Goal: Task Accomplishment & Management: Manage account settings

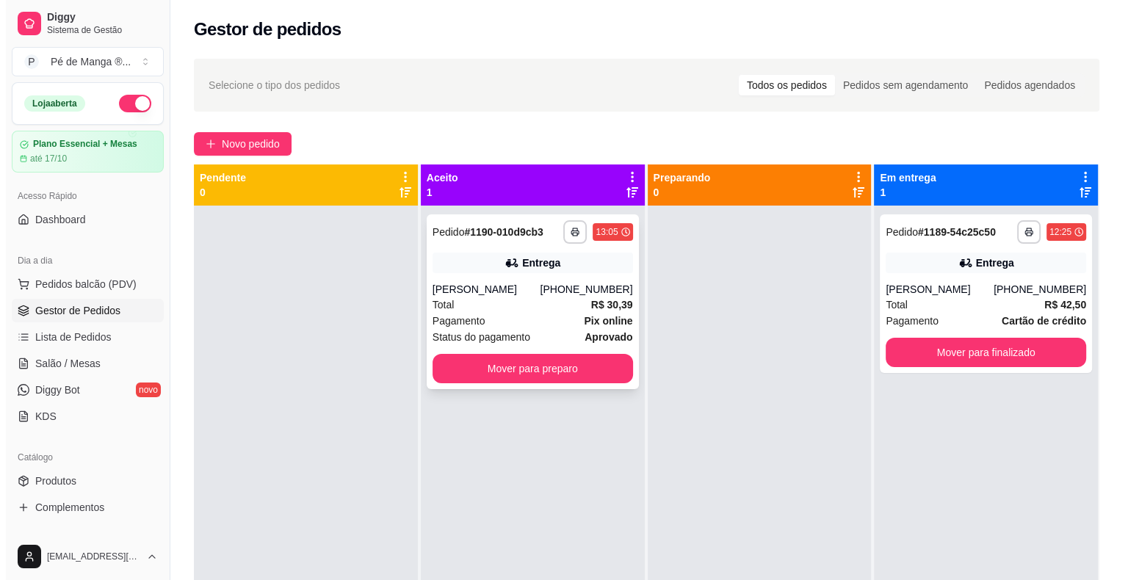
scroll to position [109, 0]
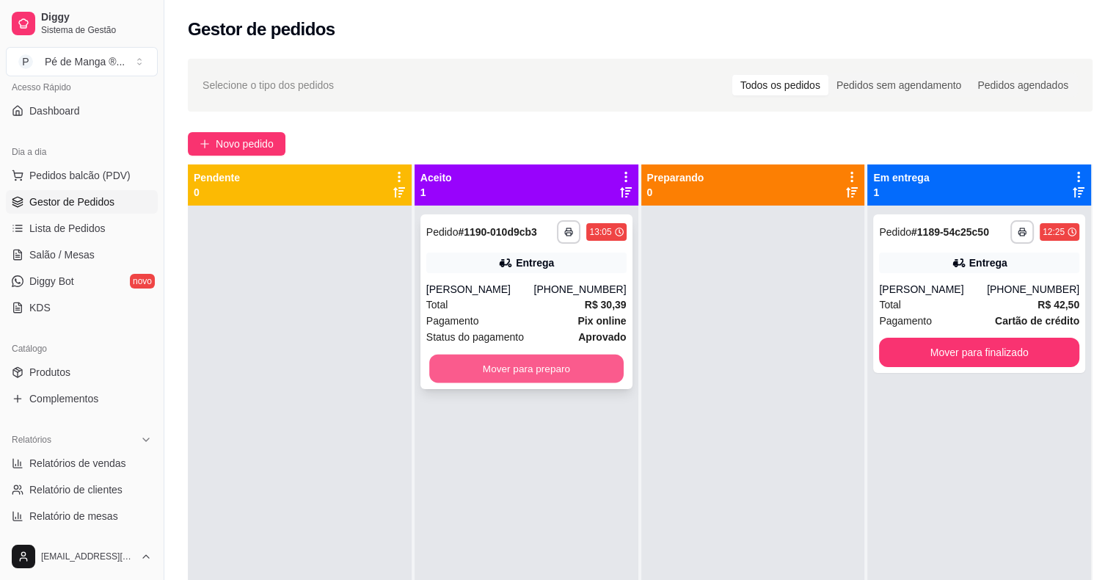
click at [517, 368] on button "Mover para preparo" at bounding box center [526, 369] width 195 height 29
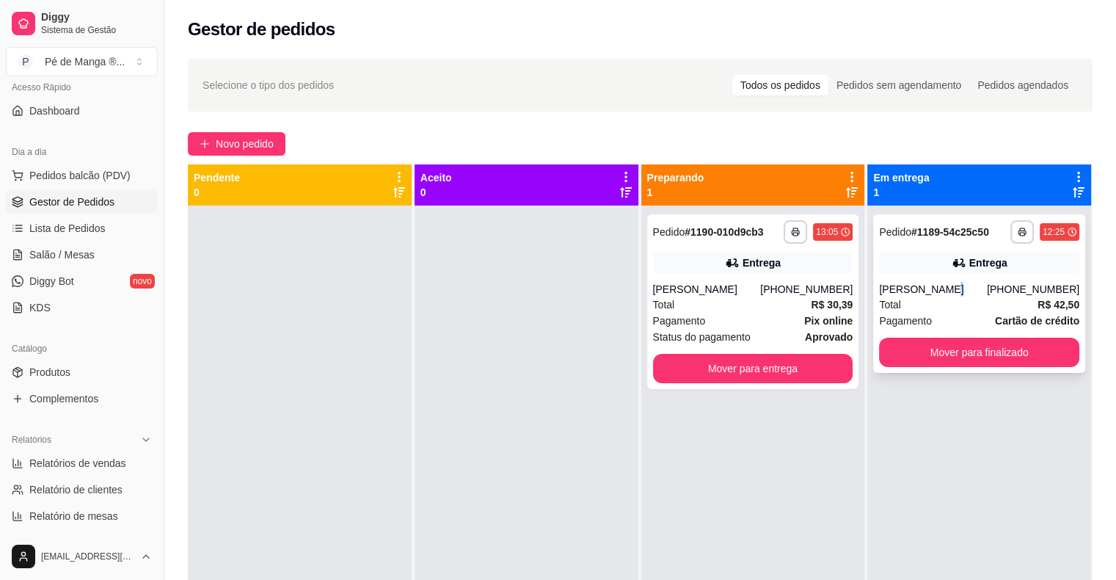
drag, startPoint x: 2, startPoint y: 169, endPoint x: 931, endPoint y: 278, distance: 935.0
click at [931, 278] on div "**********" at bounding box center [980, 293] width 212 height 159
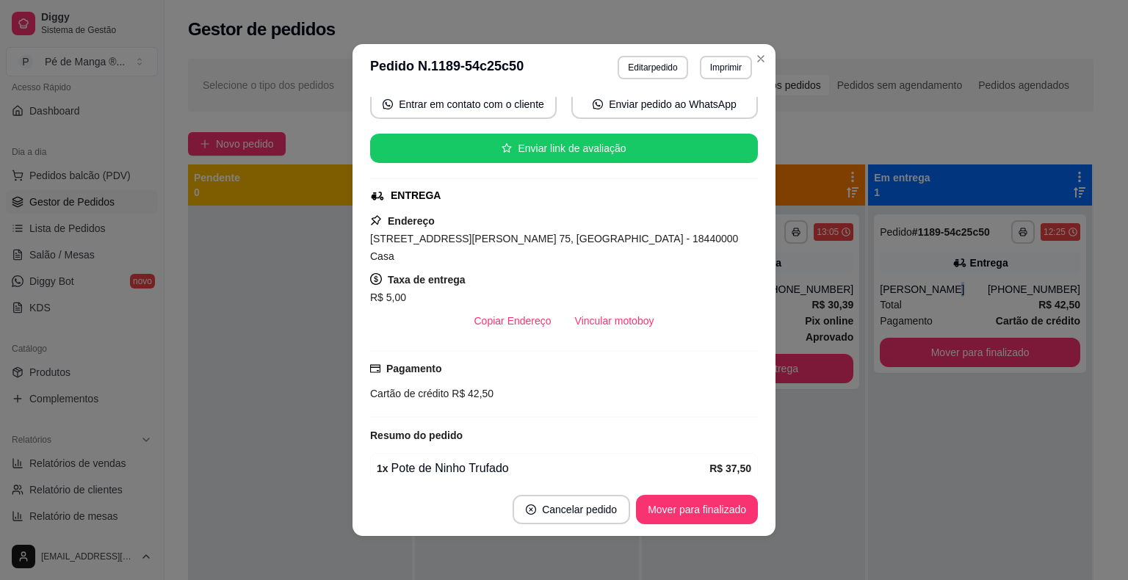
scroll to position [204, 0]
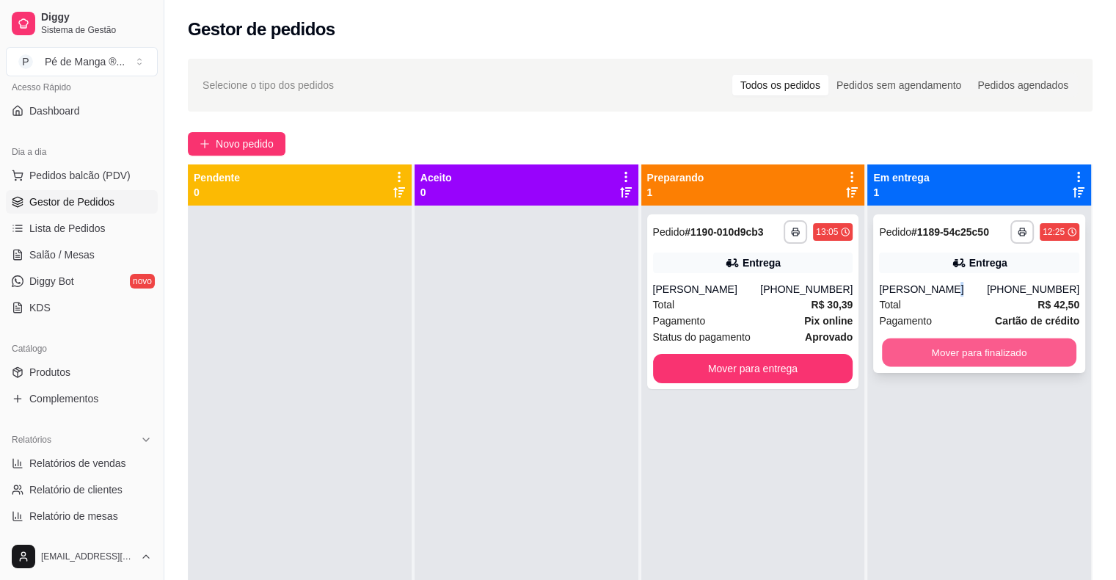
click at [1012, 354] on button "Mover para finalizado" at bounding box center [979, 352] width 195 height 29
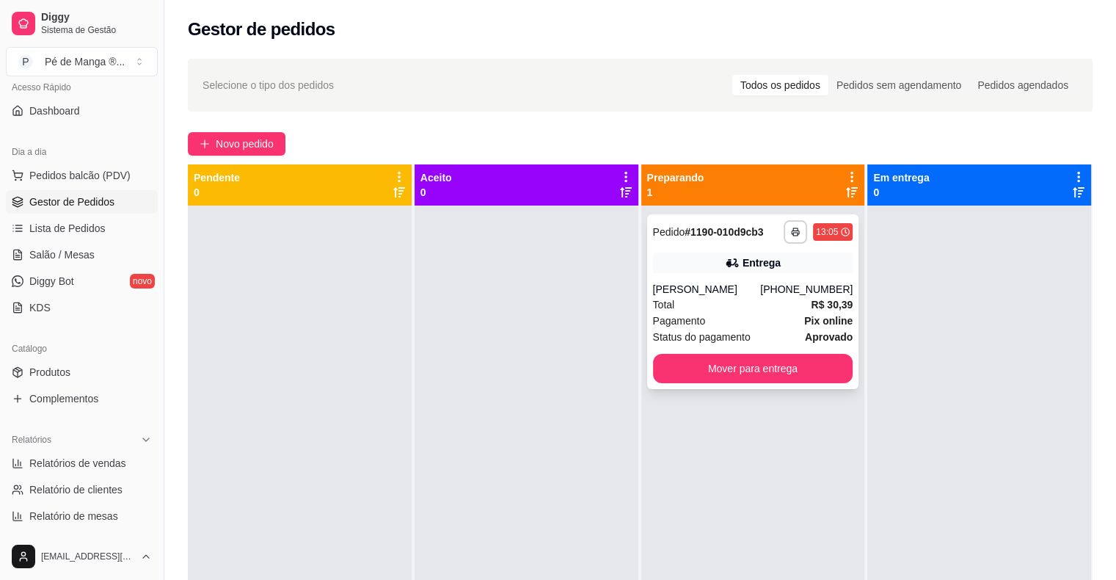
drag, startPoint x: 624, startPoint y: 282, endPoint x: 645, endPoint y: 288, distance: 22.1
click at [628, 283] on div at bounding box center [527, 496] width 224 height 580
click at [663, 290] on div "[PERSON_NAME]" at bounding box center [707, 289] width 108 height 15
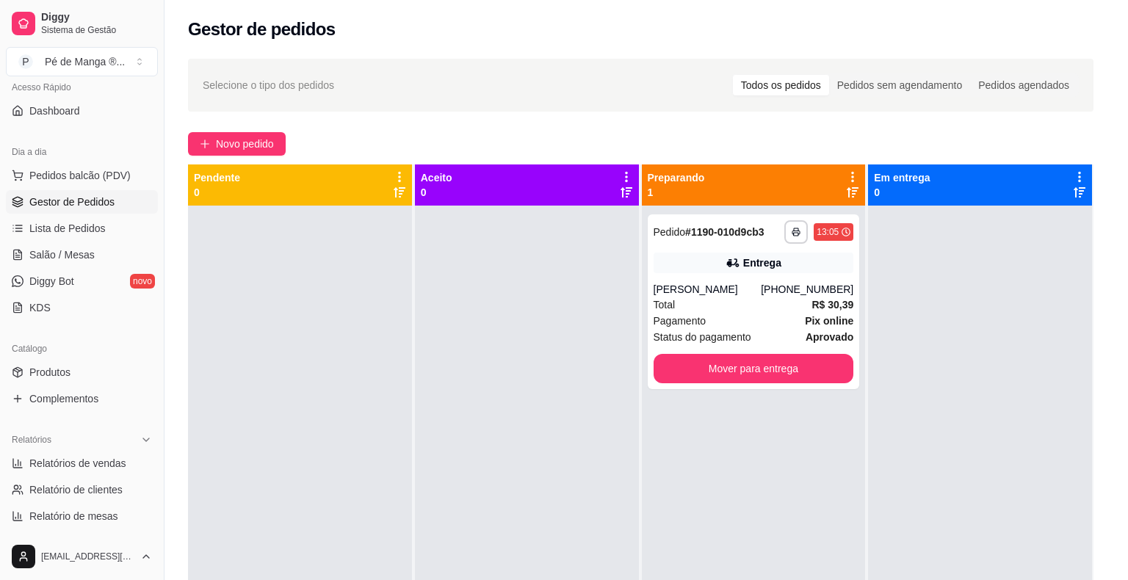
scroll to position [294, 0]
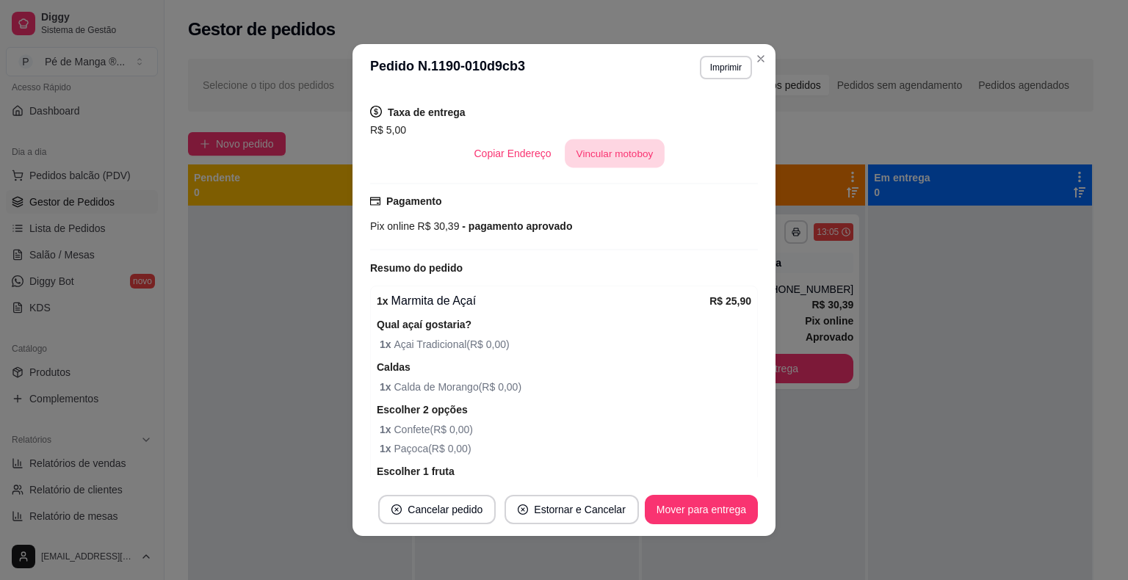
click at [589, 159] on button "Vincular motoboy" at bounding box center [614, 153] width 100 height 29
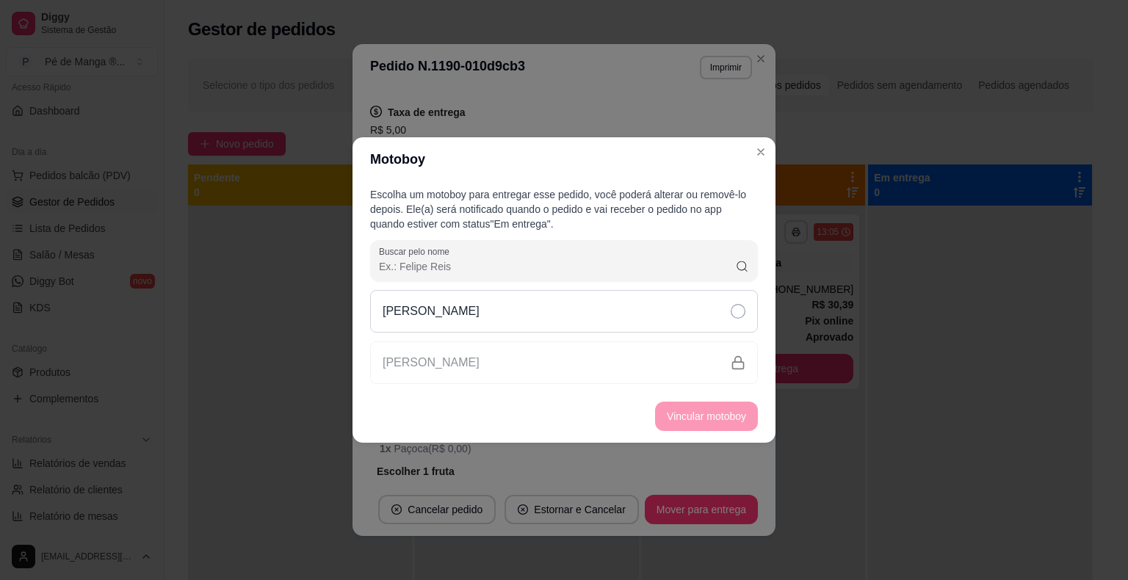
click at [550, 327] on div "[PERSON_NAME]" at bounding box center [564, 311] width 388 height 43
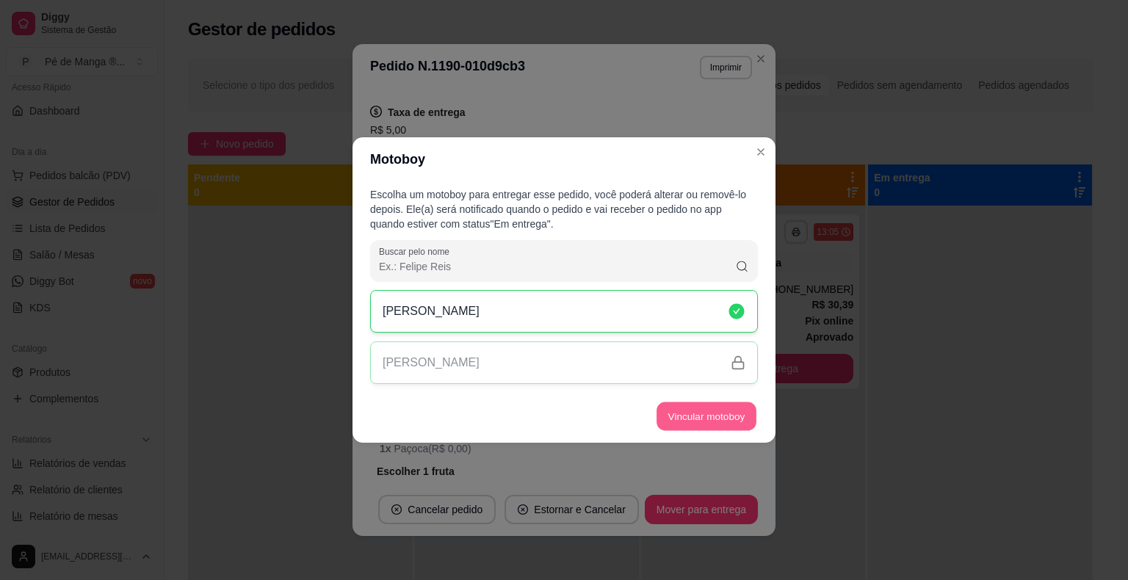
click at [685, 413] on button "Vincular motoboy" at bounding box center [706, 416] width 100 height 29
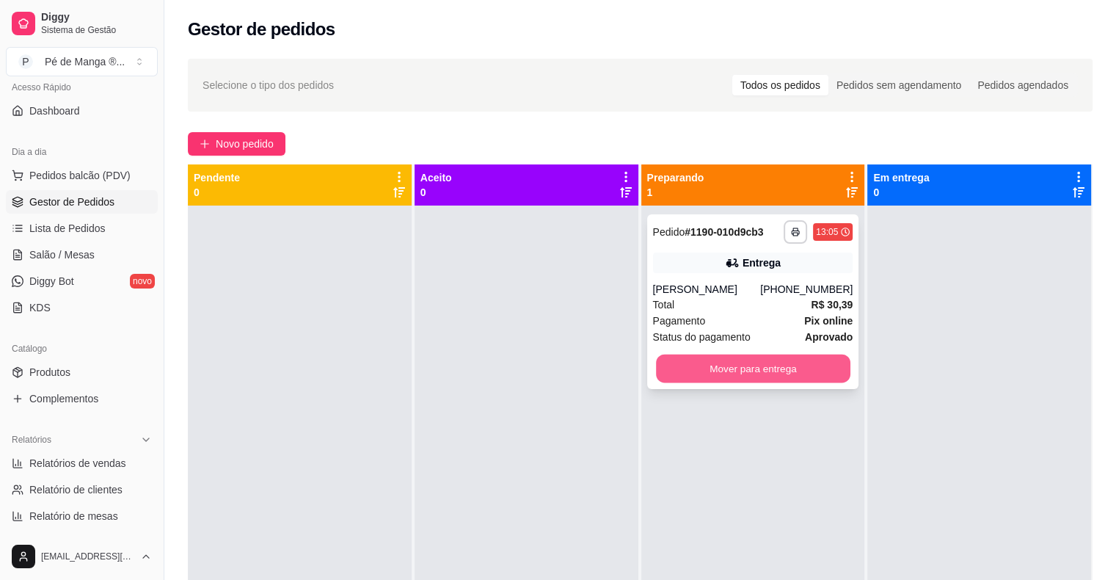
click at [786, 363] on button "Mover para entrega" at bounding box center [753, 369] width 195 height 29
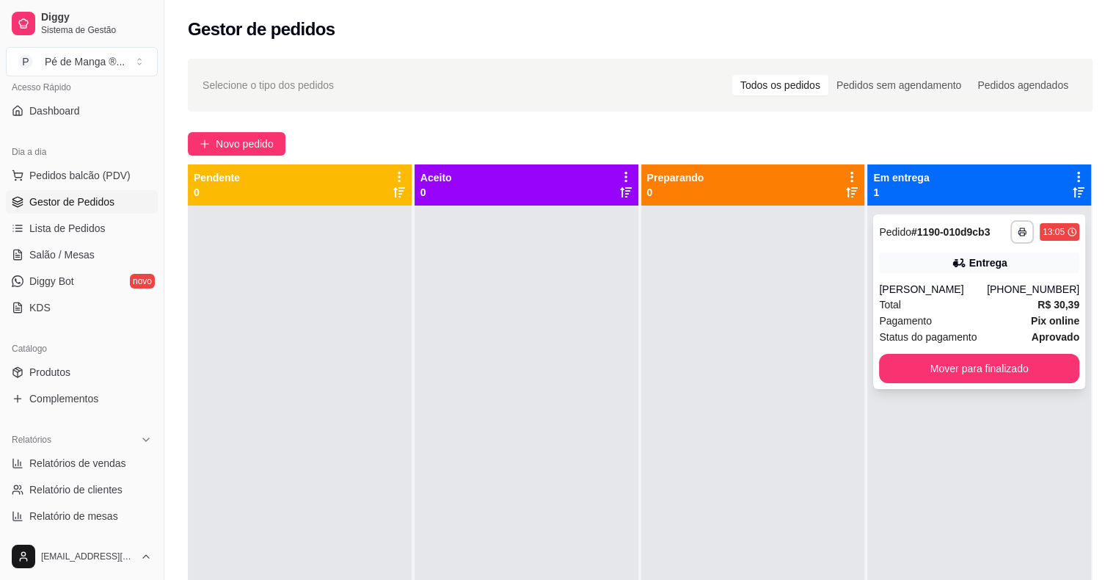
click at [956, 313] on div "Pagamento Pix online" at bounding box center [979, 321] width 200 height 16
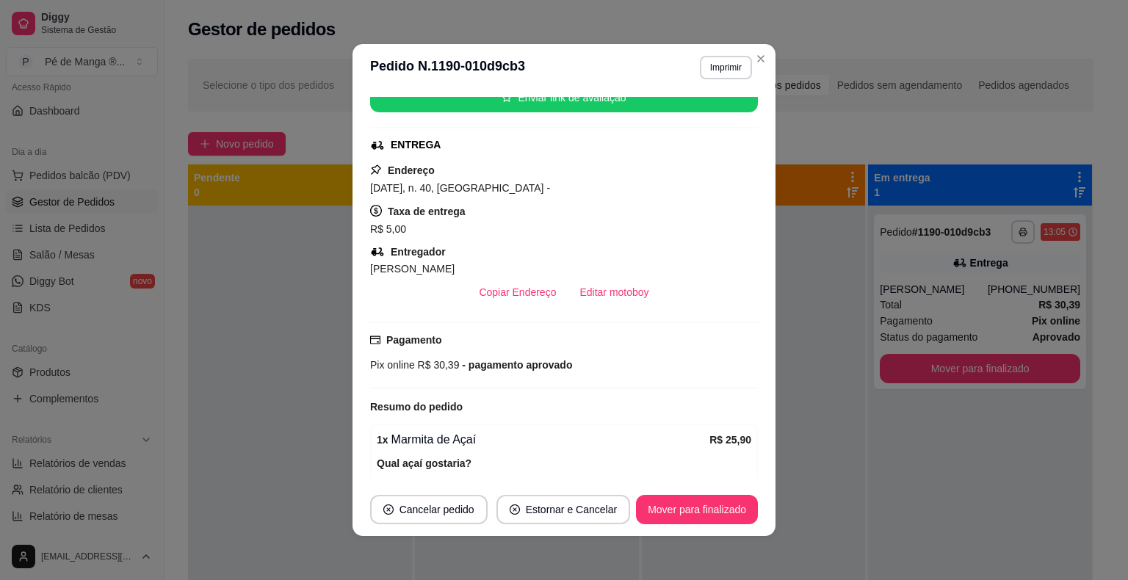
scroll to position [147, 0]
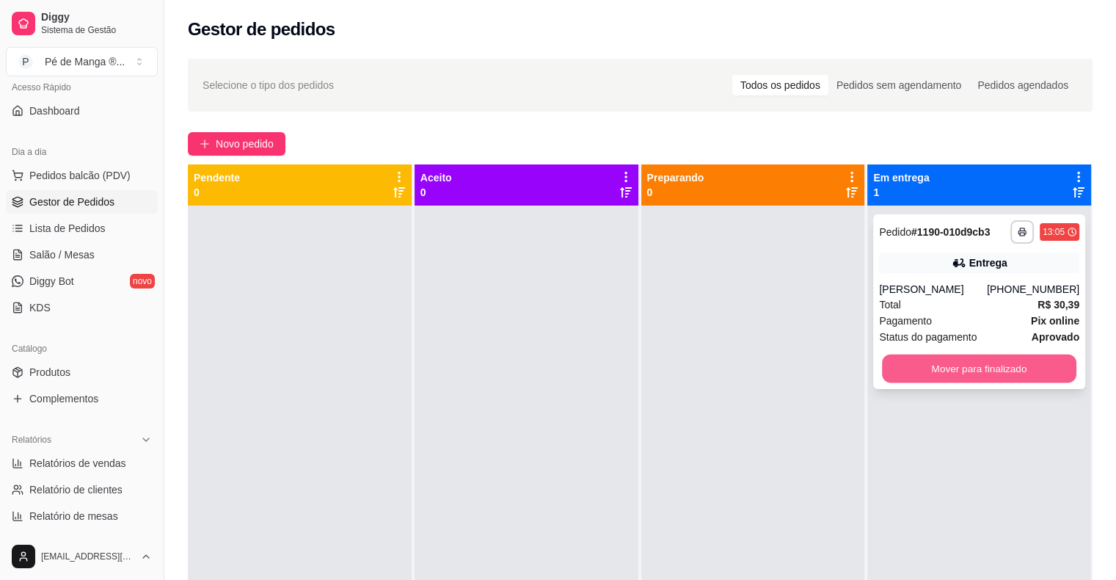
click at [981, 365] on button "Mover para finalizado" at bounding box center [979, 369] width 195 height 29
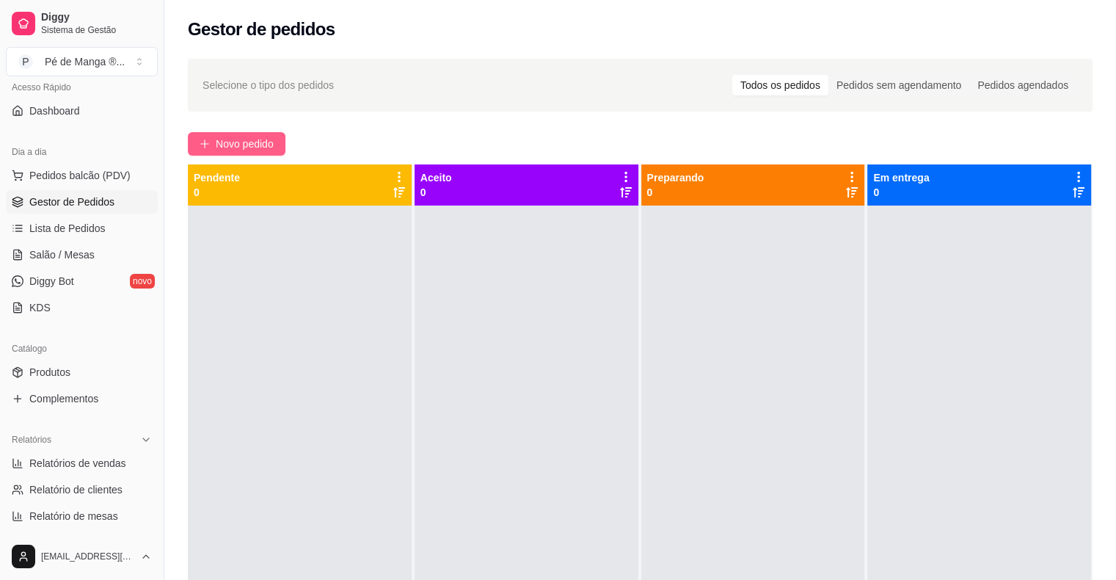
click at [236, 139] on span "Novo pedido" at bounding box center [245, 144] width 58 height 16
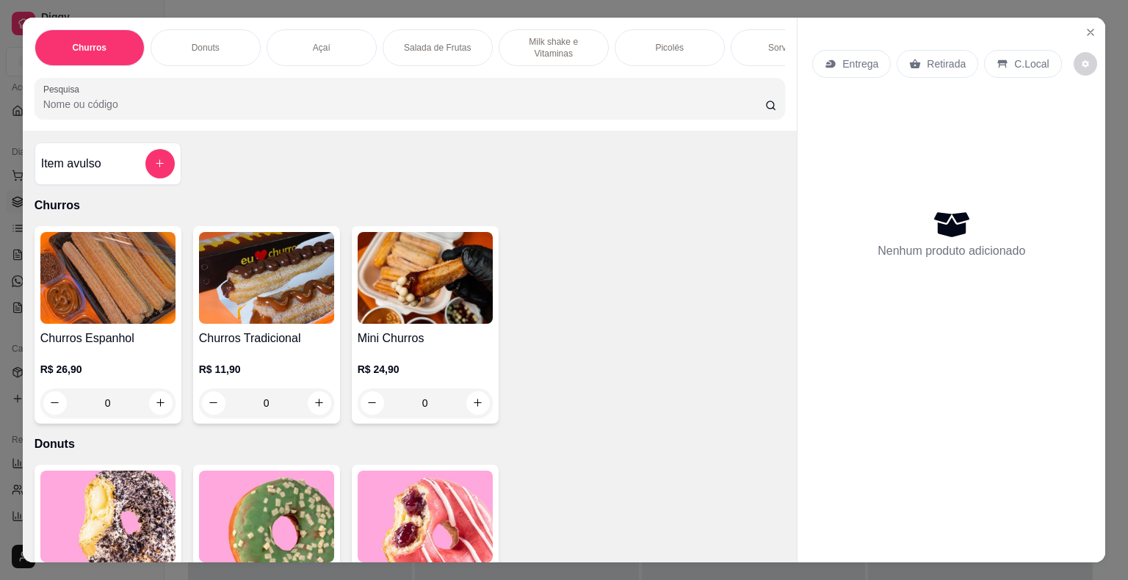
click at [741, 43] on div "Sorvetes" at bounding box center [785, 47] width 110 height 37
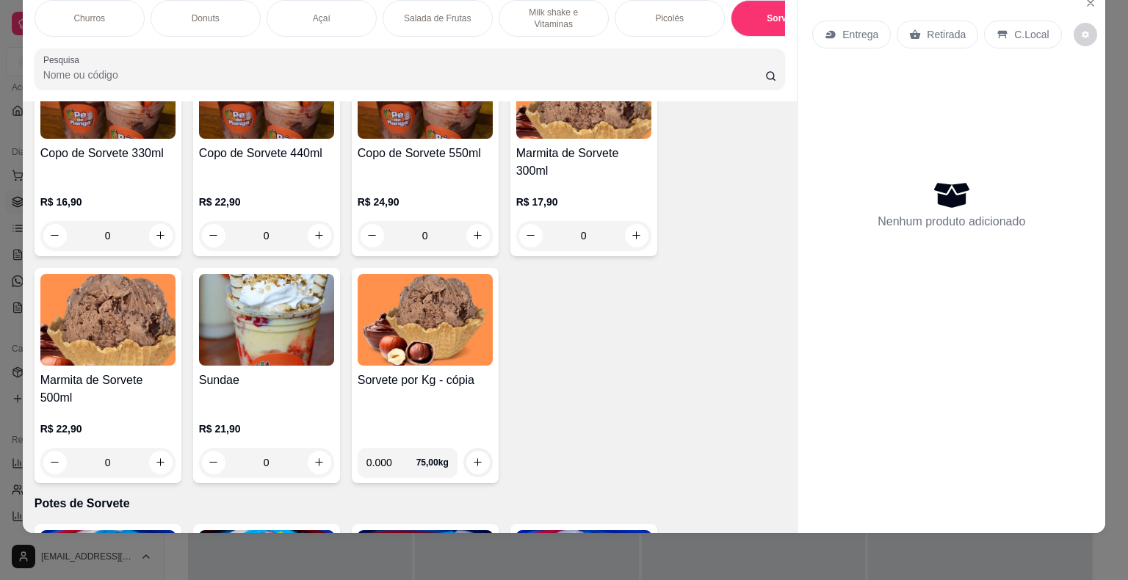
scroll to position [2593, 0]
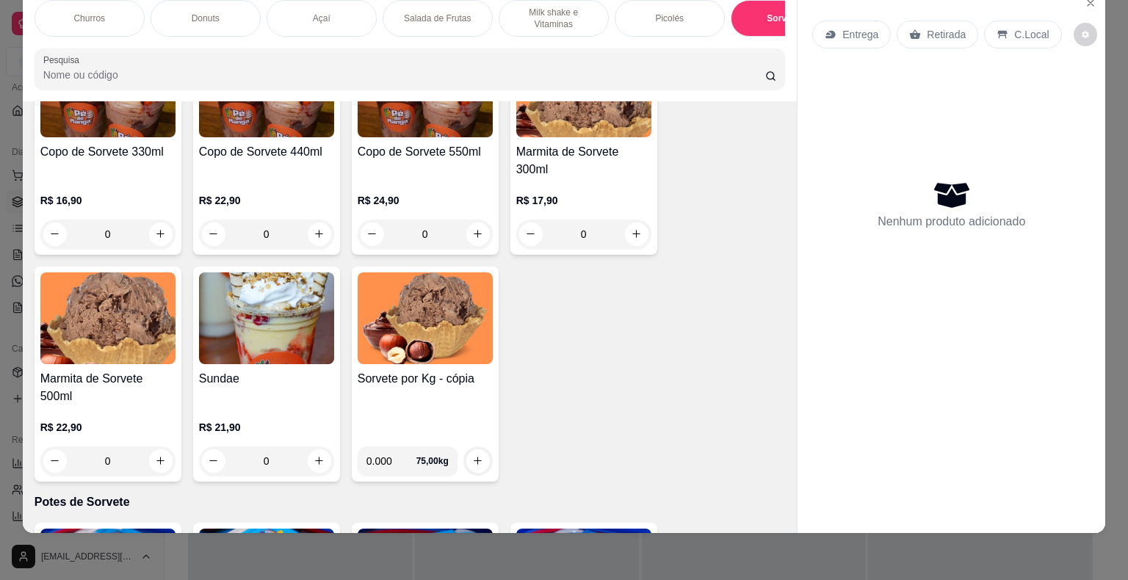
click at [281, 410] on div "R$ 21,90 0" at bounding box center [266, 440] width 135 height 70
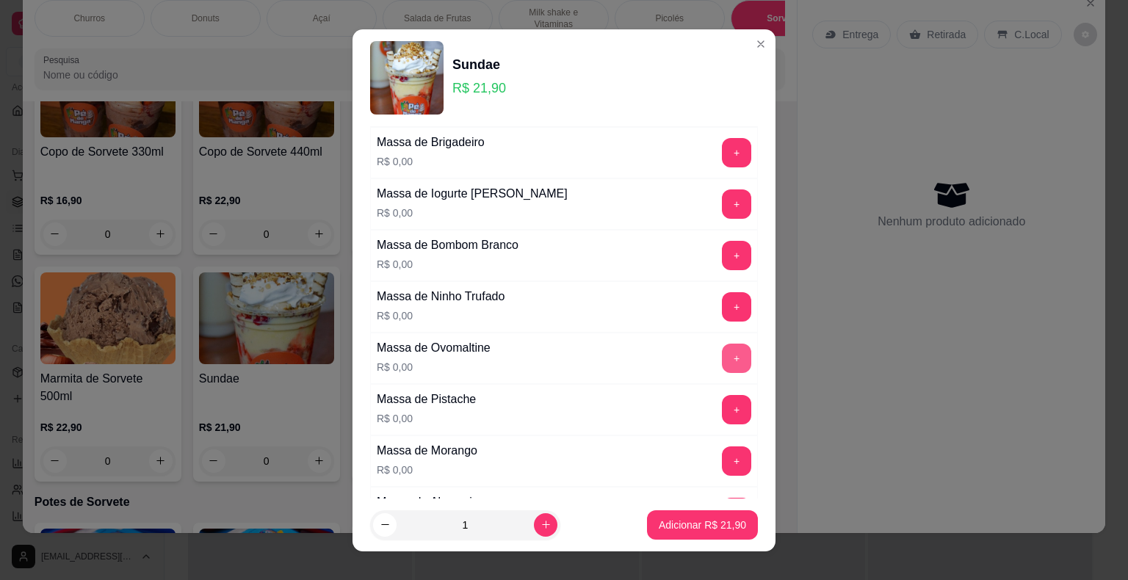
scroll to position [147, 0]
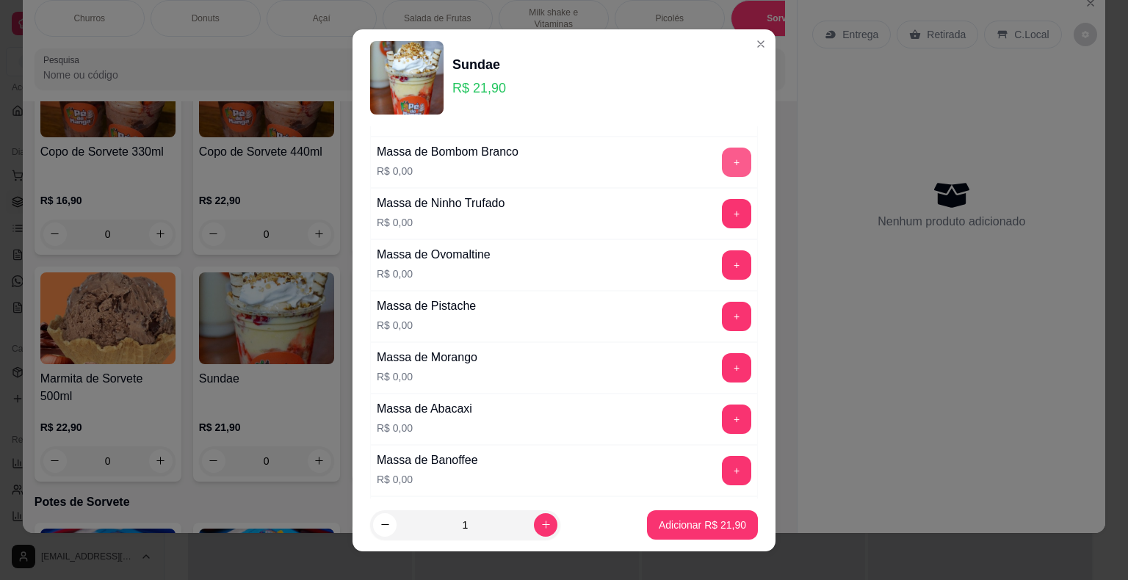
click at [722, 164] on button "+" at bounding box center [736, 162] width 29 height 29
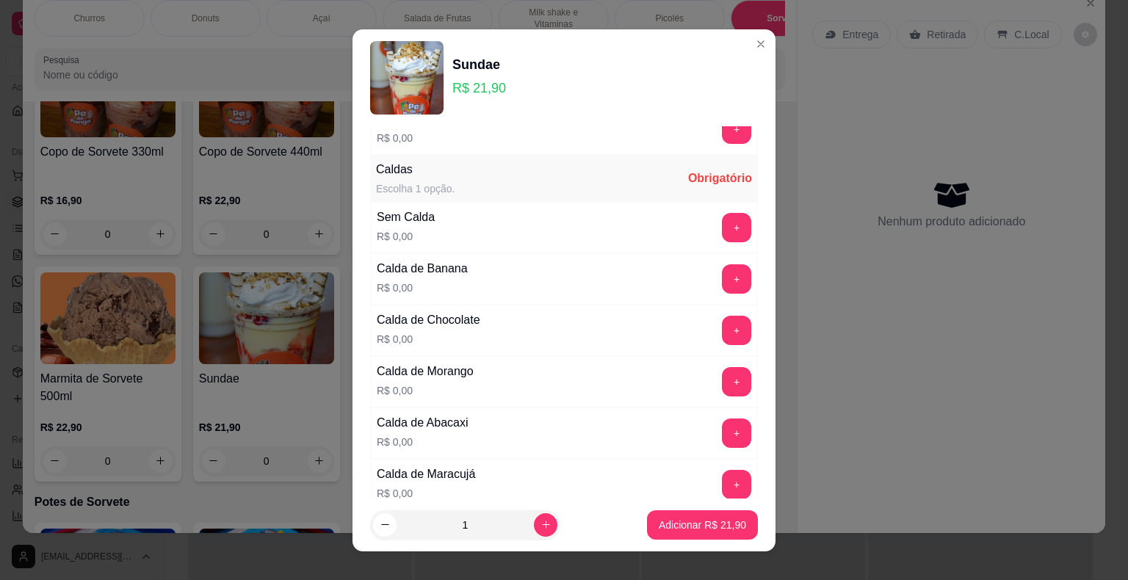
scroll to position [1028, 0]
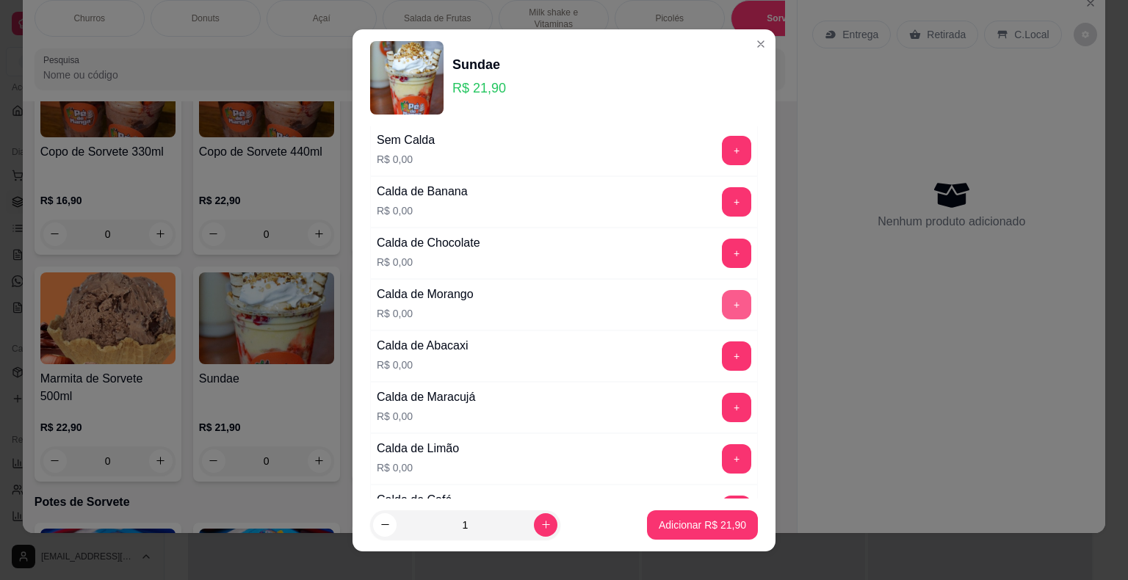
click at [722, 292] on button "+" at bounding box center [736, 304] width 29 height 29
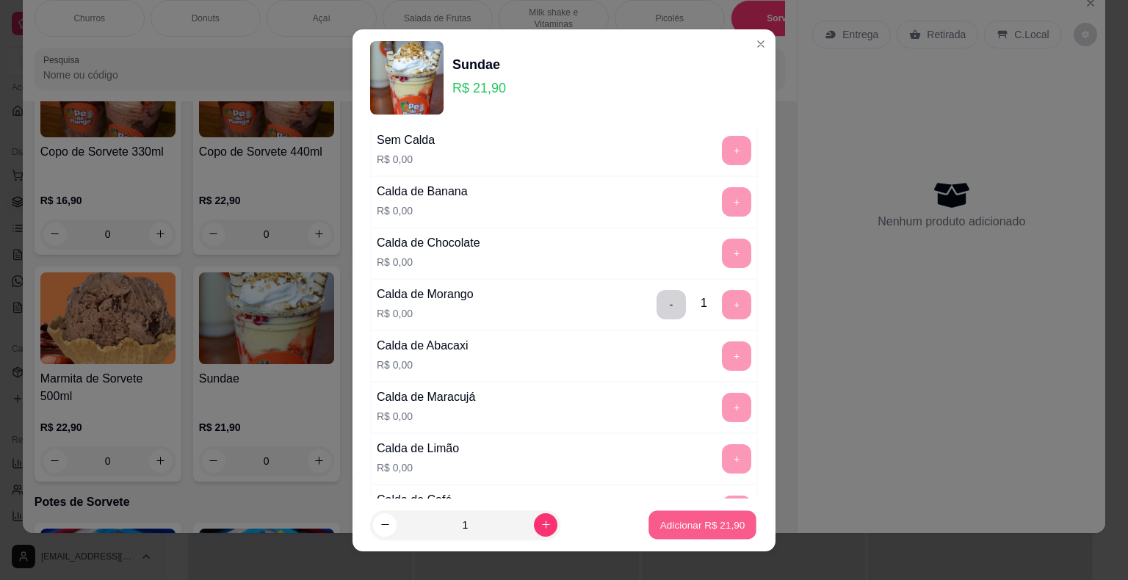
click at [699, 523] on p "Adicionar R$ 21,90" at bounding box center [702, 525] width 85 height 14
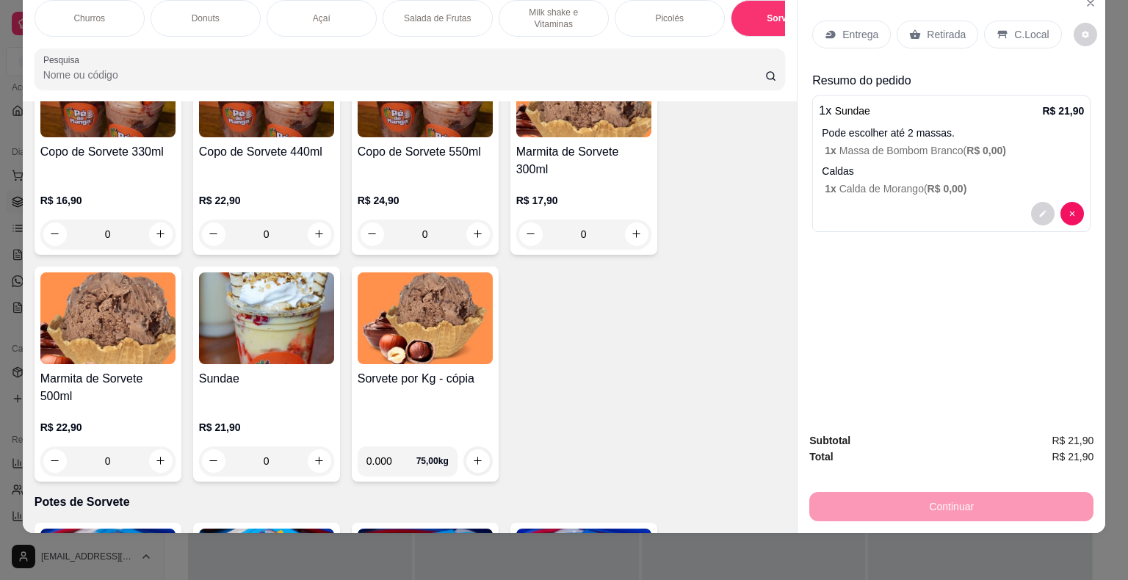
click at [335, 12] on div "Açaí" at bounding box center [321, 18] width 110 height 37
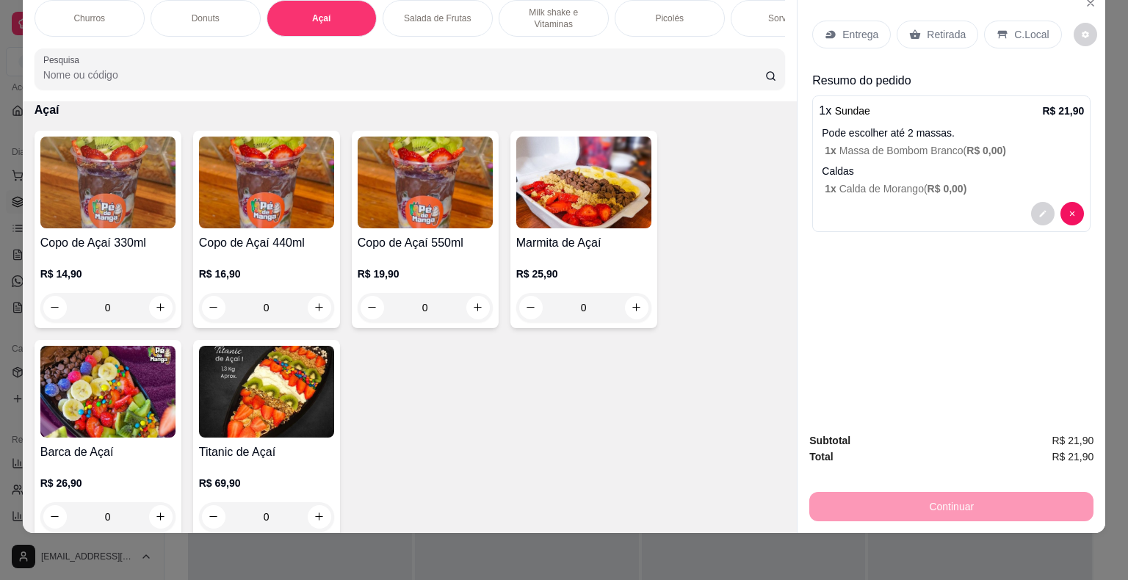
click at [434, 234] on h4 "Copo de Açaí 550ml" at bounding box center [424, 243] width 135 height 18
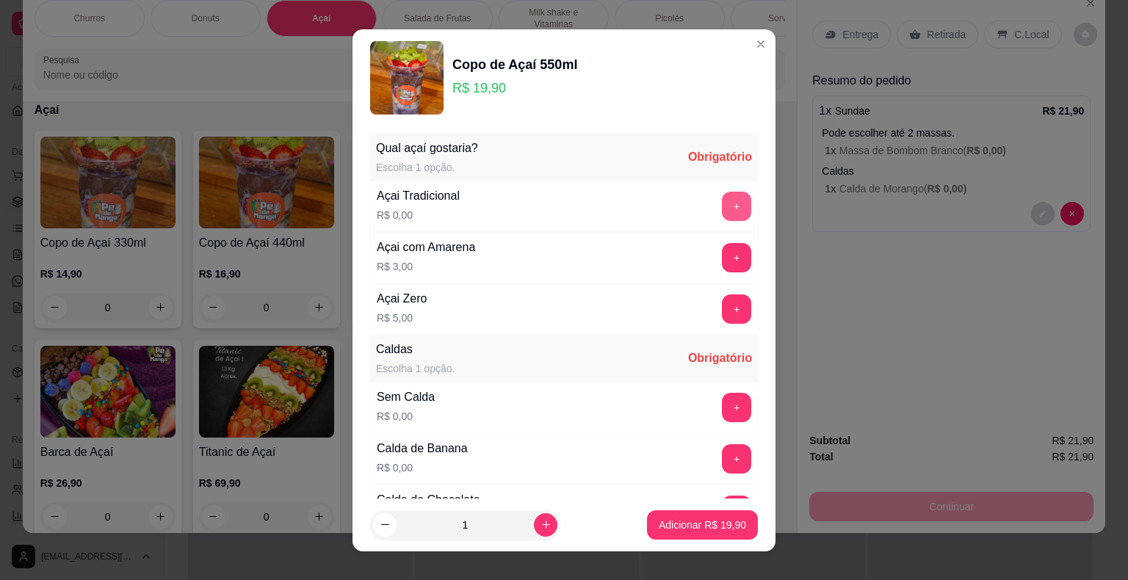
click at [722, 205] on button "+" at bounding box center [736, 206] width 29 height 29
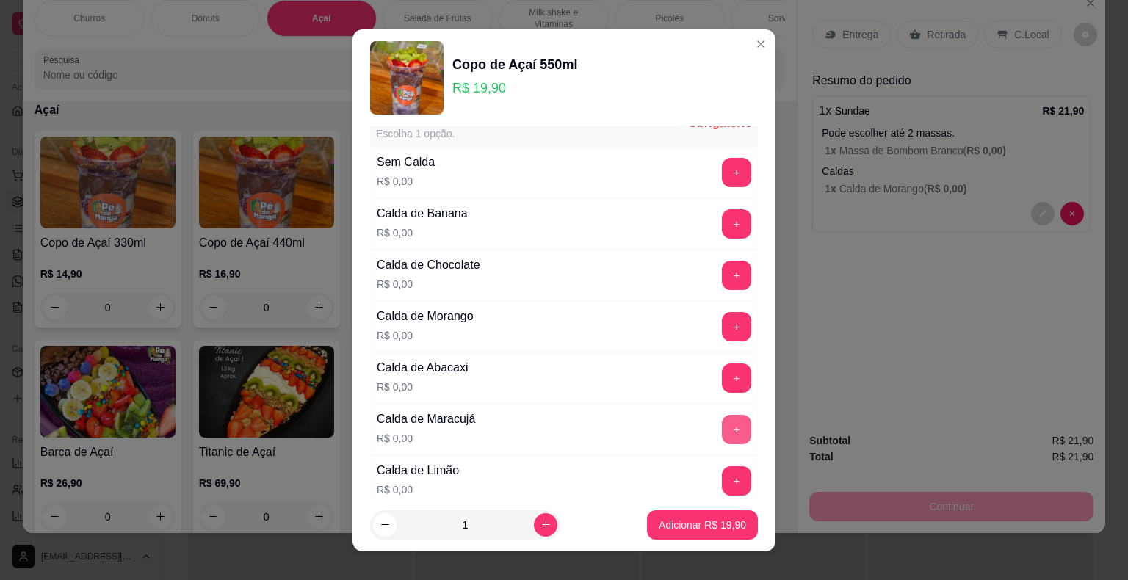
scroll to position [73, 0]
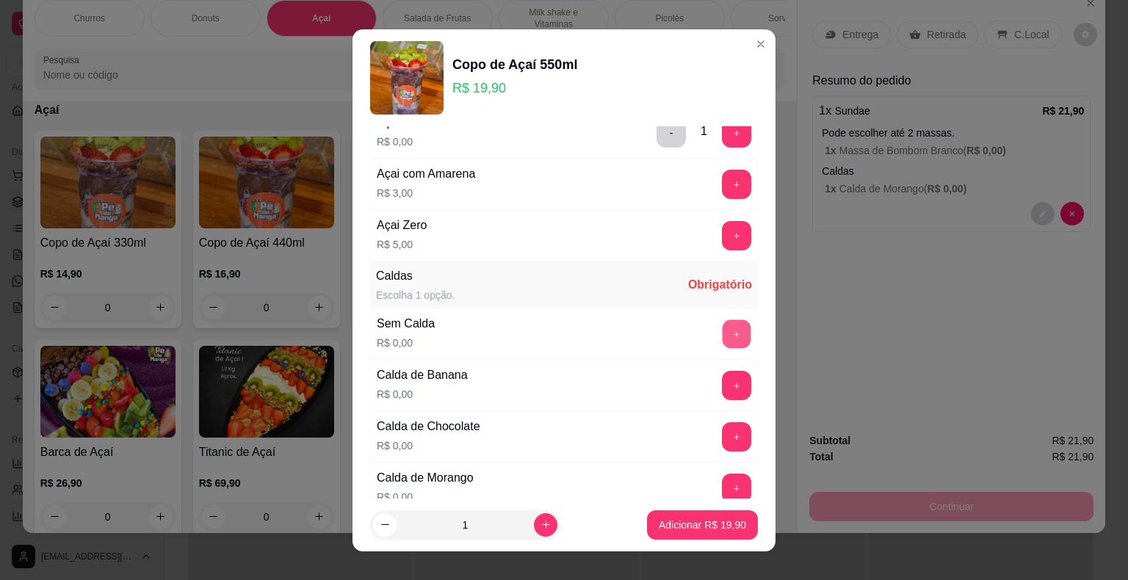
click at [722, 336] on button "+" at bounding box center [736, 333] width 29 height 29
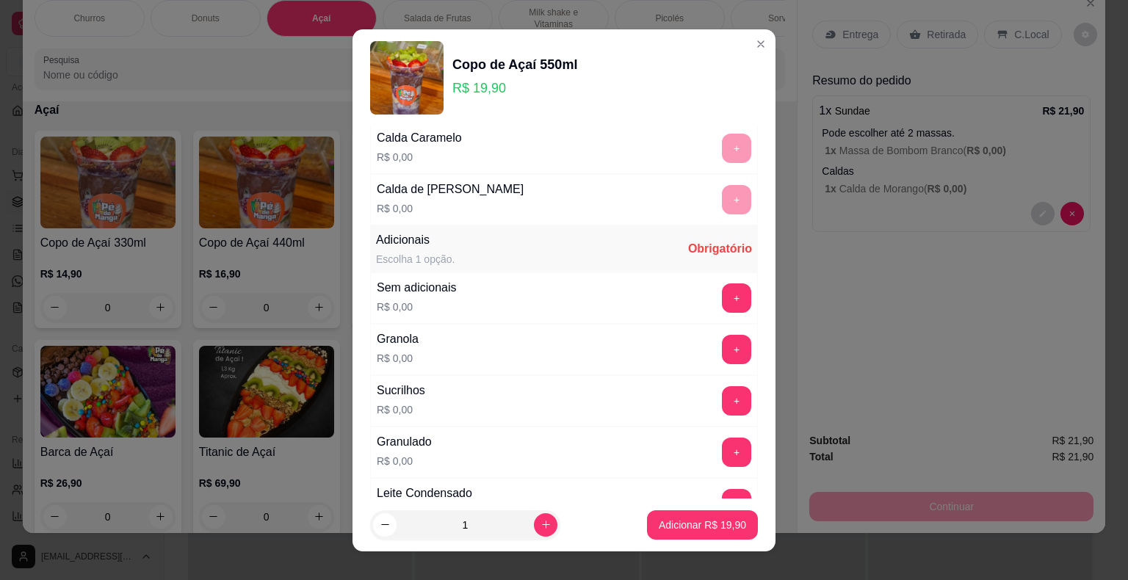
scroll to position [807, 0]
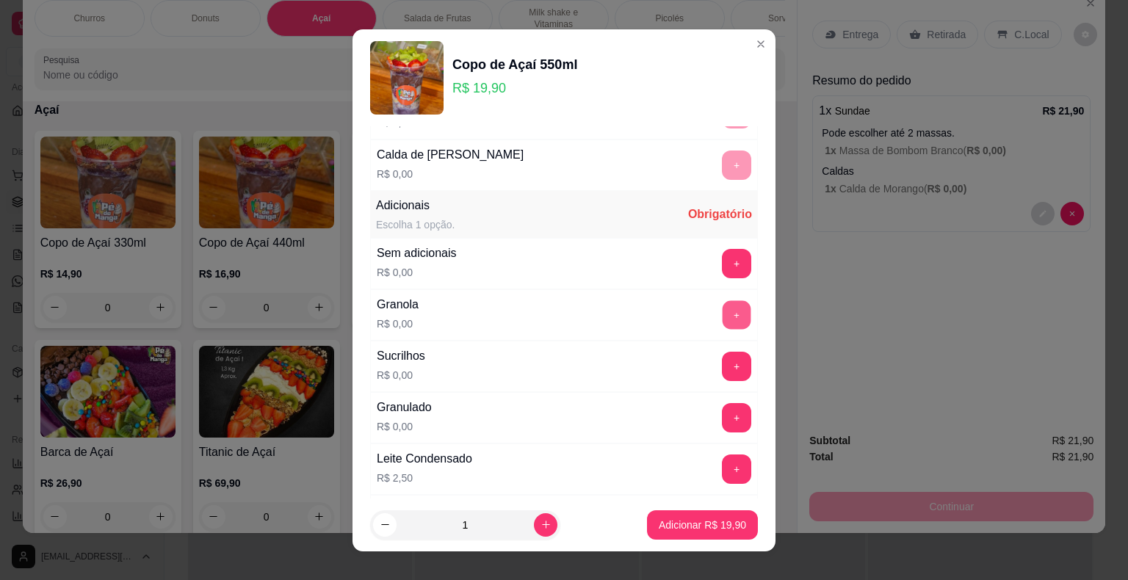
click at [722, 312] on button "+" at bounding box center [736, 314] width 29 height 29
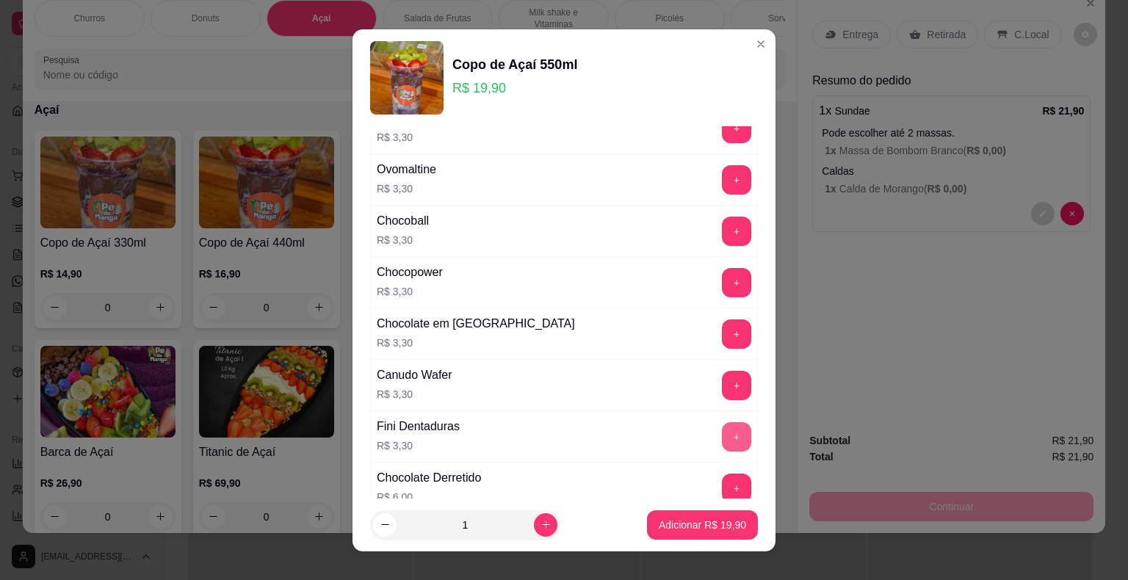
scroll to position [1835, 0]
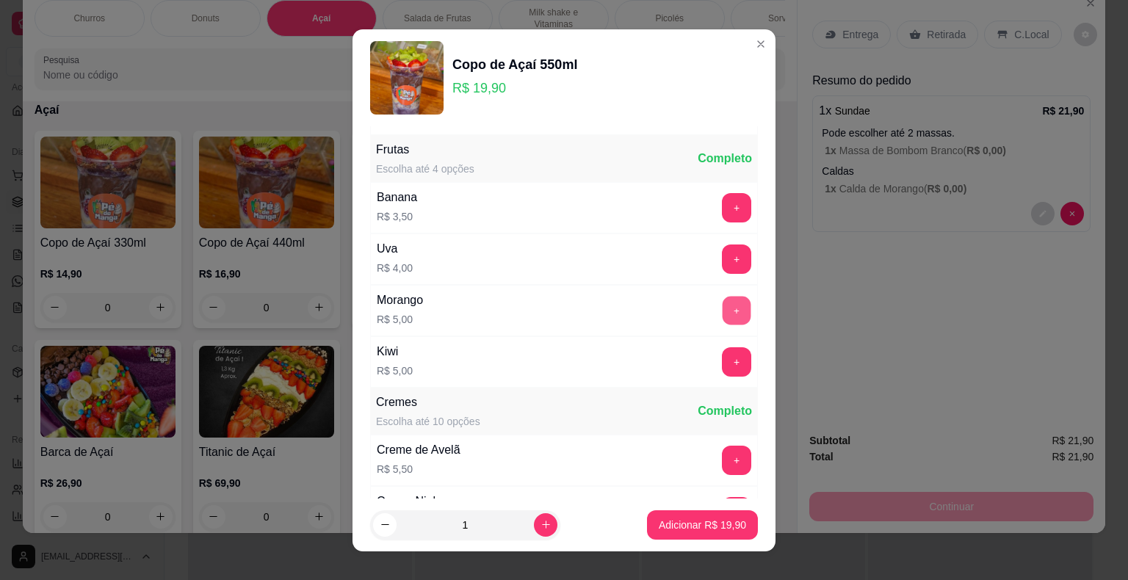
click at [722, 299] on button "+" at bounding box center [736, 310] width 29 height 29
click at [722, 352] on button "+" at bounding box center [736, 361] width 29 height 29
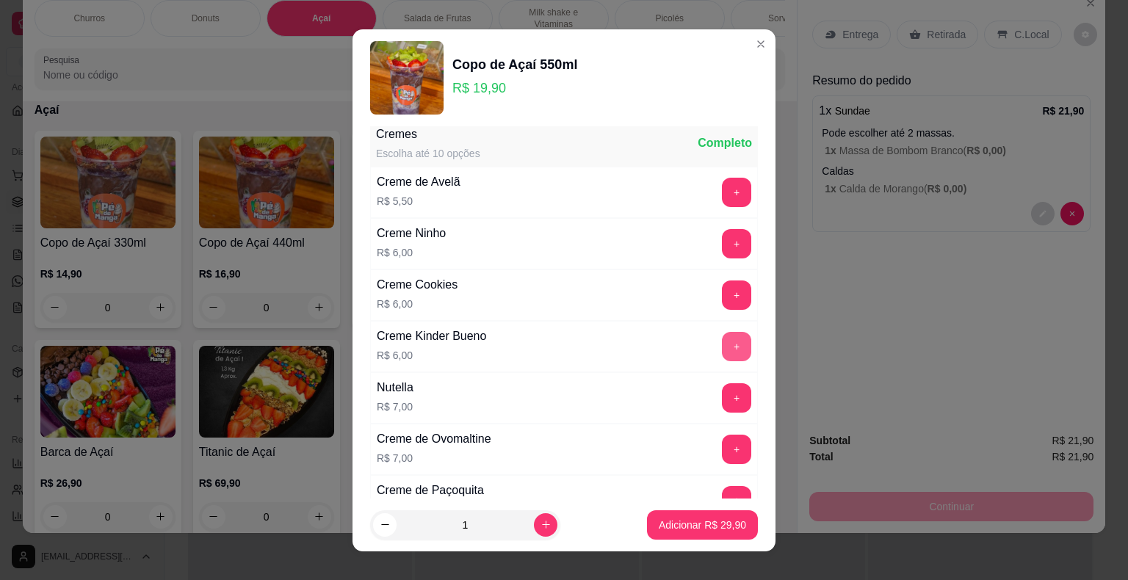
scroll to position [2202, 0]
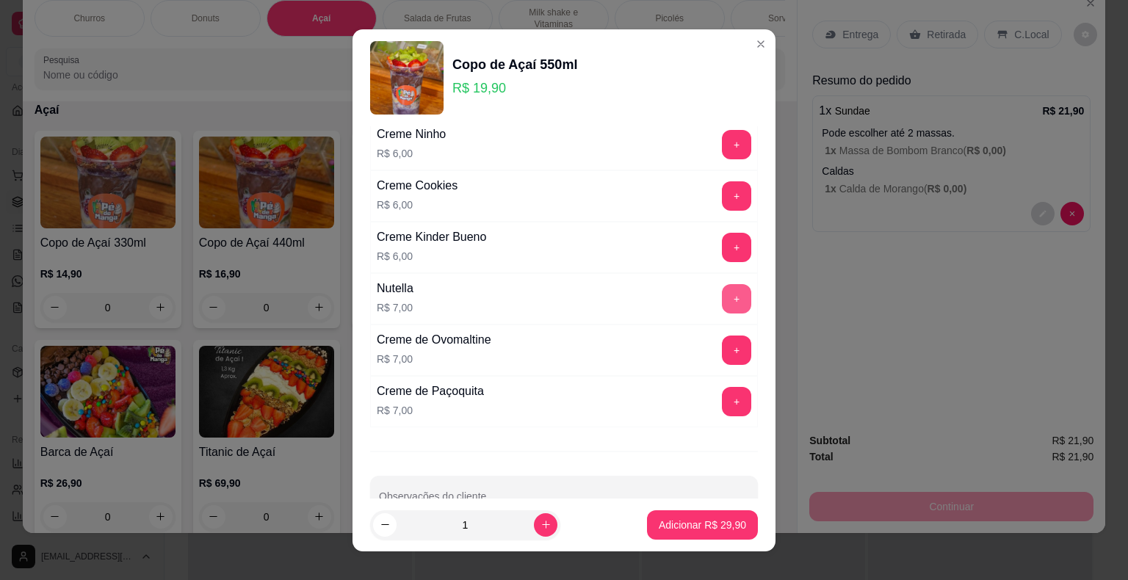
click at [722, 294] on button "+" at bounding box center [736, 298] width 29 height 29
click at [708, 527] on p "Adicionar R$ 36,90" at bounding box center [702, 525] width 85 height 14
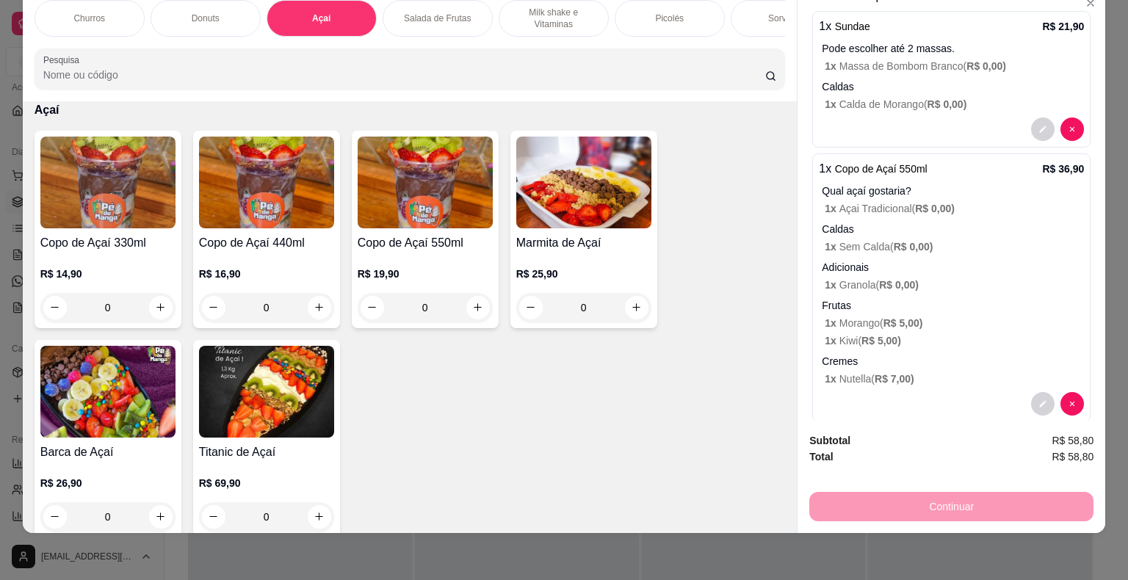
scroll to position [0, 0]
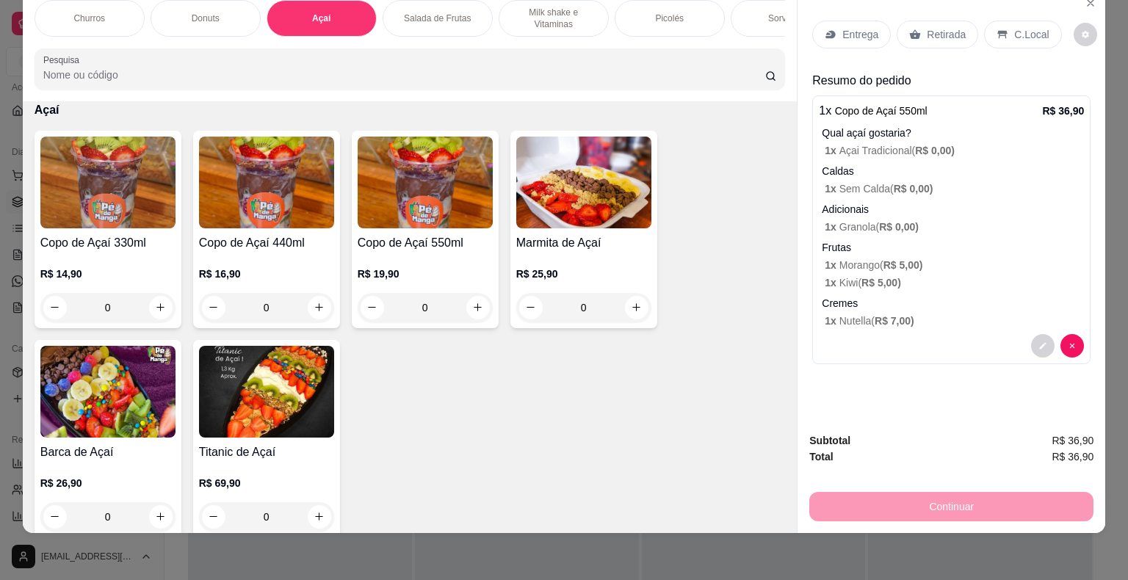
click at [674, 18] on div "Picolés" at bounding box center [669, 18] width 110 height 37
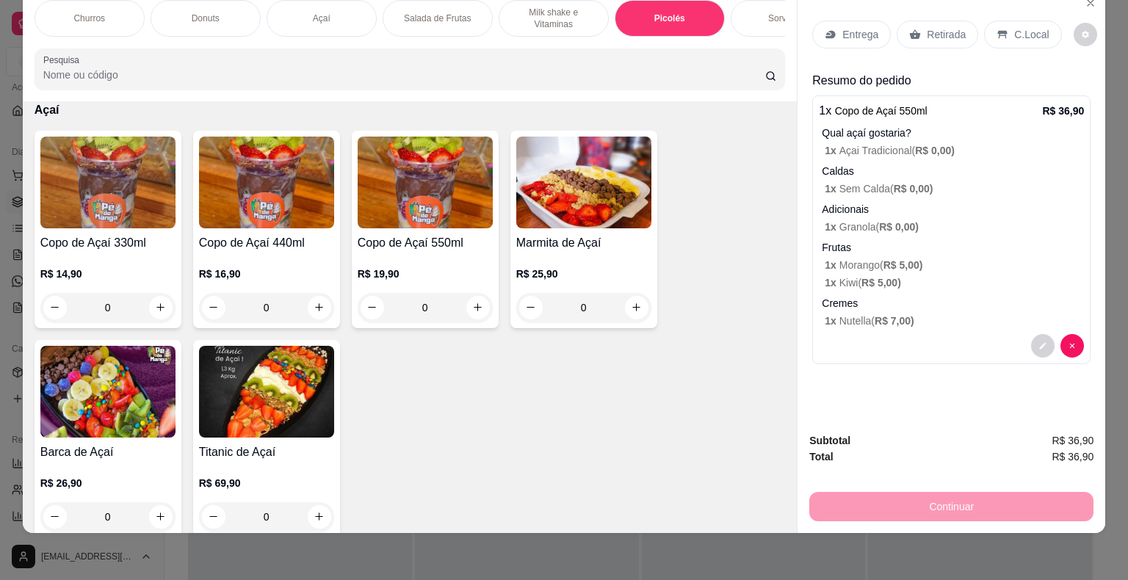
scroll to position [1694, 0]
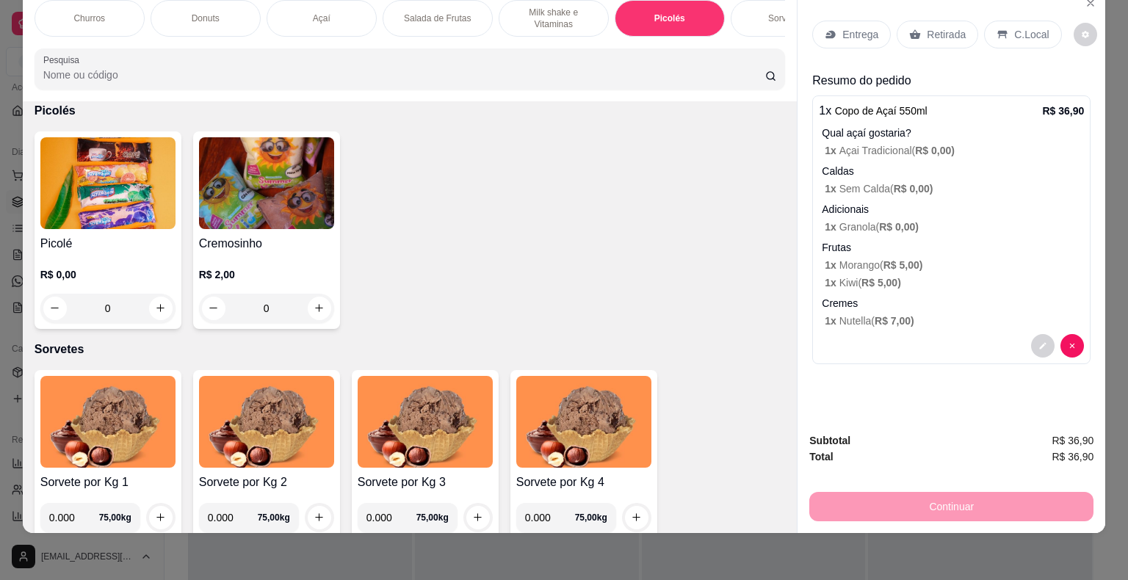
click at [107, 218] on img at bounding box center [107, 183] width 135 height 92
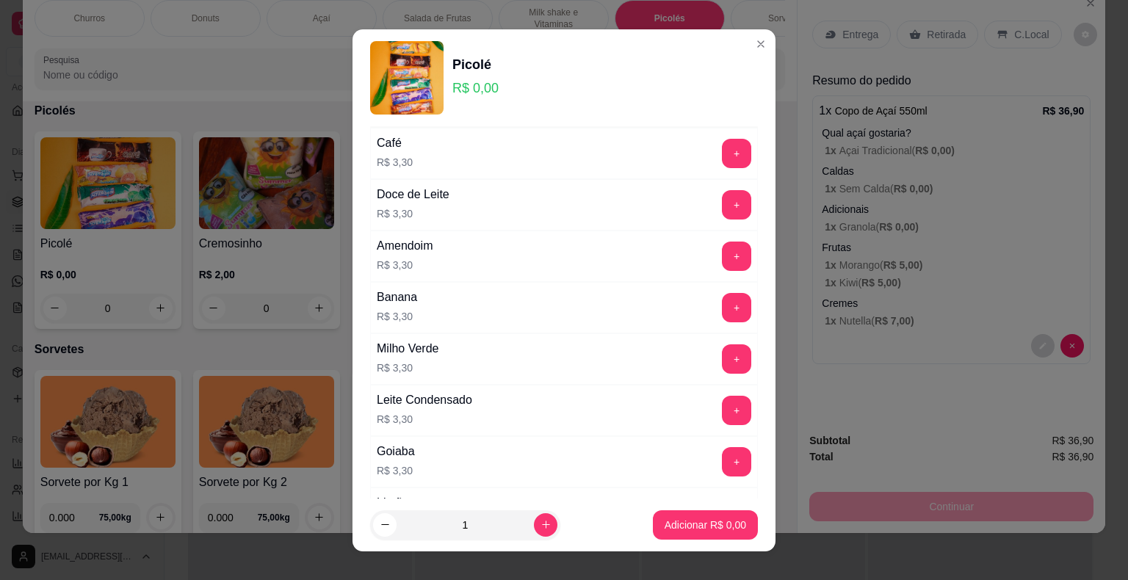
scroll to position [73, 0]
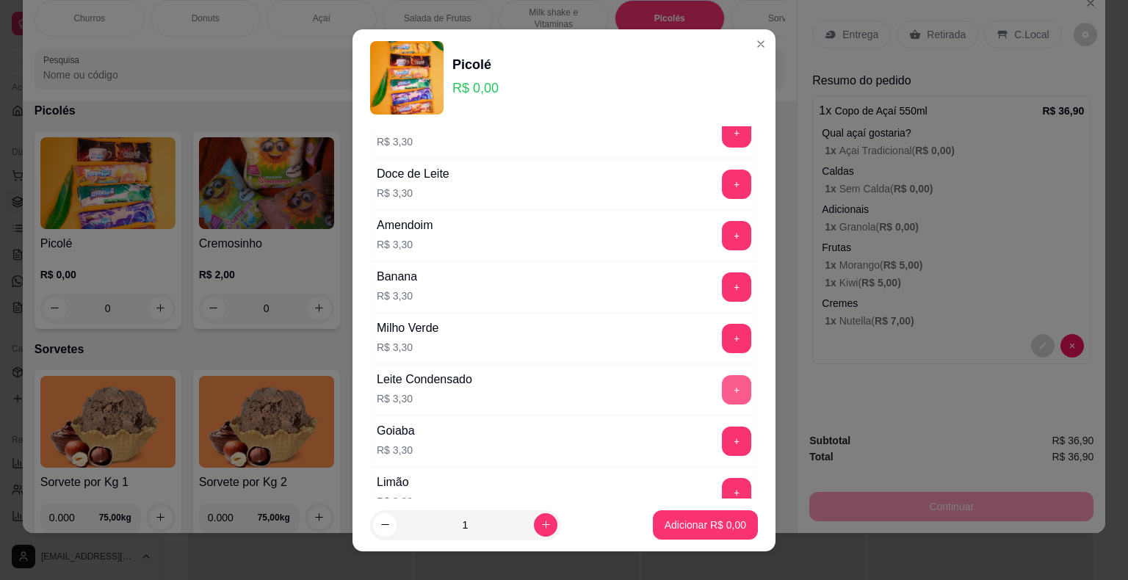
click at [722, 381] on button "+" at bounding box center [736, 389] width 29 height 29
click at [716, 525] on p "Adicionar R$ 3,30" at bounding box center [704, 525] width 81 height 15
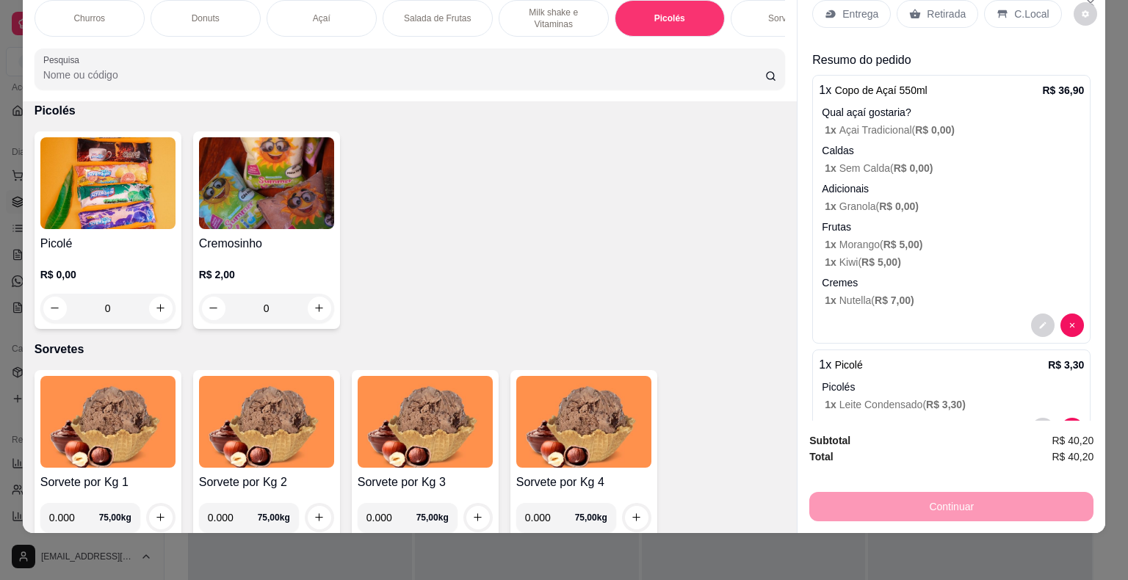
scroll to position [0, 0]
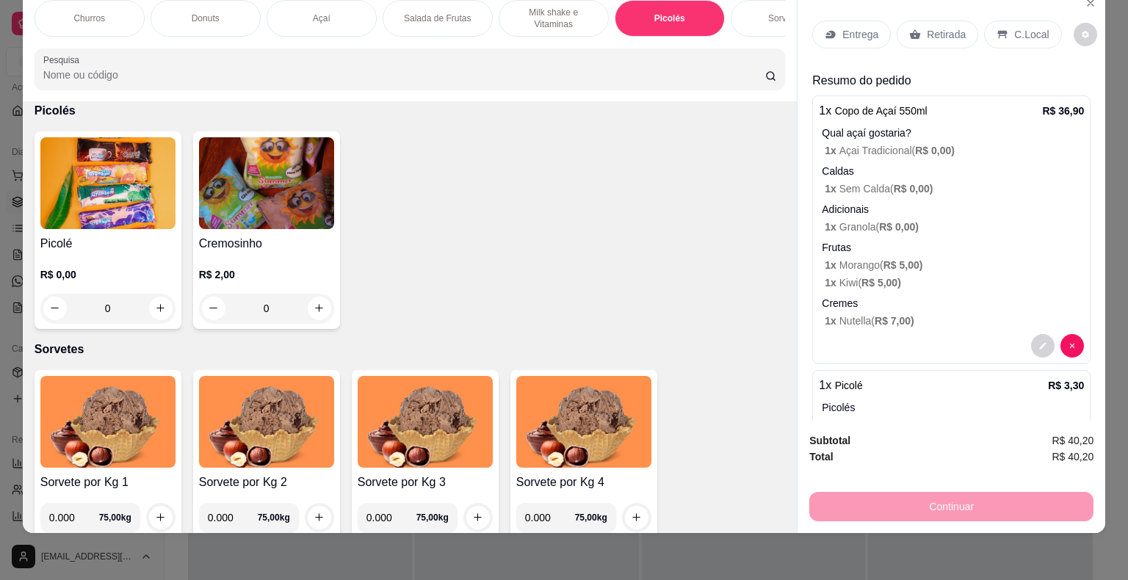
click at [853, 27] on p "Entrega" at bounding box center [860, 34] width 36 height 15
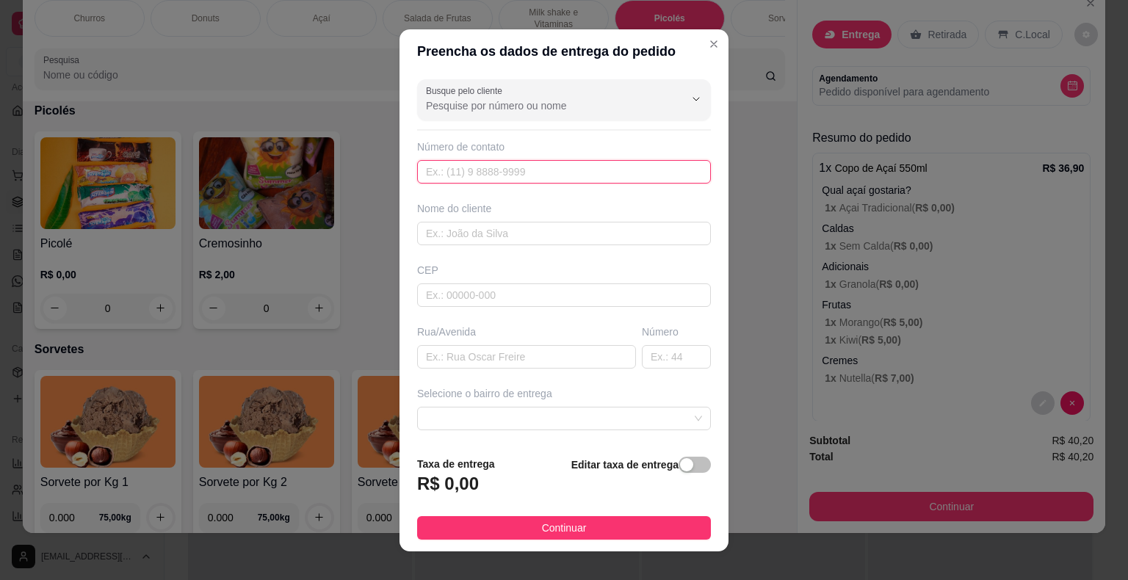
click at [568, 164] on input "text" at bounding box center [564, 171] width 294 height 23
click at [595, 170] on input "text" at bounding box center [564, 171] width 294 height 23
paste input "[PHONE_NUMBER]"
type input "[PHONE_NUMBER]"
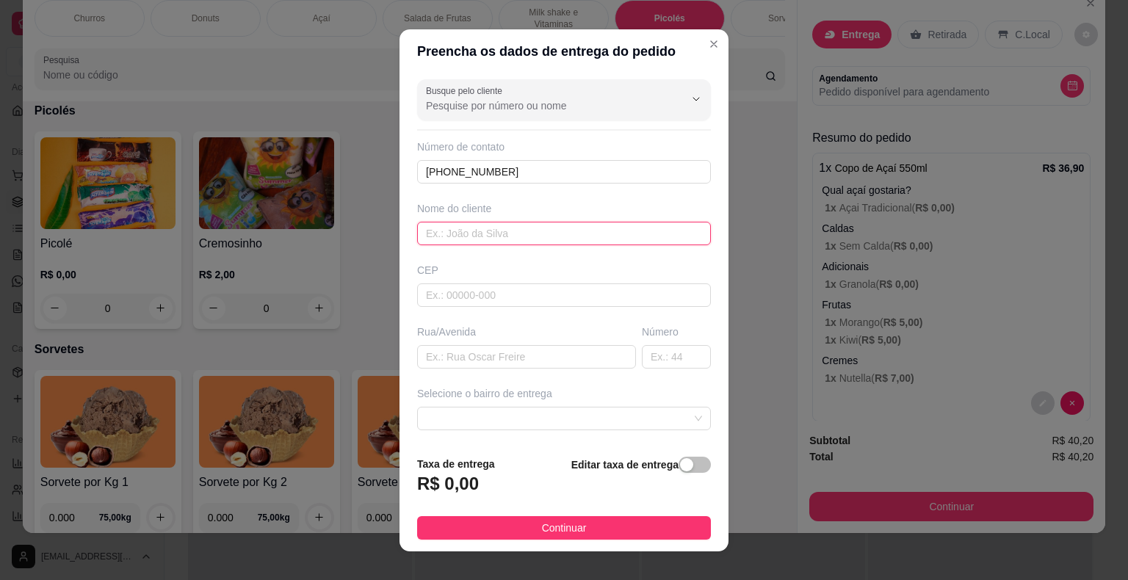
click at [539, 228] on input "text" at bounding box center [564, 233] width 294 height 23
type input "[PERSON_NAME]"
click at [561, 306] on div "Busque pelo cliente Número de contato [PHONE_NUMBER] Nome do cliente [PERSON_NA…" at bounding box center [563, 258] width 329 height 371
click at [561, 304] on input "text" at bounding box center [564, 294] width 294 height 23
type input "18440000"
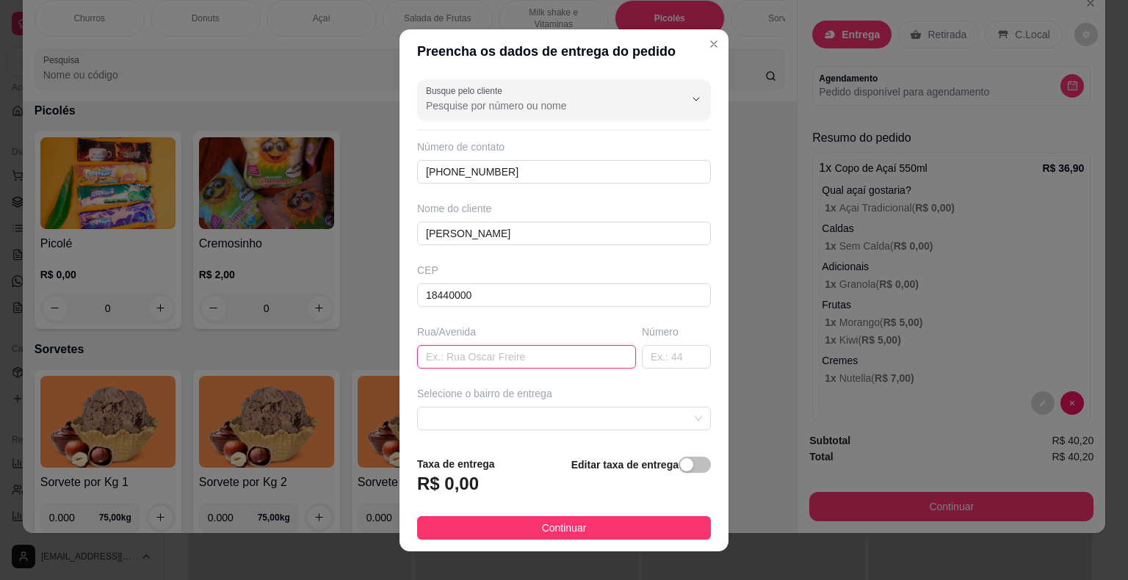
click at [571, 353] on input "text" at bounding box center [526, 356] width 219 height 23
type input "[PERSON_NAME]"
click at [664, 354] on input "text" at bounding box center [676, 356] width 69 height 23
type input "261"
click at [684, 421] on div "Selecione o bairro de entrega" at bounding box center [563, 408] width 299 height 44
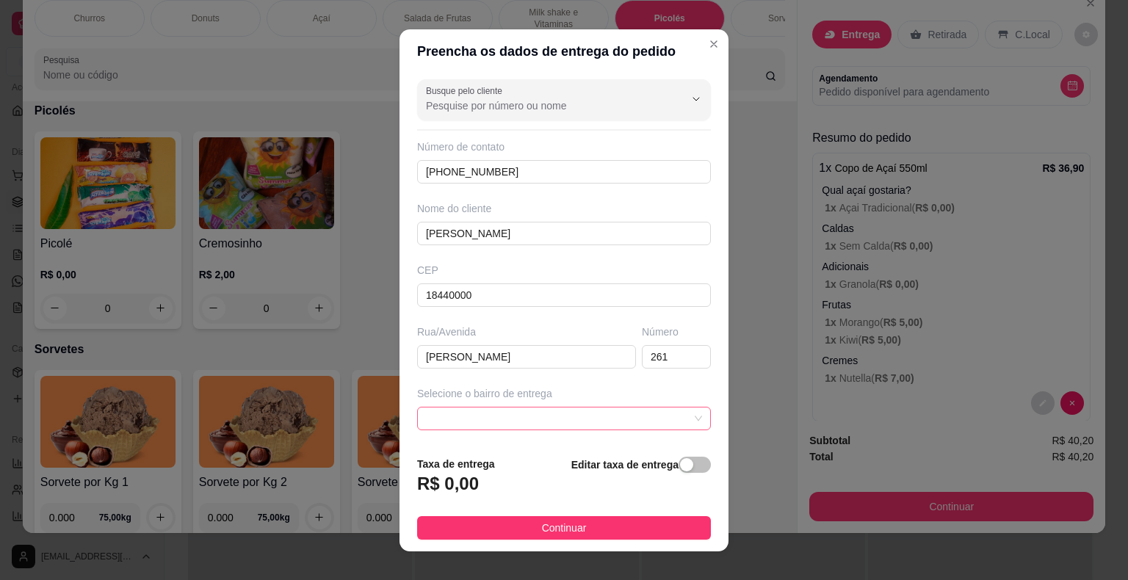
click at [675, 414] on div at bounding box center [564, 418] width 294 height 23
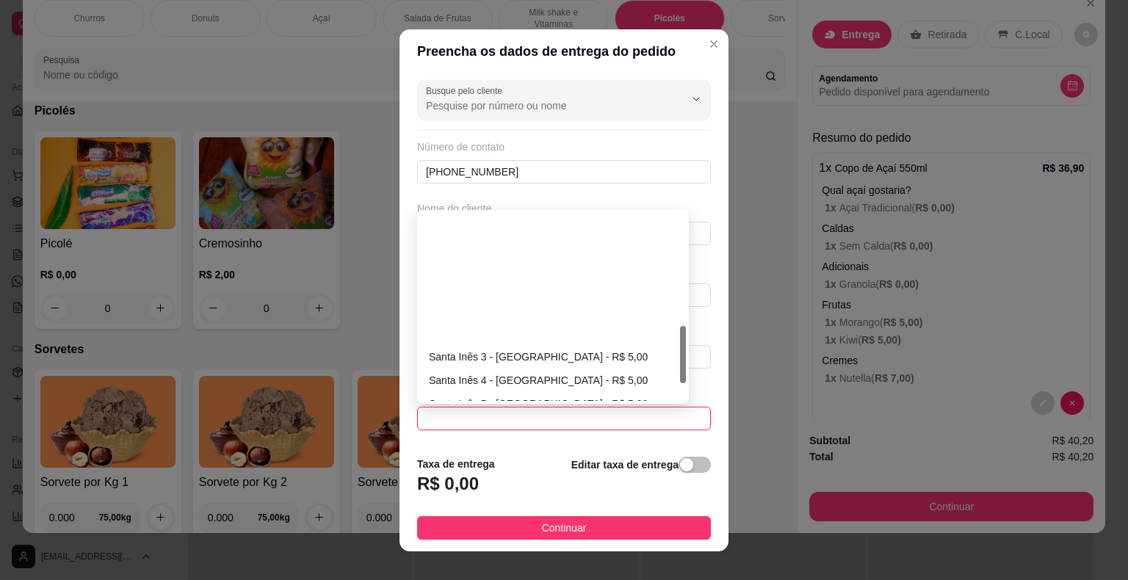
scroll to position [423, 0]
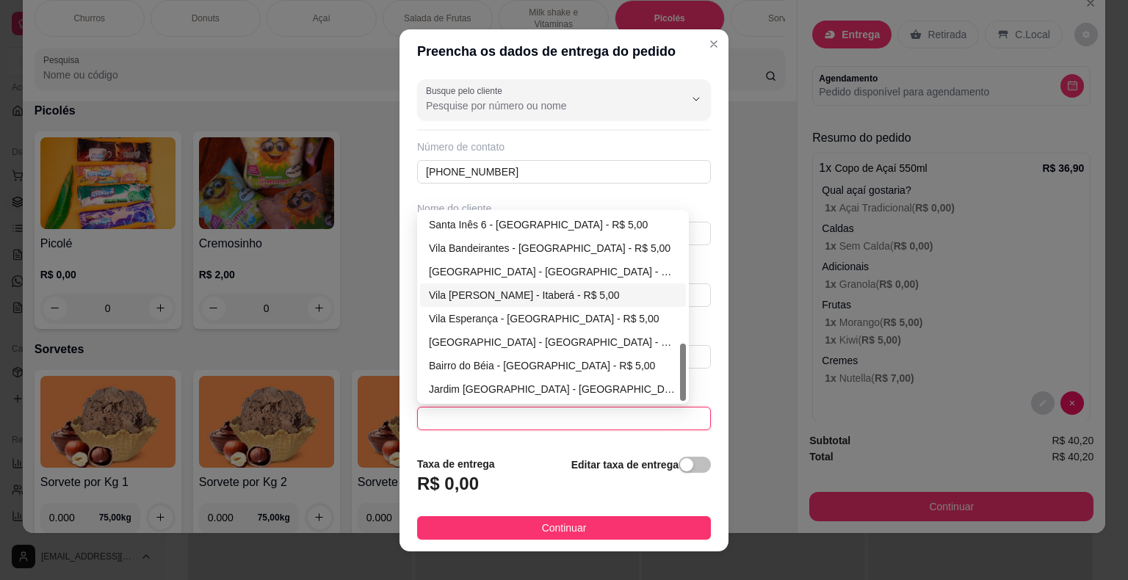
click at [534, 294] on div "Vila [PERSON_NAME] - Itaberá - R$ 5,00" at bounding box center [553, 295] width 248 height 16
type input "Itaberá"
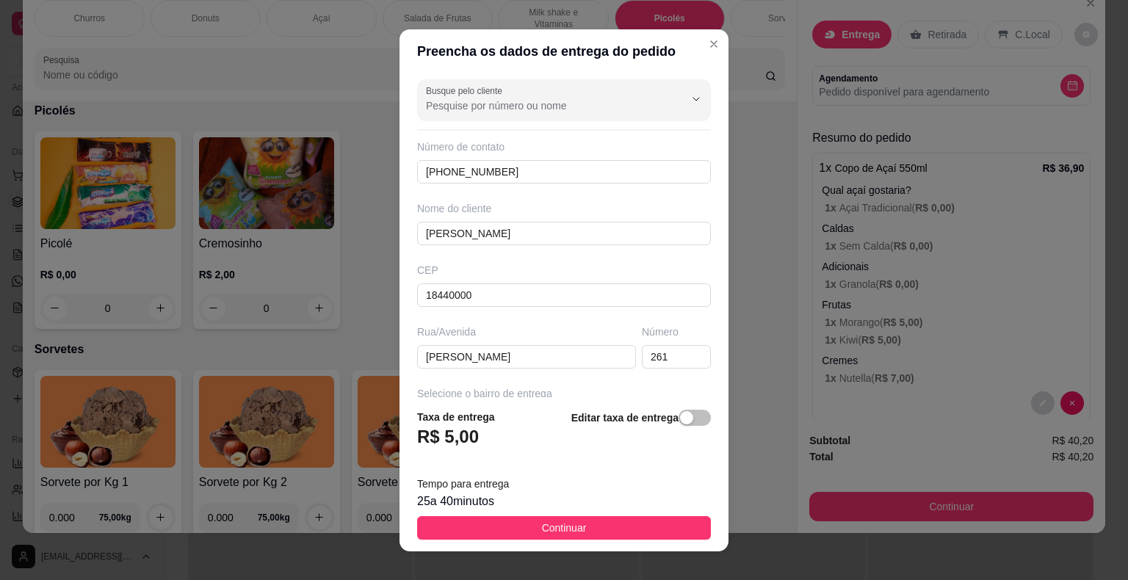
click at [566, 527] on span "Continuar" at bounding box center [564, 528] width 45 height 16
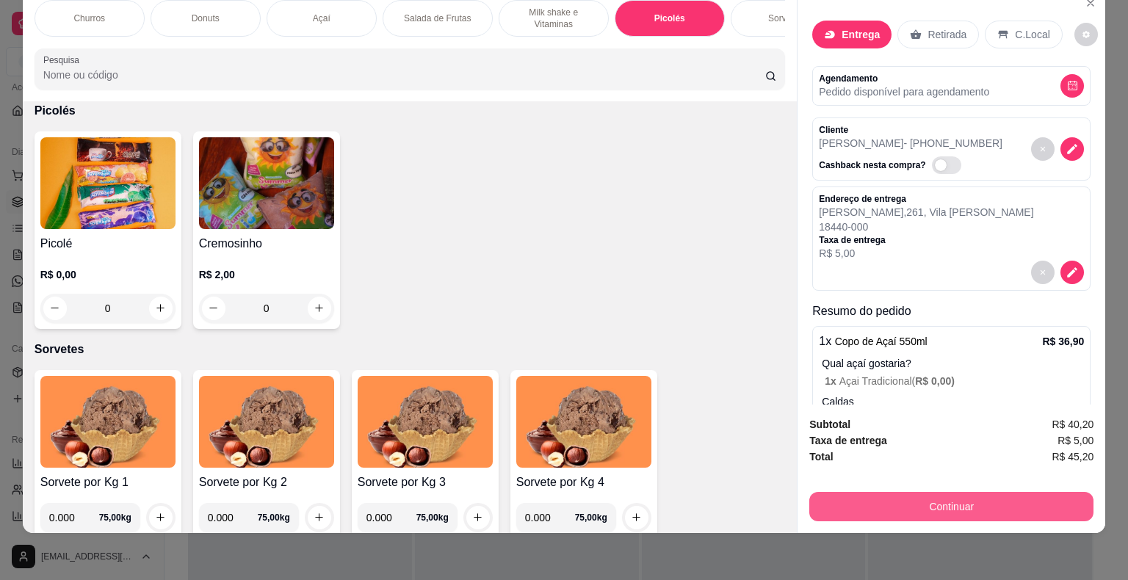
click at [1010, 498] on button "Continuar" at bounding box center [951, 506] width 284 height 29
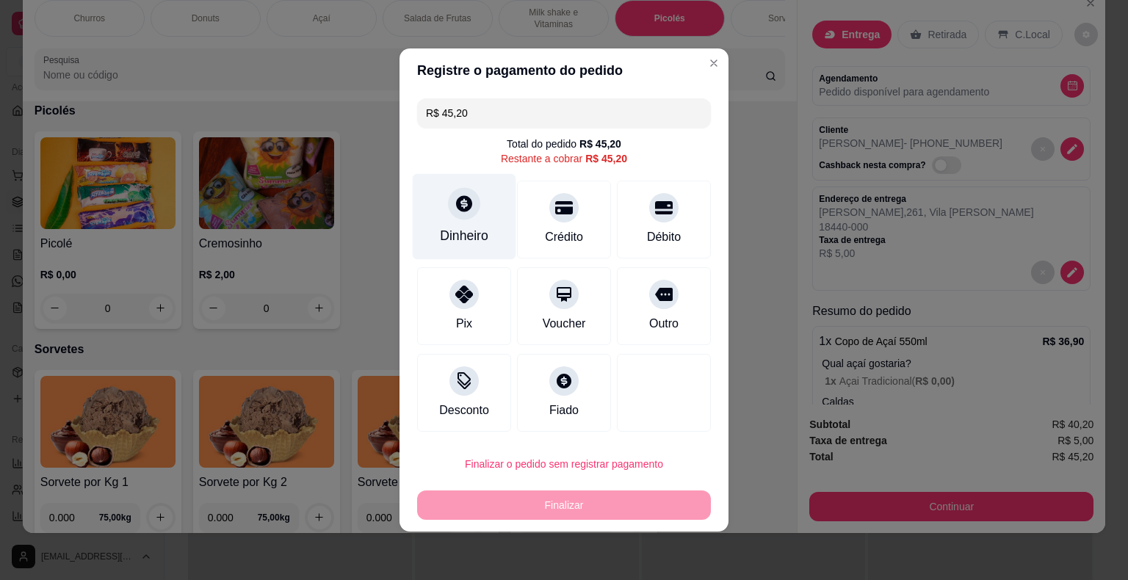
click at [472, 231] on div "Dinheiro" at bounding box center [464, 235] width 48 height 19
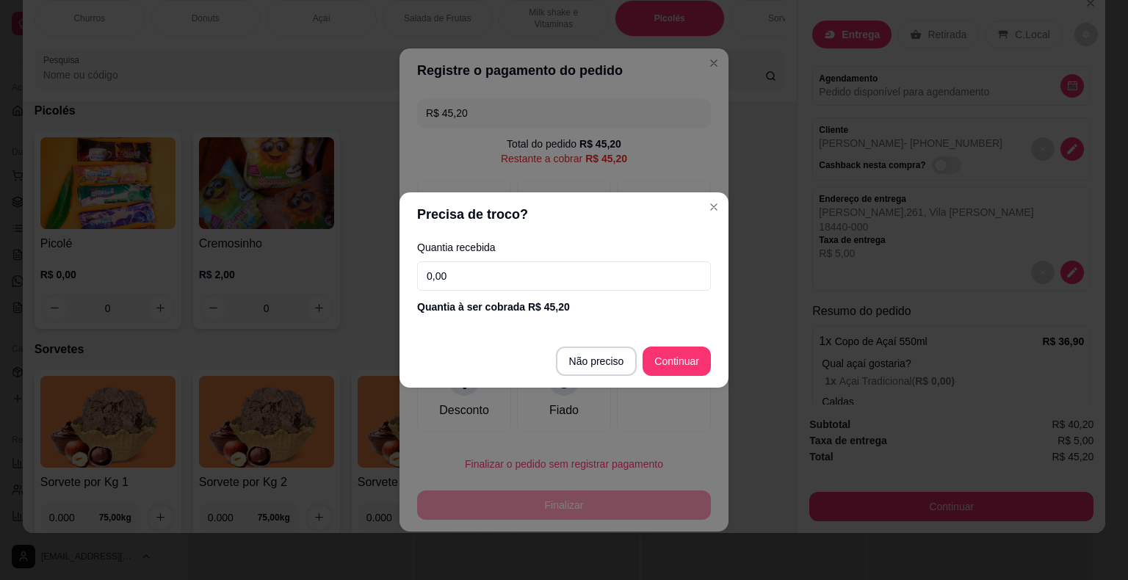
drag, startPoint x: 504, startPoint y: 281, endPoint x: 388, endPoint y: 289, distance: 116.3
click at [389, 291] on div "Precisa de troco? Quantia recebida 0,00 Quantia à ser cobrada R$ 45,20 Não prec…" at bounding box center [564, 290] width 1128 height 580
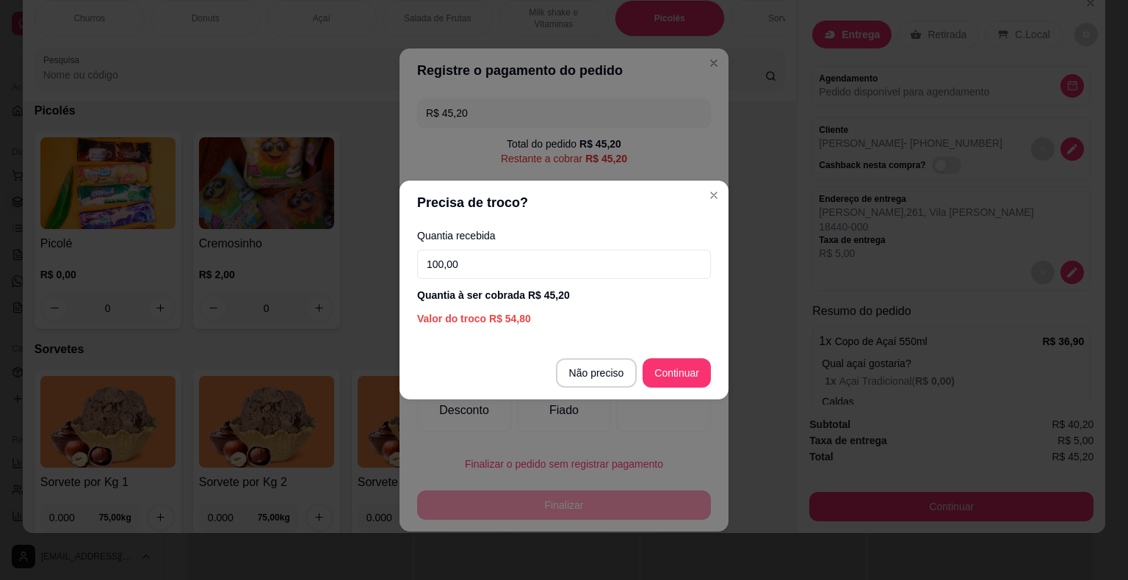
type input "100,00"
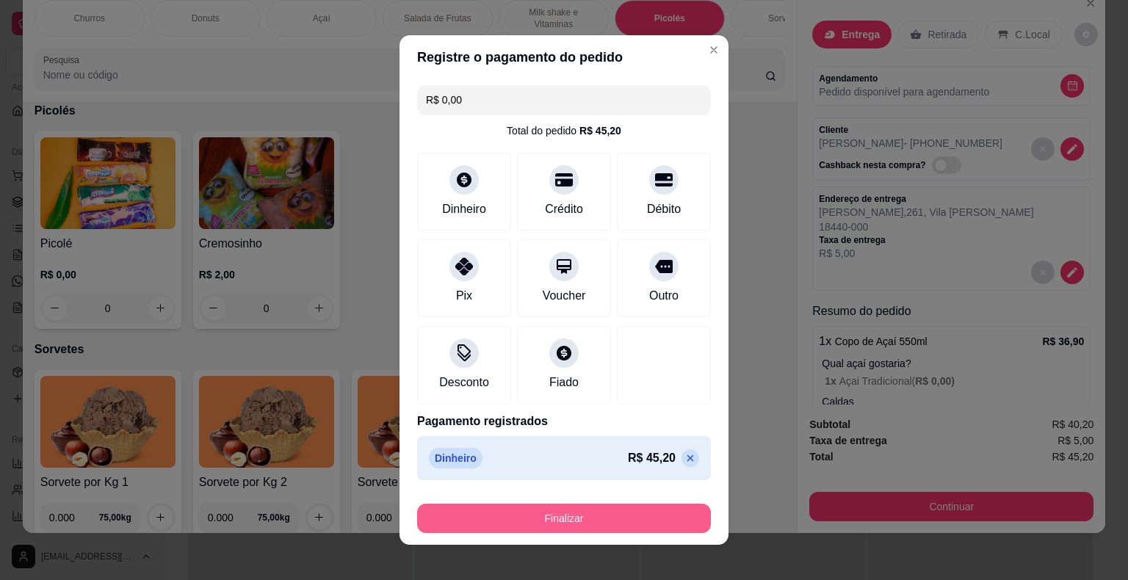
click at [608, 520] on button "Finalizar" at bounding box center [564, 518] width 294 height 29
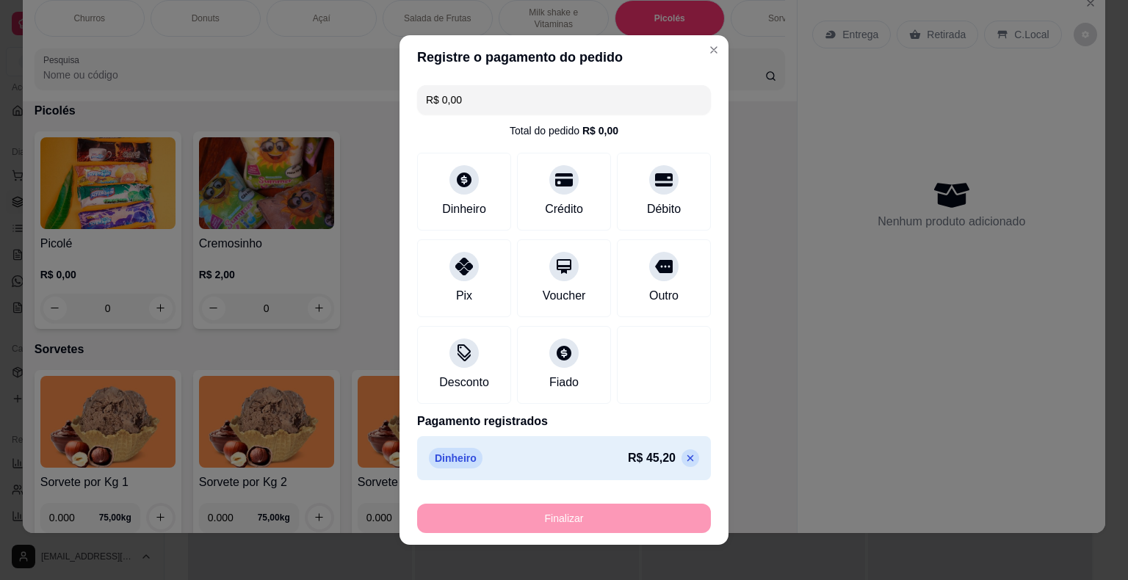
type input "-R$ 45,20"
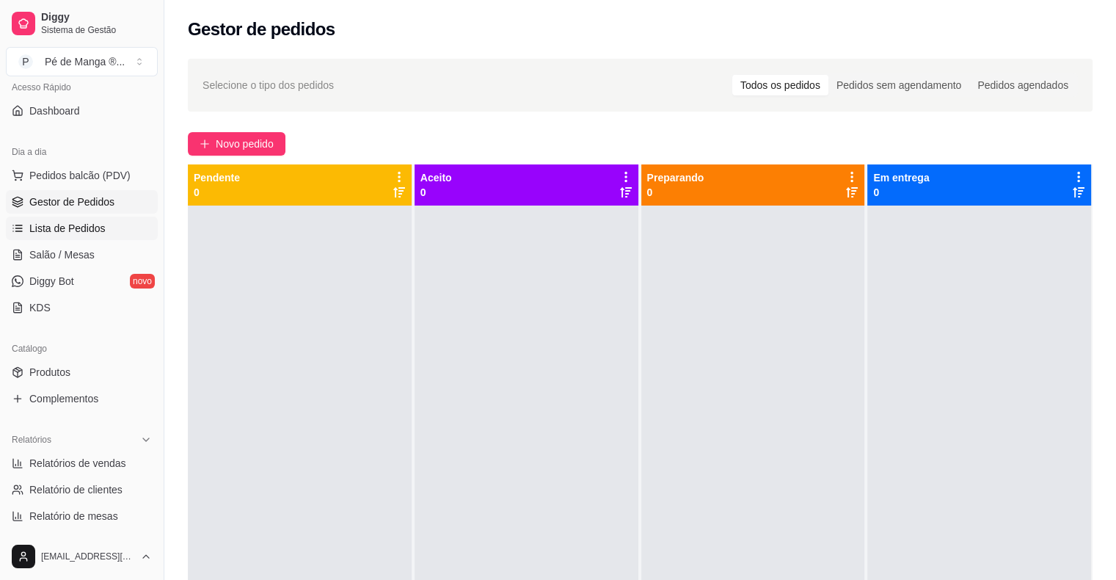
click at [98, 238] on link "Lista de Pedidos" at bounding box center [82, 228] width 152 height 23
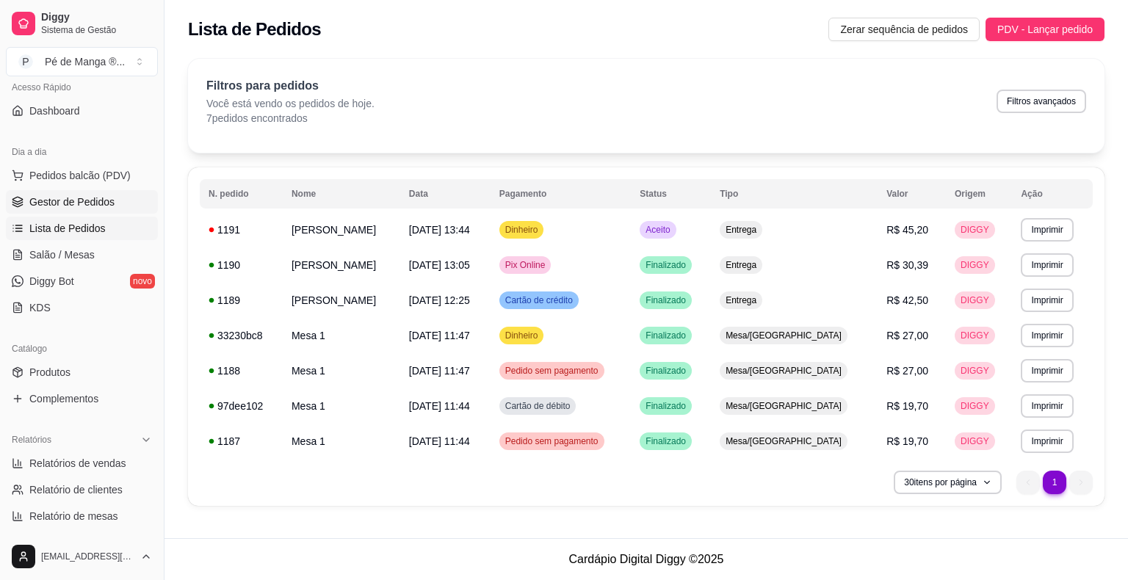
click at [106, 208] on link "Gestor de Pedidos" at bounding box center [82, 201] width 152 height 23
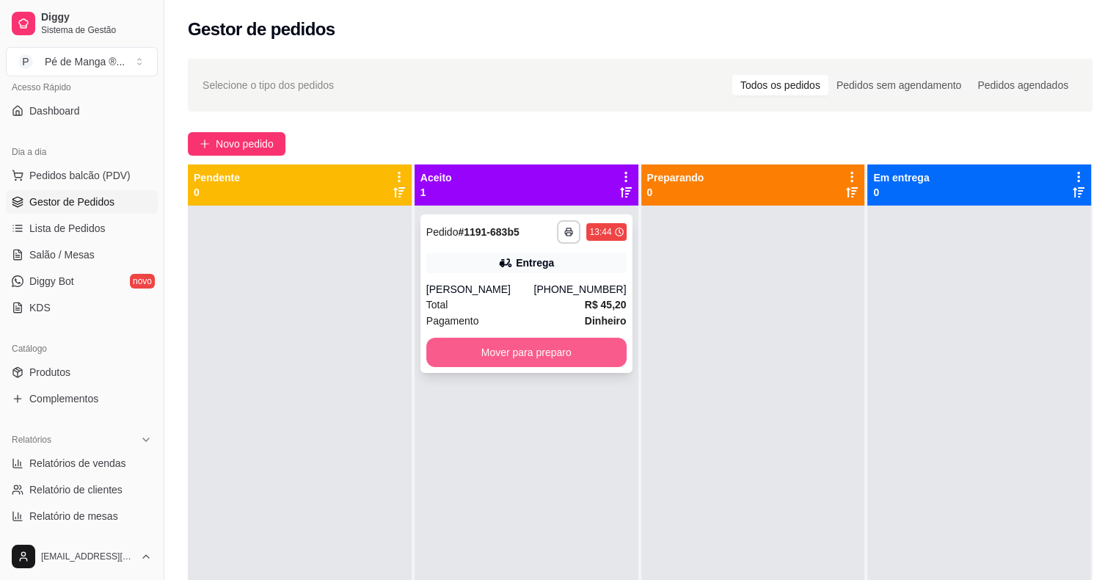
click at [542, 355] on button "Mover para preparo" at bounding box center [526, 352] width 200 height 29
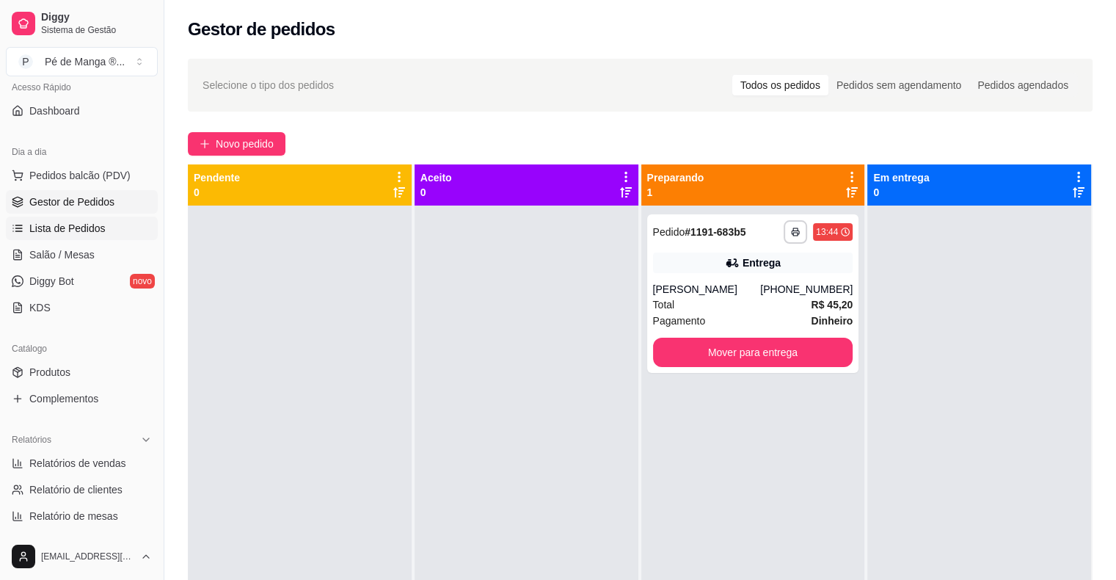
click at [60, 231] on span "Lista de Pedidos" at bounding box center [67, 228] width 76 height 15
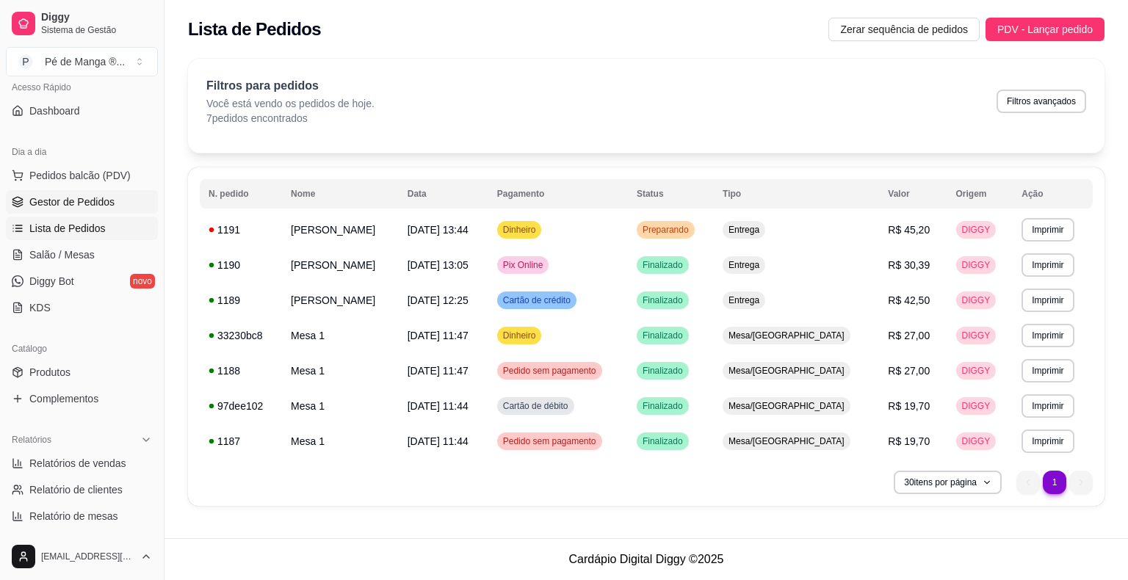
click at [69, 198] on span "Gestor de Pedidos" at bounding box center [71, 202] width 85 height 15
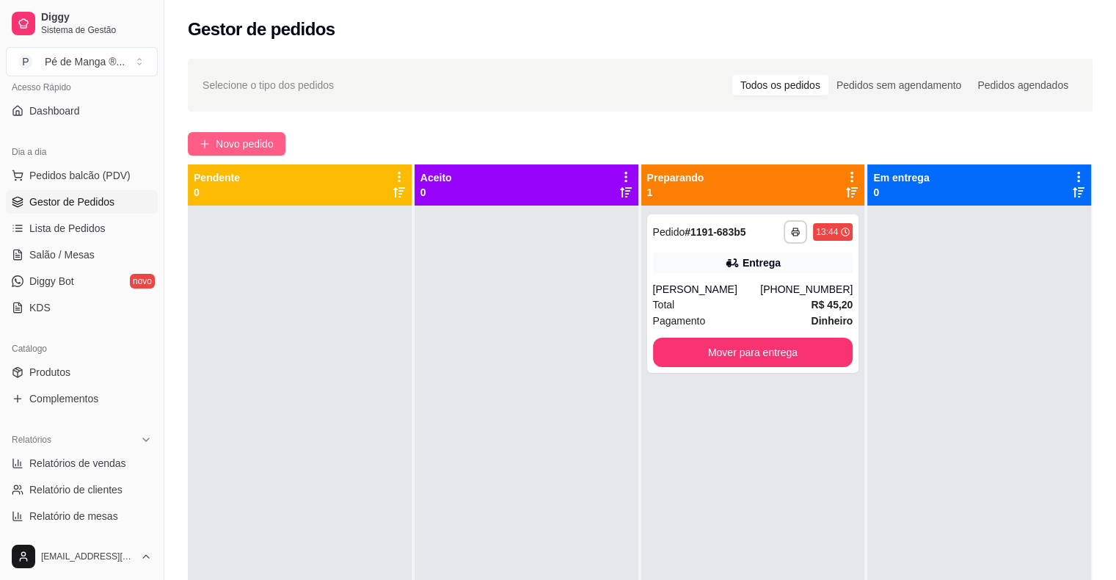
click at [267, 145] on span "Novo pedido" at bounding box center [245, 144] width 58 height 16
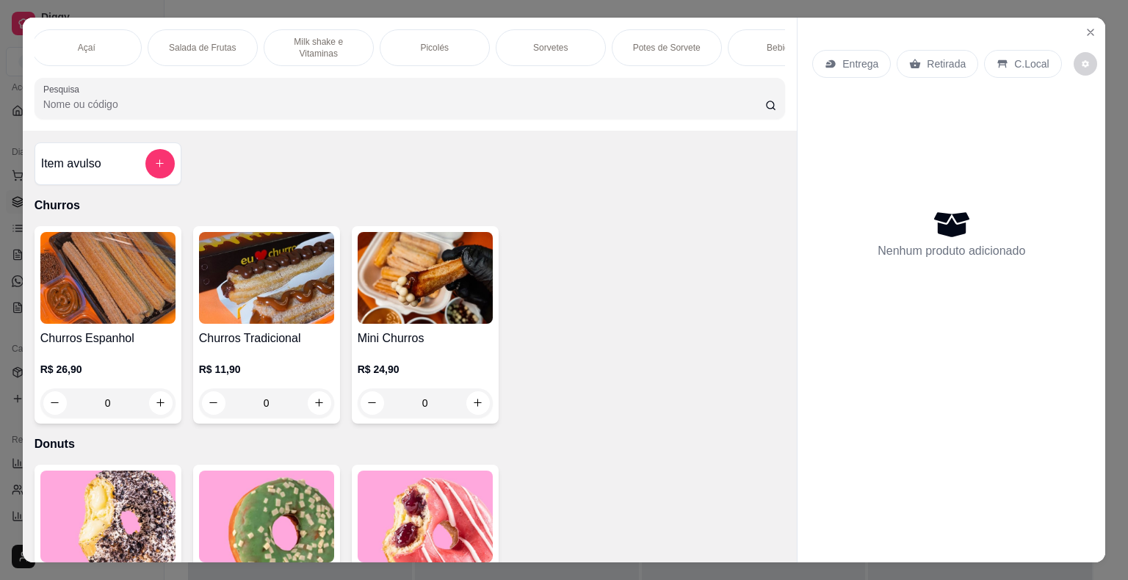
scroll to position [0, 287]
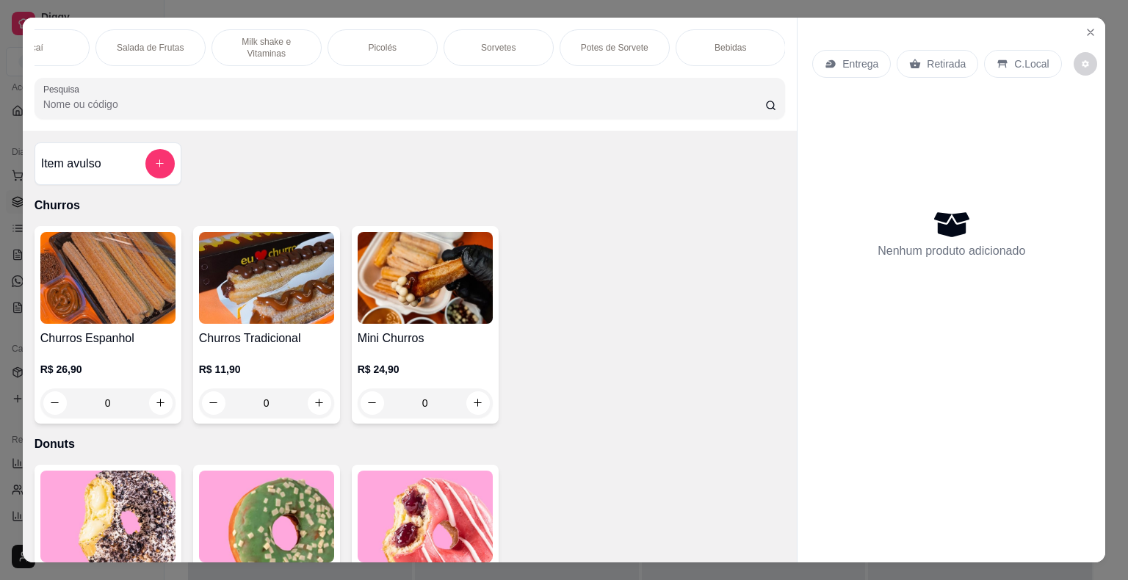
click at [624, 48] on div "Potes de Sorvete" at bounding box center [614, 47] width 110 height 37
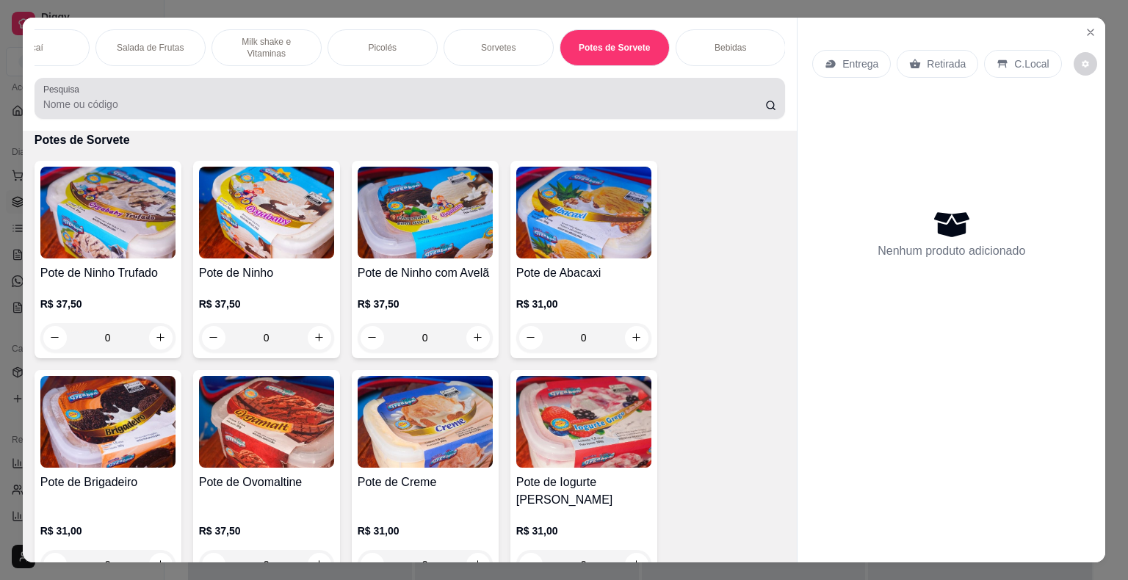
scroll to position [35, 0]
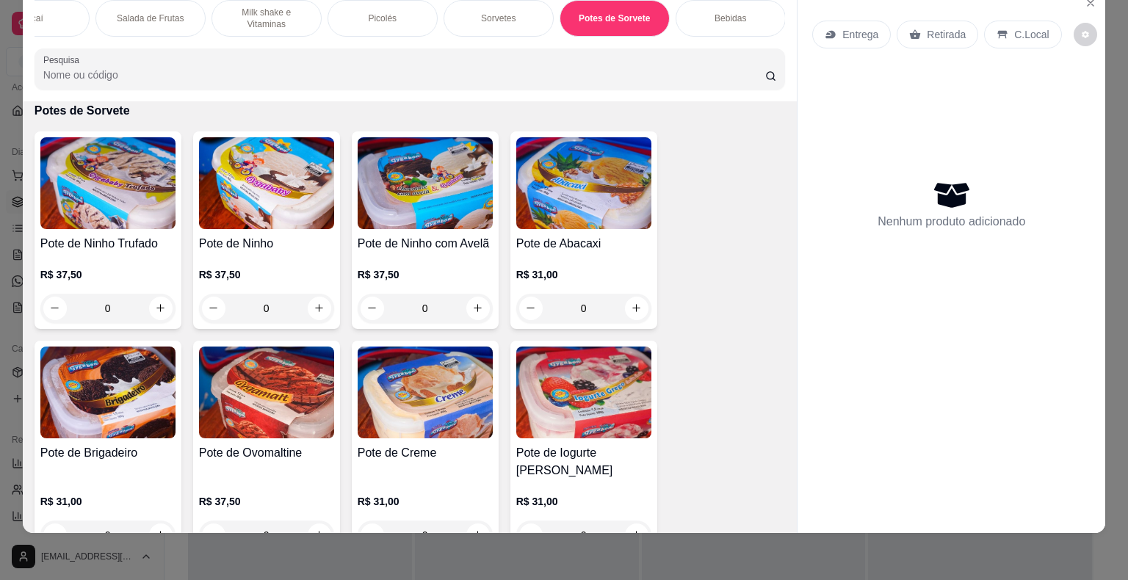
click at [602, 284] on div "R$ 31,00 0" at bounding box center [583, 295] width 135 height 56
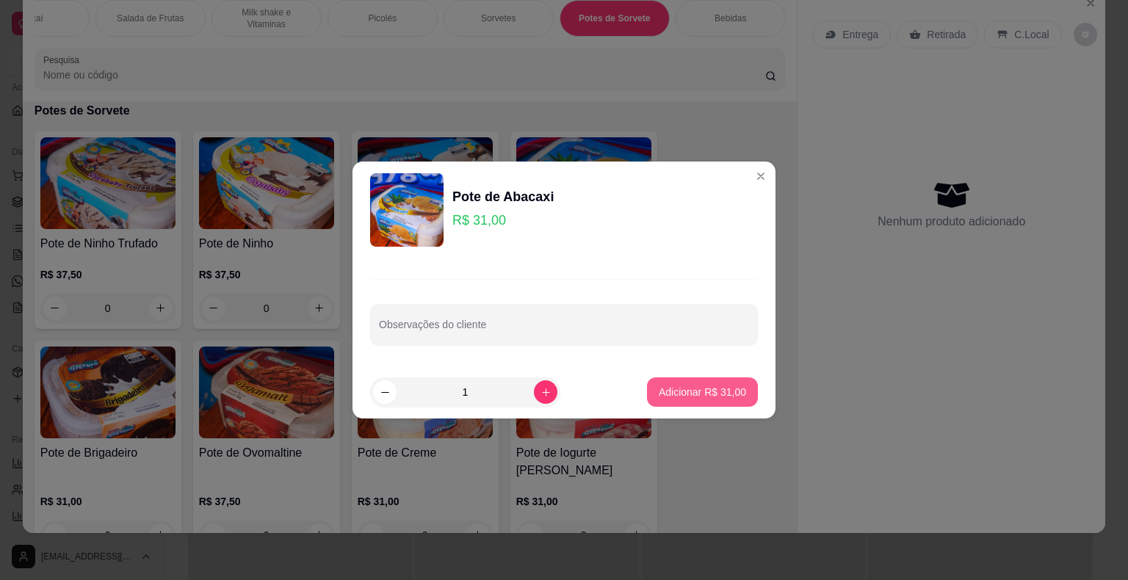
click at [684, 396] on p "Adicionar R$ 31,00" at bounding box center [701, 392] width 87 height 15
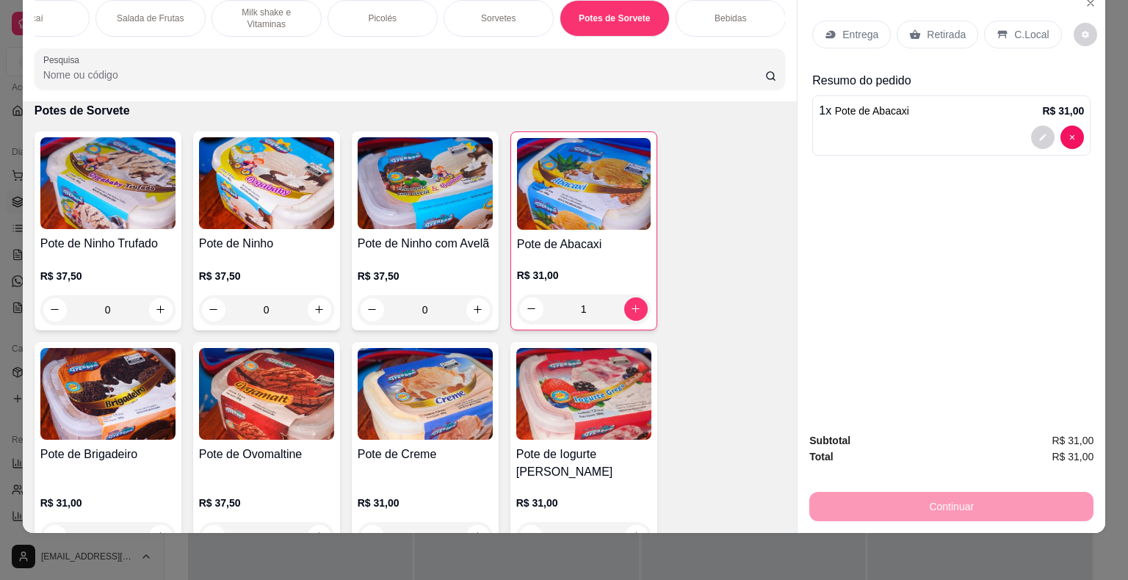
type input "1"
click at [843, 27] on p "Entrega" at bounding box center [860, 34] width 36 height 15
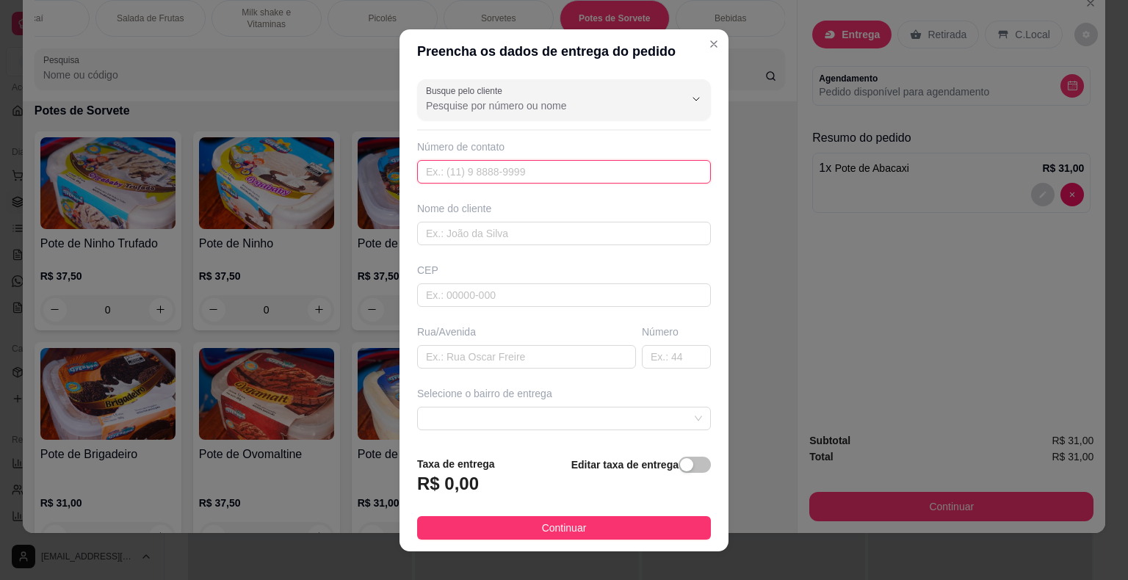
click at [590, 169] on input "text" at bounding box center [564, 171] width 294 height 23
paste input "[PHONE_NUMBER]"
type input "[PHONE_NUMBER]"
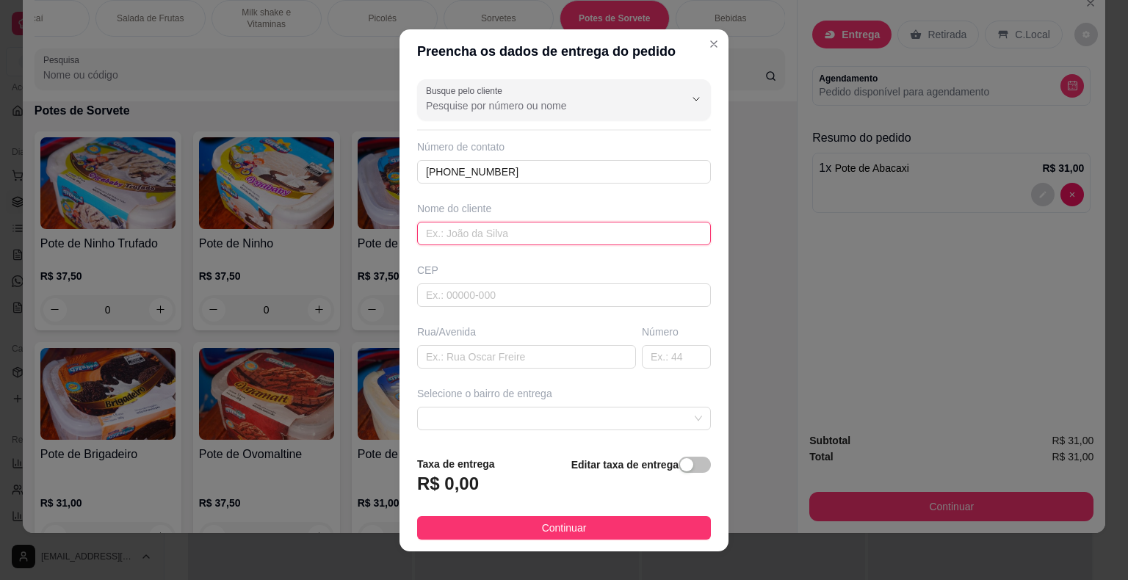
click at [535, 239] on input "text" at bounding box center [564, 233] width 294 height 23
type input "[PERSON_NAME]"
click at [555, 295] on input "text" at bounding box center [564, 294] width 294 height 23
type input "18440000"
click at [556, 354] on input "text" at bounding box center [526, 356] width 219 height 23
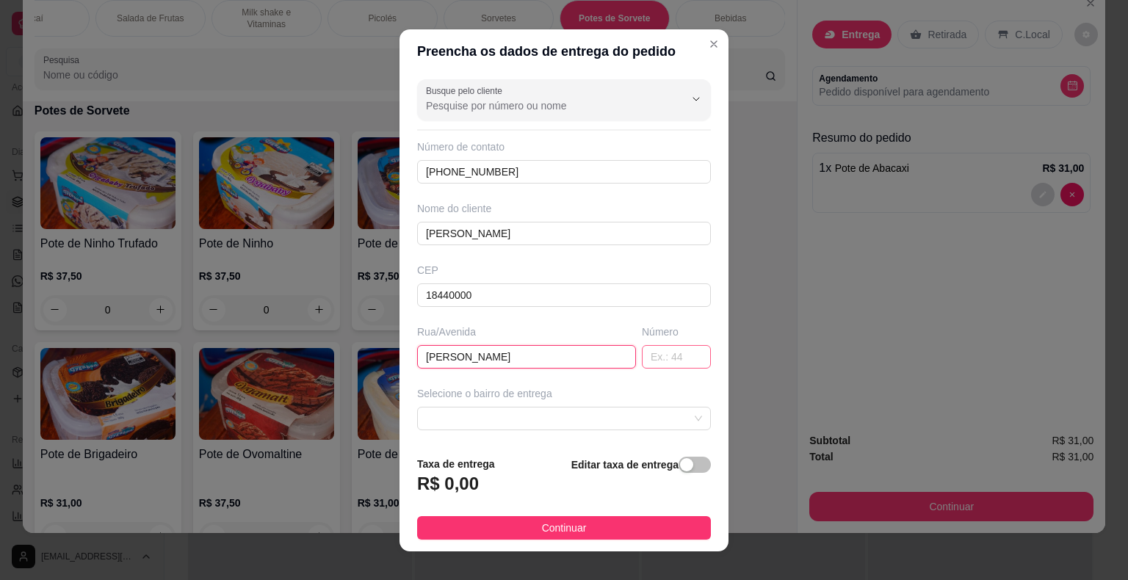
type input "[PERSON_NAME]"
click at [659, 360] on input "text" at bounding box center [676, 356] width 69 height 23
click at [617, 412] on span at bounding box center [564, 418] width 276 height 22
type input "250"
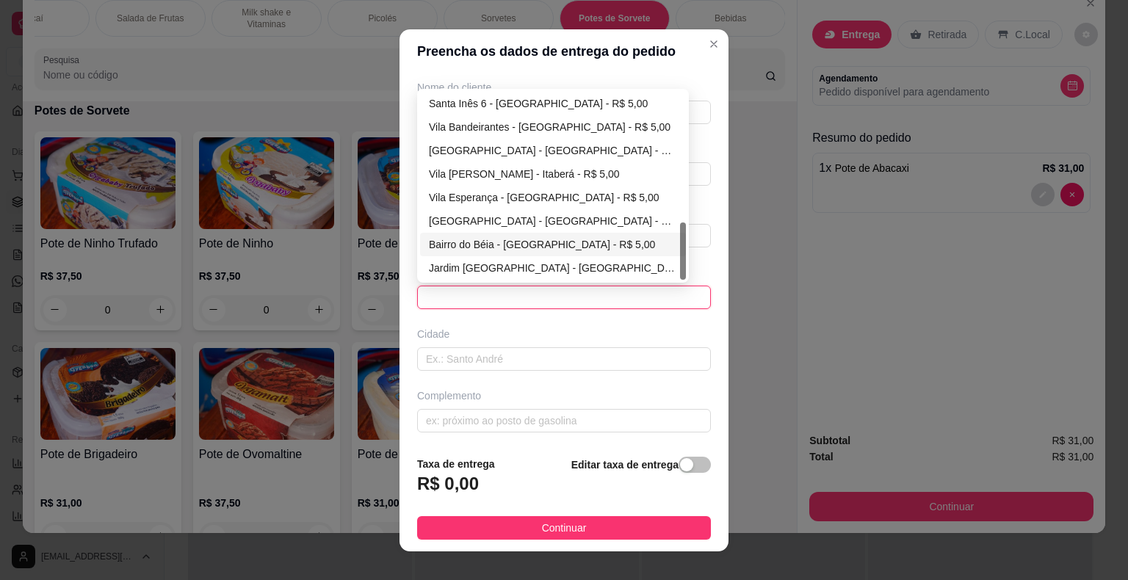
scroll to position [349, 0]
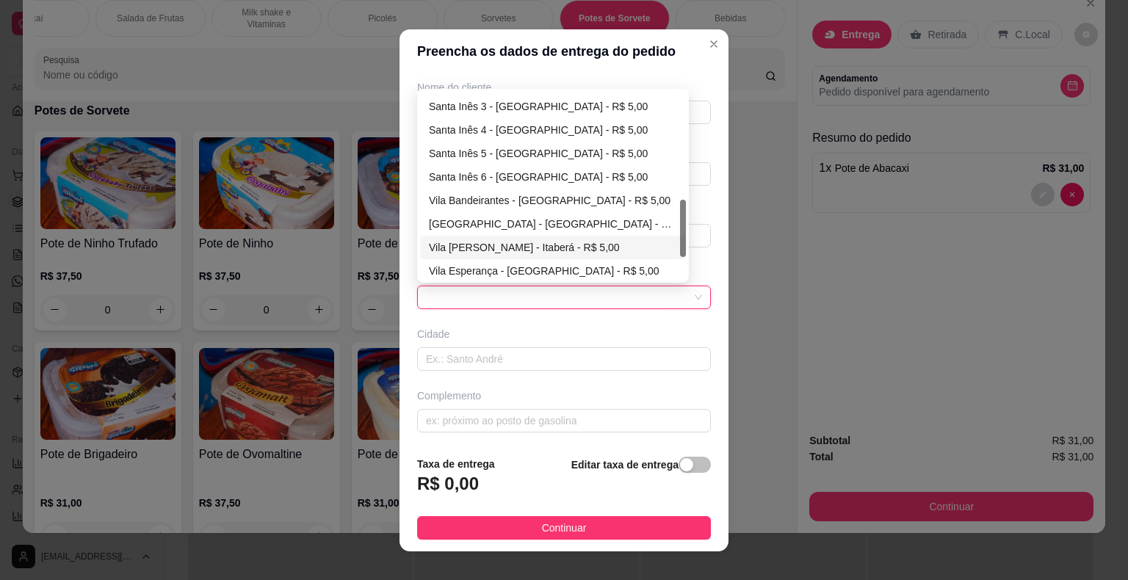
click at [595, 244] on div "Vila [PERSON_NAME] - Itaberá - R$ 5,00" at bounding box center [553, 247] width 248 height 16
type input "Itaberá"
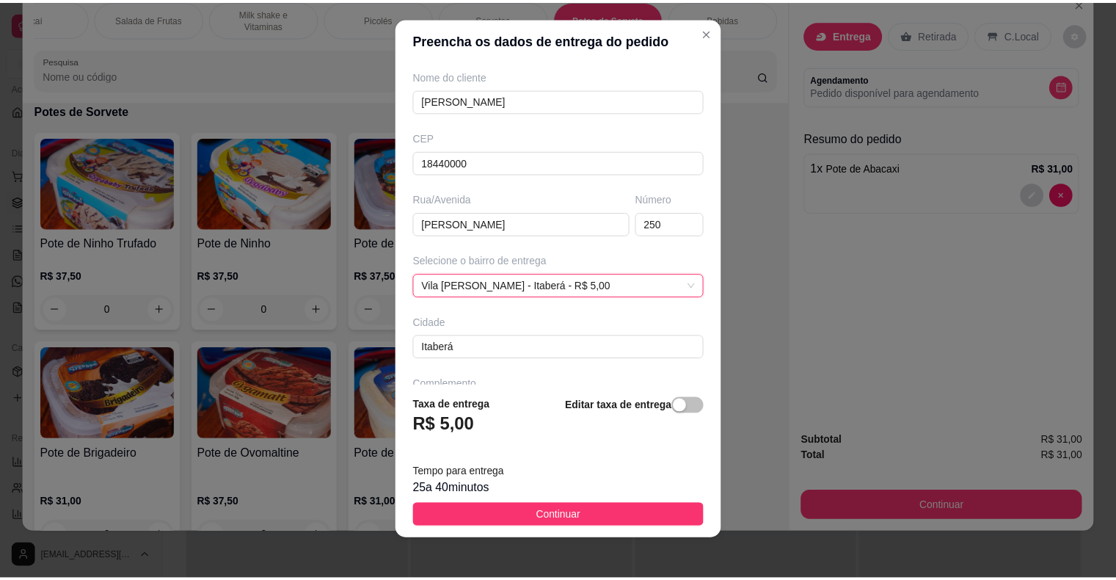
scroll to position [18, 0]
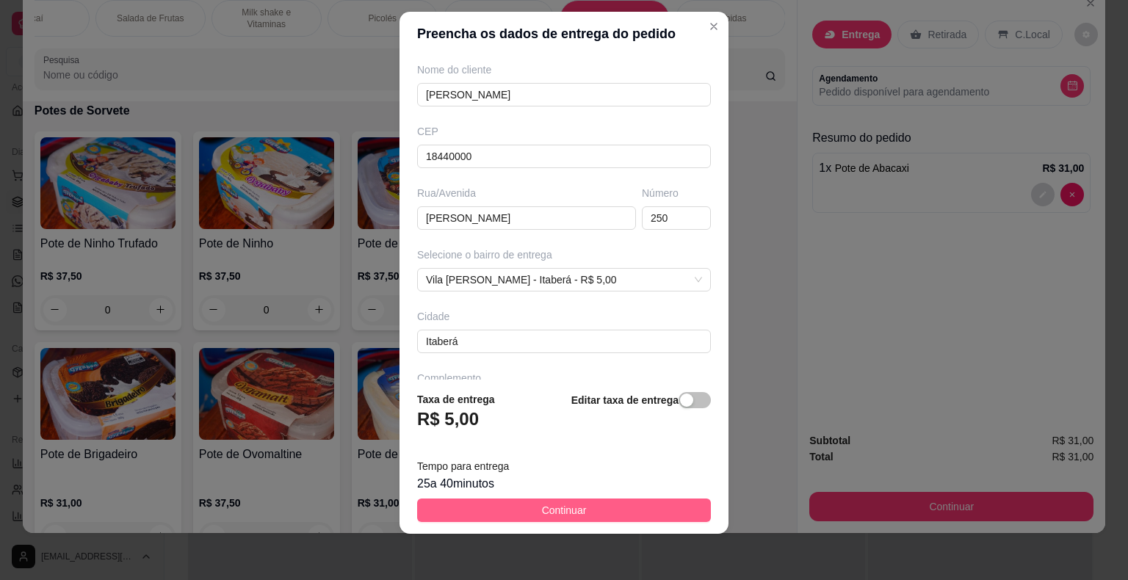
click at [605, 514] on button "Continuar" at bounding box center [564, 509] width 294 height 23
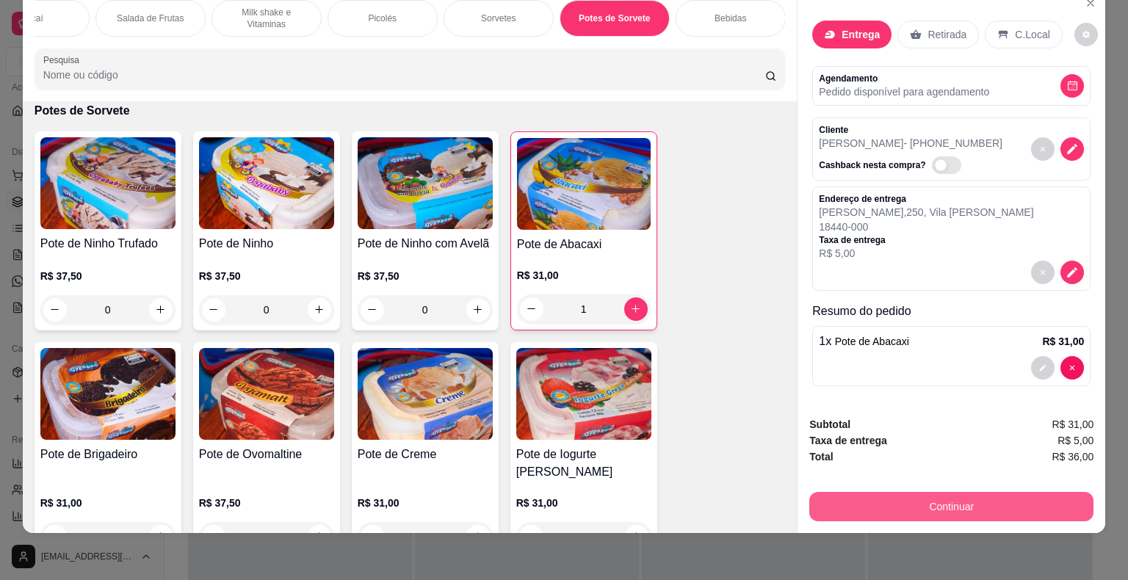
click at [859, 499] on button "Continuar" at bounding box center [951, 506] width 284 height 29
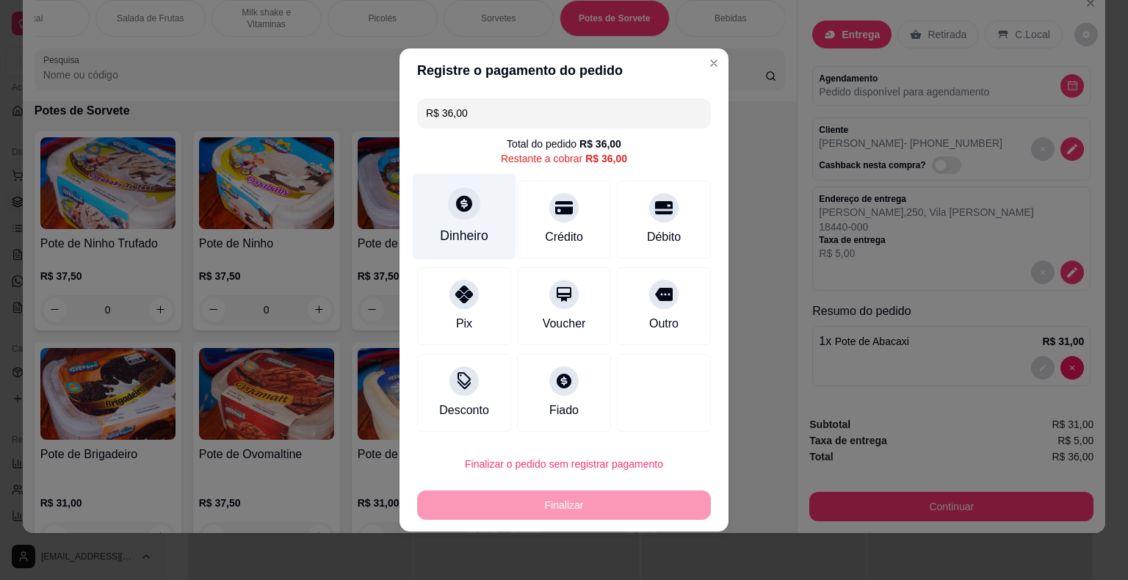
click at [458, 216] on div at bounding box center [464, 203] width 32 height 32
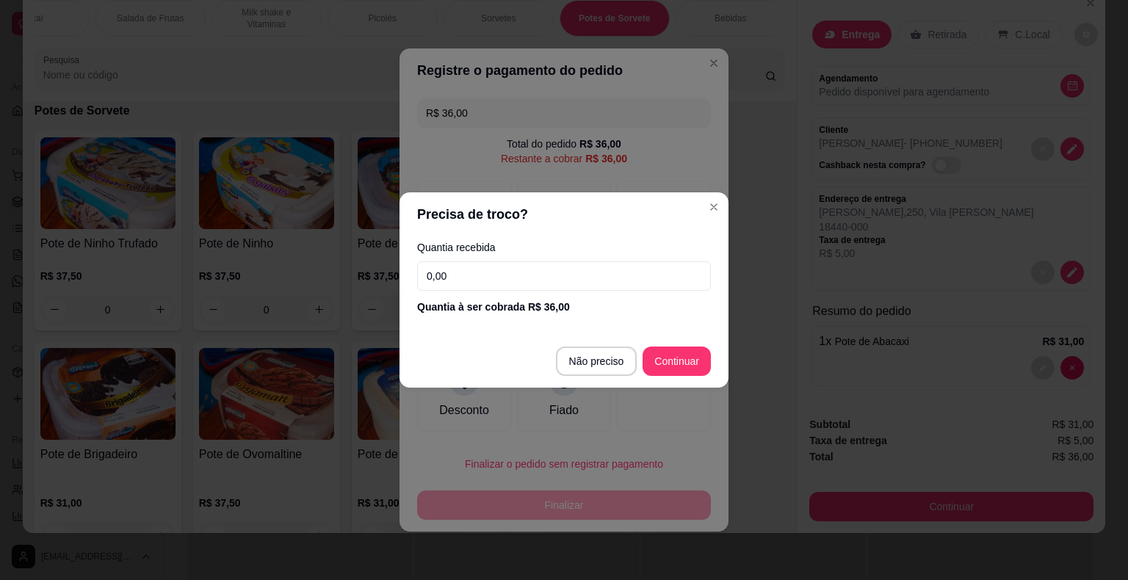
click at [518, 271] on input "0,00" at bounding box center [564, 275] width 294 height 29
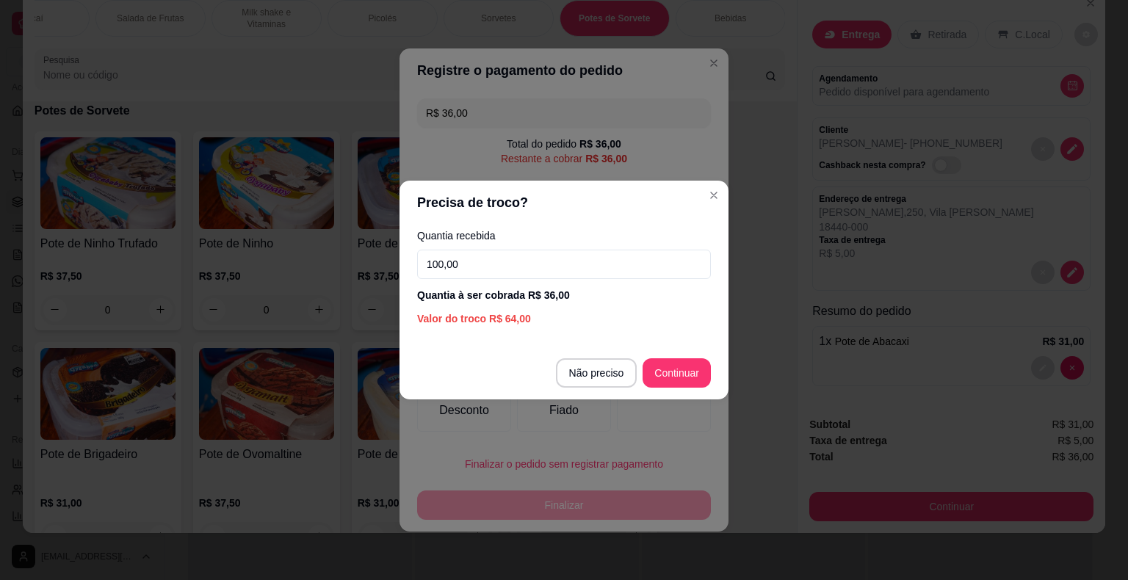
type input "100,00"
click at [672, 388] on footer "Não preciso Continuar" at bounding box center [563, 372] width 329 height 53
type input "R$ 0,00"
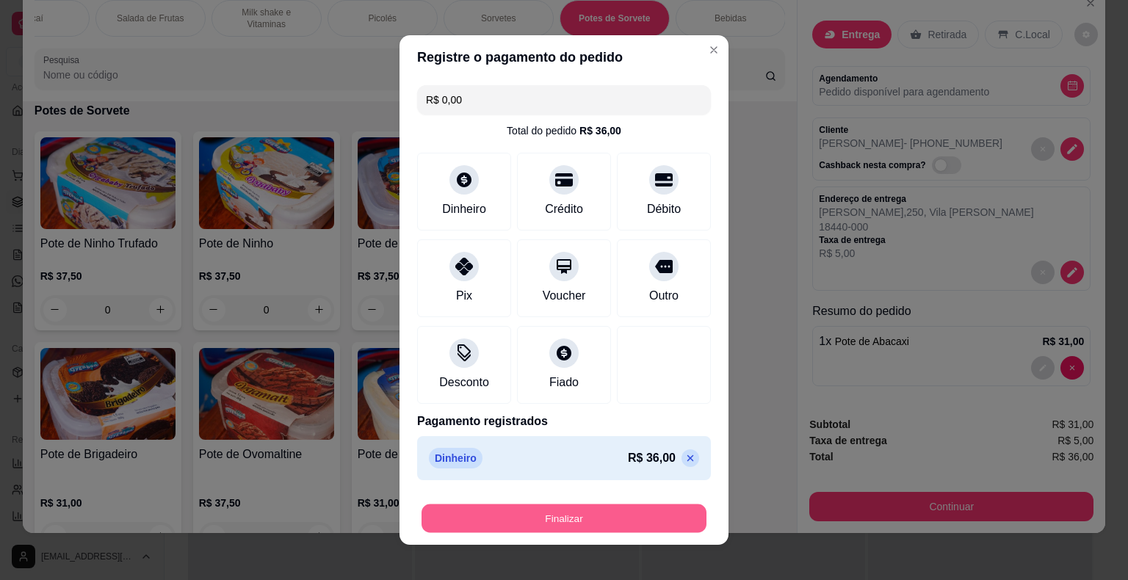
click at [652, 521] on button "Finalizar" at bounding box center [563, 518] width 285 height 29
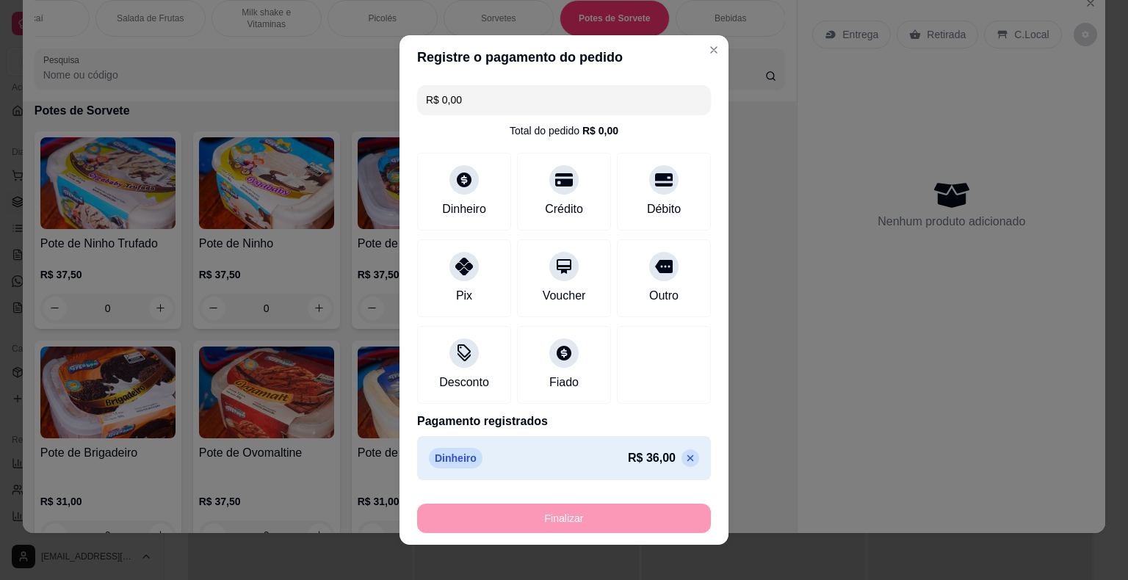
type input "0"
type input "-R$ 36,00"
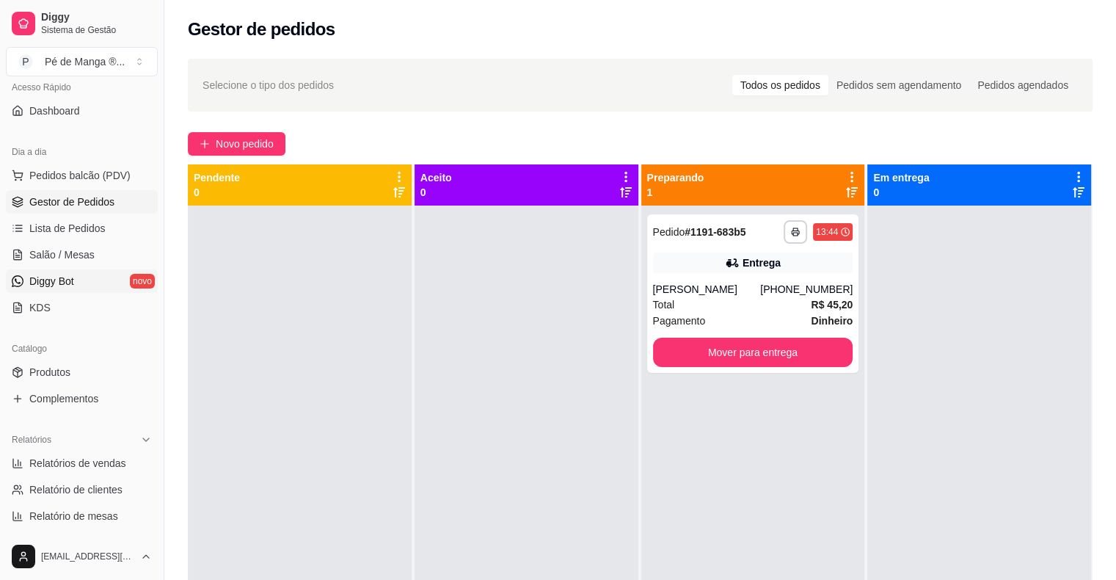
click at [76, 269] on link "Diggy Bot novo" at bounding box center [82, 280] width 152 height 23
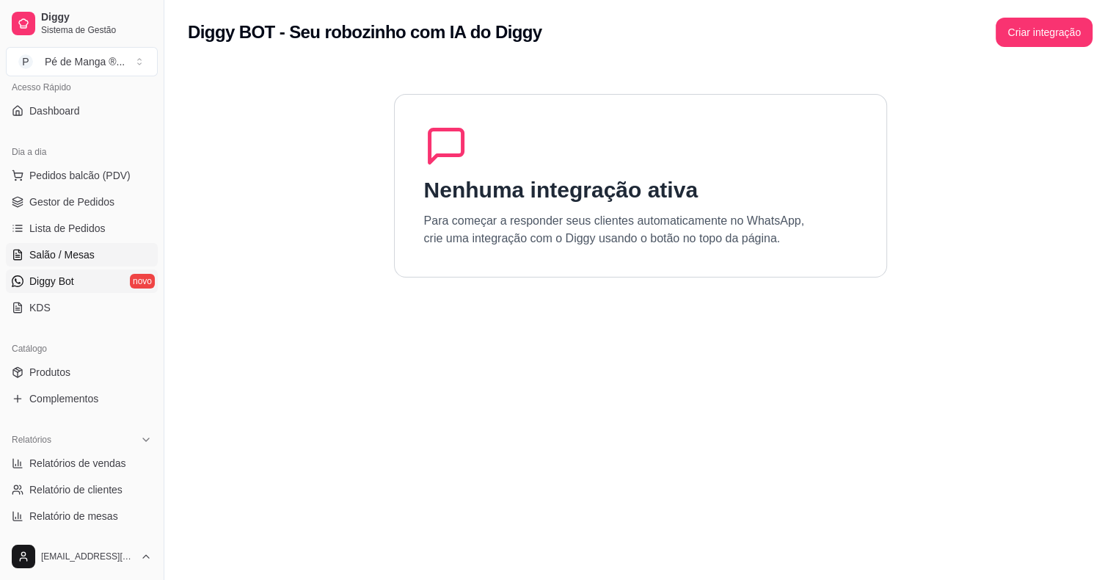
click at [82, 243] on link "Salão / Mesas" at bounding box center [82, 254] width 152 height 23
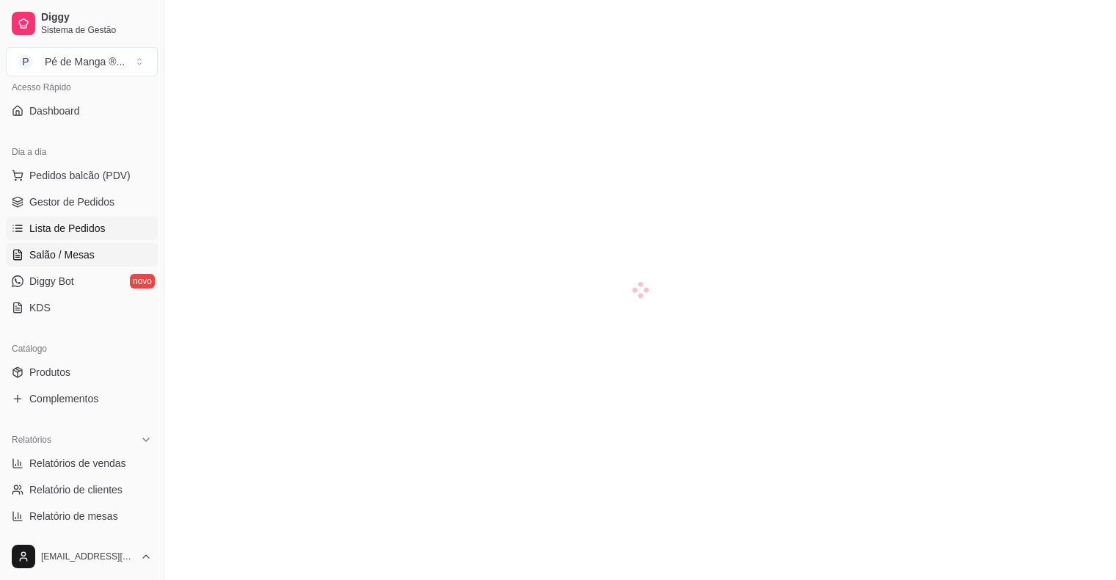
click at [87, 228] on span "Lista de Pedidos" at bounding box center [67, 228] width 76 height 15
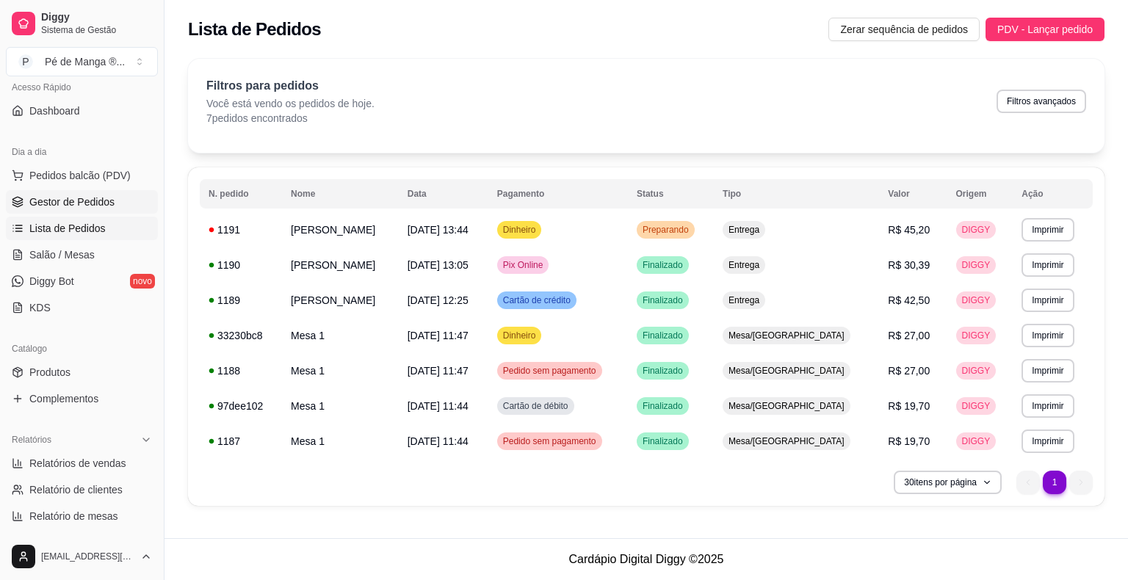
click at [98, 207] on span "Gestor de Pedidos" at bounding box center [71, 202] width 85 height 15
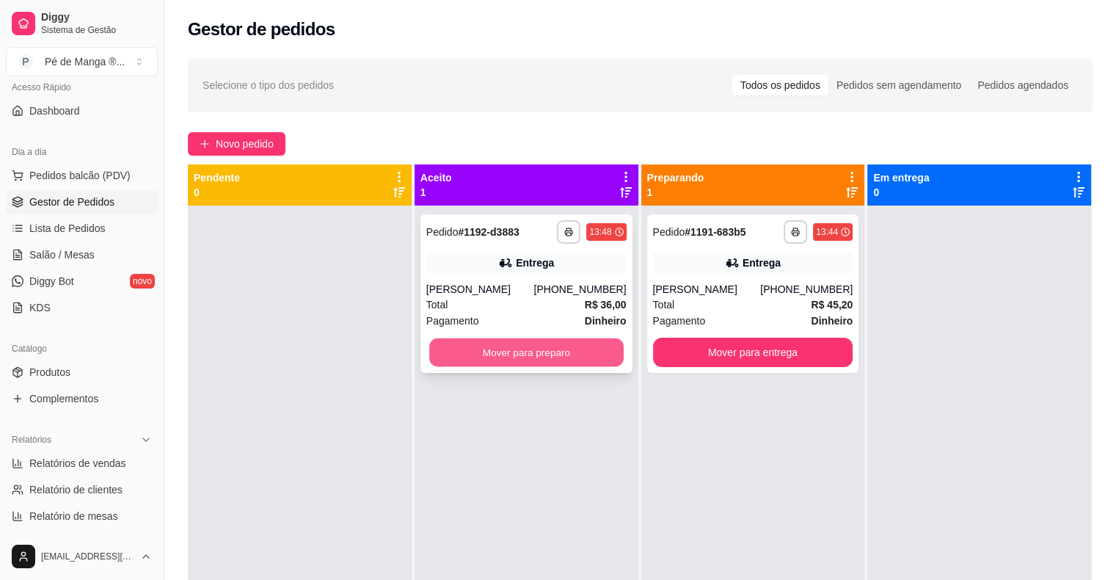
click at [565, 351] on button "Mover para preparo" at bounding box center [526, 352] width 195 height 29
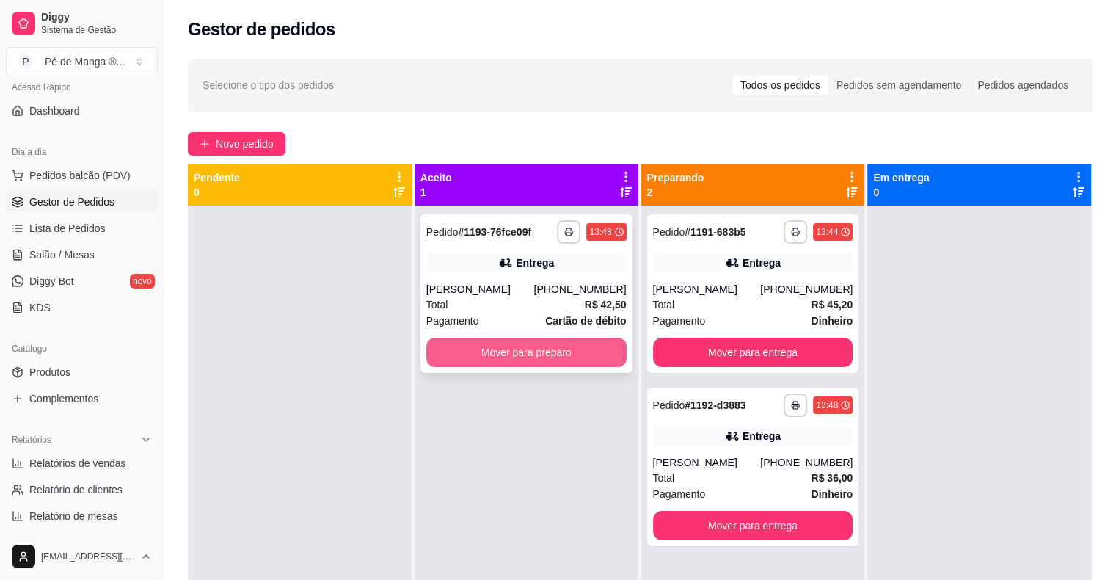
click at [542, 357] on button "Mover para preparo" at bounding box center [526, 352] width 200 height 29
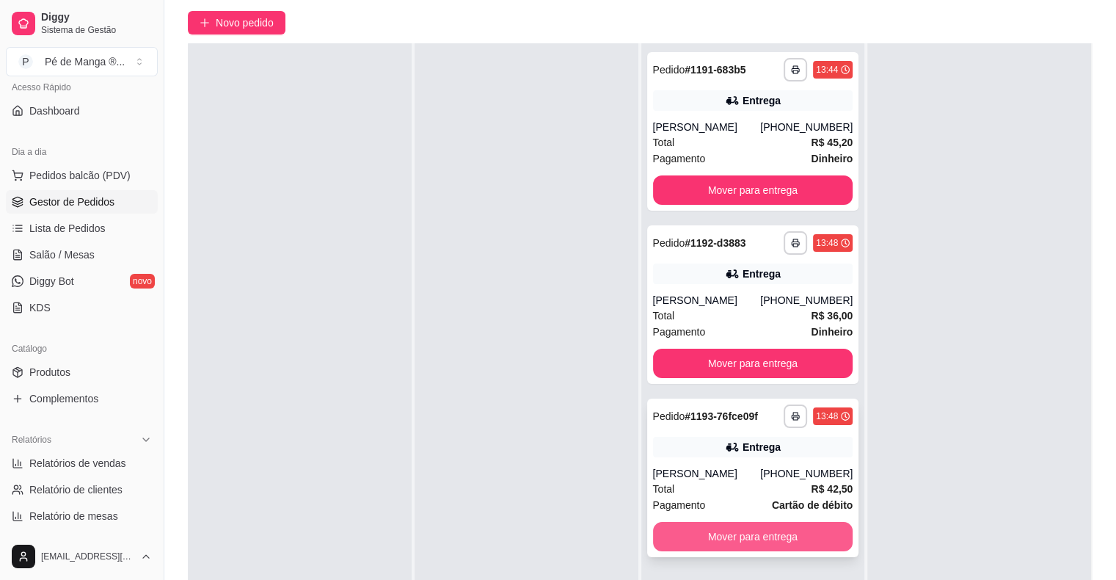
scroll to position [147, 0]
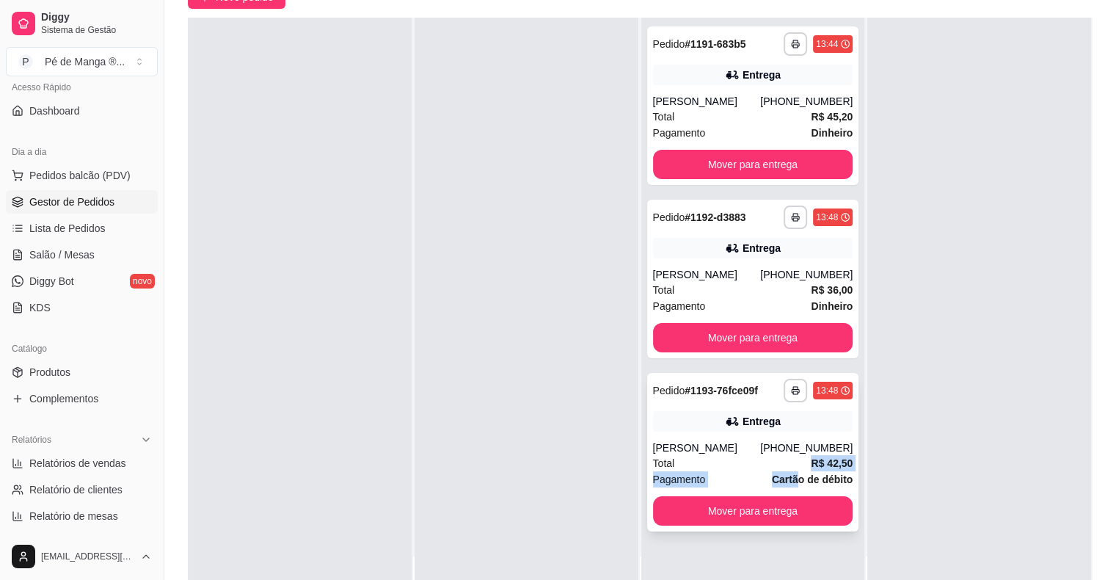
click at [793, 472] on span "Cartão de débito" at bounding box center [812, 479] width 81 height 16
click at [722, 107] on div "[PERSON_NAME]" at bounding box center [707, 101] width 108 height 15
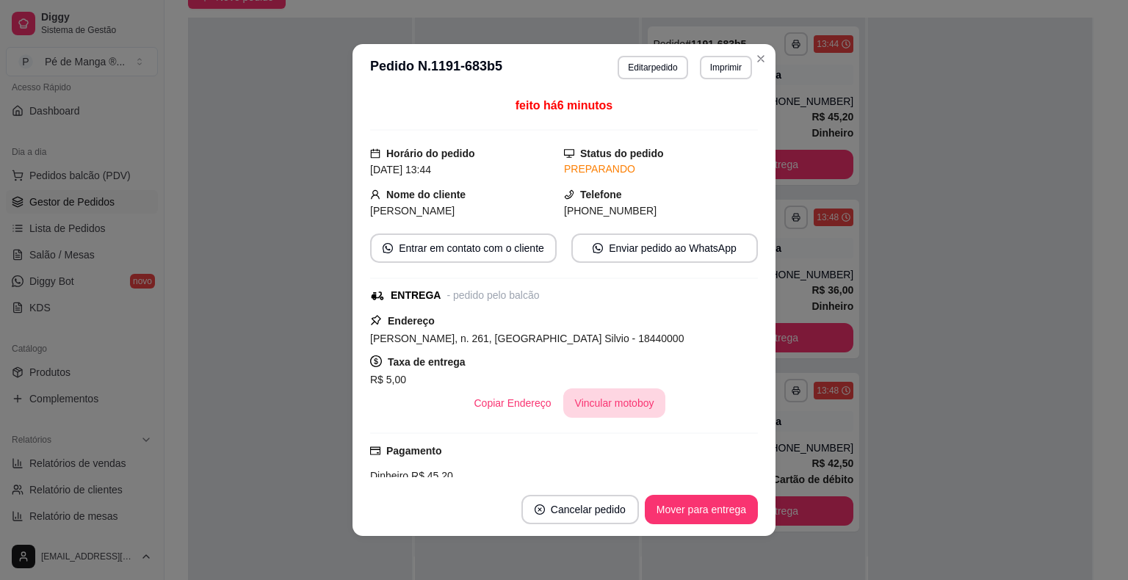
click at [594, 410] on button "Vincular motoboy" at bounding box center [614, 402] width 103 height 29
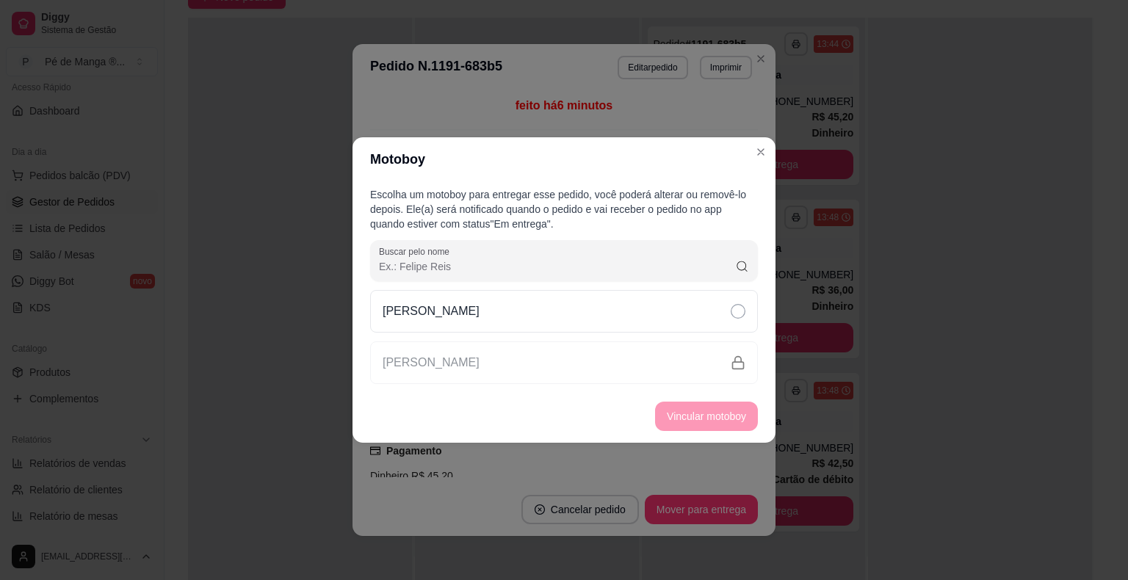
drag, startPoint x: 564, startPoint y: 322, endPoint x: 584, endPoint y: 338, distance: 25.6
click at [564, 322] on div "[PERSON_NAME]" at bounding box center [564, 311] width 388 height 43
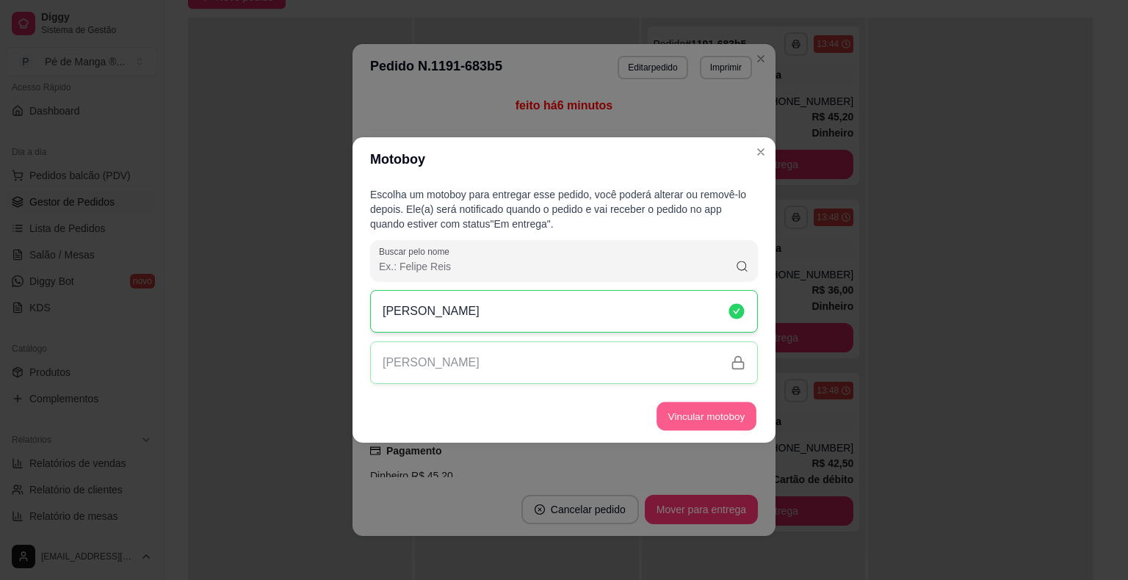
click at [700, 418] on button "Vincular motoboy" at bounding box center [706, 416] width 100 height 29
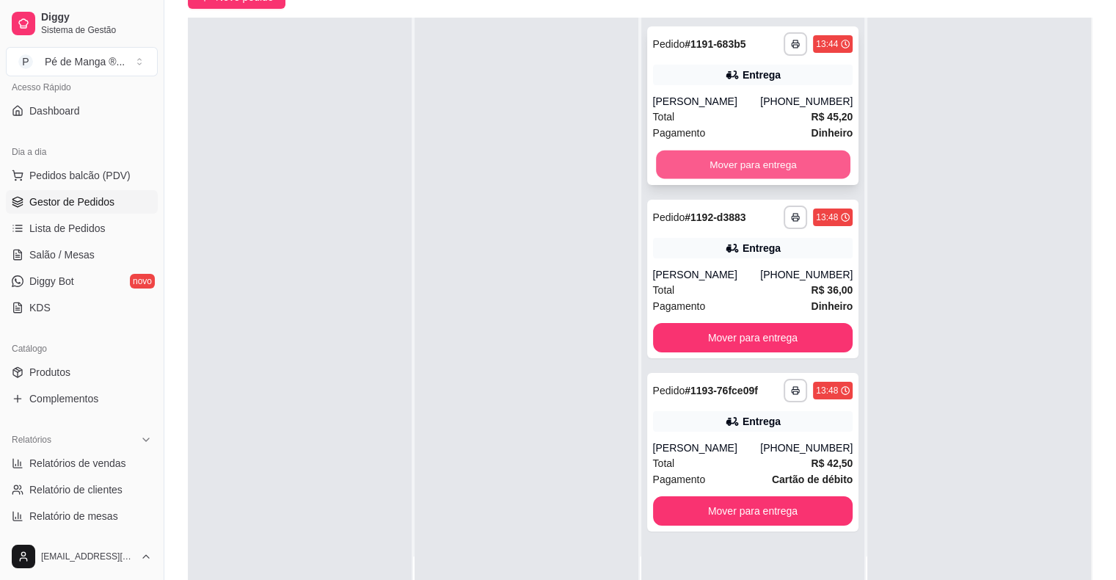
click at [793, 170] on button "Mover para entrega" at bounding box center [753, 164] width 195 height 29
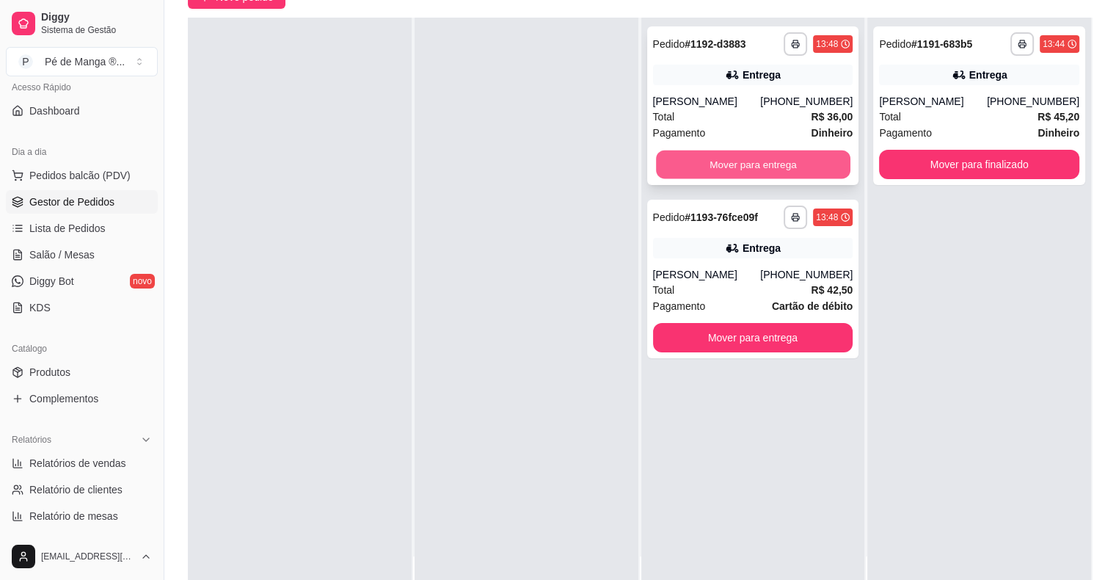
click at [816, 163] on button "Mover para entrega" at bounding box center [753, 164] width 195 height 29
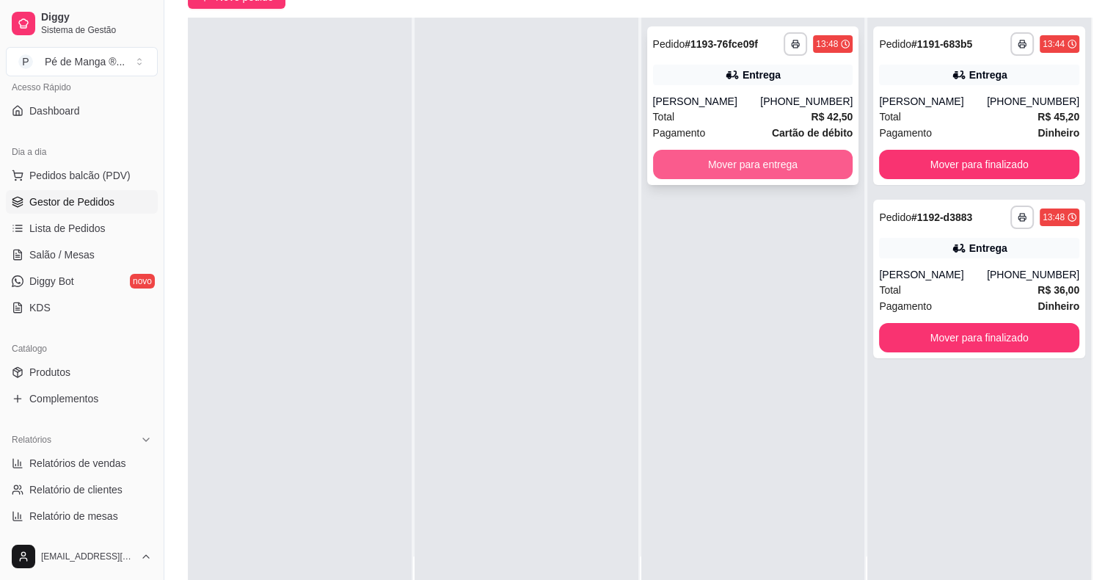
click at [818, 164] on button "Mover para entrega" at bounding box center [753, 164] width 200 height 29
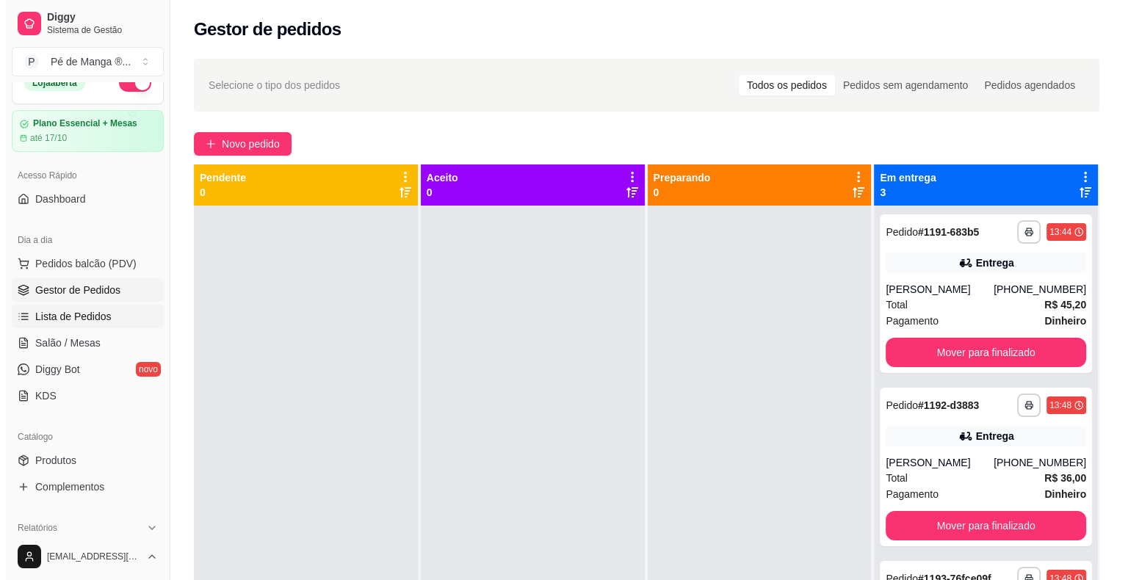
scroll to position [0, 0]
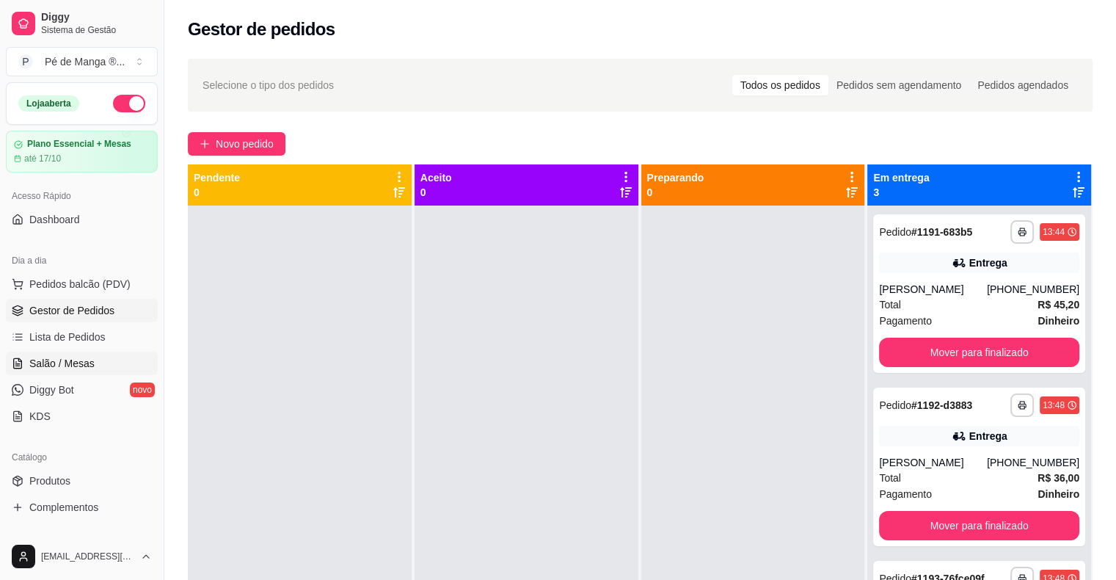
click at [87, 378] on link "Diggy Bot novo" at bounding box center [82, 389] width 152 height 23
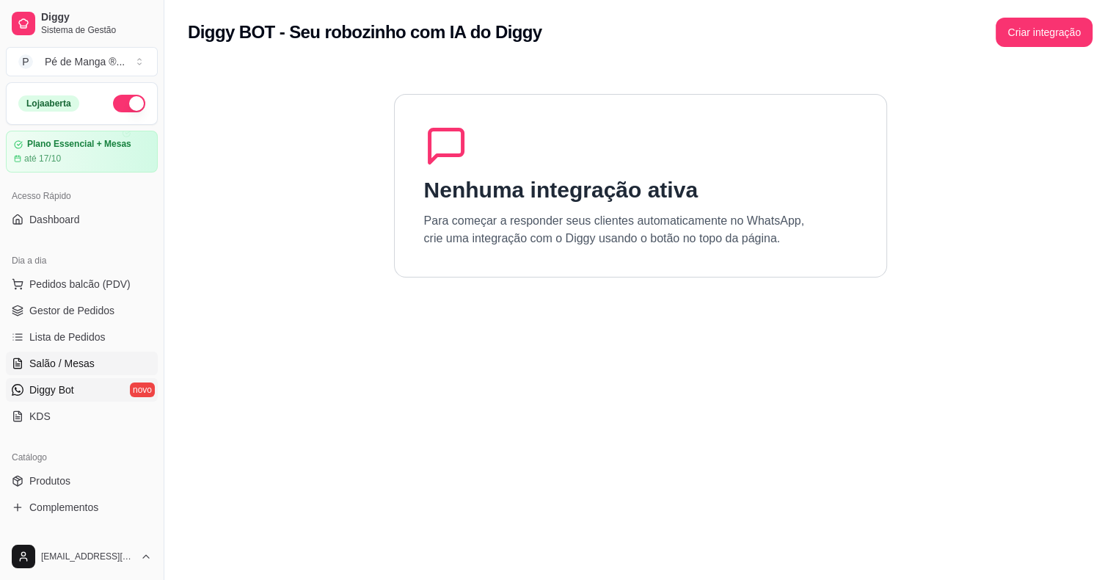
click at [99, 361] on link "Salão / Mesas" at bounding box center [82, 363] width 152 height 23
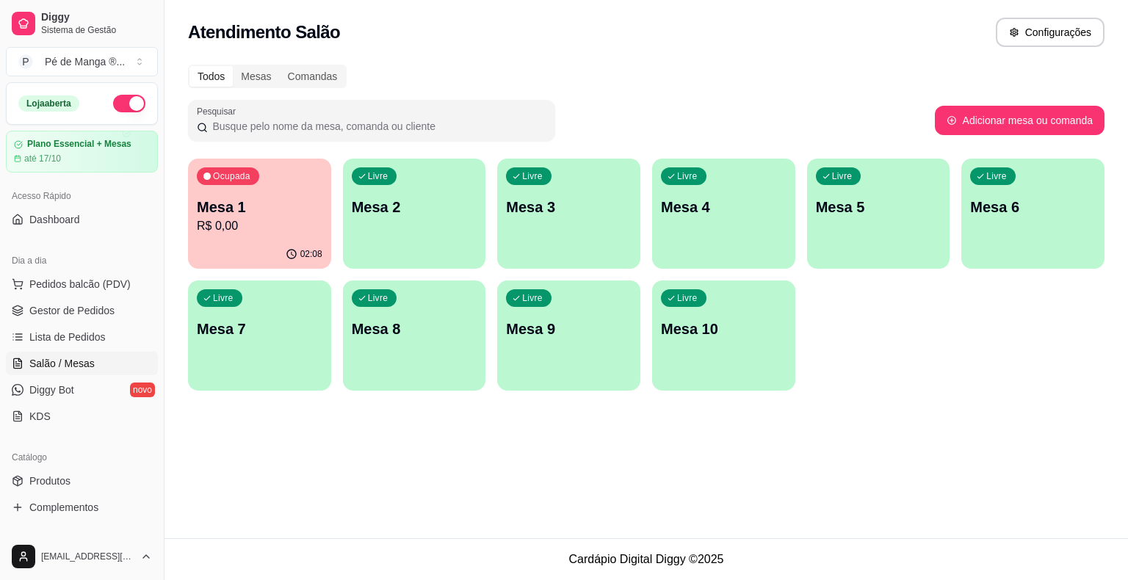
click at [277, 241] on div "02:08" at bounding box center [259, 254] width 143 height 29
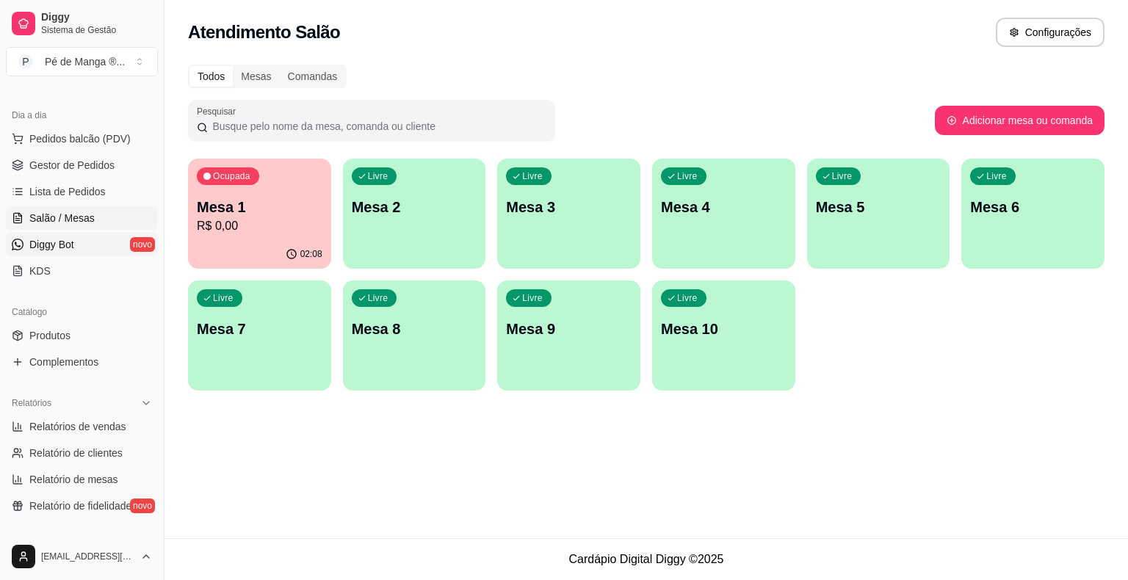
scroll to position [147, 0]
click at [98, 134] on span "Pedidos balcão (PDV)" at bounding box center [79, 137] width 101 height 15
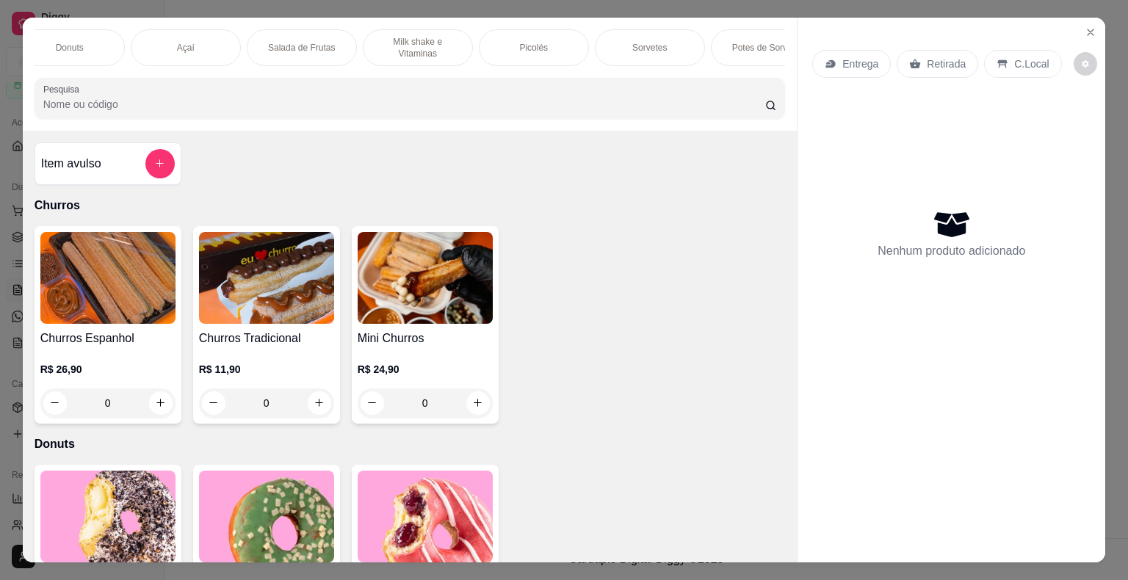
scroll to position [0, 287]
click at [725, 42] on p "Bebidas" at bounding box center [730, 48] width 32 height 12
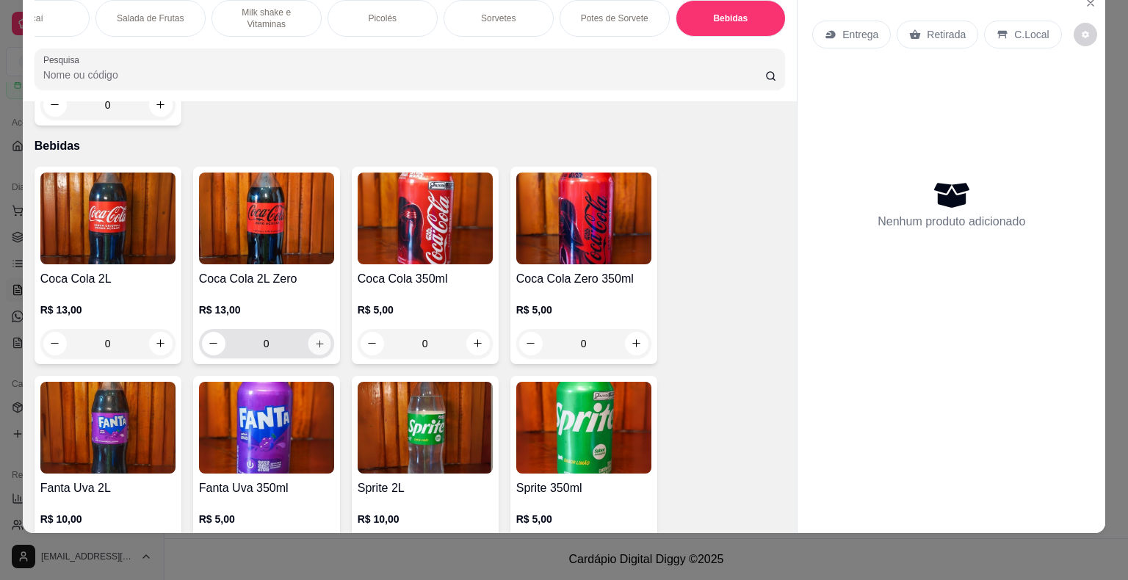
click at [317, 338] on icon "increase-product-quantity" at bounding box center [318, 343] width 11 height 11
type input "1"
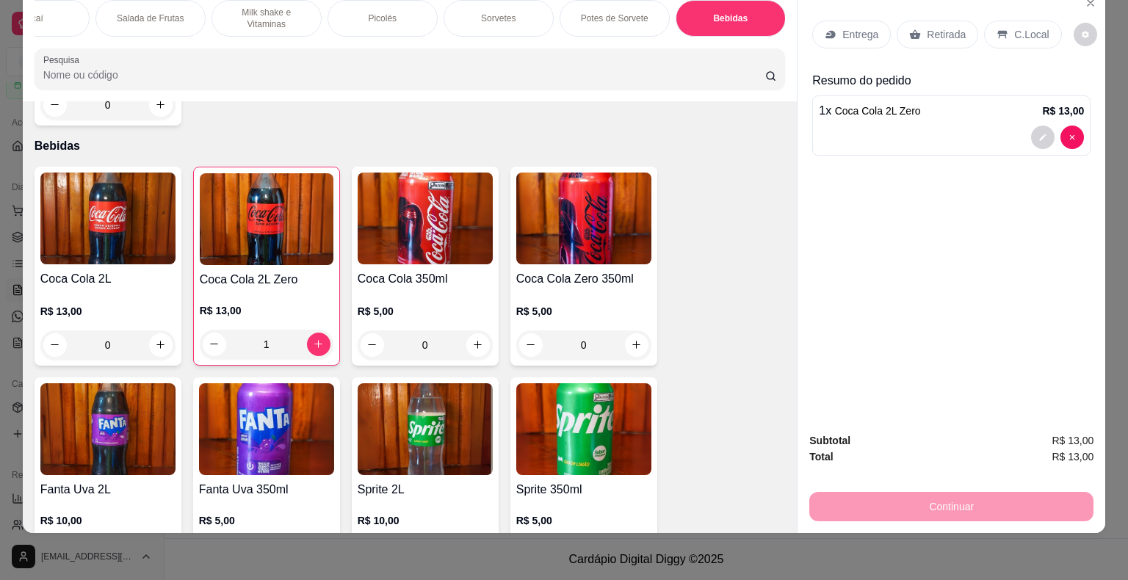
click at [1001, 22] on div "C.Local" at bounding box center [1022, 35] width 77 height 28
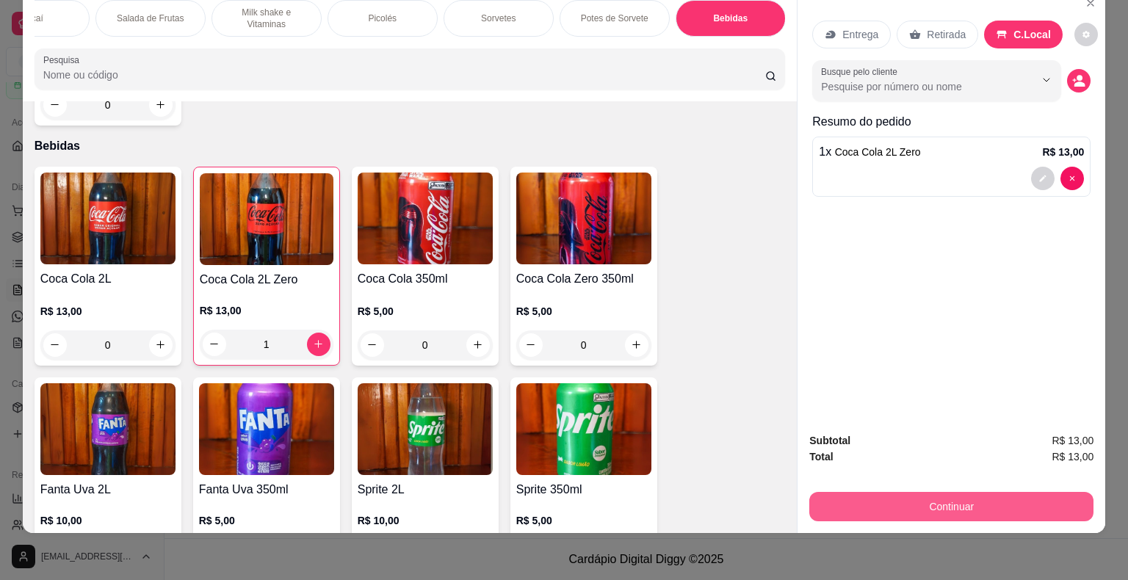
click at [954, 501] on button "Continuar" at bounding box center [951, 506] width 284 height 29
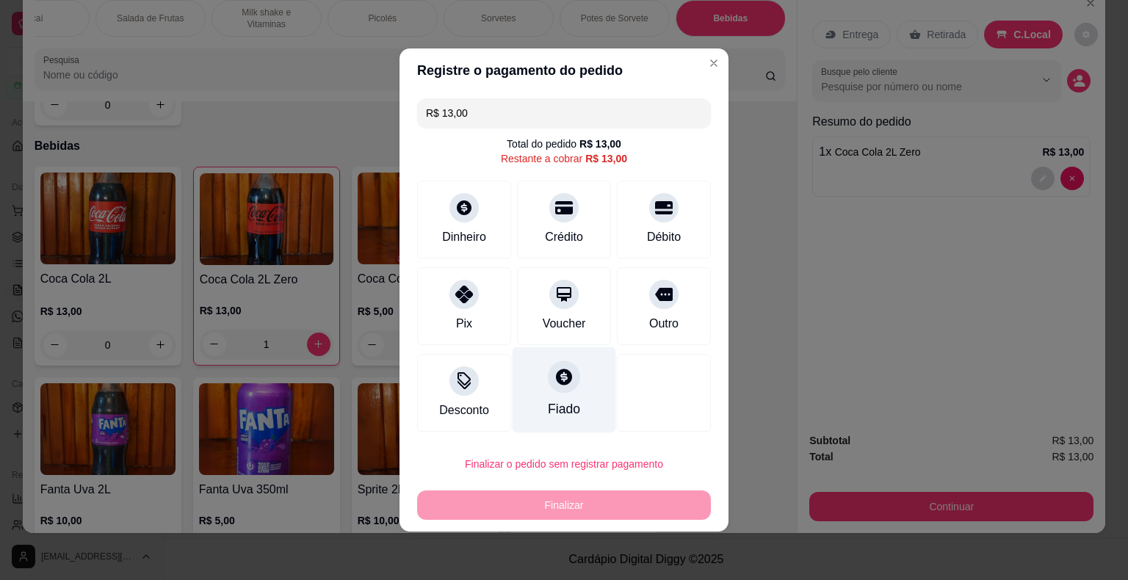
click at [556, 404] on div "Fiado" at bounding box center [564, 408] width 32 height 19
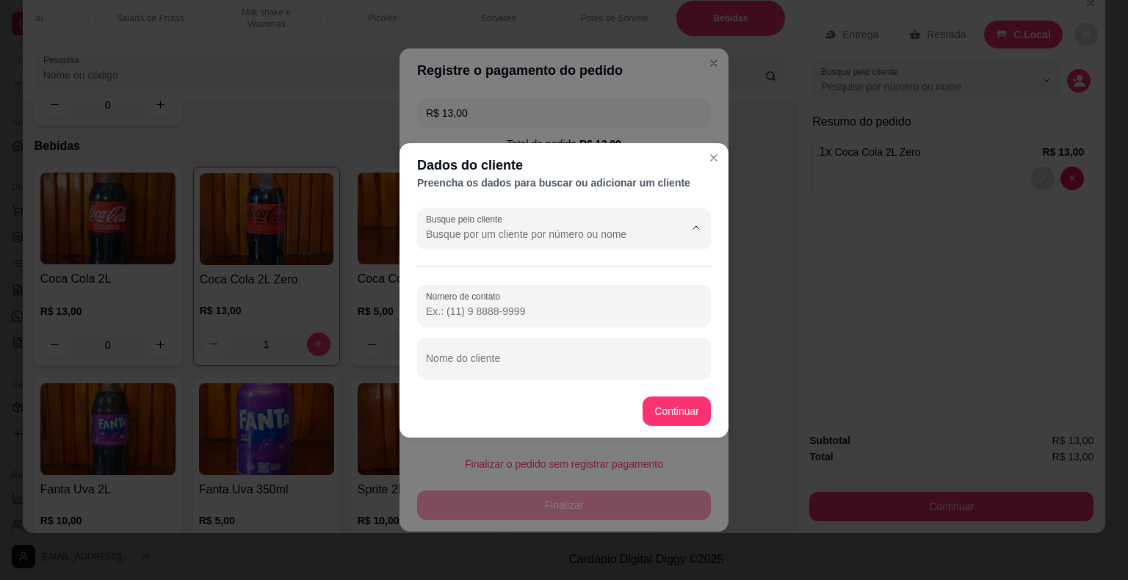
click at [526, 230] on input "Busque pelo cliente" at bounding box center [543, 234] width 235 height 15
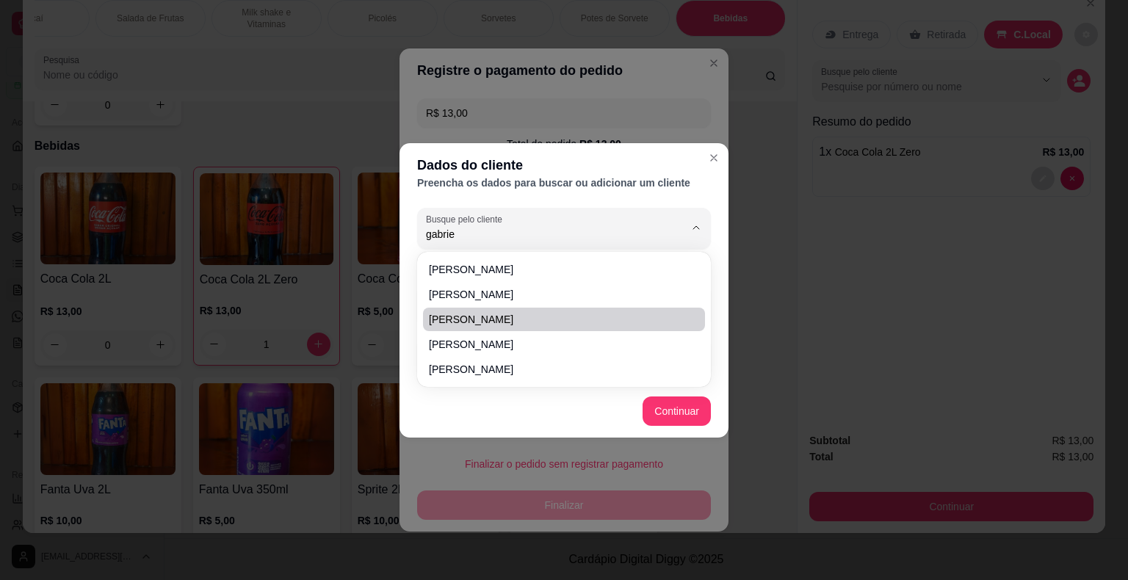
type input "[PERSON_NAME]"
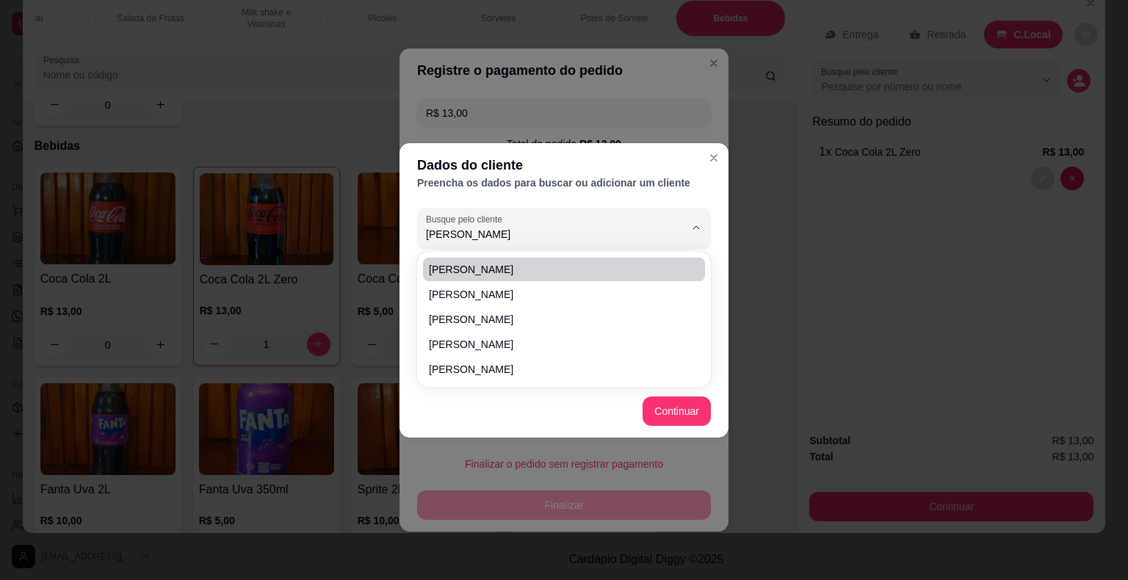
drag, startPoint x: 352, startPoint y: 227, endPoint x: 338, endPoint y: 235, distance: 16.1
click at [338, 235] on div "Dados do cliente Preencha os dados para buscar ou adicionar um cliente Busque p…" at bounding box center [564, 290] width 1128 height 580
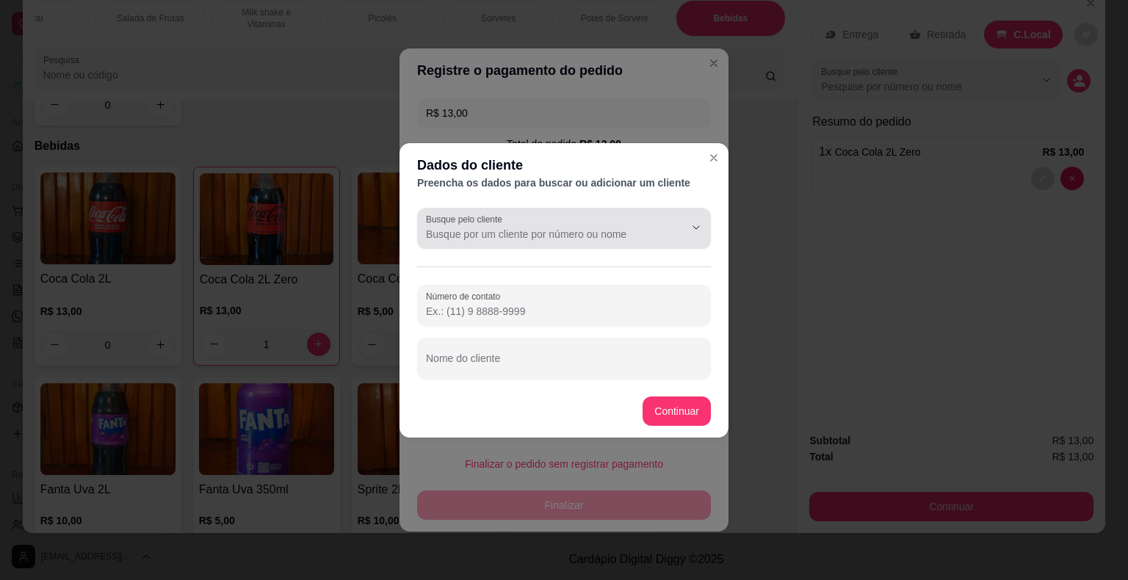
click at [682, 227] on button "Show suggestions" at bounding box center [675, 227] width 23 height 23
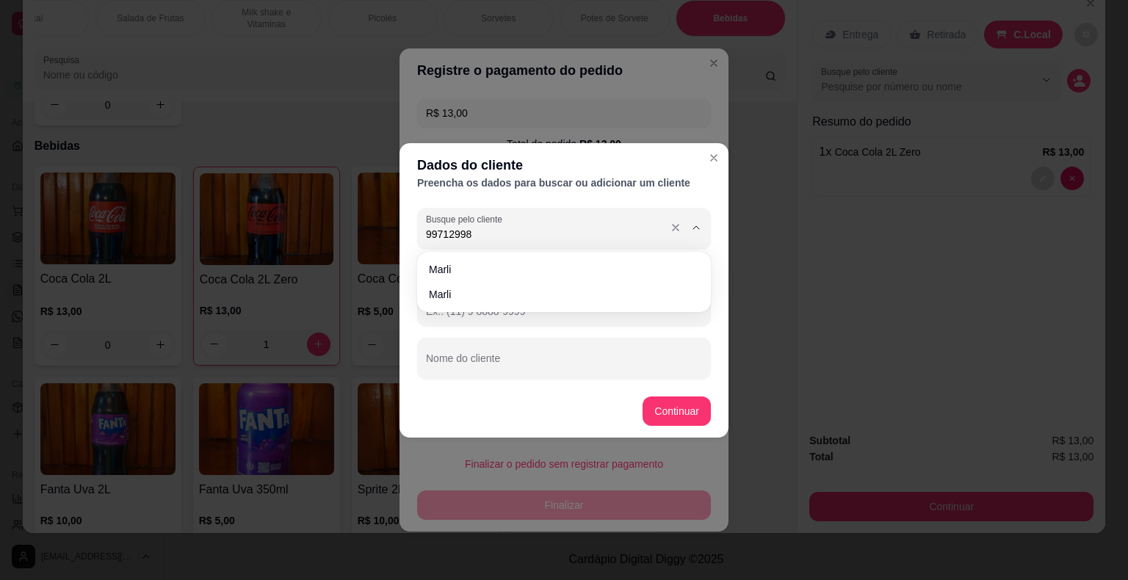
type input "997129981"
drag, startPoint x: 526, startPoint y: 230, endPoint x: 288, endPoint y: 207, distance: 239.0
click at [288, 206] on div "Dados do cliente Preencha os dados para buscar ou adicionar um cliente Busque p…" at bounding box center [564, 290] width 1128 height 580
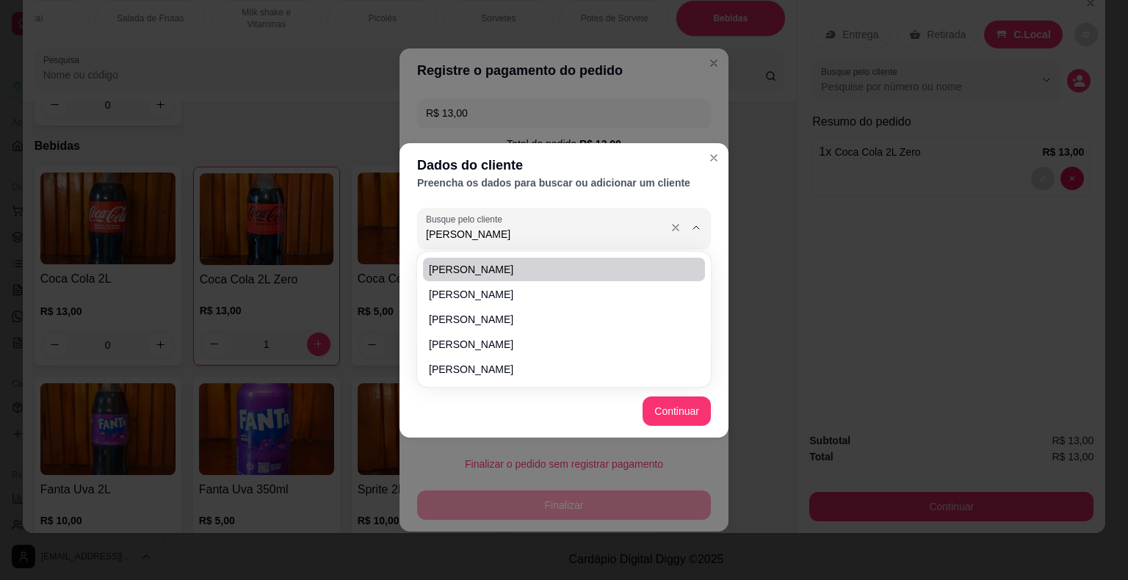
drag, startPoint x: 605, startPoint y: 228, endPoint x: 429, endPoint y: 228, distance: 175.4
click at [429, 228] on input "[PERSON_NAME]" at bounding box center [543, 234] width 235 height 15
click at [493, 230] on input "[PERSON_NAME]" at bounding box center [543, 234] width 235 height 15
click at [496, 233] on input "[PERSON_NAME]" at bounding box center [543, 234] width 235 height 15
click at [496, 234] on input "[PERSON_NAME]" at bounding box center [543, 234] width 235 height 15
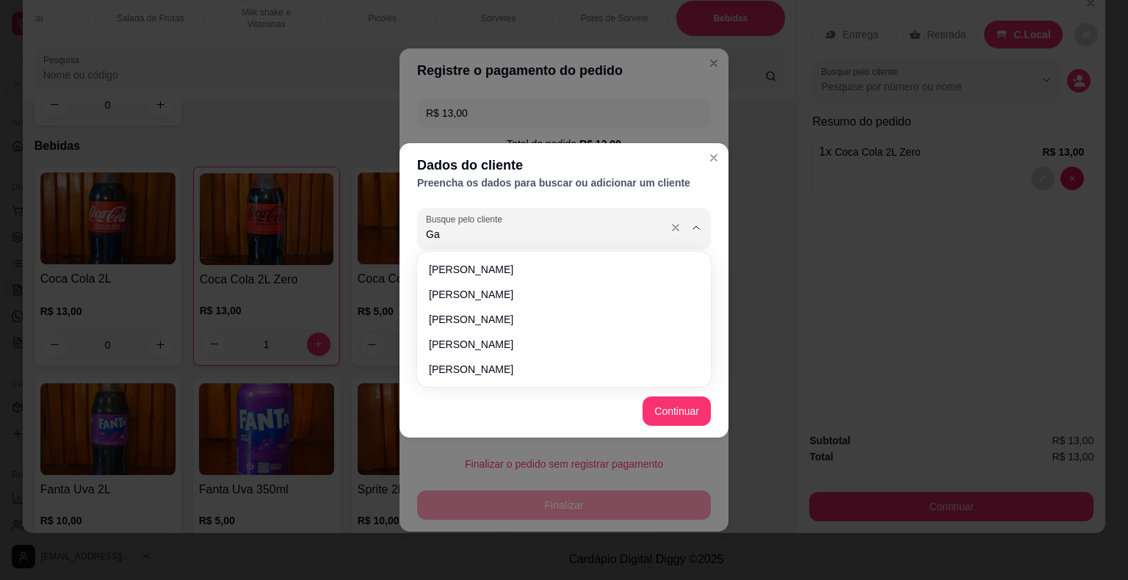
type input "G"
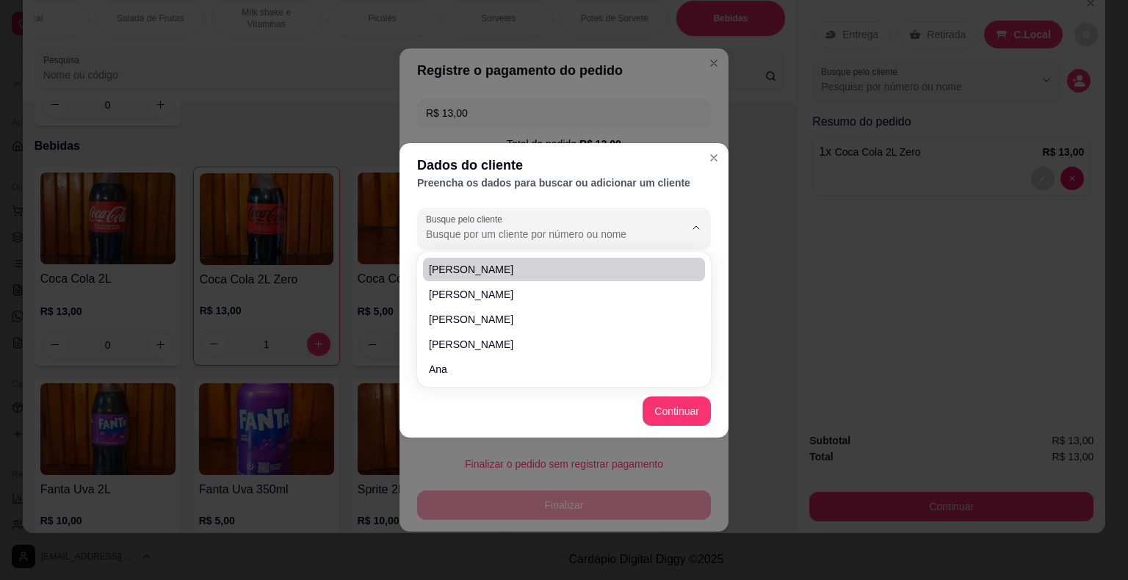
click at [604, 235] on input "Busque pelo cliente" at bounding box center [543, 234] width 235 height 15
click at [712, 154] on icon "Close" at bounding box center [714, 158] width 12 height 12
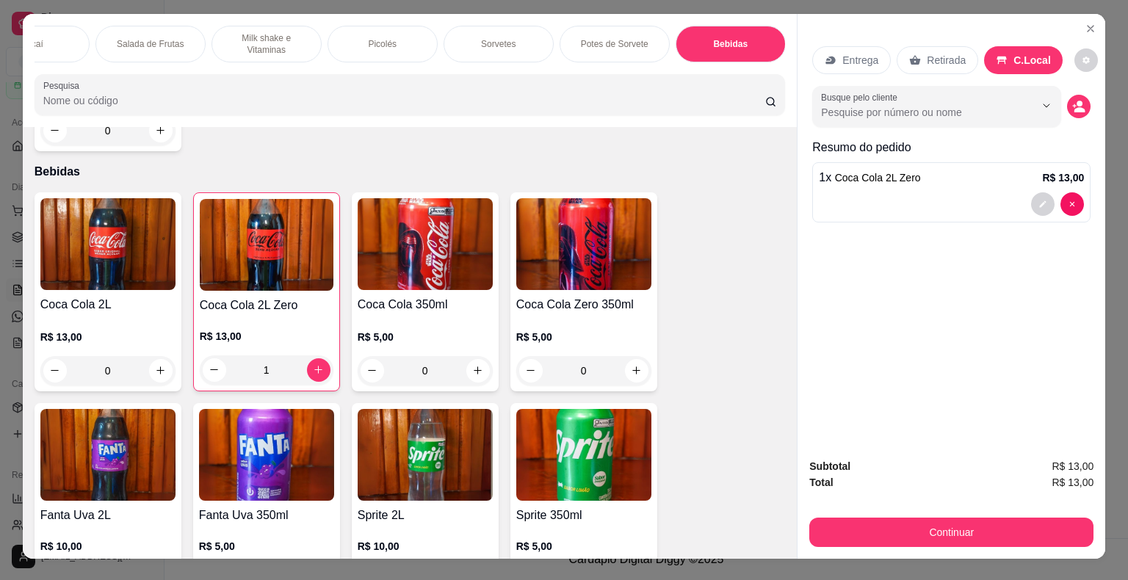
scroll to position [0, 0]
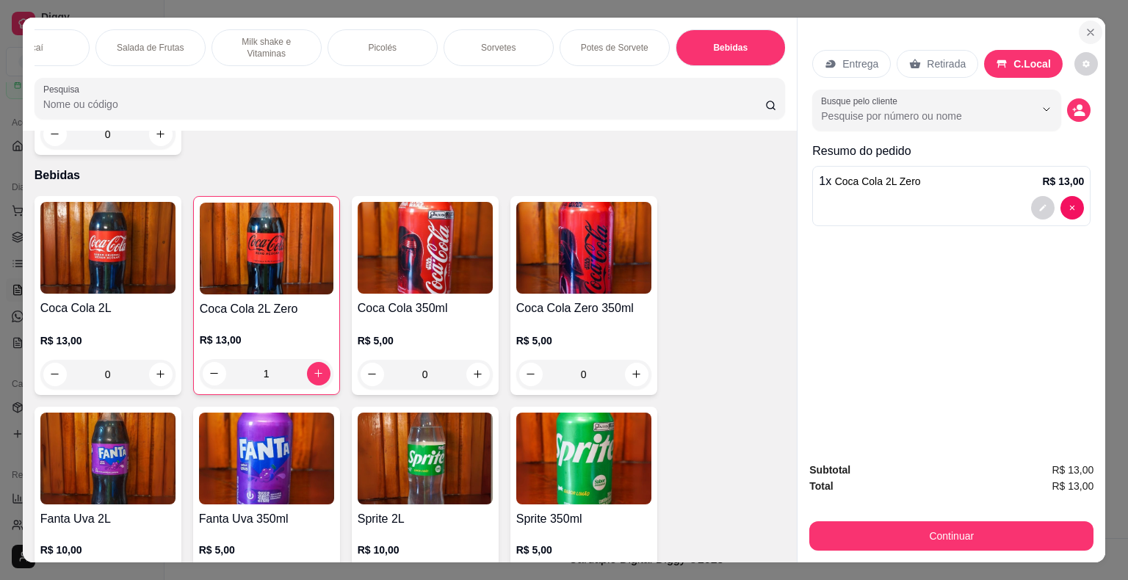
click at [1084, 28] on icon "Close" at bounding box center [1090, 32] width 12 height 12
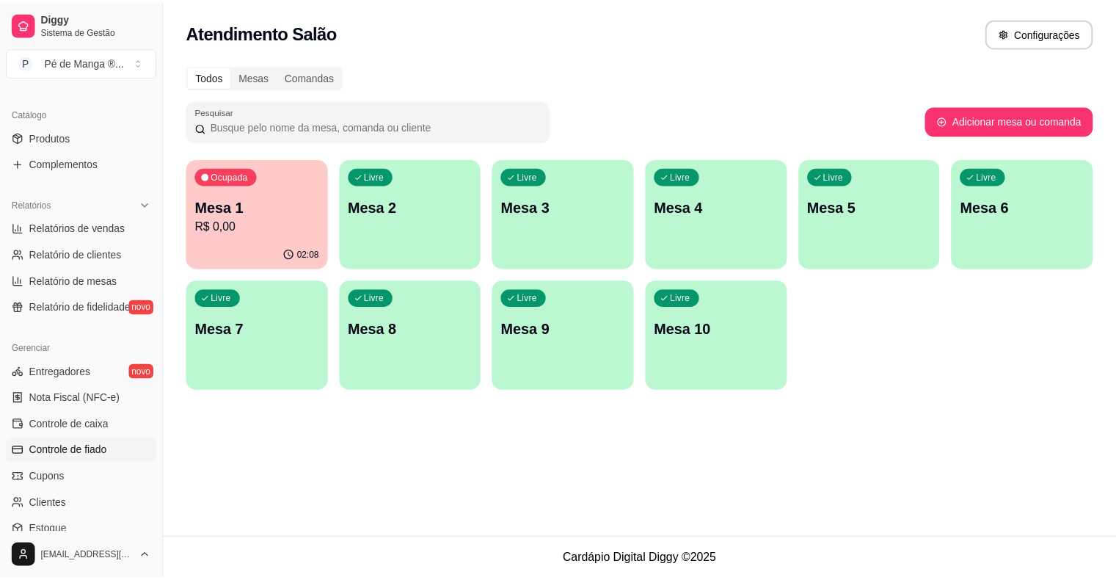
scroll to position [367, 0]
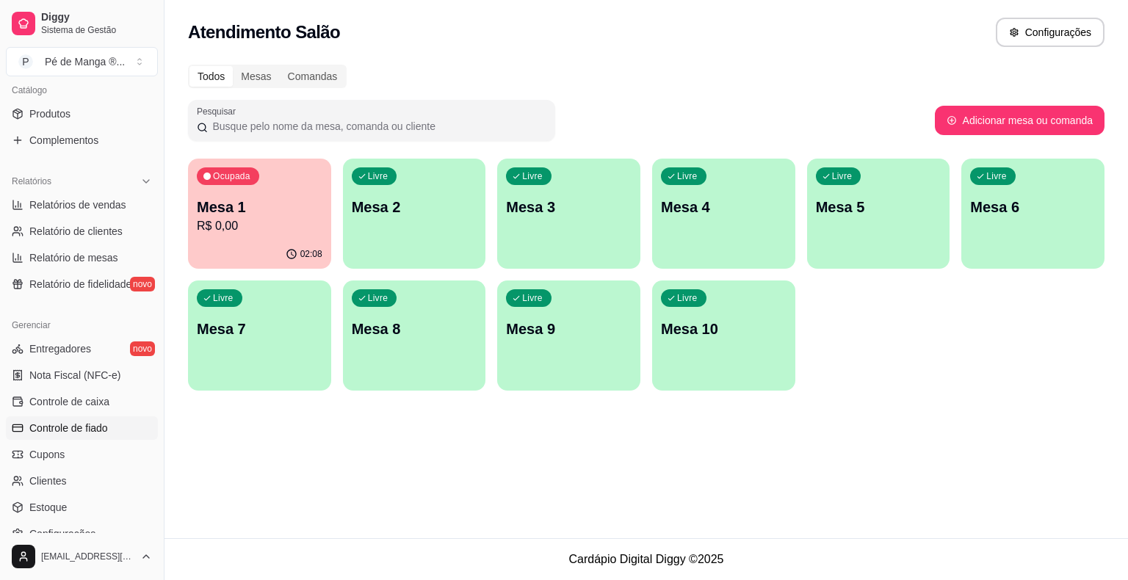
click at [102, 425] on span "Controle de fiado" at bounding box center [68, 428] width 79 height 15
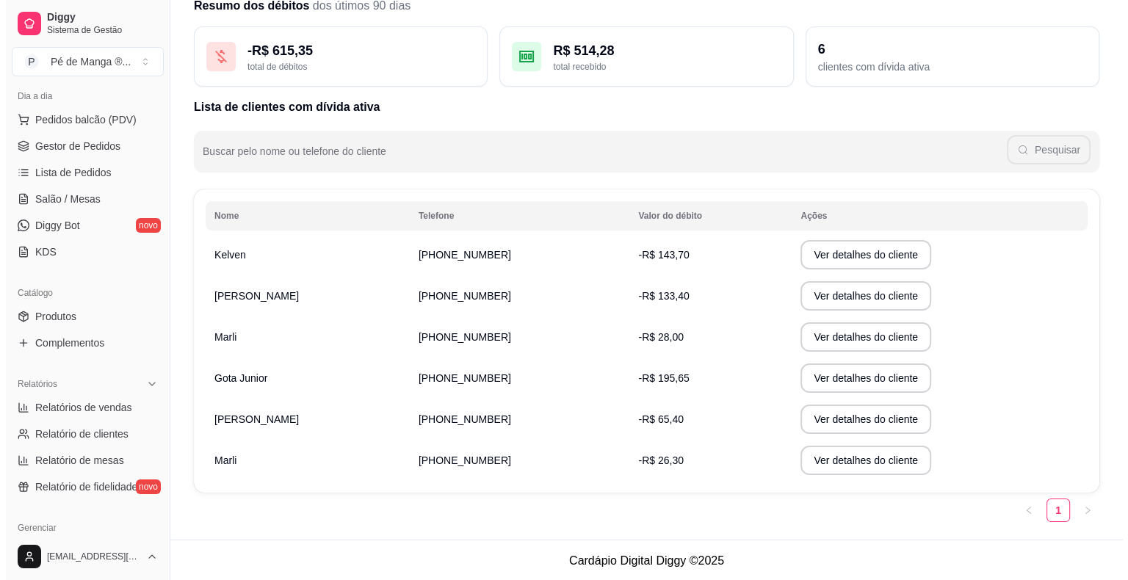
scroll to position [147, 0]
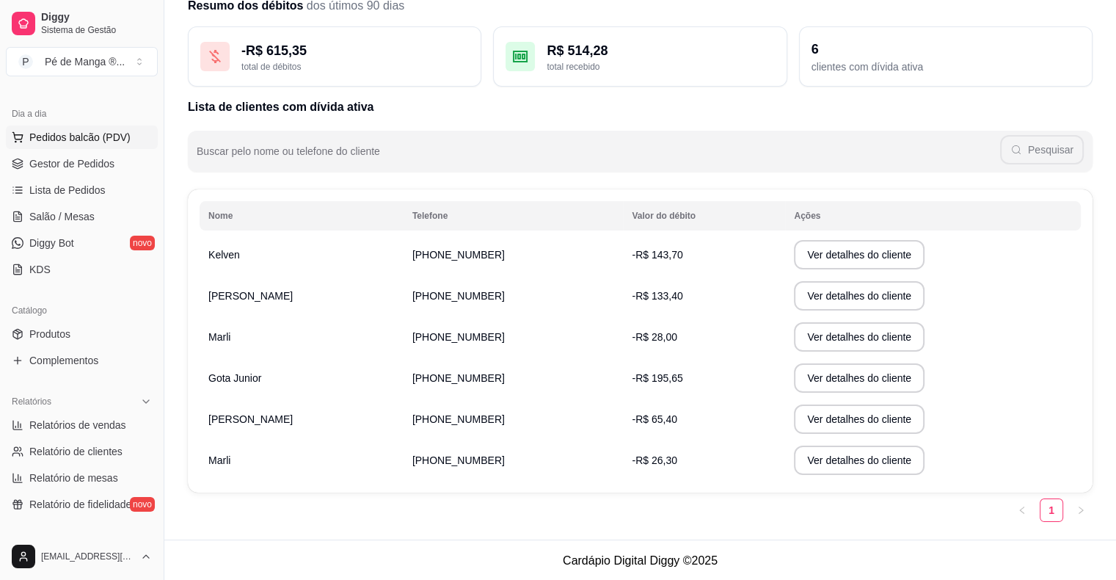
click at [117, 131] on span "Pedidos balcão (PDV)" at bounding box center [79, 137] width 101 height 15
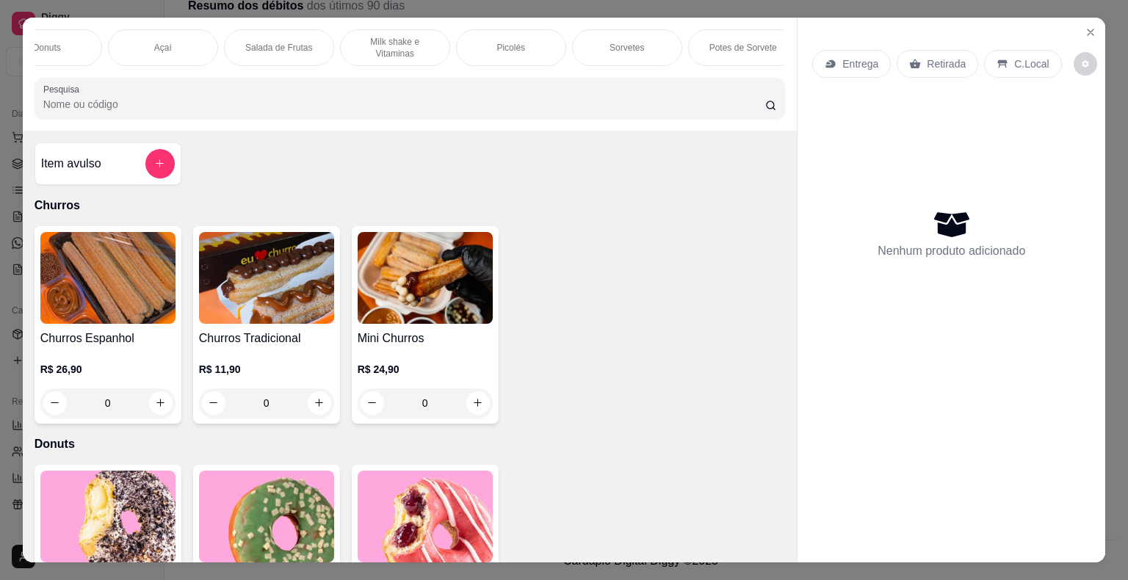
scroll to position [0, 287]
click at [730, 46] on p "Bebidas" at bounding box center [730, 48] width 32 height 12
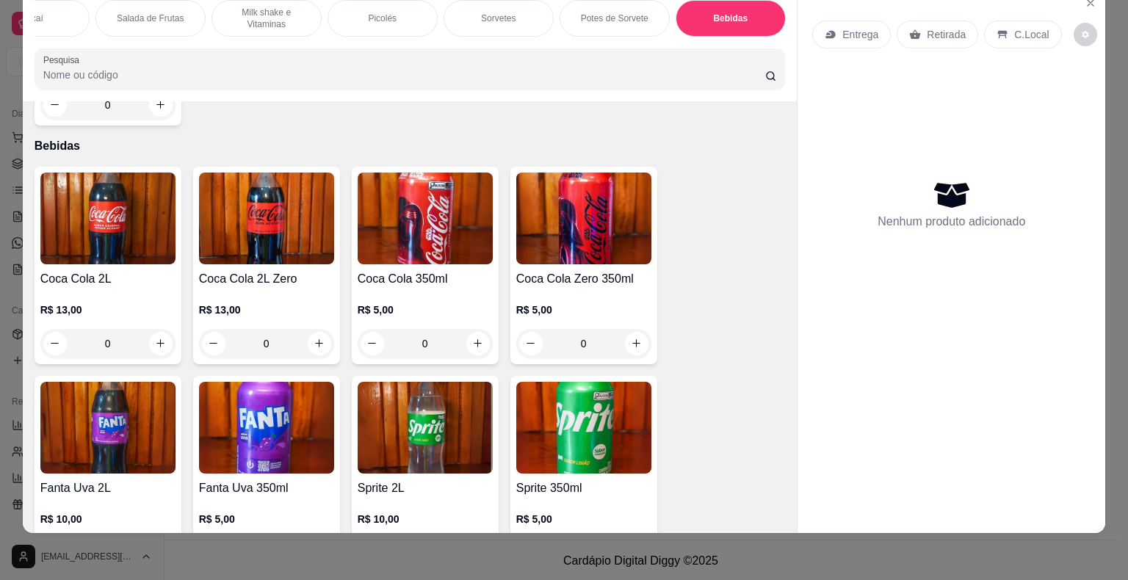
click at [288, 302] on p "R$ 13,00" at bounding box center [266, 309] width 135 height 15
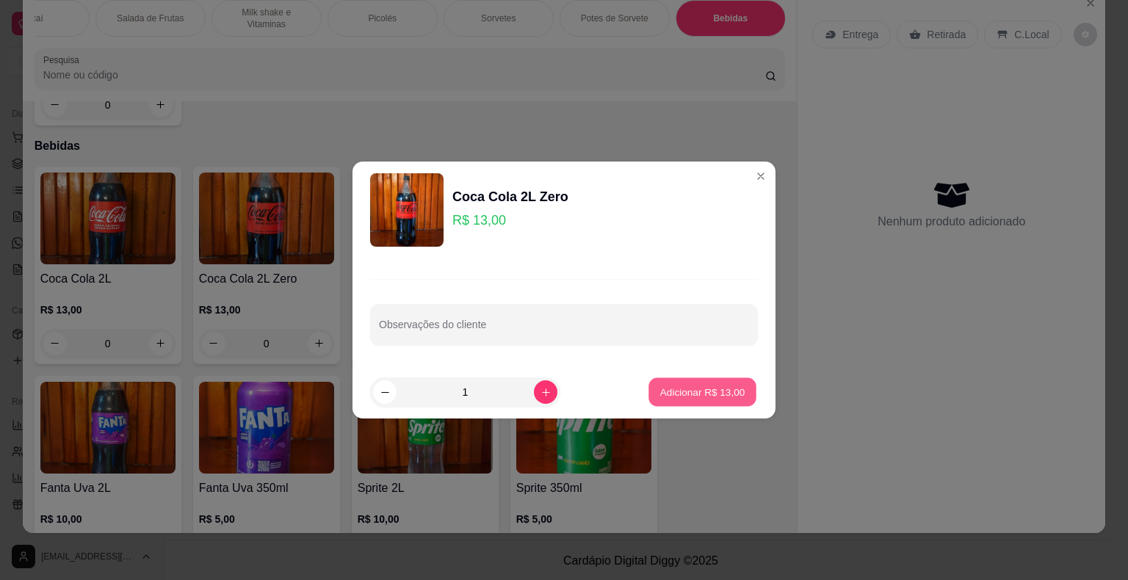
click at [667, 384] on button "Adicionar R$ 13,00" at bounding box center [702, 392] width 108 height 29
type input "1"
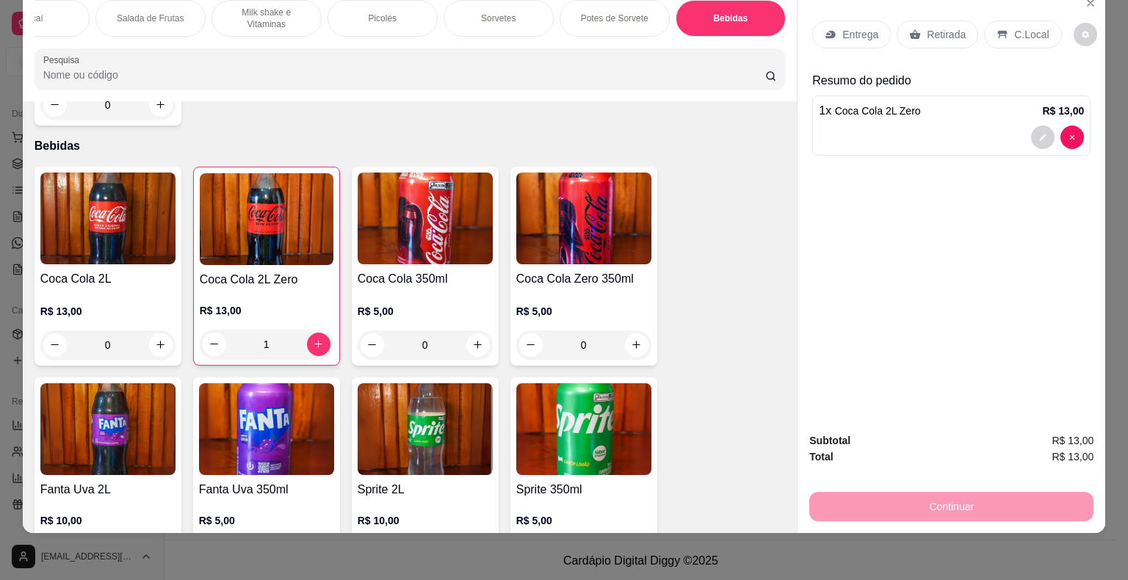
click at [1022, 28] on p "C.Local" at bounding box center [1031, 34] width 35 height 15
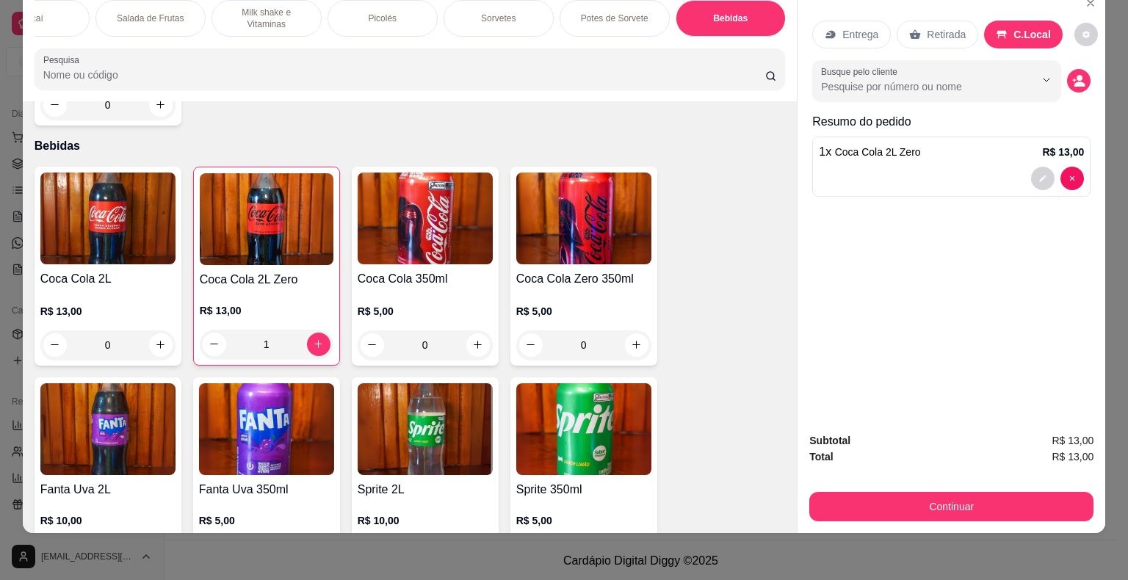
click at [946, 79] on input "Busque pelo cliente" at bounding box center [916, 86] width 190 height 15
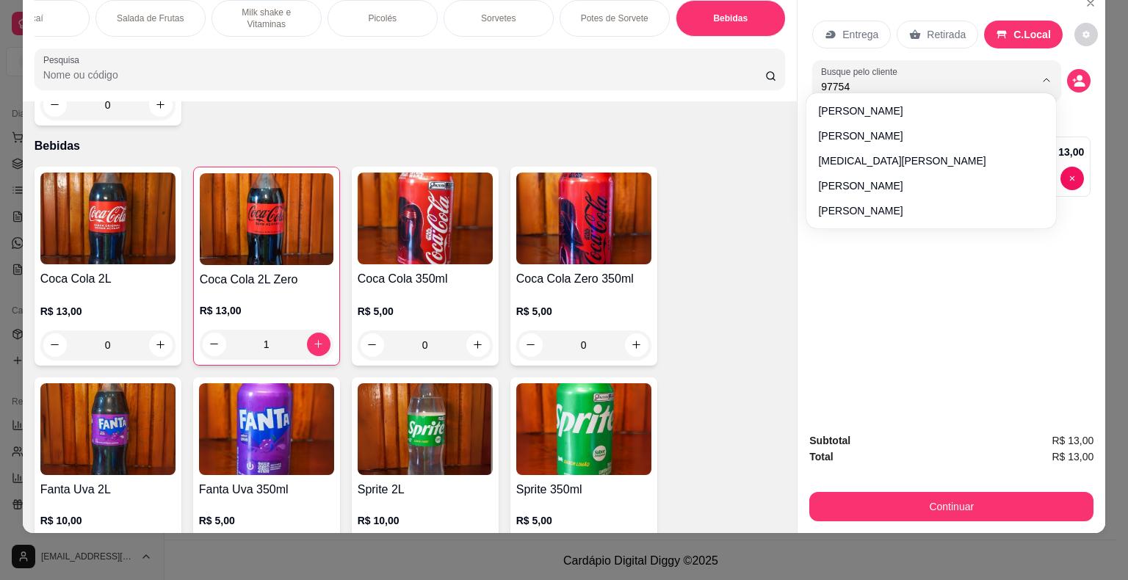
type input "977546"
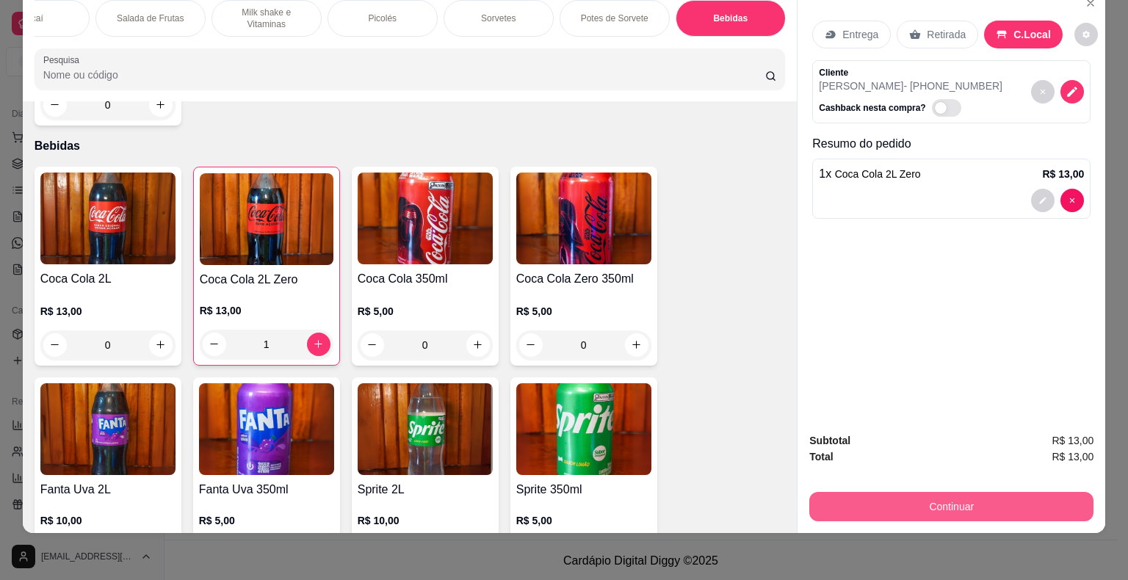
click at [926, 492] on button "Continuar" at bounding box center [951, 506] width 284 height 29
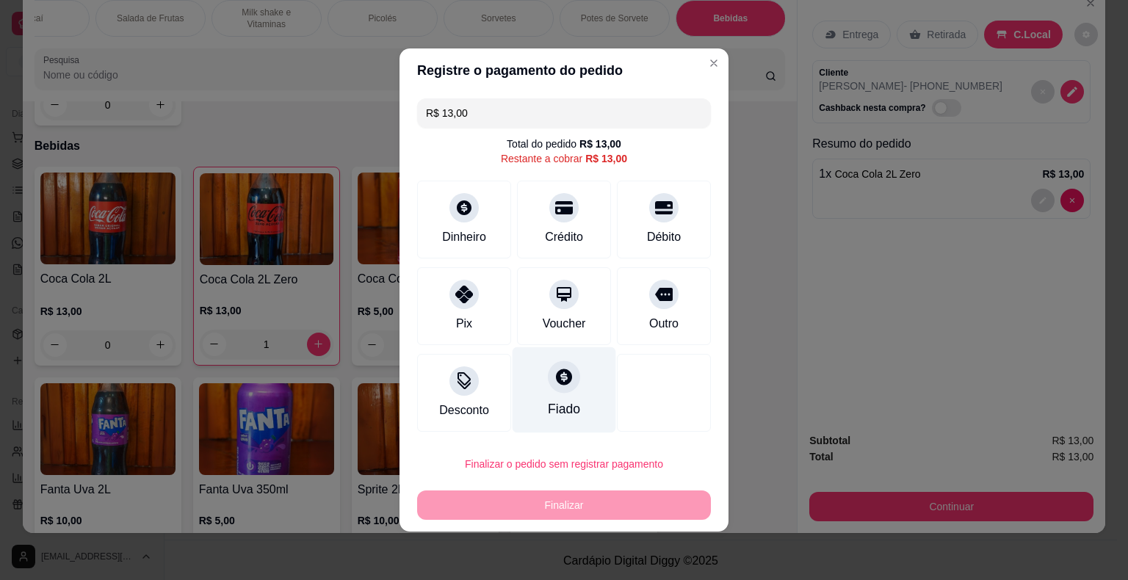
click at [567, 390] on div at bounding box center [564, 376] width 32 height 32
type input "R$ 0,00"
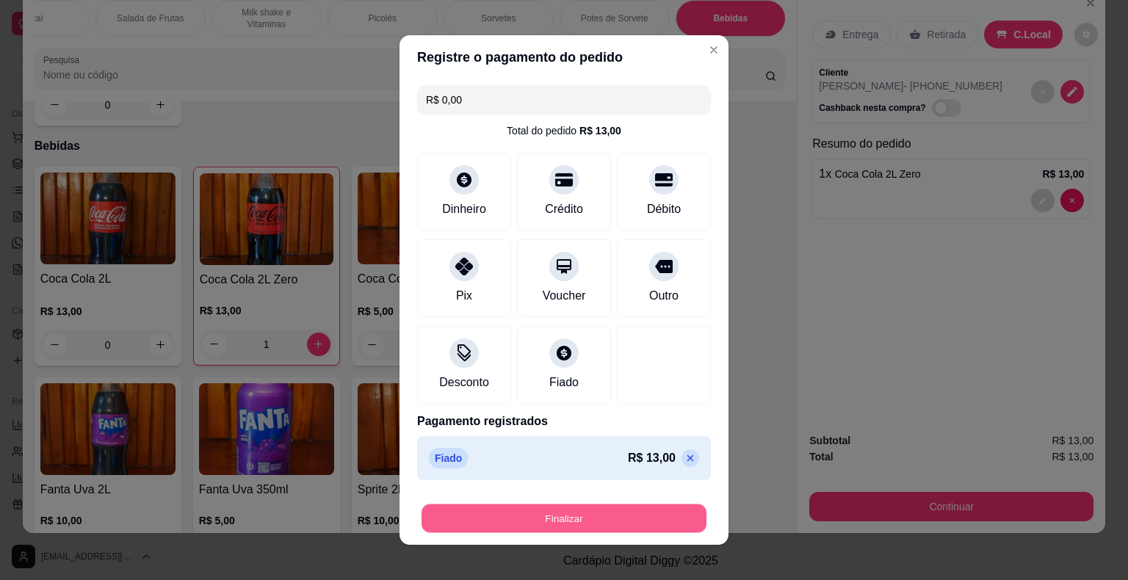
click at [583, 525] on button "Finalizar" at bounding box center [563, 518] width 285 height 29
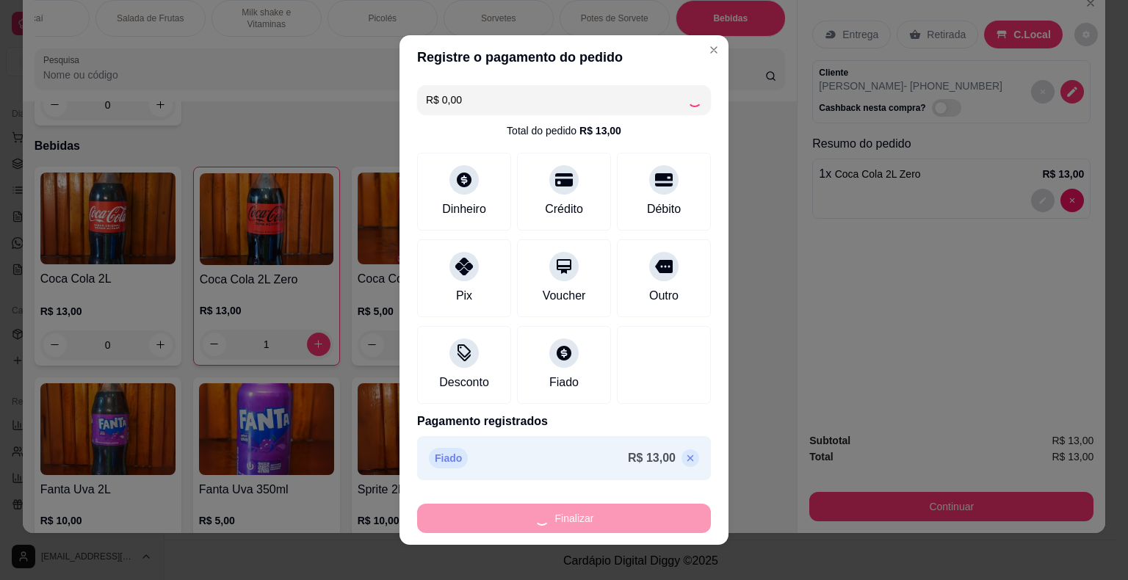
type input "0"
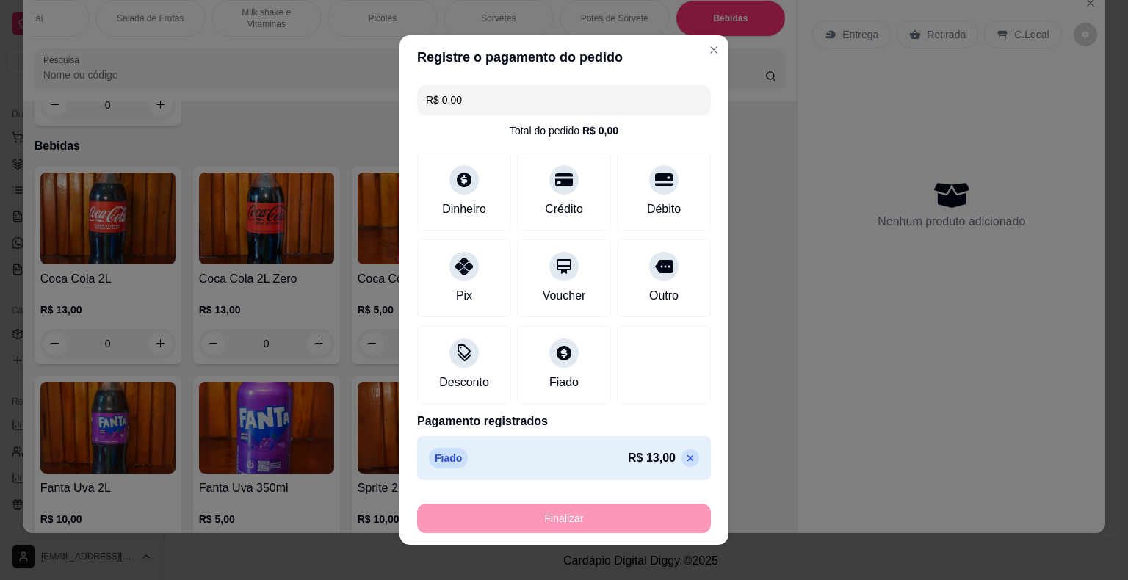
type input "-R$ 13,00"
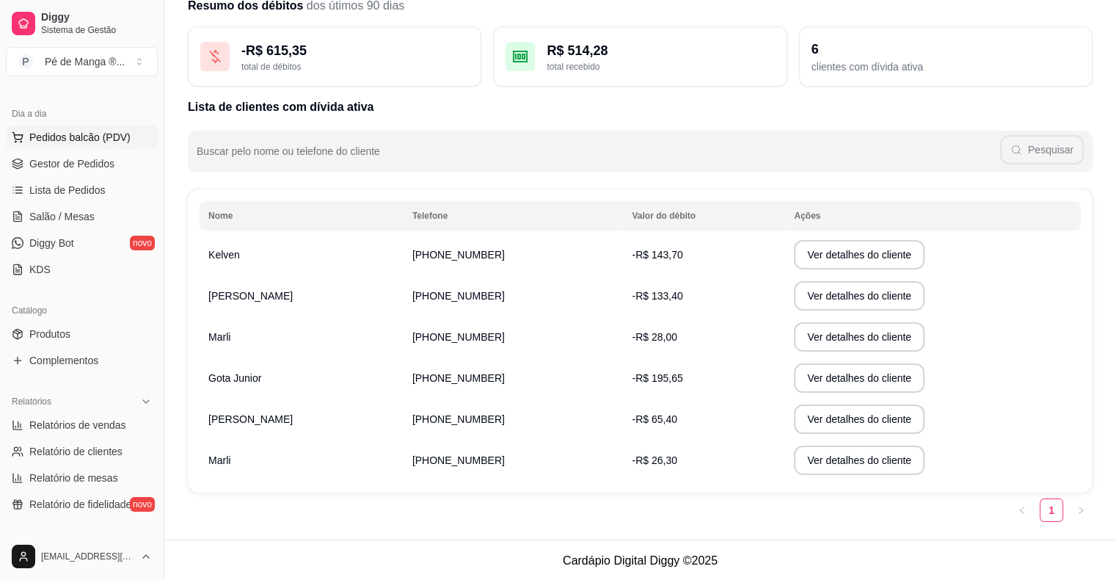
click at [103, 139] on span "Pedidos balcão (PDV)" at bounding box center [79, 137] width 101 height 15
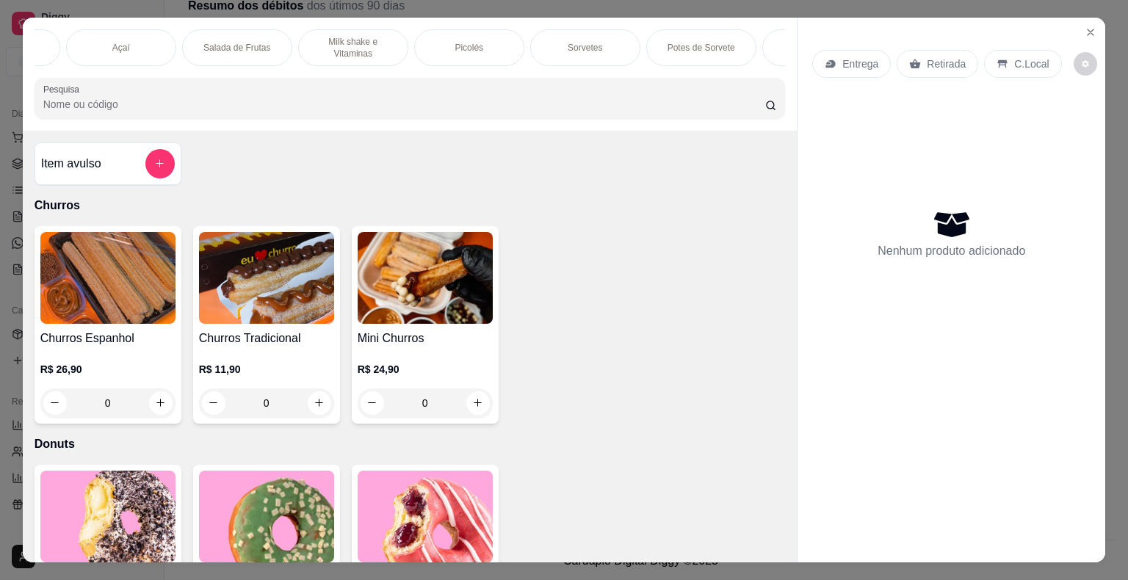
scroll to position [0, 287]
click at [705, 47] on div "Bebidas" at bounding box center [730, 47] width 110 height 37
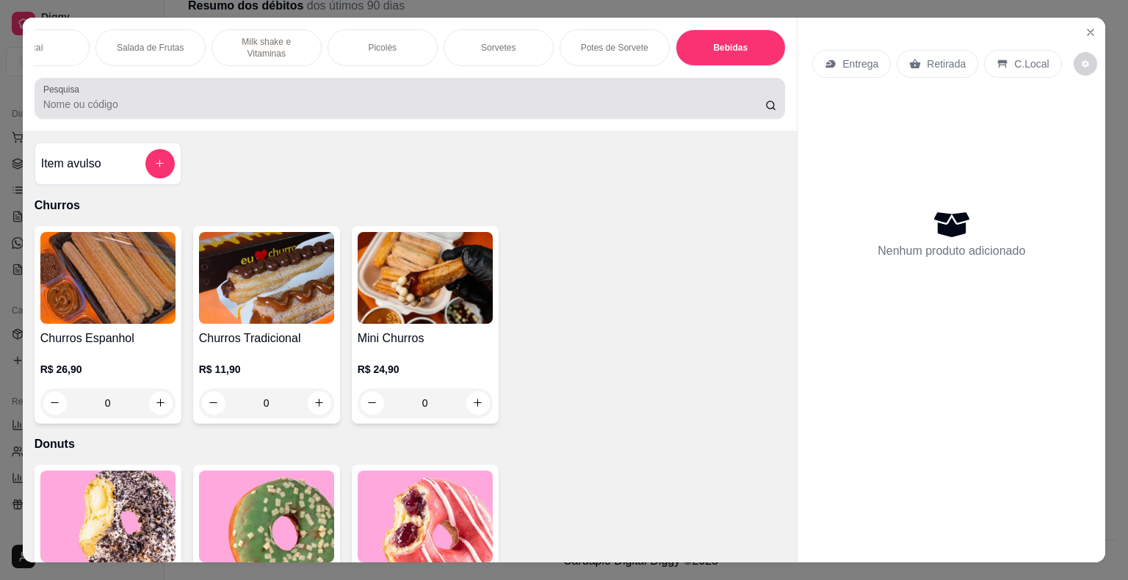
scroll to position [35, 0]
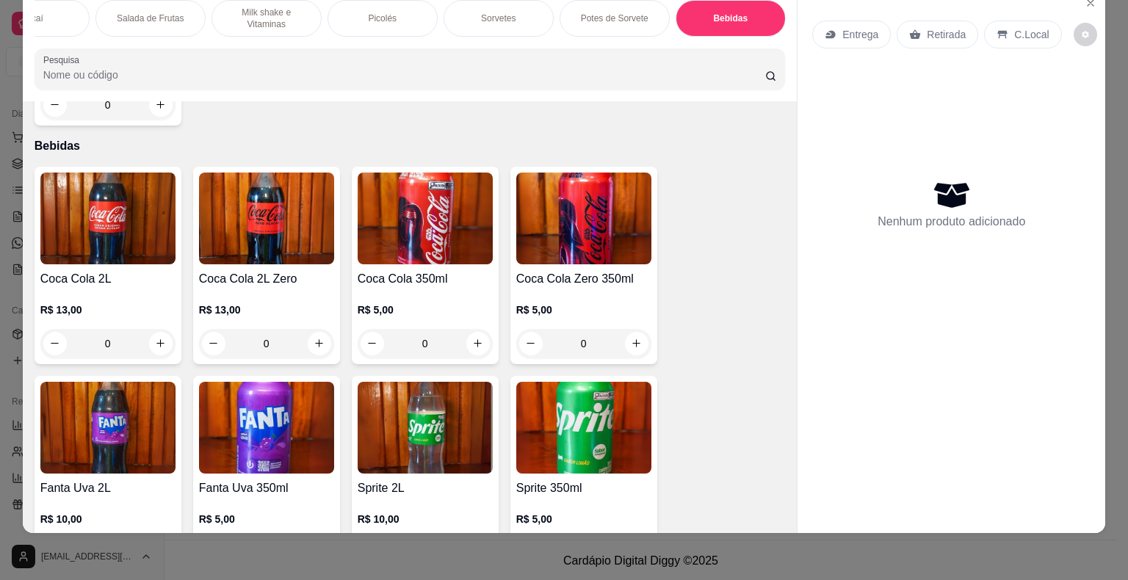
click at [90, 270] on h4 "Coca Cola 2L" at bounding box center [107, 279] width 135 height 18
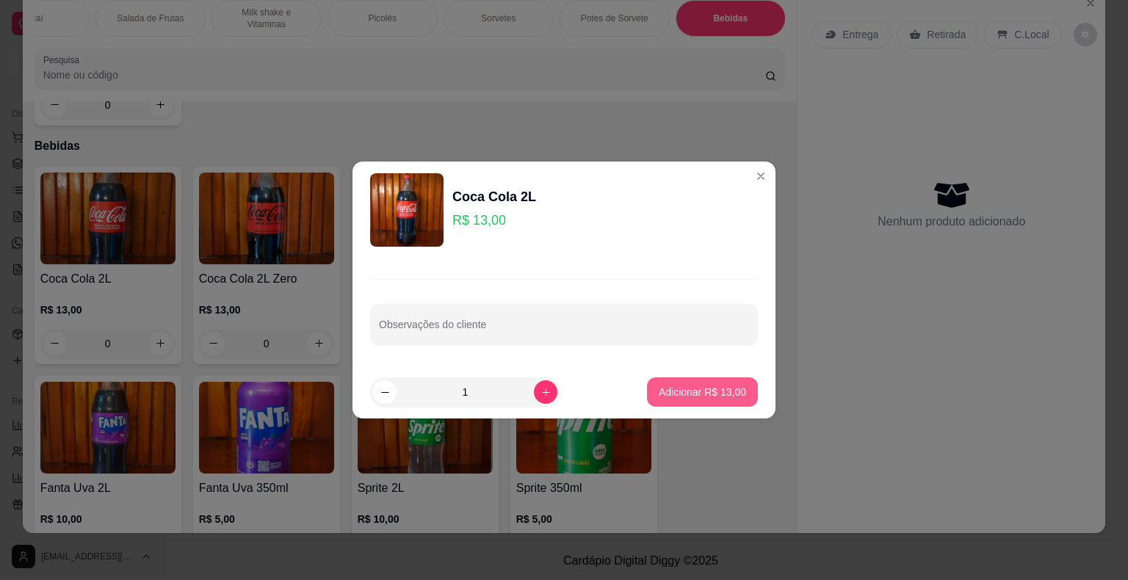
click at [690, 391] on p "Adicionar R$ 13,00" at bounding box center [701, 392] width 87 height 15
type input "1"
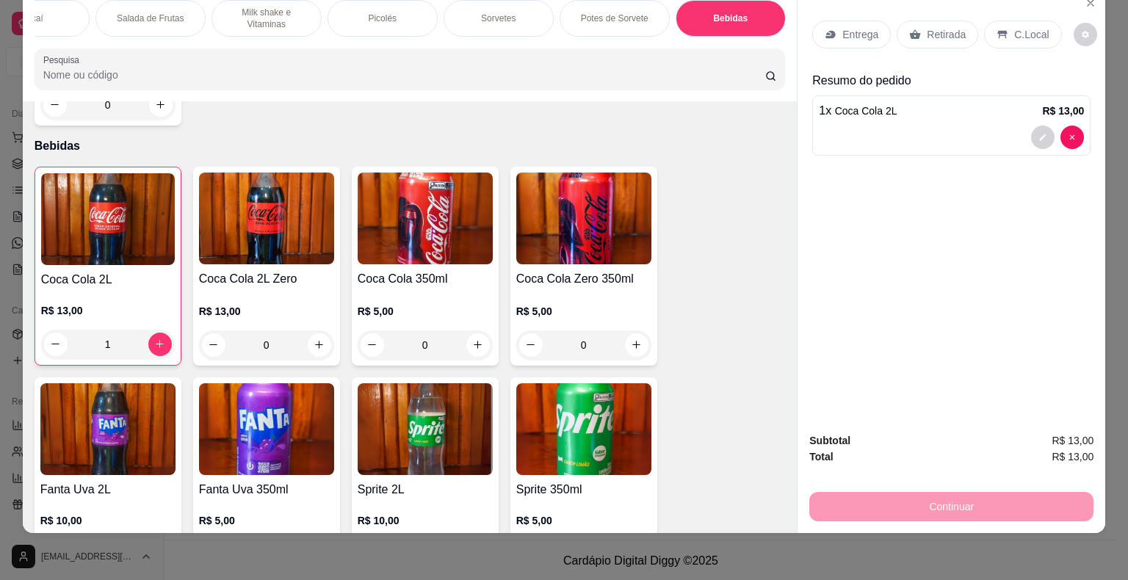
click at [1037, 22] on div "C.Local" at bounding box center [1022, 35] width 77 height 28
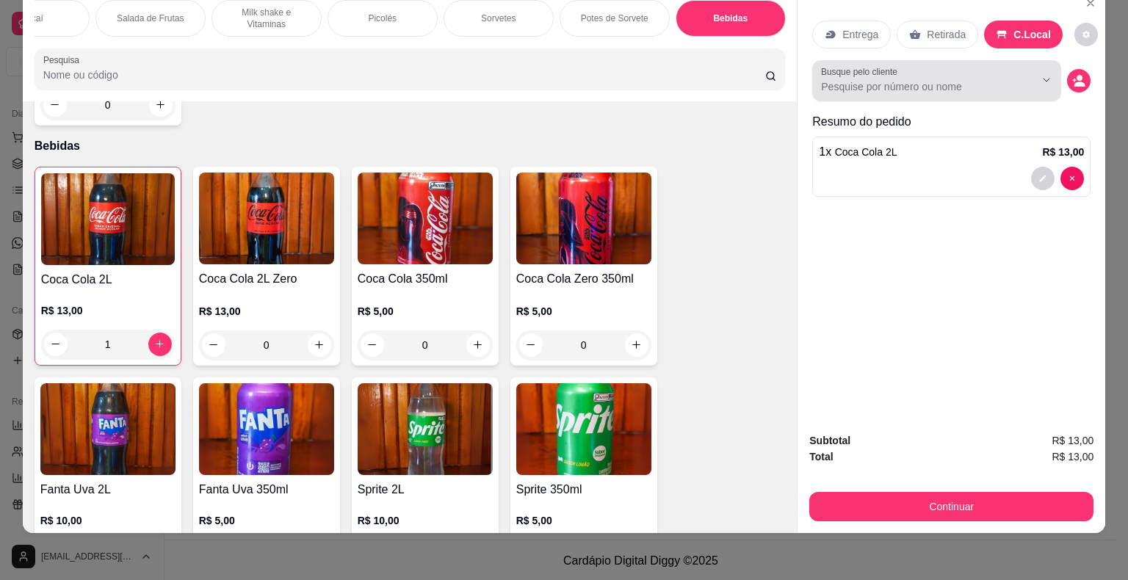
click at [937, 67] on div at bounding box center [936, 80] width 231 height 29
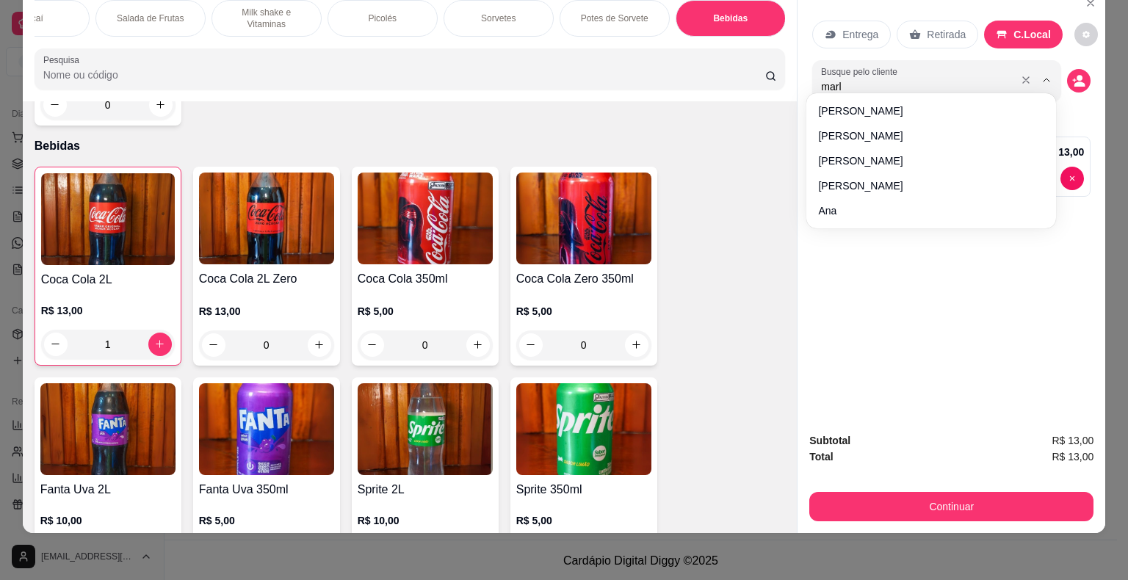
type input "marli"
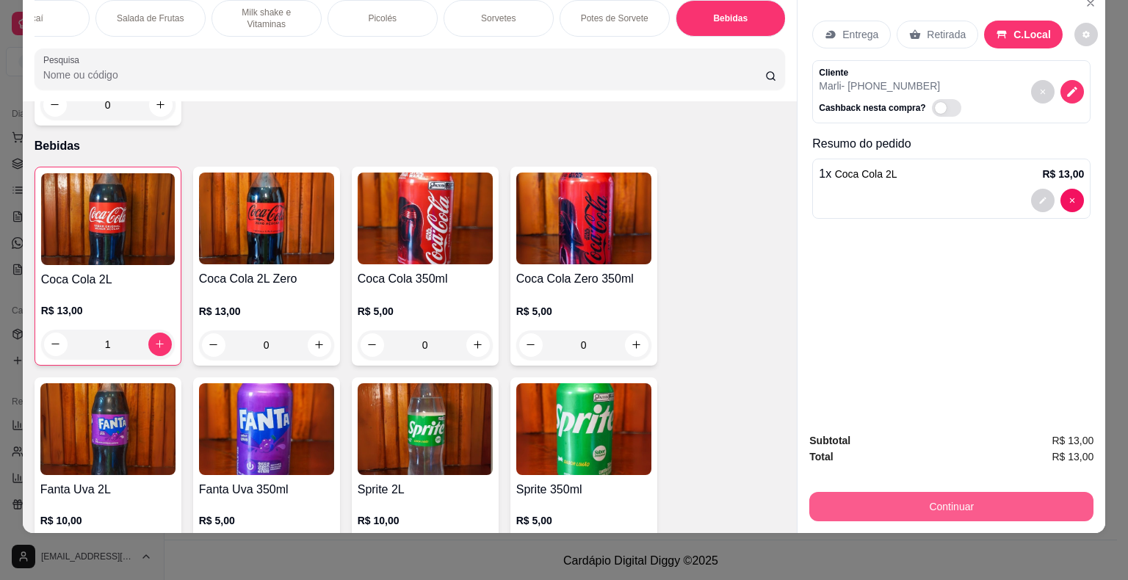
click at [914, 492] on button "Continuar" at bounding box center [951, 506] width 284 height 29
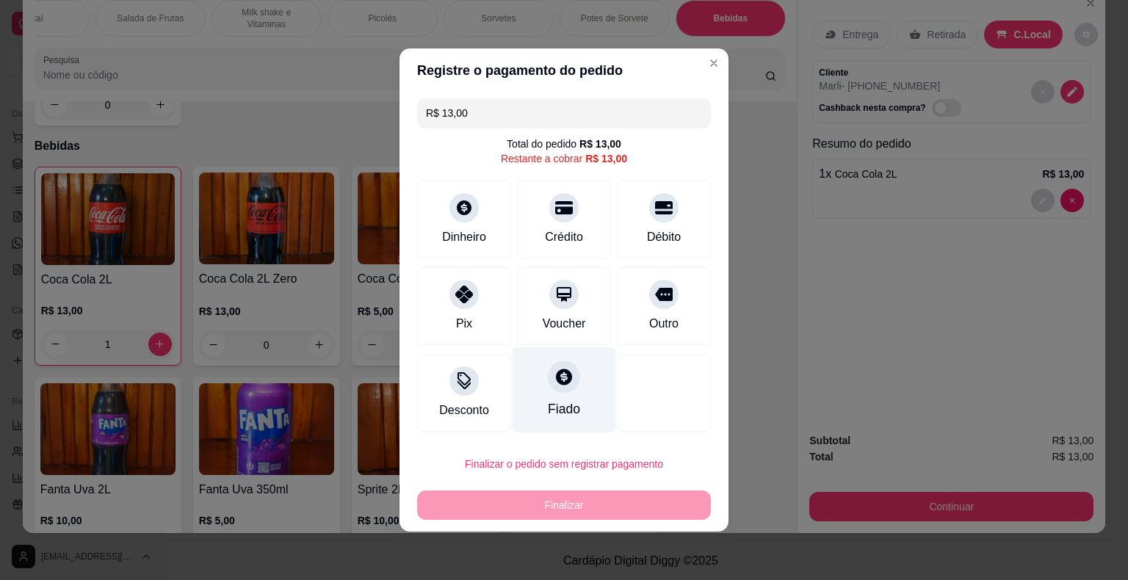
click at [556, 380] on icon at bounding box center [564, 376] width 16 height 16
type input "R$ 0,00"
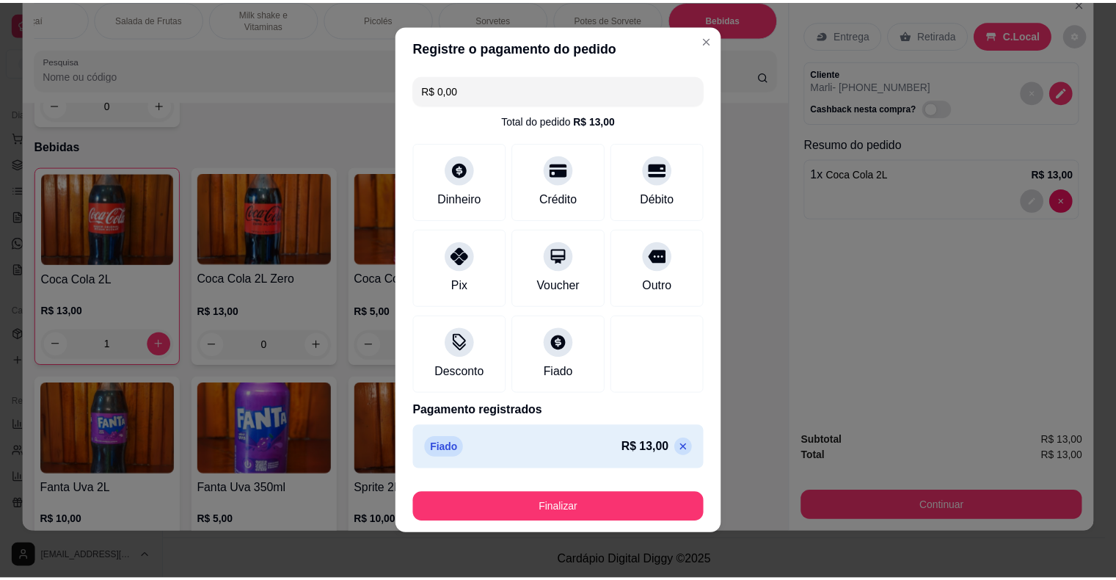
scroll to position [11, 0]
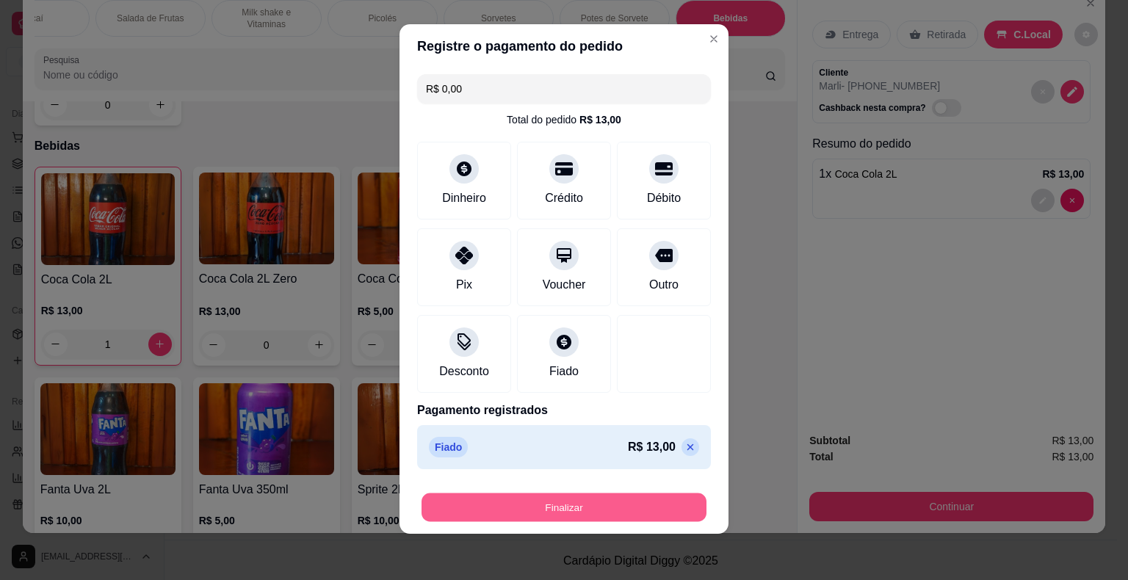
click at [591, 512] on button "Finalizar" at bounding box center [563, 507] width 285 height 29
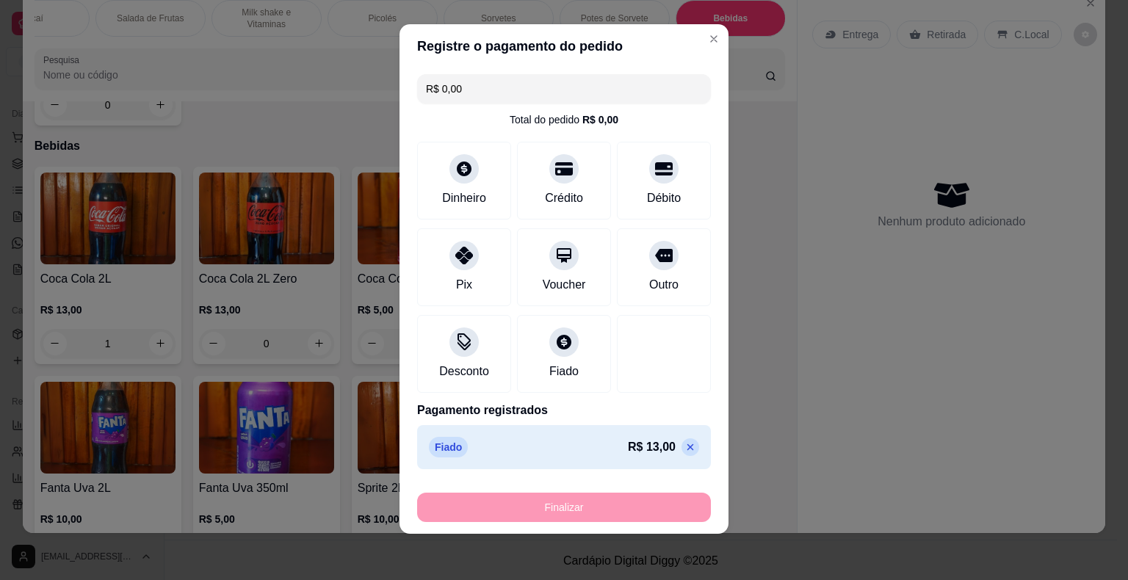
type input "0"
type input "-R$ 13,00"
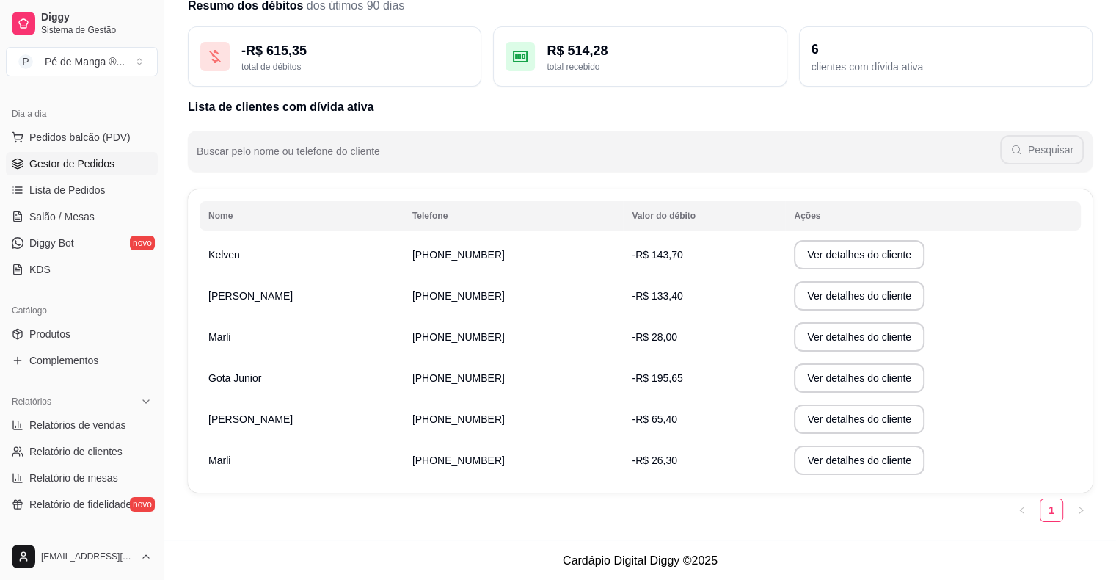
click at [92, 163] on span "Gestor de Pedidos" at bounding box center [71, 163] width 85 height 15
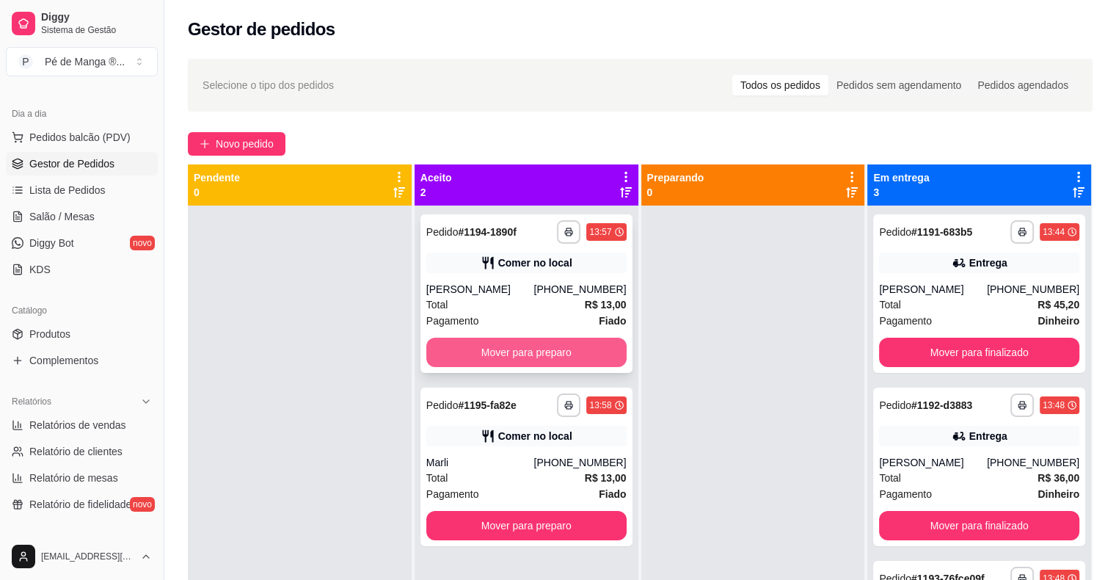
click at [542, 357] on button "Mover para preparo" at bounding box center [526, 352] width 200 height 29
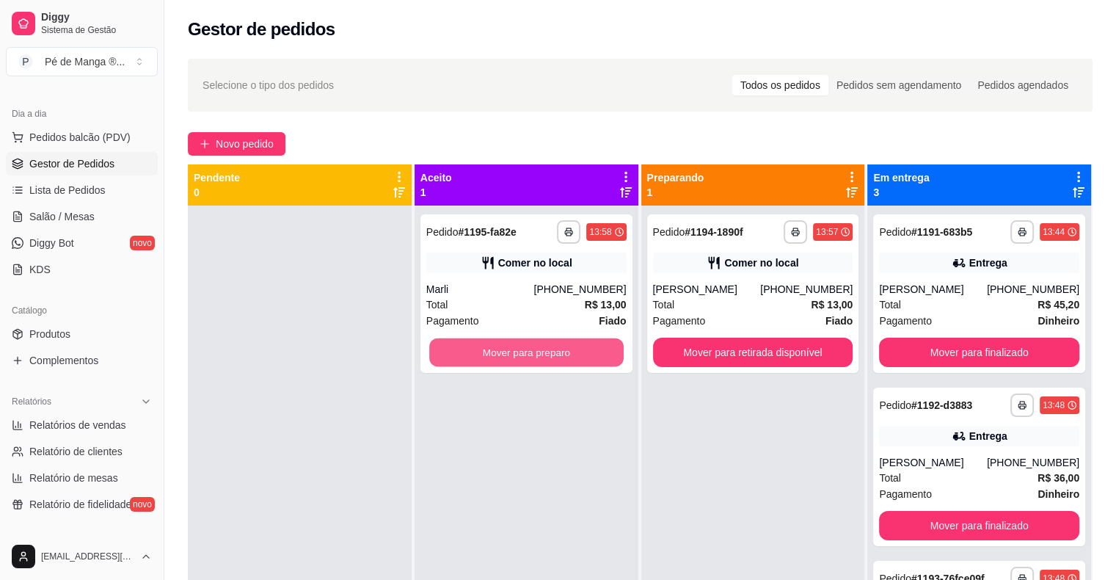
click at [542, 357] on button "Mover para preparo" at bounding box center [526, 352] width 195 height 29
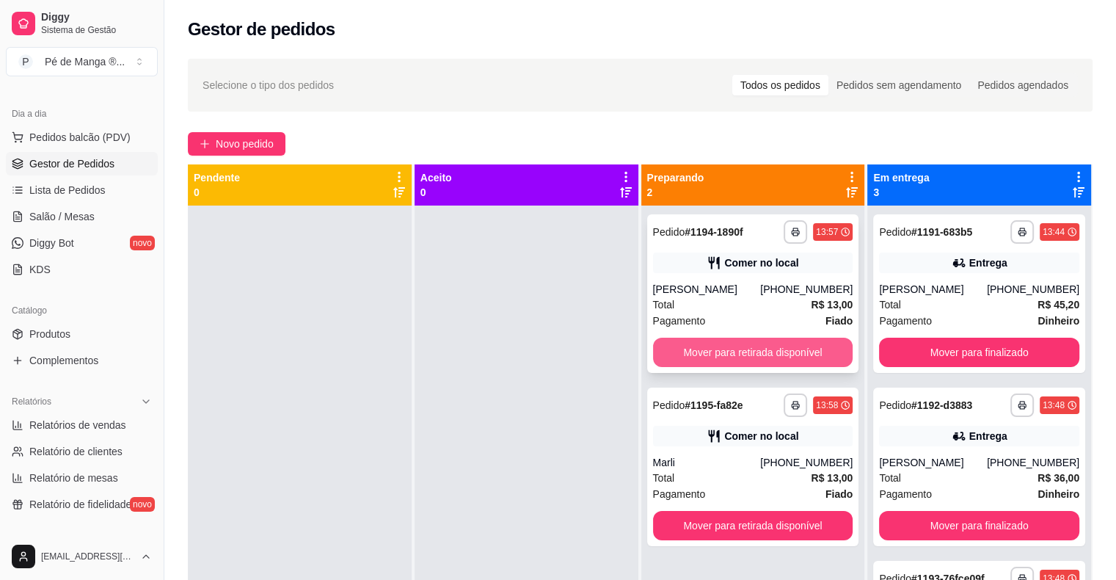
click at [722, 352] on button "Mover para retirada disponível" at bounding box center [753, 352] width 200 height 29
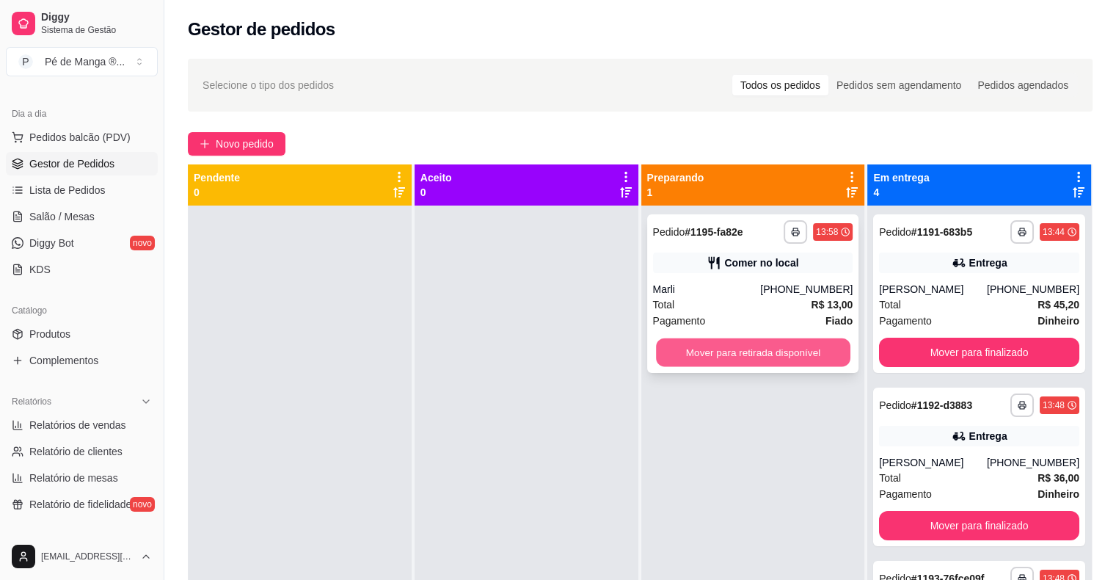
click at [723, 360] on button "Mover para retirada disponível" at bounding box center [753, 352] width 195 height 29
click at [783, 341] on button "Mover para retirada disponível" at bounding box center [753, 352] width 200 height 29
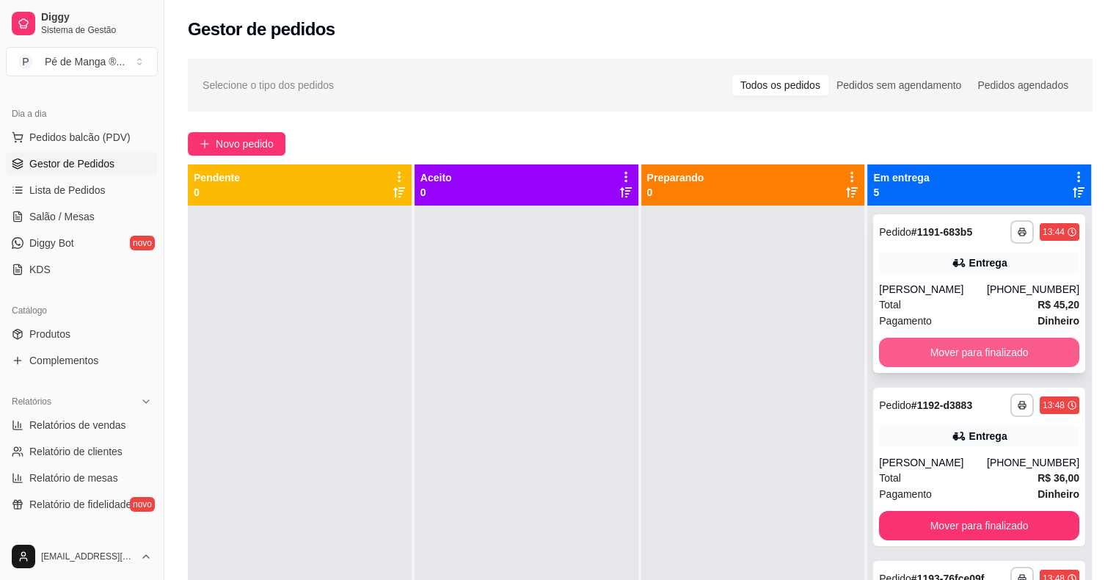
click at [932, 352] on button "Mover para finalizado" at bounding box center [979, 352] width 200 height 29
click at [932, 352] on button "Mover para finalizado" at bounding box center [979, 352] width 195 height 29
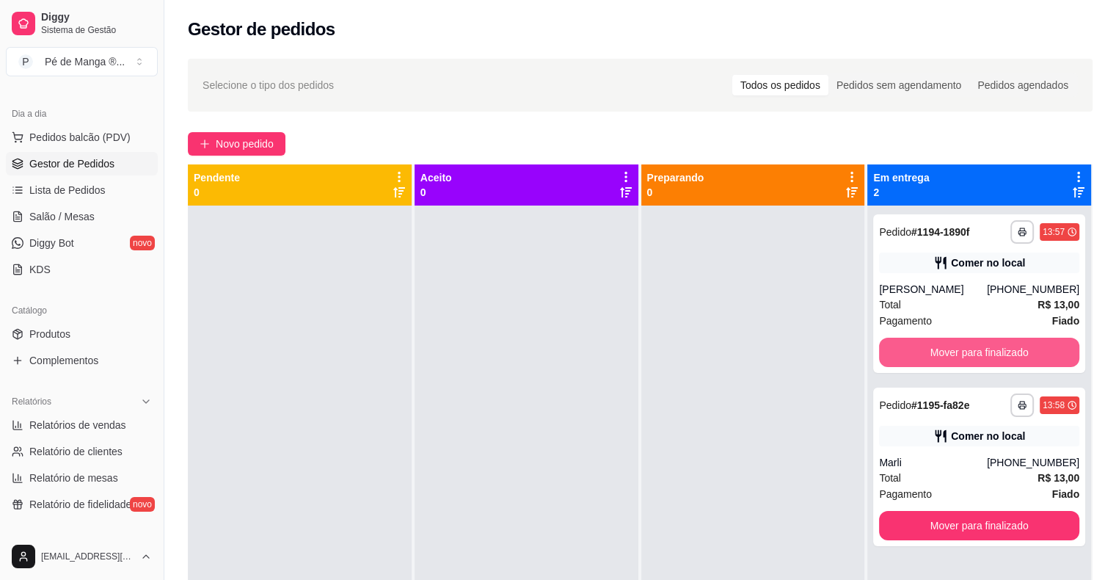
click at [932, 352] on button "Mover para finalizado" at bounding box center [979, 352] width 200 height 29
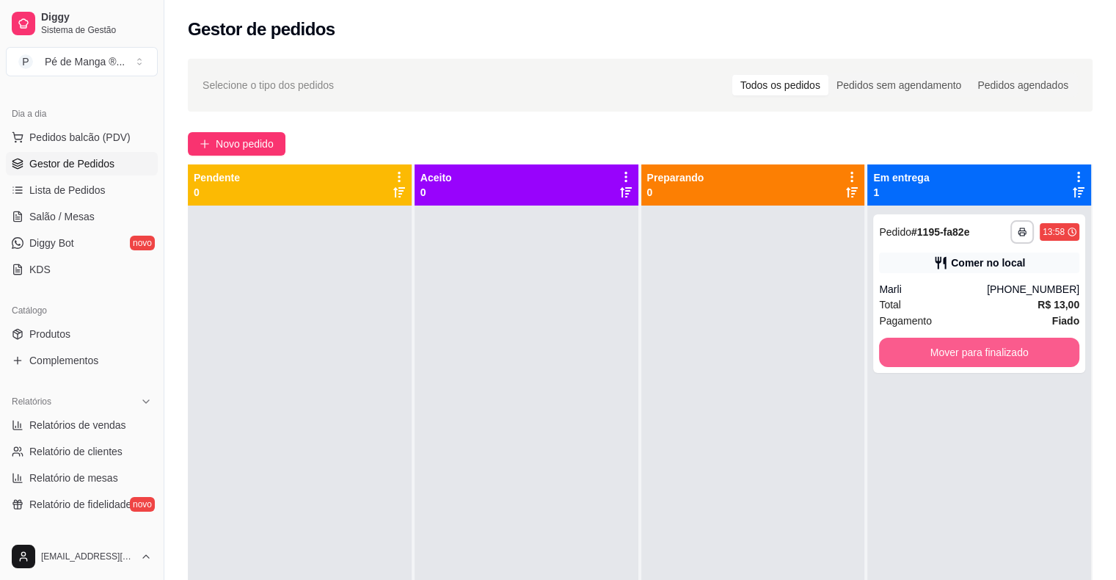
click at [932, 352] on button "Mover para finalizado" at bounding box center [979, 352] width 200 height 29
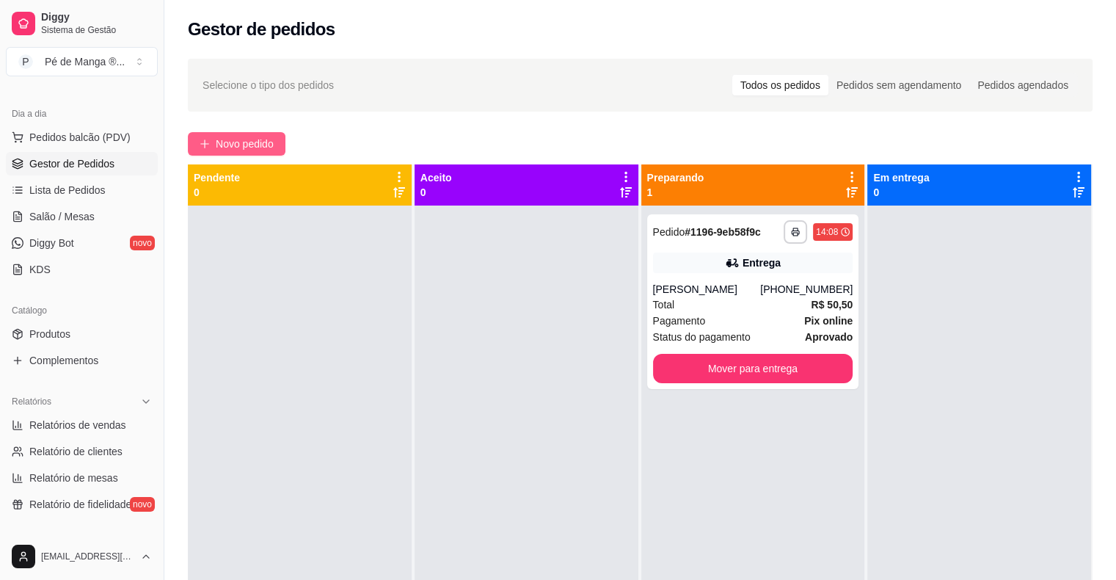
click at [243, 139] on span "Novo pedido" at bounding box center [245, 144] width 58 height 16
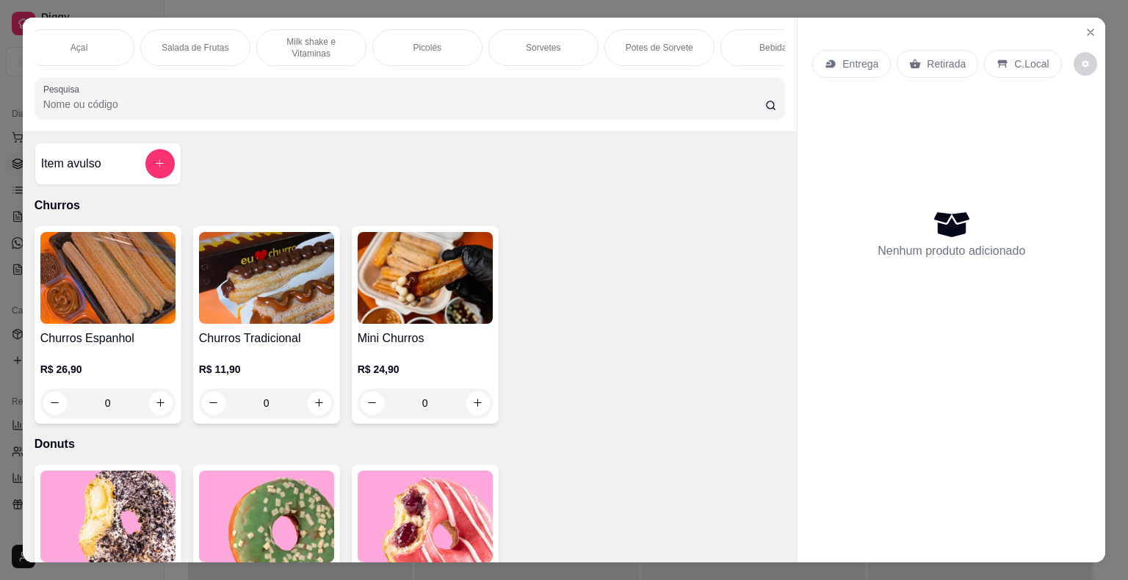
scroll to position [0, 243]
click at [648, 43] on p "Potes de Sorvete" at bounding box center [659, 48] width 68 height 12
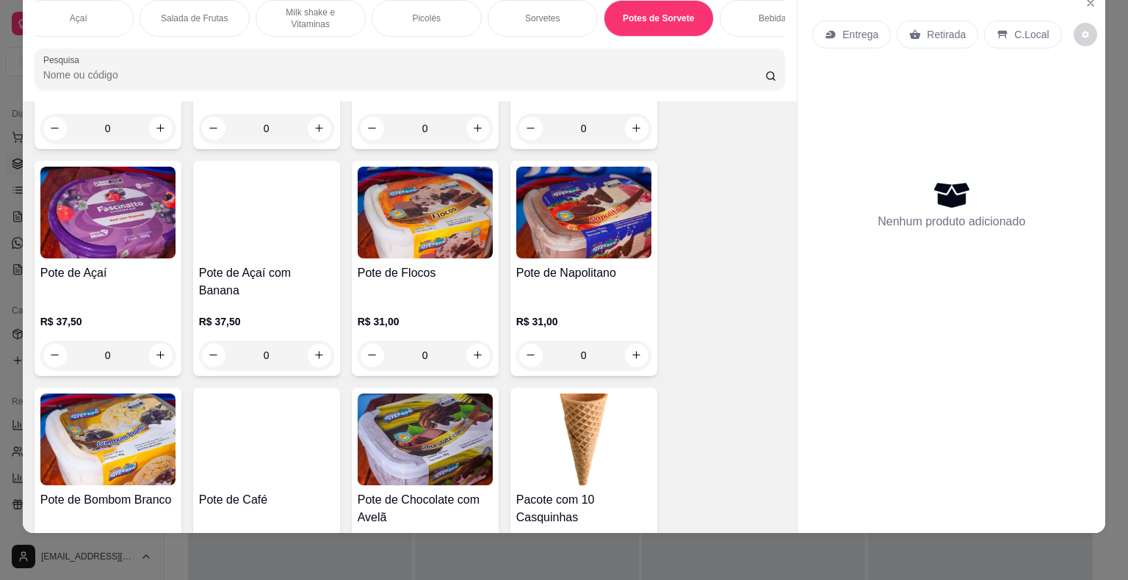
scroll to position [3352, 0]
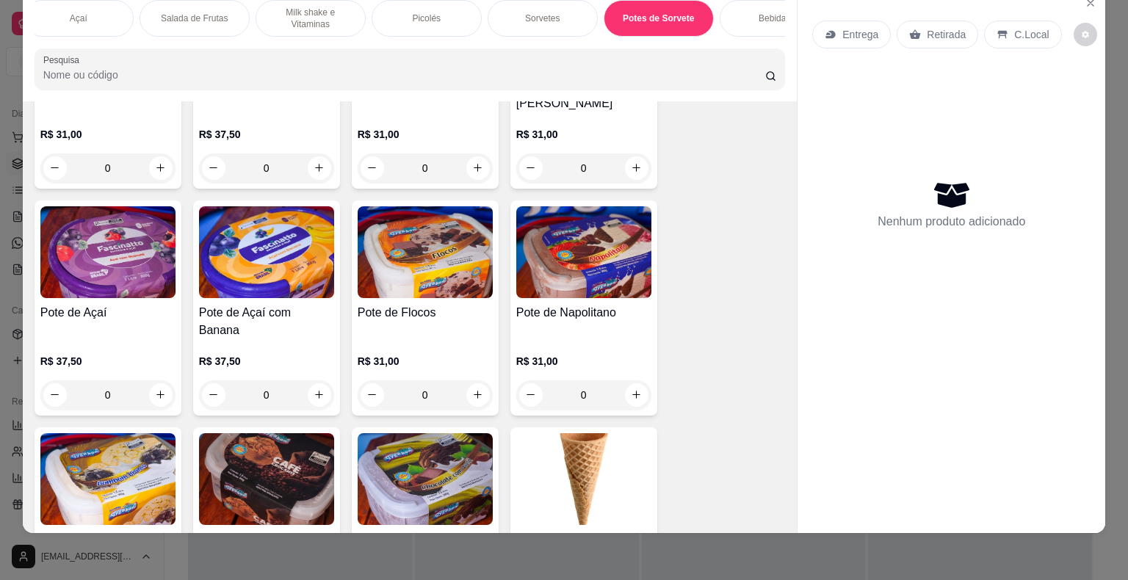
click at [399, 453] on img at bounding box center [424, 479] width 135 height 92
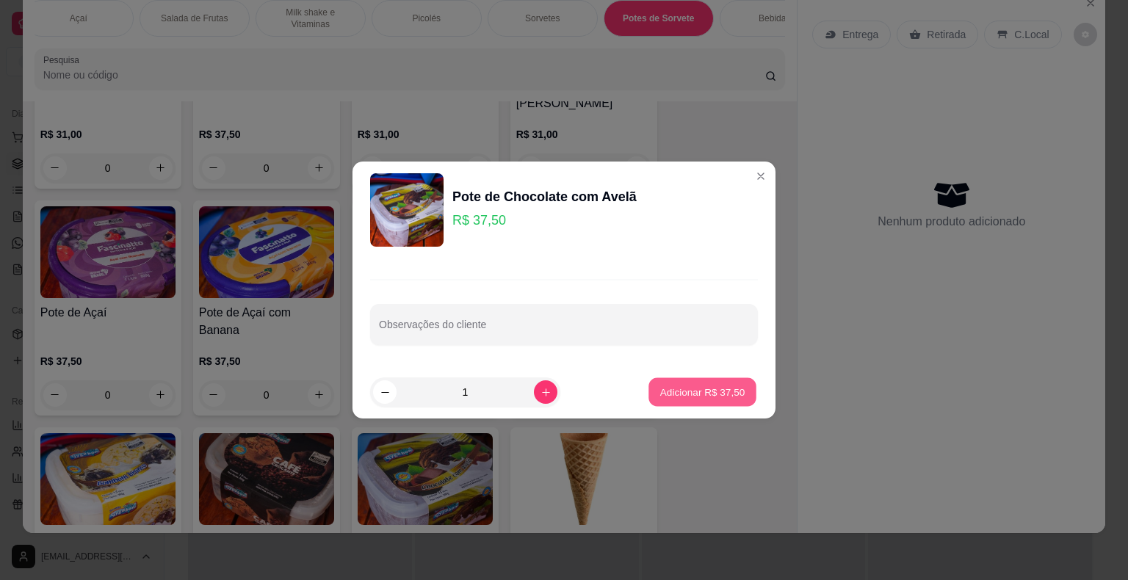
click at [684, 388] on p "Adicionar R$ 37,50" at bounding box center [702, 392] width 85 height 14
type input "1"
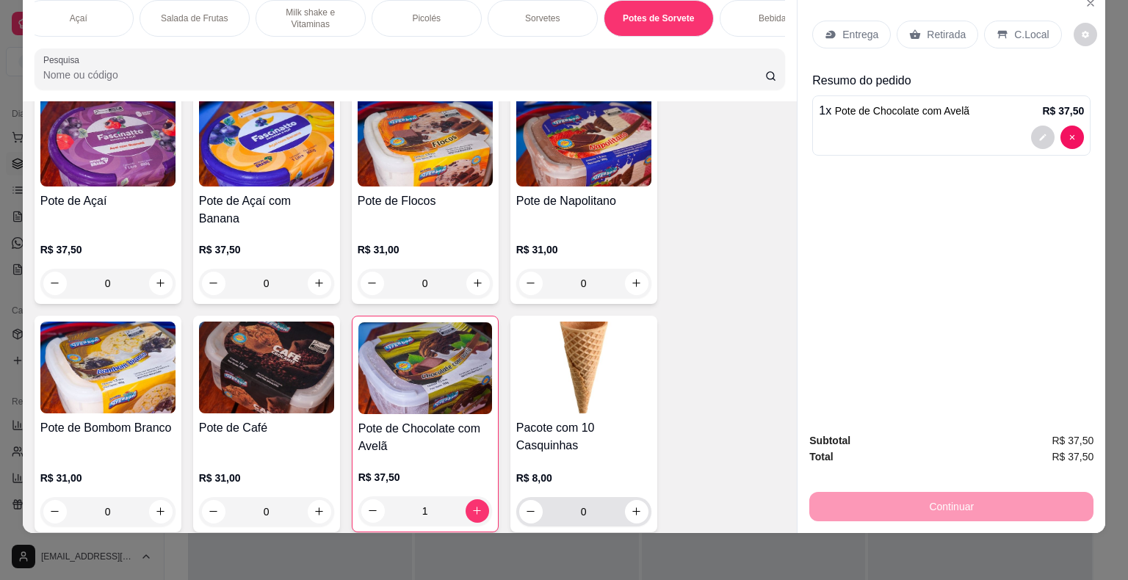
scroll to position [3499, 0]
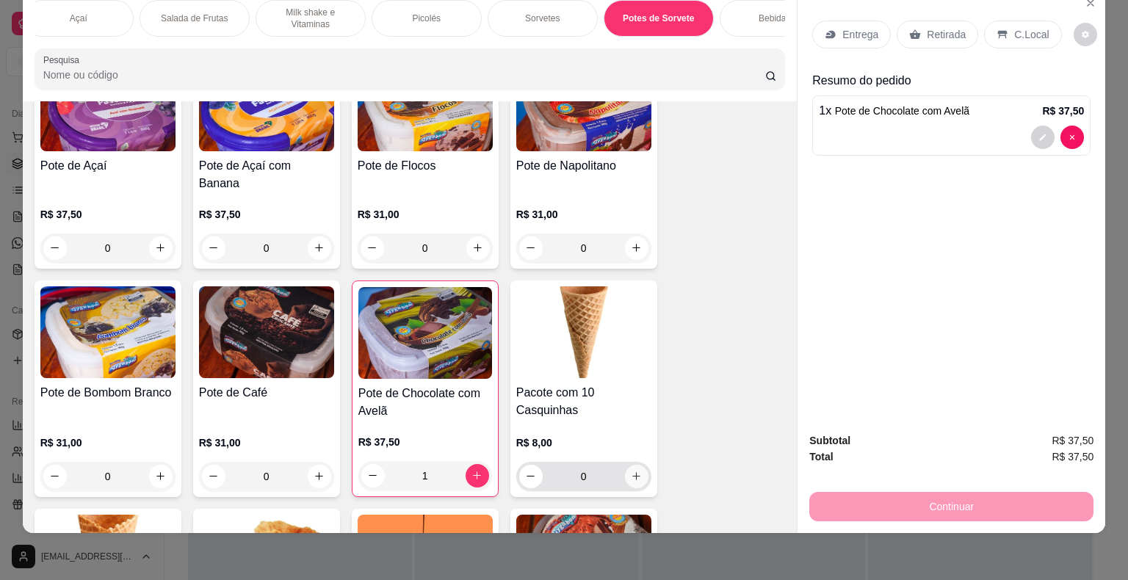
click at [633, 471] on icon "increase-product-quantity" at bounding box center [636, 476] width 11 height 11
type input "1"
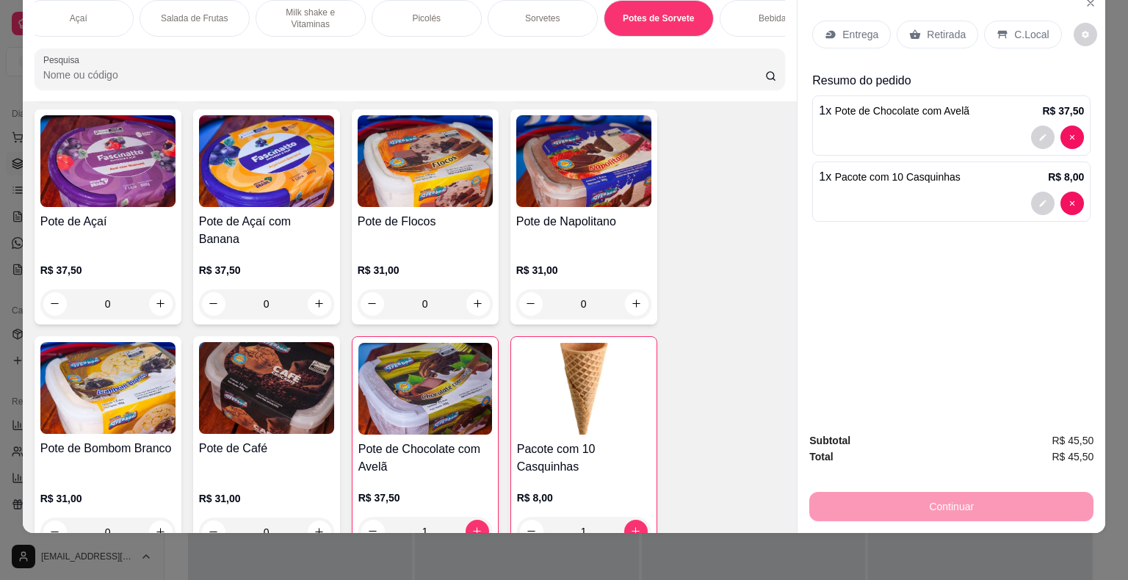
scroll to position [3278, 0]
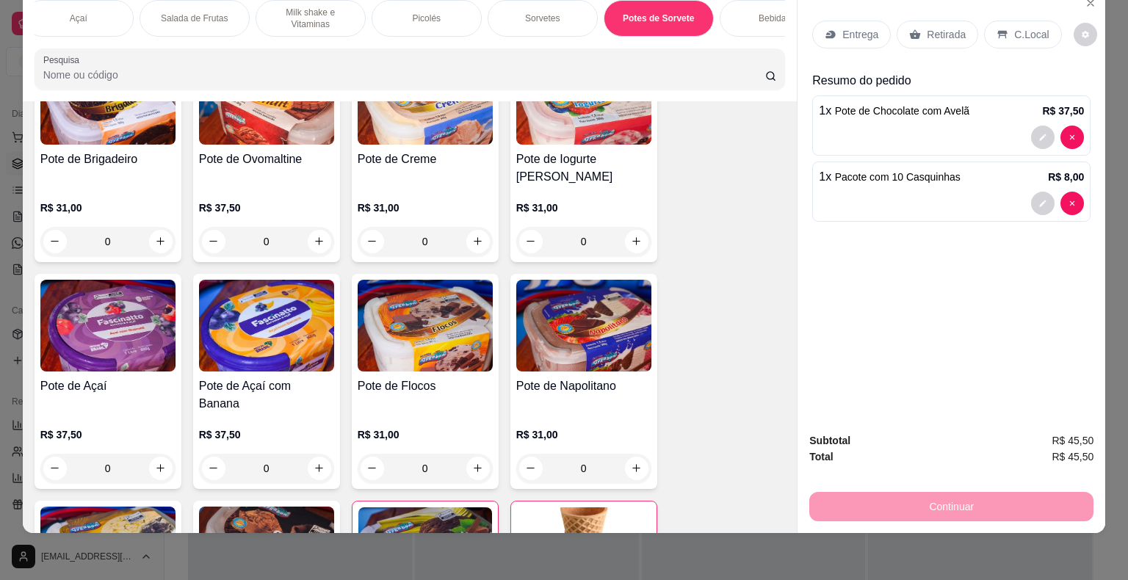
click at [425, 12] on p "Picolés" at bounding box center [426, 18] width 29 height 12
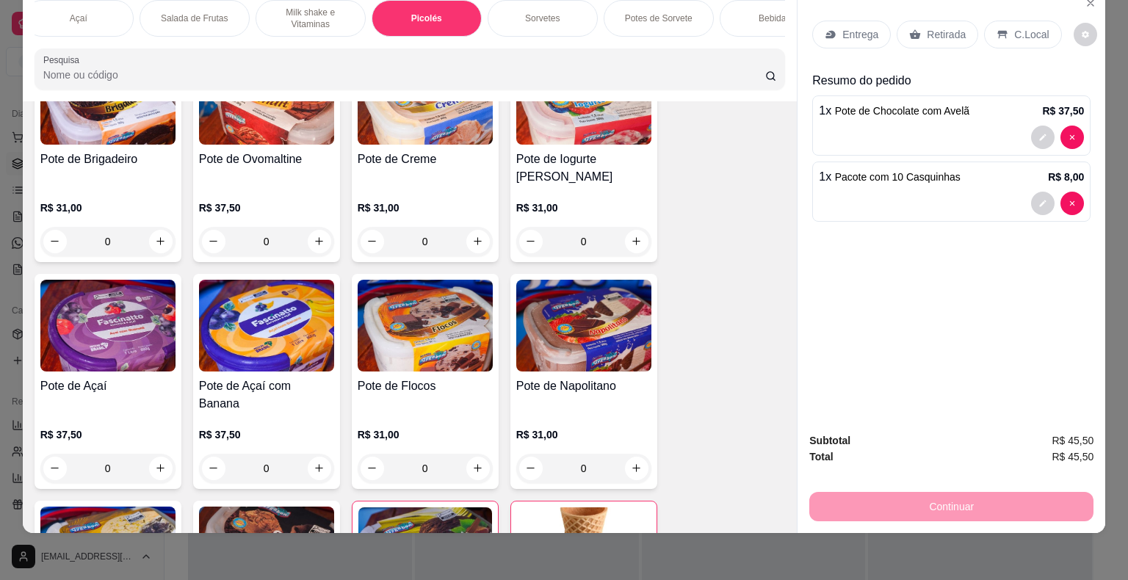
scroll to position [1694, 0]
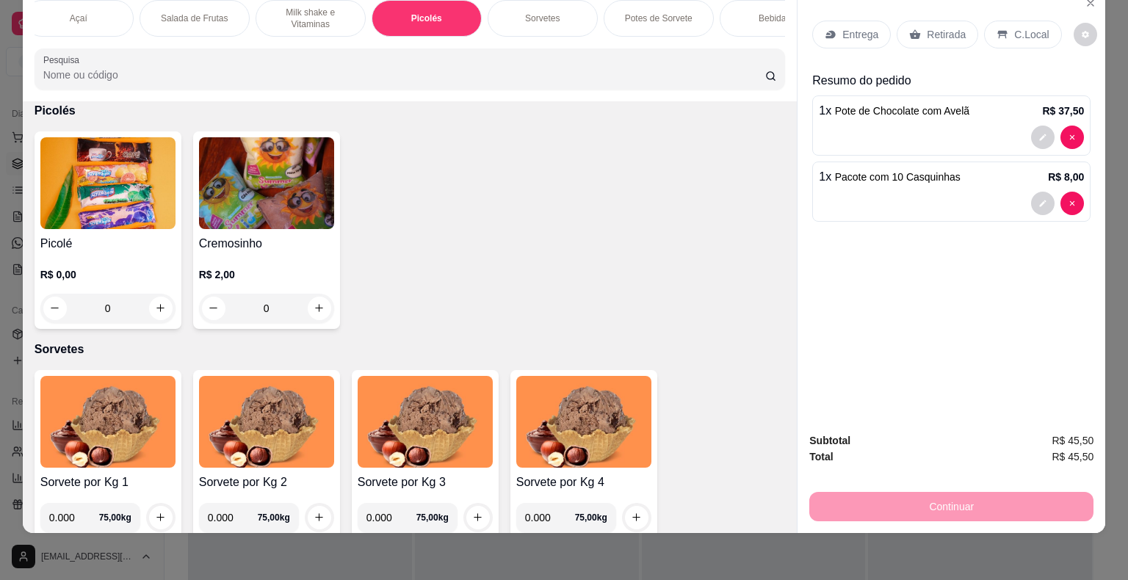
click at [134, 217] on img at bounding box center [107, 183] width 135 height 92
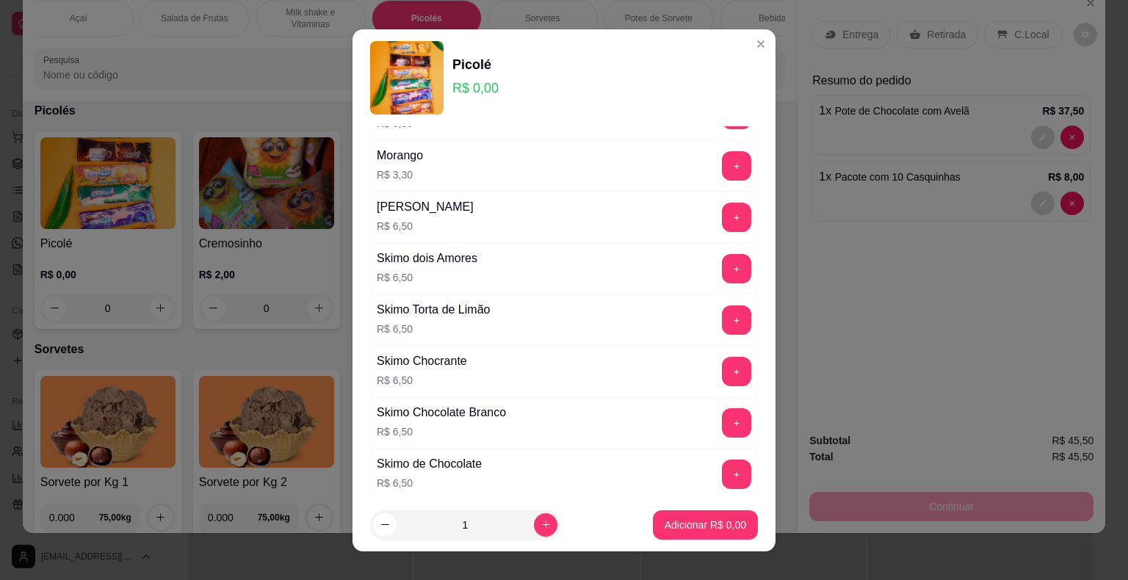
scroll to position [870, 0]
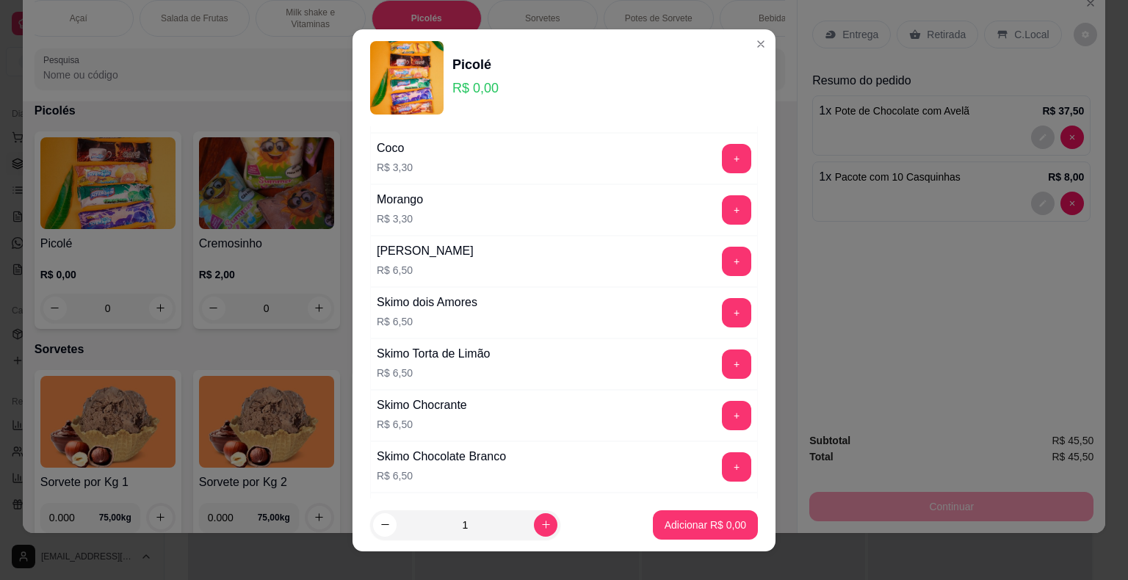
click at [722, 262] on button "+" at bounding box center [736, 261] width 29 height 29
click at [686, 525] on p "Adicionar R$ 6,50" at bounding box center [704, 525] width 79 height 14
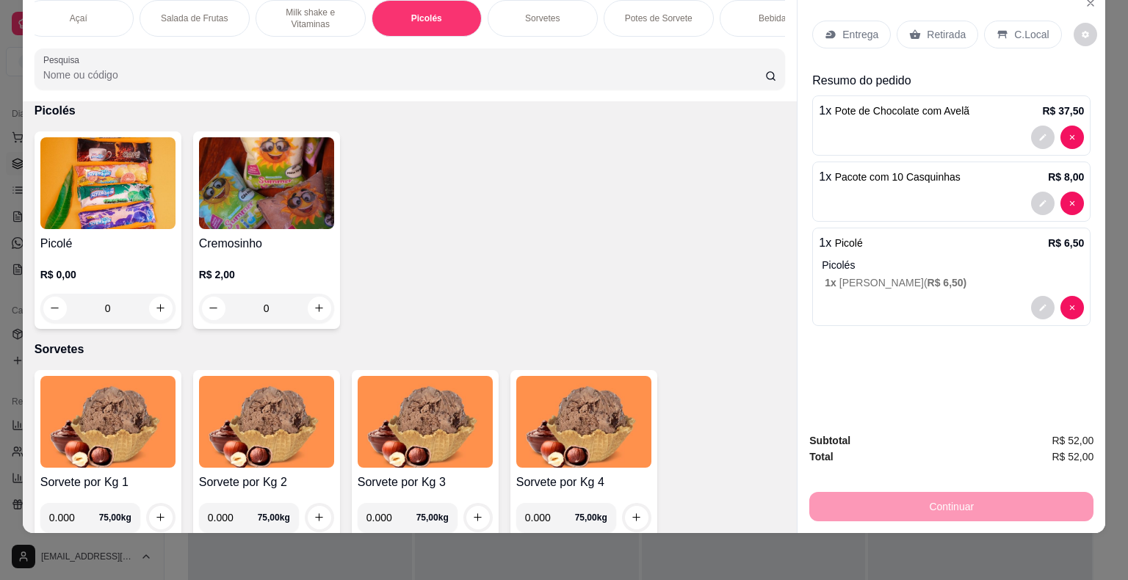
click at [842, 27] on p "Entrega" at bounding box center [860, 34] width 36 height 15
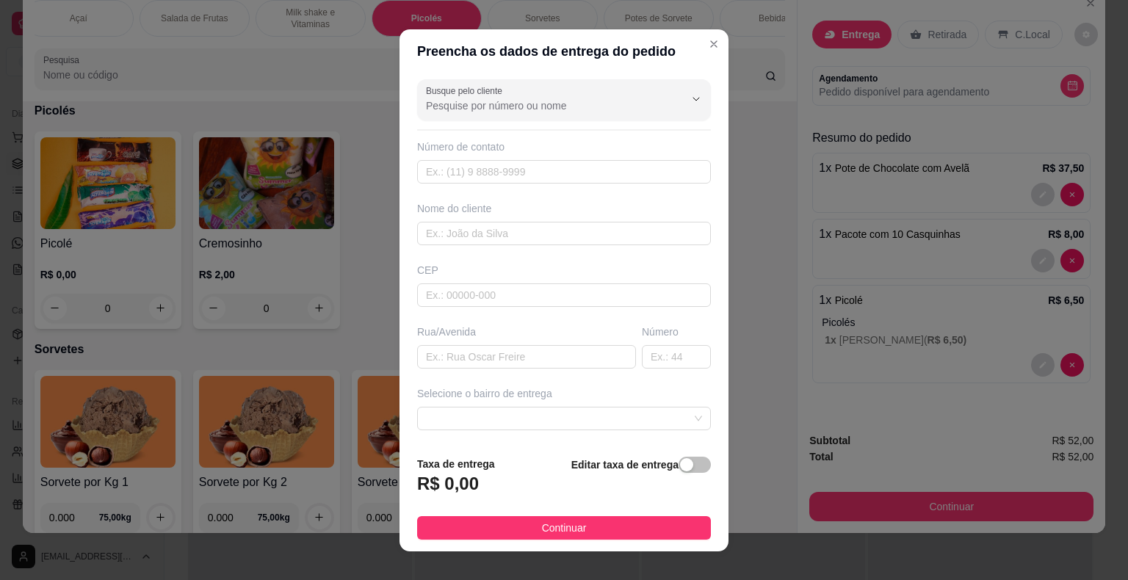
click at [642, 123] on div "Busque pelo cliente Número de contato Nome do cliente CEP Rua/[GEOGRAPHIC_DATA]…" at bounding box center [563, 258] width 329 height 371
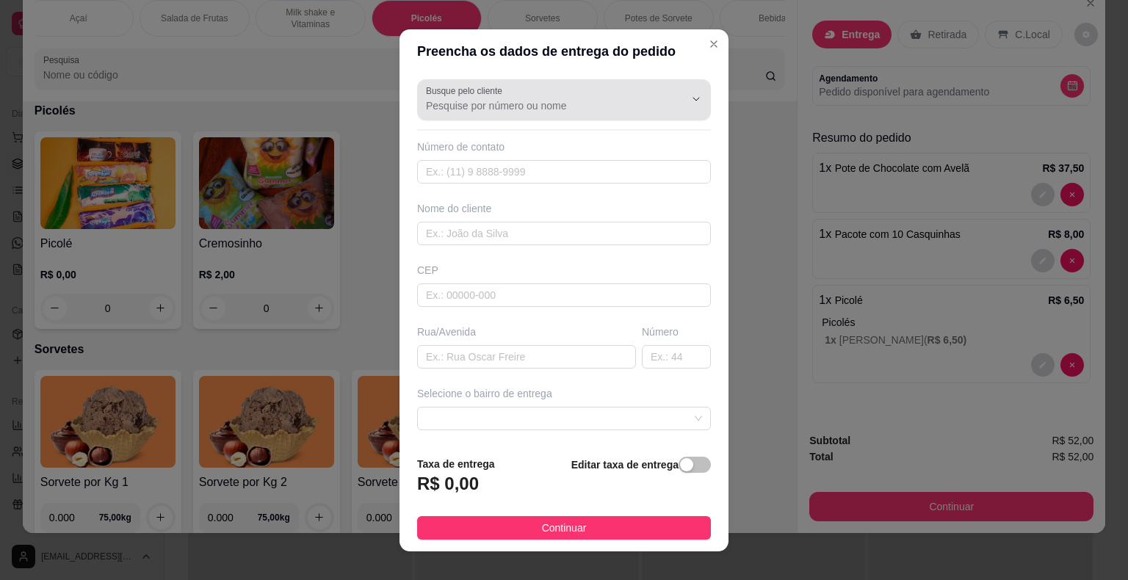
click at [664, 104] on button "Show suggestions" at bounding box center [675, 98] width 23 height 23
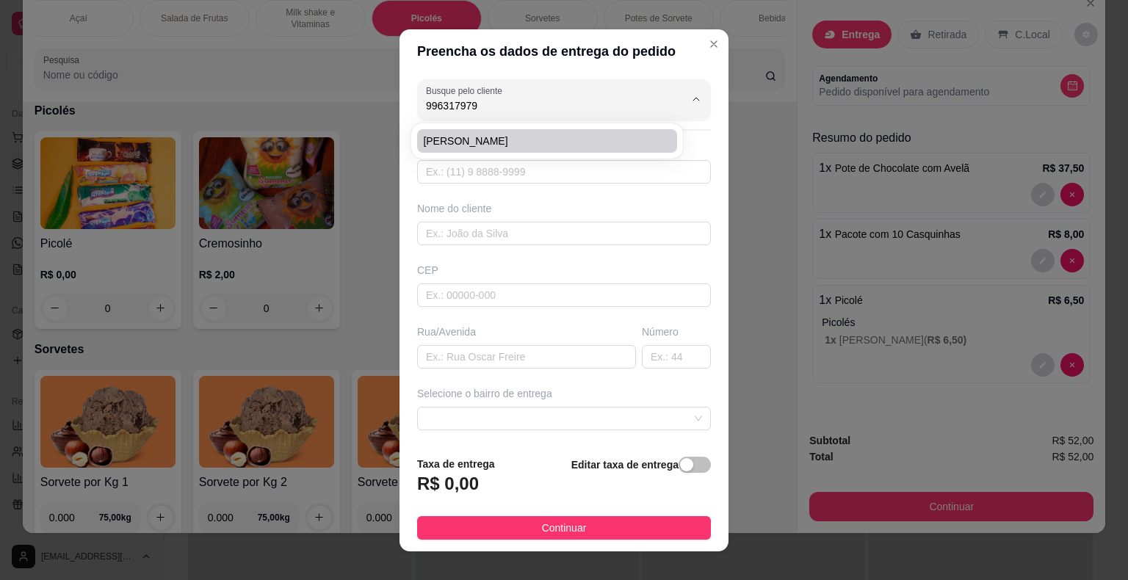
click at [604, 137] on span "[PERSON_NAME]" at bounding box center [539, 141] width 233 height 15
type input "[PERSON_NAME]"
type input "15996317979"
type input "[PERSON_NAME]"
type input "18440000"
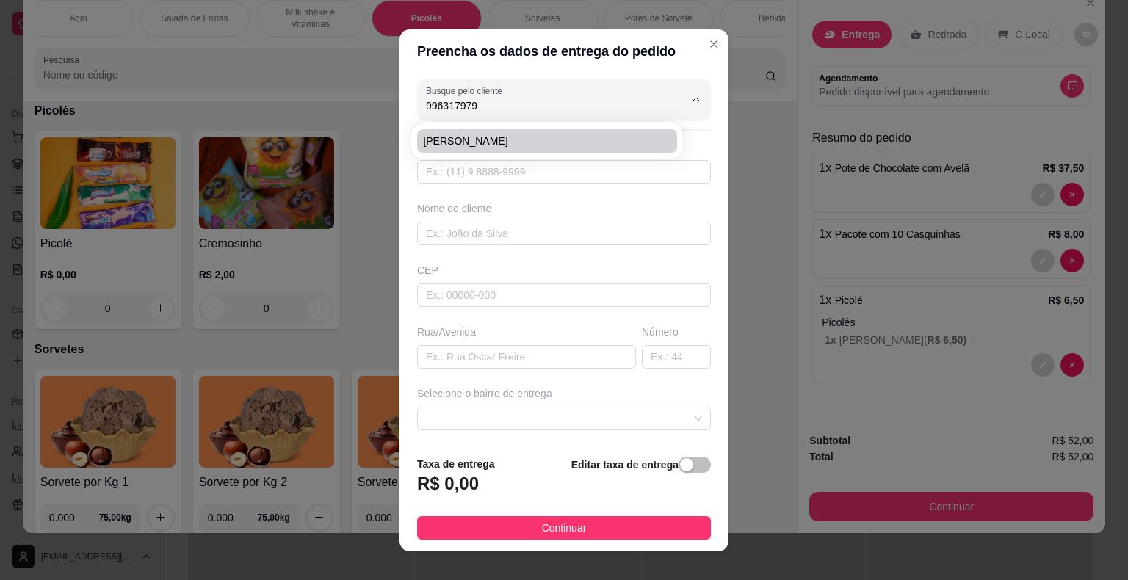
type input "[PERSON_NAME]"
type input "97"
type input "Itaberá"
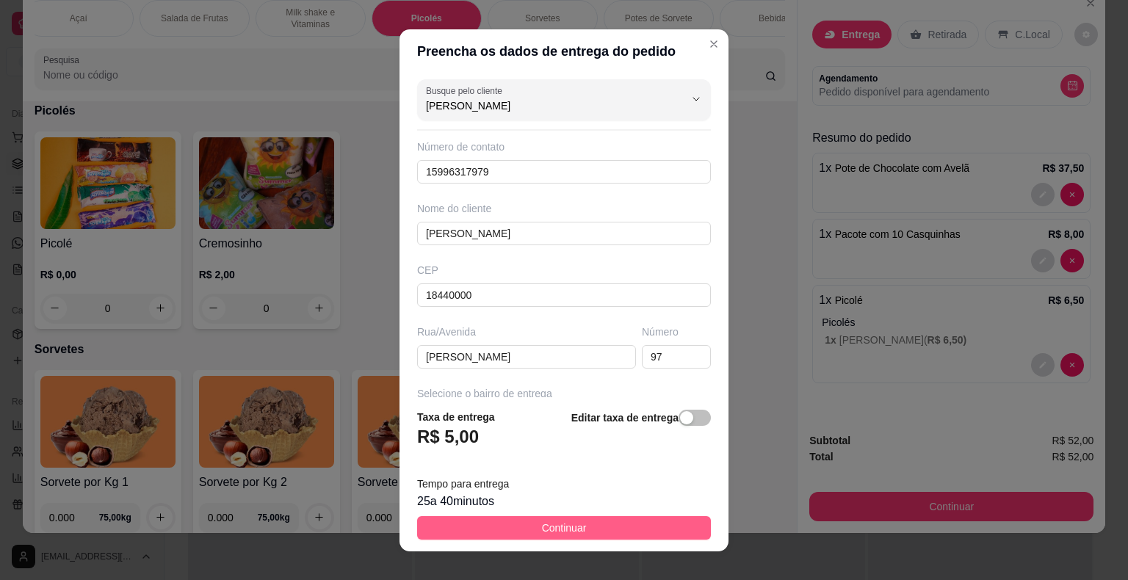
type input "[PERSON_NAME]"
click at [587, 523] on button "Continuar" at bounding box center [564, 527] width 294 height 23
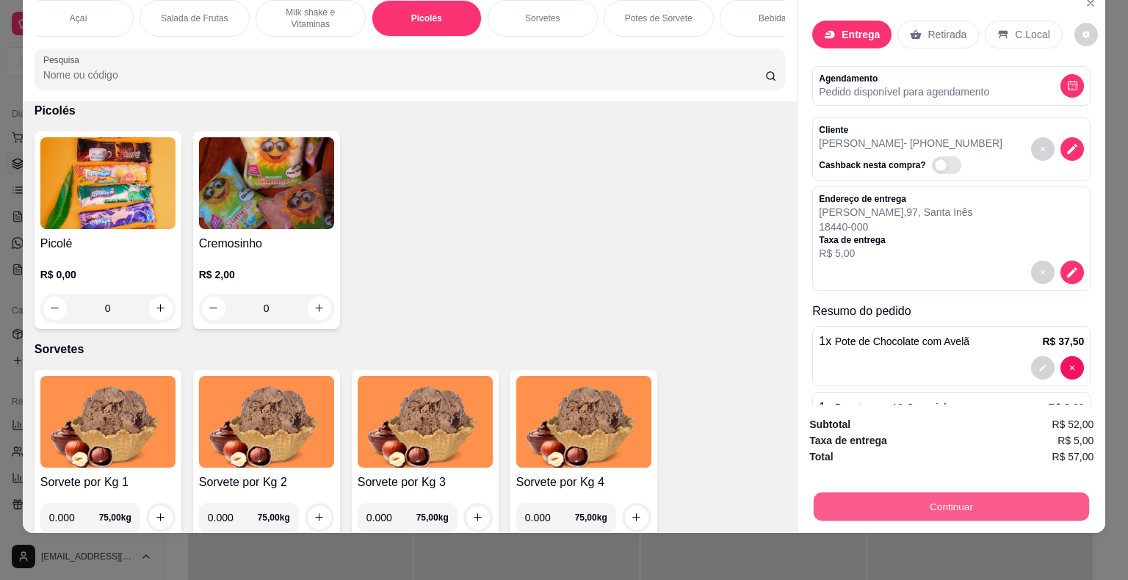
click at [898, 493] on button "Continuar" at bounding box center [950, 507] width 275 height 29
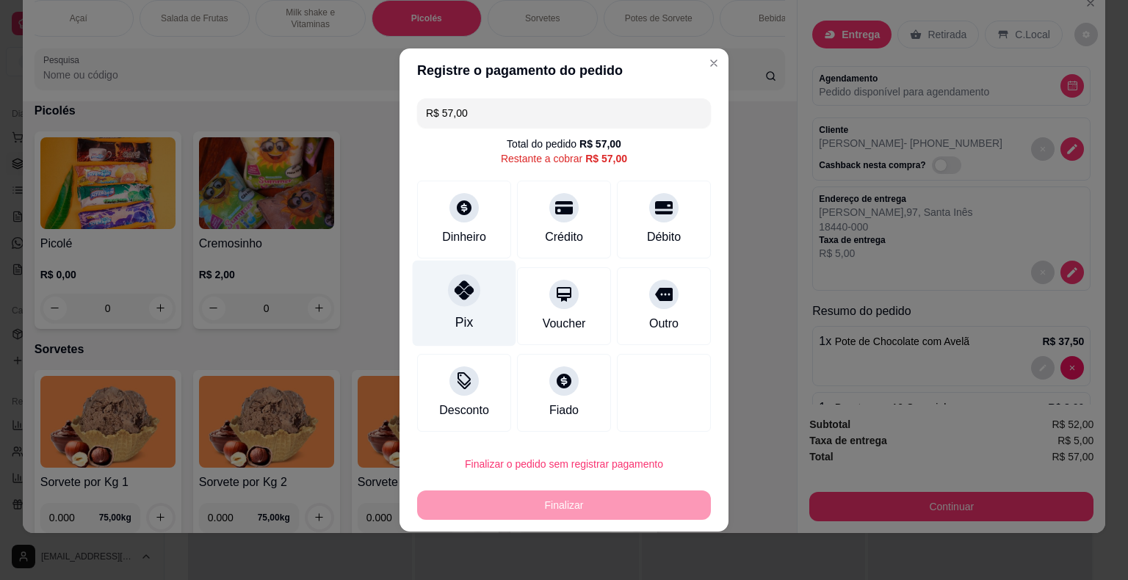
click at [455, 305] on div at bounding box center [464, 290] width 32 height 32
type input "R$ 0,00"
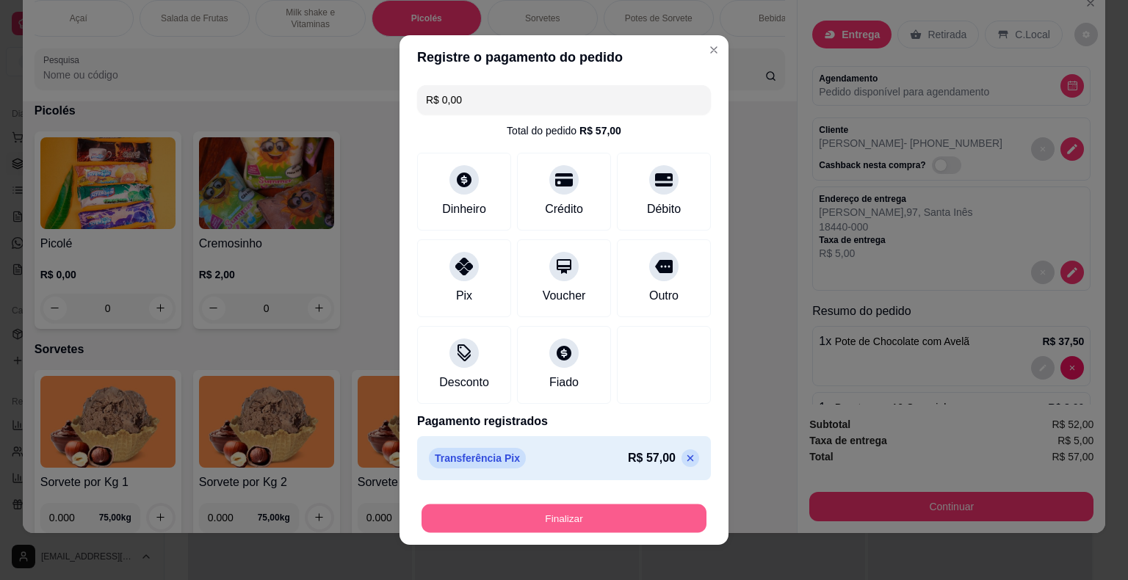
click at [515, 522] on button "Finalizar" at bounding box center [563, 518] width 285 height 29
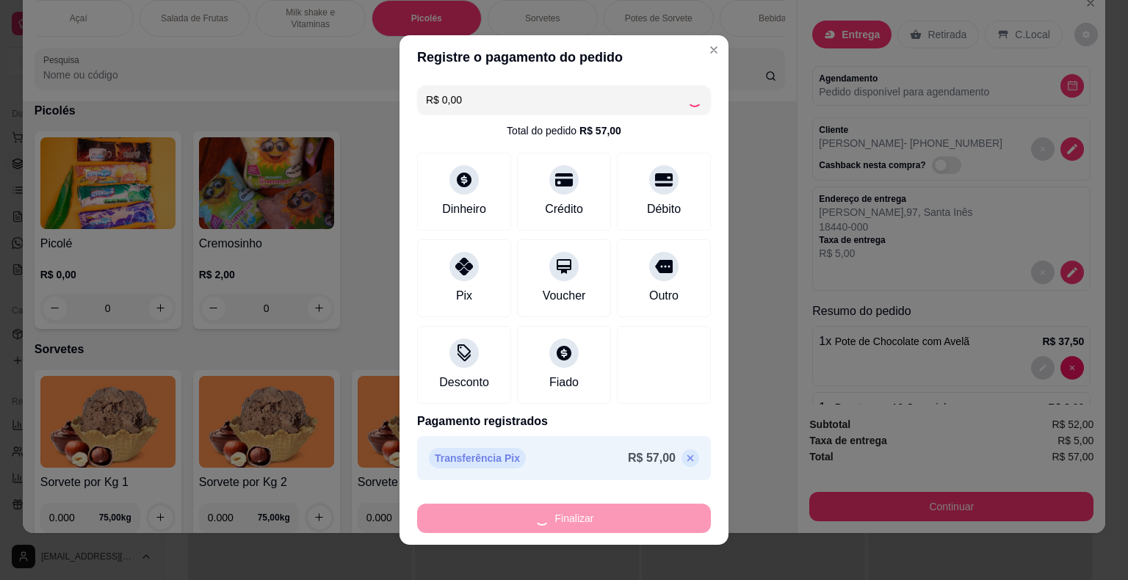
type input "0"
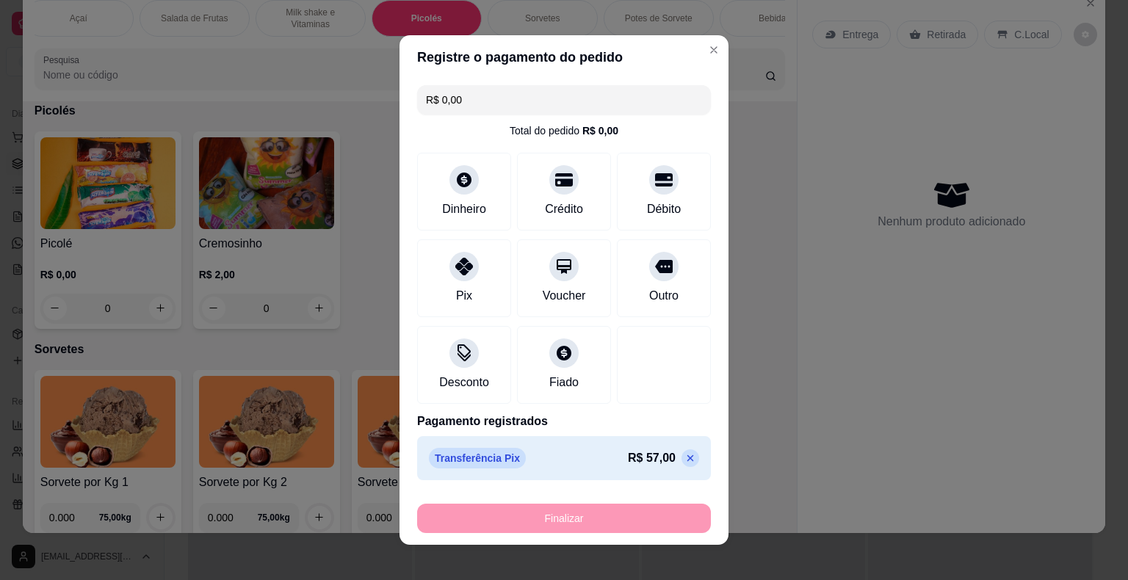
type input "-R$ 57,00"
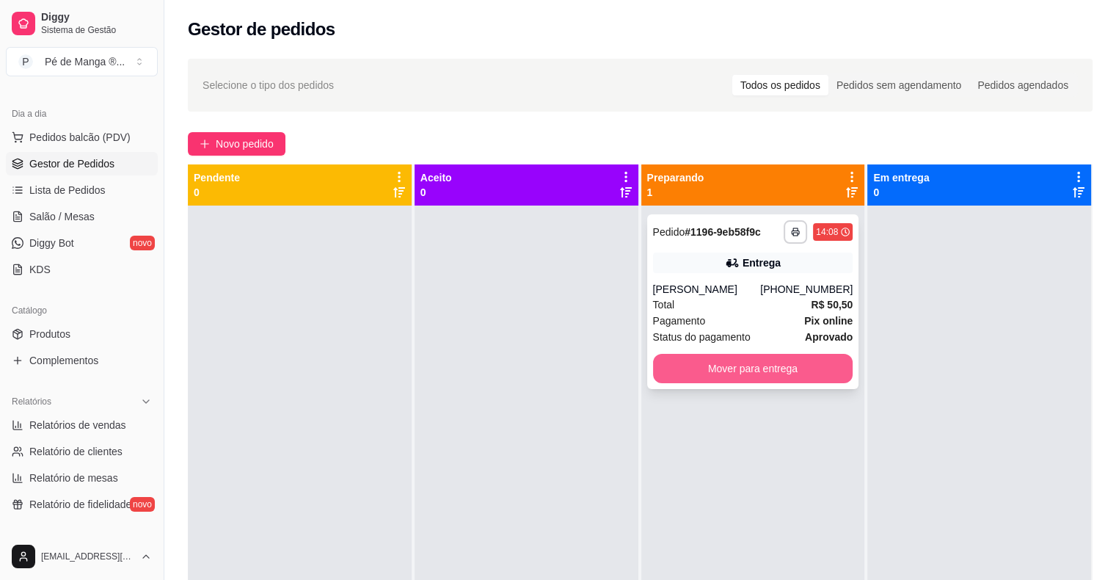
click at [704, 370] on button "Mover para entrega" at bounding box center [753, 368] width 200 height 29
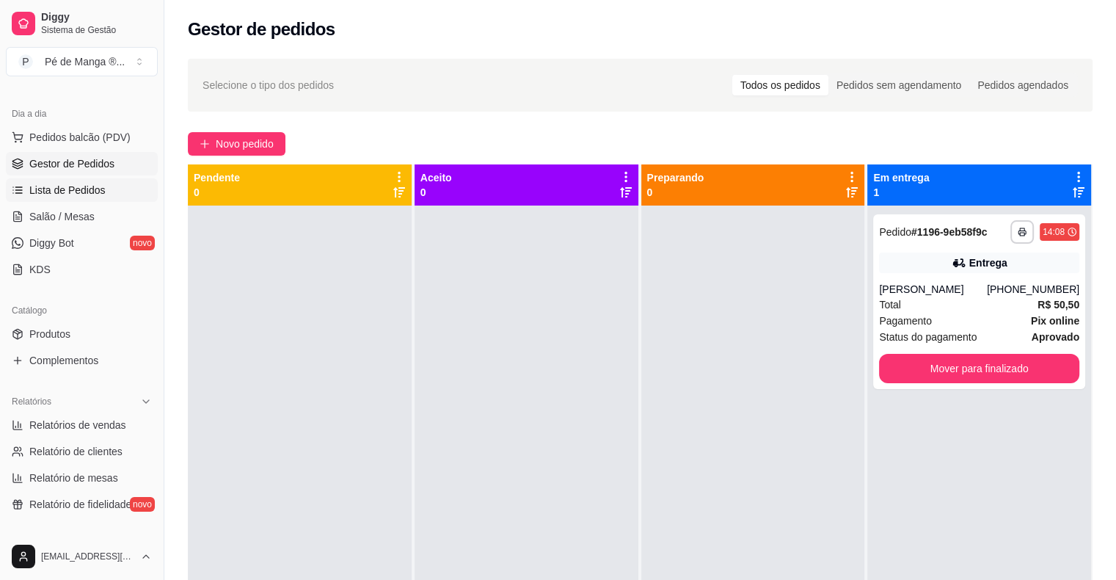
click at [101, 186] on span "Lista de Pedidos" at bounding box center [67, 190] width 76 height 15
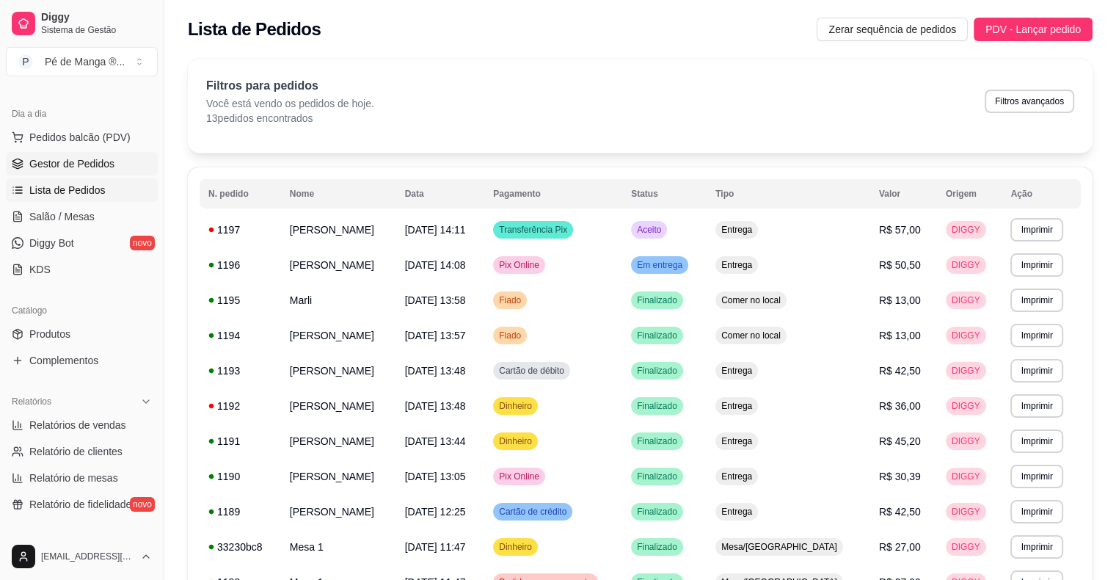
click at [65, 167] on span "Gestor de Pedidos" at bounding box center [71, 163] width 85 height 15
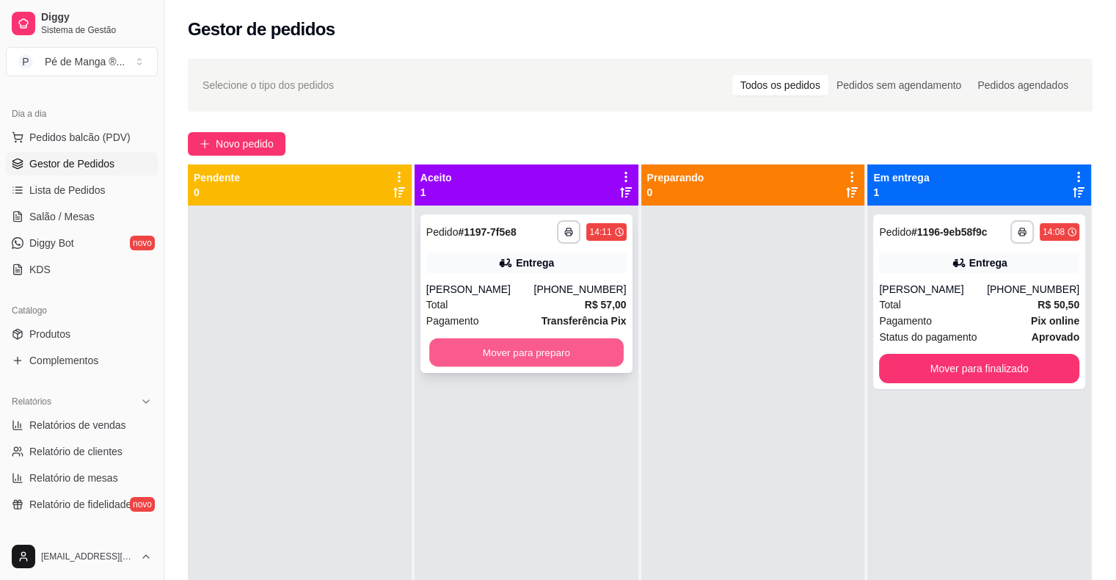
click at [576, 355] on button "Mover para preparo" at bounding box center [526, 352] width 195 height 29
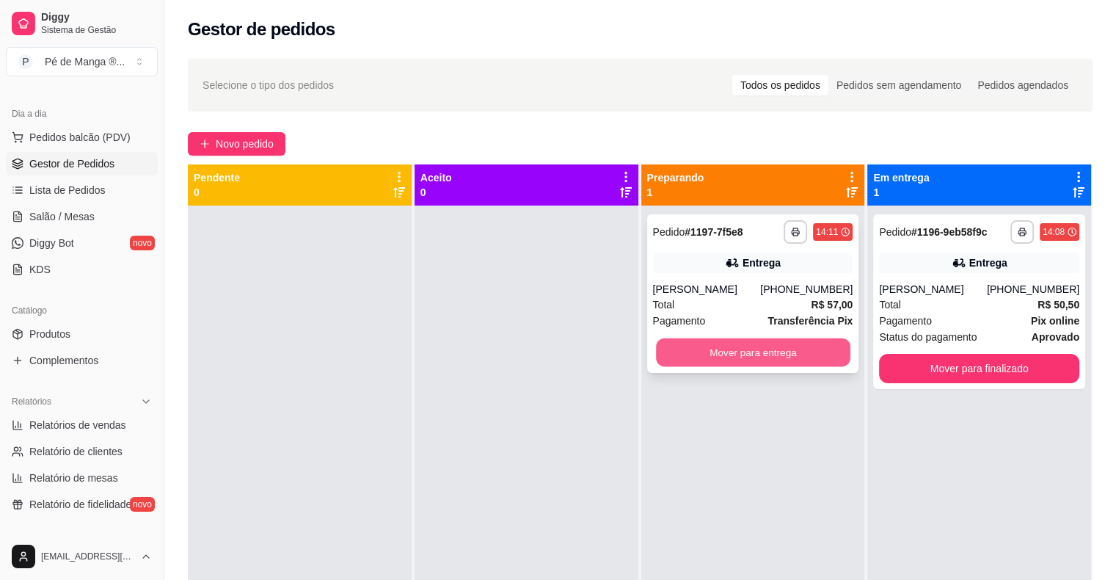
click at [727, 354] on button "Mover para entrega" at bounding box center [753, 352] width 195 height 29
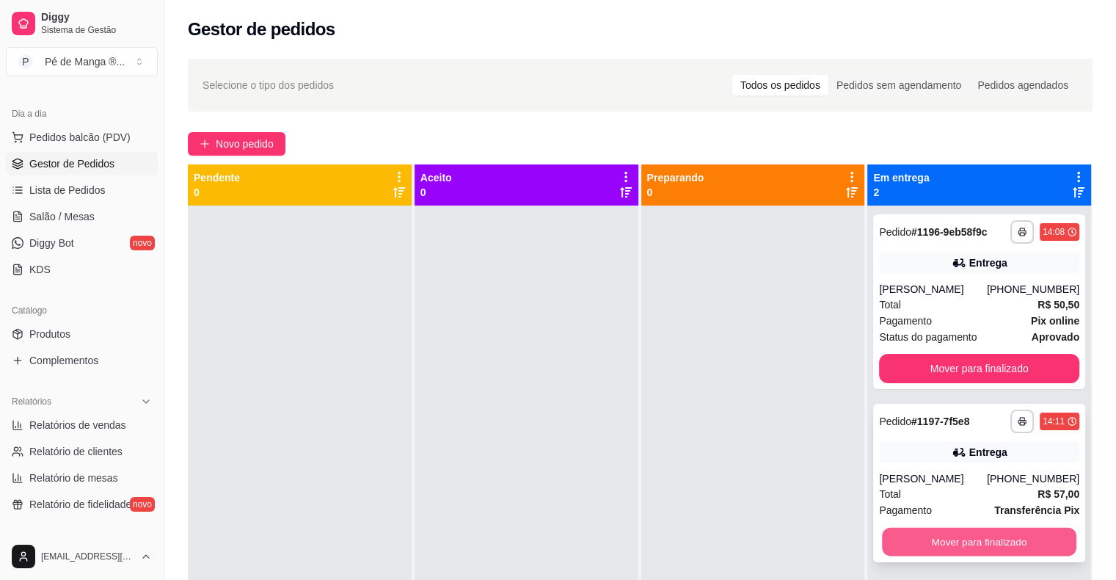
click at [1041, 543] on button "Mover para finalizado" at bounding box center [979, 542] width 195 height 29
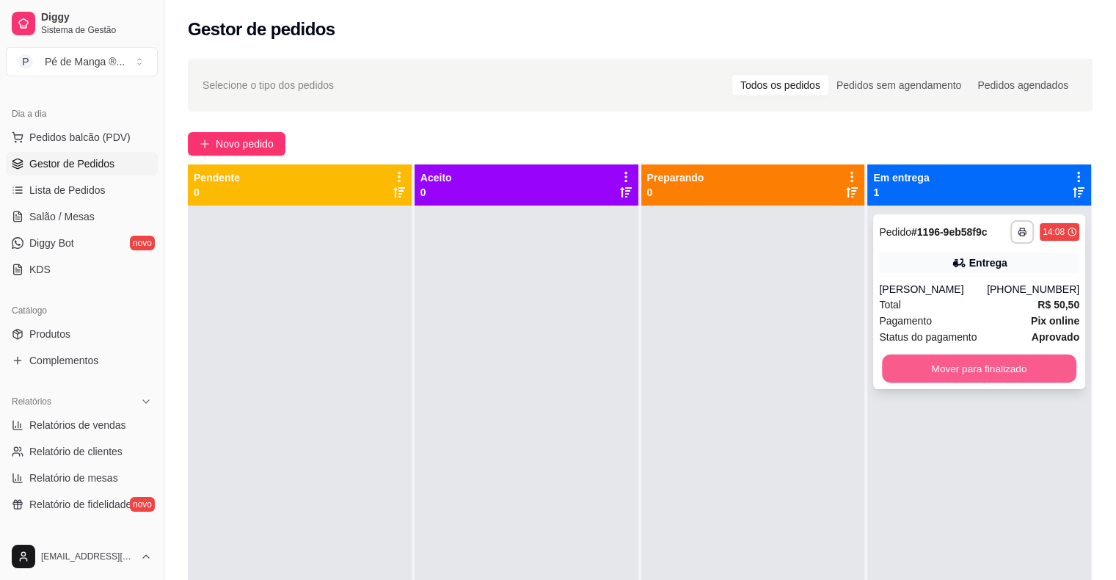
click at [945, 380] on button "Mover para finalizado" at bounding box center [979, 369] width 195 height 29
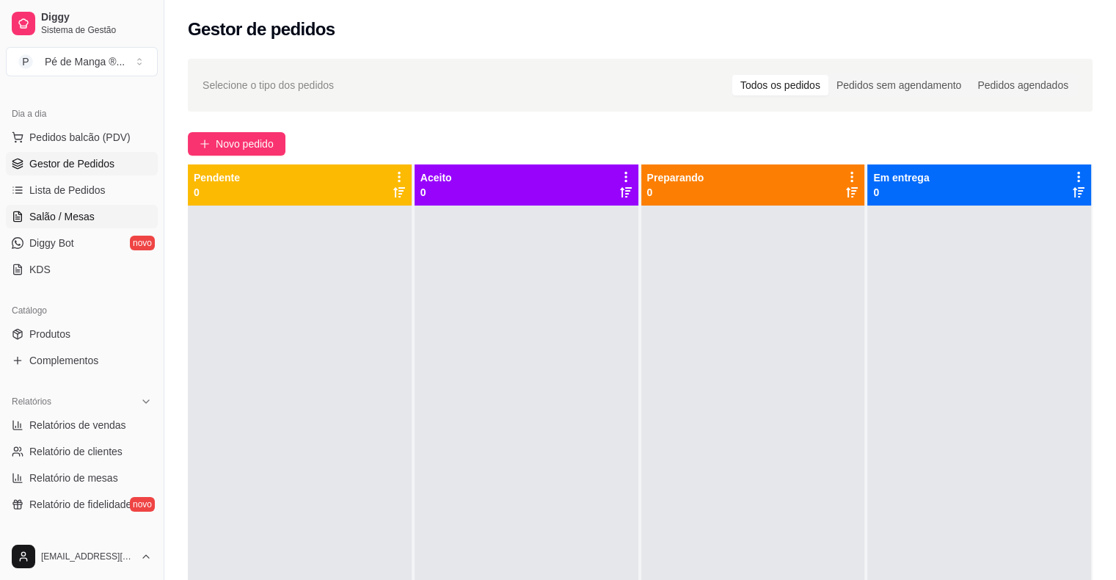
click at [94, 222] on link "Salão / Mesas" at bounding box center [82, 216] width 152 height 23
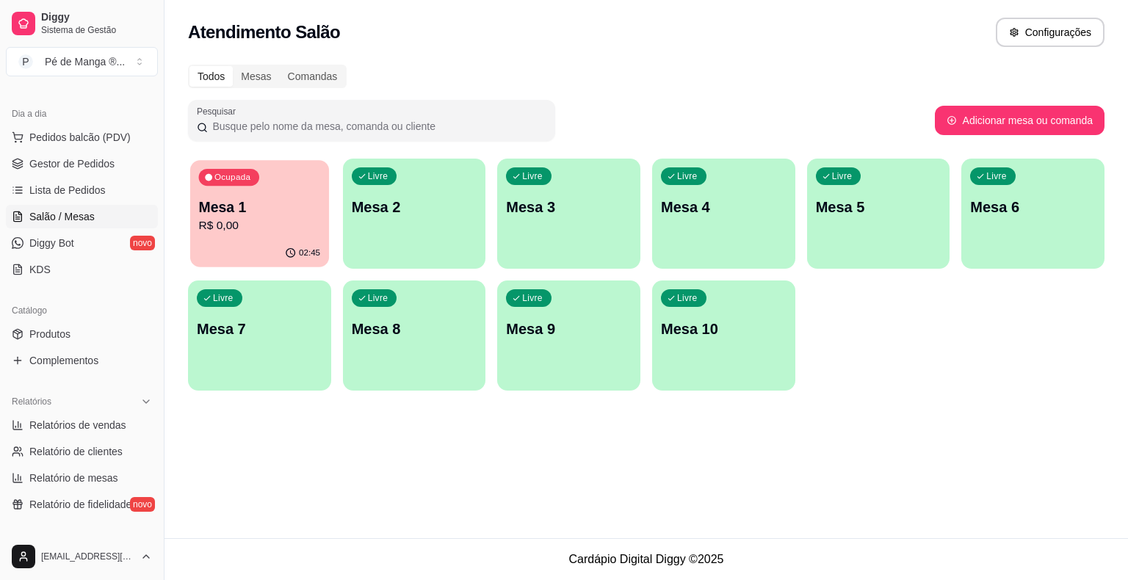
click at [305, 224] on p "R$ 0,00" at bounding box center [260, 225] width 122 height 17
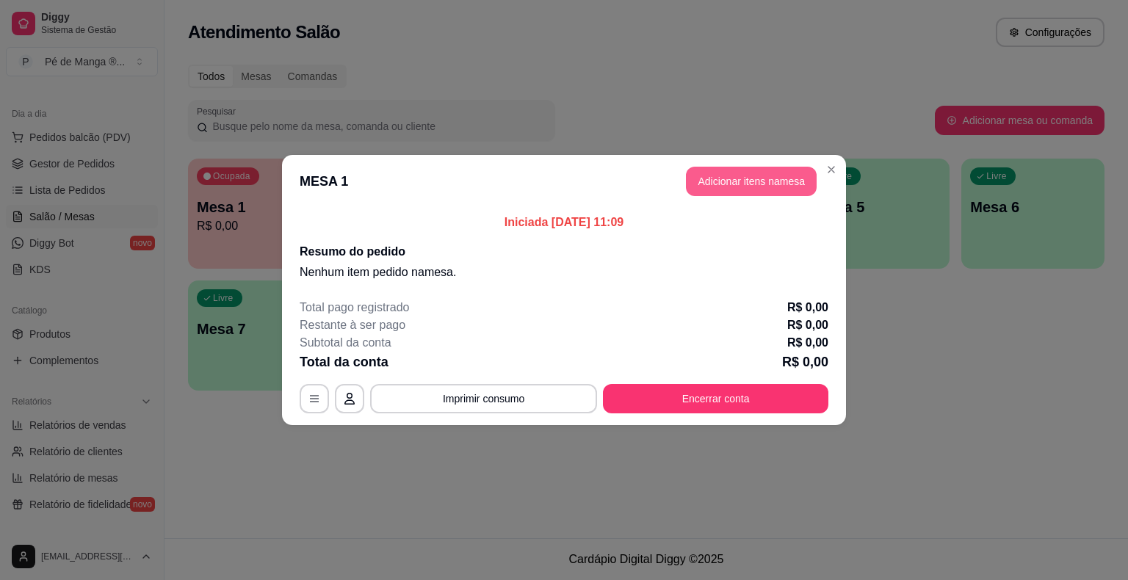
click at [798, 185] on button "Adicionar itens na mesa" at bounding box center [751, 181] width 131 height 29
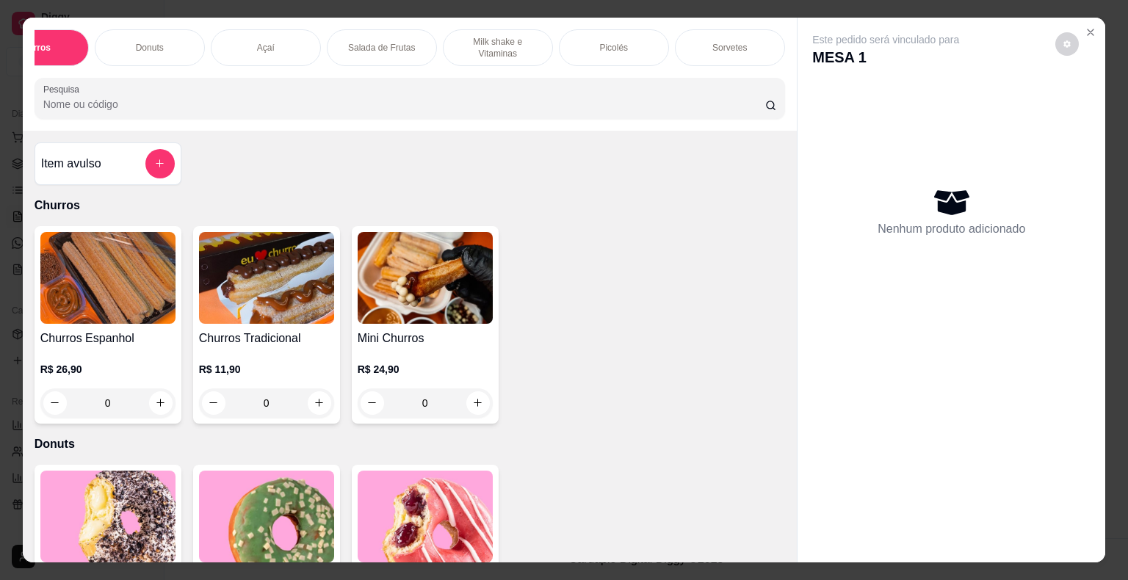
scroll to position [0, 203]
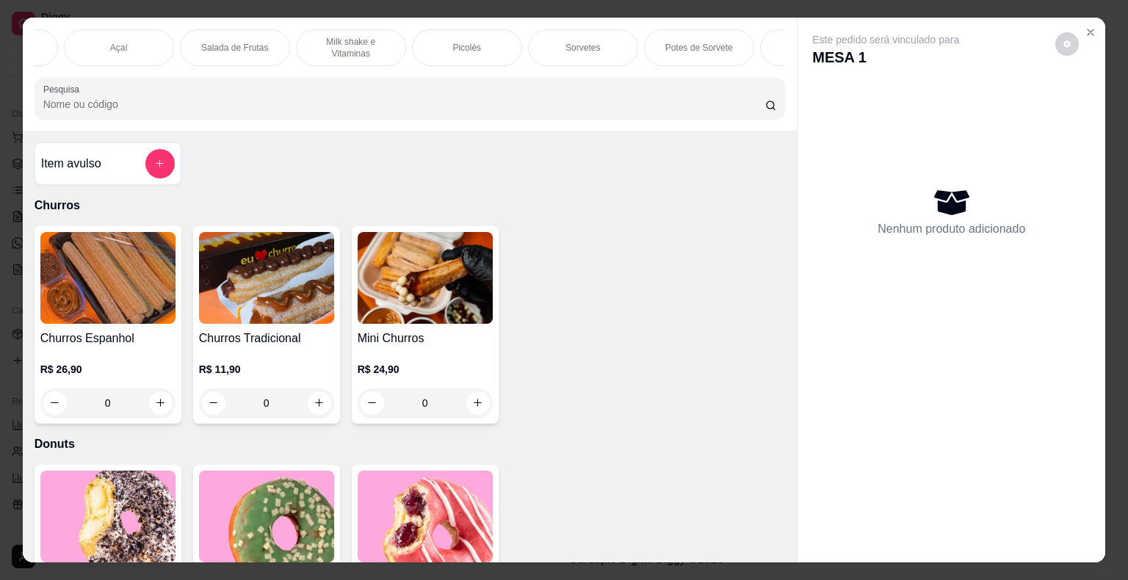
drag, startPoint x: 483, startPoint y: 46, endPoint x: 505, endPoint y: 28, distance: 28.2
click at [485, 45] on div "Picolés" at bounding box center [467, 47] width 110 height 37
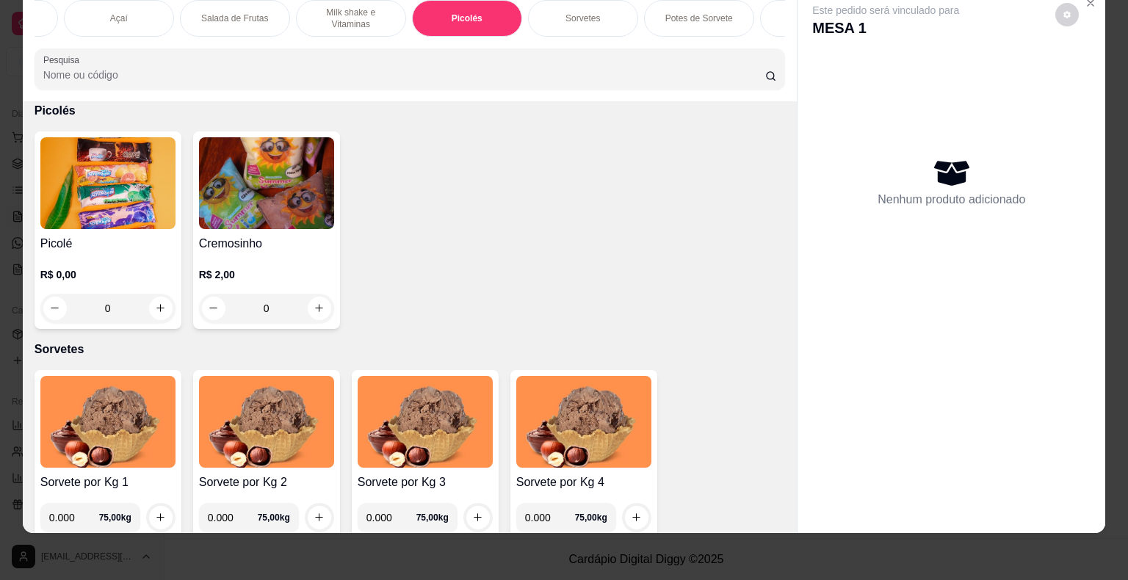
click at [705, 11] on div "Potes de Sorvete" at bounding box center [699, 18] width 110 height 37
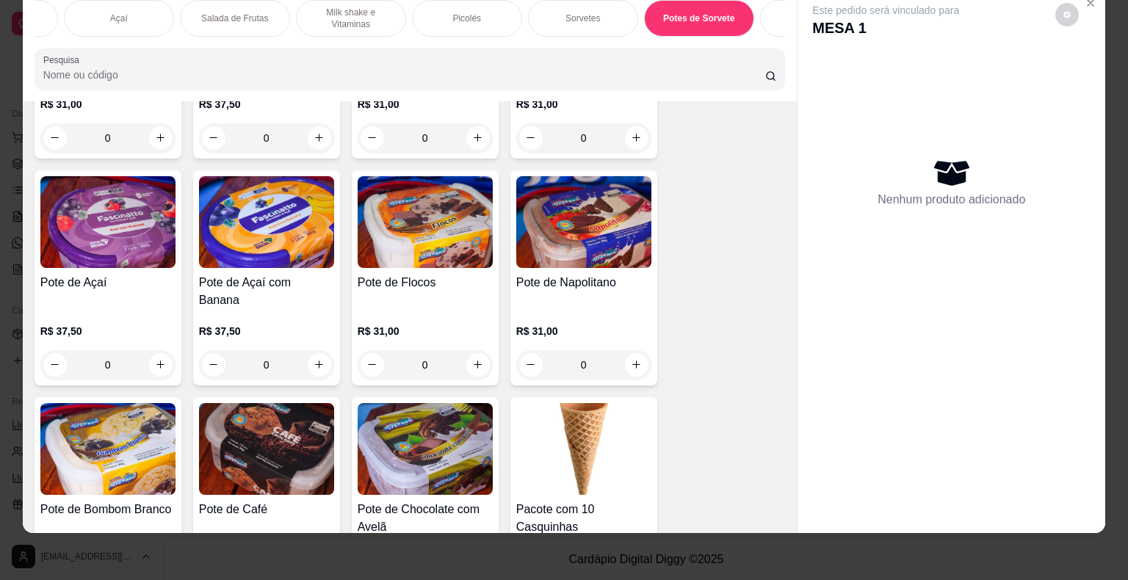
scroll to position [3278, 0]
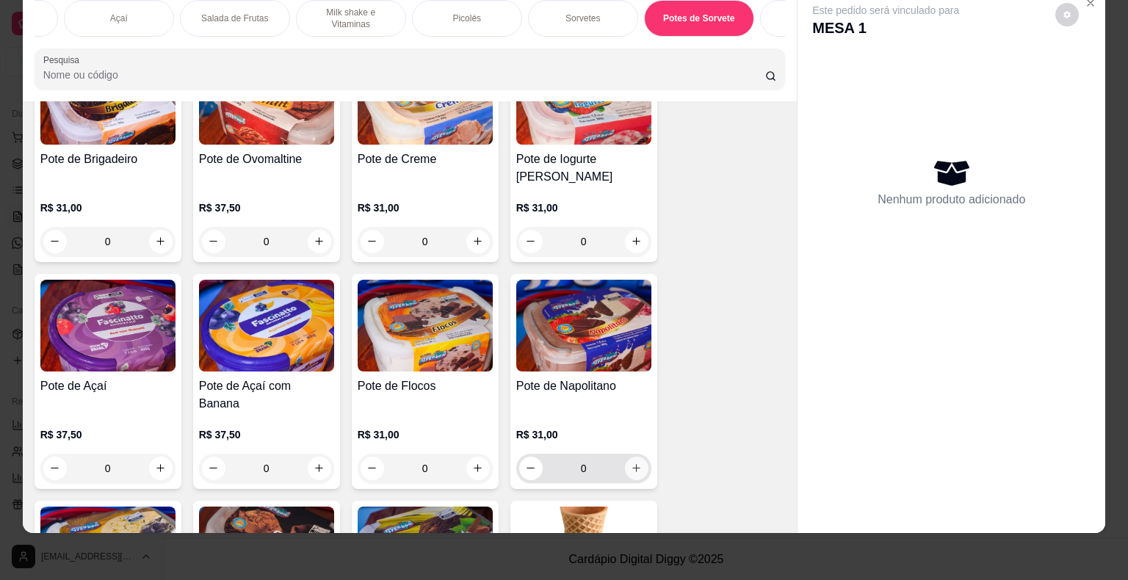
click at [632, 457] on button "increase-product-quantity" at bounding box center [636, 468] width 23 height 23
type input "1"
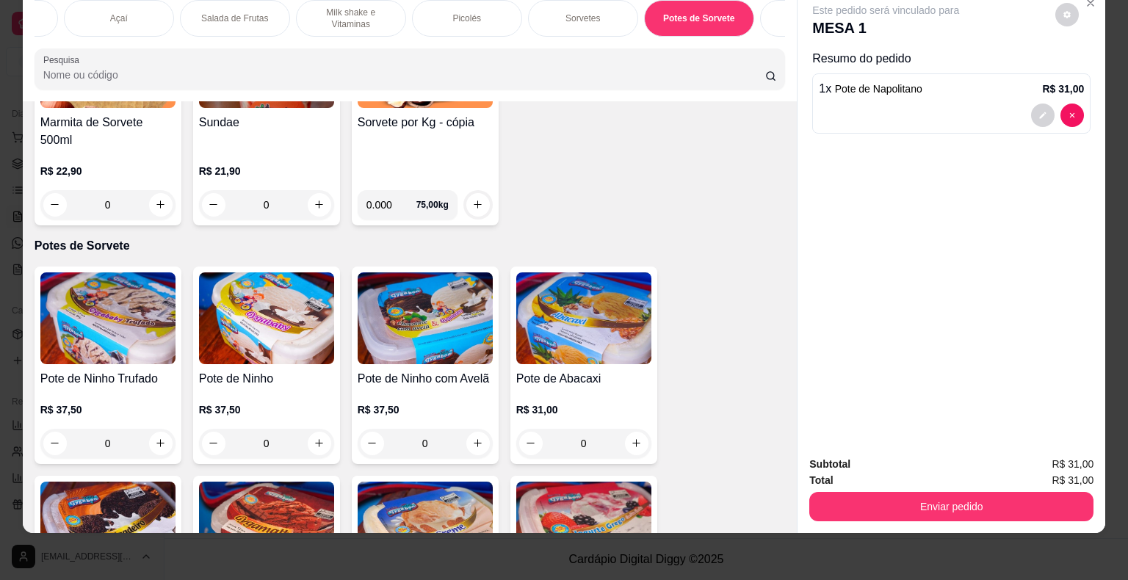
scroll to position [2911, 0]
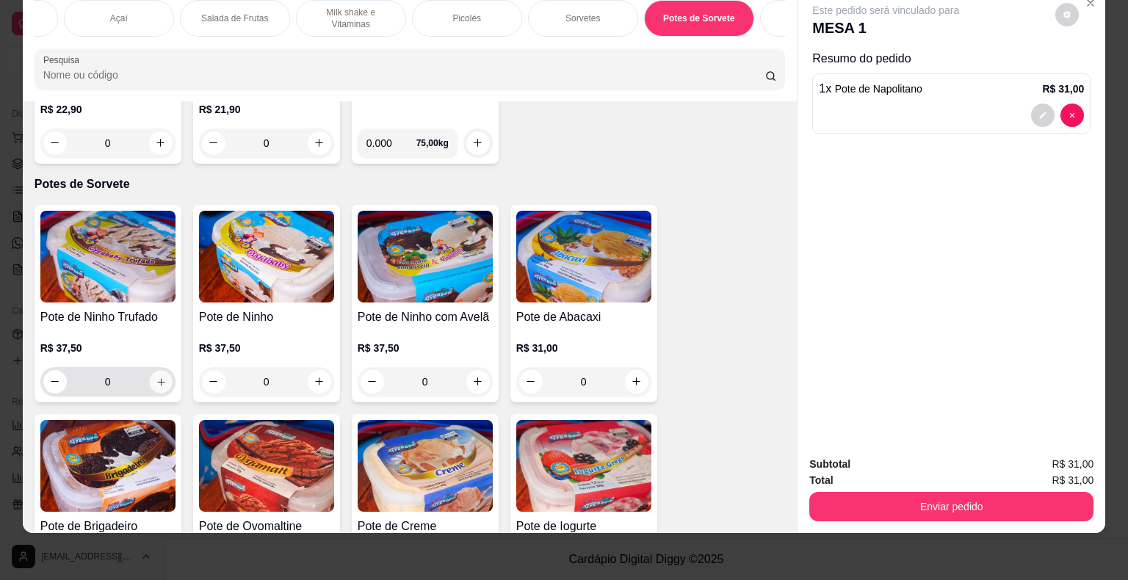
click at [159, 383] on icon "increase-product-quantity" at bounding box center [160, 381] width 11 height 11
type input "1"
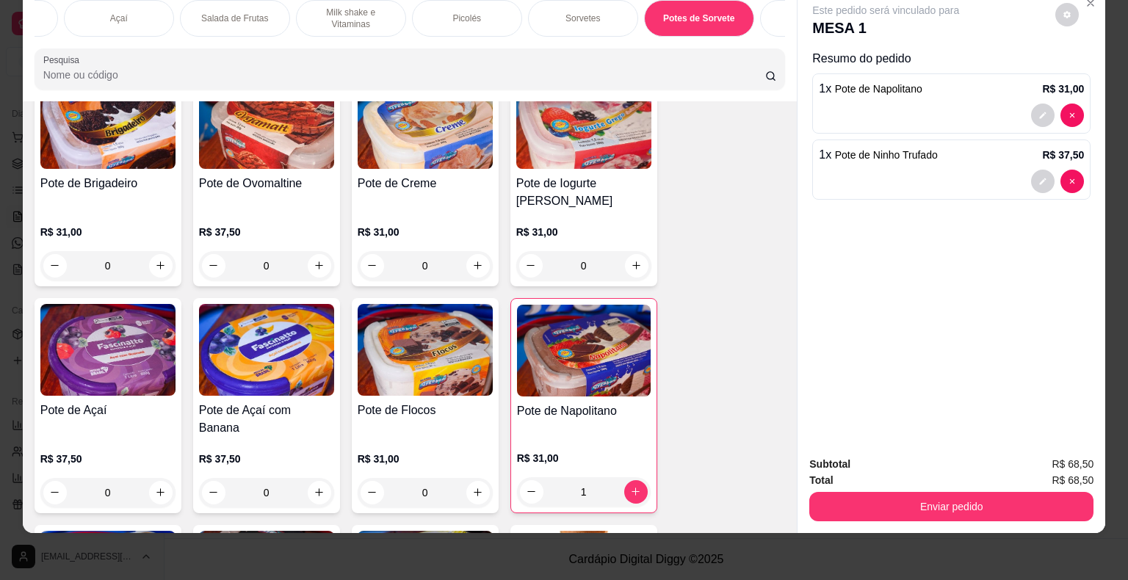
scroll to position [3499, 0]
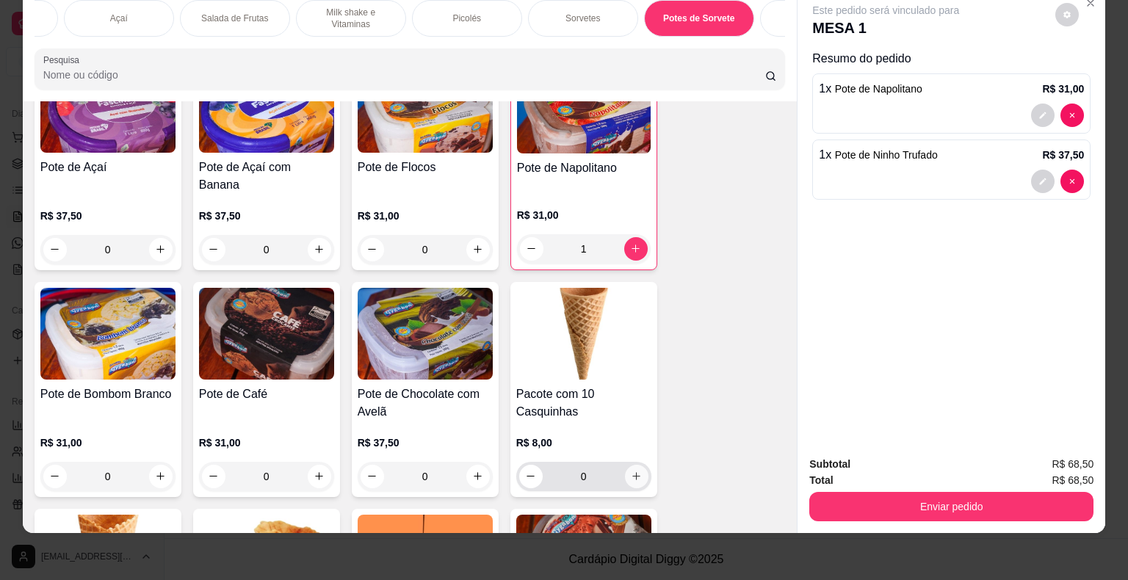
click at [631, 471] on icon "increase-product-quantity" at bounding box center [636, 476] width 11 height 11
type input "1"
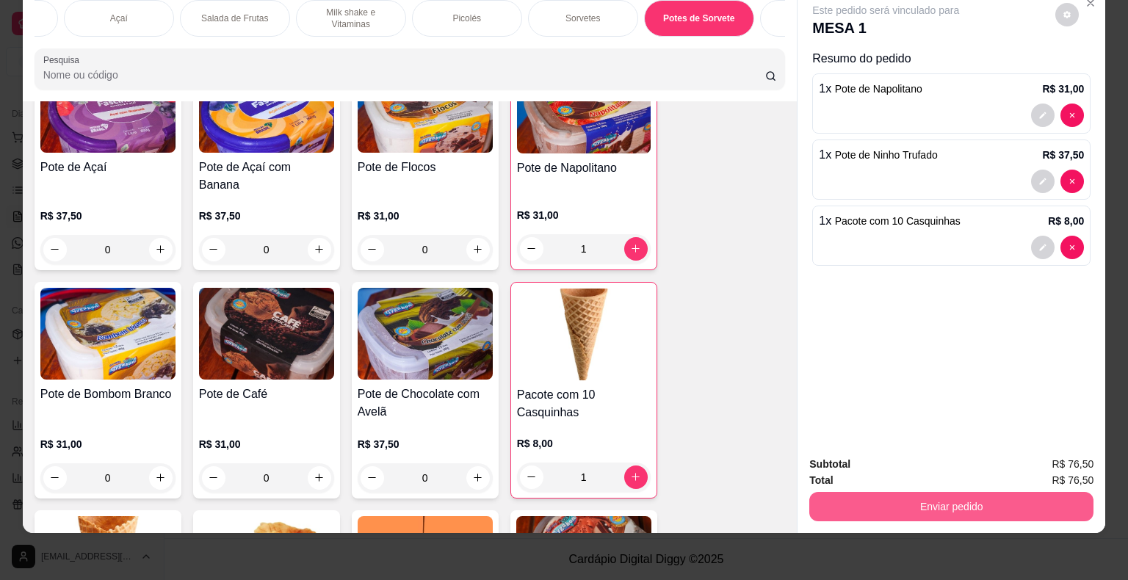
click at [951, 495] on button "Enviar pedido" at bounding box center [951, 506] width 284 height 29
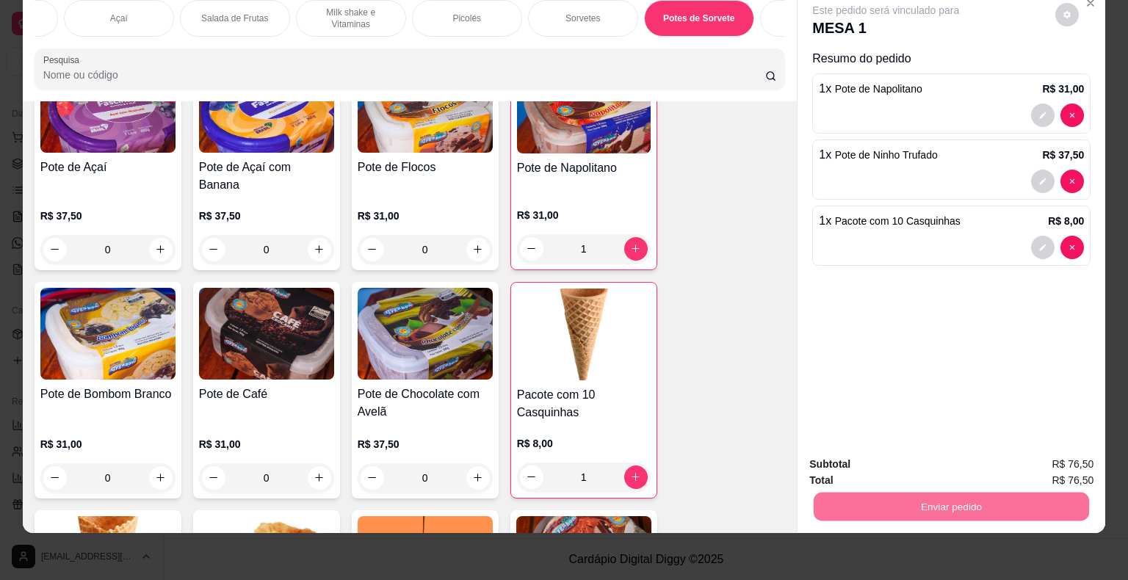
click at [895, 452] on button "Não registrar e enviar pedido" at bounding box center [902, 460] width 153 height 28
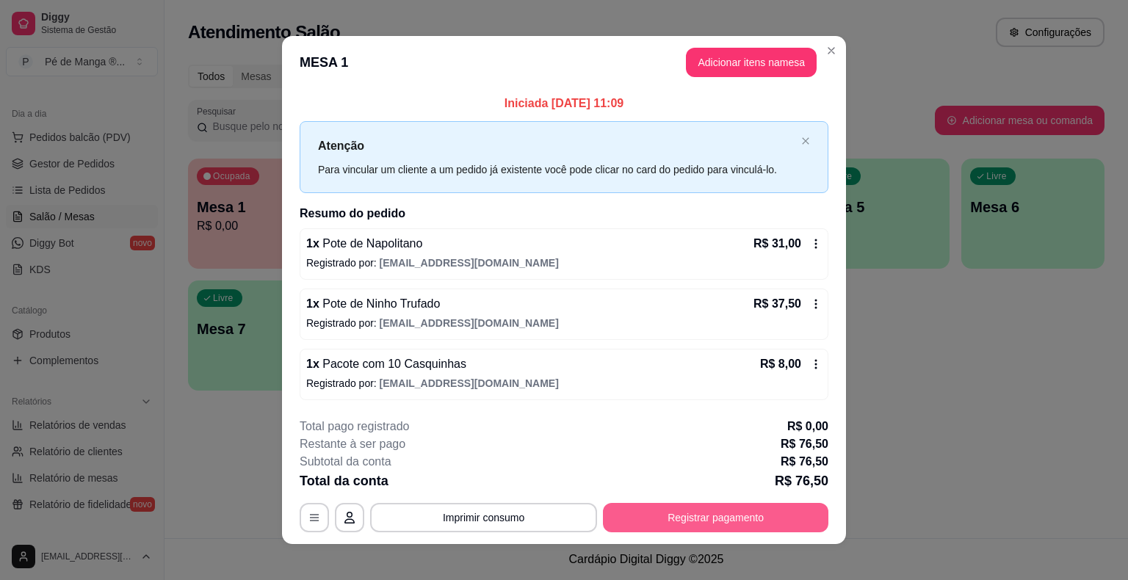
click at [691, 518] on button "Registrar pagamento" at bounding box center [715, 517] width 225 height 29
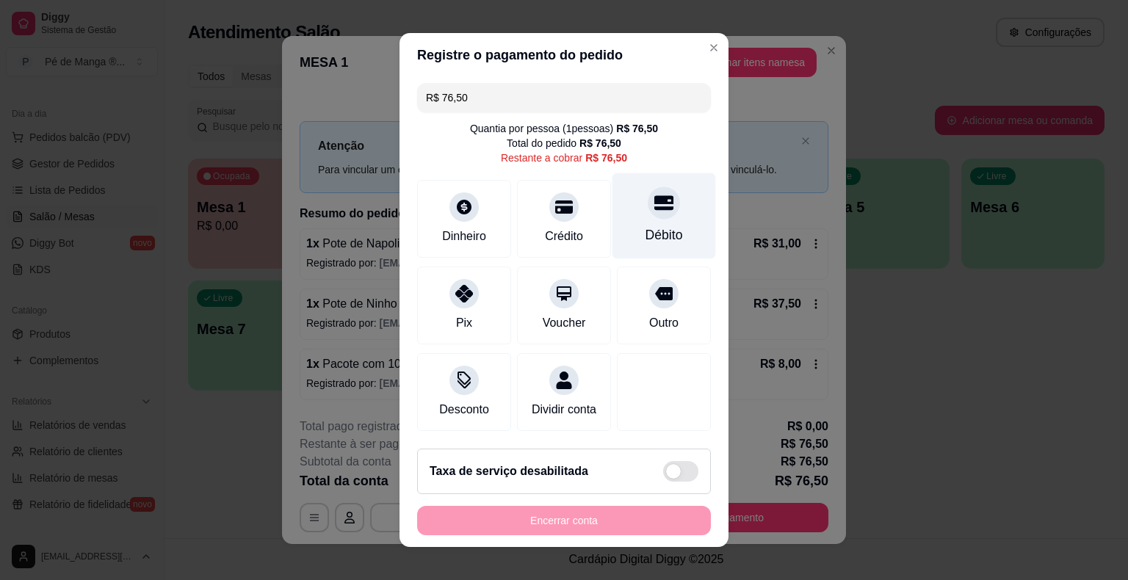
drag, startPoint x: 647, startPoint y: 204, endPoint x: 645, endPoint y: 219, distance: 14.8
click at [654, 204] on icon at bounding box center [663, 203] width 19 height 15
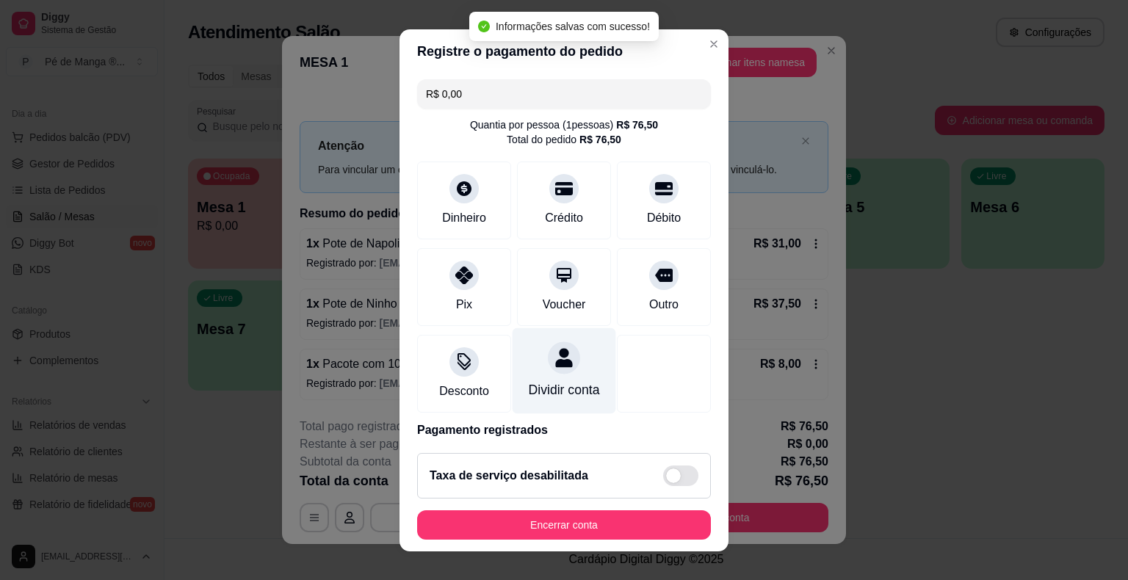
type input "R$ 0,00"
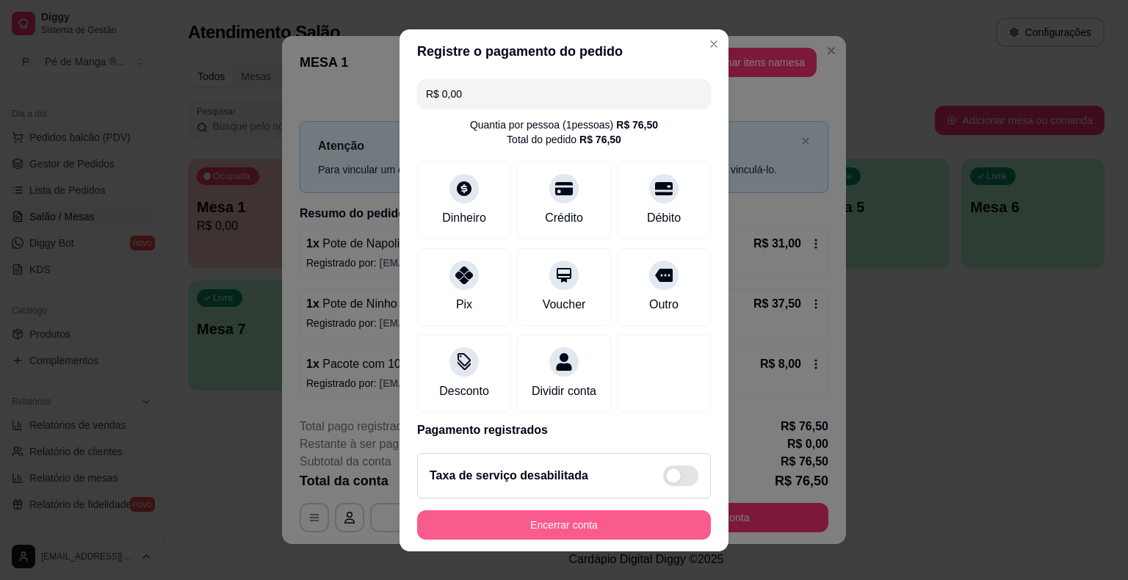
click at [567, 531] on button "Encerrar conta" at bounding box center [564, 524] width 294 height 29
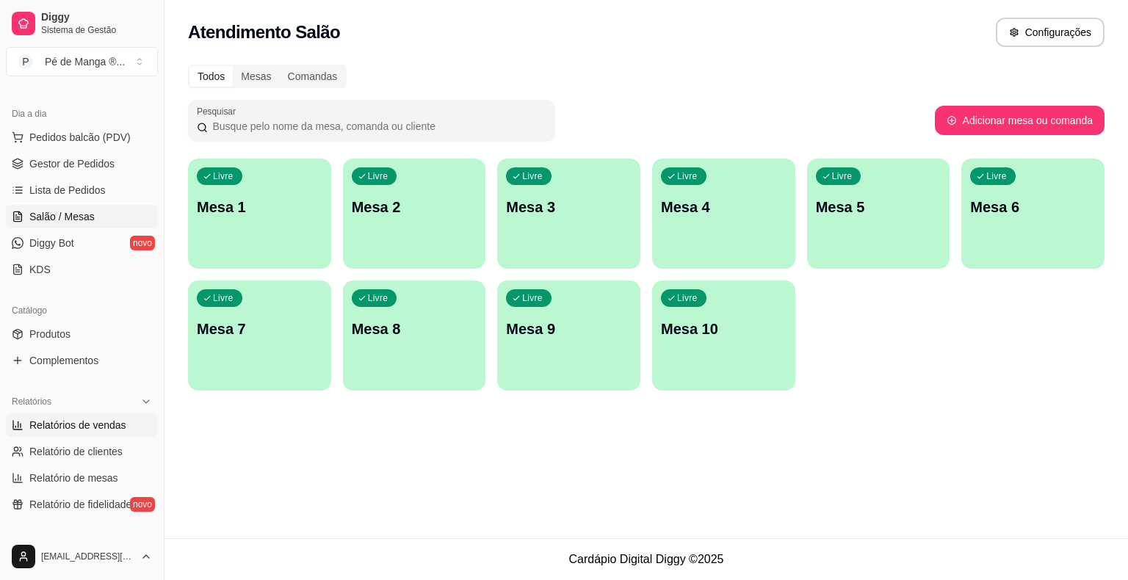
click at [47, 423] on span "Relatórios de vendas" at bounding box center [77, 425] width 97 height 15
select select "ALL"
select select "0"
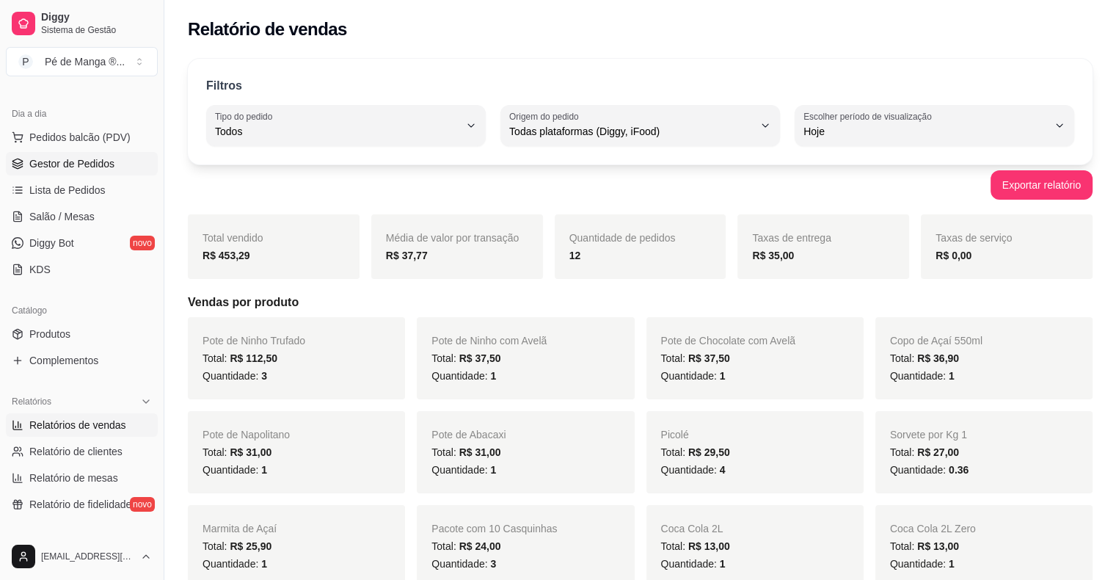
click at [47, 164] on span "Gestor de Pedidos" at bounding box center [71, 163] width 85 height 15
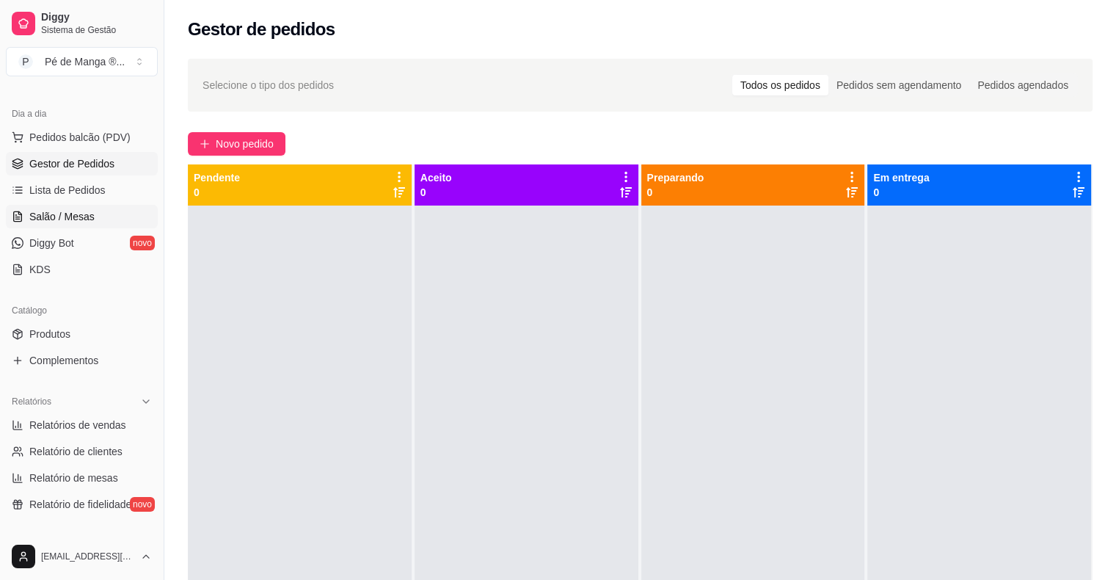
click at [58, 216] on span "Salão / Mesas" at bounding box center [61, 216] width 65 height 15
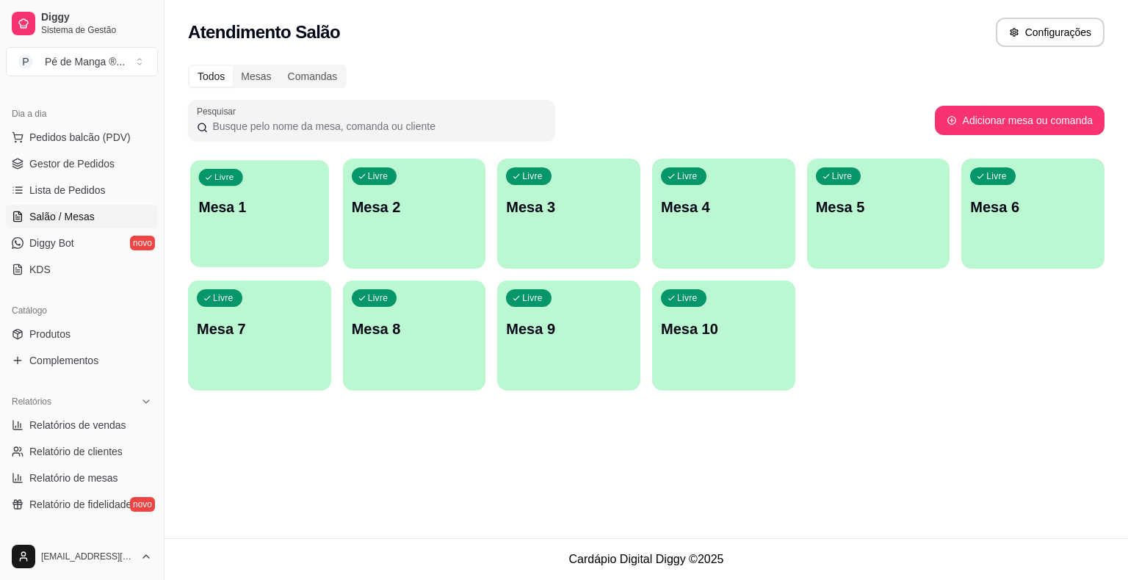
click at [197, 213] on div "Livre Mesa 1" at bounding box center [259, 205] width 139 height 90
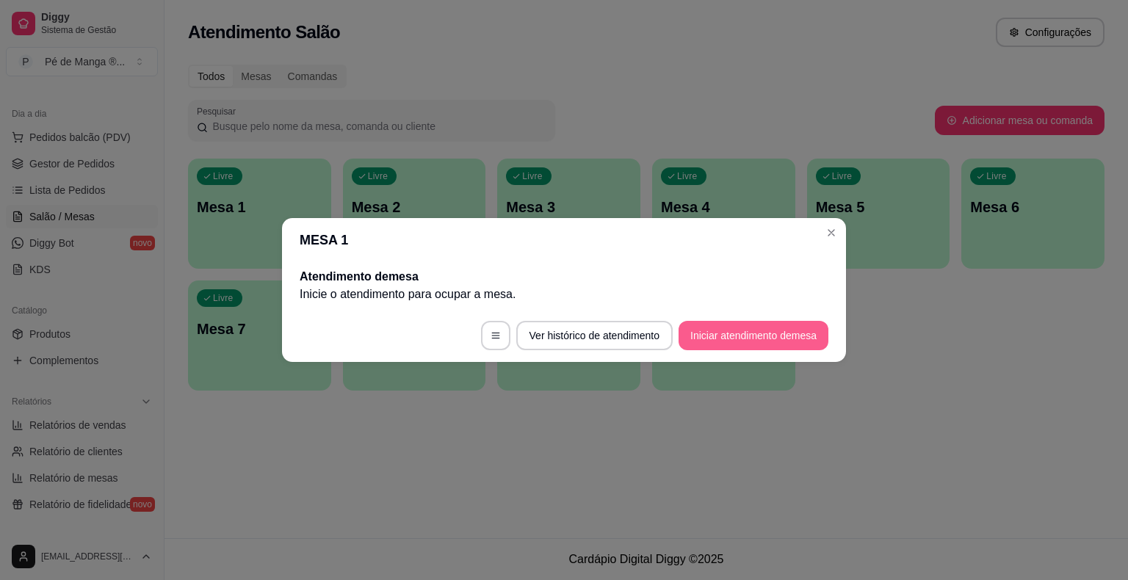
click at [727, 319] on footer "Ver histórico de atendimento Iniciar atendimento de mesa" at bounding box center [564, 335] width 564 height 53
click at [740, 324] on button "Iniciar atendimento de mesa" at bounding box center [752, 336] width 145 height 29
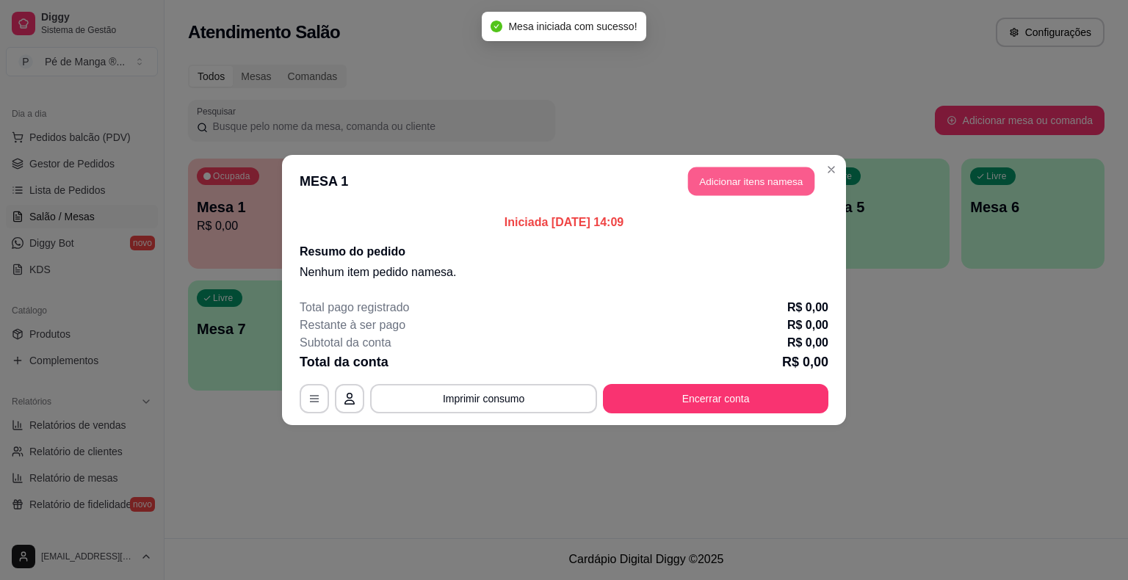
click at [736, 167] on button "Adicionar itens na mesa" at bounding box center [751, 181] width 126 height 29
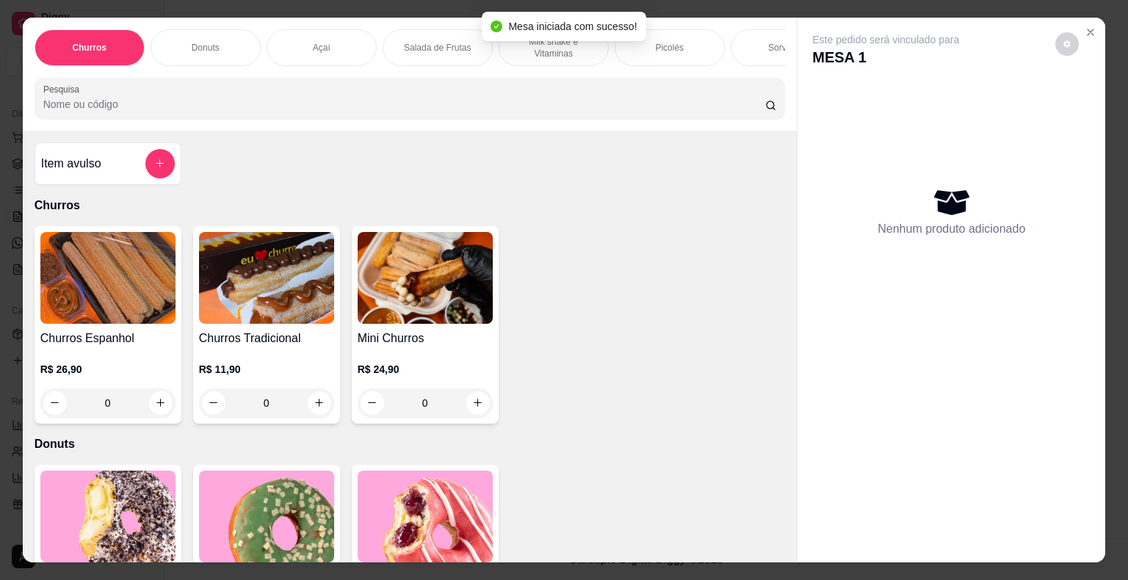
drag, startPoint x: 715, startPoint y: 40, endPoint x: 793, endPoint y: 52, distance: 78.7
click at [727, 44] on div "Churros Donuts Açaí Salada de Frutas Milk shake e Vitaminas Picolés Sorvetes Po…" at bounding box center [410, 47] width 751 height 37
click at [761, 50] on div "Sorvetes" at bounding box center [785, 47] width 110 height 37
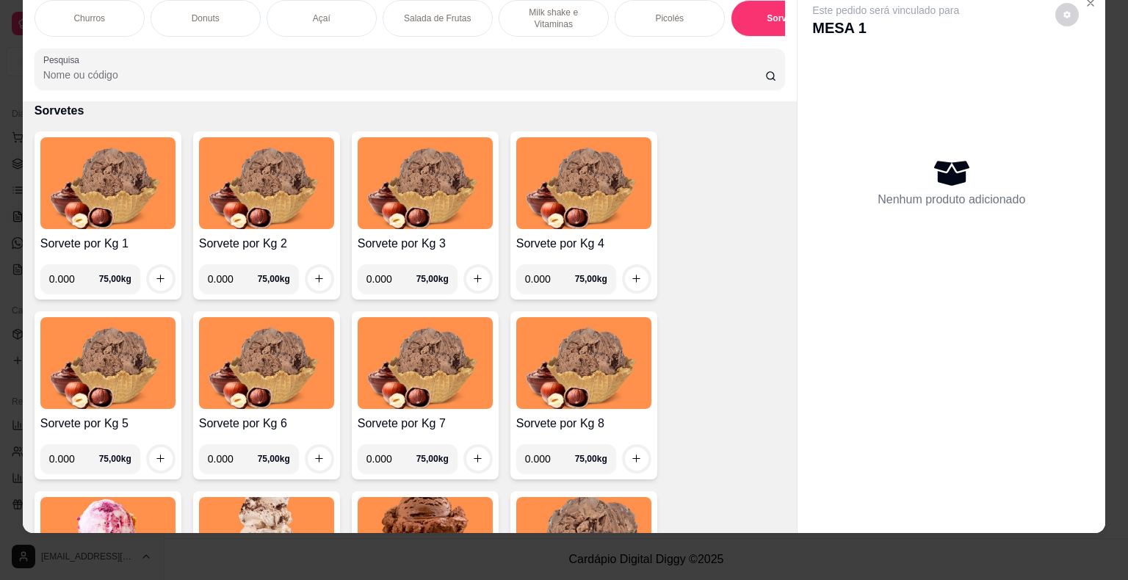
scroll to position [2226, 0]
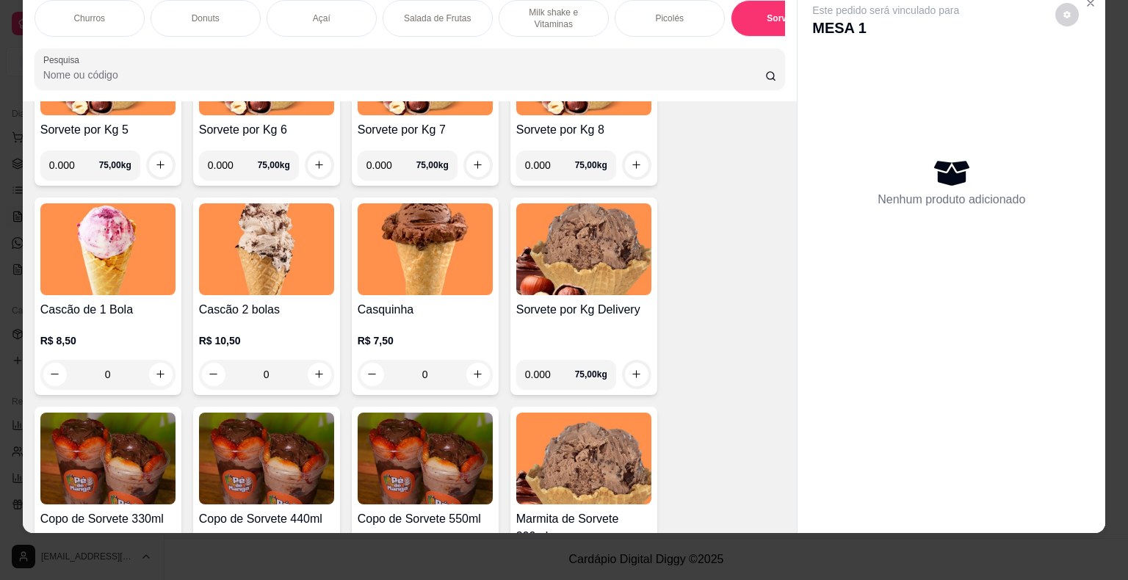
click at [315, 370] on div "0" at bounding box center [266, 374] width 135 height 29
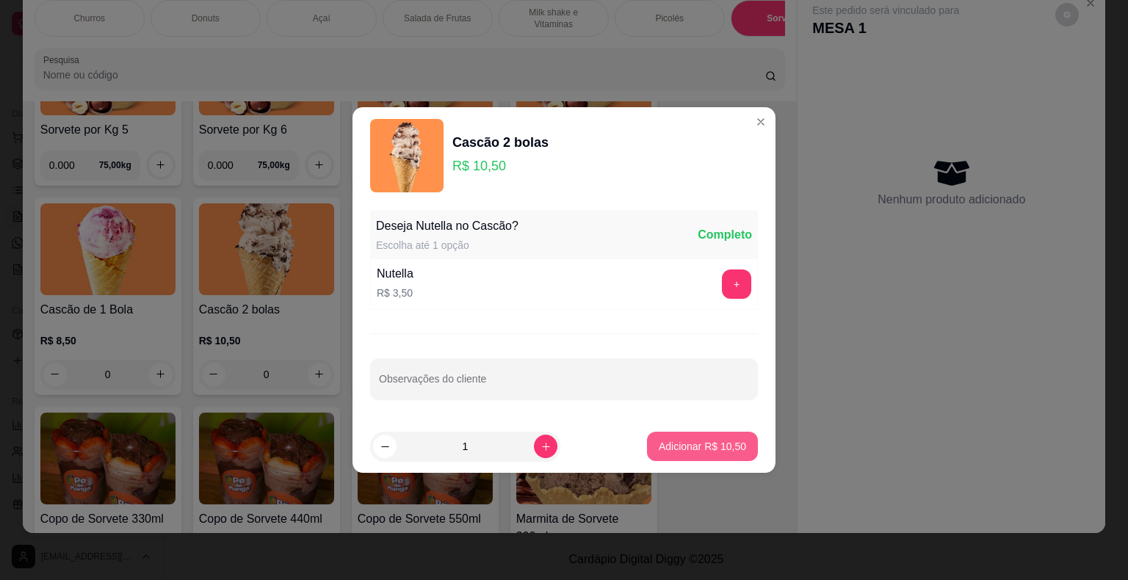
click at [694, 438] on button "Adicionar R$ 10,50" at bounding box center [702, 446] width 111 height 29
type input "1"
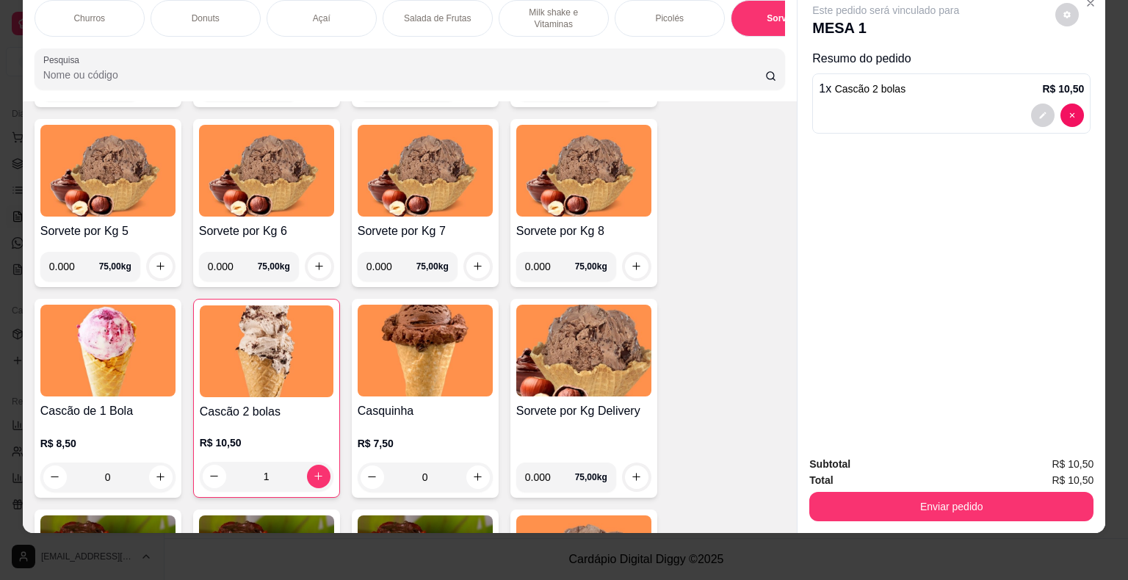
scroll to position [2080, 0]
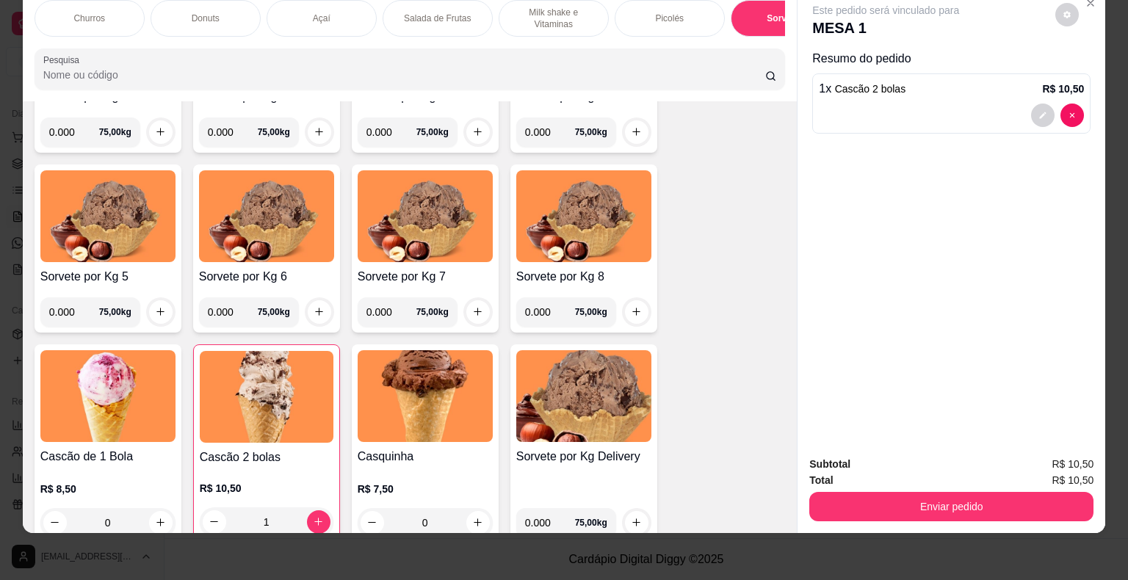
click at [675, 13] on div "Picolés" at bounding box center [669, 18] width 110 height 37
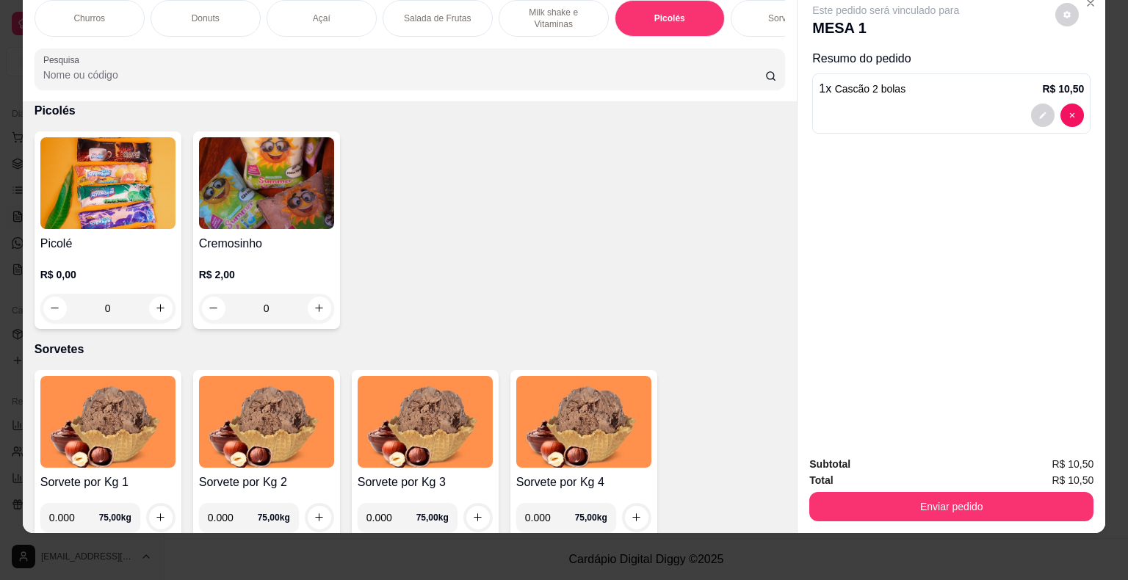
click at [160, 304] on div "0" at bounding box center [107, 308] width 135 height 29
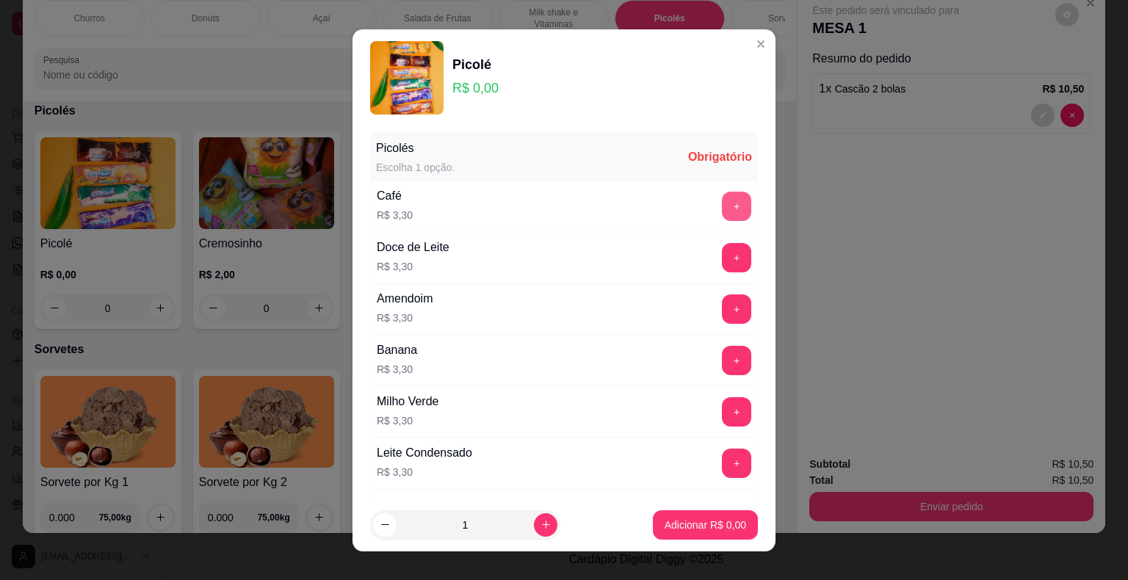
click at [722, 201] on button "+" at bounding box center [736, 206] width 29 height 29
click at [715, 517] on button "Adicionar R$ 6,60" at bounding box center [705, 524] width 105 height 29
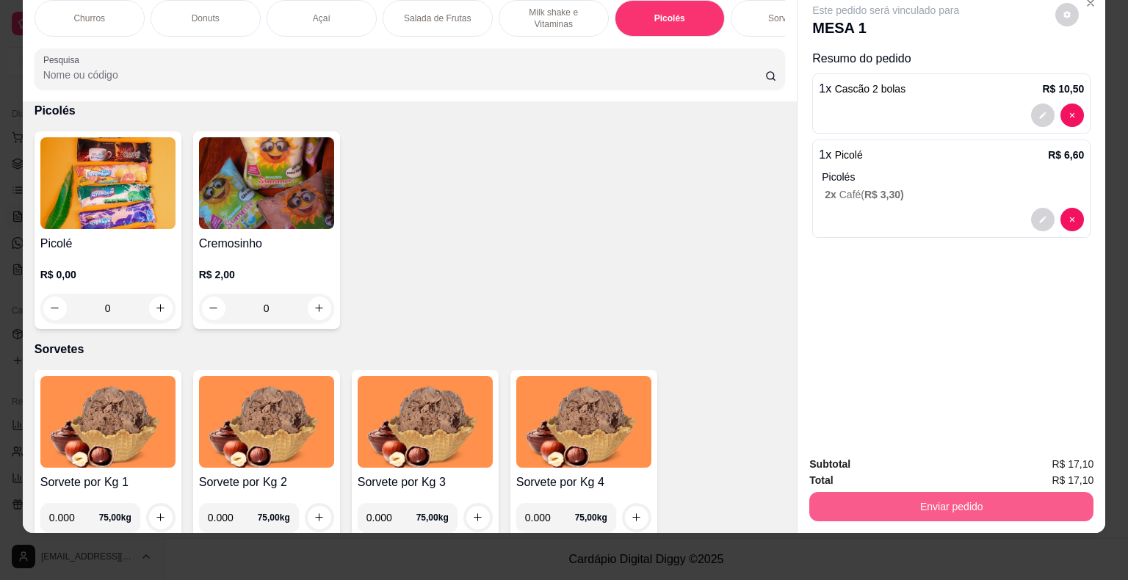
click at [995, 501] on button "Enviar pedido" at bounding box center [951, 506] width 284 height 29
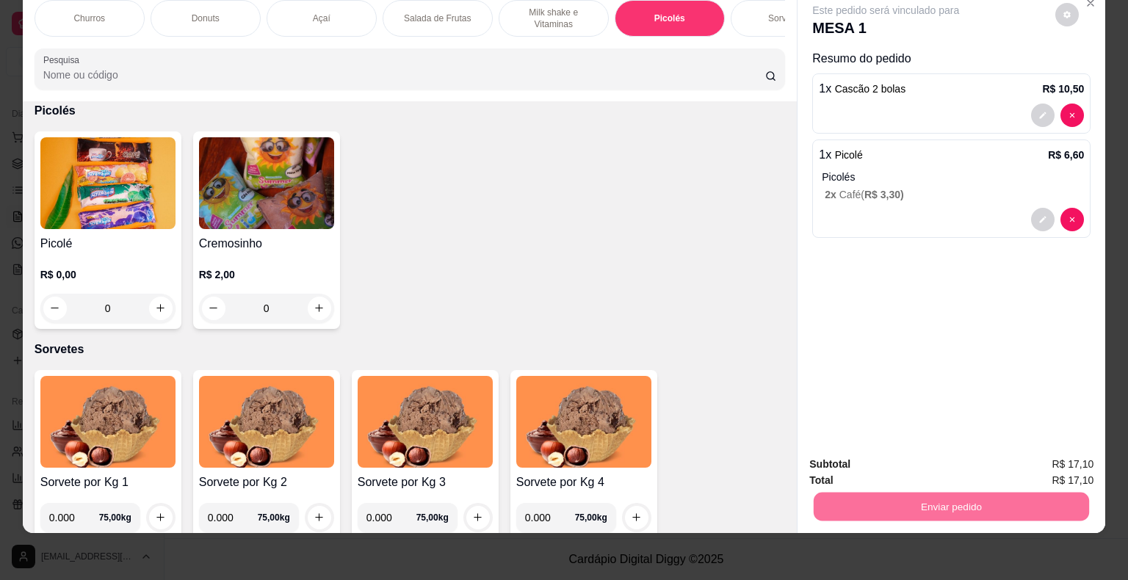
click at [930, 457] on button "Não registrar e enviar pedido" at bounding box center [902, 459] width 148 height 27
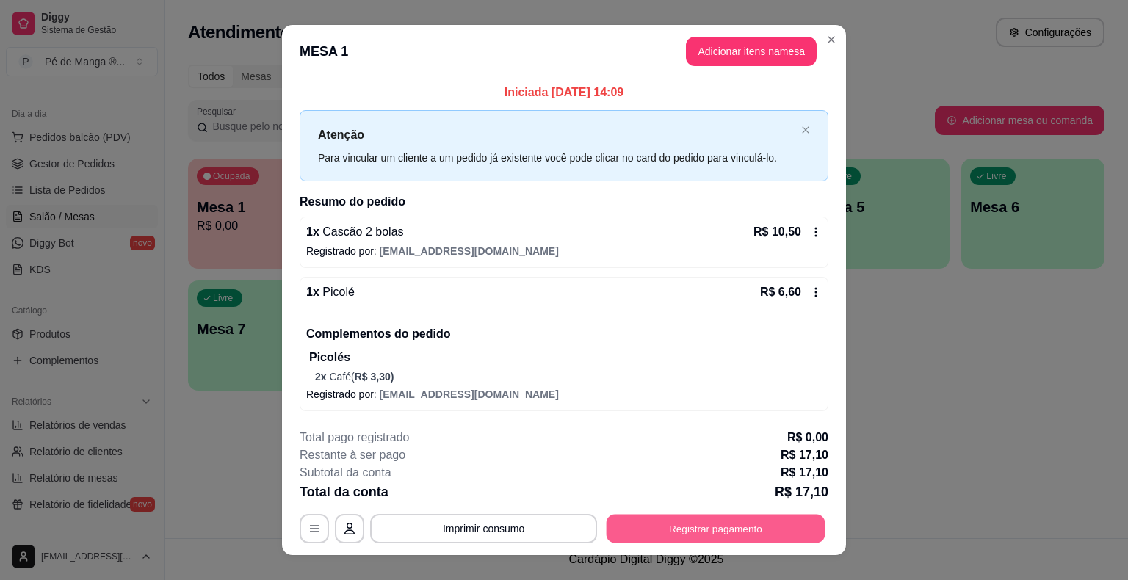
click at [678, 524] on button "Registrar pagamento" at bounding box center [715, 529] width 219 height 29
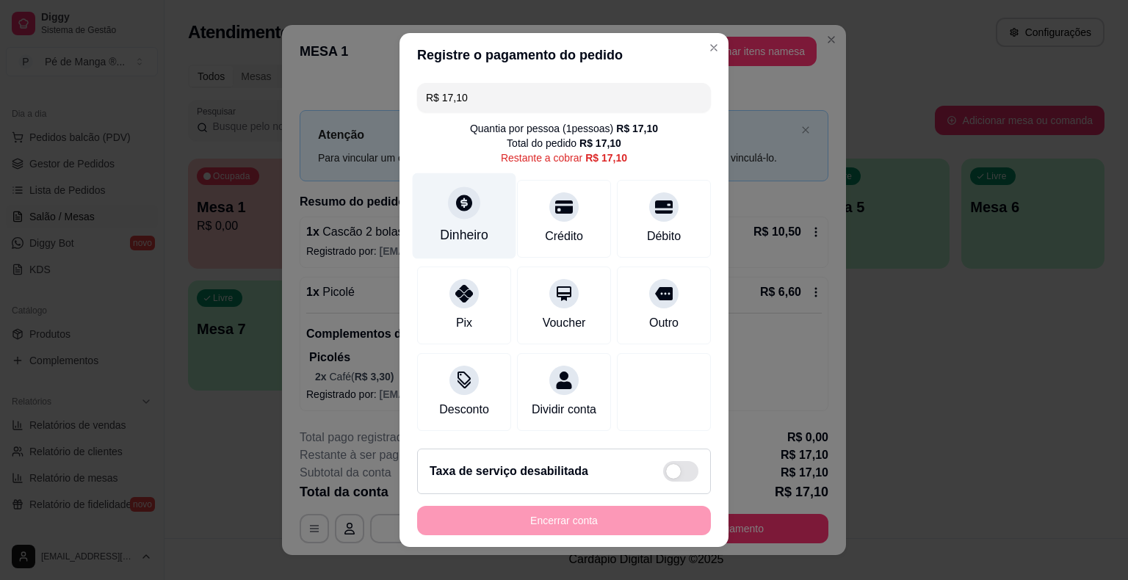
click at [452, 217] on div at bounding box center [464, 202] width 32 height 32
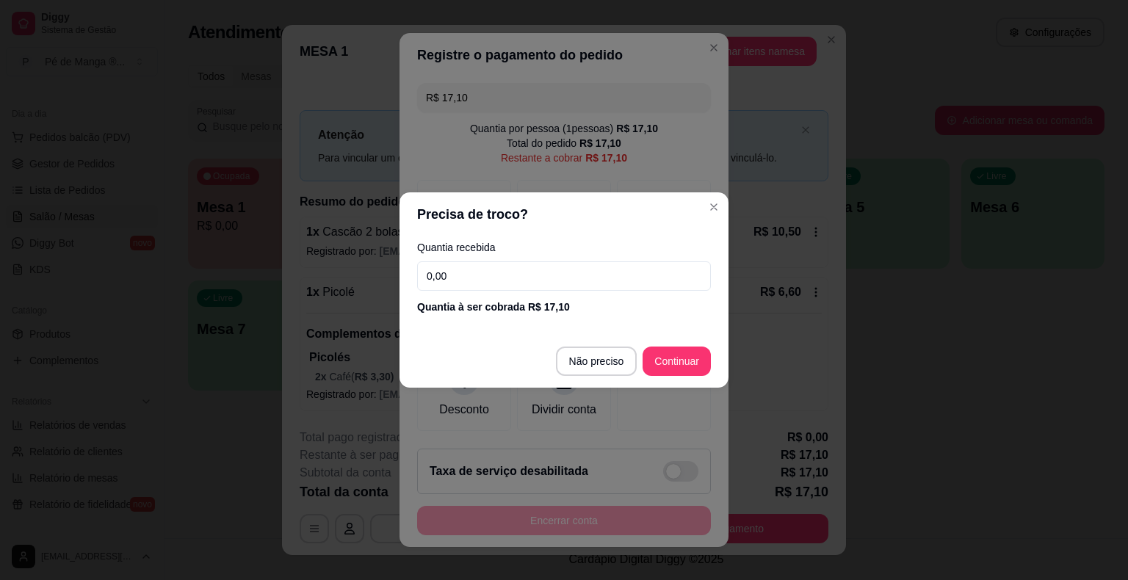
click at [501, 275] on input "0,00" at bounding box center [564, 275] width 294 height 29
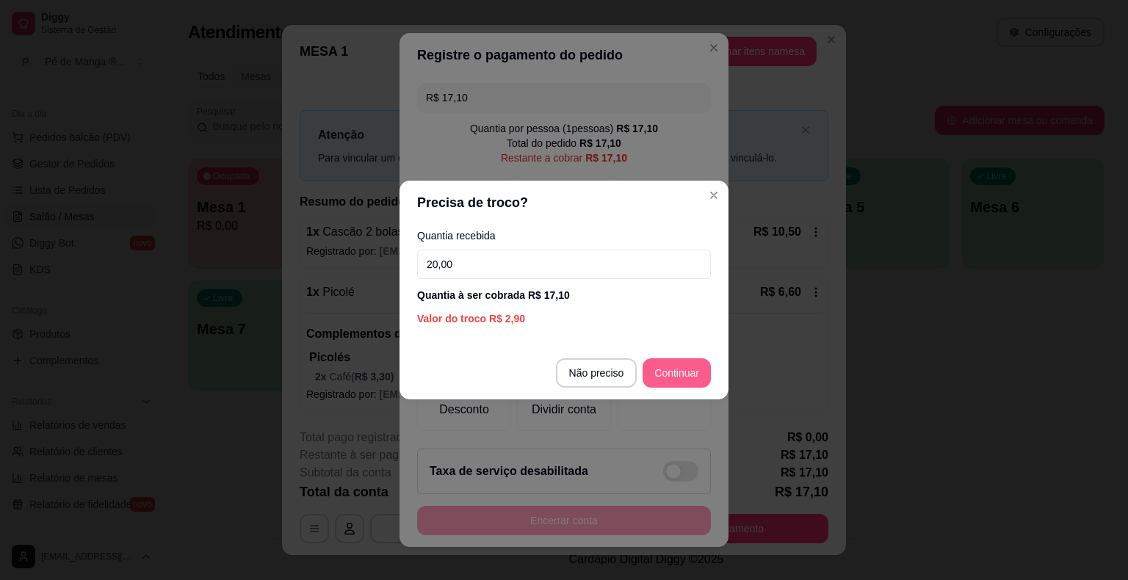
type input "20,00"
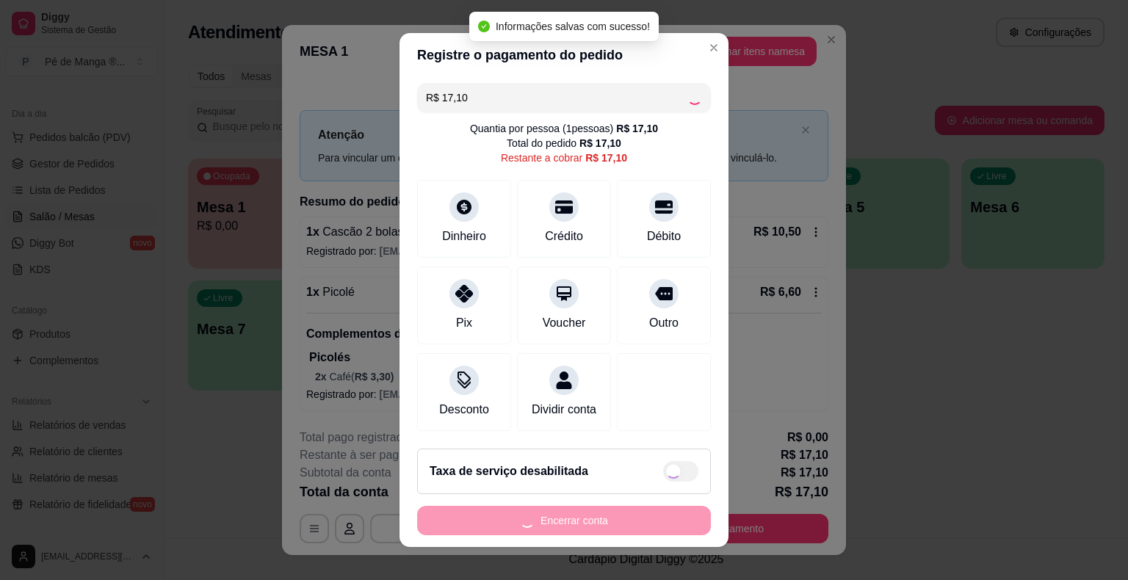
type input "R$ 0,00"
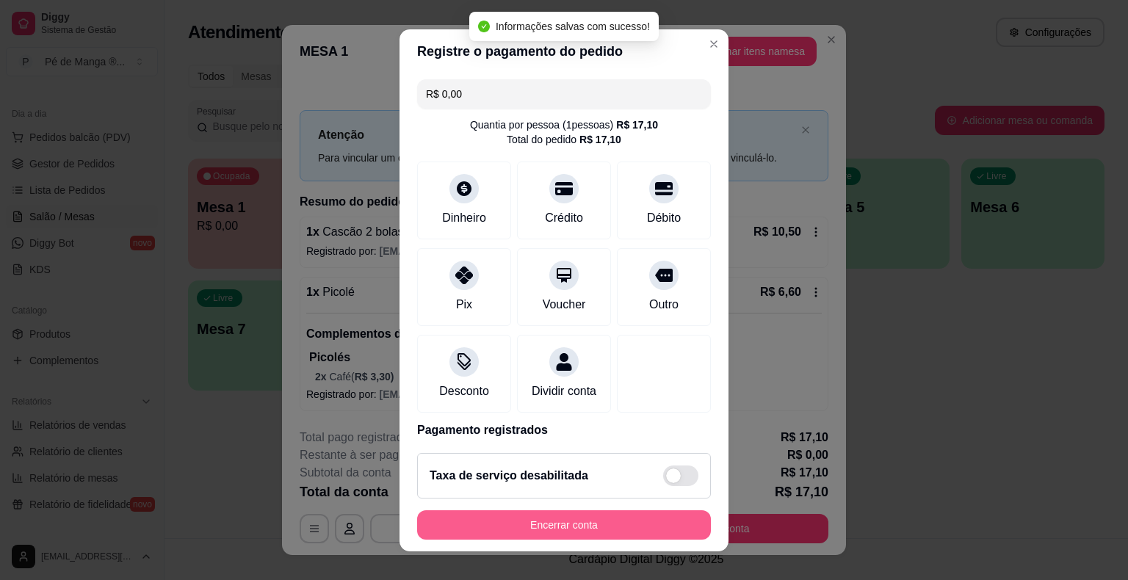
click at [583, 518] on button "Encerrar conta" at bounding box center [564, 524] width 294 height 29
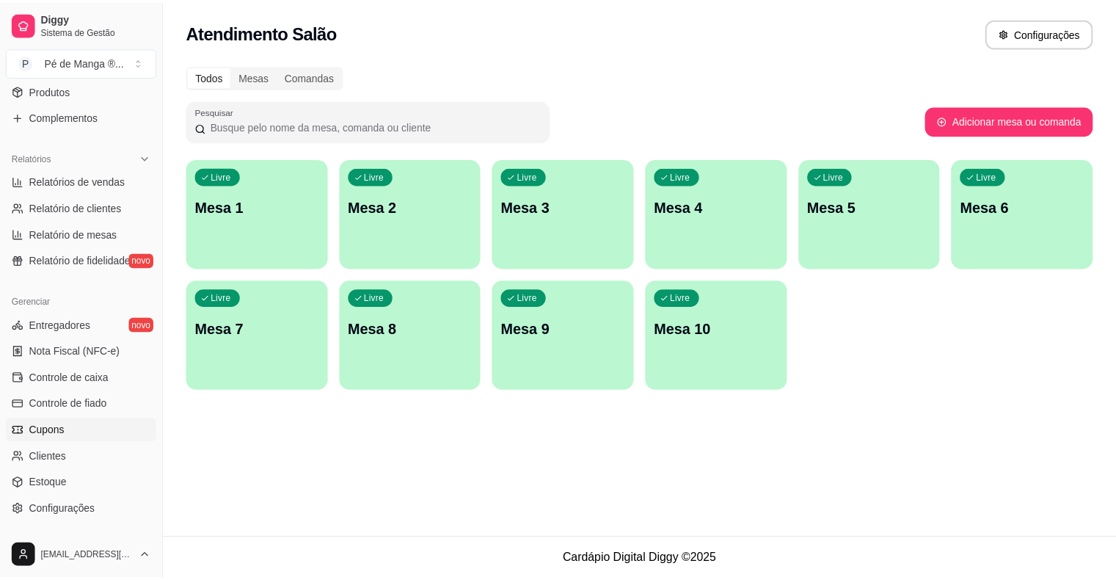
scroll to position [440, 0]
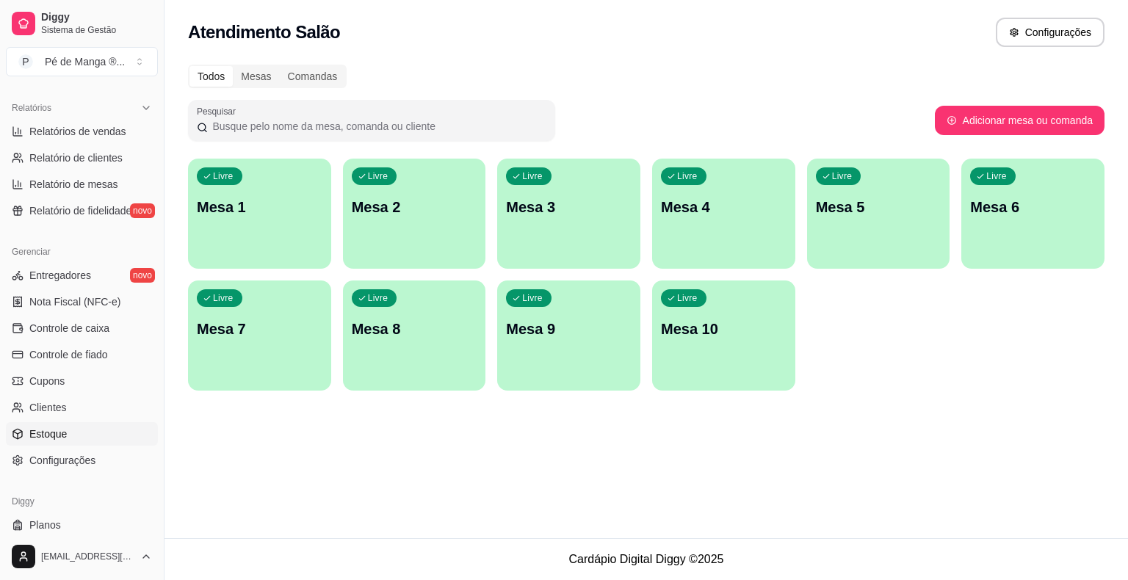
click at [120, 442] on link "Estoque" at bounding box center [82, 433] width 152 height 23
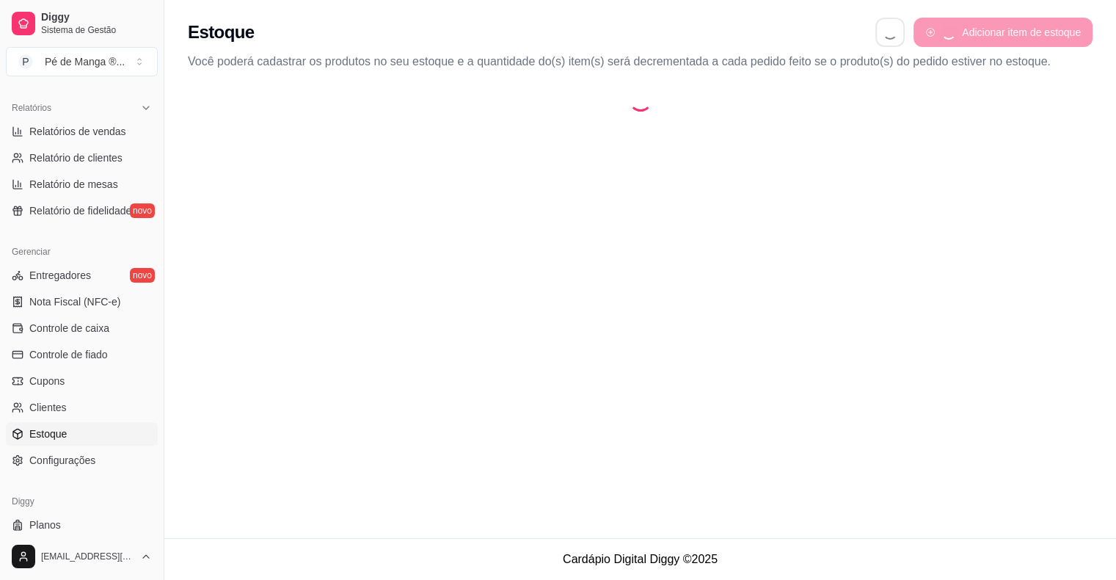
select select "QUANTITY_ORDER"
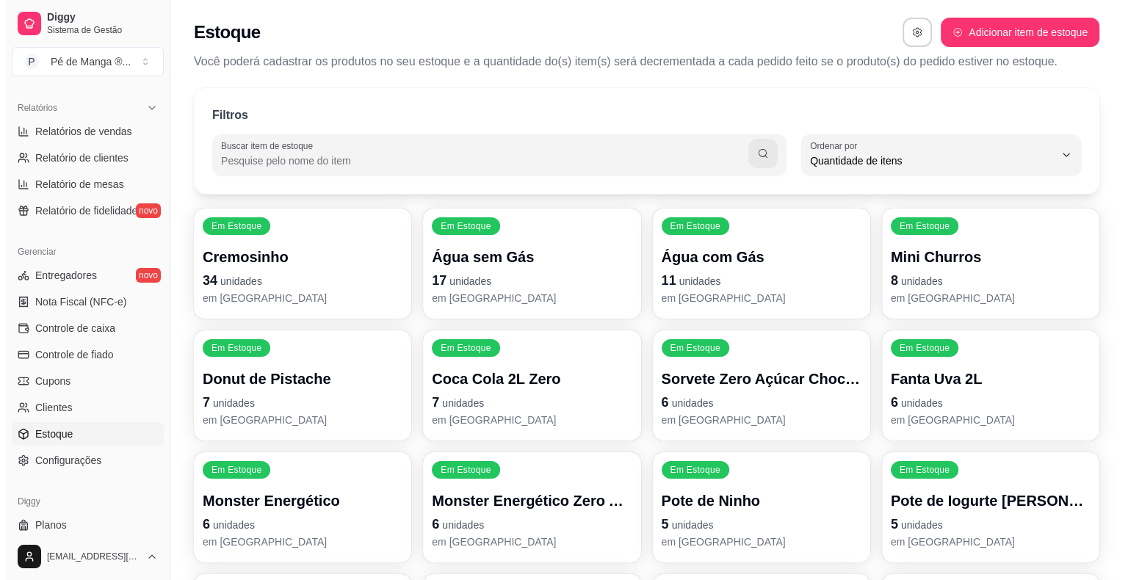
scroll to position [14, 0]
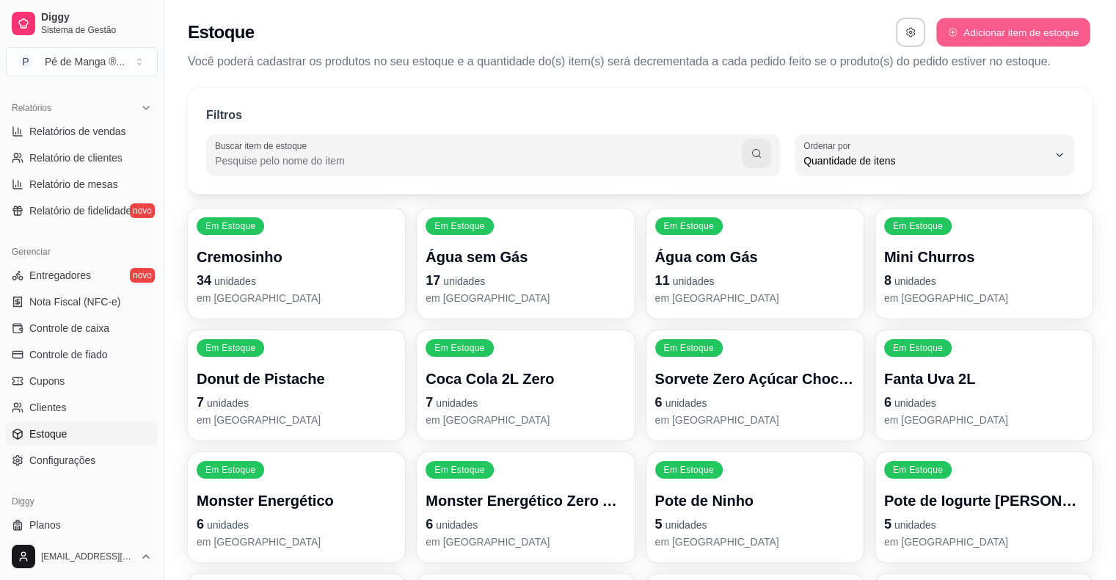
click at [995, 25] on button "Adicionar item de estoque" at bounding box center [1013, 32] width 153 height 29
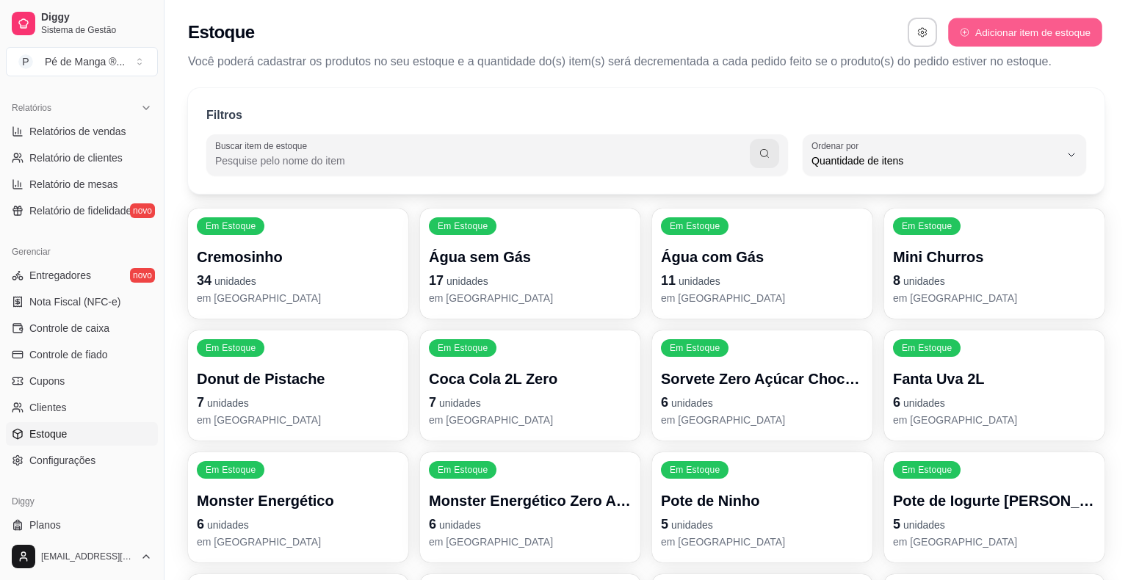
select select "UN"
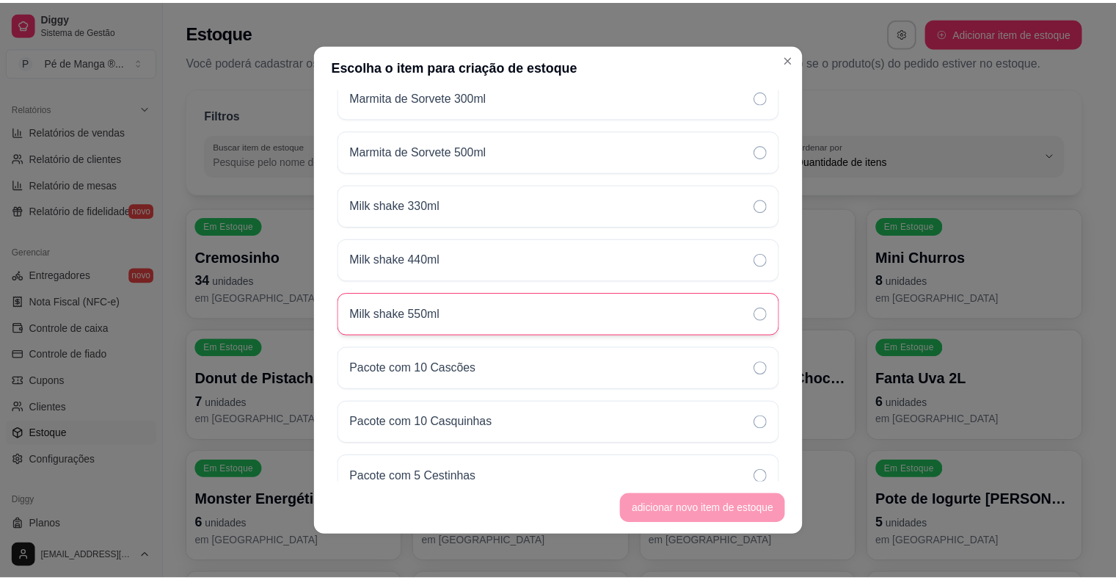
scroll to position [1174, 0]
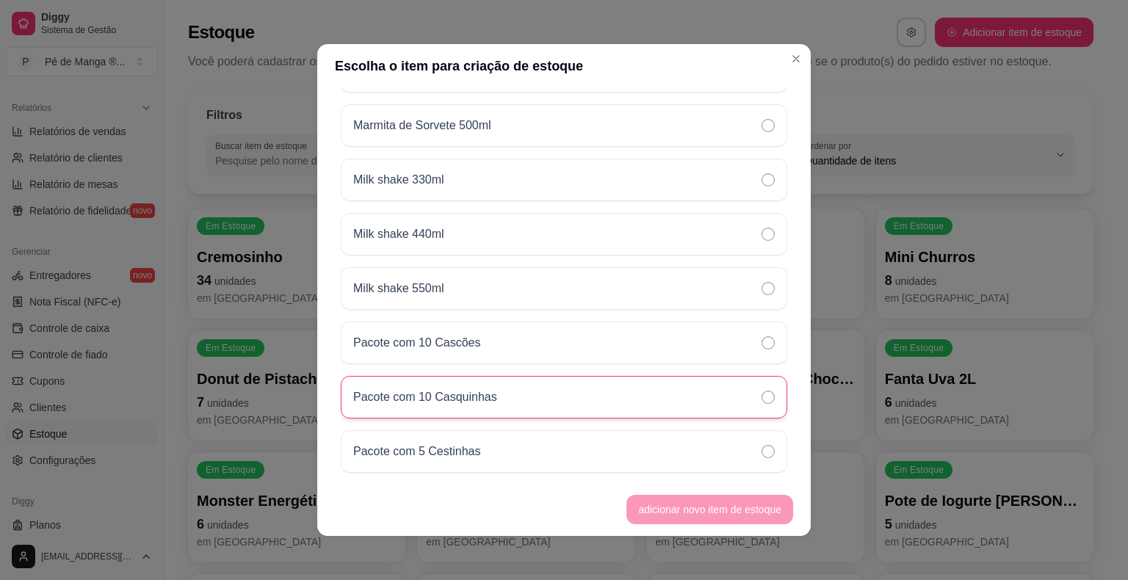
click at [761, 391] on icon at bounding box center [767, 397] width 13 height 13
click at [711, 512] on button "adicionar novo item de estoque" at bounding box center [709, 509] width 161 height 29
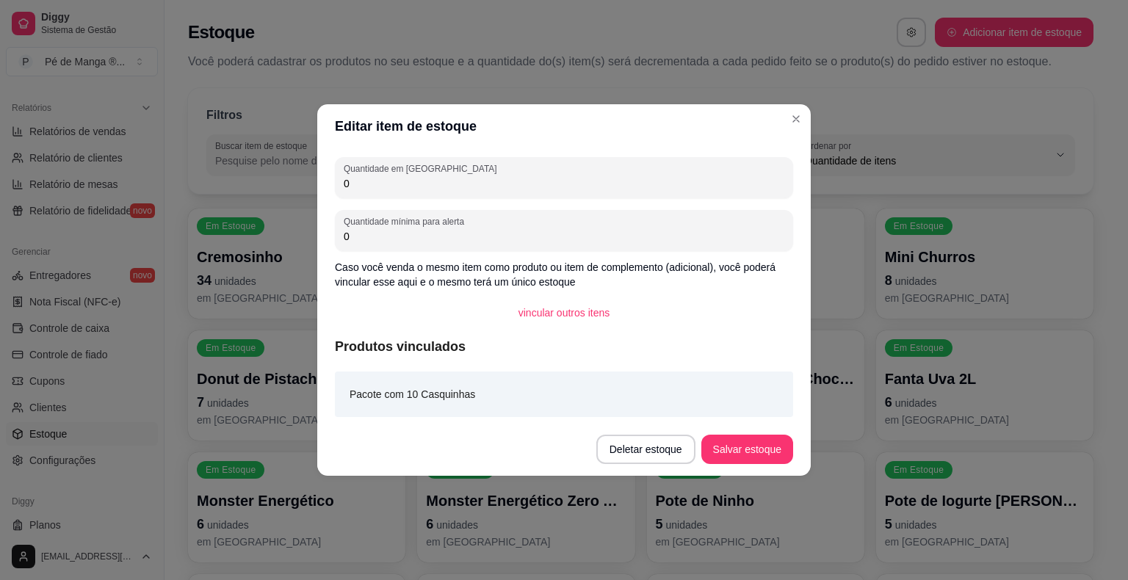
click at [431, 184] on input "0" at bounding box center [564, 183] width 440 height 15
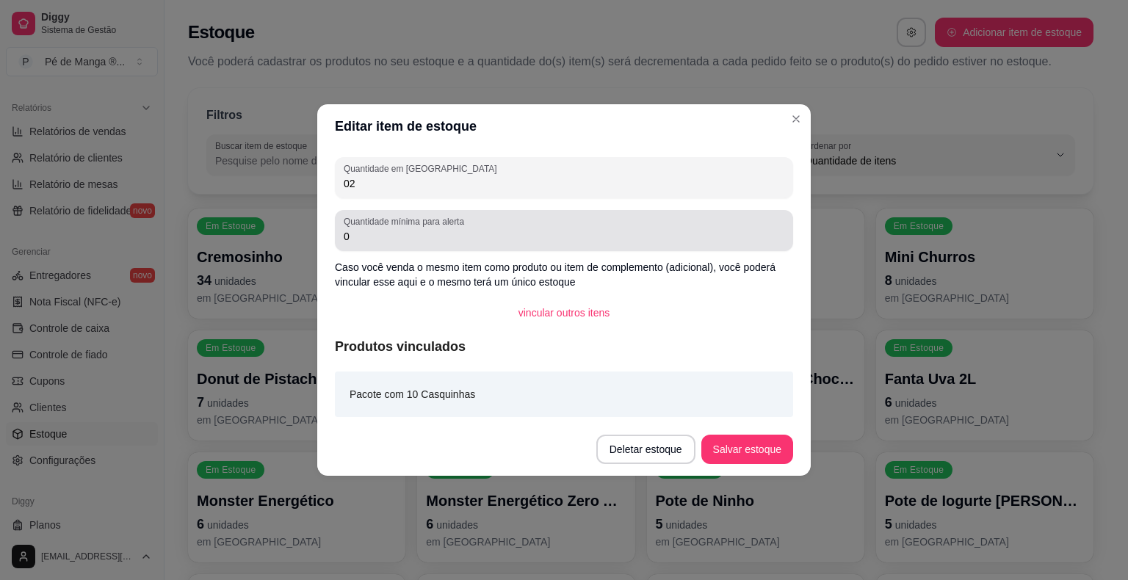
type input "02"
click at [419, 244] on div "Quantidade mínima para alerta 0" at bounding box center [564, 230] width 458 height 41
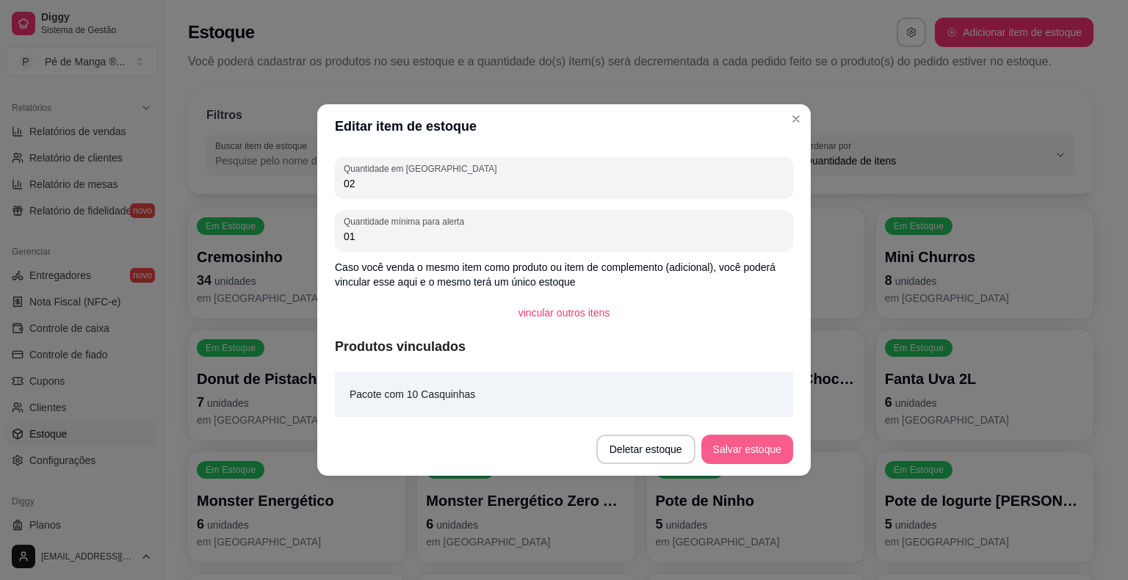
type input "01"
click at [746, 456] on button "Salvar estoque" at bounding box center [747, 449] width 90 height 29
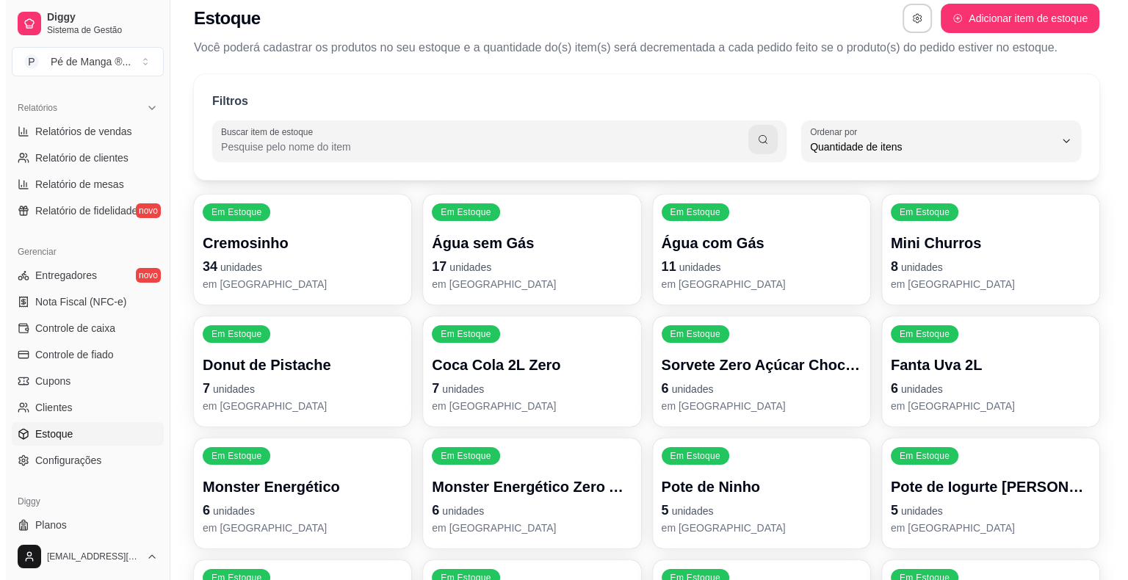
scroll to position [0, 0]
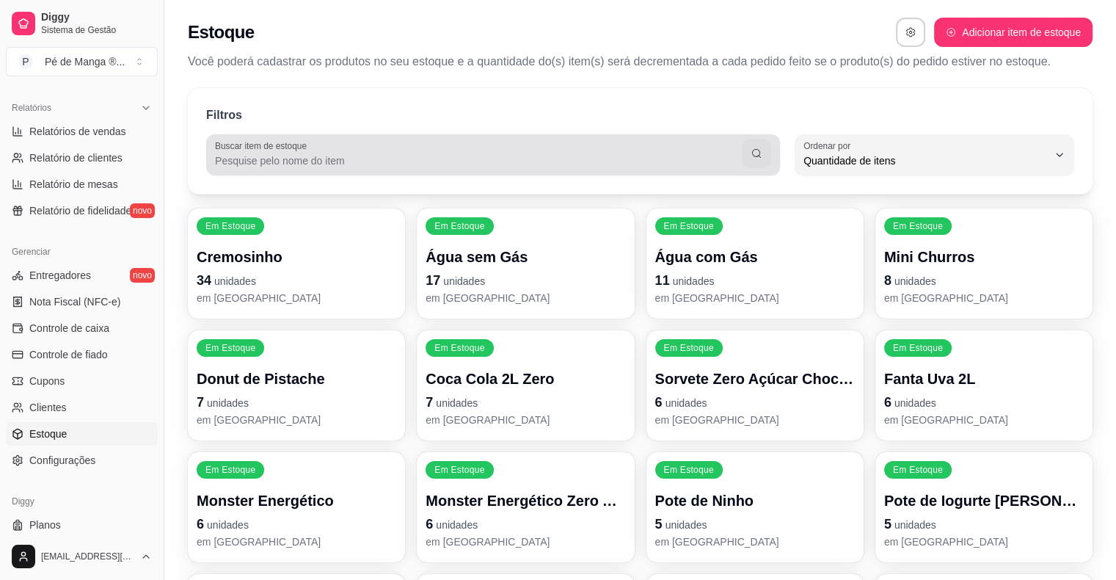
click at [439, 142] on div at bounding box center [493, 154] width 556 height 29
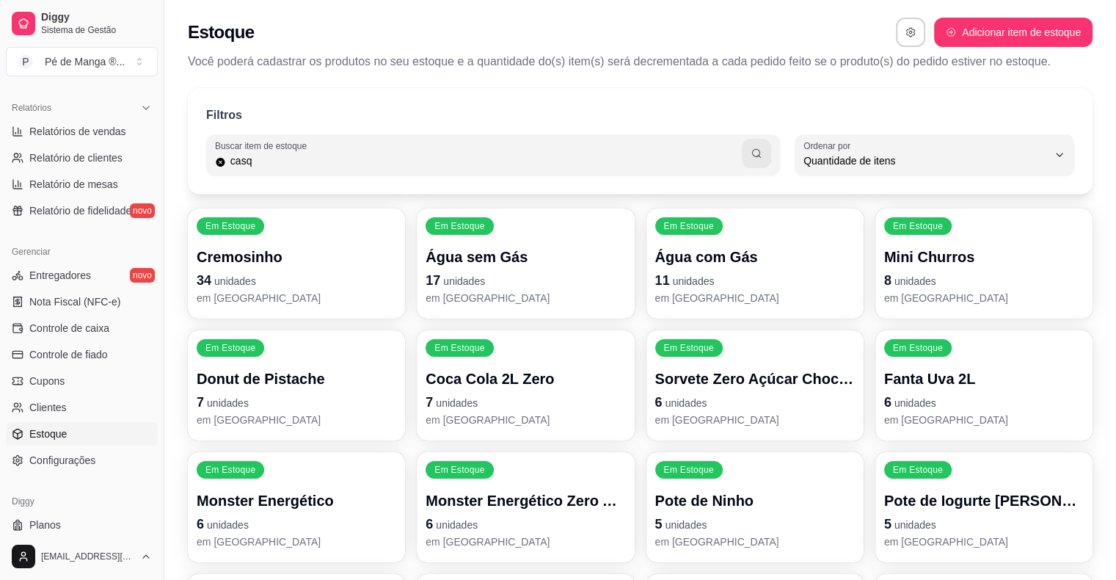
type input "casq"
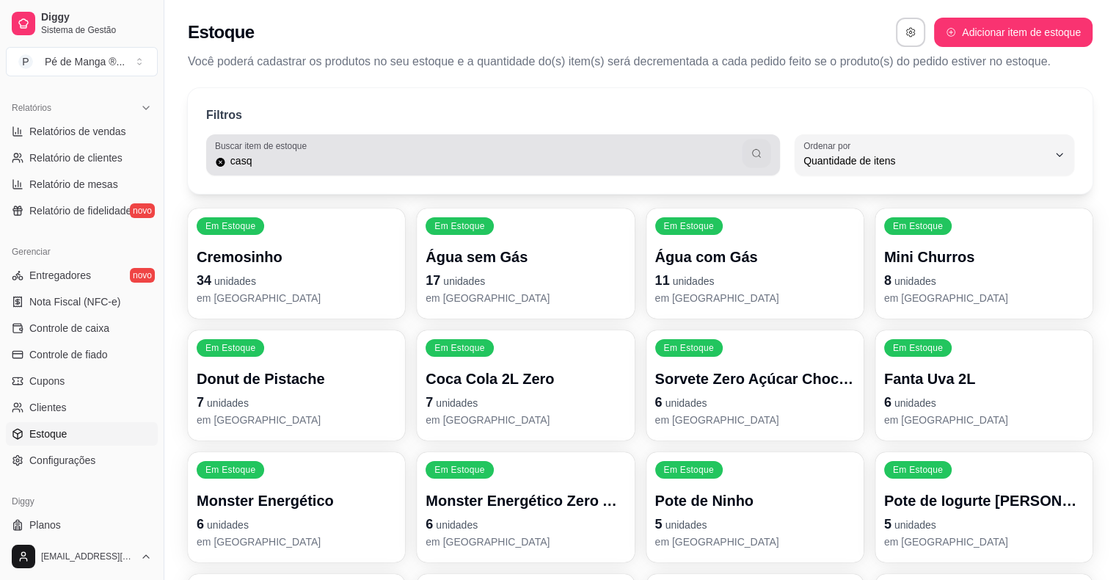
click at [755, 156] on icon "button" at bounding box center [756, 153] width 8 height 9
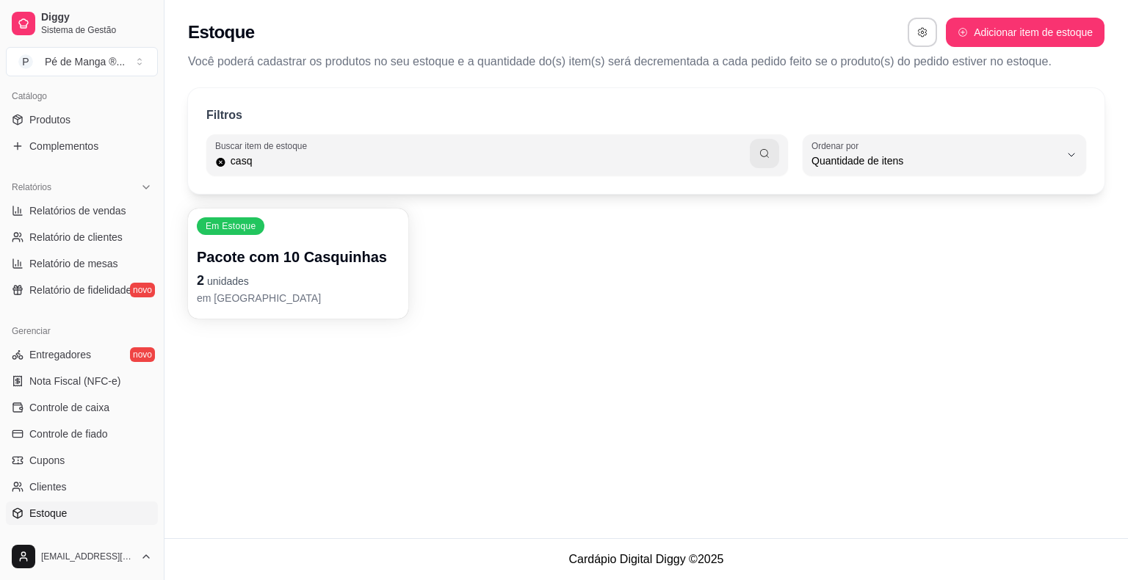
scroll to position [220, 0]
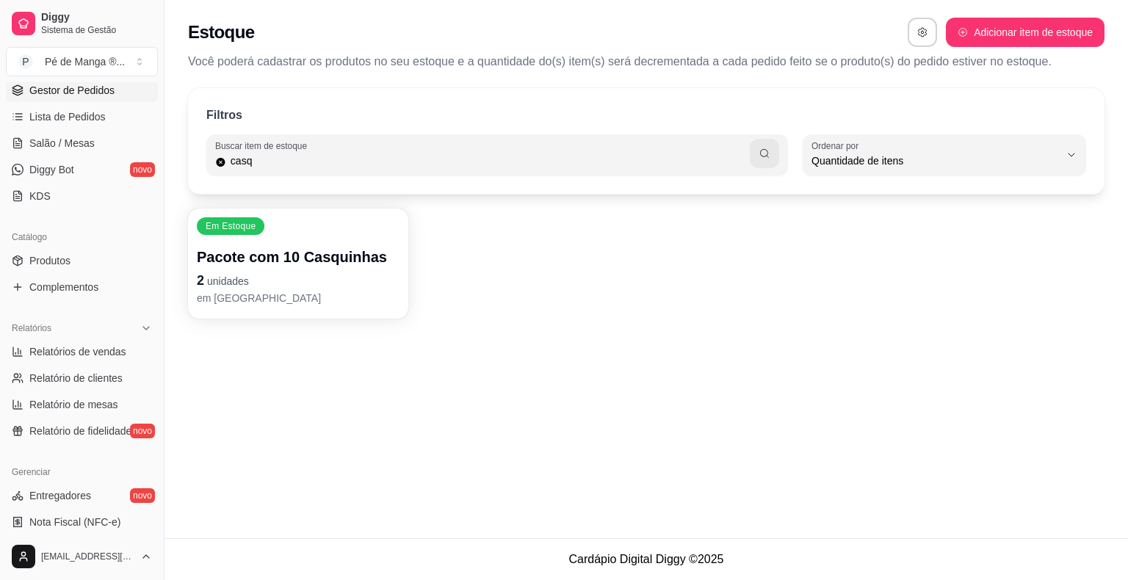
click at [94, 92] on span "Gestor de Pedidos" at bounding box center [71, 90] width 85 height 15
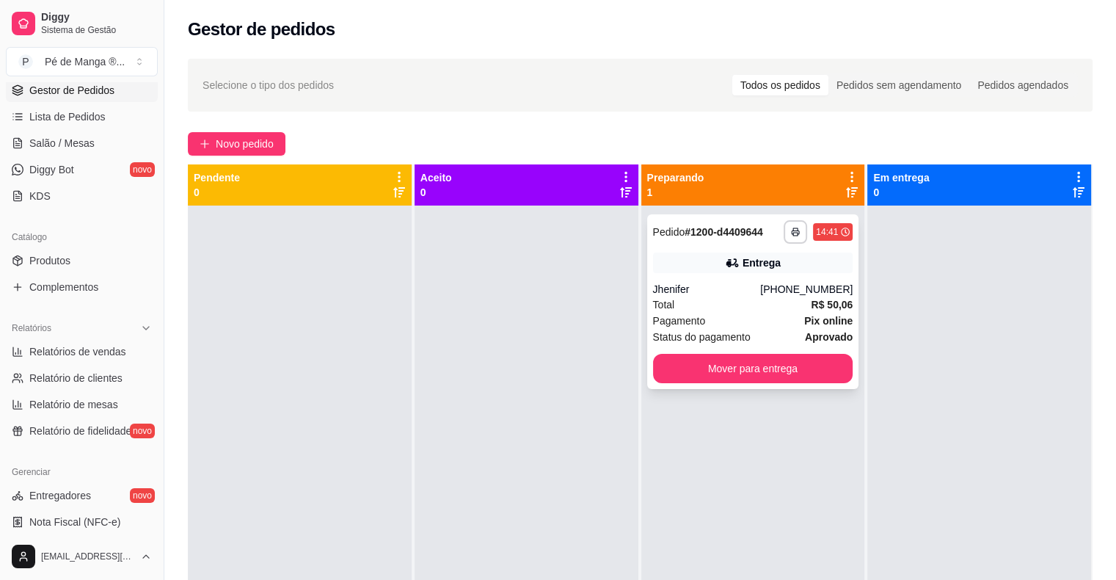
click at [745, 302] on div "Total R$ 50,06" at bounding box center [753, 305] width 200 height 16
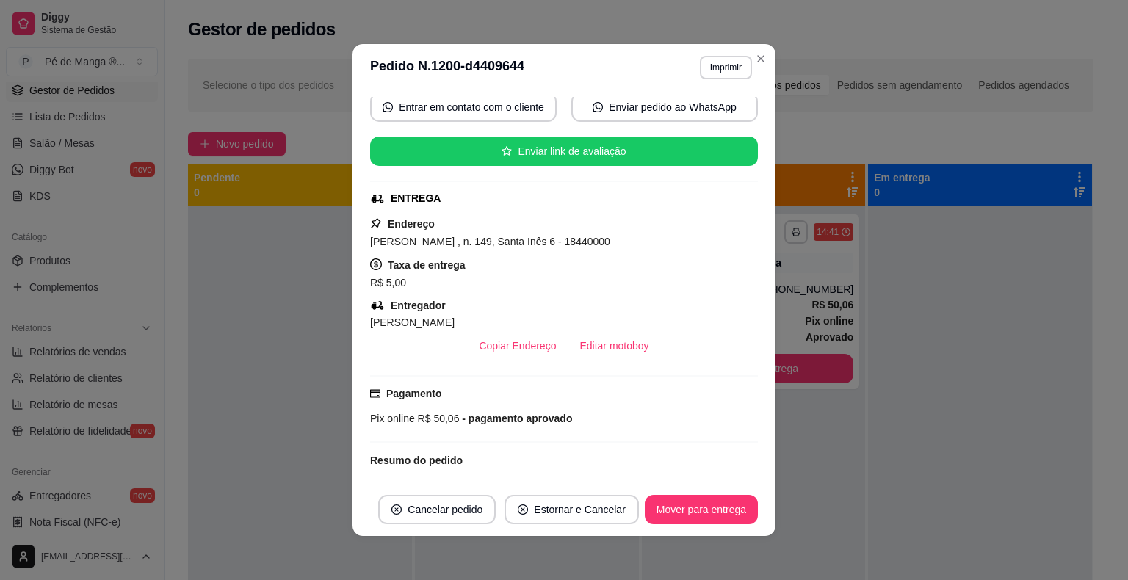
scroll to position [220, 0]
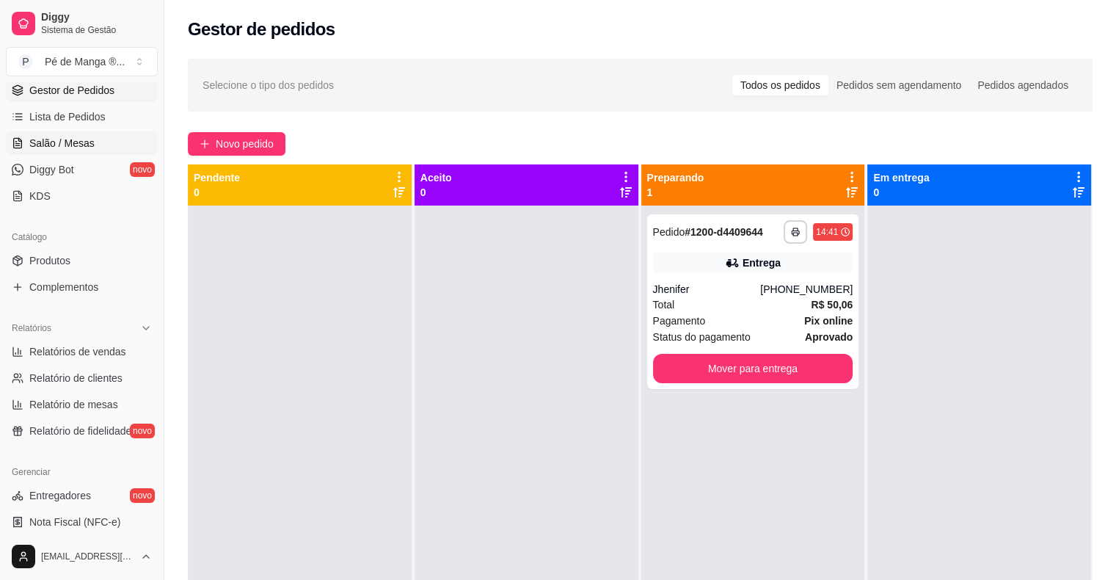
click at [70, 143] on span "Salão / Mesas" at bounding box center [61, 143] width 65 height 15
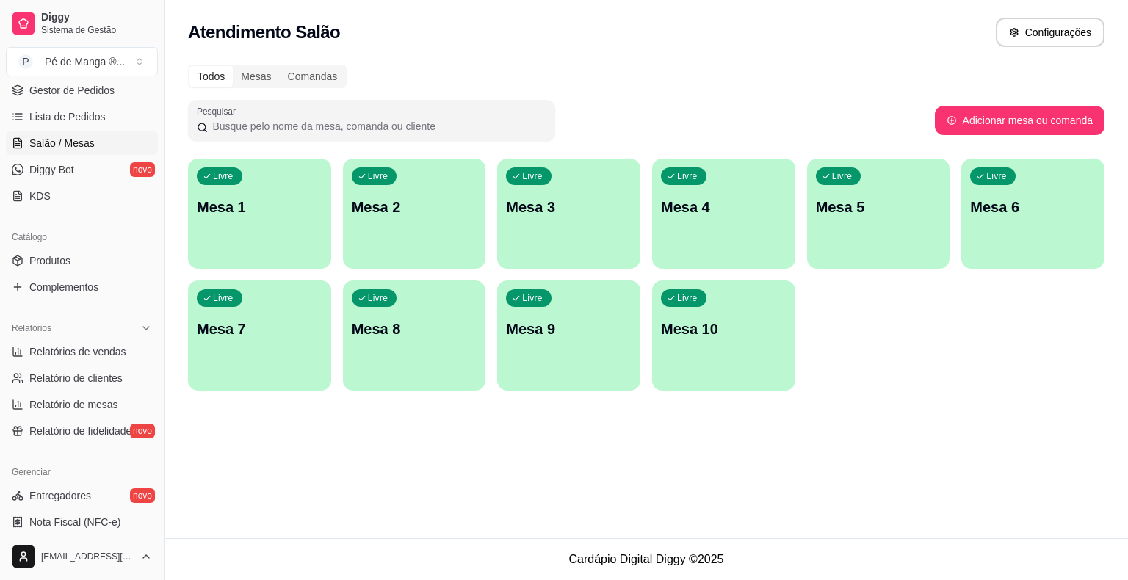
click at [215, 193] on div "Livre Mesa 1" at bounding box center [259, 205] width 143 height 92
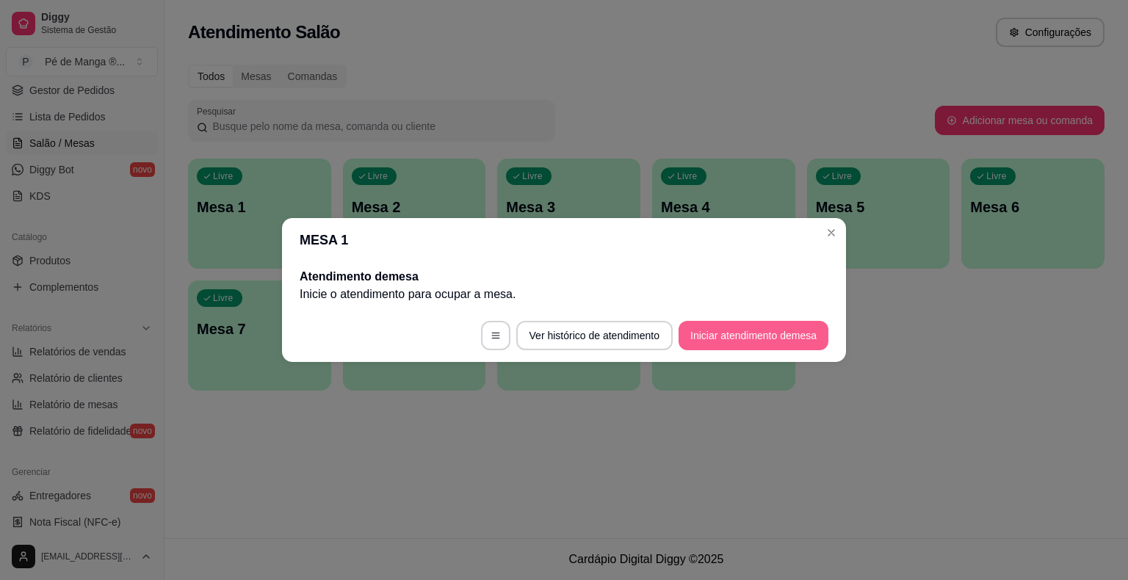
click at [747, 333] on button "Iniciar atendimento de mesa" at bounding box center [753, 335] width 150 height 29
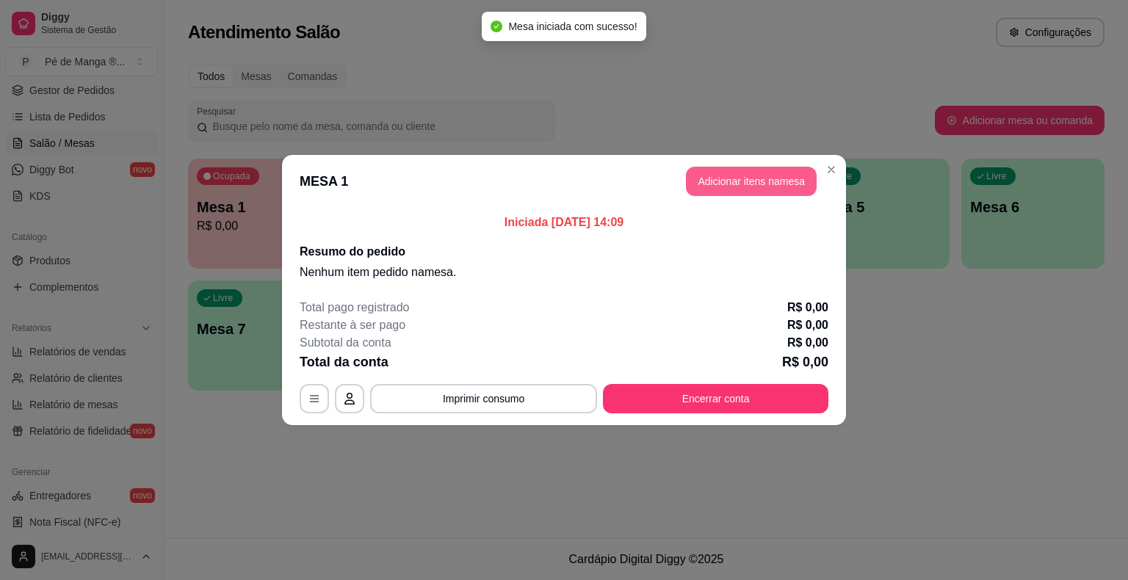
click at [747, 180] on button "Adicionar itens na mesa" at bounding box center [751, 181] width 131 height 29
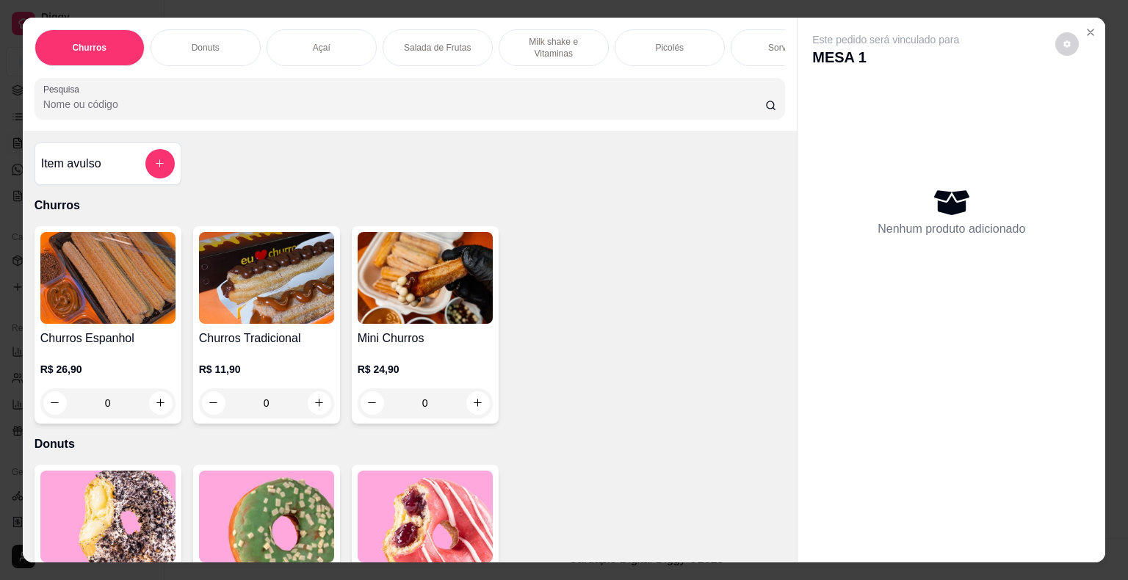
click at [754, 42] on div "Sorvetes" at bounding box center [785, 47] width 110 height 37
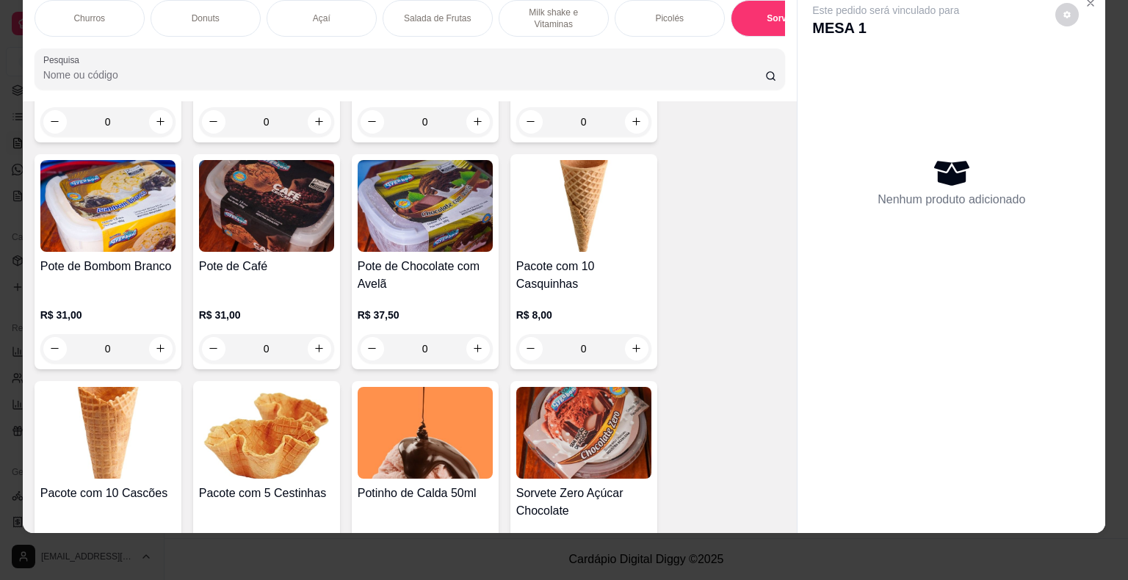
scroll to position [3694, 0]
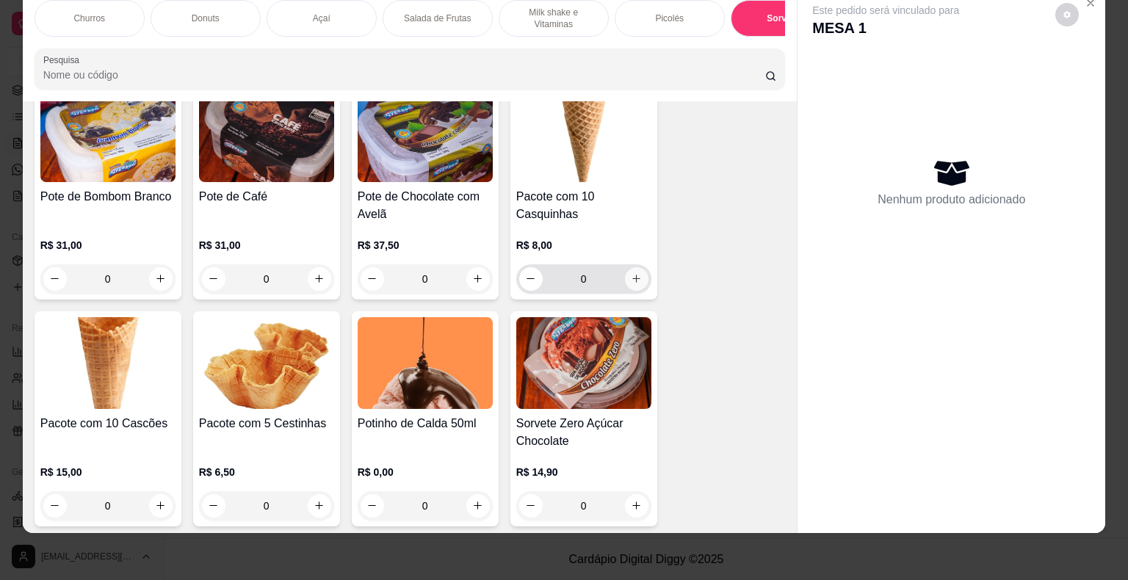
click at [622, 264] on div "0" at bounding box center [583, 278] width 129 height 29
type input "1"
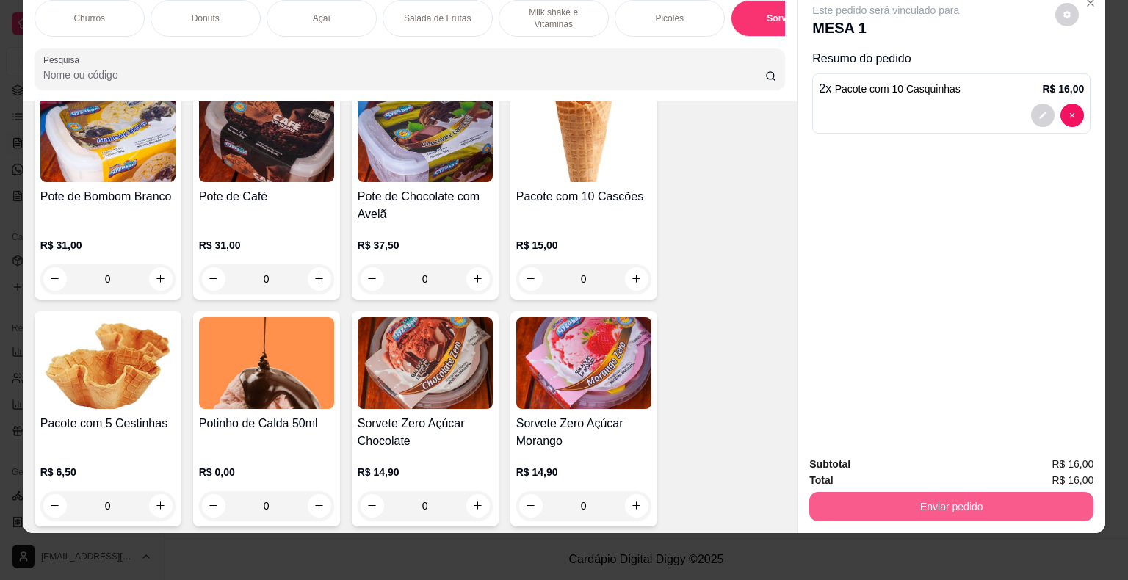
click at [909, 492] on button "Enviar pedido" at bounding box center [951, 506] width 284 height 29
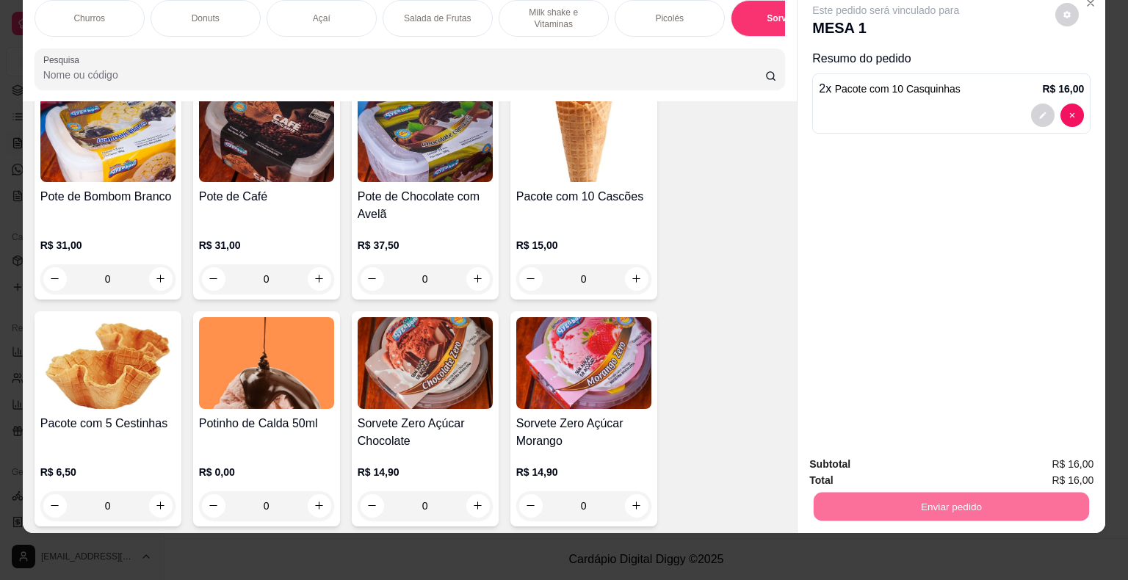
click at [903, 468] on button "Não registrar e enviar pedido" at bounding box center [902, 460] width 153 height 28
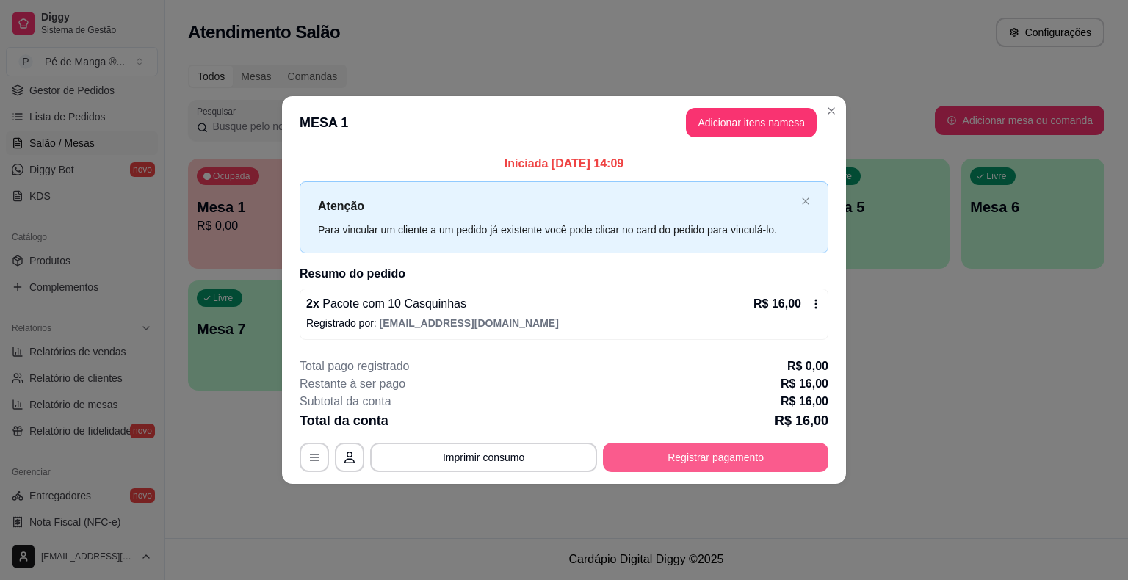
click at [689, 458] on button "Registrar pagamento" at bounding box center [715, 457] width 225 height 29
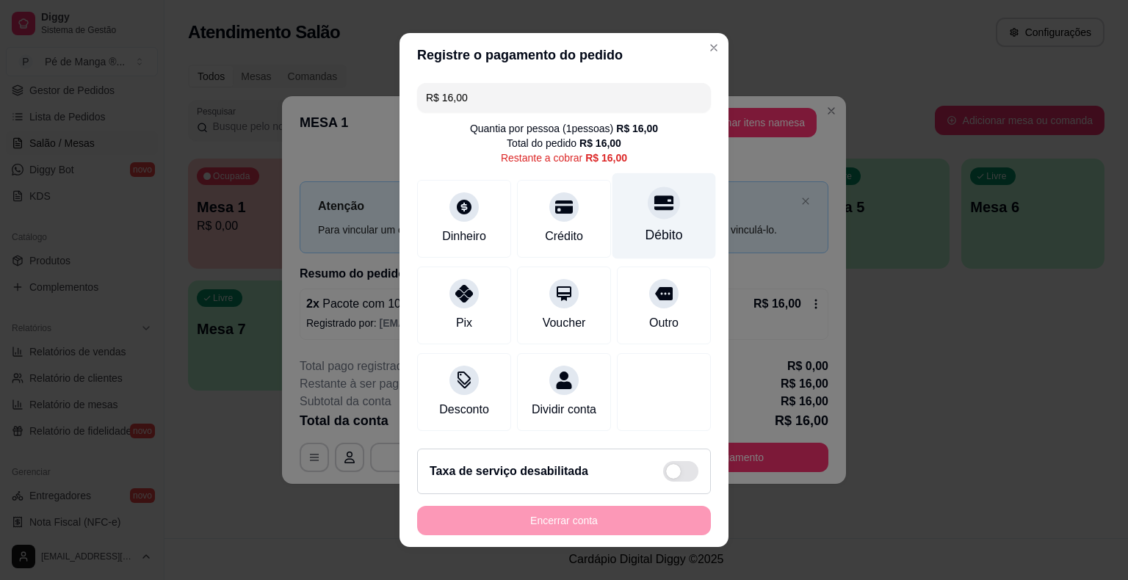
click at [668, 230] on div "Débito" at bounding box center [664, 216] width 104 height 86
type input "R$ 0,00"
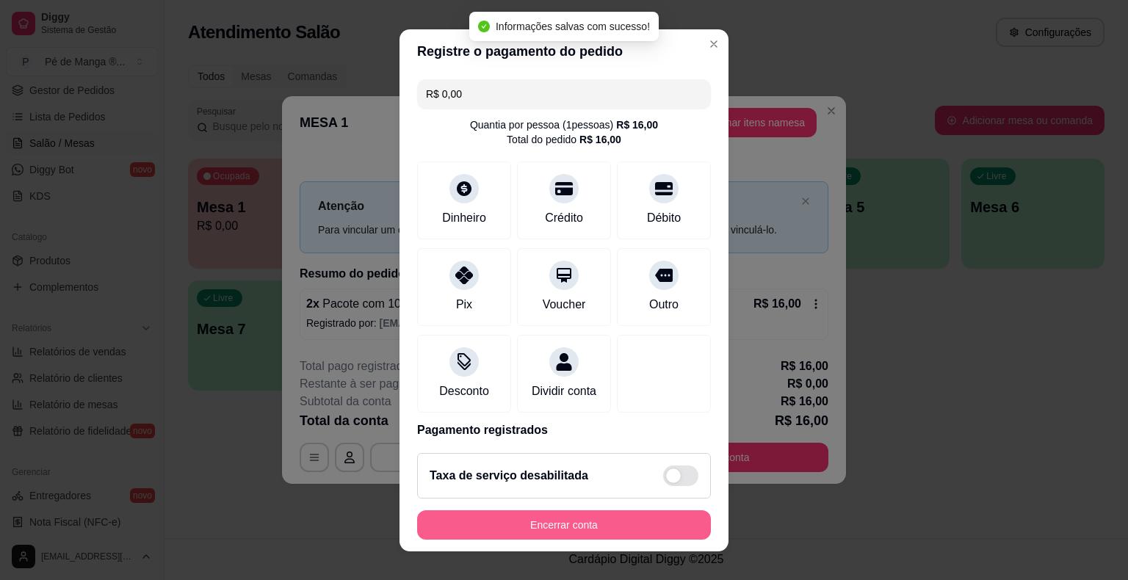
click at [624, 515] on button "Encerrar conta" at bounding box center [564, 524] width 294 height 29
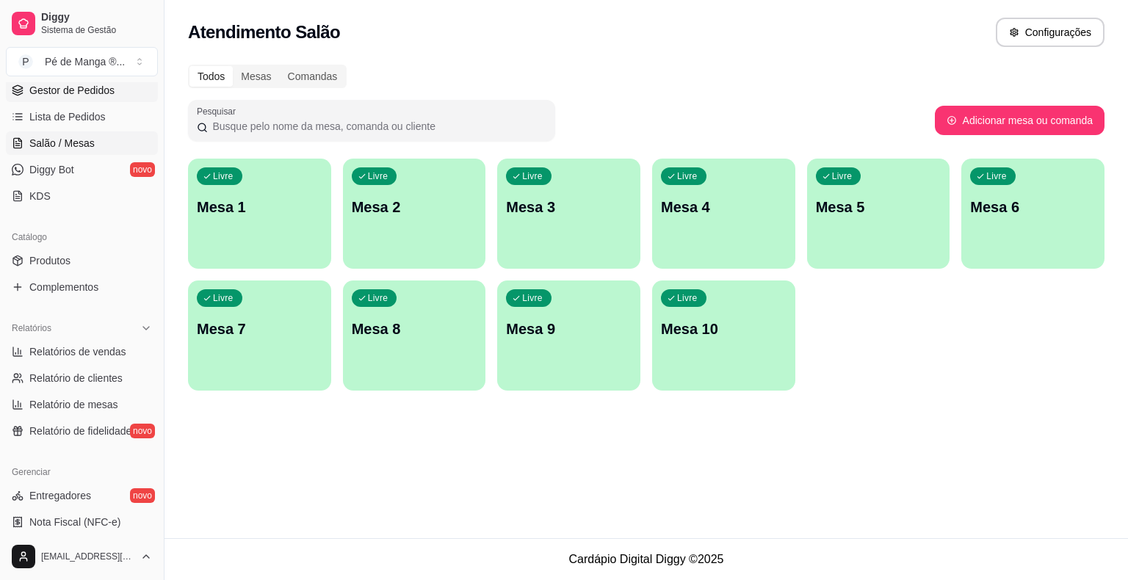
click at [72, 93] on span "Gestor de Pedidos" at bounding box center [71, 90] width 85 height 15
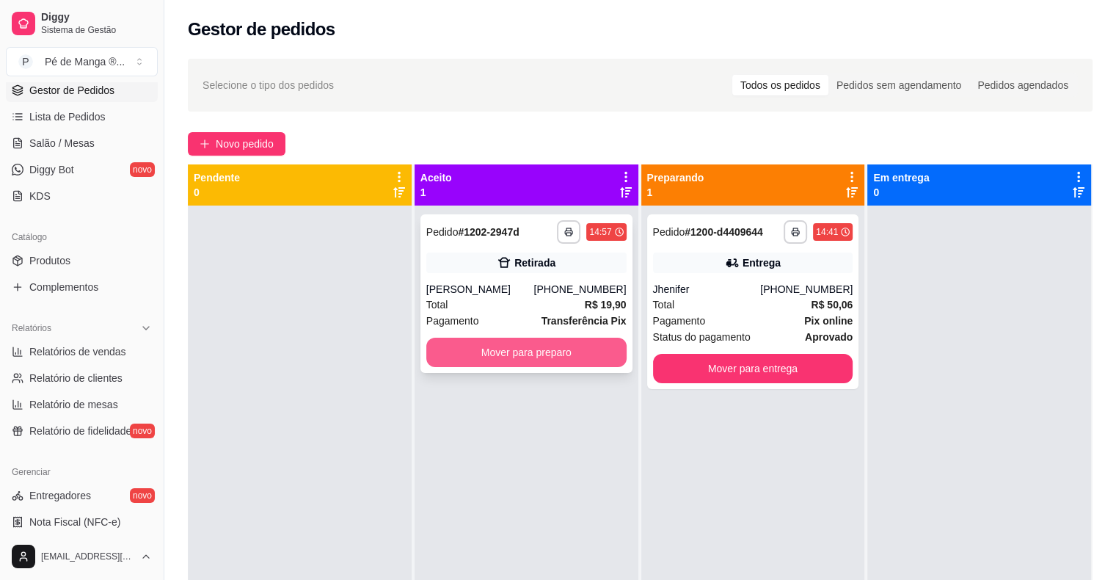
click at [564, 345] on button "Mover para preparo" at bounding box center [526, 352] width 200 height 29
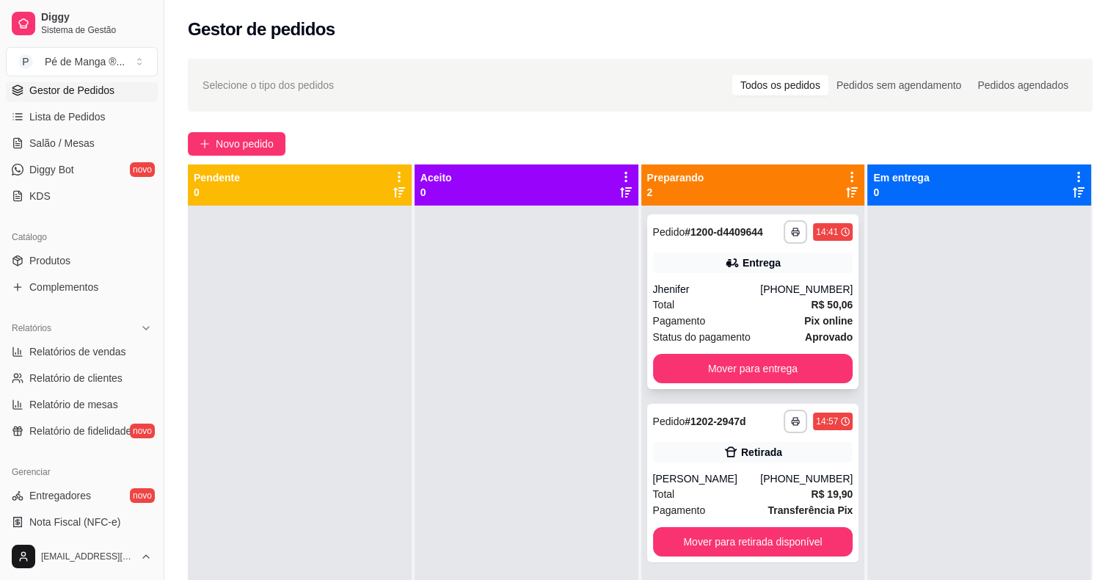
click at [693, 301] on div "Total R$ 50,06" at bounding box center [753, 305] width 200 height 16
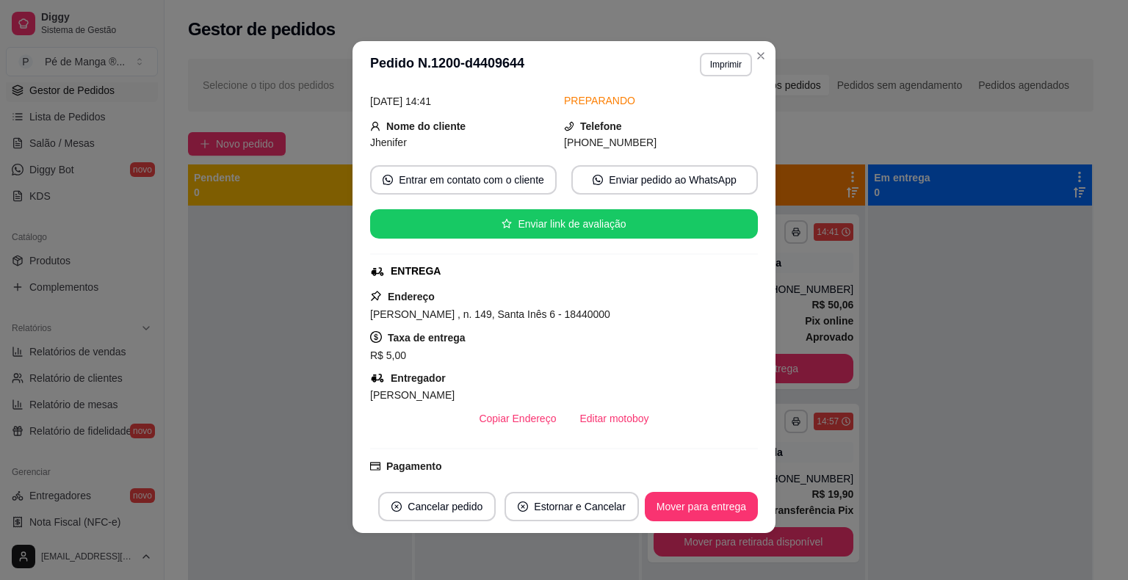
scroll to position [12, 0]
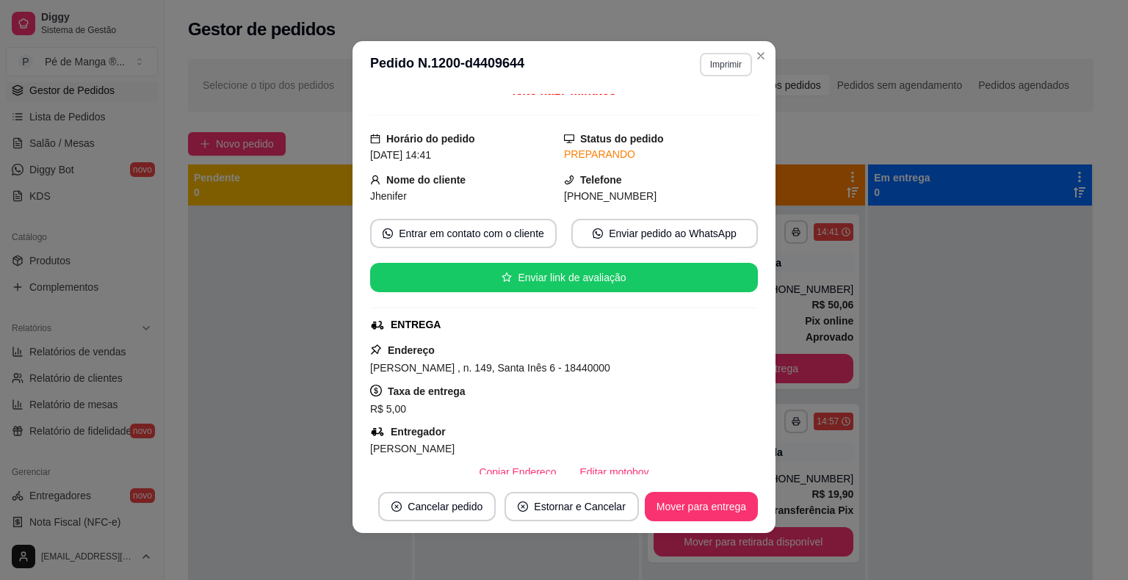
click at [722, 62] on button "Imprimir" at bounding box center [726, 64] width 52 height 23
click at [722, 110] on button "IMPRESSORA" at bounding box center [693, 115] width 103 height 23
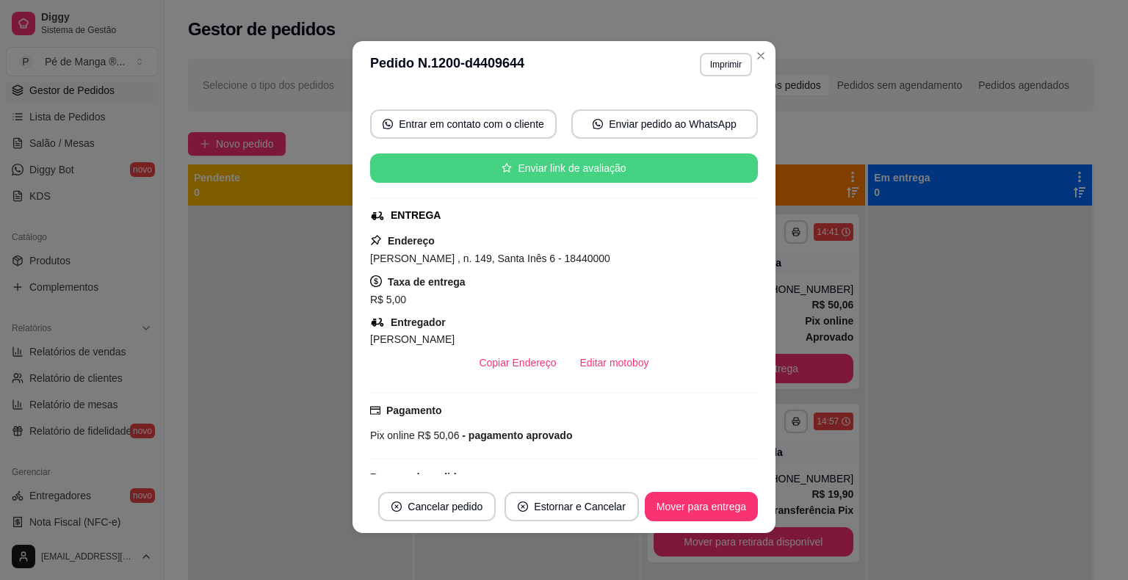
scroll to position [305, 0]
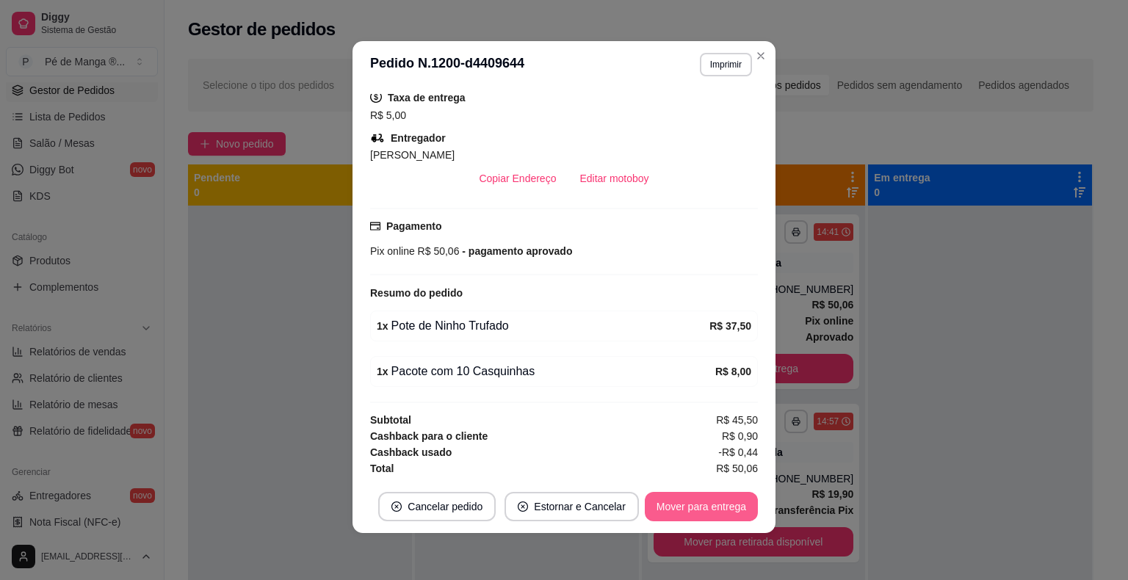
click at [702, 506] on button "Mover para entrega" at bounding box center [700, 506] width 113 height 29
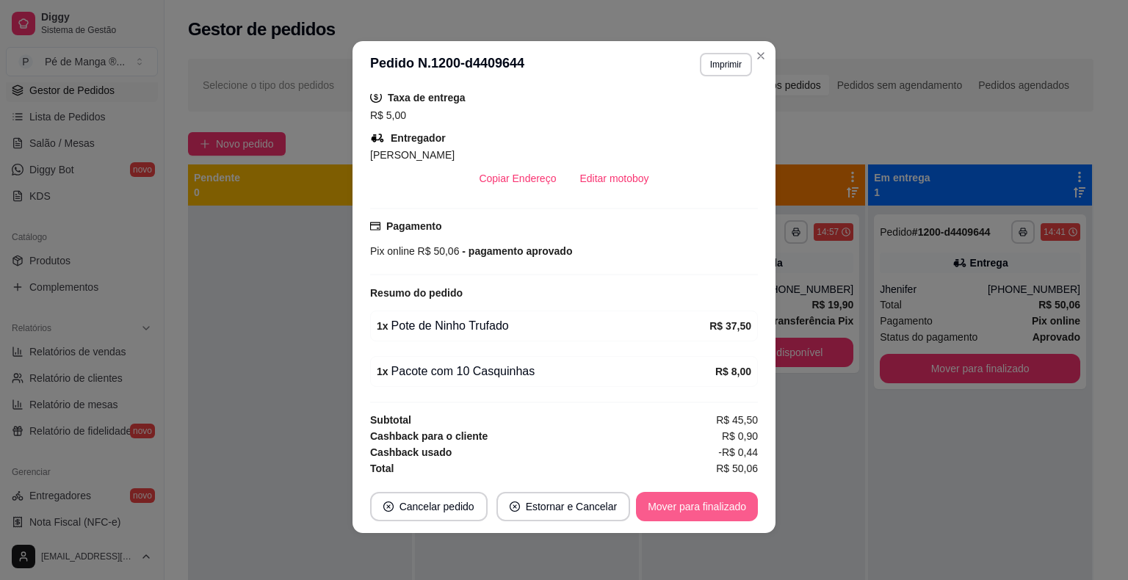
click at [716, 505] on button "Mover para finalizado" at bounding box center [697, 506] width 122 height 29
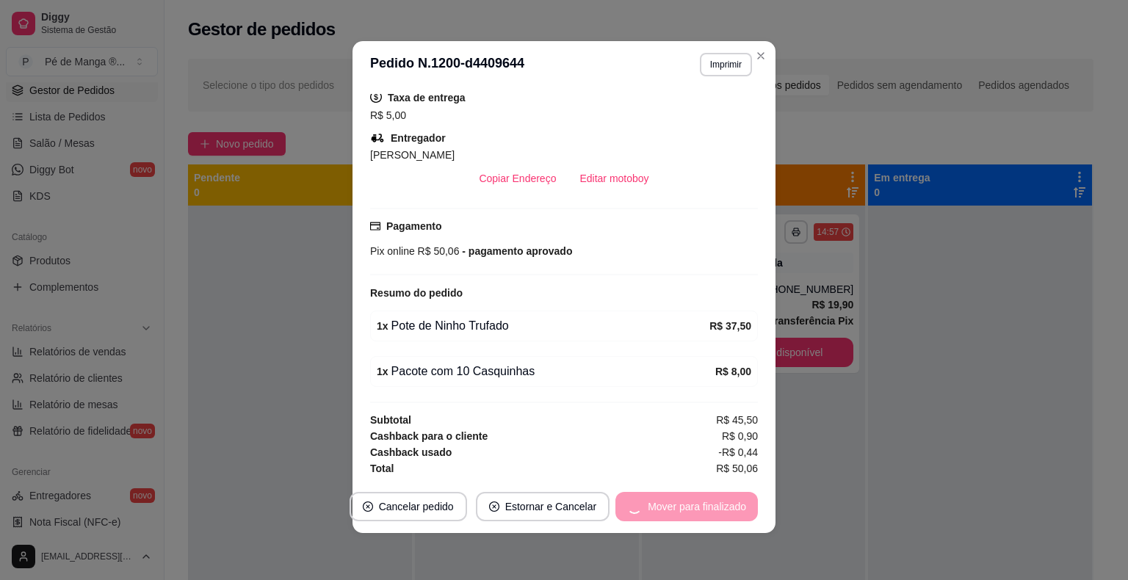
scroll to position [272, 0]
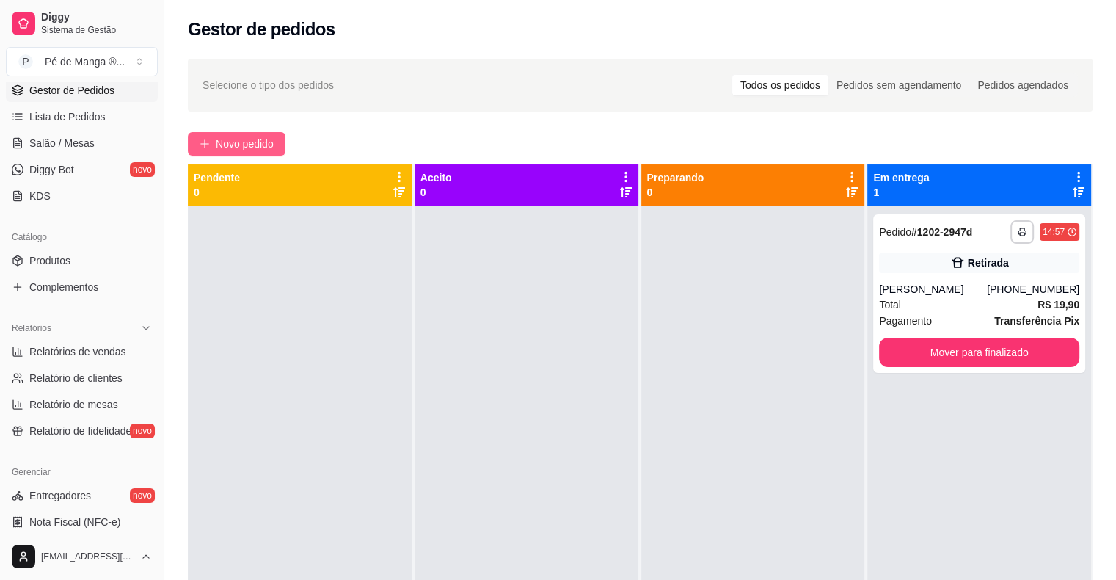
click at [242, 143] on span "Novo pedido" at bounding box center [245, 144] width 58 height 16
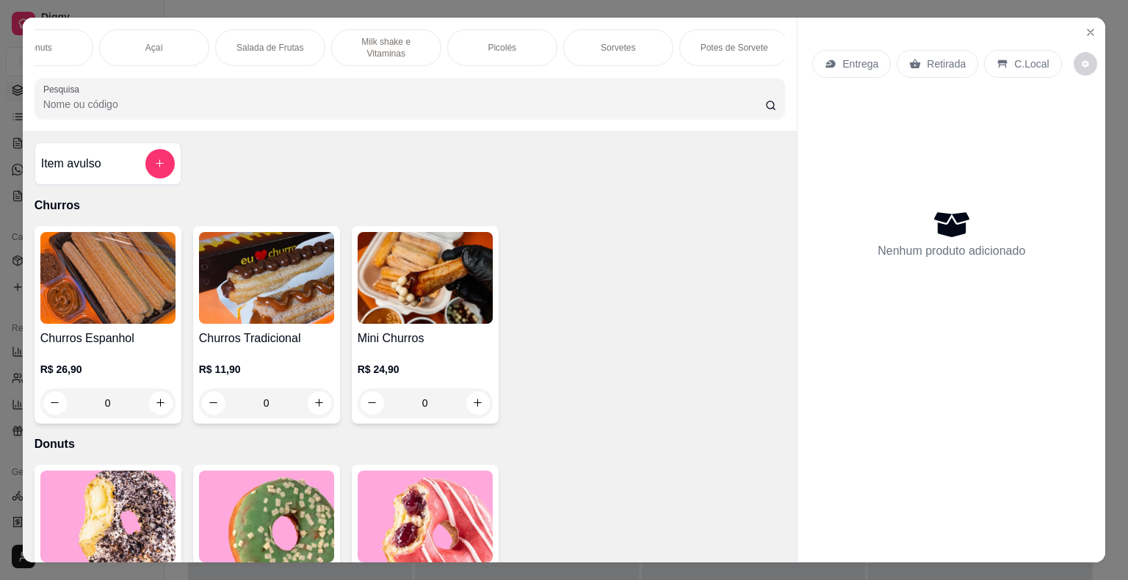
scroll to position [0, 272]
click at [634, 43] on p "Potes de Sorvete" at bounding box center [630, 48] width 68 height 12
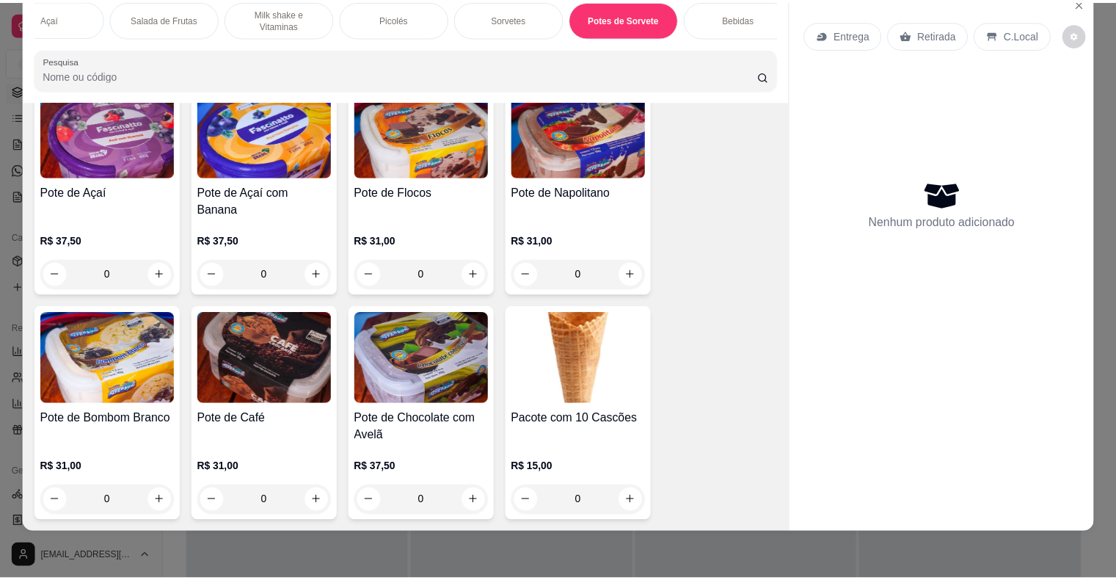
scroll to position [3499, 0]
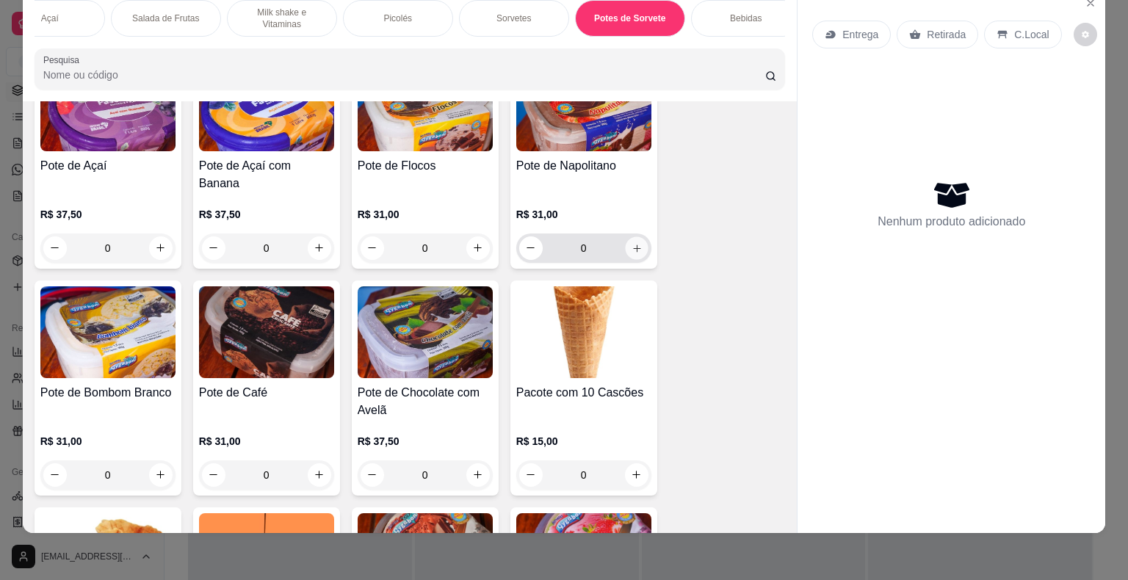
click at [625, 236] on button "increase-product-quantity" at bounding box center [636, 247] width 23 height 23
type input "1"
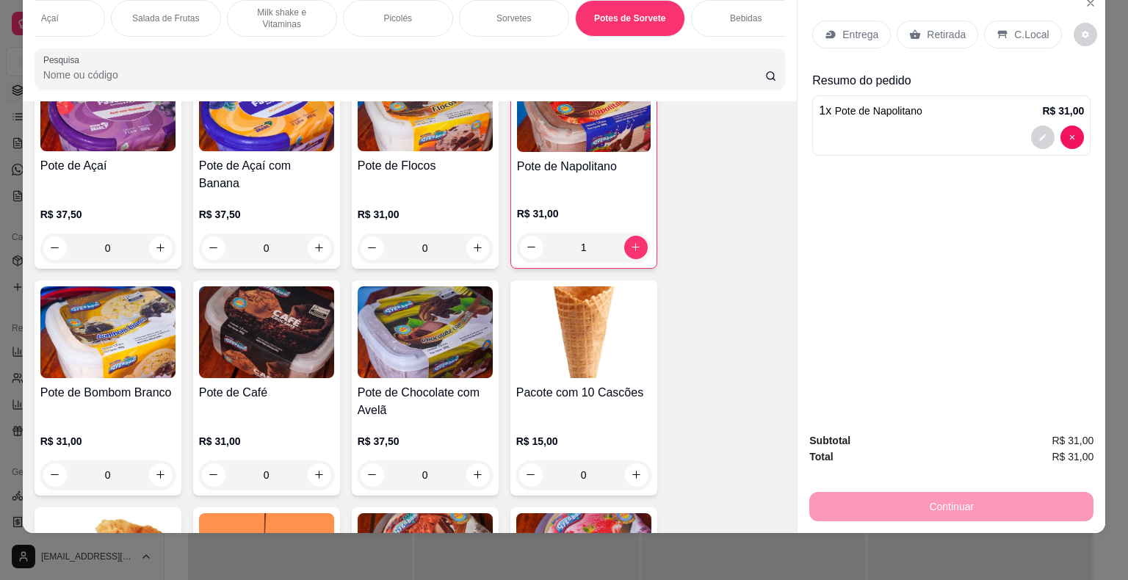
click at [856, 27] on p "Entrega" at bounding box center [860, 34] width 36 height 15
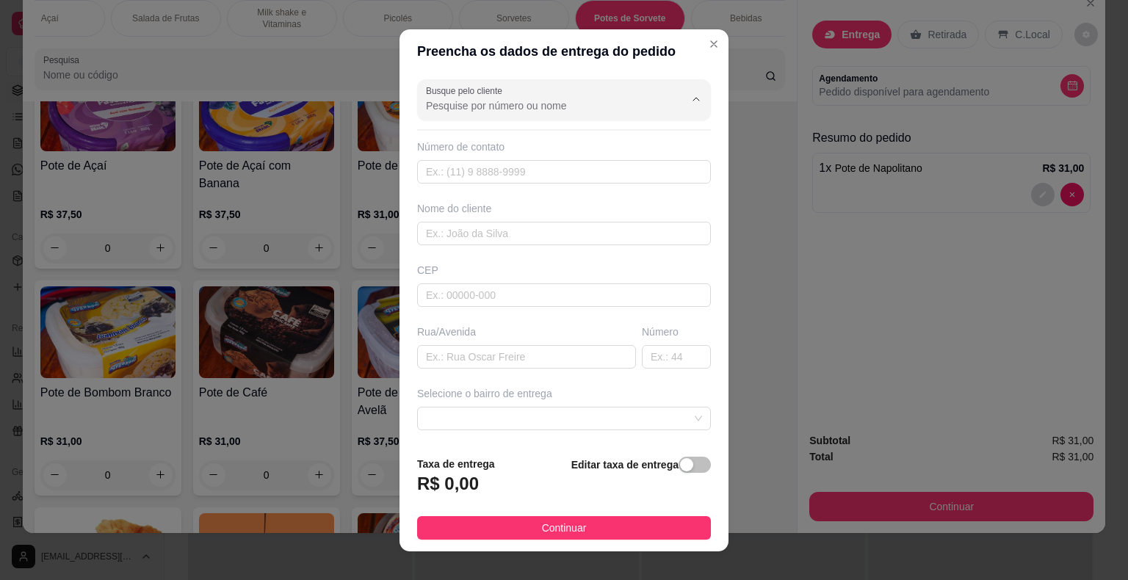
click at [559, 104] on input "Busque pelo cliente" at bounding box center [543, 105] width 235 height 15
type input "1599662"
click at [551, 183] on div "Busque pelo cliente 1599662 Número de contato Nome do cliente CEP Rua/[GEOGRAPH…" at bounding box center [563, 258] width 329 height 371
click at [482, 174] on input "text" at bounding box center [564, 171] width 294 height 23
type input "[PHONE_NUMBER]"
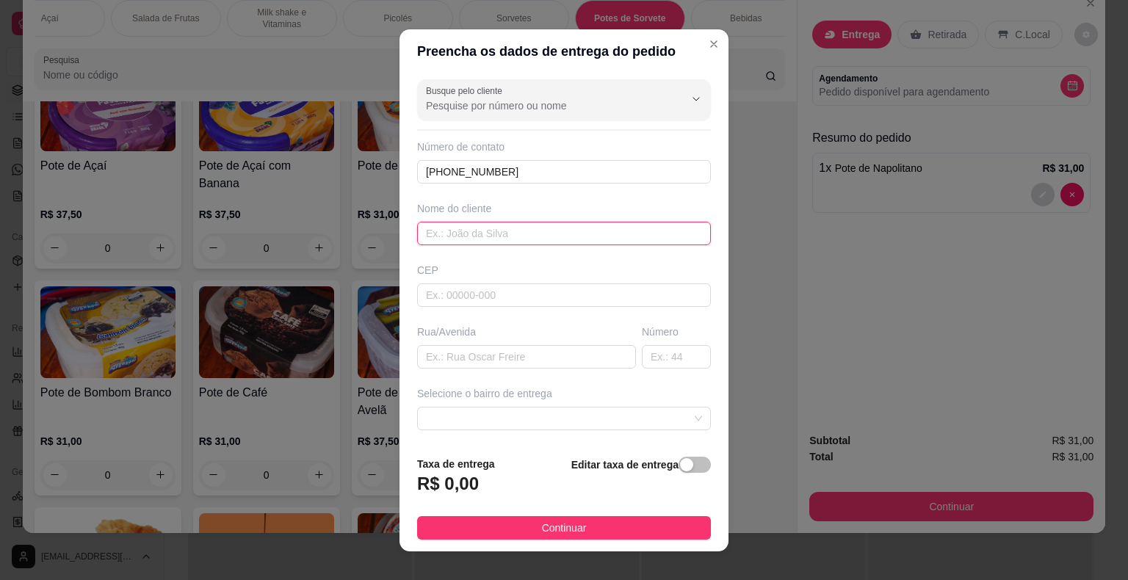
click at [493, 230] on input "text" at bounding box center [564, 233] width 294 height 23
type input "[PERSON_NAME]"
click at [495, 290] on input "text" at bounding box center [564, 294] width 294 height 23
type input "18440000"
click at [490, 354] on input "text" at bounding box center [526, 356] width 219 height 23
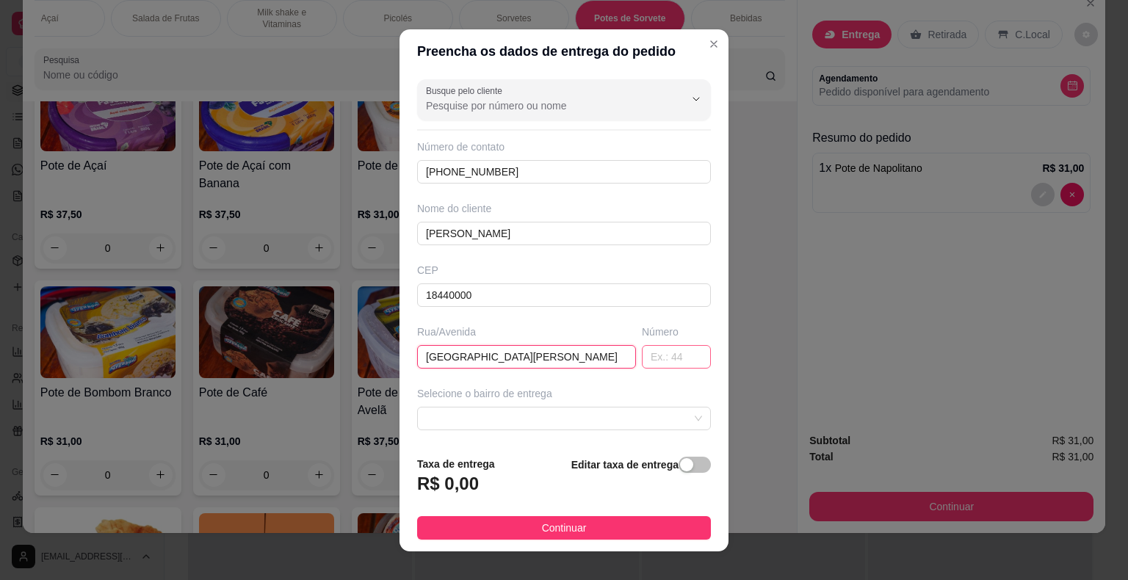
type input "[GEOGRAPHIC_DATA][PERSON_NAME]"
click at [664, 354] on input "text" at bounding box center [676, 356] width 69 height 23
click at [610, 418] on span at bounding box center [564, 418] width 276 height 22
type input "1424"
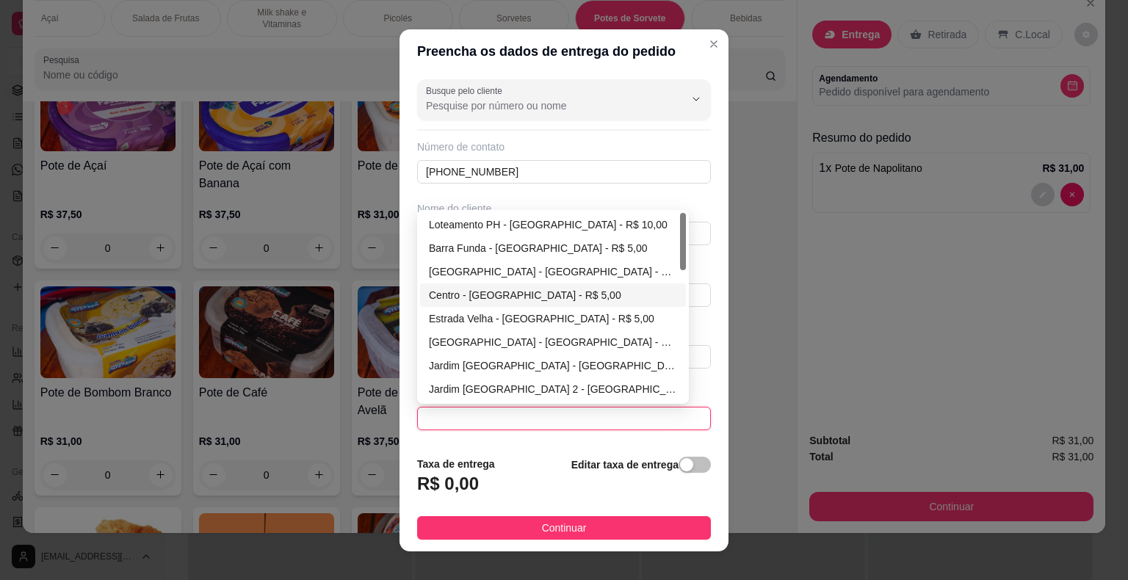
click at [537, 295] on div "Centro - [GEOGRAPHIC_DATA] - R$ 5,00" at bounding box center [553, 295] width 248 height 16
type input "Itaberá"
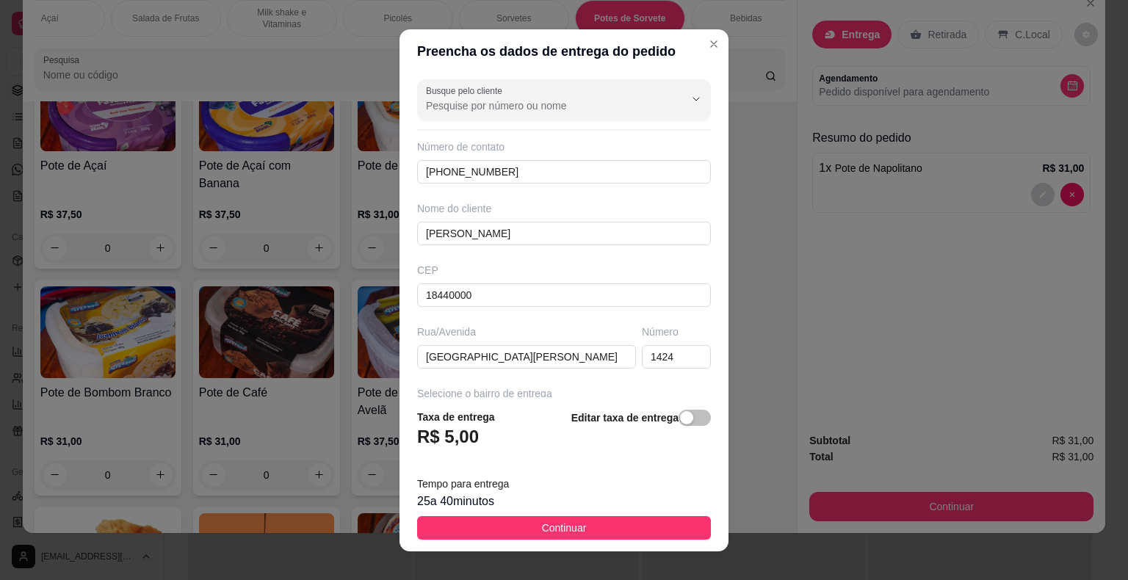
click at [597, 524] on button "Continuar" at bounding box center [564, 527] width 294 height 23
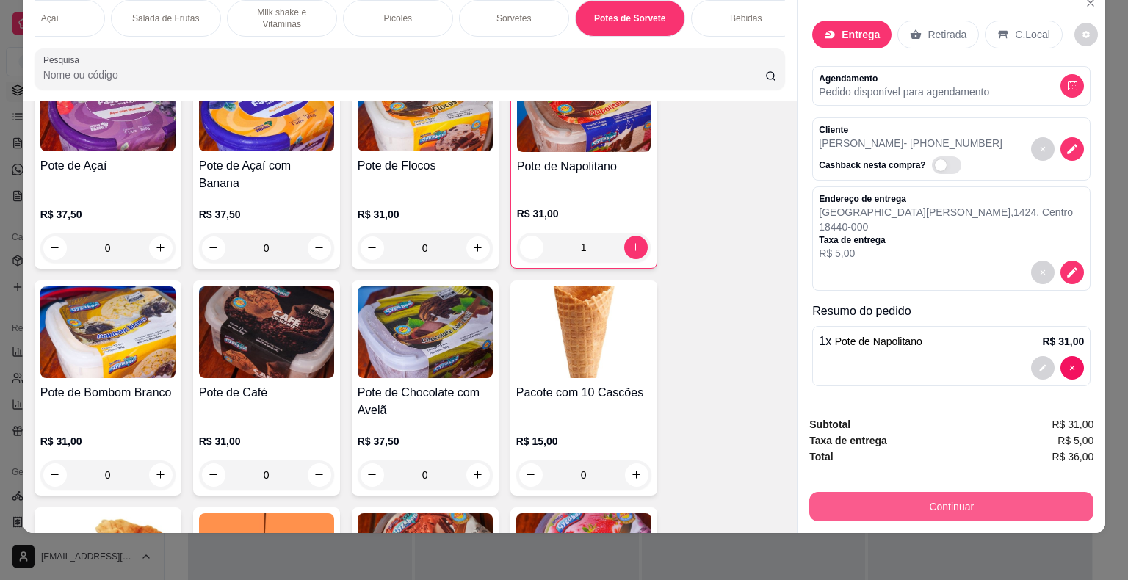
click at [920, 498] on button "Continuar" at bounding box center [951, 506] width 284 height 29
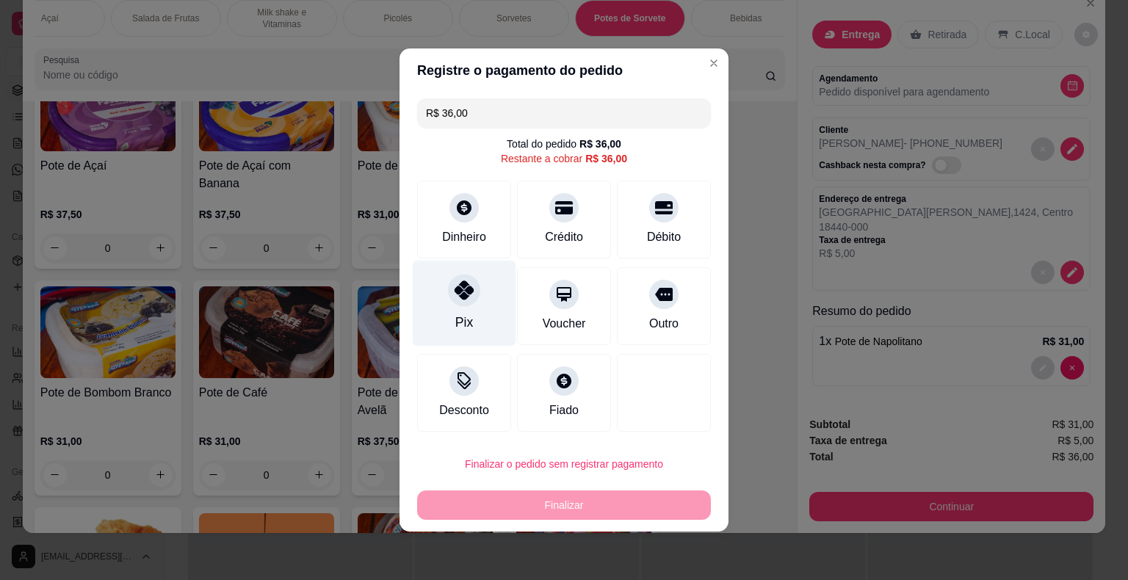
click at [467, 293] on icon at bounding box center [463, 289] width 19 height 19
type input "R$ 0,00"
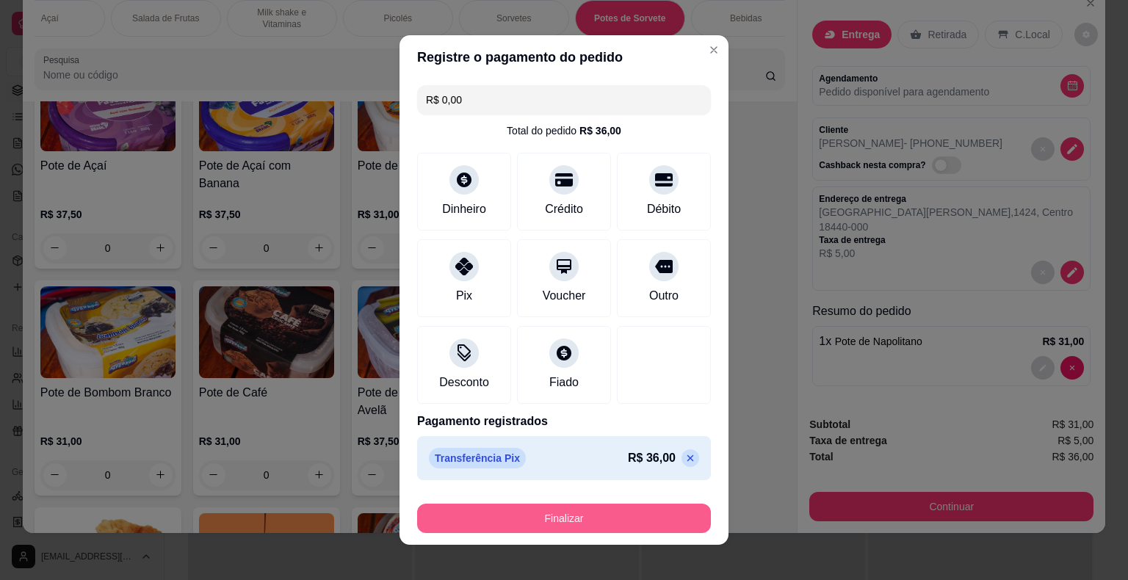
click at [526, 515] on button "Finalizar" at bounding box center [564, 518] width 294 height 29
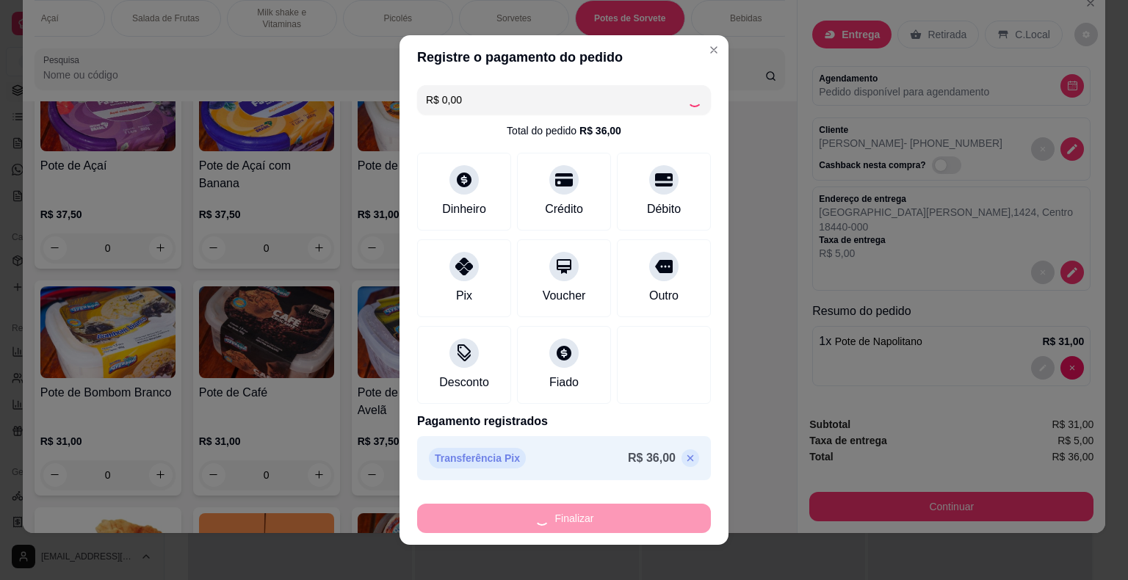
type input "0"
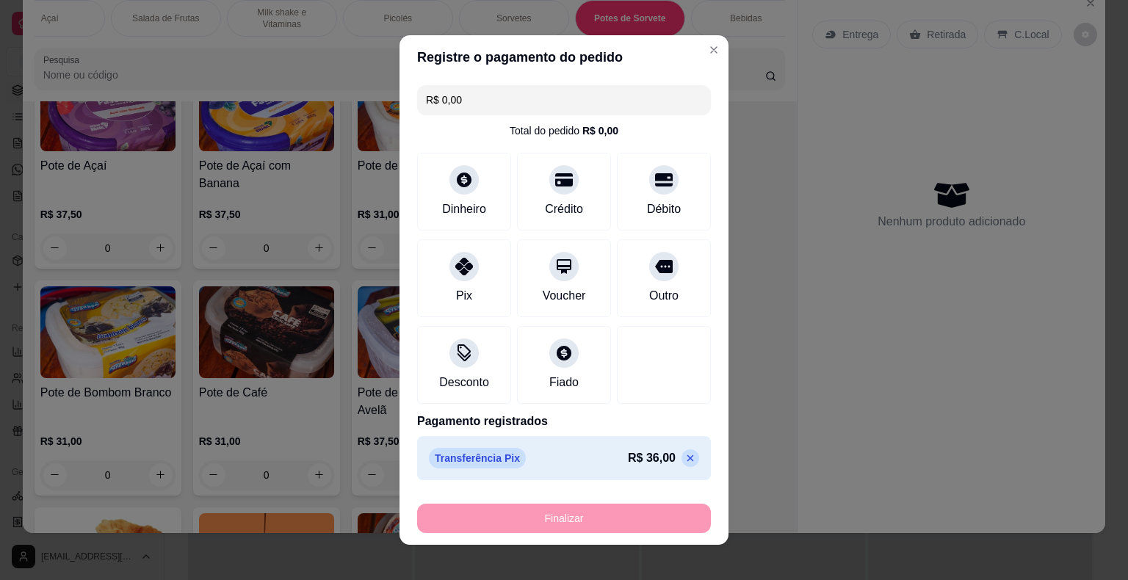
type input "-R$ 36,00"
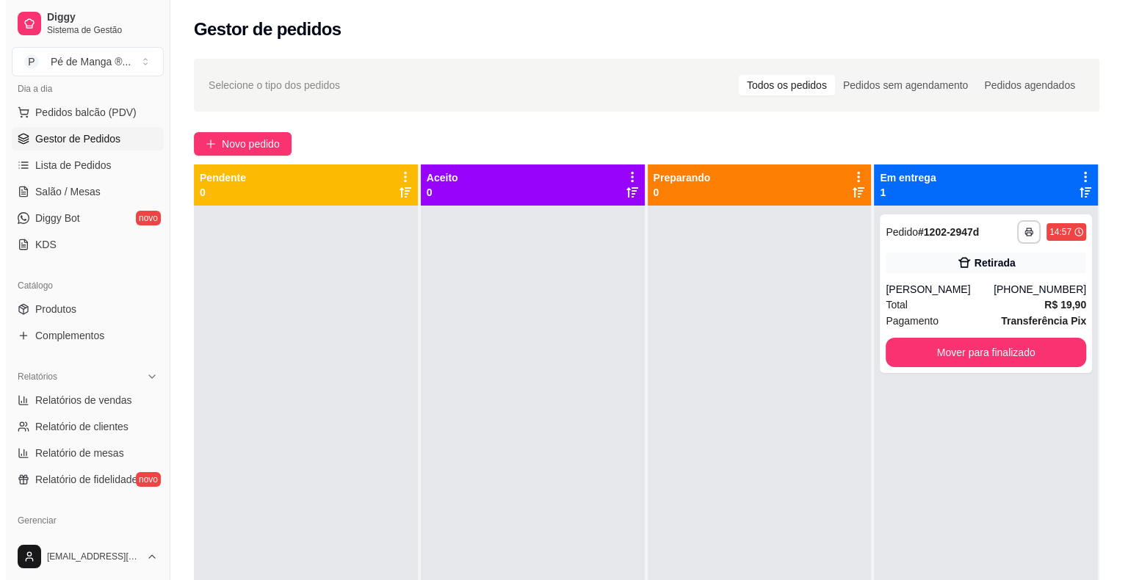
scroll to position [147, 0]
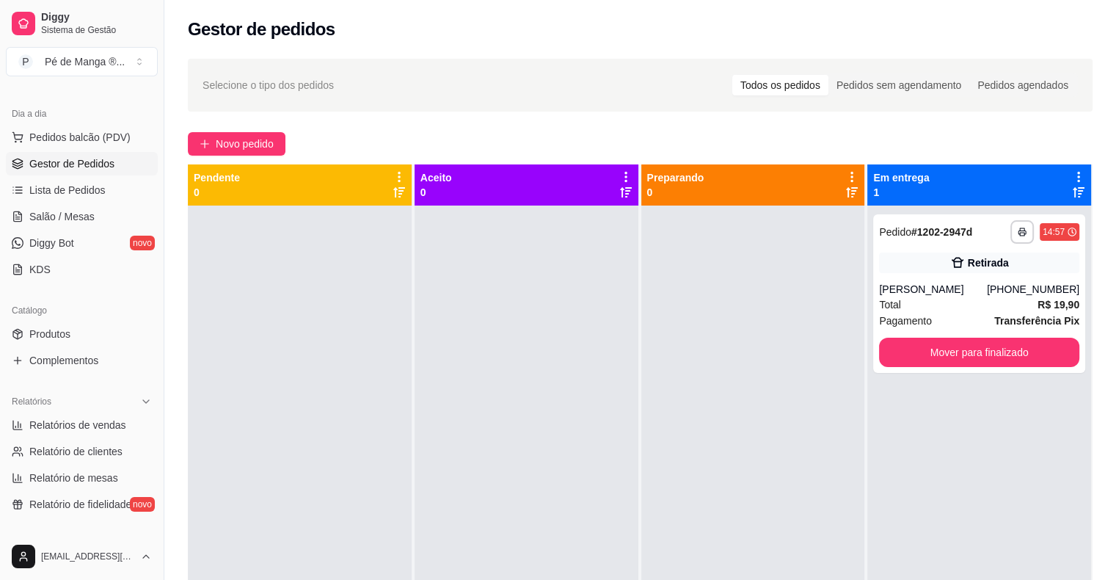
click at [126, 173] on link "Gestor de Pedidos" at bounding box center [82, 163] width 152 height 23
click at [109, 211] on link "Salão / Mesas" at bounding box center [82, 216] width 152 height 23
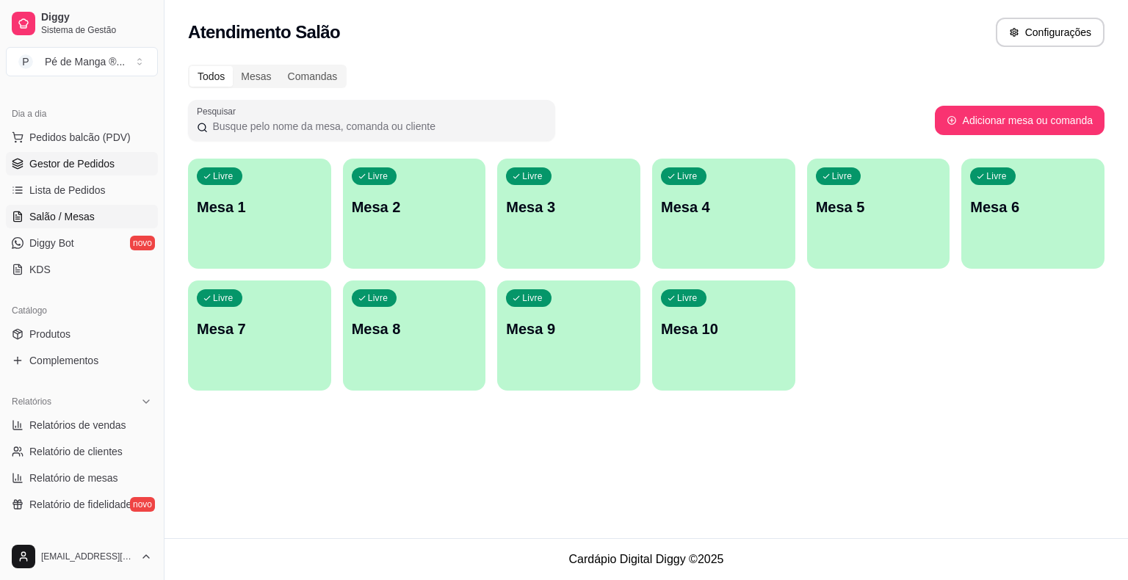
click at [108, 169] on span "Gestor de Pedidos" at bounding box center [71, 163] width 85 height 15
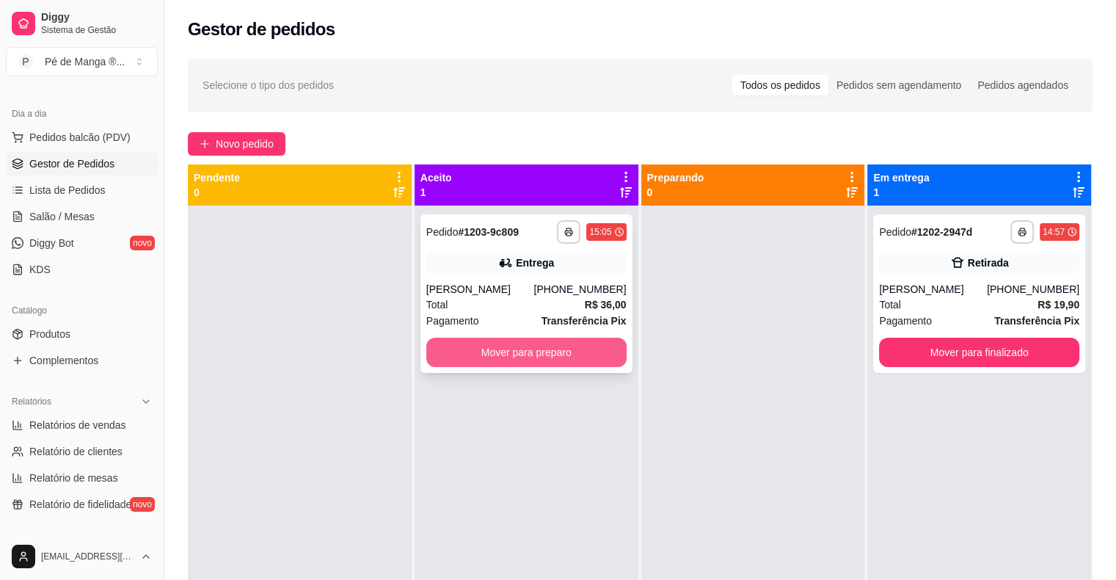
click at [554, 348] on button "Mover para preparo" at bounding box center [526, 352] width 200 height 29
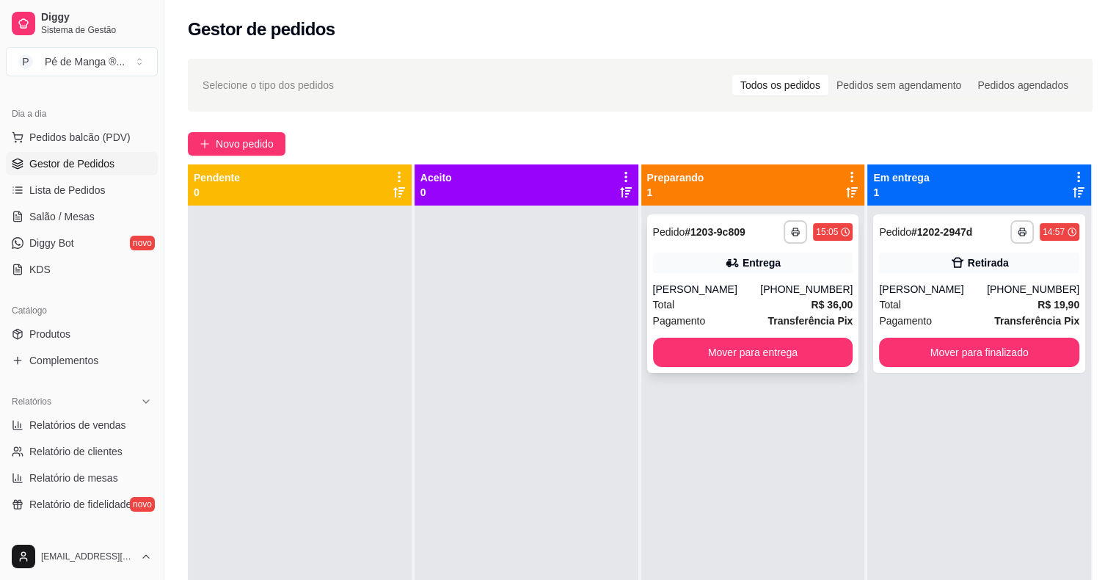
click at [727, 325] on div "Pagamento Transferência Pix" at bounding box center [753, 321] width 200 height 16
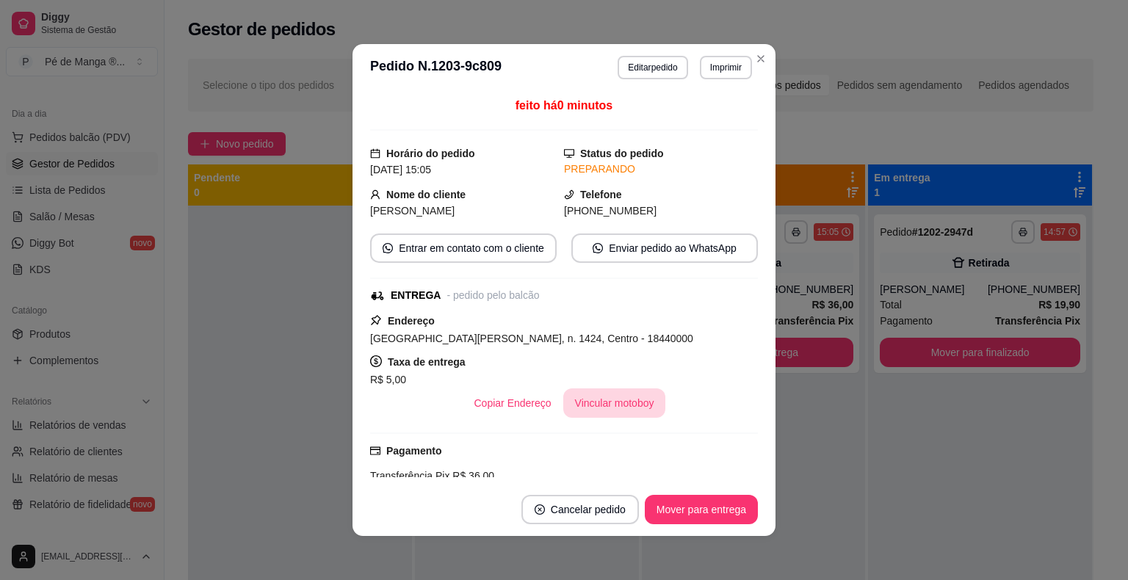
click at [600, 400] on button "Vincular motoboy" at bounding box center [614, 402] width 103 height 29
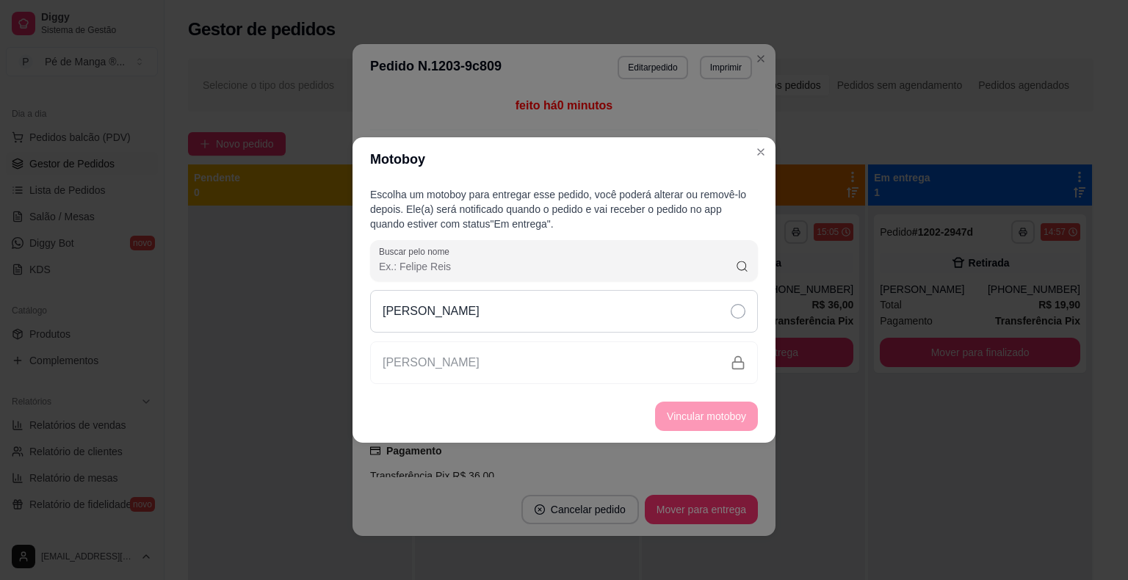
click at [624, 325] on div "[PERSON_NAME]" at bounding box center [564, 311] width 388 height 43
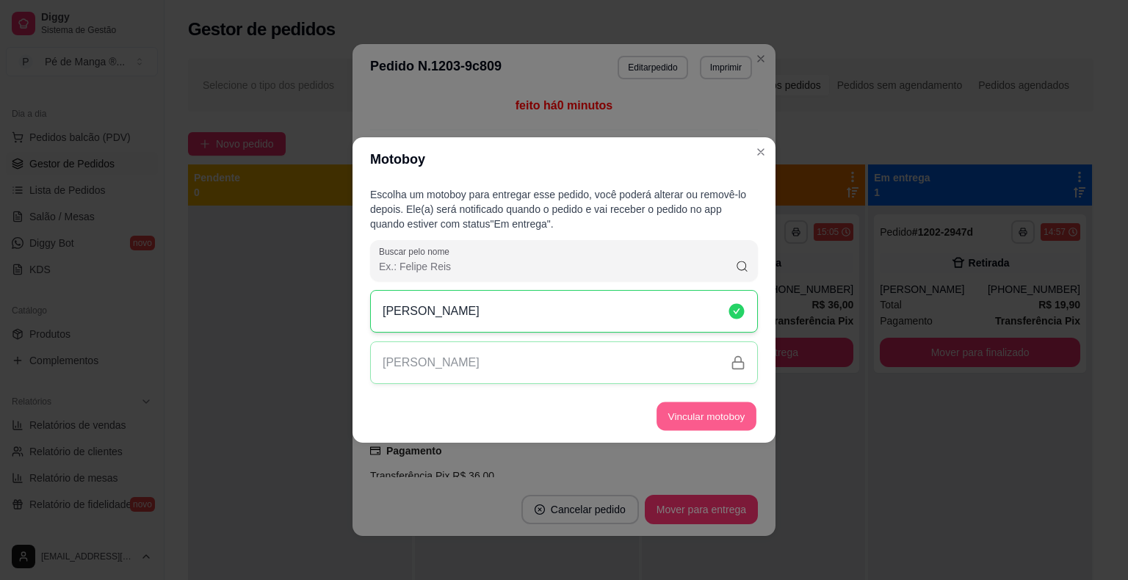
click at [699, 413] on button "Vincular motoboy" at bounding box center [706, 416] width 100 height 29
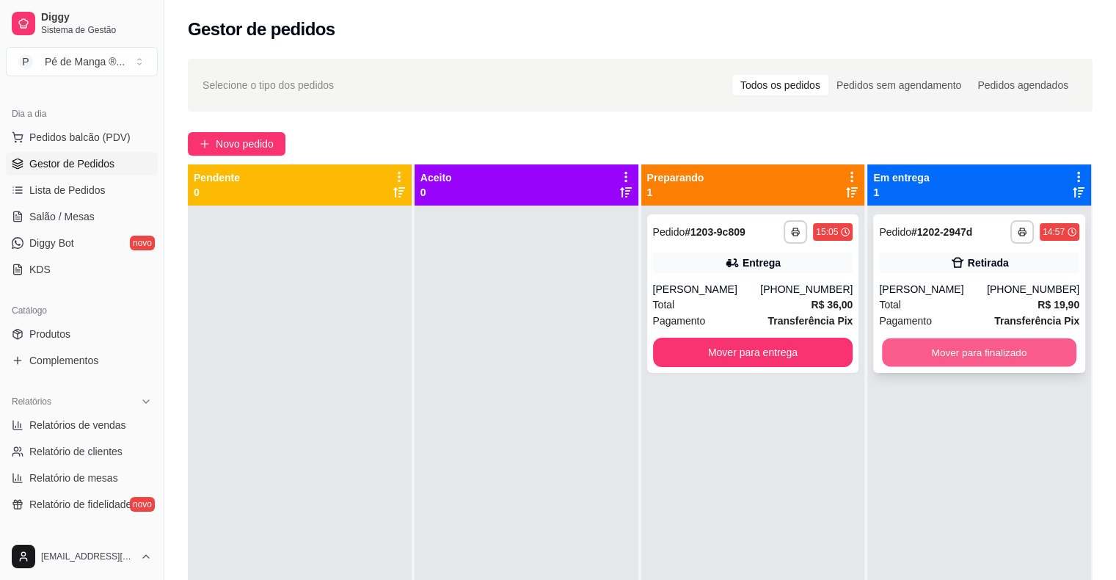
click at [954, 352] on button "Mover para finalizado" at bounding box center [979, 352] width 195 height 29
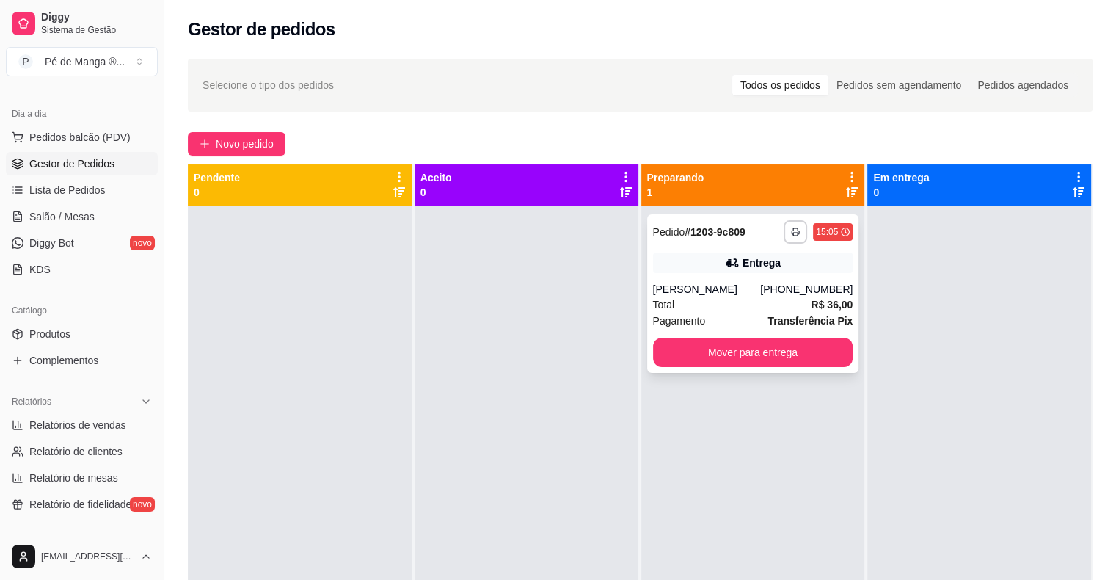
click at [813, 302] on strong "R$ 36,00" at bounding box center [832, 305] width 42 height 12
click at [241, 142] on span "Novo pedido" at bounding box center [245, 144] width 58 height 16
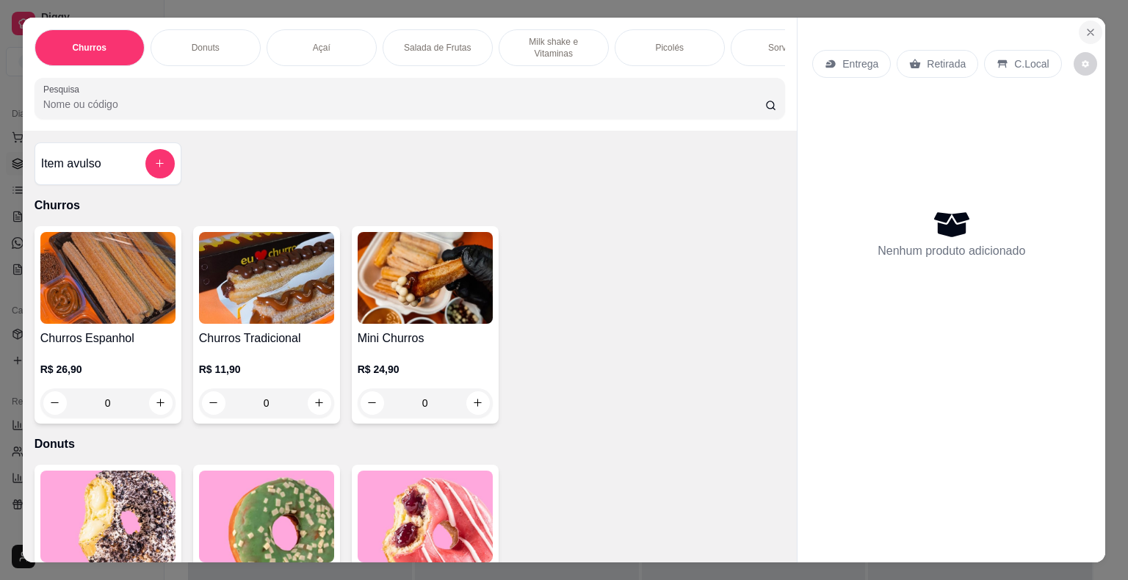
click at [1084, 31] on icon "Close" at bounding box center [1090, 32] width 12 height 12
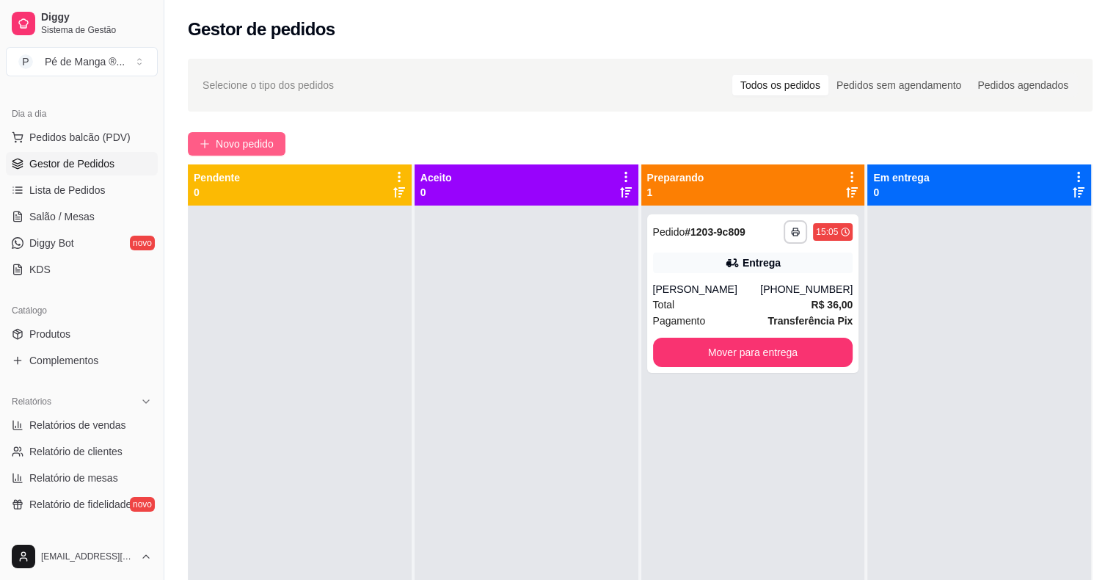
click at [256, 133] on button "Novo pedido" at bounding box center [237, 143] width 98 height 23
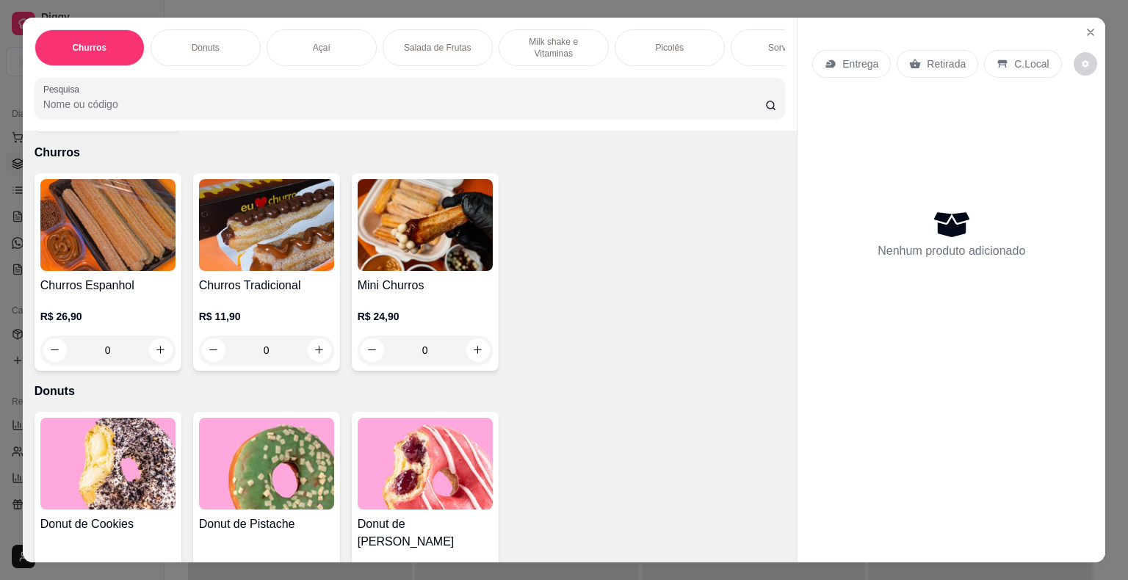
scroll to position [73, 0]
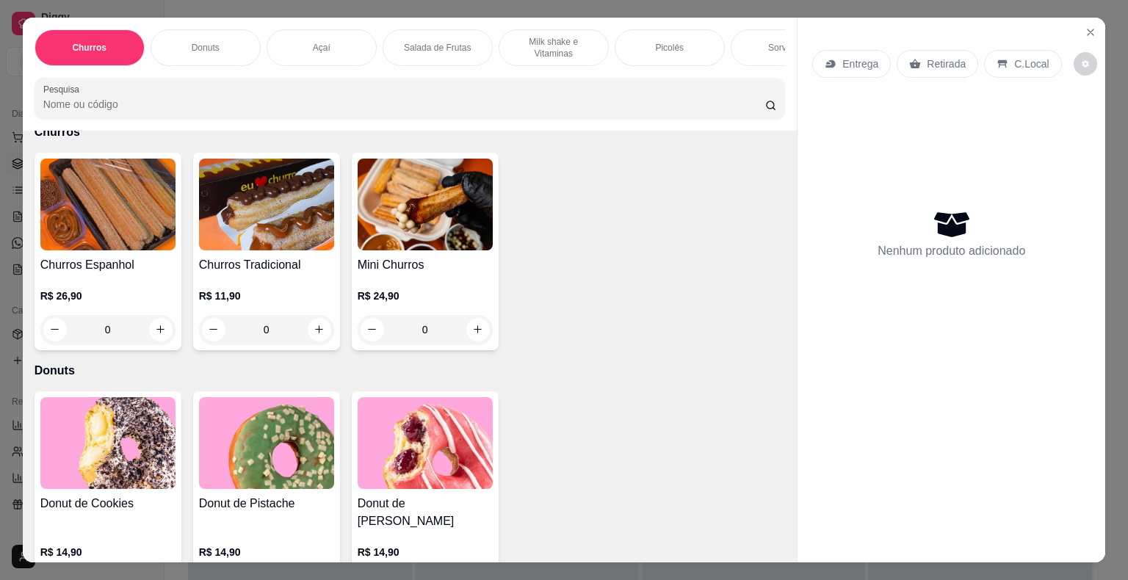
click at [763, 48] on div "Sorvetes" at bounding box center [785, 47] width 110 height 37
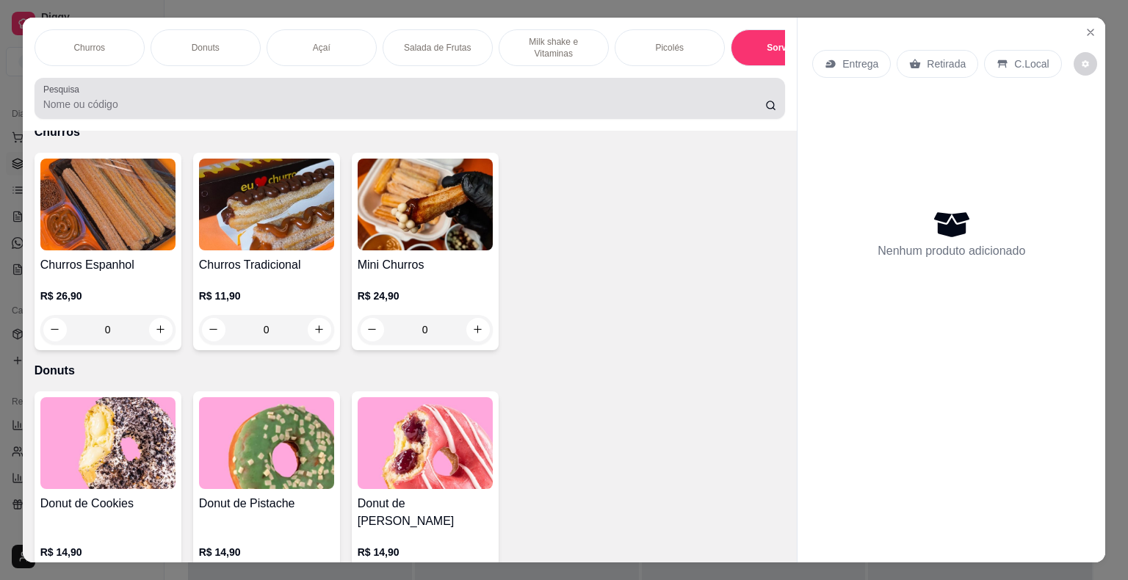
scroll to position [35, 0]
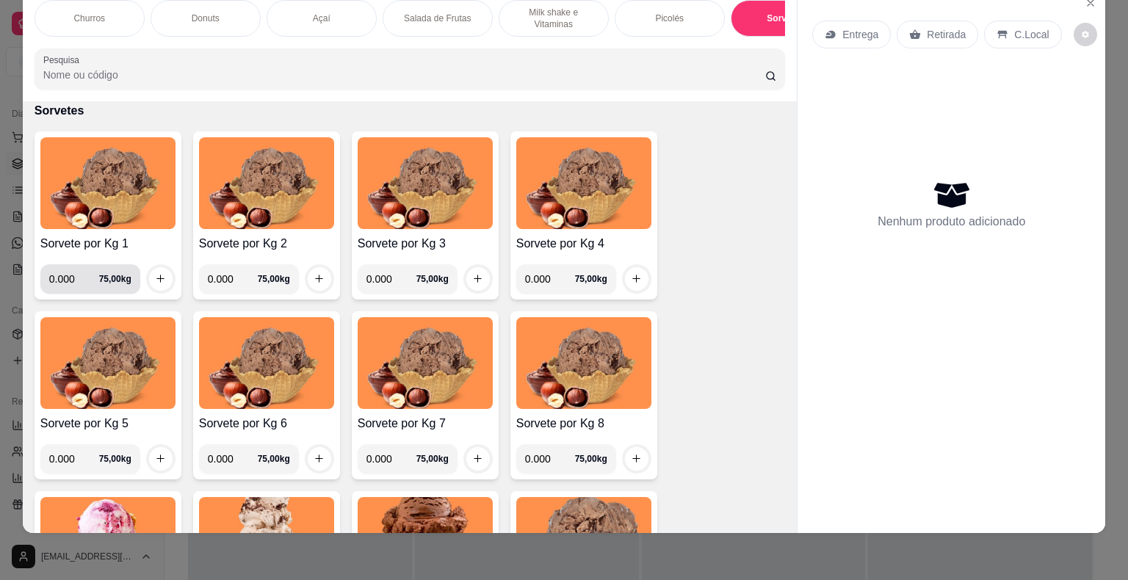
click at [66, 279] on input "0.000" at bounding box center [74, 278] width 50 height 29
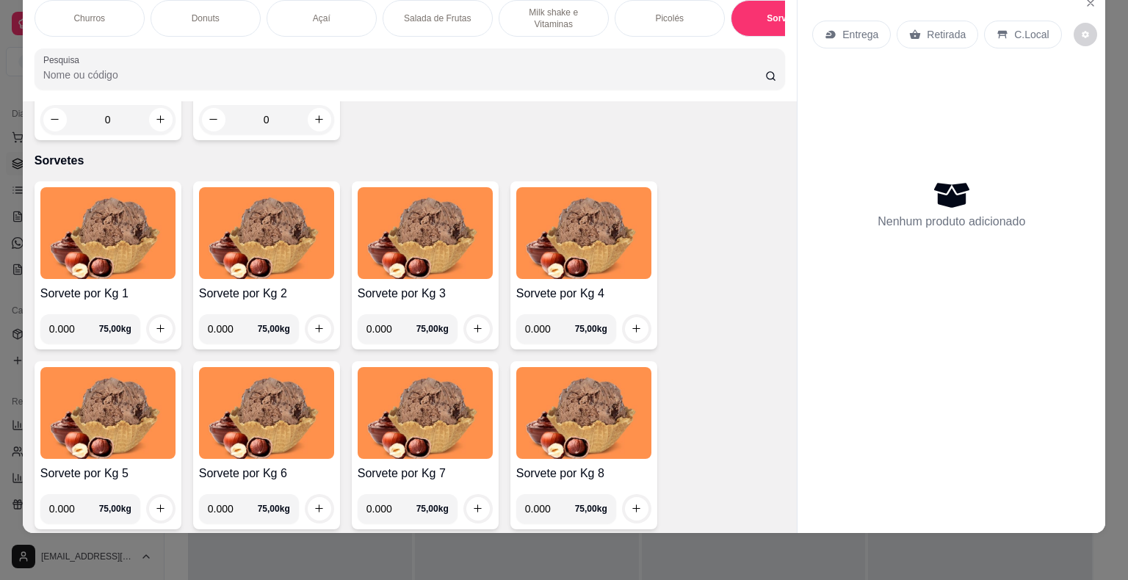
scroll to position [1859, 0]
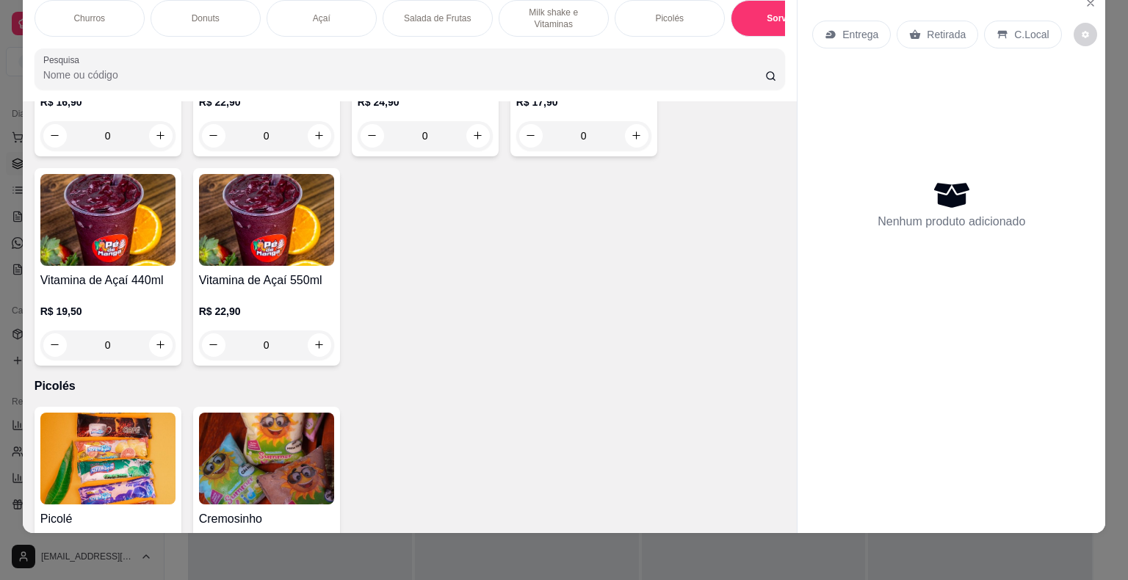
click at [746, 13] on div "Sorvetes" at bounding box center [785, 18] width 110 height 37
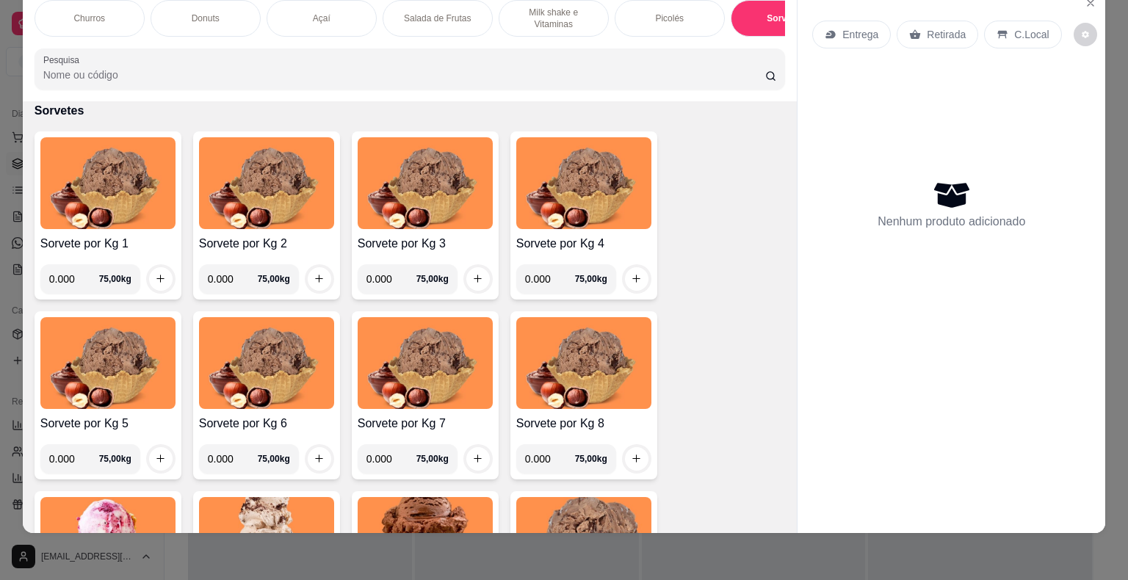
click at [78, 286] on input "0.000" at bounding box center [74, 278] width 50 height 29
type input "0.180"
click at [159, 280] on icon "increase-product-quantity" at bounding box center [160, 278] width 11 height 11
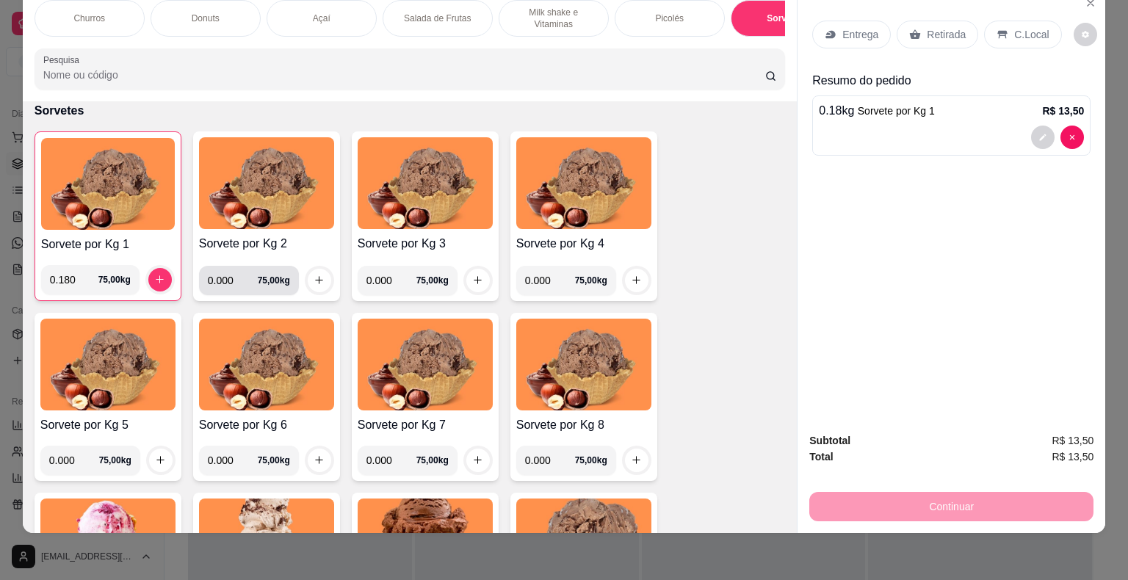
click at [230, 283] on input "0.000" at bounding box center [233, 280] width 50 height 29
type input "0.188"
click at [308, 286] on button "increase-product-quantity" at bounding box center [319, 280] width 23 height 23
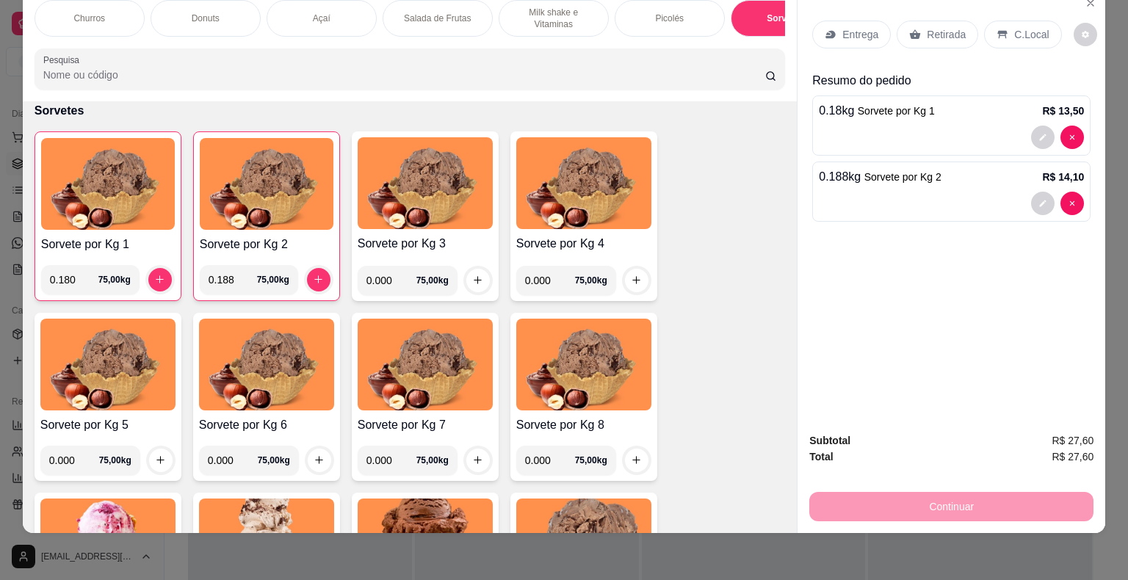
scroll to position [0, 0]
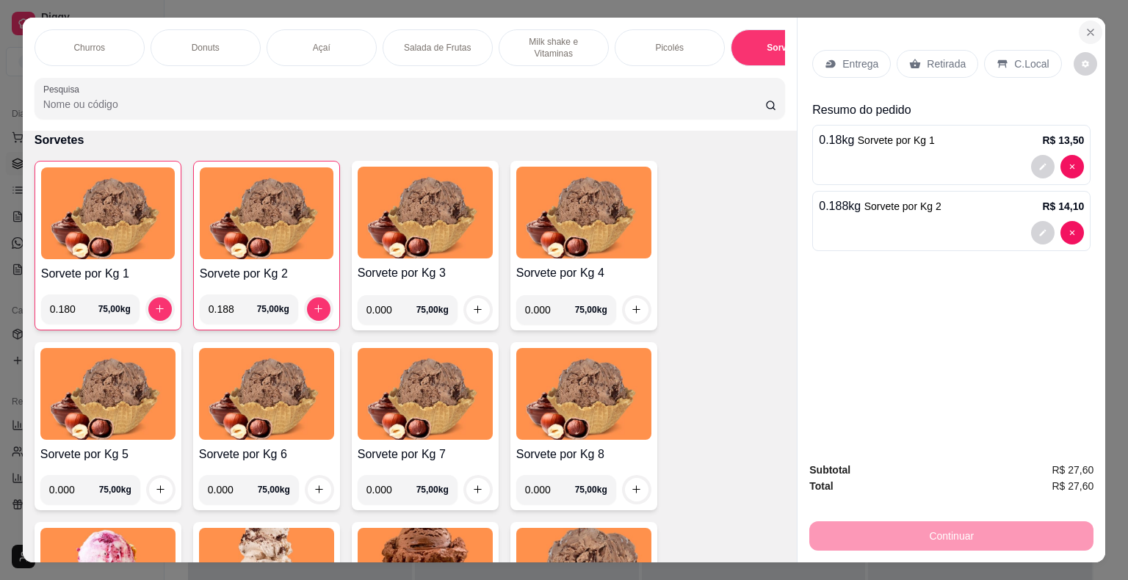
click at [1094, 25] on button "Close" at bounding box center [1089, 32] width 23 height 23
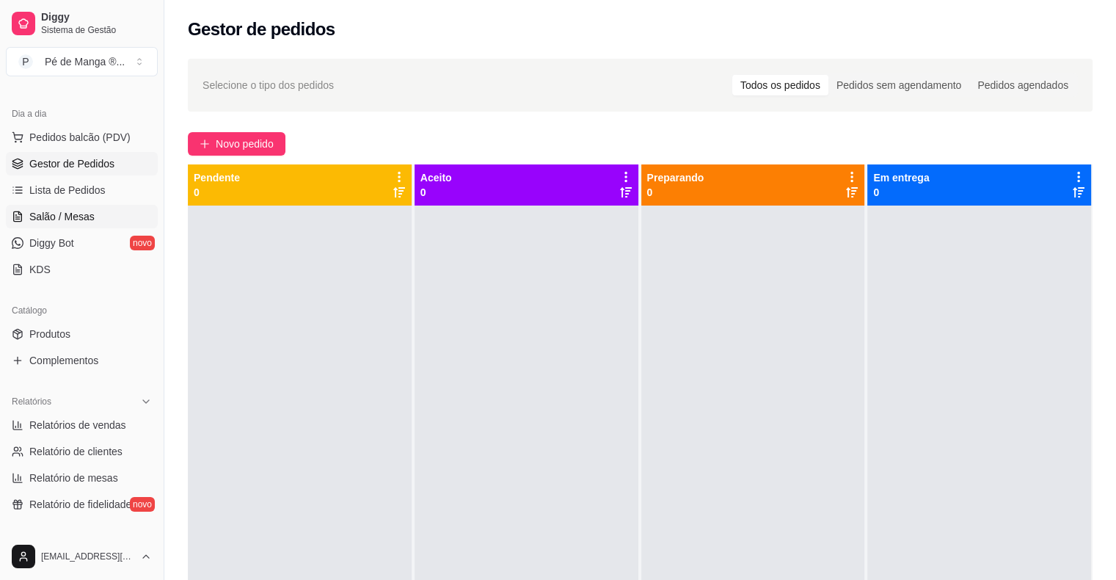
click at [79, 220] on span "Salão / Mesas" at bounding box center [61, 216] width 65 height 15
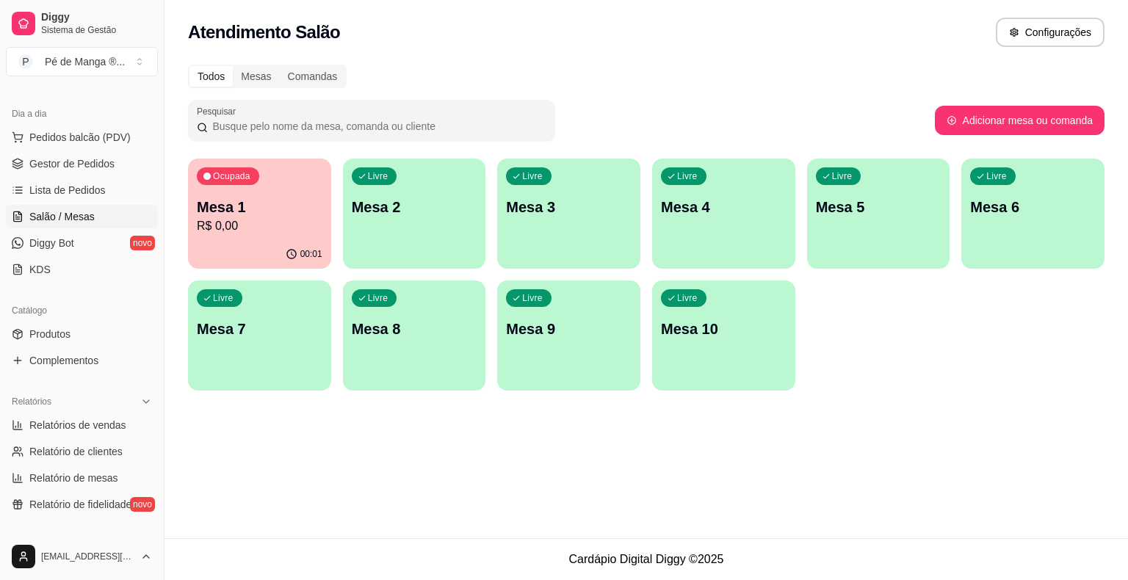
click at [288, 217] on p "R$ 0,00" at bounding box center [260, 226] width 126 height 18
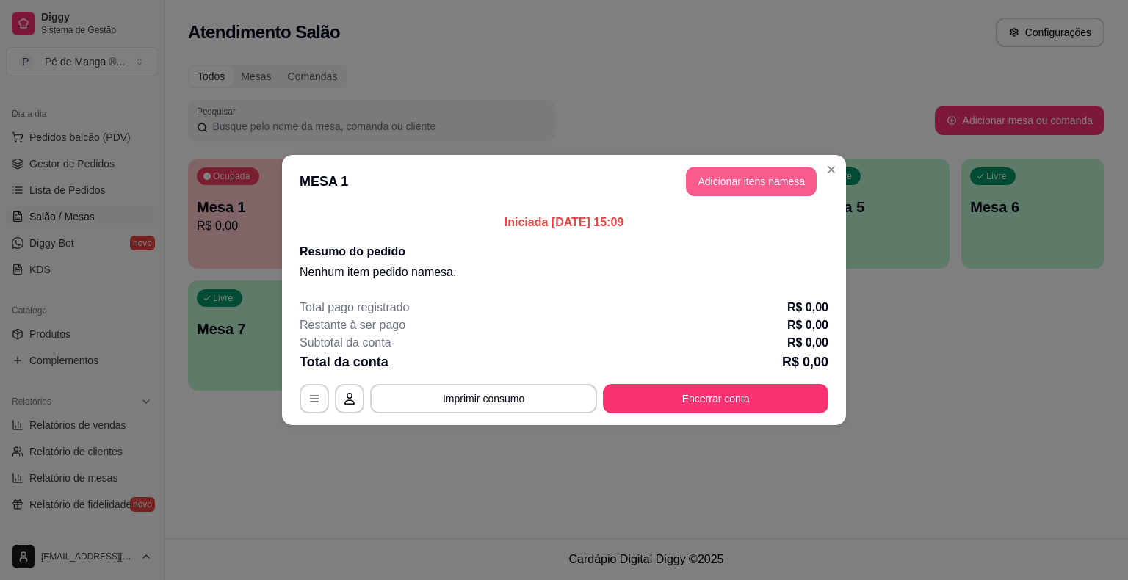
click at [766, 181] on button "Adicionar itens na mesa" at bounding box center [751, 181] width 131 height 29
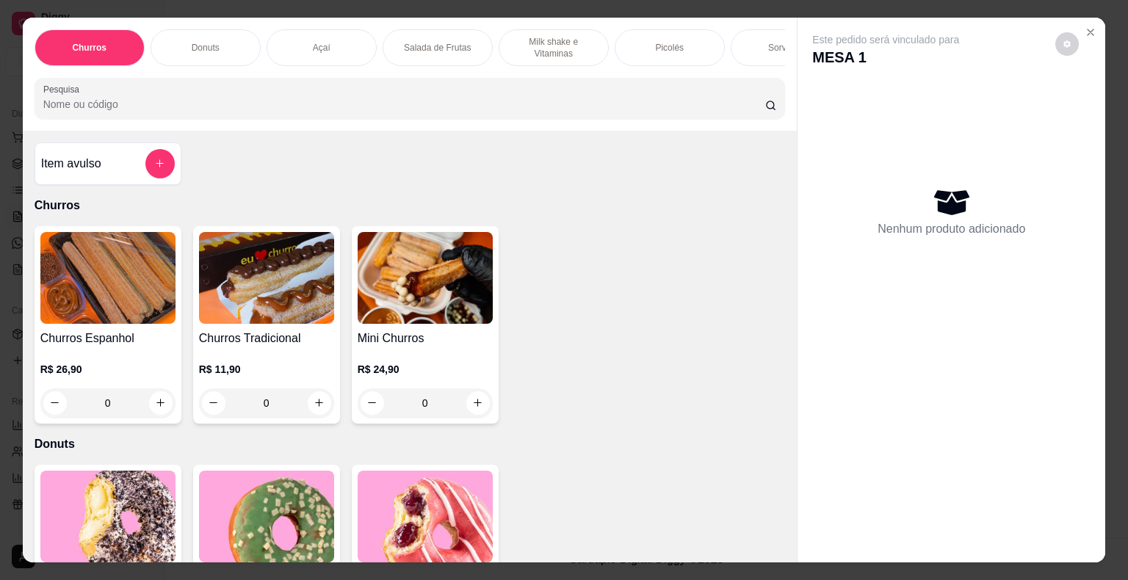
click at [736, 40] on div "Sorvetes" at bounding box center [785, 47] width 110 height 37
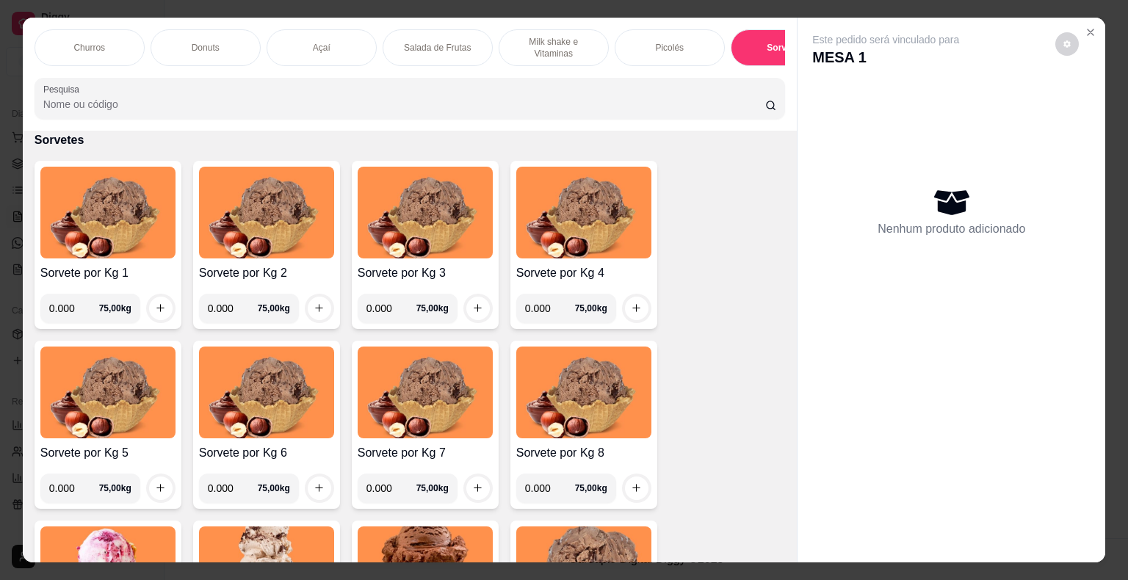
scroll to position [35, 0]
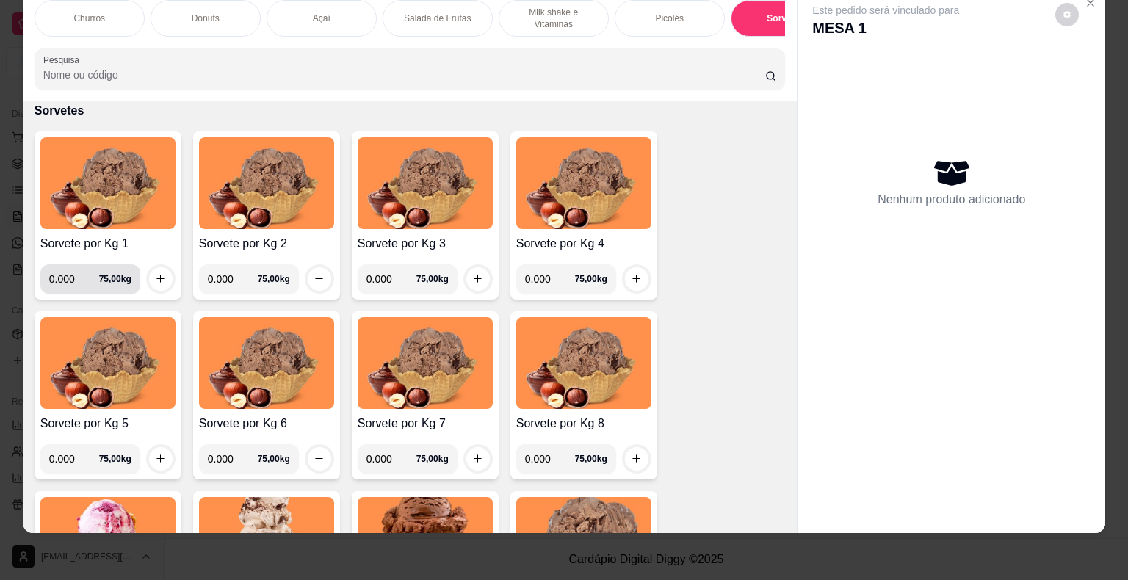
click at [73, 278] on input "0.000" at bounding box center [74, 278] width 50 height 29
type input "0.180"
click at [155, 281] on icon "increase-product-quantity" at bounding box center [160, 278] width 11 height 11
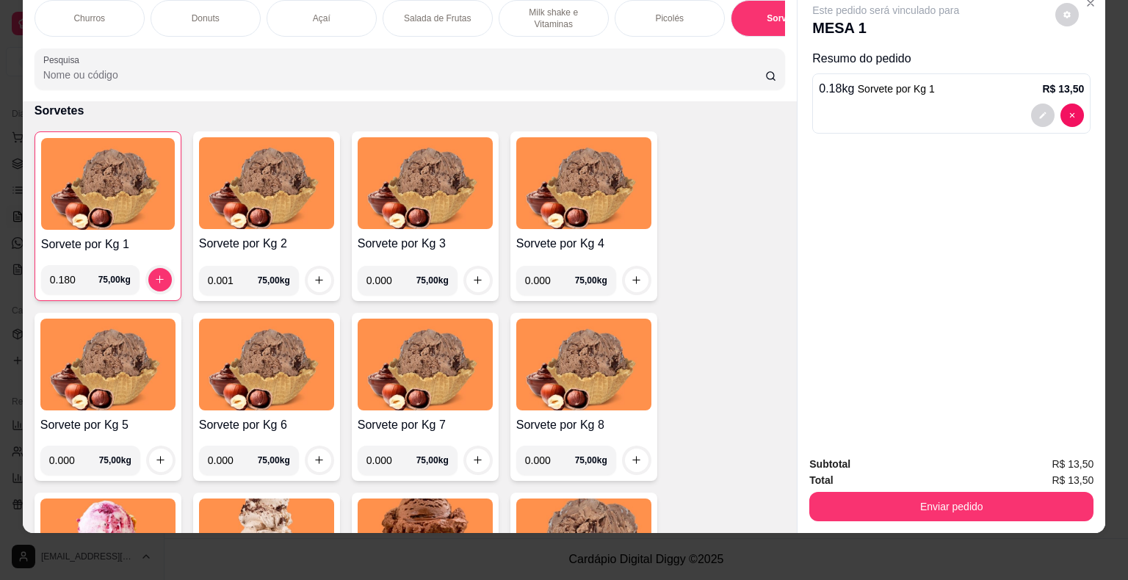
click at [241, 284] on input "0.001" at bounding box center [233, 280] width 50 height 29
type input "0.188"
click at [314, 275] on icon "increase-product-quantity" at bounding box center [318, 280] width 11 height 11
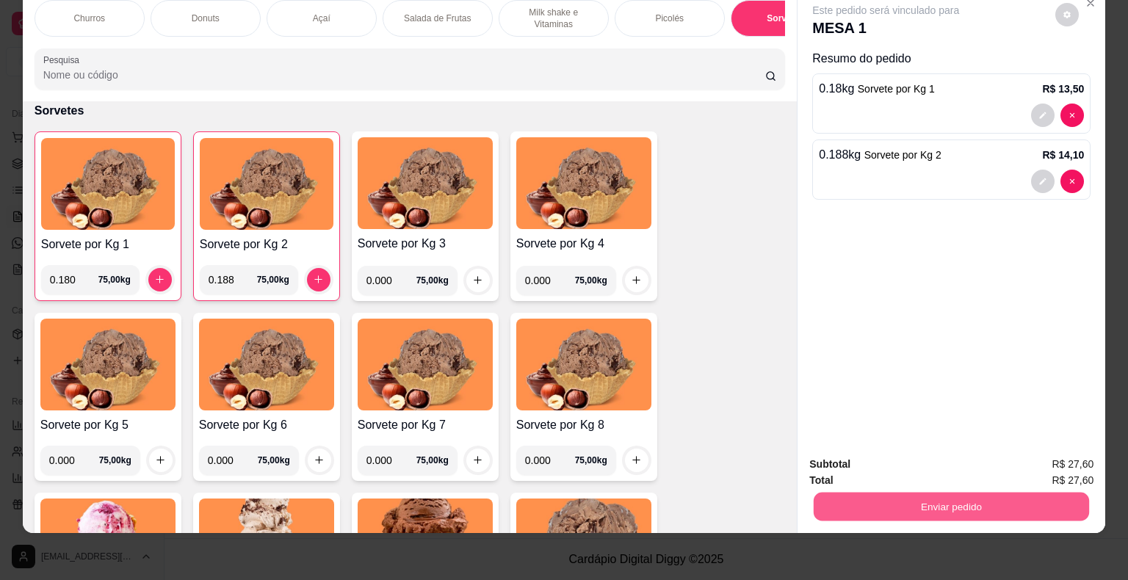
click at [846, 505] on button "Enviar pedido" at bounding box center [950, 507] width 275 height 29
click at [843, 460] on button "Não registrar e enviar pedido" at bounding box center [902, 459] width 148 height 27
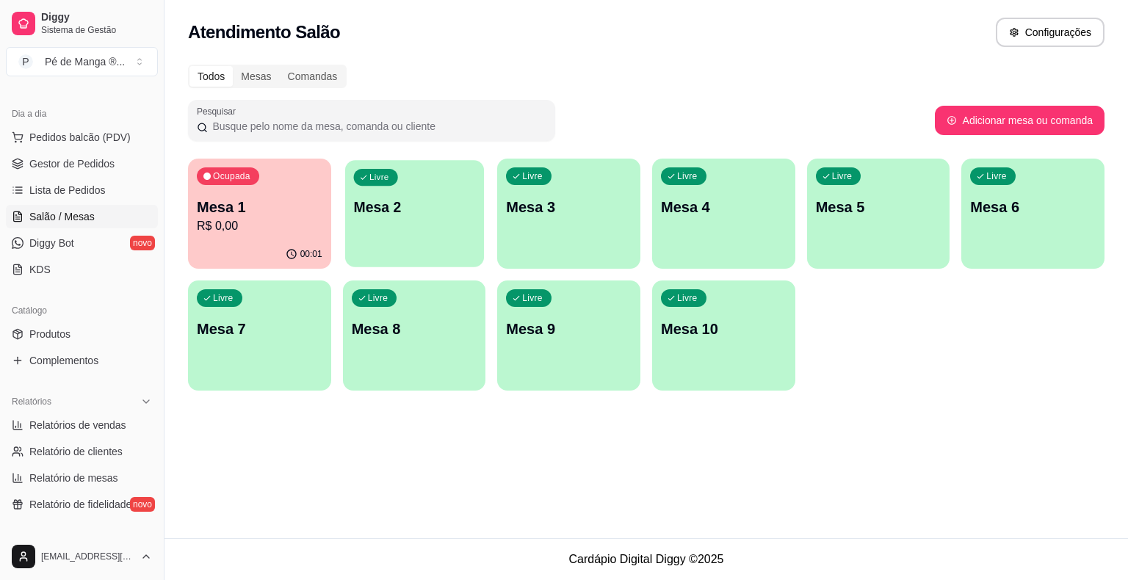
click at [447, 211] on p "Mesa 2" at bounding box center [414, 207] width 122 height 20
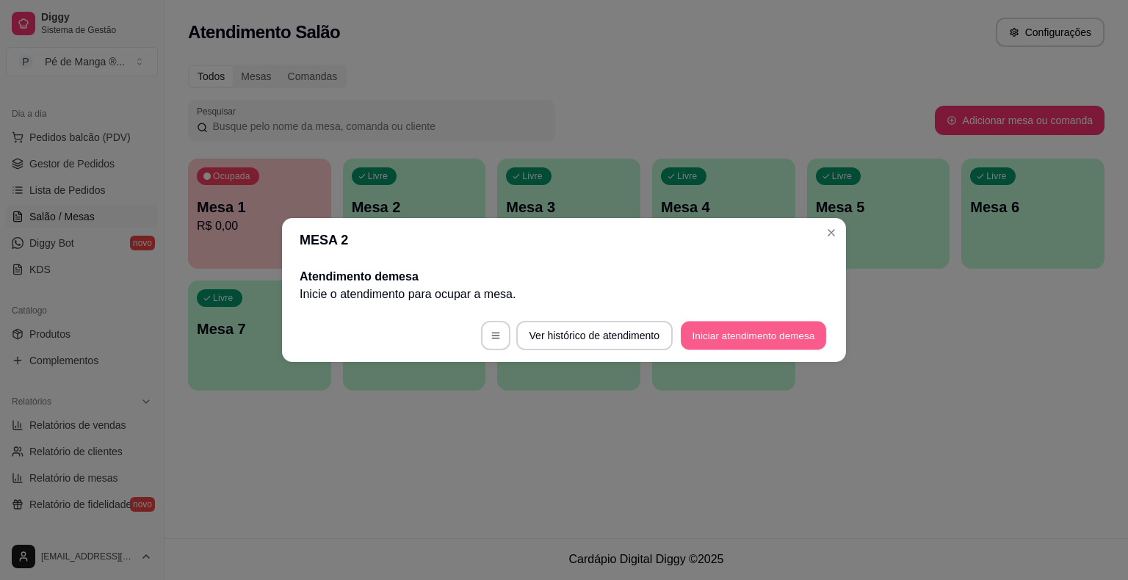
click at [729, 327] on button "Iniciar atendimento de mesa" at bounding box center [752, 336] width 145 height 29
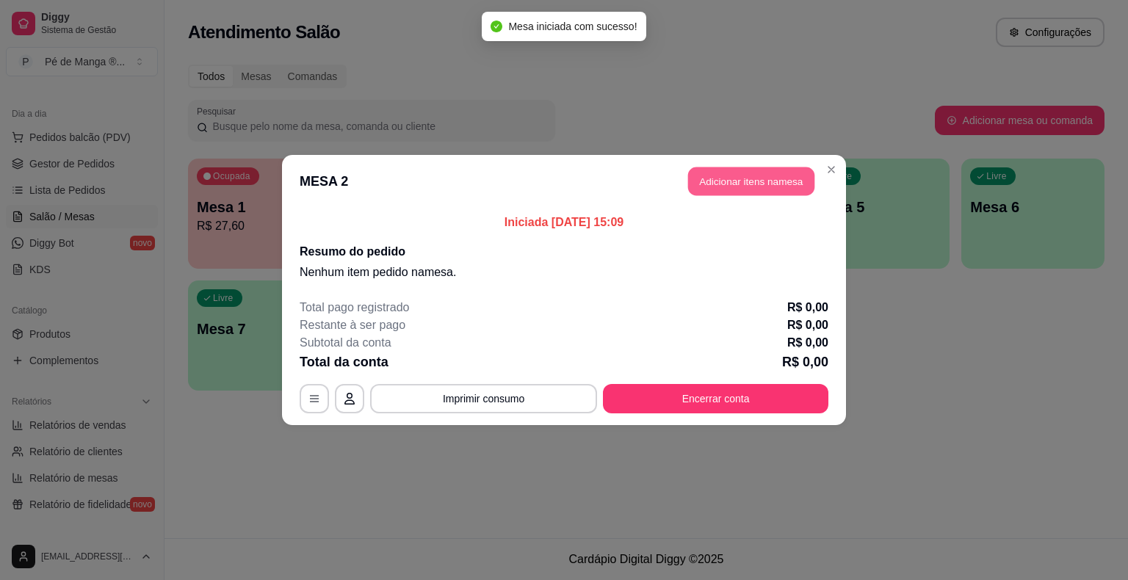
click at [759, 187] on button "Adicionar itens na mesa" at bounding box center [751, 181] width 126 height 29
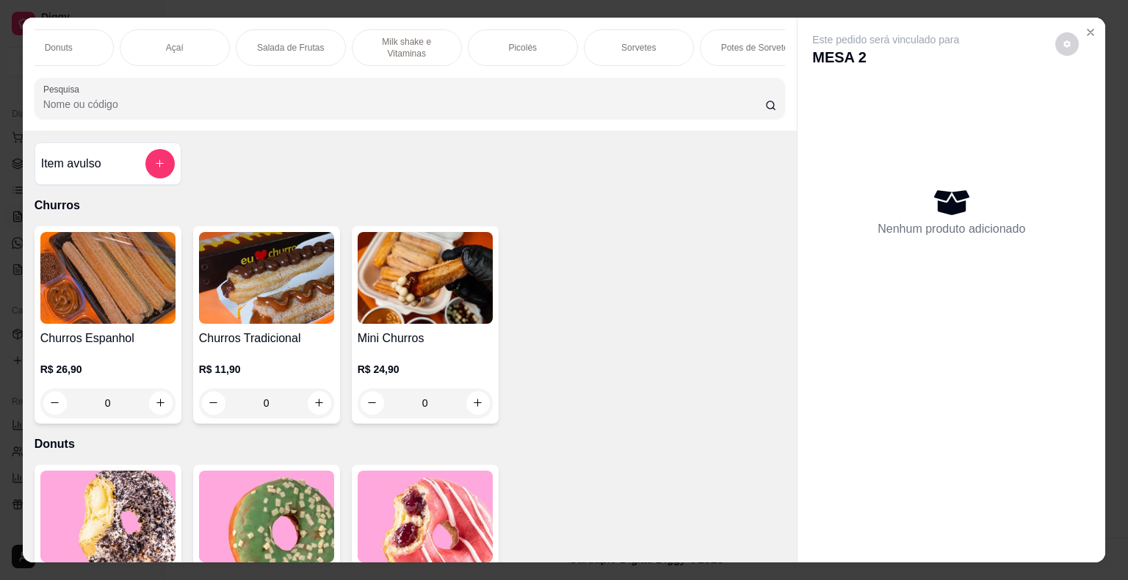
scroll to position [0, 200]
click at [606, 51] on div "Sorvetes" at bounding box center [586, 47] width 110 height 37
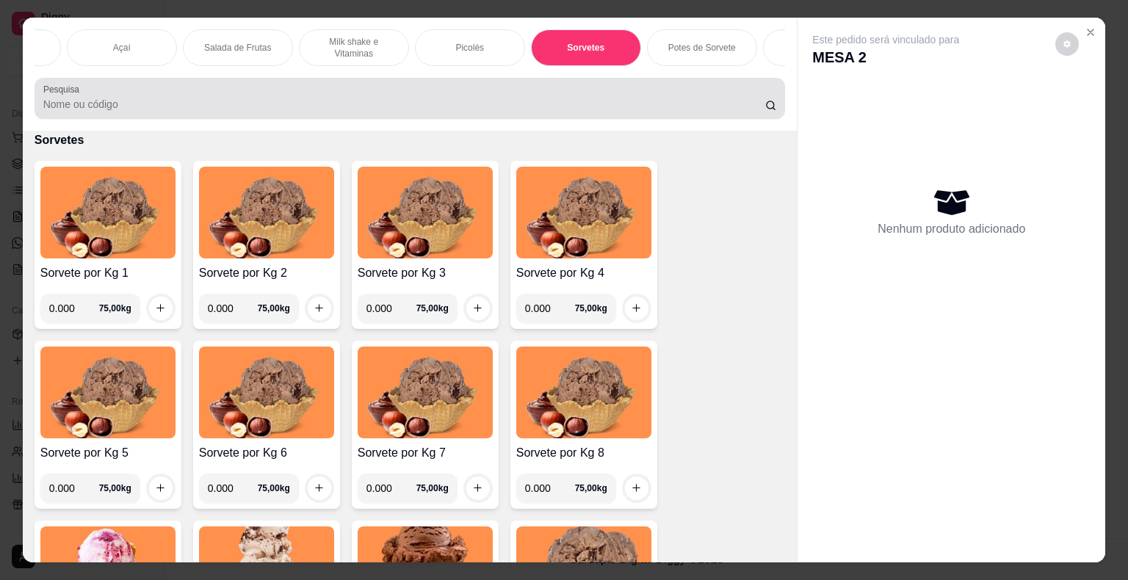
scroll to position [35, 0]
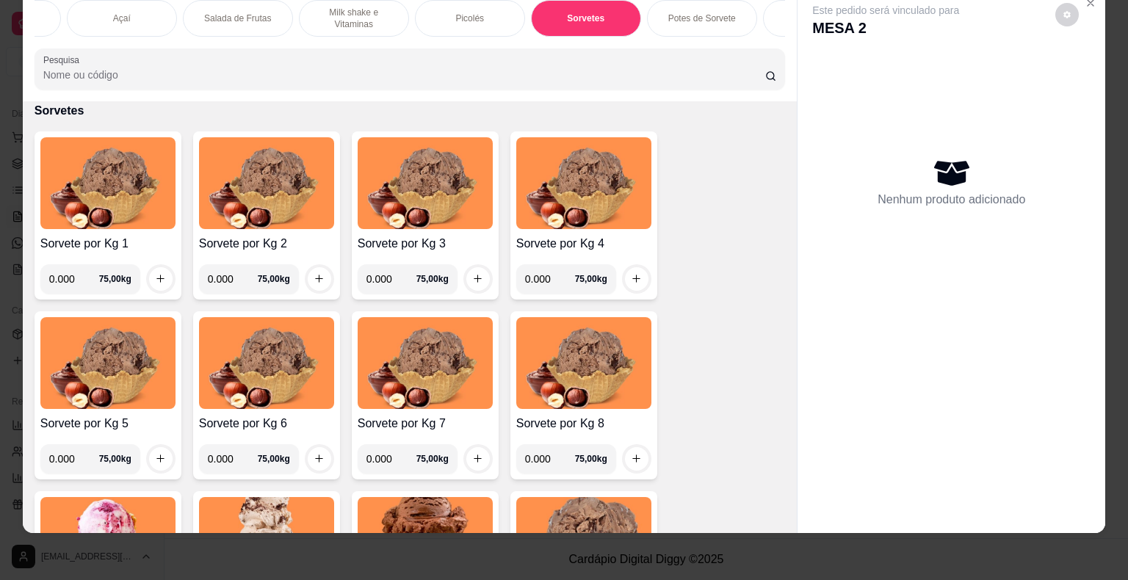
click at [73, 285] on input "0.000" at bounding box center [74, 278] width 50 height 29
type input "0.406"
click at [149, 276] on button "increase-product-quantity" at bounding box center [160, 278] width 23 height 23
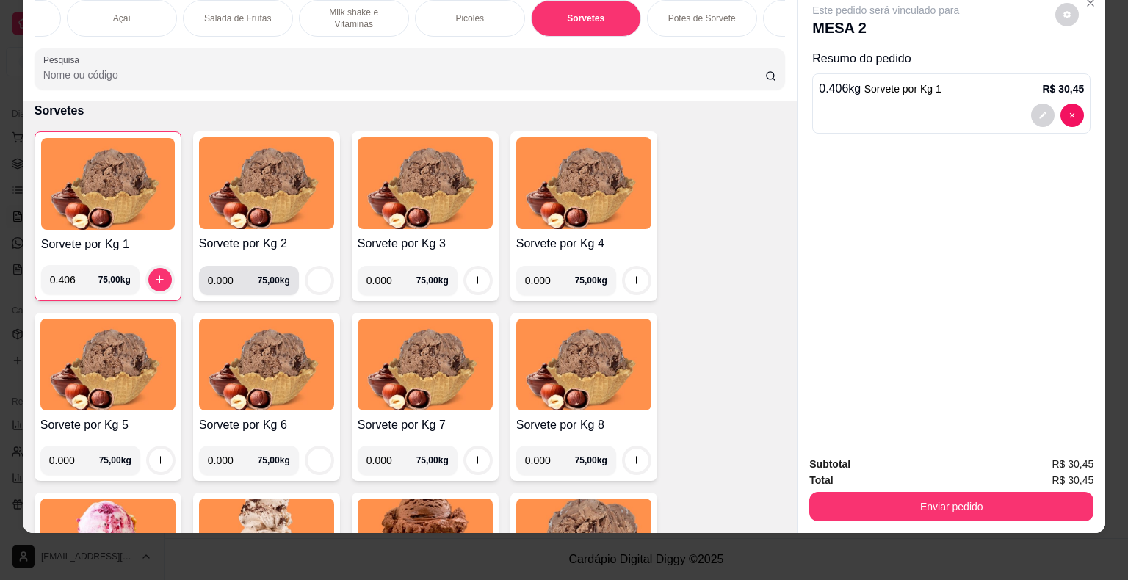
click at [228, 280] on input "0.000" at bounding box center [233, 280] width 50 height 29
click at [225, 280] on input "0.000" at bounding box center [233, 280] width 50 height 29
type input "0.318"
click at [313, 277] on icon "increase-product-quantity" at bounding box center [318, 280] width 11 height 11
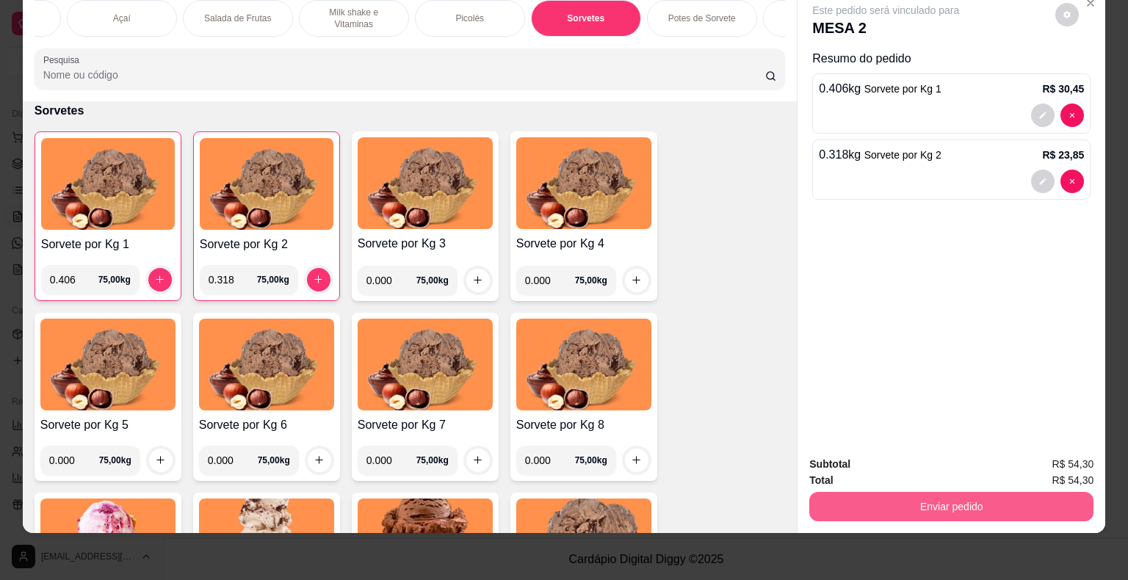
click at [852, 494] on button "Enviar pedido" at bounding box center [951, 506] width 284 height 29
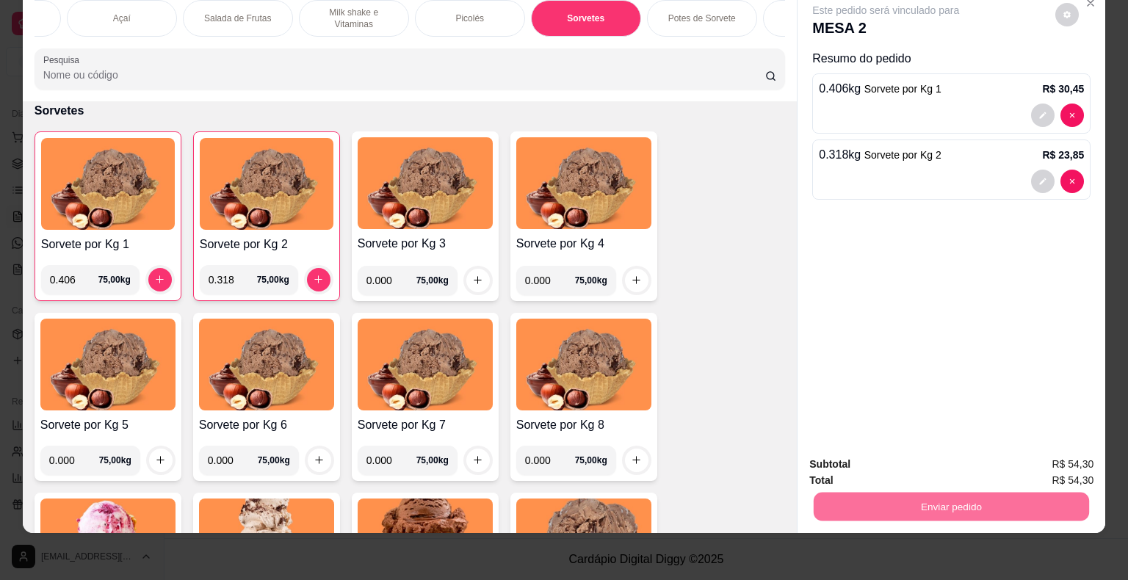
click at [849, 451] on button "Não registrar e enviar pedido" at bounding box center [902, 460] width 153 height 28
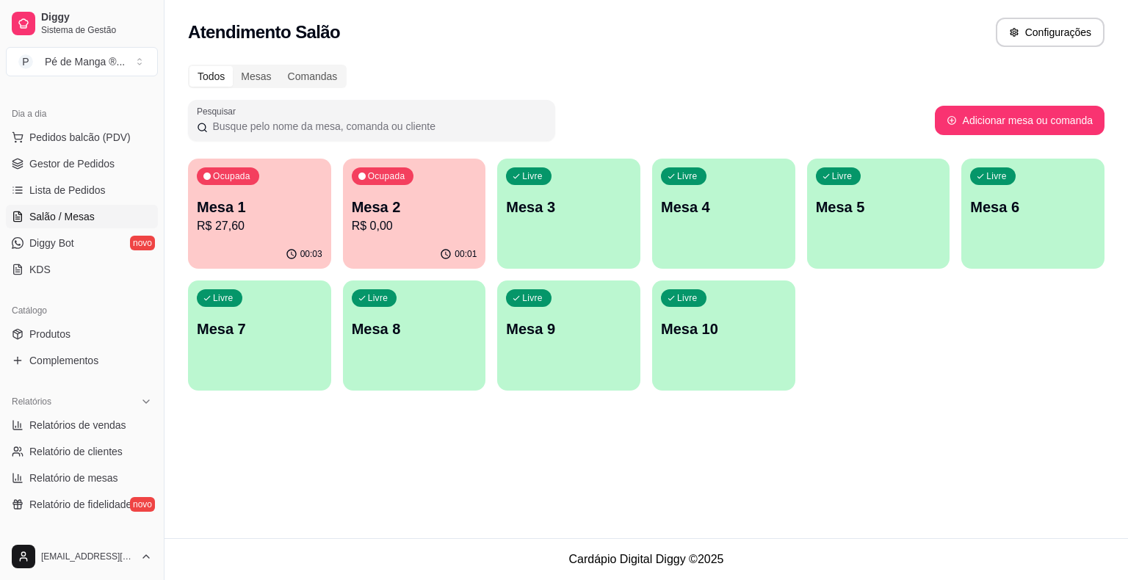
click at [566, 225] on div "Livre Mesa 3" at bounding box center [568, 205] width 143 height 92
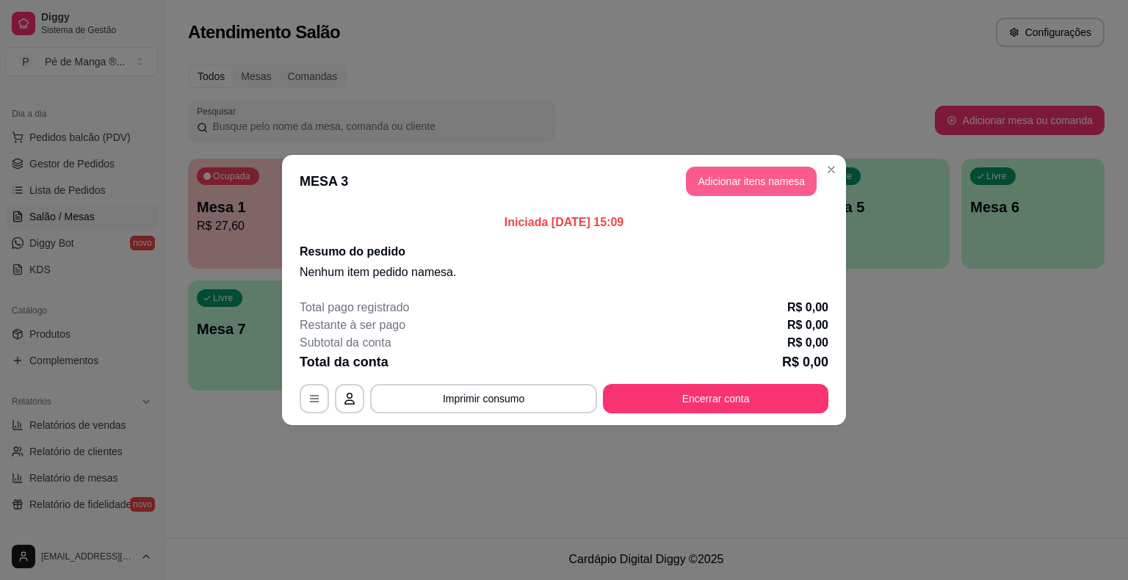
click at [791, 182] on button "Adicionar itens na mesa" at bounding box center [751, 181] width 131 height 29
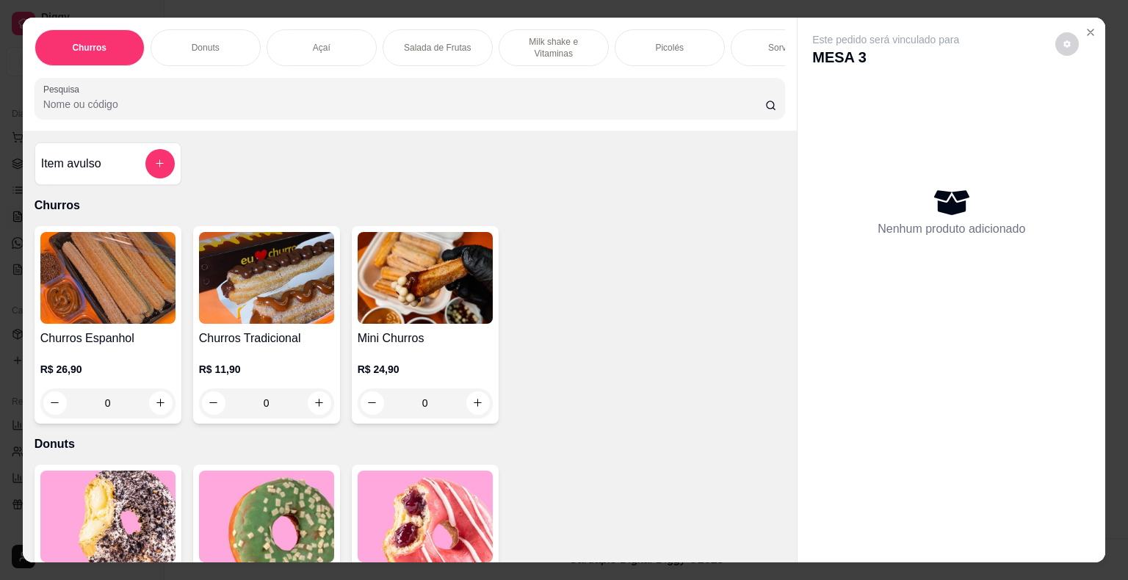
click at [774, 42] on p "Sorvetes" at bounding box center [785, 48] width 35 height 12
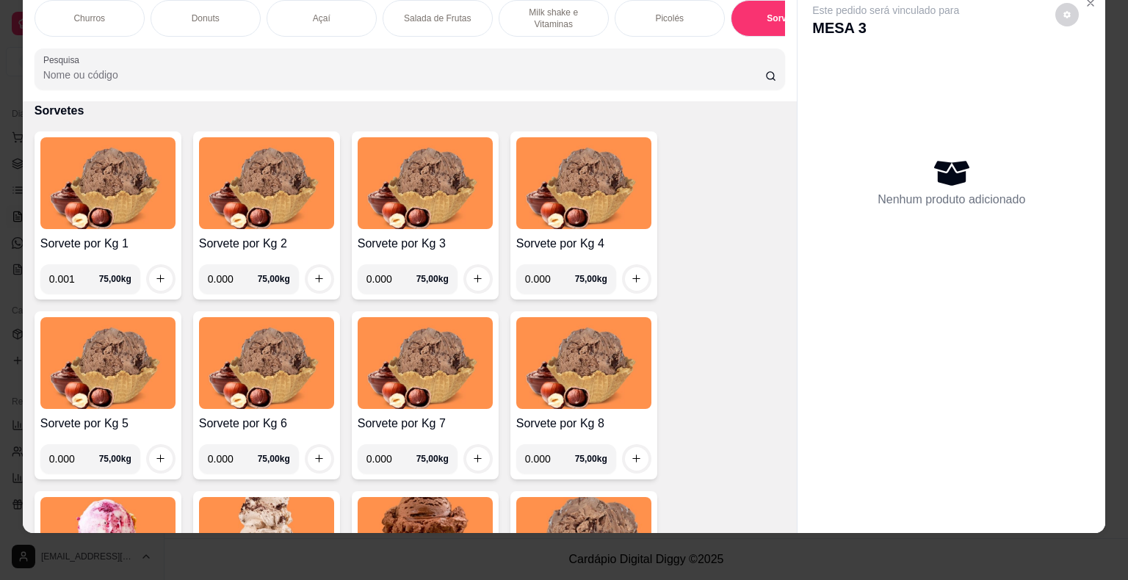
click at [79, 280] on input "0.001" at bounding box center [74, 278] width 50 height 29
click at [72, 277] on input "0.001" at bounding box center [74, 278] width 50 height 29
type input "0.098"
click at [155, 282] on icon "increase-product-quantity" at bounding box center [160, 278] width 11 height 11
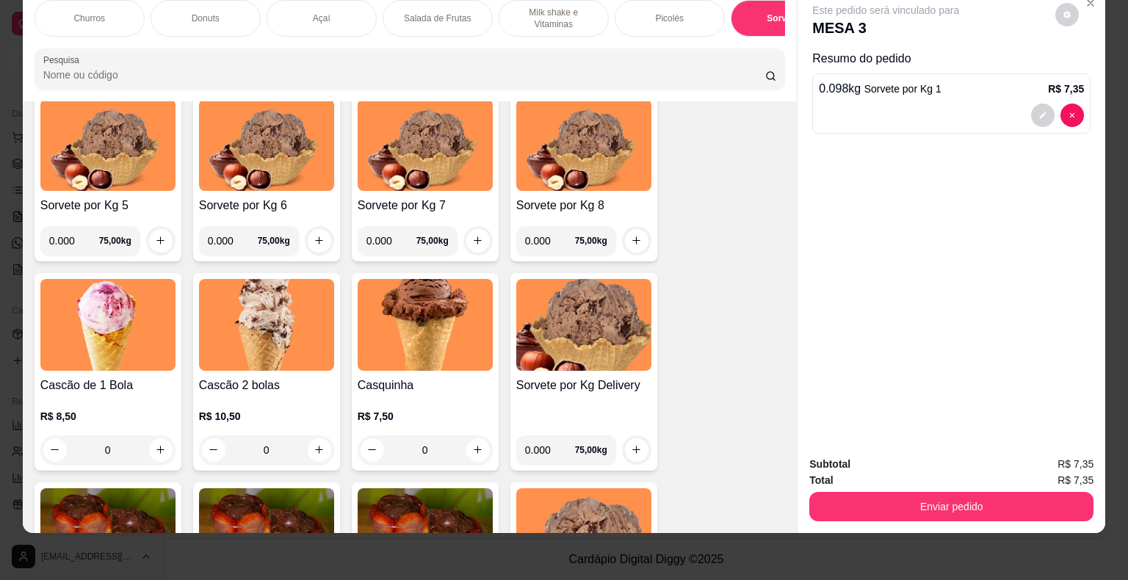
scroll to position [2153, 0]
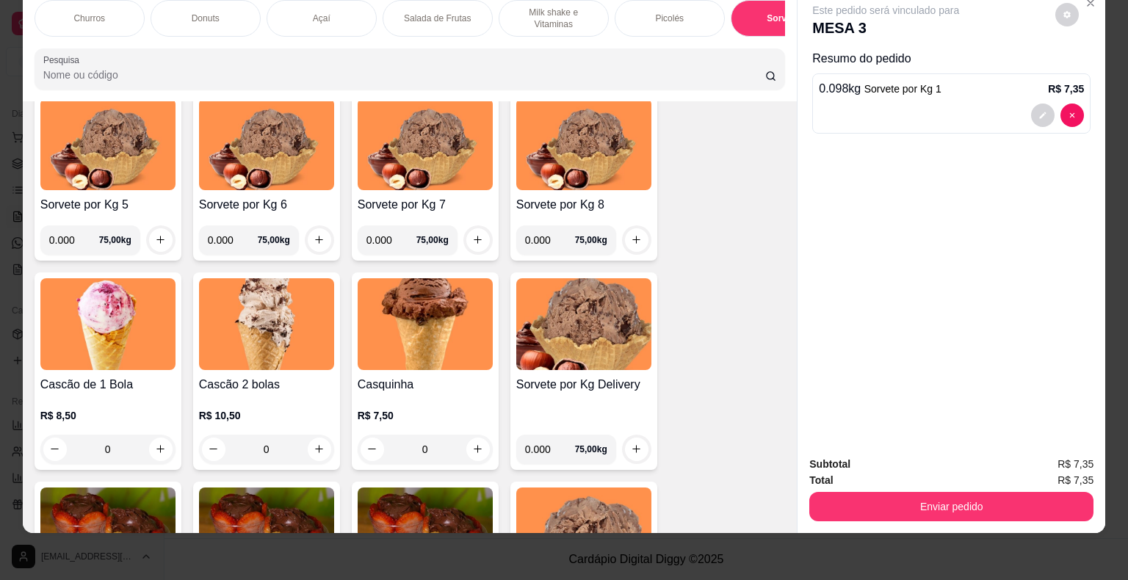
click at [312, 458] on div "0" at bounding box center [266, 449] width 135 height 29
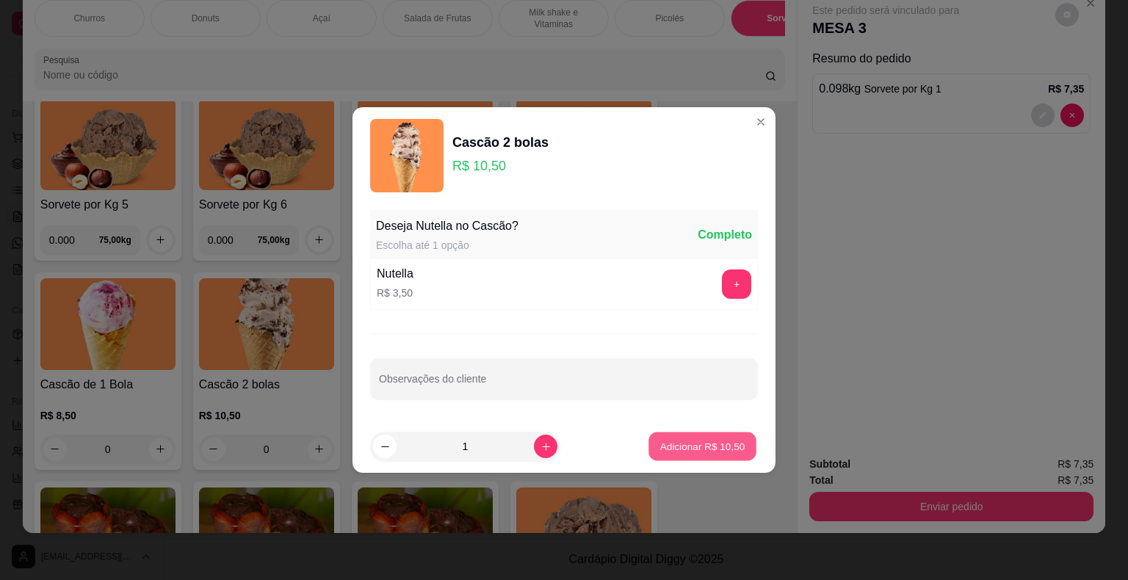
click at [648, 449] on button "Adicionar R$ 10,50" at bounding box center [702, 446] width 108 height 29
type input "1"
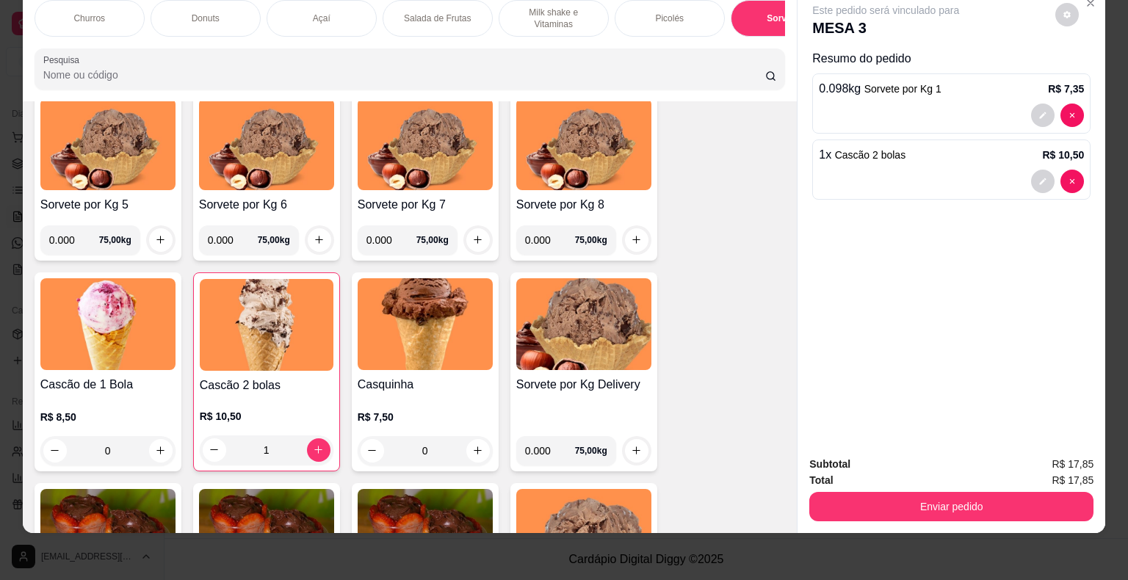
click at [148, 454] on div "0" at bounding box center [107, 450] width 135 height 29
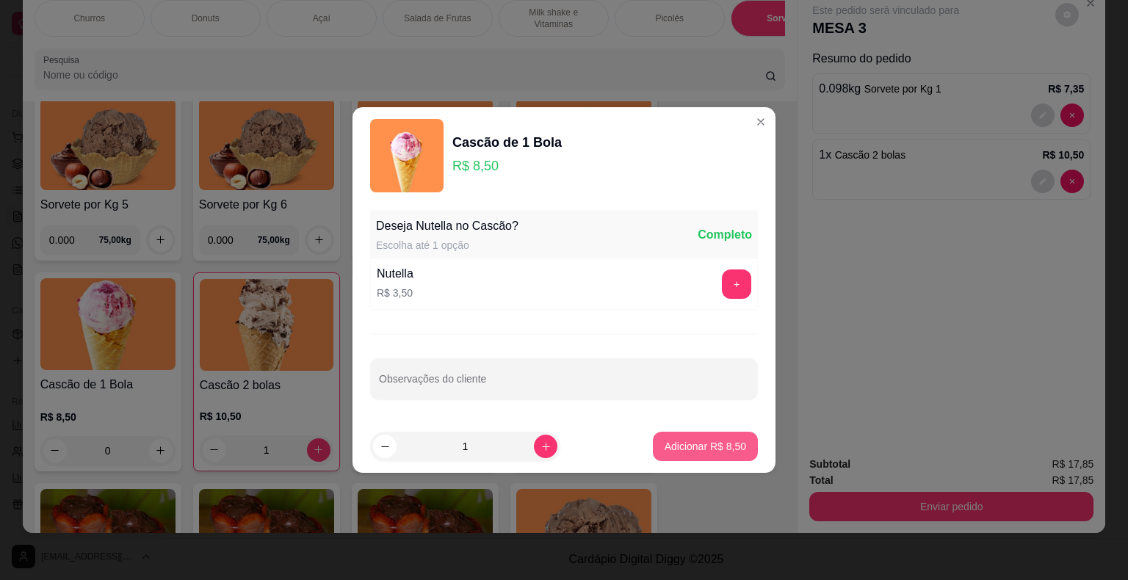
click at [684, 445] on p "Adicionar R$ 8,50" at bounding box center [704, 446] width 81 height 15
type input "1"
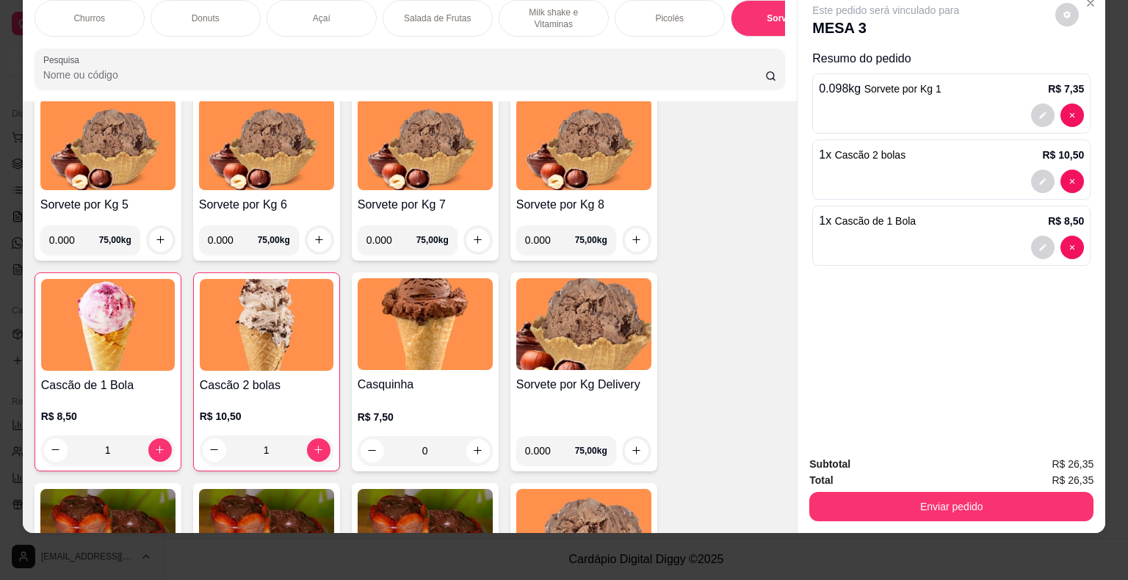
click at [211, 446] on div "1" at bounding box center [267, 449] width 134 height 29
type input "0"
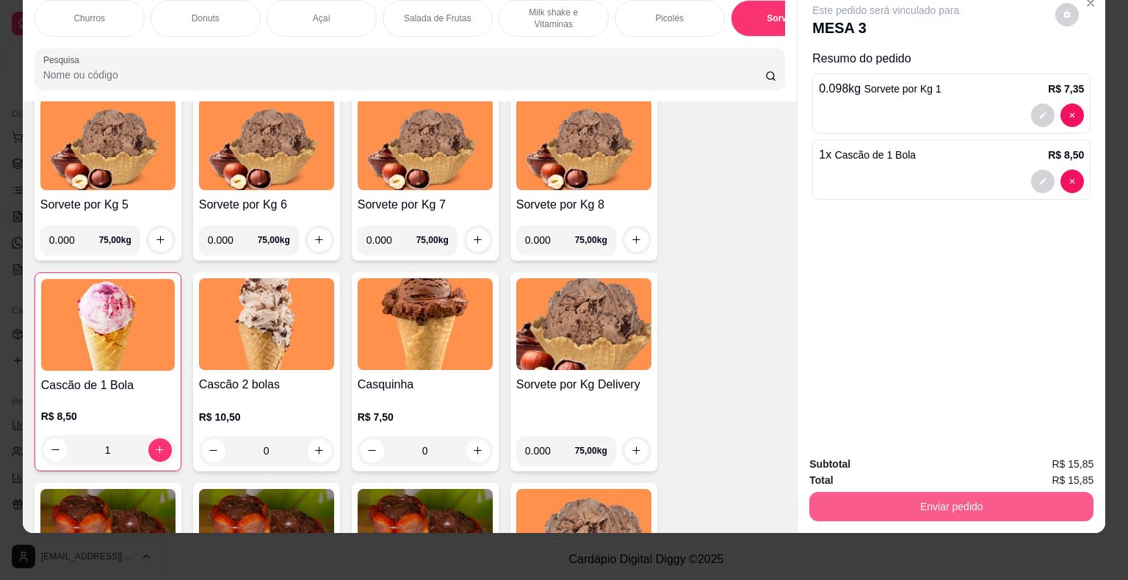
click at [956, 495] on button "Enviar pedido" at bounding box center [951, 506] width 284 height 29
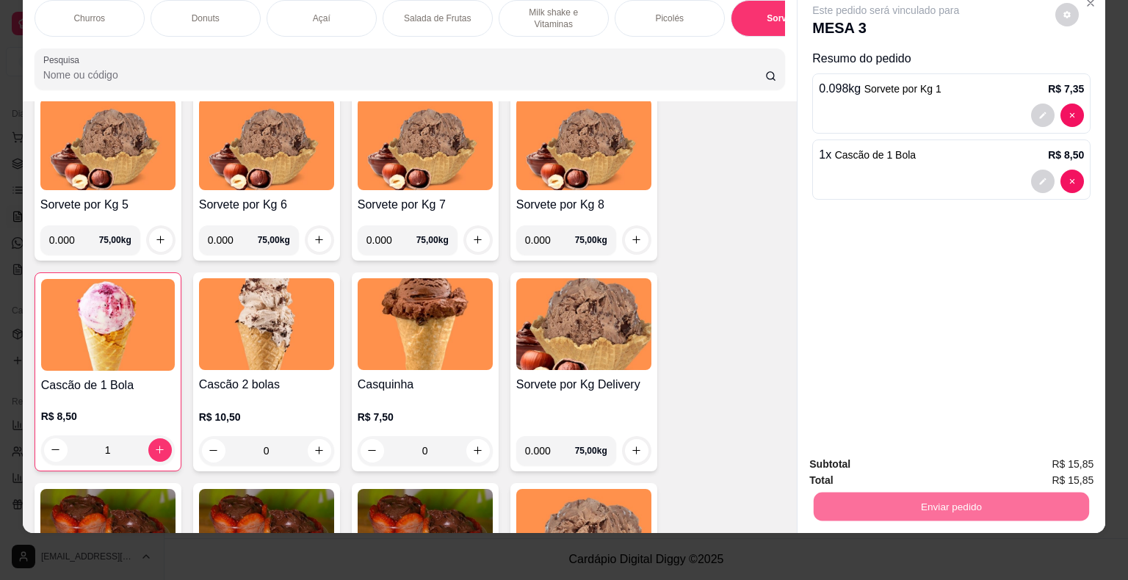
click at [937, 463] on button "Não registrar e enviar pedido" at bounding box center [902, 460] width 153 height 28
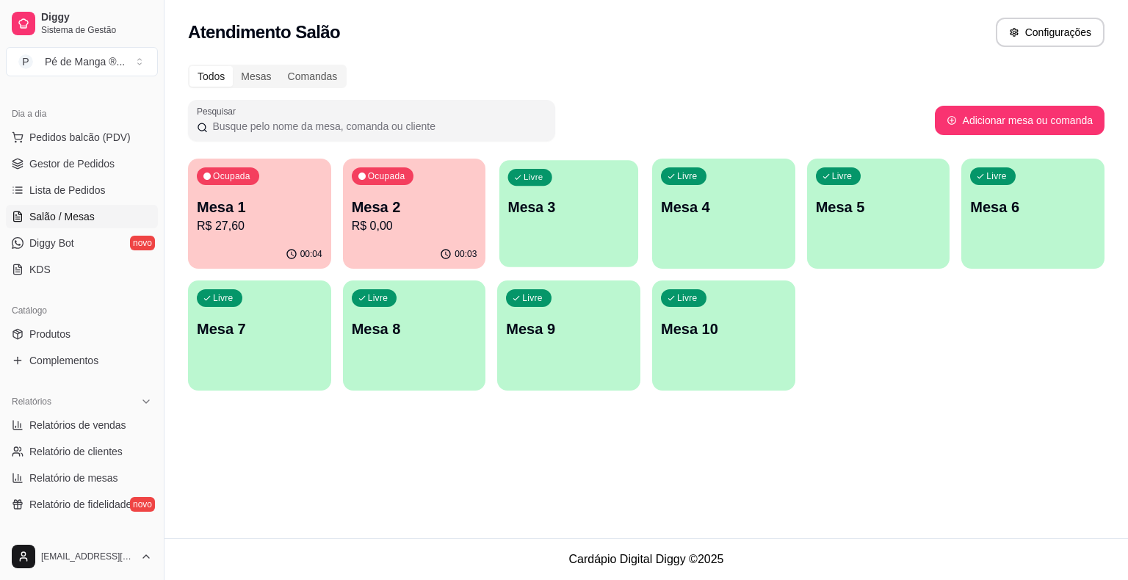
click at [617, 225] on div "Livre Mesa 3" at bounding box center [568, 205] width 139 height 90
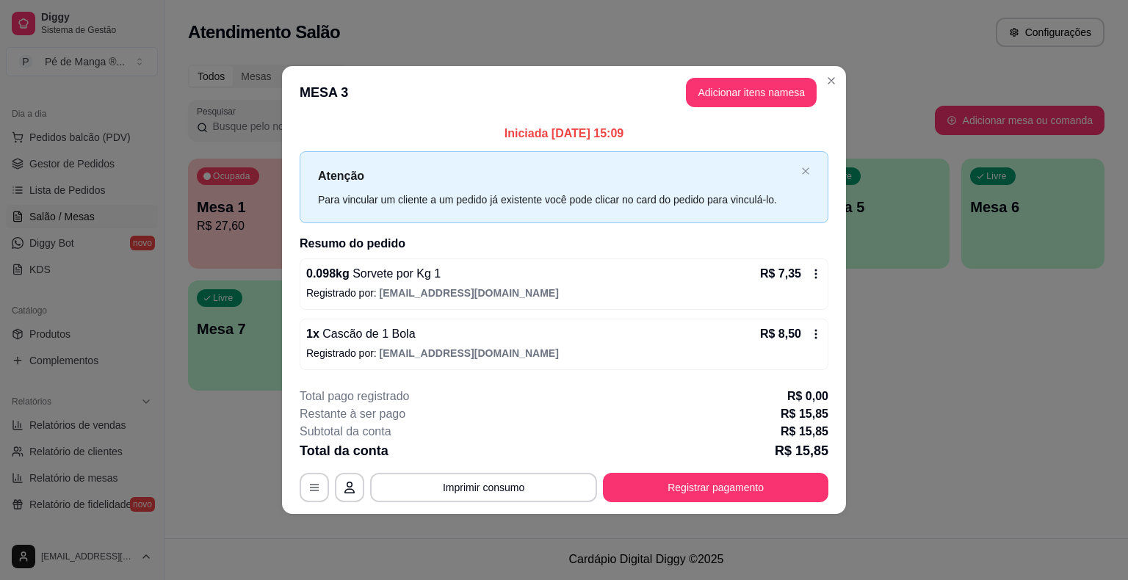
click at [835, 69] on header "MESA 3 Adicionar itens na mesa" at bounding box center [564, 92] width 564 height 53
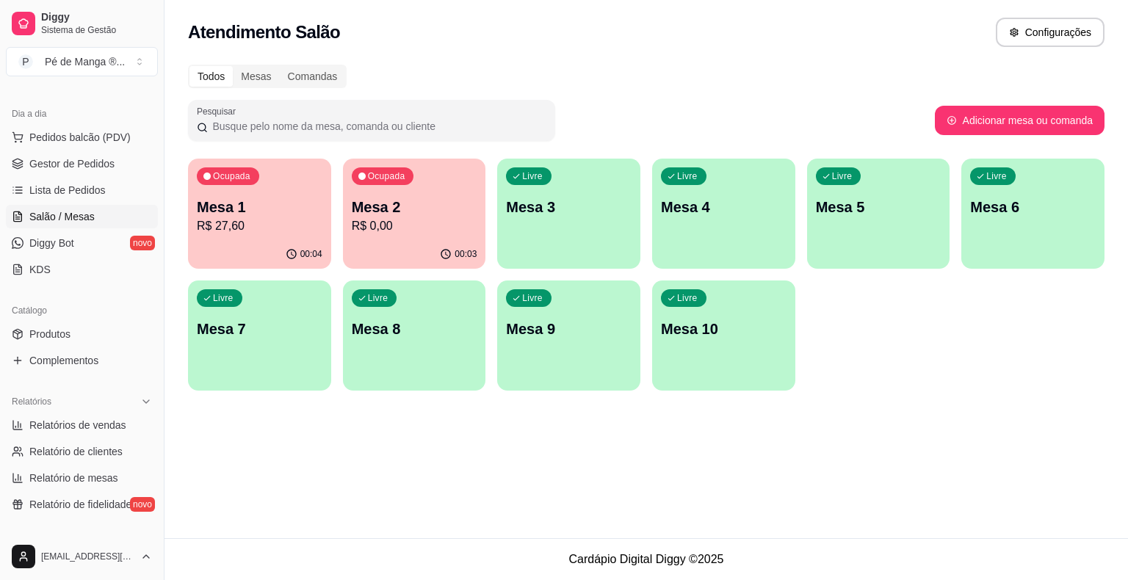
click at [690, 247] on div "Livre Mesa 4" at bounding box center [723, 205] width 143 height 92
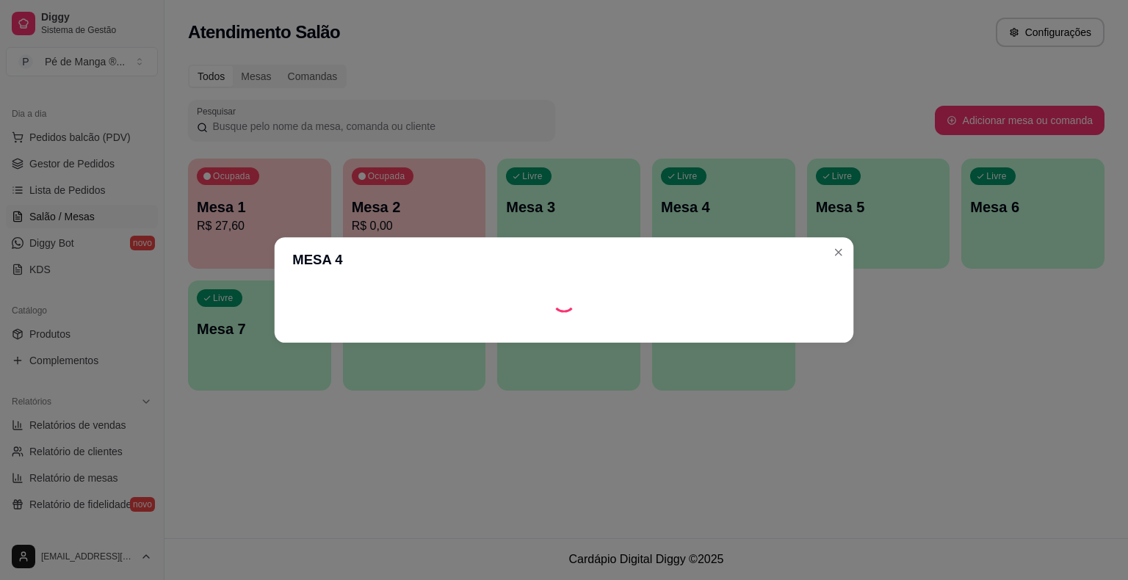
click at [690, 245] on header "MESA 4" at bounding box center [564, 260] width 579 height 46
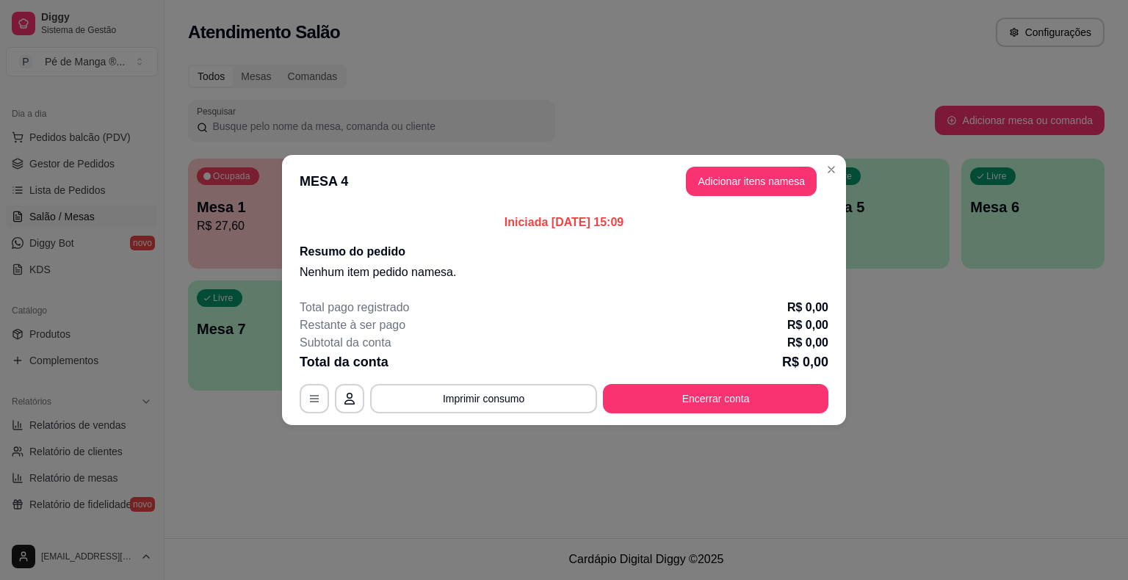
click at [769, 189] on button "Adicionar itens na mesa" at bounding box center [751, 181] width 131 height 29
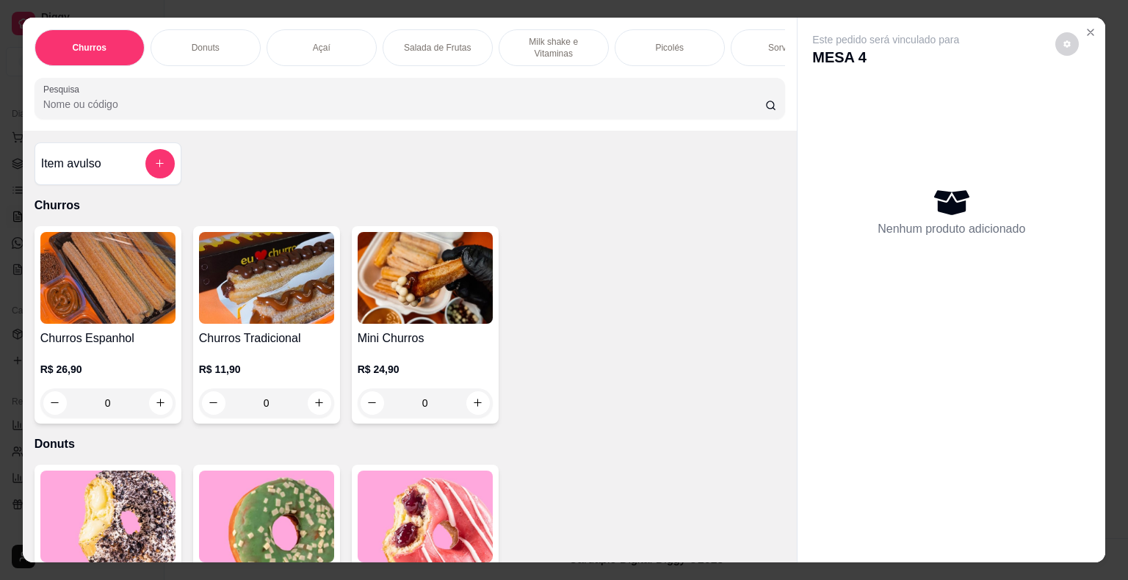
click at [337, 40] on div "Açaí" at bounding box center [321, 47] width 110 height 37
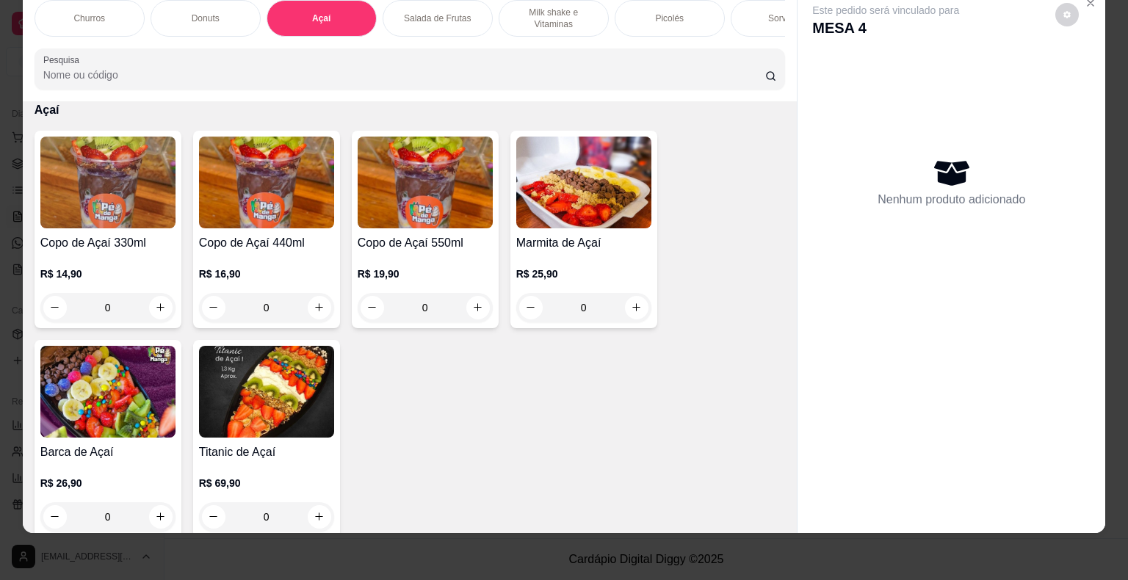
click at [109, 250] on h4 "Copo de Açaí 330ml" at bounding box center [107, 243] width 135 height 18
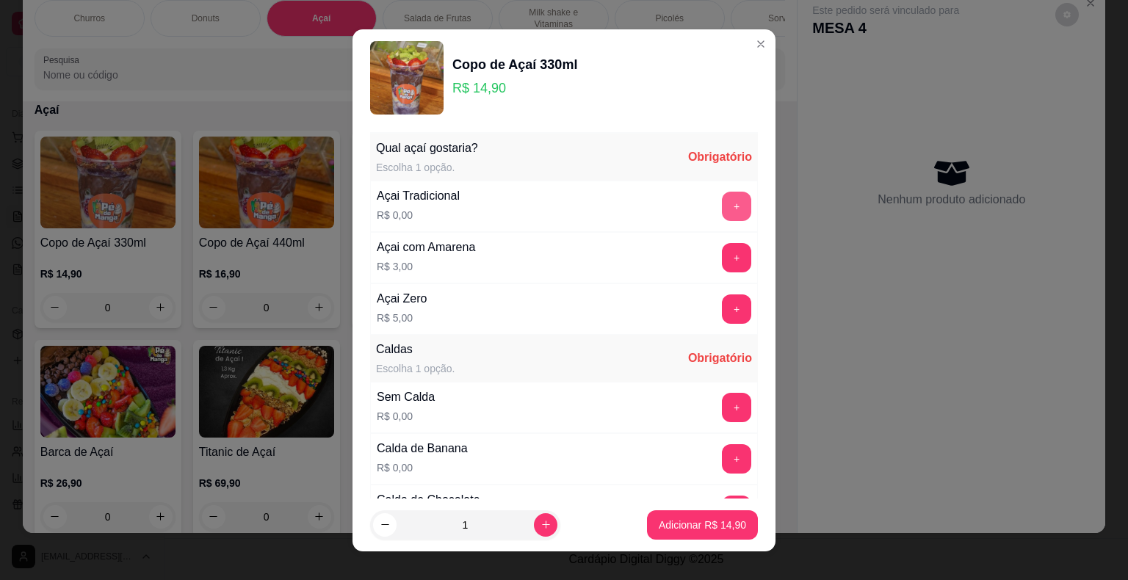
click at [722, 202] on button "+" at bounding box center [736, 206] width 29 height 29
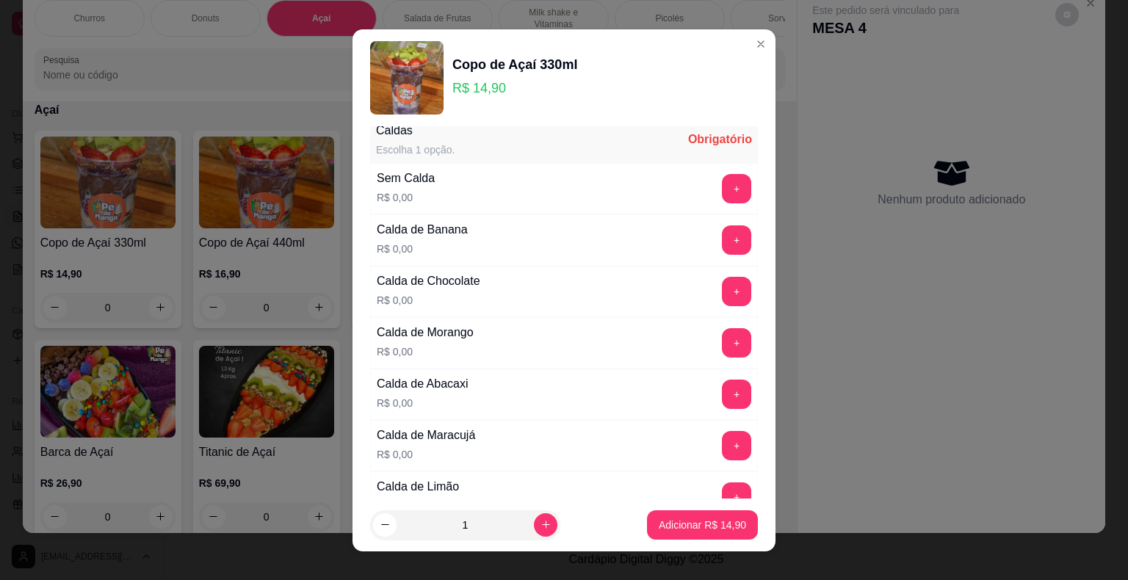
scroll to position [220, 0]
click at [722, 192] on button "+" at bounding box center [736, 187] width 29 height 29
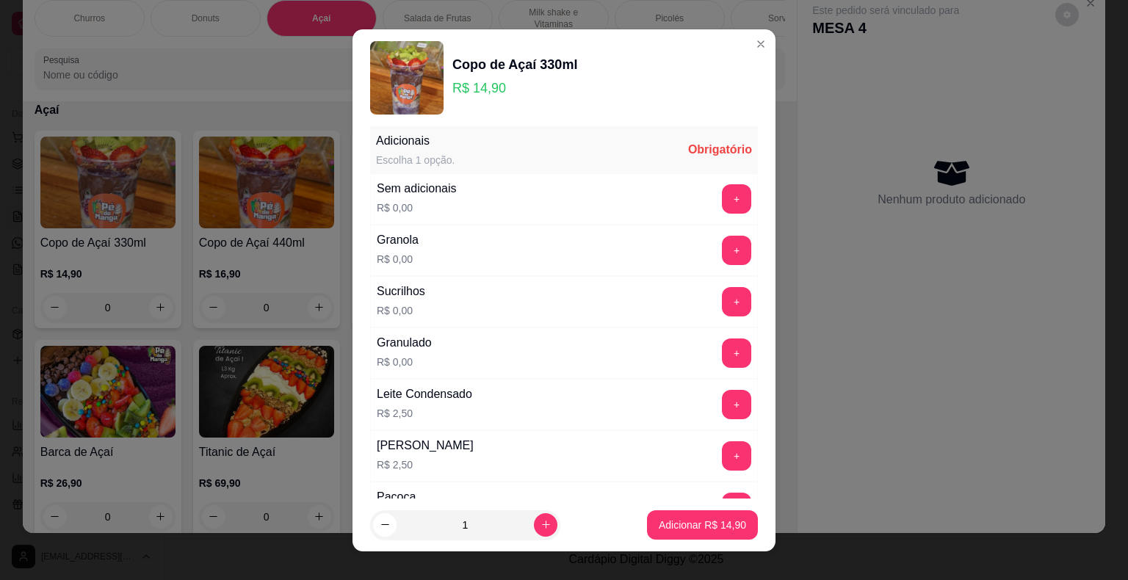
scroll to position [881, 0]
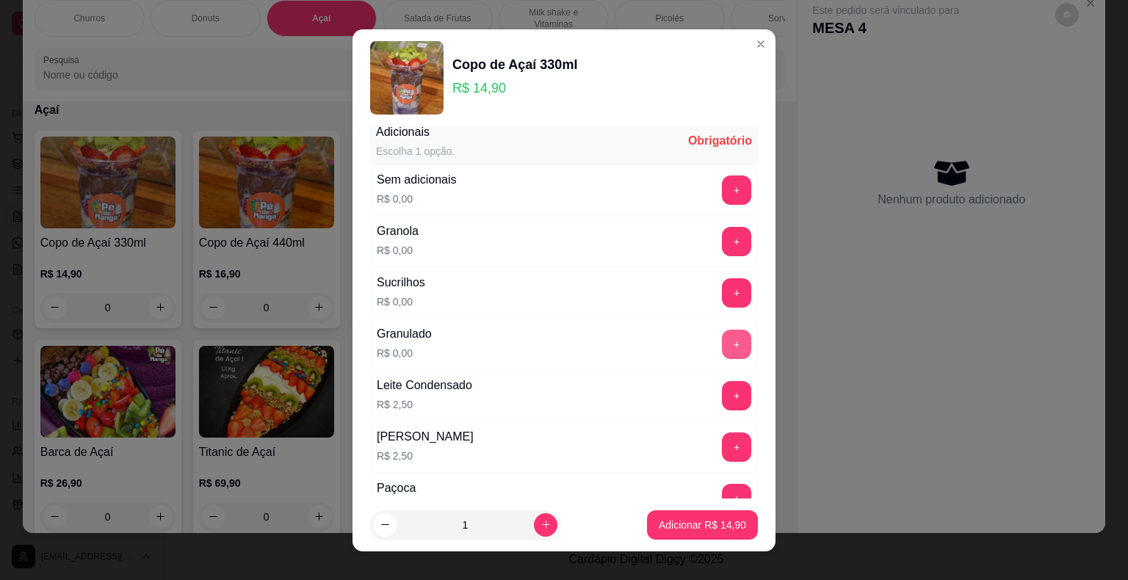
click at [722, 340] on button "+" at bounding box center [736, 344] width 29 height 29
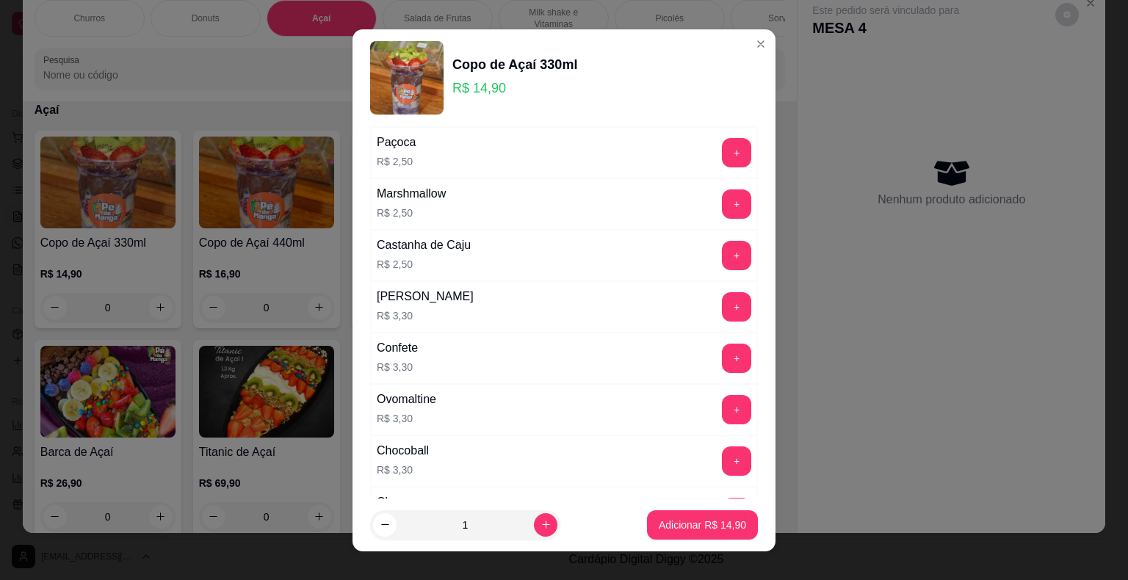
scroll to position [1248, 0]
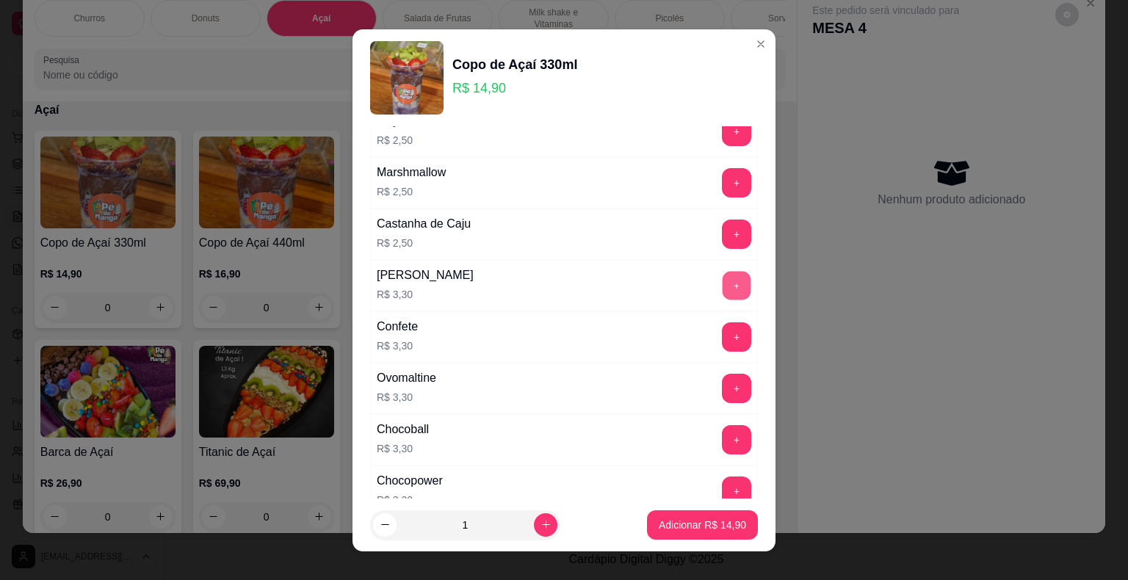
click at [722, 280] on button "+" at bounding box center [736, 285] width 29 height 29
click at [696, 523] on p "Adicionar R$ 18,20" at bounding box center [701, 525] width 87 height 15
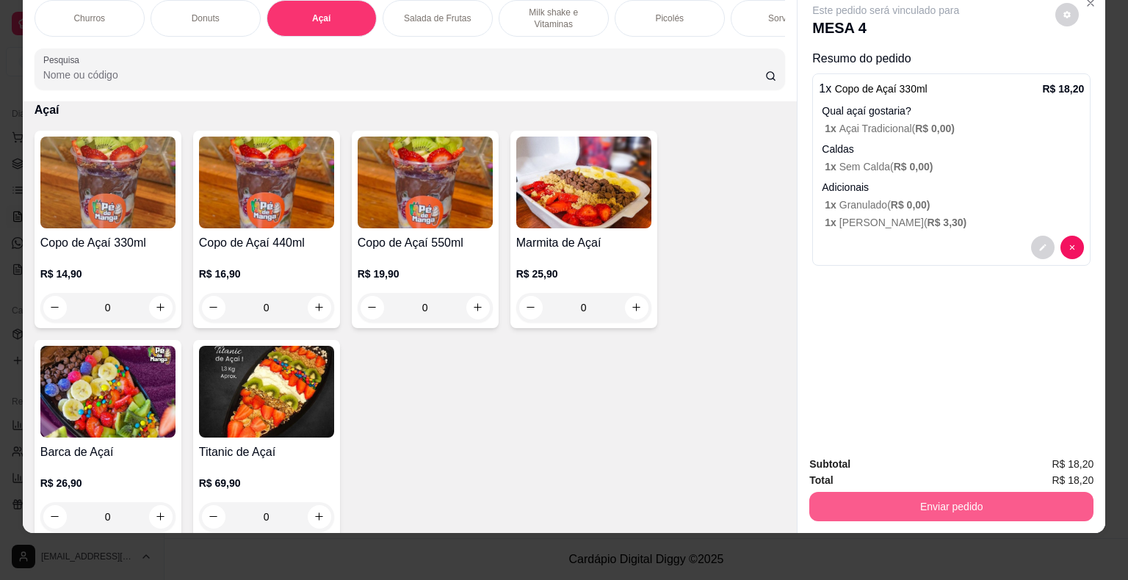
click at [885, 494] on button "Enviar pedido" at bounding box center [951, 506] width 284 height 29
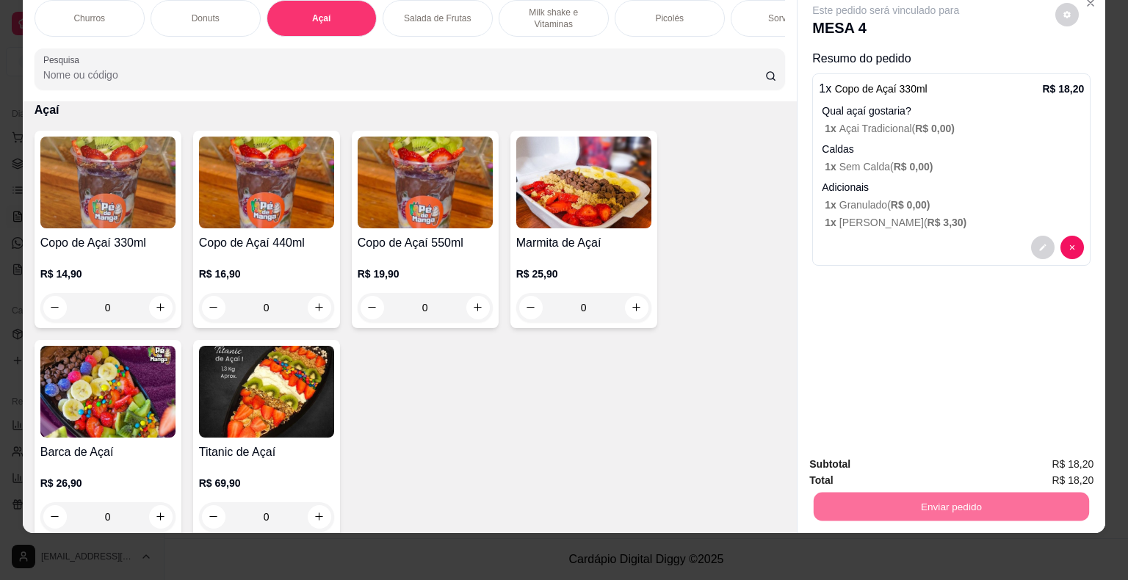
click at [849, 460] on button "Não registrar e enviar pedido" at bounding box center [902, 460] width 153 height 28
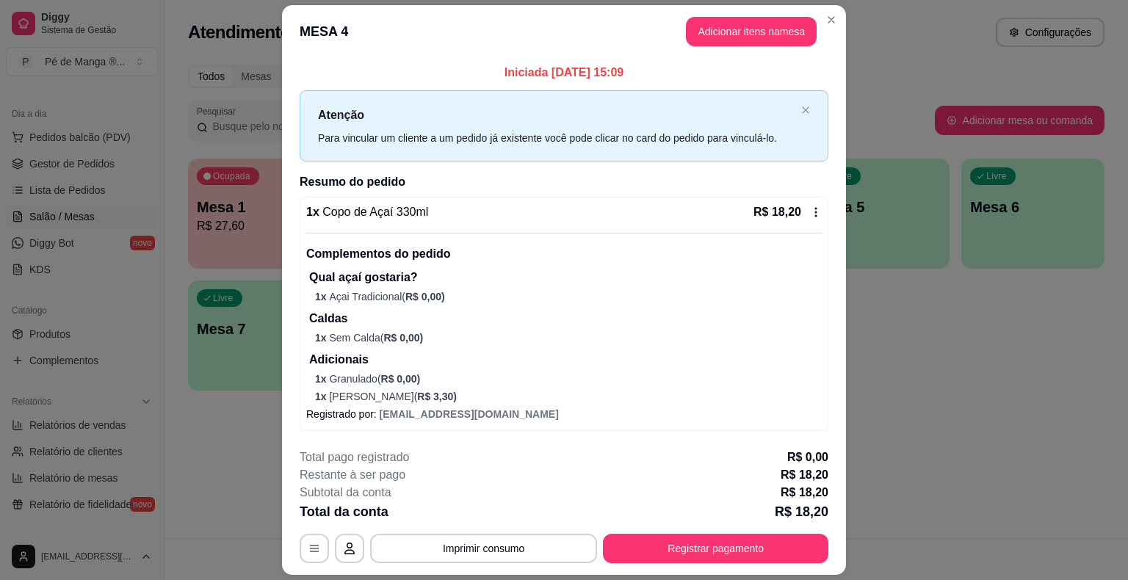
click at [697, 561] on button "Registrar pagamento" at bounding box center [715, 548] width 225 height 29
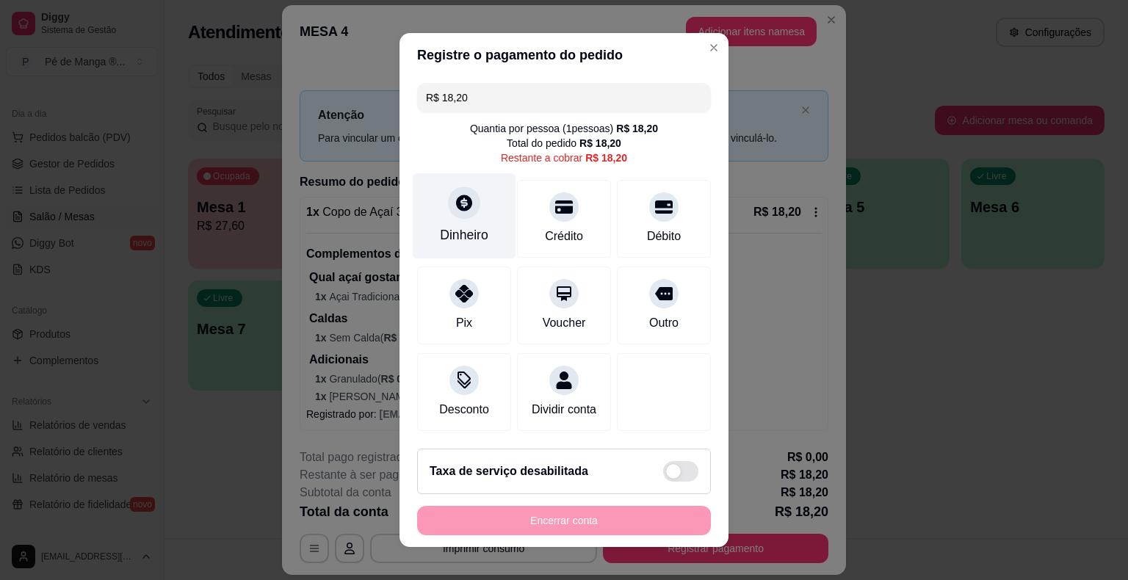
click at [458, 204] on icon at bounding box center [463, 202] width 19 height 19
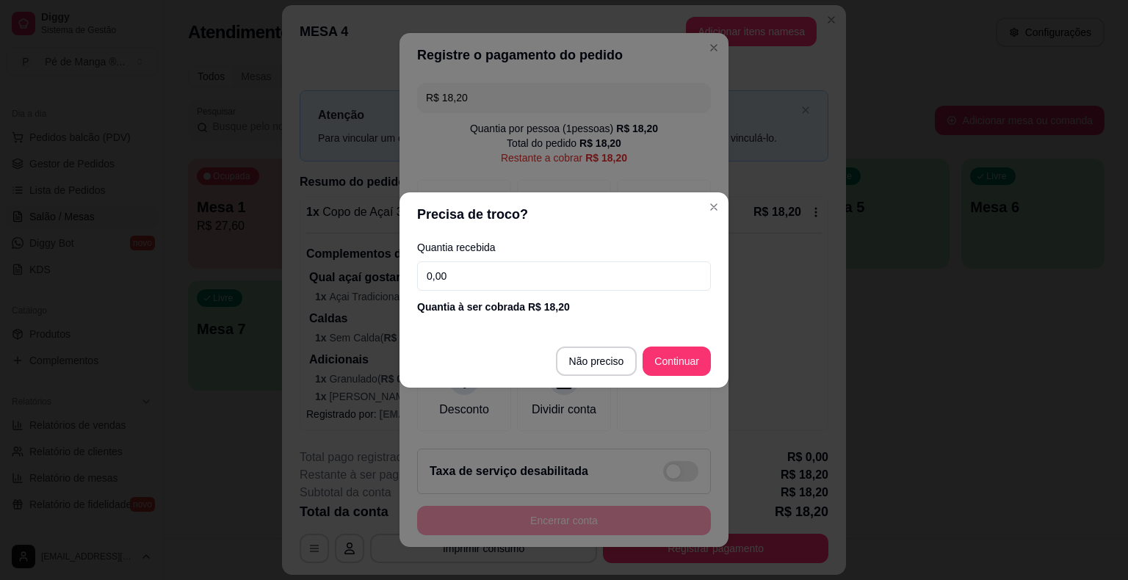
click at [512, 283] on input "0,00" at bounding box center [564, 275] width 294 height 29
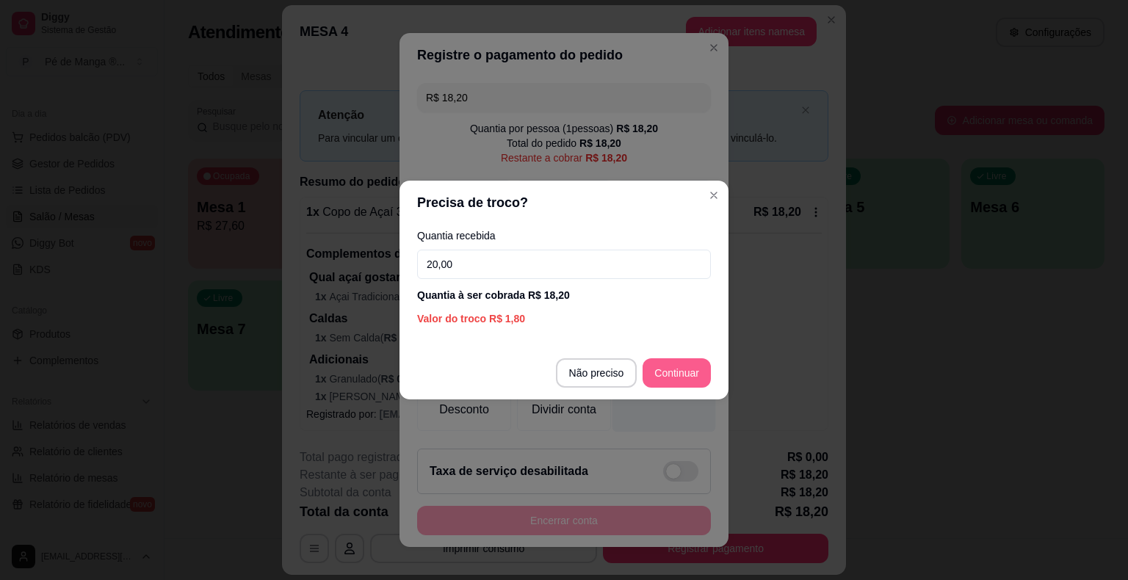
type input "20,00"
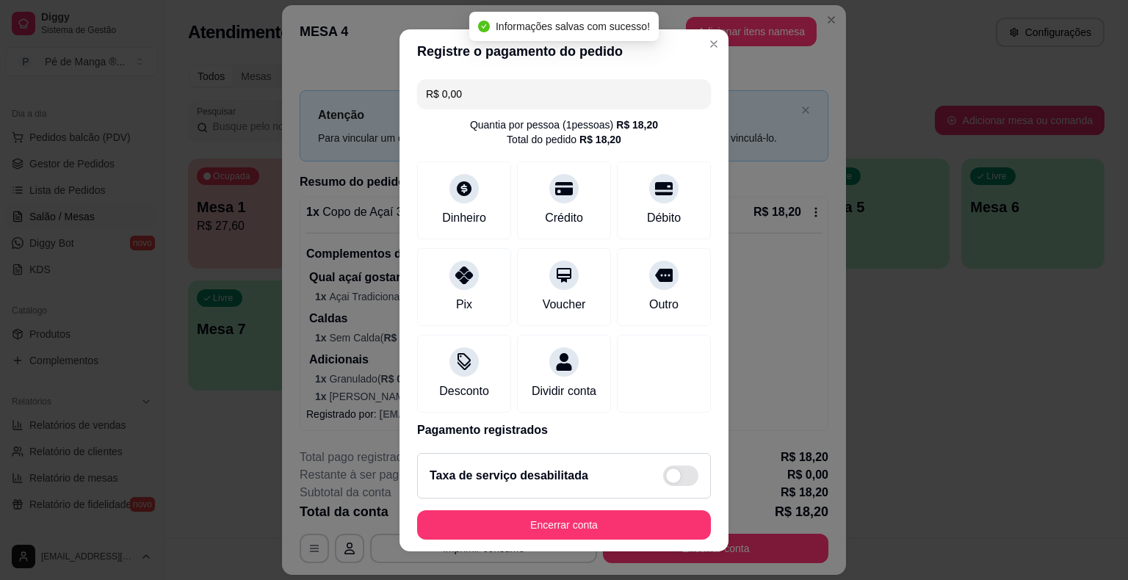
type input "R$ 0,00"
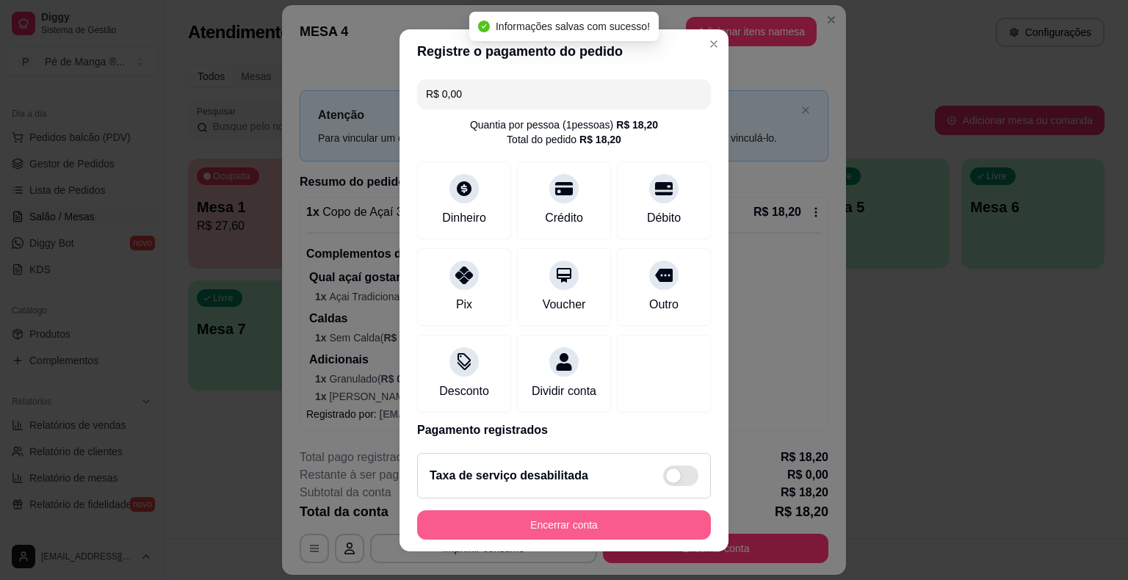
click at [585, 520] on button "Encerrar conta" at bounding box center [564, 524] width 294 height 29
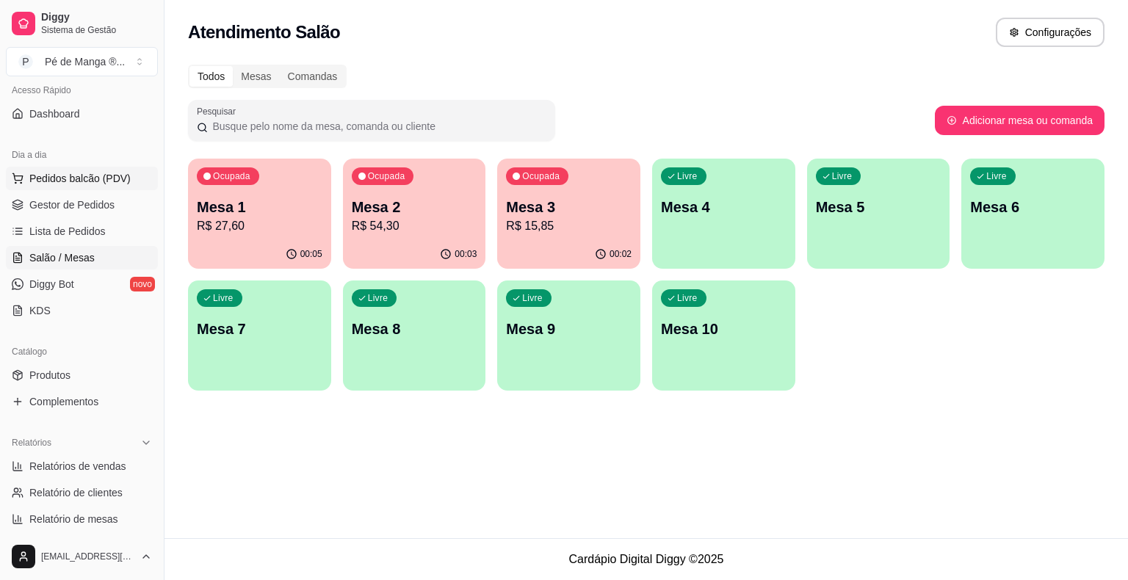
scroll to position [73, 0]
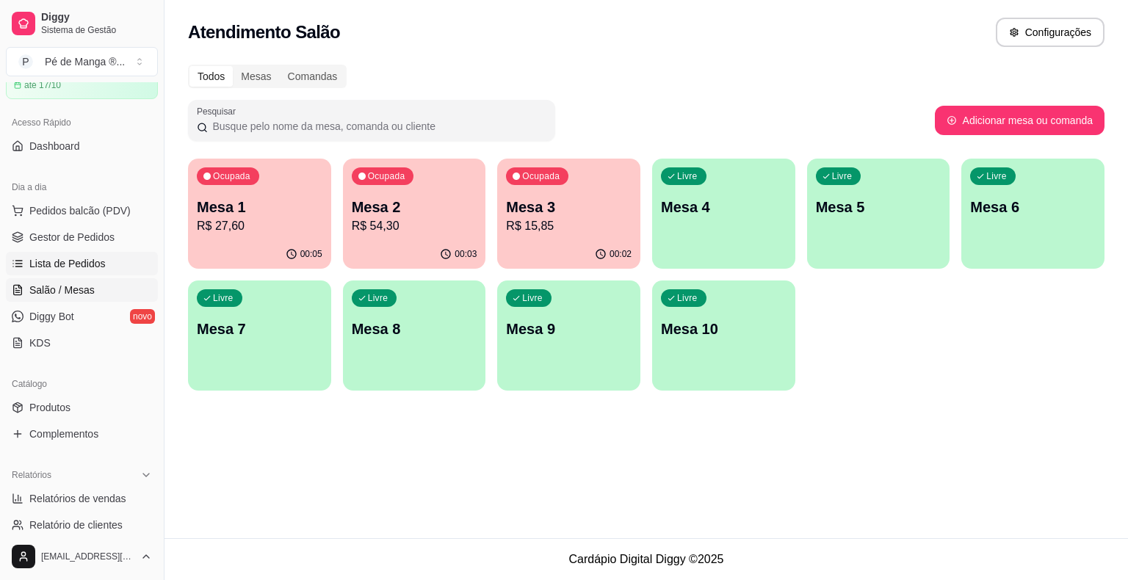
click at [81, 267] on span "Lista de Pedidos" at bounding box center [67, 263] width 76 height 15
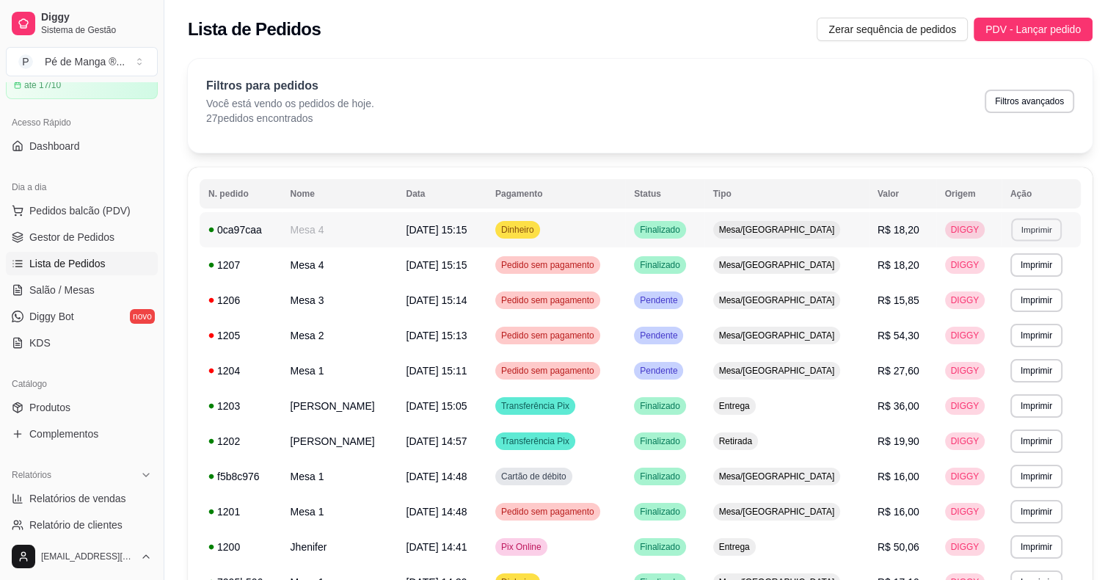
click at [1033, 233] on button "Imprimir" at bounding box center [1037, 229] width 51 height 23
click at [990, 288] on button "IMPRESSORA" at bounding box center [1009, 280] width 106 height 23
click at [87, 287] on span "Salão / Mesas" at bounding box center [61, 290] width 65 height 15
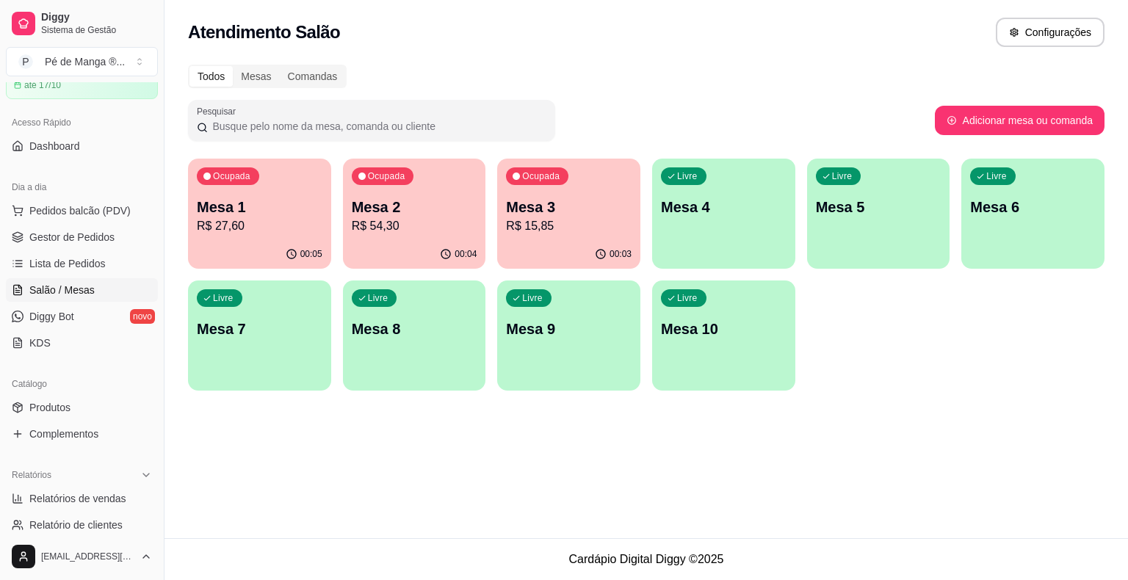
click at [558, 206] on p "Mesa 3" at bounding box center [569, 207] width 126 height 21
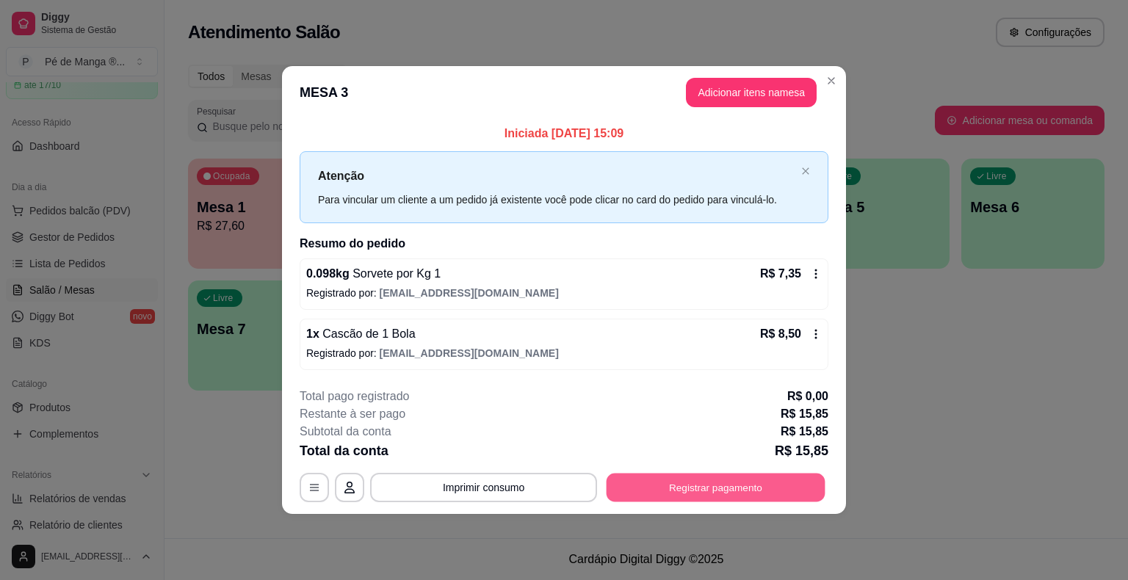
click at [701, 480] on button "Registrar pagamento" at bounding box center [715, 487] width 219 height 29
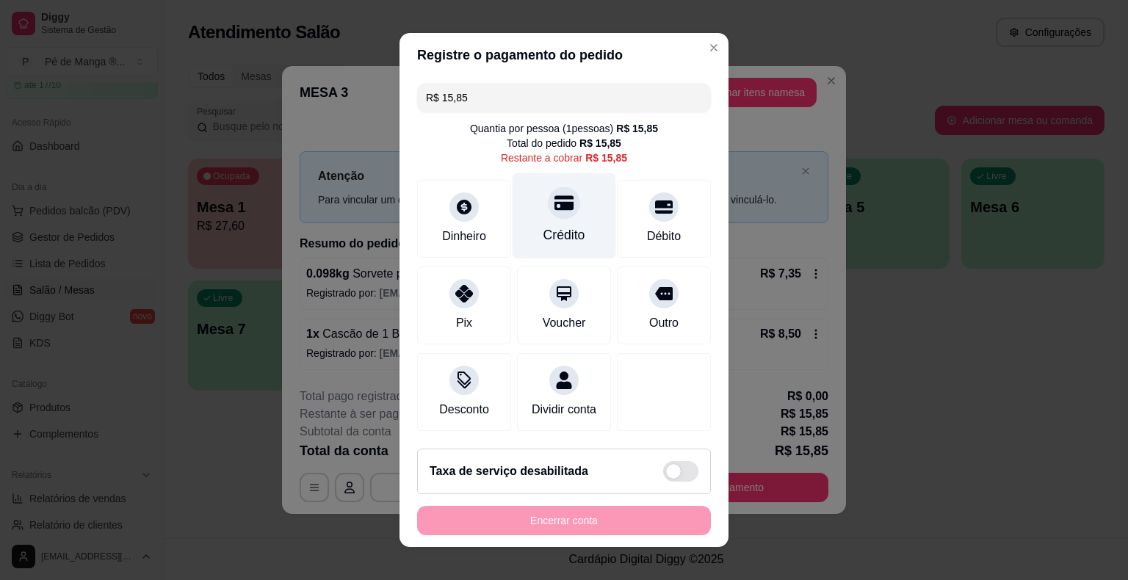
click at [565, 220] on div "Crédito" at bounding box center [564, 216] width 104 height 86
type input "R$ 0,00"
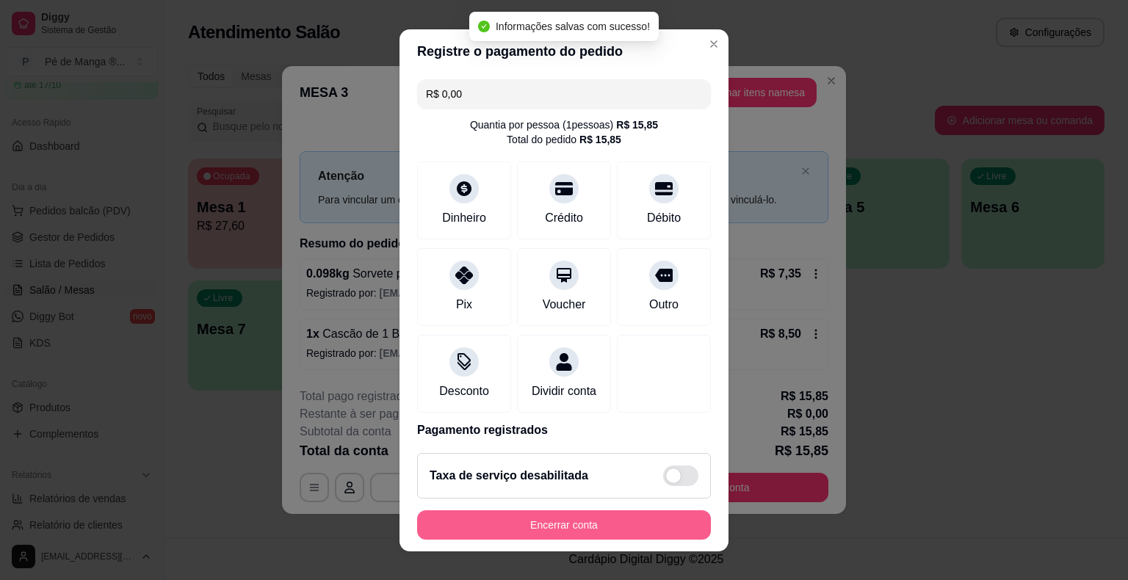
click at [535, 526] on button "Encerrar conta" at bounding box center [564, 524] width 294 height 29
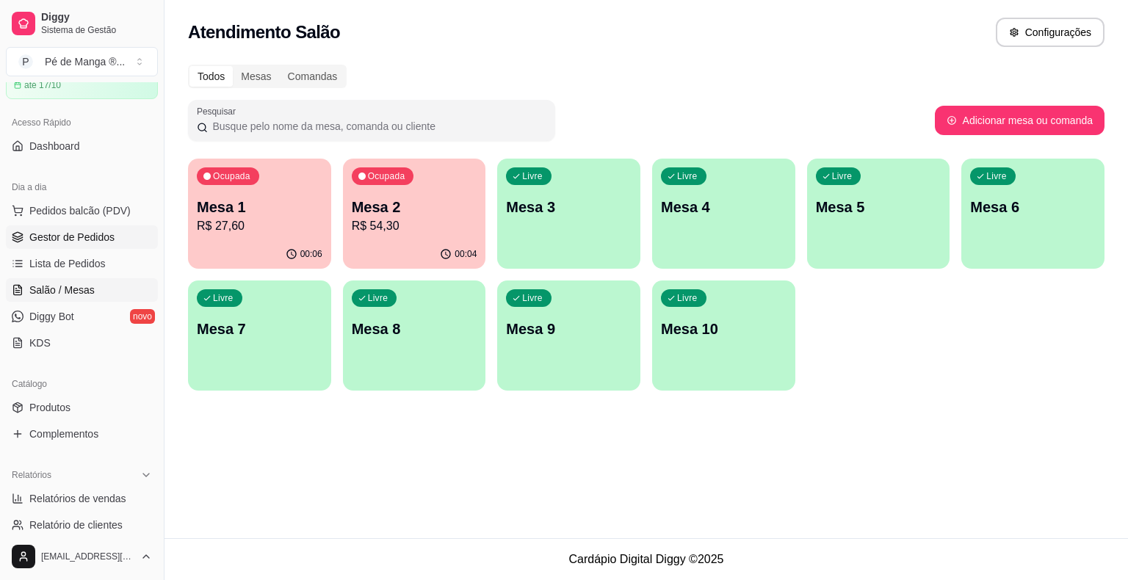
click at [98, 239] on span "Gestor de Pedidos" at bounding box center [71, 237] width 85 height 15
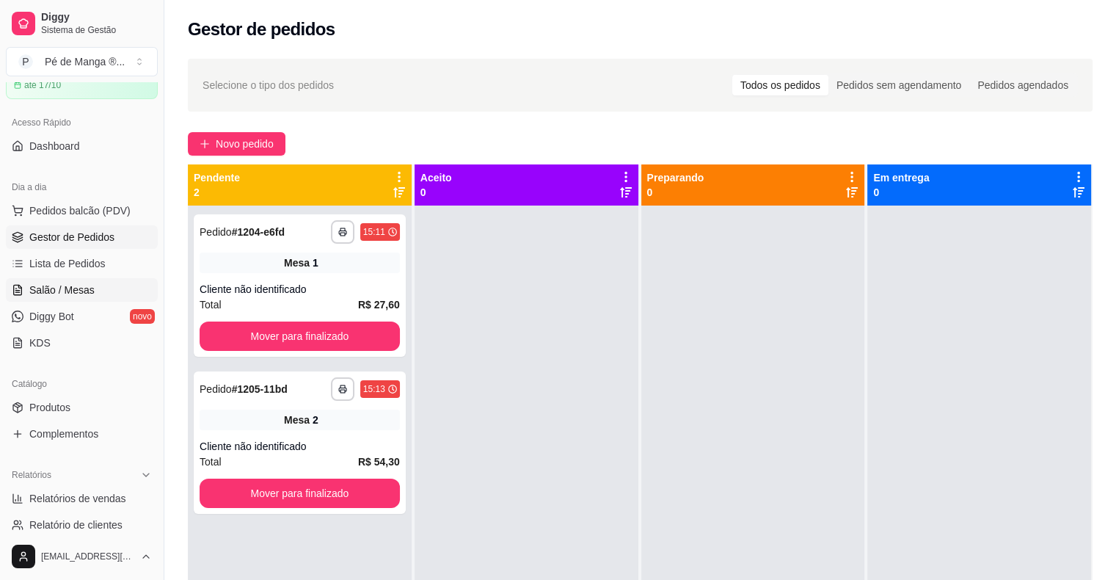
click at [87, 279] on link "Salão / Mesas" at bounding box center [82, 289] width 152 height 23
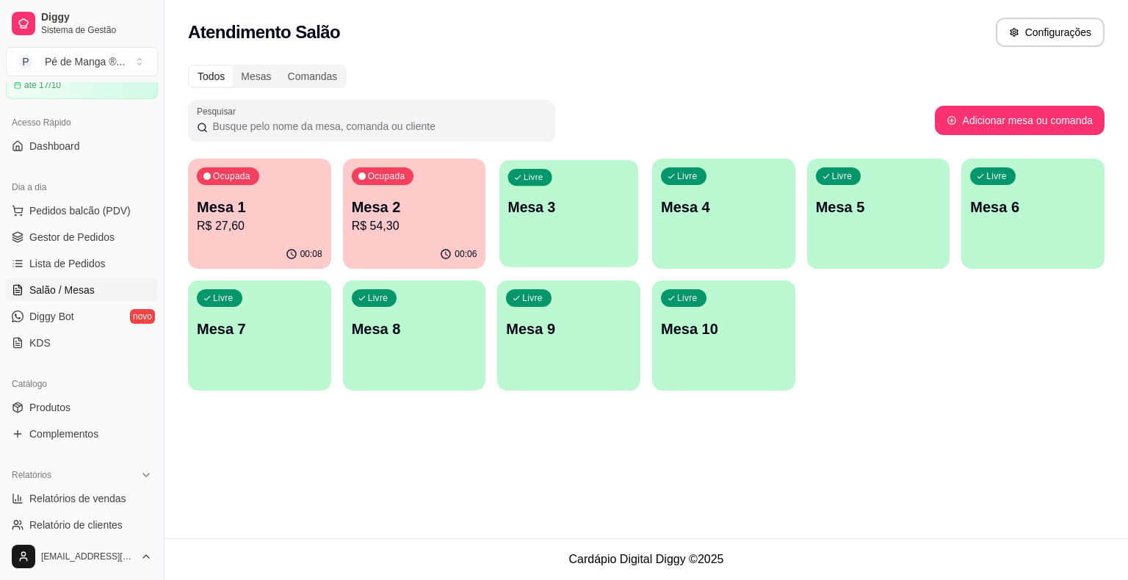
click at [551, 204] on p "Mesa 3" at bounding box center [569, 207] width 122 height 20
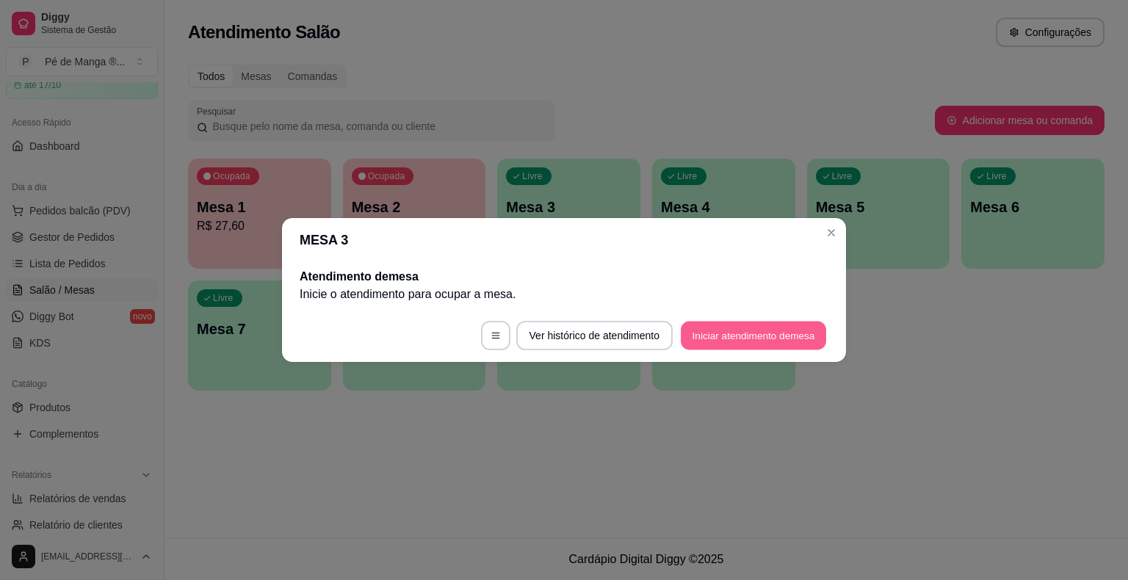
click at [753, 340] on button "Iniciar atendimento de mesa" at bounding box center [752, 336] width 145 height 29
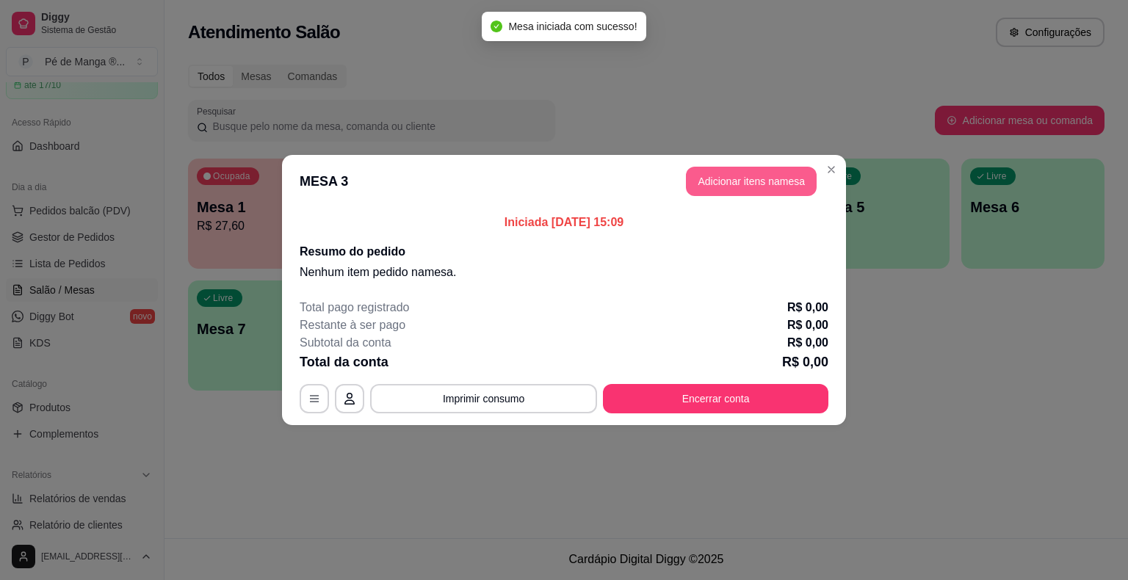
click at [760, 186] on button "Adicionar itens na mesa" at bounding box center [751, 181] width 131 height 29
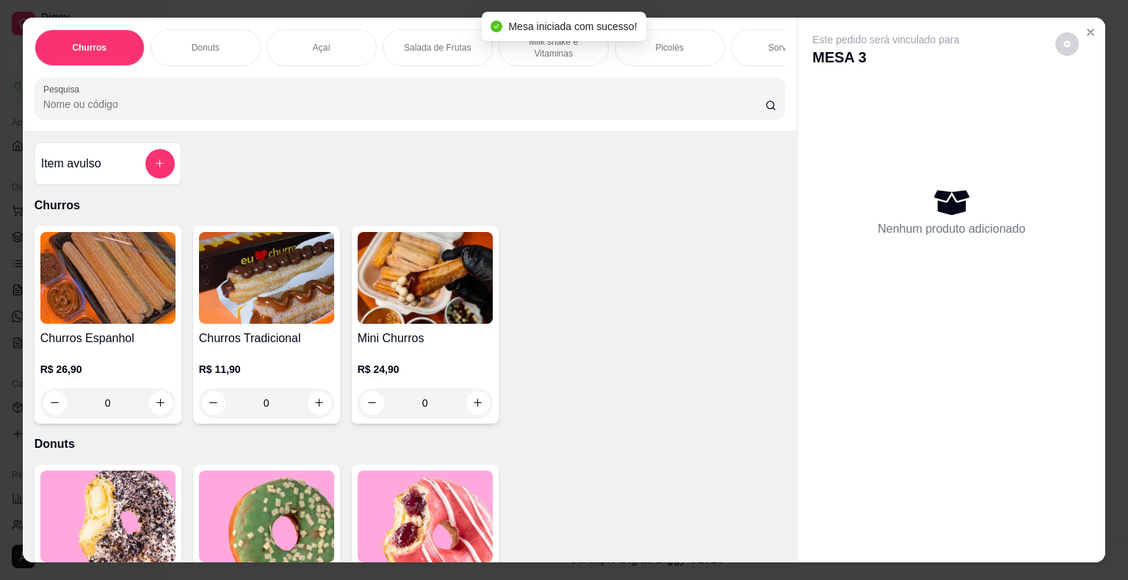
drag, startPoint x: 755, startPoint y: 46, endPoint x: 248, endPoint y: 137, distance: 515.5
click at [756, 48] on div "Sorvetes" at bounding box center [785, 47] width 110 height 37
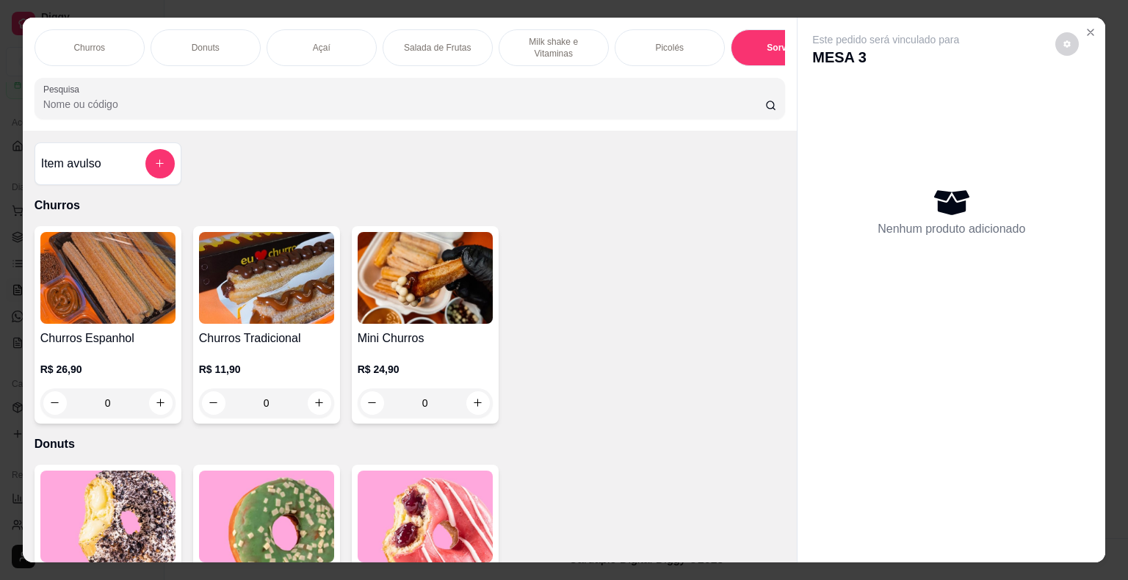
scroll to position [35, 0]
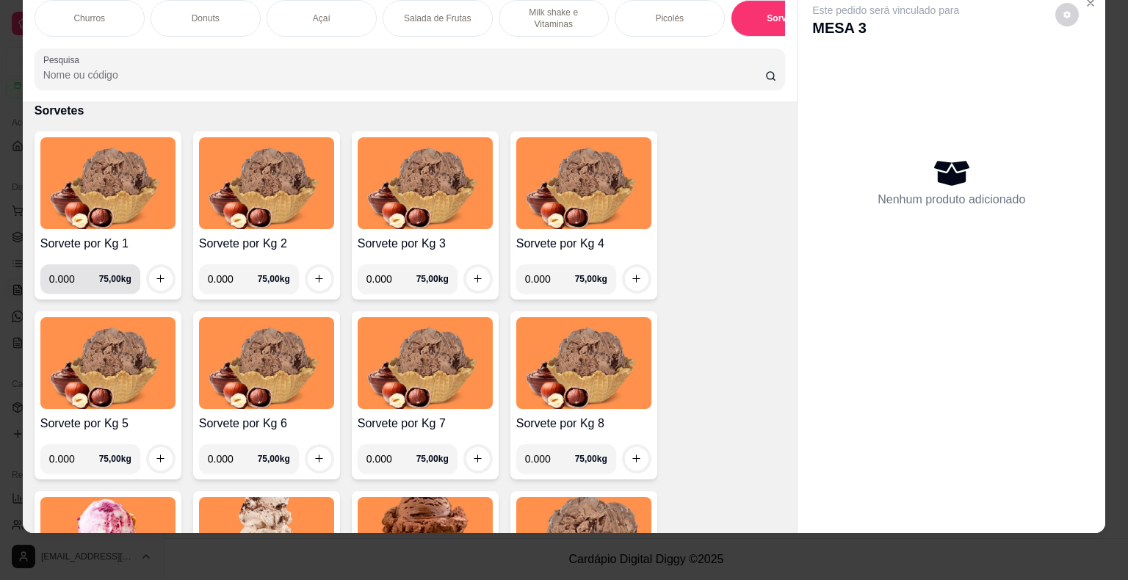
click at [70, 278] on input "0.000" at bounding box center [74, 278] width 50 height 29
click at [153, 283] on button "increase-product-quantity" at bounding box center [160, 278] width 23 height 23
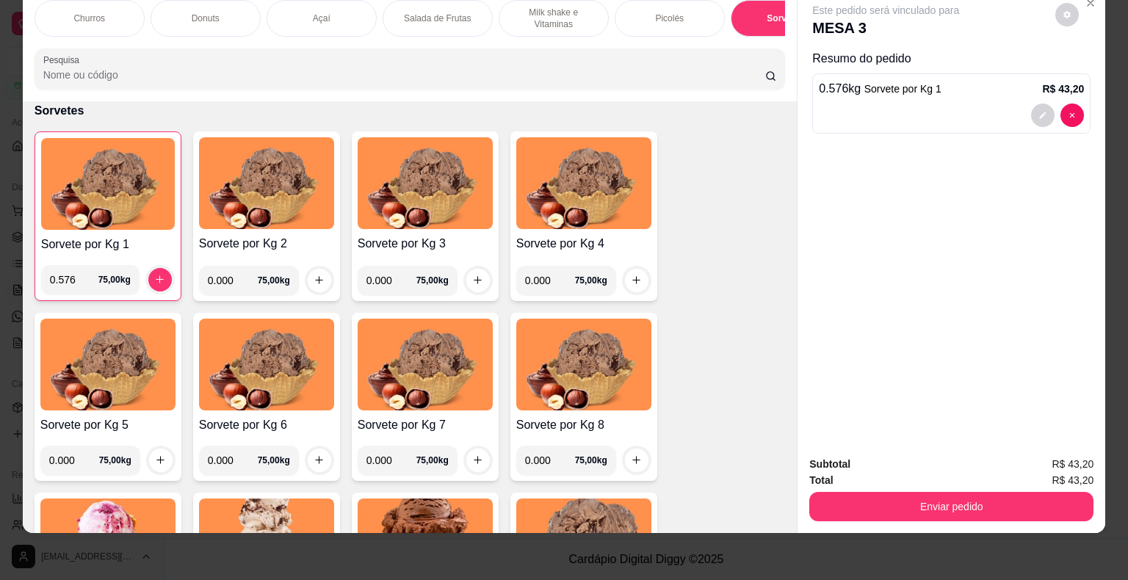
click at [229, 284] on input "0.000" at bounding box center [233, 280] width 50 height 29
drag, startPoint x: 49, startPoint y: 283, endPoint x: 0, endPoint y: 291, distance: 49.8
click at [0, 291] on div "Churros Donuts Açaí Salada de Frutas Milk shake e Vitaminas Picolés Sorvetes Po…" at bounding box center [564, 290] width 1128 height 580
type input "0.410"
click at [155, 280] on icon "increase-product-quantity" at bounding box center [159, 279] width 11 height 11
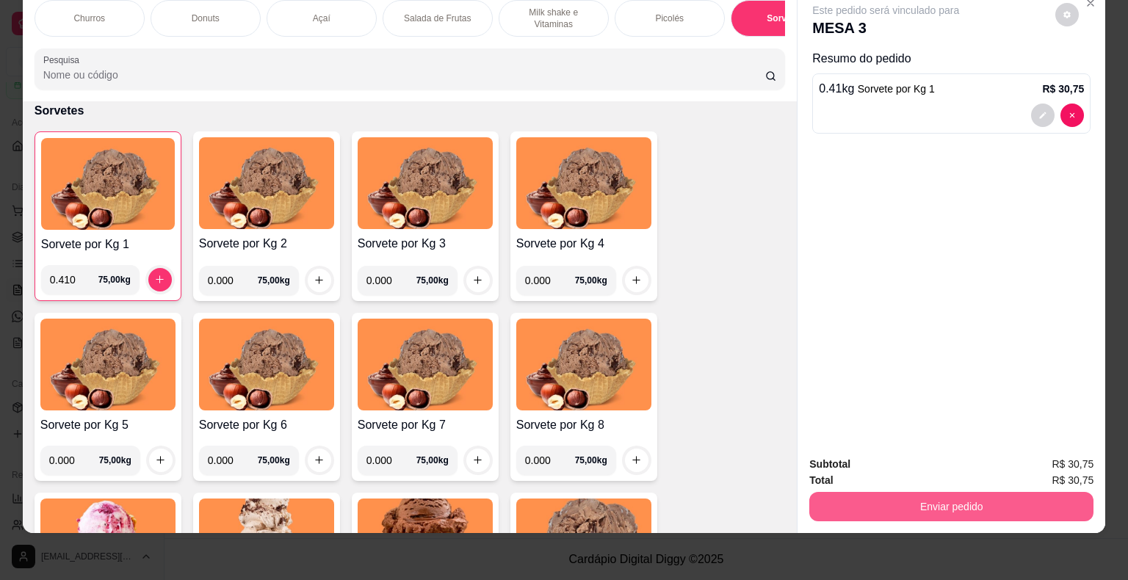
click at [850, 501] on button "Enviar pedido" at bounding box center [951, 506] width 284 height 29
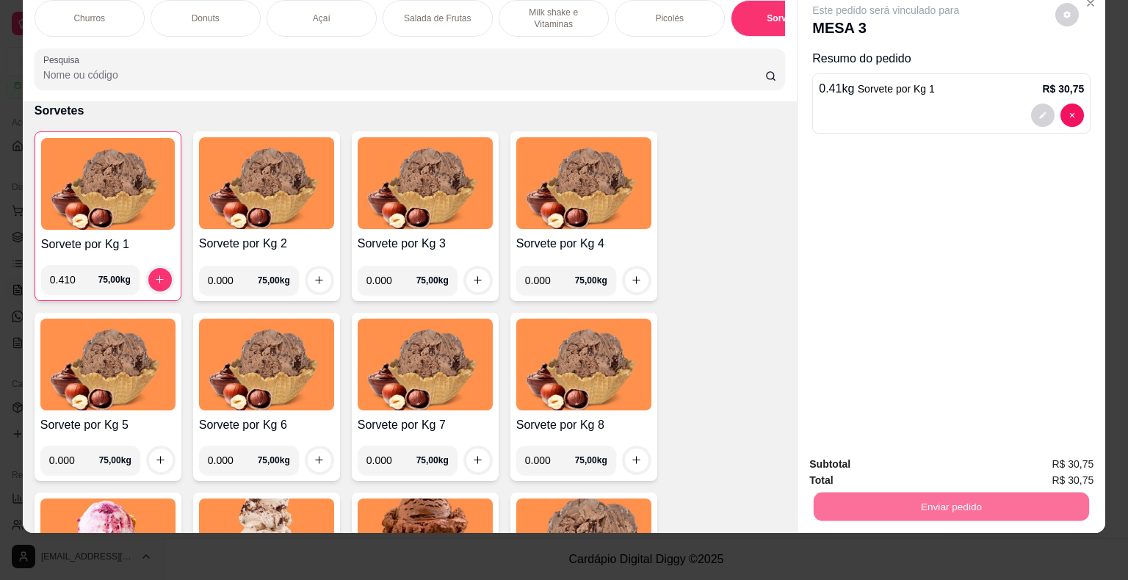
click at [938, 468] on button "Não registrar e enviar pedido" at bounding box center [902, 459] width 148 height 27
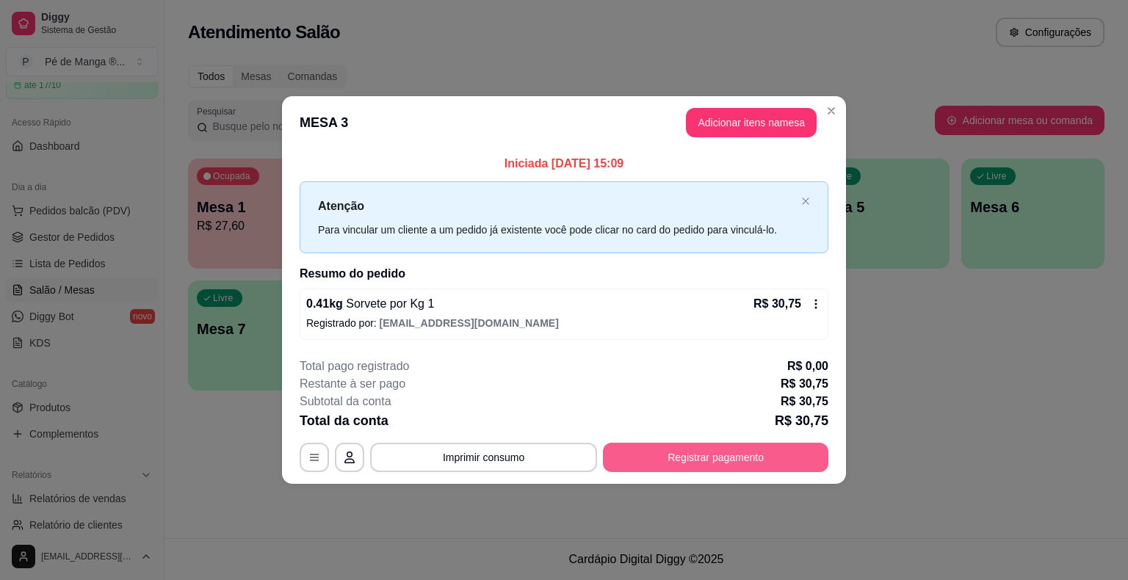
click at [712, 453] on button "Registrar pagamento" at bounding box center [715, 457] width 225 height 29
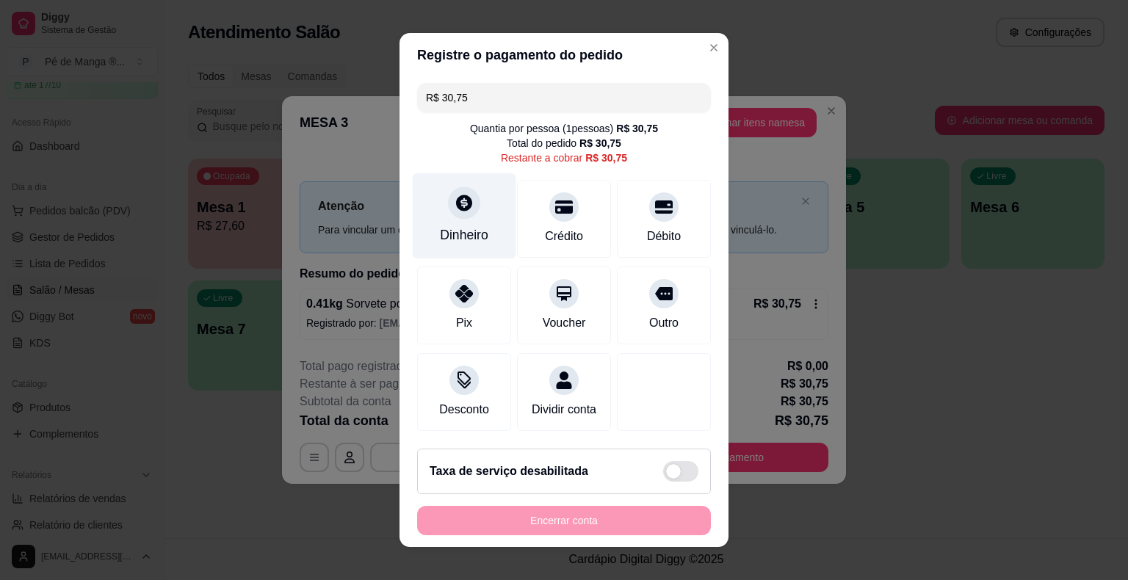
click at [458, 248] on div "Dinheiro" at bounding box center [465, 216] width 104 height 86
click at [445, 232] on div "Dinheiro" at bounding box center [464, 234] width 48 height 19
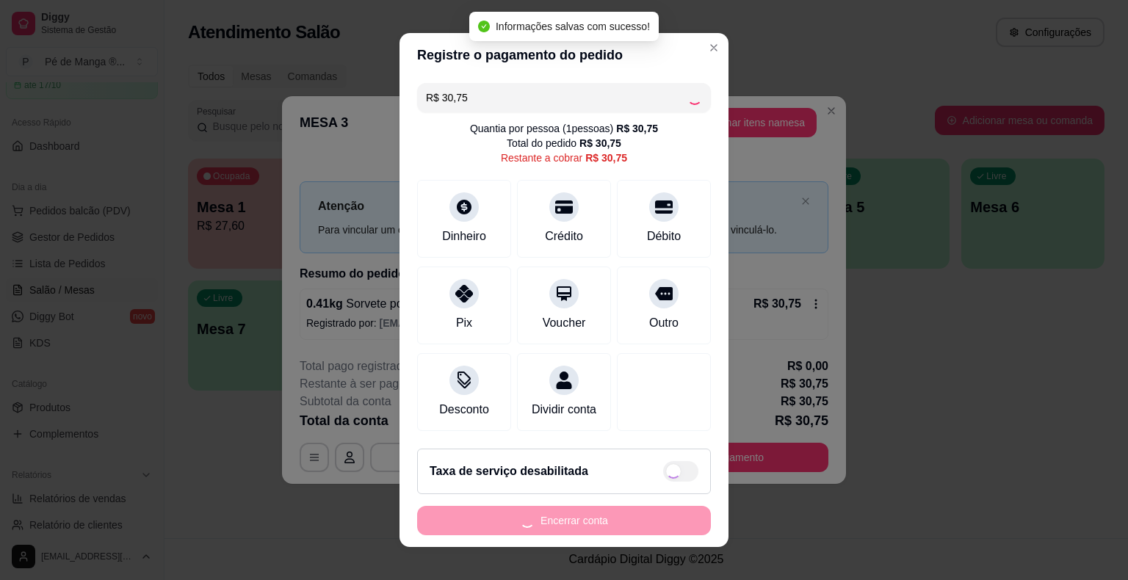
type input "R$ 0,00"
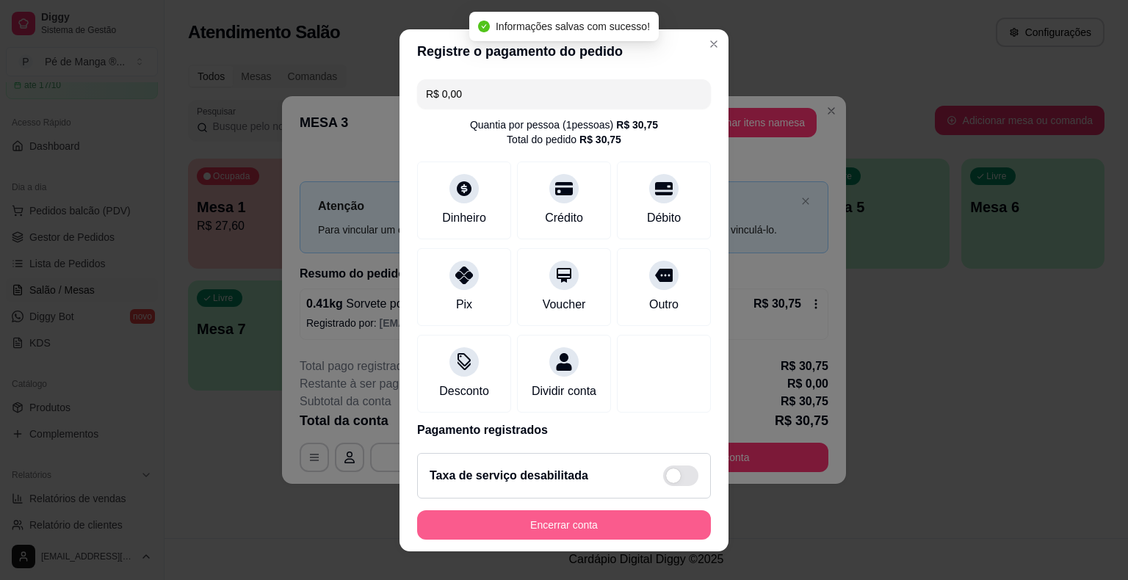
click at [575, 528] on button "Encerrar conta" at bounding box center [564, 524] width 294 height 29
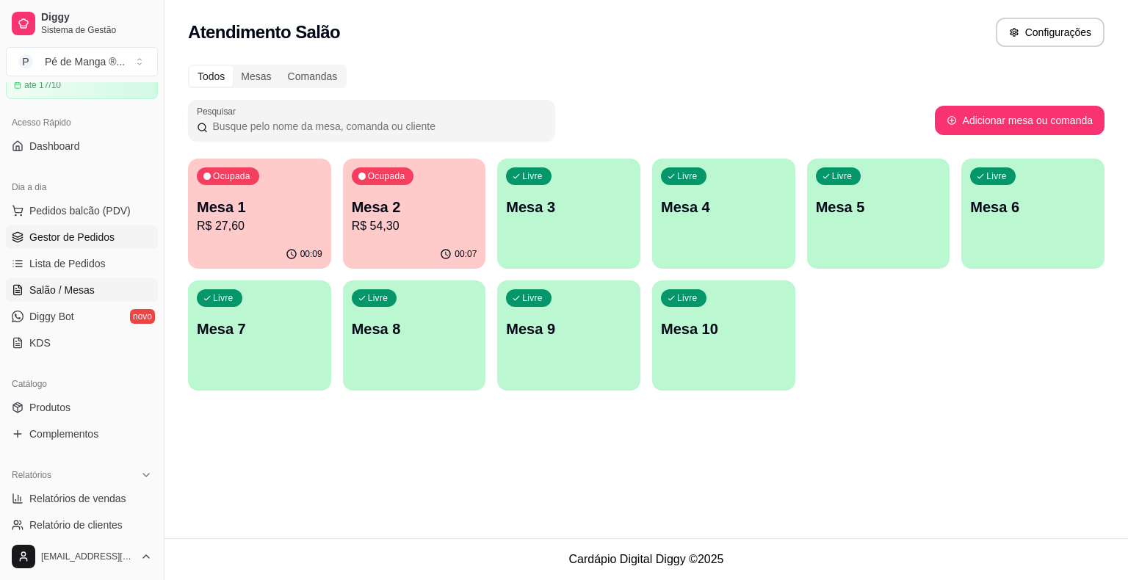
click at [91, 245] on link "Gestor de Pedidos" at bounding box center [82, 236] width 152 height 23
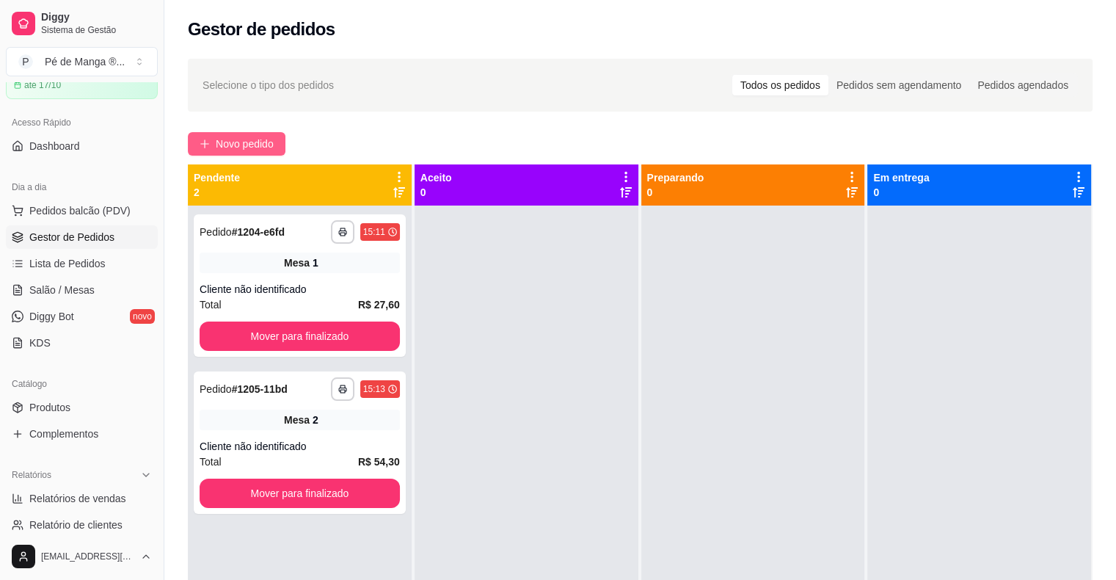
click at [244, 138] on span "Novo pedido" at bounding box center [245, 144] width 58 height 16
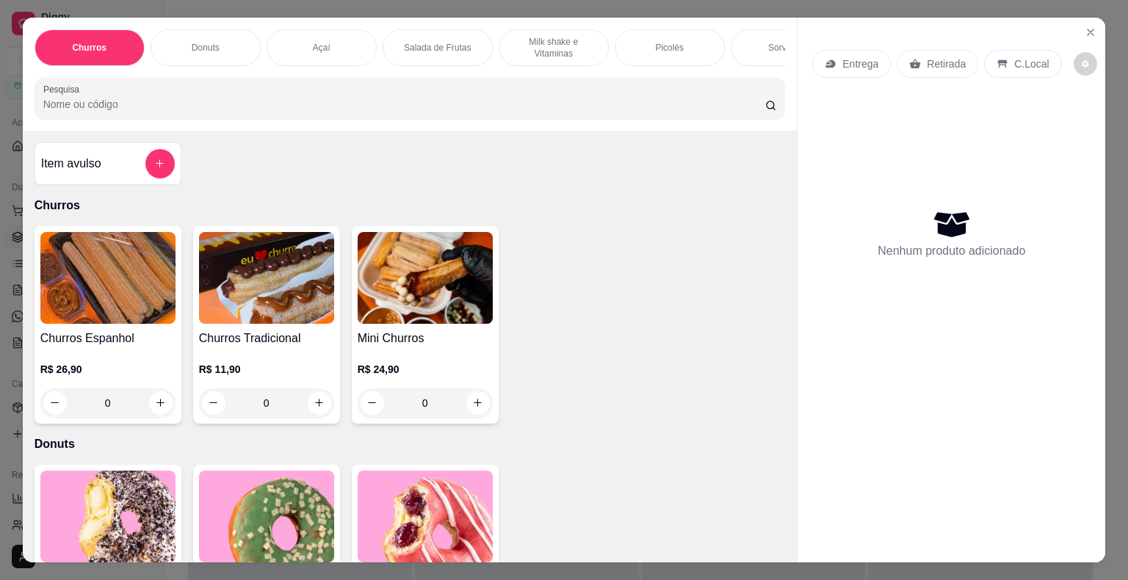
click at [778, 48] on div "Sorvetes" at bounding box center [785, 47] width 110 height 37
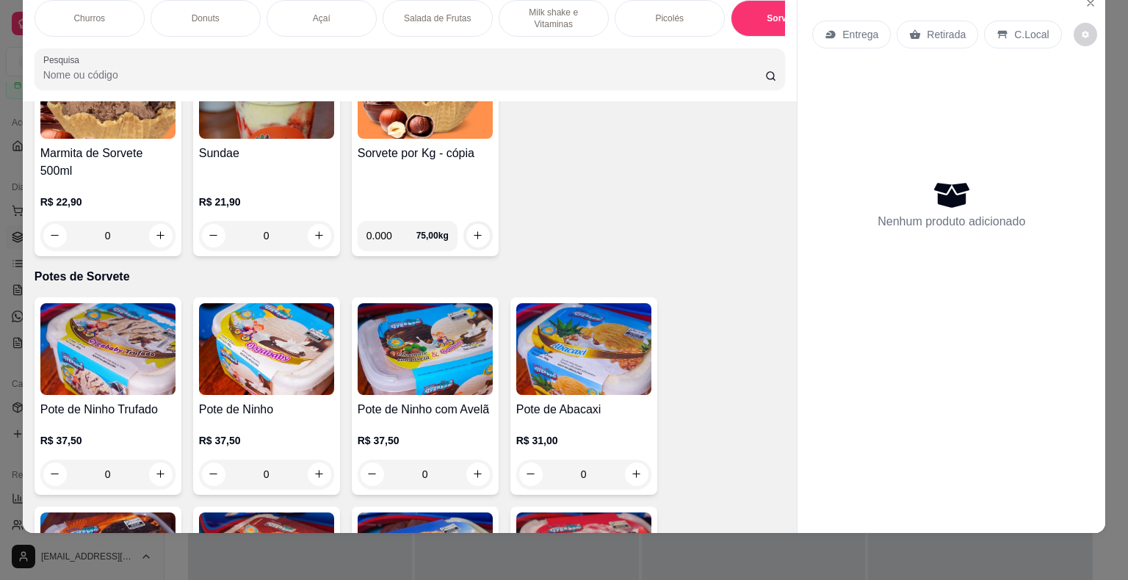
scroll to position [3034, 0]
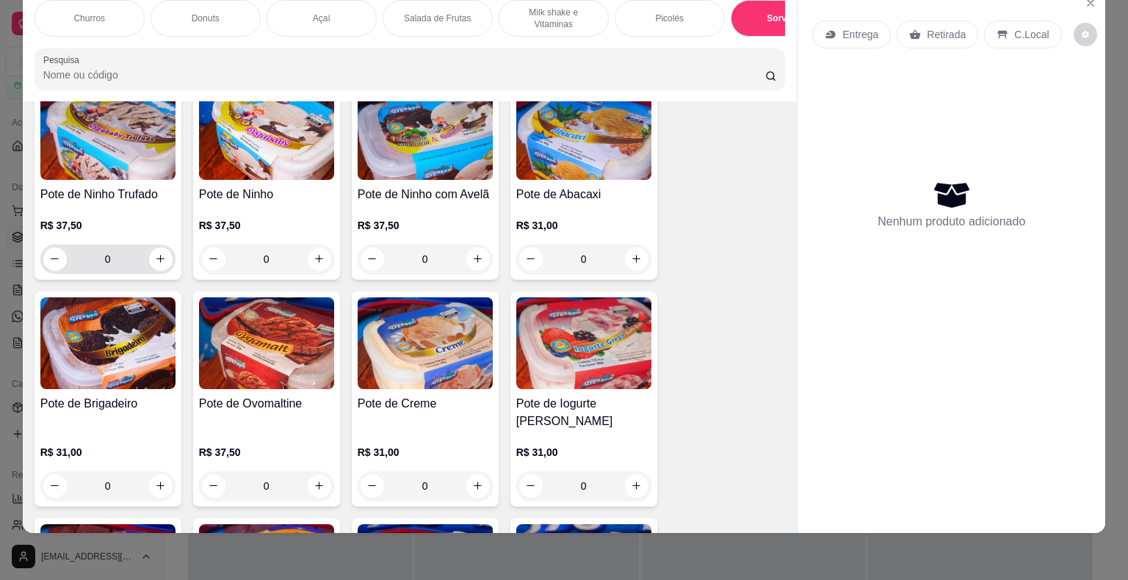
click at [152, 245] on div "0" at bounding box center [107, 258] width 129 height 29
click at [151, 250] on button "increase-product-quantity" at bounding box center [160, 258] width 23 height 23
type input "1"
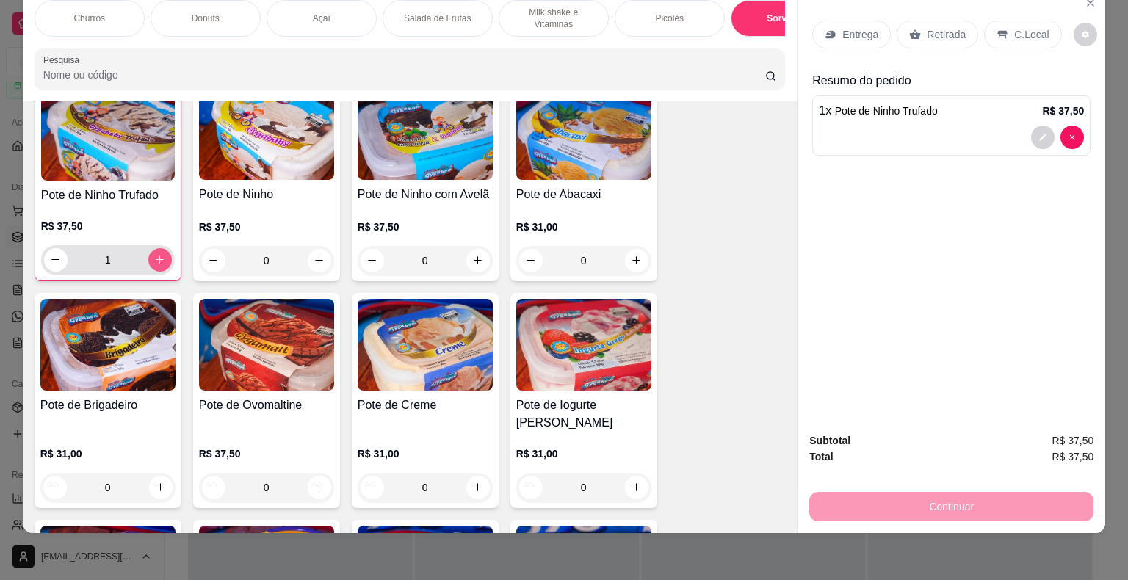
scroll to position [3035, 0]
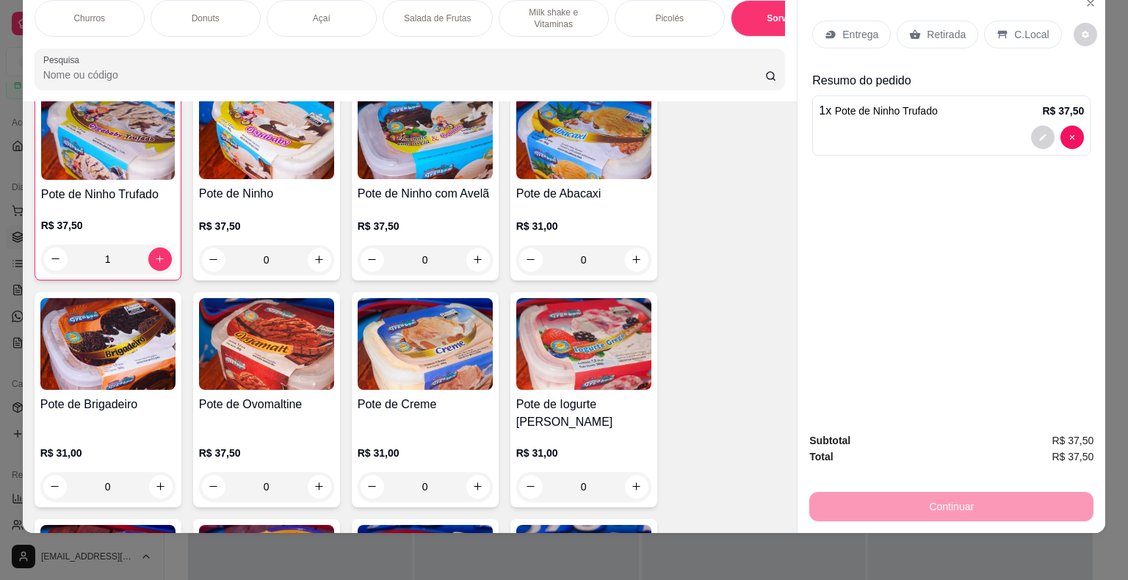
click at [852, 37] on div "Entrega Retirada C.Local" at bounding box center [951, 34] width 278 height 51
click at [851, 27] on p "Entrega" at bounding box center [860, 34] width 36 height 15
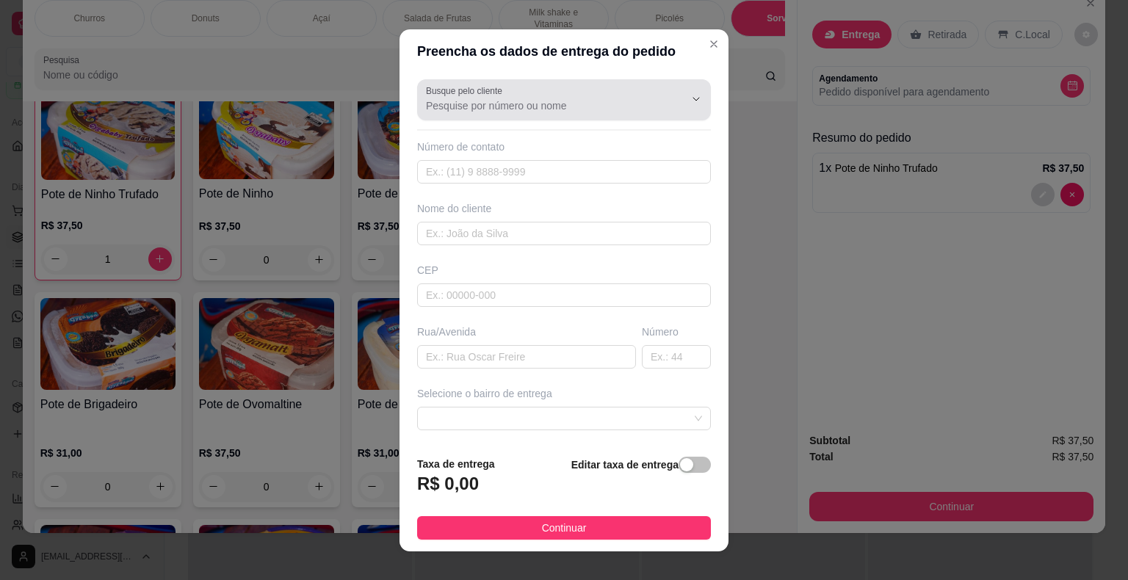
click at [529, 107] on input "Busque pelo cliente" at bounding box center [543, 105] width 235 height 15
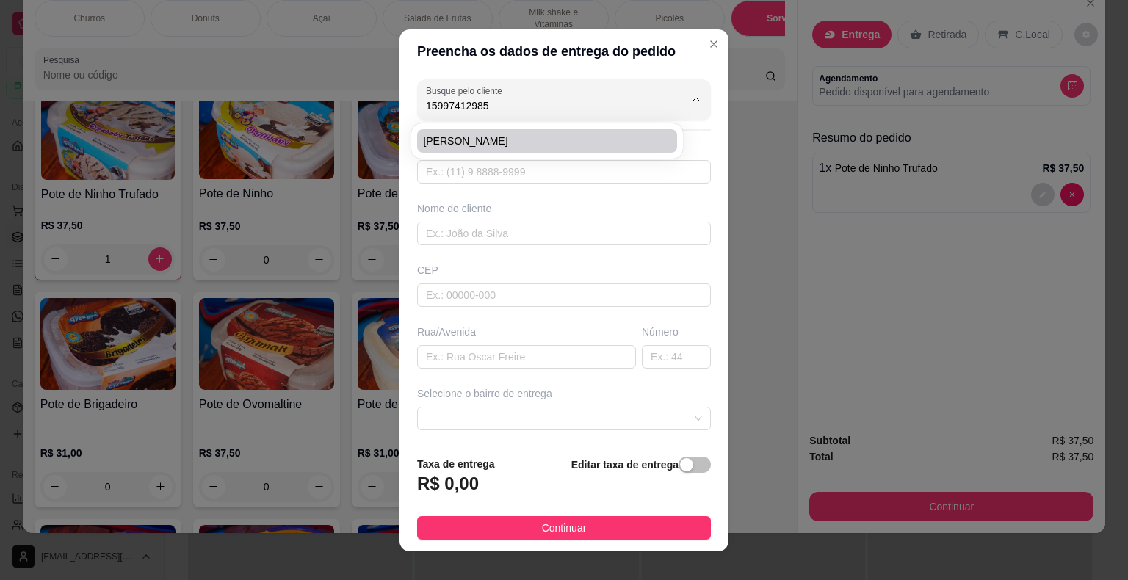
click at [473, 137] on span "[PERSON_NAME]" at bounding box center [539, 141] width 233 height 15
type input "[PERSON_NAME]"
type input "15997412985"
type input "[PERSON_NAME]"
type input "18440000"
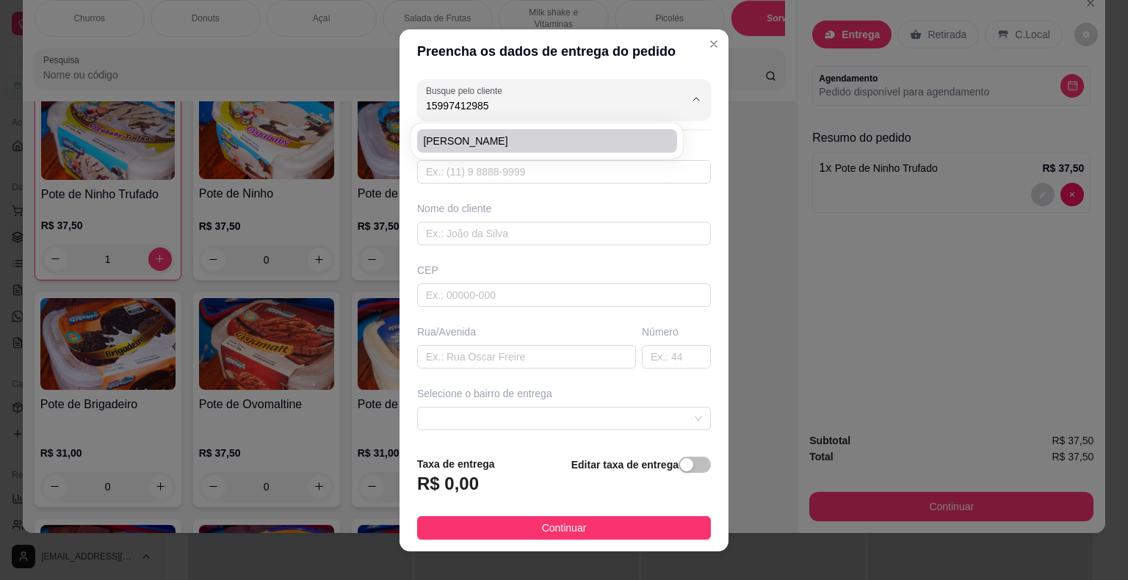
type input "[PERSON_NAME]"
type input "263"
type input "Itaberá"
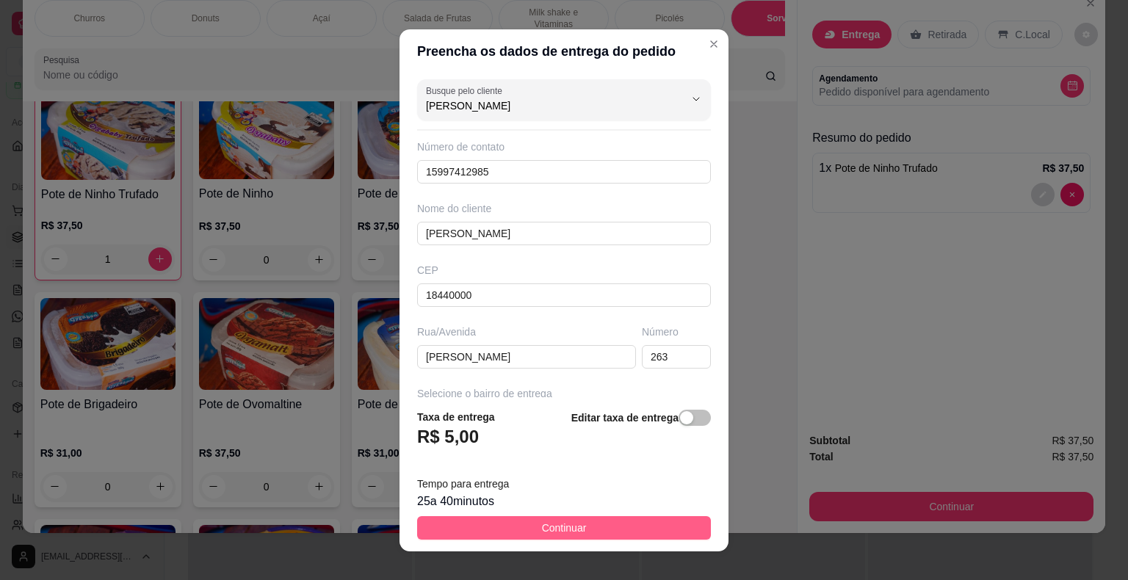
type input "[PERSON_NAME]"
click at [566, 530] on span "Continuar" at bounding box center [564, 528] width 45 height 16
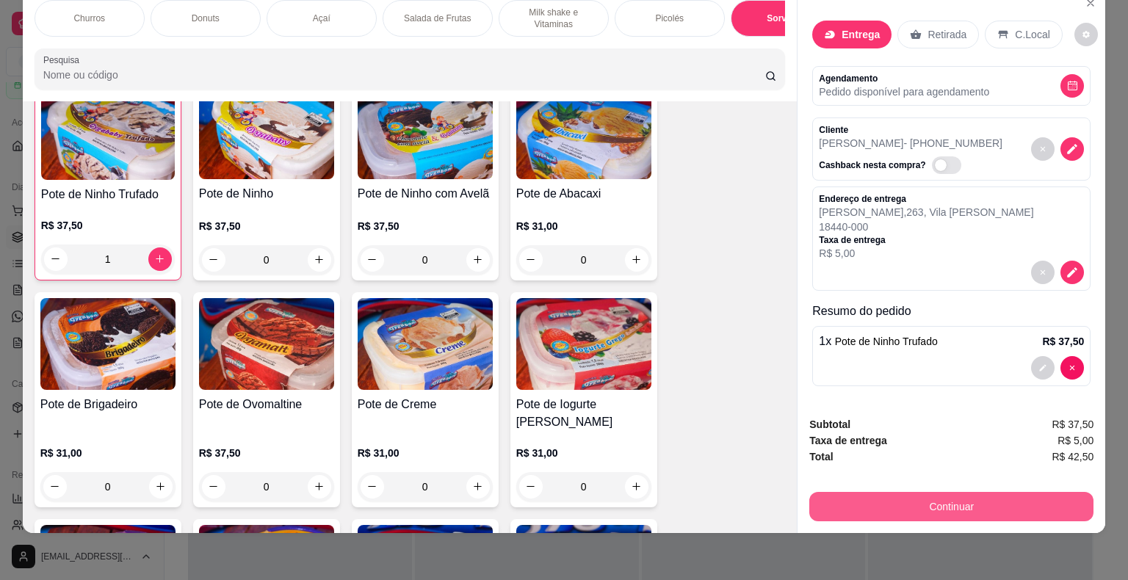
click at [940, 492] on button "Continuar" at bounding box center [951, 506] width 284 height 29
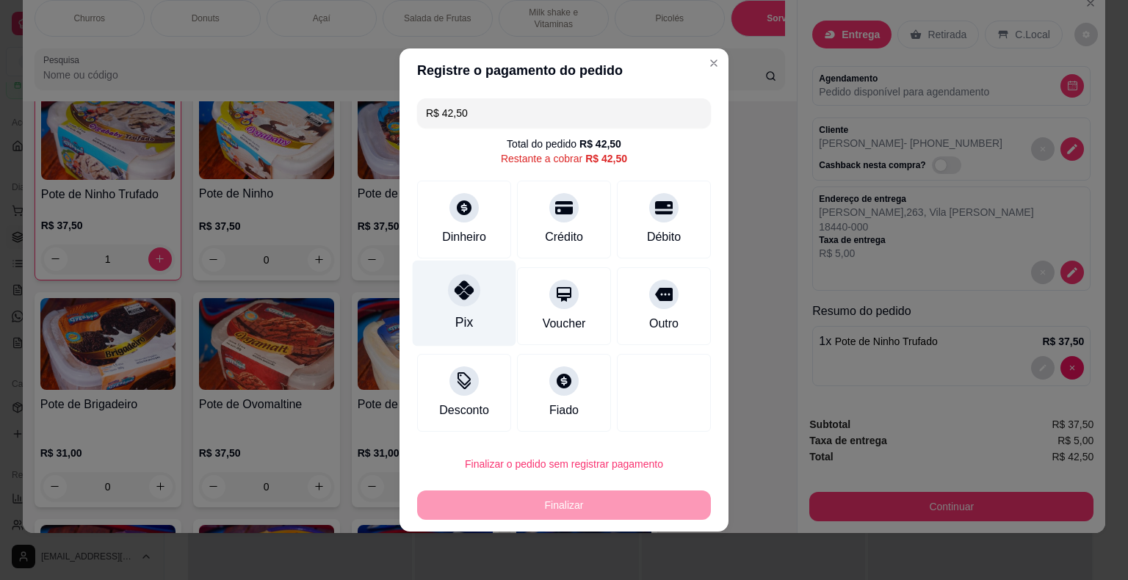
click at [468, 304] on div at bounding box center [464, 290] width 32 height 32
type input "R$ 0,00"
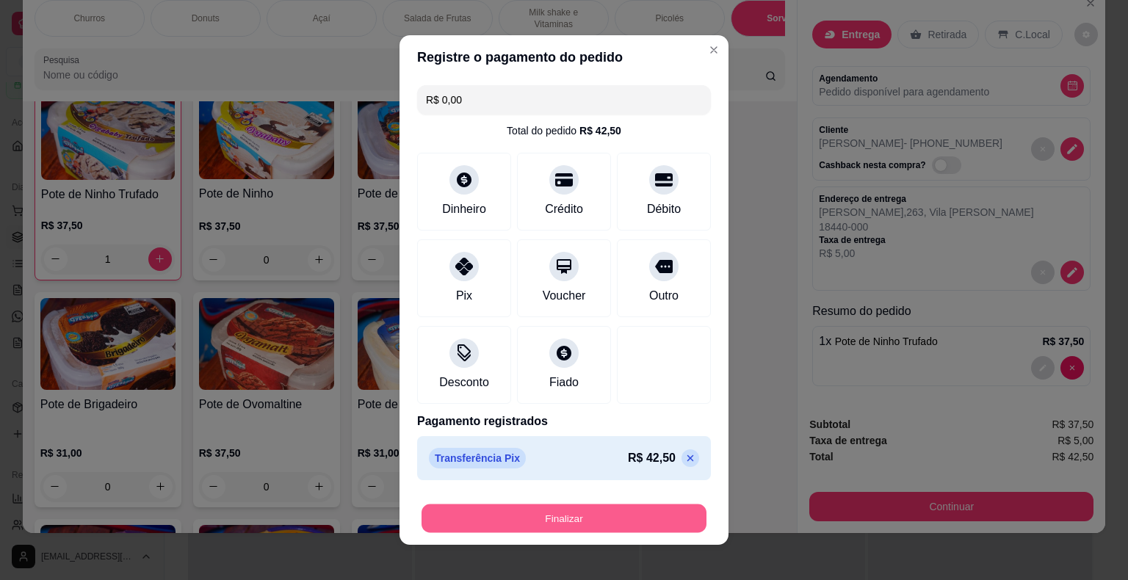
click at [536, 518] on button "Finalizar" at bounding box center [563, 518] width 285 height 29
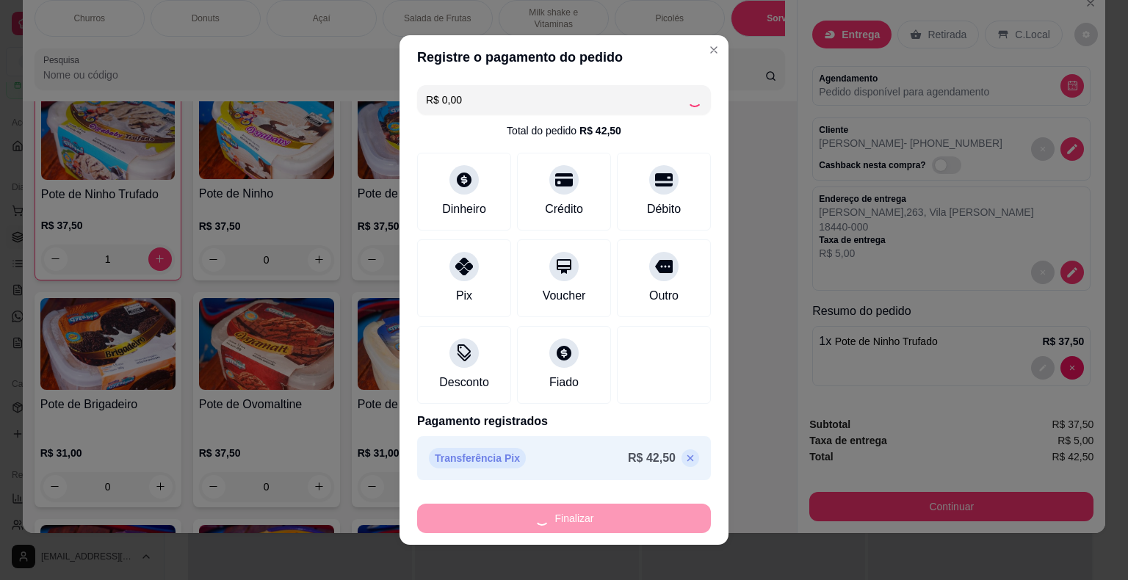
type input "0"
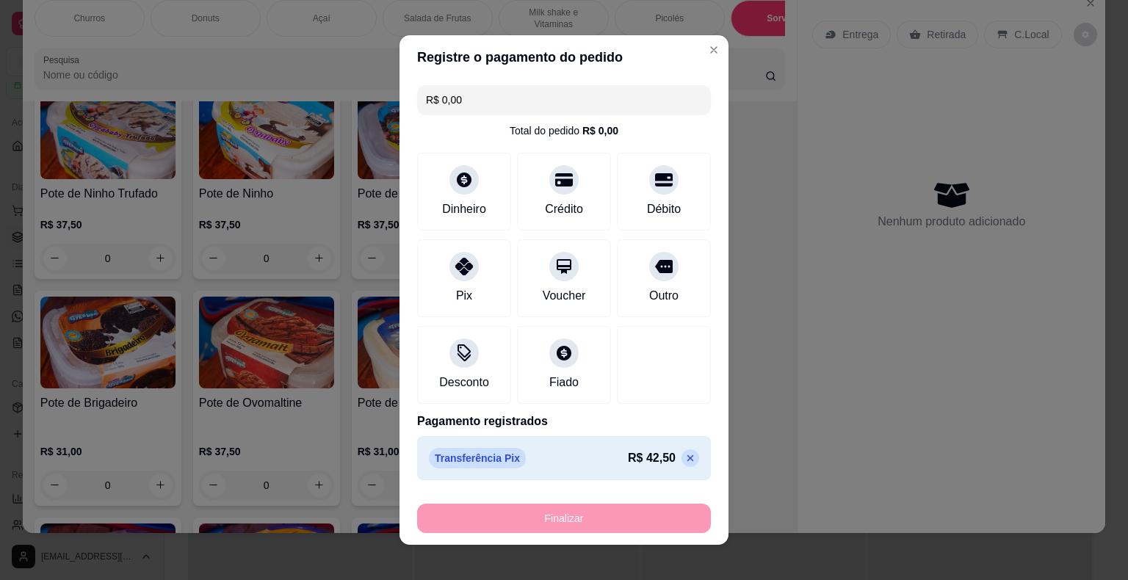
type input "-R$ 42,50"
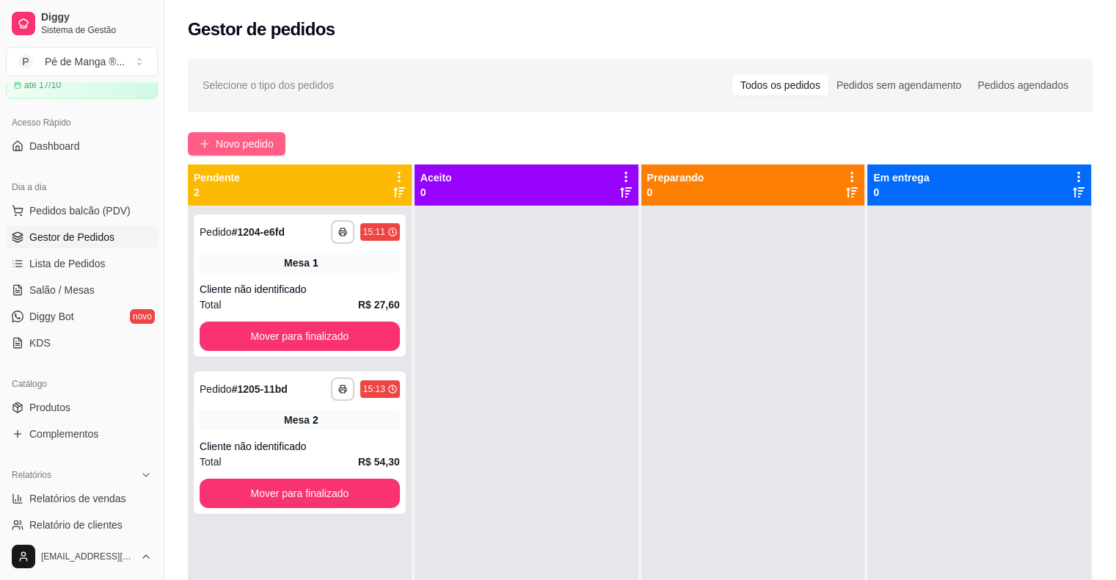
click at [229, 140] on span "Novo pedido" at bounding box center [245, 144] width 58 height 16
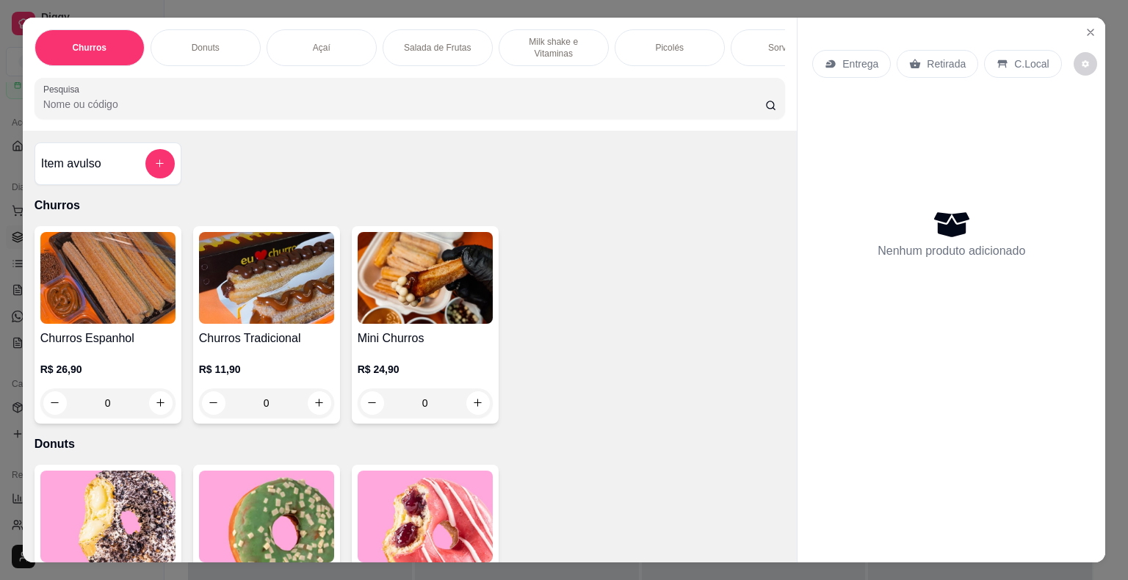
click at [325, 29] on div "Açaí" at bounding box center [321, 47] width 110 height 37
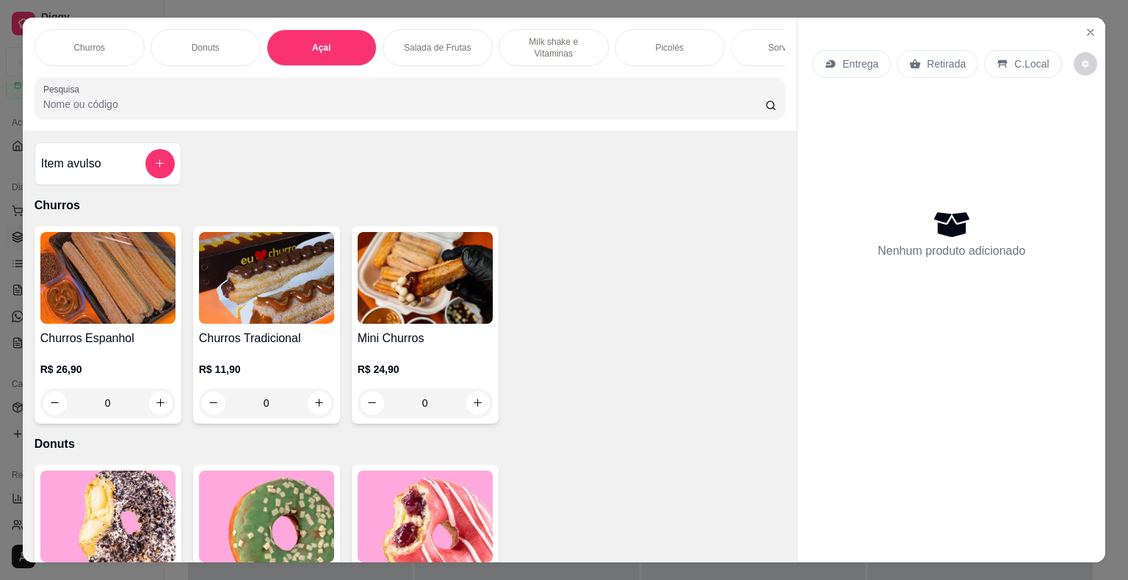
scroll to position [35, 0]
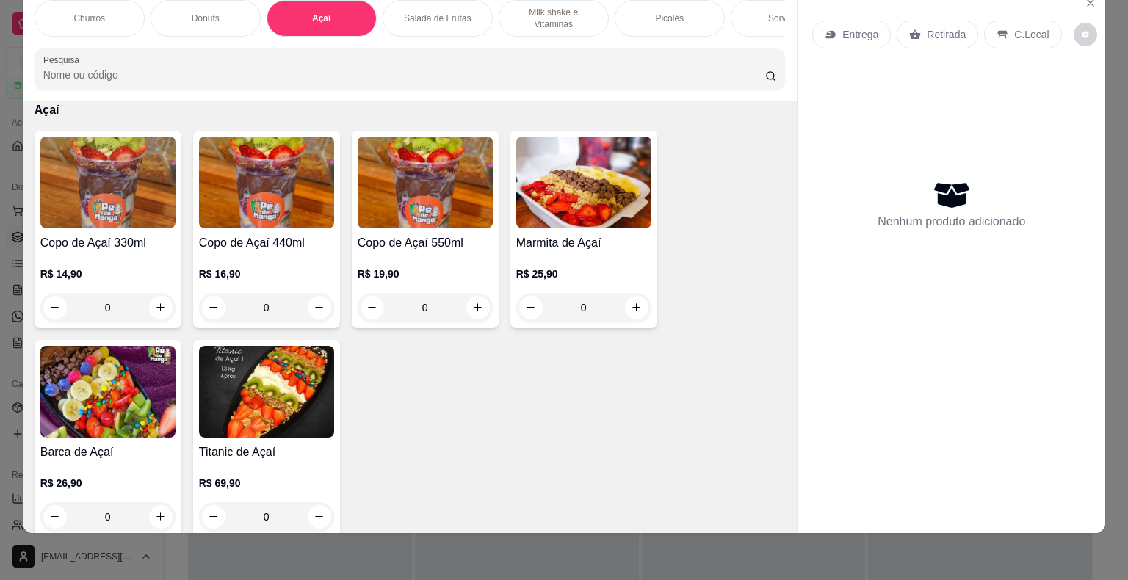
click at [595, 236] on h4 "Marmita de Açaí" at bounding box center [583, 243] width 135 height 18
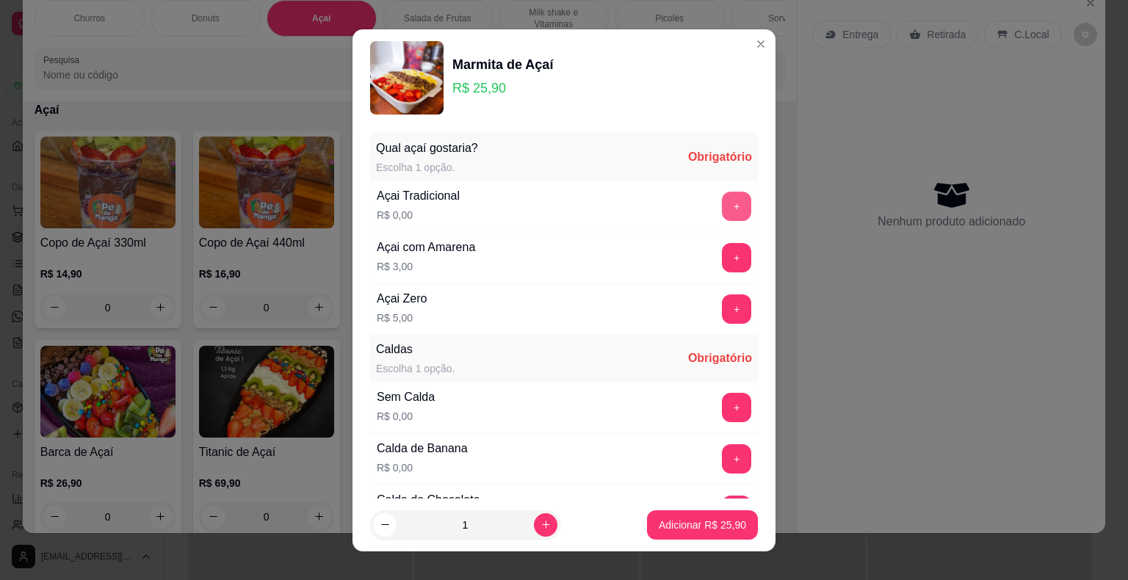
click at [722, 208] on button "+" at bounding box center [736, 206] width 29 height 29
click at [722, 410] on button "+" at bounding box center [736, 407] width 29 height 29
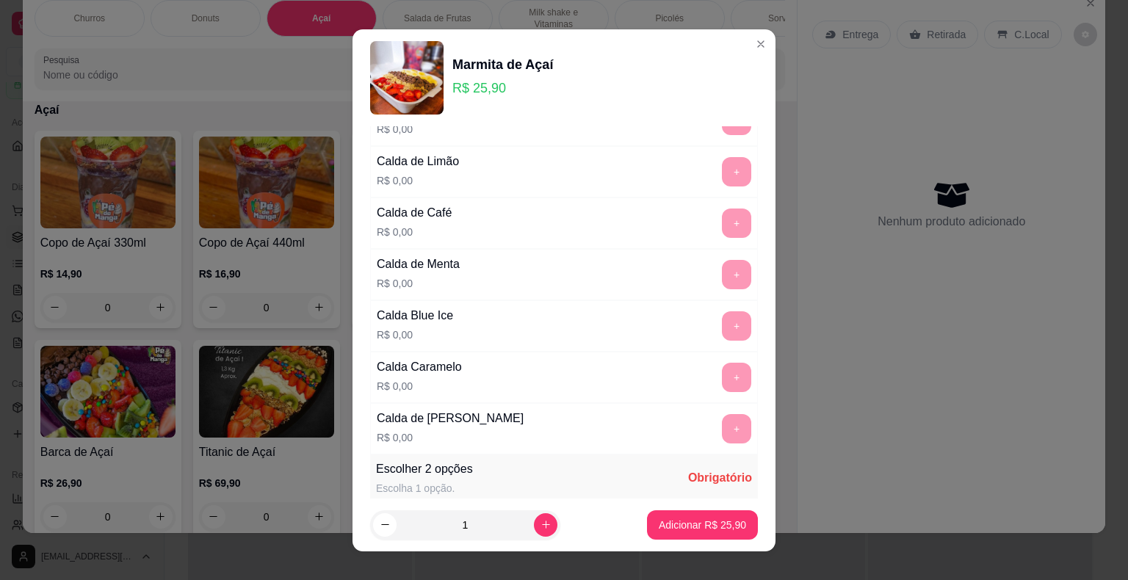
scroll to position [954, 0]
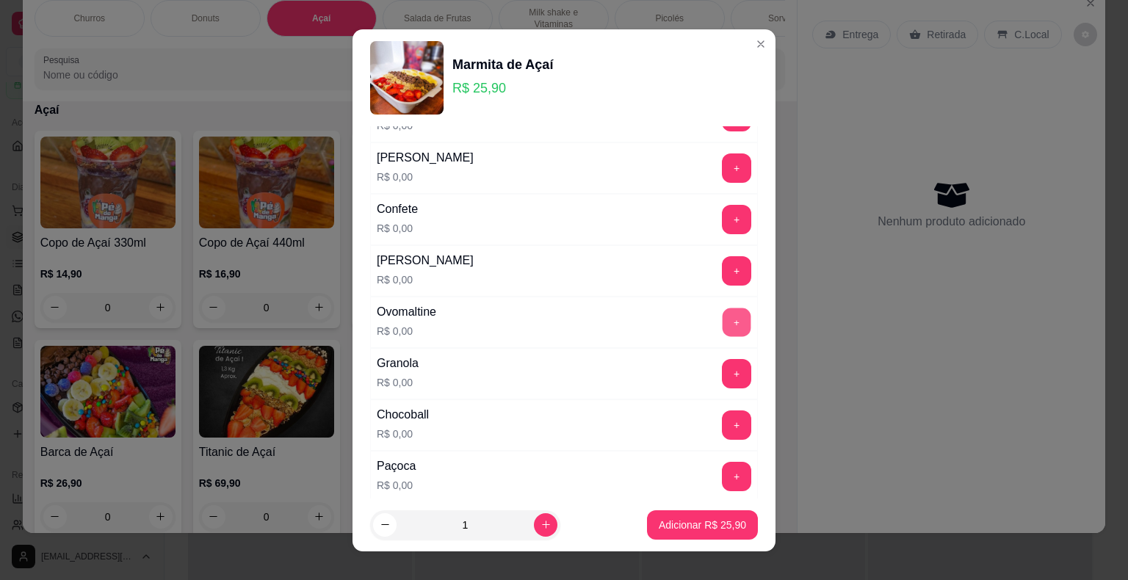
click at [722, 319] on button "+" at bounding box center [736, 322] width 29 height 29
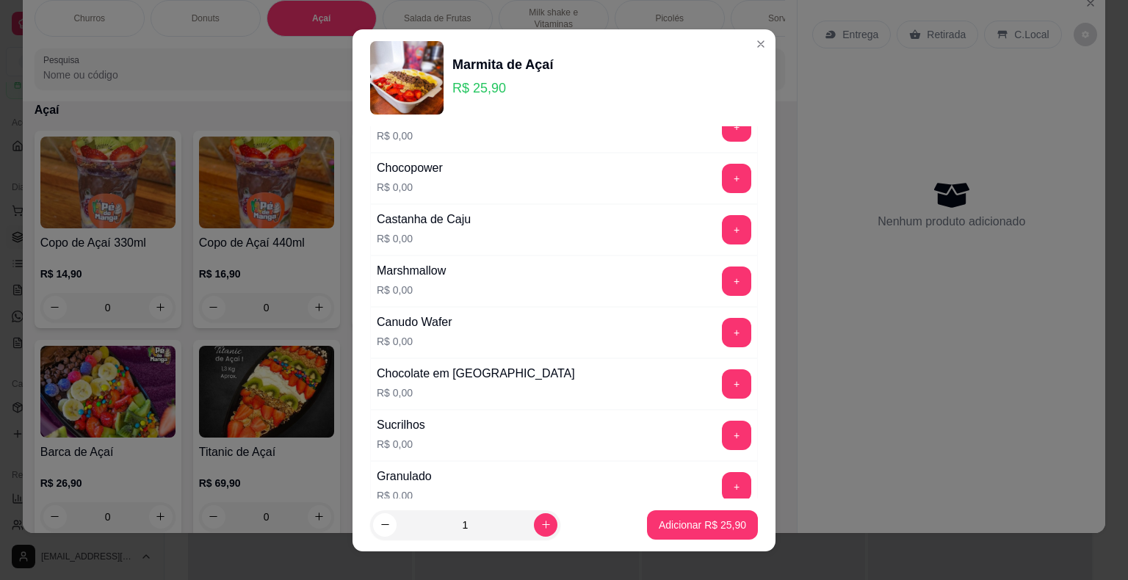
scroll to position [1321, 0]
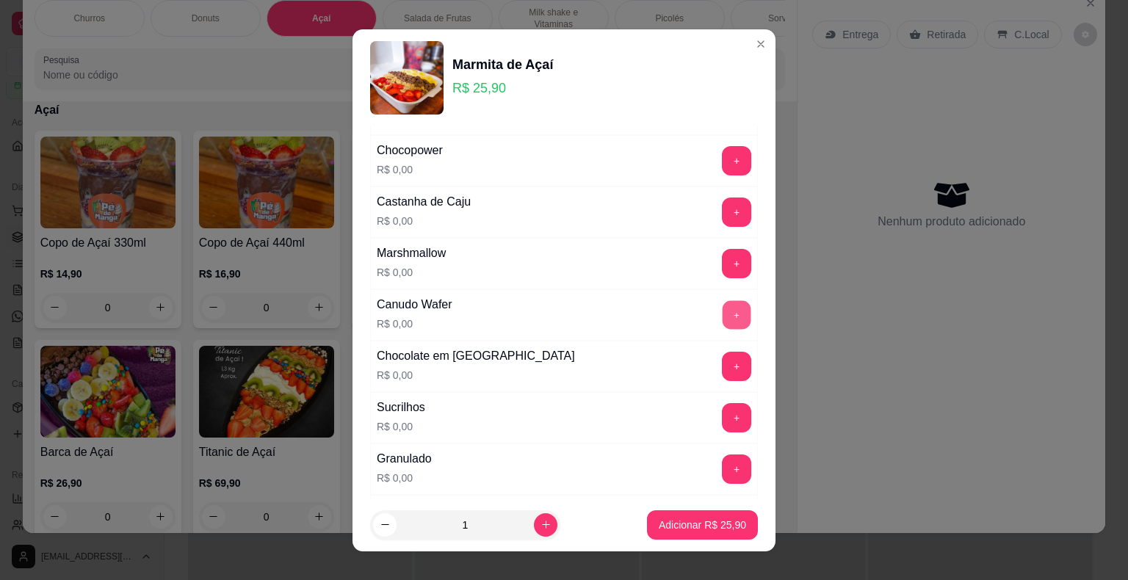
click at [722, 301] on button "+" at bounding box center [736, 314] width 29 height 29
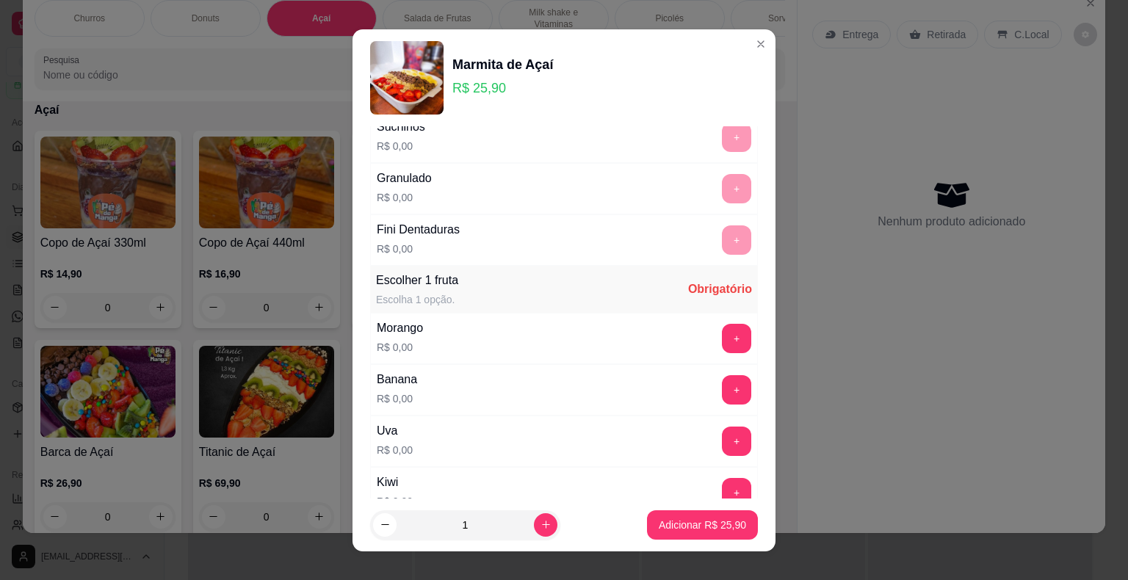
scroll to position [1688, 0]
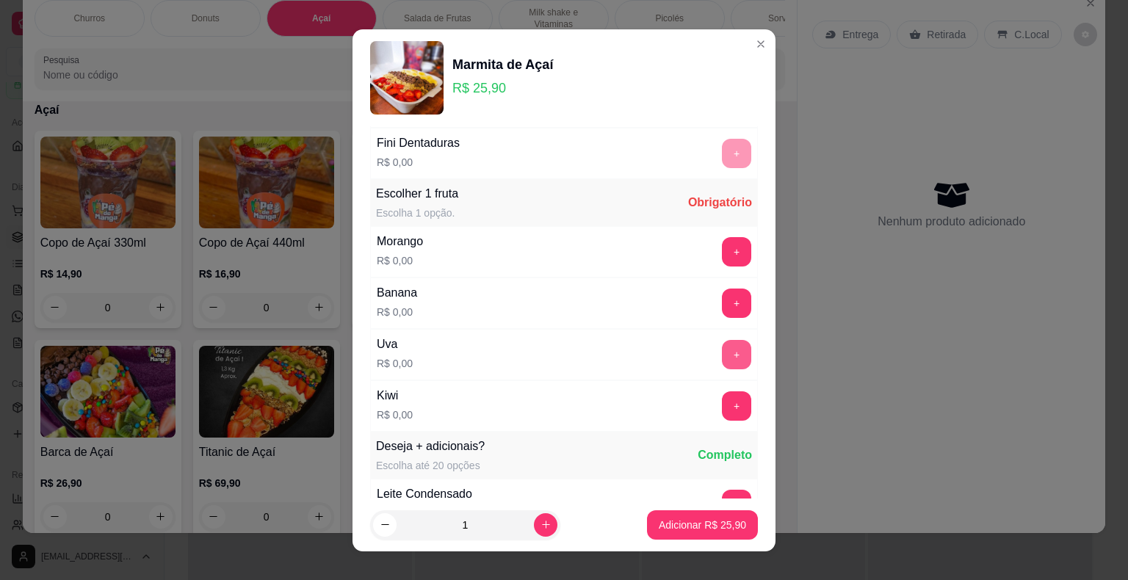
click at [722, 345] on button "+" at bounding box center [736, 354] width 29 height 29
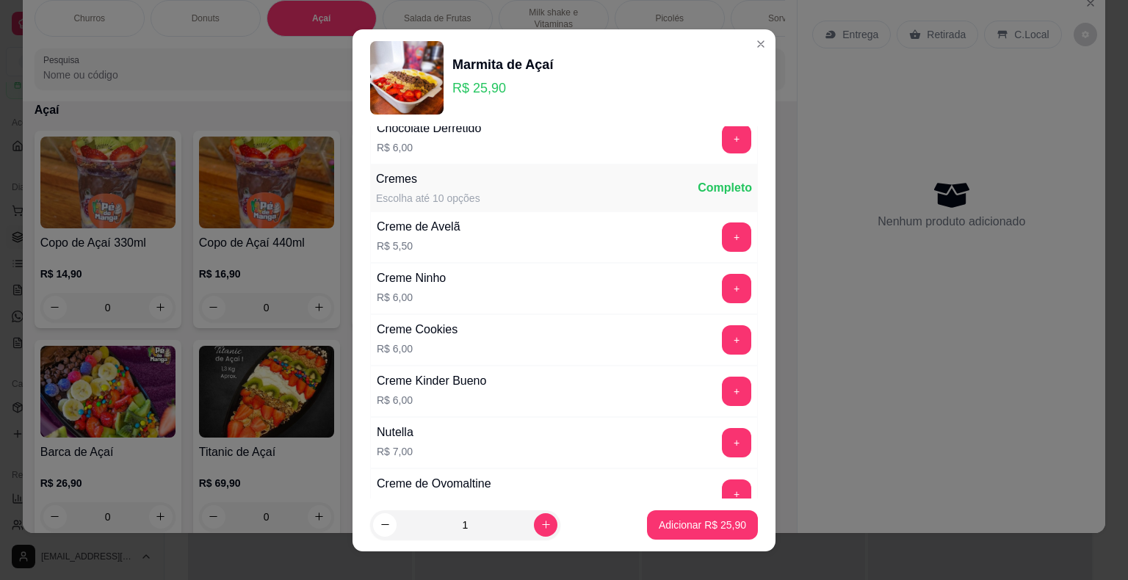
scroll to position [2936, 0]
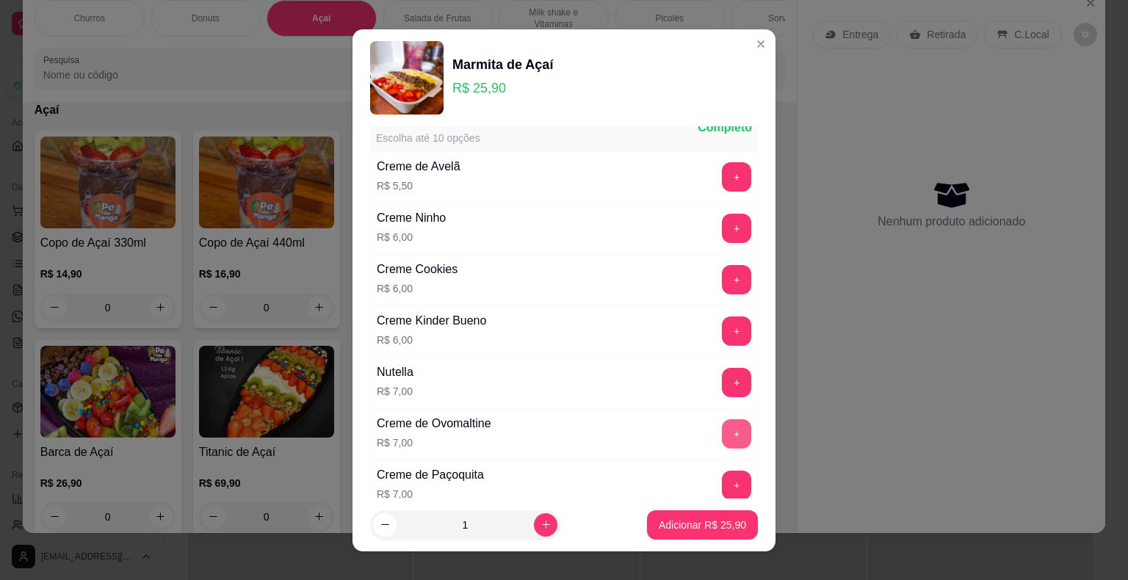
click at [722, 419] on button "+" at bounding box center [736, 433] width 29 height 29
click at [708, 526] on p "Adicionar R$ 32,90" at bounding box center [701, 525] width 87 height 15
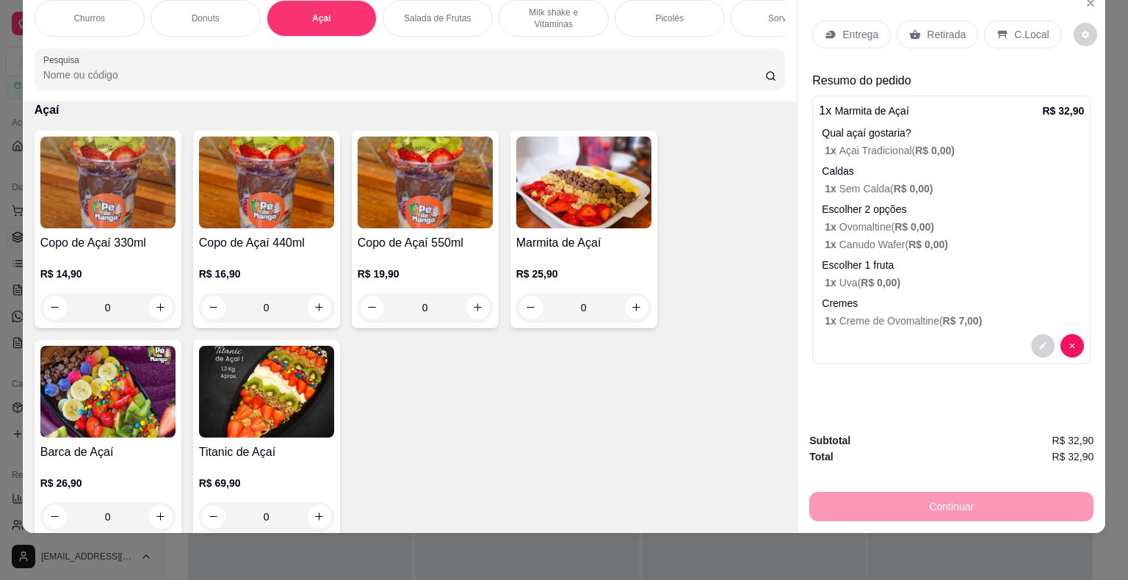
click at [862, 27] on p "Entrega" at bounding box center [860, 34] width 36 height 15
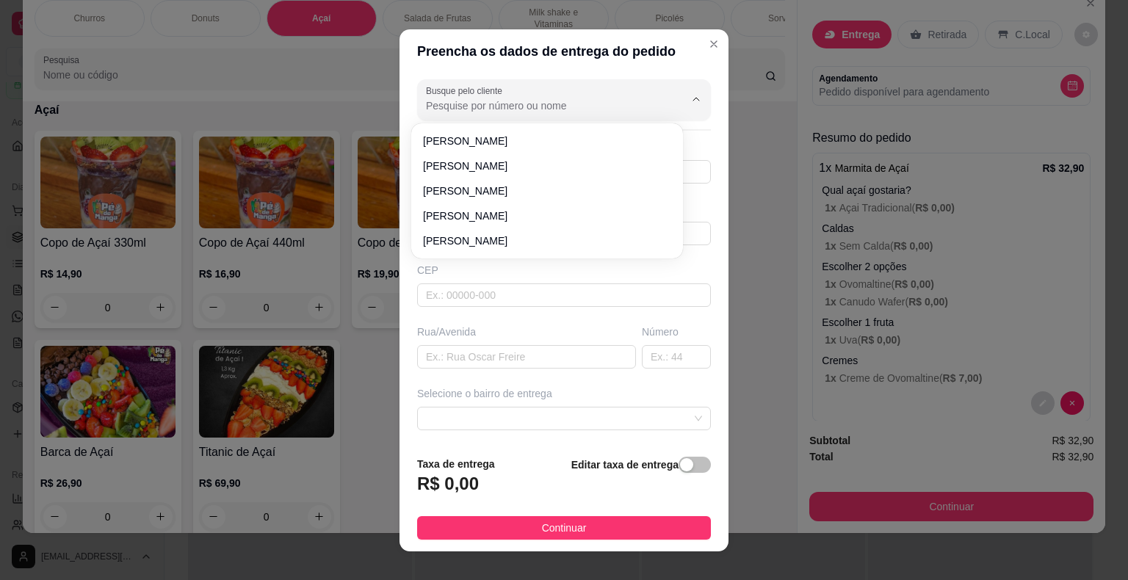
click at [512, 102] on input "Busque pelo cliente" at bounding box center [543, 105] width 235 height 15
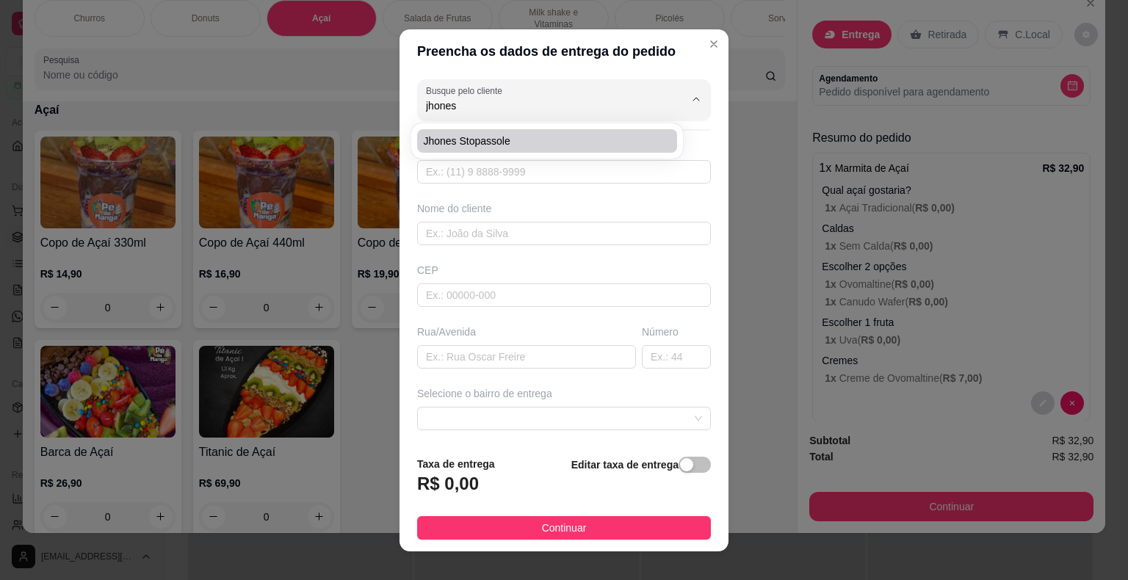
click at [541, 153] on div "Jhones Stopassole" at bounding box center [547, 140] width 266 height 29
click at [546, 136] on span "Jhones Stopassole" at bounding box center [539, 141] width 233 height 15
type input "Jhones Stopassole"
type input "6793322673"
type input "Jhones Stopassole"
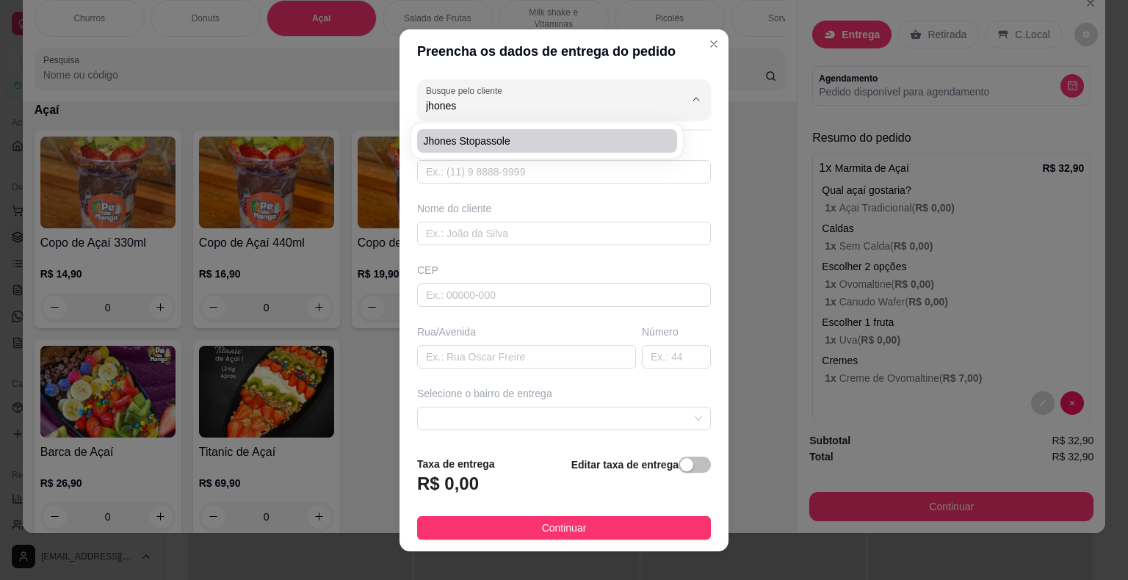
type input "18440-000"
type input "[GEOGRAPHIC_DATA][PERSON_NAME]/No prédio do Everaldo"
type input "Itaberá"
type input "PAPELANDIA"
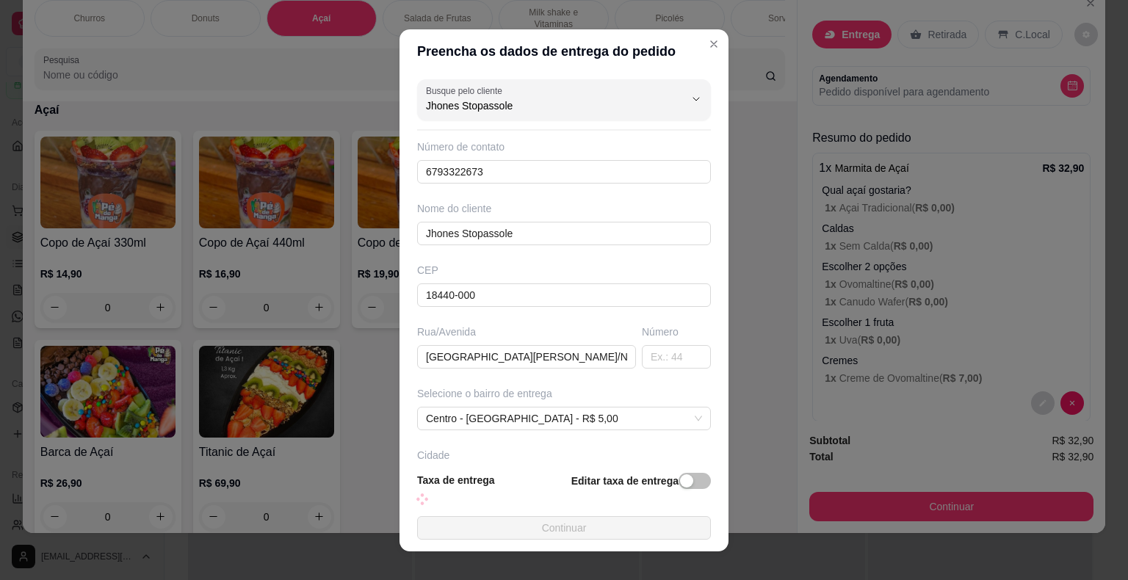
click at [505, 530] on button "Continuar" at bounding box center [564, 527] width 294 height 23
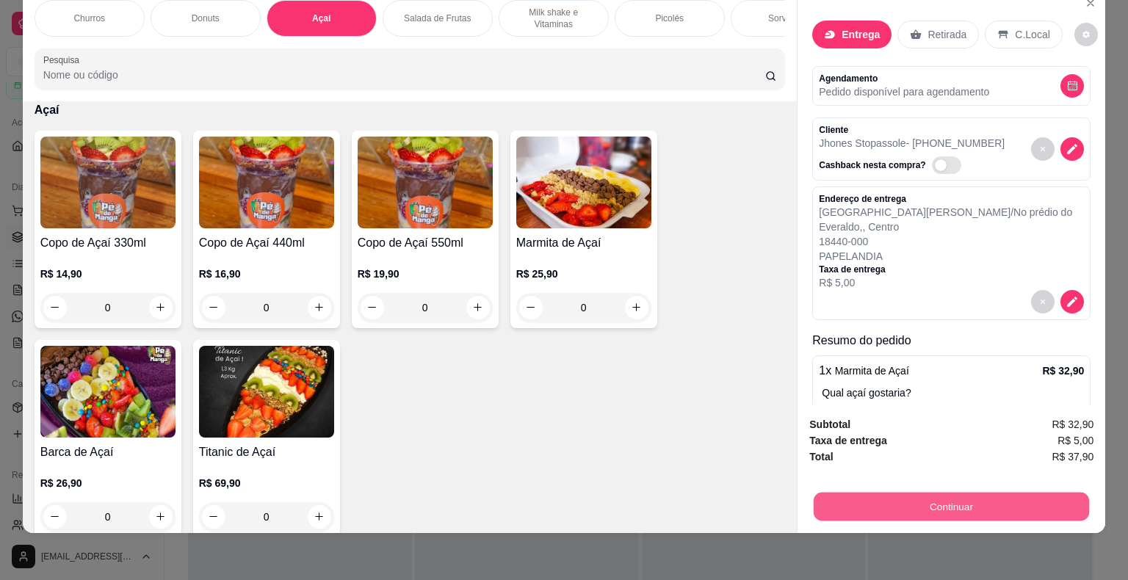
click at [933, 505] on button "Continuar" at bounding box center [950, 507] width 275 height 29
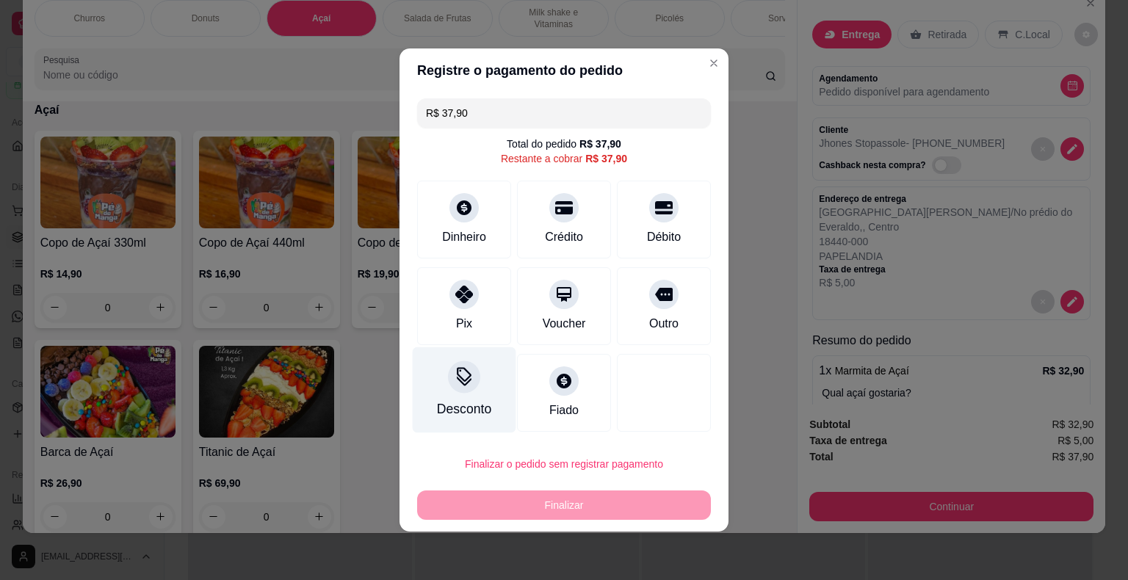
click at [474, 322] on div "Pix" at bounding box center [464, 306] width 94 height 78
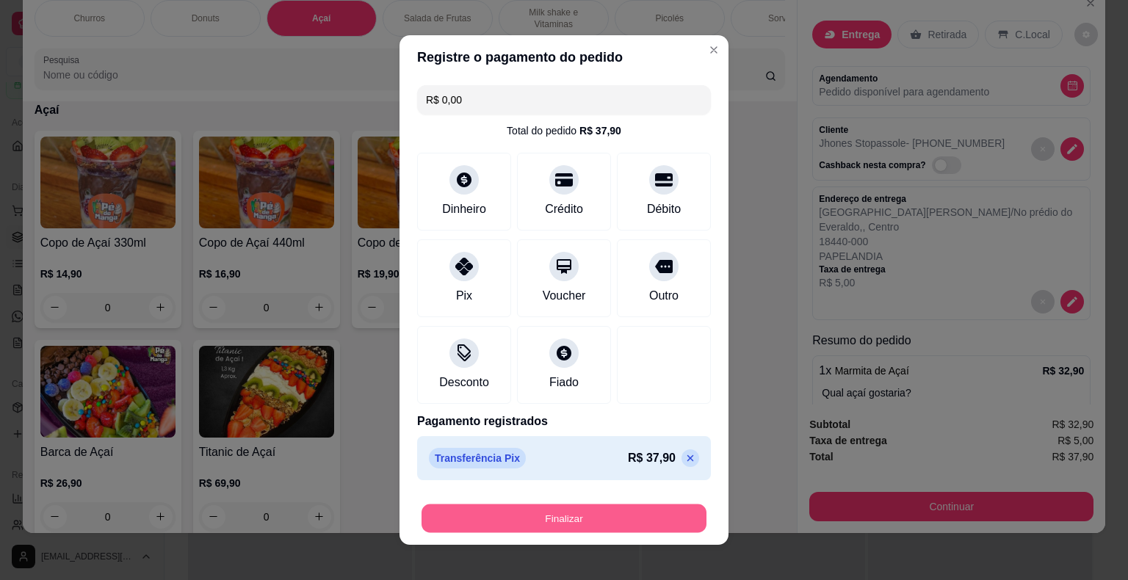
click at [519, 521] on button "Finalizar" at bounding box center [563, 518] width 285 height 29
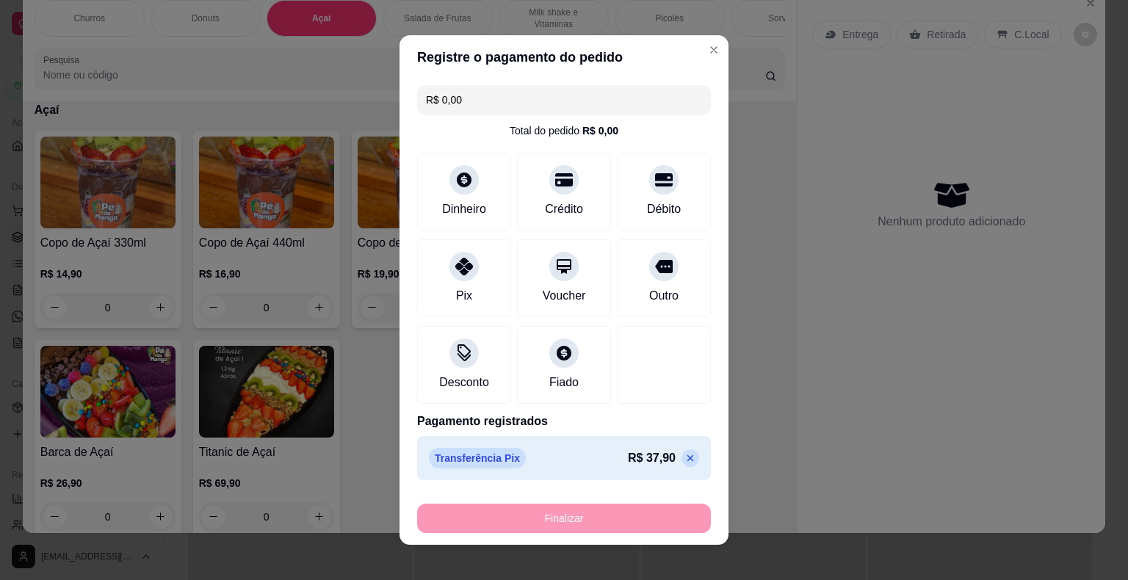
type input "-R$ 37,90"
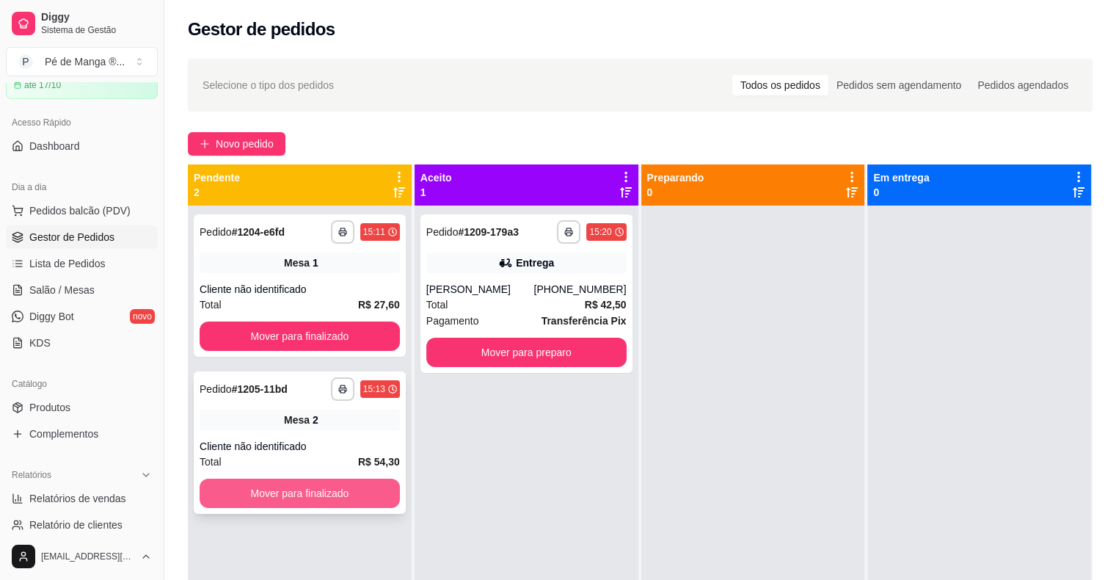
click at [367, 487] on button "Mover para finalizado" at bounding box center [300, 493] width 200 height 29
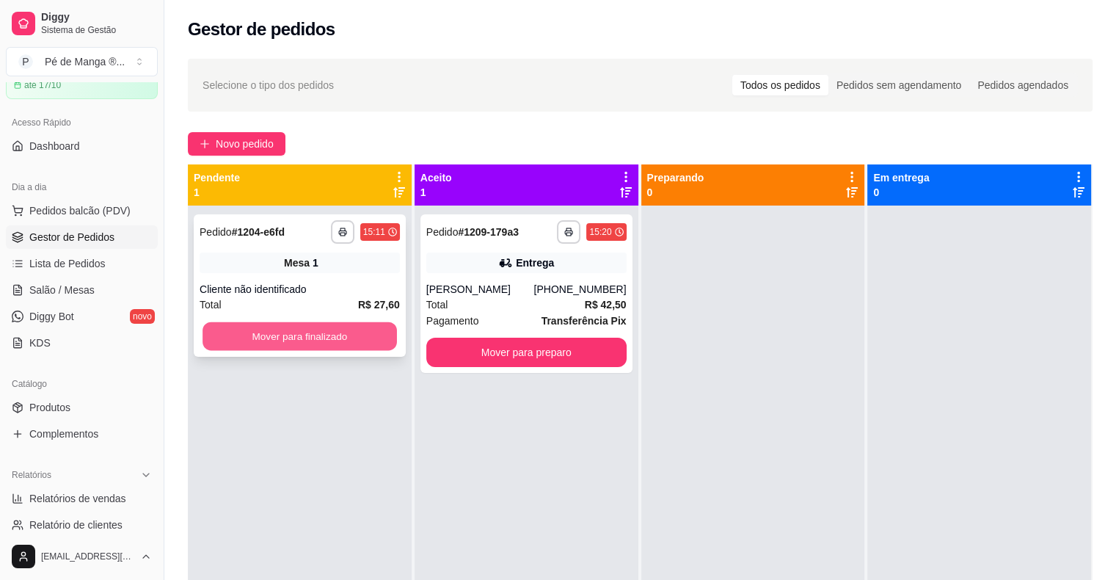
click at [302, 338] on button "Mover para finalizado" at bounding box center [300, 336] width 195 height 29
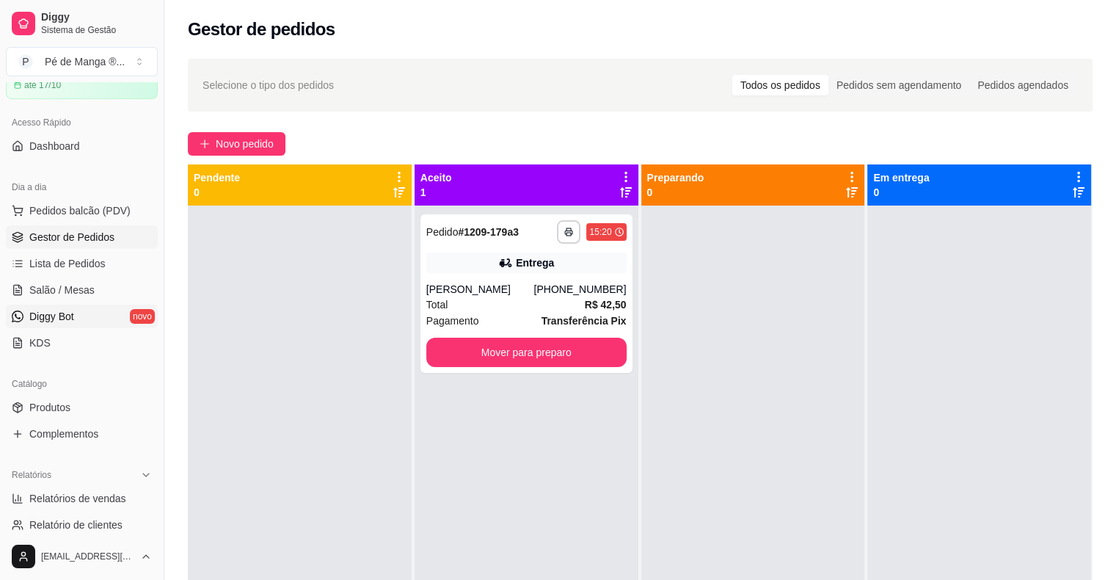
click at [53, 313] on span "Diggy Bot" at bounding box center [51, 316] width 45 height 15
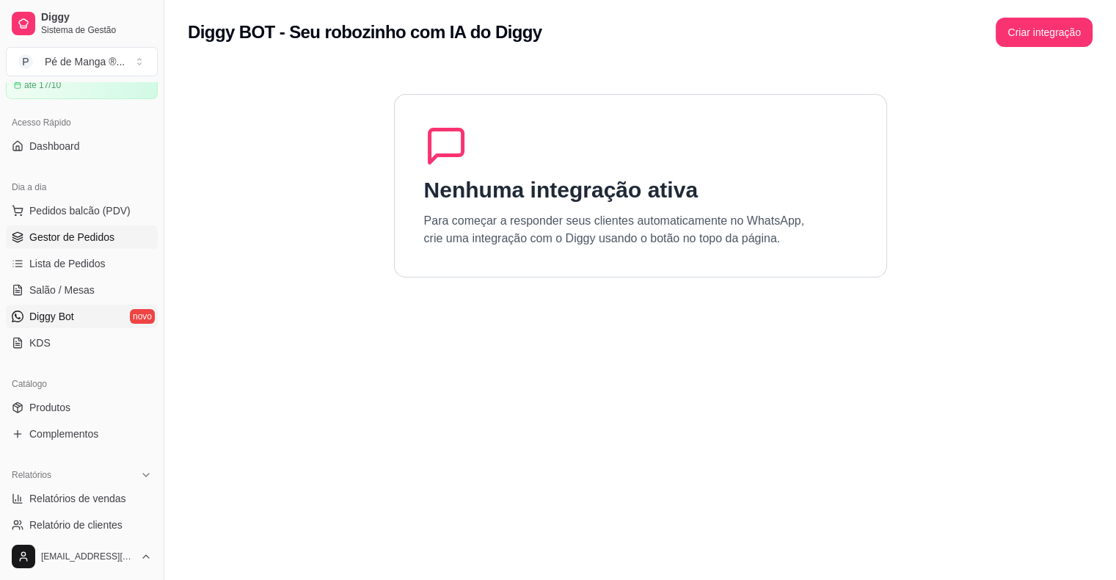
click at [65, 239] on span "Gestor de Pedidos" at bounding box center [71, 237] width 85 height 15
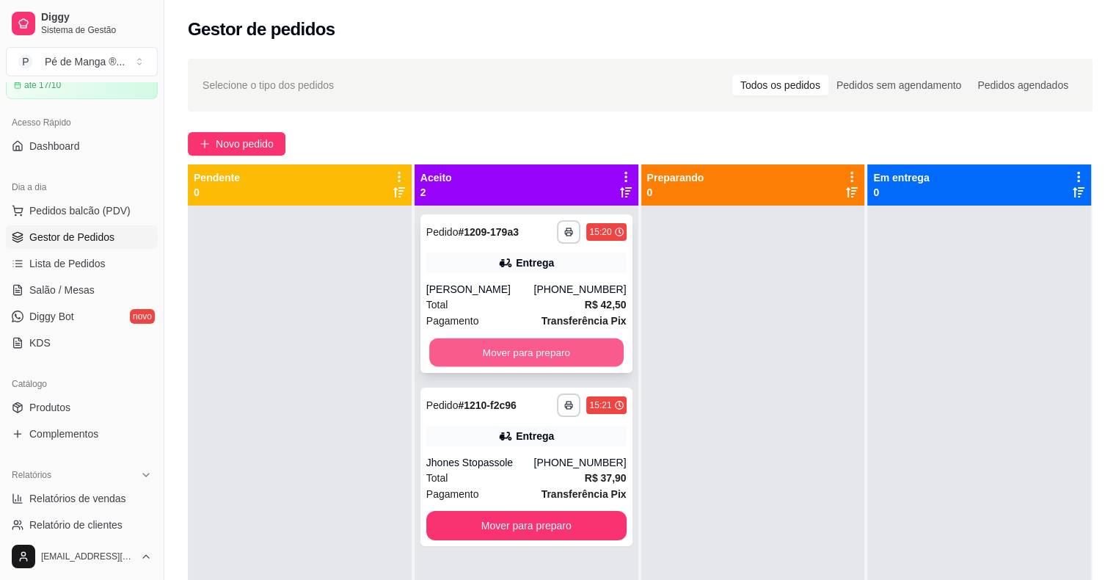
click at [498, 358] on button "Mover para preparo" at bounding box center [526, 352] width 195 height 29
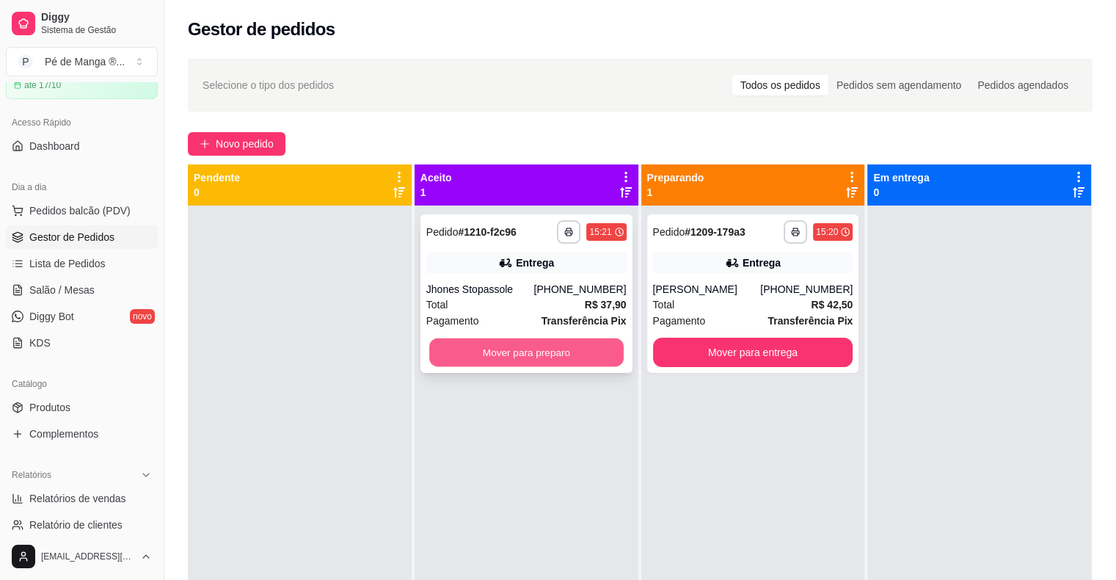
click at [497, 357] on button "Mover para preparo" at bounding box center [526, 352] width 195 height 29
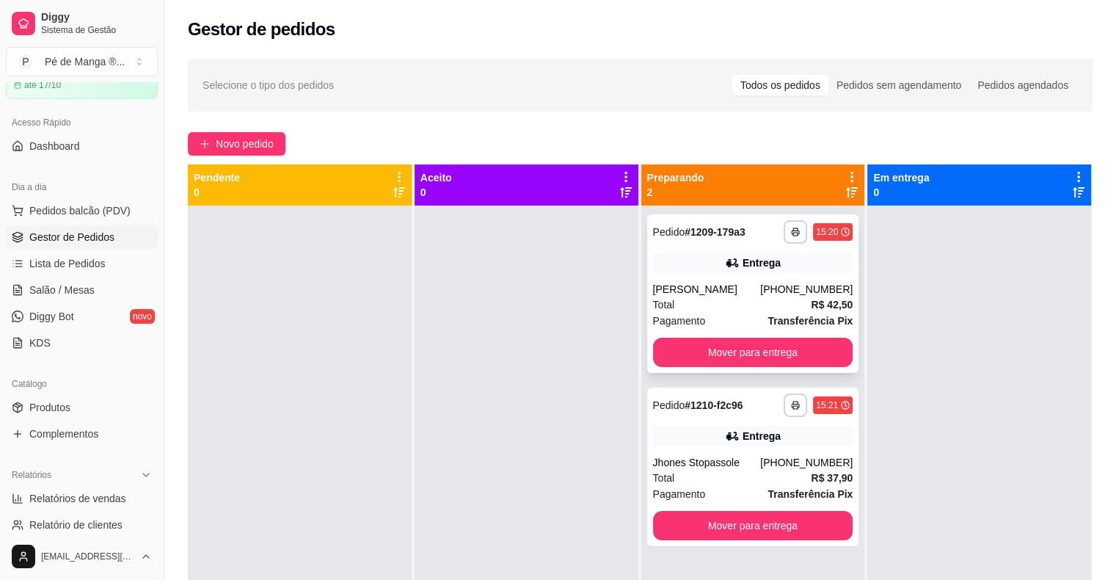
click at [738, 312] on div "Total R$ 42,50" at bounding box center [753, 305] width 200 height 16
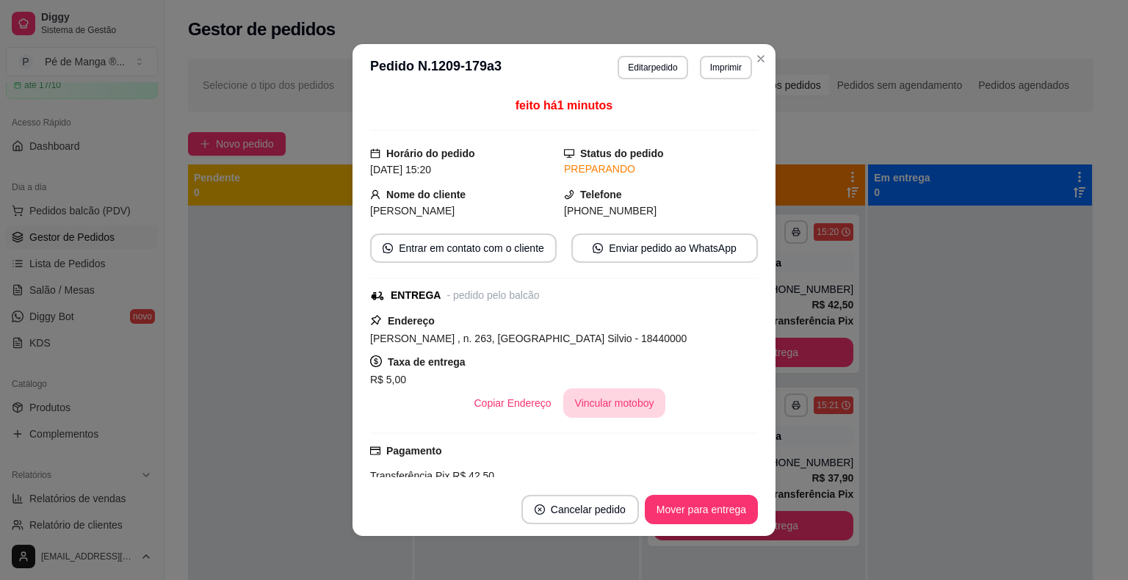
click at [620, 408] on button "Vincular motoboy" at bounding box center [614, 402] width 103 height 29
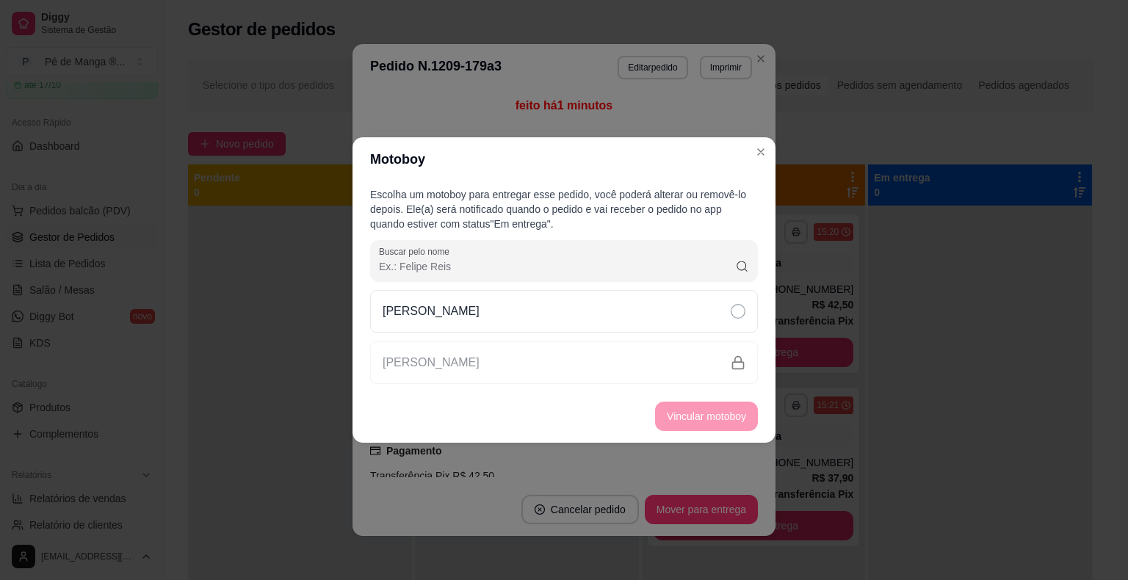
drag, startPoint x: 620, startPoint y: 322, endPoint x: 633, endPoint y: 336, distance: 19.8
click at [620, 322] on div "[PERSON_NAME]" at bounding box center [564, 311] width 388 height 43
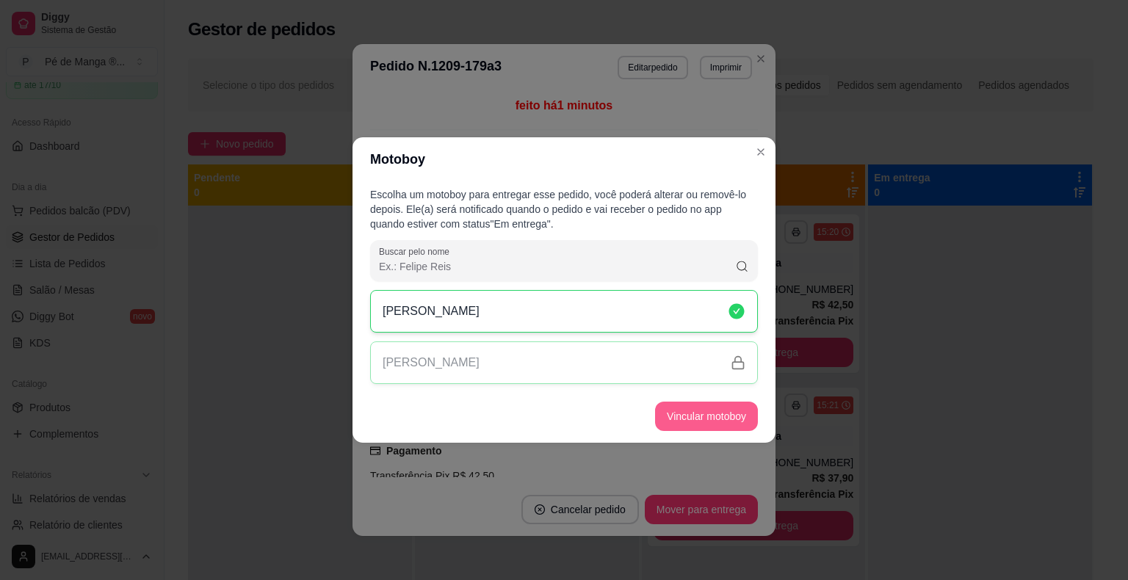
click at [702, 413] on button "Vincular motoboy" at bounding box center [706, 416] width 103 height 29
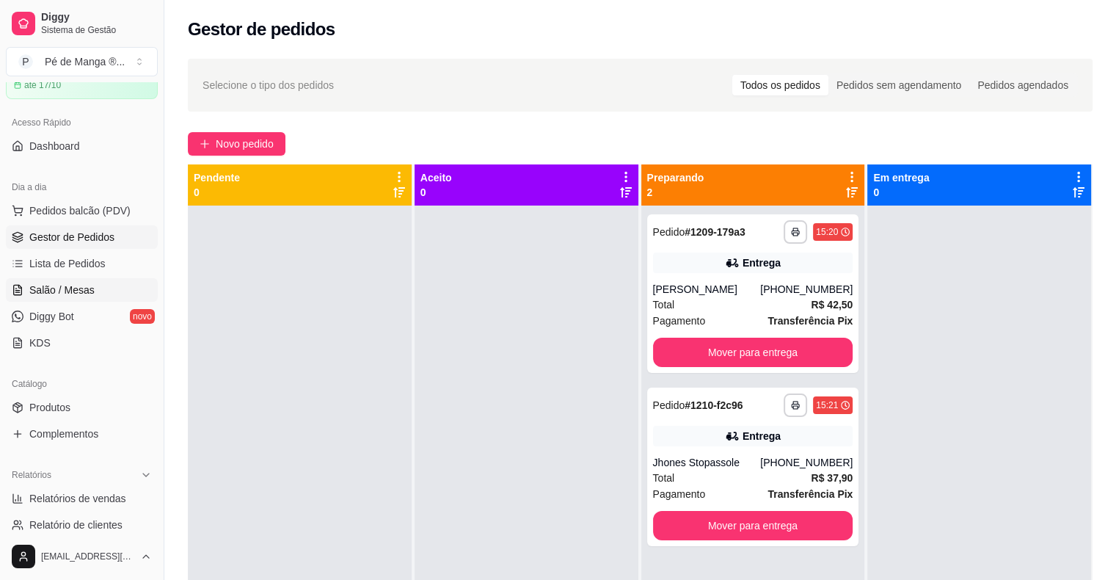
click at [101, 286] on link "Salão / Mesas" at bounding box center [82, 289] width 152 height 23
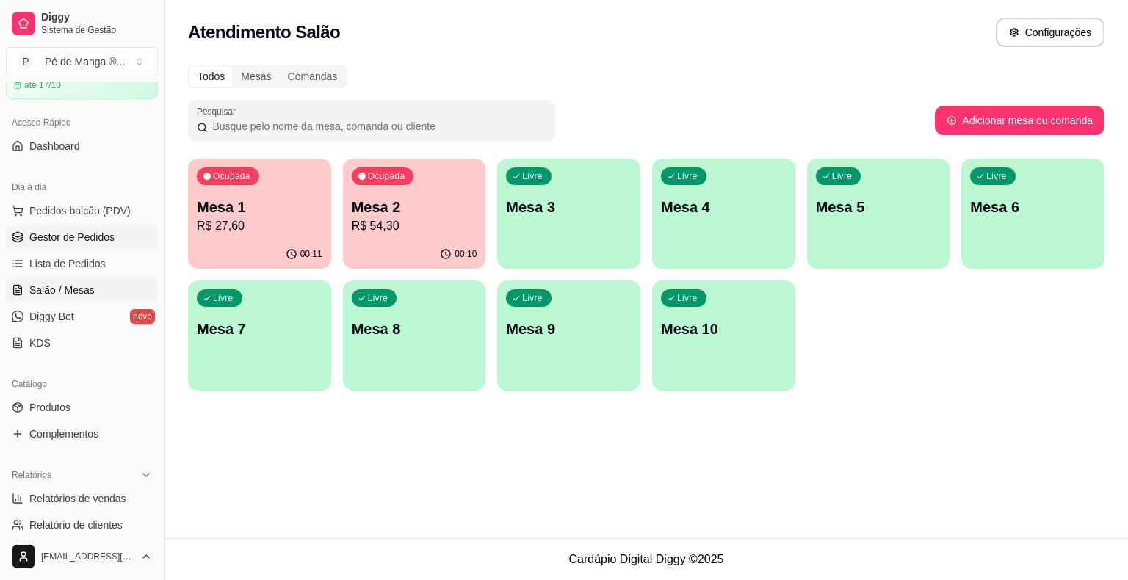
click at [99, 225] on link "Gestor de Pedidos" at bounding box center [82, 236] width 152 height 23
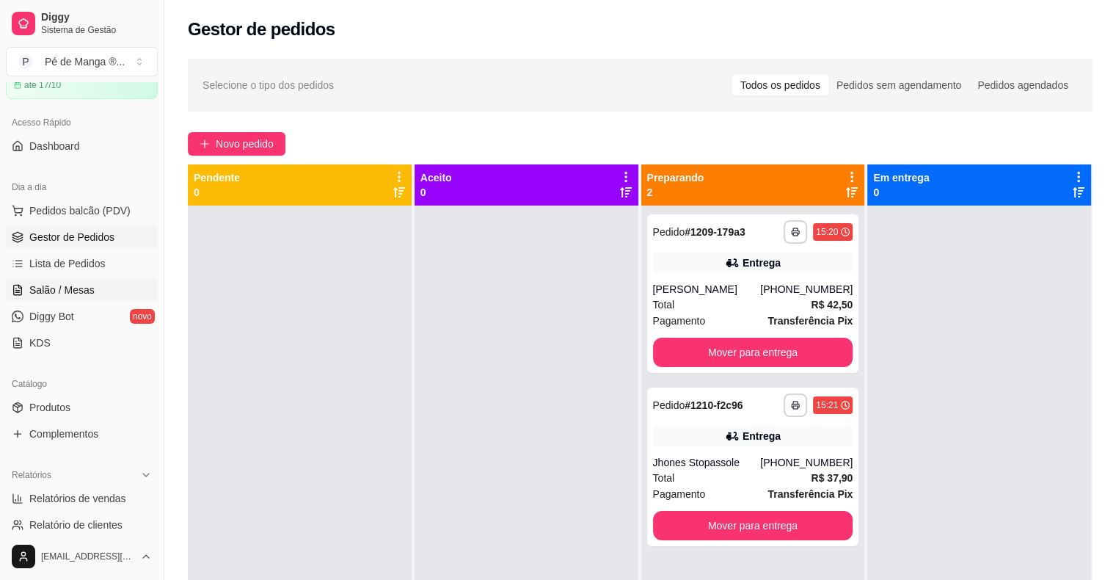
click at [95, 286] on link "Salão / Mesas" at bounding box center [82, 289] width 152 height 23
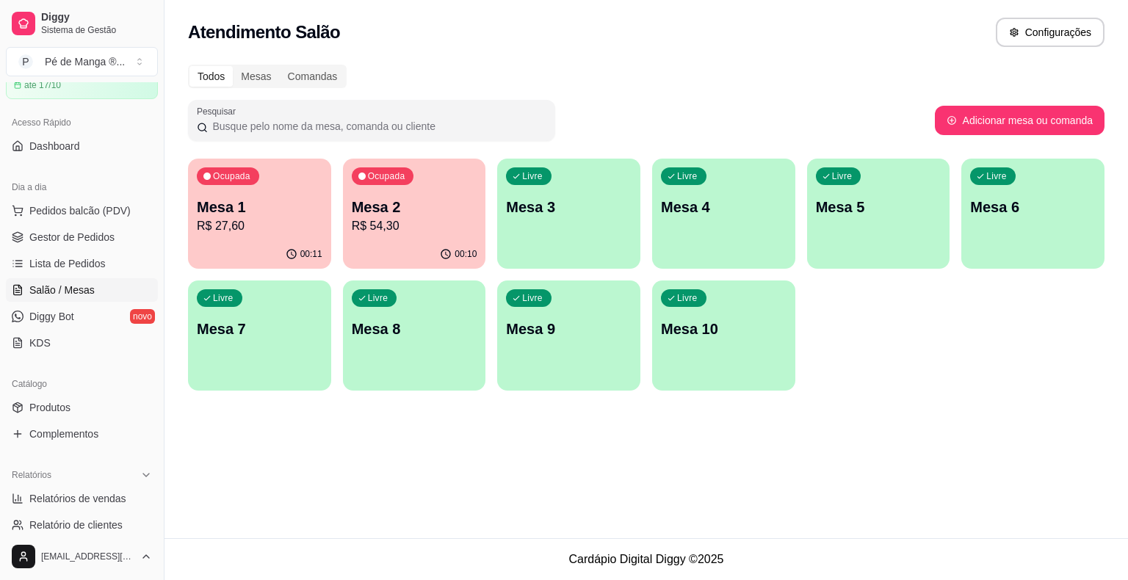
click at [437, 247] on div "00:10" at bounding box center [414, 254] width 143 height 29
click at [373, 244] on div "00:10" at bounding box center [414, 254] width 143 height 29
click at [584, 249] on div "Livre Mesa 3" at bounding box center [568, 205] width 143 height 92
click at [237, 230] on p "R$ 27,60" at bounding box center [260, 226] width 126 height 18
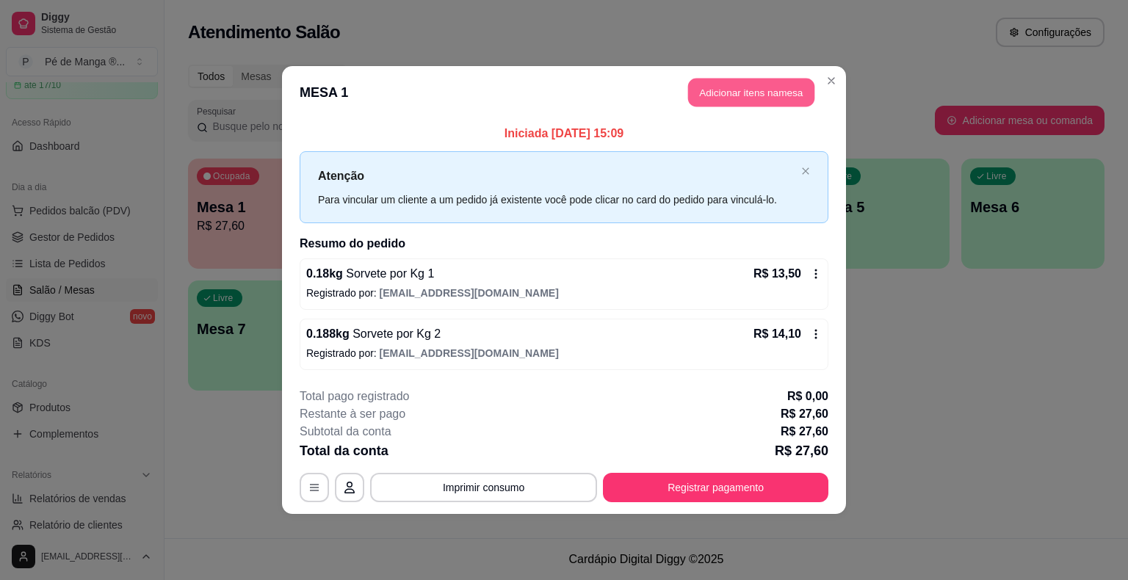
click at [746, 100] on button "Adicionar itens na mesa" at bounding box center [751, 93] width 126 height 29
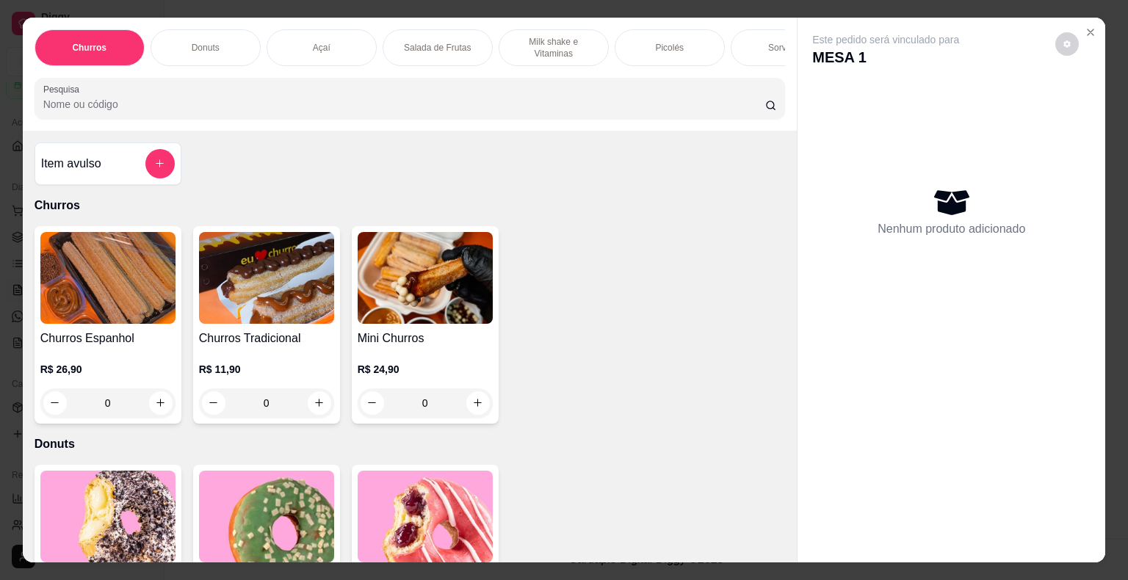
click at [769, 48] on div "Sorvetes" at bounding box center [785, 47] width 110 height 37
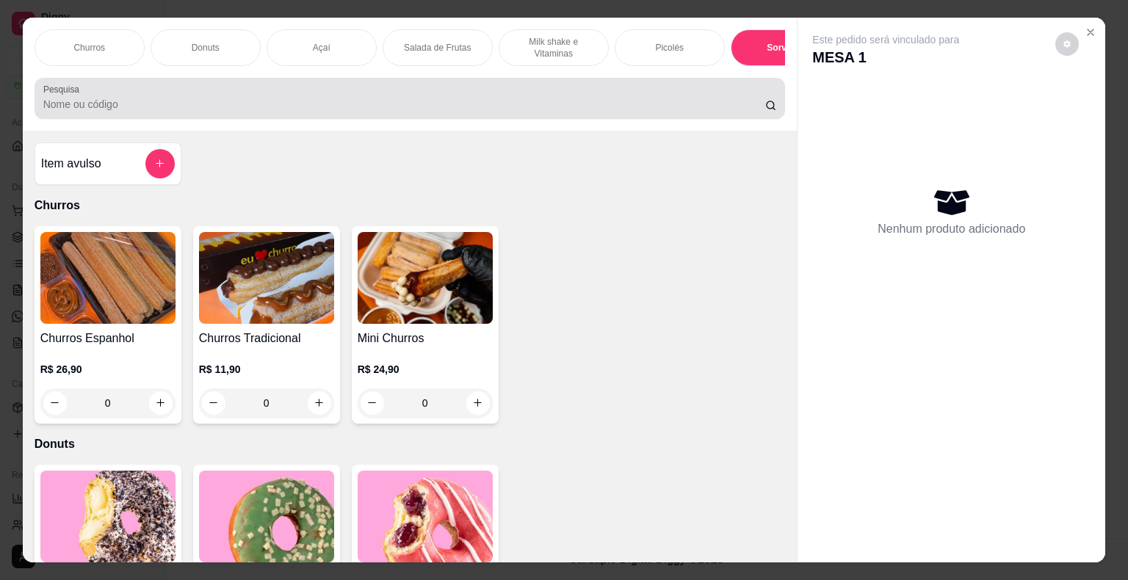
scroll to position [35, 0]
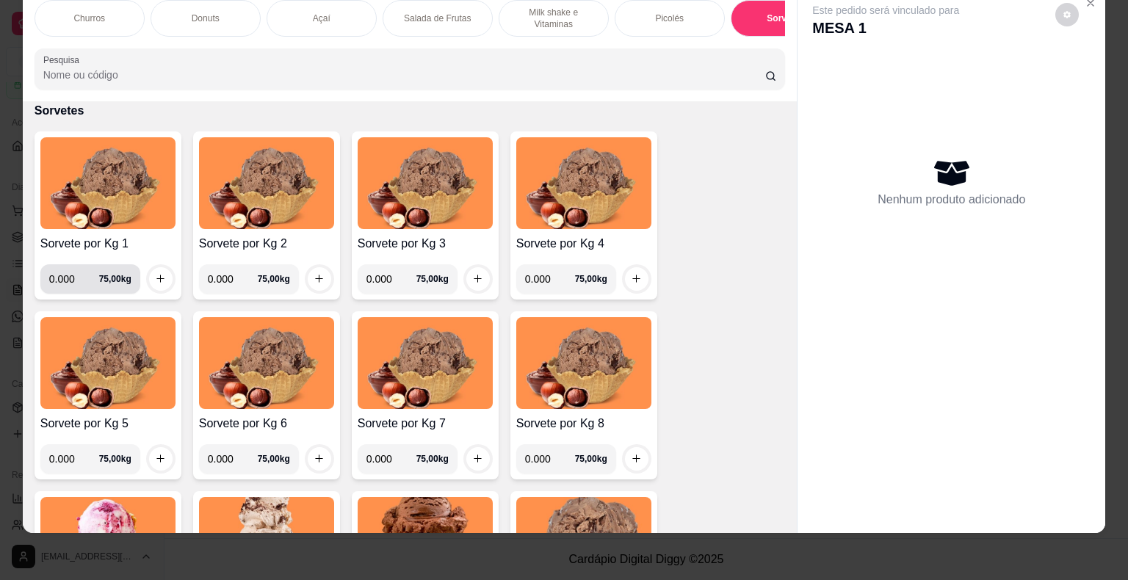
click at [64, 279] on input "0.000" at bounding box center [74, 278] width 50 height 29
click at [70, 277] on input "0.000" at bounding box center [74, 278] width 50 height 29
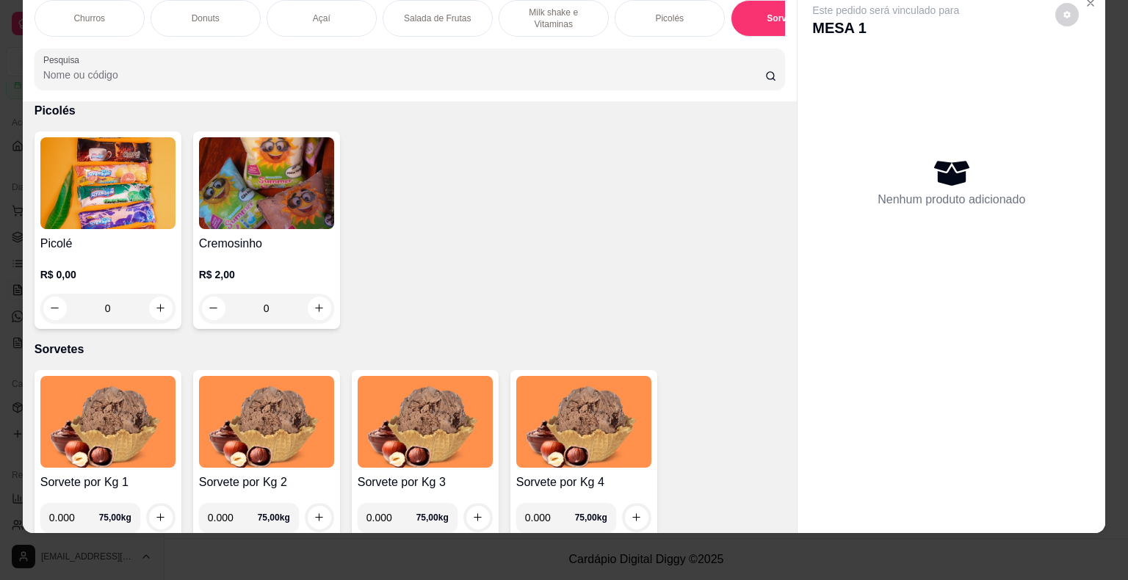
scroll to position [1639, 0]
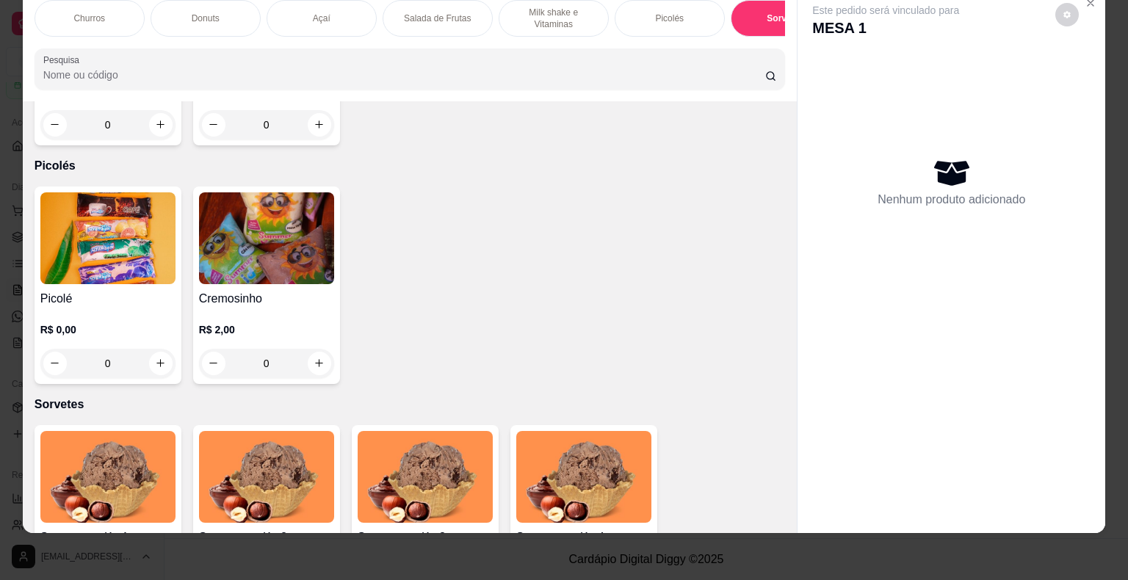
click at [355, 10] on div "Açaí" at bounding box center [321, 18] width 110 height 37
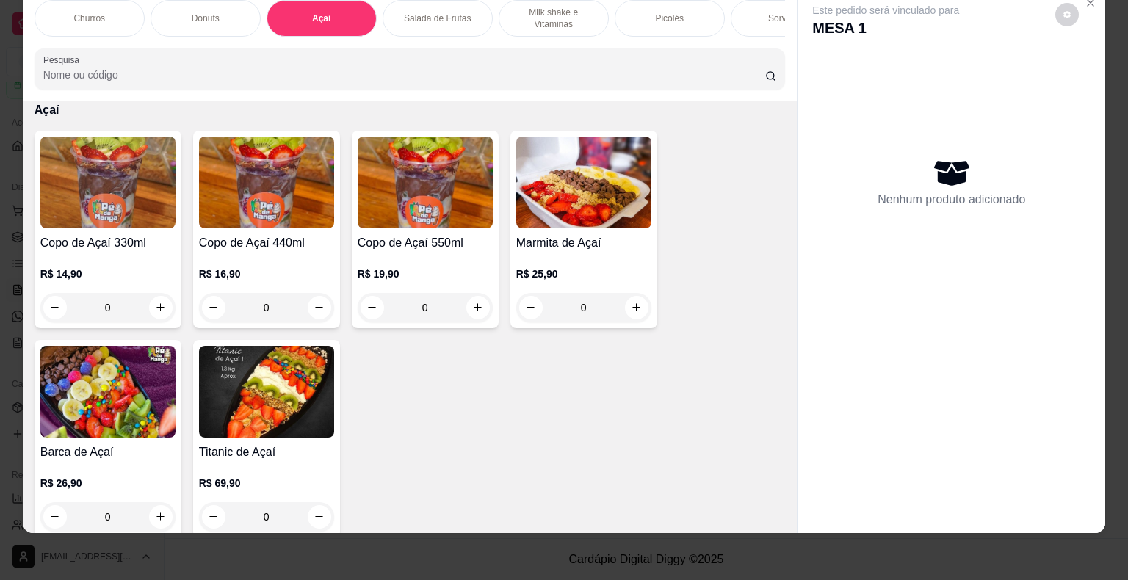
click at [594, 193] on img at bounding box center [583, 183] width 135 height 92
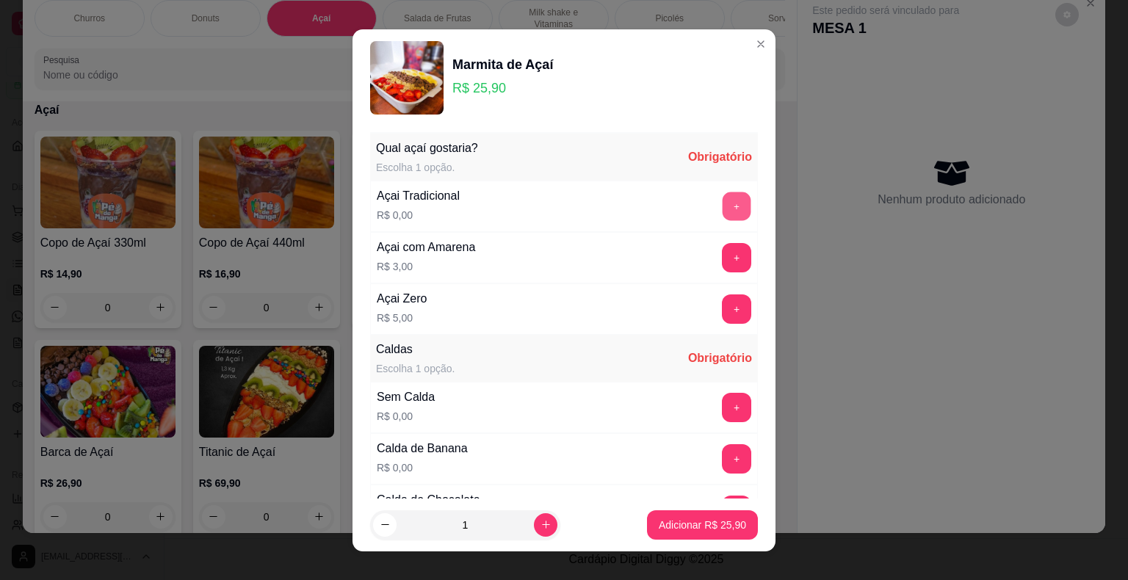
click at [722, 206] on button "+" at bounding box center [736, 206] width 29 height 29
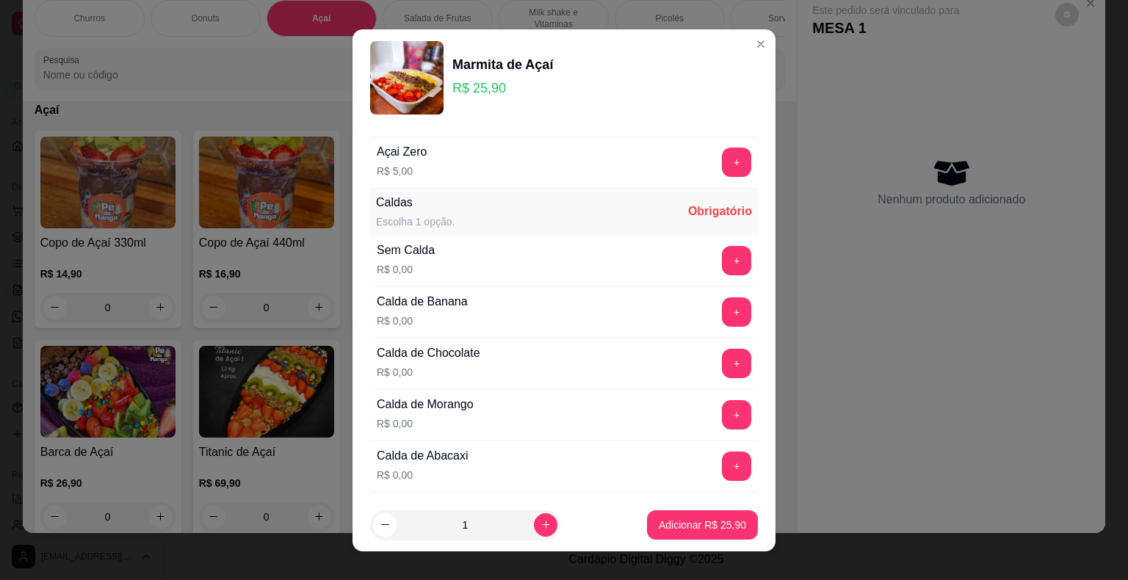
scroll to position [220, 0]
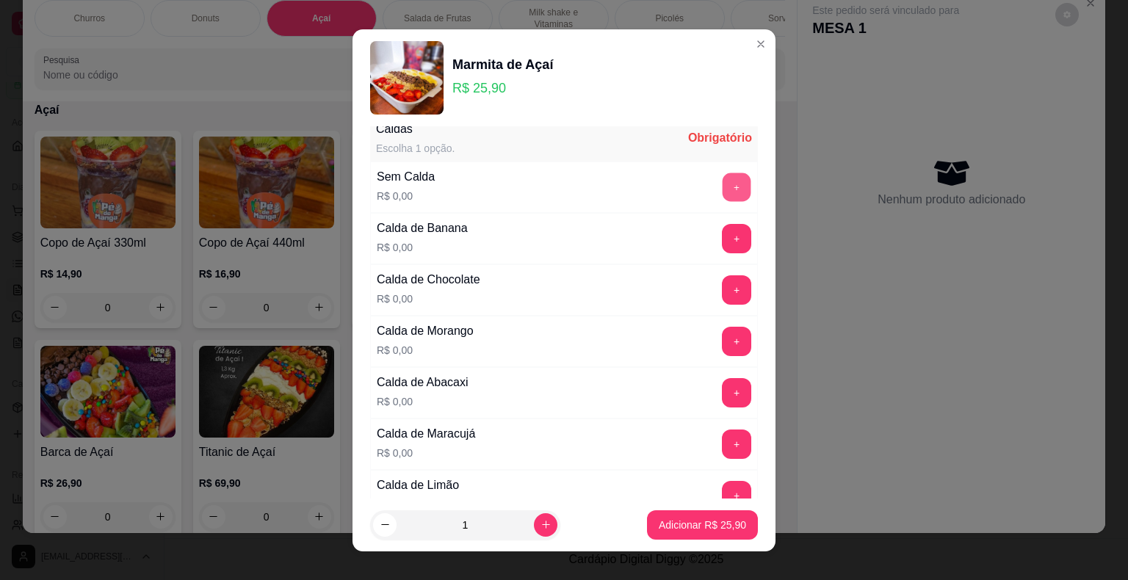
click at [722, 187] on button "+" at bounding box center [736, 187] width 29 height 29
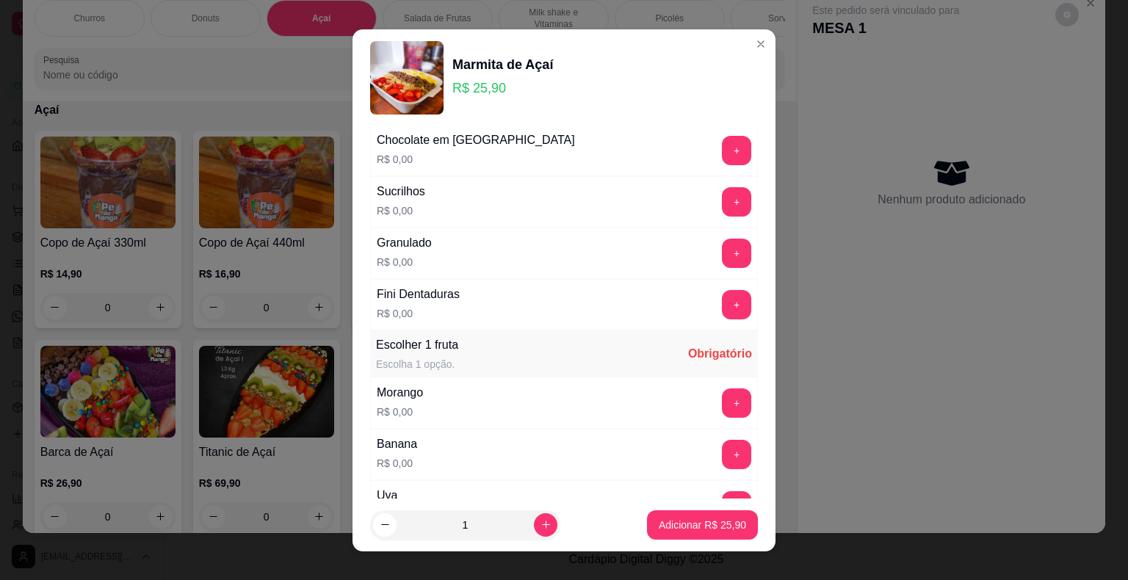
scroll to position [1542, 0]
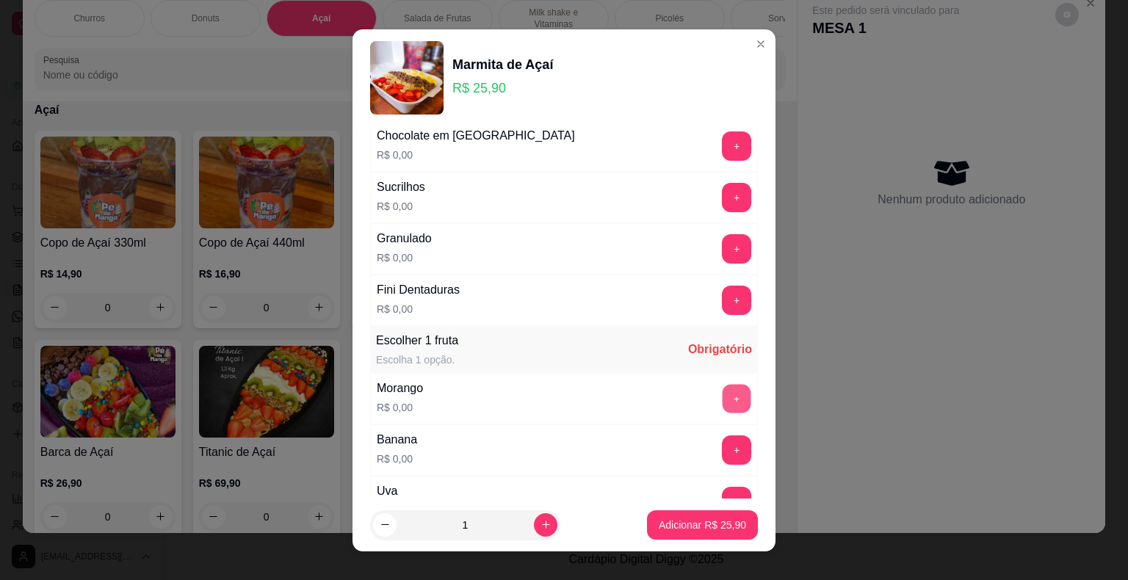
click at [722, 384] on button "+" at bounding box center [736, 398] width 29 height 29
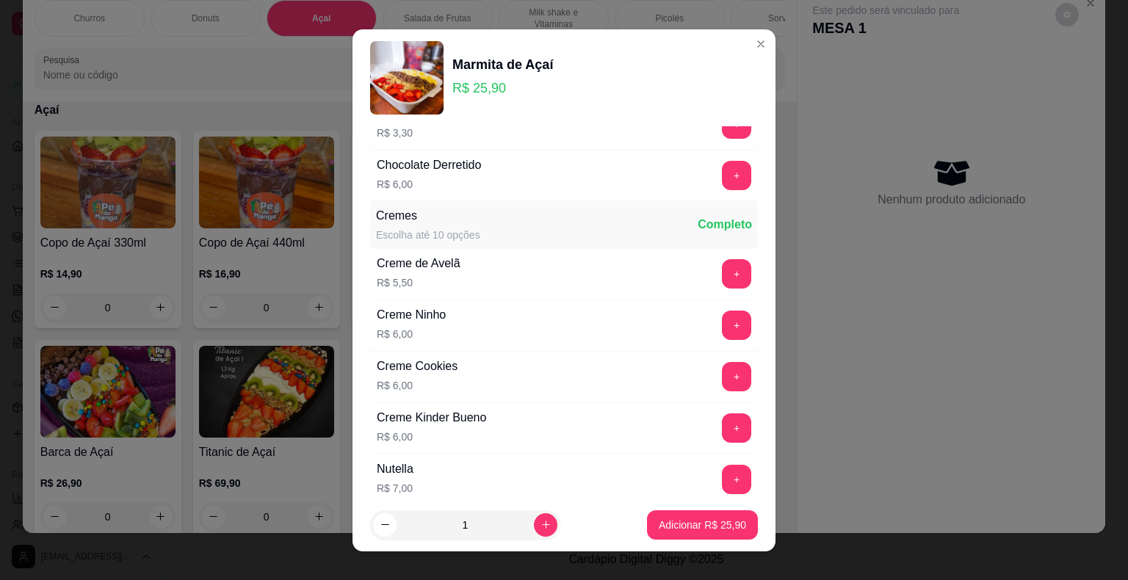
scroll to position [3156, 0]
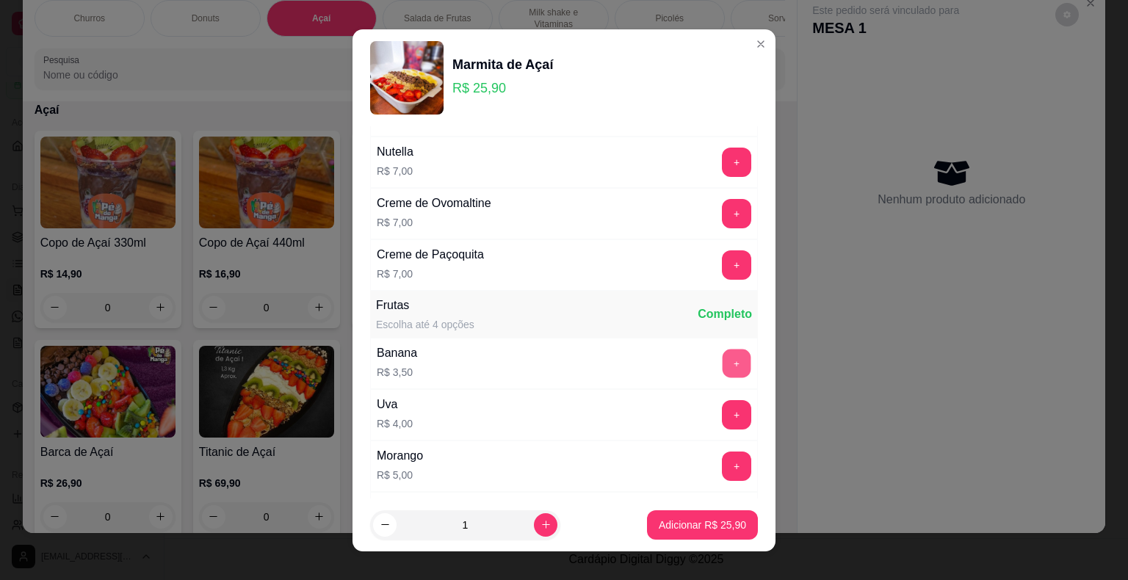
click at [722, 351] on button "+" at bounding box center [736, 363] width 29 height 29
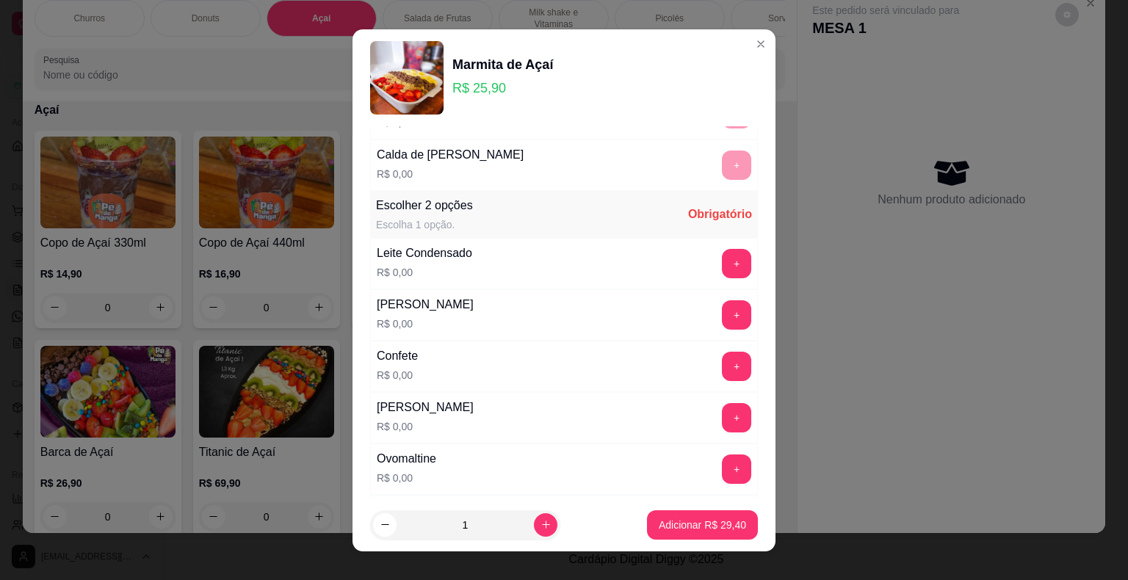
scroll to position [881, 0]
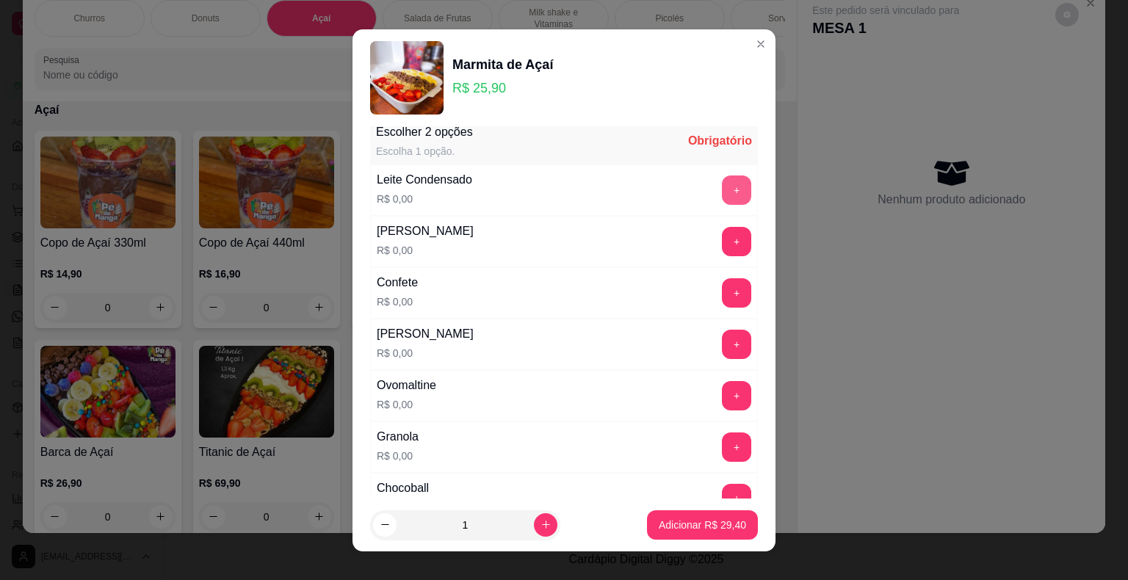
click at [722, 191] on button "+" at bounding box center [736, 189] width 29 height 29
click at [692, 522] on p "Adicionar R$ 29,40" at bounding box center [701, 525] width 87 height 15
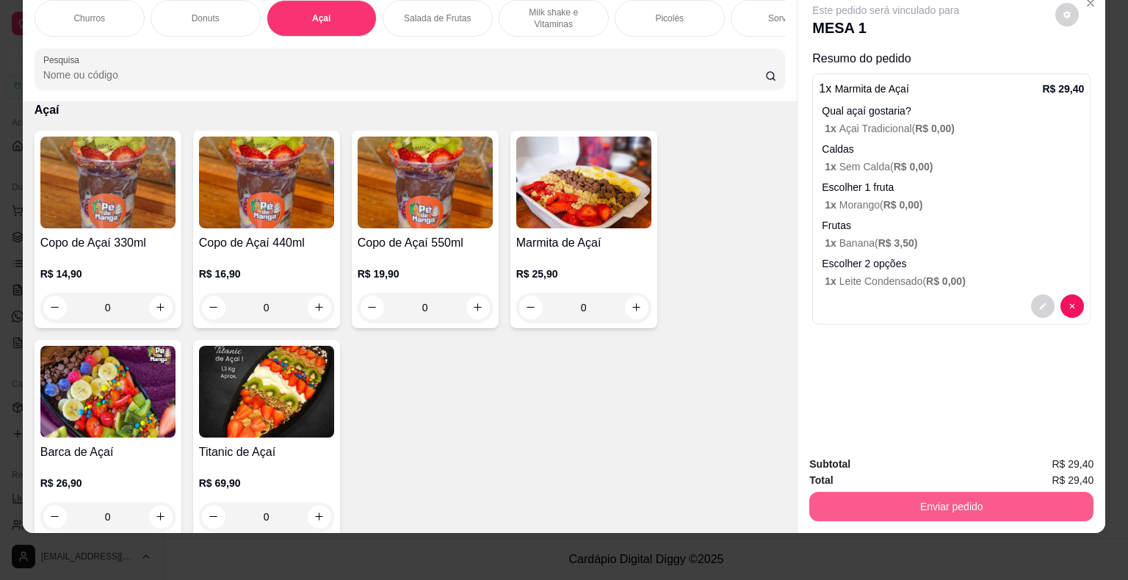
click at [948, 495] on button "Enviar pedido" at bounding box center [951, 506] width 284 height 29
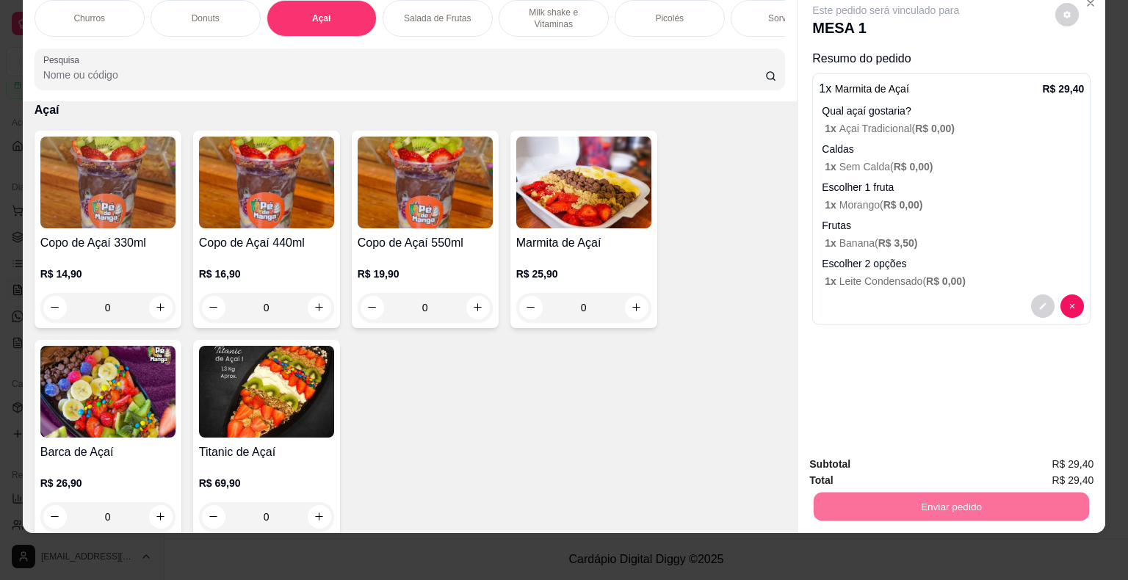
click at [919, 456] on button "Não registrar e enviar pedido" at bounding box center [902, 460] width 153 height 28
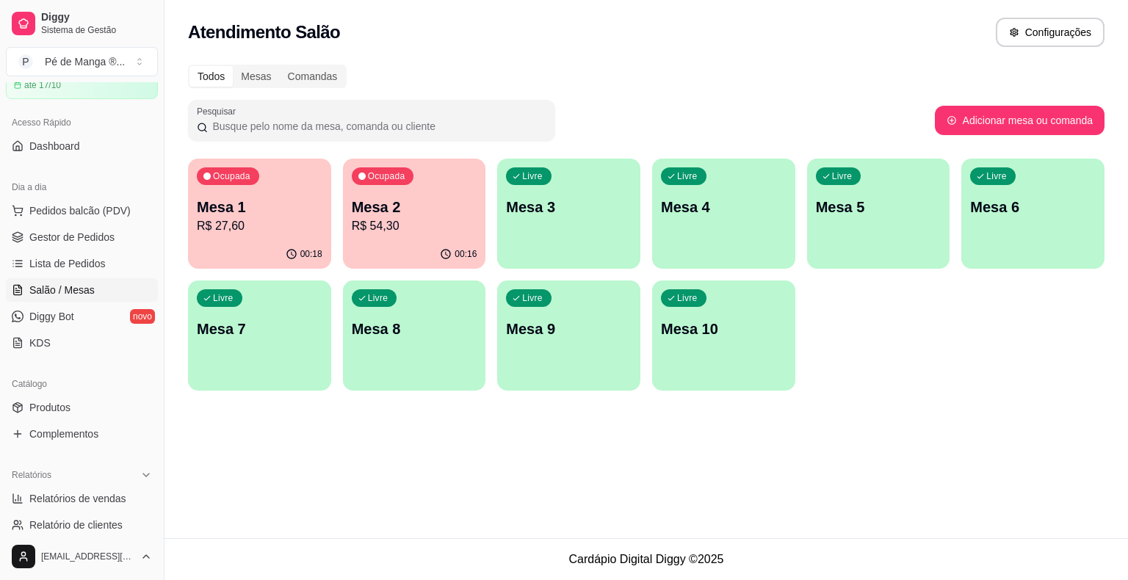
click at [297, 228] on p "R$ 27,60" at bounding box center [260, 226] width 126 height 18
click at [368, 214] on p "Mesa 2" at bounding box center [415, 207] width 126 height 21
click at [278, 216] on p "Mesa 1" at bounding box center [260, 207] width 126 height 21
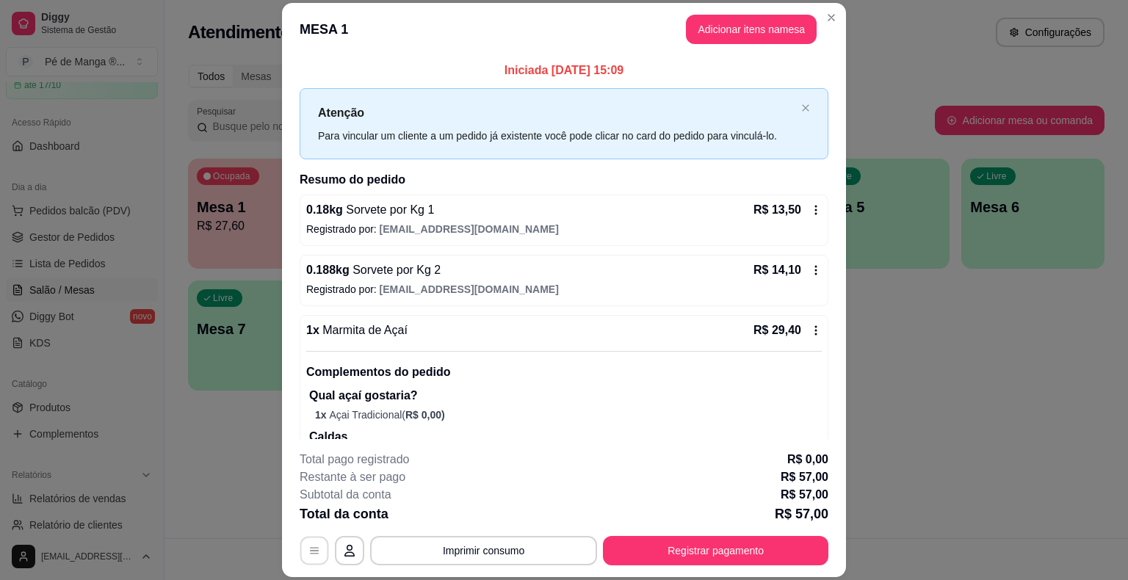
click at [308, 555] on icon "button" at bounding box center [314, 551] width 12 height 12
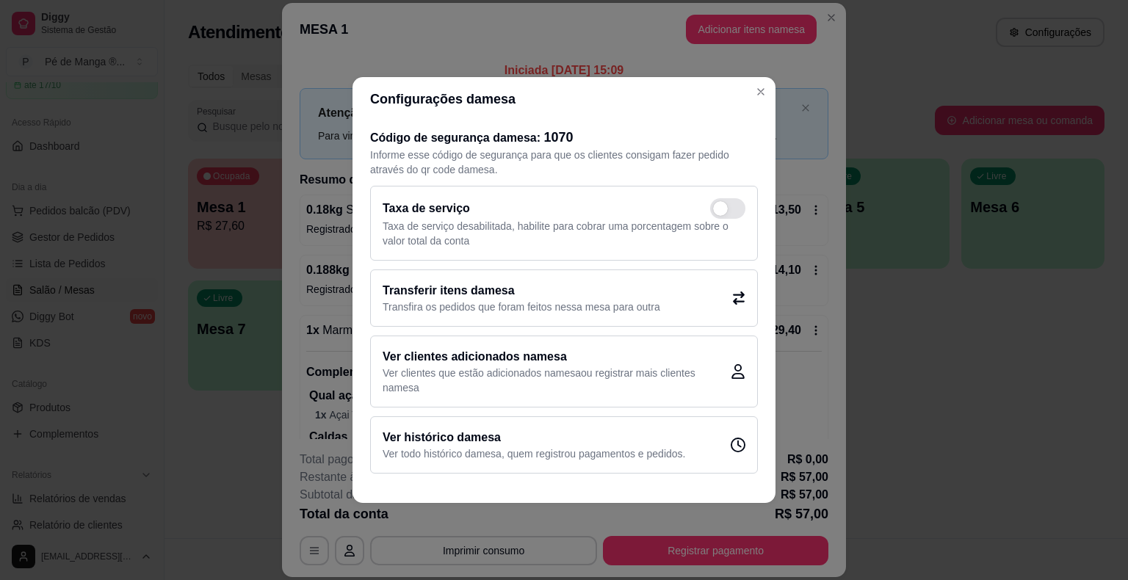
click at [494, 298] on h2 "Transferir itens da mesa" at bounding box center [520, 291] width 277 height 18
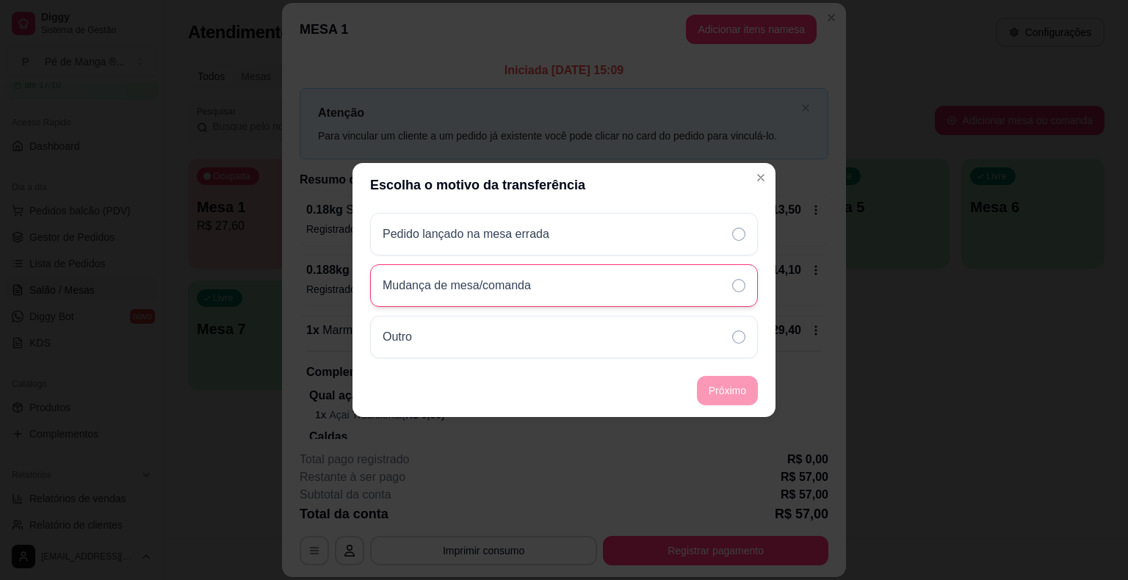
click at [547, 288] on div "Mudança de mesa/comanda" at bounding box center [564, 285] width 388 height 43
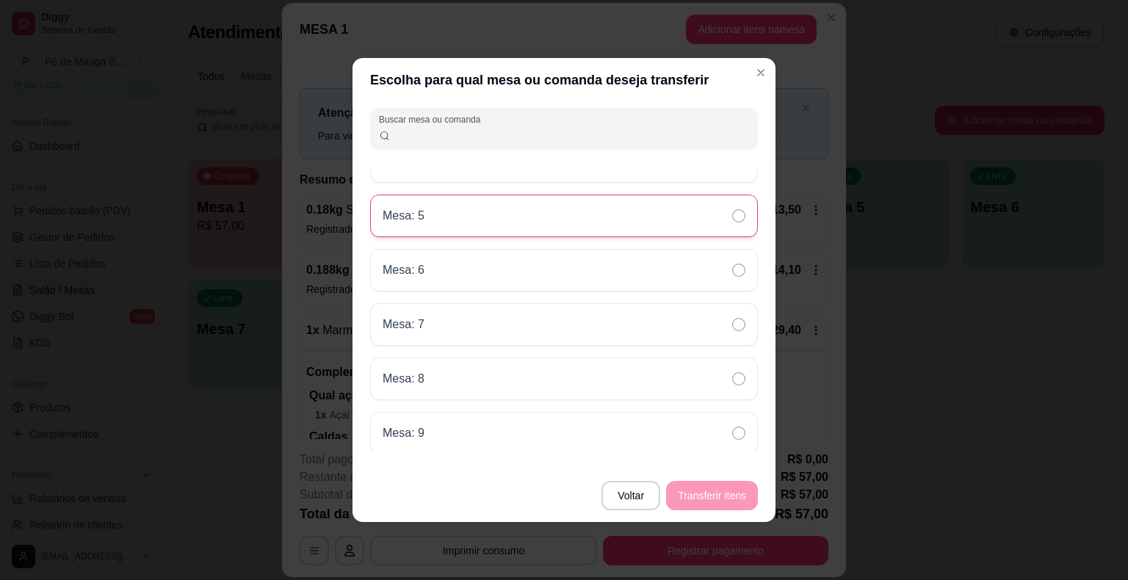
scroll to position [0, 0]
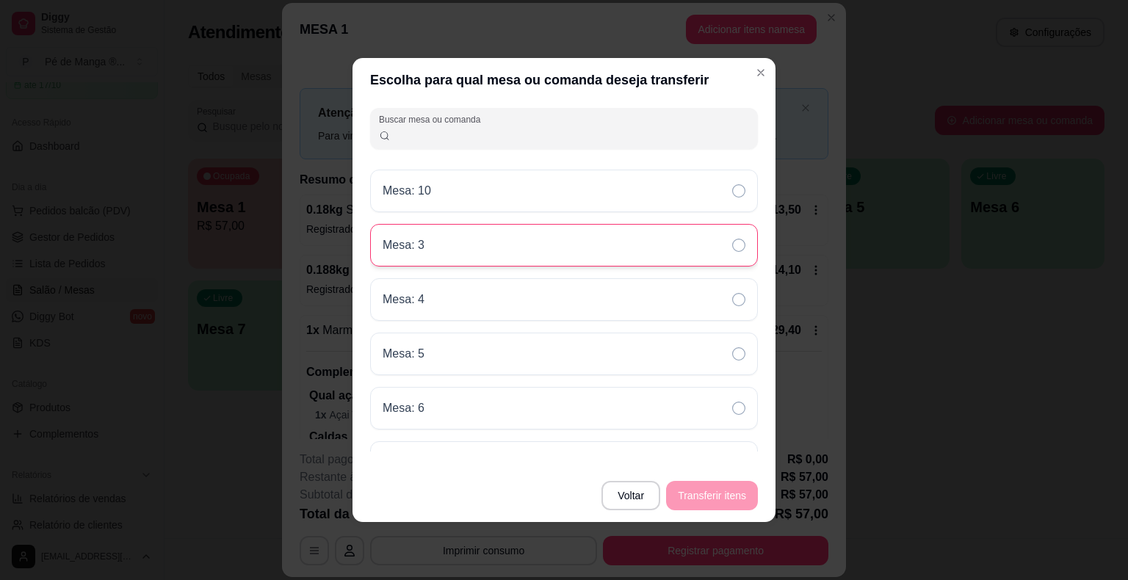
click at [621, 247] on div "Mesa: 3" at bounding box center [564, 245] width 388 height 43
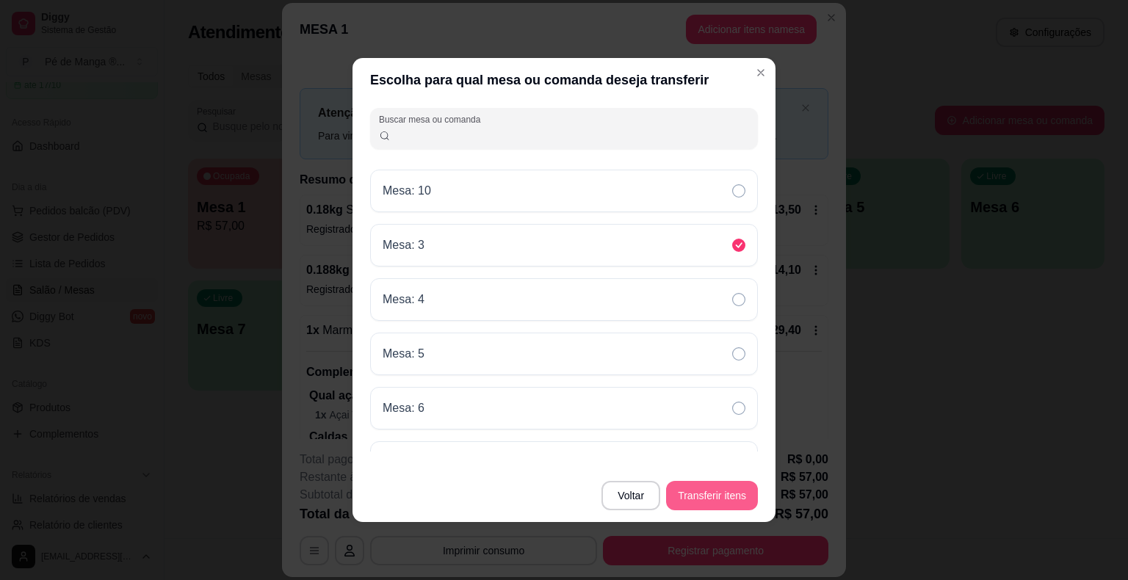
click at [716, 498] on button "Transferir itens" at bounding box center [712, 495] width 92 height 29
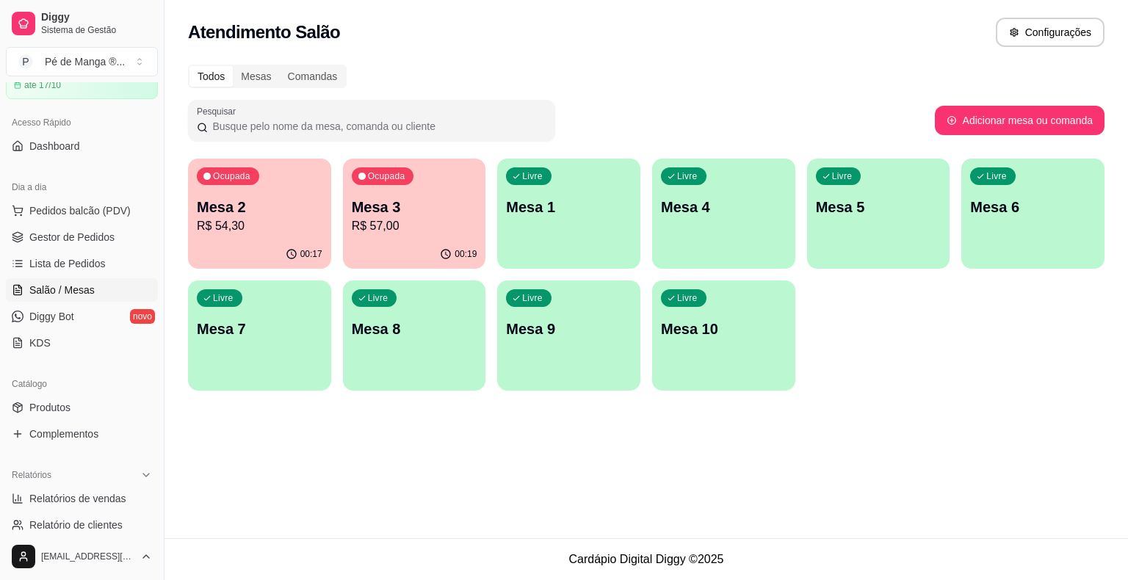
click at [469, 215] on p "Mesa 3" at bounding box center [415, 207] width 126 height 21
click at [286, 215] on p "Mesa 2" at bounding box center [260, 207] width 122 height 20
click at [286, 215] on body "Diggy Sistema de Gestão P Pé de Manga ® ... Loja aberta Plano Essencial + Mesas…" at bounding box center [564, 290] width 1128 height 580
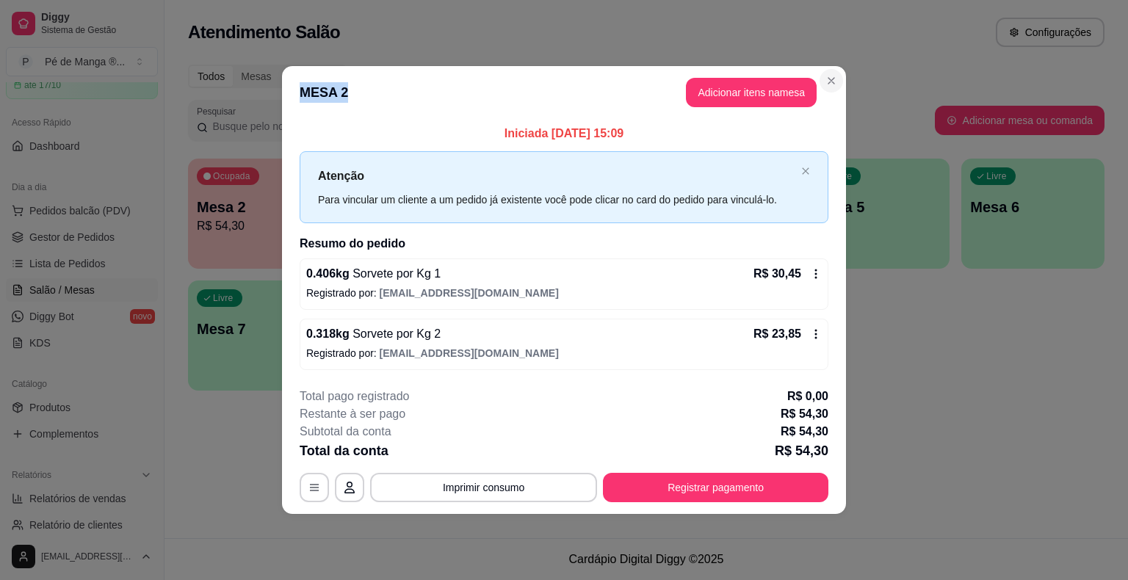
click at [832, 92] on section "**********" at bounding box center [564, 289] width 564 height 447
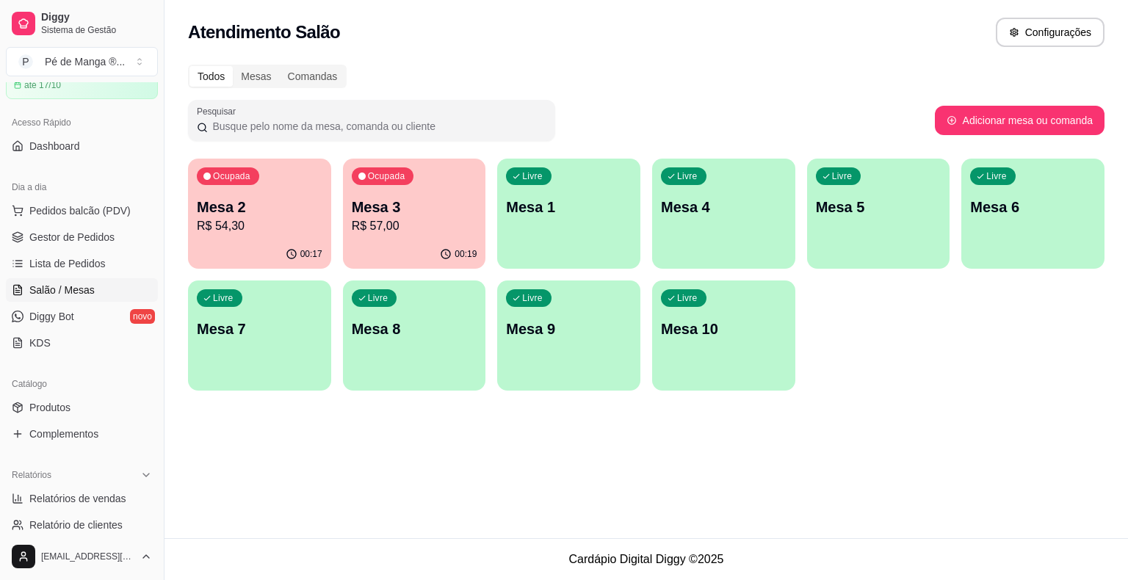
drag, startPoint x: 340, startPoint y: 192, endPoint x: 361, endPoint y: 195, distance: 21.6
click at [343, 192] on div "Ocupada Mesa 2 R$ 54,30 00:17 Ocupada Mesa 3 R$ 57,00 00:19 Livre Mesa 1 Livre …" at bounding box center [646, 275] width 916 height 232
click at [367, 197] on p "Mesa 3" at bounding box center [415, 207] width 126 height 21
click at [138, 239] on link "Gestor de Pedidos" at bounding box center [82, 236] width 152 height 23
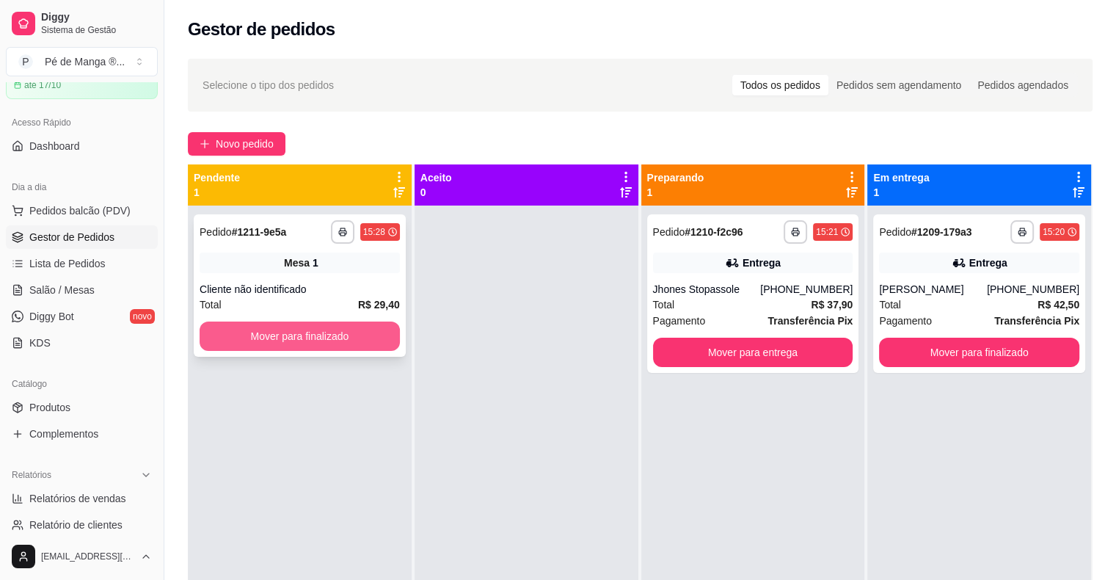
click at [373, 338] on button "Mover para finalizado" at bounding box center [300, 336] width 200 height 29
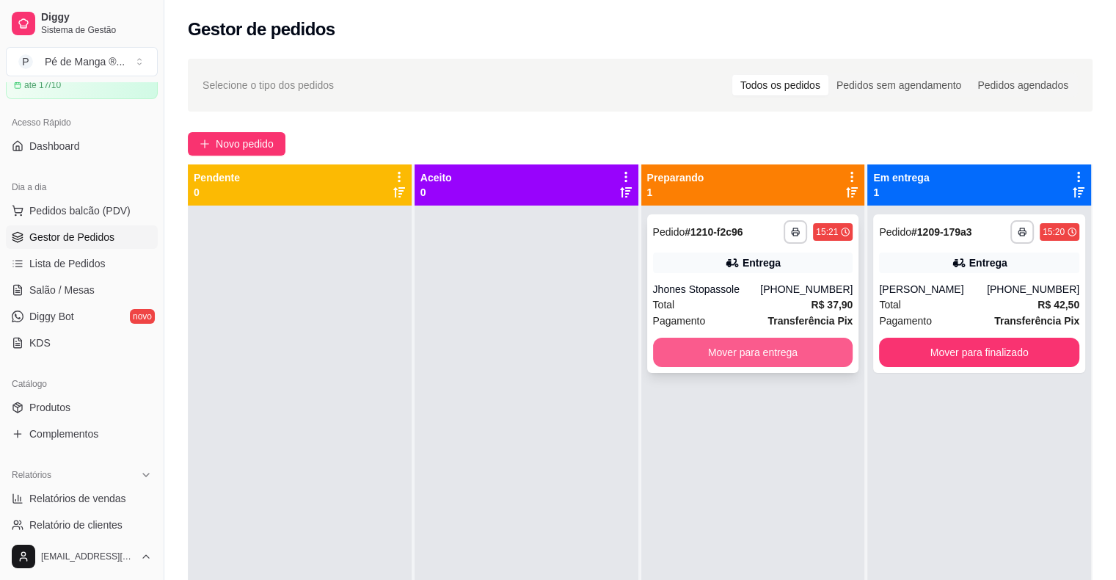
click at [736, 355] on button "Mover para entrega" at bounding box center [753, 352] width 200 height 29
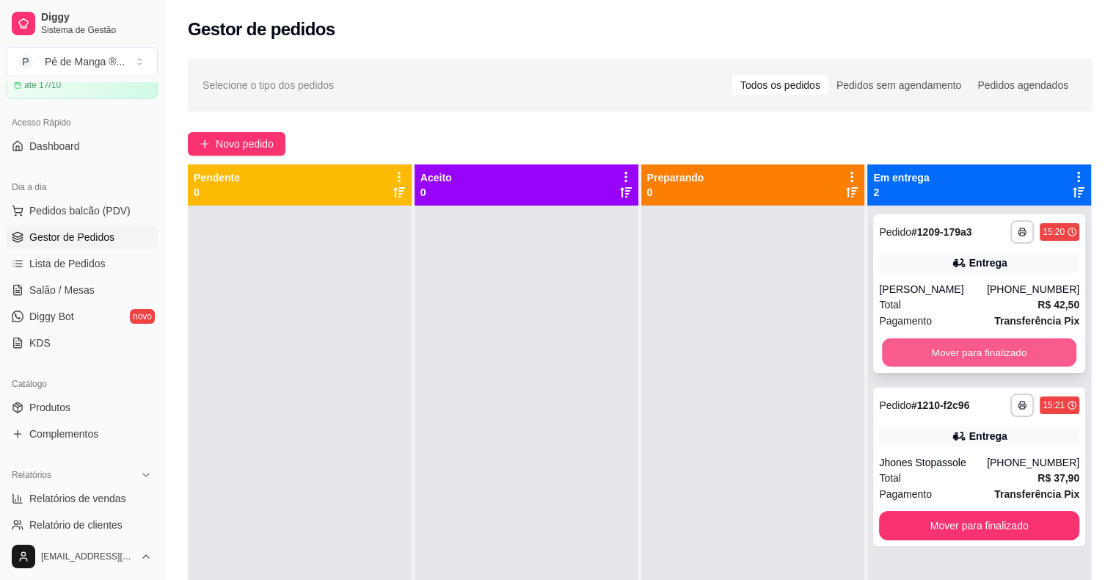
click at [937, 349] on button "Mover para finalizado" at bounding box center [979, 352] width 195 height 29
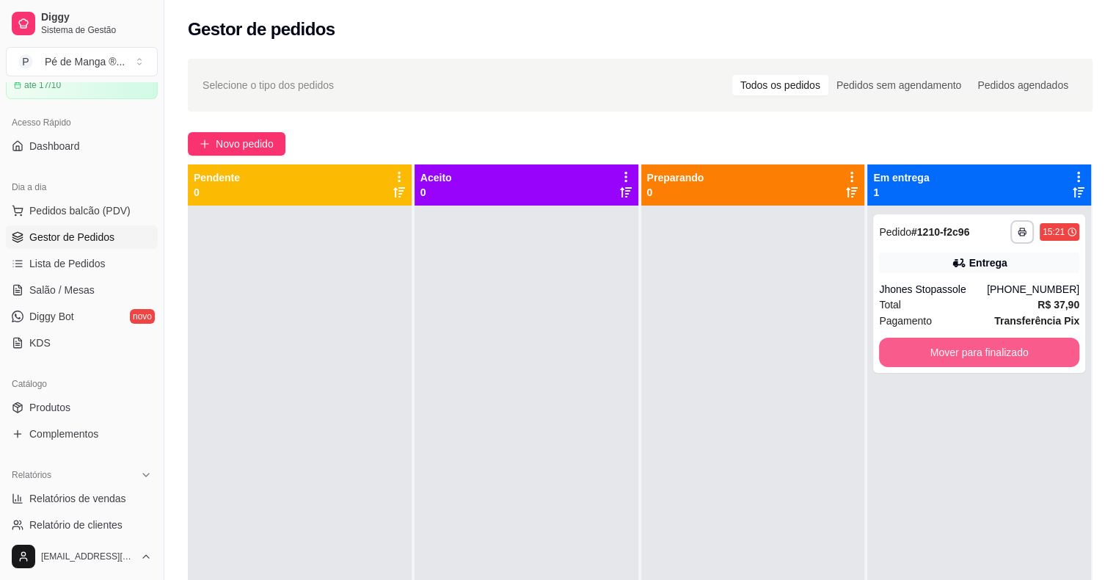
click at [937, 349] on button "Mover para finalizado" at bounding box center [979, 352] width 200 height 29
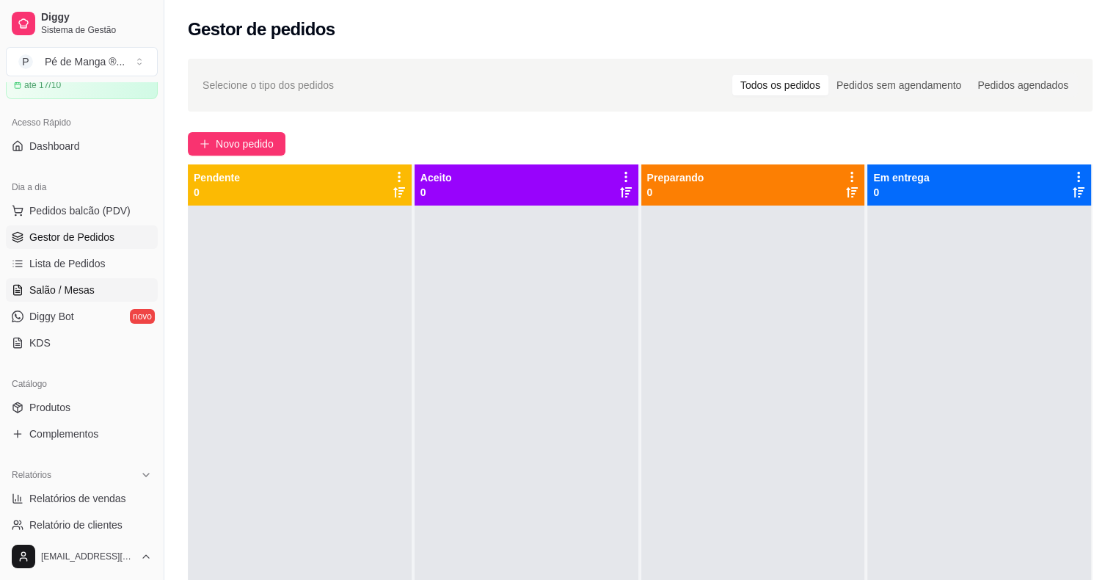
click at [107, 279] on link "Salão / Mesas" at bounding box center [82, 289] width 152 height 23
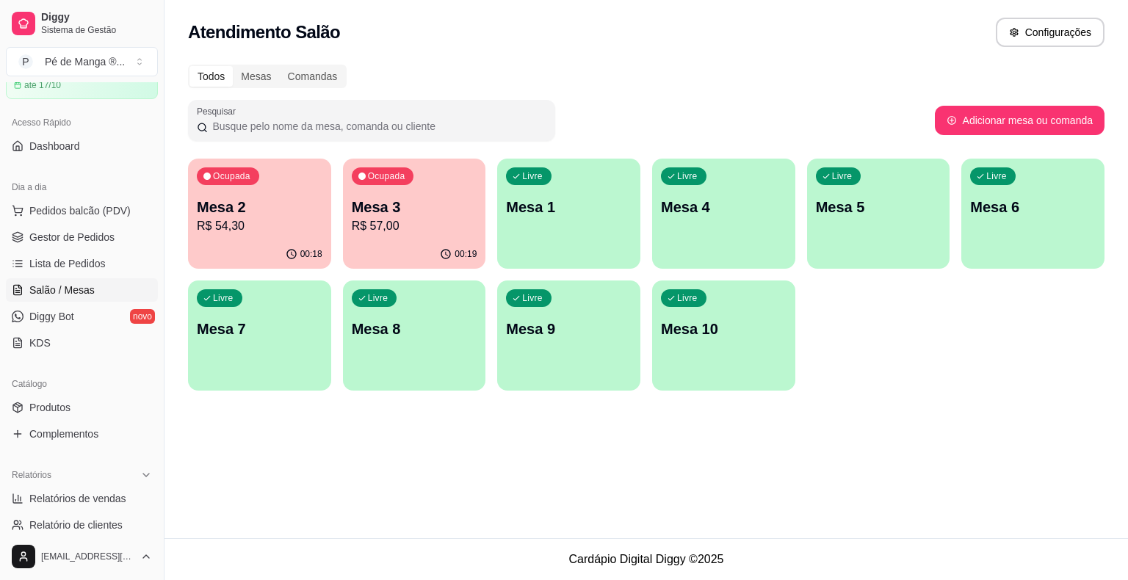
click at [368, 233] on p "R$ 57,00" at bounding box center [415, 226] width 126 height 18
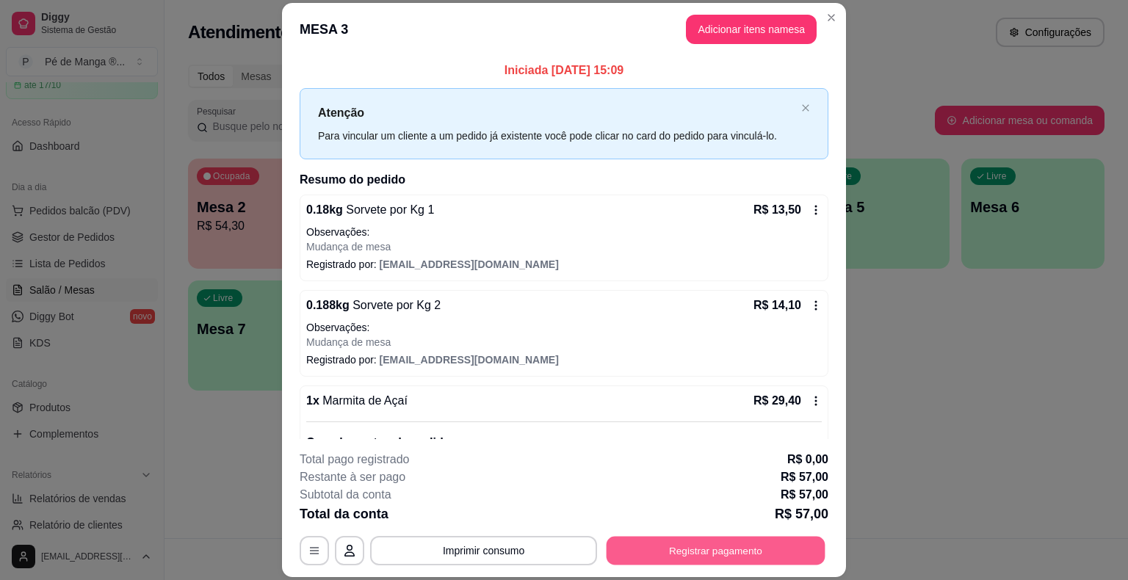
click at [683, 559] on button "Registrar pagamento" at bounding box center [715, 551] width 219 height 29
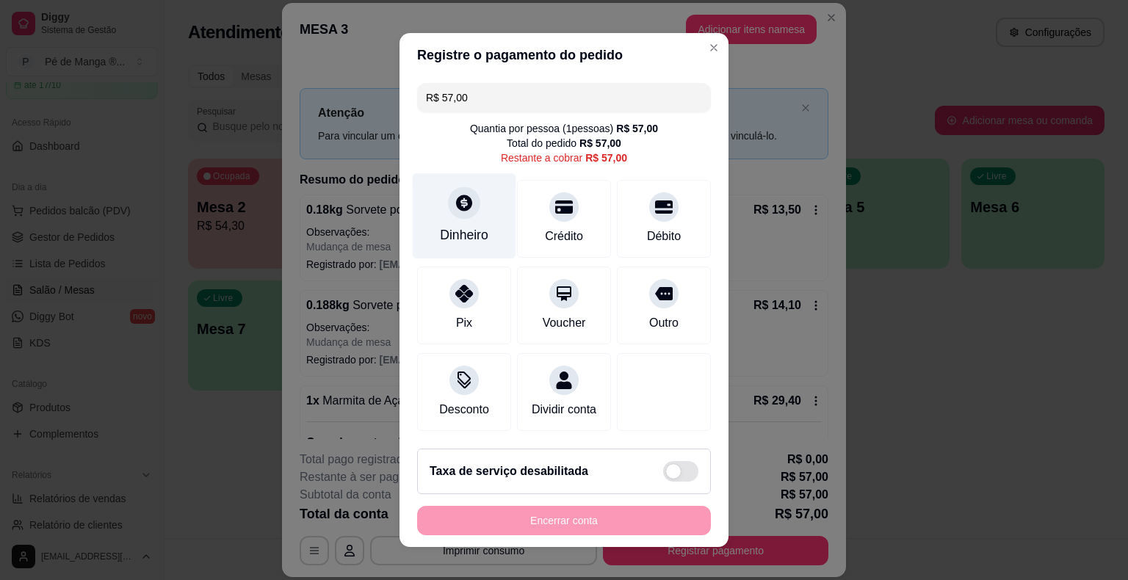
click at [462, 230] on div "Dinheiro" at bounding box center [464, 234] width 48 height 19
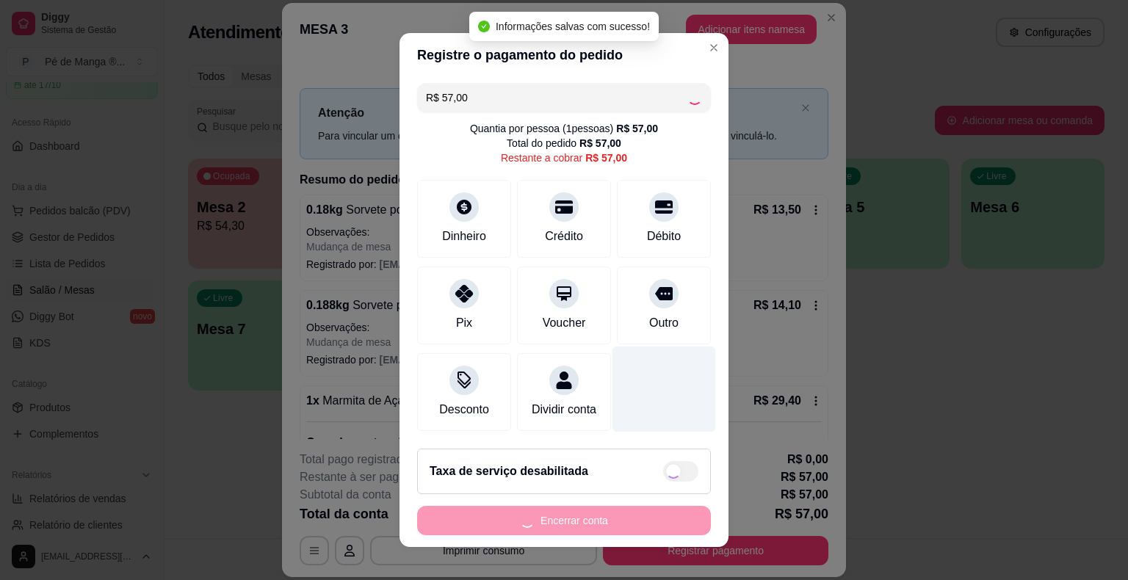
type input "R$ 0,00"
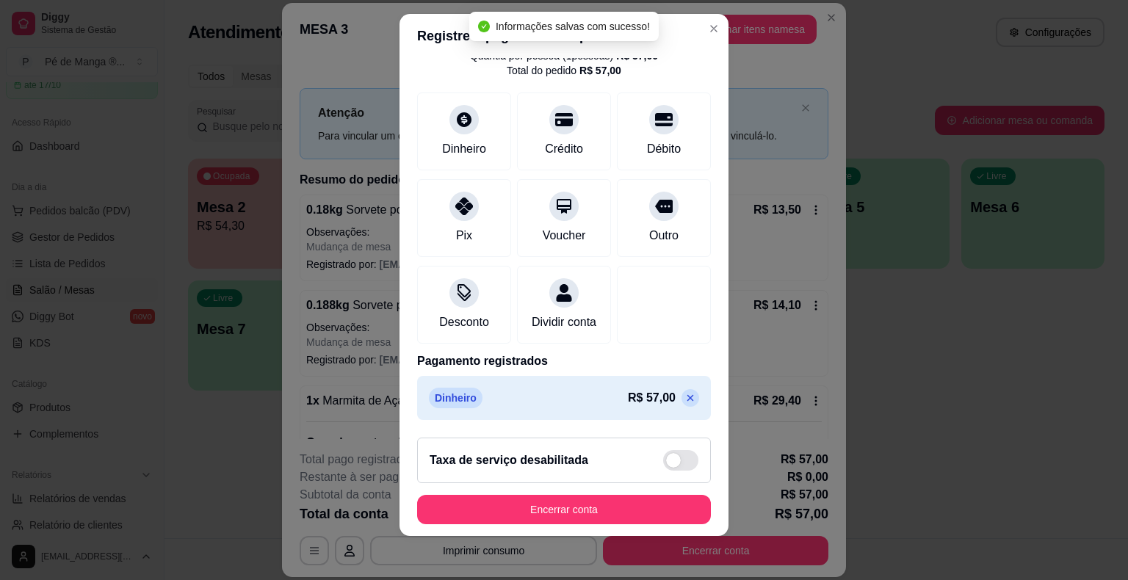
scroll to position [18, 0]
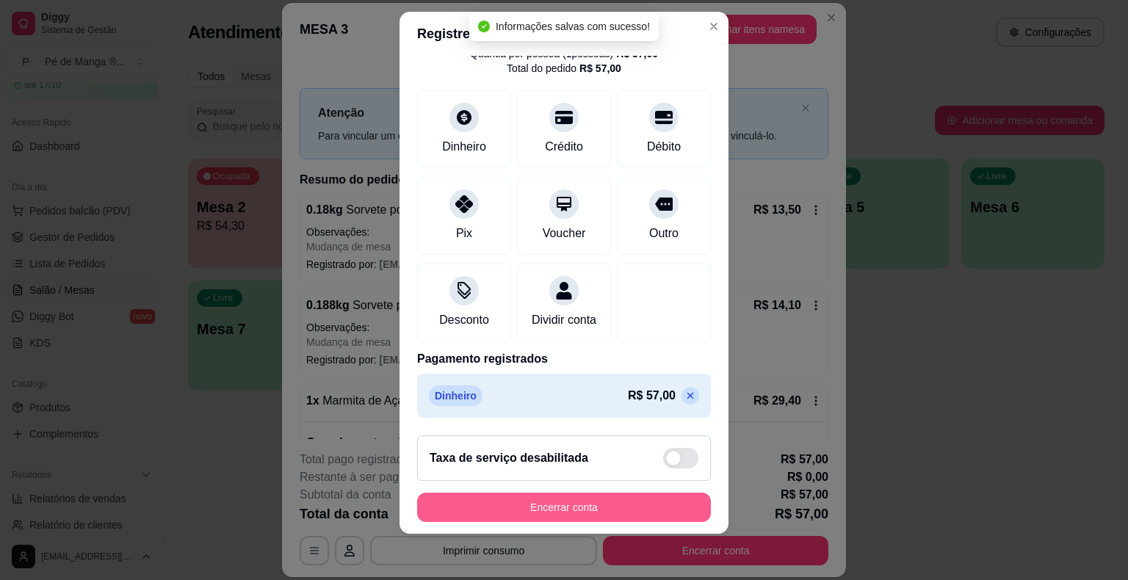
click at [629, 507] on button "Encerrar conta" at bounding box center [564, 507] width 294 height 29
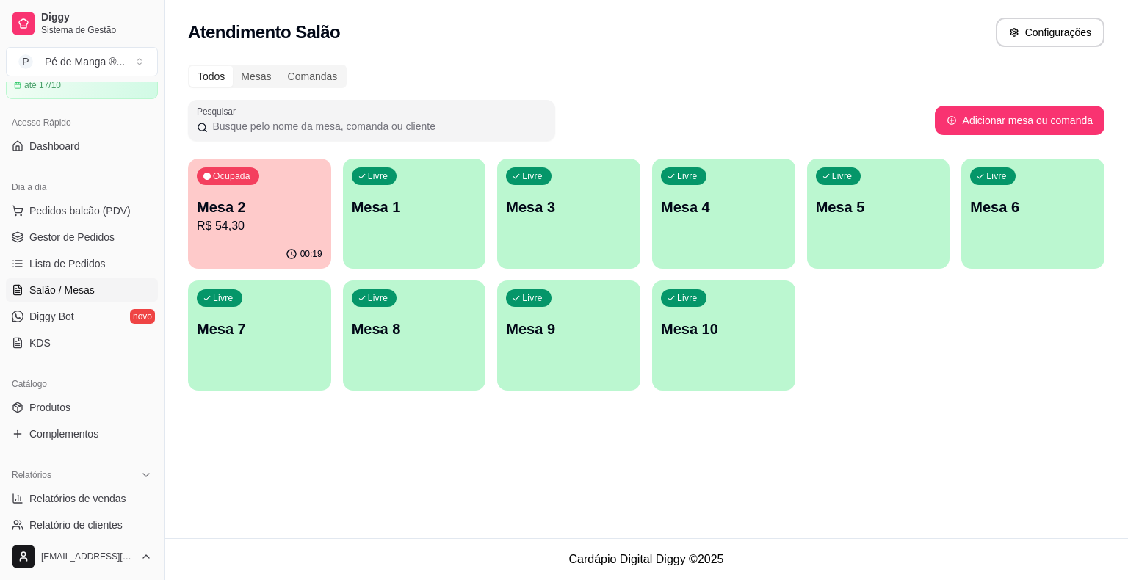
click at [286, 201] on p "Mesa 2" at bounding box center [260, 207] width 126 height 21
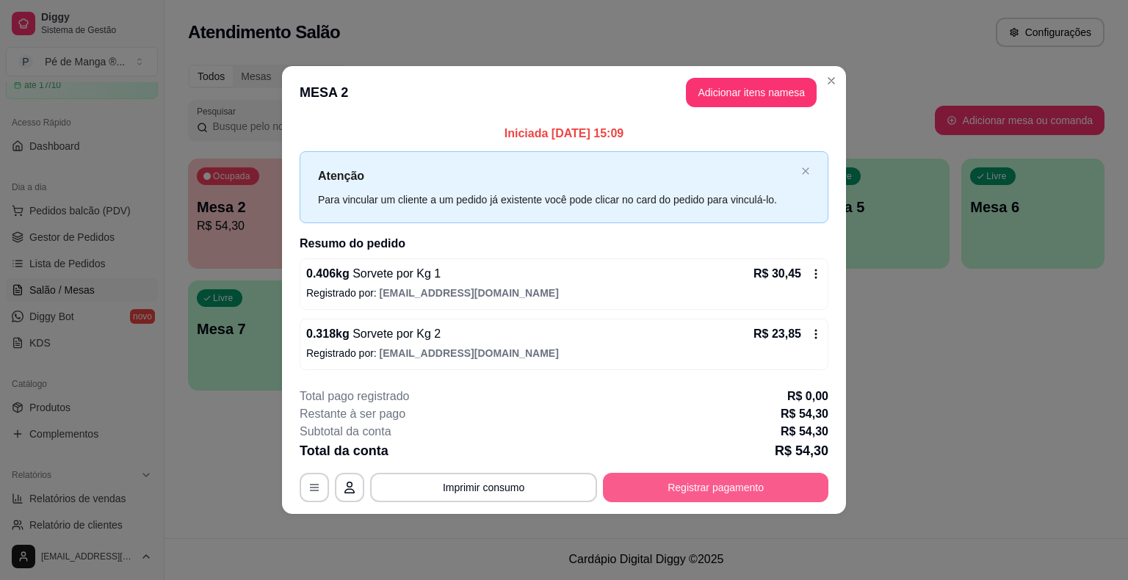
click at [678, 483] on button "Registrar pagamento" at bounding box center [715, 487] width 225 height 29
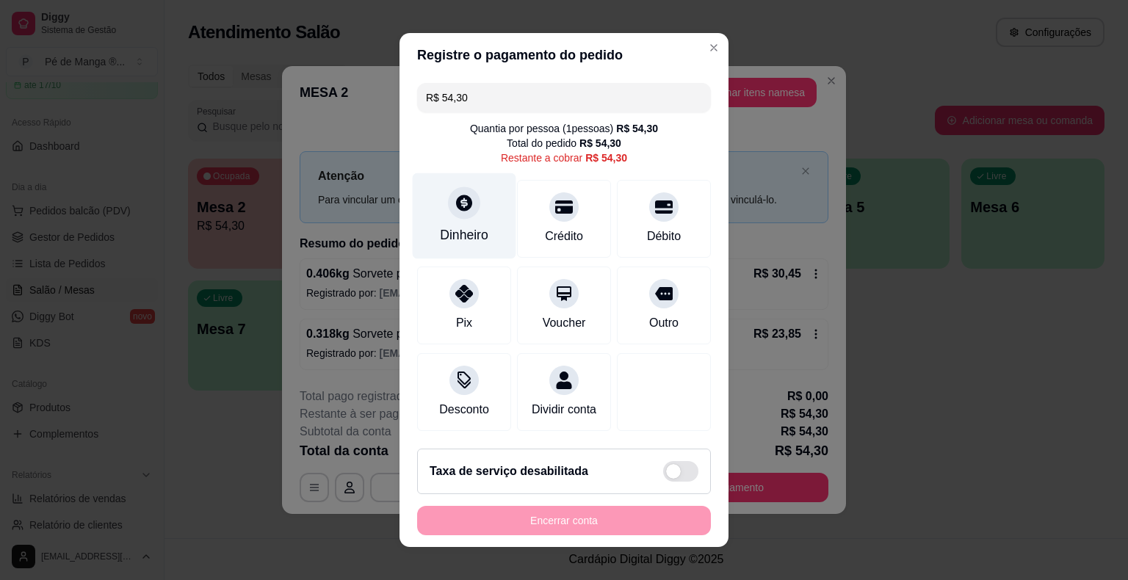
click at [461, 212] on icon at bounding box center [463, 202] width 19 height 19
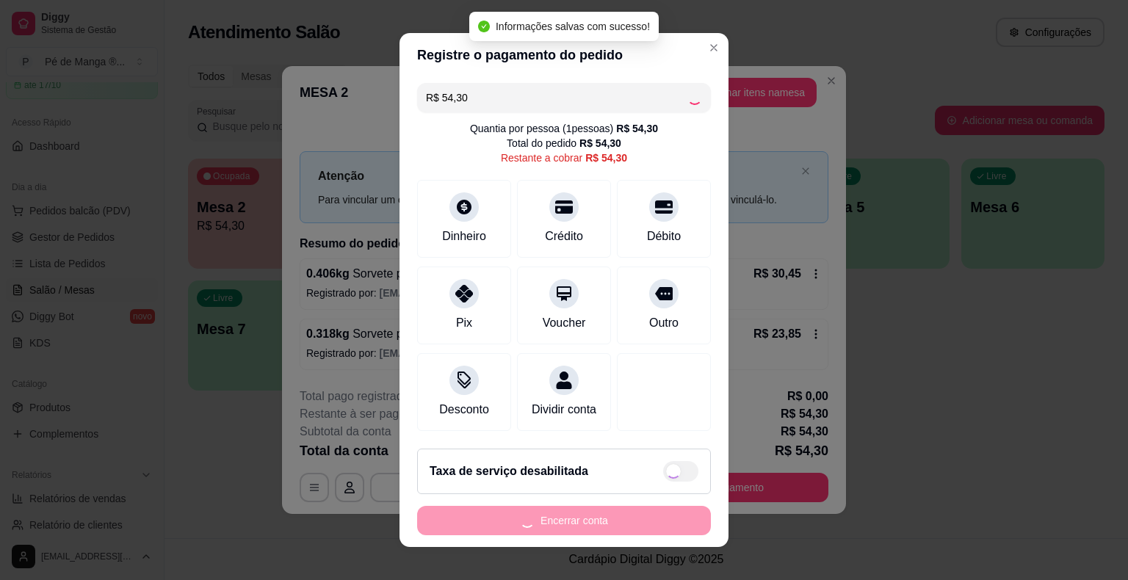
type input "R$ 0,00"
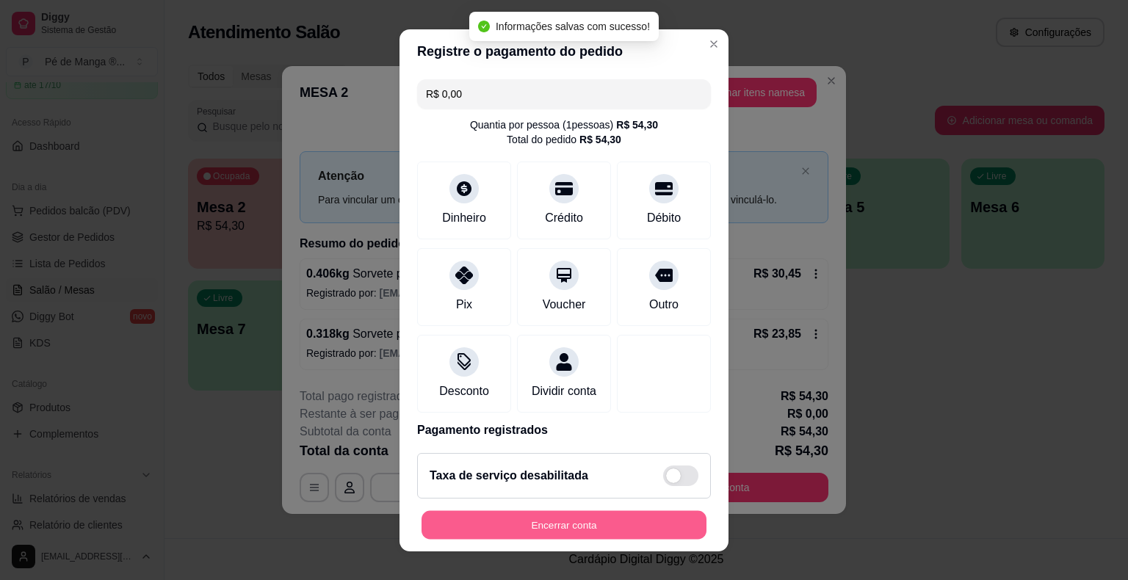
click at [609, 530] on button "Encerrar conta" at bounding box center [563, 524] width 285 height 29
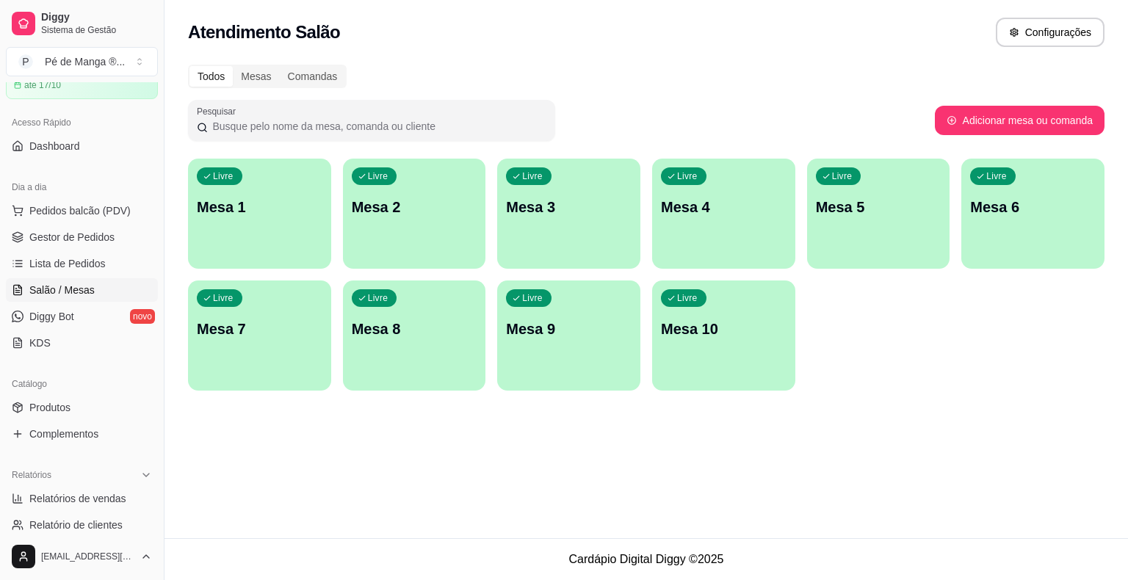
click at [241, 241] on div "Livre Mesa 1" at bounding box center [259, 205] width 143 height 92
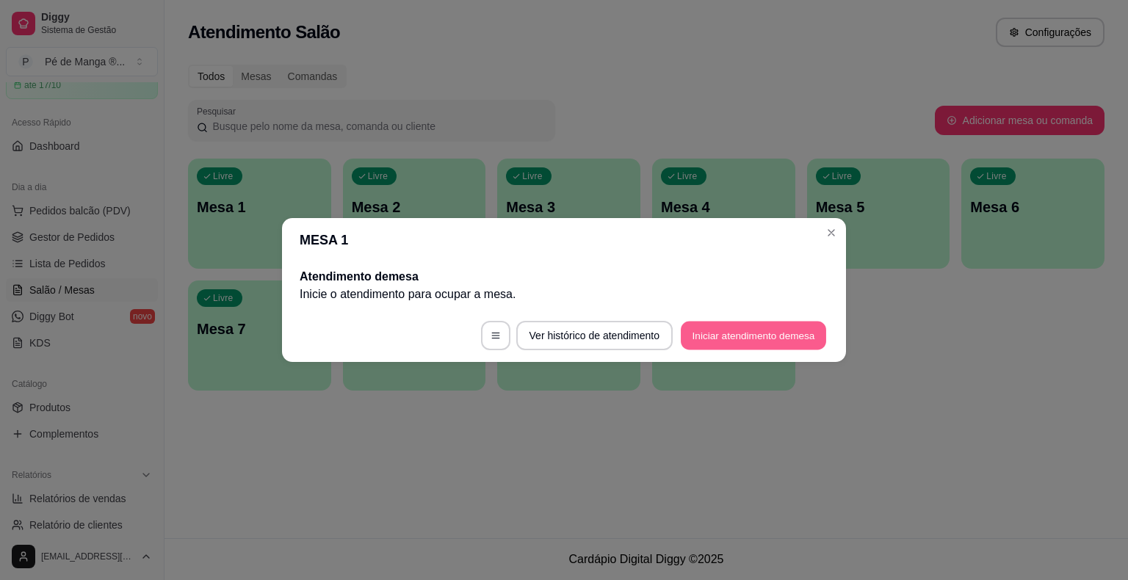
click at [755, 341] on button "Iniciar atendimento de mesa" at bounding box center [752, 336] width 145 height 29
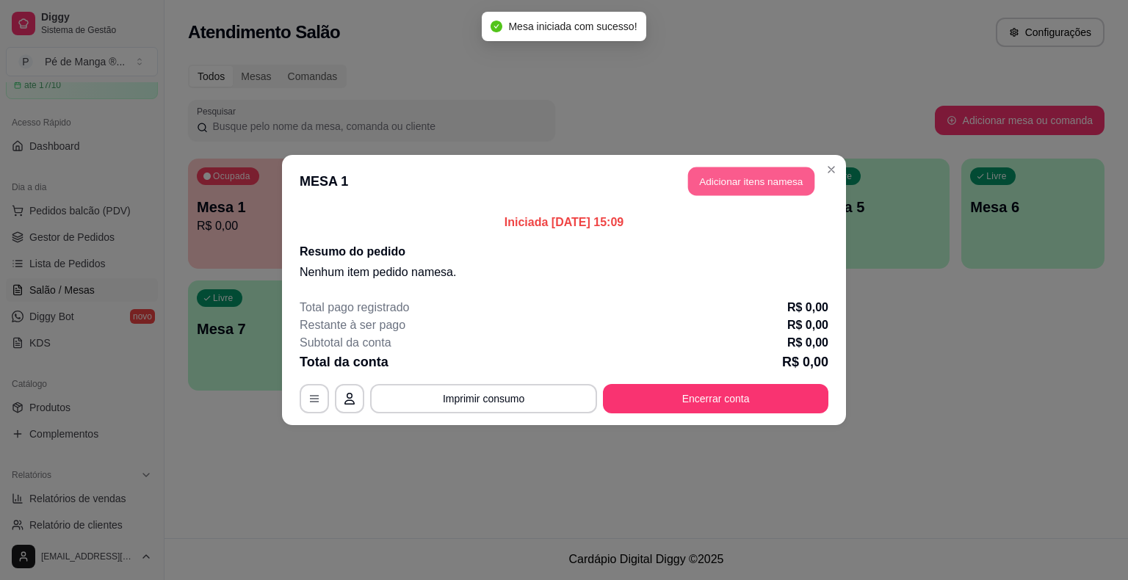
click at [744, 191] on button "Adicionar itens na mesa" at bounding box center [751, 181] width 126 height 29
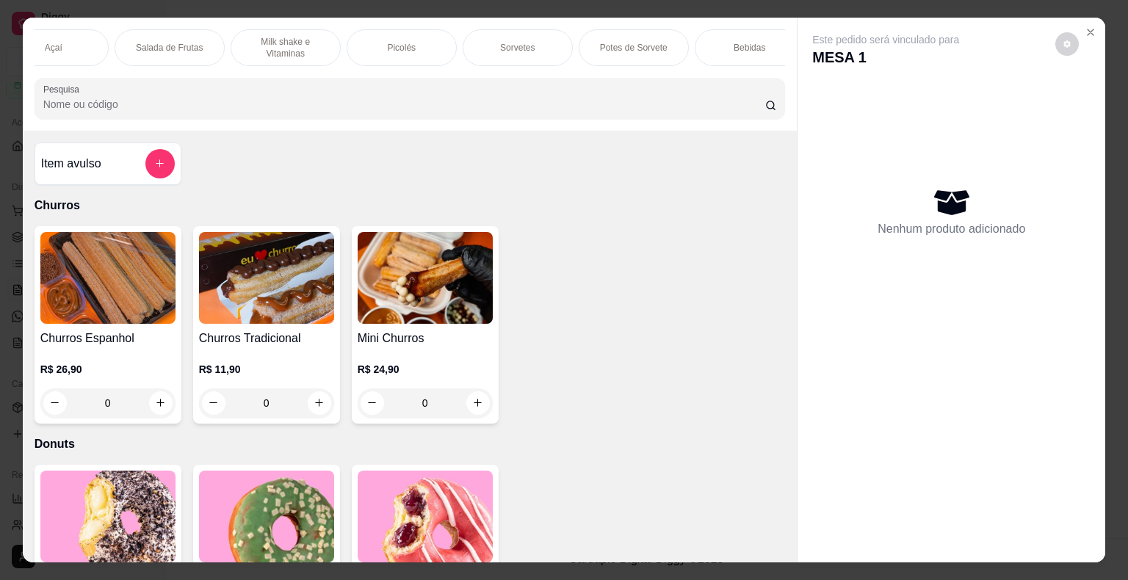
scroll to position [0, 287]
click at [699, 43] on div "Bebidas" at bounding box center [730, 47] width 110 height 37
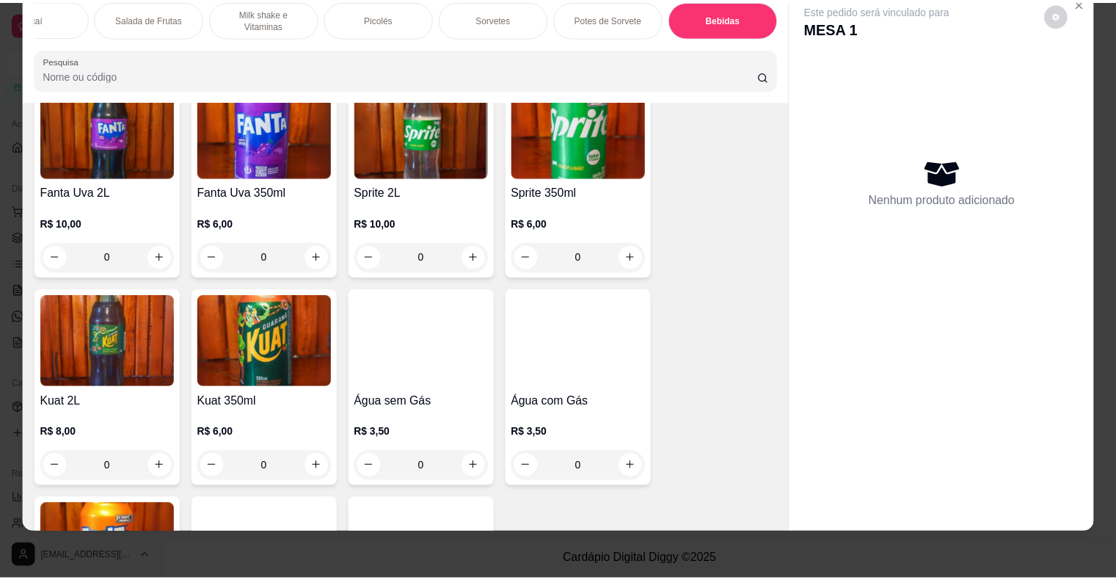
scroll to position [4463, 0]
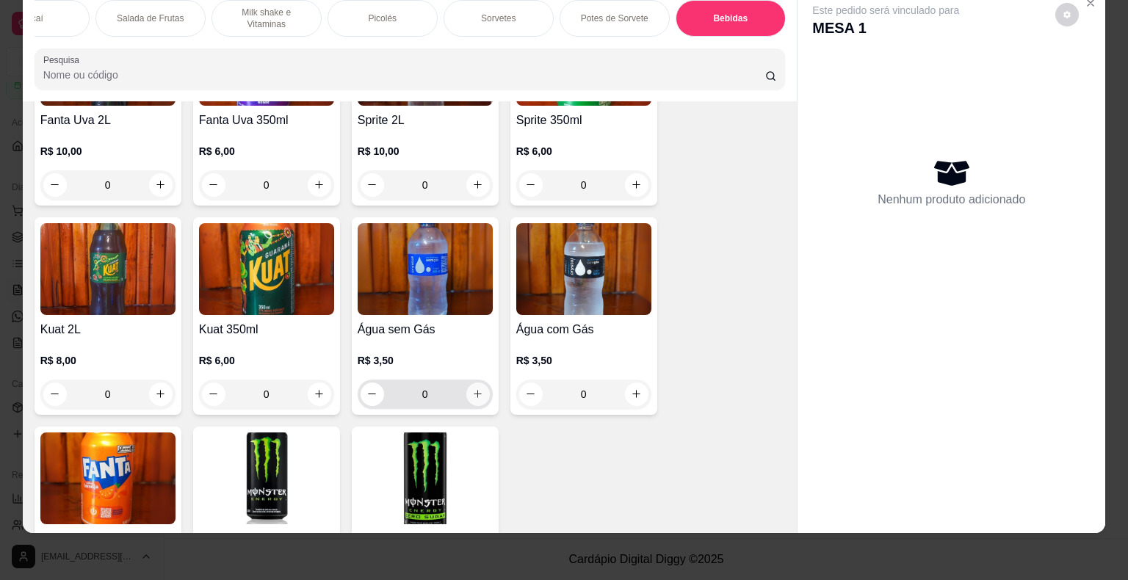
click at [478, 382] on button "increase-product-quantity" at bounding box center [477, 393] width 23 height 23
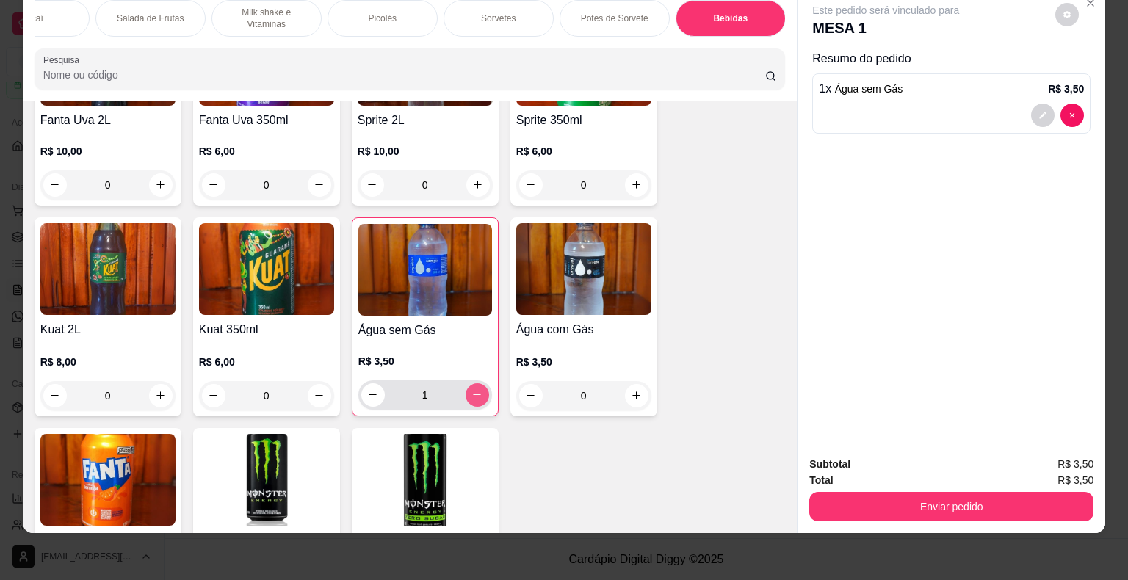
click at [478, 383] on button "increase-product-quantity" at bounding box center [476, 394] width 23 height 23
type input "2"
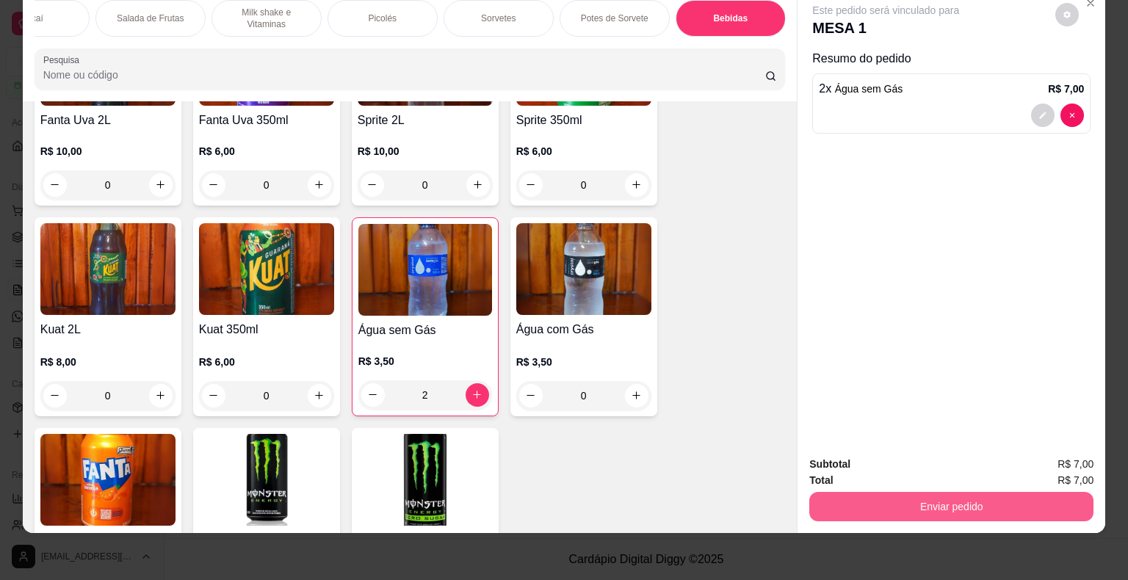
click at [928, 496] on button "Enviar pedido" at bounding box center [951, 506] width 284 height 29
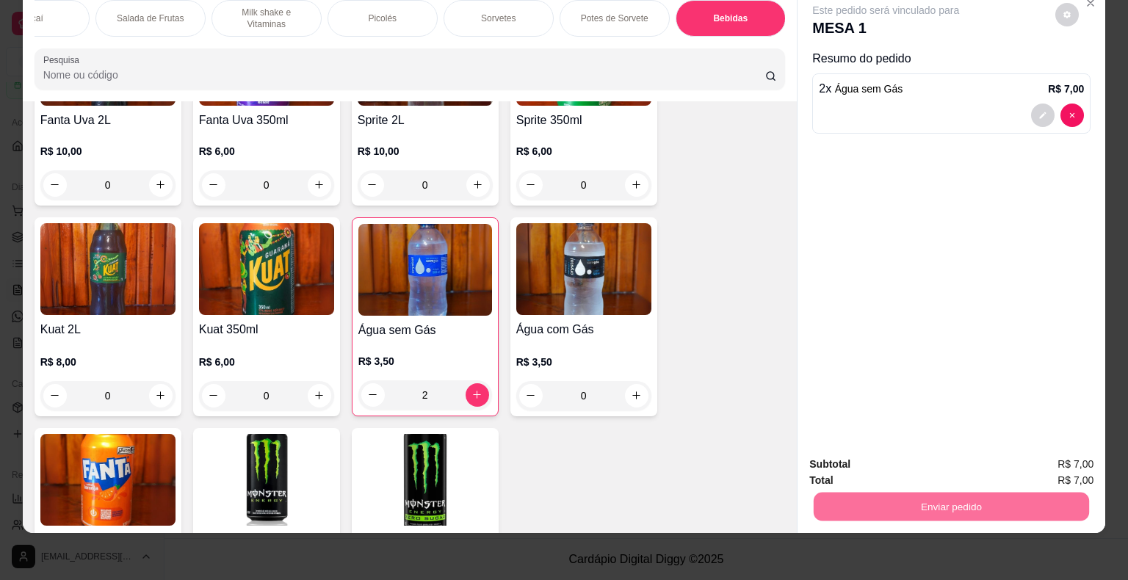
click at [881, 460] on button "Não registrar e enviar pedido" at bounding box center [902, 459] width 148 height 27
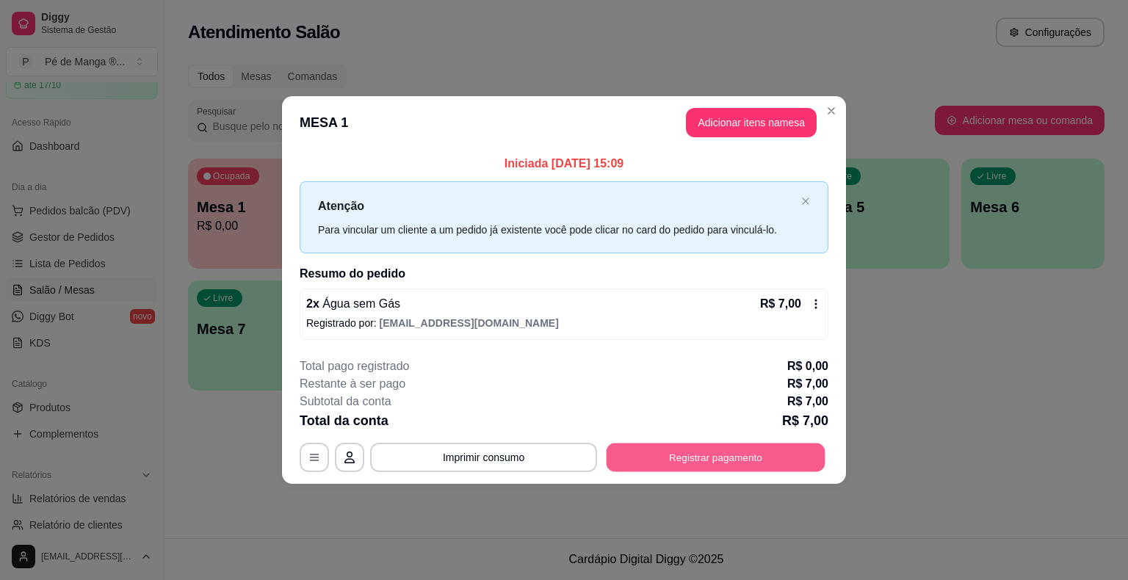
click at [771, 454] on button "Registrar pagamento" at bounding box center [715, 457] width 219 height 29
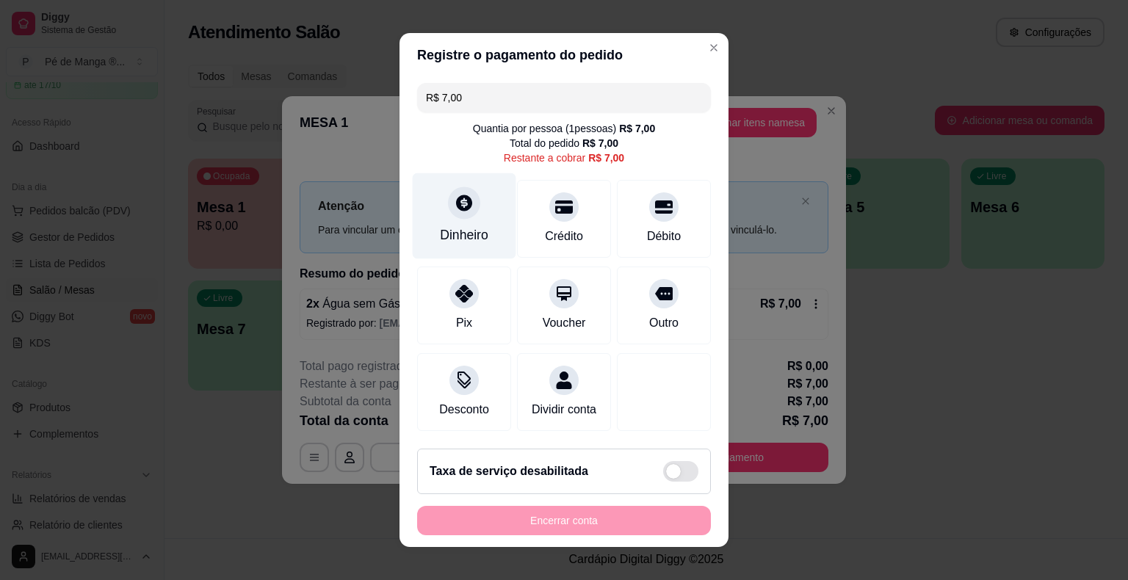
click at [480, 231] on div "Dinheiro" at bounding box center [465, 216] width 104 height 86
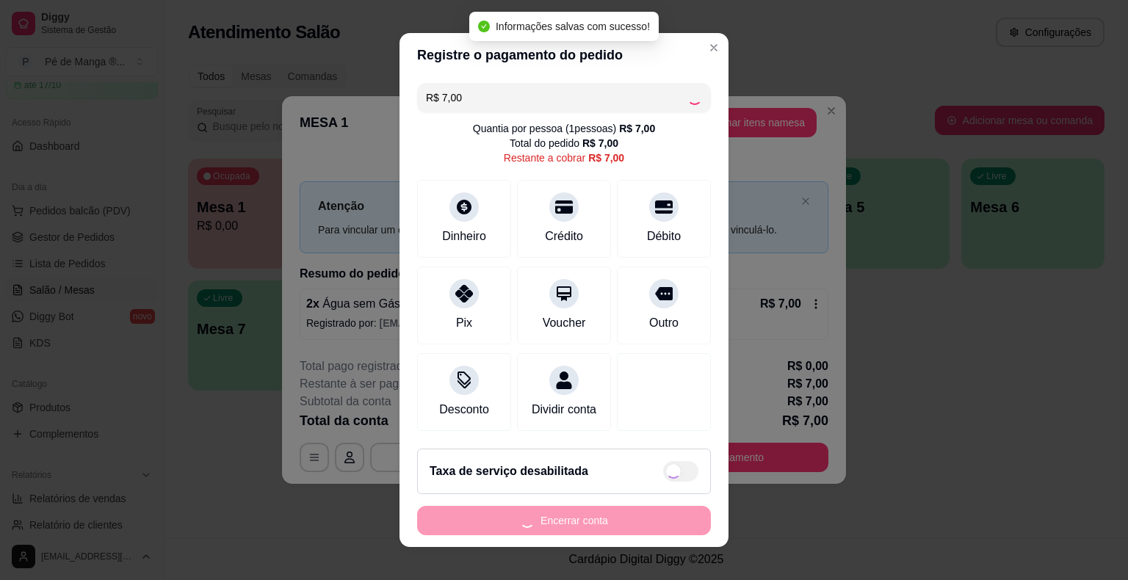
type input "R$ 0,00"
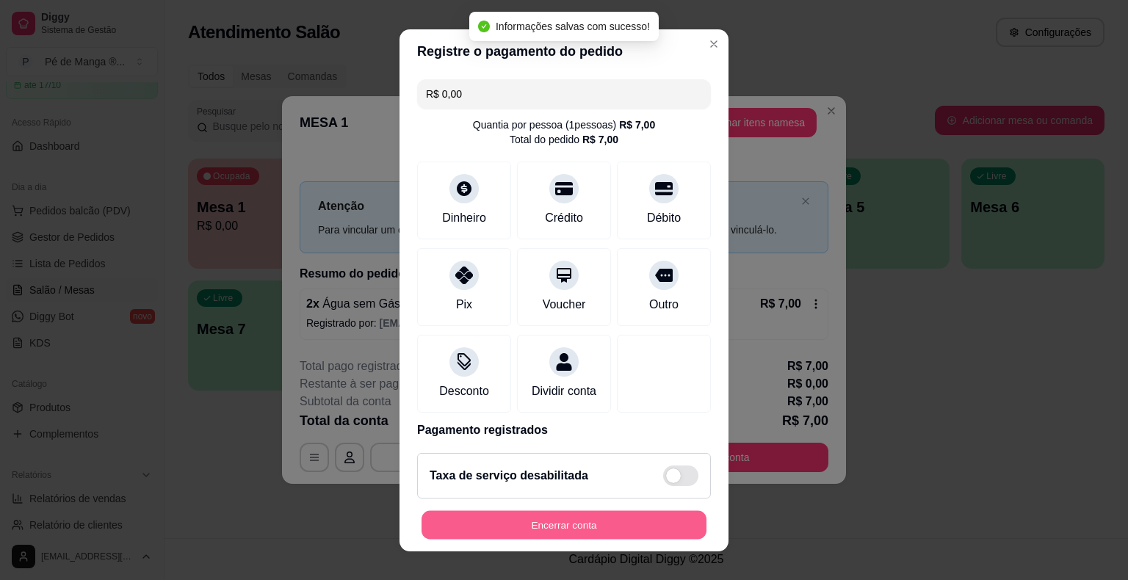
click at [619, 522] on button "Encerrar conta" at bounding box center [563, 524] width 285 height 29
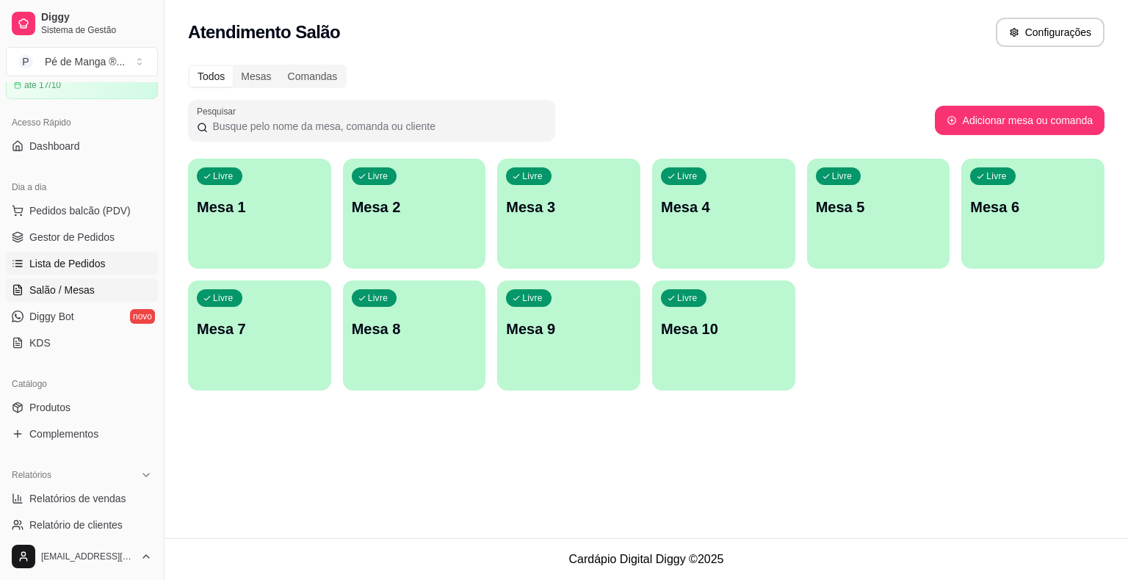
click at [133, 252] on link "Lista de Pedidos" at bounding box center [82, 263] width 152 height 23
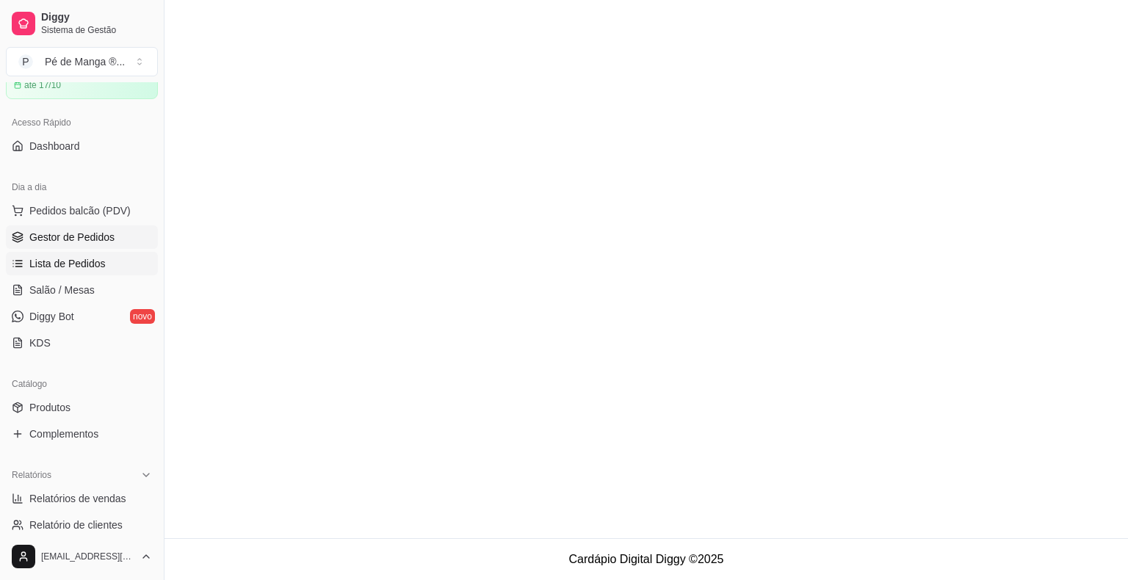
click at [126, 241] on link "Gestor de Pedidos" at bounding box center [82, 236] width 152 height 23
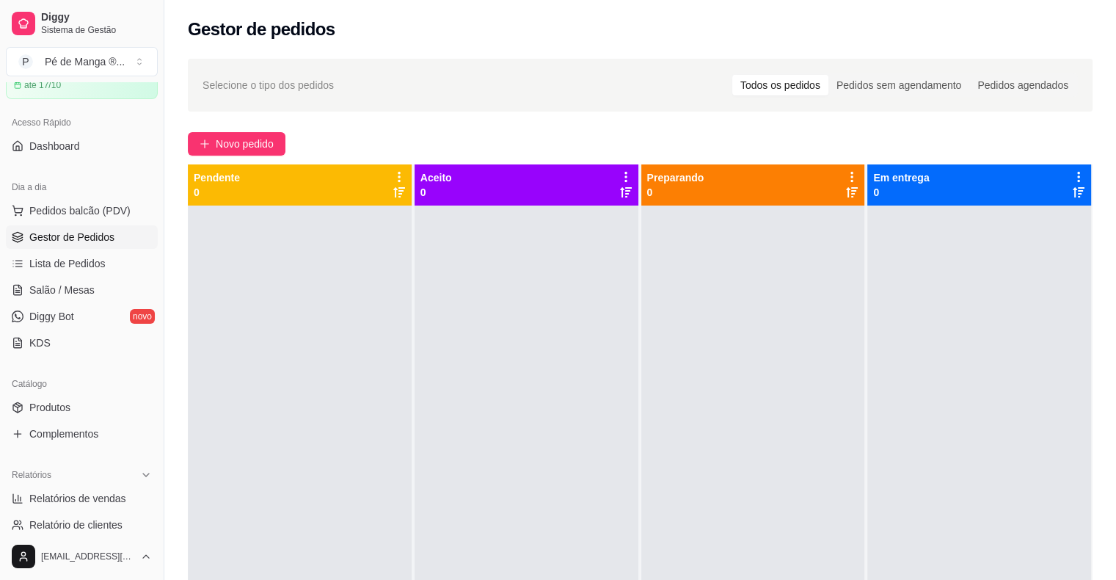
click at [126, 240] on link "Gestor de Pedidos" at bounding box center [82, 236] width 152 height 23
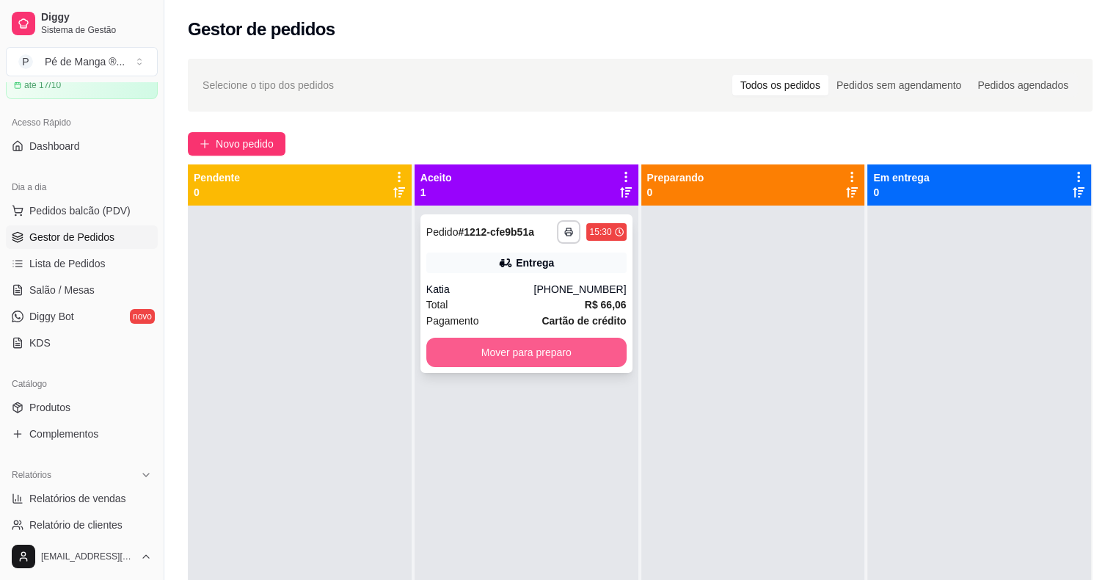
click at [514, 353] on button "Mover para preparo" at bounding box center [526, 352] width 200 height 29
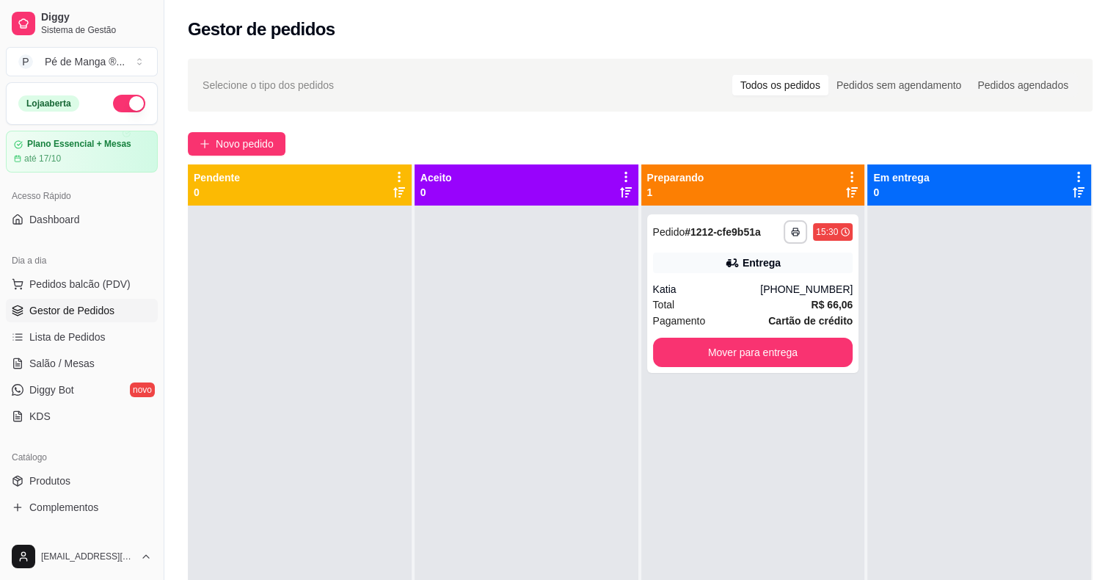
click at [87, 310] on span "Gestor de Pedidos" at bounding box center [71, 310] width 85 height 15
click at [84, 366] on span "Salão / Mesas" at bounding box center [61, 363] width 65 height 15
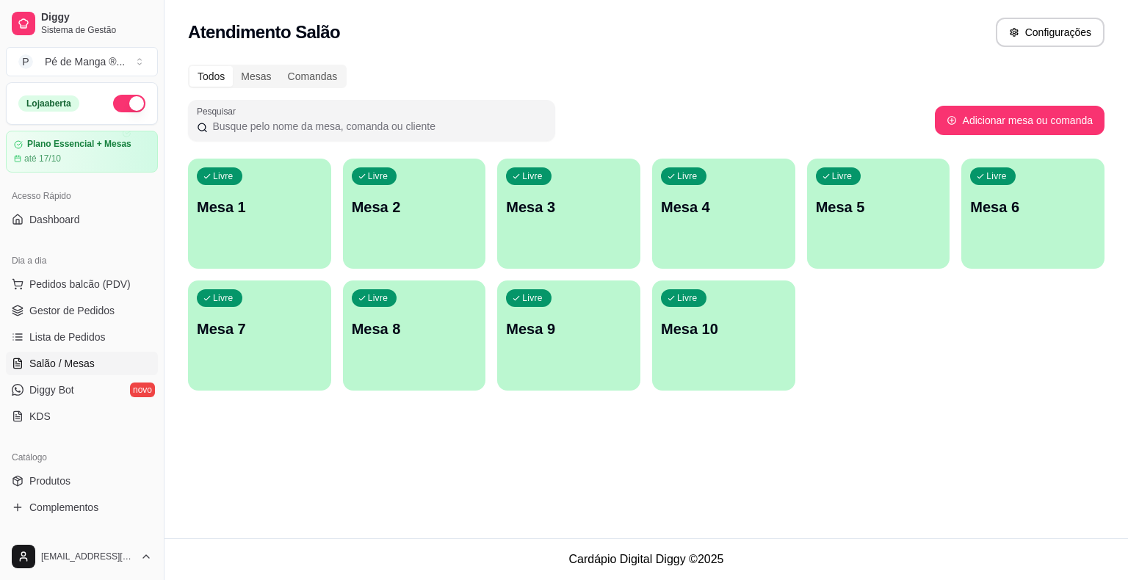
click at [239, 220] on div "Livre Mesa 1" at bounding box center [259, 205] width 143 height 92
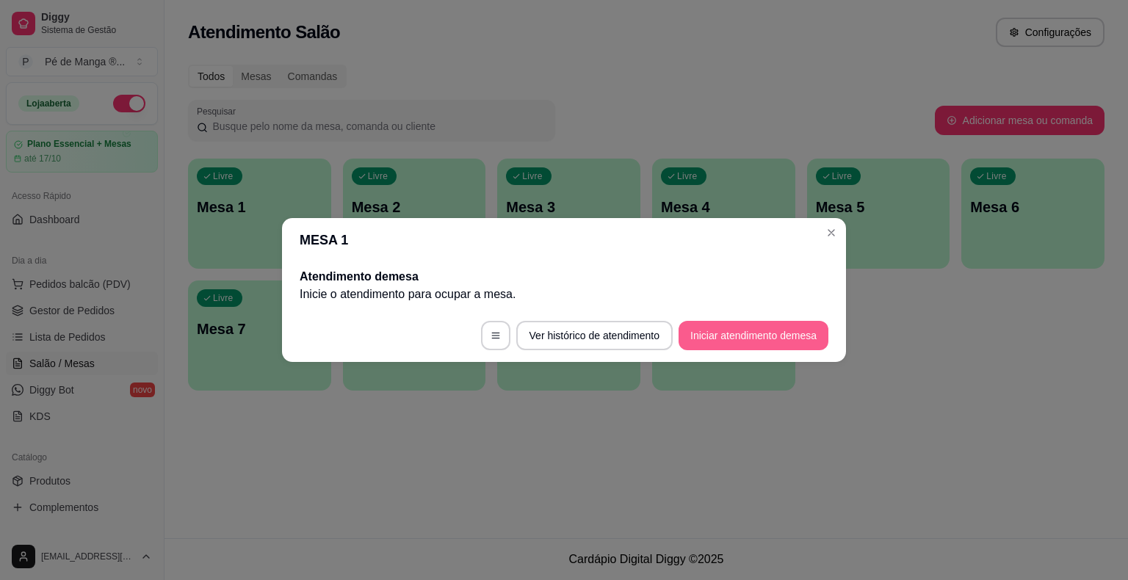
click at [778, 339] on button "Iniciar atendimento de mesa" at bounding box center [753, 335] width 150 height 29
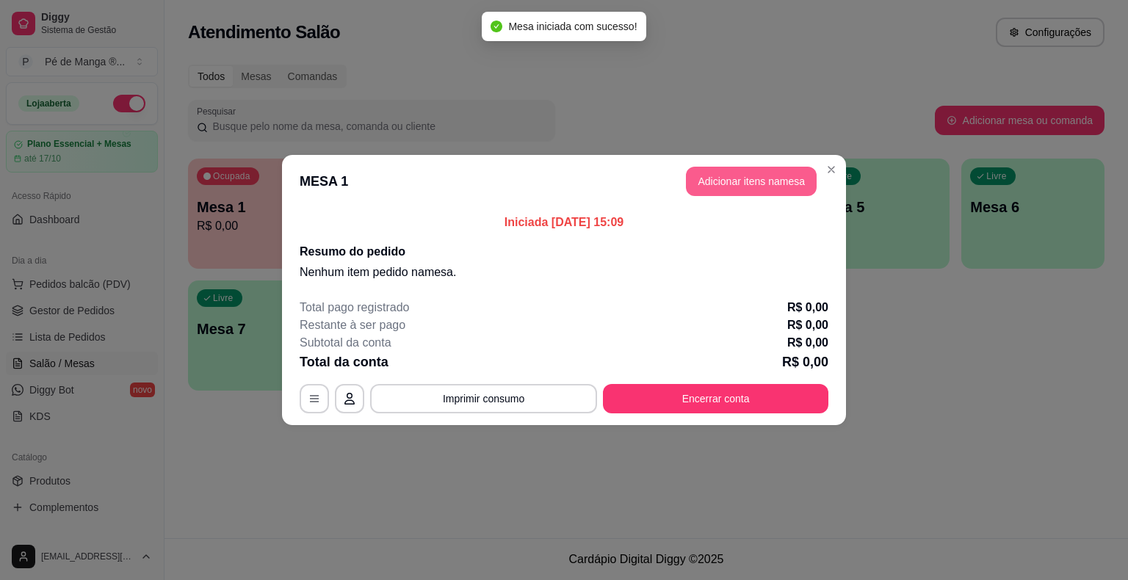
click at [766, 168] on button "Adicionar itens na mesa" at bounding box center [751, 181] width 131 height 29
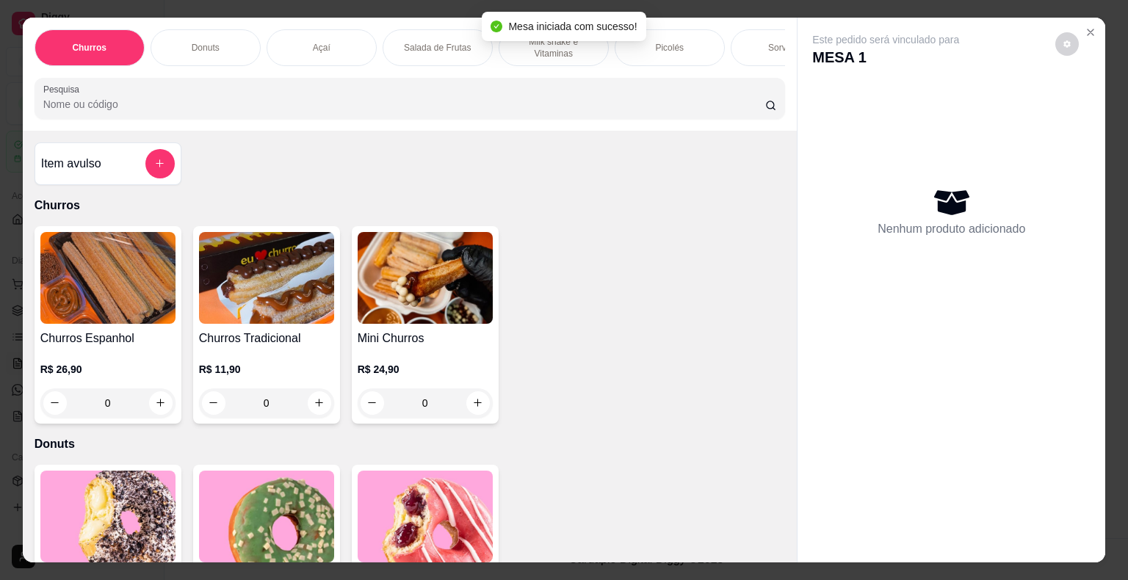
click at [766, 175] on div "Item avulso Churros Churros Espanhol R$ 26,90 0 Churros Tradicional R$ 11,90 0 …" at bounding box center [410, 347] width 774 height 432
click at [756, 57] on div "Sorvetes" at bounding box center [785, 47] width 110 height 37
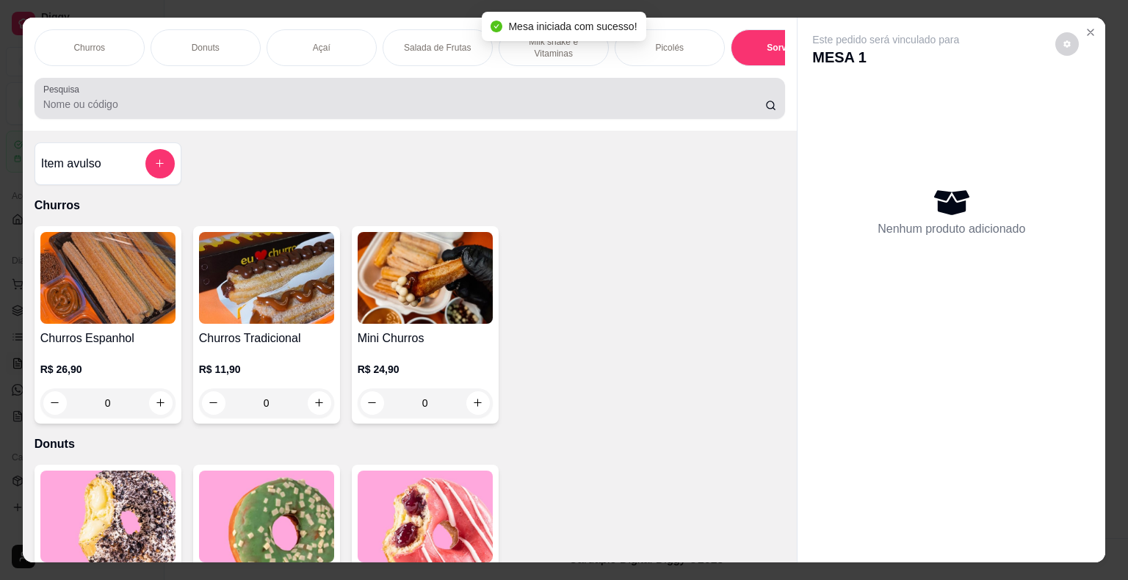
scroll to position [35, 0]
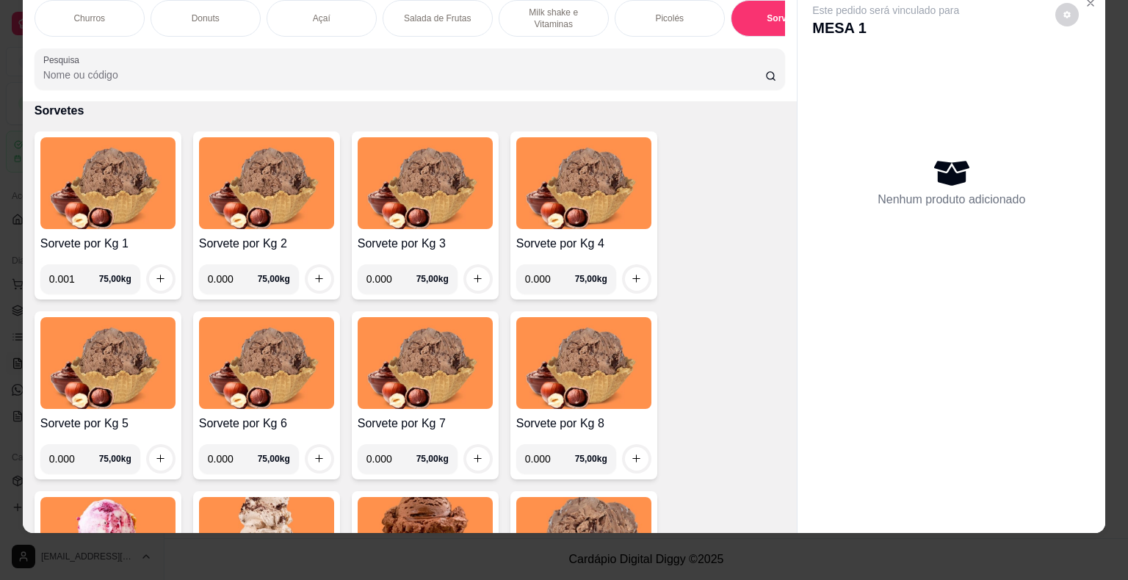
click at [80, 278] on input "0.001" at bounding box center [74, 278] width 50 height 29
type input "0.168"
click at [153, 272] on button "increase-product-quantity" at bounding box center [160, 278] width 23 height 23
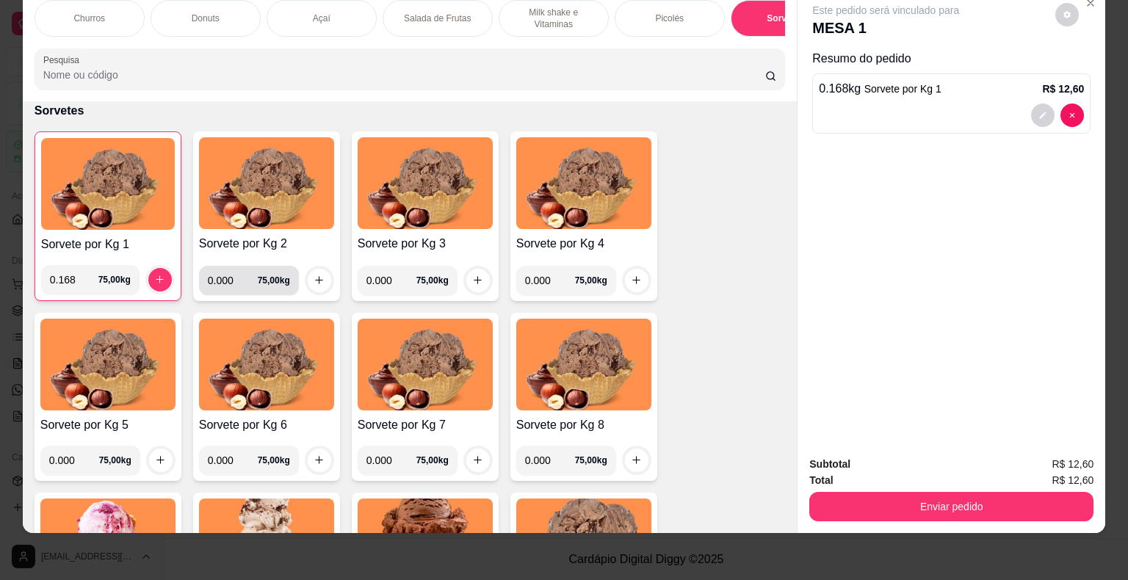
click at [232, 277] on input "0.000" at bounding box center [233, 280] width 50 height 29
click at [311, 272] on button "increase-product-quantity" at bounding box center [319, 280] width 23 height 23
click at [226, 280] on input "0.158" at bounding box center [233, 280] width 50 height 29
type input "0.180"
click at [305, 279] on div at bounding box center [319, 280] width 29 height 29
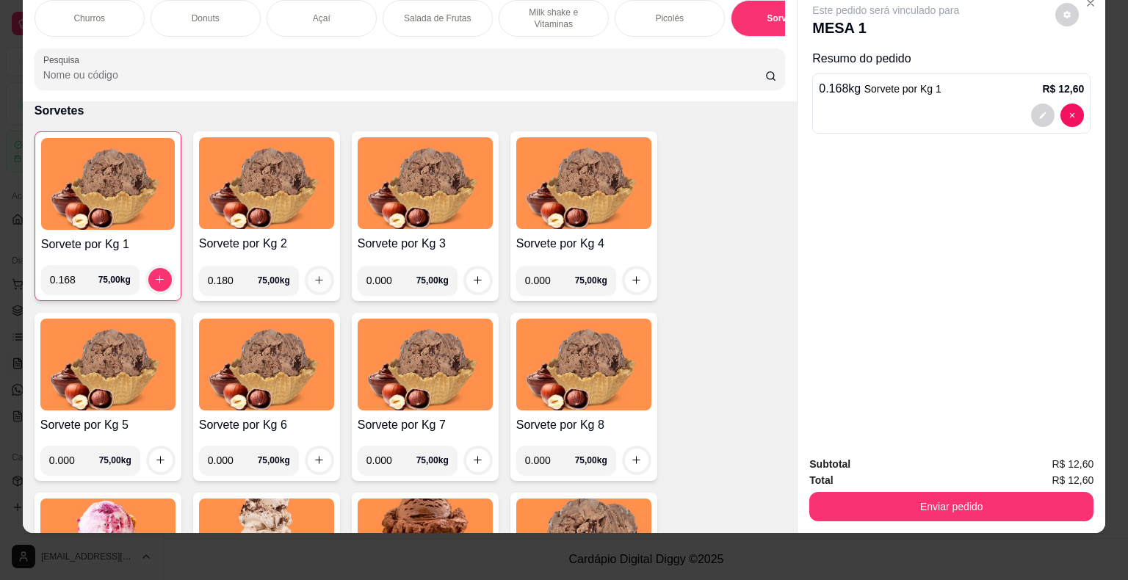
click at [313, 278] on icon "increase-product-quantity" at bounding box center [318, 280] width 11 height 11
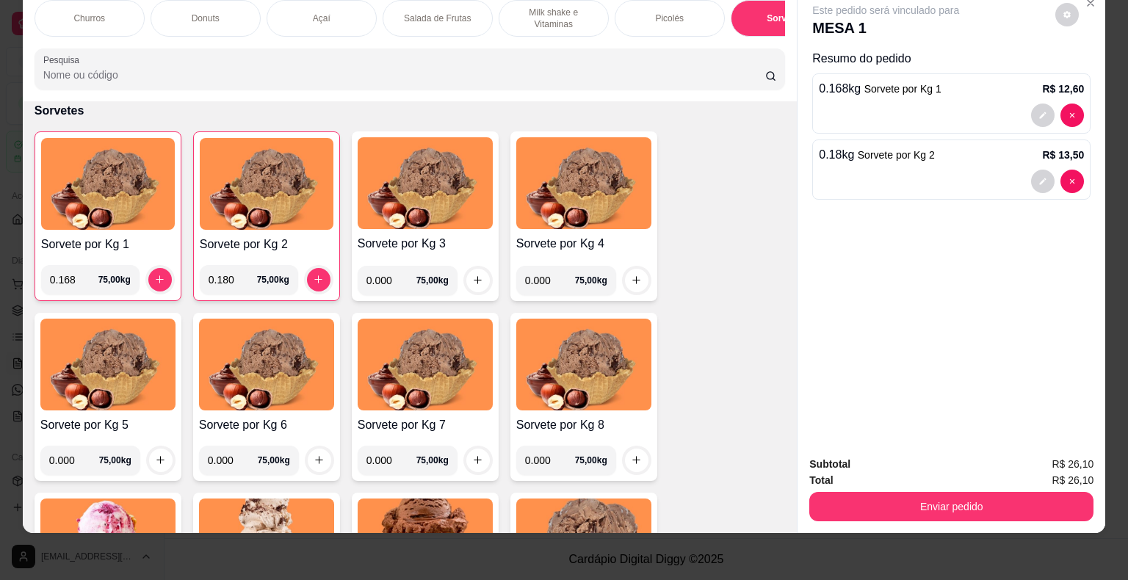
click at [687, 13] on div "Picolés" at bounding box center [669, 18] width 110 height 37
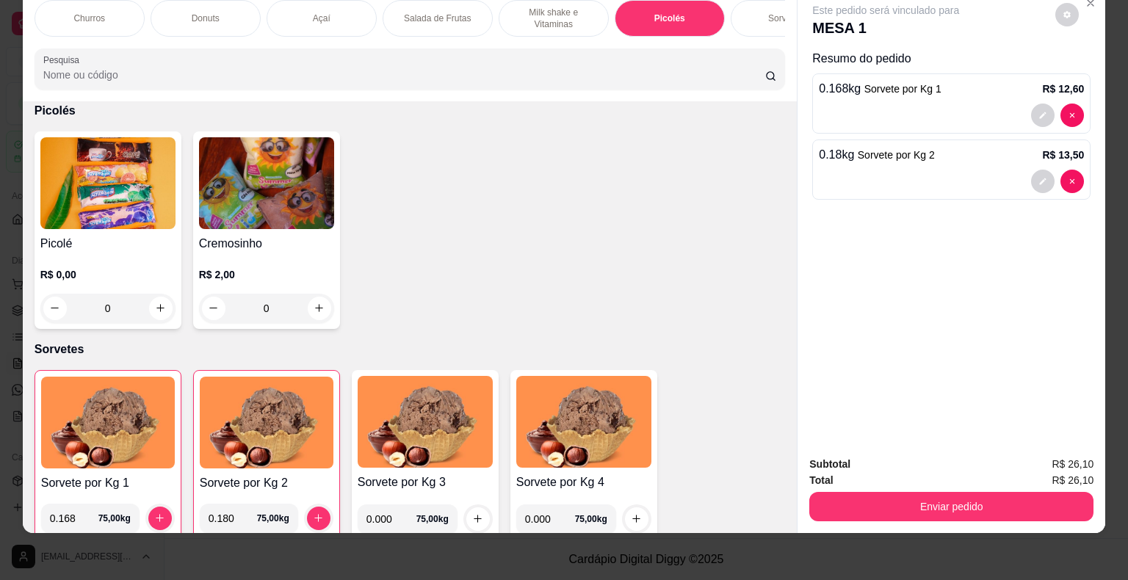
click at [153, 280] on div "R$ 0,00 0" at bounding box center [107, 295] width 135 height 56
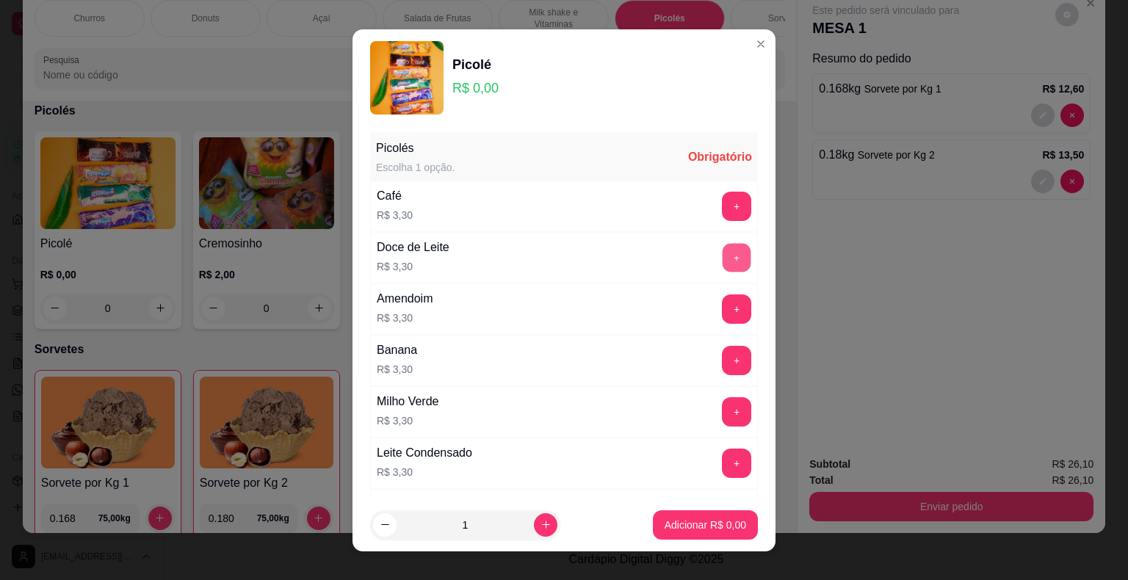
click at [722, 254] on button "+" at bounding box center [736, 257] width 29 height 29
click at [727, 533] on button "Adicionar R$ 3,30" at bounding box center [705, 524] width 105 height 29
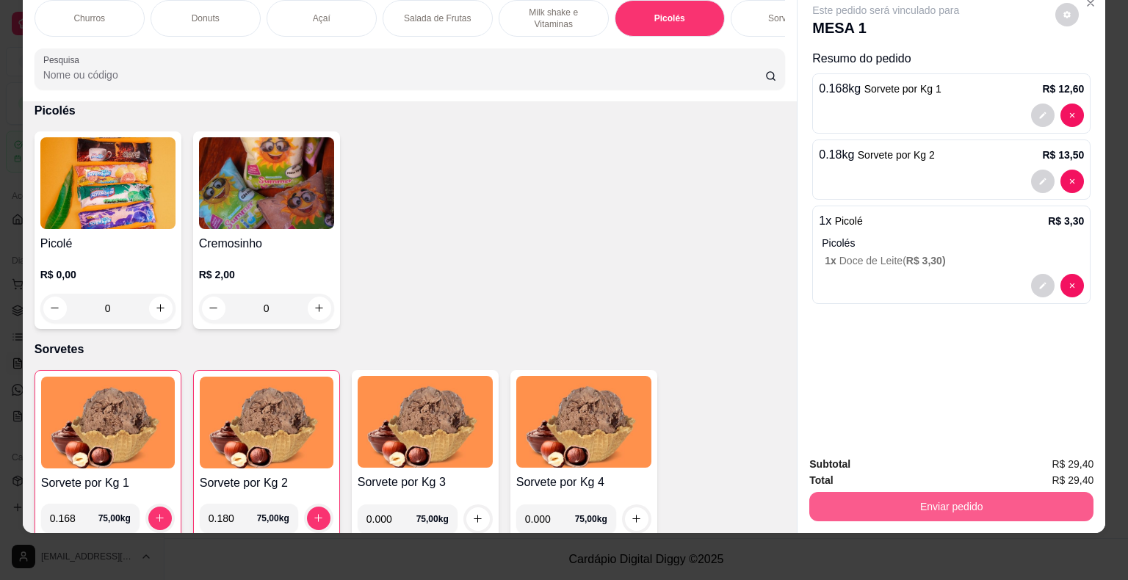
click at [1013, 493] on button "Enviar pedido" at bounding box center [951, 506] width 284 height 29
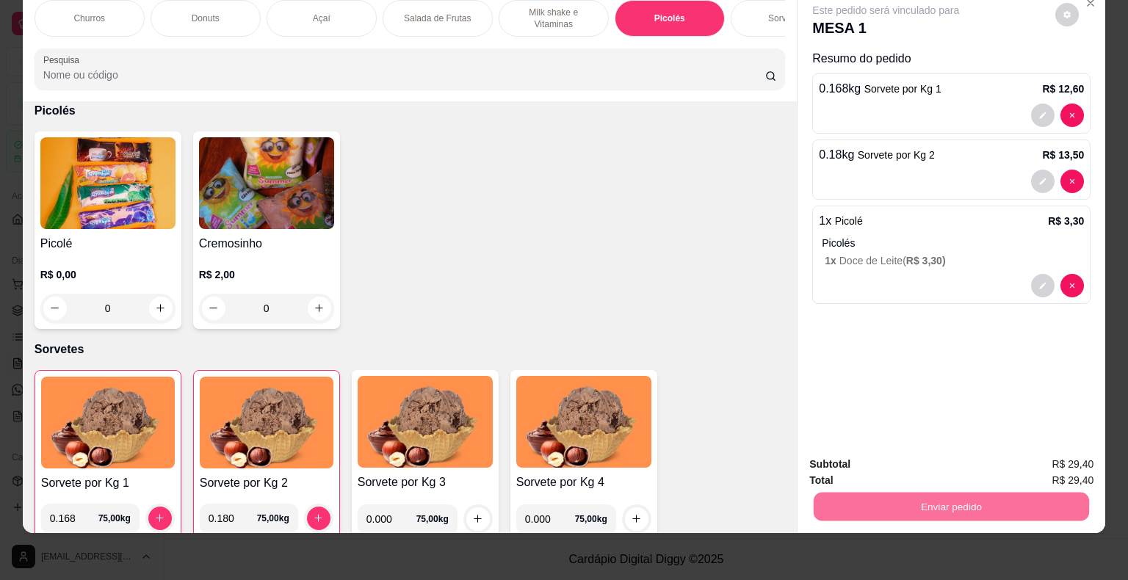
click at [865, 449] on button "Não registrar e enviar pedido" at bounding box center [902, 460] width 153 height 28
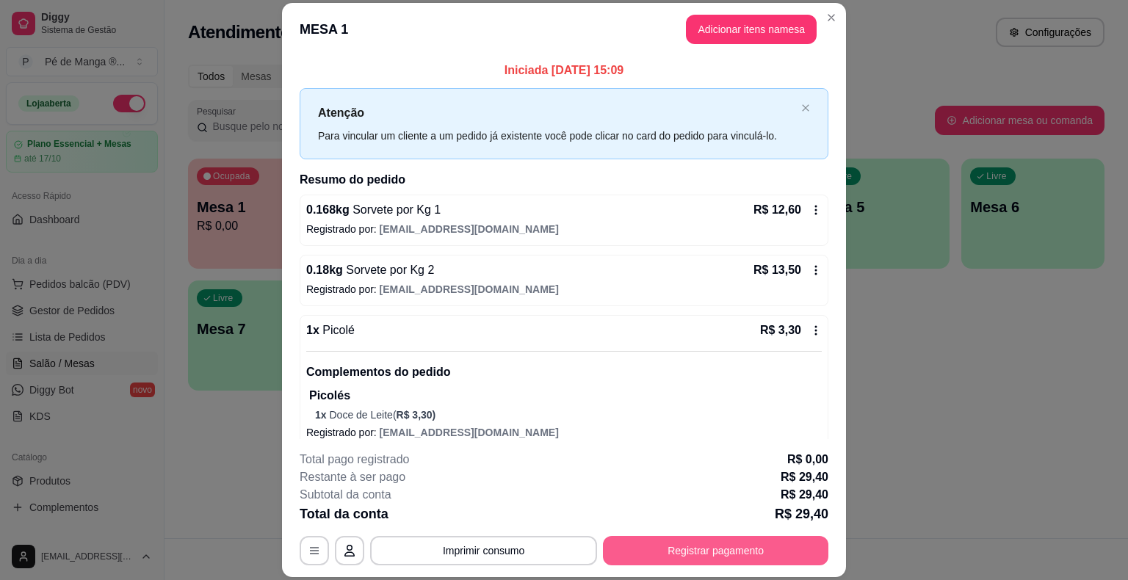
click at [682, 545] on button "Registrar pagamento" at bounding box center [715, 550] width 225 height 29
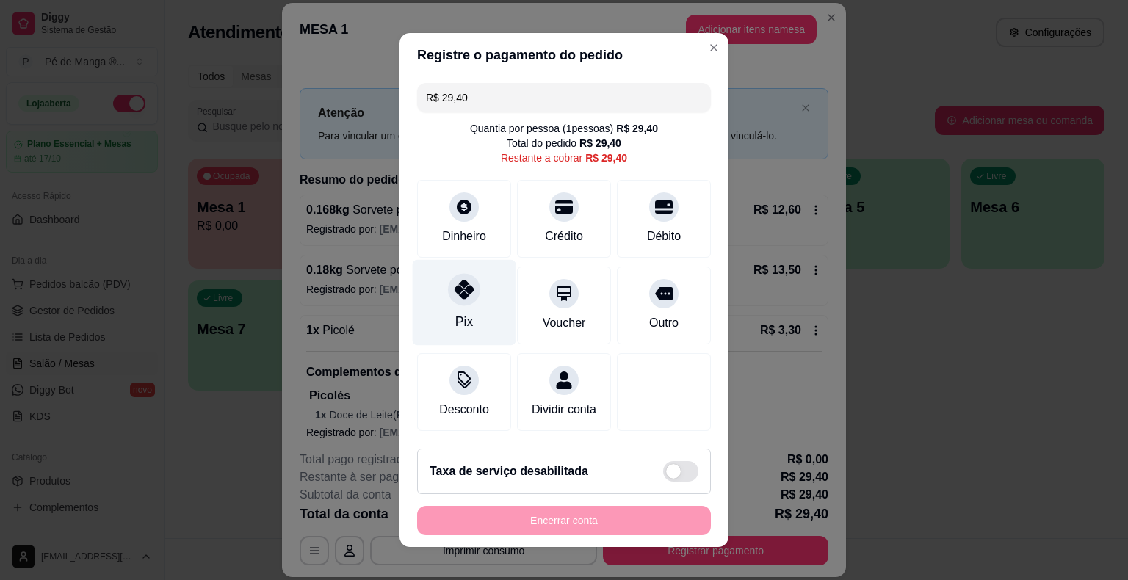
click at [496, 307] on div "Pix" at bounding box center [465, 303] width 104 height 86
type input "R$ 0,00"
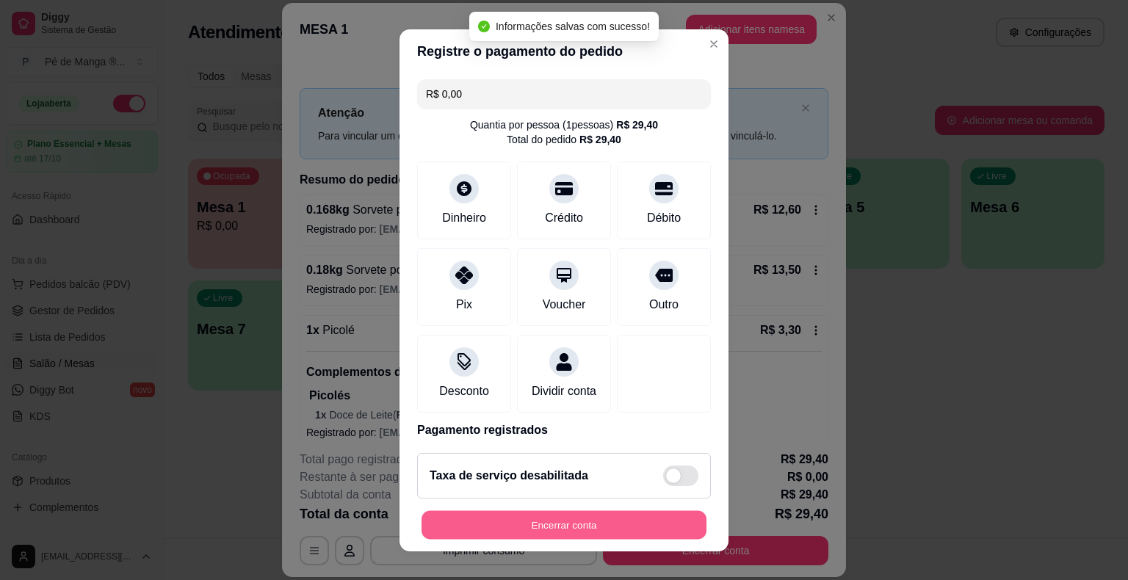
click at [515, 526] on button "Encerrar conta" at bounding box center [563, 524] width 285 height 29
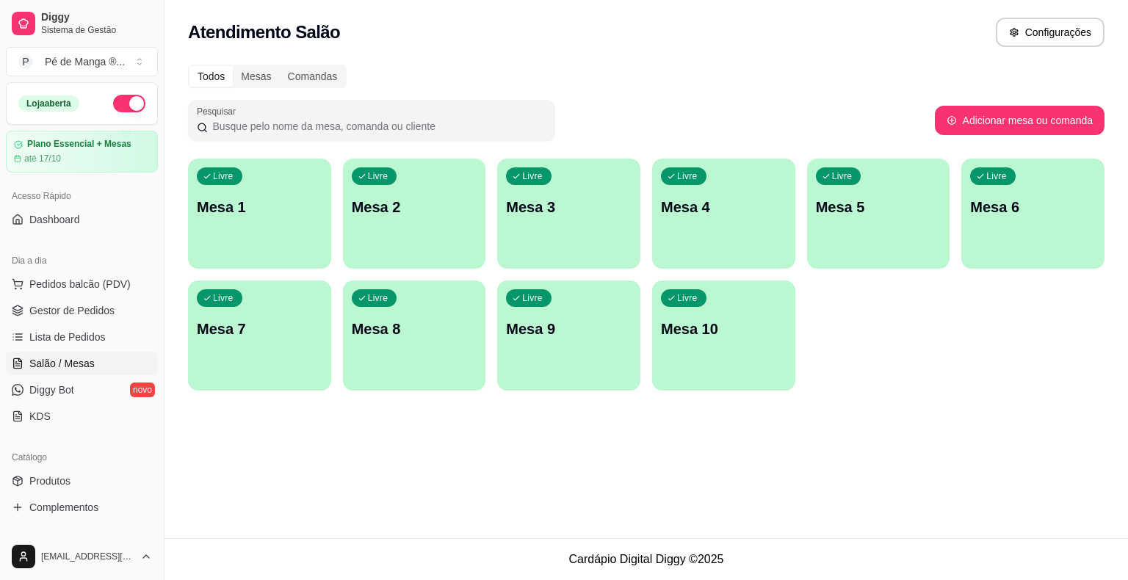
click at [264, 201] on p "Mesa 1" at bounding box center [260, 207] width 126 height 21
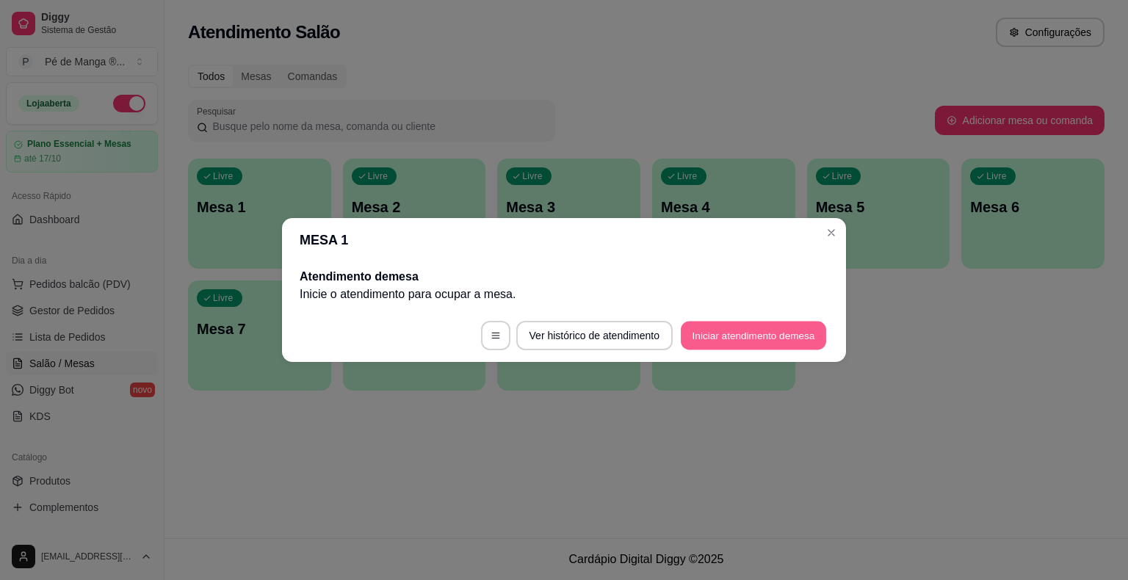
click at [791, 330] on button "Iniciar atendimento de mesa" at bounding box center [752, 336] width 145 height 29
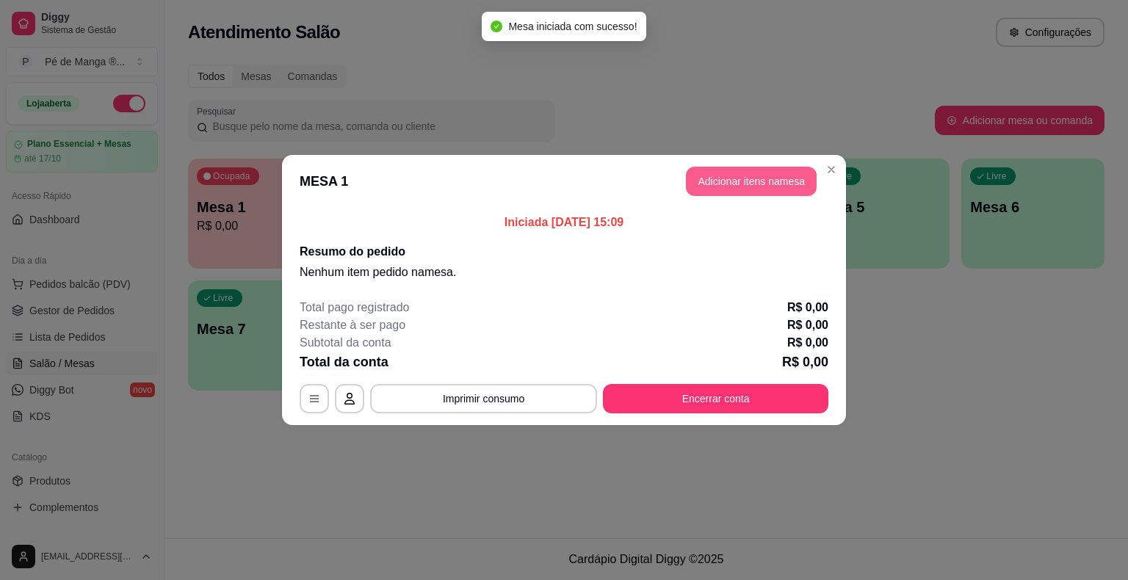
click at [760, 175] on button "Adicionar itens na mesa" at bounding box center [751, 181] width 131 height 29
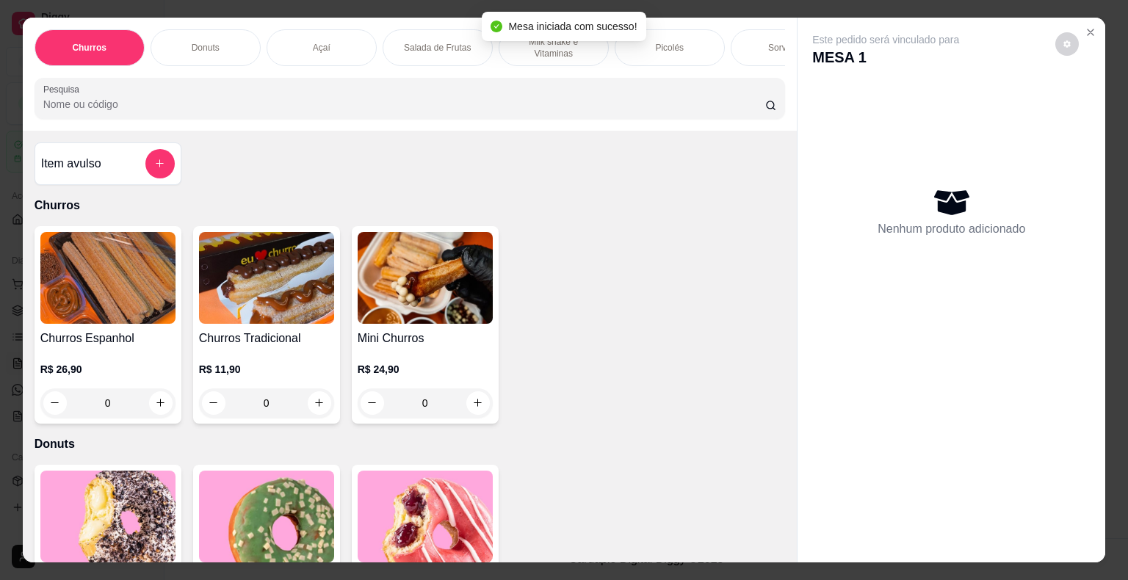
click at [755, 46] on div "Sorvetes" at bounding box center [785, 47] width 110 height 37
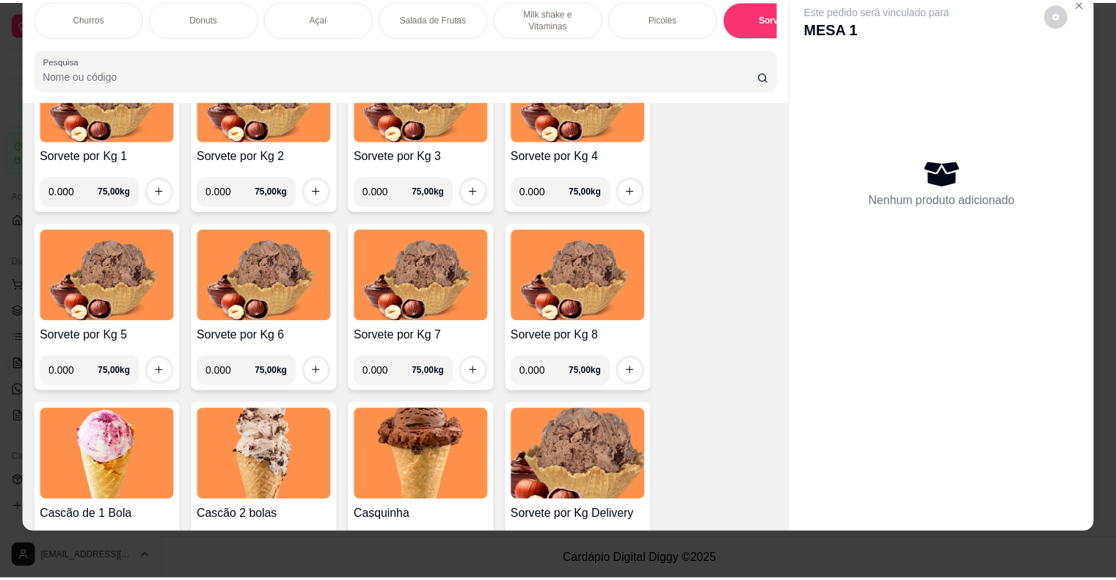
scroll to position [2153, 0]
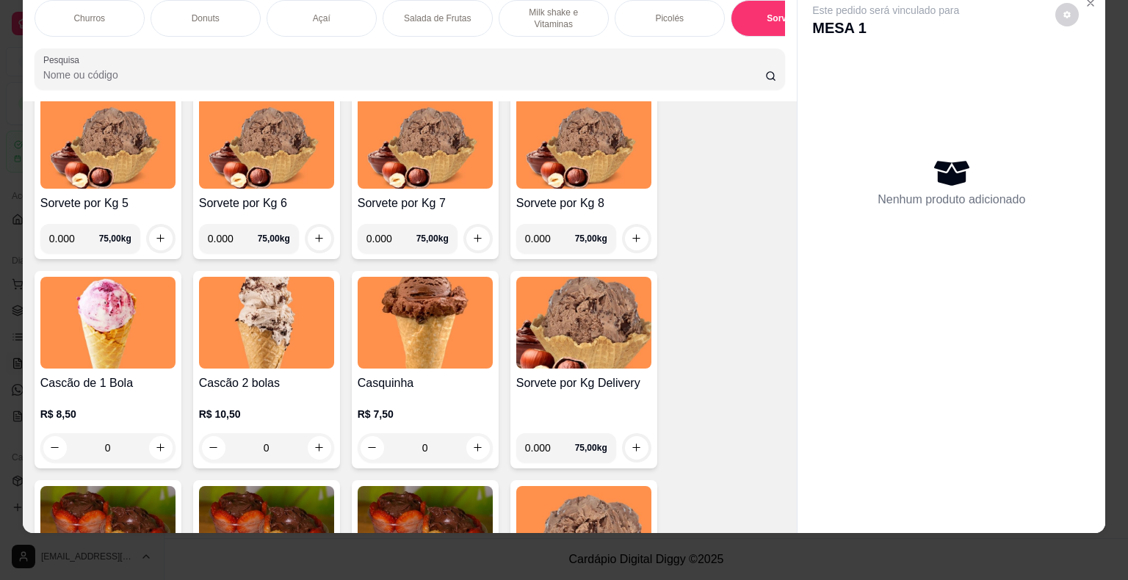
click at [326, 443] on div "0" at bounding box center [266, 447] width 135 height 29
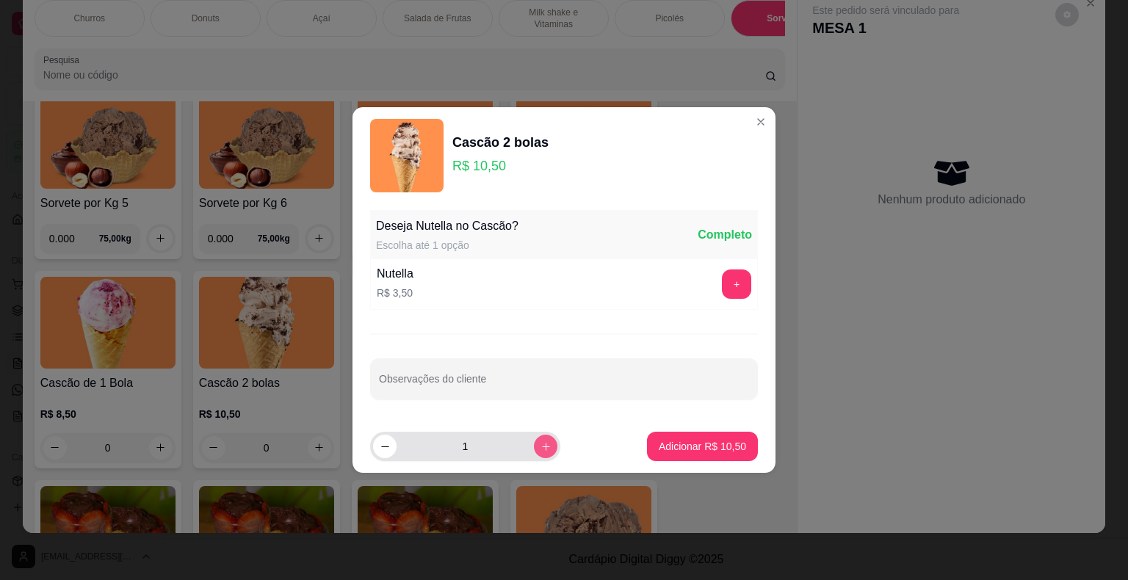
click at [540, 446] on icon "increase-product-quantity" at bounding box center [545, 446] width 11 height 11
type input "2"
click at [685, 448] on p "Adicionar R$ 21,00" at bounding box center [701, 446] width 87 height 15
type input "2"
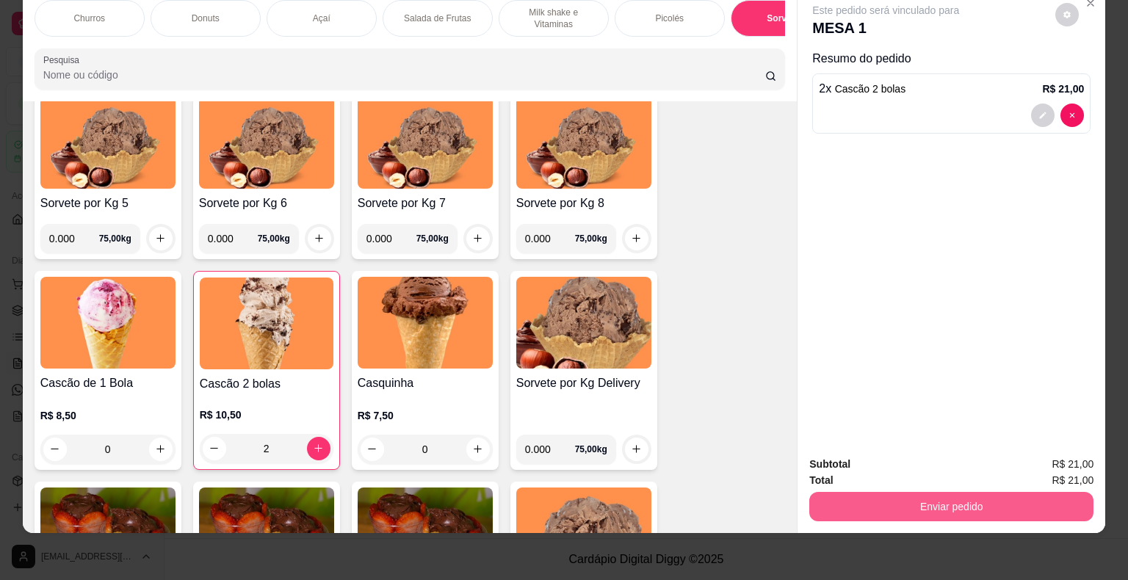
click at [901, 492] on button "Enviar pedido" at bounding box center [951, 506] width 284 height 29
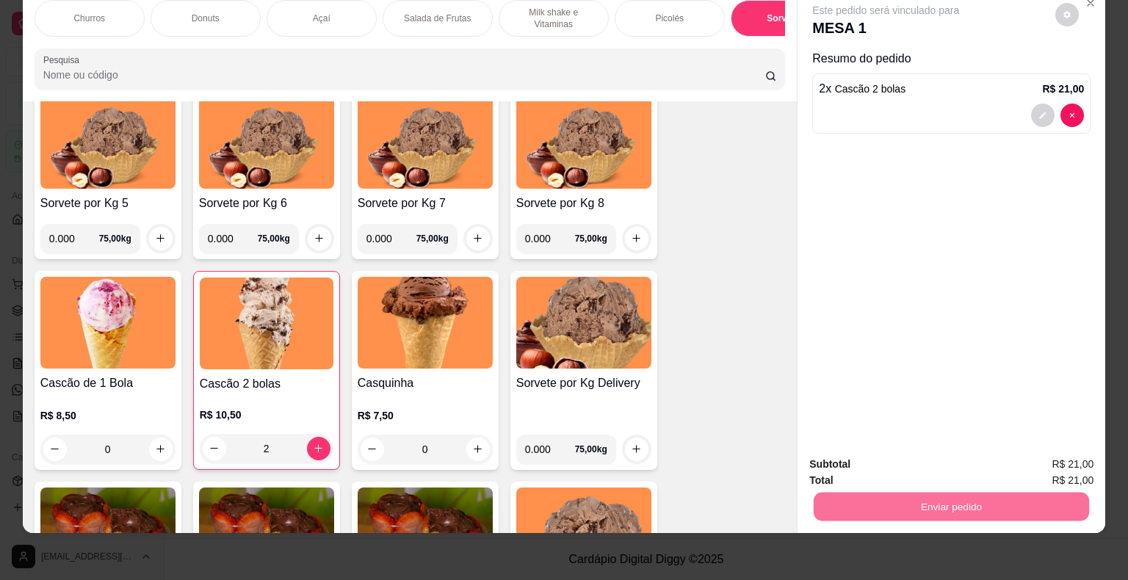
click at [908, 468] on button "Não registrar e enviar pedido" at bounding box center [902, 460] width 153 height 28
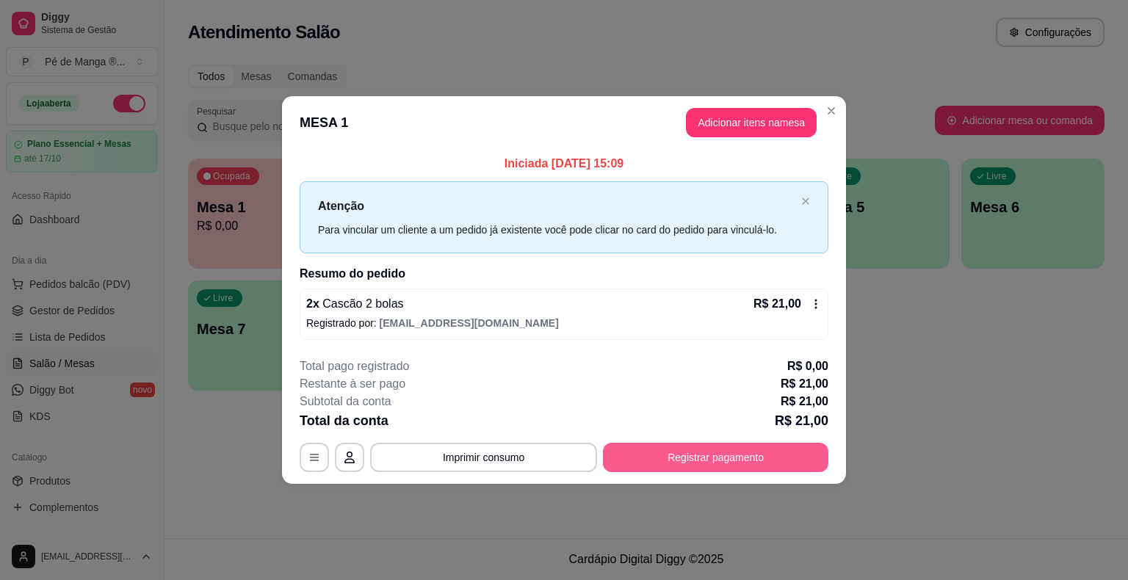
click at [672, 462] on button "Registrar pagamento" at bounding box center [715, 457] width 225 height 29
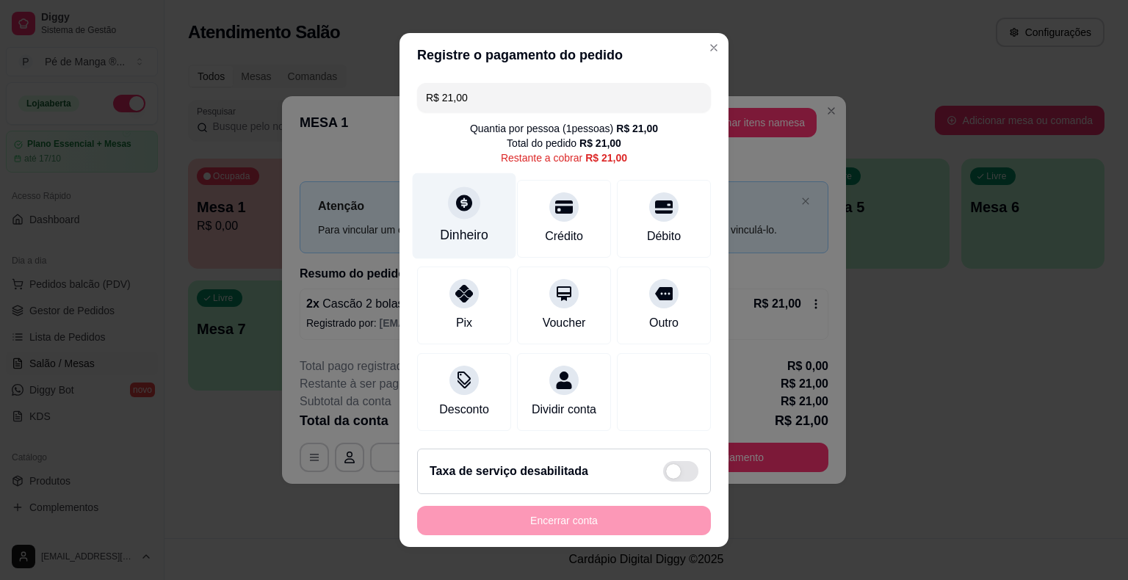
click at [482, 220] on div "Dinheiro" at bounding box center [465, 216] width 104 height 86
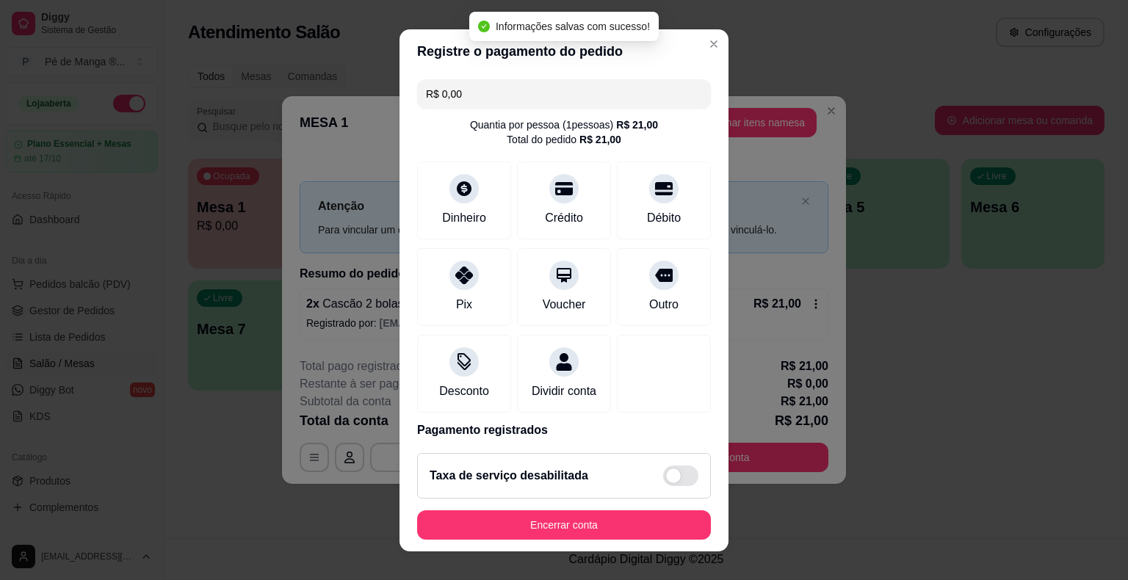
type input "R$ 0,00"
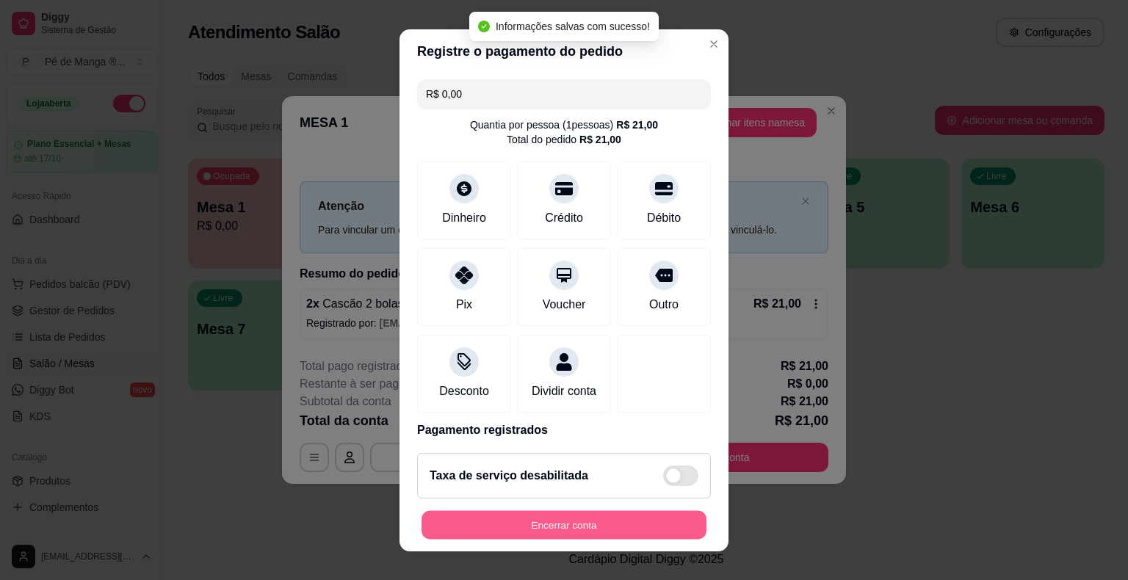
click at [628, 524] on button "Encerrar conta" at bounding box center [563, 524] width 285 height 29
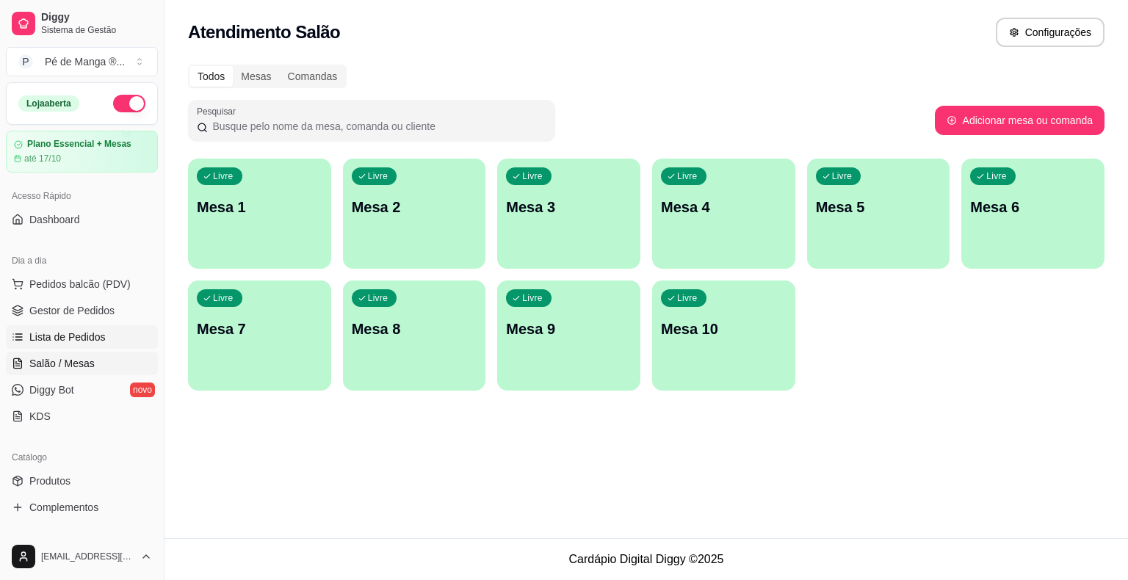
click at [70, 330] on span "Lista de Pedidos" at bounding box center [67, 337] width 76 height 15
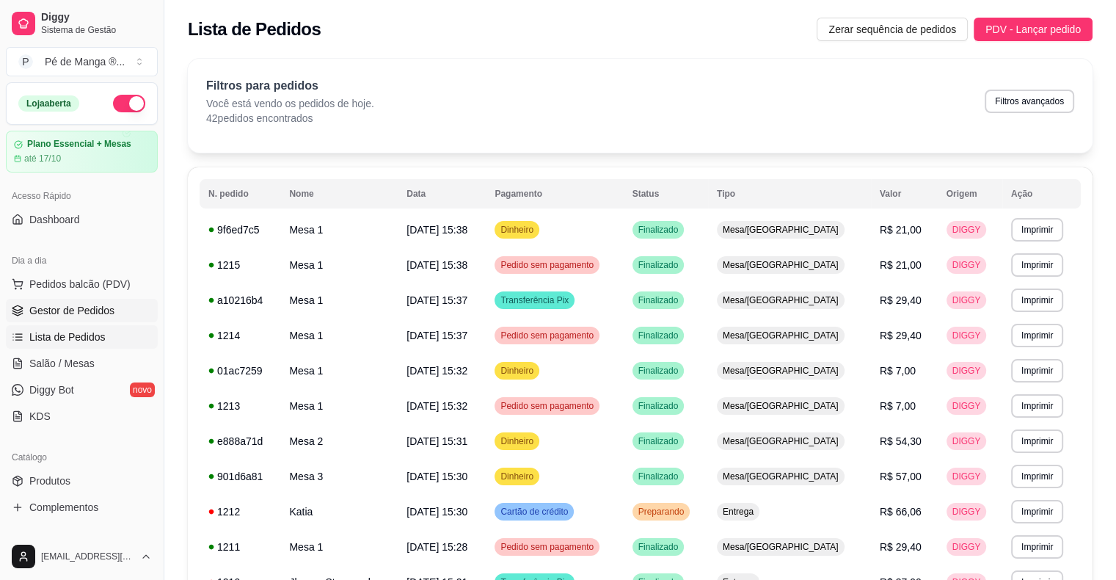
click at [85, 309] on span "Gestor de Pedidos" at bounding box center [71, 310] width 85 height 15
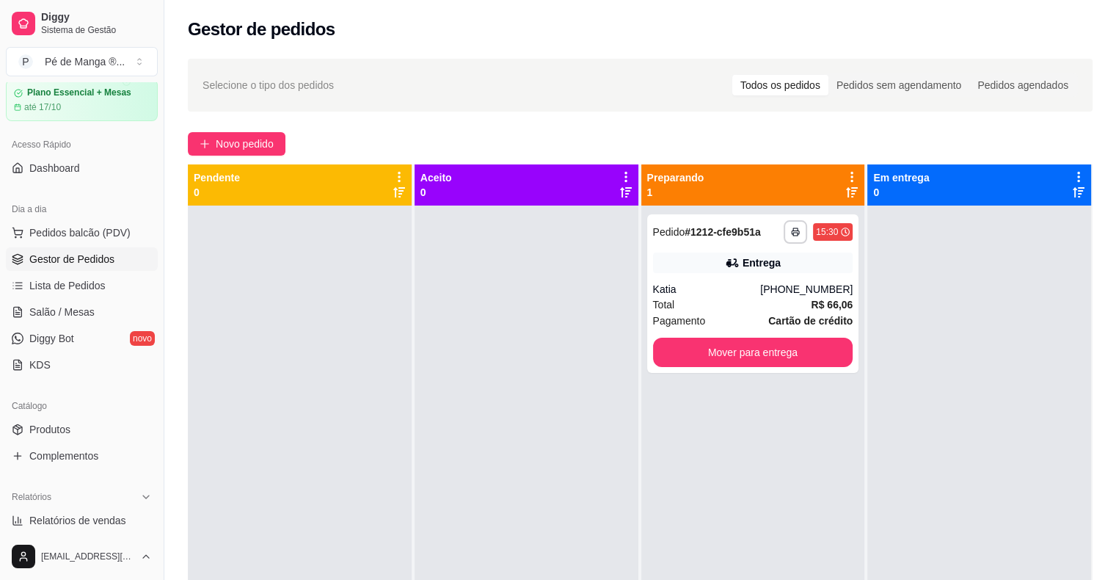
scroll to position [220, 0]
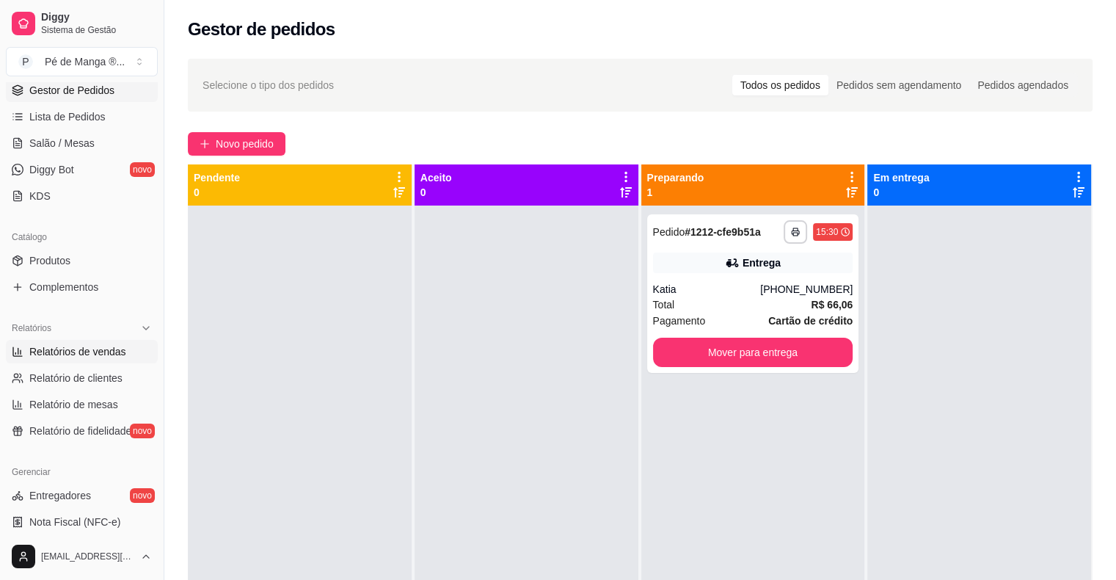
click at [104, 354] on span "Relatórios de vendas" at bounding box center [77, 351] width 97 height 15
select select "ALL"
select select "0"
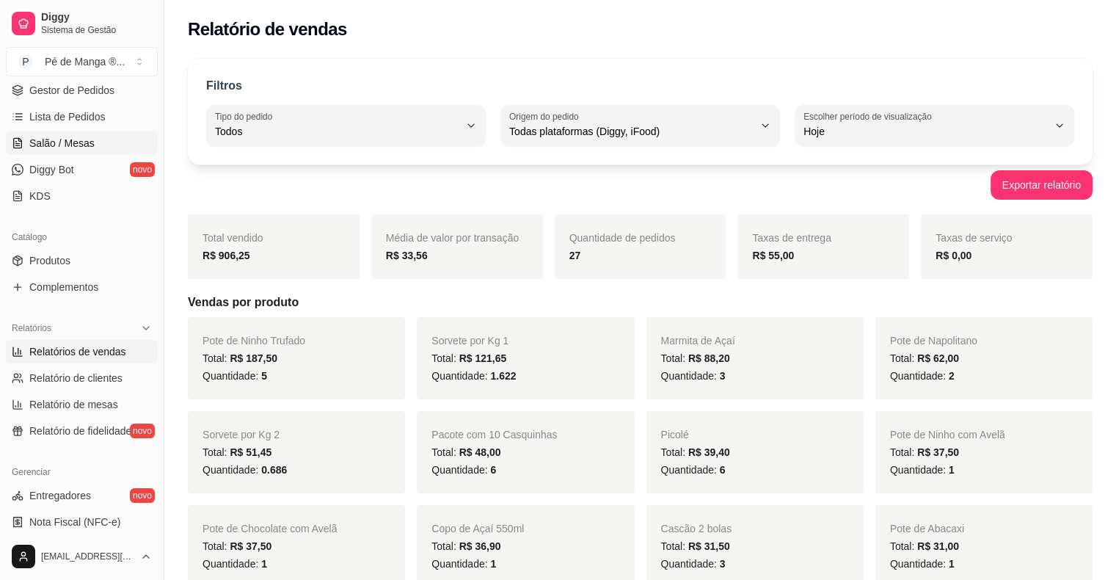
drag, startPoint x: 71, startPoint y: 169, endPoint x: 79, endPoint y: 143, distance: 26.9
click at [71, 170] on span "Diggy Bot" at bounding box center [51, 169] width 45 height 15
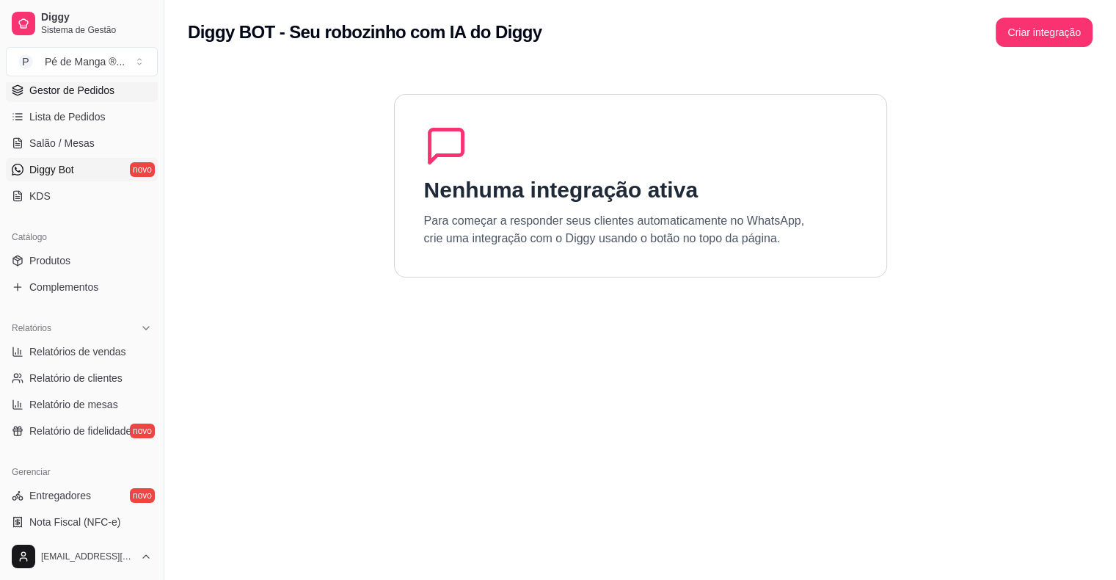
click at [83, 94] on span "Gestor de Pedidos" at bounding box center [71, 90] width 85 height 15
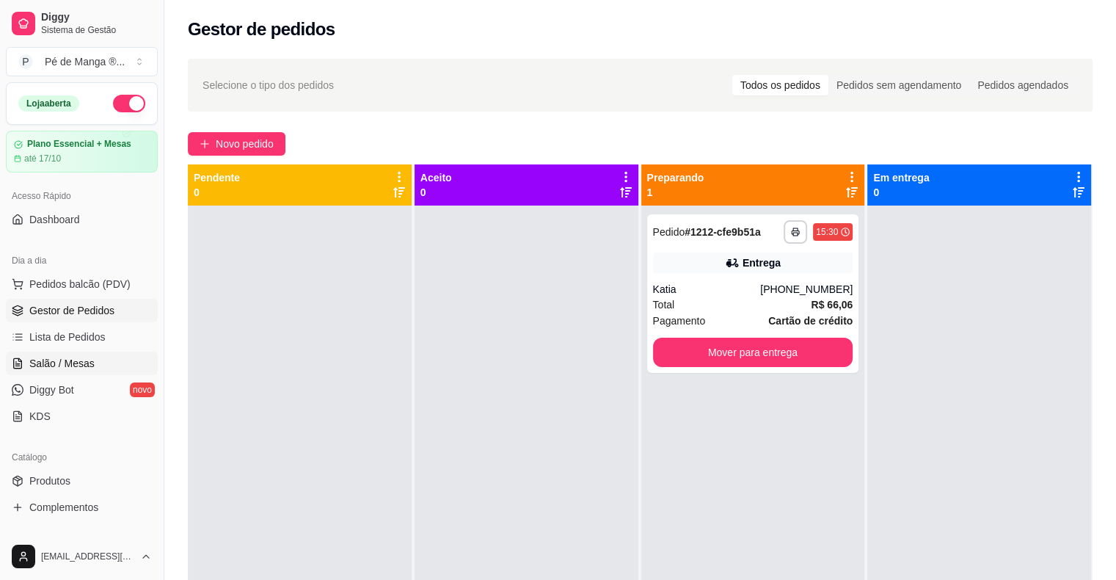
click at [76, 360] on span "Salão / Mesas" at bounding box center [61, 363] width 65 height 15
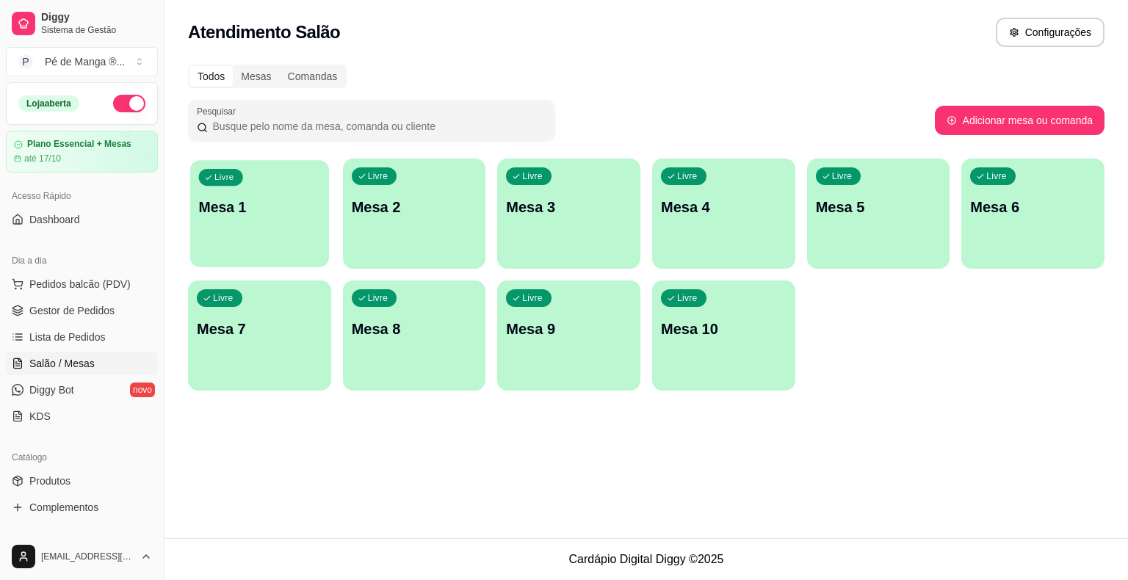
click at [276, 224] on div "Livre Mesa 1" at bounding box center [259, 205] width 139 height 90
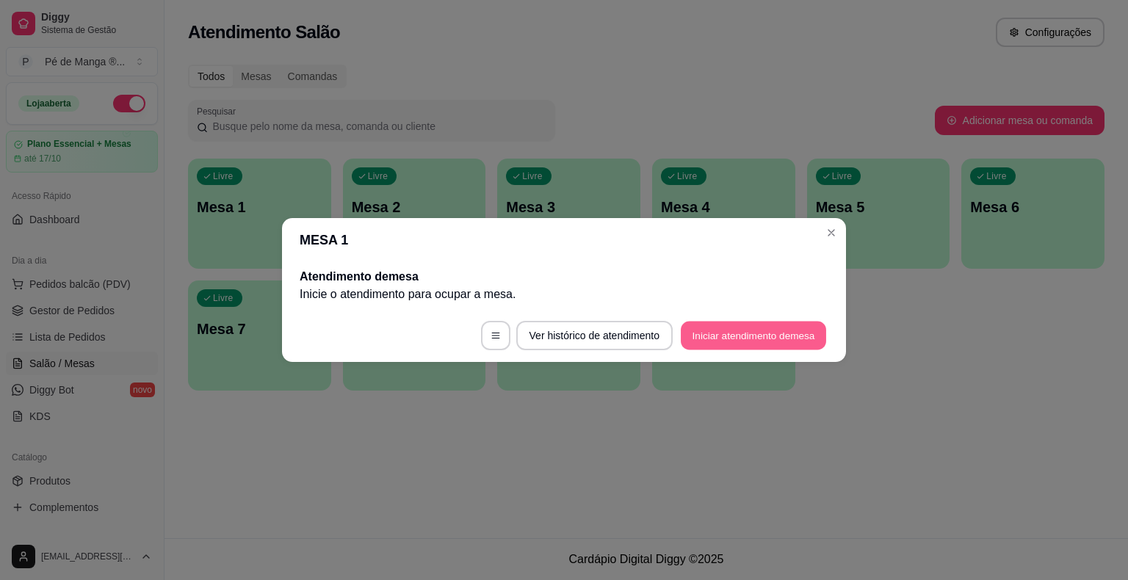
click at [763, 333] on button "Iniciar atendimento de mesa" at bounding box center [752, 336] width 145 height 29
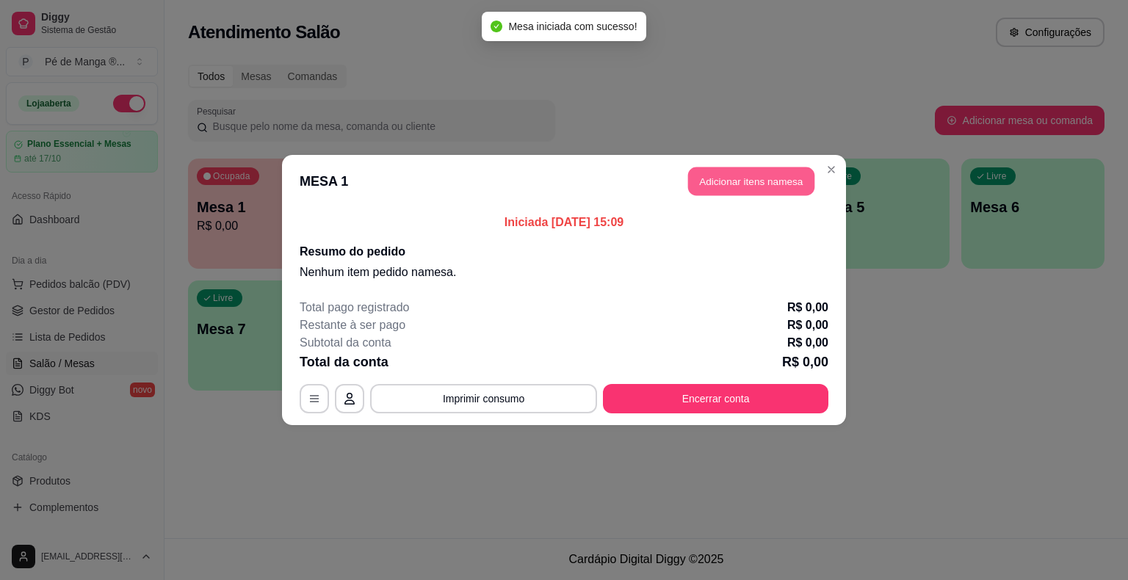
click at [791, 183] on button "Adicionar itens na mesa" at bounding box center [751, 181] width 126 height 29
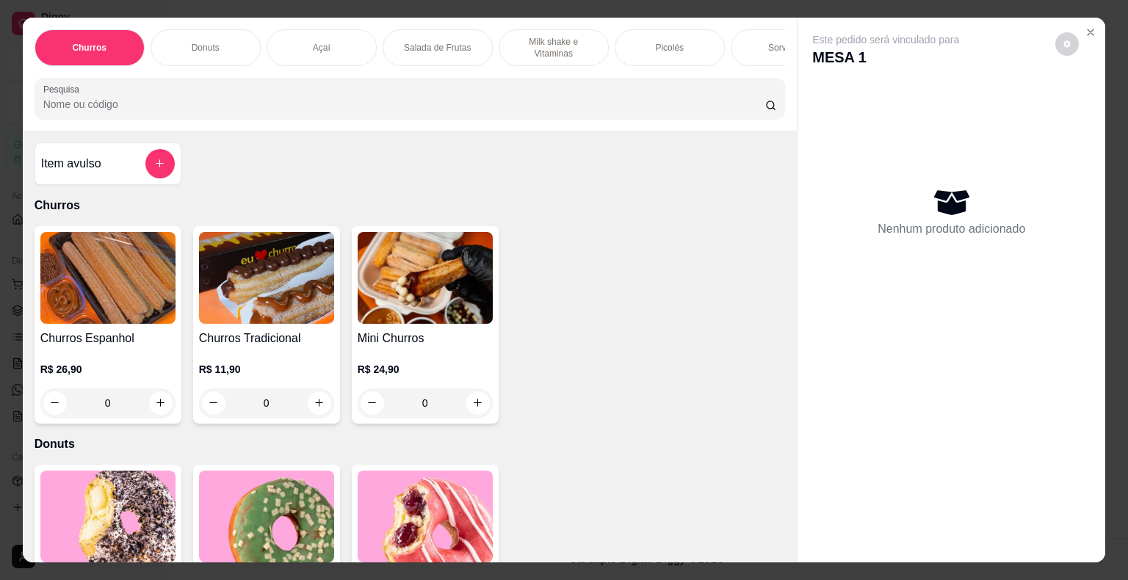
click at [562, 57] on div "Milk shake e Vitaminas" at bounding box center [553, 47] width 110 height 37
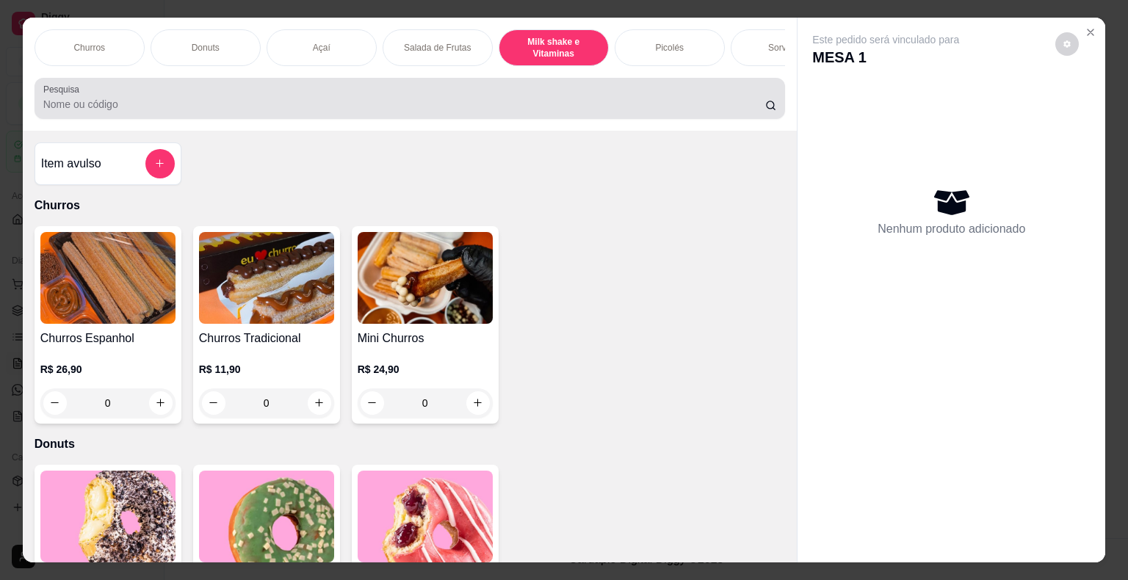
scroll to position [35, 0]
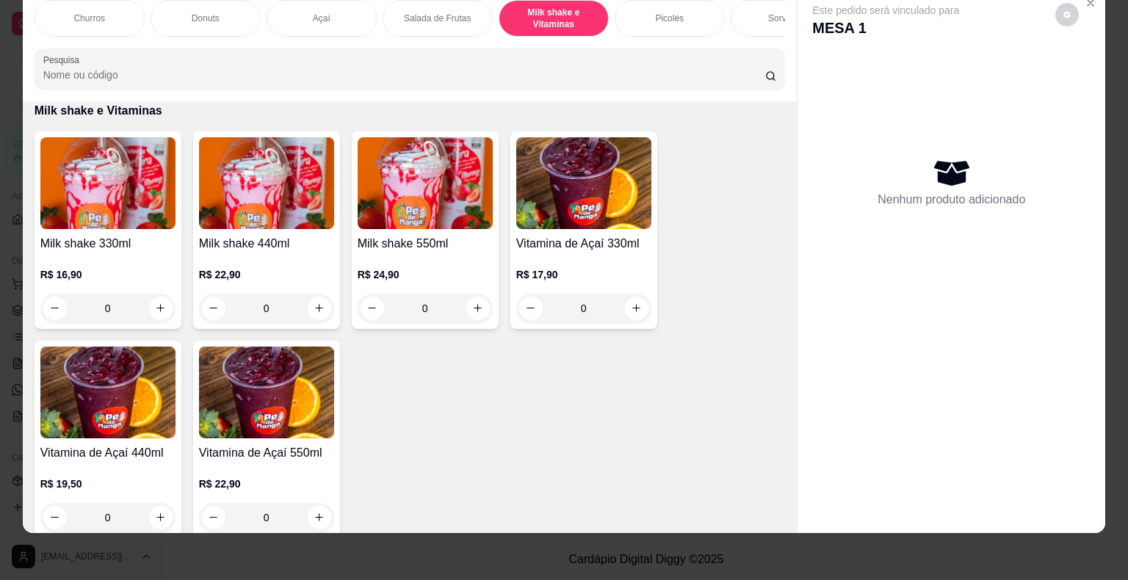
click at [128, 280] on p "R$ 16,90" at bounding box center [107, 274] width 135 height 15
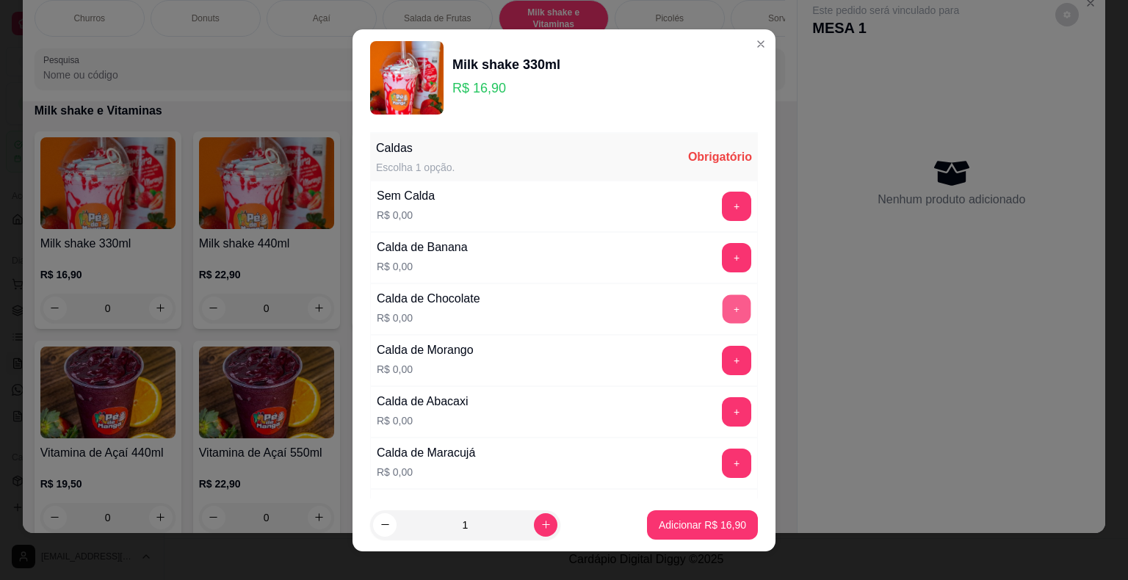
click at [722, 311] on button "+" at bounding box center [736, 308] width 29 height 29
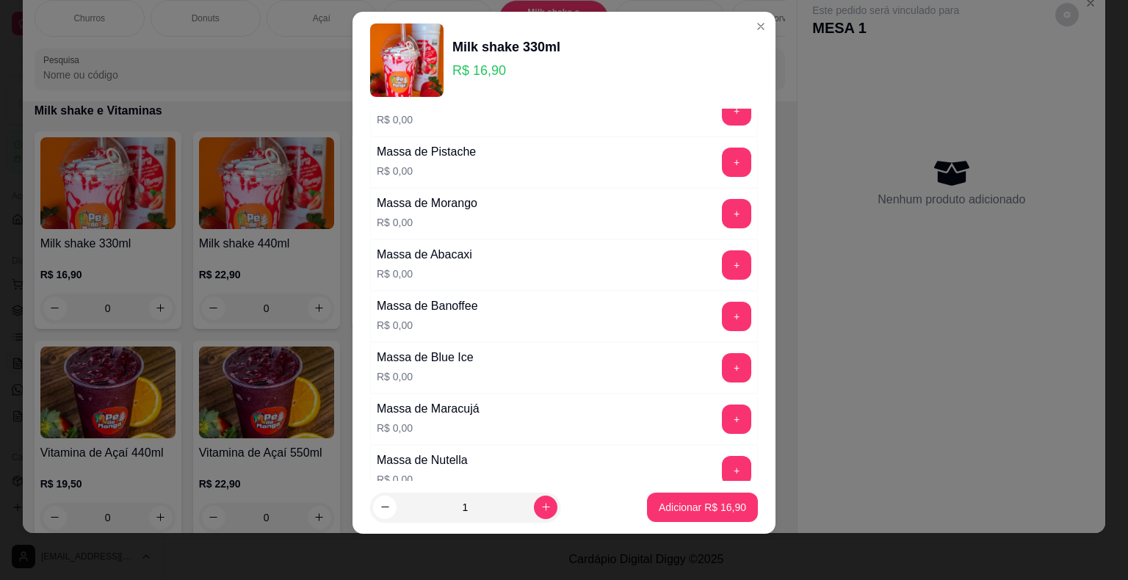
scroll to position [1155, 0]
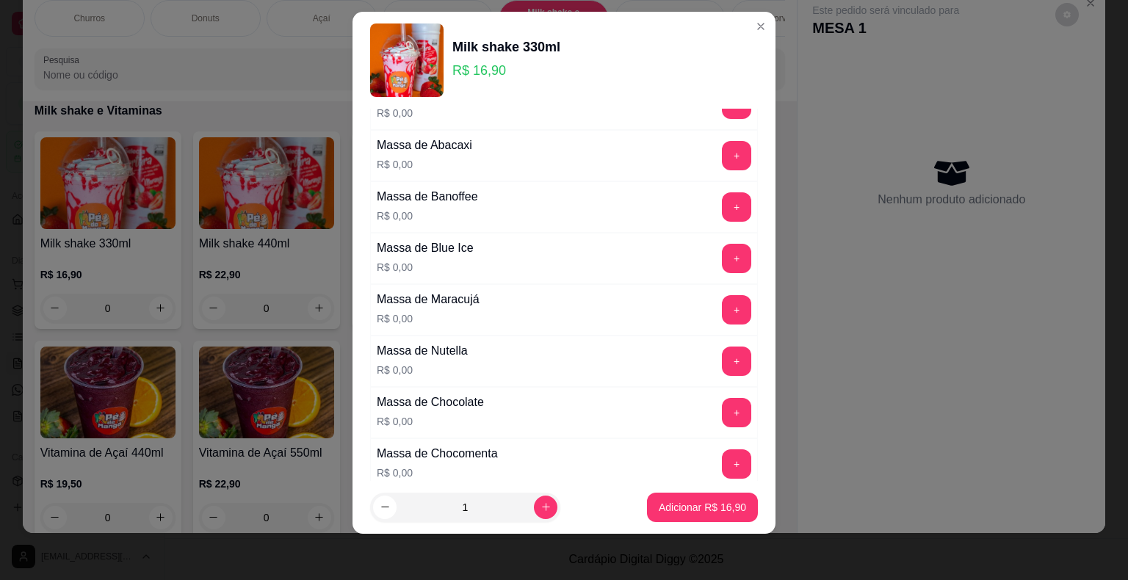
click at [722, 399] on button "+" at bounding box center [736, 412] width 29 height 29
click at [686, 512] on p "Adicionar R$ 16,90" at bounding box center [701, 507] width 87 height 15
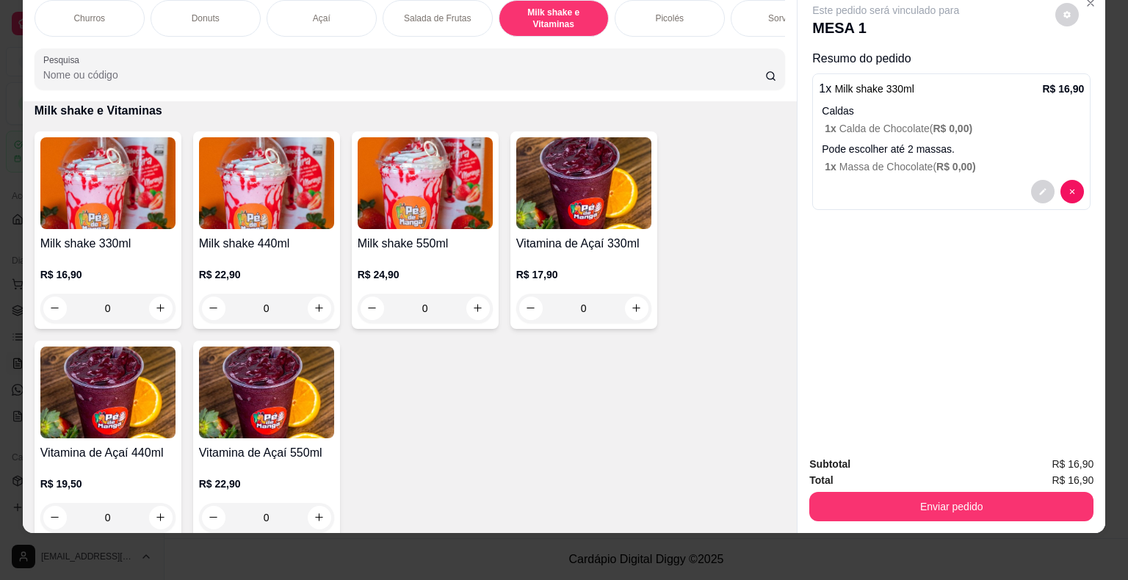
click at [990, 504] on button "Enviar pedido" at bounding box center [951, 506] width 284 height 29
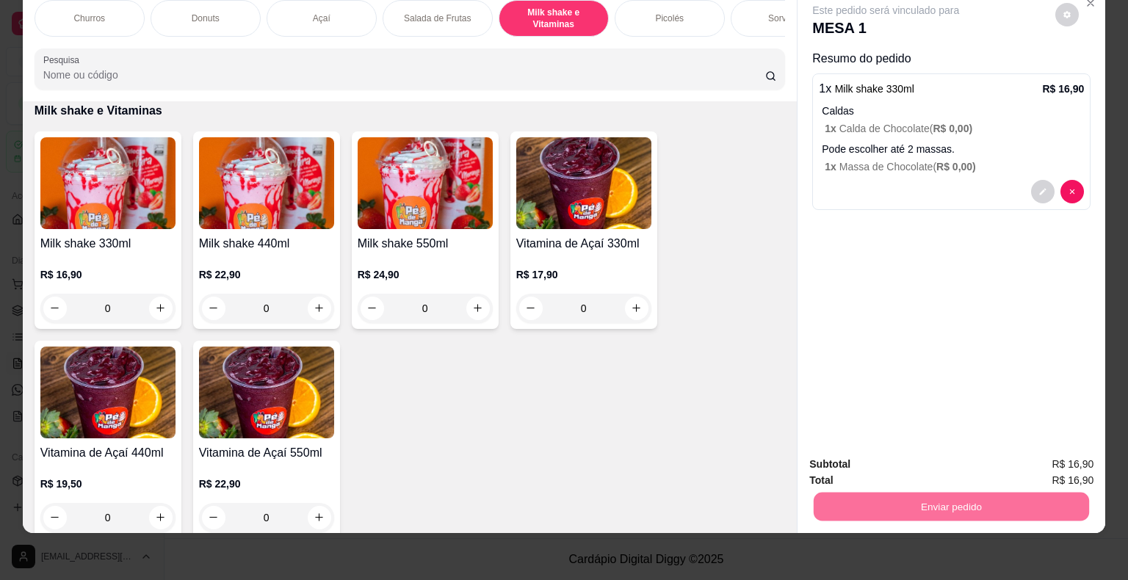
click at [870, 454] on button "Não registrar e enviar pedido" at bounding box center [902, 459] width 148 height 27
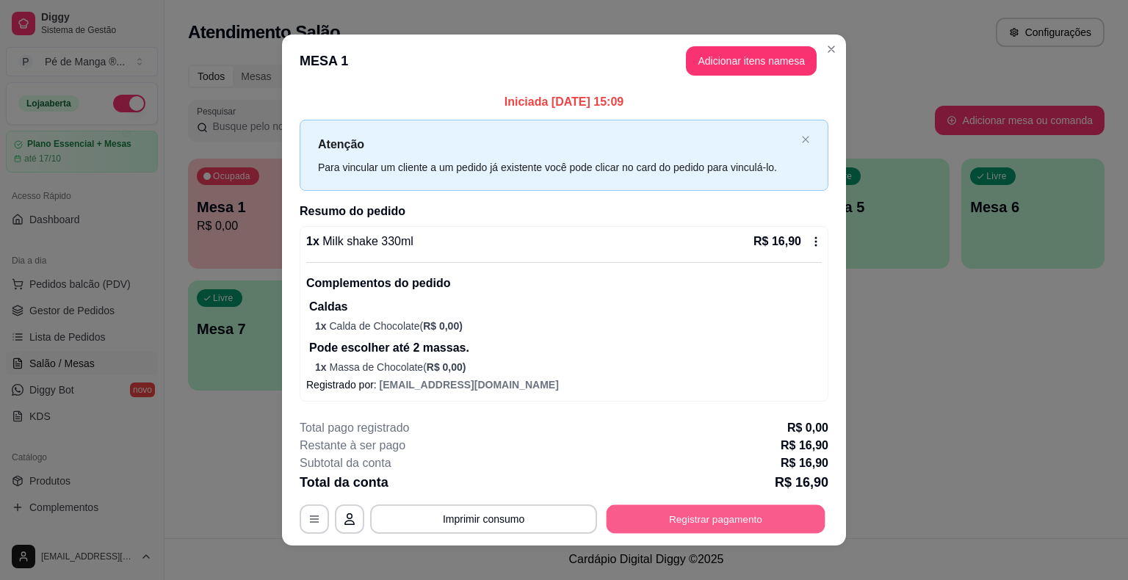
click at [650, 515] on button "Registrar pagamento" at bounding box center [715, 519] width 219 height 29
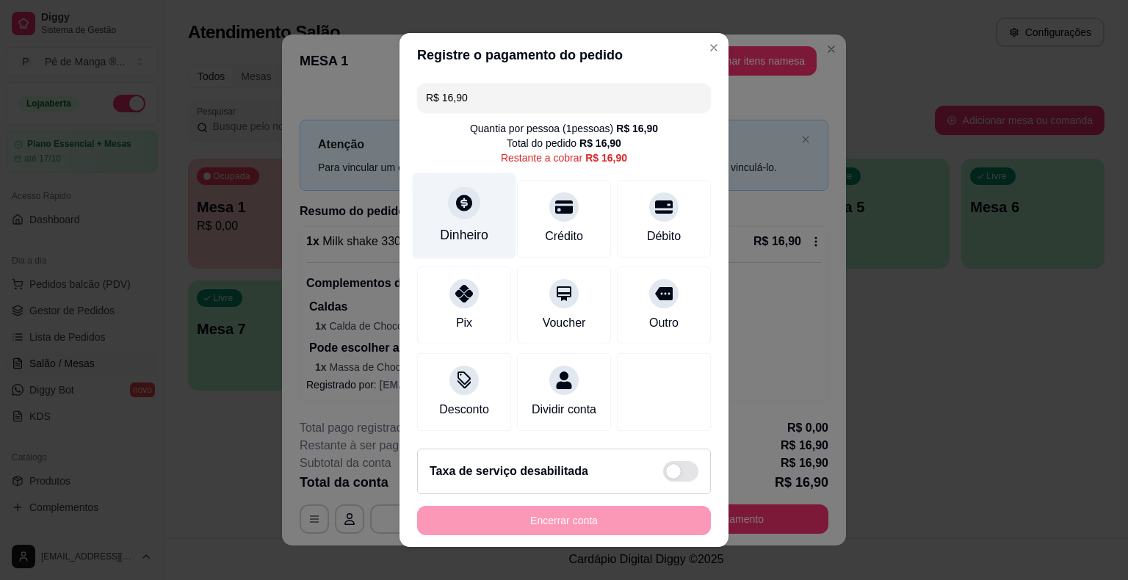
click at [460, 231] on div "Dinheiro" at bounding box center [464, 234] width 48 height 19
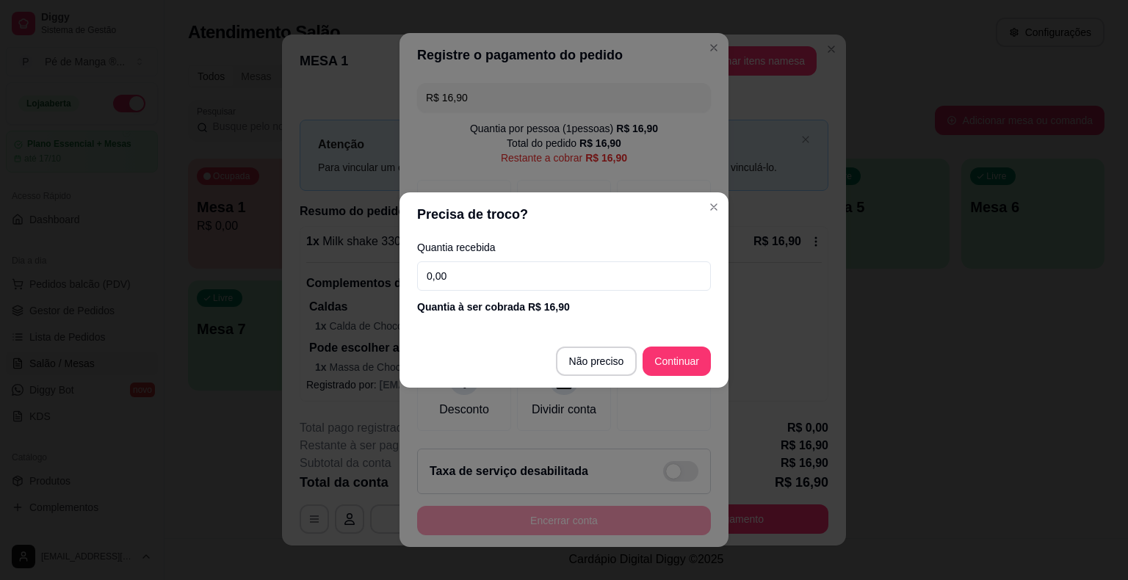
click at [531, 280] on input "0,00" at bounding box center [564, 275] width 294 height 29
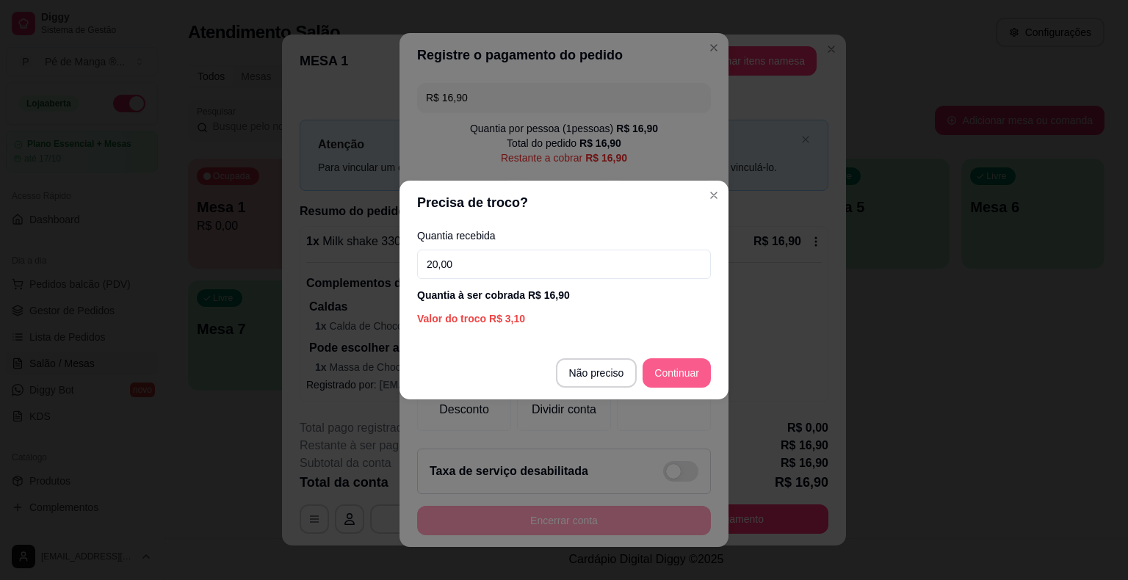
type input "20,00"
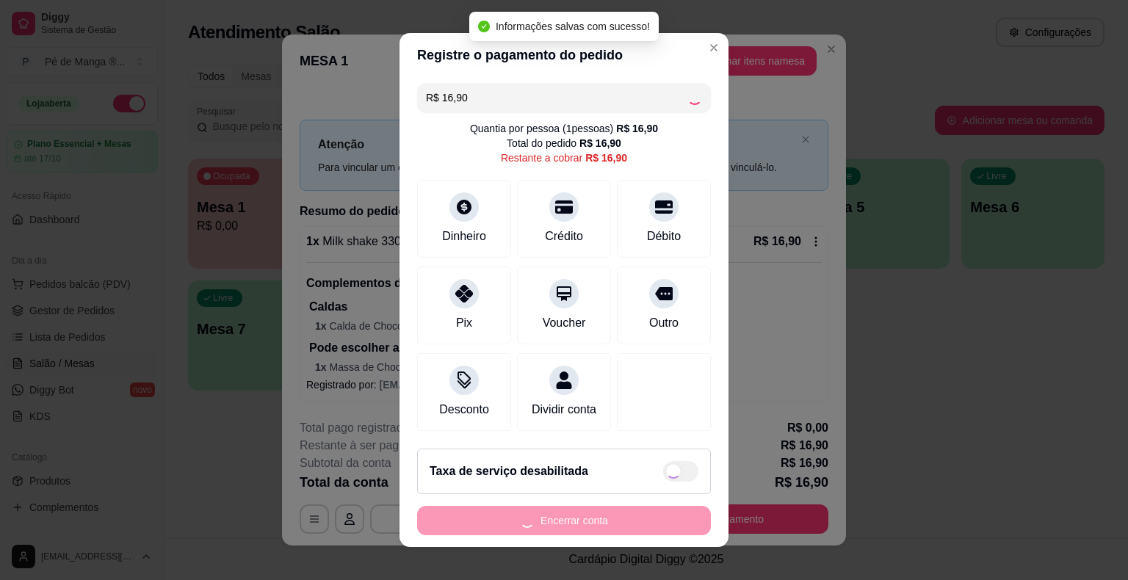
type input "R$ 0,00"
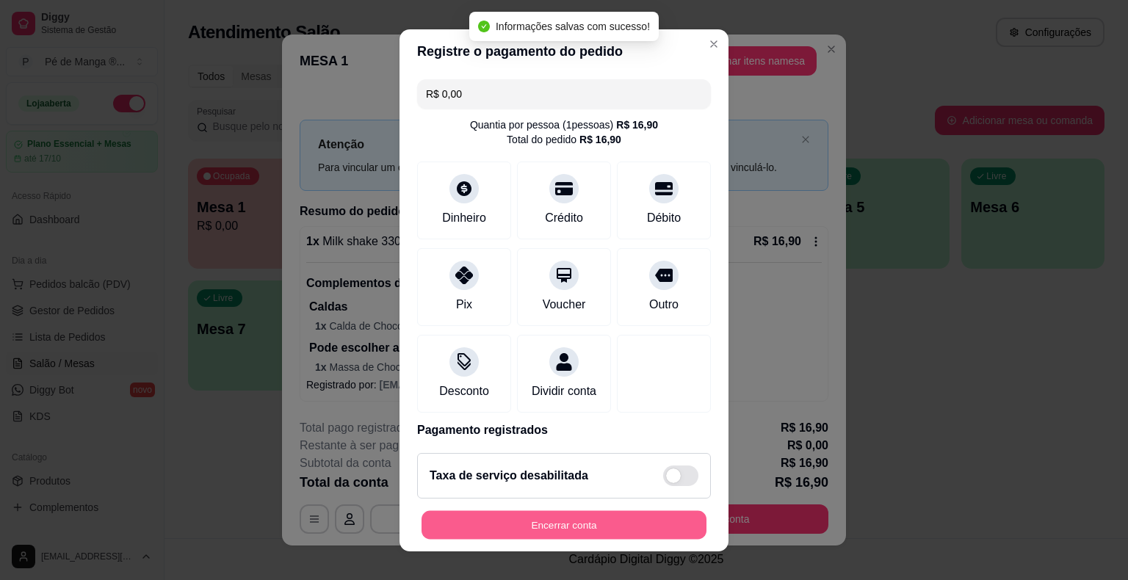
click at [595, 529] on button "Encerrar conta" at bounding box center [563, 524] width 285 height 29
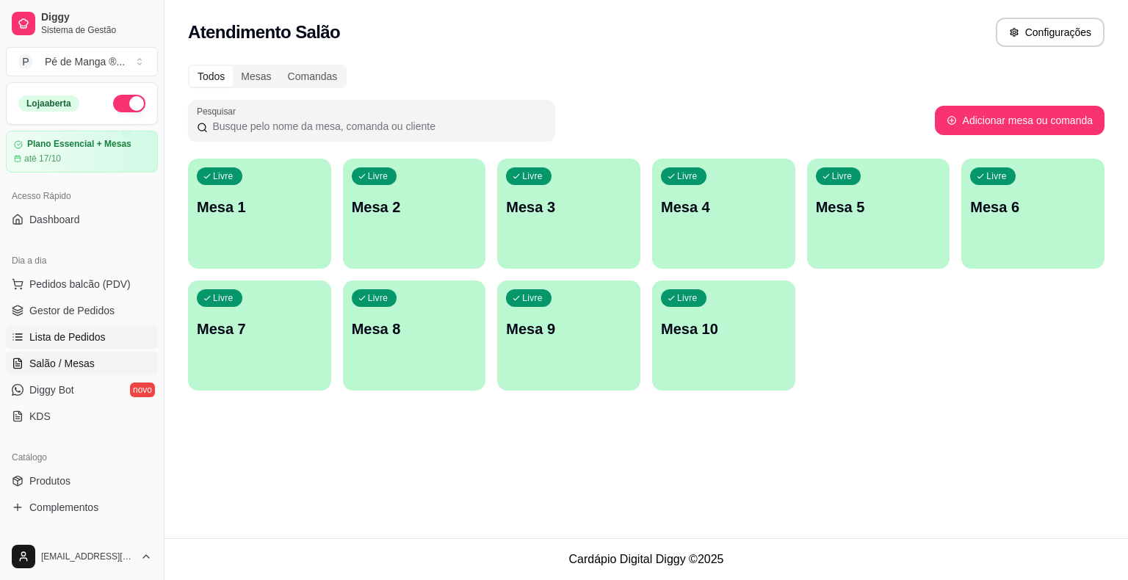
click at [100, 340] on span "Lista de Pedidos" at bounding box center [67, 337] width 76 height 15
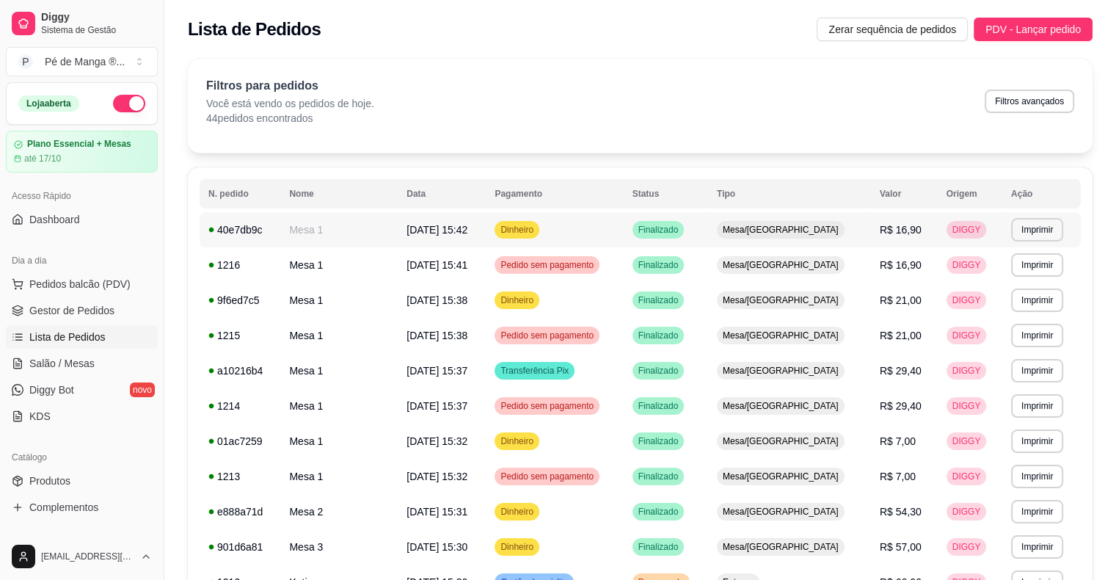
click at [1032, 235] on button "Imprimir" at bounding box center [1038, 229] width 52 height 23
click at [1008, 275] on button "IMPRESSORA" at bounding box center [1009, 280] width 103 height 23
click at [79, 307] on span "Gestor de Pedidos" at bounding box center [71, 310] width 85 height 15
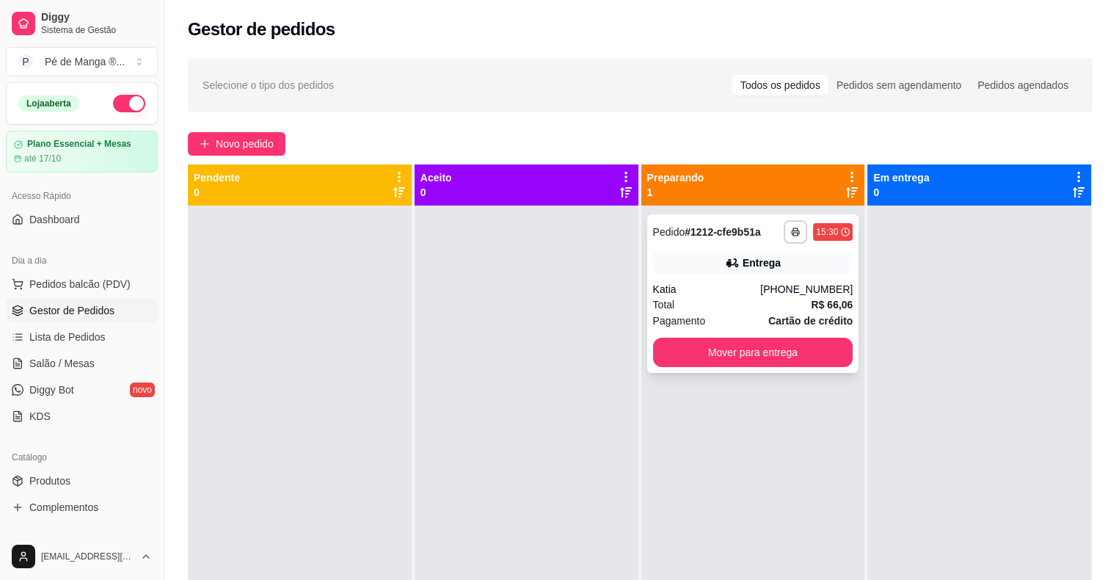
click at [684, 297] on div "**********" at bounding box center [753, 293] width 212 height 159
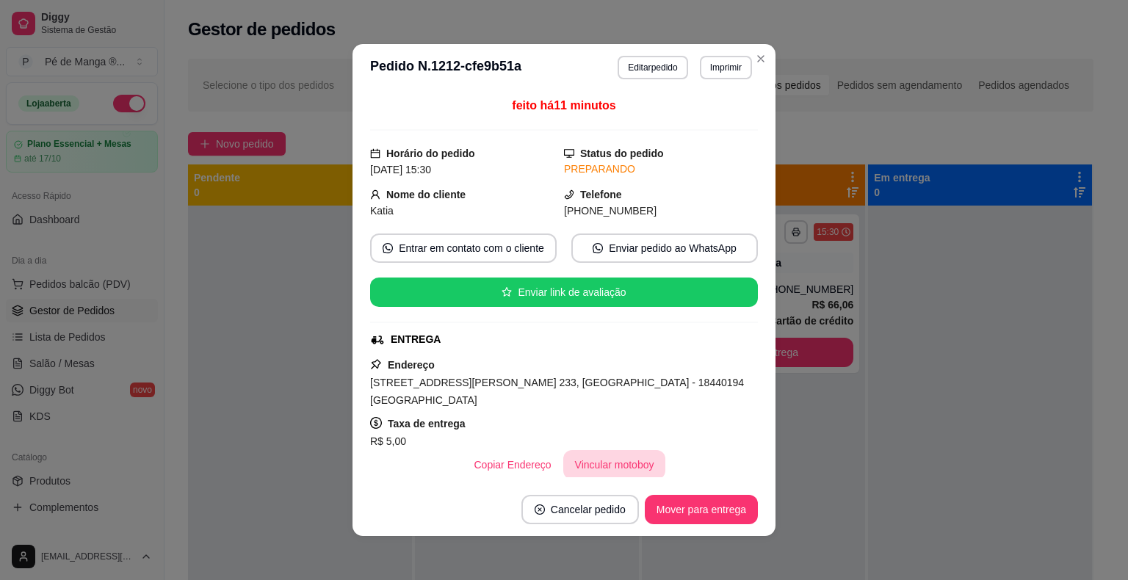
click at [620, 471] on button "Vincular motoboy" at bounding box center [614, 464] width 103 height 29
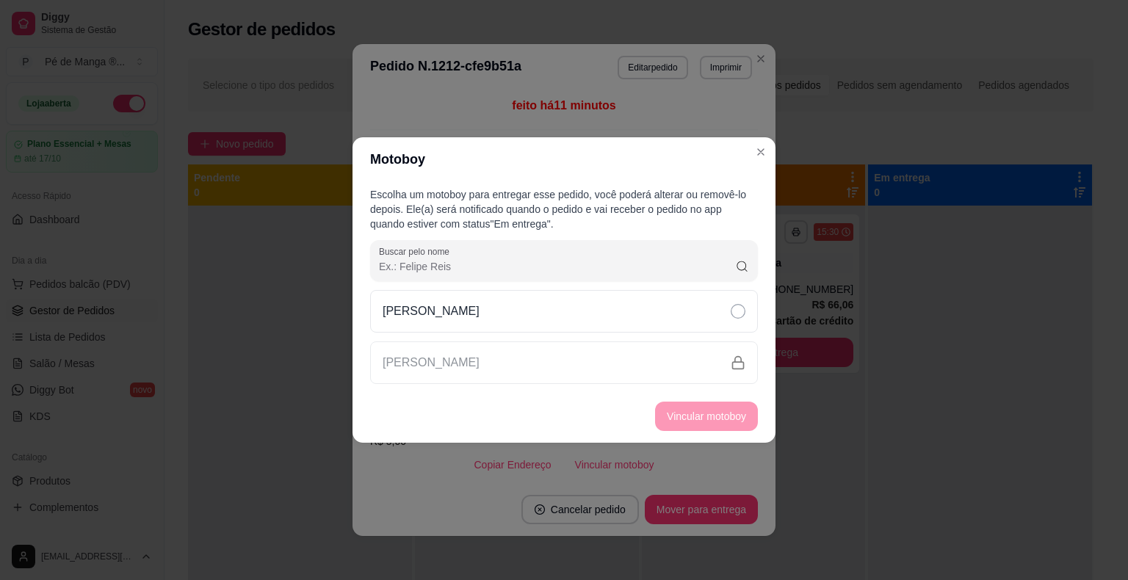
drag, startPoint x: 675, startPoint y: 311, endPoint x: 702, endPoint y: 371, distance: 65.4
click at [675, 312] on div "[PERSON_NAME]" at bounding box center [564, 311] width 388 height 43
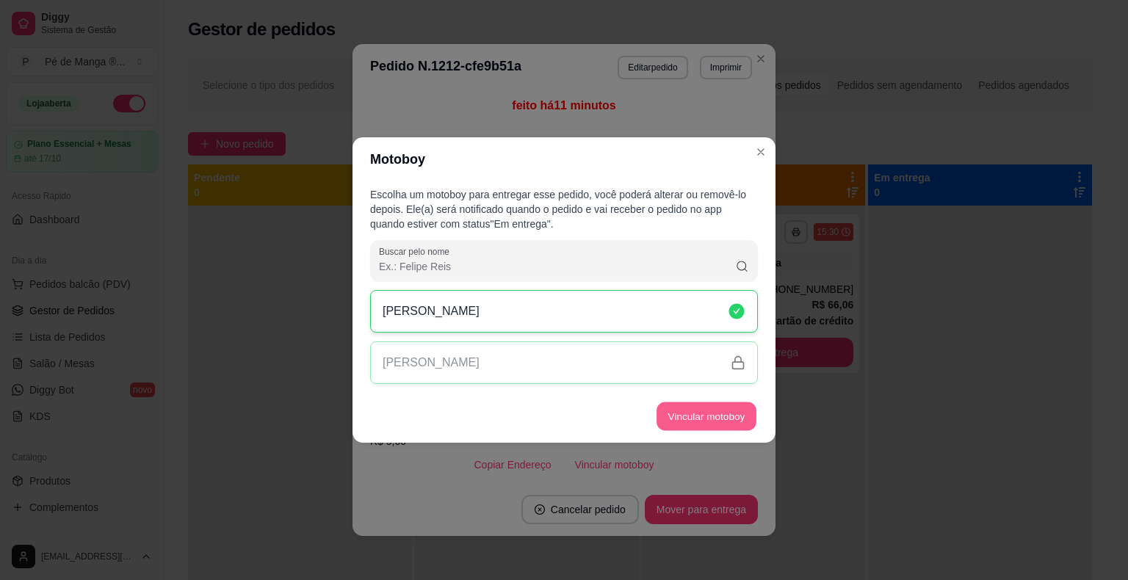
click at [727, 415] on button "Vincular motoboy" at bounding box center [706, 416] width 100 height 29
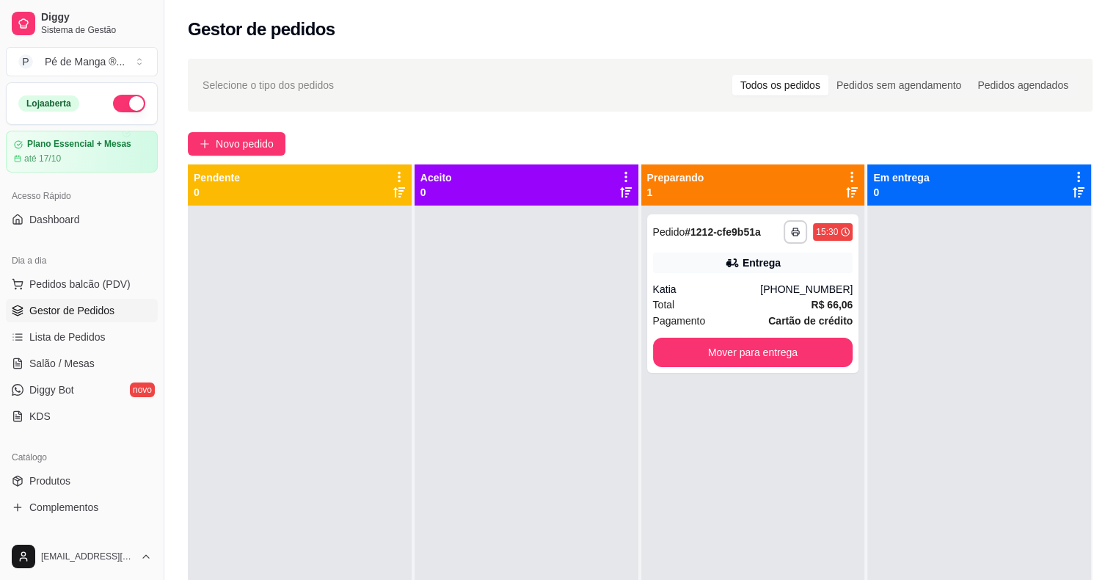
click at [943, 337] on div at bounding box center [980, 496] width 224 height 580
click at [722, 316] on div "Pagamento Cartão de crédito" at bounding box center [753, 321] width 200 height 16
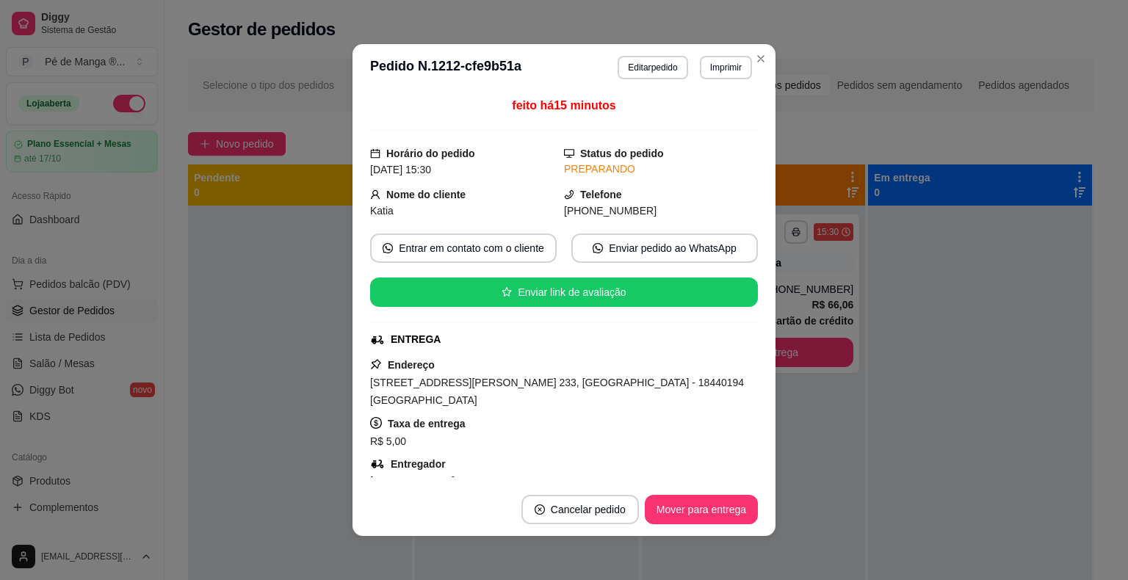
scroll to position [73, 0]
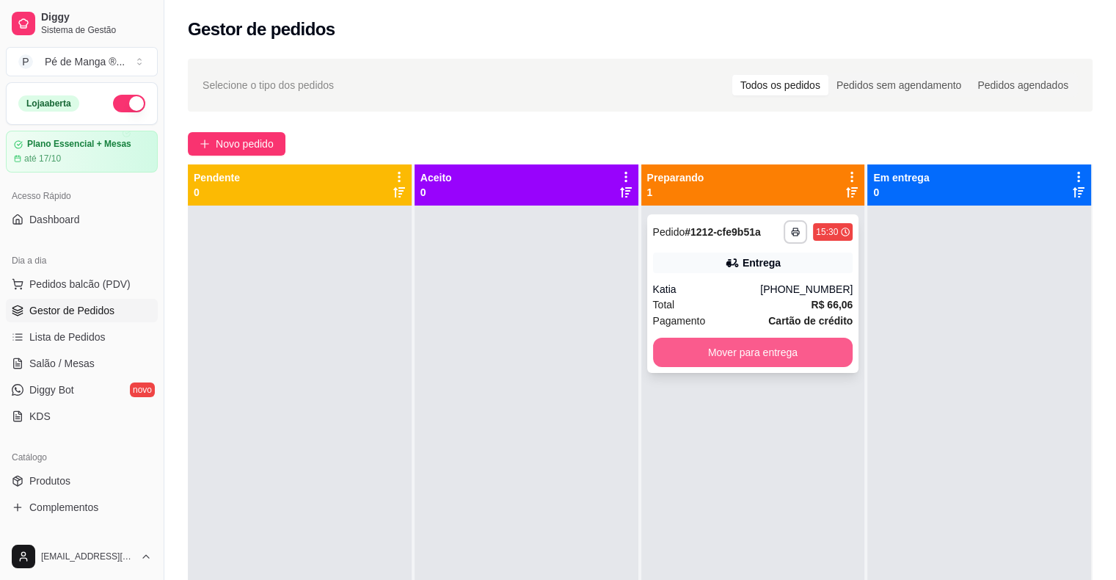
click at [791, 340] on button "Mover para entrega" at bounding box center [753, 352] width 200 height 29
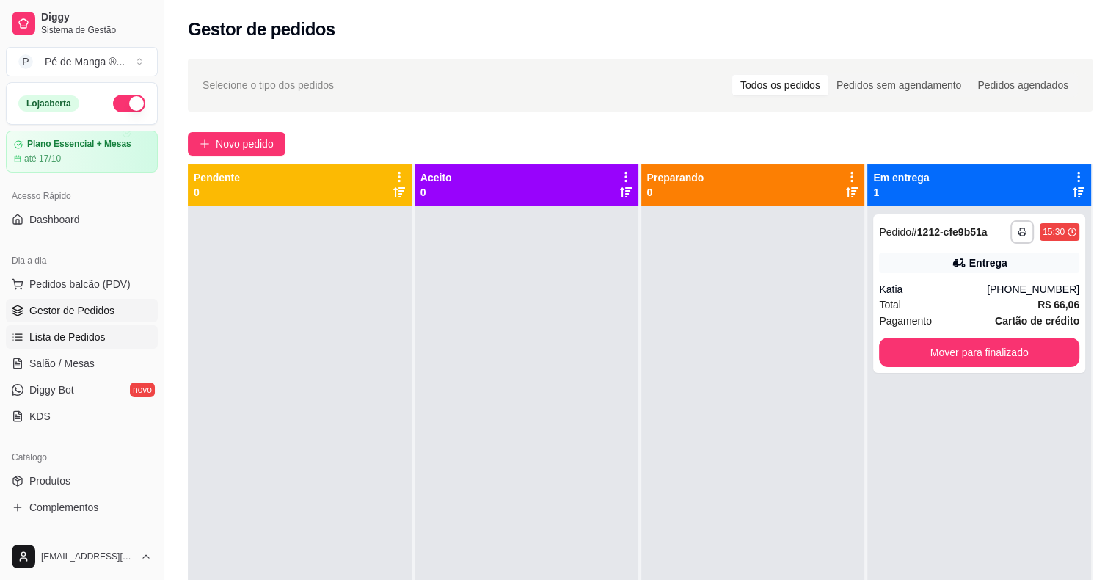
click at [51, 335] on span "Lista de Pedidos" at bounding box center [67, 337] width 76 height 15
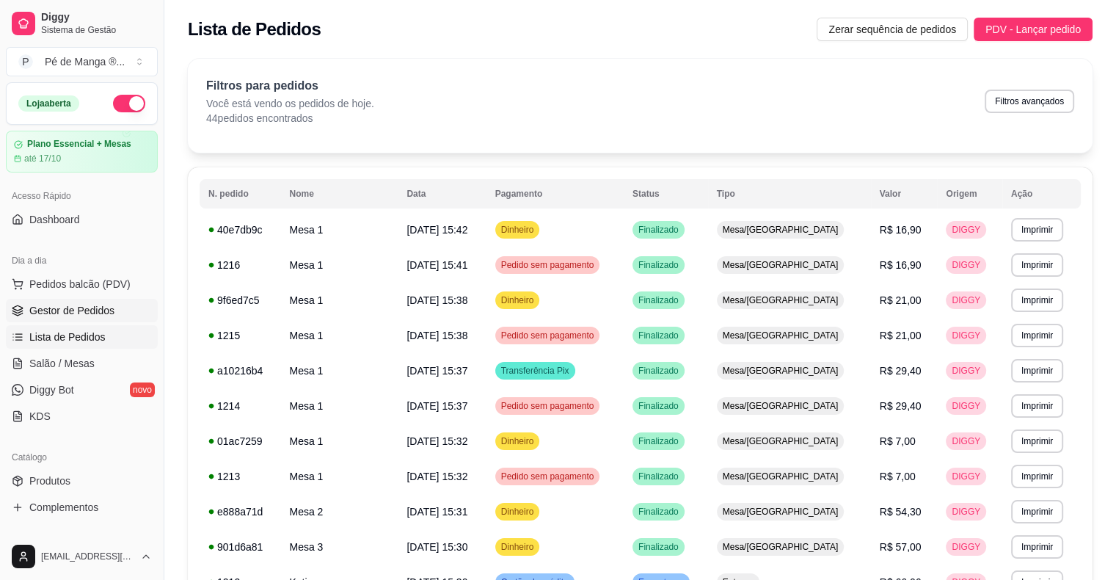
click at [65, 307] on span "Gestor de Pedidos" at bounding box center [71, 310] width 85 height 15
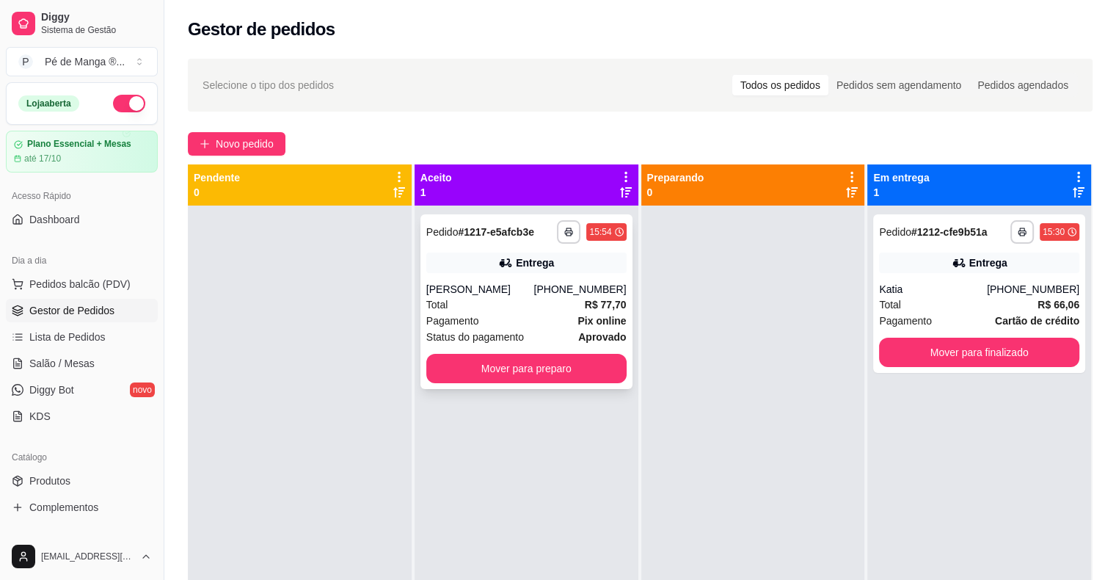
click at [493, 322] on div "Pagamento Pix online" at bounding box center [526, 321] width 200 height 16
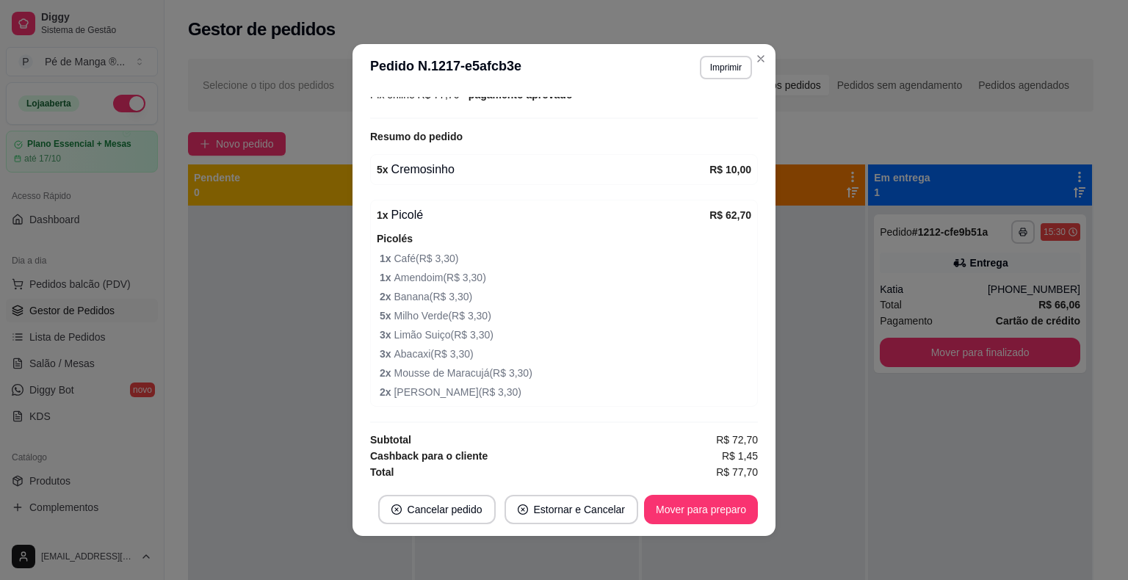
scroll to position [426, 0]
click at [672, 512] on button "Mover para preparo" at bounding box center [701, 509] width 114 height 29
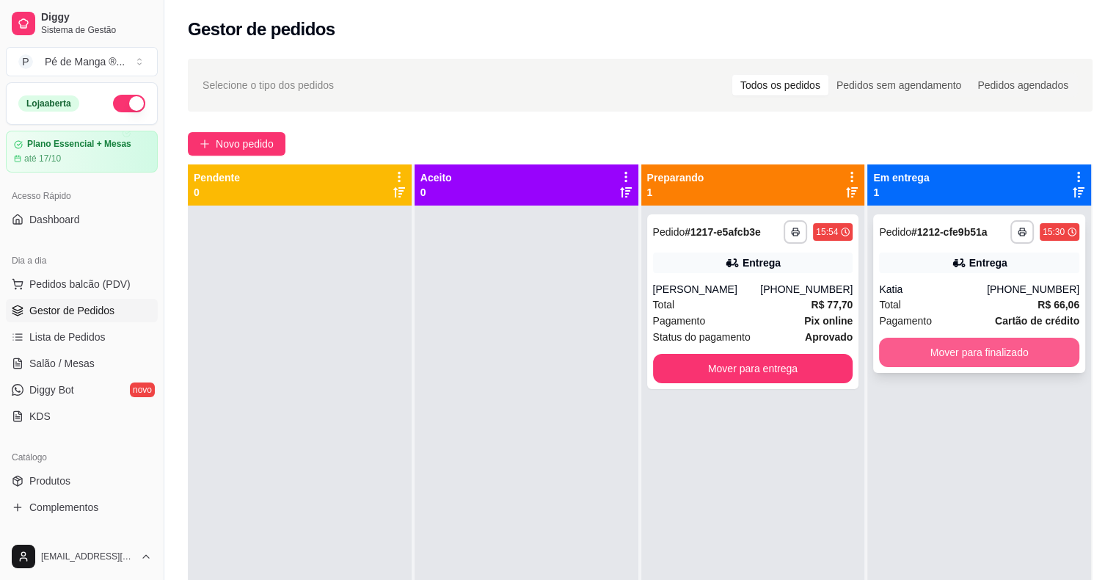
click at [923, 357] on button "Mover para finalizado" at bounding box center [979, 352] width 200 height 29
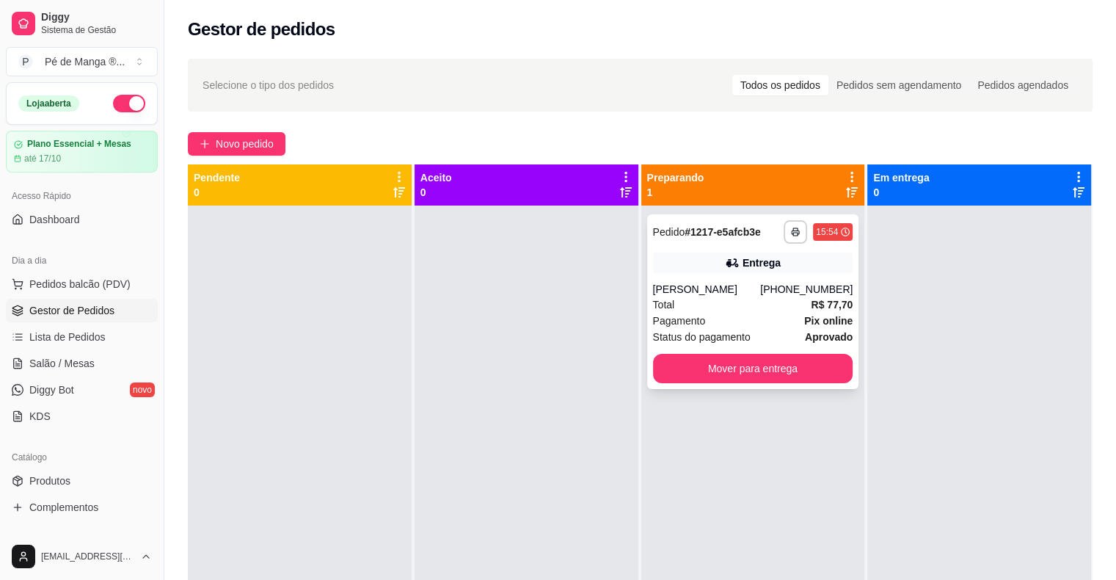
click at [780, 323] on div "Pagamento Pix online" at bounding box center [753, 321] width 200 height 16
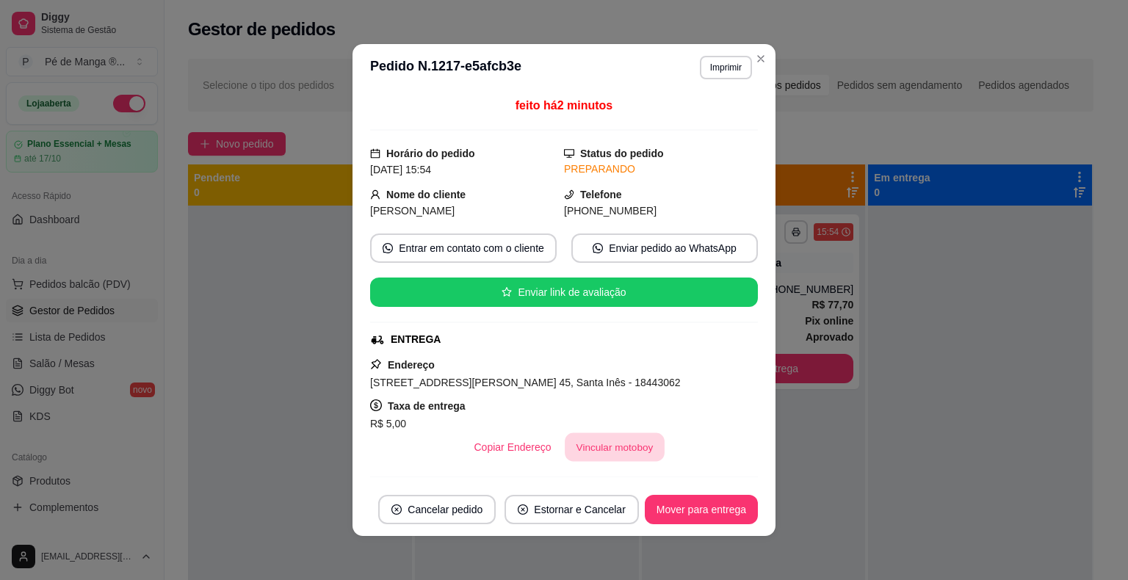
click at [620, 446] on button "Vincular motoboy" at bounding box center [614, 447] width 100 height 29
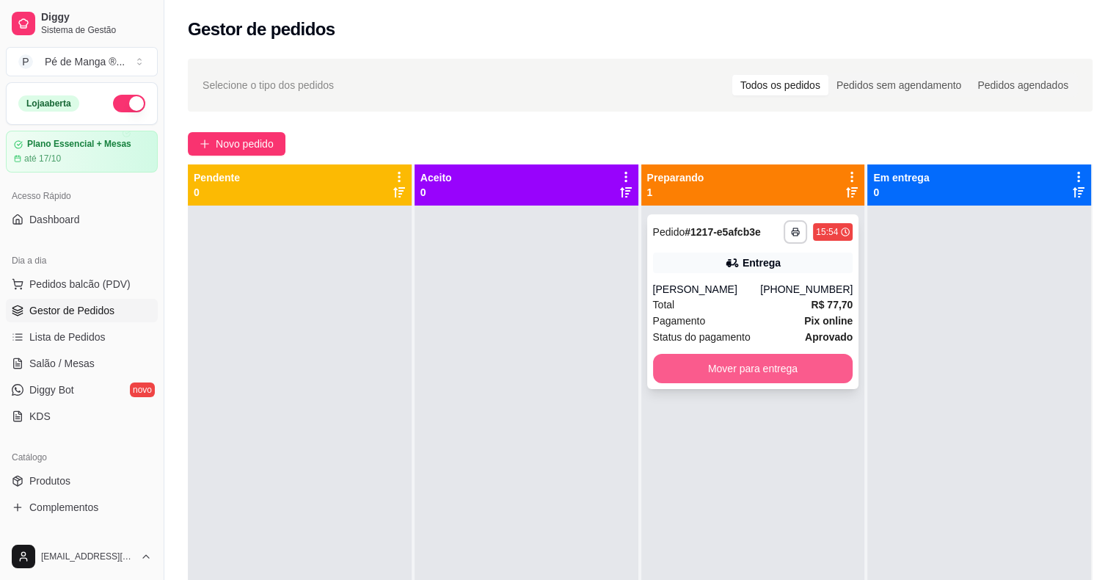
click at [723, 327] on div "Pagamento Pix online" at bounding box center [753, 321] width 200 height 16
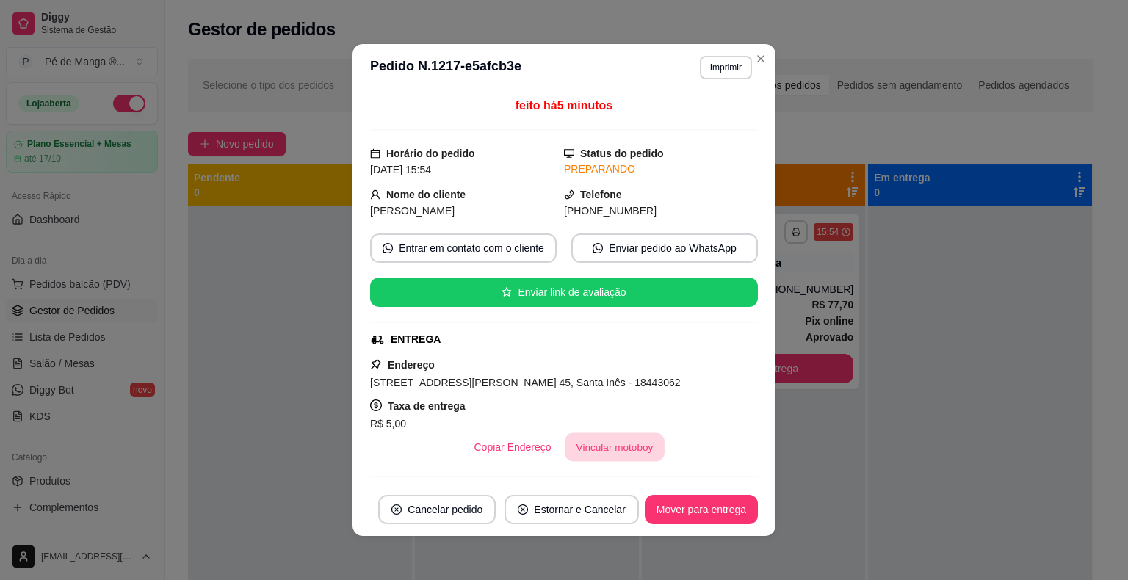
click at [619, 446] on button "Vincular motoboy" at bounding box center [614, 447] width 100 height 29
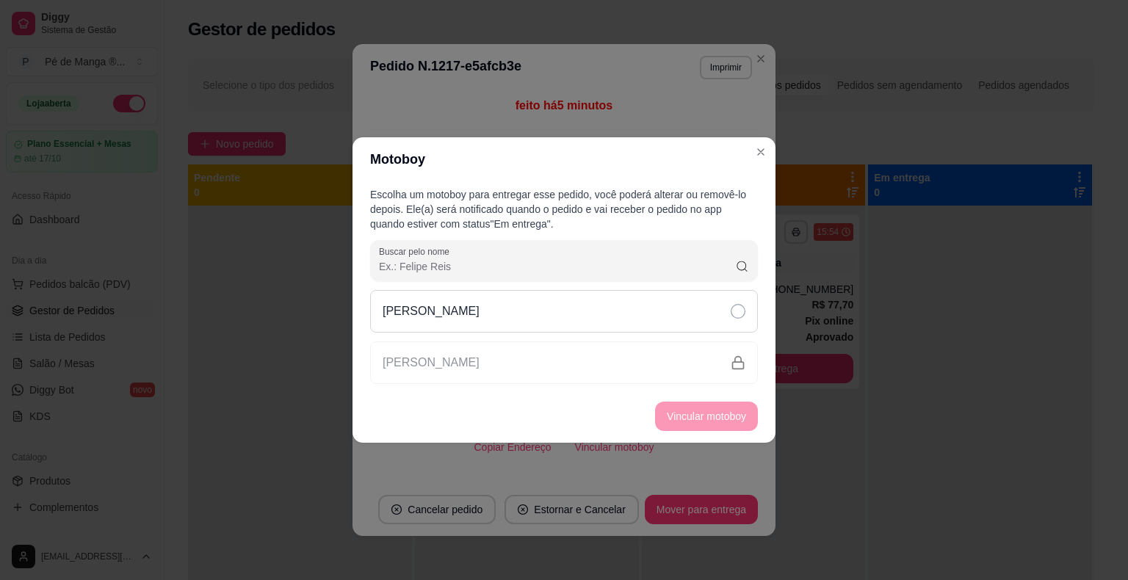
click at [614, 330] on div "[PERSON_NAME]" at bounding box center [564, 311] width 388 height 43
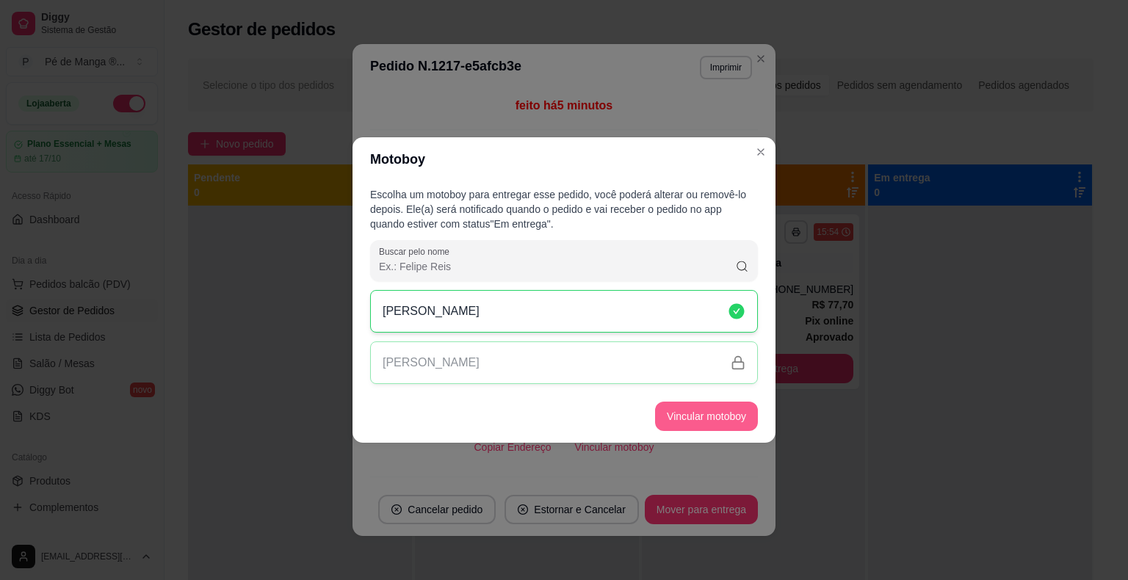
click at [716, 420] on button "Vincular motoboy" at bounding box center [706, 416] width 103 height 29
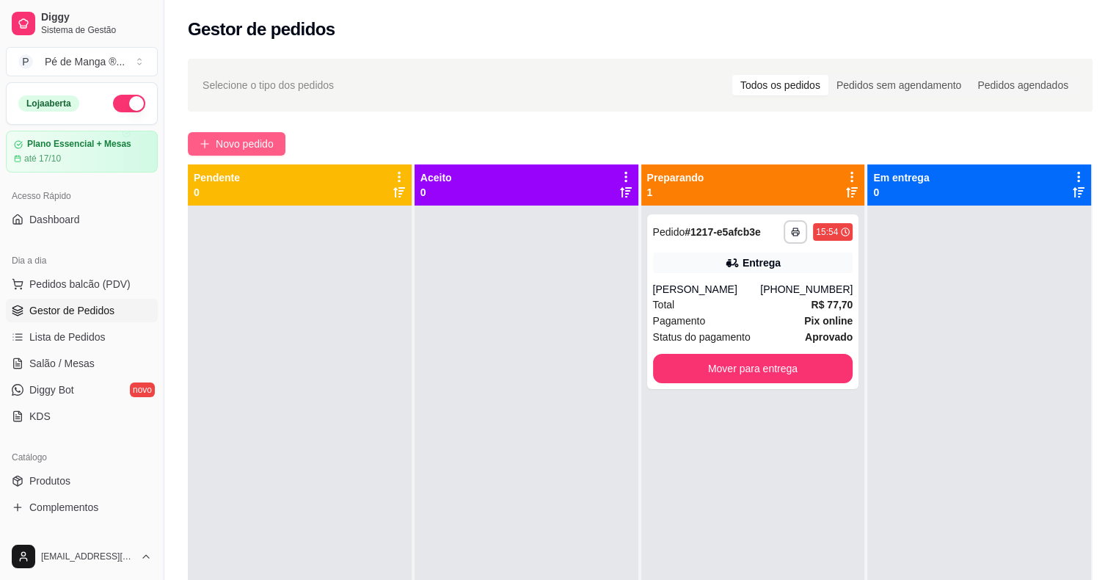
click at [235, 151] on span "Novo pedido" at bounding box center [245, 144] width 58 height 16
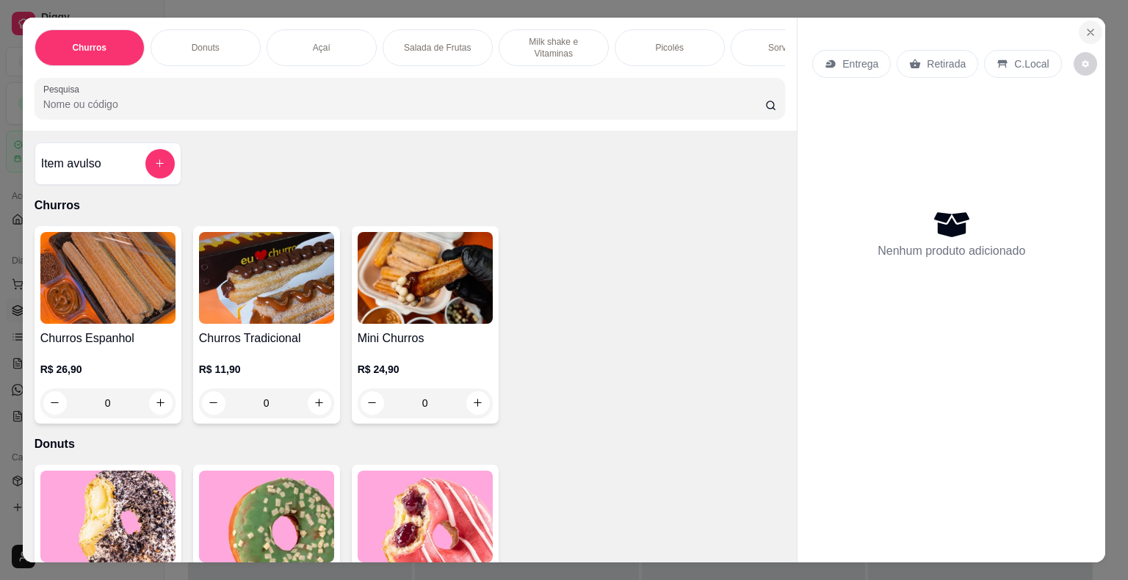
click at [1086, 26] on icon "Close" at bounding box center [1090, 32] width 12 height 12
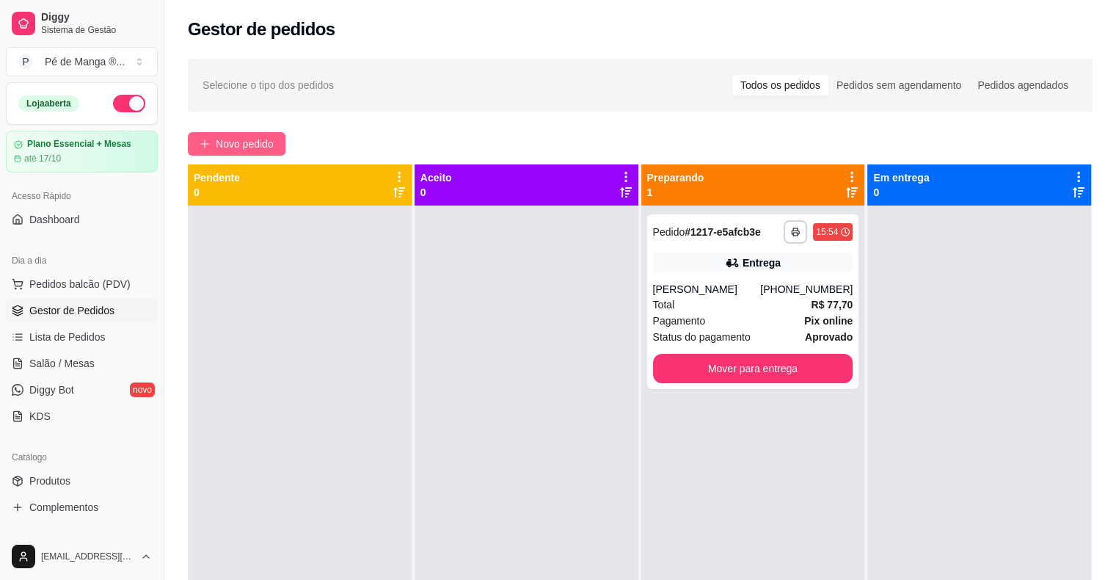
click at [226, 148] on span "Novo pedido" at bounding box center [245, 144] width 58 height 16
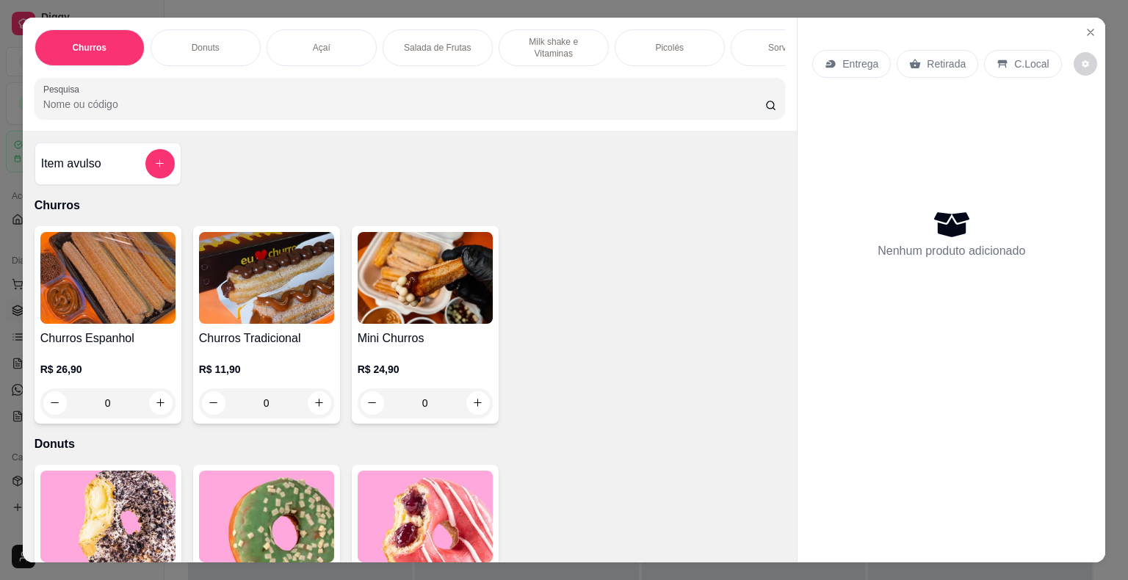
click at [298, 57] on div "Açaí" at bounding box center [321, 47] width 110 height 37
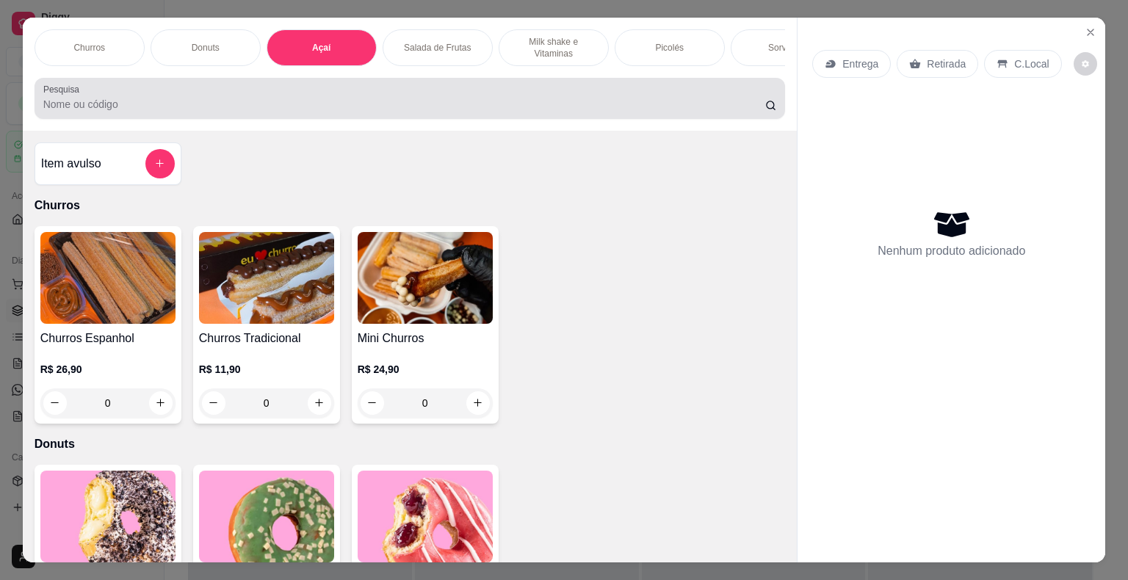
scroll to position [35, 0]
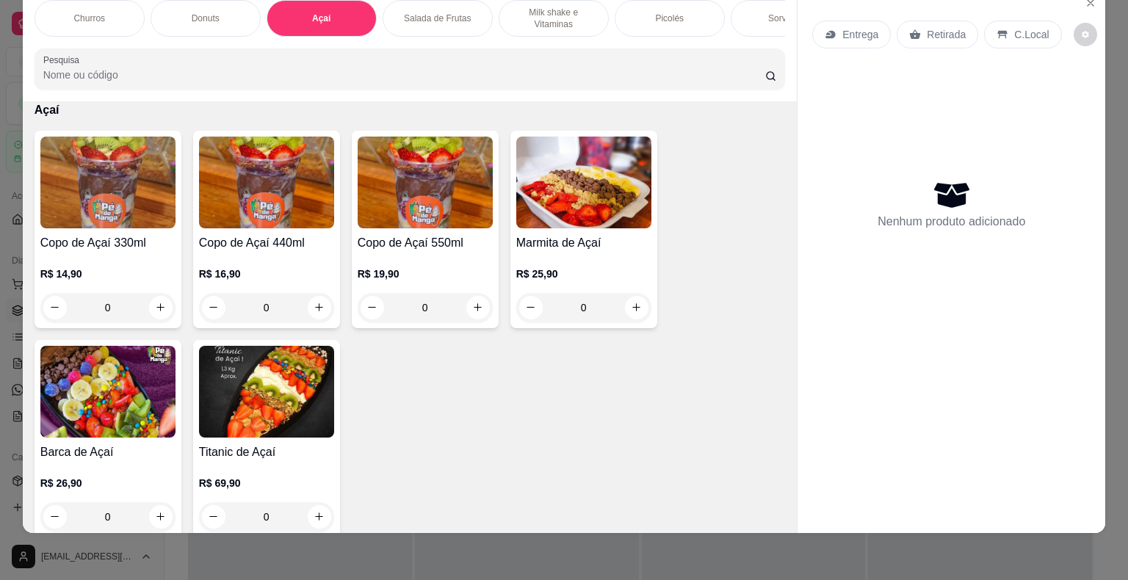
click at [89, 425] on img at bounding box center [107, 392] width 135 height 92
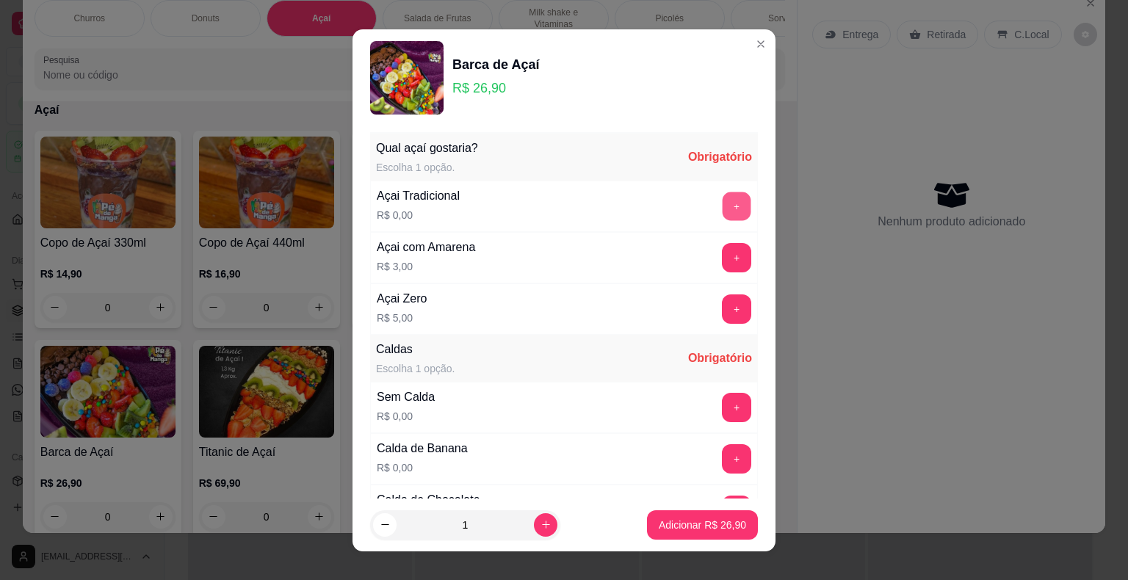
click at [722, 205] on button "+" at bounding box center [736, 206] width 29 height 29
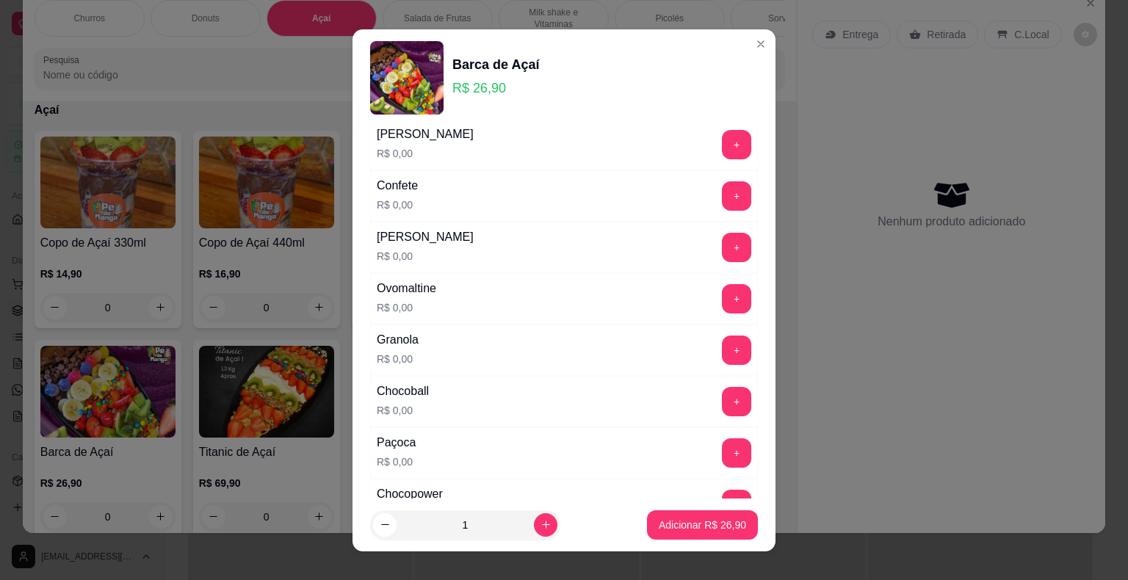
scroll to position [954, 0]
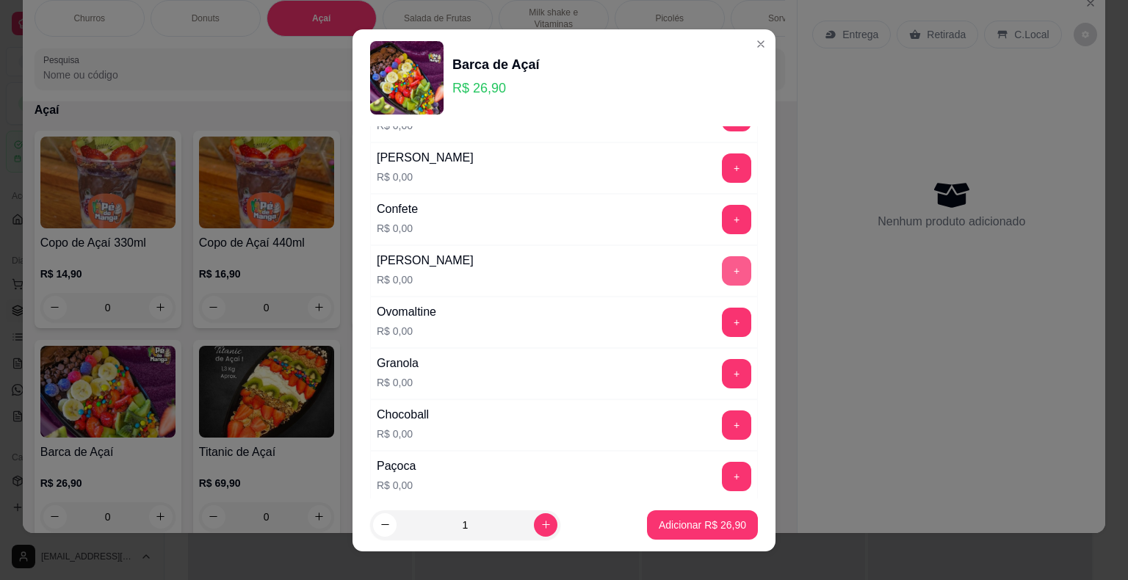
click at [722, 258] on button "+" at bounding box center [736, 270] width 29 height 29
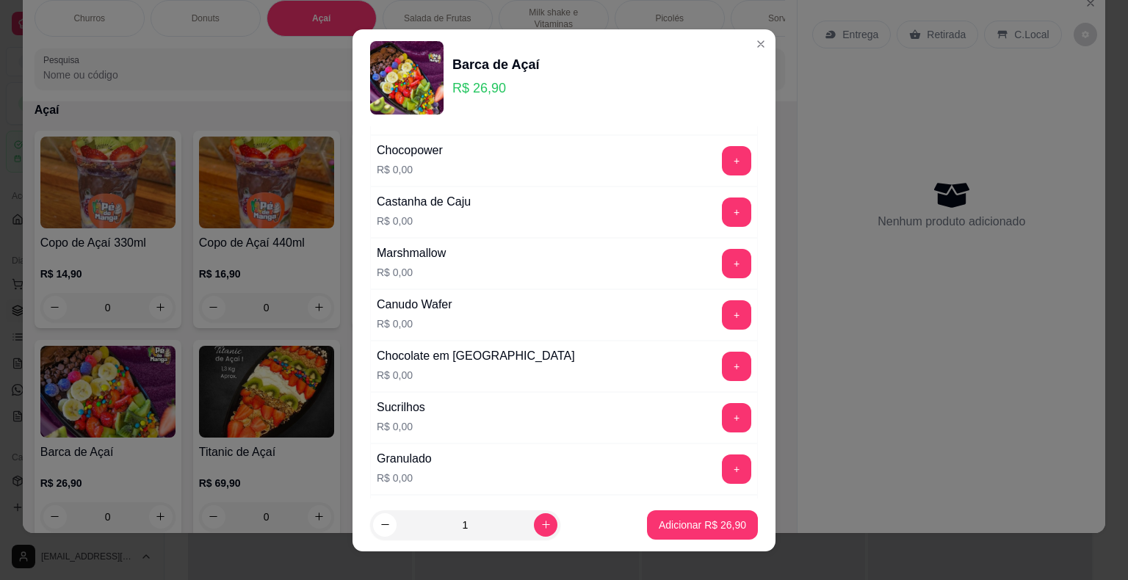
scroll to position [1395, 0]
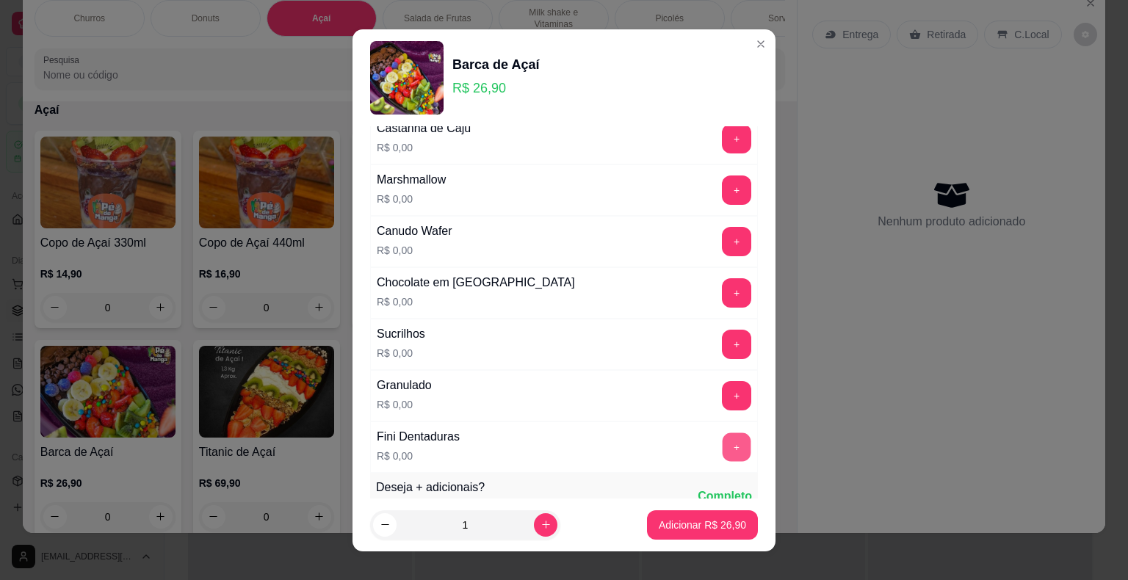
click at [722, 441] on button "+" at bounding box center [736, 446] width 29 height 29
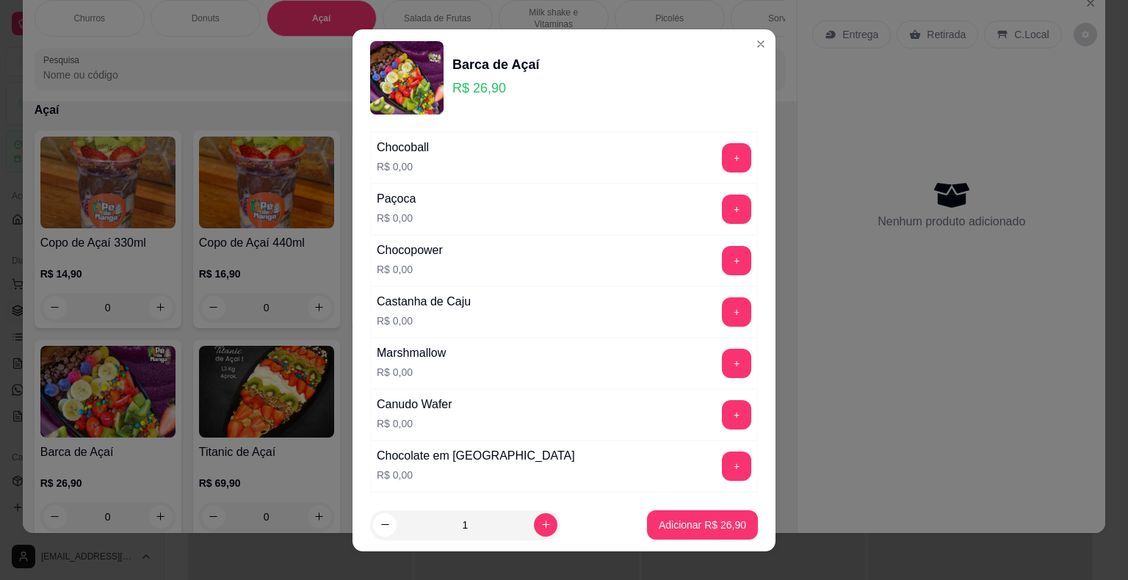
scroll to position [1174, 0]
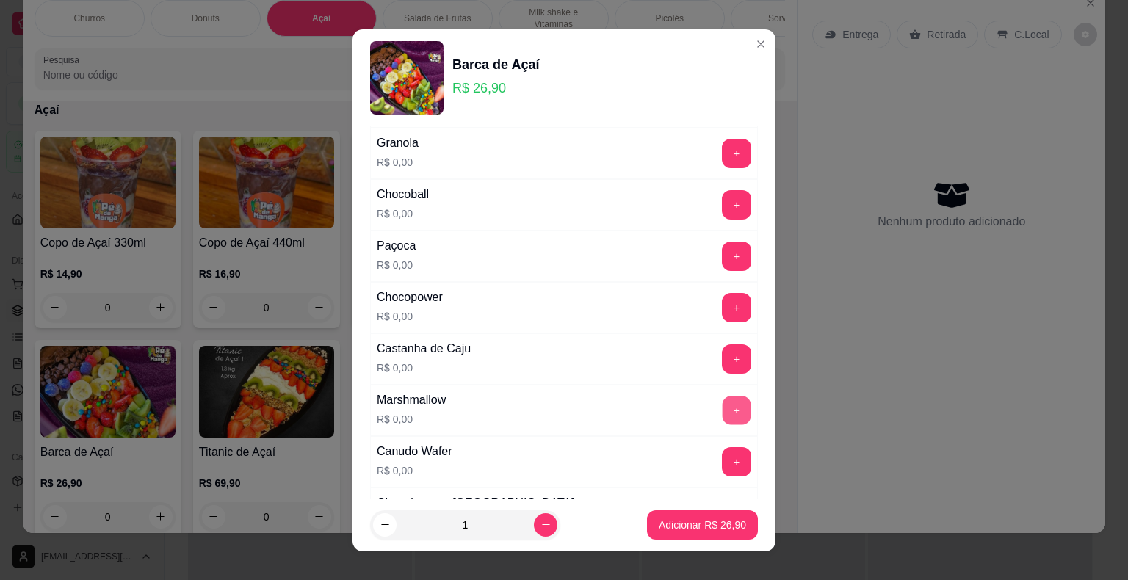
click at [722, 413] on button "+" at bounding box center [736, 410] width 29 height 29
click at [656, 399] on button "-" at bounding box center [670, 410] width 29 height 29
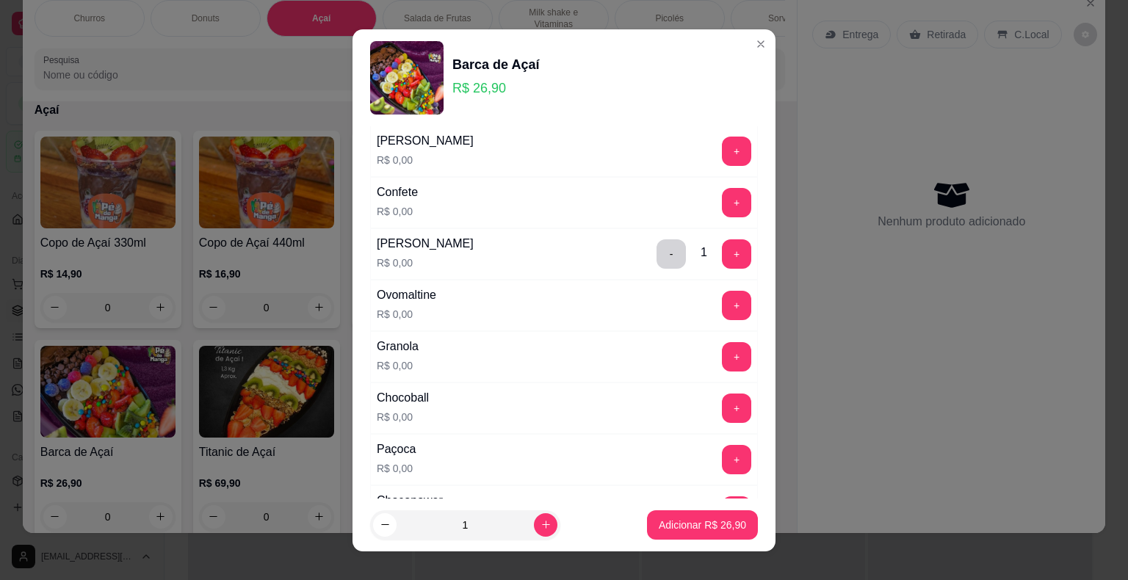
scroll to position [954, 0]
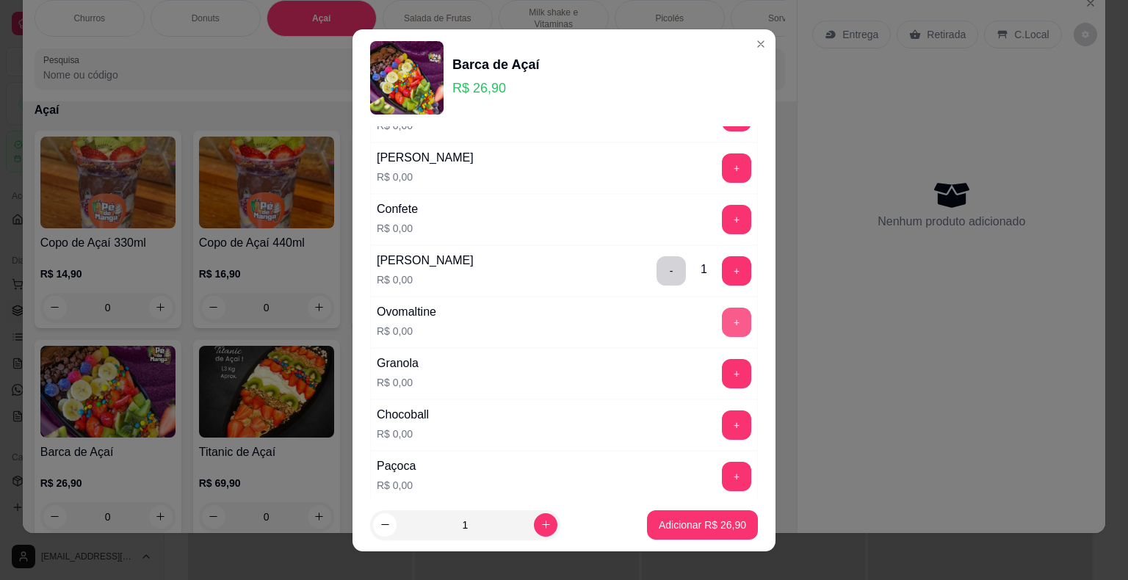
click at [722, 319] on button "+" at bounding box center [736, 322] width 29 height 29
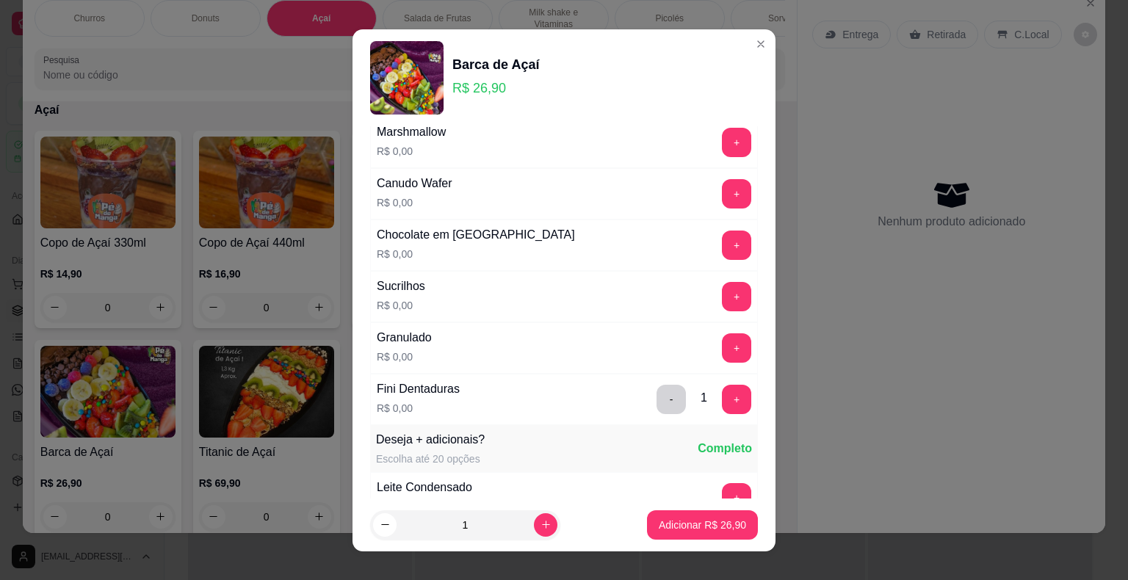
scroll to position [1468, 0]
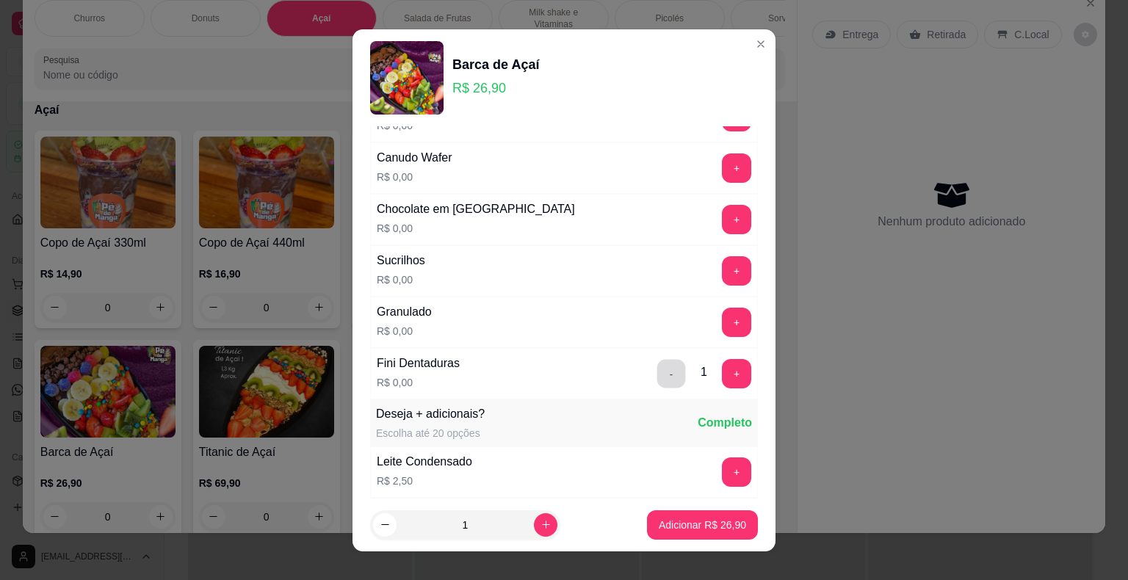
click at [657, 365] on button "-" at bounding box center [671, 373] width 29 height 29
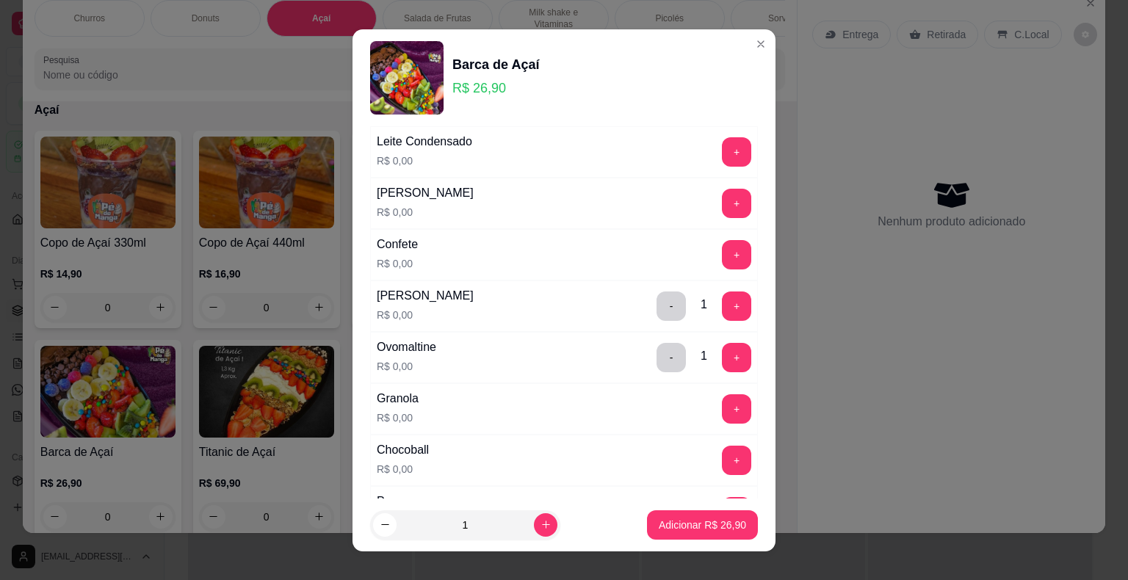
scroll to position [881, 0]
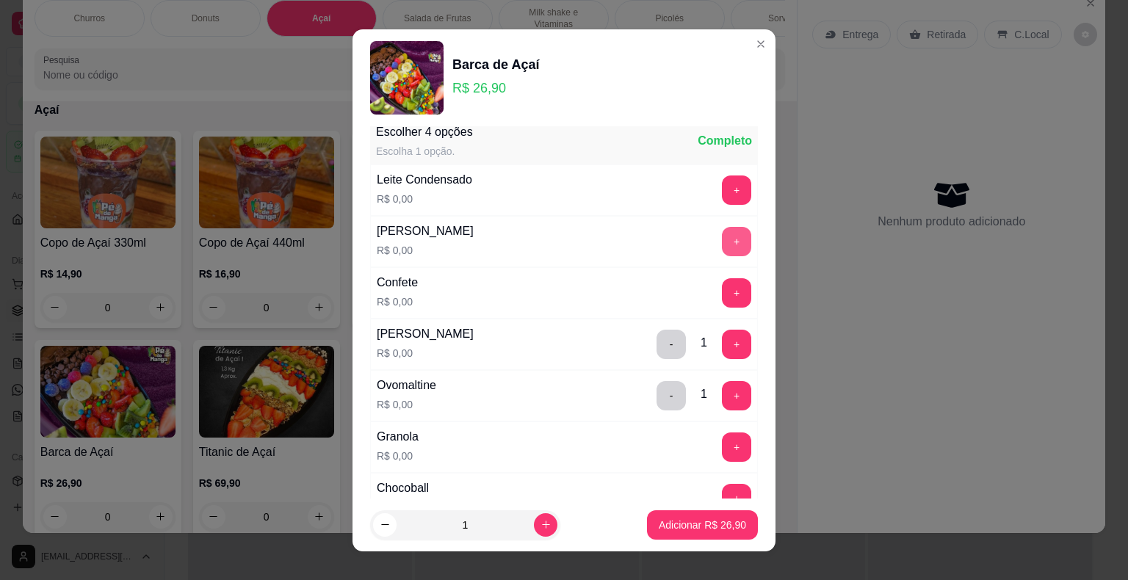
click at [722, 233] on button "+" at bounding box center [736, 241] width 29 height 29
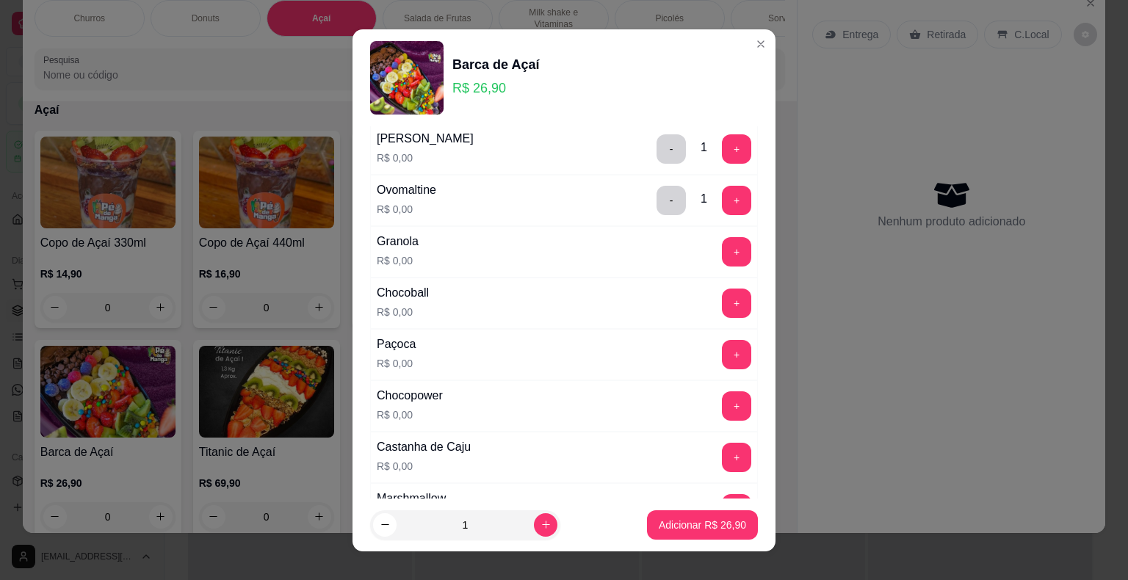
scroll to position [1101, 0]
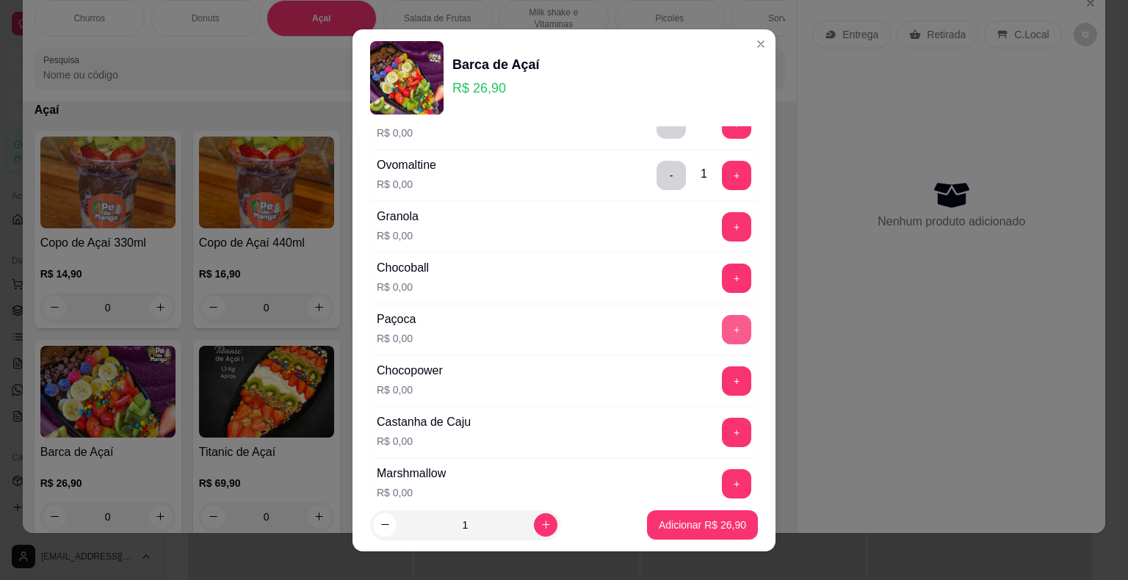
click at [722, 316] on button "+" at bounding box center [736, 329] width 29 height 29
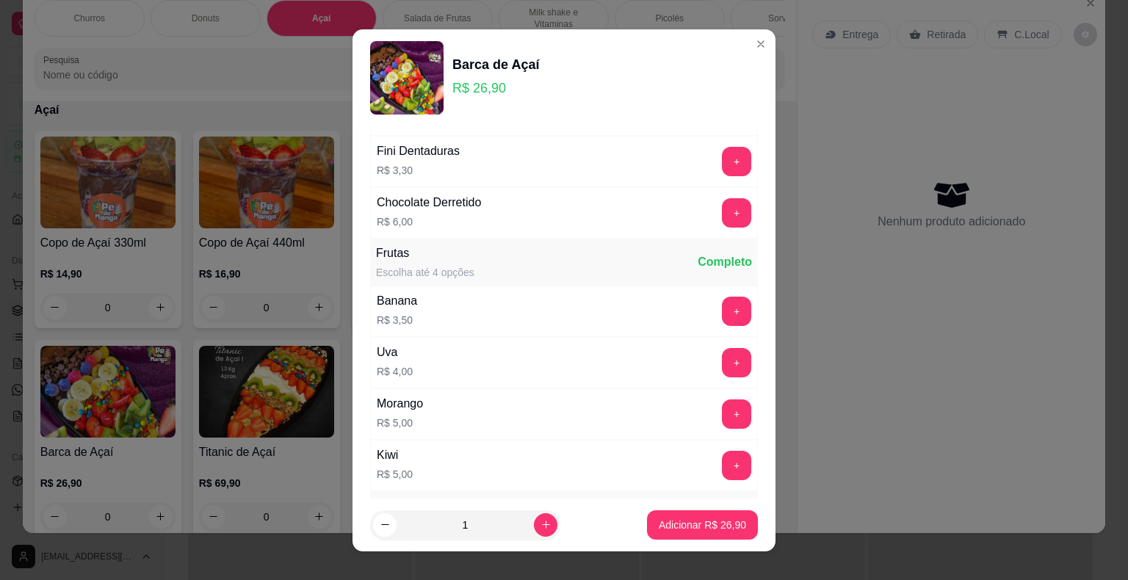
scroll to position [2599, 0]
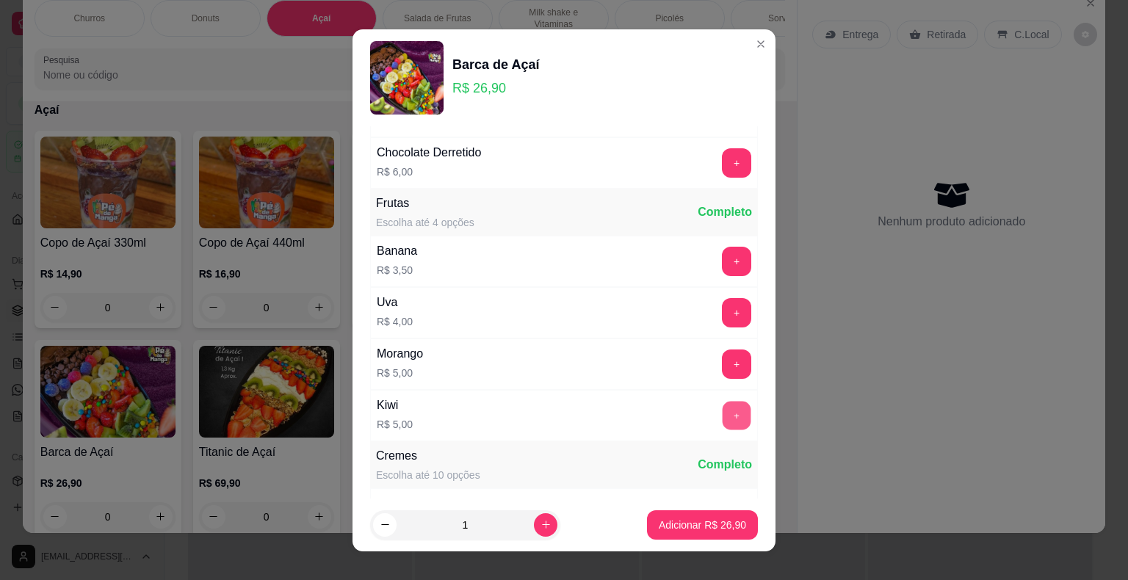
click at [722, 401] on button "+" at bounding box center [736, 415] width 29 height 29
click at [722, 349] on button "+" at bounding box center [736, 363] width 29 height 29
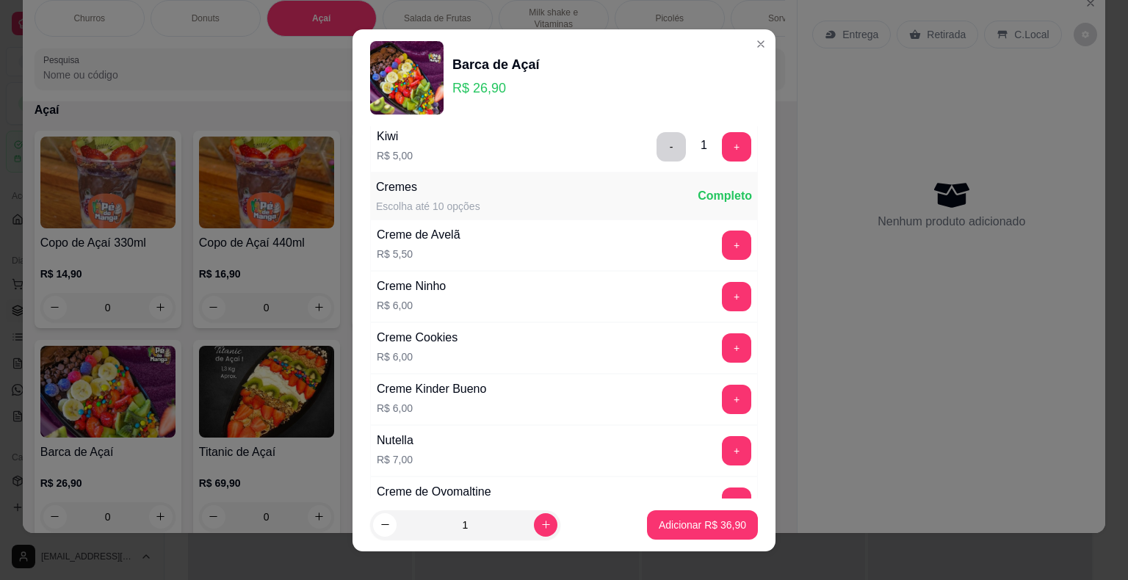
scroll to position [2966, 0]
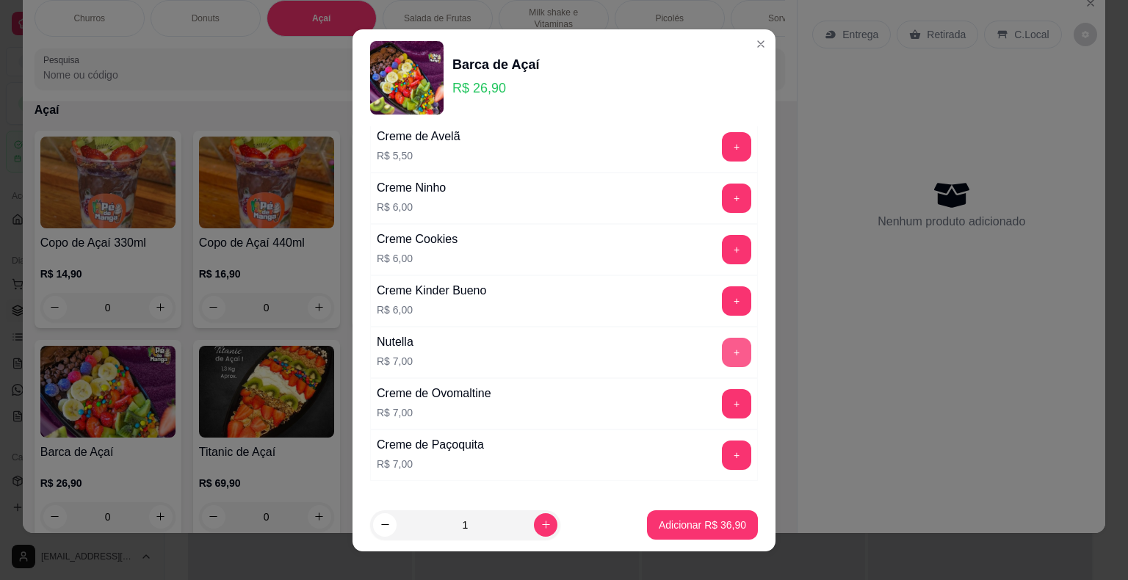
click at [722, 338] on button "+" at bounding box center [736, 352] width 29 height 29
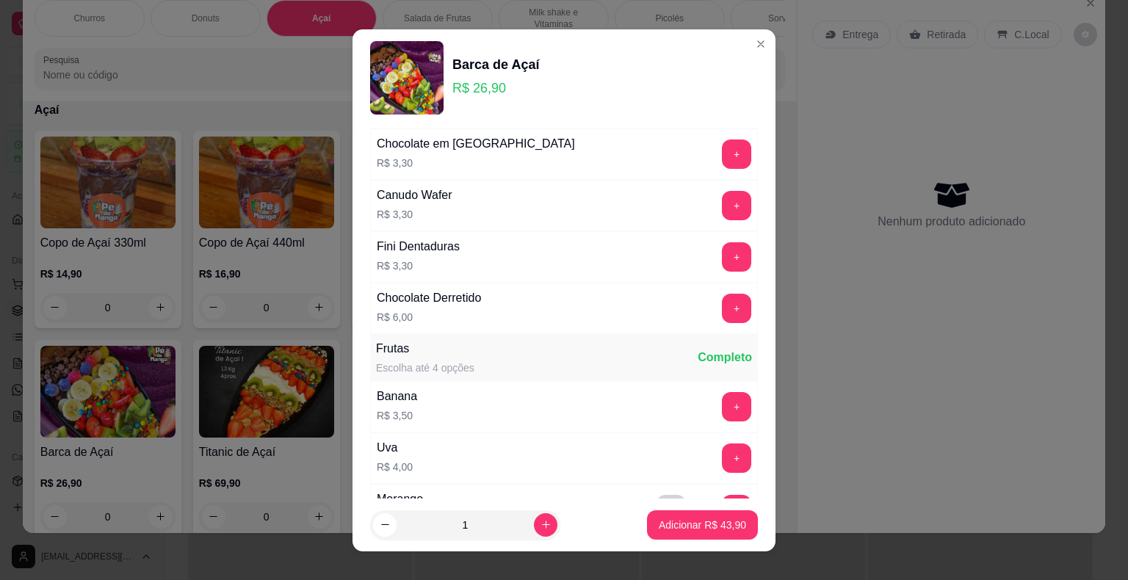
scroll to position [2452, 0]
click at [722, 297] on button "+" at bounding box center [736, 309] width 29 height 29
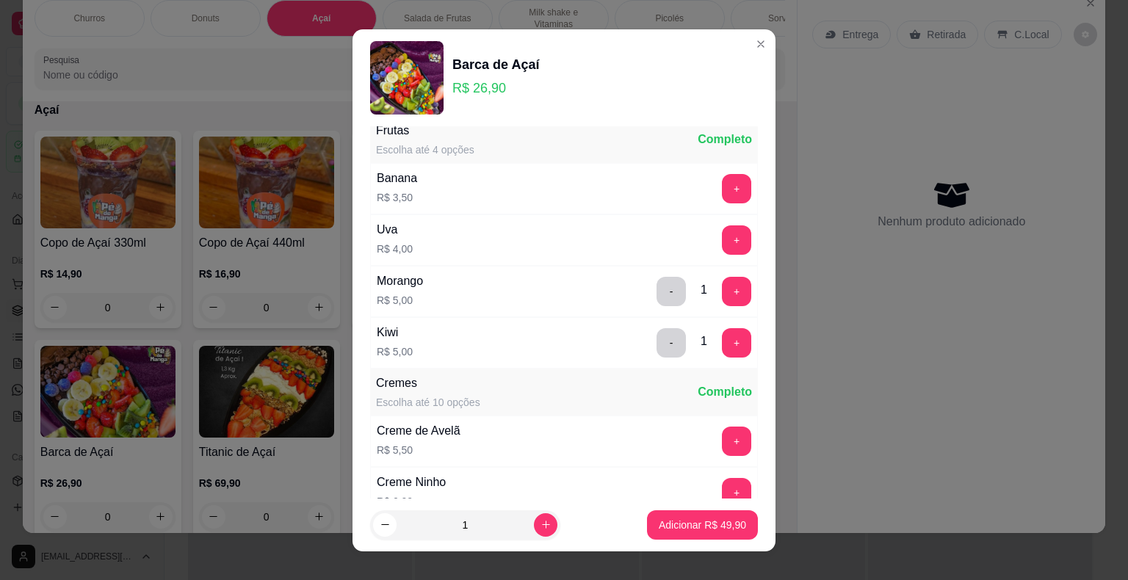
scroll to position [2673, 0]
click at [656, 327] on button "-" at bounding box center [670, 341] width 29 height 29
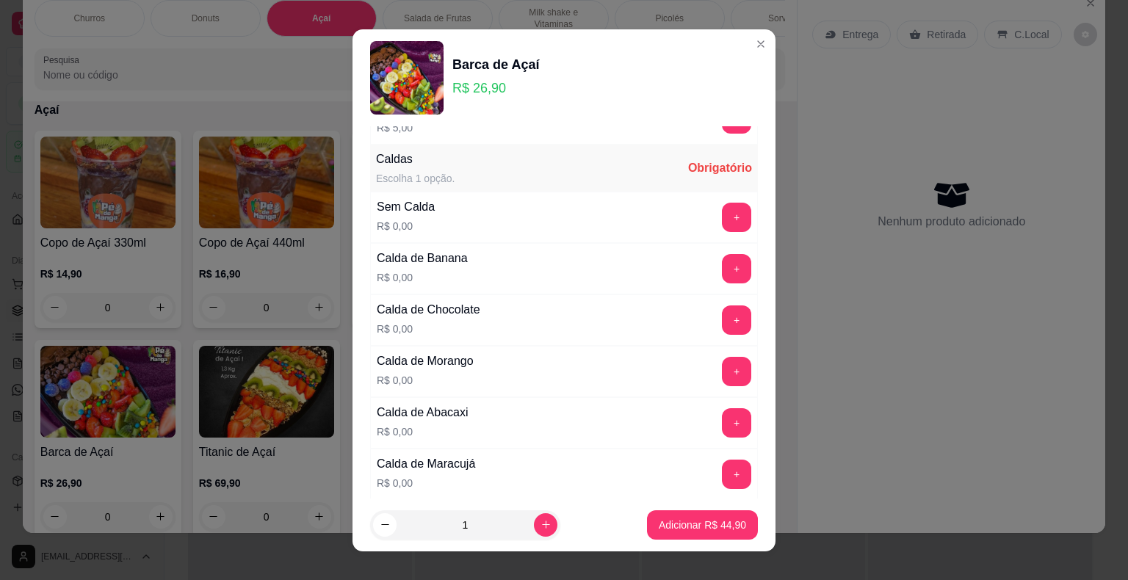
scroll to position [30, 0]
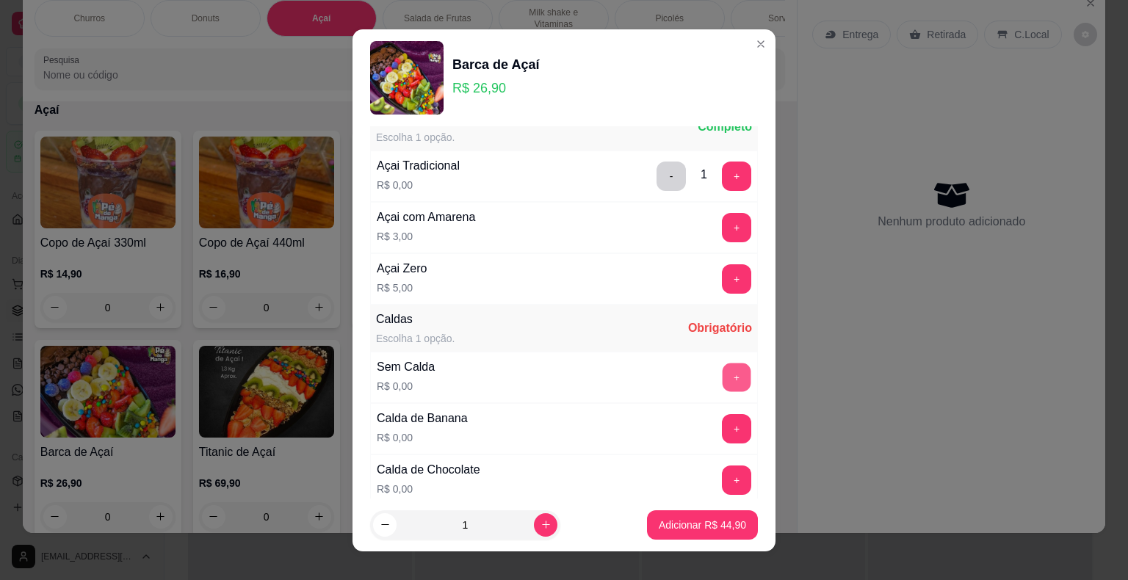
click at [722, 374] on button "+" at bounding box center [736, 377] width 29 height 29
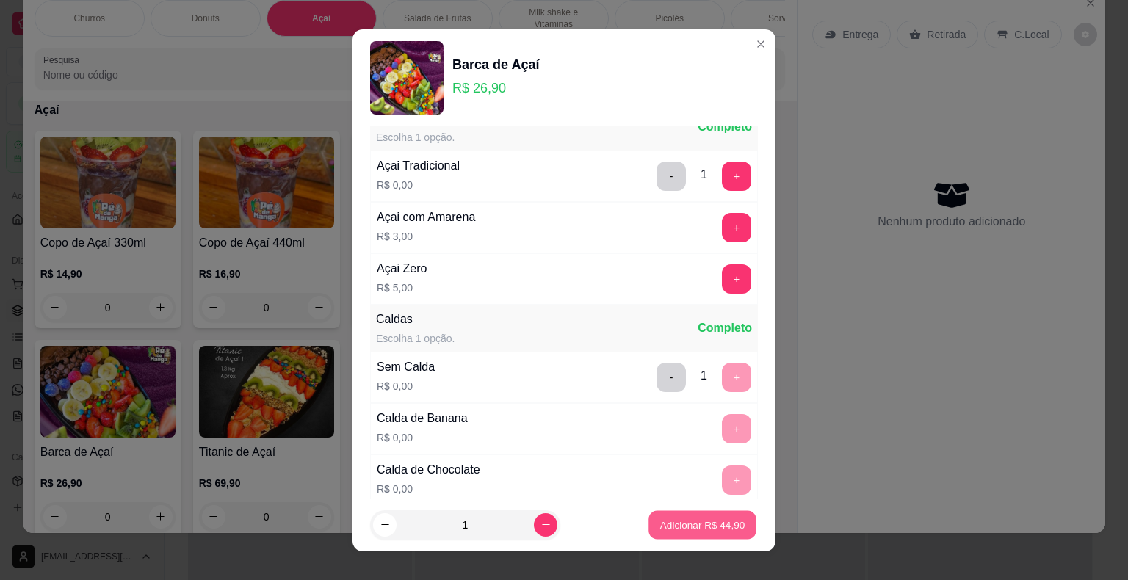
click at [680, 523] on p "Adicionar R$ 44,90" at bounding box center [702, 525] width 85 height 14
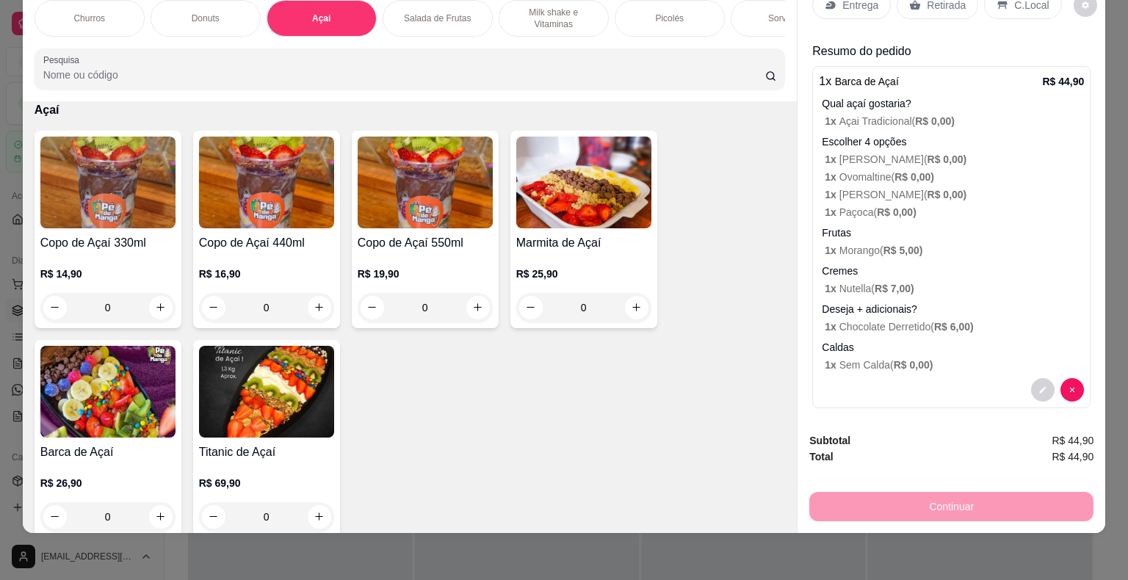
scroll to position [35, 0]
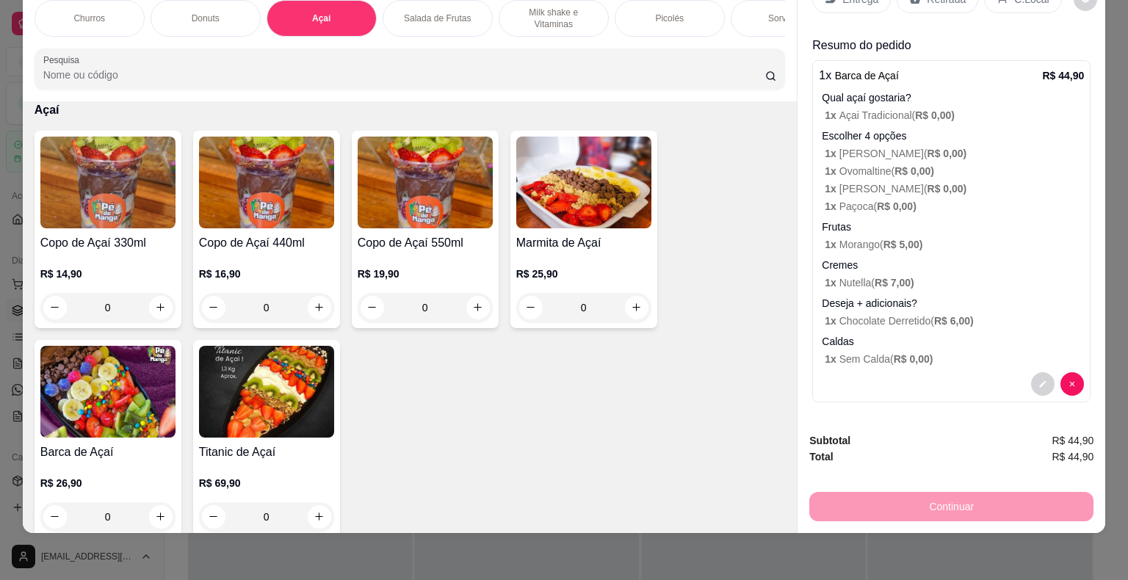
click at [932, 296] on p "Deseja + adicionais?" at bounding box center [952, 303] width 262 height 15
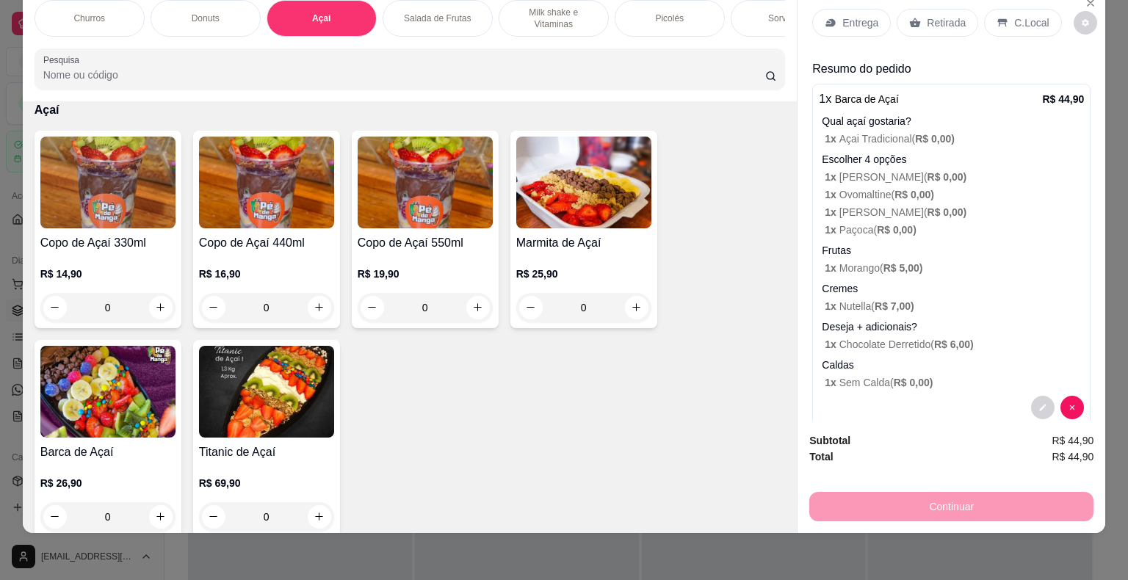
scroll to position [0, 0]
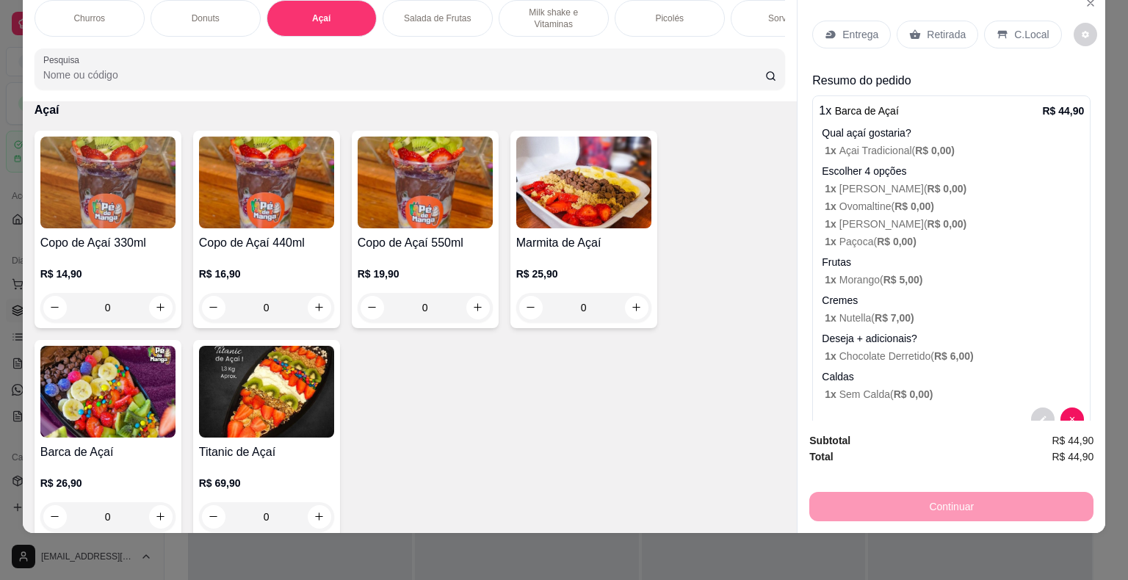
click at [857, 27] on p "Entrega" at bounding box center [860, 34] width 36 height 15
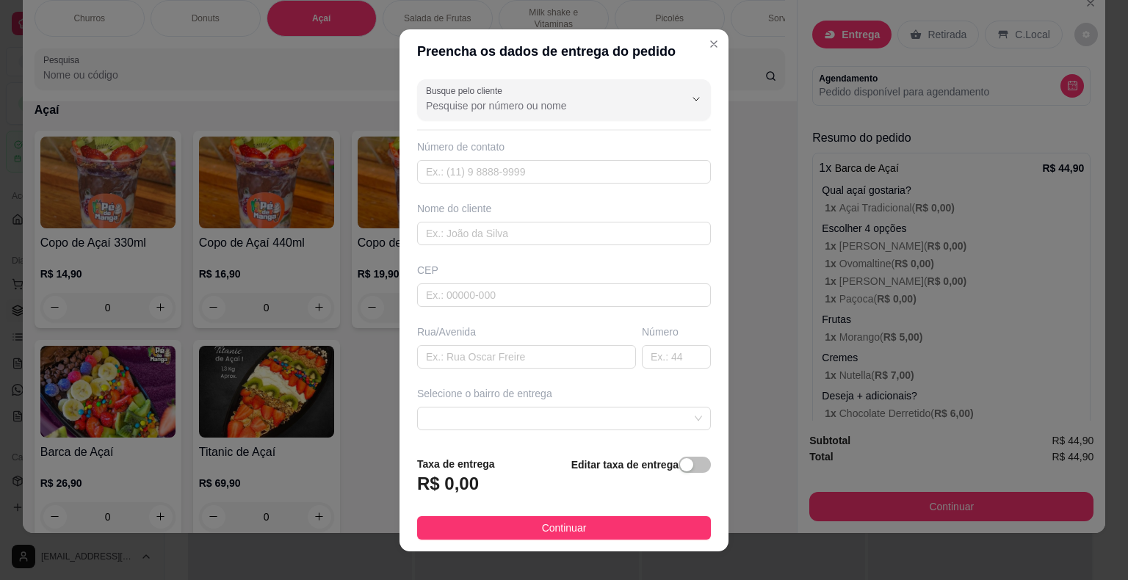
click at [603, 104] on input "Busque pelo cliente" at bounding box center [543, 105] width 235 height 15
click at [592, 125] on div "Ana" at bounding box center [547, 140] width 272 height 35
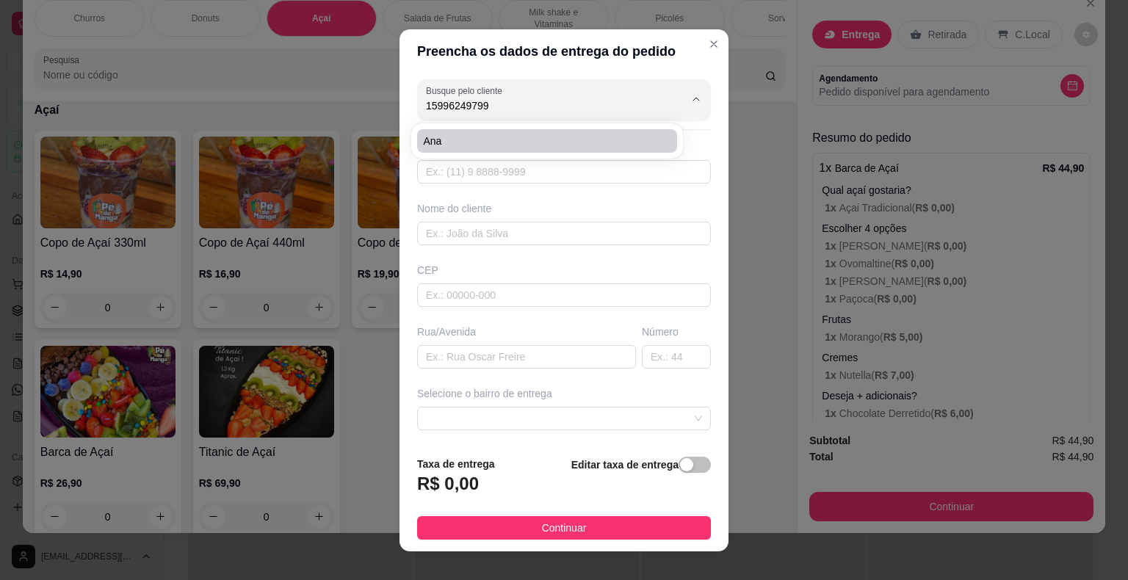
click at [586, 137] on span "Ana" at bounding box center [539, 141] width 233 height 15
type input "Ana"
type input "15996249799"
type input "Ana"
type input "18440000"
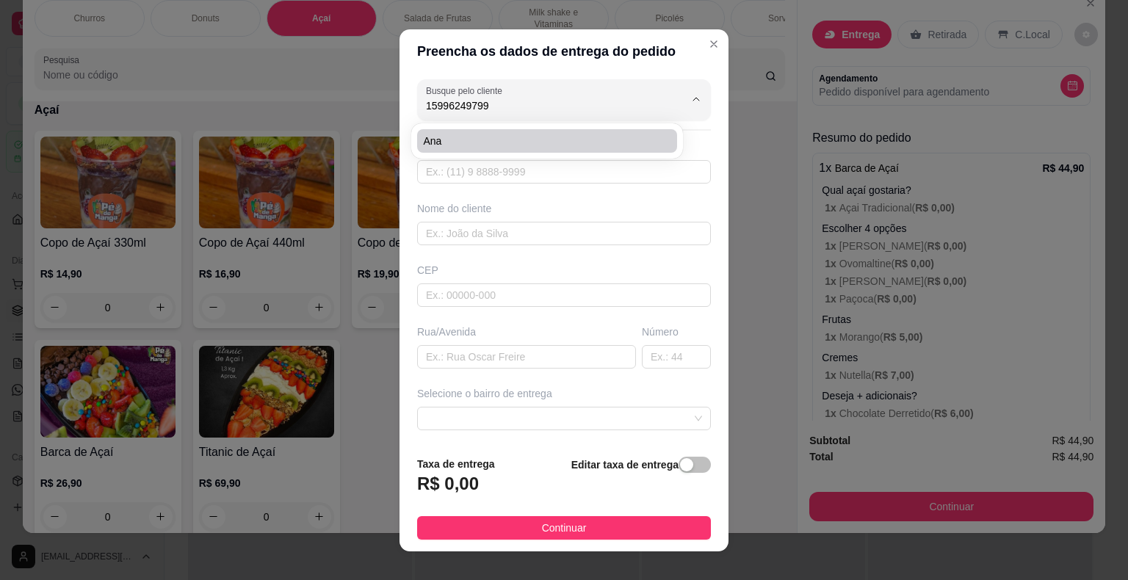
type input "Asilo São Vicente"
type input "Itaberá"
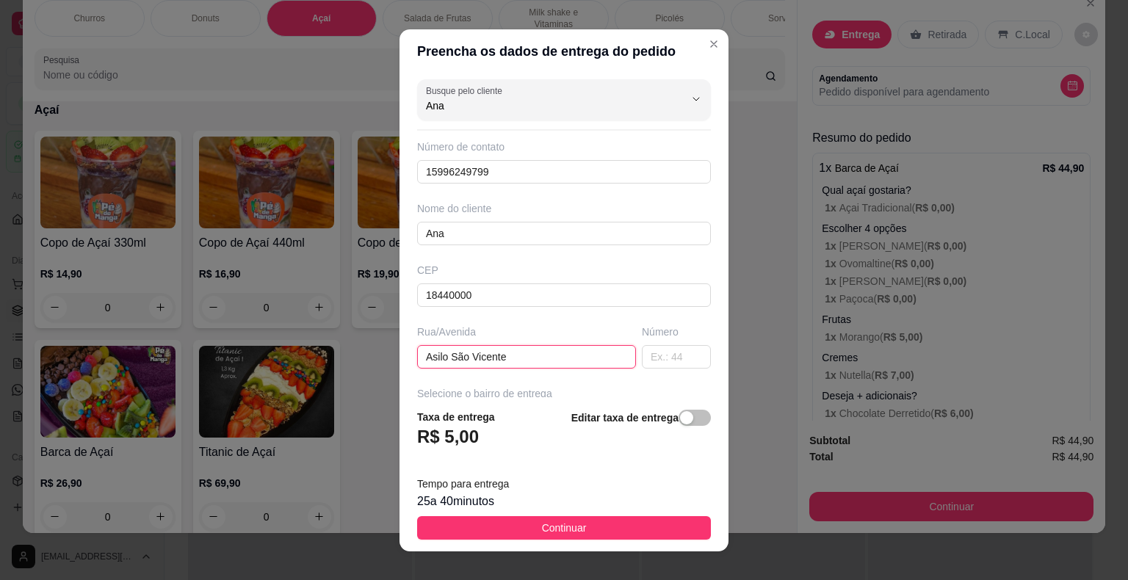
drag, startPoint x: 529, startPoint y: 356, endPoint x: 399, endPoint y: 351, distance: 129.3
click at [399, 352] on div "Busque pelo cliente Ana Número de contato 15996249799 Nome do cliente [PERSON_N…" at bounding box center [563, 235] width 329 height 324
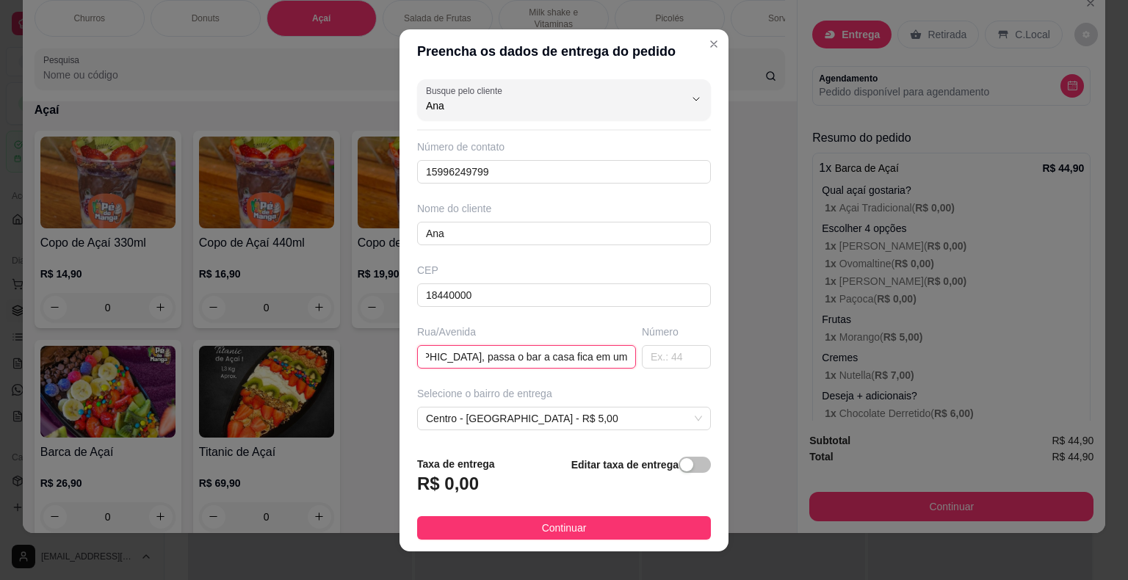
scroll to position [0, 101]
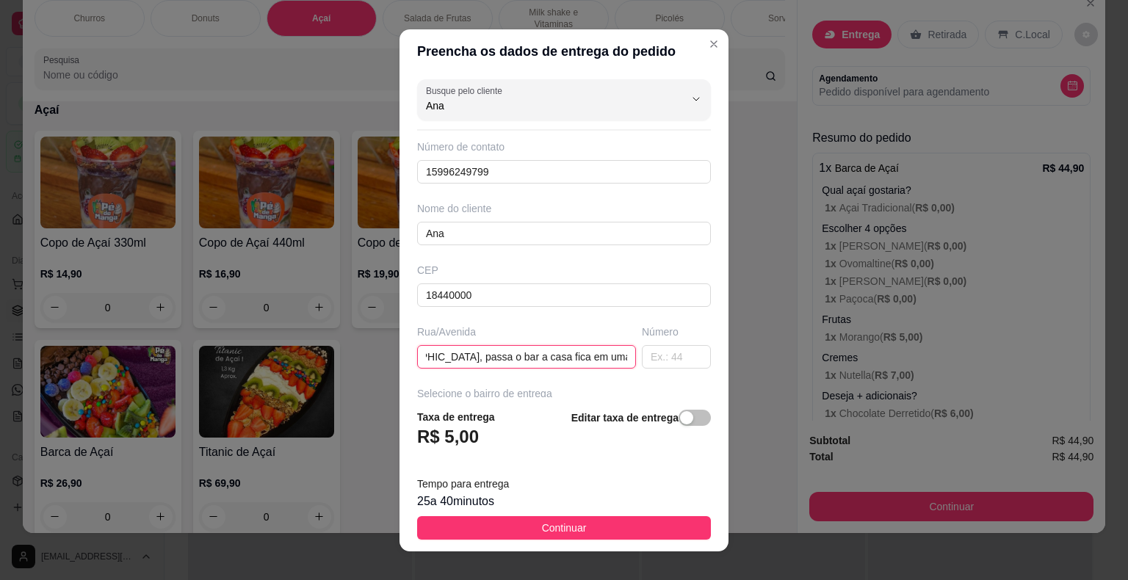
drag, startPoint x: 509, startPoint y: 357, endPoint x: 608, endPoint y: 363, distance: 99.3
click at [608, 363] on input "Na rua do [GEOGRAPHIC_DATA], passa o bar a casa fica em uma esquina" at bounding box center [526, 356] width 219 height 23
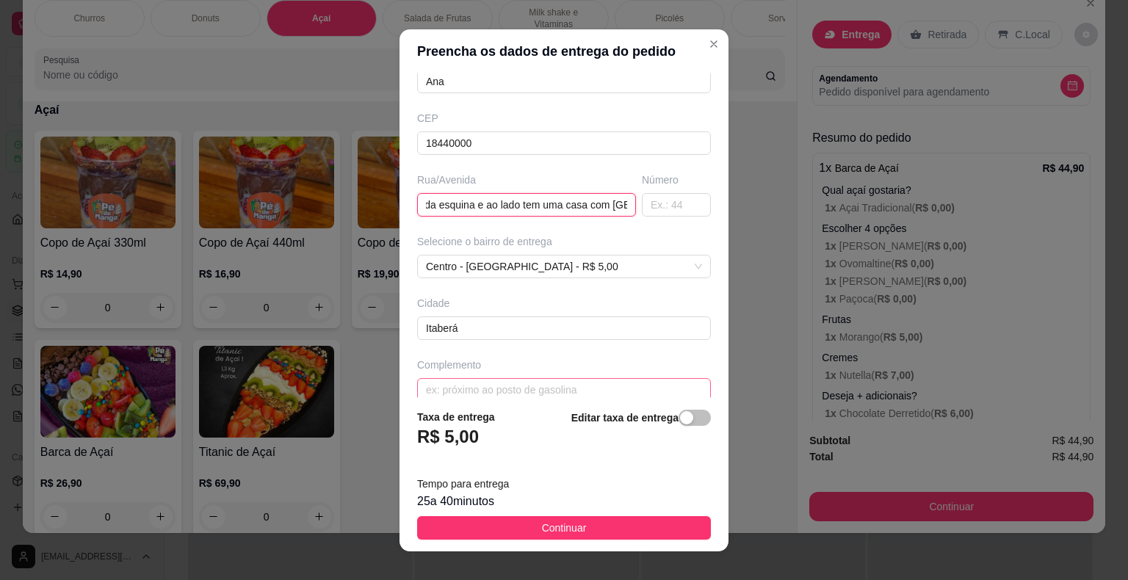
scroll to position [168, 0]
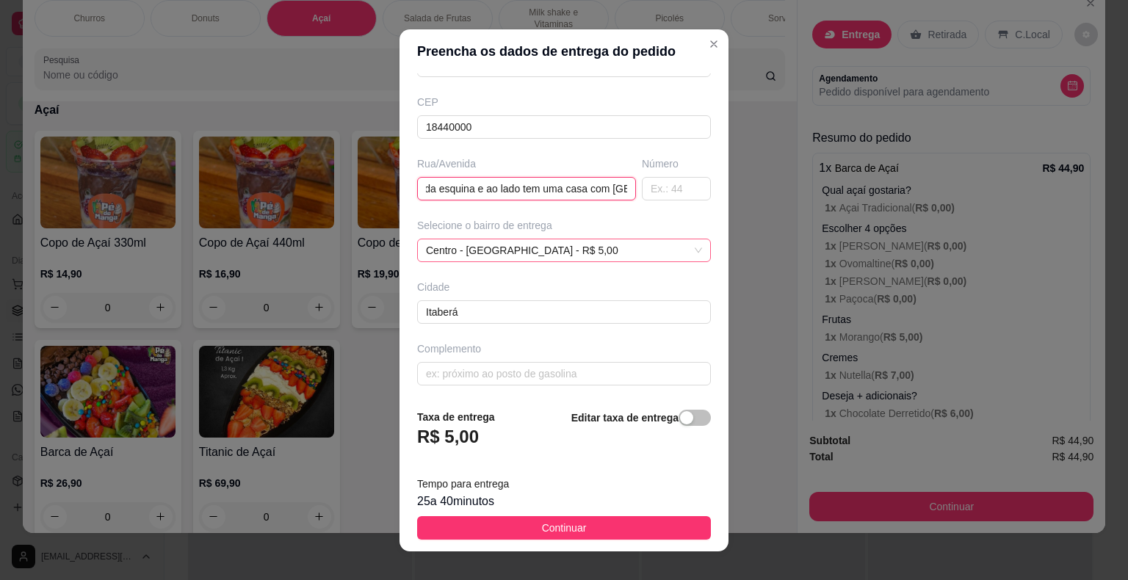
click at [546, 257] on div "Centro - [GEOGRAPHIC_DATA] - R$ 5,00" at bounding box center [564, 250] width 294 height 23
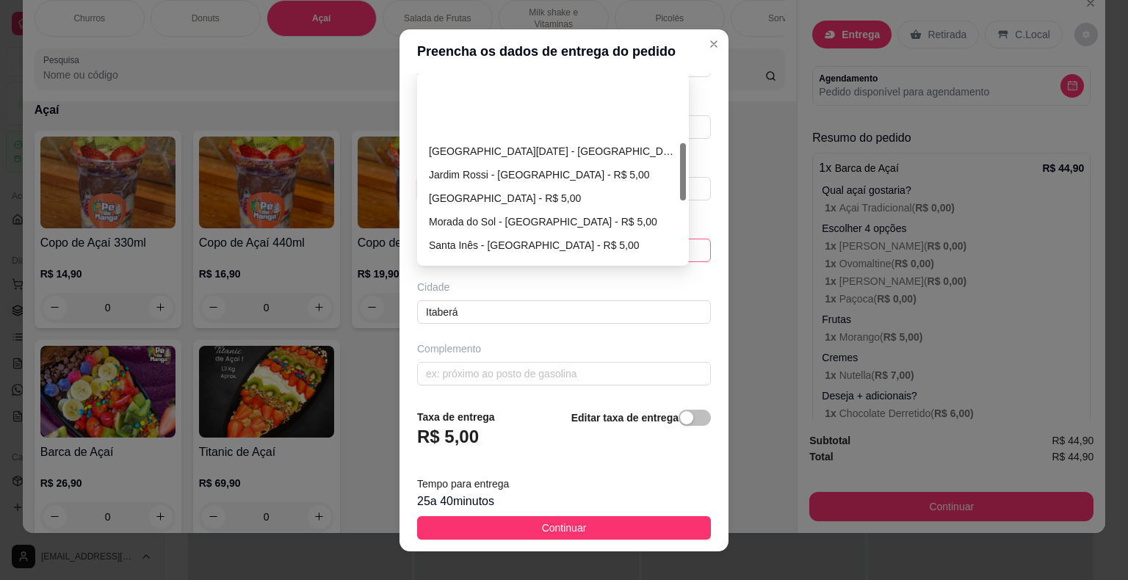
scroll to position [220, 0]
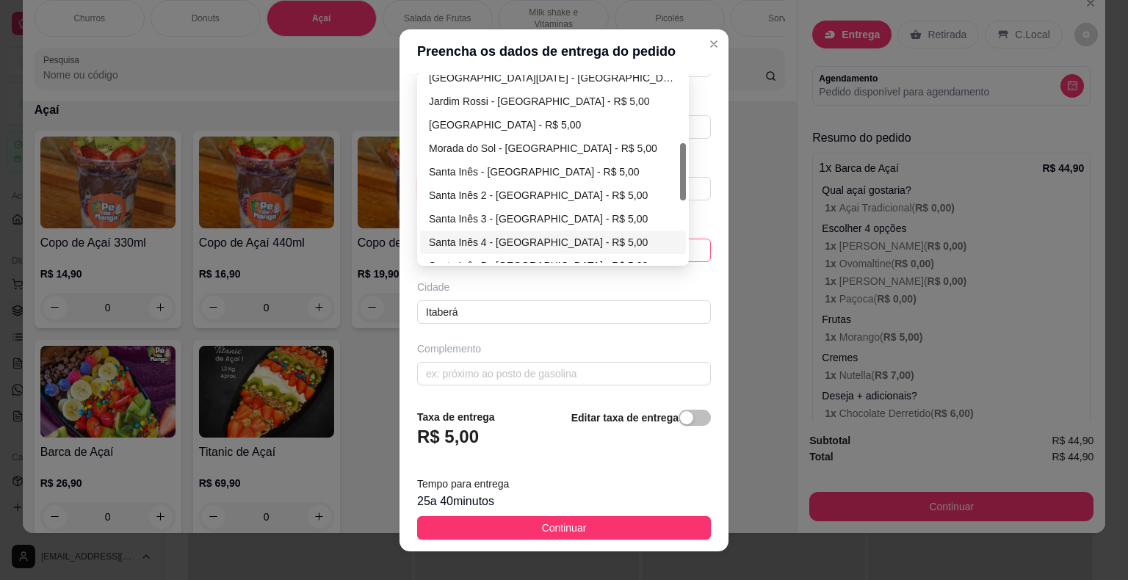
type input "Na rua do [GEOGRAPHIC_DATA], passa o bar, a casa da esquina e ao lado tem uma c…"
click at [528, 240] on div "Santa Inês 4 - [GEOGRAPHIC_DATA] - R$ 5,00" at bounding box center [553, 242] width 248 height 16
type input "Itaberá"
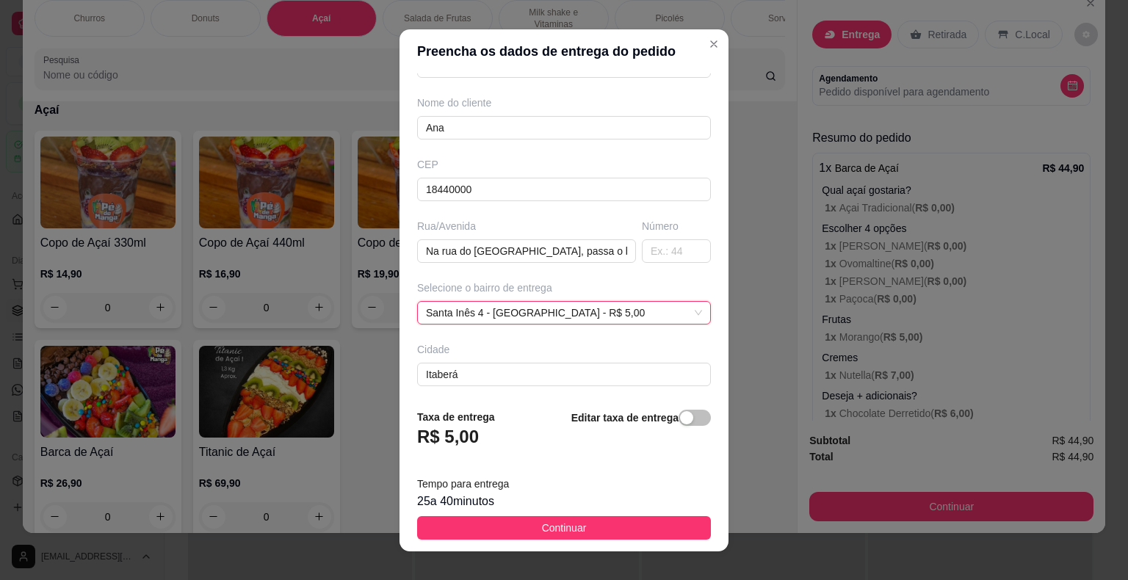
scroll to position [168, 0]
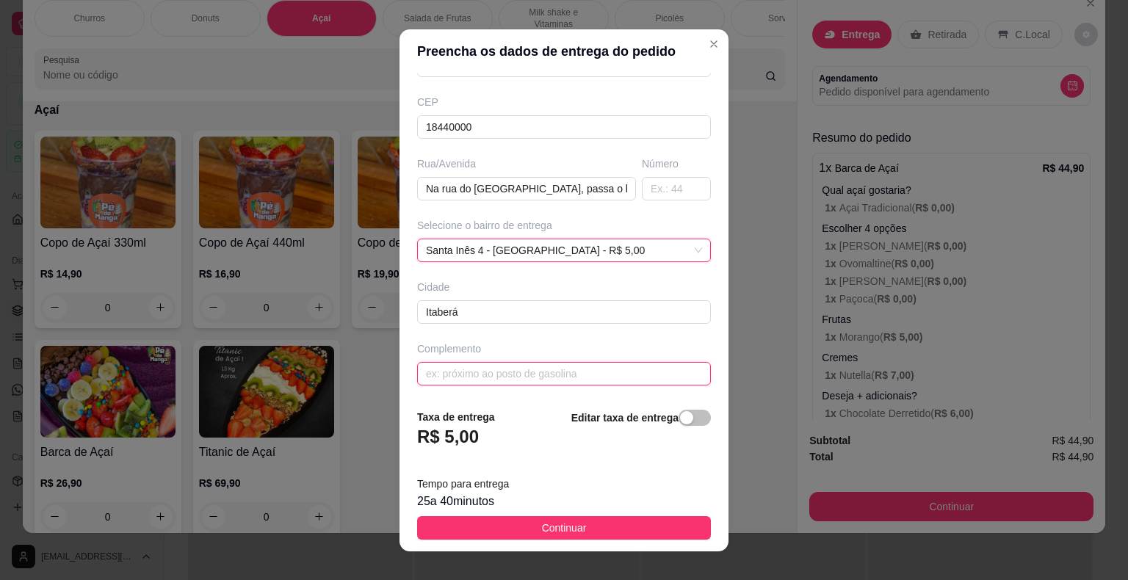
click at [529, 366] on input "text" at bounding box center [564, 373] width 294 height 23
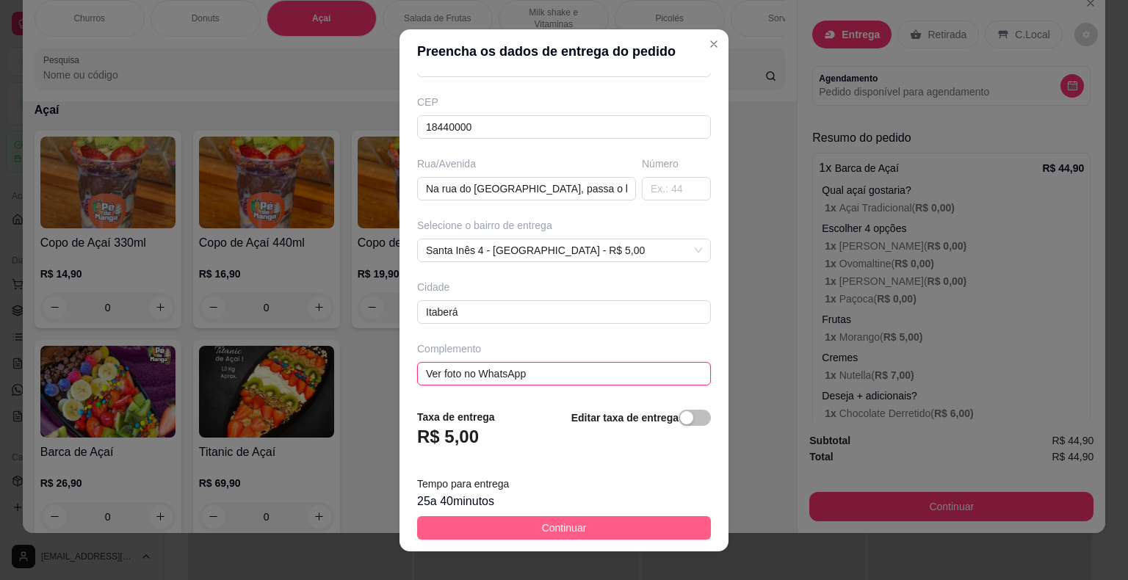
type input "Ver foto no WhatsApp"
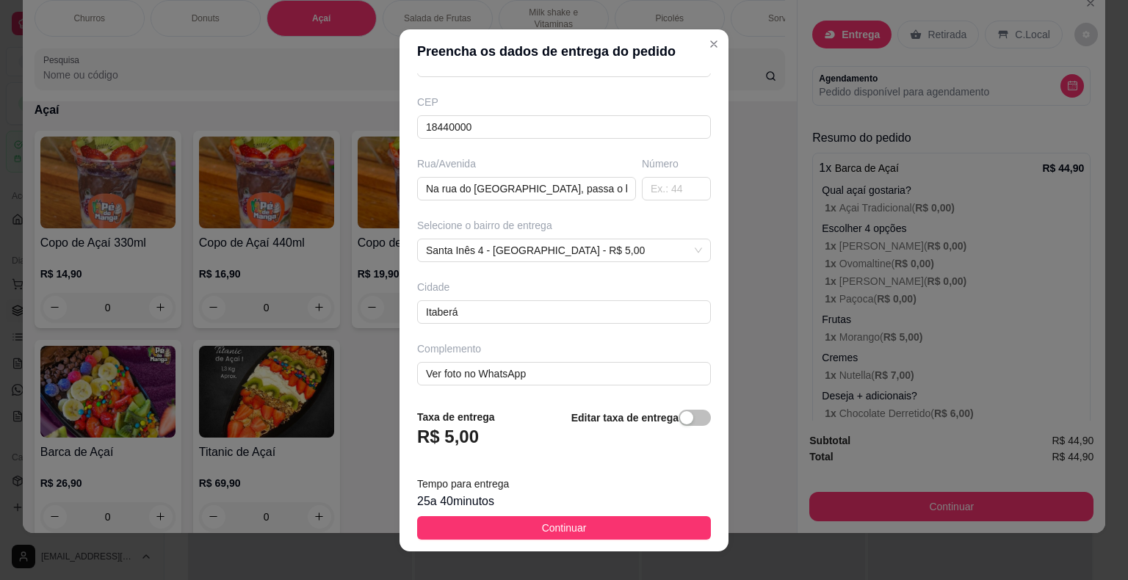
click at [599, 527] on button "Continuar" at bounding box center [564, 527] width 294 height 23
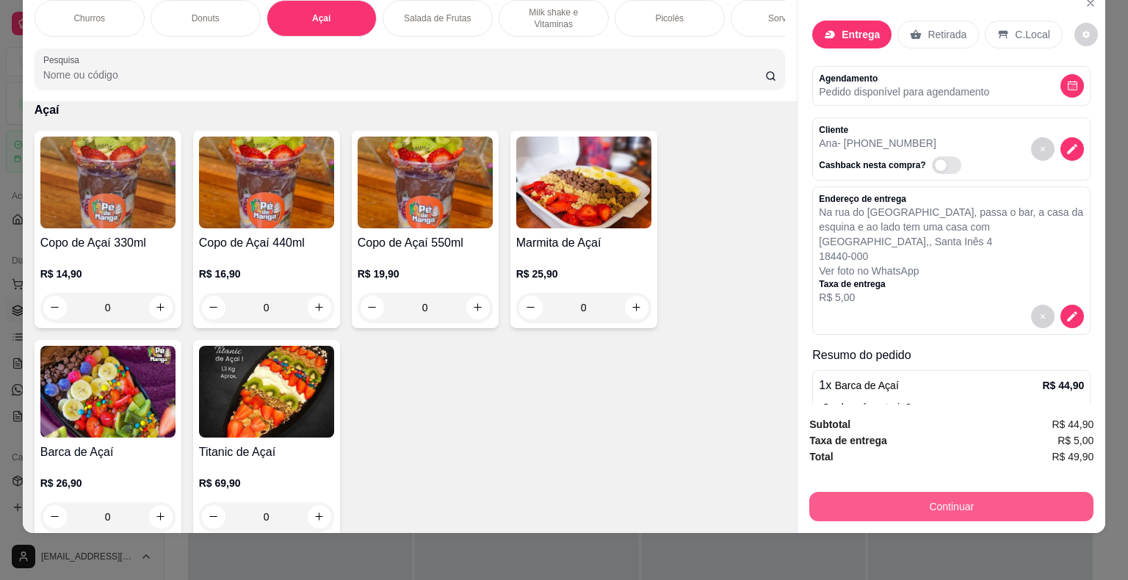
click at [840, 495] on button "Continuar" at bounding box center [951, 506] width 284 height 29
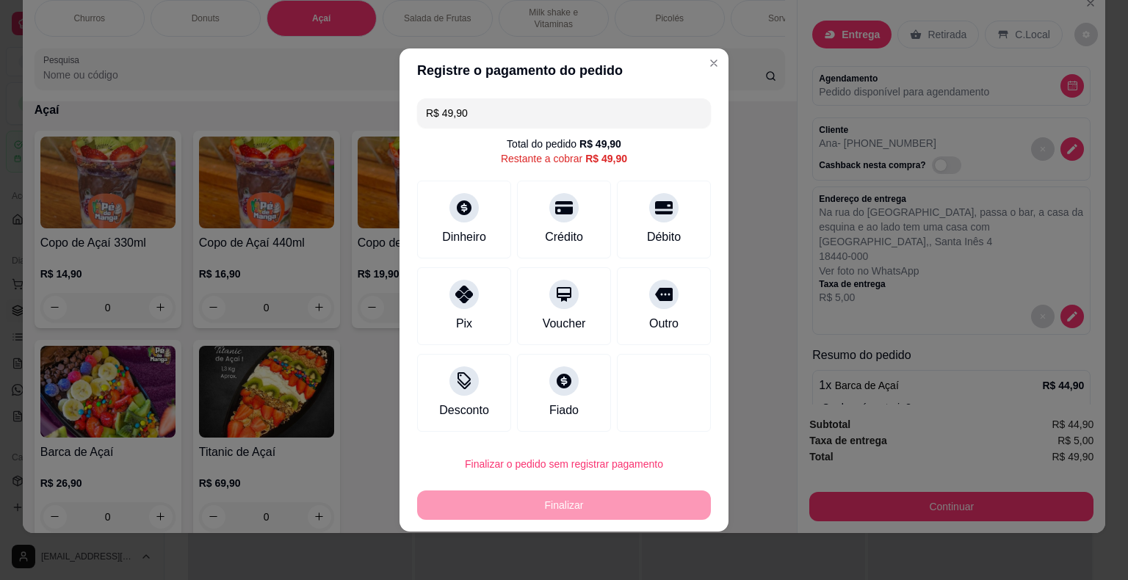
click at [559, 236] on div "Crédito" at bounding box center [564, 237] width 38 height 18
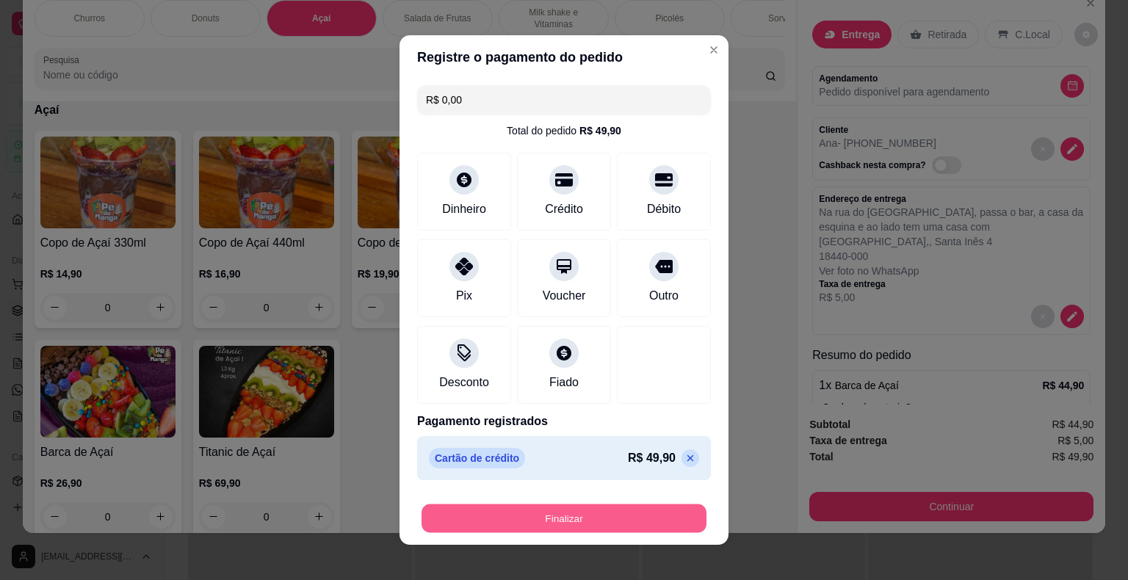
click at [555, 515] on button "Finalizar" at bounding box center [563, 518] width 285 height 29
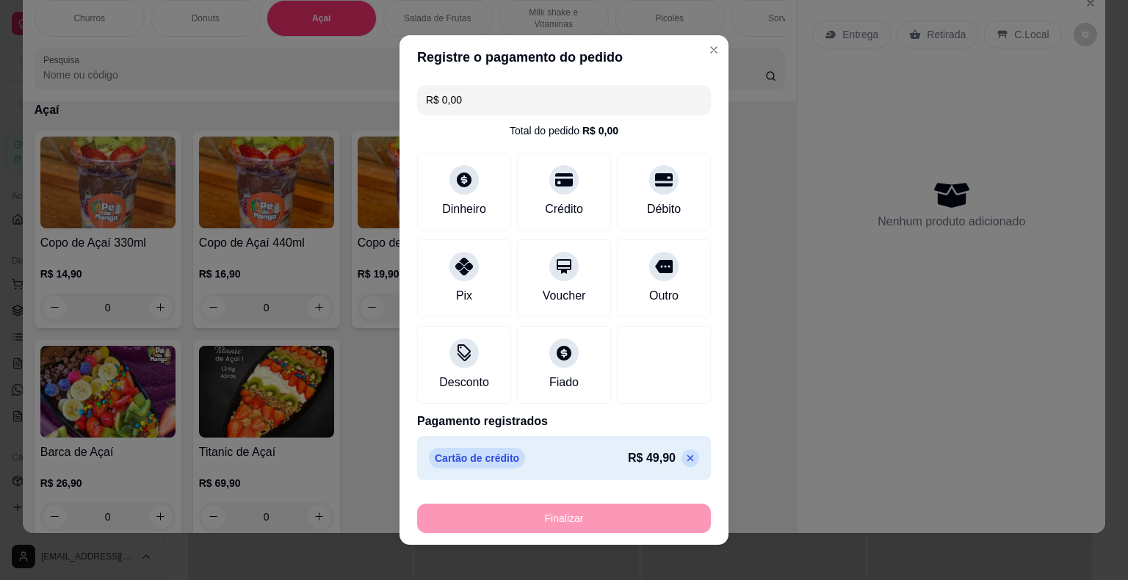
type input "-R$ 49,90"
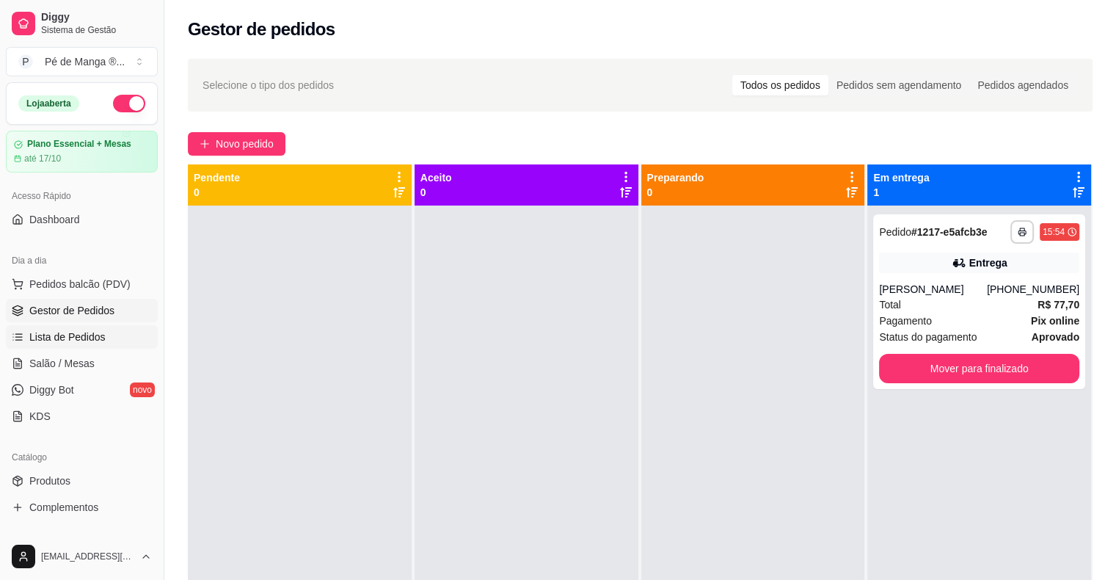
click at [63, 333] on span "Lista de Pedidos" at bounding box center [67, 337] width 76 height 15
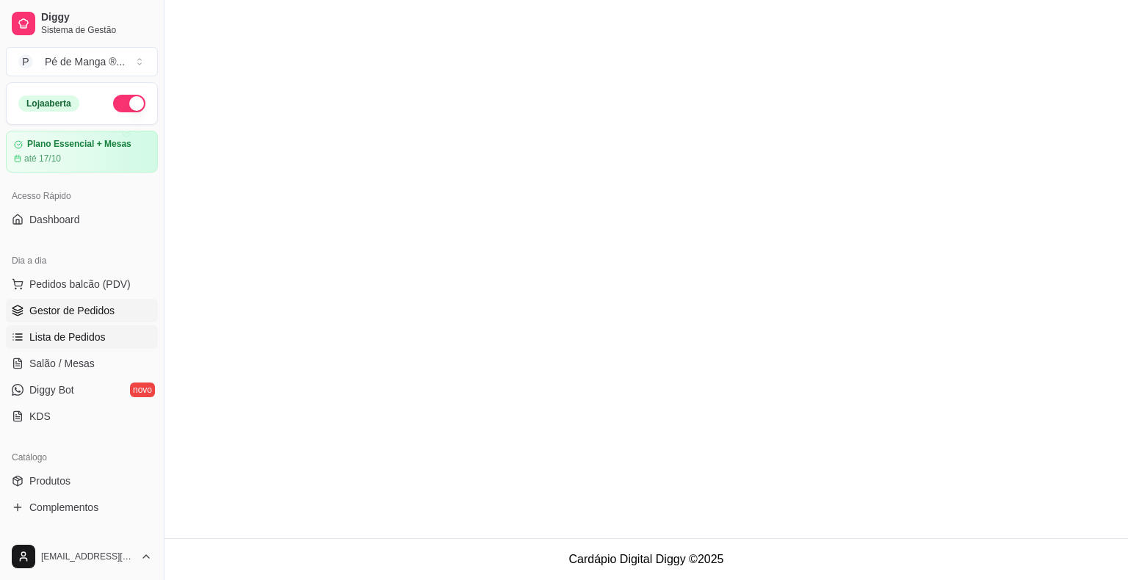
click at [80, 313] on span "Gestor de Pedidos" at bounding box center [71, 310] width 85 height 15
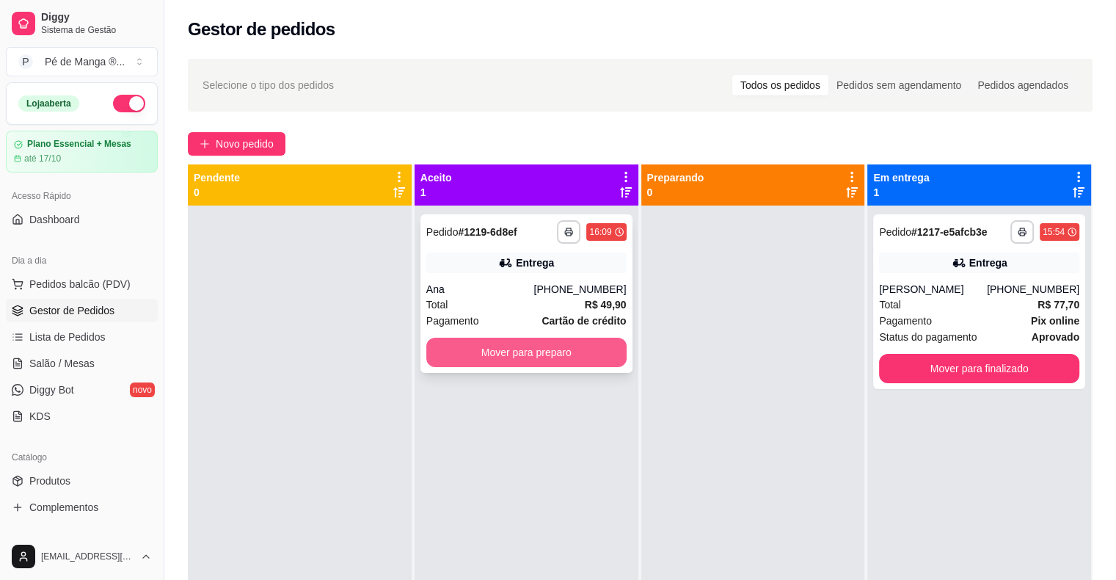
click at [559, 349] on button "Mover para preparo" at bounding box center [526, 352] width 200 height 29
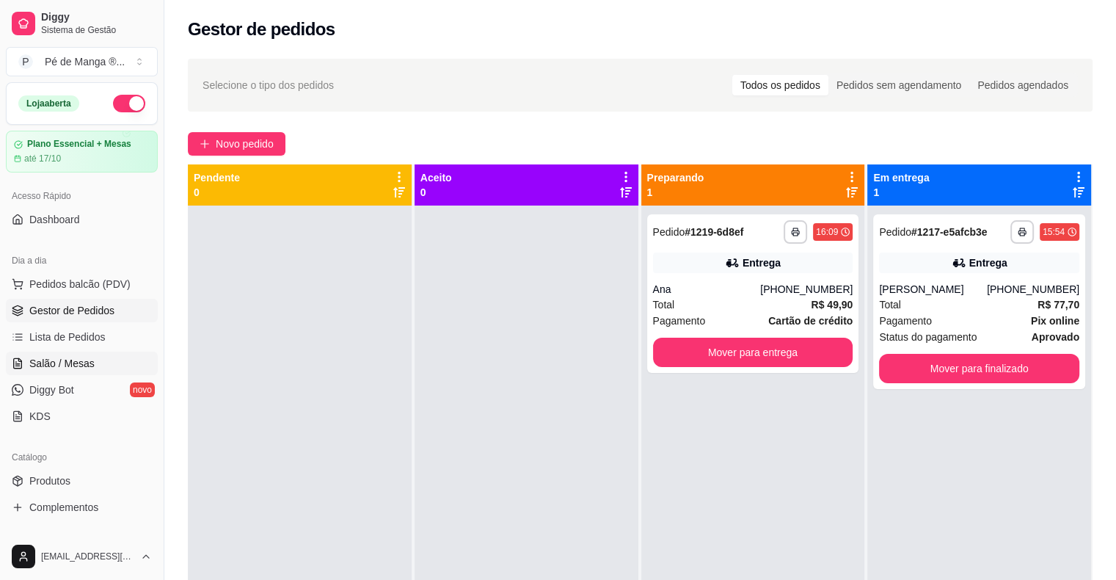
click at [85, 357] on span "Salão / Mesas" at bounding box center [61, 363] width 65 height 15
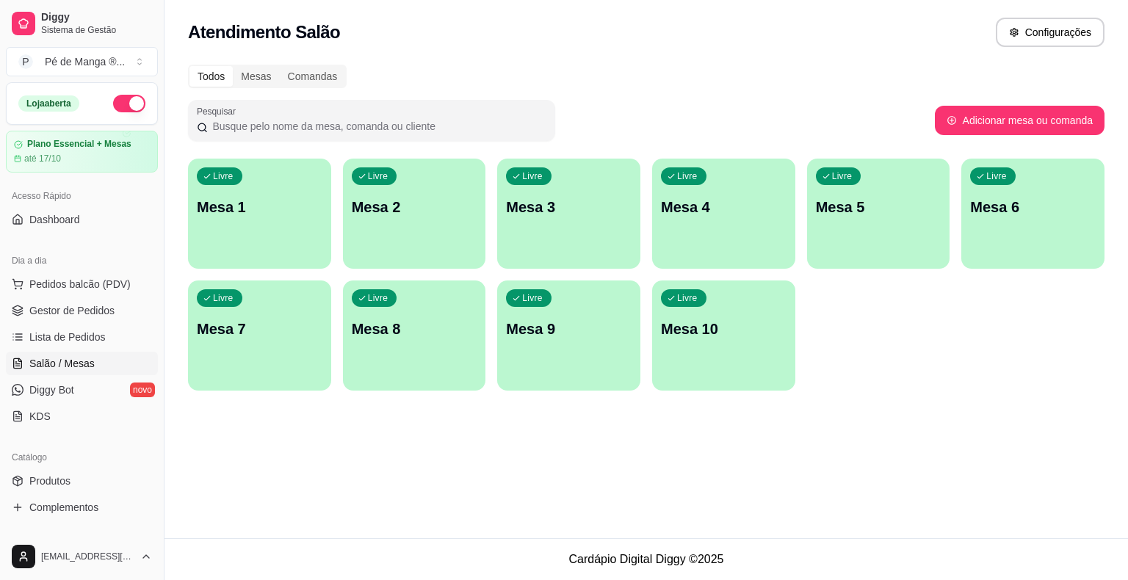
drag, startPoint x: 226, startPoint y: 153, endPoint x: 241, endPoint y: 172, distance: 23.5
click at [228, 156] on div "Todos Mesas Comandas Pesquisar Adicionar mesa ou comanda Livre Mesa 1 Livre Mes…" at bounding box center [645, 232] width 963 height 352
click at [244, 173] on div "Livre Mesa 1" at bounding box center [259, 205] width 139 height 90
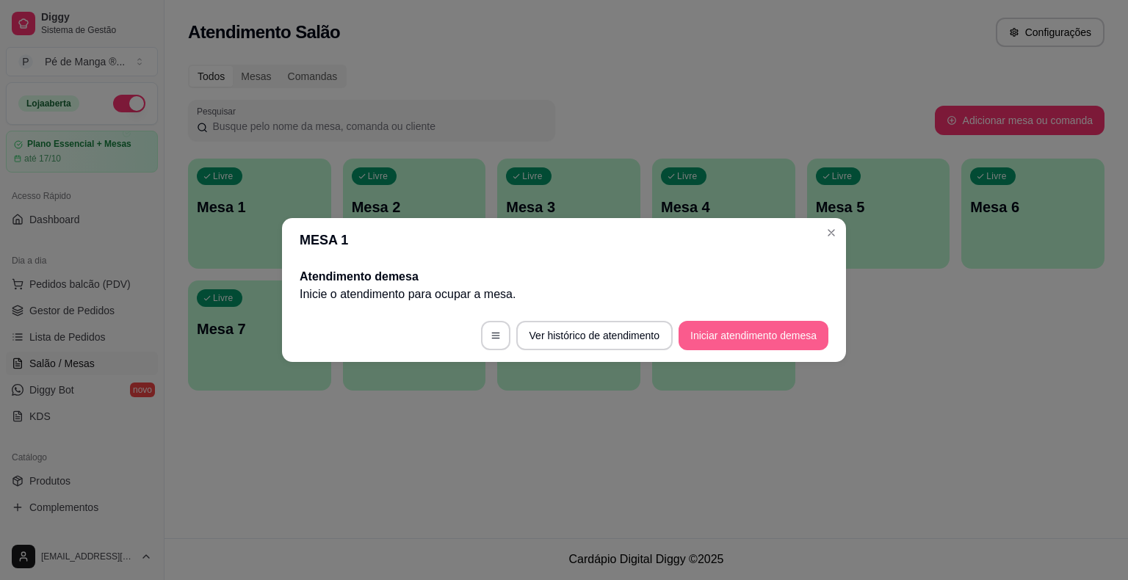
click at [760, 333] on button "Iniciar atendimento de mesa" at bounding box center [753, 335] width 150 height 29
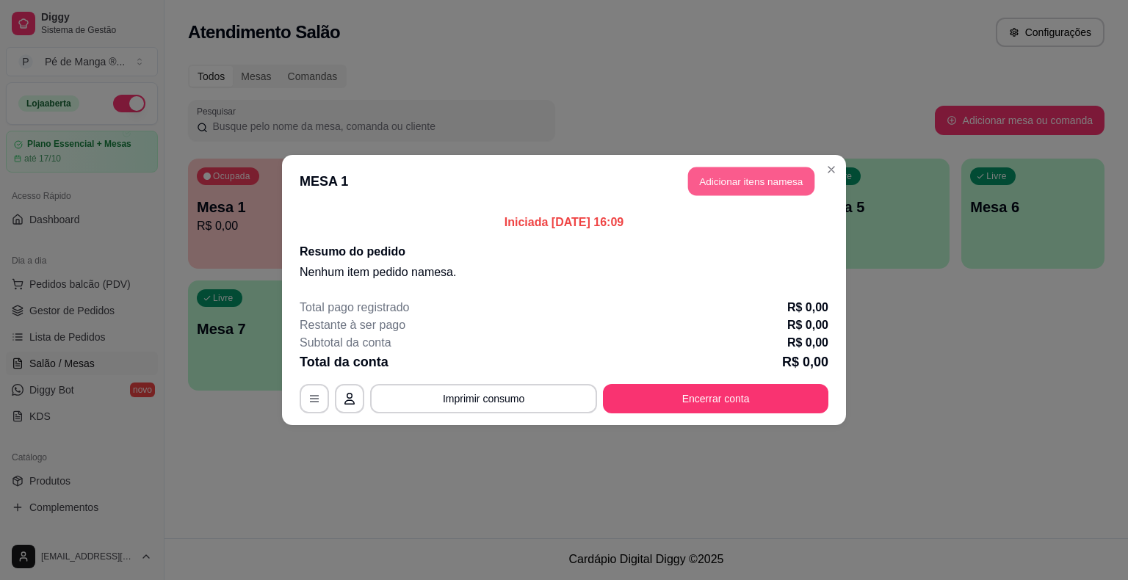
click at [787, 181] on button "Adicionar itens na mesa" at bounding box center [751, 181] width 126 height 29
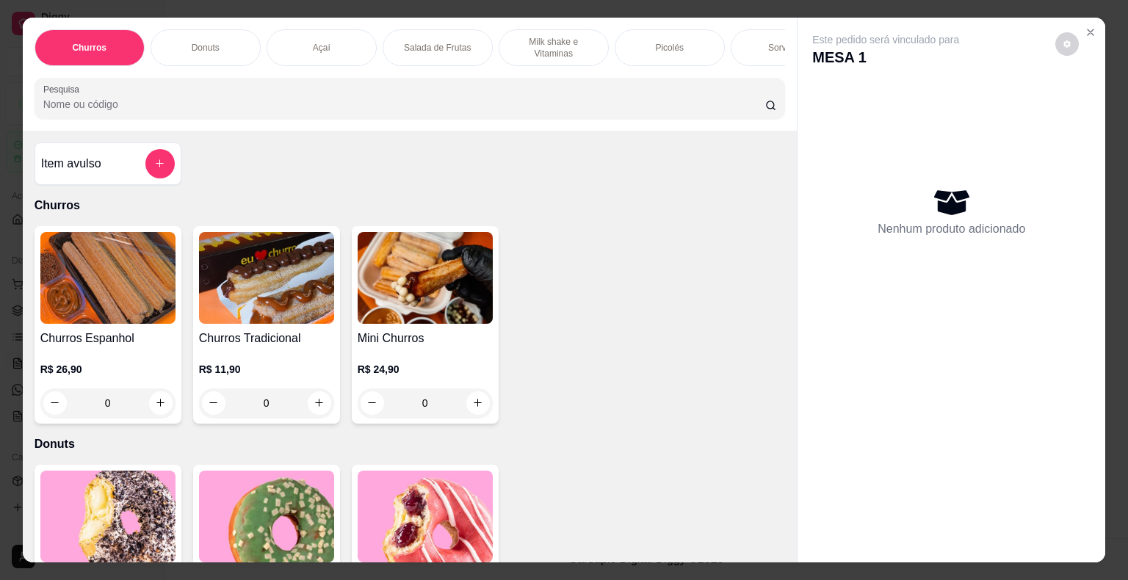
scroll to position [73, 0]
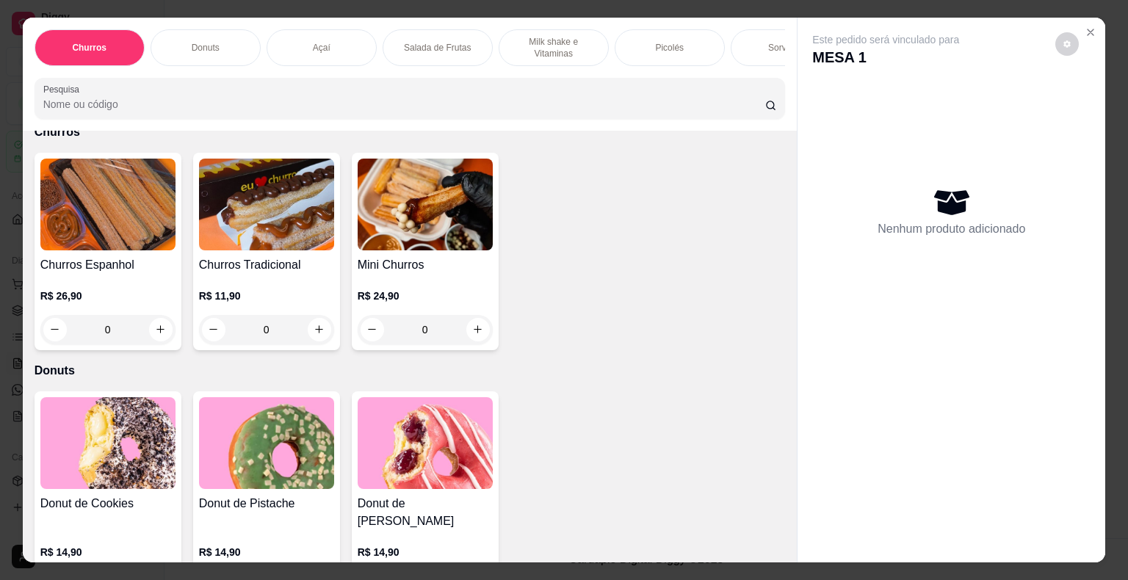
click at [648, 47] on div "Picolés" at bounding box center [669, 47] width 110 height 37
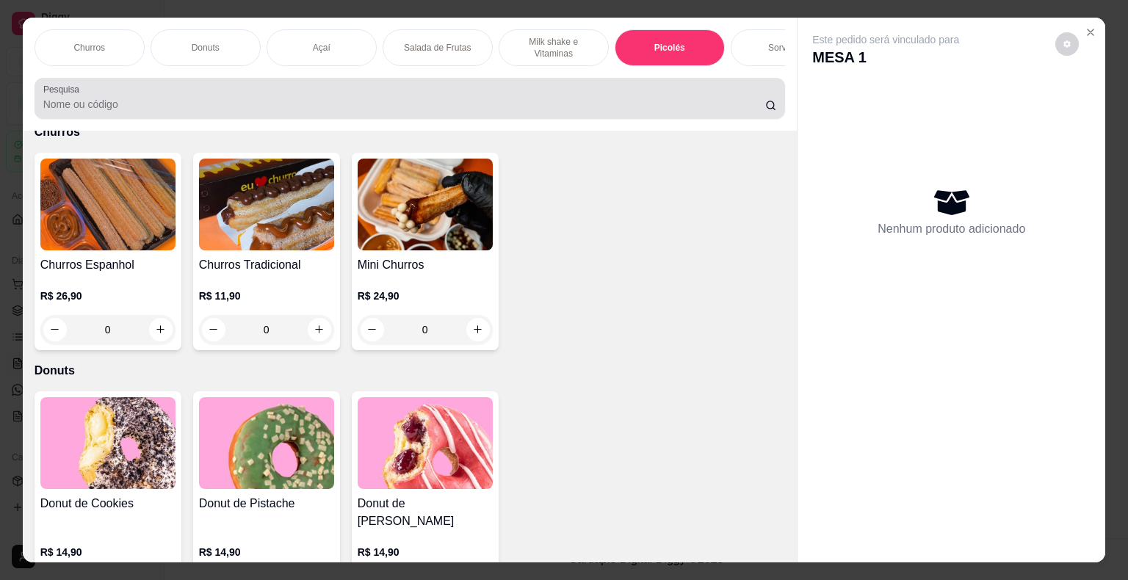
scroll to position [35, 0]
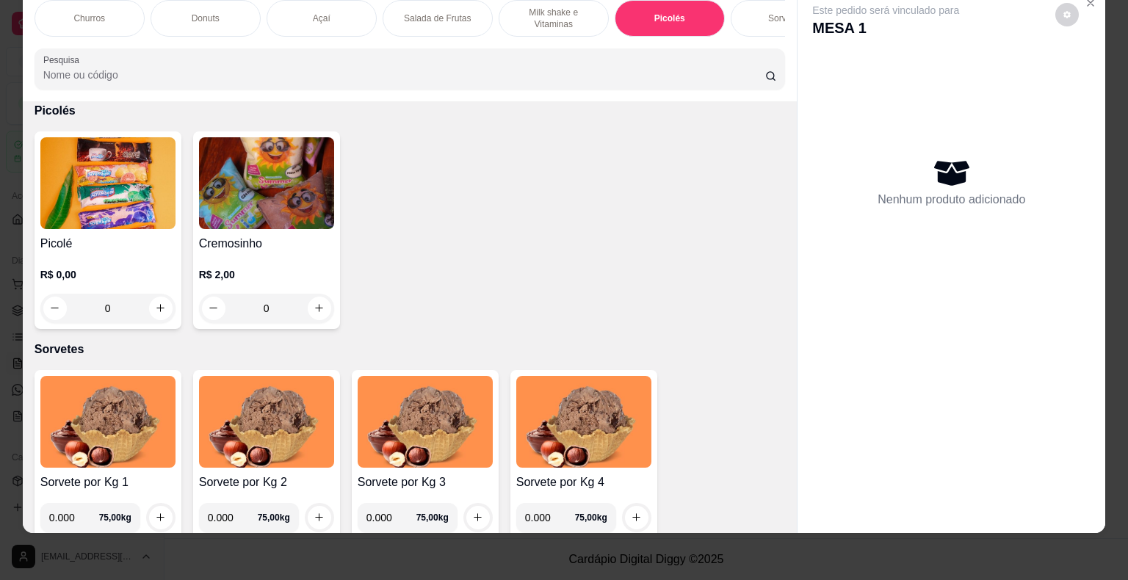
click at [161, 301] on div "0" at bounding box center [107, 308] width 135 height 29
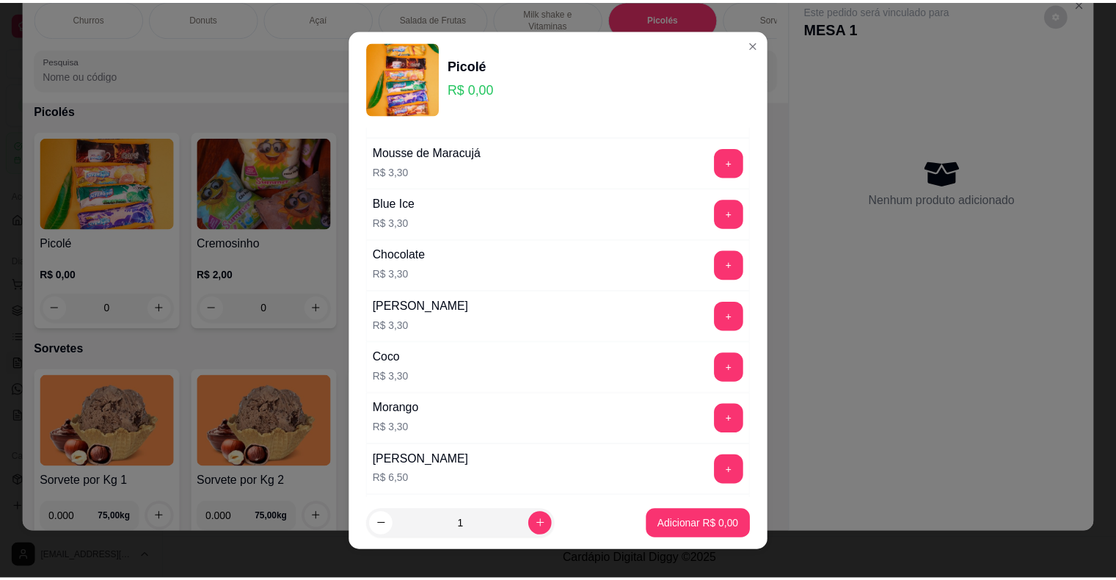
scroll to position [734, 0]
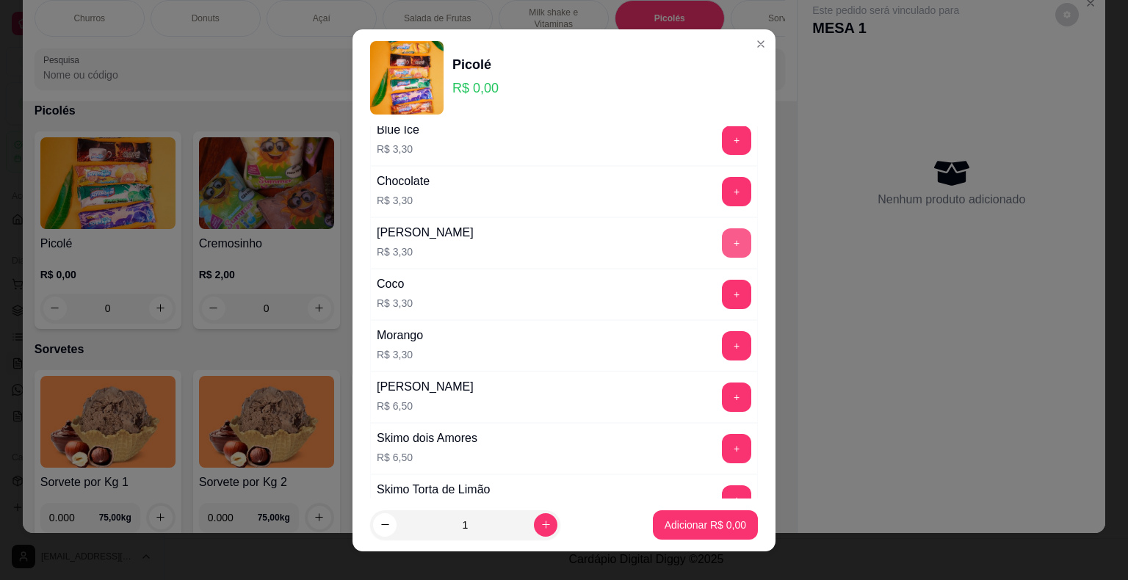
click at [722, 229] on button "+" at bounding box center [736, 242] width 29 height 29
click at [722, 230] on button "+" at bounding box center [736, 242] width 29 height 29
click at [722, 231] on button "+" at bounding box center [736, 242] width 29 height 29
click at [722, 233] on button "+" at bounding box center [736, 242] width 29 height 29
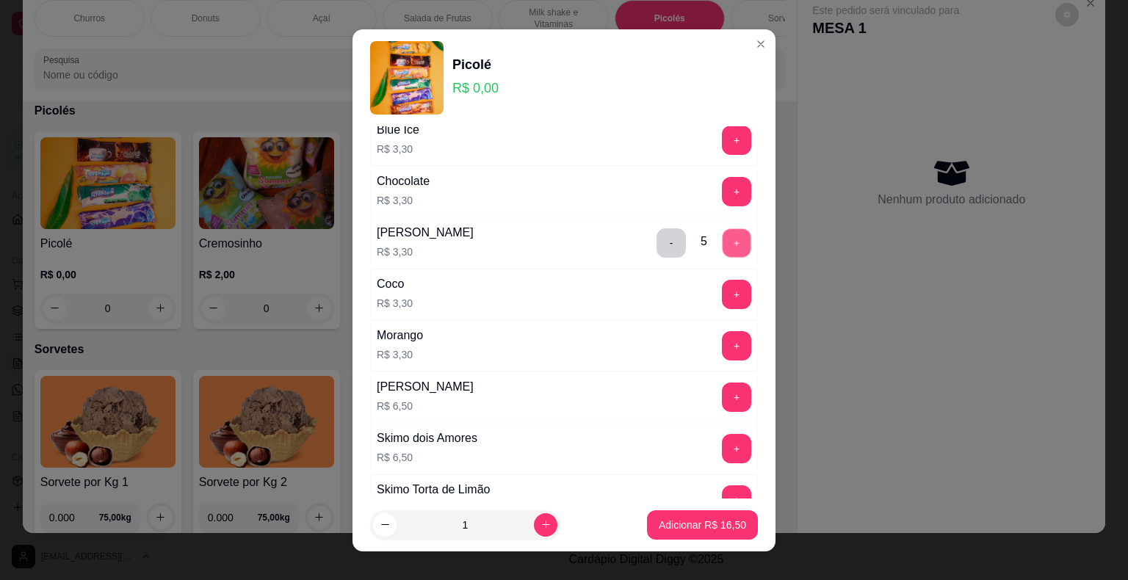
click at [722, 233] on button "+" at bounding box center [736, 242] width 29 height 29
click at [695, 518] on p "Adicionar R$ 19,80" at bounding box center [701, 525] width 87 height 15
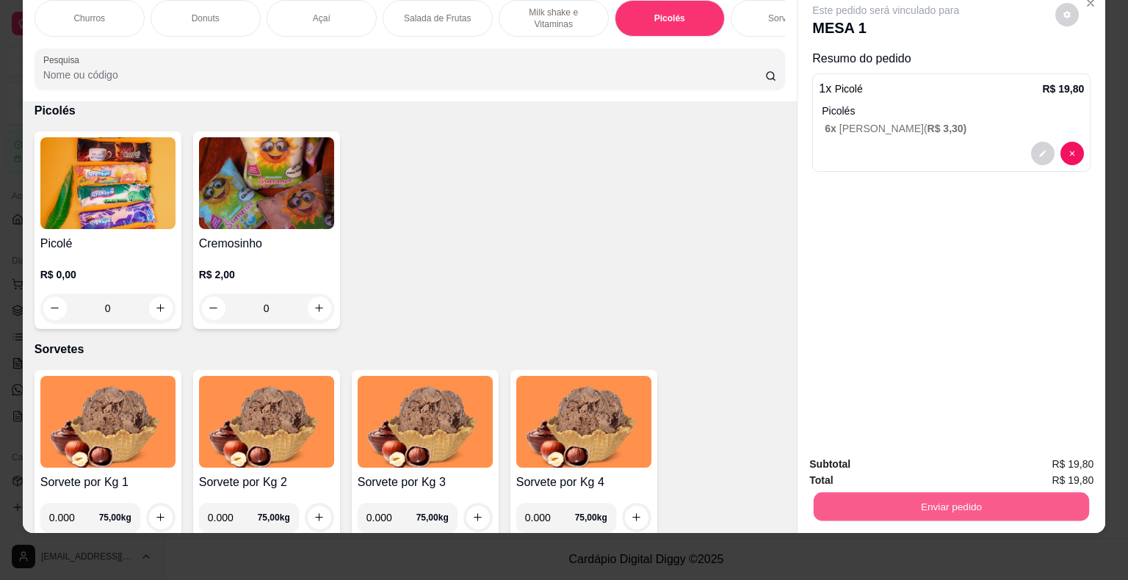
click at [965, 493] on button "Enviar pedido" at bounding box center [950, 507] width 275 height 29
click at [852, 451] on button "Não registrar e enviar pedido" at bounding box center [902, 460] width 153 height 28
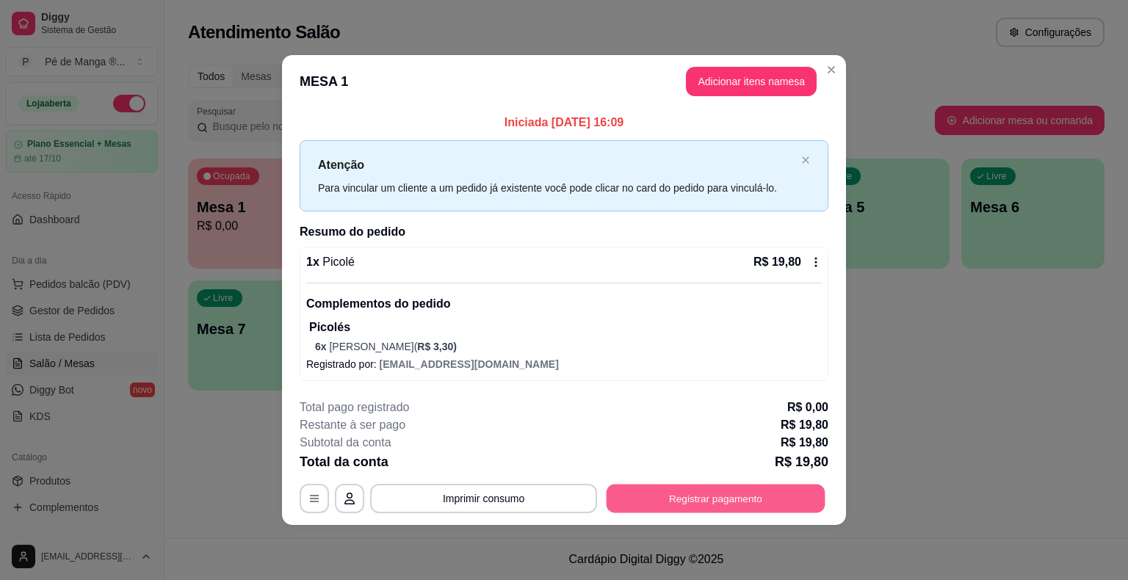
click at [702, 495] on button "Registrar pagamento" at bounding box center [715, 498] width 219 height 29
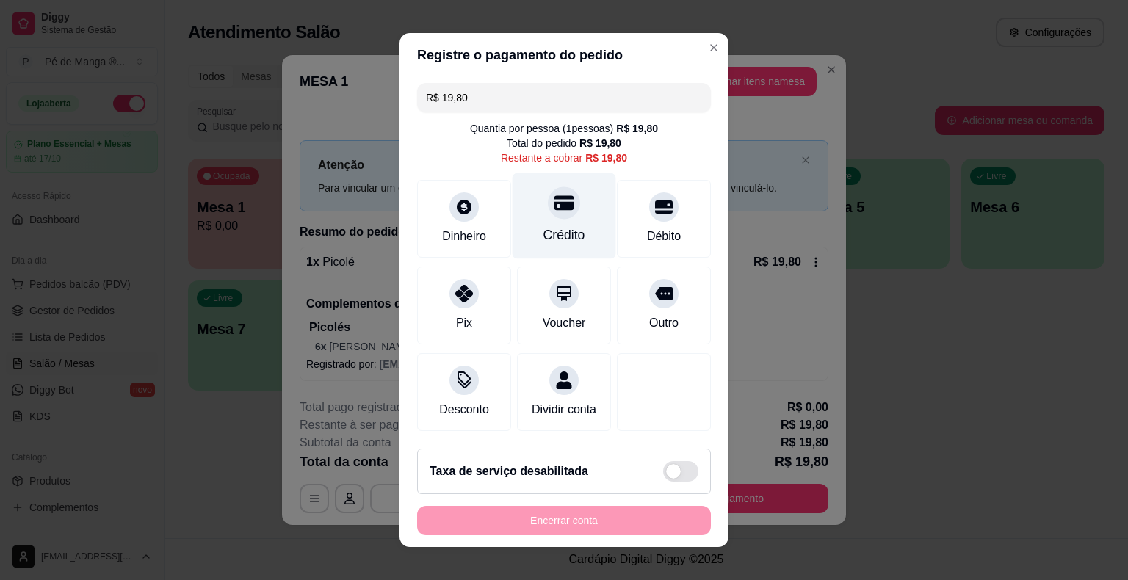
click at [568, 223] on div "Crédito" at bounding box center [564, 216] width 104 height 86
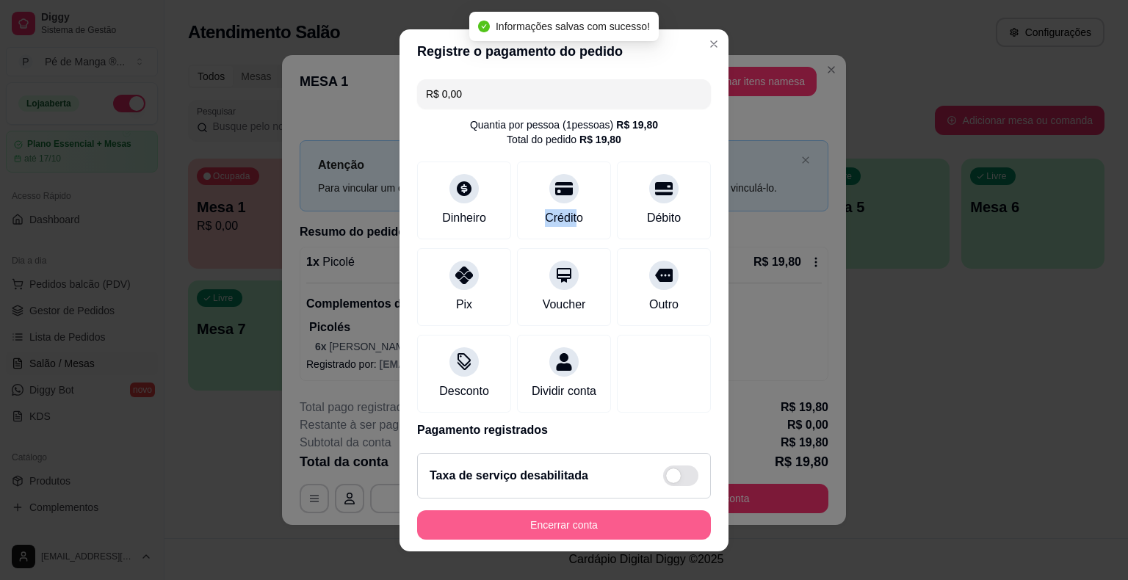
type input "R$ 0,00"
click at [609, 523] on button "Encerrar conta" at bounding box center [564, 524] width 294 height 29
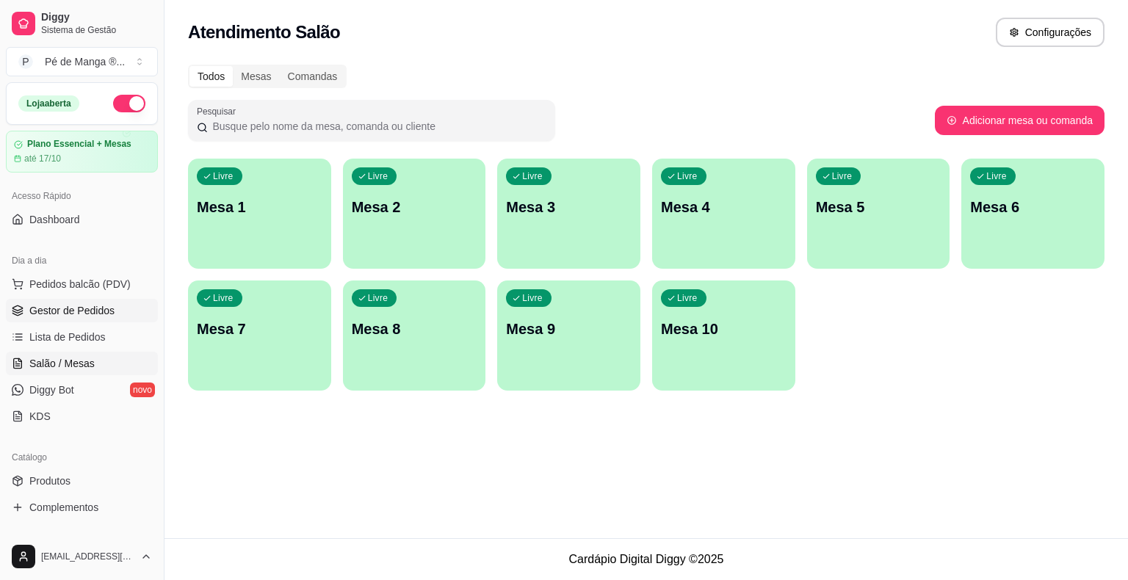
click at [100, 305] on span "Gestor de Pedidos" at bounding box center [71, 310] width 85 height 15
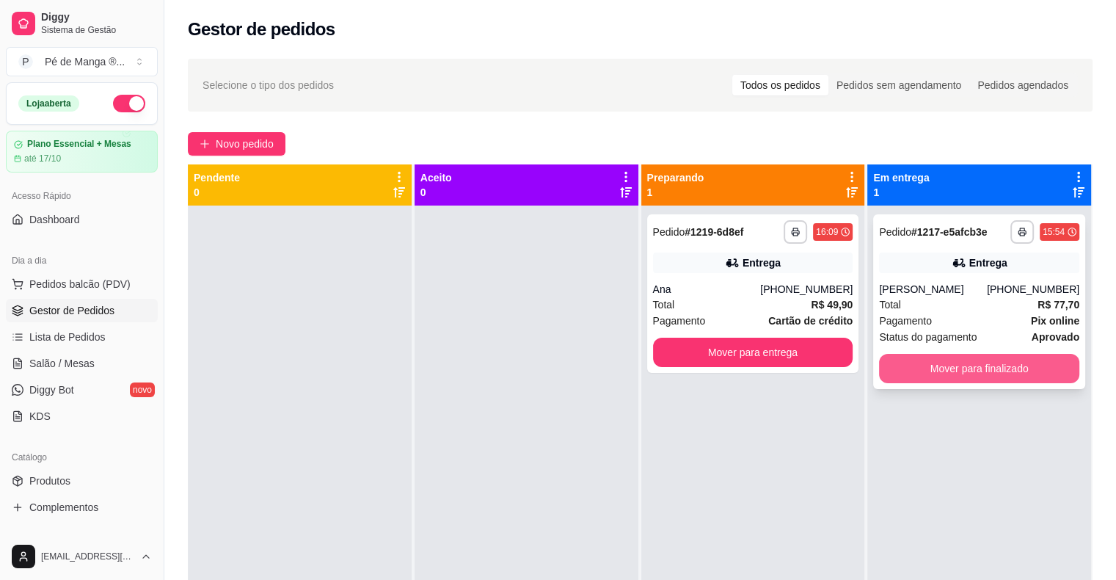
click at [963, 369] on button "Mover para finalizado" at bounding box center [979, 368] width 200 height 29
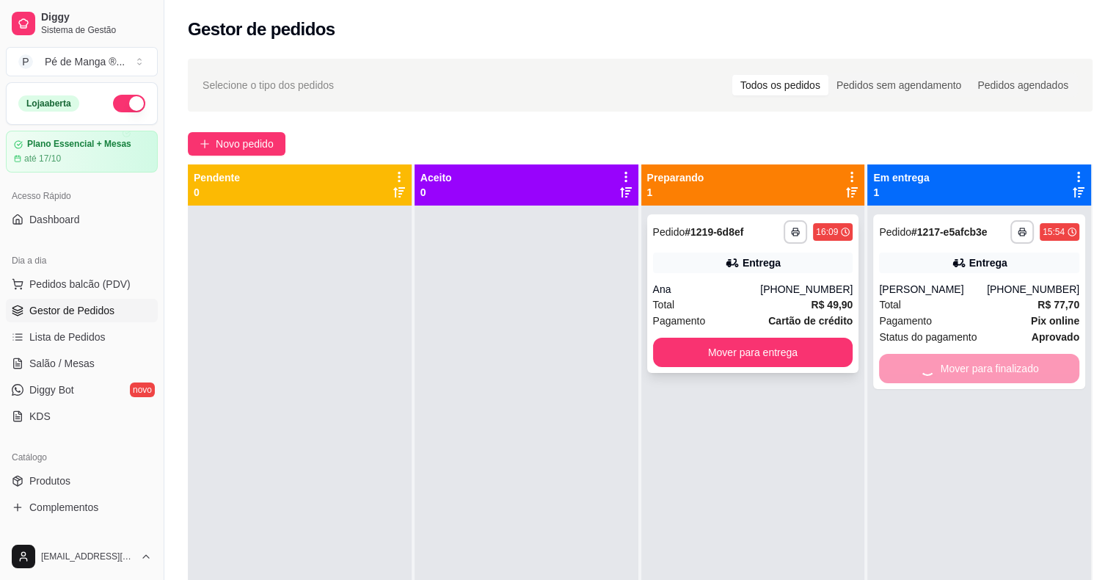
click at [772, 296] on div "[PHONE_NUMBER]" at bounding box center [806, 289] width 92 height 15
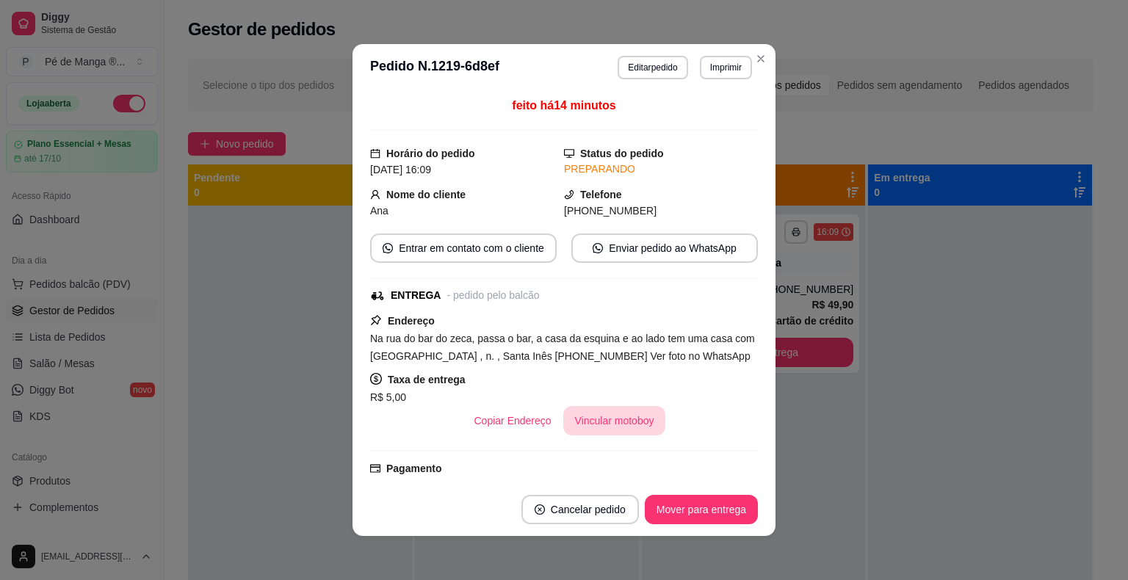
click at [614, 416] on button "Vincular motoboy" at bounding box center [614, 420] width 103 height 29
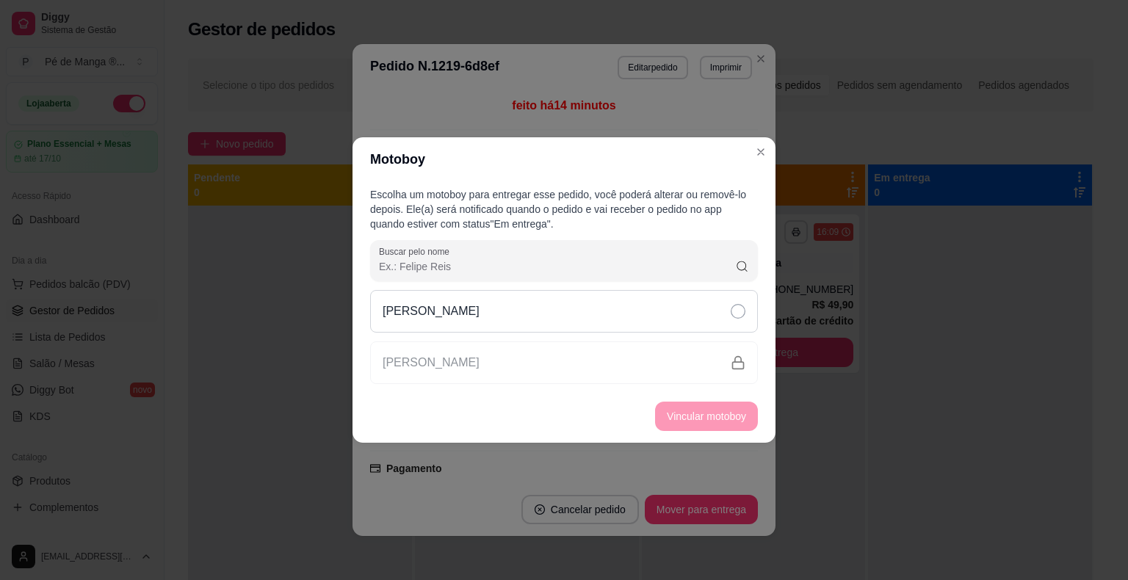
click at [604, 311] on div "[PERSON_NAME]" at bounding box center [564, 311] width 388 height 43
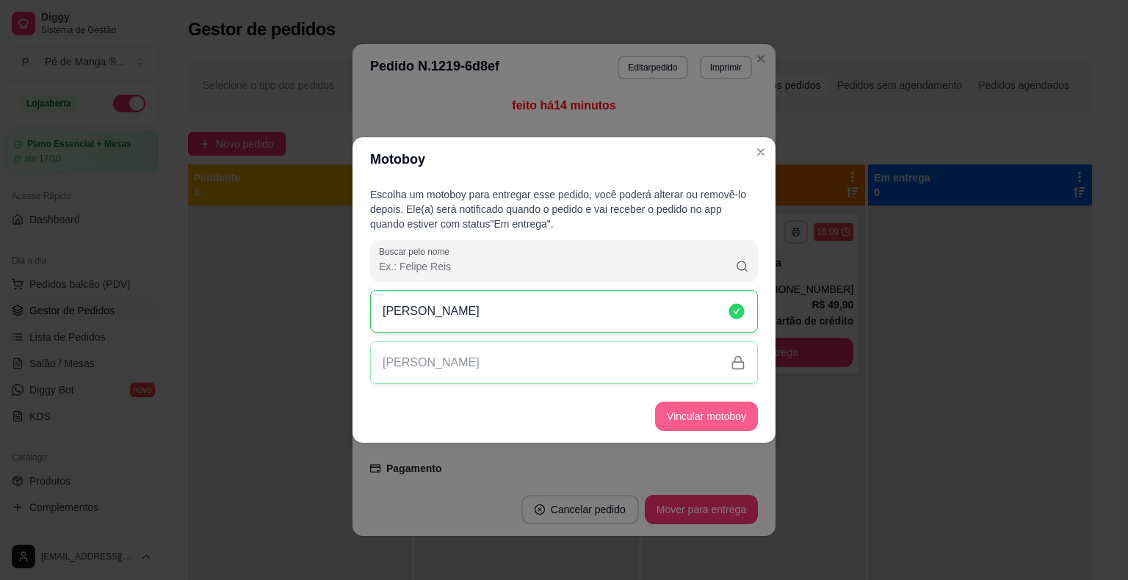
click at [697, 413] on button "Vincular motoboy" at bounding box center [706, 416] width 103 height 29
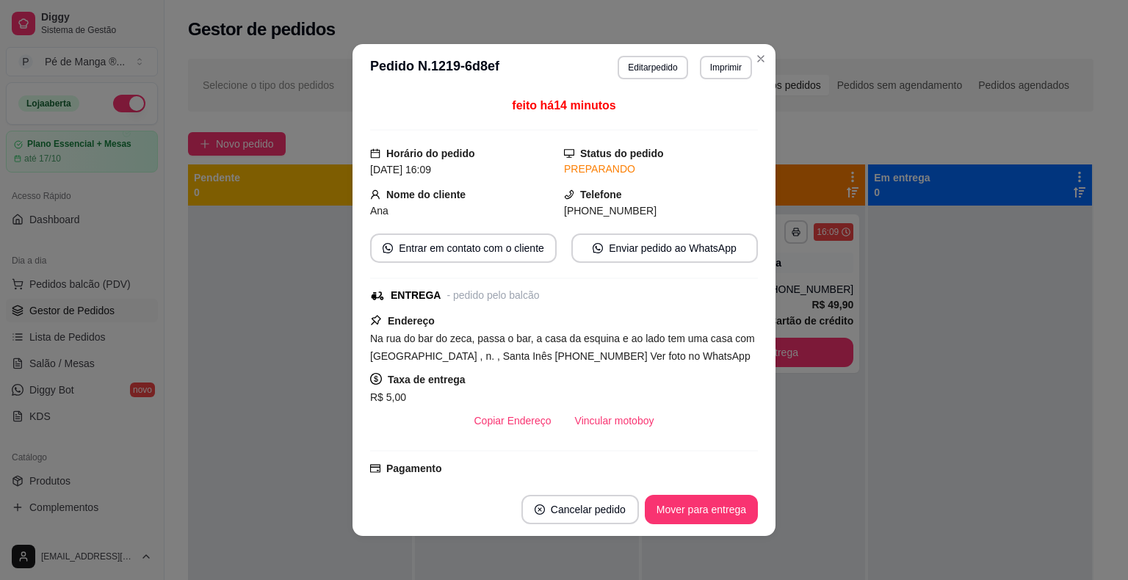
click at [714, 523] on footer "Cancelar pedido Mover para entrega" at bounding box center [563, 509] width 423 height 53
click at [711, 515] on button "Mover para entrega" at bounding box center [700, 509] width 113 height 29
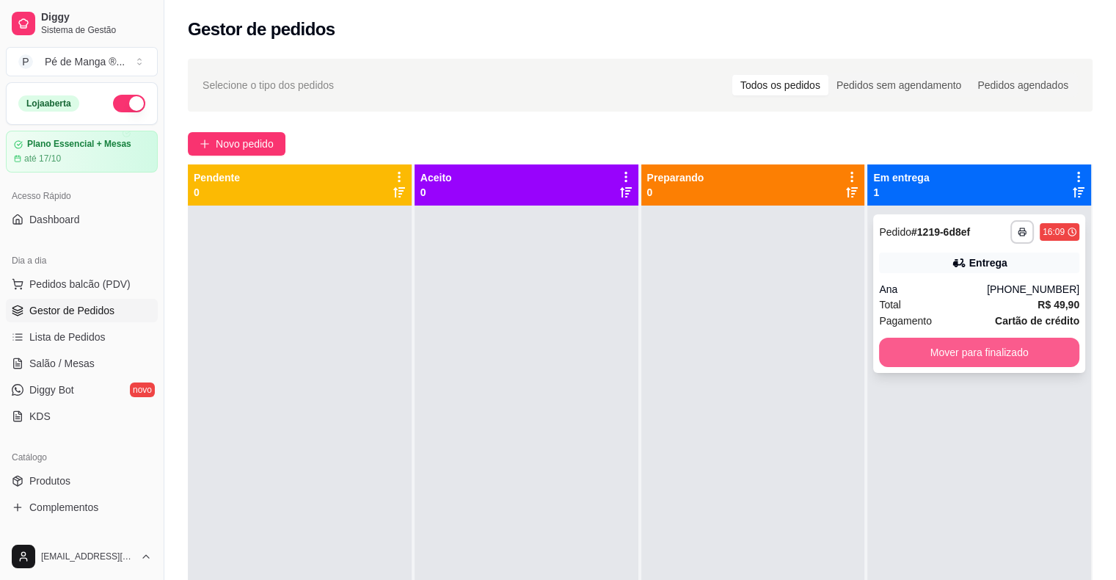
click at [967, 349] on button "Mover para finalizado" at bounding box center [979, 352] width 200 height 29
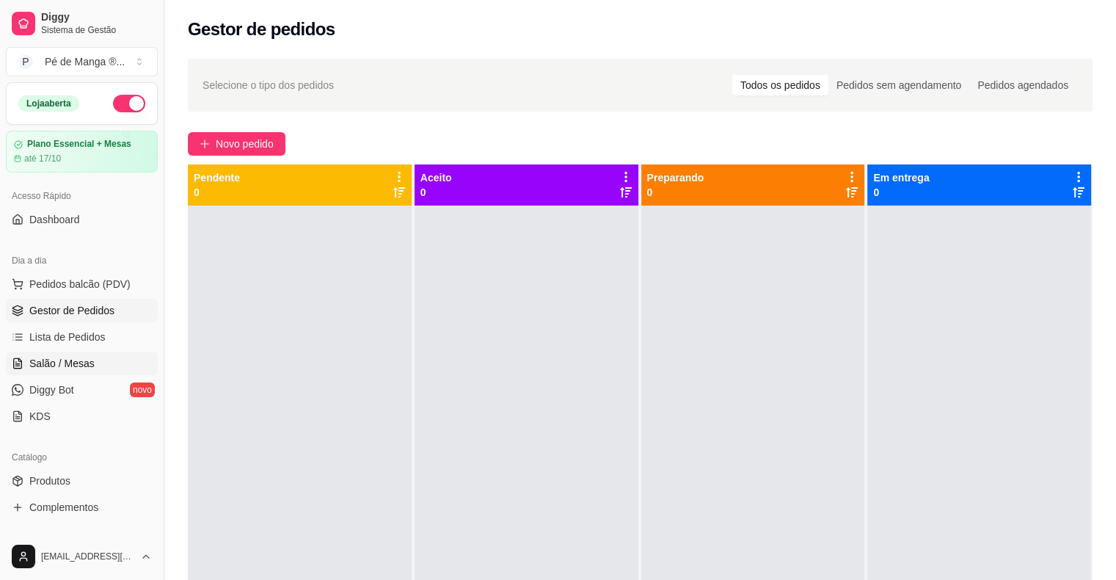
click at [103, 363] on link "Salão / Mesas" at bounding box center [82, 363] width 152 height 23
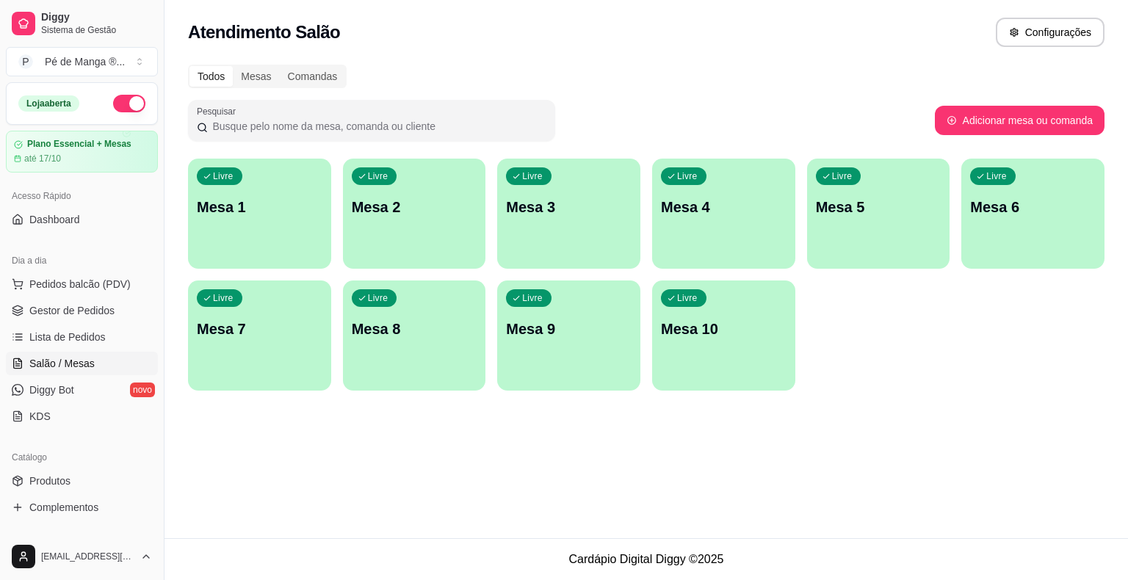
click at [288, 236] on div "Livre Mesa 1" at bounding box center [259, 205] width 143 height 92
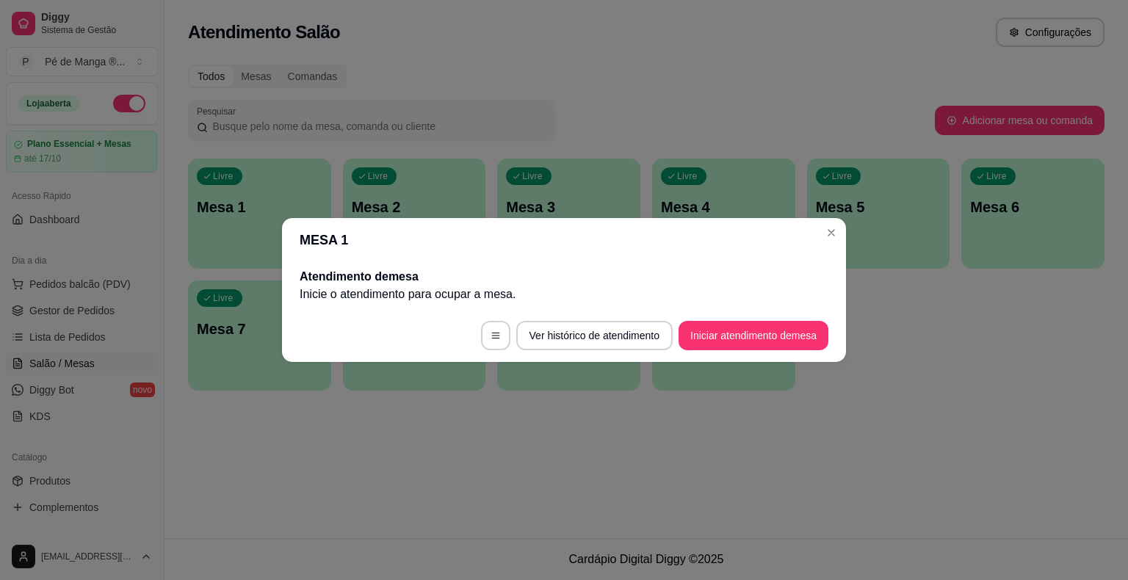
click at [734, 345] on button "Iniciar atendimento de mesa" at bounding box center [753, 335] width 150 height 29
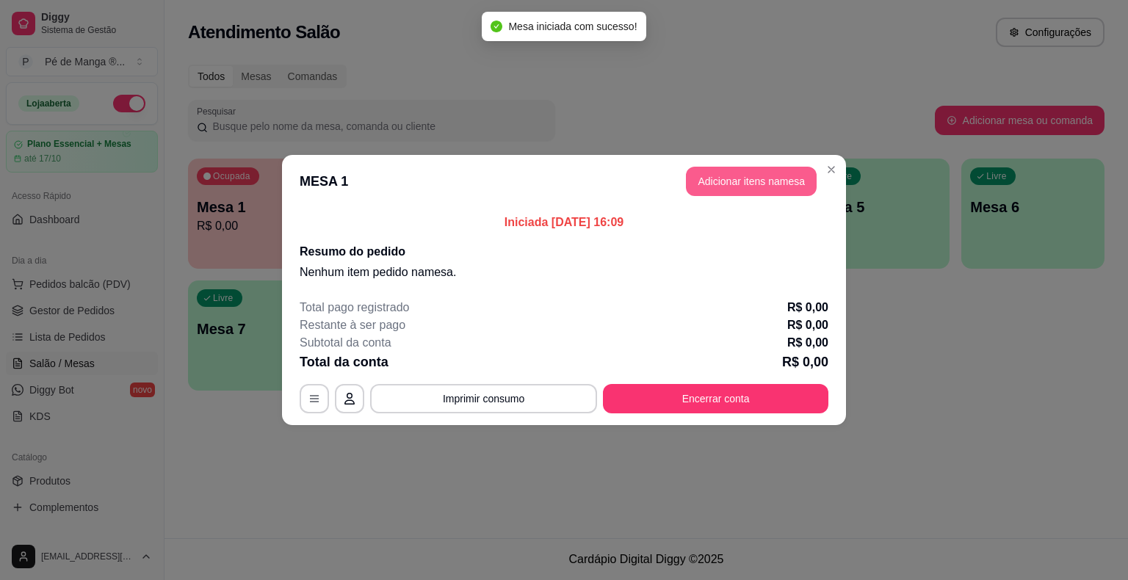
click at [722, 181] on button "Adicionar itens na mesa" at bounding box center [751, 181] width 131 height 29
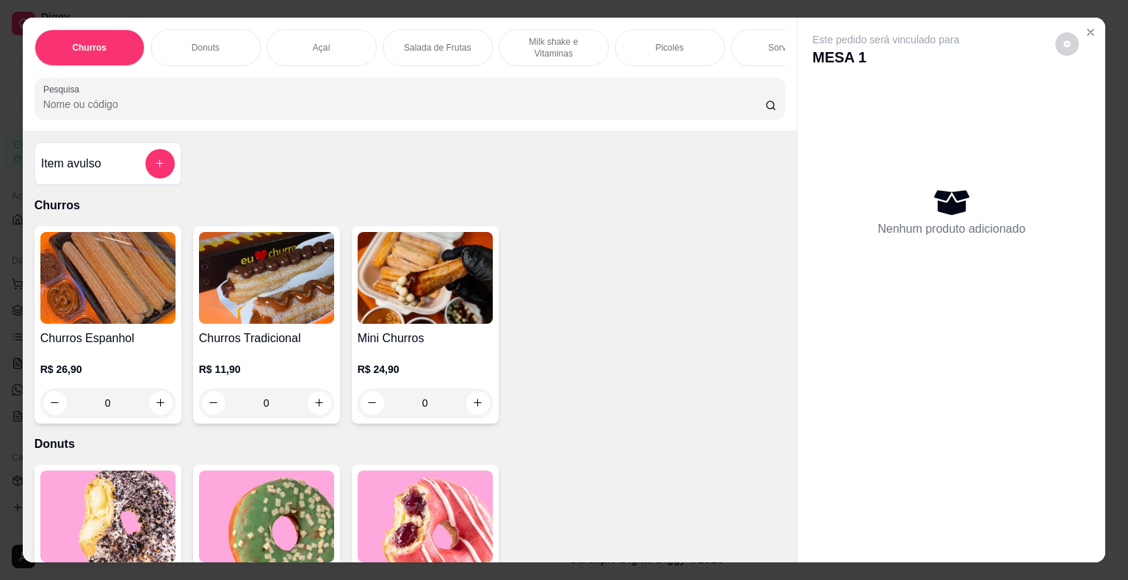
click at [1048, 98] on div "Nenhum produto adicionado" at bounding box center [951, 212] width 278 height 288
click at [741, 49] on div "Sorvetes" at bounding box center [785, 47] width 110 height 37
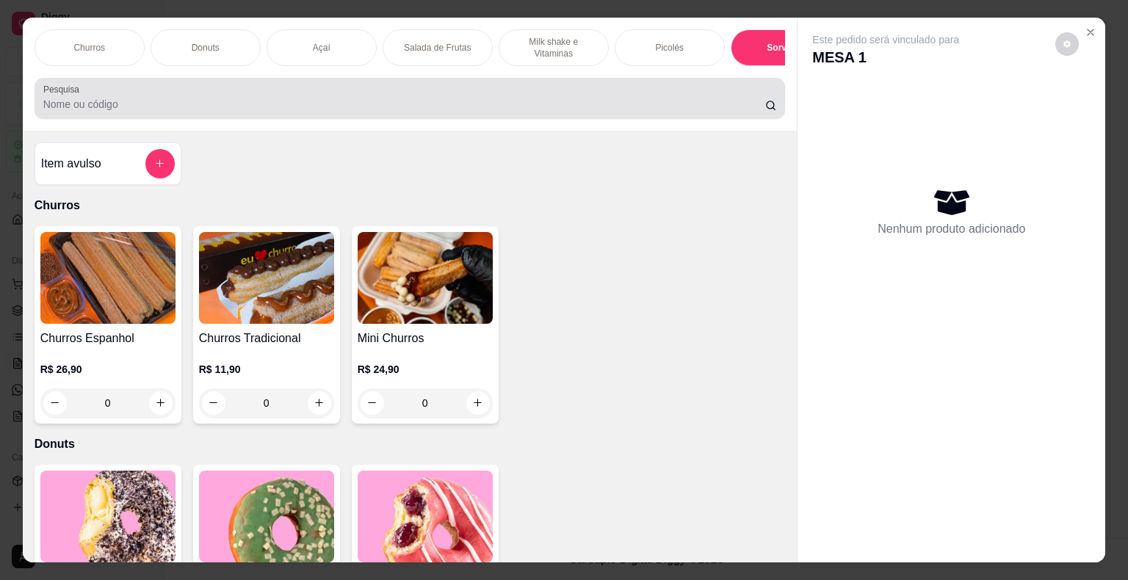
scroll to position [35, 0]
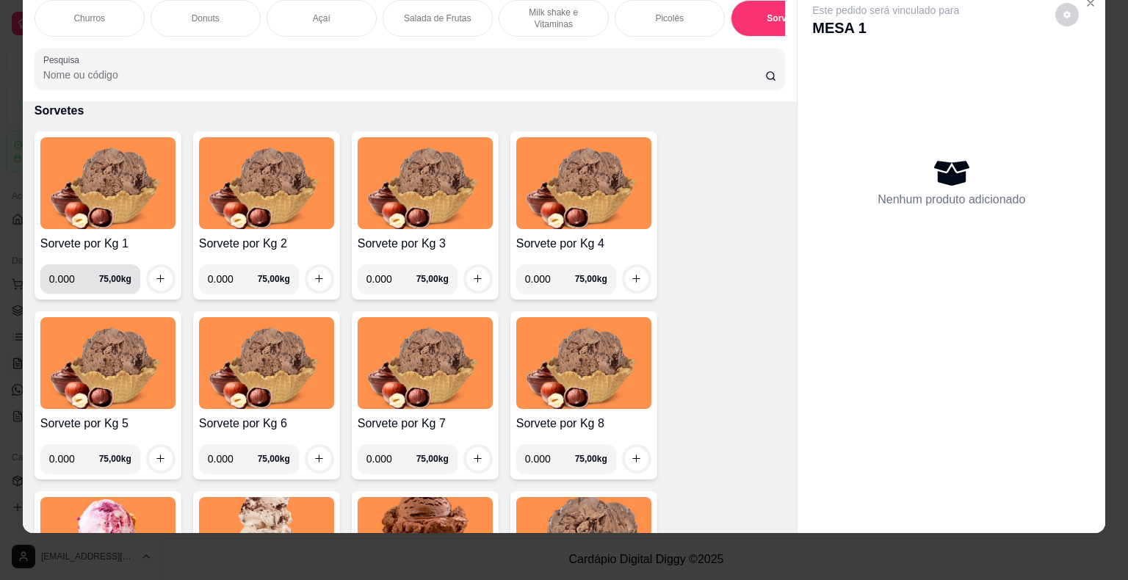
click at [68, 282] on input "0.000" at bounding box center [74, 278] width 50 height 29
click at [1083, 101] on div "Nenhum produto adicionado" at bounding box center [951, 182] width 278 height 288
click at [75, 280] on input "0.000" at bounding box center [74, 278] width 50 height 29
type input "0.248"
click at [156, 273] on icon "increase-product-quantity" at bounding box center [160, 278] width 11 height 11
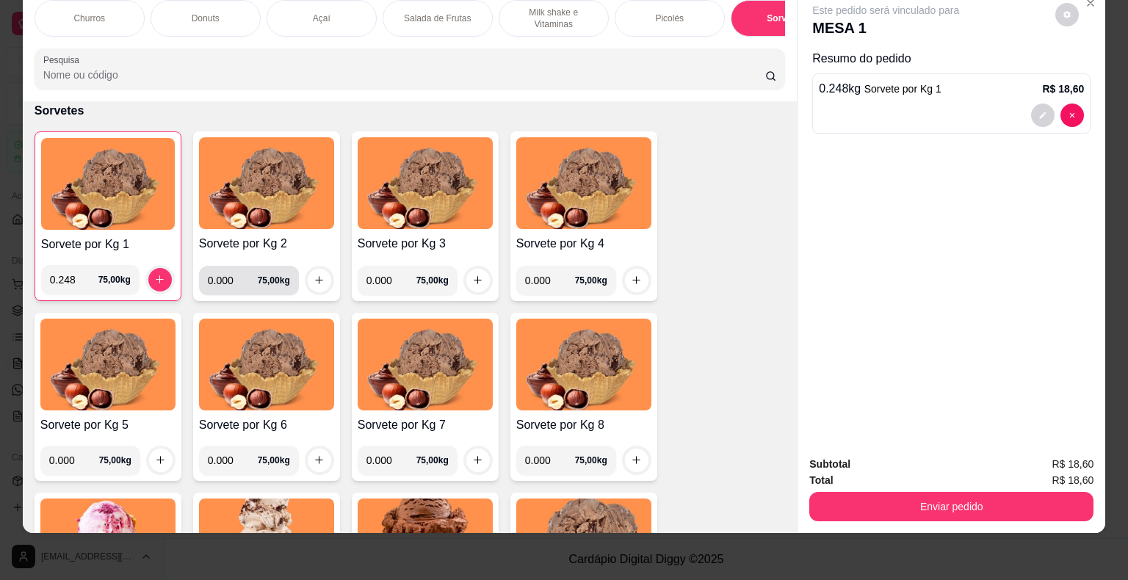
click at [221, 283] on input "0.000" at bounding box center [233, 280] width 50 height 29
click at [232, 283] on input "0.000" at bounding box center [233, 280] width 50 height 29
click at [231, 283] on input "0.000" at bounding box center [233, 280] width 50 height 29
type input "0.290"
click at [318, 280] on icon "increase-product-quantity" at bounding box center [318, 280] width 11 height 11
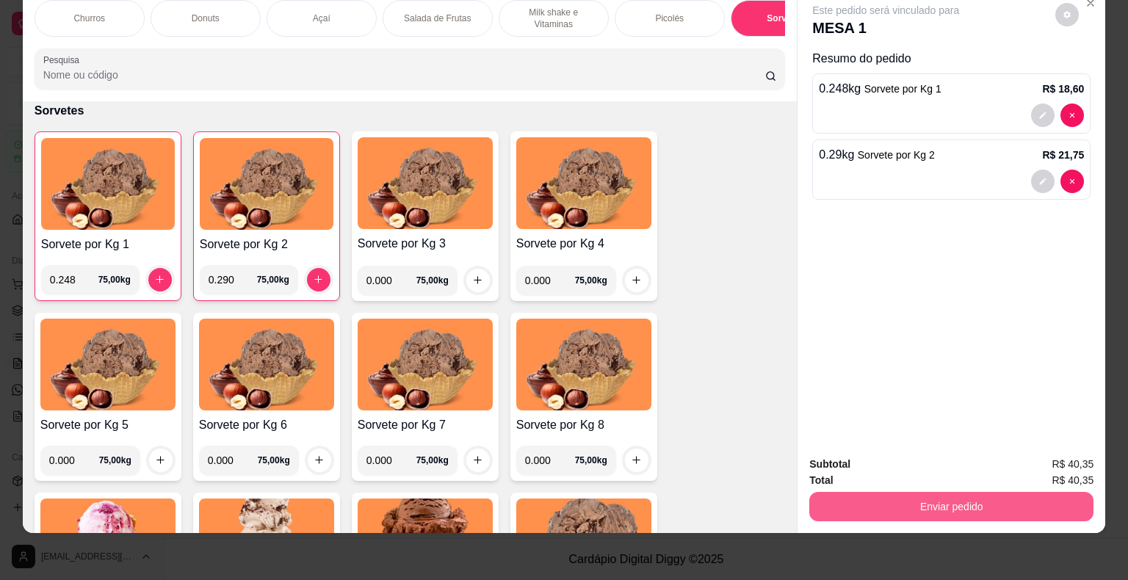
click at [898, 498] on button "Enviar pedido" at bounding box center [951, 506] width 284 height 29
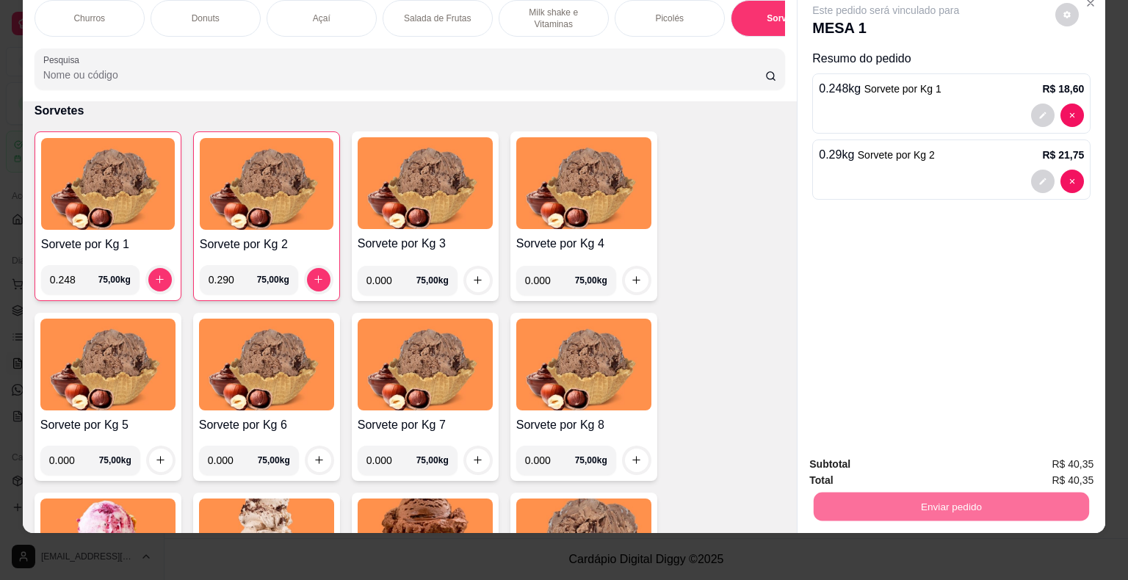
click at [915, 462] on button "Não registrar e enviar pedido" at bounding box center [902, 459] width 148 height 27
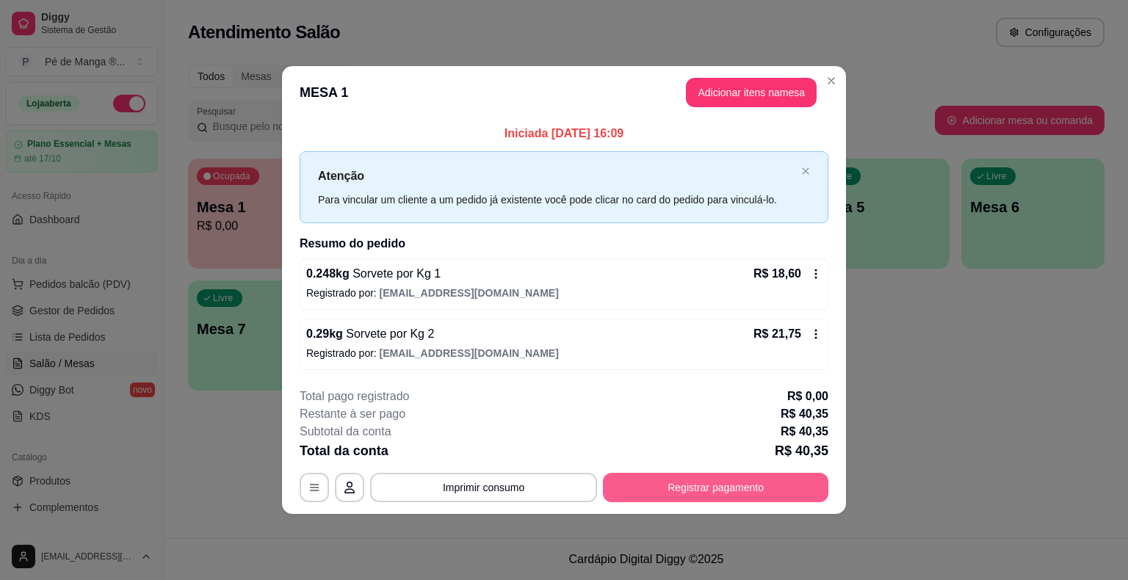
click at [731, 490] on button "Registrar pagamento" at bounding box center [715, 487] width 225 height 29
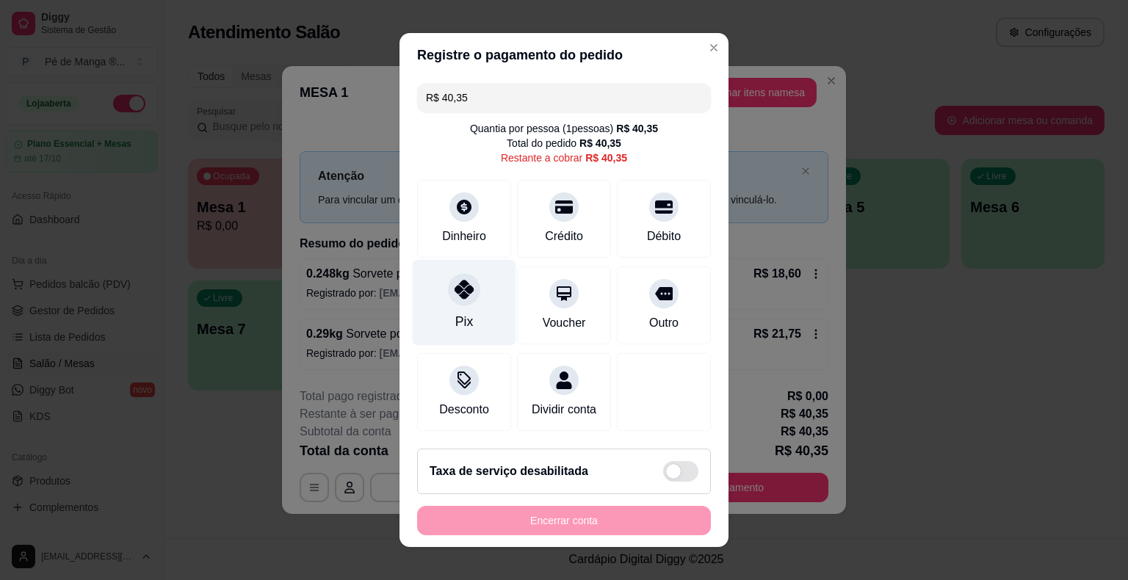
click at [452, 310] on div "Pix" at bounding box center [465, 303] width 104 height 86
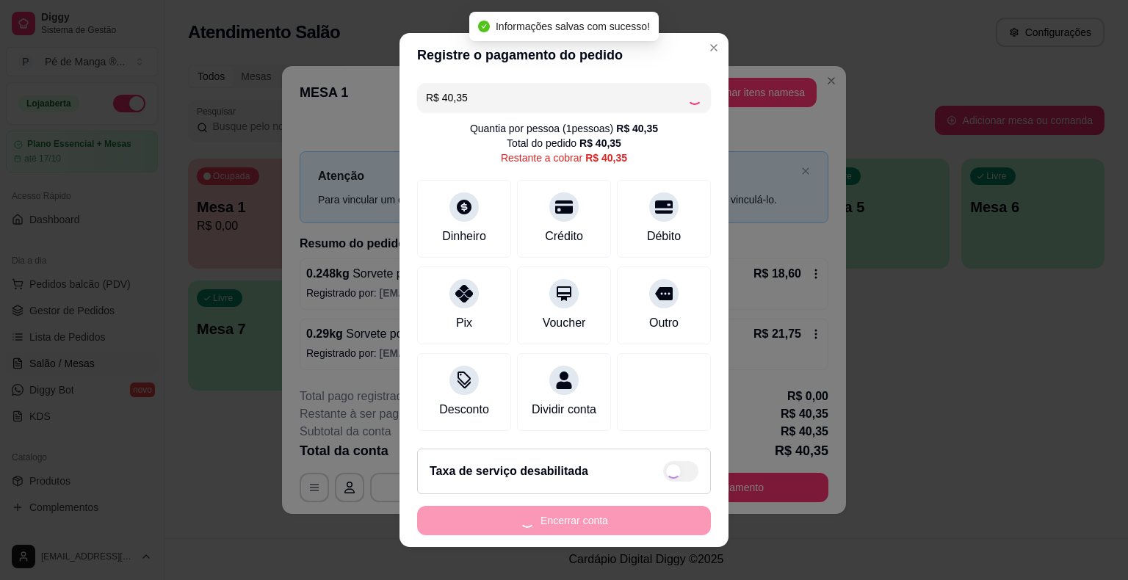
type input "R$ 0,00"
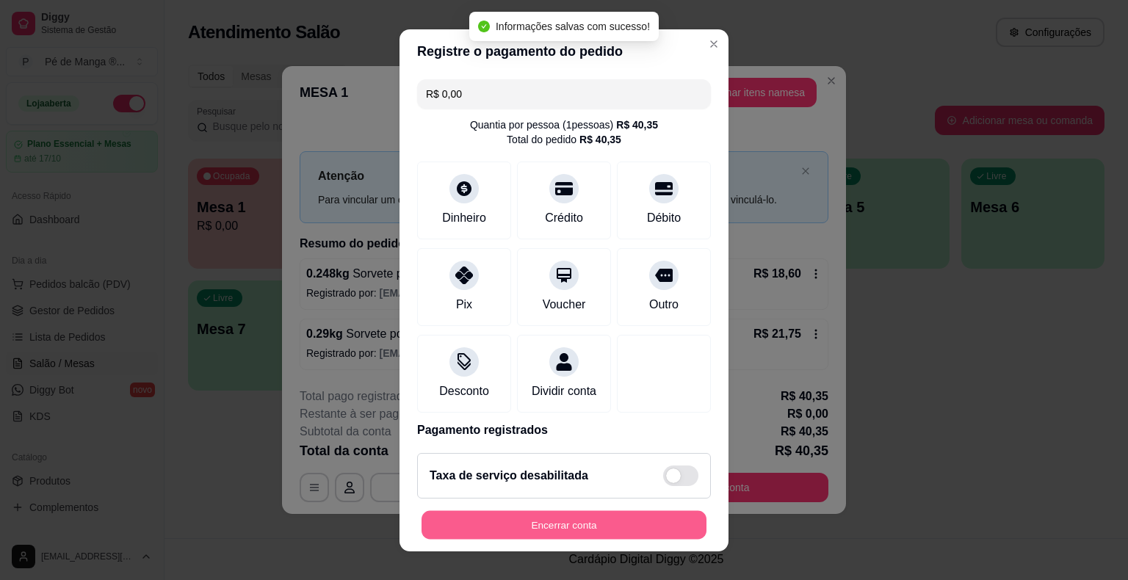
click at [584, 529] on button "Encerrar conta" at bounding box center [563, 524] width 285 height 29
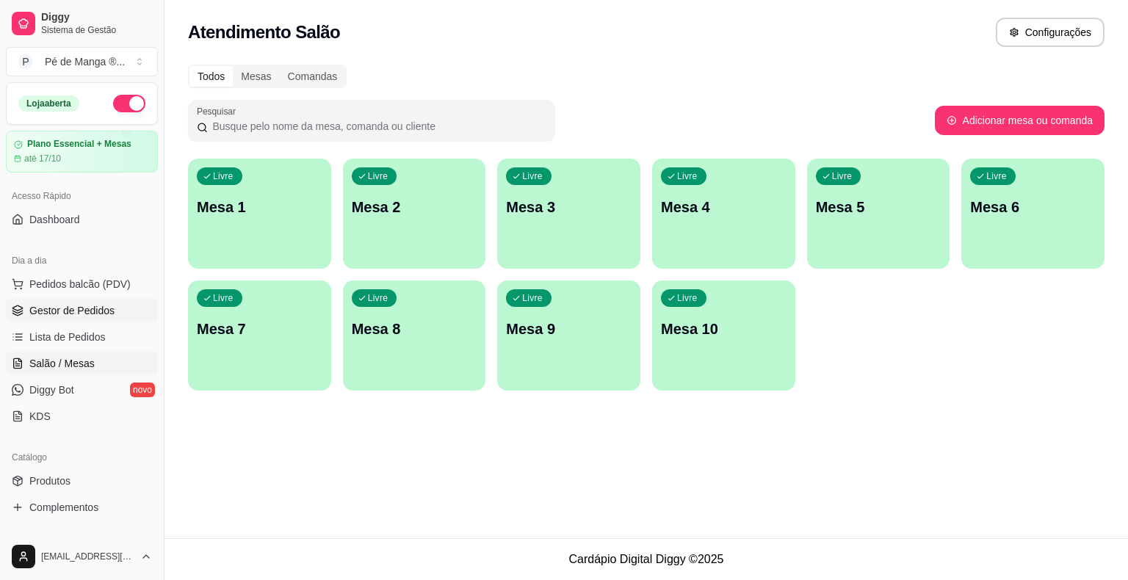
click at [106, 310] on span "Gestor de Pedidos" at bounding box center [71, 310] width 85 height 15
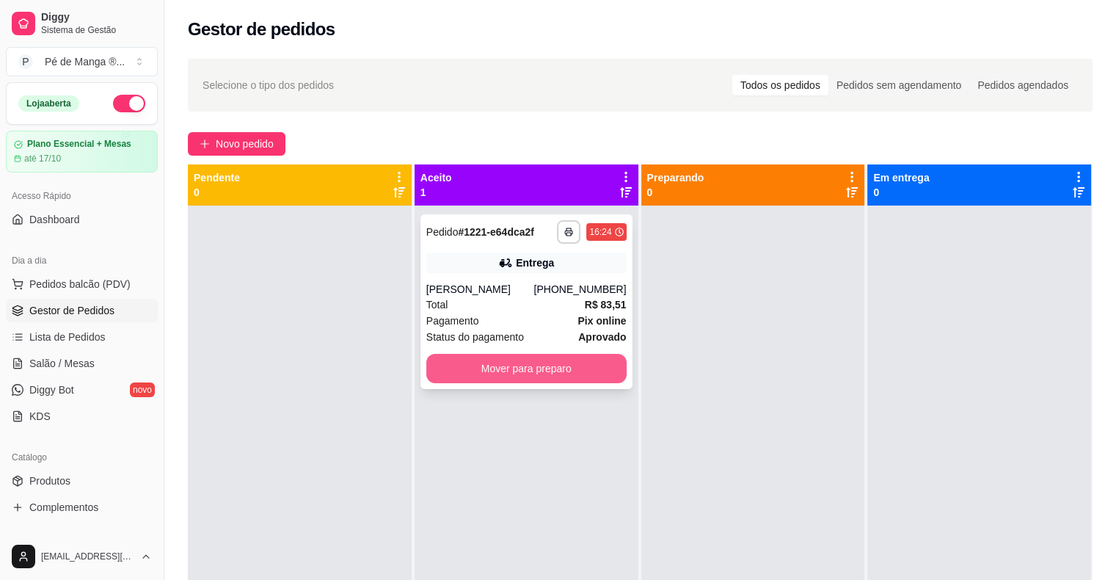
click at [462, 368] on button "Mover para preparo" at bounding box center [526, 368] width 200 height 29
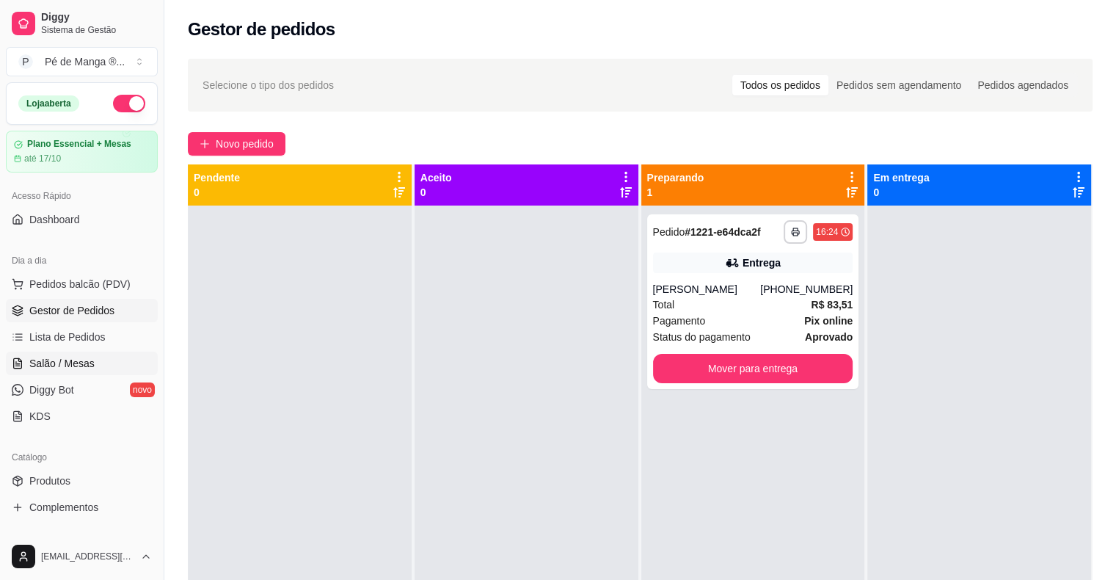
click at [99, 363] on link "Salão / Mesas" at bounding box center [82, 363] width 152 height 23
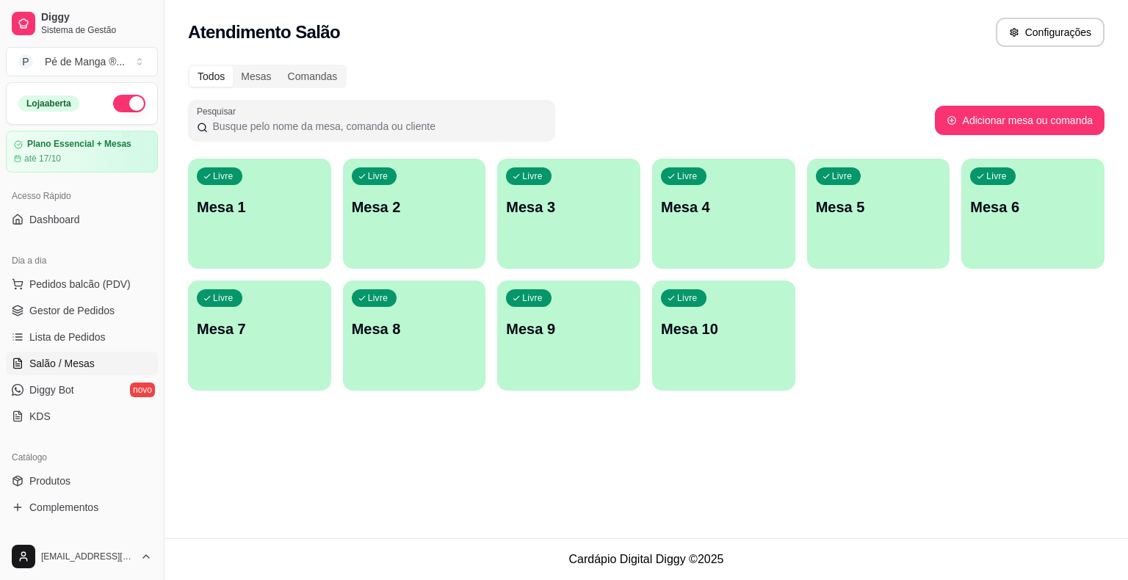
click at [288, 251] on div "button" at bounding box center [259, 260] width 143 height 18
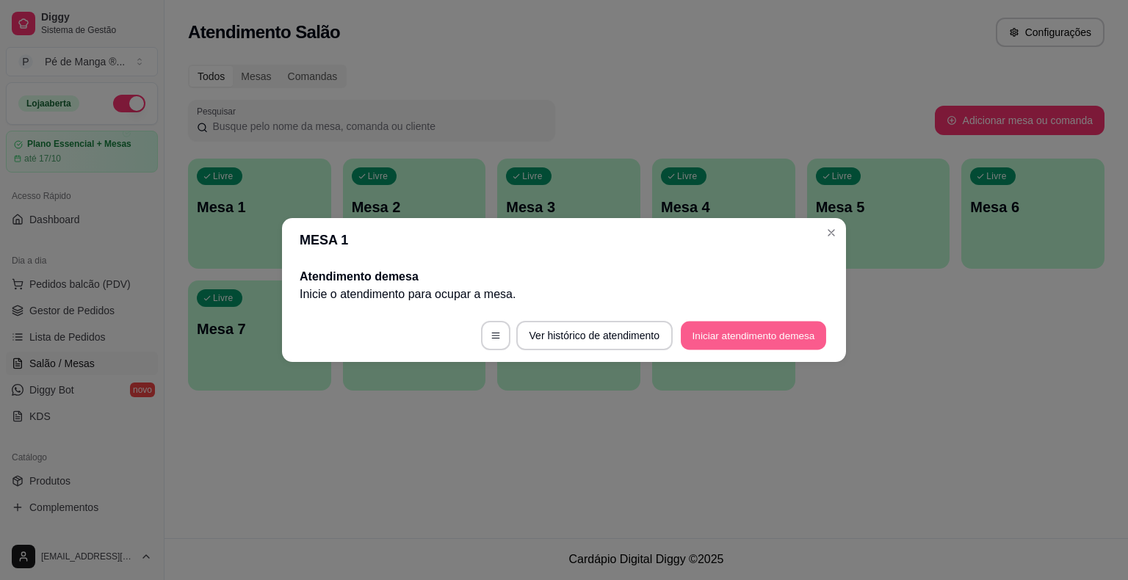
click at [799, 335] on button "Iniciar atendimento de mesa" at bounding box center [752, 336] width 145 height 29
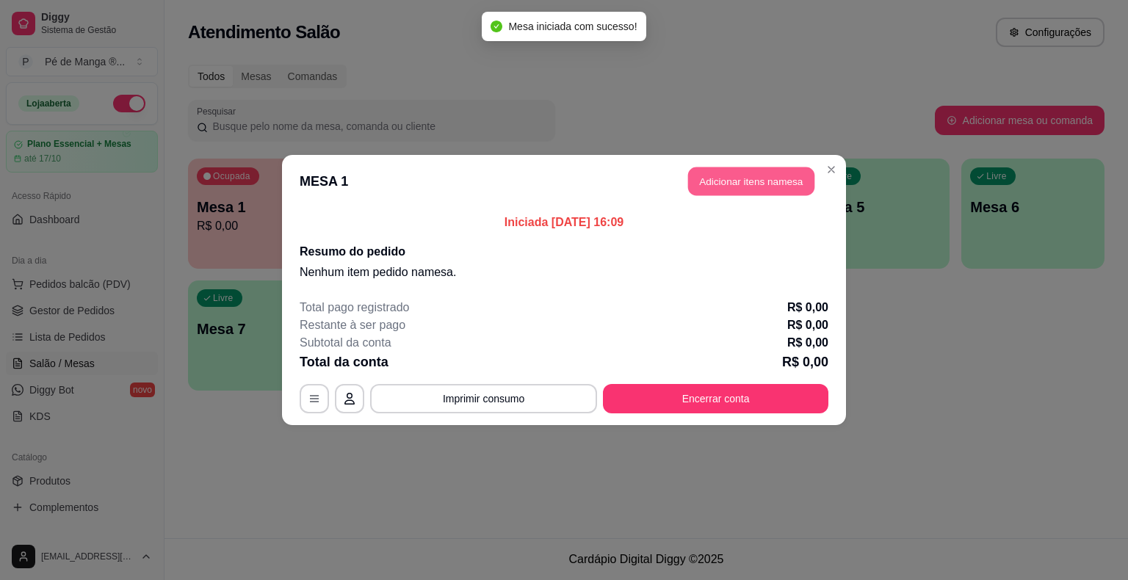
click at [708, 175] on button "Adicionar itens na mesa" at bounding box center [751, 181] width 126 height 29
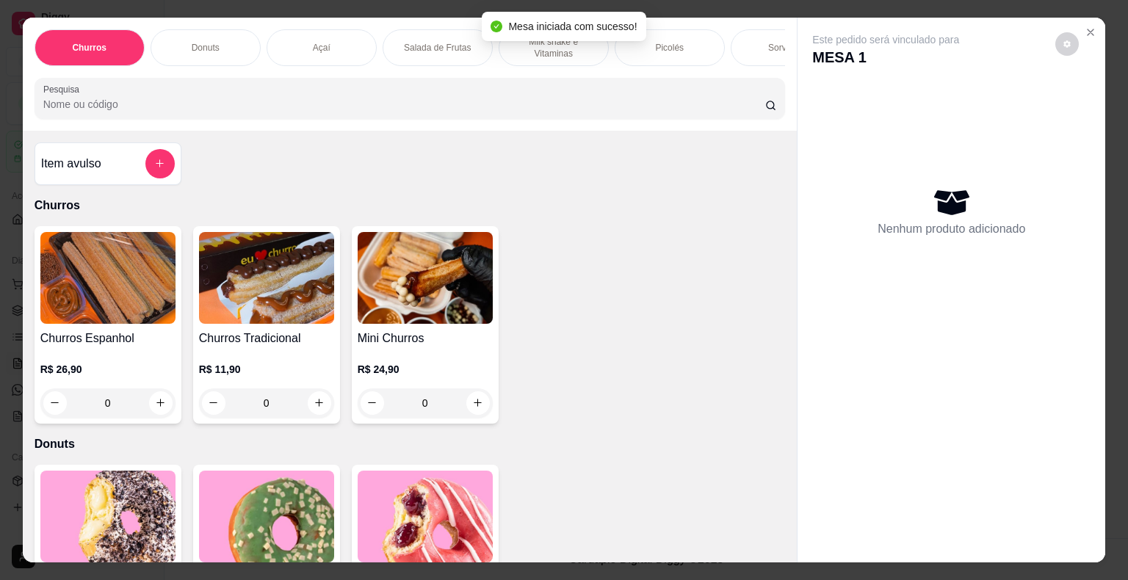
drag, startPoint x: 317, startPoint y: 40, endPoint x: 302, endPoint y: 64, distance: 27.7
click at [317, 42] on p "Açaí" at bounding box center [322, 48] width 18 height 12
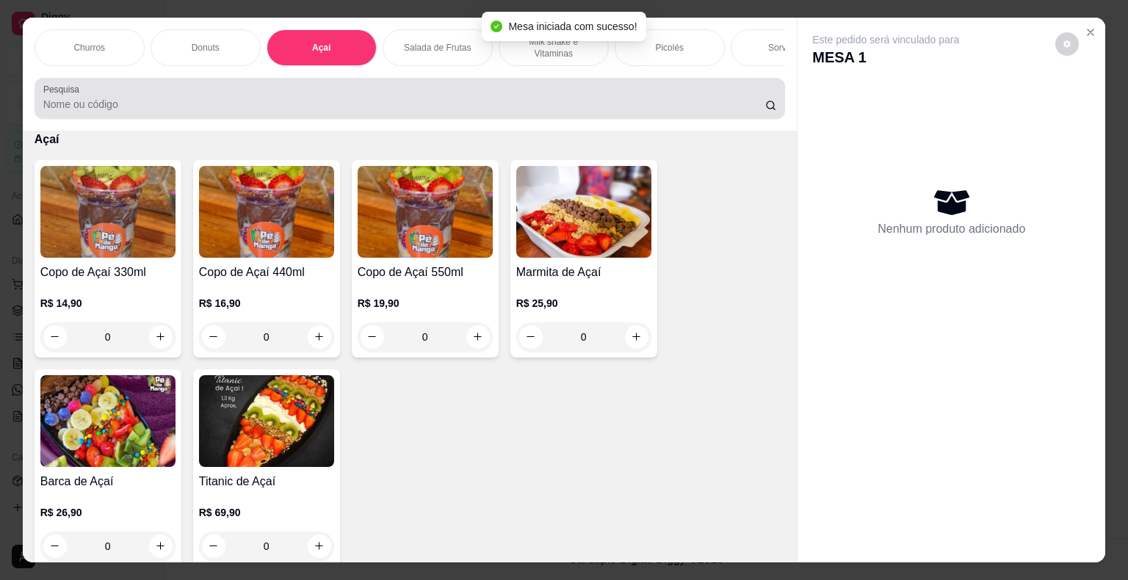
scroll to position [35, 0]
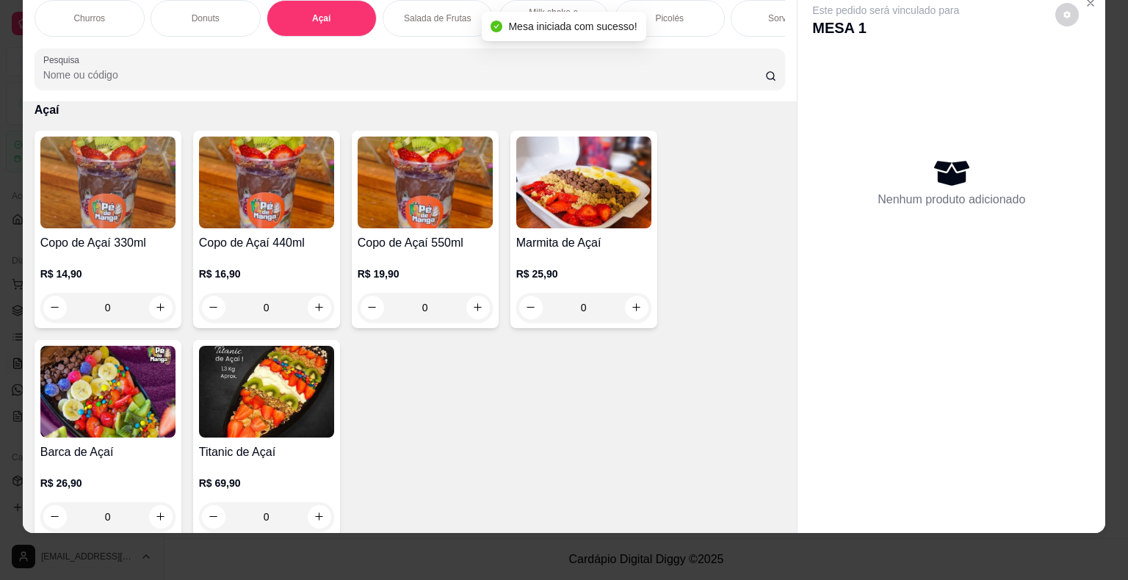
click at [317, 298] on div "0" at bounding box center [266, 307] width 135 height 29
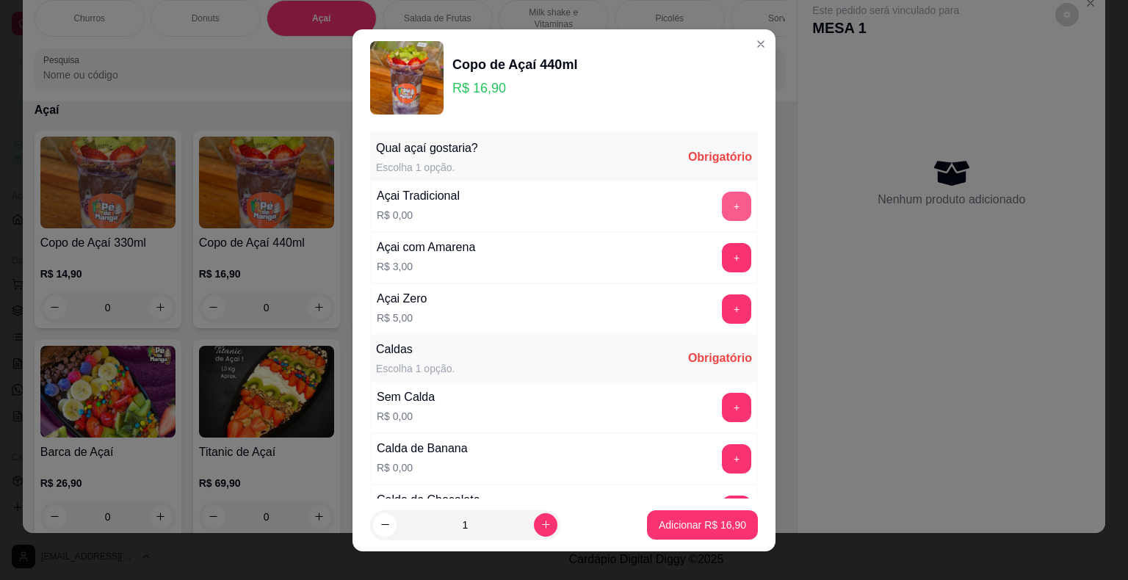
click at [722, 204] on button "+" at bounding box center [736, 206] width 29 height 29
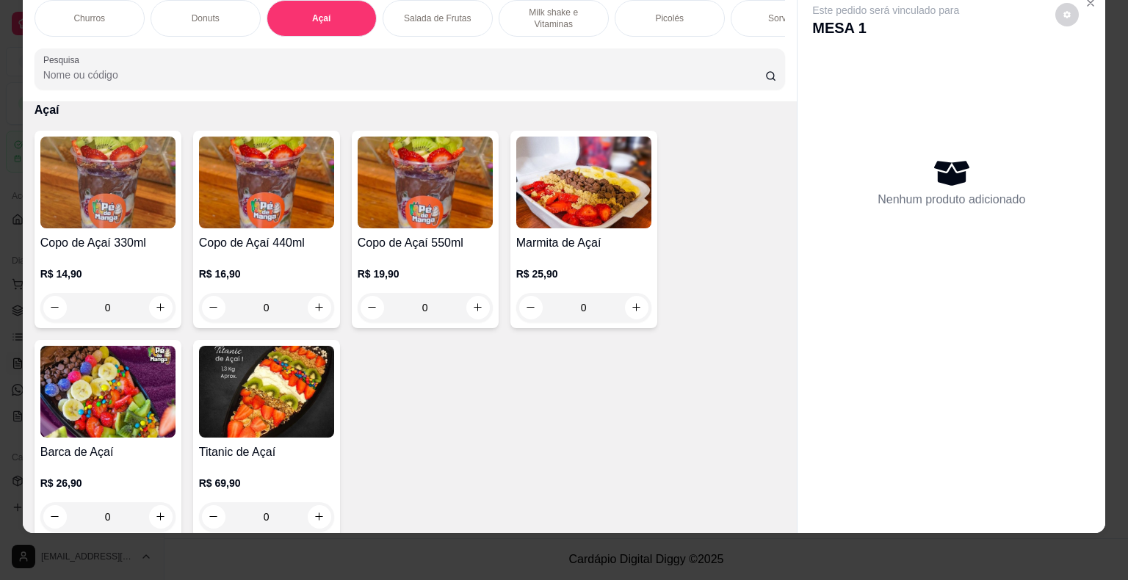
drag, startPoint x: 511, startPoint y: 10, endPoint x: 504, endPoint y: 17, distance: 10.4
click at [511, 12] on p "Milk shake e Vitaminas" at bounding box center [553, 18] width 85 height 23
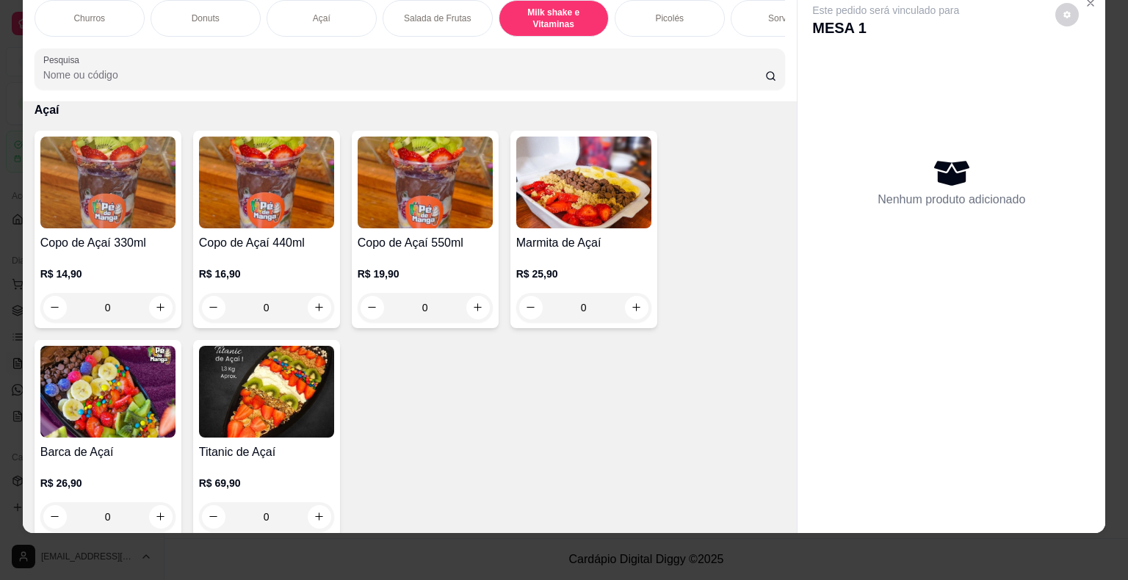
scroll to position [1246, 0]
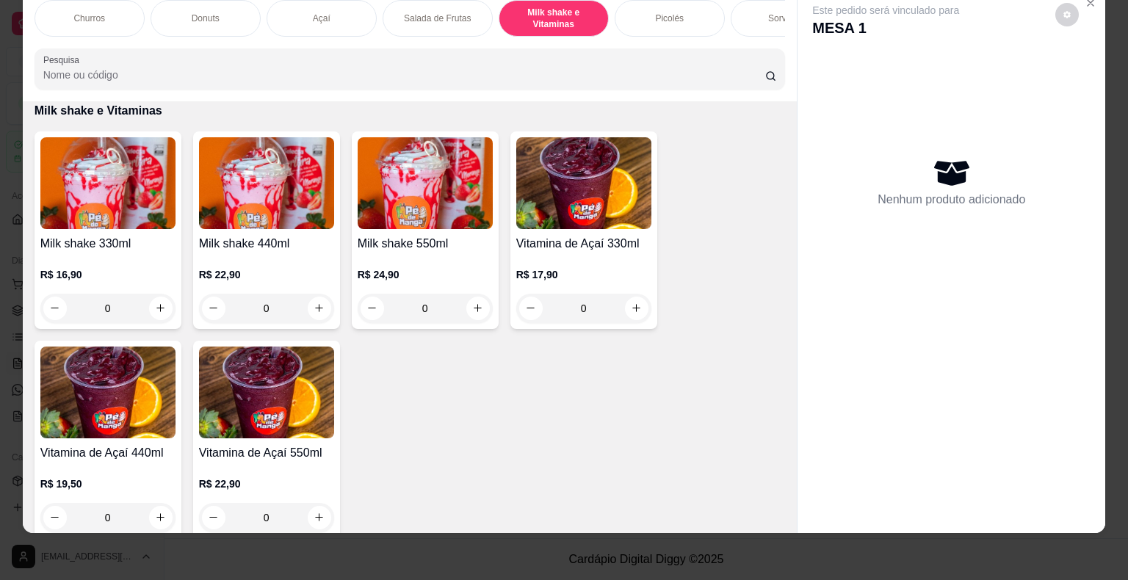
click at [313, 308] on div "0" at bounding box center [266, 308] width 135 height 29
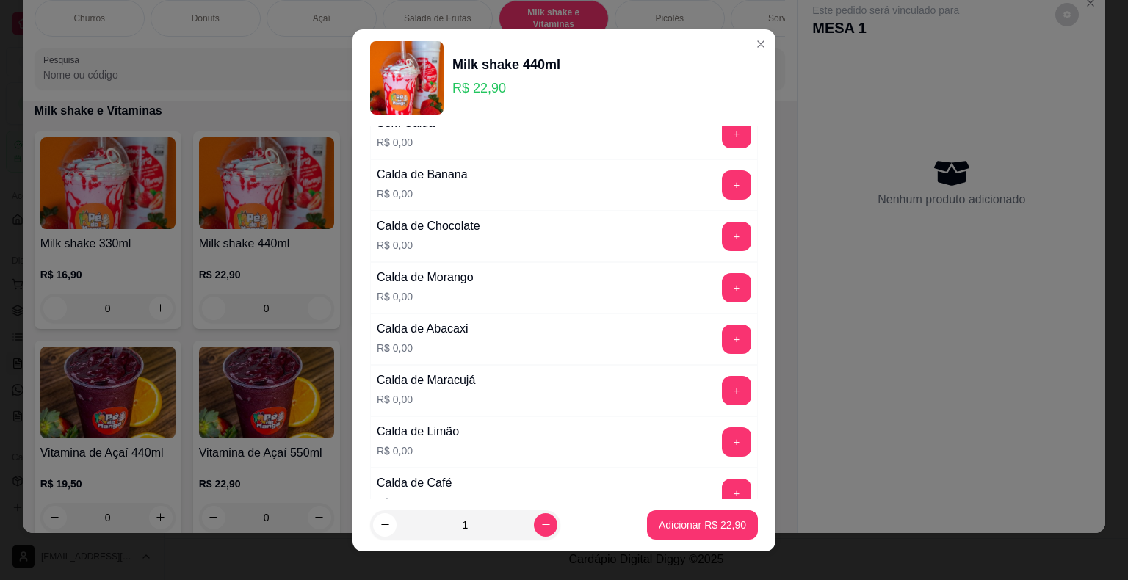
scroll to position [73, 0]
click at [722, 280] on button "+" at bounding box center [736, 286] width 29 height 29
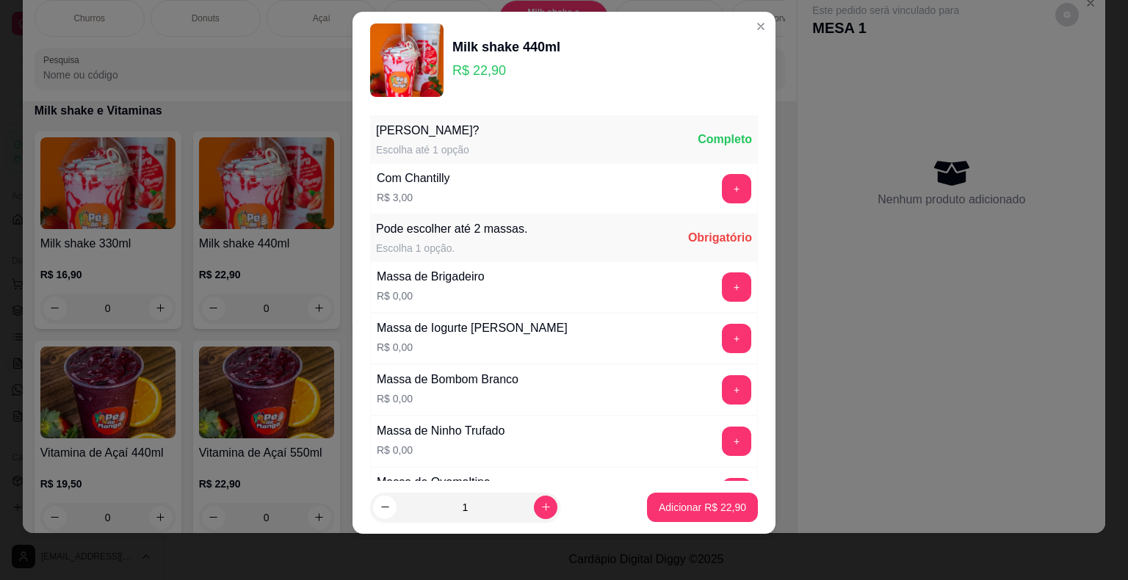
scroll to position [667, 0]
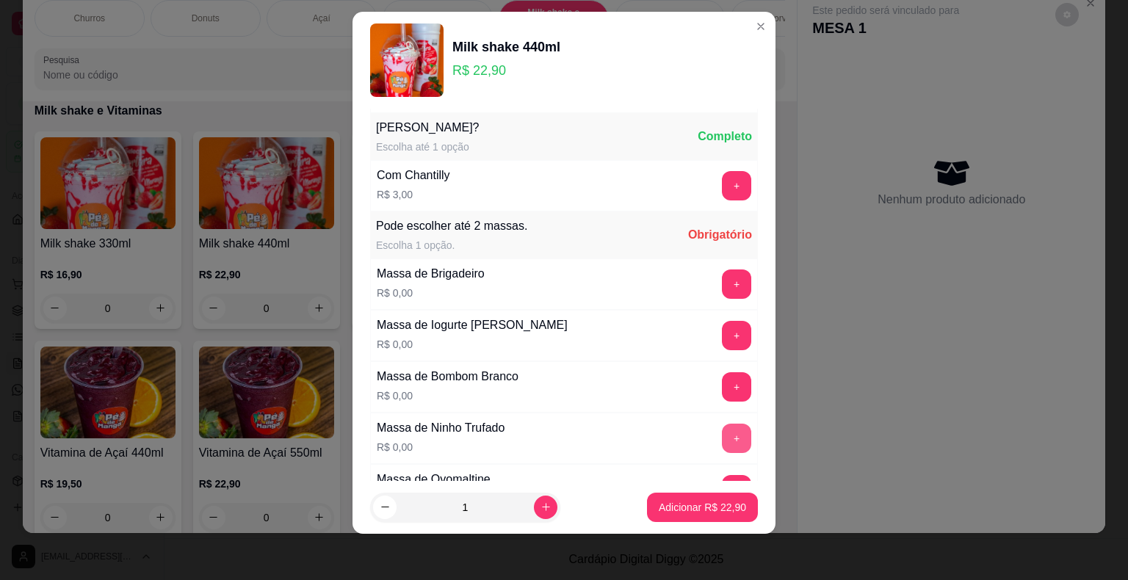
click at [722, 427] on button "+" at bounding box center [736, 438] width 29 height 29
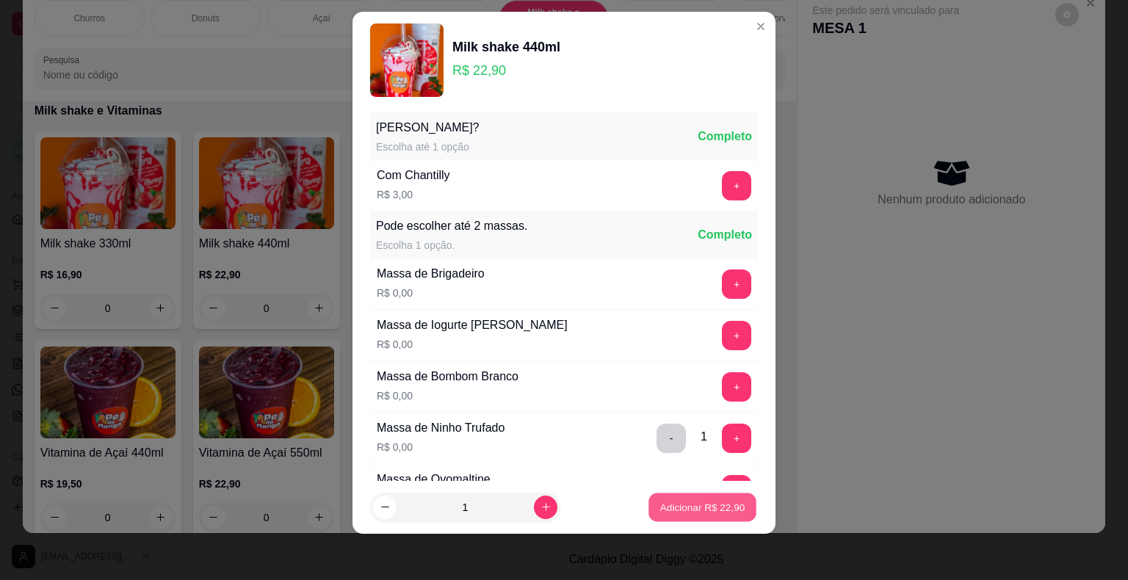
click at [693, 506] on p "Adicionar R$ 22,90" at bounding box center [702, 507] width 85 height 14
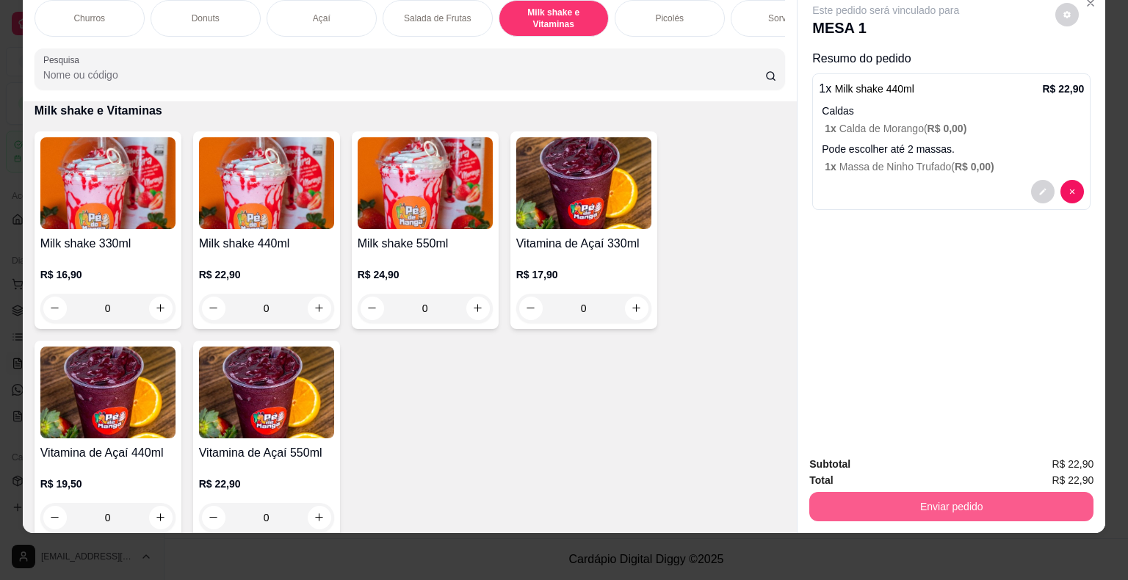
click at [870, 492] on button "Enviar pedido" at bounding box center [951, 506] width 284 height 29
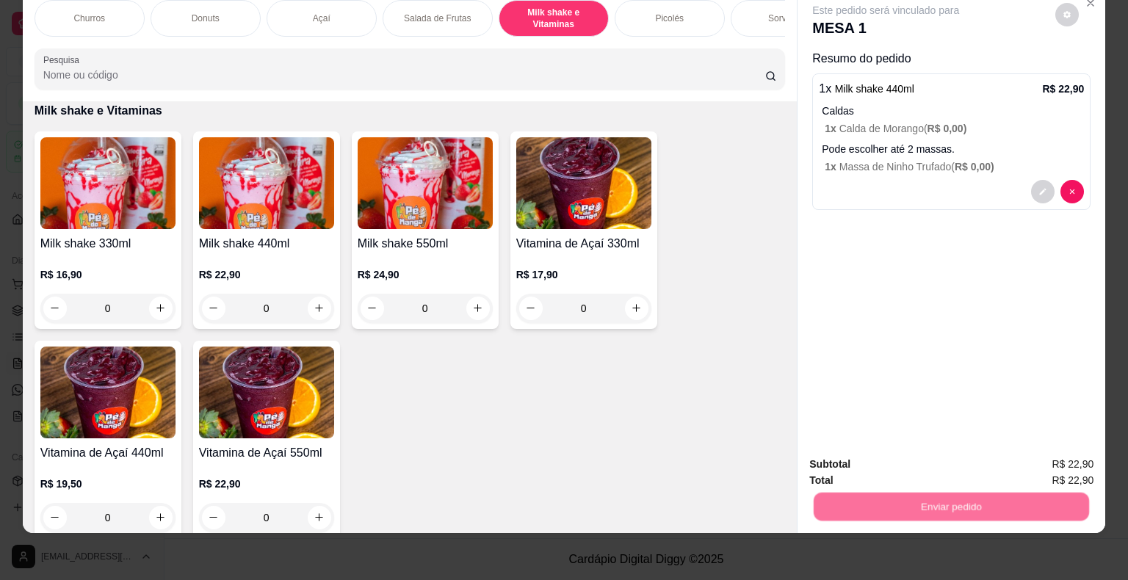
click at [878, 463] on button "Não registrar e enviar pedido" at bounding box center [902, 459] width 148 height 27
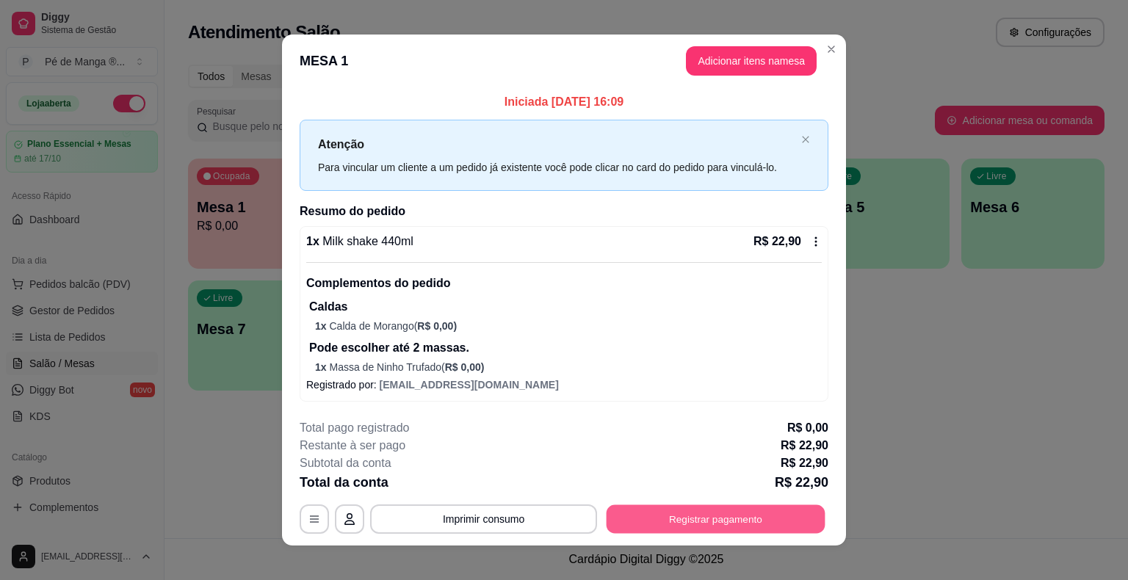
click at [760, 521] on button "Registrar pagamento" at bounding box center [715, 519] width 219 height 29
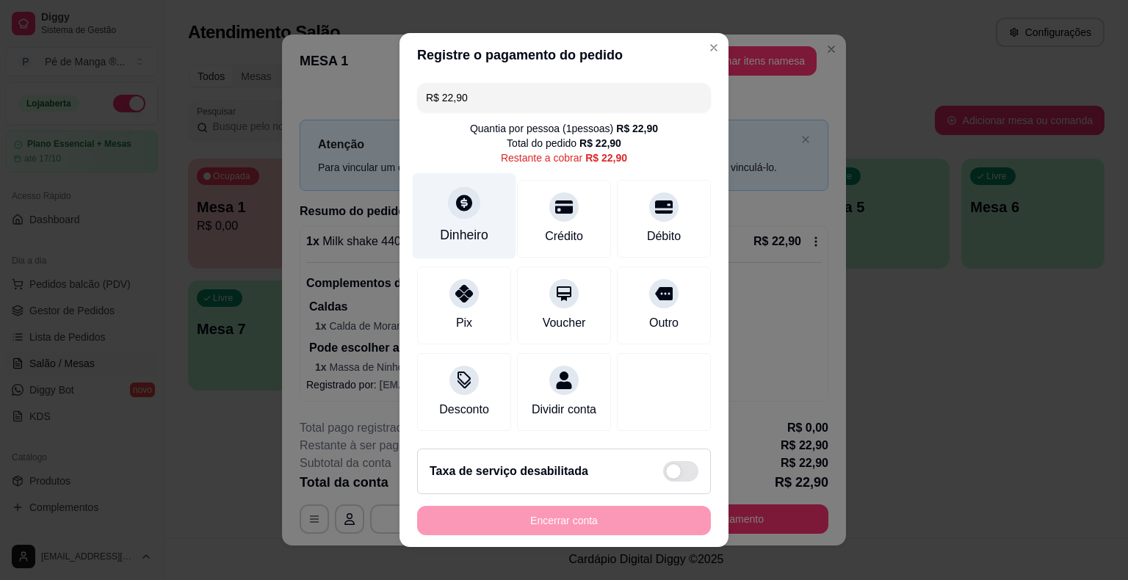
click at [472, 223] on div "Dinheiro" at bounding box center [465, 216] width 104 height 86
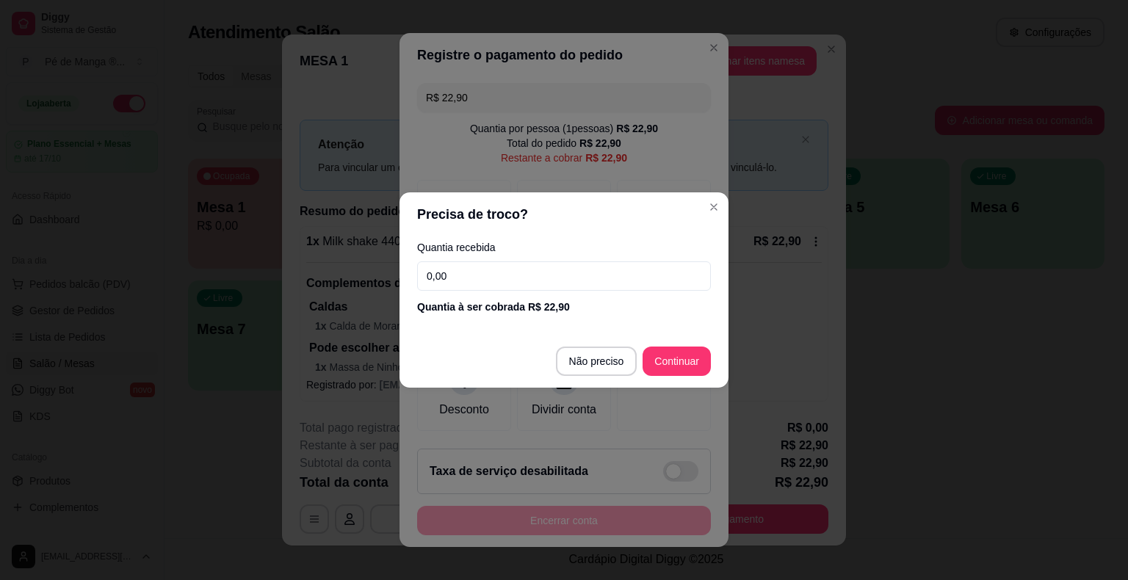
click at [505, 286] on input "0,00" at bounding box center [564, 275] width 294 height 29
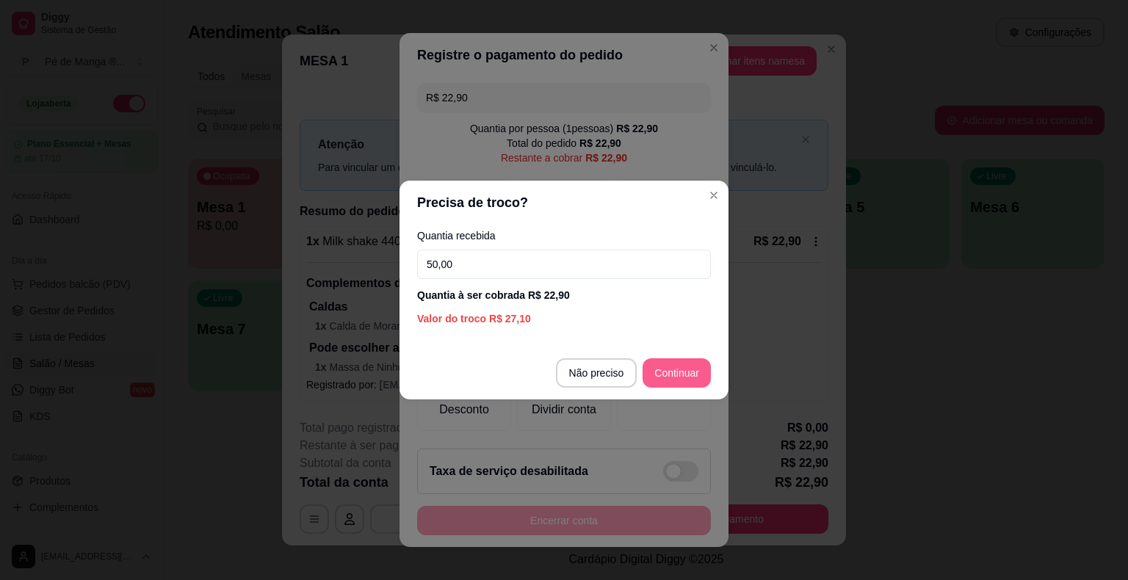
type input "50,00"
click at [686, 359] on footer "Não preciso Continuar" at bounding box center [563, 372] width 329 height 53
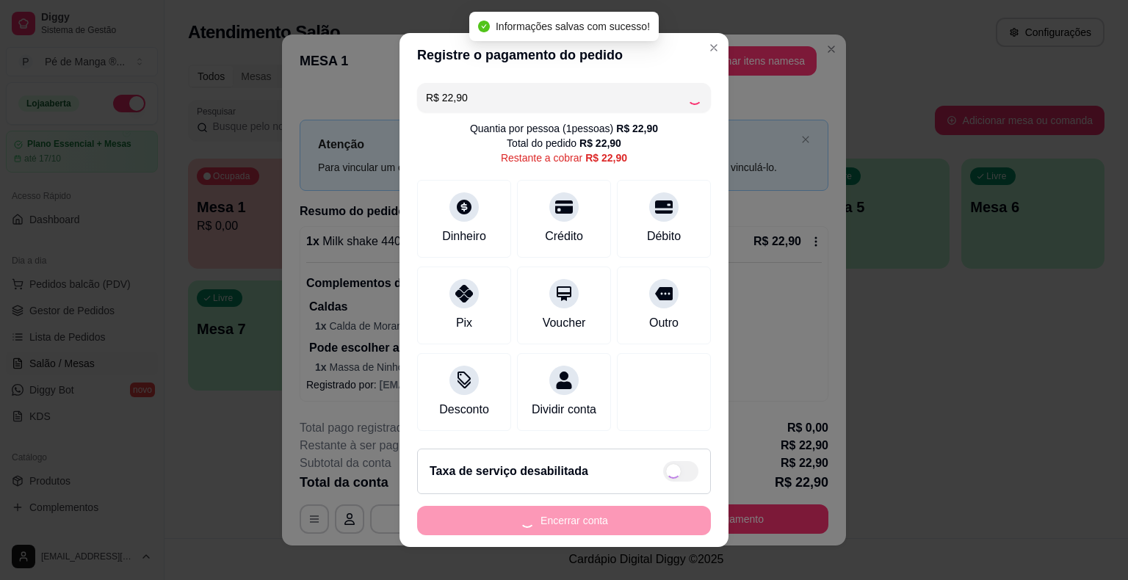
type input "R$ 0,00"
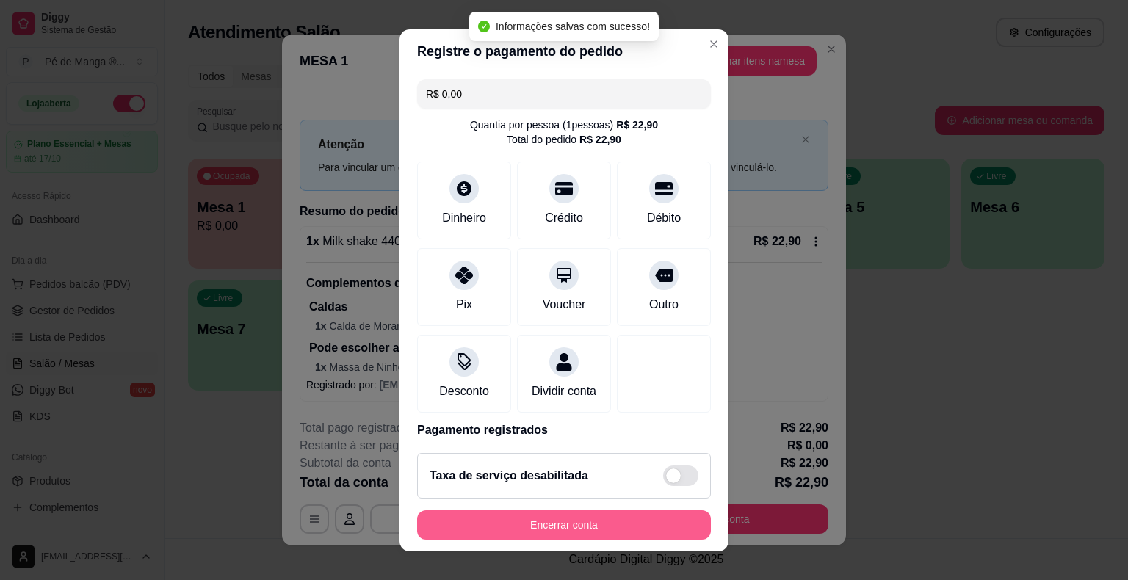
click at [633, 518] on button "Encerrar conta" at bounding box center [564, 524] width 294 height 29
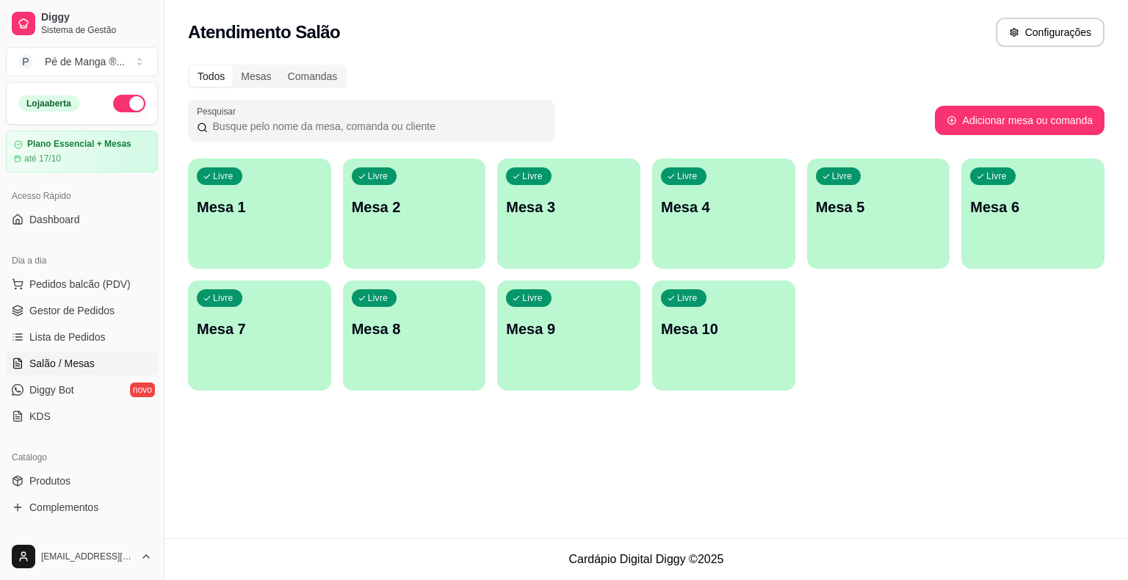
click at [244, 195] on div "Livre Mesa 1" at bounding box center [259, 205] width 143 height 92
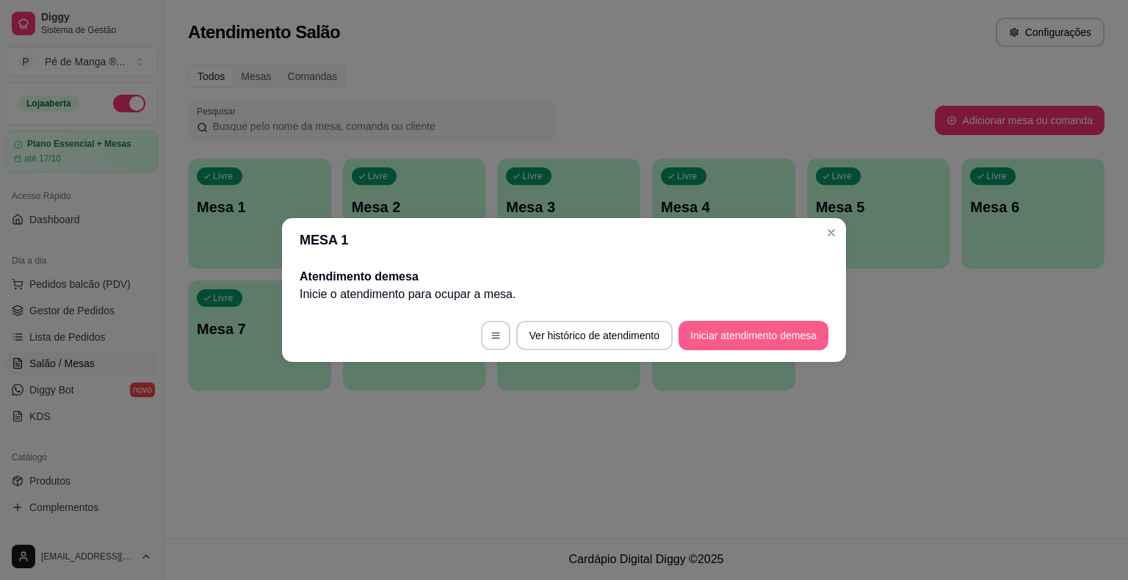
click at [745, 330] on button "Iniciar atendimento de mesa" at bounding box center [753, 335] width 150 height 29
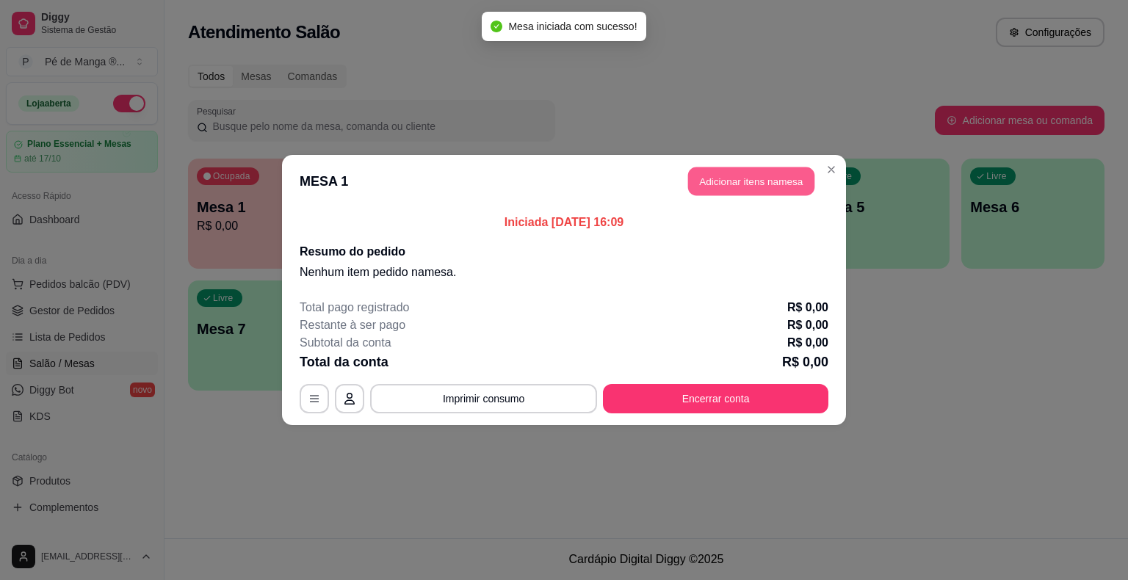
click at [743, 184] on button "Adicionar itens na mesa" at bounding box center [751, 181] width 126 height 29
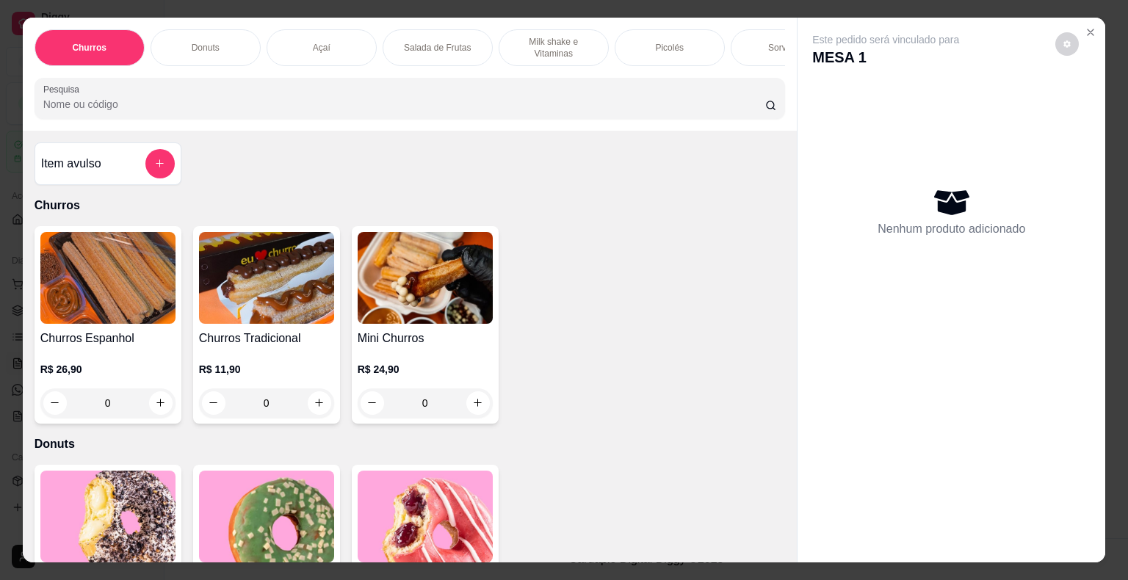
click at [517, 43] on p "Milk shake e Vitaminas" at bounding box center [553, 47] width 85 height 23
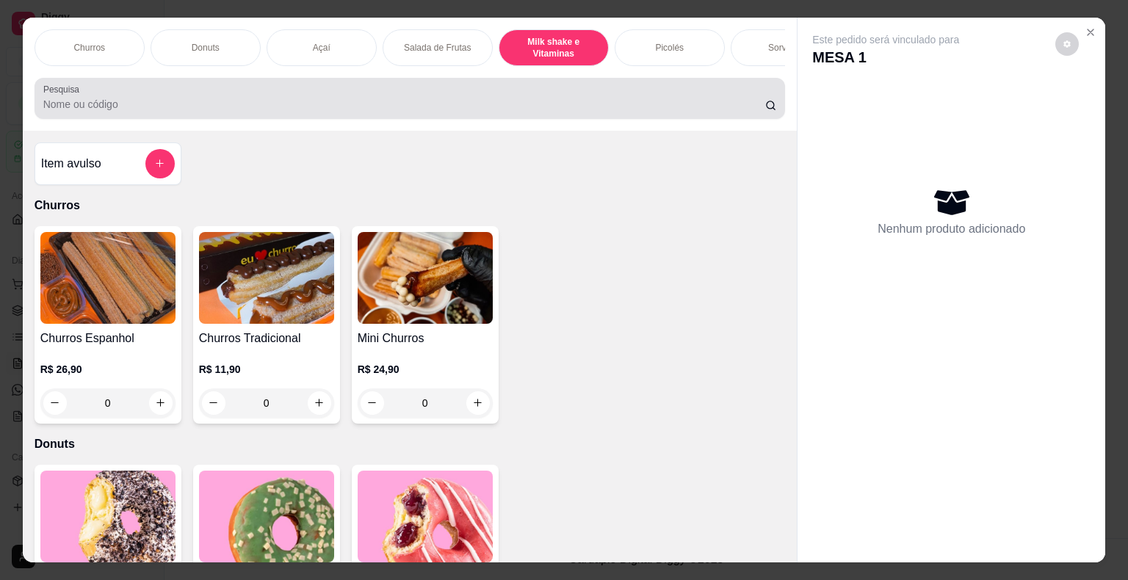
scroll to position [35, 0]
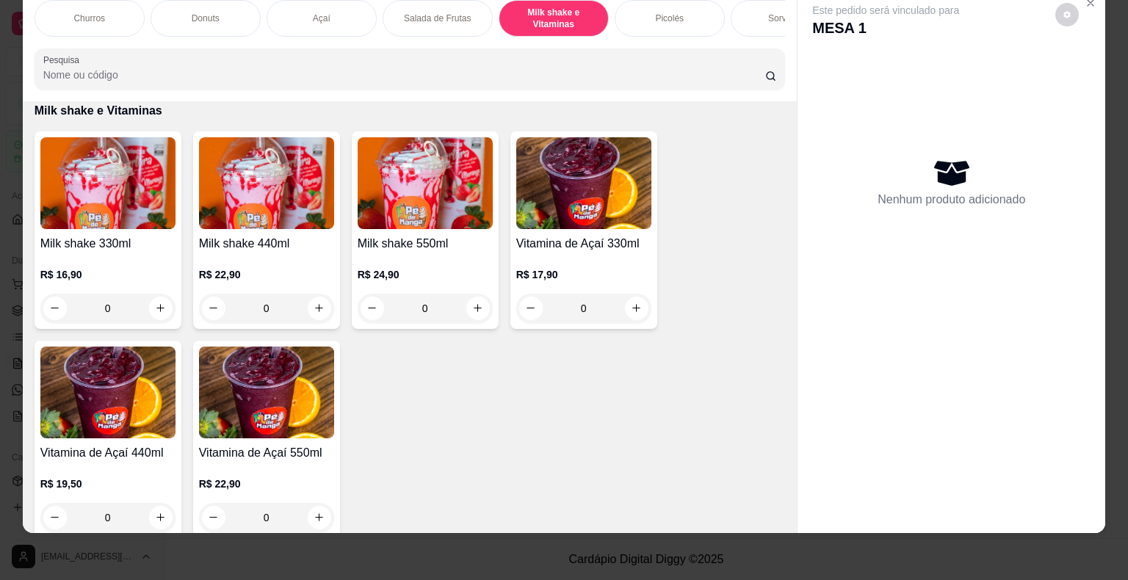
click at [311, 306] on div "0" at bounding box center [266, 308] width 135 height 29
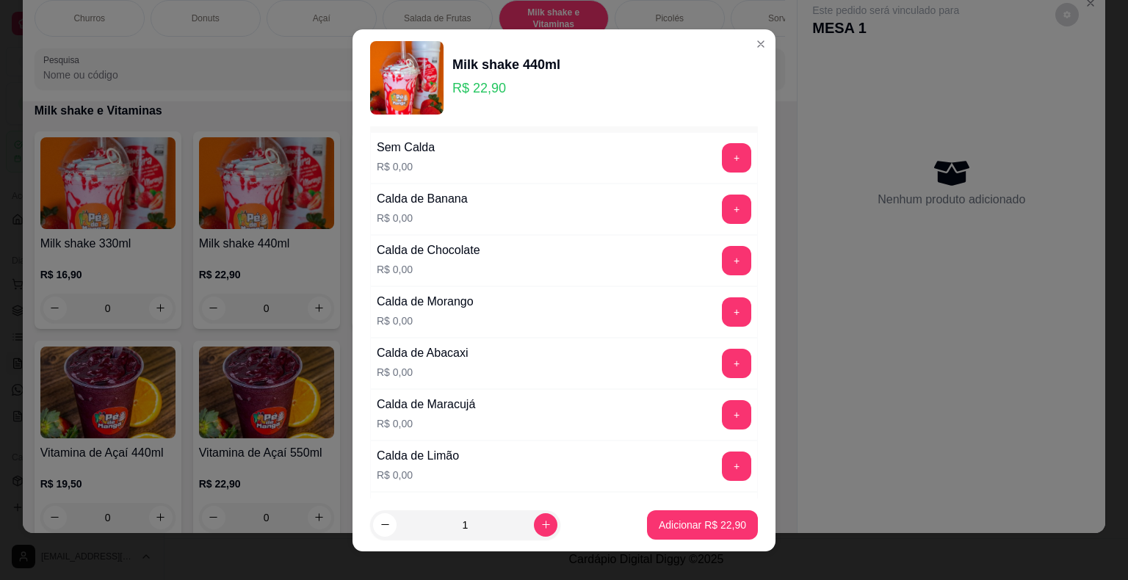
scroll to position [73, 0]
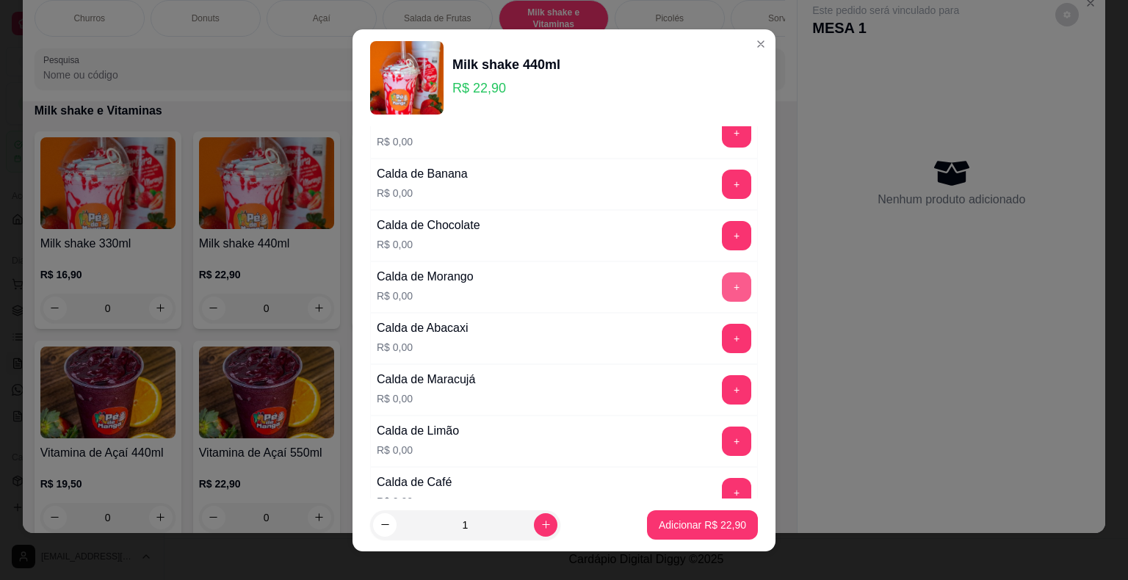
click at [722, 291] on button "+" at bounding box center [736, 286] width 29 height 29
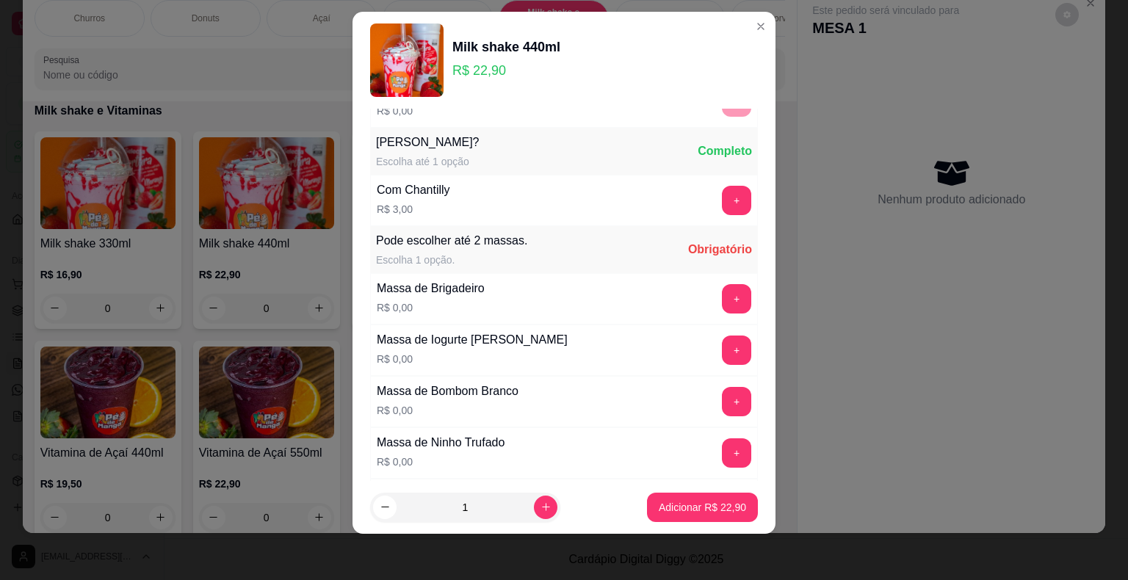
scroll to position [667, 0]
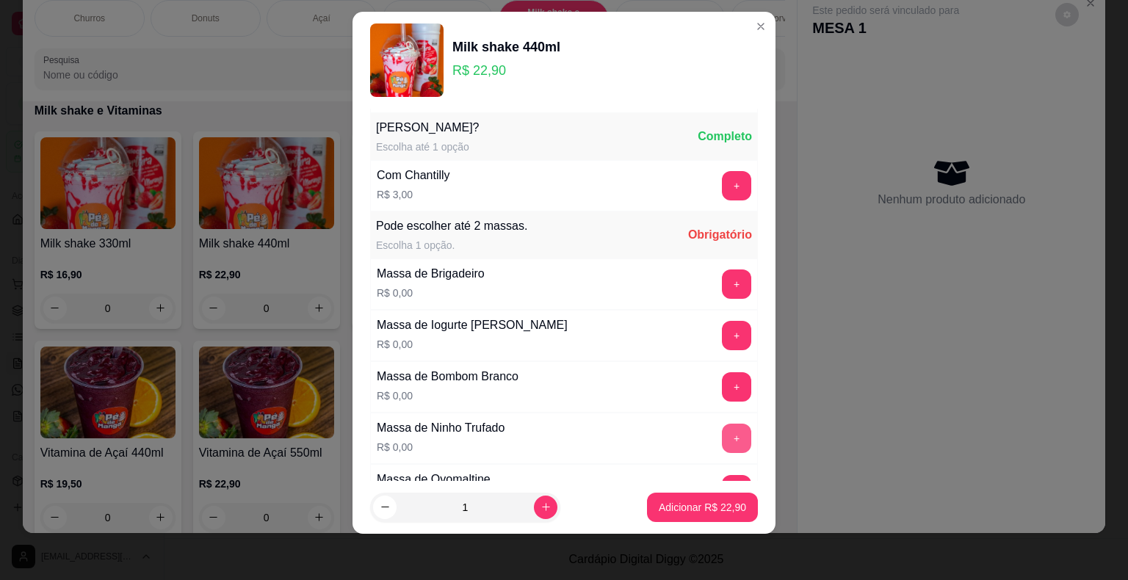
click at [722, 427] on button "+" at bounding box center [736, 438] width 29 height 29
click at [699, 498] on button "Adicionar R$ 22,90" at bounding box center [702, 507] width 111 height 29
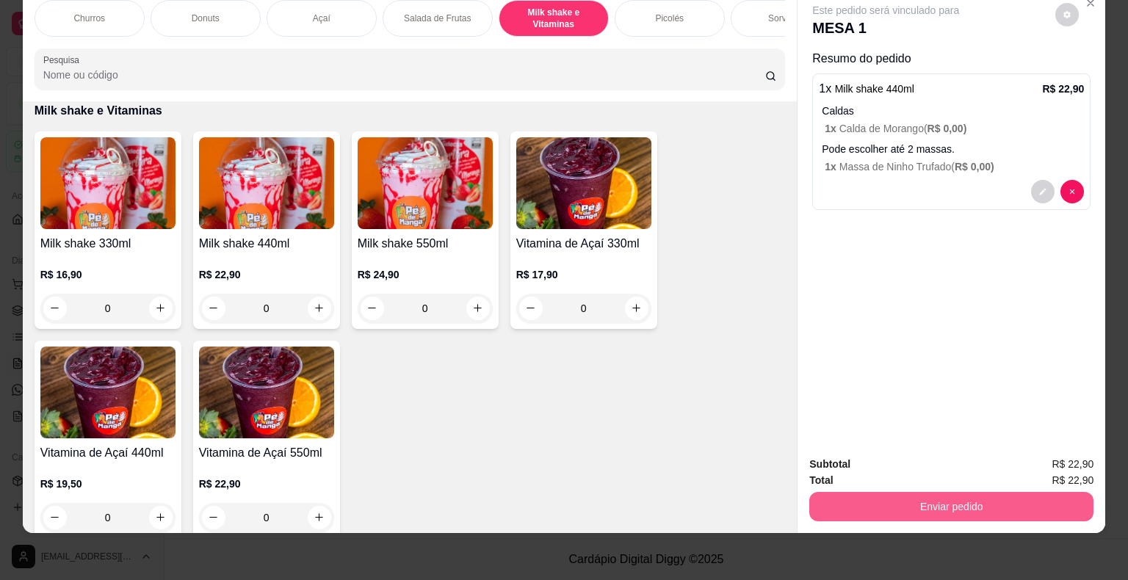
click at [847, 492] on button "Enviar pedido" at bounding box center [951, 506] width 284 height 29
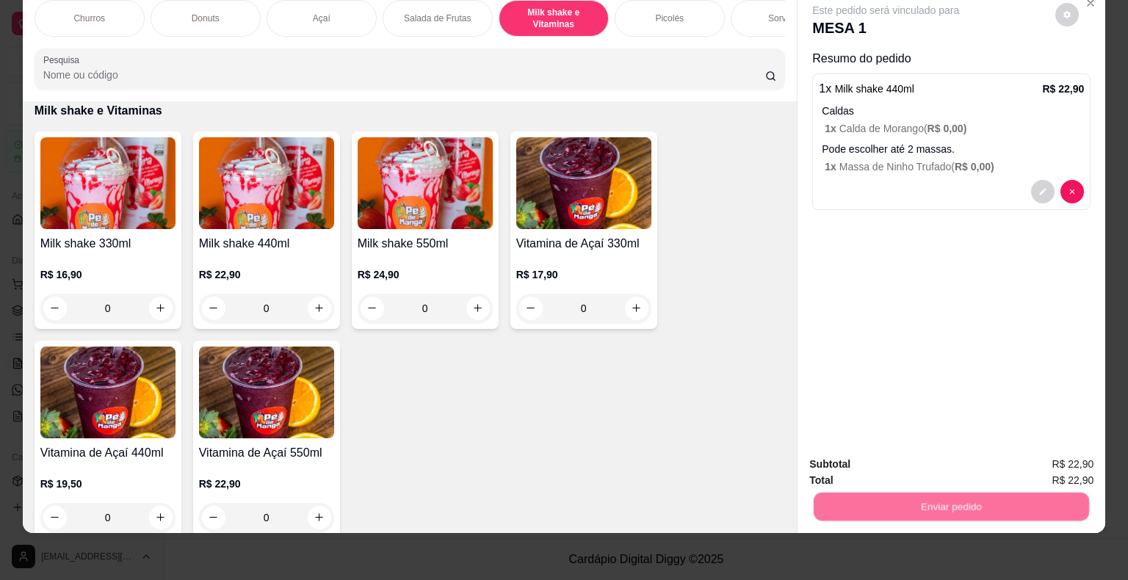
click at [864, 460] on button "Não registrar e enviar pedido" at bounding box center [902, 459] width 148 height 27
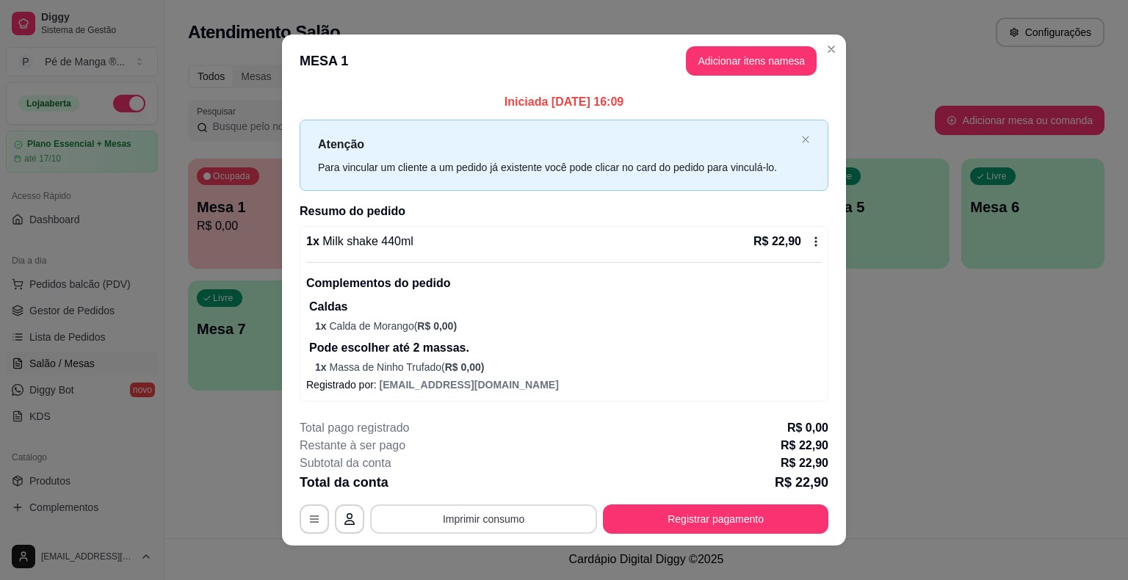
click at [473, 518] on button "Imprimir consumo" at bounding box center [483, 518] width 227 height 29
click at [486, 483] on button "IMPRESSORA" at bounding box center [482, 488] width 85 height 19
click at [755, 61] on button "Adicionar itens na mesa" at bounding box center [751, 60] width 131 height 29
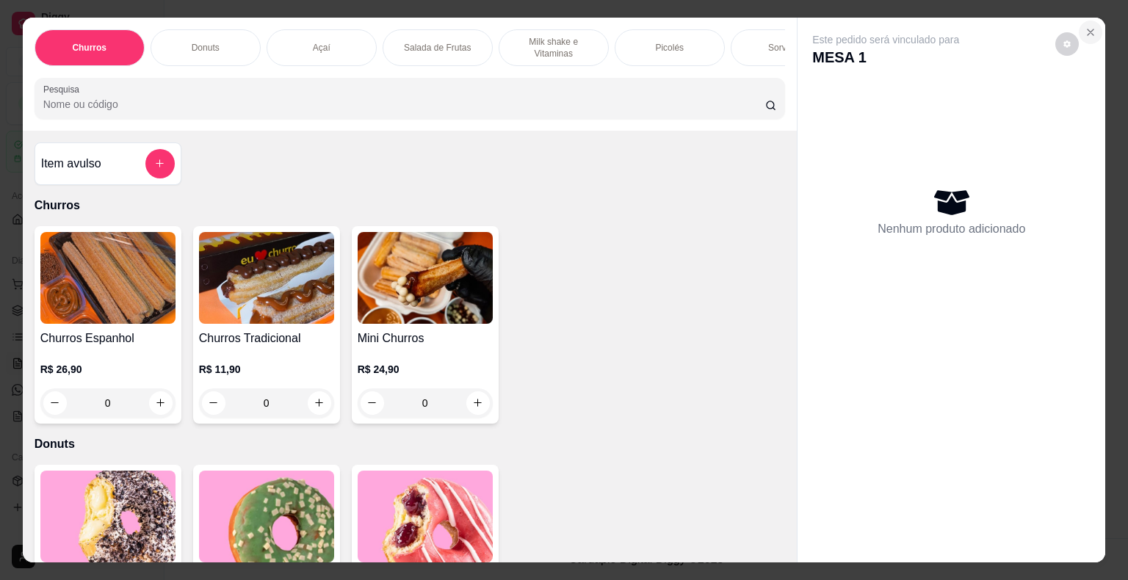
click at [1087, 29] on icon "Close" at bounding box center [1090, 32] width 12 height 12
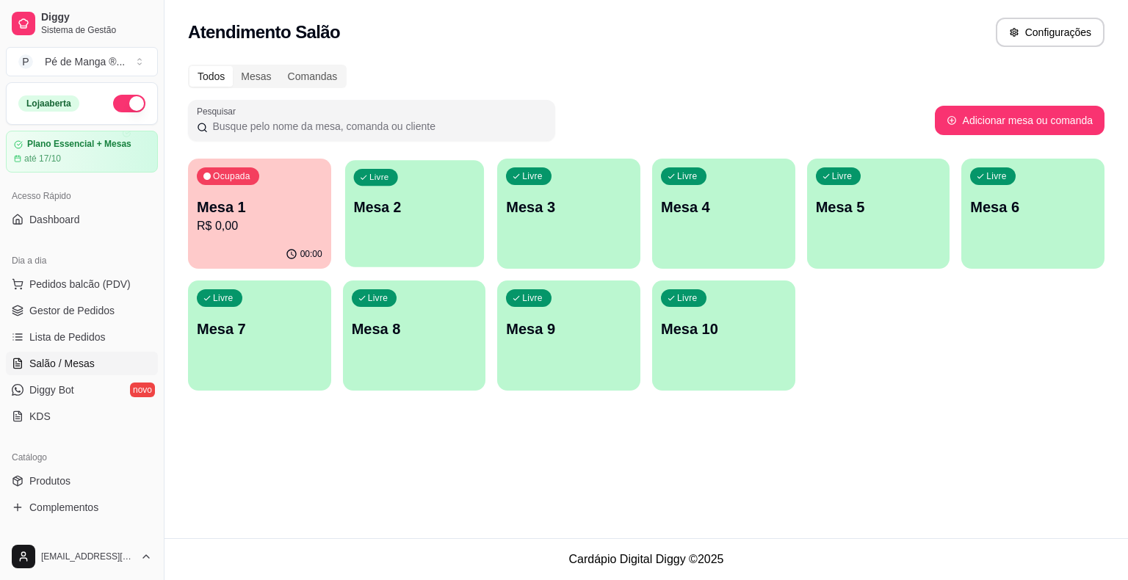
click at [353, 200] on div "Livre Mesa 2" at bounding box center [414, 205] width 139 height 90
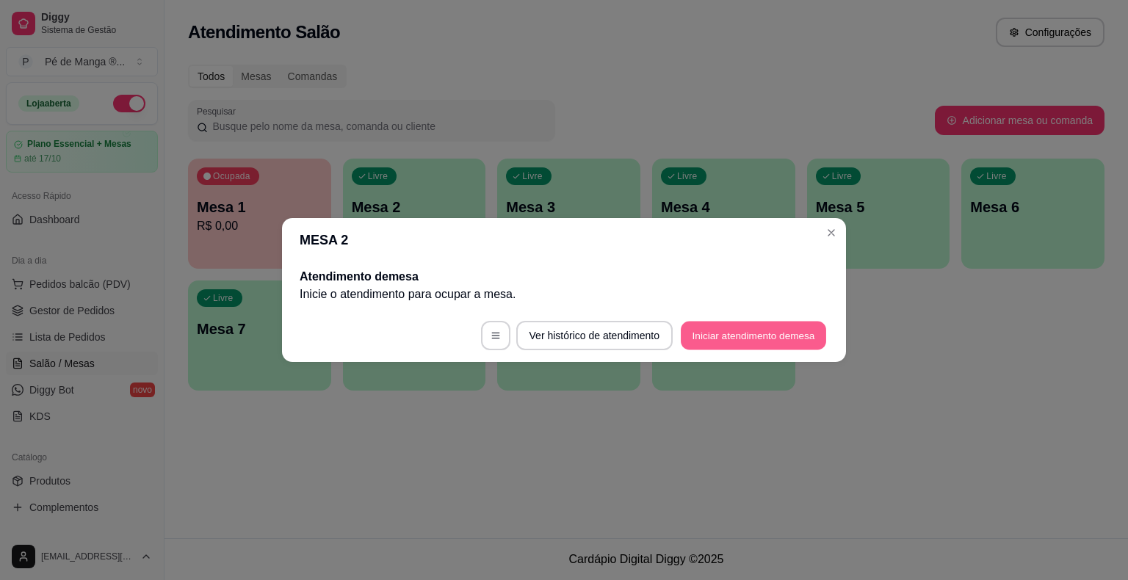
click at [761, 323] on button "Iniciar atendimento de mesa" at bounding box center [752, 336] width 145 height 29
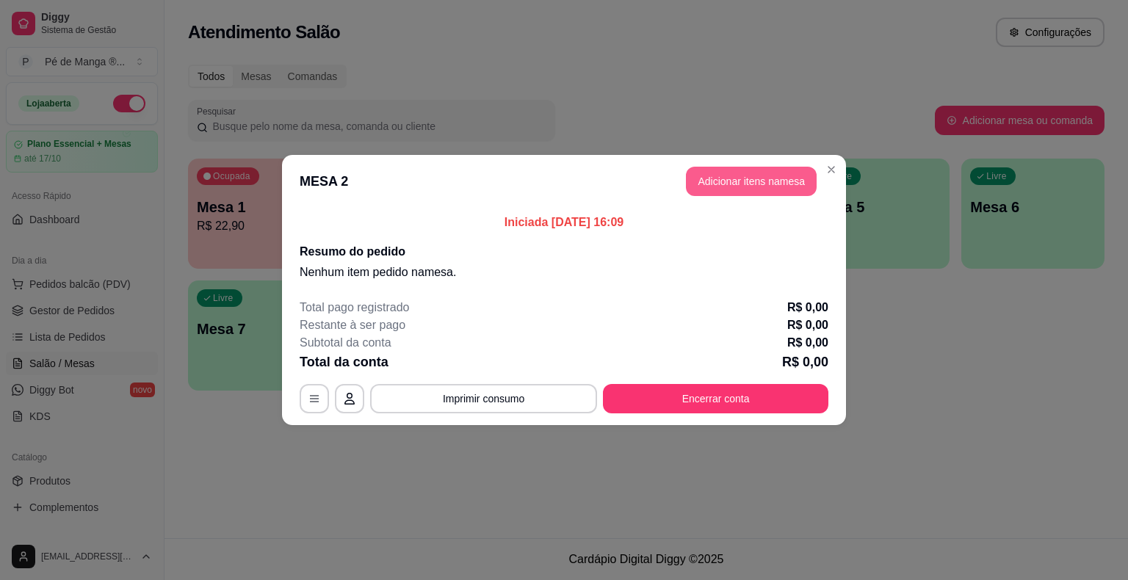
click at [722, 173] on button "Adicionar itens na mesa" at bounding box center [751, 181] width 131 height 29
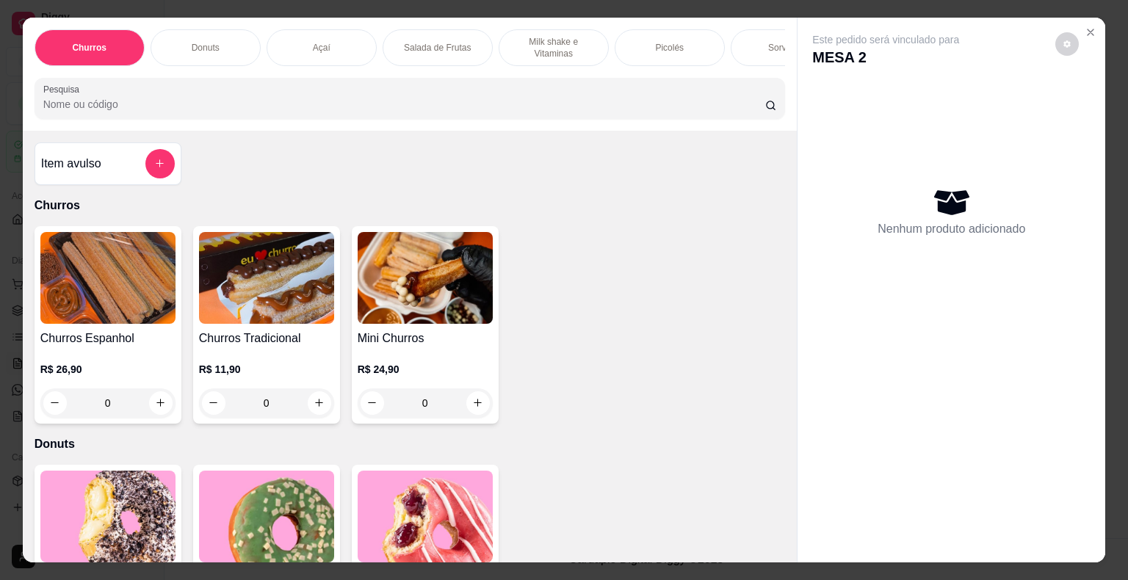
drag, startPoint x: 542, startPoint y: 28, endPoint x: 537, endPoint y: 37, distance: 10.2
click at [542, 29] on div "Milk shake e Vitaminas" at bounding box center [553, 47] width 110 height 37
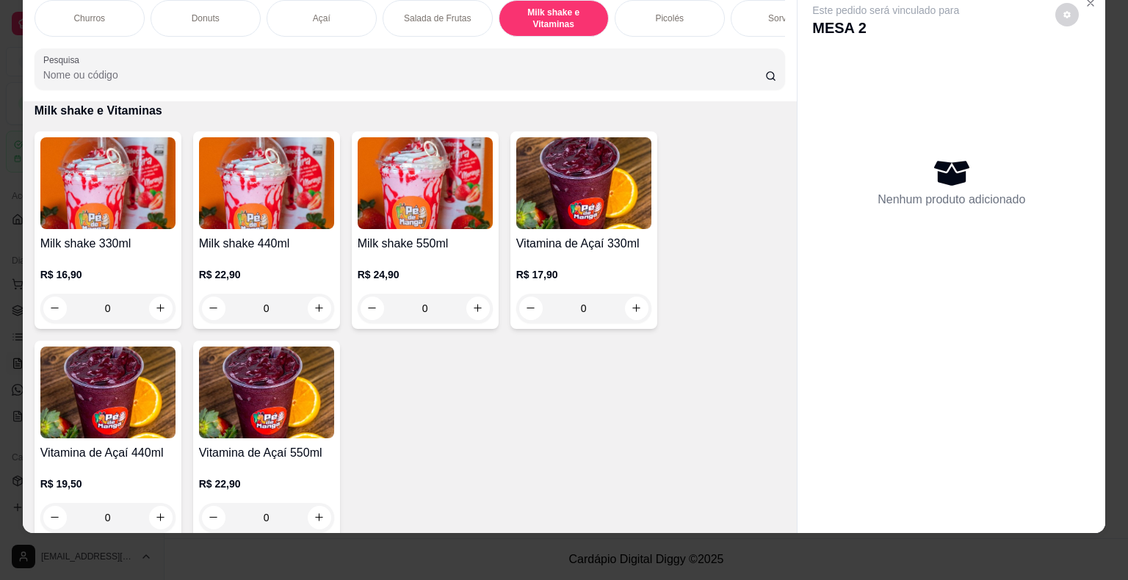
click at [159, 308] on div "0" at bounding box center [107, 308] width 135 height 29
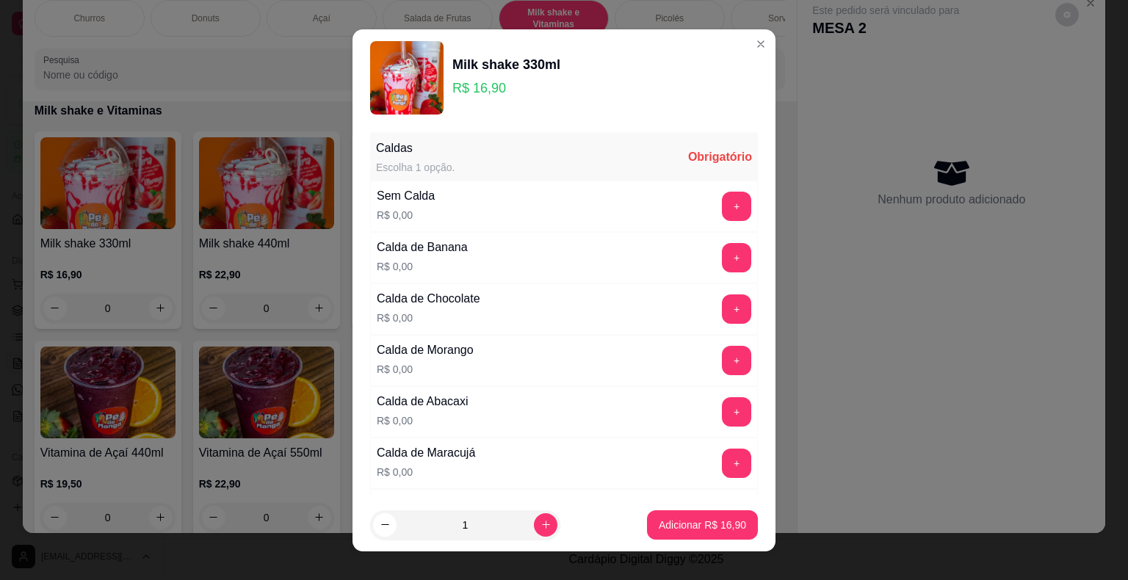
drag, startPoint x: 725, startPoint y: 203, endPoint x: 716, endPoint y: 204, distance: 8.8
click at [716, 204] on div "+" at bounding box center [736, 206] width 41 height 29
click at [722, 210] on button "+" at bounding box center [736, 206] width 29 height 29
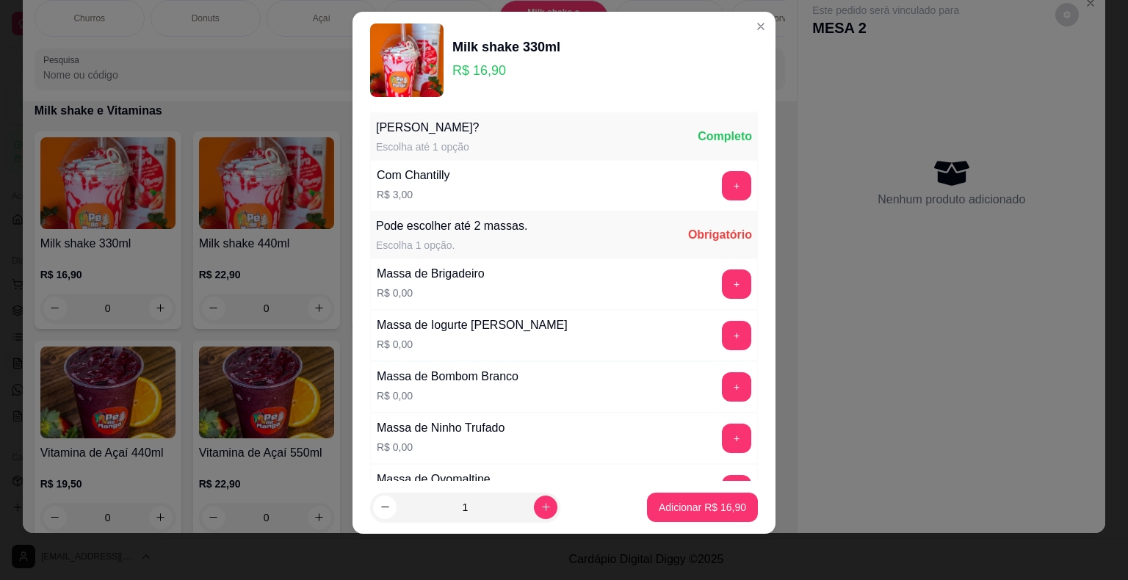
scroll to position [887, 0]
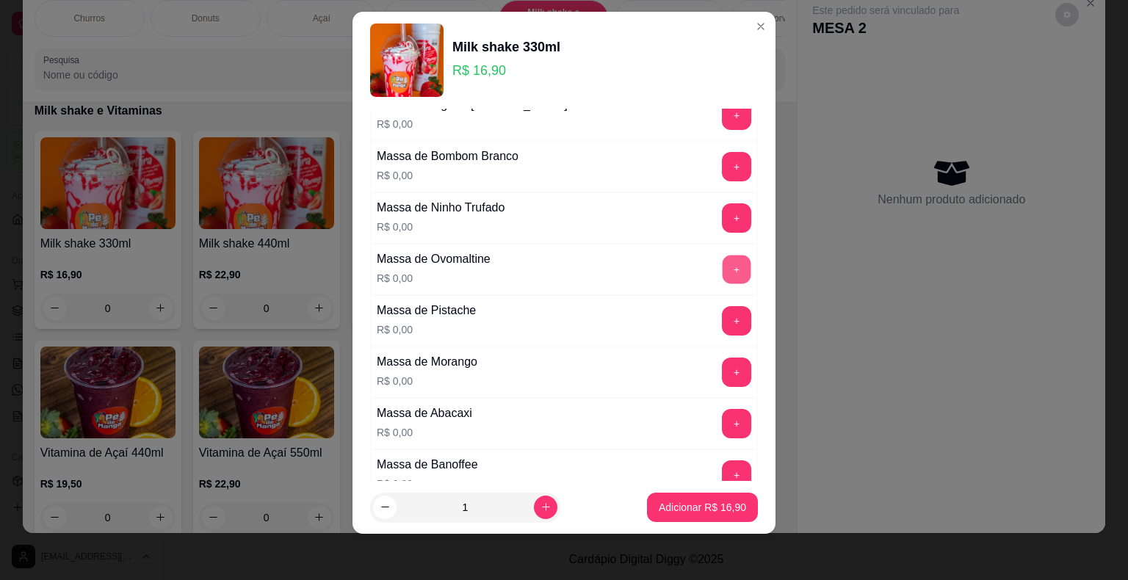
click at [722, 264] on button "+" at bounding box center [736, 269] width 29 height 29
click at [694, 506] on p "Adicionar R$ 16,90" at bounding box center [701, 507] width 87 height 15
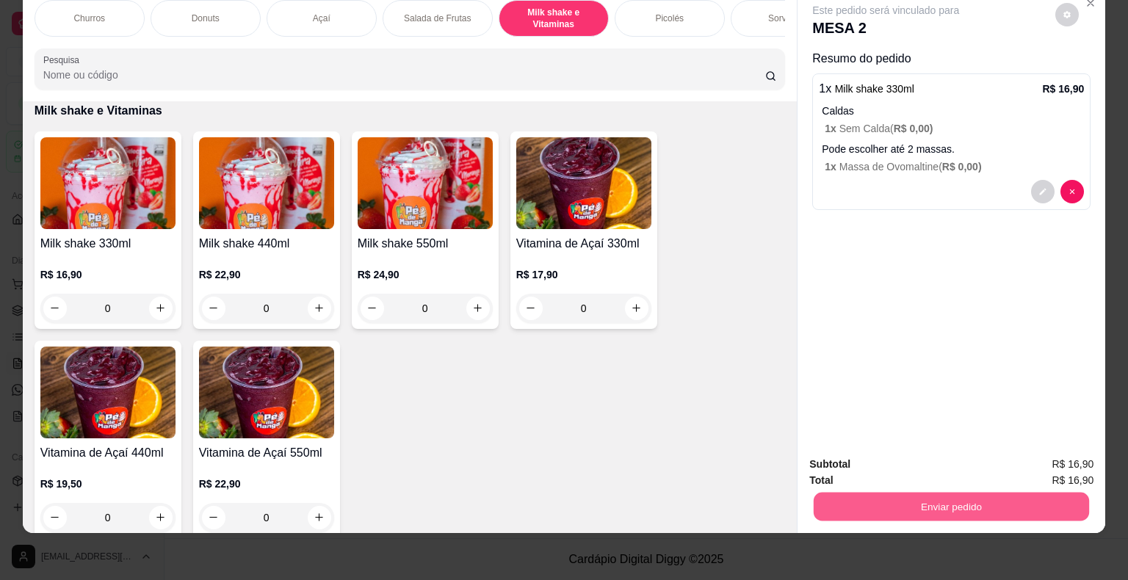
click at [905, 501] on button "Enviar pedido" at bounding box center [950, 507] width 275 height 29
click at [875, 463] on button "Não registrar e enviar pedido" at bounding box center [902, 459] width 148 height 27
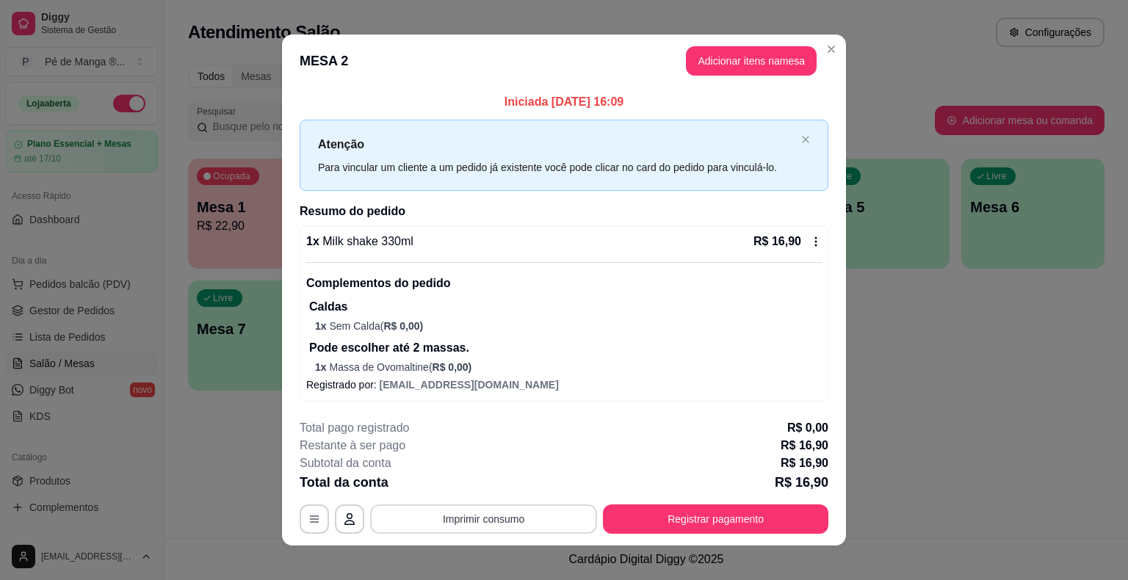
click at [482, 518] on button "Imprimir consumo" at bounding box center [483, 518] width 227 height 29
click at [476, 486] on button "IMPRESSORA" at bounding box center [482, 484] width 106 height 23
click at [708, 529] on button "Registrar pagamento" at bounding box center [715, 518] width 225 height 29
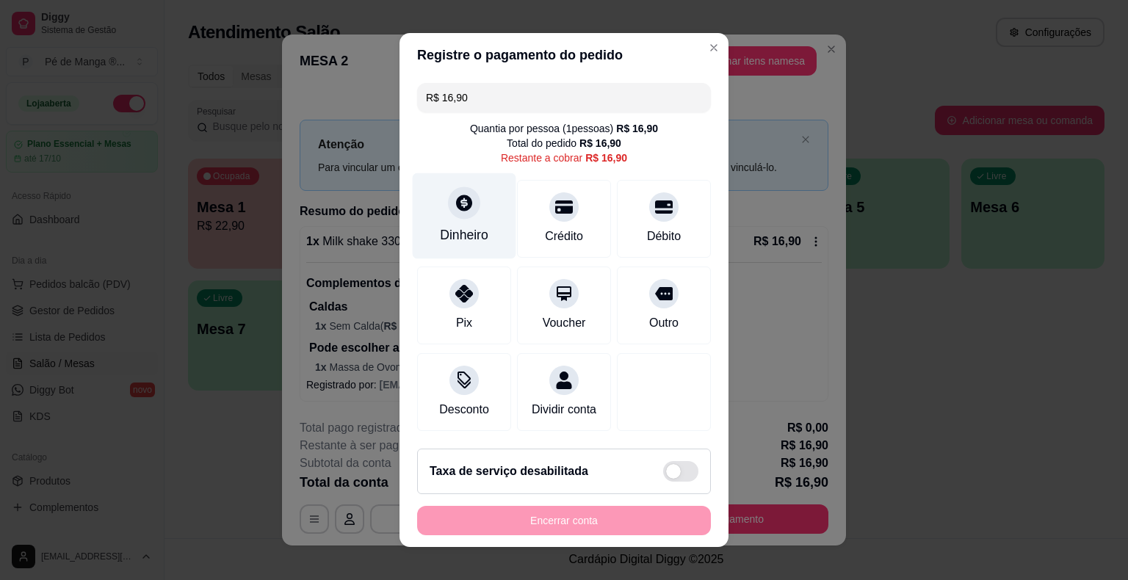
click at [472, 207] on div at bounding box center [464, 202] width 32 height 32
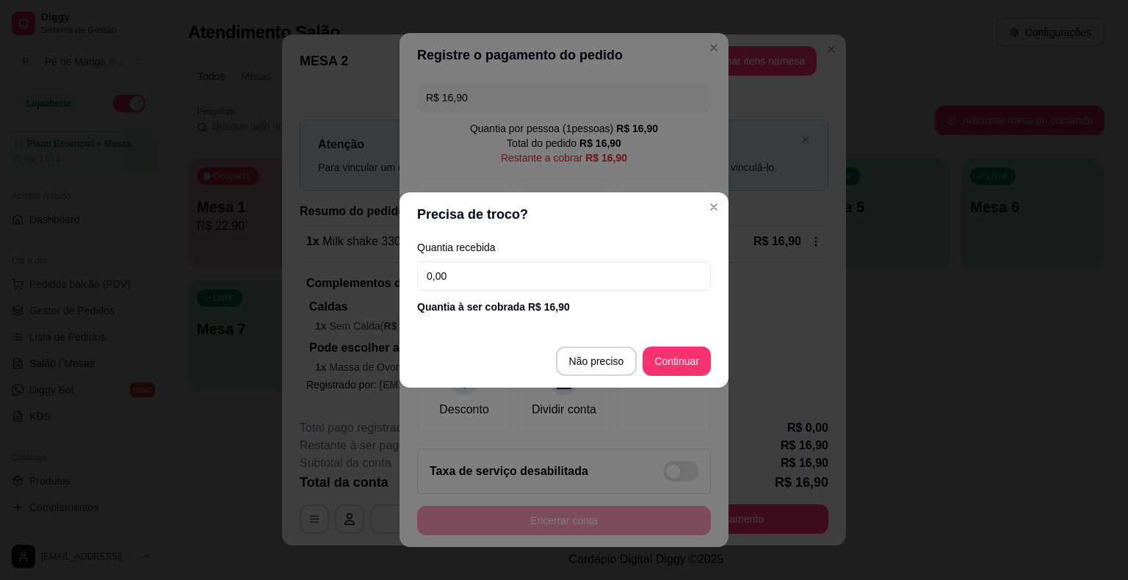
drag, startPoint x: 561, startPoint y: 270, endPoint x: 530, endPoint y: 299, distance: 42.6
click at [561, 271] on input "0,00" at bounding box center [564, 275] width 294 height 29
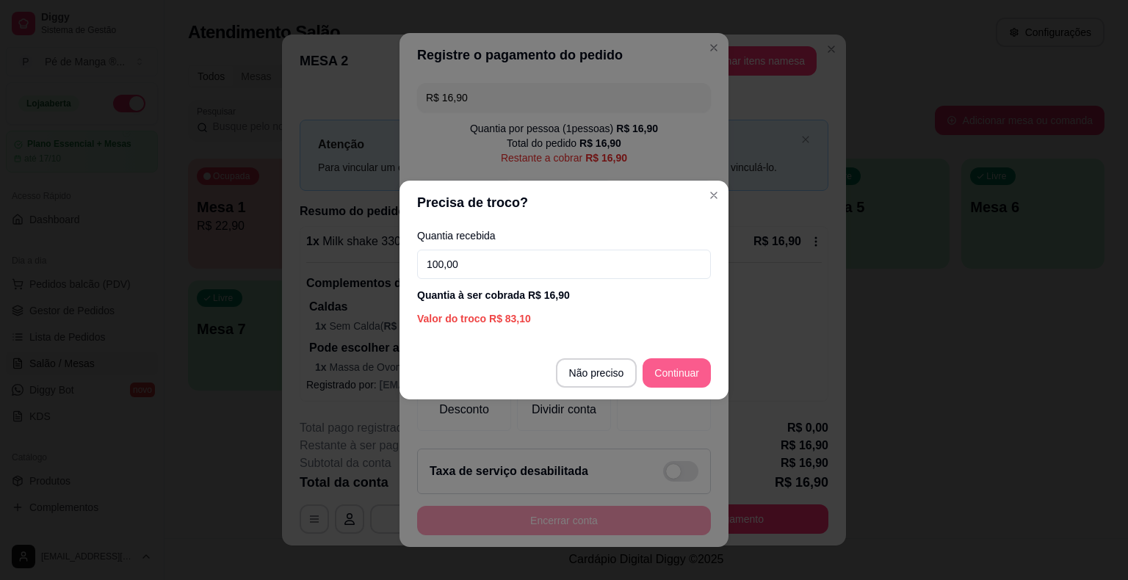
type input "100,00"
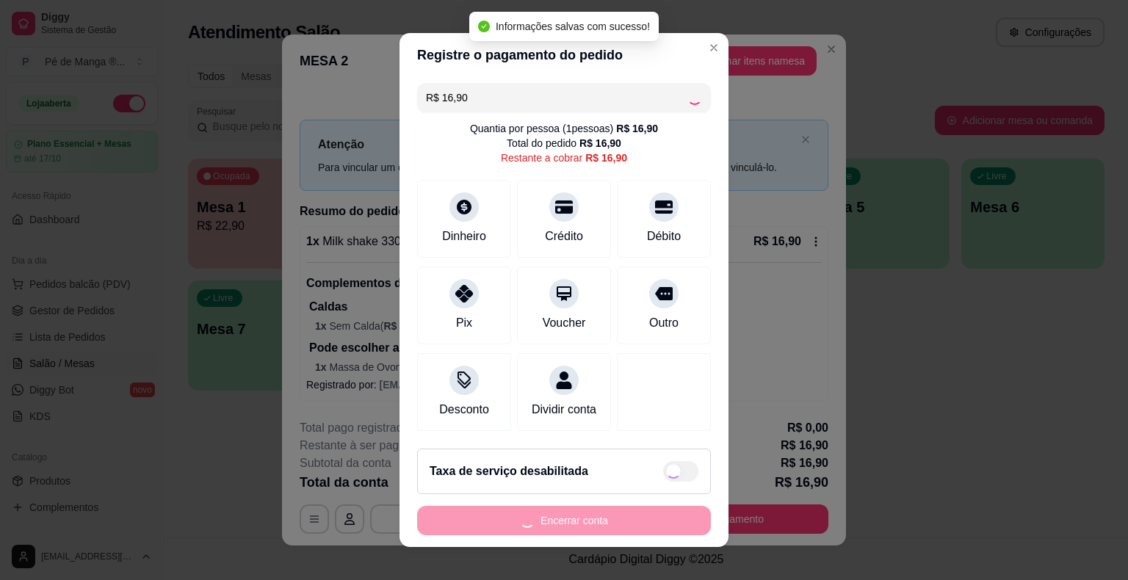
type input "R$ 0,00"
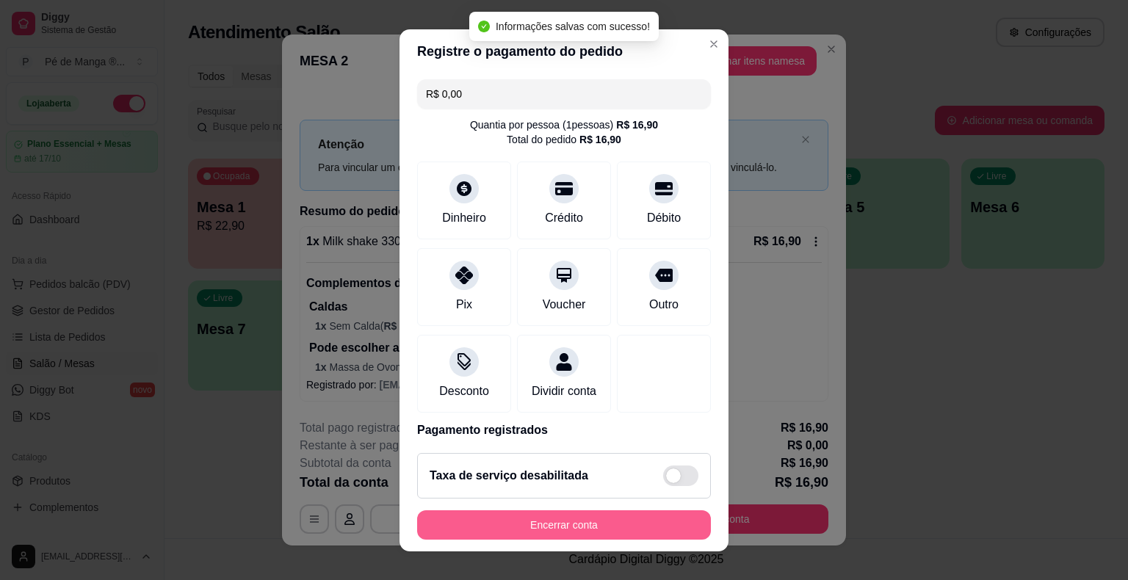
click at [645, 518] on button "Encerrar conta" at bounding box center [564, 524] width 294 height 29
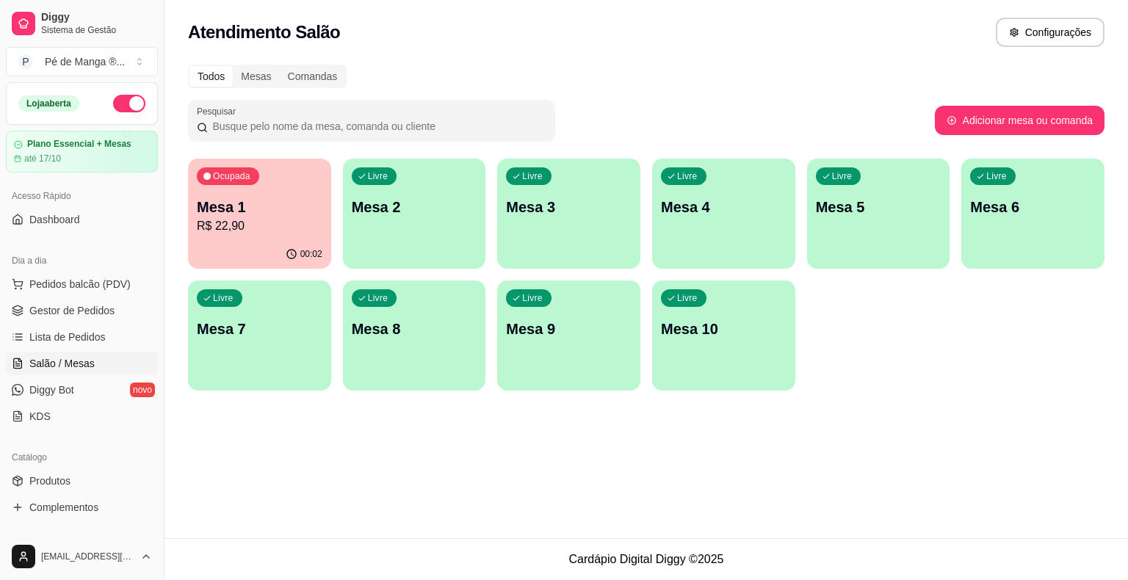
click at [235, 229] on p "R$ 22,90" at bounding box center [260, 226] width 126 height 18
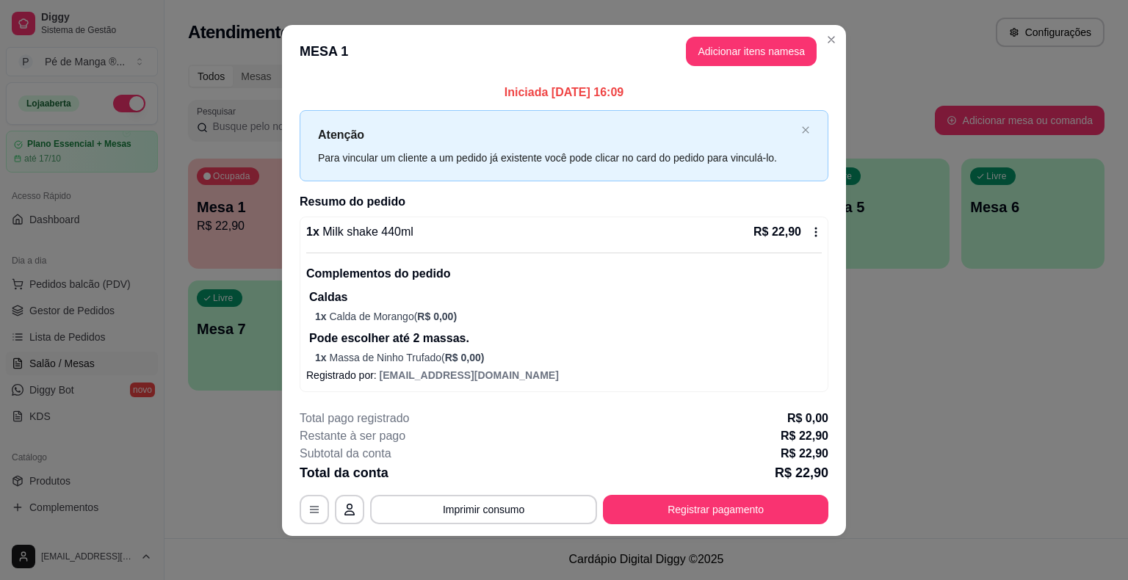
scroll to position [12, 0]
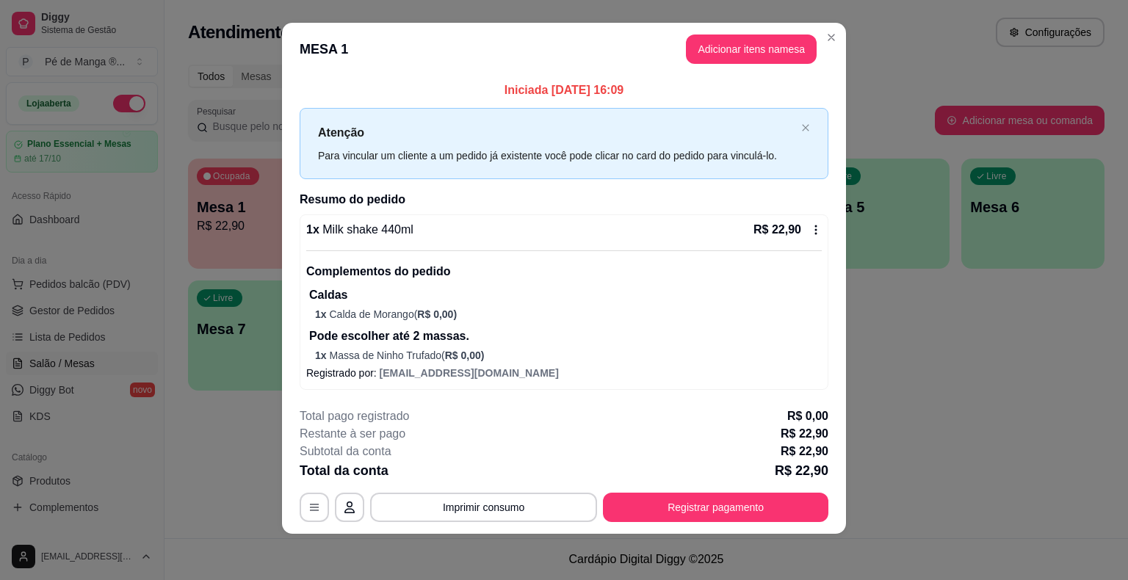
click at [531, 322] on div "Complementos do pedido Caldas 1 x Calda de Morango ( R$ 0,00 ) Pode escolher at…" at bounding box center [563, 306] width 515 height 112
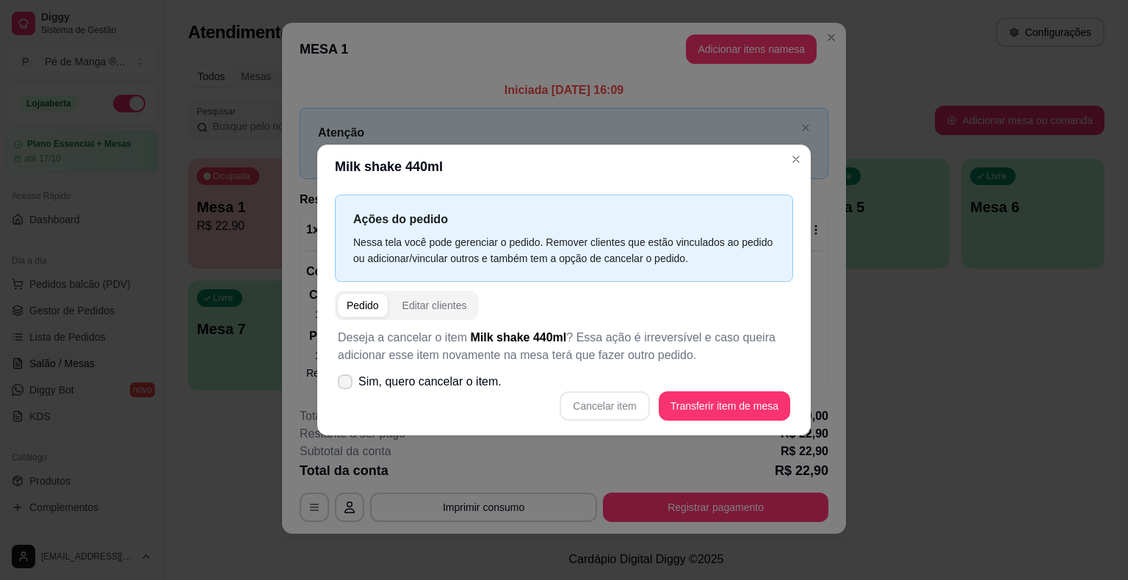
click at [434, 379] on span "Sim, quero cancelar o item." at bounding box center [429, 382] width 143 height 18
click at [346, 385] on input "Sim, quero cancelar o item." at bounding box center [342, 390] width 10 height 10
checkbox input "true"
click at [628, 404] on button "Cancelar item" at bounding box center [604, 405] width 90 height 29
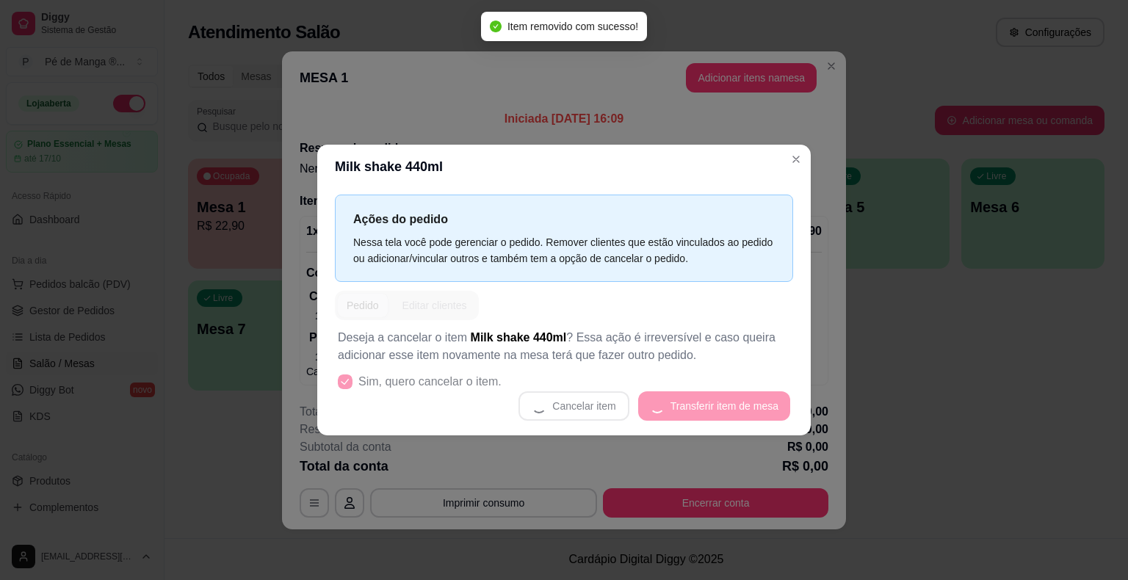
scroll to position [0, 0]
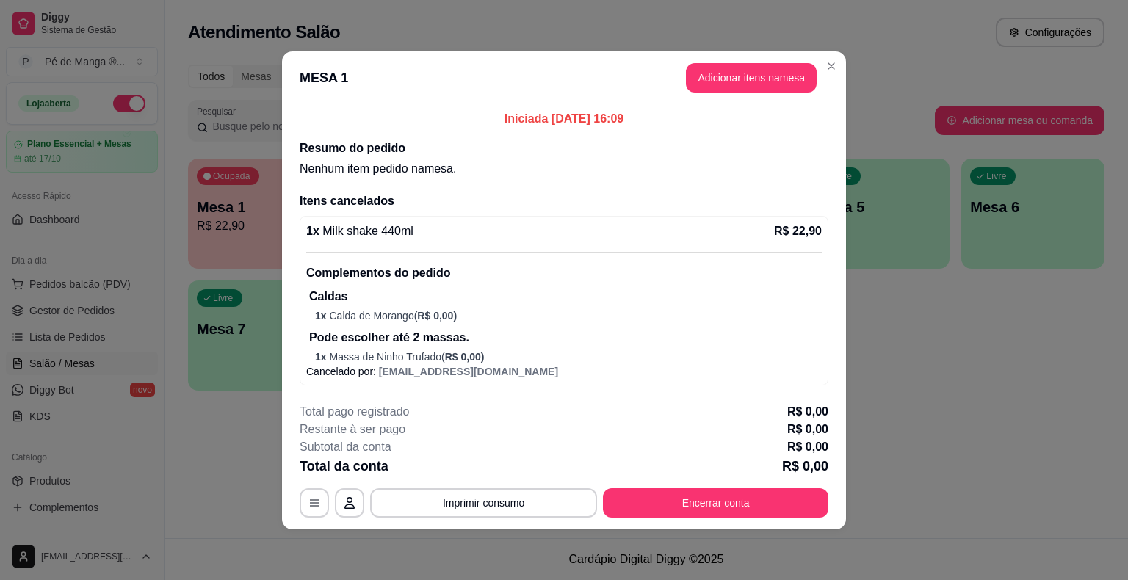
click at [719, 480] on div "Total pago registrado R$ 0,00 Restante à ser pago R$ 0,00 Subtotal da conta R$ …" at bounding box center [563, 460] width 529 height 115
click at [722, 506] on button "Encerrar conta" at bounding box center [715, 502] width 219 height 29
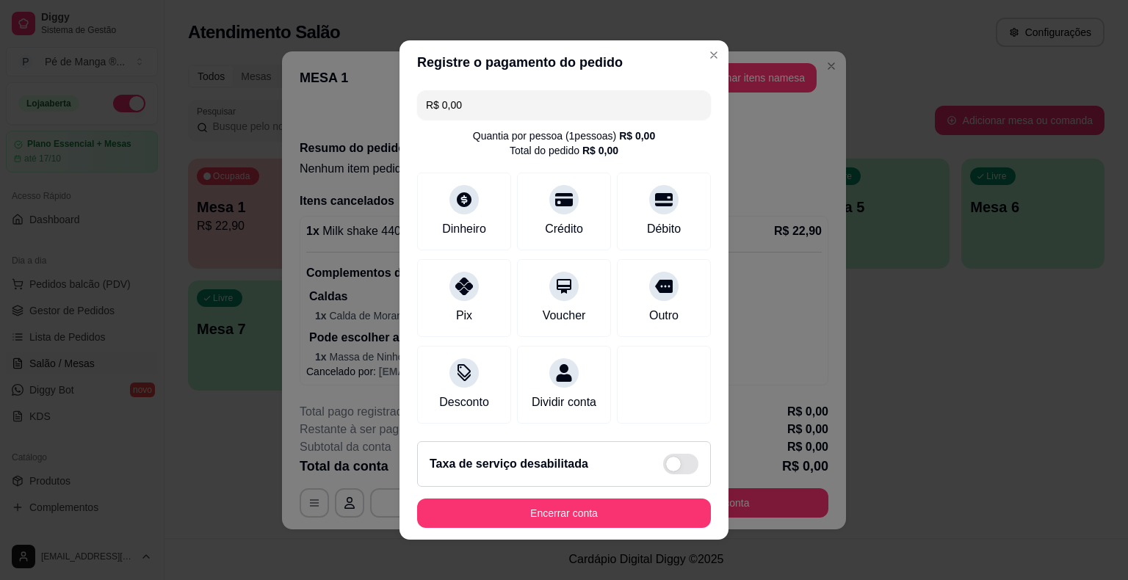
click at [602, 529] on footer "Taxa de serviço desabilitada Encerrar conta" at bounding box center [563, 484] width 329 height 110
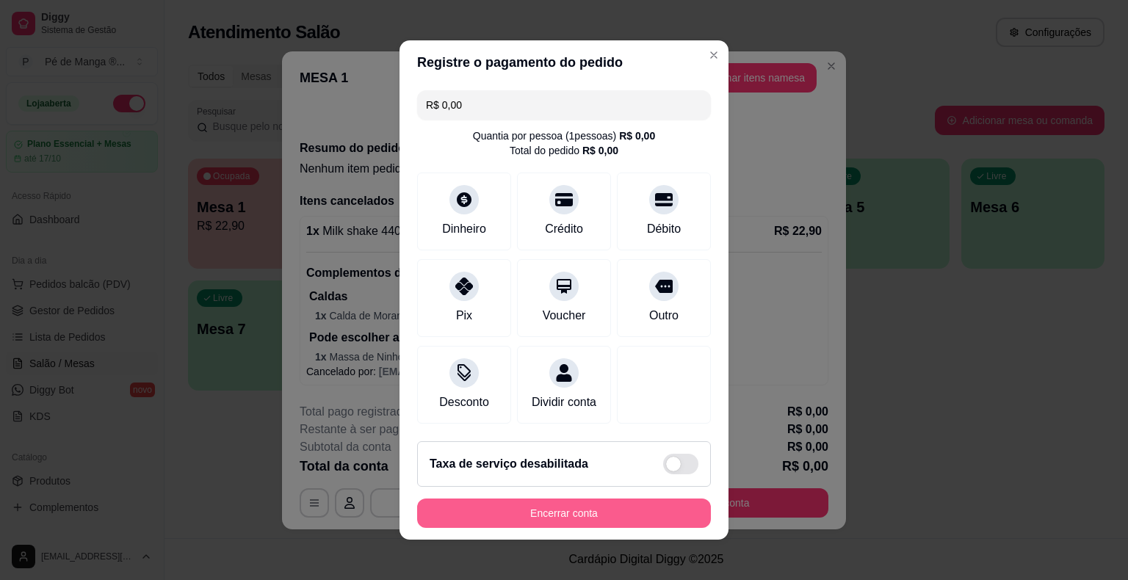
click at [597, 516] on button "Encerrar conta" at bounding box center [564, 512] width 294 height 29
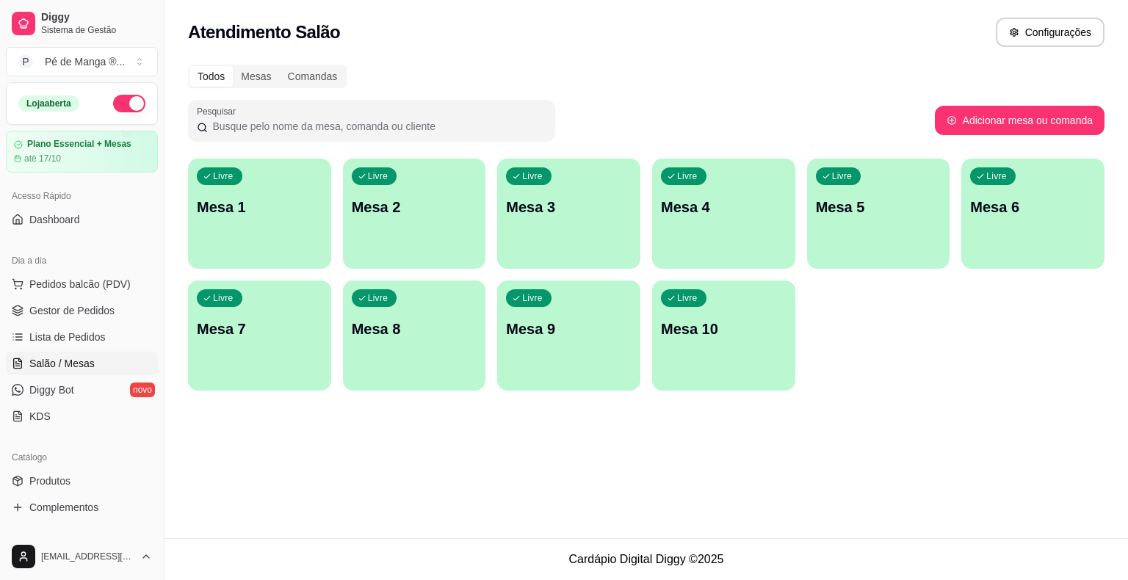
click at [283, 216] on p "Mesa 1" at bounding box center [260, 207] width 126 height 21
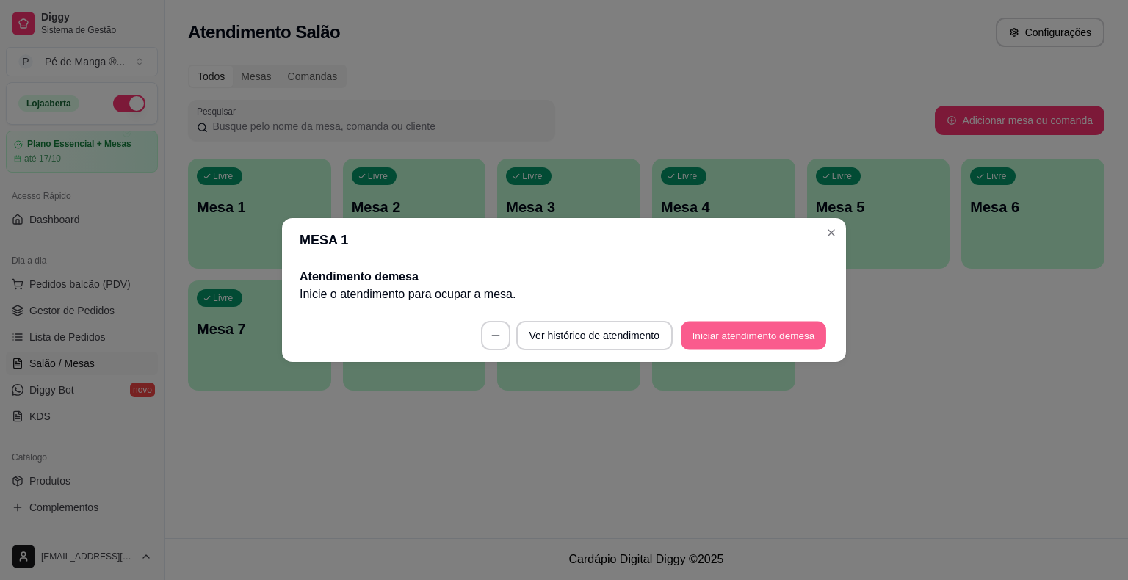
click at [689, 329] on button "Iniciar atendimento de mesa" at bounding box center [752, 336] width 145 height 29
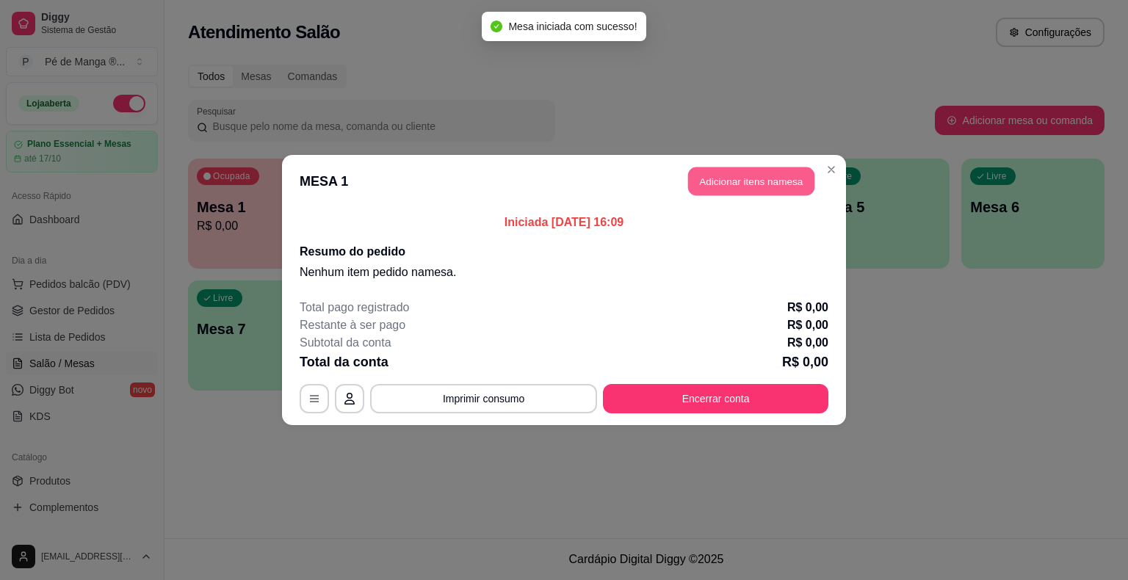
click at [709, 184] on button "Adicionar itens na mesa" at bounding box center [751, 181] width 126 height 29
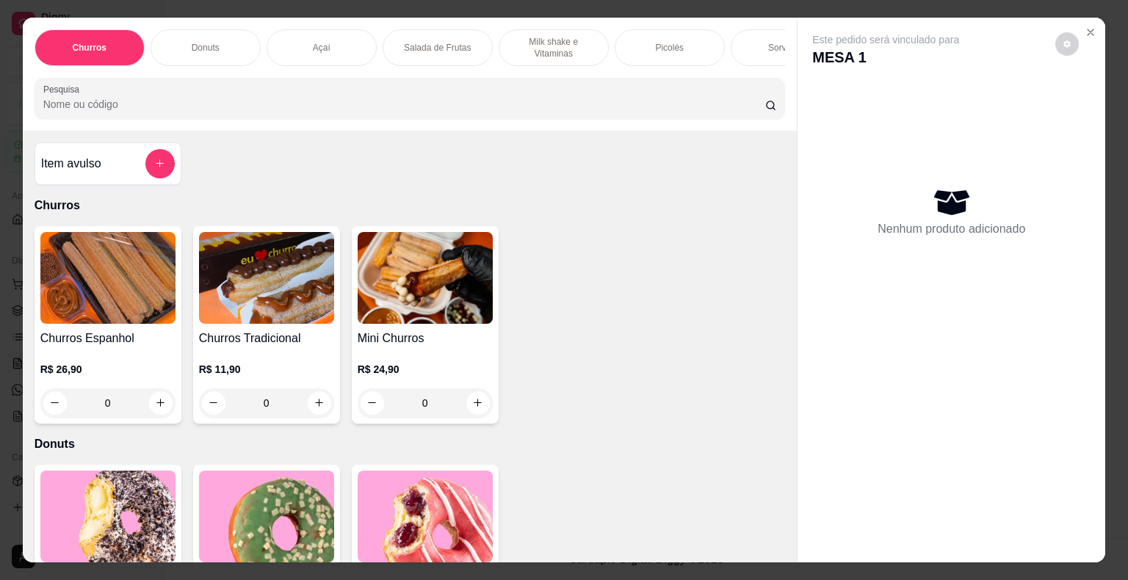
click at [691, 51] on div "Picolés" at bounding box center [669, 47] width 110 height 37
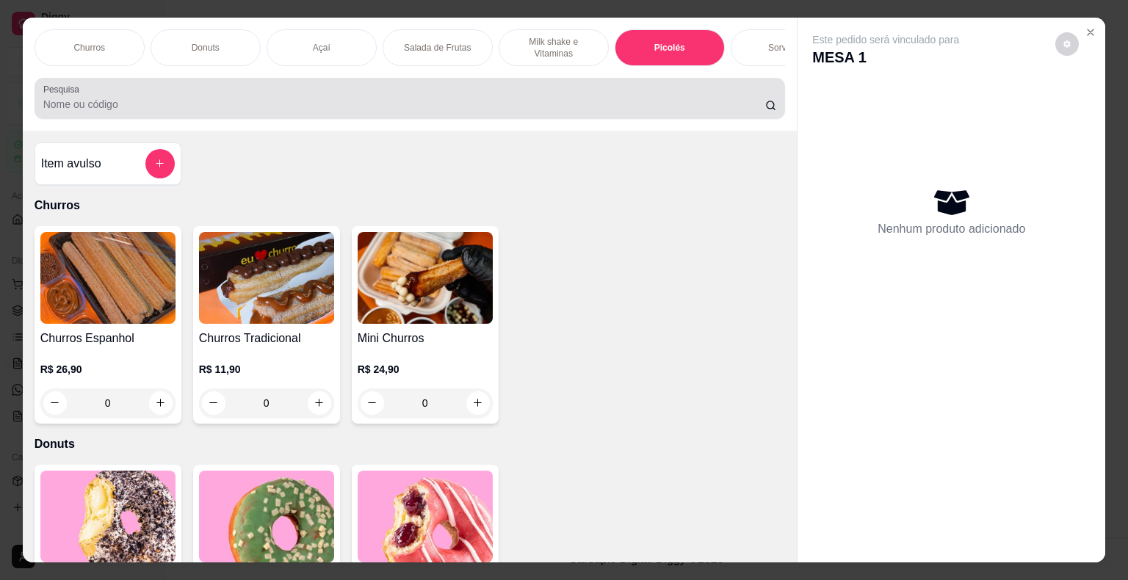
scroll to position [35, 0]
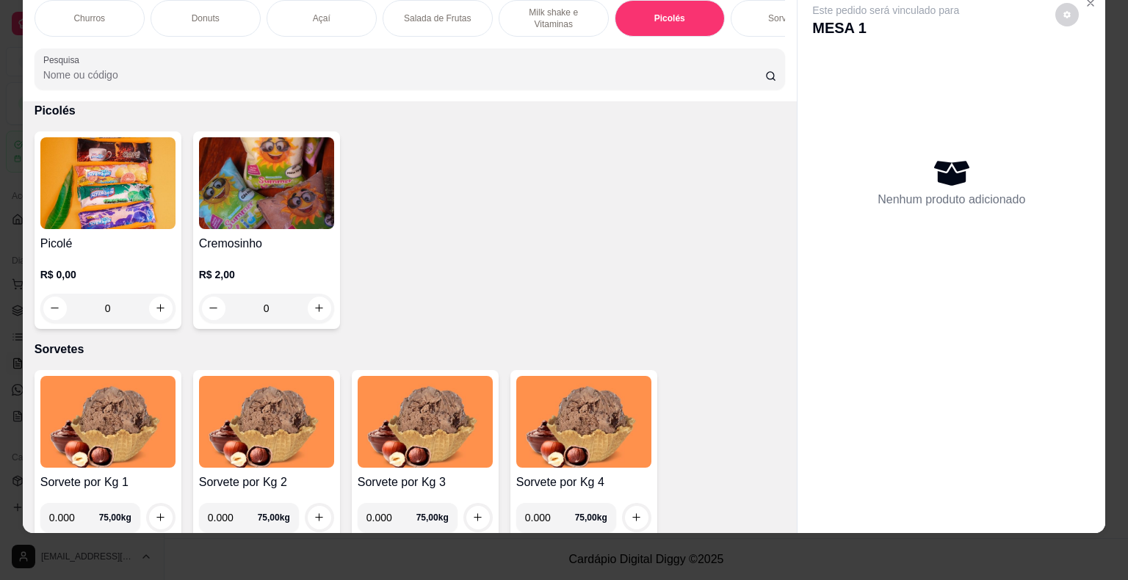
click at [149, 247] on h4 "Picolé" at bounding box center [107, 244] width 135 height 18
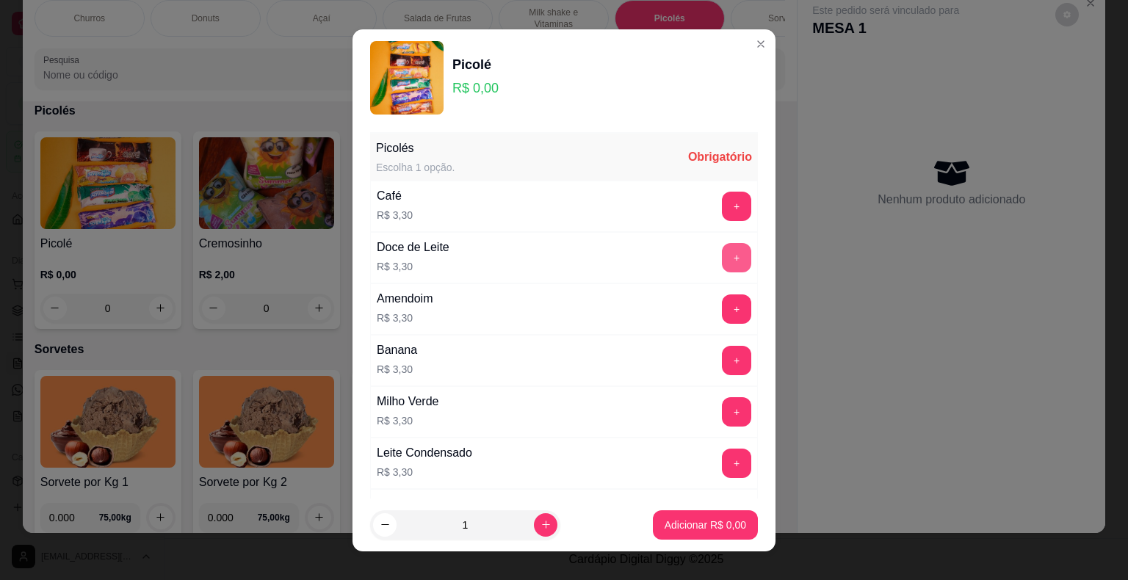
click at [722, 255] on button "+" at bounding box center [736, 257] width 29 height 29
click at [711, 533] on button "Adicionar R$ 9,90" at bounding box center [705, 524] width 105 height 29
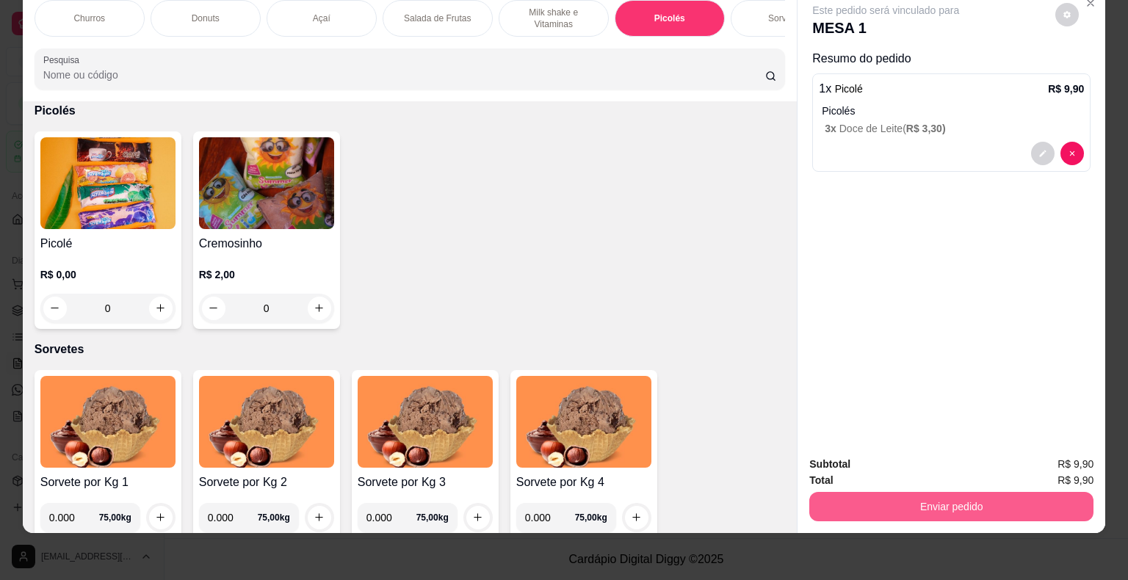
click at [871, 495] on button "Enviar pedido" at bounding box center [951, 506] width 284 height 29
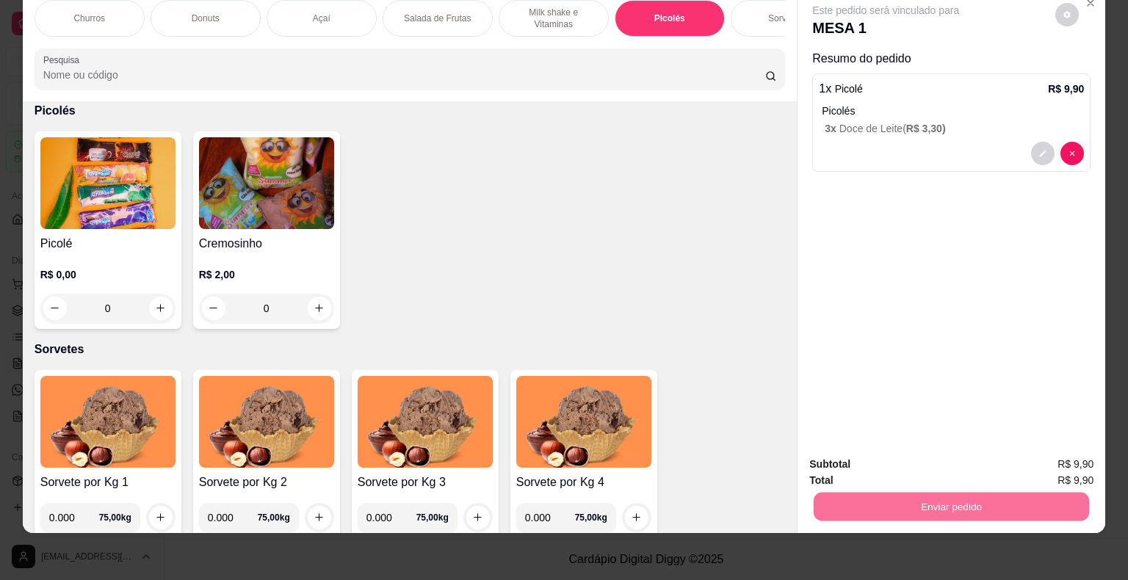
click at [857, 465] on button "Não registrar e enviar pedido" at bounding box center [902, 459] width 148 height 27
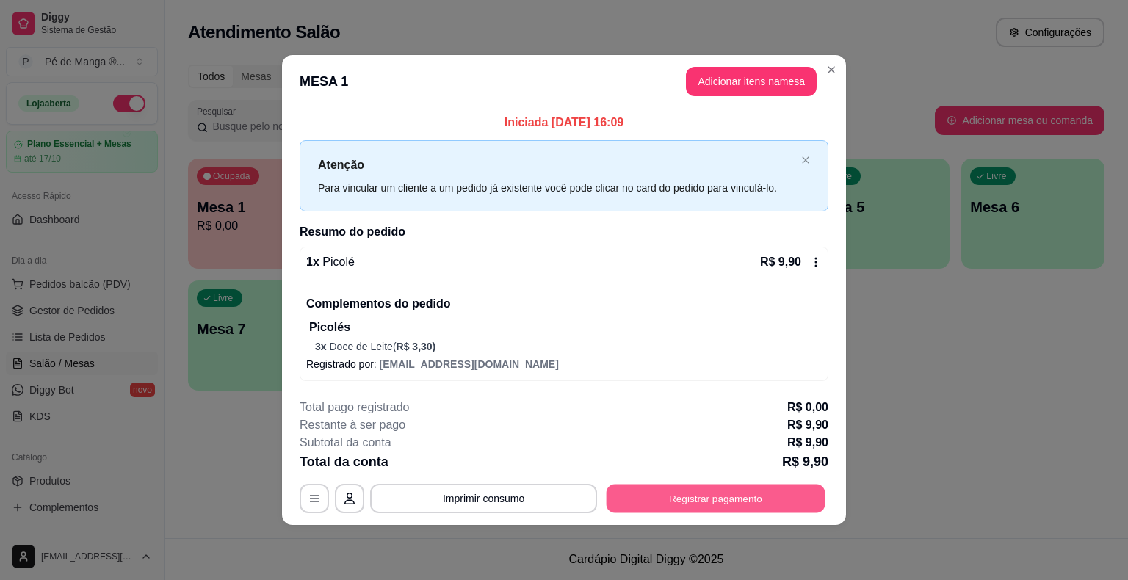
click at [687, 486] on button "Registrar pagamento" at bounding box center [715, 498] width 219 height 29
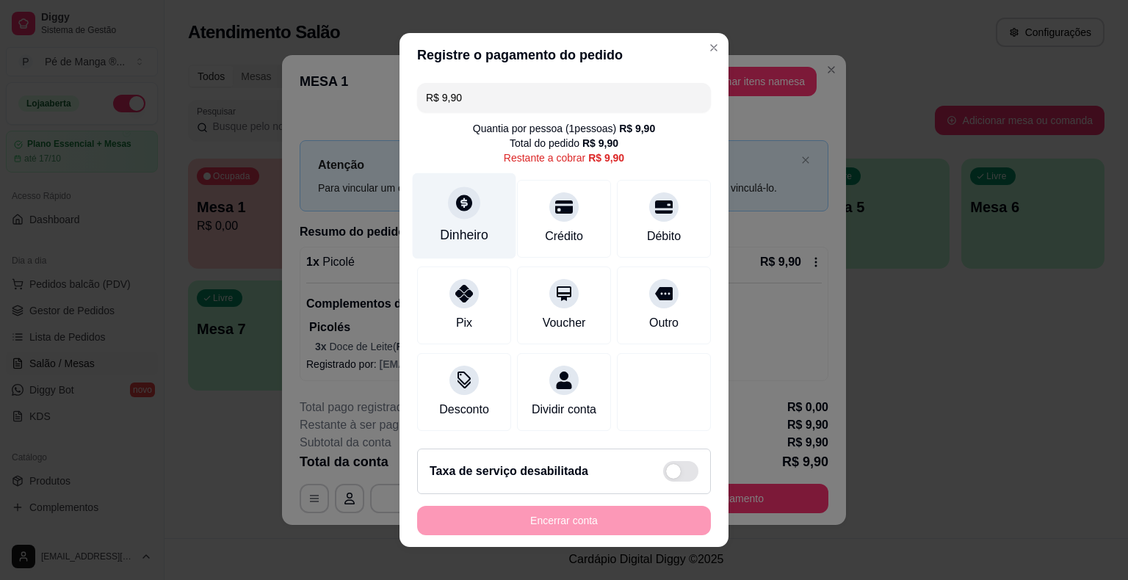
click at [461, 198] on icon at bounding box center [463, 202] width 19 height 19
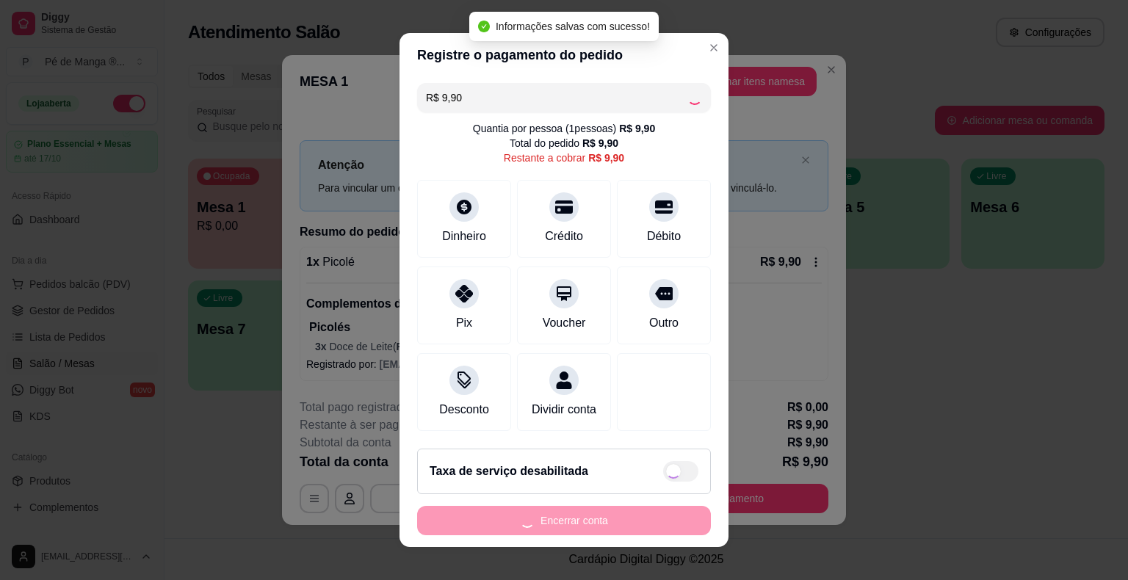
type input "R$ 0,00"
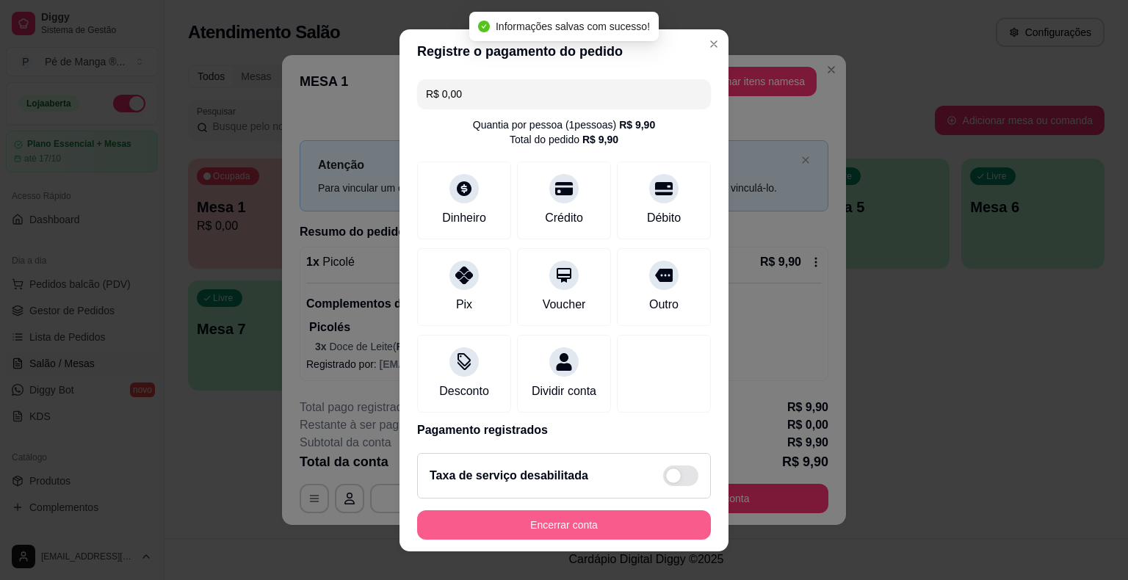
click at [598, 529] on button "Encerrar conta" at bounding box center [564, 524] width 294 height 29
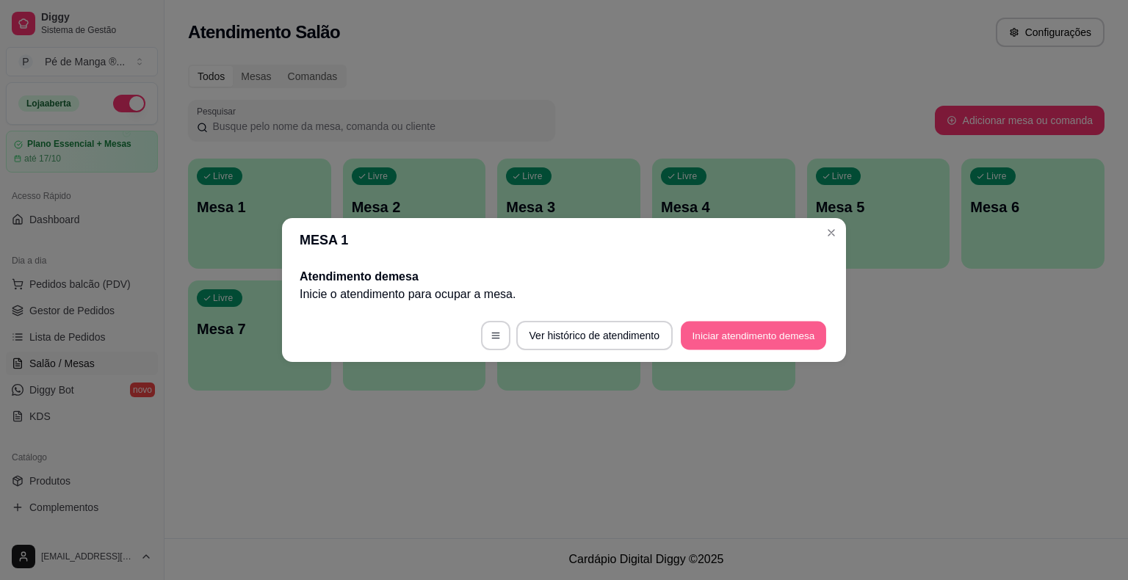
click at [802, 336] on button "Iniciar atendimento de mesa" at bounding box center [752, 336] width 145 height 29
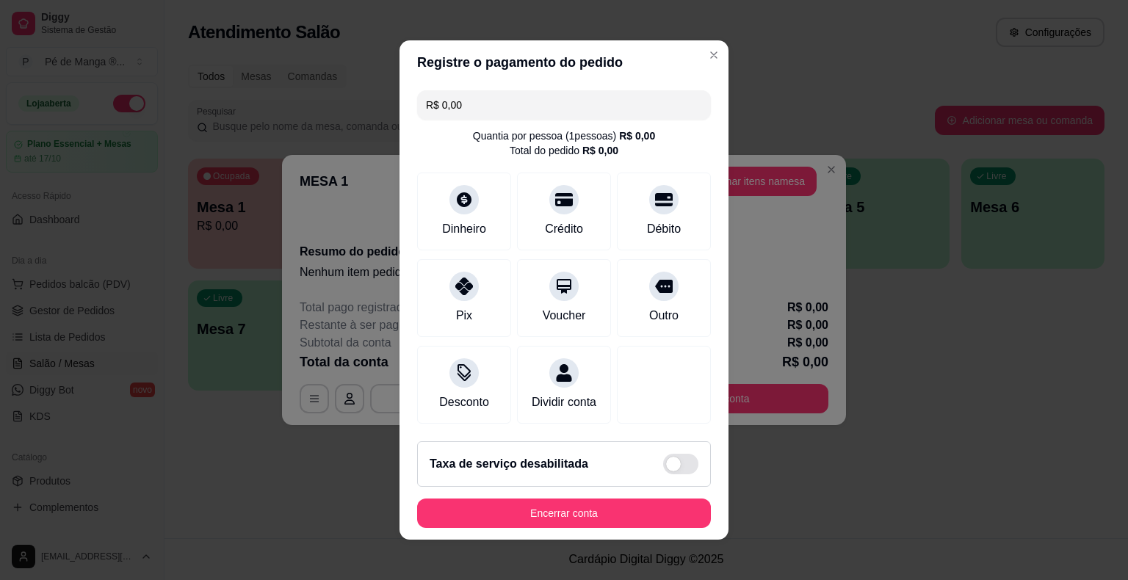
click at [531, 125] on div "R$ 0,00 Quantia por pessoa ( 1 pessoas) R$ 0,00 Total do pedido R$ 0,00 Dinheir…" at bounding box center [563, 256] width 329 height 345
click at [529, 113] on input "R$ 0,00" at bounding box center [564, 104] width 276 height 29
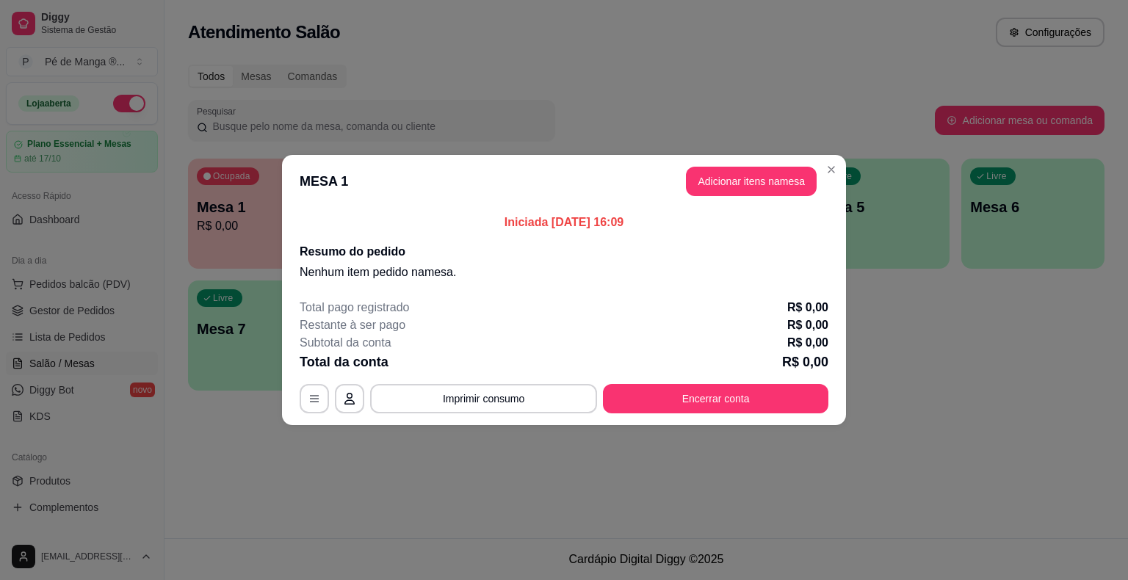
click at [758, 180] on button "Adicionar itens na mesa" at bounding box center [751, 181] width 131 height 29
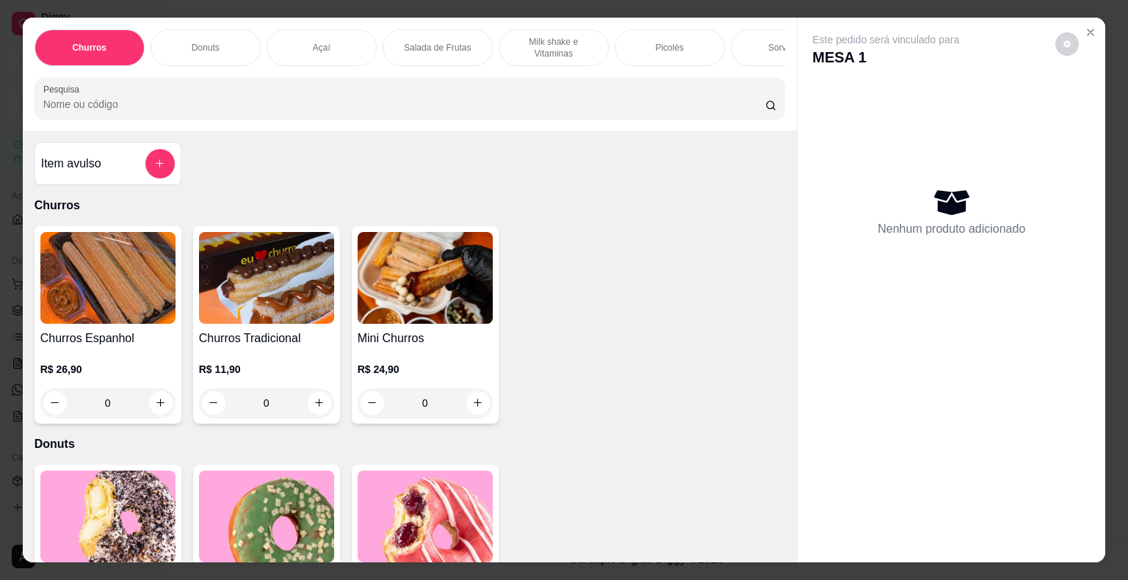
click at [750, 49] on div "Sorvetes" at bounding box center [785, 47] width 110 height 37
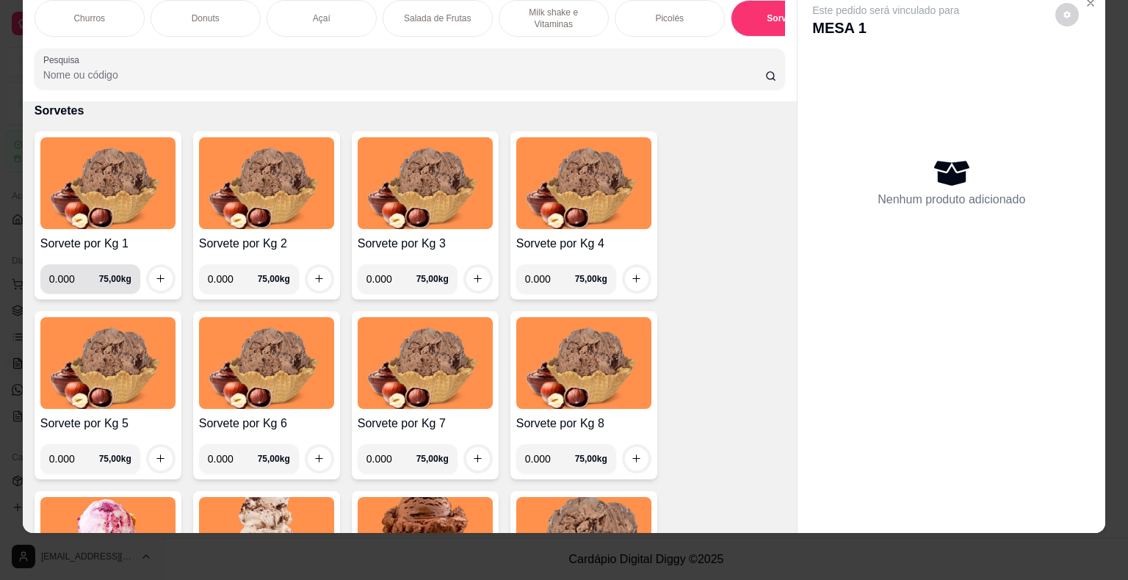
click at [74, 274] on input "0.000" at bounding box center [74, 278] width 50 height 29
type input "0.344"
click at [163, 283] on button "increase-product-quantity" at bounding box center [160, 278] width 23 height 23
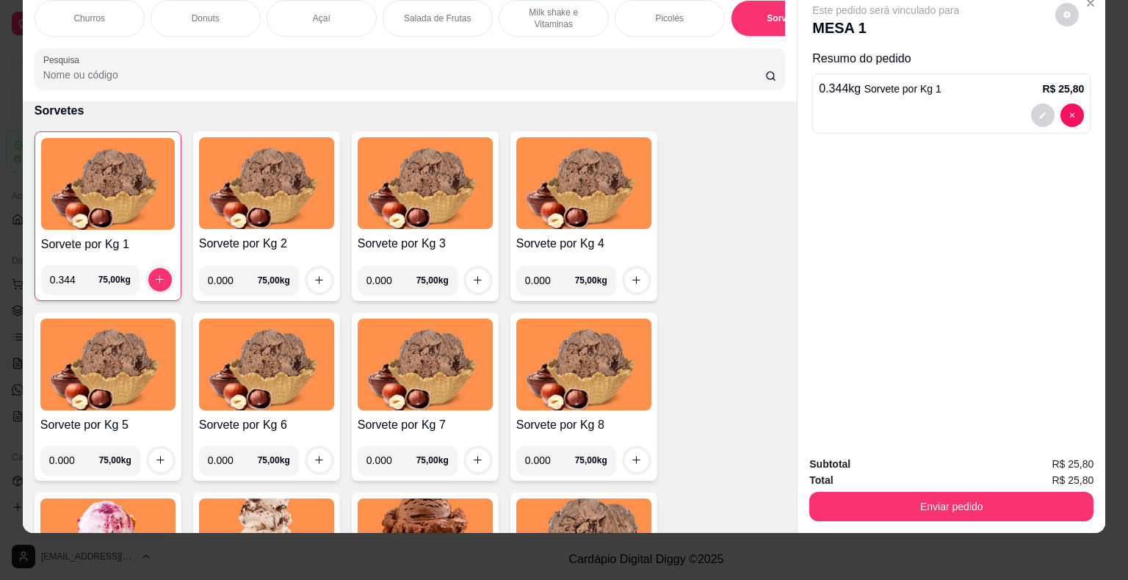
click at [663, 12] on p "Picolés" at bounding box center [669, 18] width 29 height 12
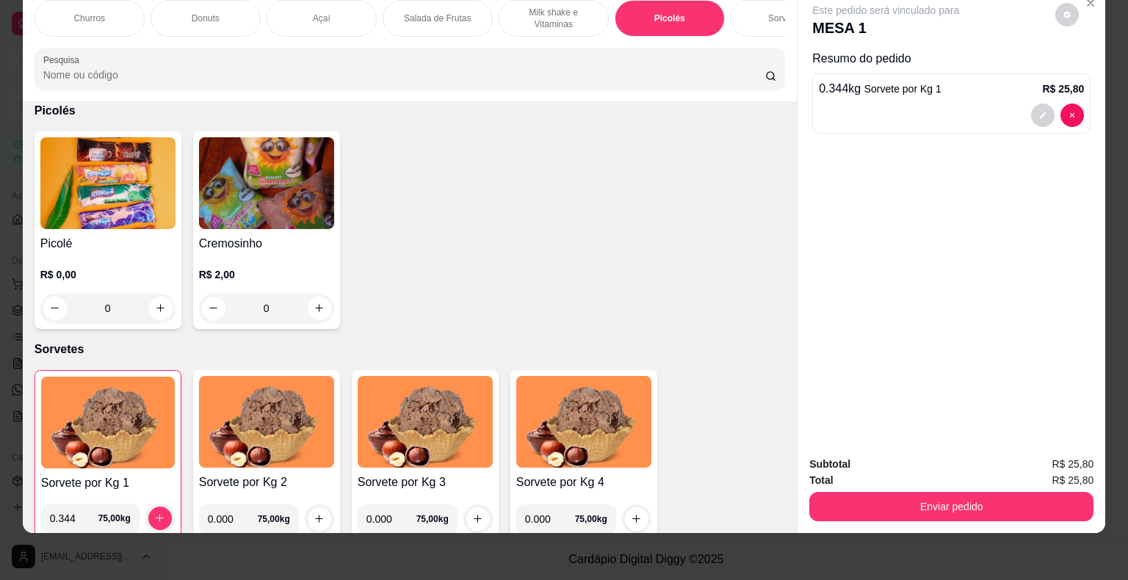
click at [79, 213] on img at bounding box center [107, 183] width 135 height 92
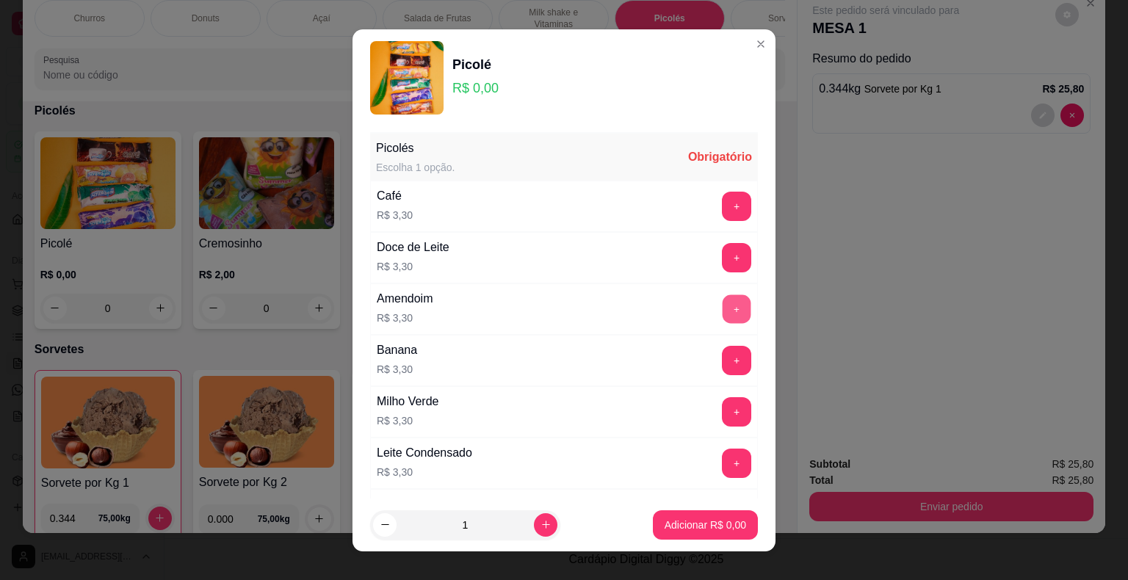
click at [722, 305] on button "+" at bounding box center [736, 308] width 29 height 29
click at [699, 526] on p "Adicionar R$ 3,30" at bounding box center [704, 525] width 79 height 14
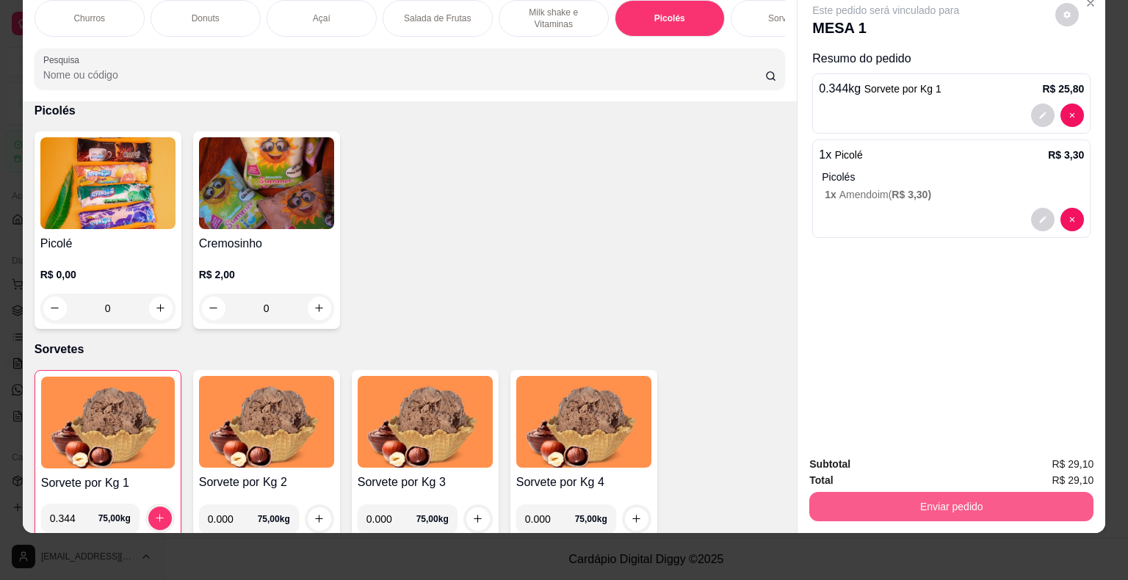
click at [960, 501] on button "Enviar pedido" at bounding box center [951, 506] width 284 height 29
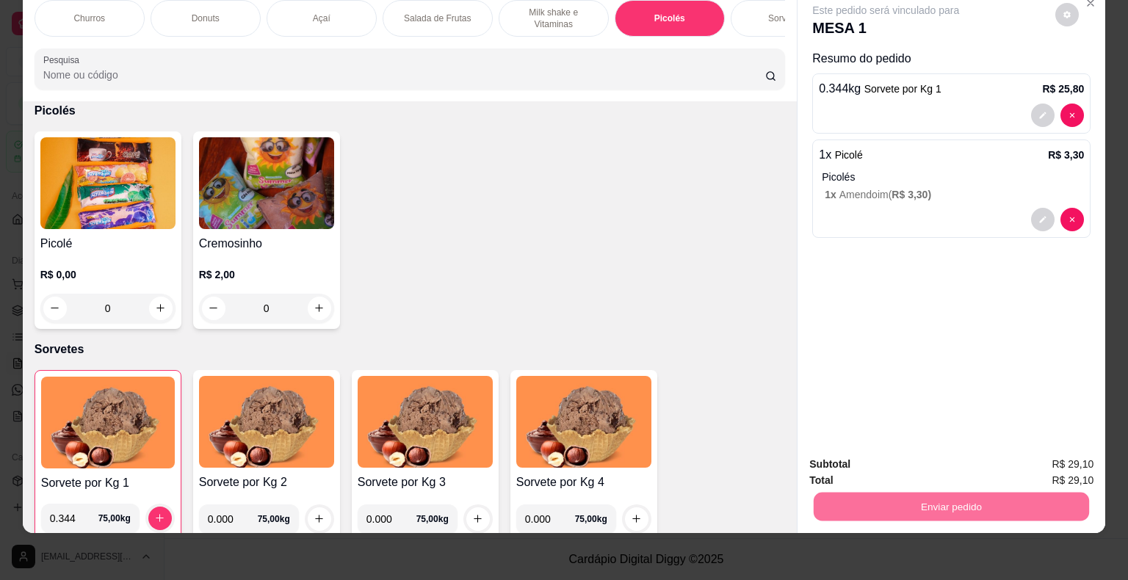
click at [907, 457] on button "Não registrar e enviar pedido" at bounding box center [902, 459] width 148 height 27
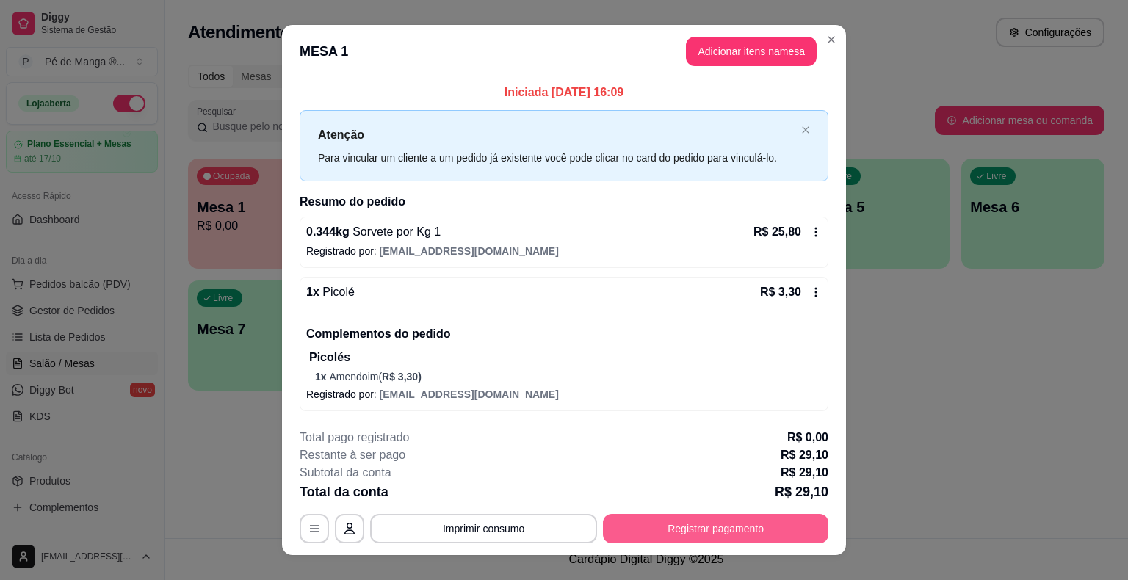
click at [667, 524] on button "Registrar pagamento" at bounding box center [715, 528] width 225 height 29
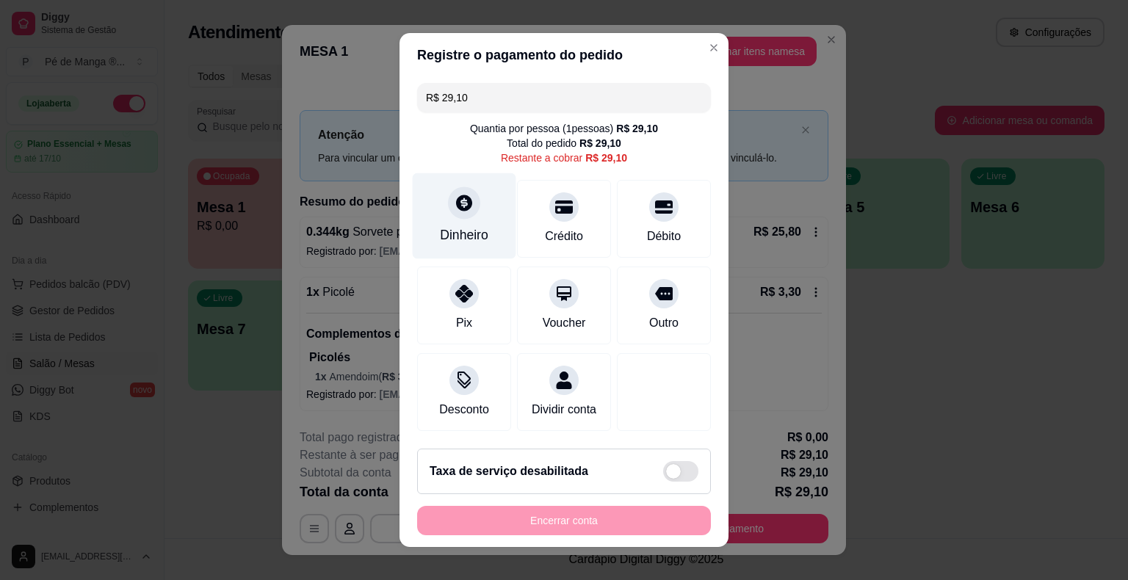
click at [461, 225] on div "Dinheiro" at bounding box center [465, 216] width 104 height 86
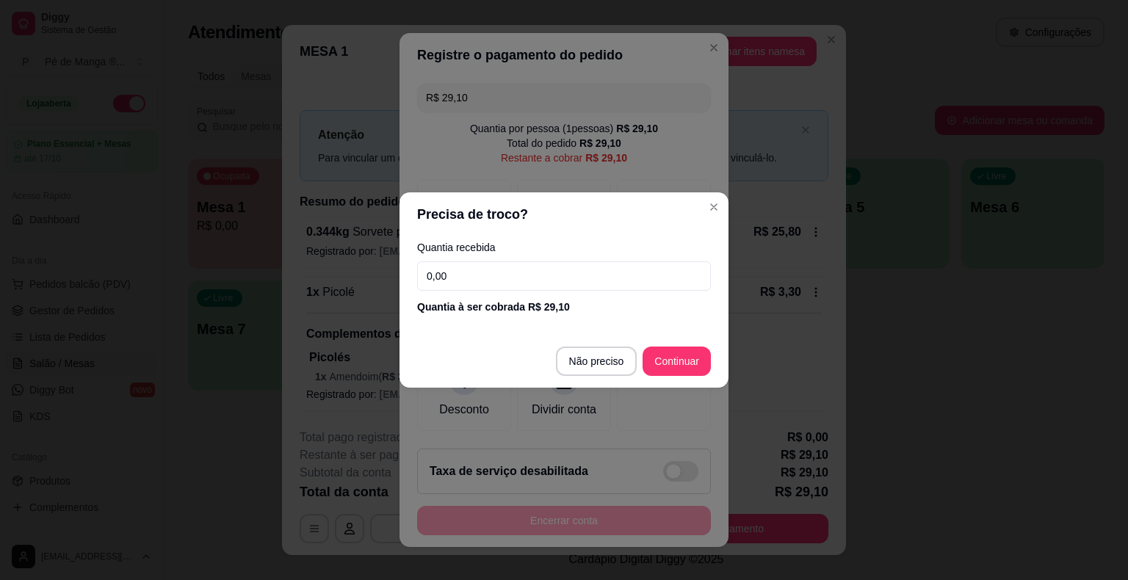
drag, startPoint x: 527, startPoint y: 288, endPoint x: 519, endPoint y: 295, distance: 10.4
click at [525, 291] on div "Quantia recebida 0,00 Quantia à ser cobrada R$ 29,10" at bounding box center [563, 278] width 329 height 84
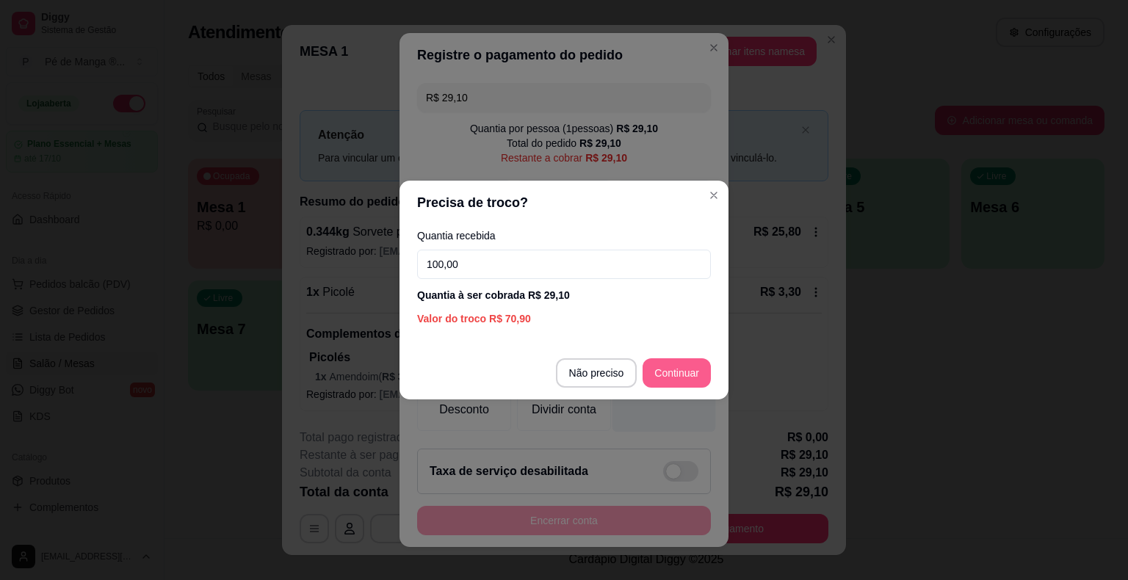
type input "100,00"
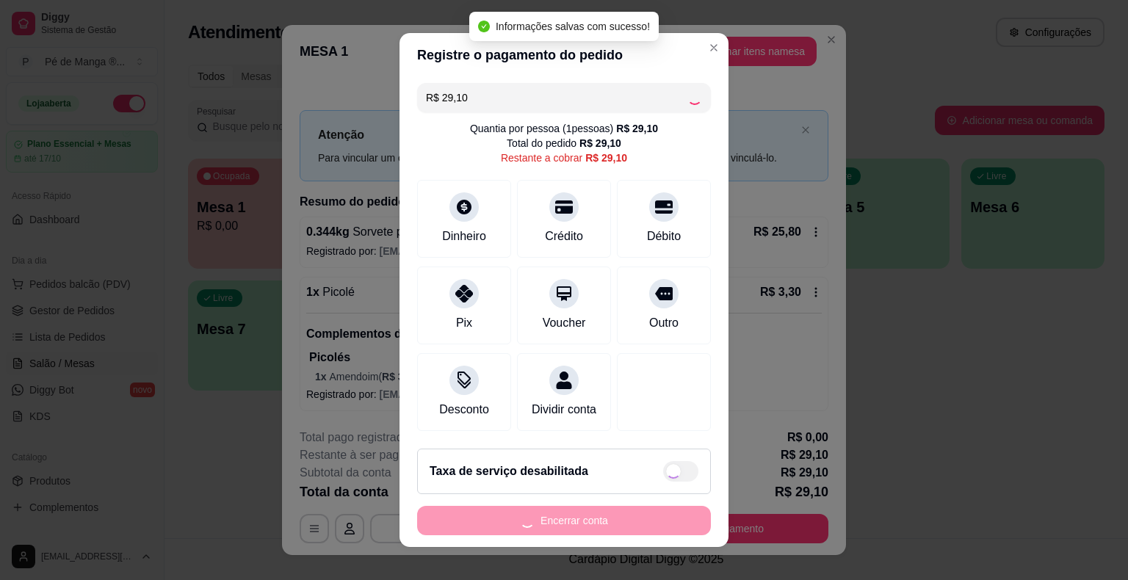
type input "R$ 0,00"
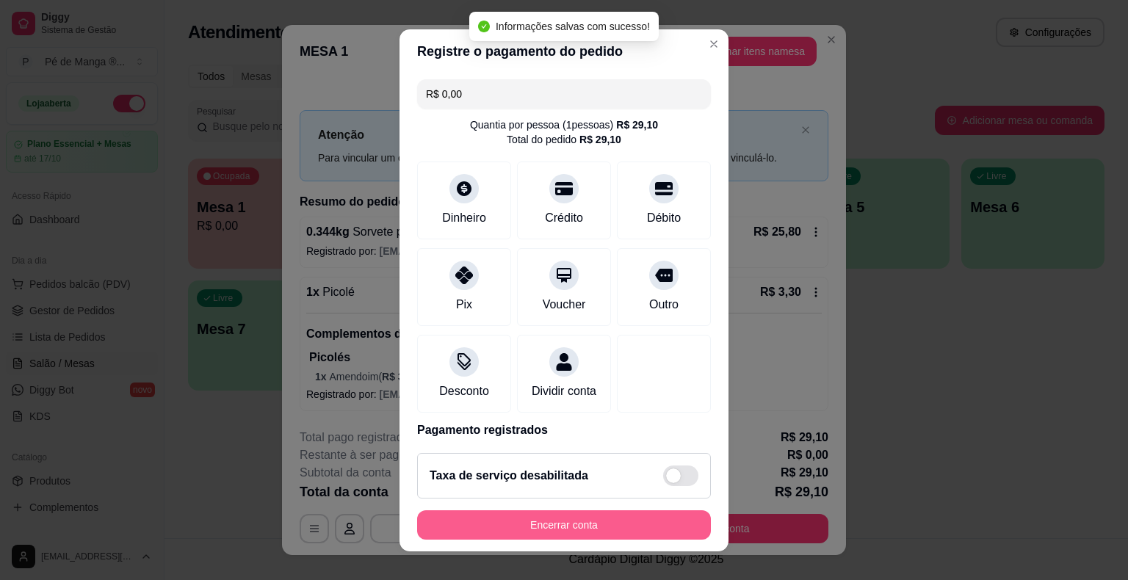
click at [578, 527] on button "Encerrar conta" at bounding box center [564, 524] width 294 height 29
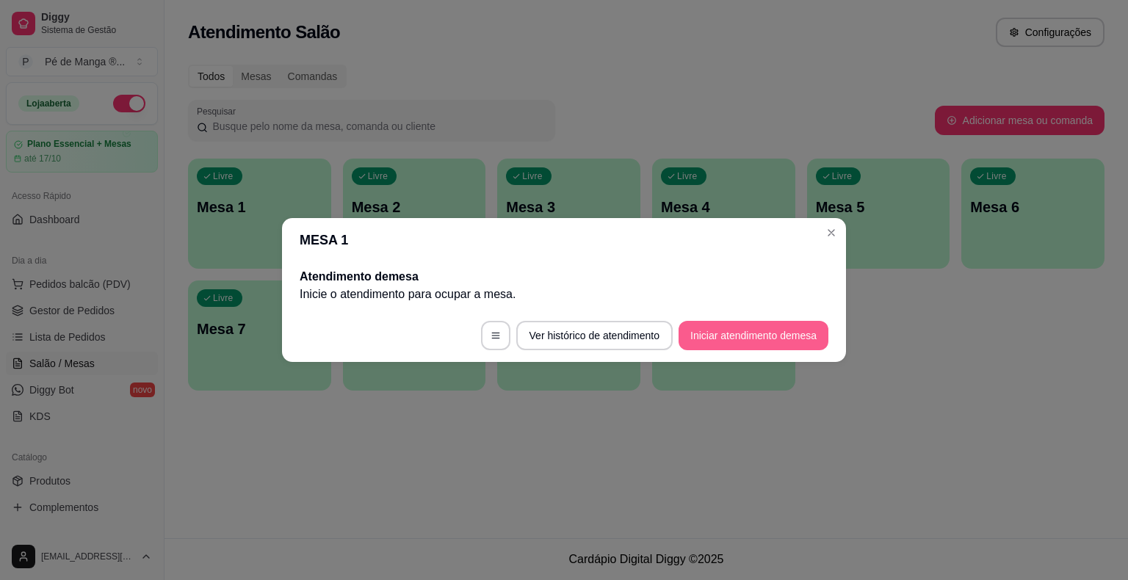
click at [784, 333] on button "Iniciar atendimento de mesa" at bounding box center [753, 335] width 150 height 29
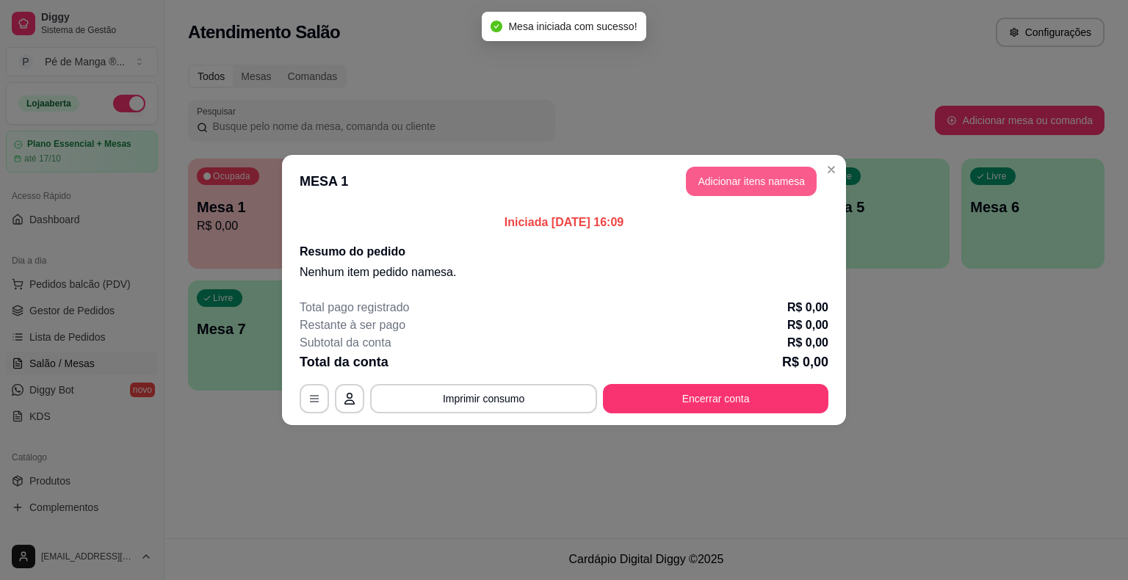
click at [761, 179] on button "Adicionar itens na mesa" at bounding box center [751, 181] width 131 height 29
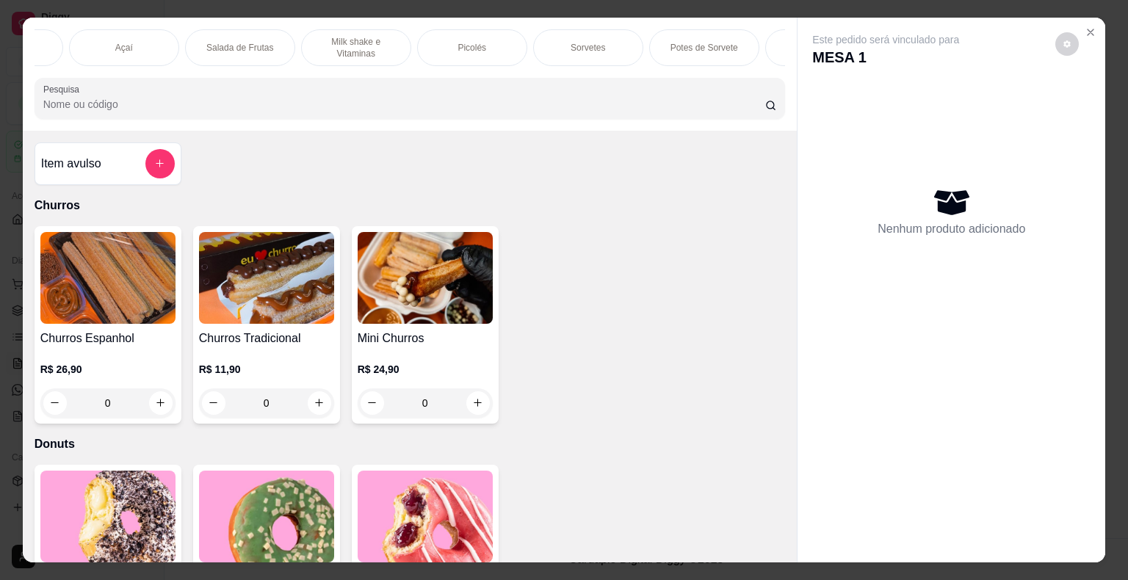
scroll to position [0, 214]
click at [647, 34] on div "Potes de Sorvete" at bounding box center [687, 47] width 110 height 37
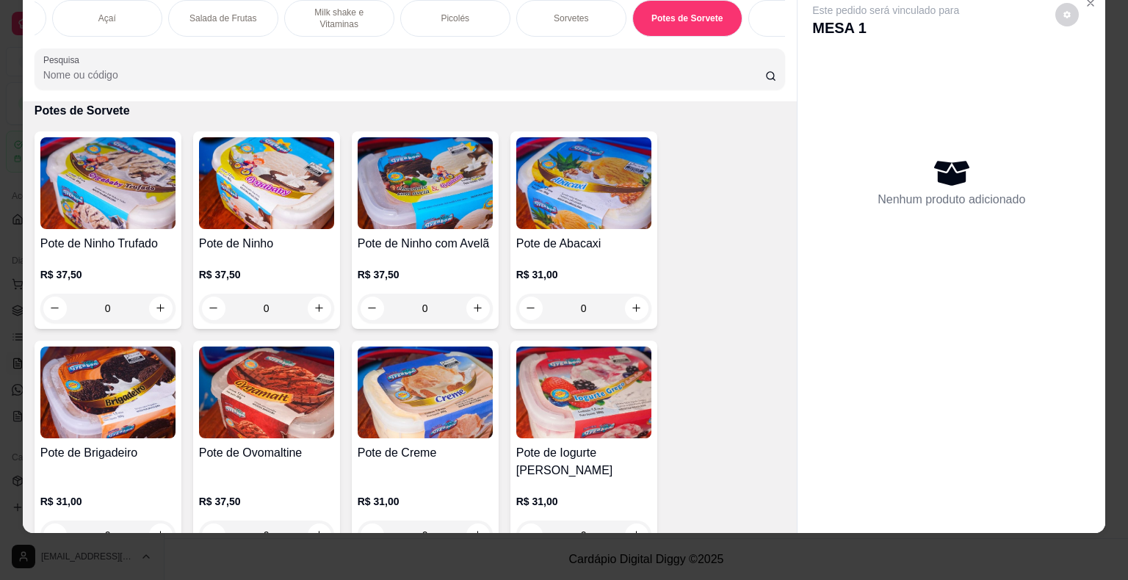
click at [587, 262] on div "R$ 31,00 0" at bounding box center [583, 288] width 135 height 70
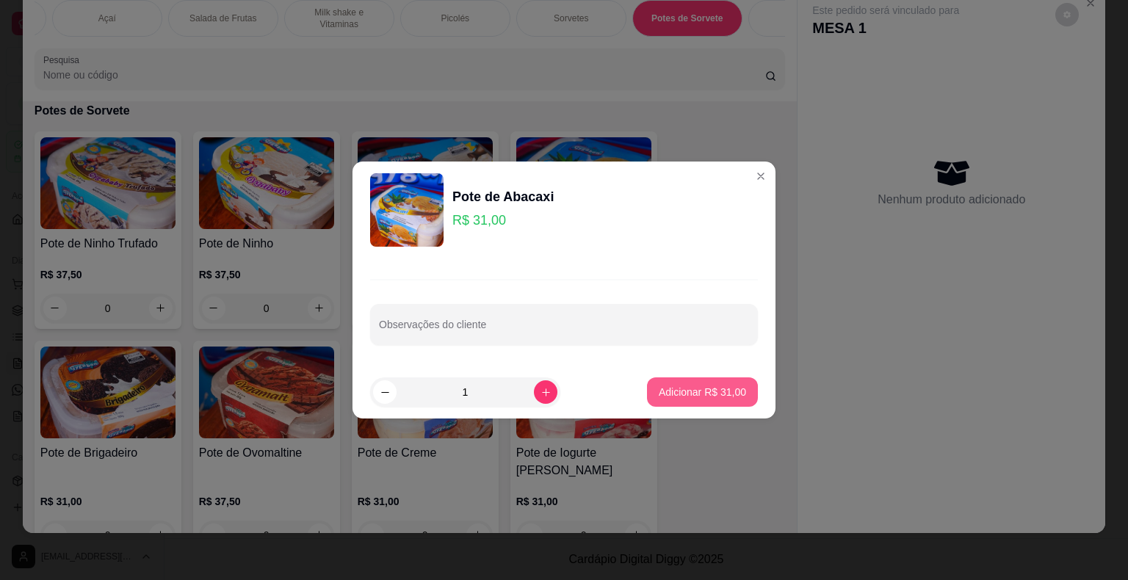
click at [696, 394] on p "Adicionar R$ 31,00" at bounding box center [701, 392] width 87 height 15
type input "1"
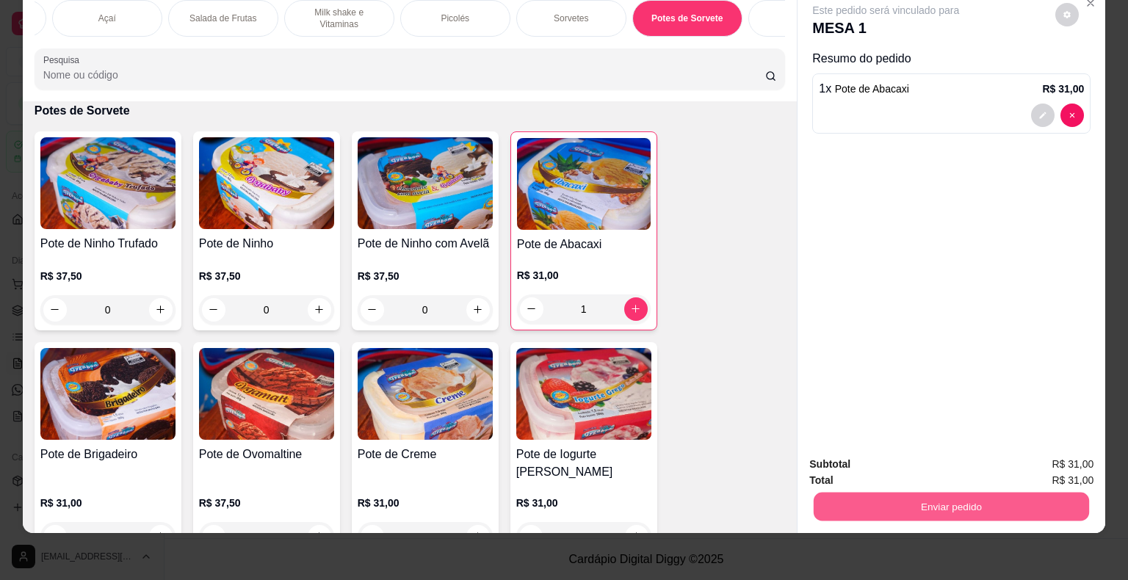
click at [845, 503] on button "Enviar pedido" at bounding box center [950, 507] width 275 height 29
click at [847, 463] on button "Não registrar e enviar pedido" at bounding box center [902, 460] width 153 height 28
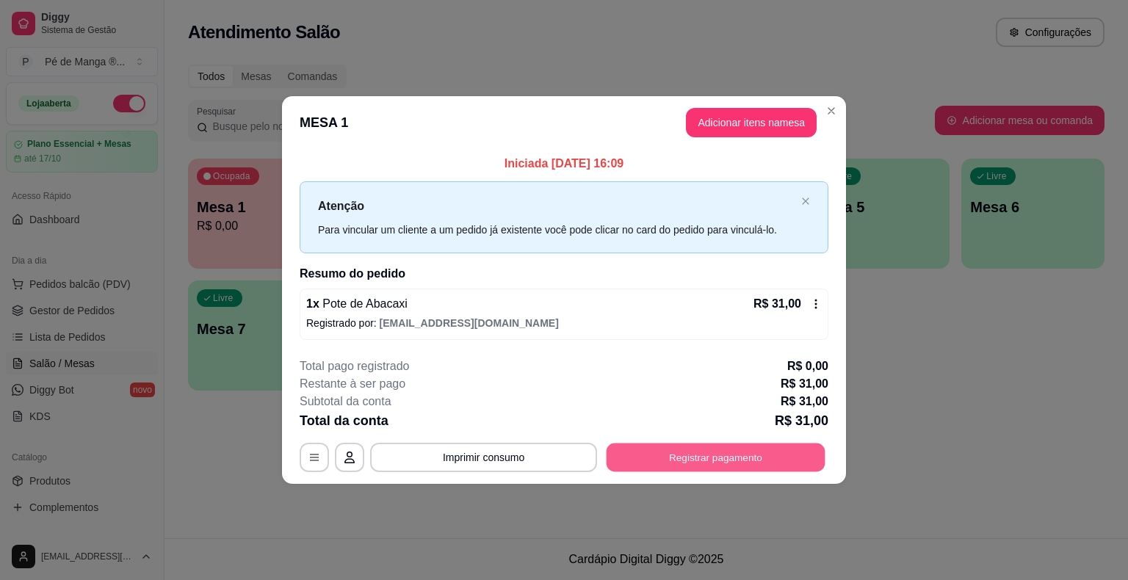
click at [658, 459] on button "Registrar pagamento" at bounding box center [715, 457] width 219 height 29
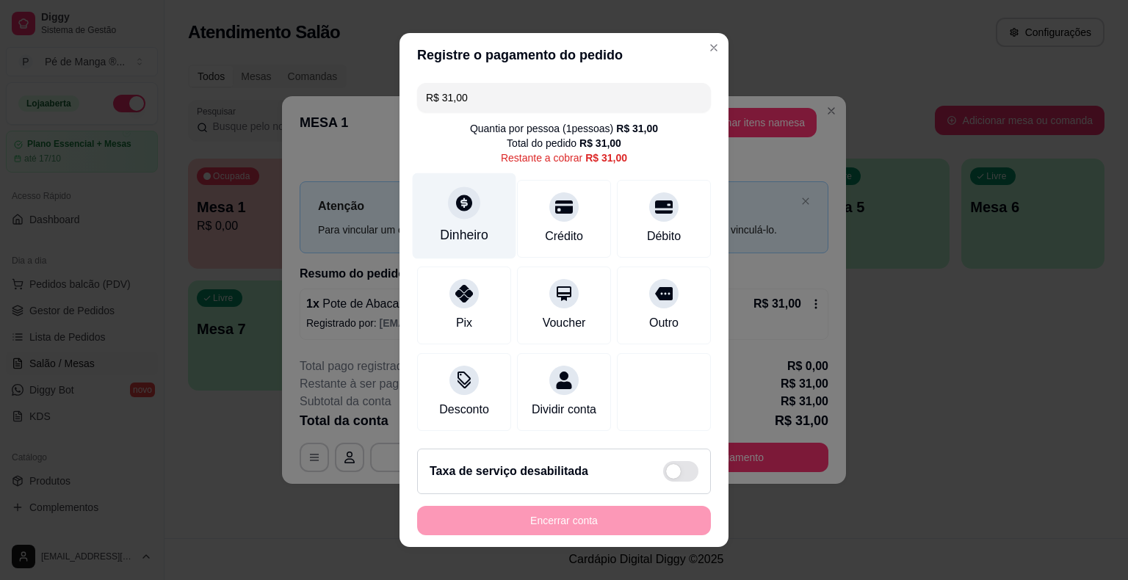
click at [473, 210] on div "Dinheiro" at bounding box center [465, 216] width 104 height 86
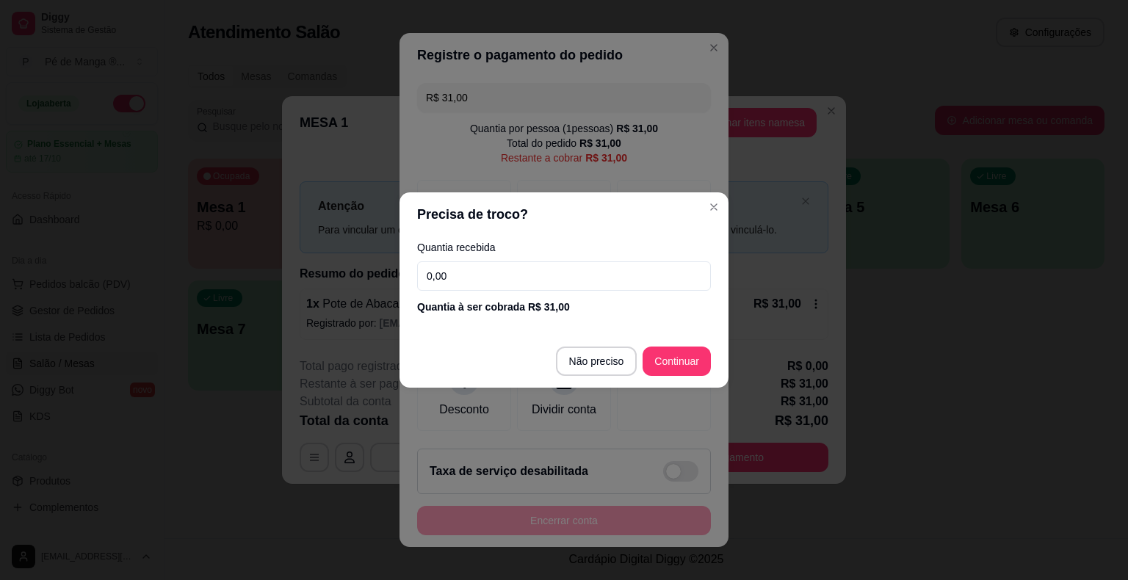
click at [530, 275] on input "0,00" at bounding box center [564, 275] width 294 height 29
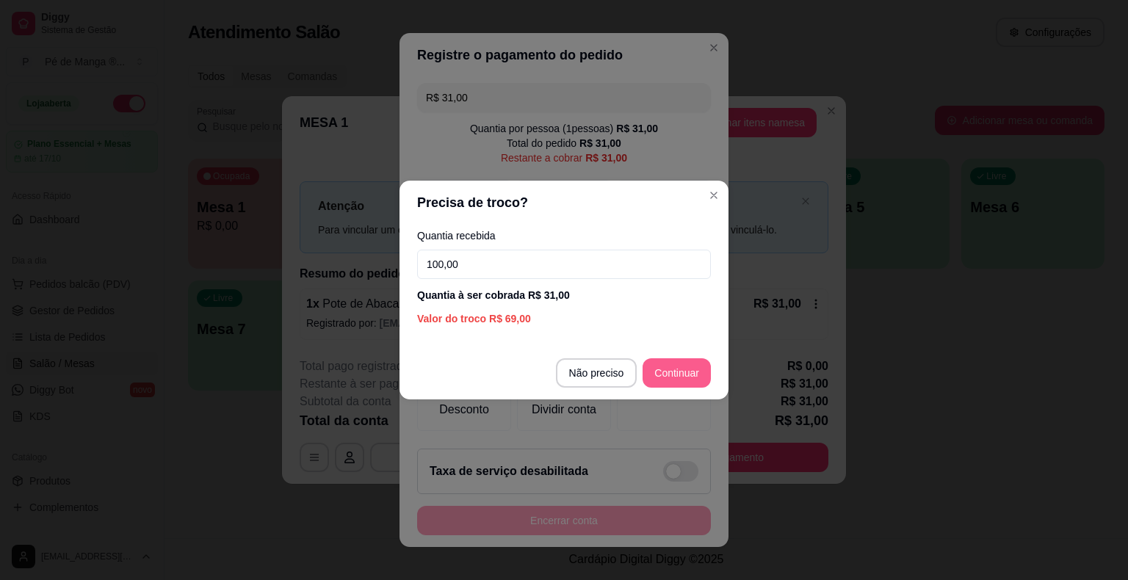
type input "100,00"
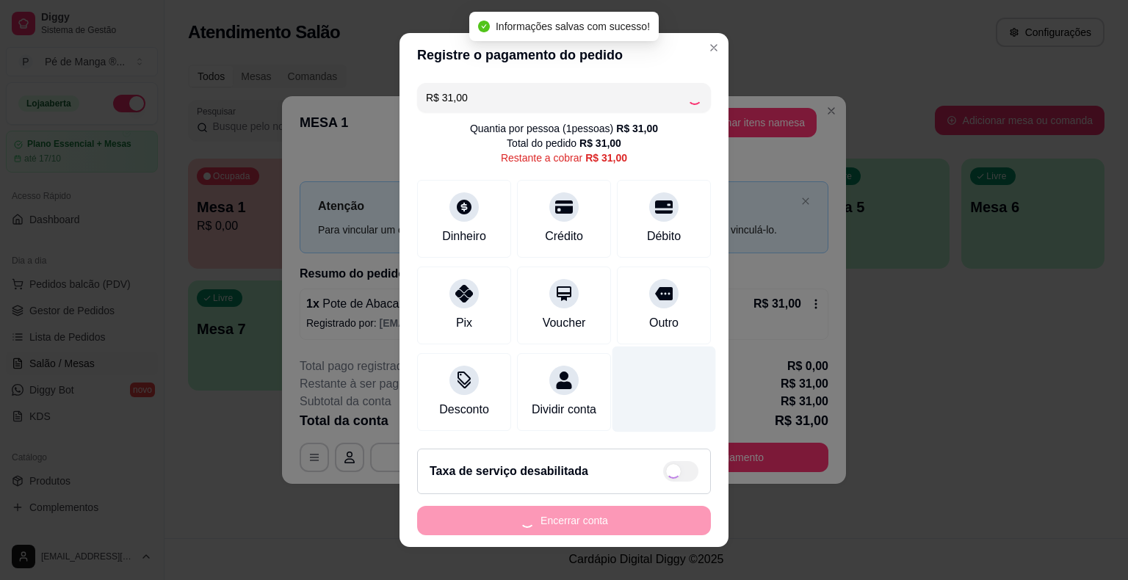
type input "R$ 0,00"
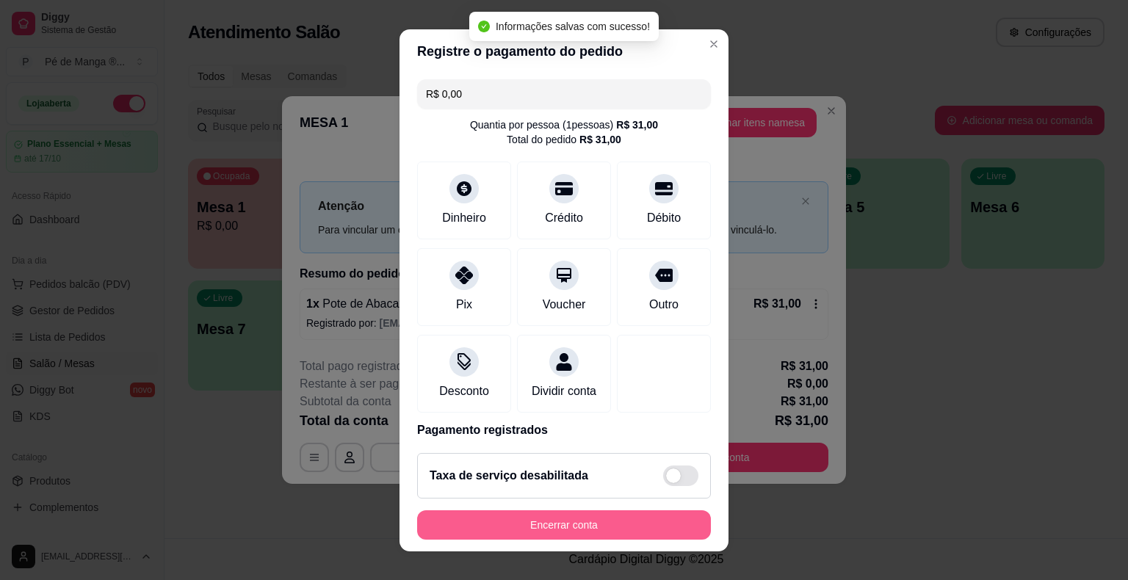
click at [556, 535] on button "Encerrar conta" at bounding box center [564, 524] width 294 height 29
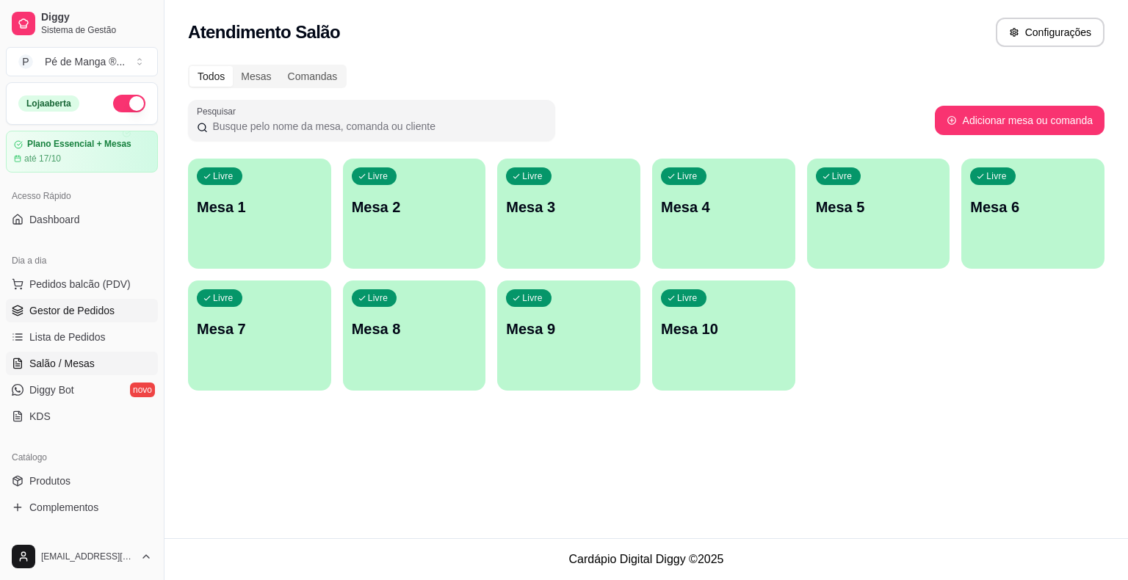
click at [69, 311] on span "Gestor de Pedidos" at bounding box center [71, 310] width 85 height 15
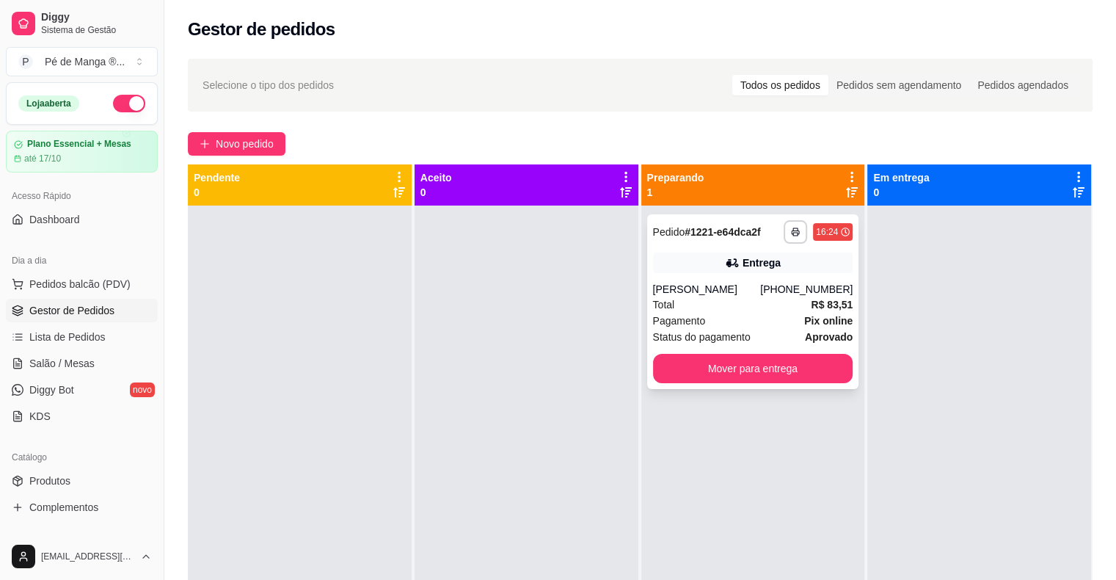
click at [750, 303] on div "Total R$ 83,51" at bounding box center [753, 305] width 200 height 16
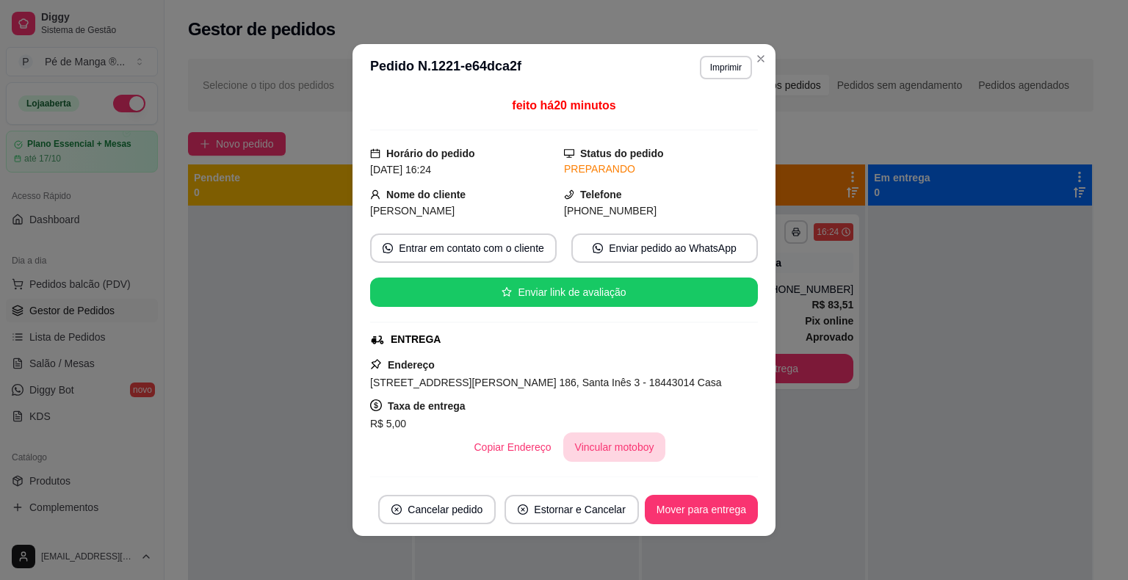
click at [617, 448] on button "Vincular motoboy" at bounding box center [614, 446] width 103 height 29
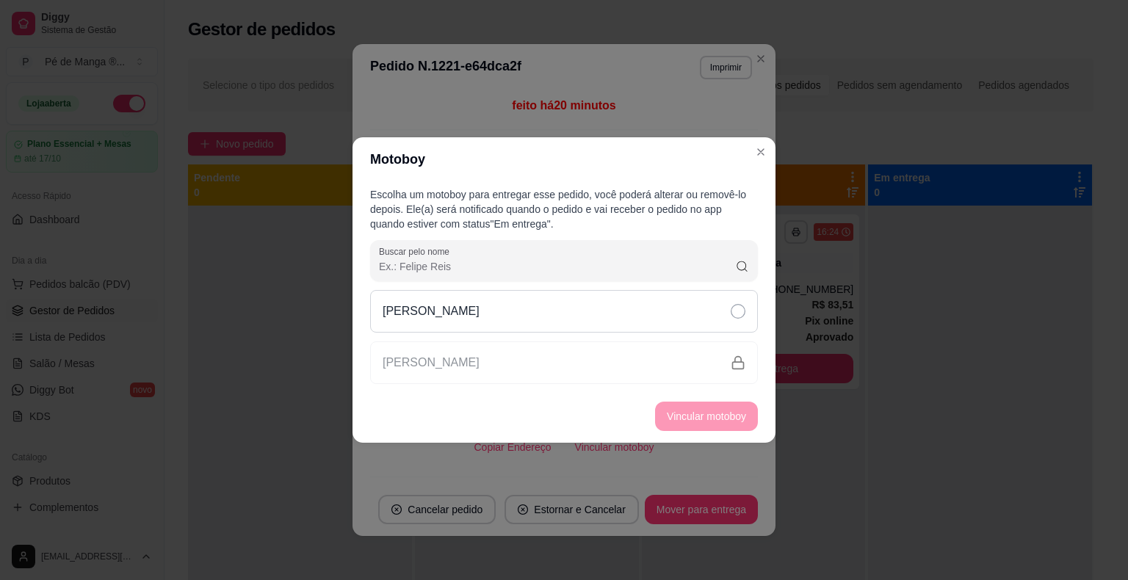
click at [698, 322] on div "[PERSON_NAME]" at bounding box center [564, 311] width 388 height 43
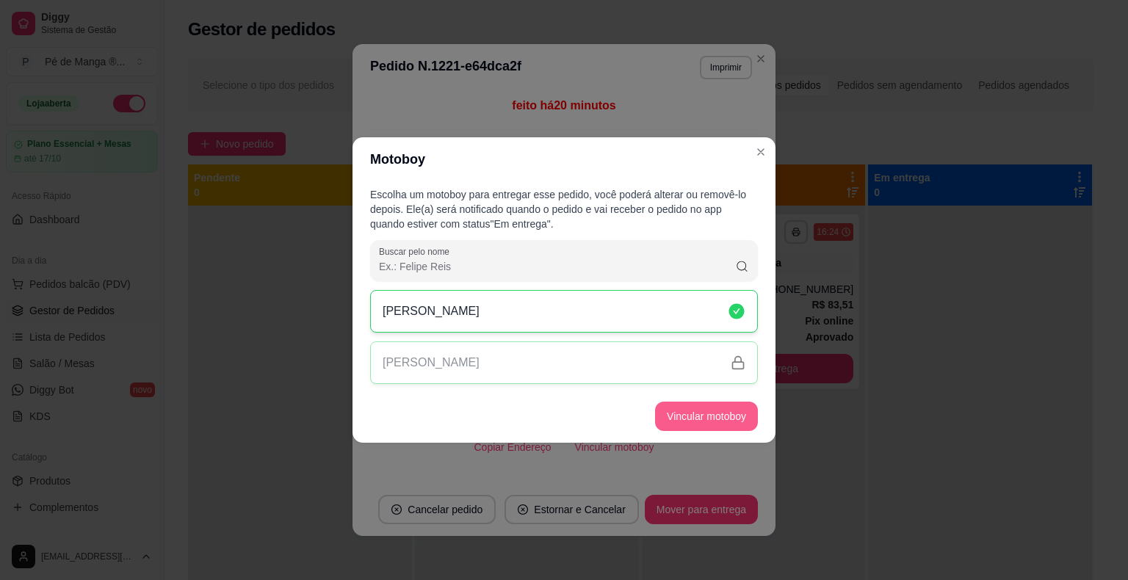
click at [720, 417] on button "Vincular motoboy" at bounding box center [706, 416] width 103 height 29
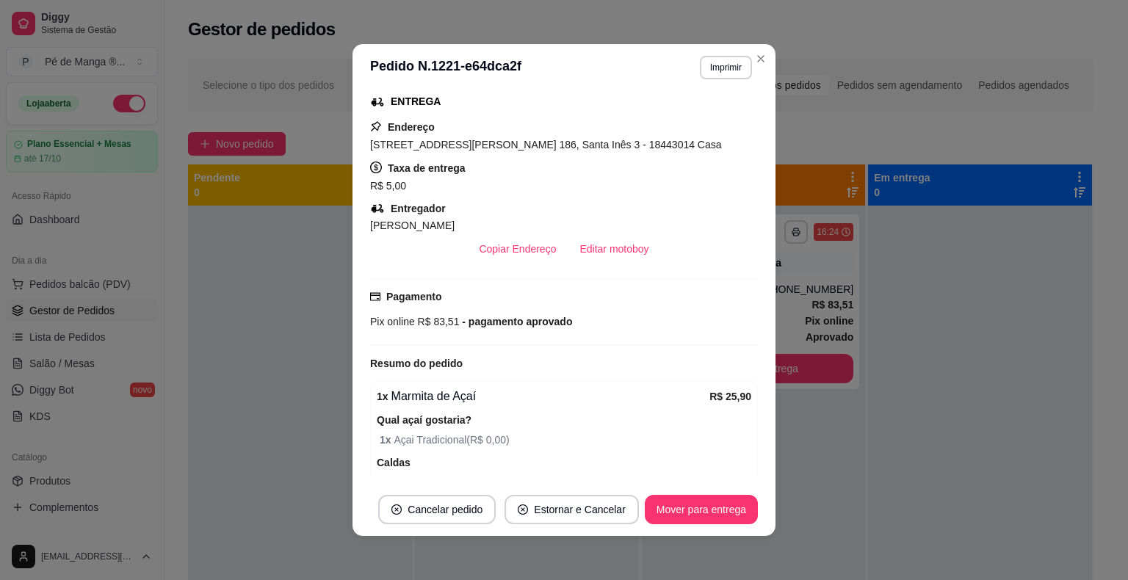
scroll to position [294, 0]
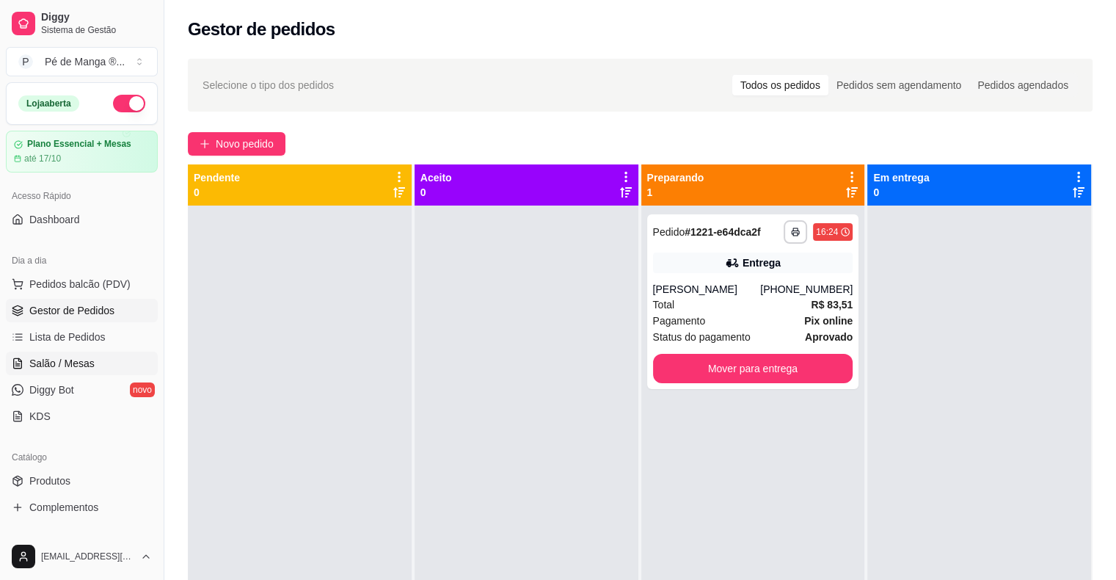
click at [106, 365] on link "Salão / Mesas" at bounding box center [82, 363] width 152 height 23
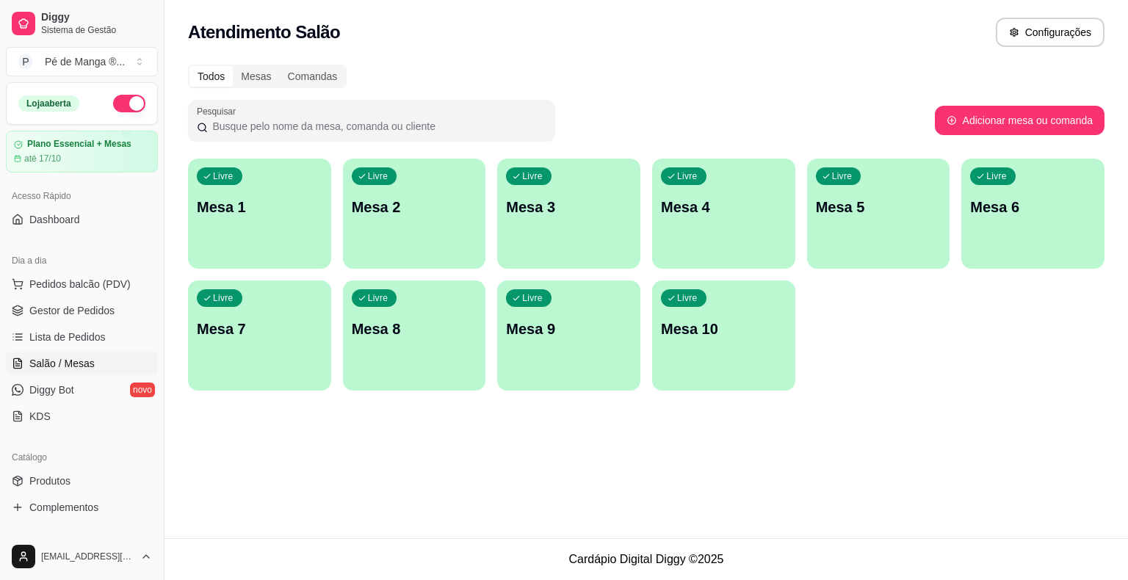
click at [299, 205] on p "Mesa 1" at bounding box center [260, 207] width 126 height 21
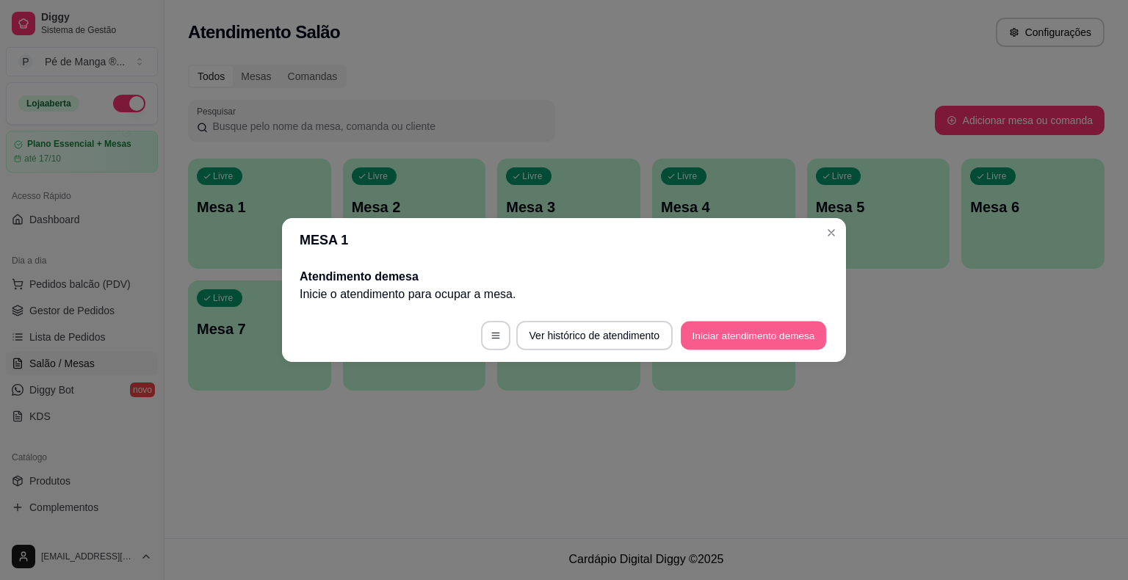
click at [737, 341] on button "Iniciar atendimento de mesa" at bounding box center [752, 336] width 145 height 29
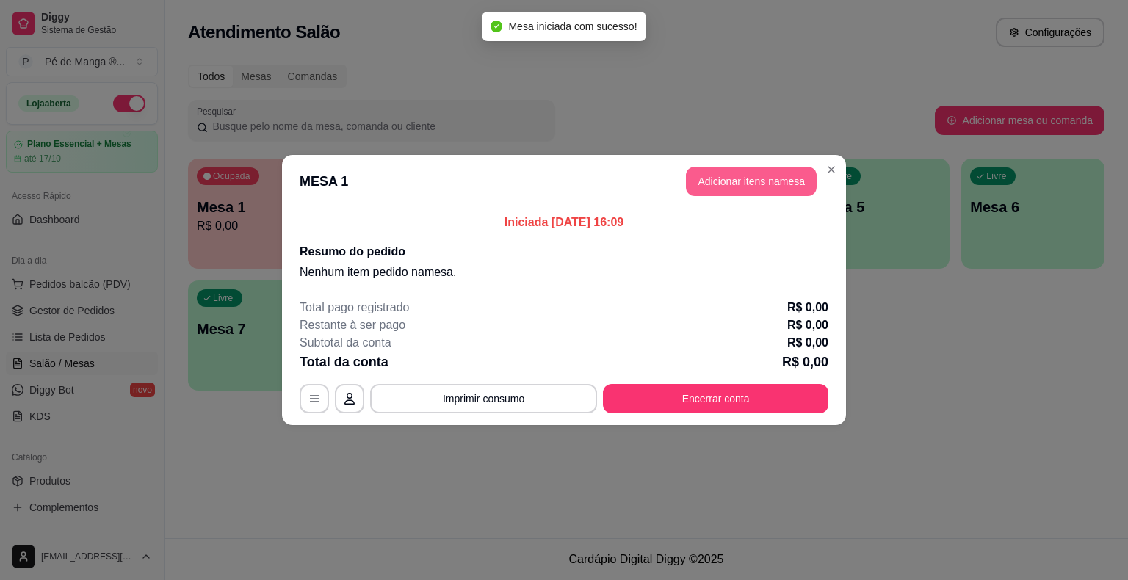
click at [750, 185] on button "Adicionar itens na mesa" at bounding box center [751, 181] width 131 height 29
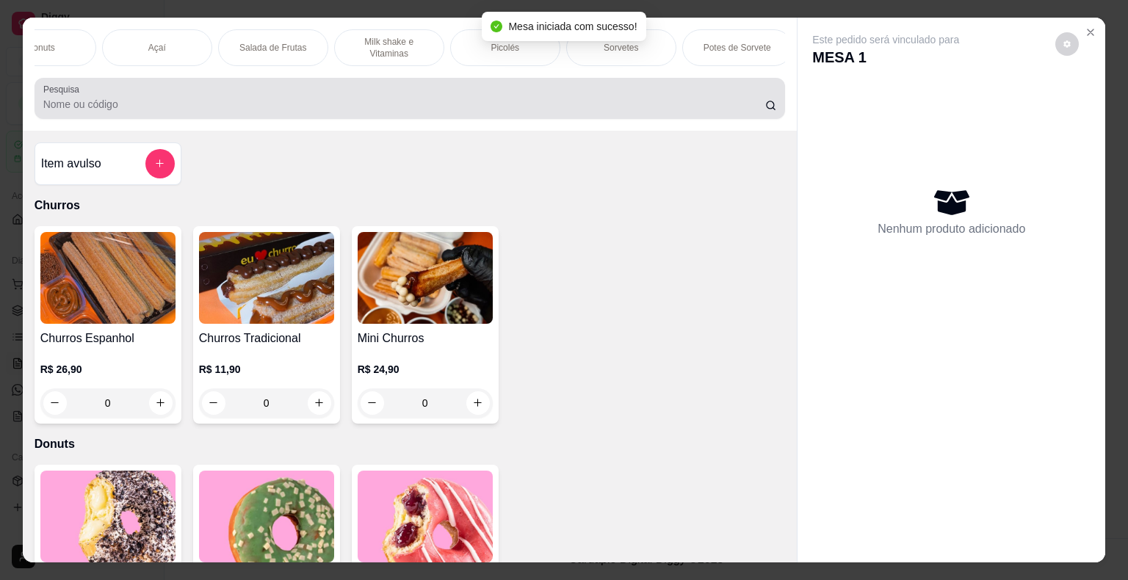
scroll to position [0, 173]
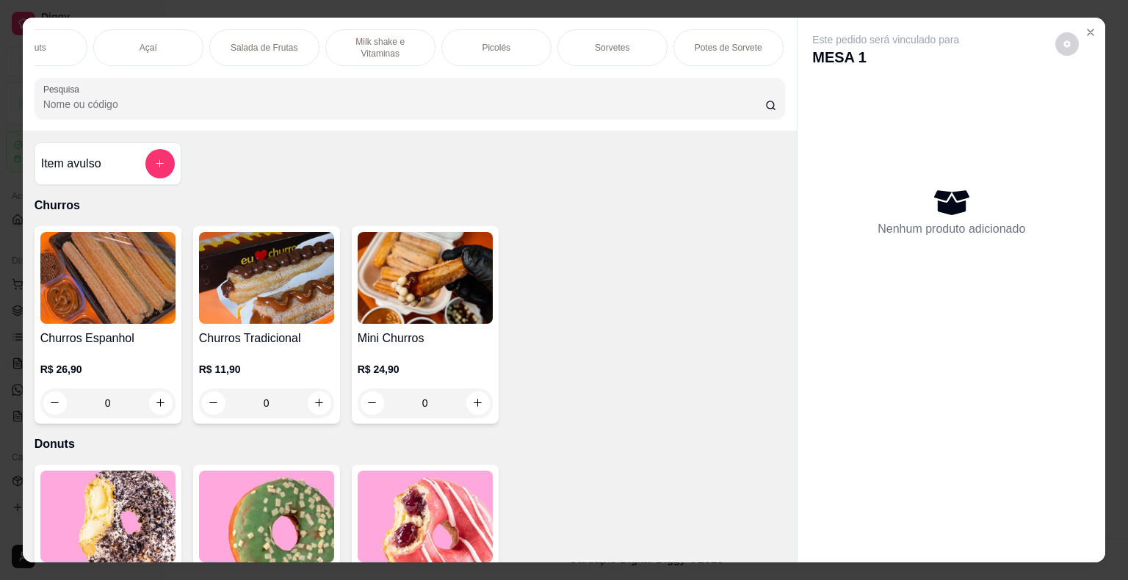
click at [600, 53] on div "Sorvetes" at bounding box center [612, 47] width 110 height 37
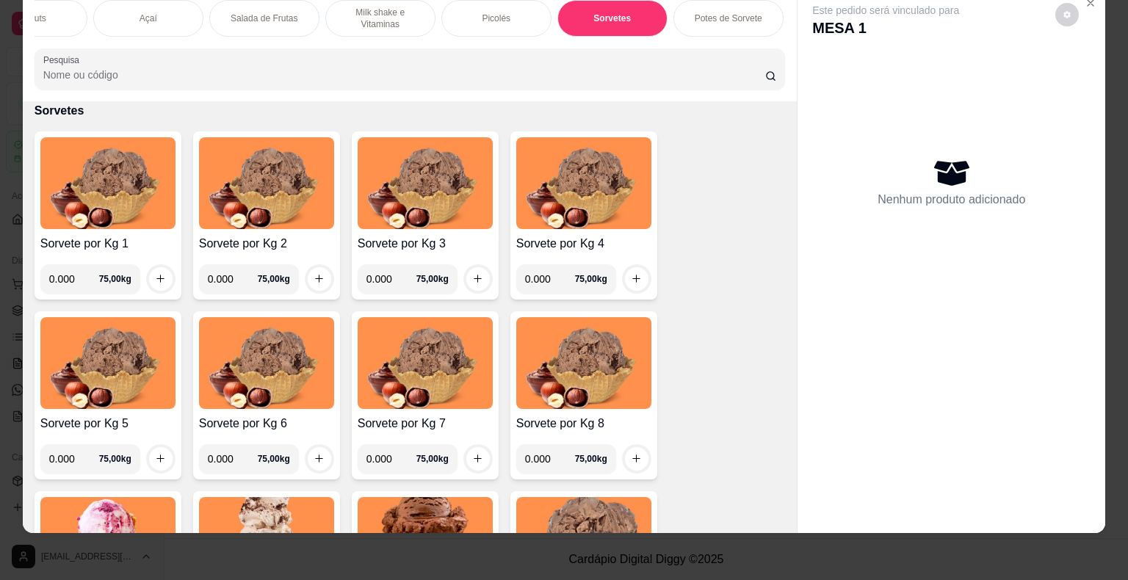
click at [479, 15] on div "Picolés" at bounding box center [496, 18] width 110 height 37
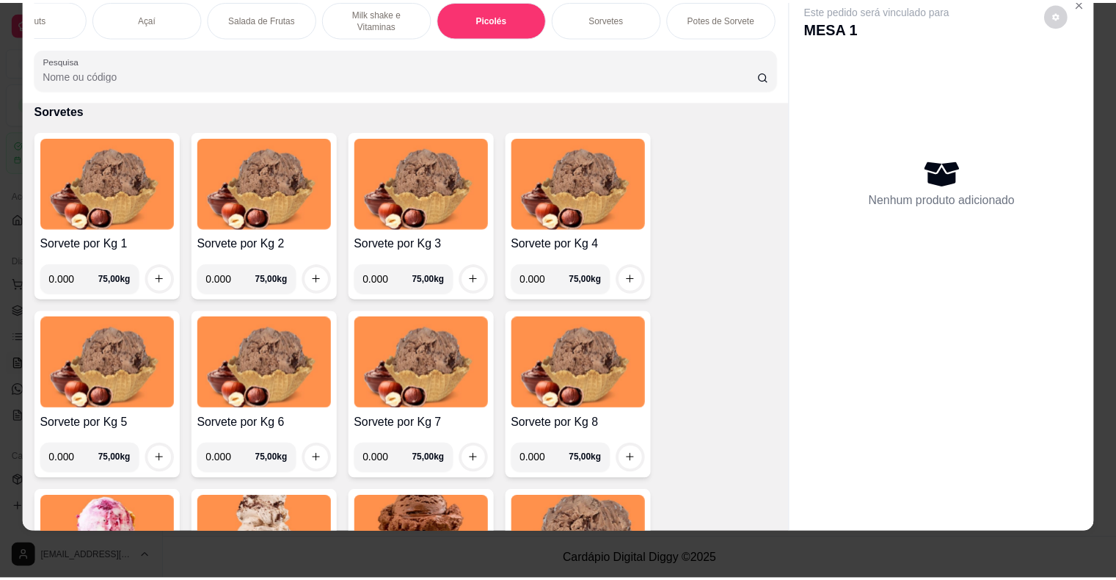
scroll to position [1694, 0]
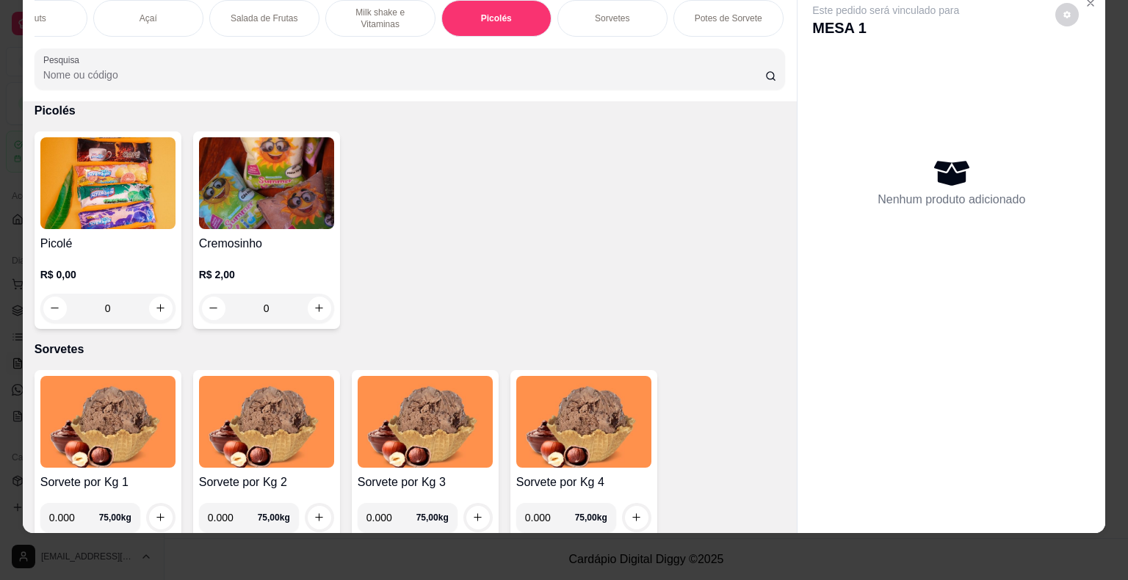
click at [137, 186] on img at bounding box center [107, 183] width 135 height 92
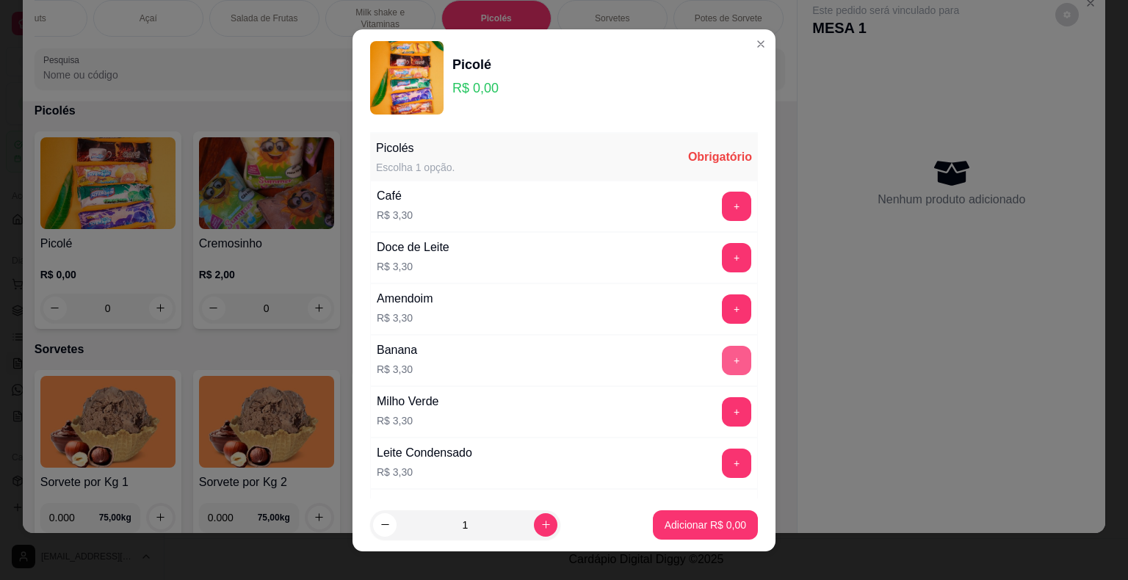
click at [687, 347] on div "Banana R$ 3,30 +" at bounding box center [564, 360] width 388 height 51
click at [722, 360] on button "+" at bounding box center [736, 360] width 29 height 29
click at [671, 530] on p "Adicionar R$ 9,90" at bounding box center [704, 525] width 81 height 15
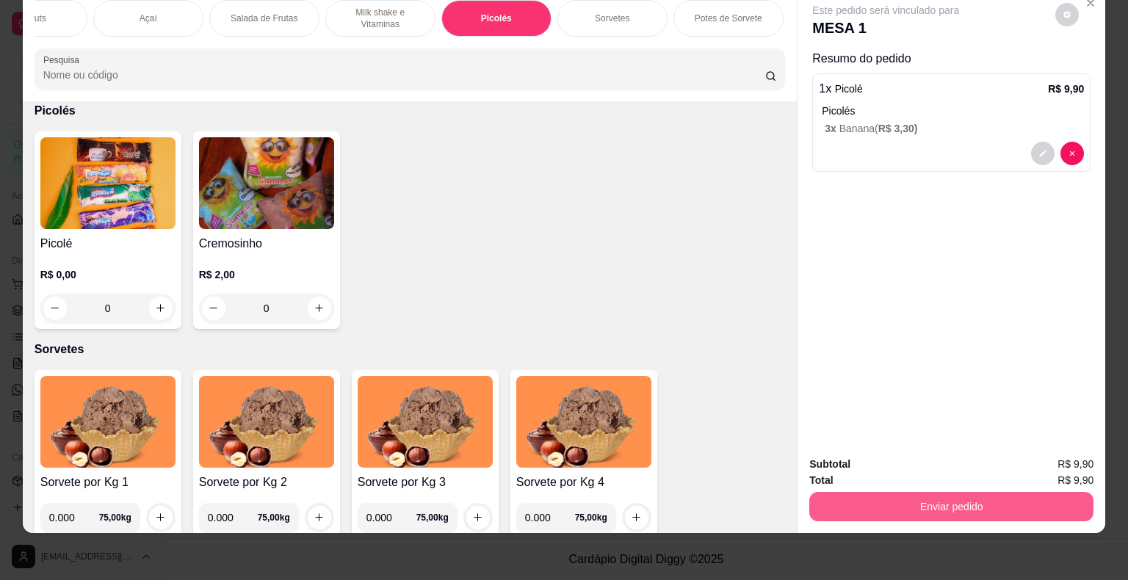
click at [866, 493] on button "Enviar pedido" at bounding box center [951, 506] width 284 height 29
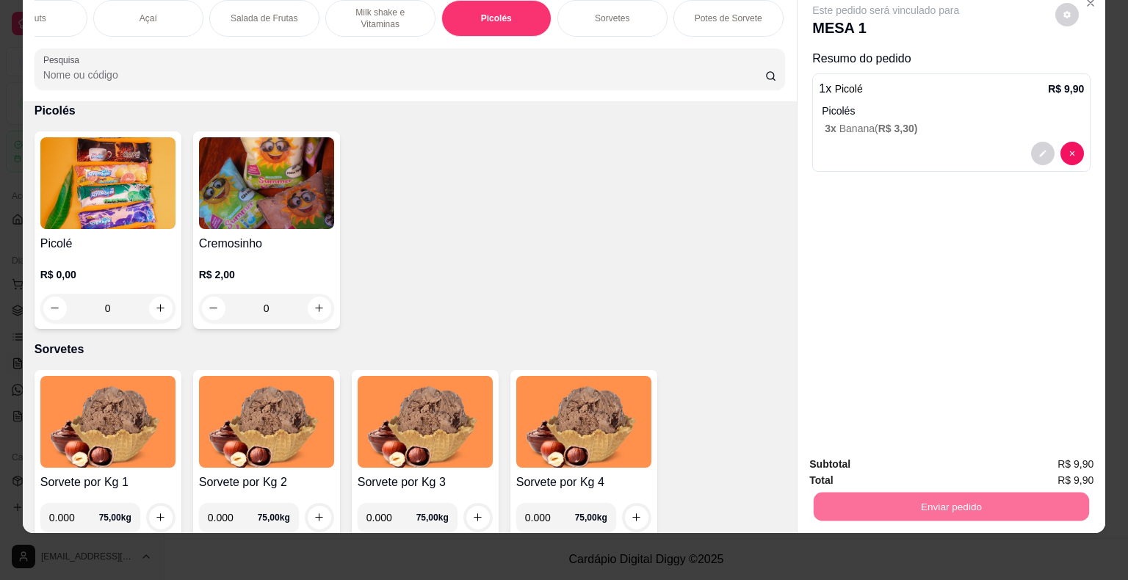
click at [891, 469] on button "Não registrar e enviar pedido" at bounding box center [902, 460] width 153 height 28
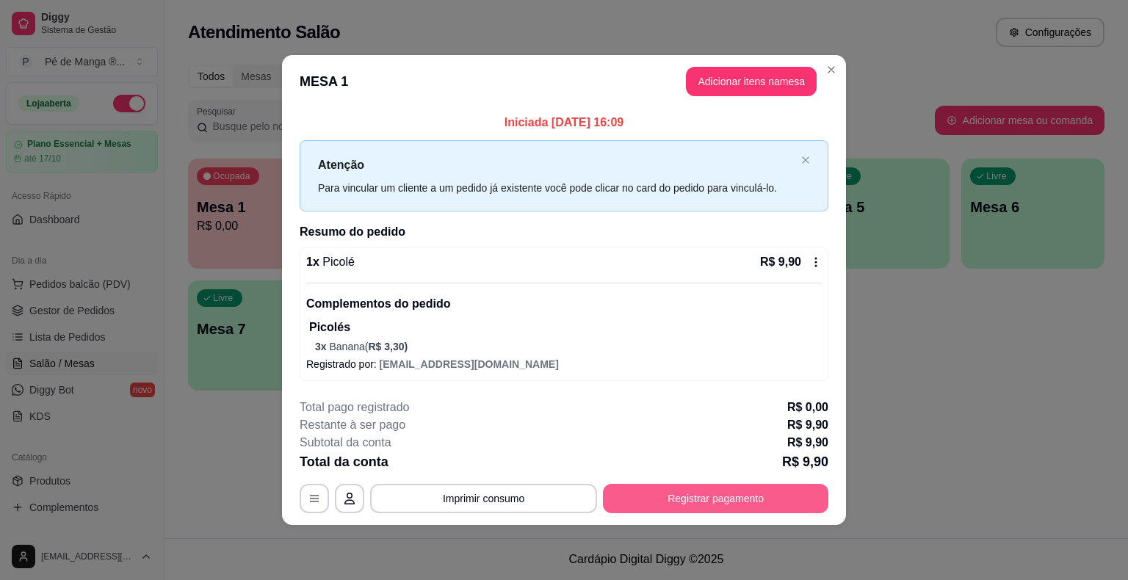
click at [705, 507] on button "Registrar pagamento" at bounding box center [715, 498] width 225 height 29
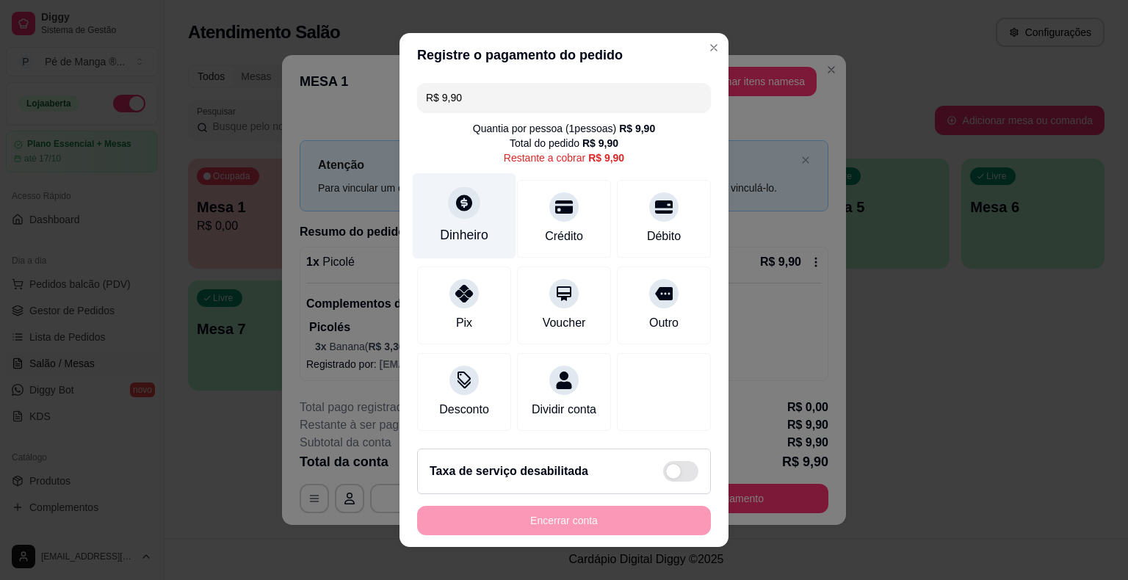
click at [476, 234] on div "Dinheiro" at bounding box center [464, 234] width 48 height 19
type input "R$ 0,00"
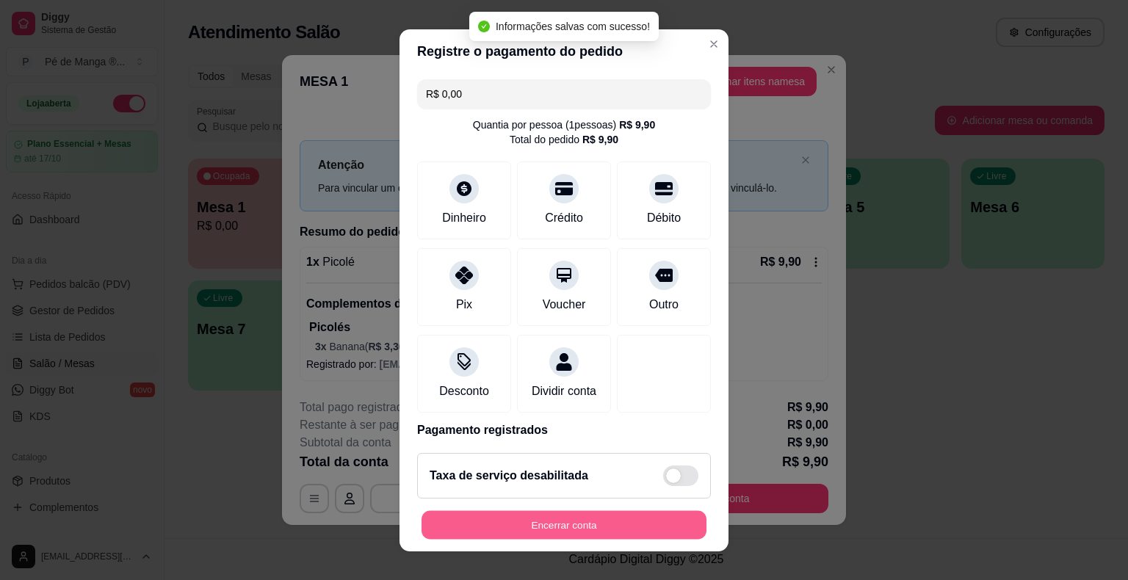
click at [628, 524] on button "Encerrar conta" at bounding box center [563, 524] width 285 height 29
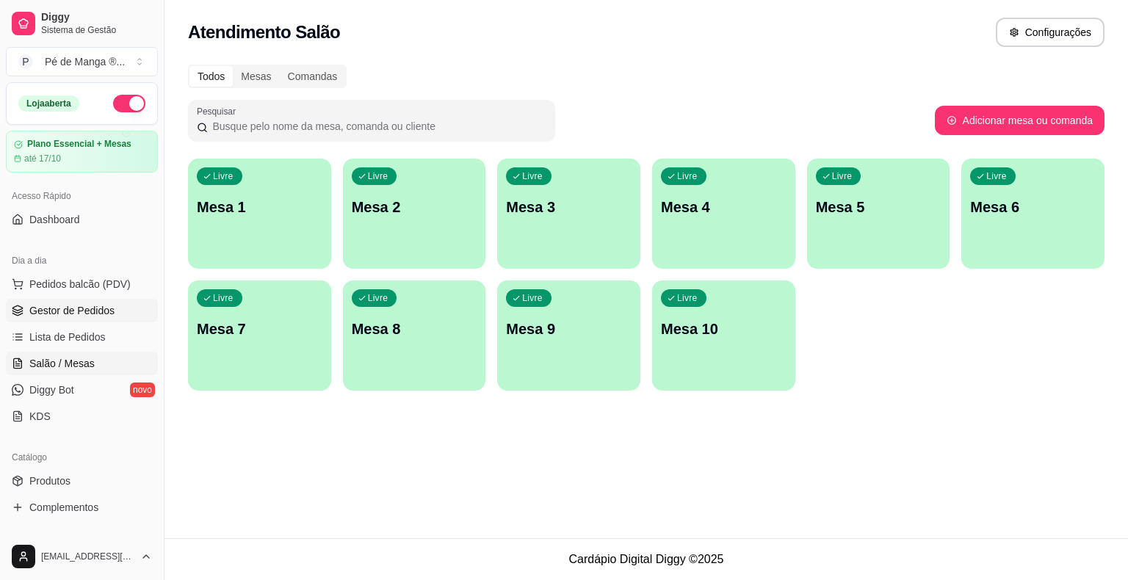
click at [106, 306] on span "Gestor de Pedidos" at bounding box center [71, 310] width 85 height 15
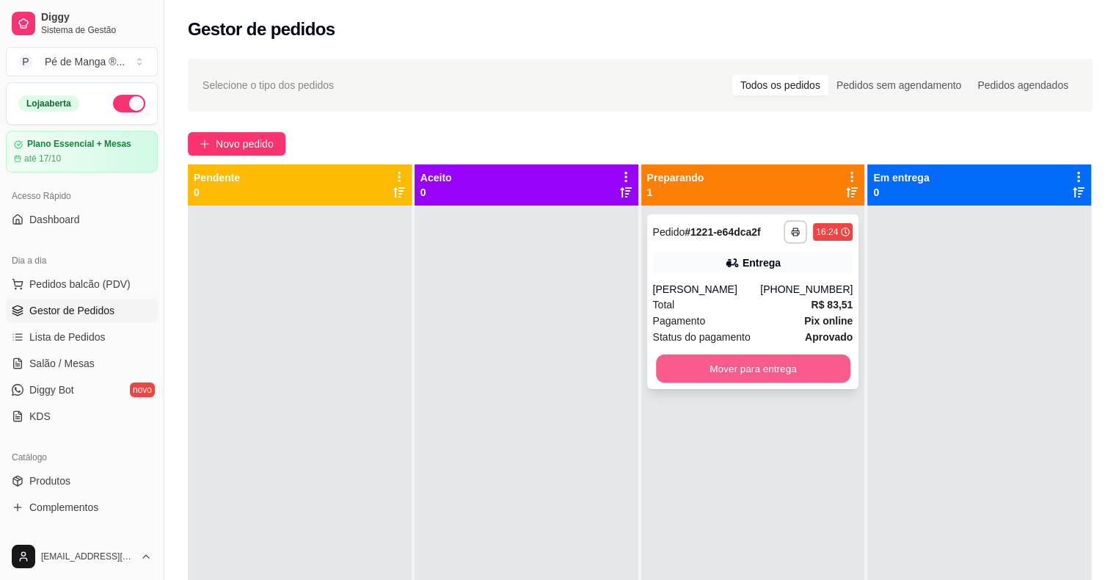
click at [706, 376] on button "Mover para entrega" at bounding box center [753, 369] width 195 height 29
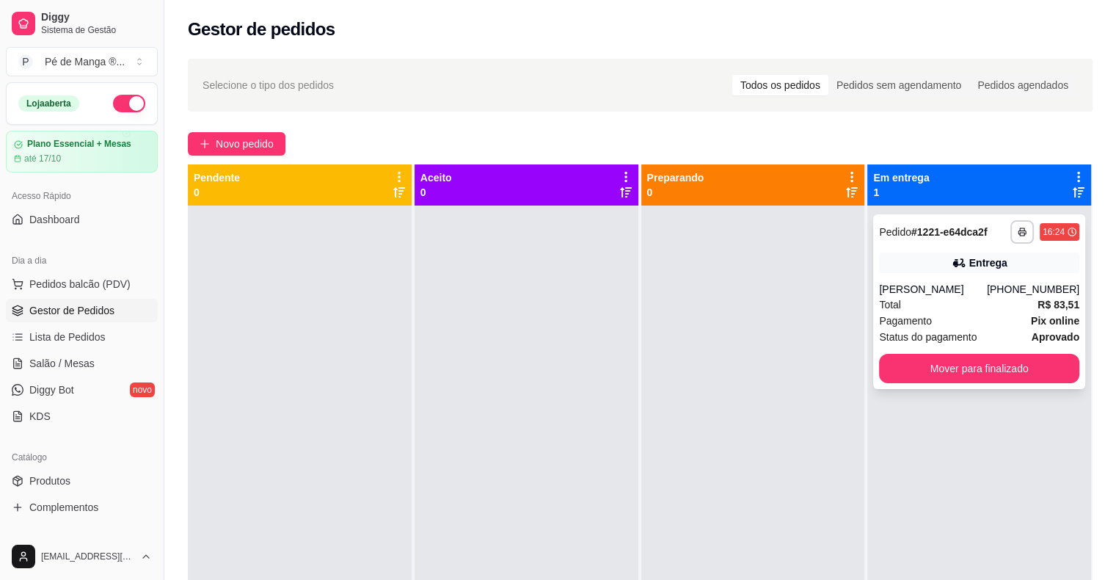
click at [999, 374] on button "Mover para finalizado" at bounding box center [979, 368] width 200 height 29
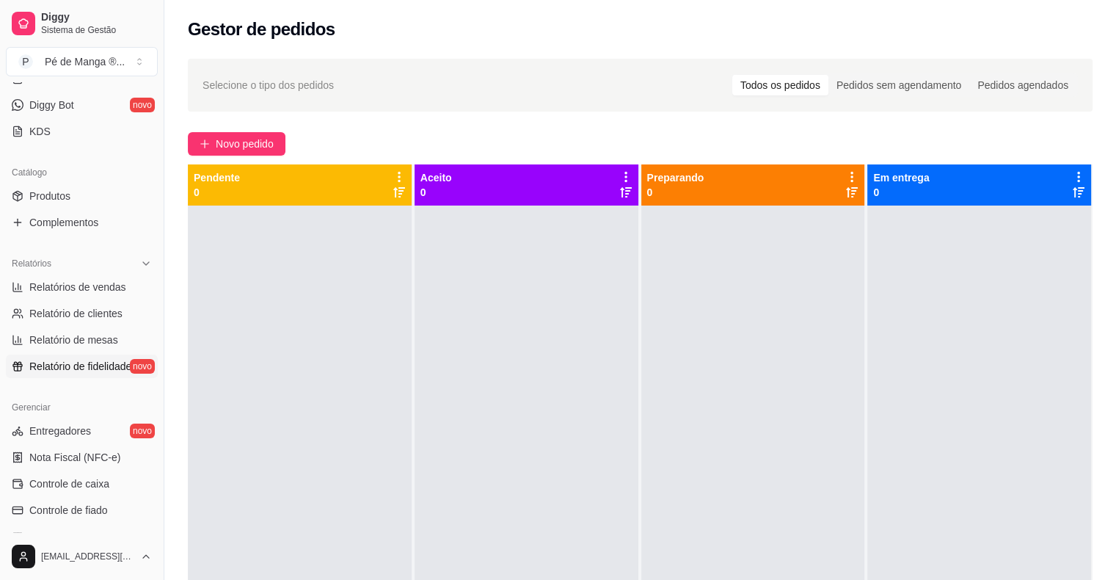
scroll to position [294, 0]
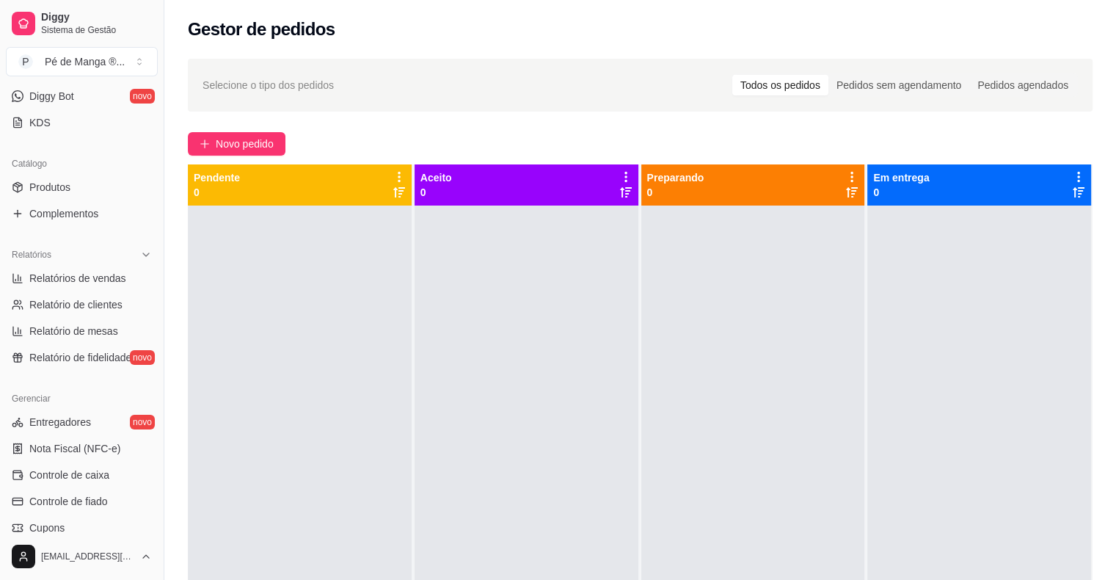
click at [95, 289] on ul "Relatórios de vendas Relatório de clientes Relatório de mesas Relatório de fide…" at bounding box center [82, 317] width 152 height 103
click at [97, 286] on link "Relatórios de vendas" at bounding box center [82, 277] width 152 height 23
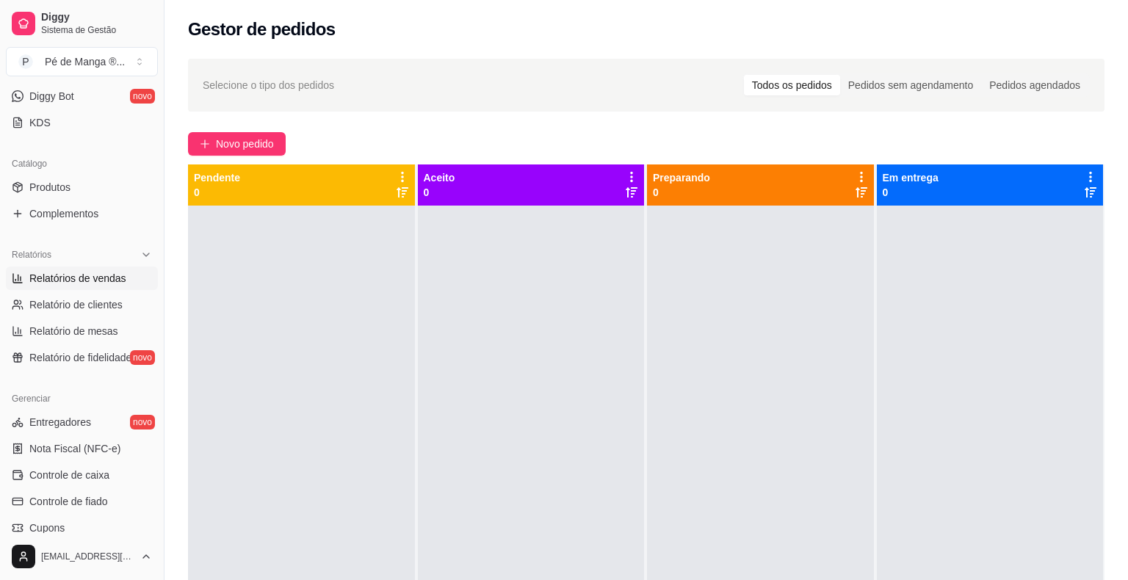
select select "ALL"
select select "0"
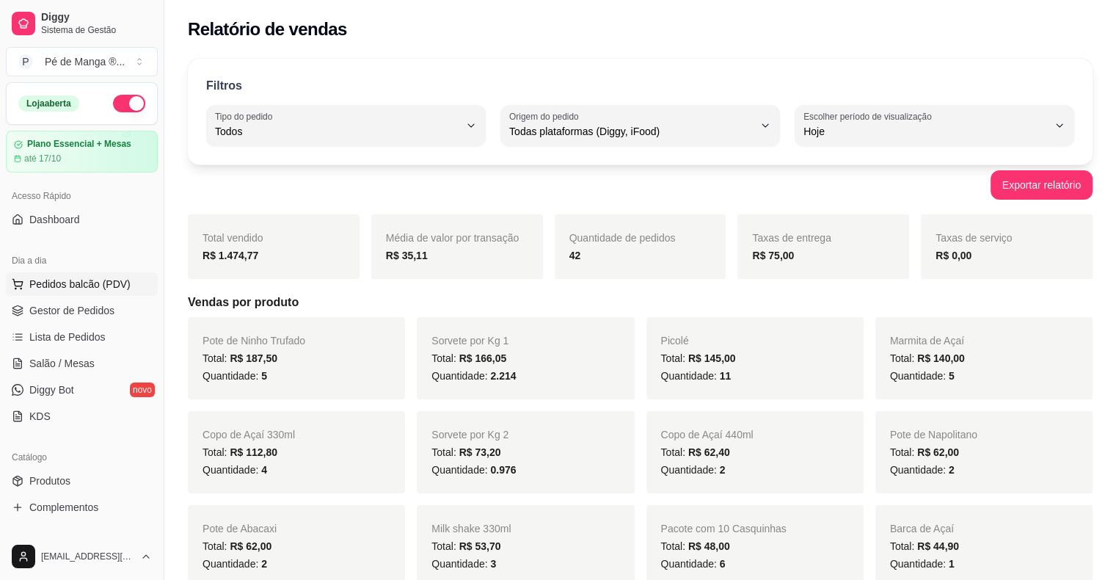
click at [95, 283] on span "Pedidos balcão (PDV)" at bounding box center [79, 284] width 101 height 15
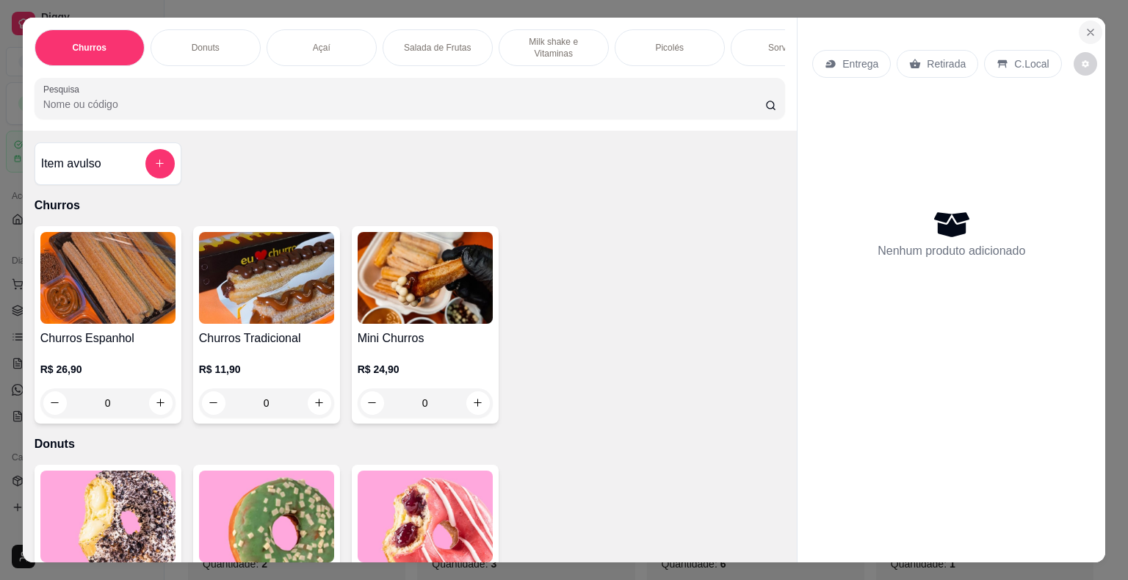
click at [1082, 21] on button "Close" at bounding box center [1089, 32] width 23 height 23
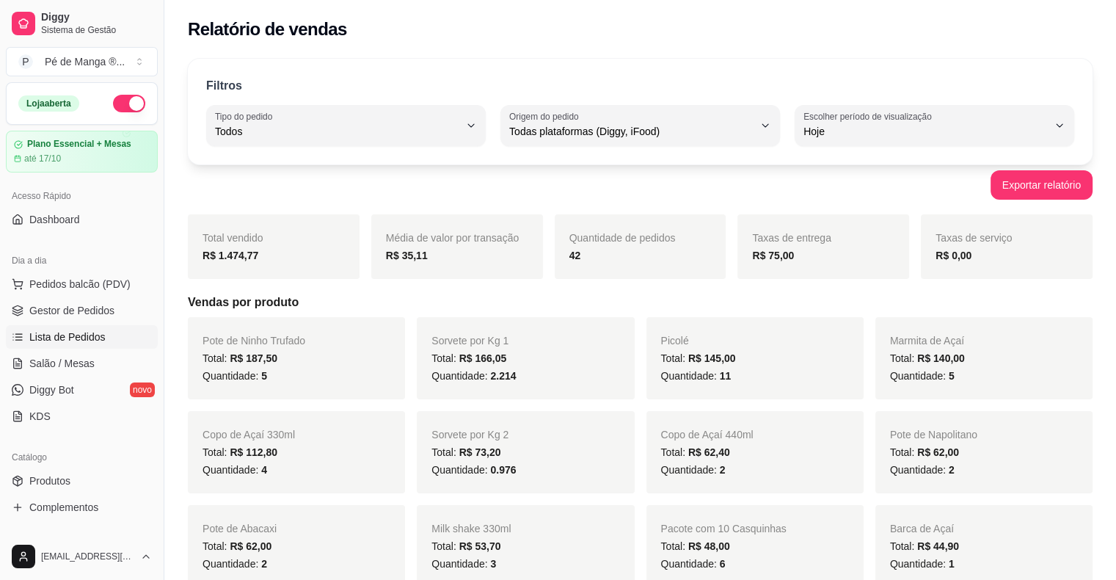
click at [113, 333] on link "Lista de Pedidos" at bounding box center [82, 336] width 152 height 23
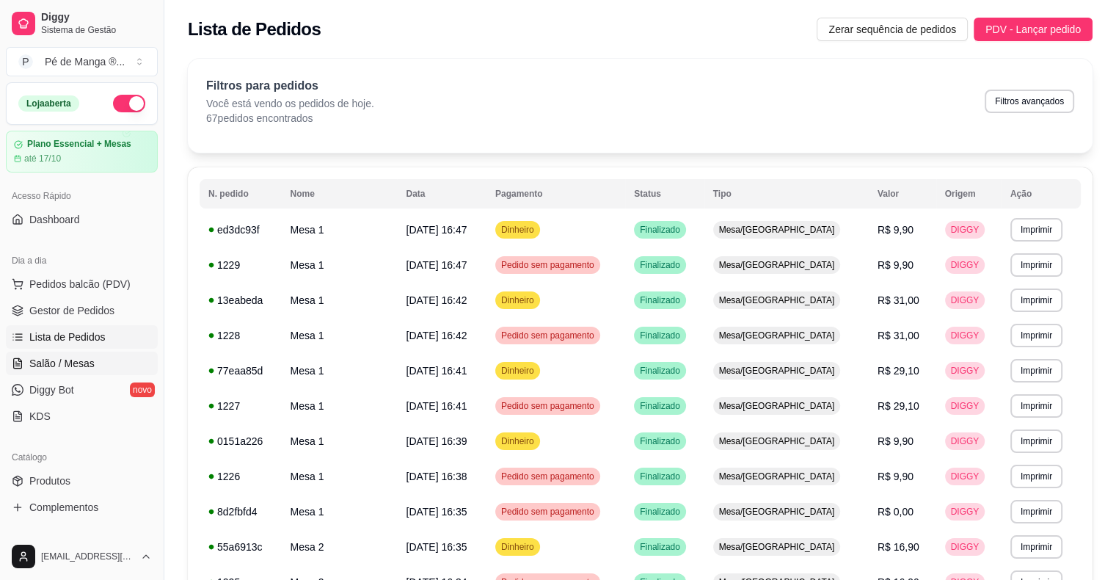
click at [97, 368] on link "Salão / Mesas" at bounding box center [82, 363] width 152 height 23
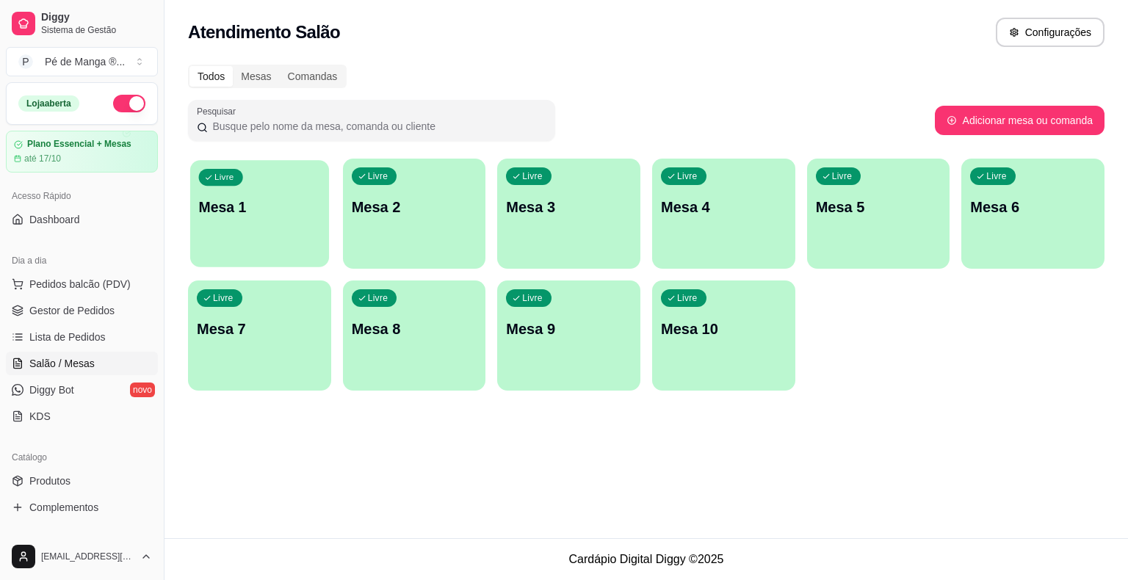
click at [306, 246] on div "Livre Mesa 1" at bounding box center [259, 205] width 139 height 90
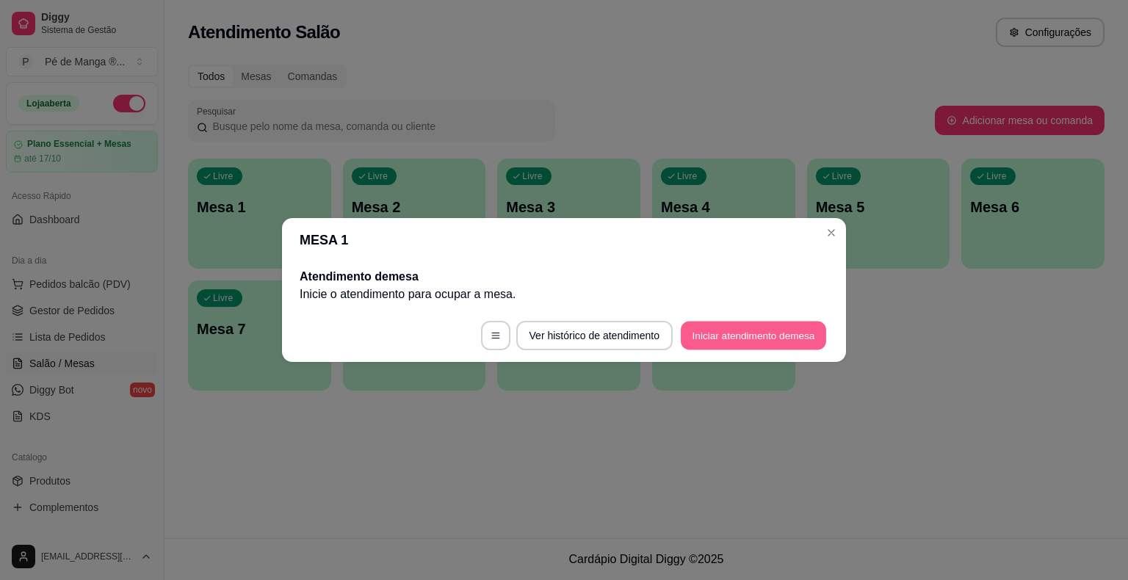
click at [734, 335] on button "Iniciar atendimento de mesa" at bounding box center [752, 336] width 145 height 29
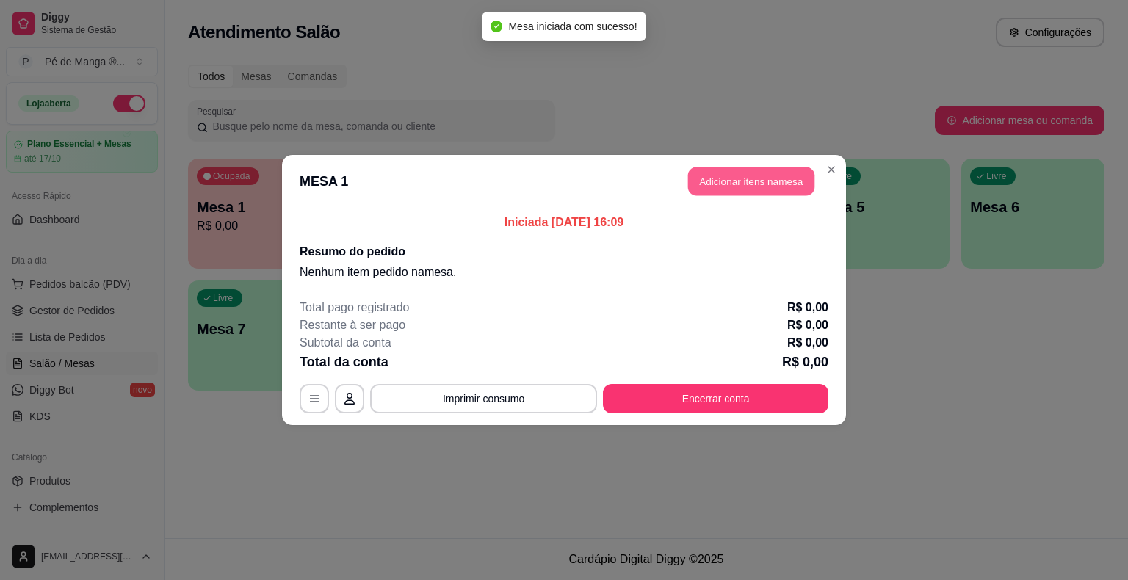
click at [716, 189] on button "Adicionar itens na mesa" at bounding box center [751, 181] width 126 height 29
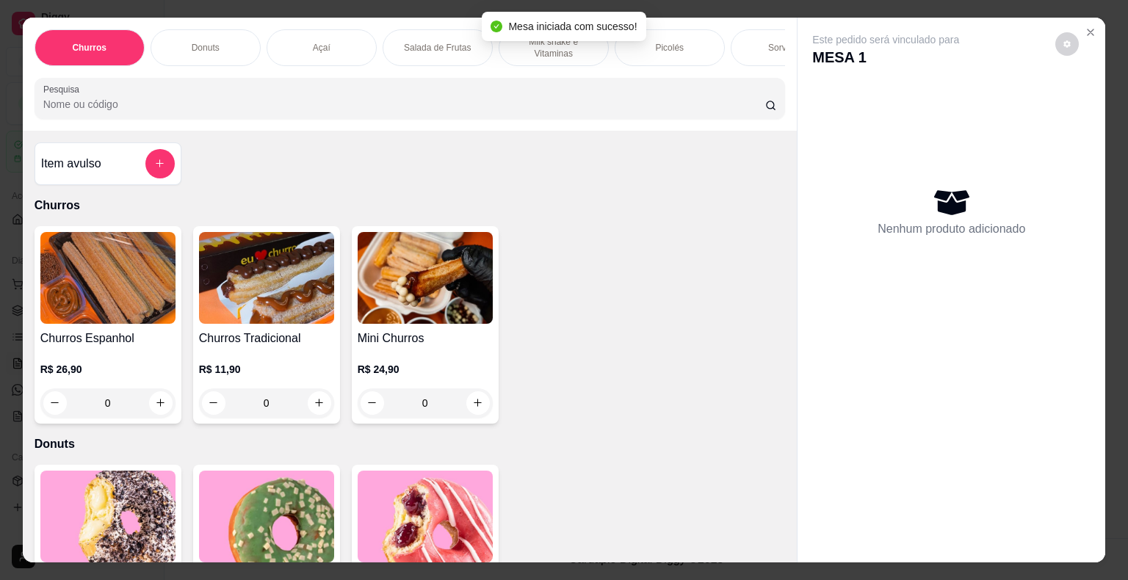
click at [693, 48] on div "Picolés" at bounding box center [669, 47] width 110 height 37
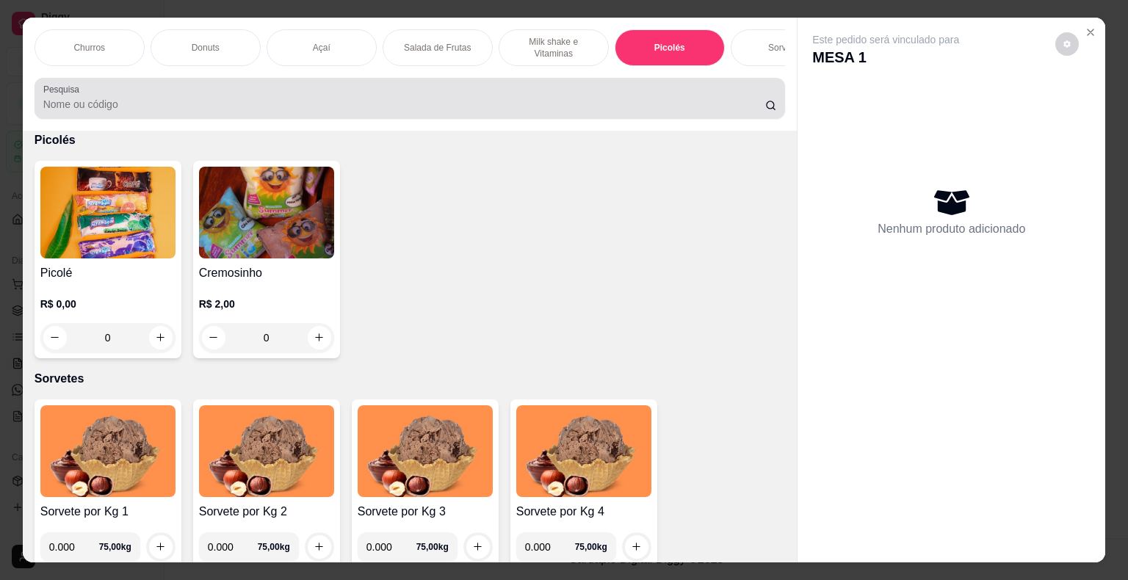
scroll to position [35, 0]
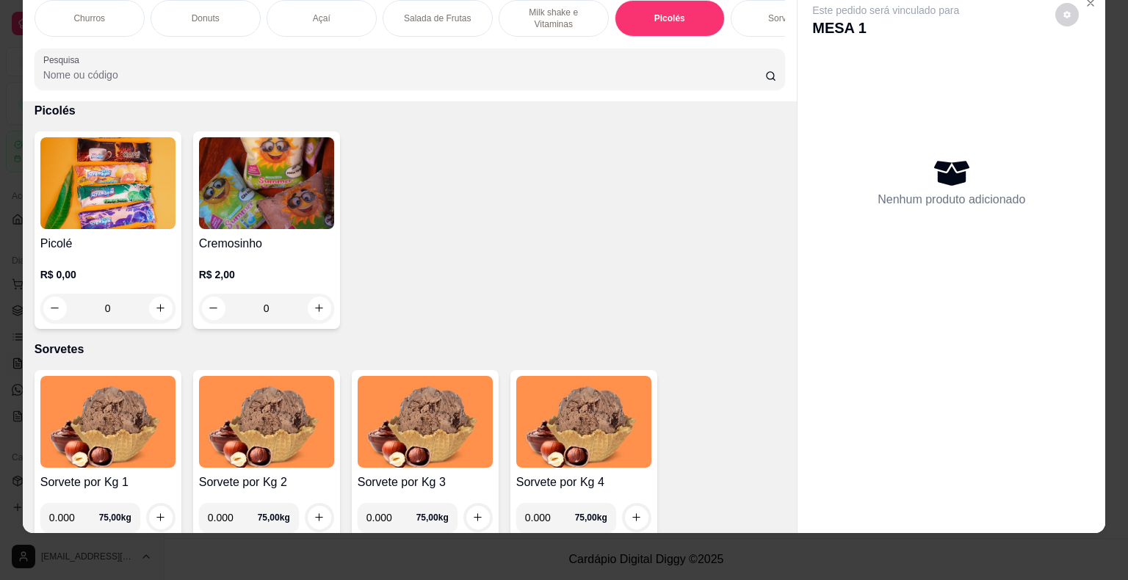
click at [126, 223] on img at bounding box center [107, 183] width 135 height 92
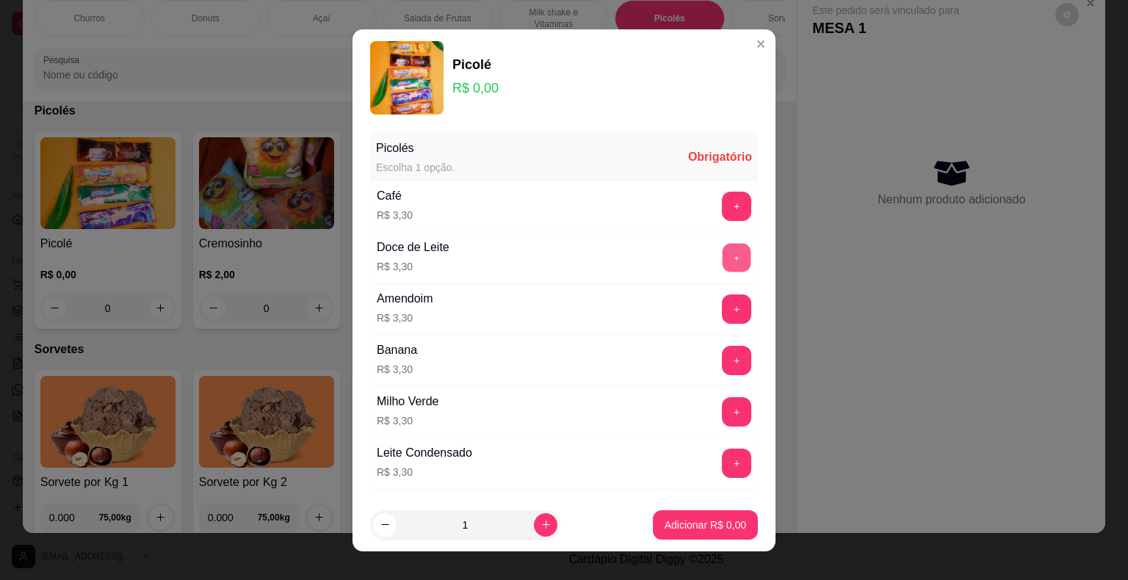
click at [722, 257] on button "+" at bounding box center [736, 257] width 29 height 29
click at [718, 531] on p "Adicionar R$ 9,90" at bounding box center [704, 525] width 81 height 15
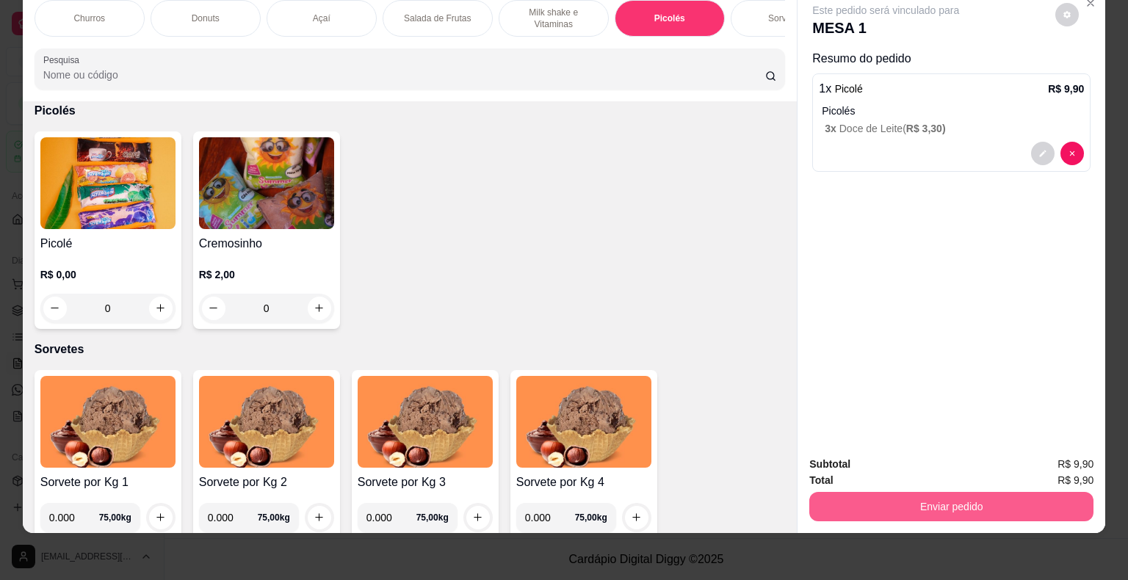
click at [900, 492] on button "Enviar pedido" at bounding box center [951, 506] width 284 height 29
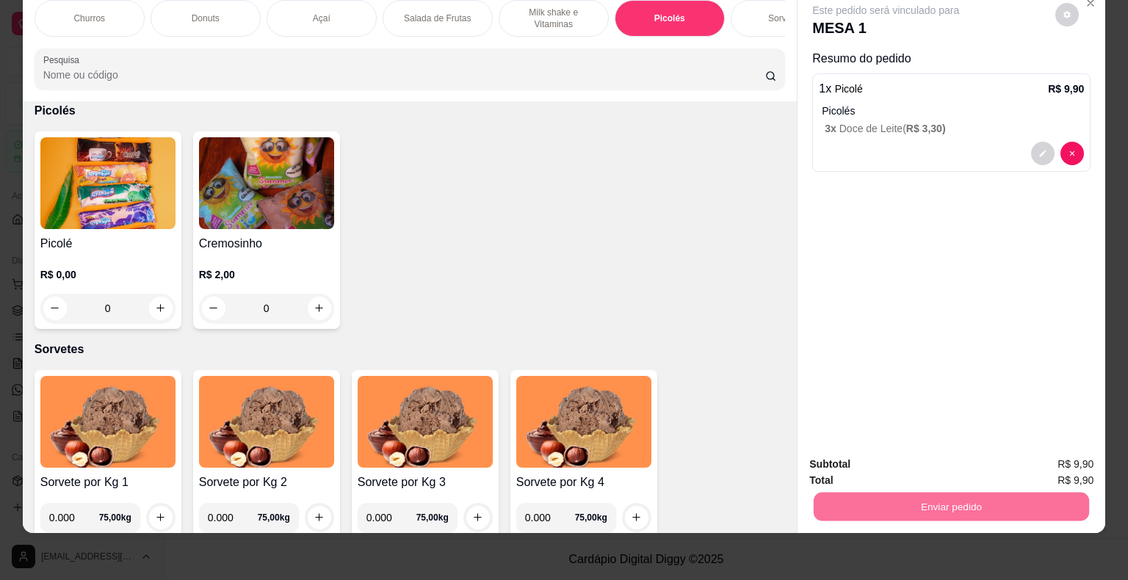
click at [906, 462] on button "Não registrar e enviar pedido" at bounding box center [902, 460] width 153 height 28
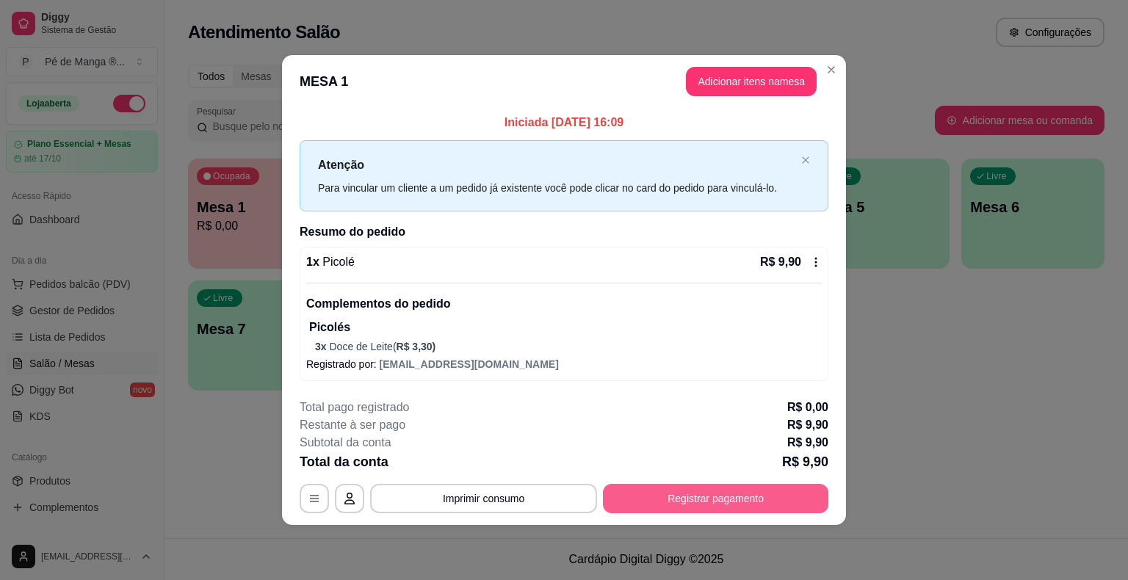
click at [787, 494] on button "Registrar pagamento" at bounding box center [715, 498] width 225 height 29
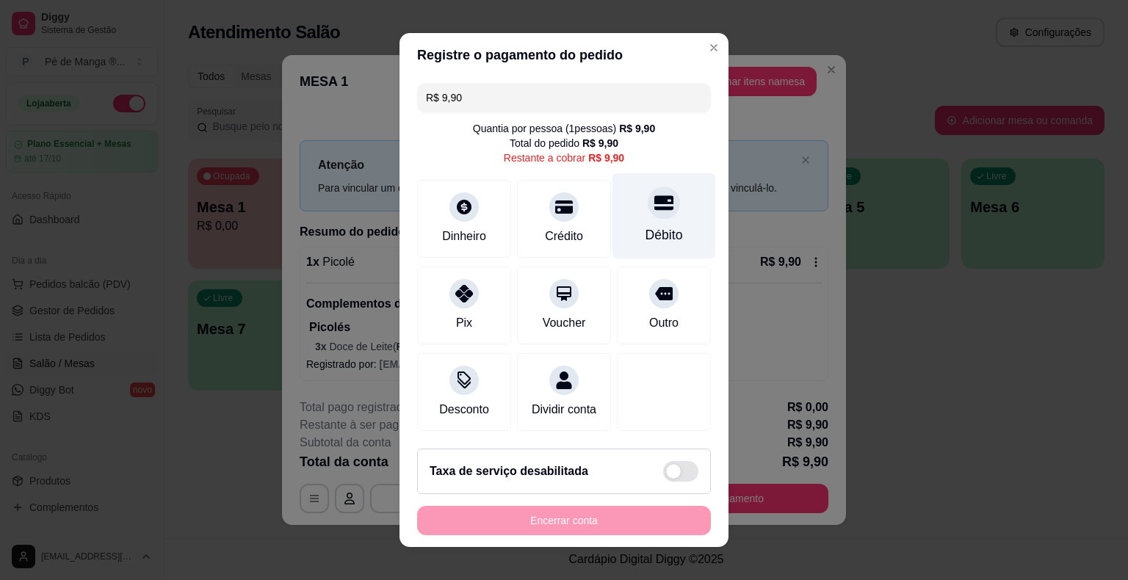
click at [633, 222] on div "Débito" at bounding box center [664, 216] width 104 height 86
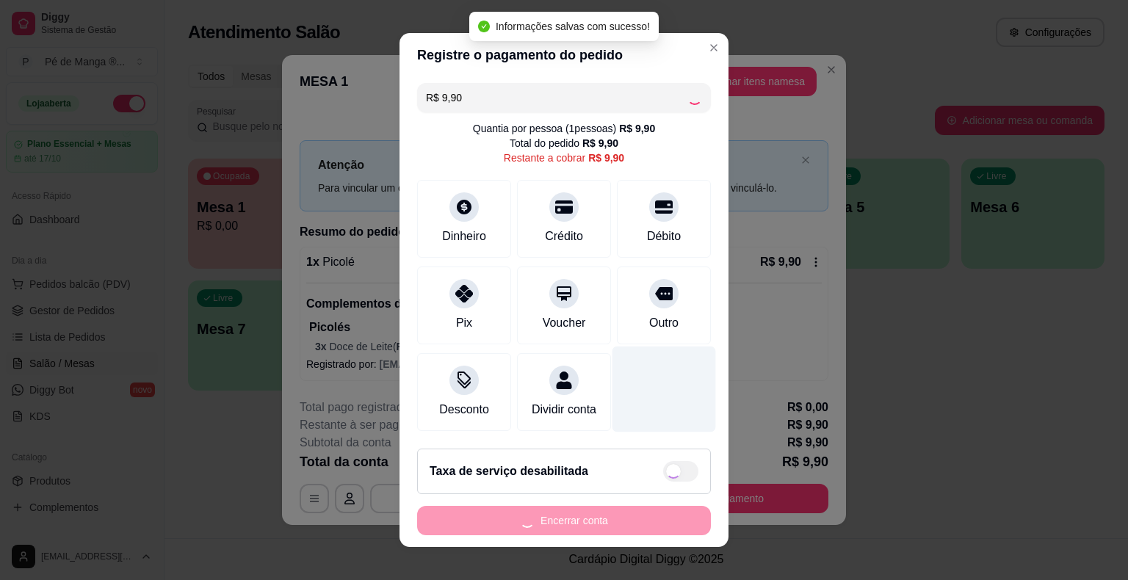
type input "R$ 0,00"
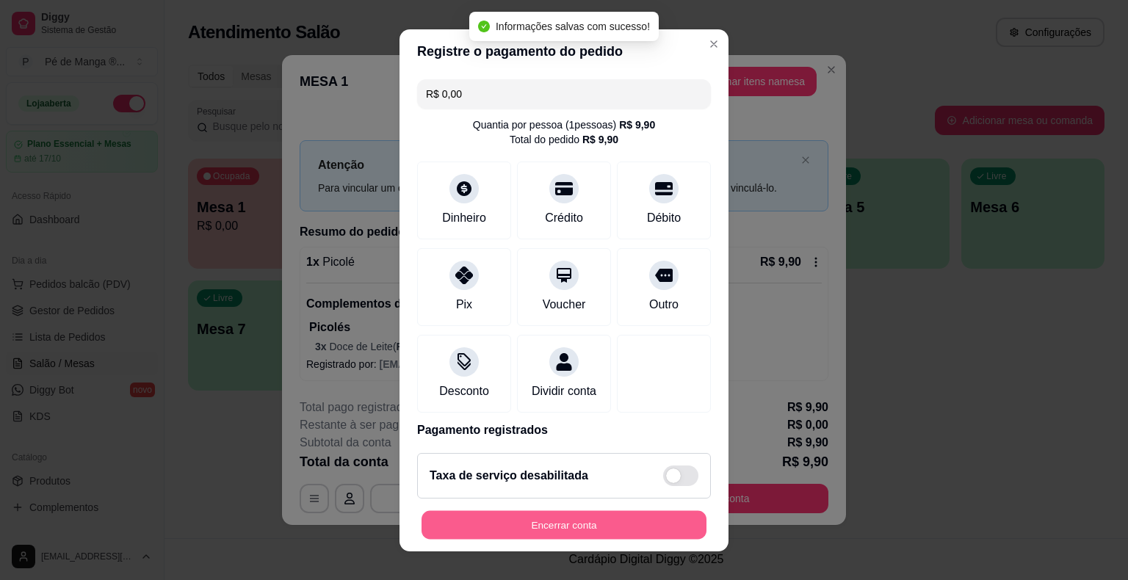
click at [675, 529] on button "Encerrar conta" at bounding box center [563, 524] width 285 height 29
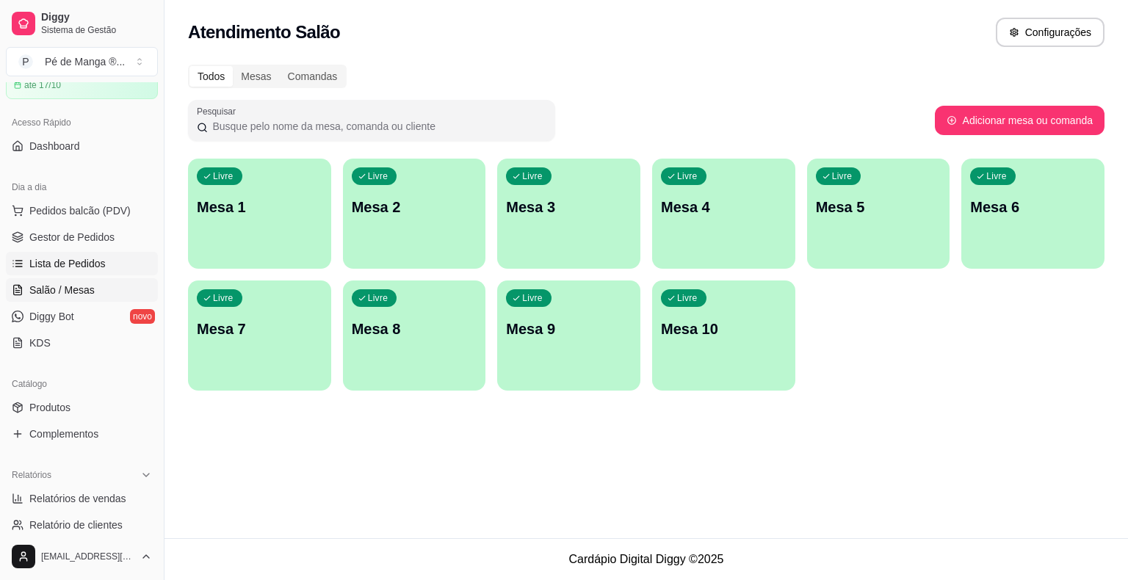
scroll to position [147, 0]
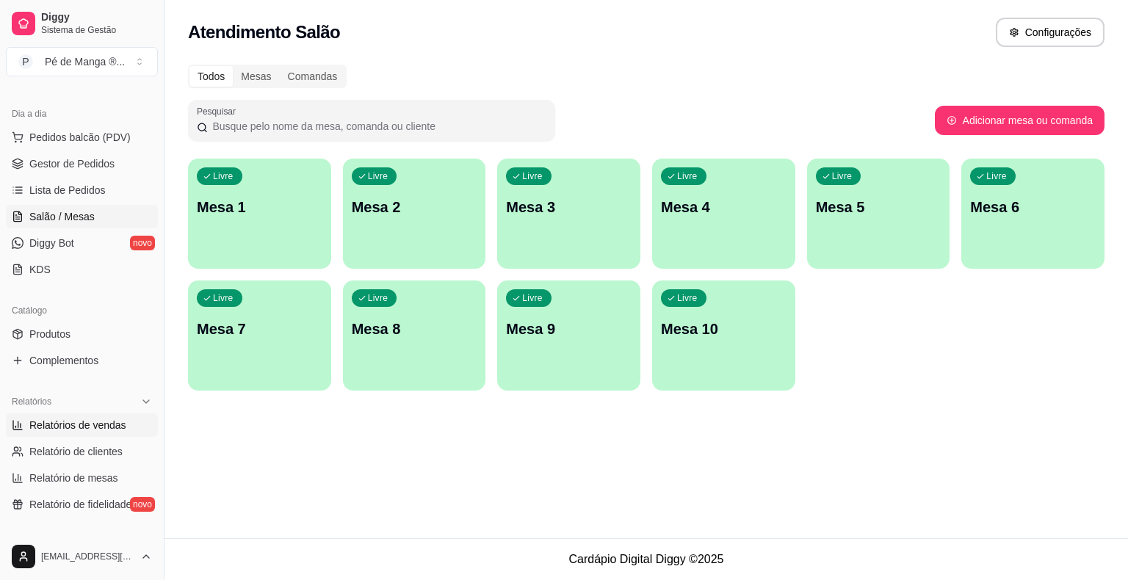
click at [107, 422] on span "Relatórios de vendas" at bounding box center [77, 425] width 97 height 15
select select "ALL"
select select "0"
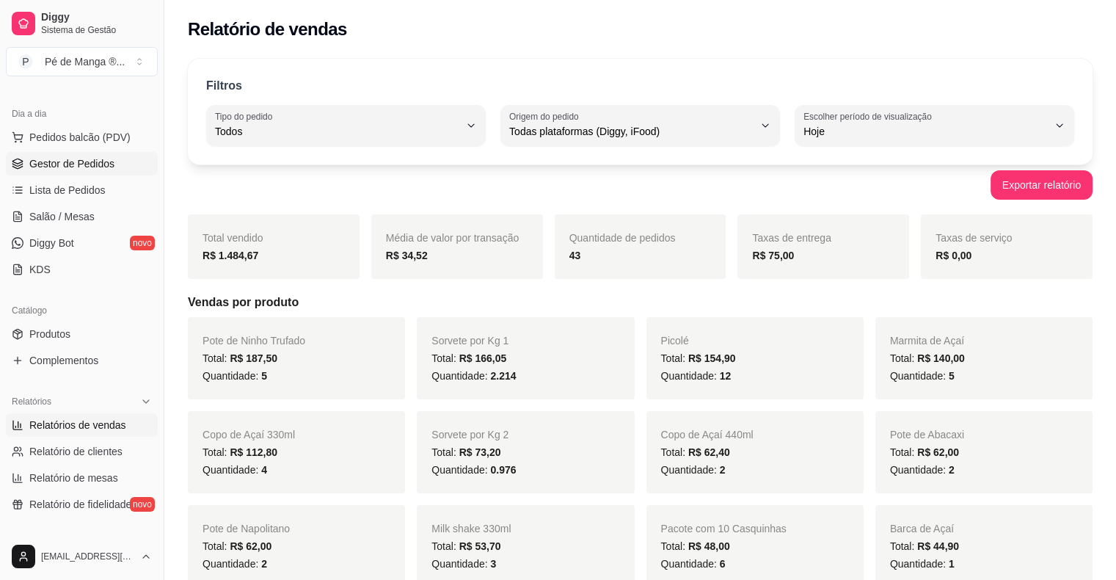
click at [74, 162] on span "Gestor de Pedidos" at bounding box center [71, 163] width 85 height 15
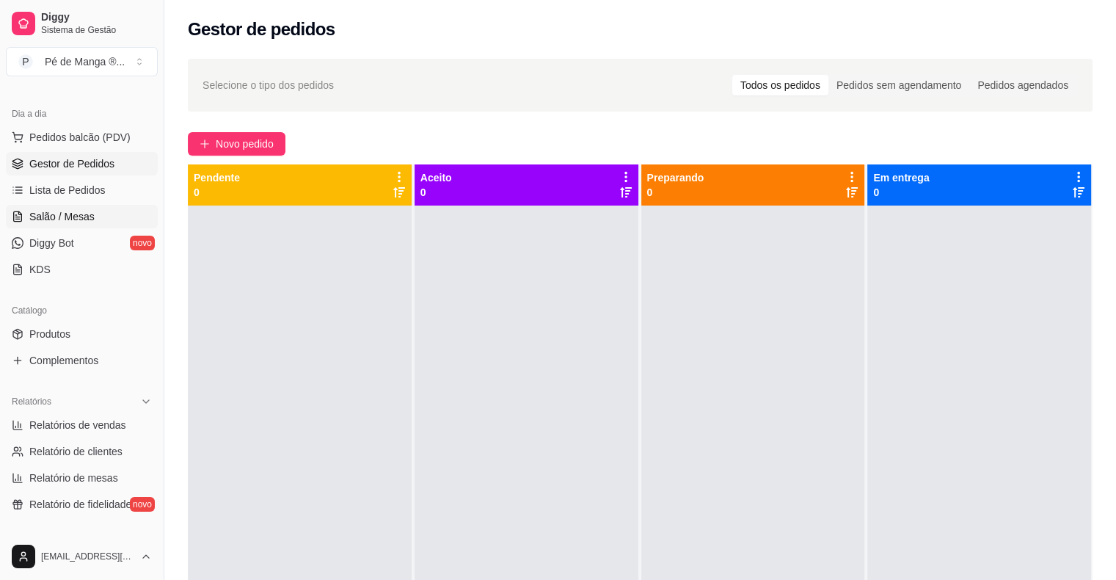
click at [54, 211] on span "Salão / Mesas" at bounding box center [61, 216] width 65 height 15
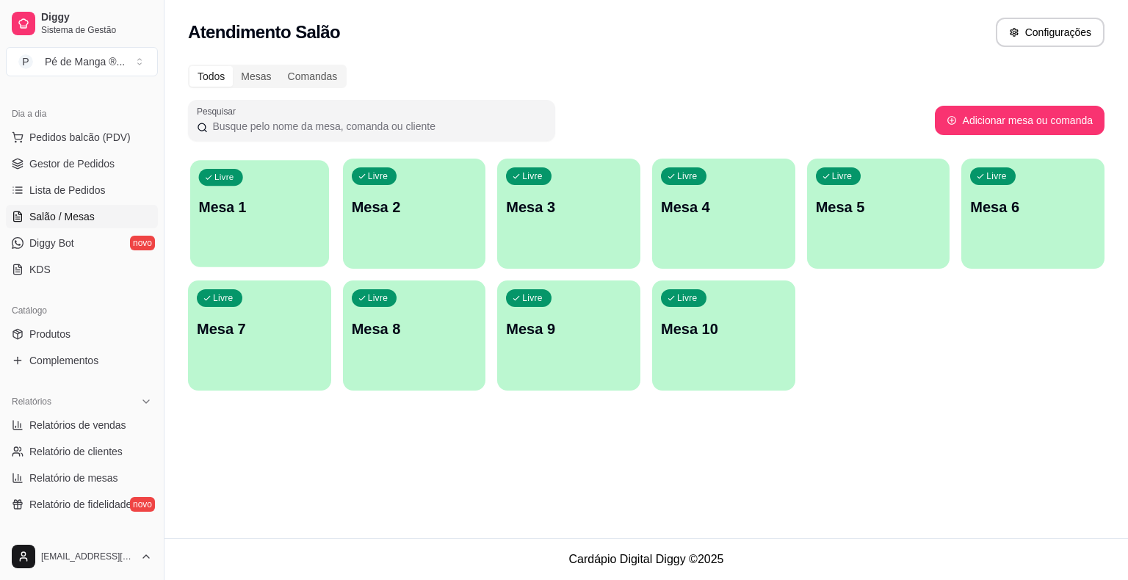
click at [225, 210] on p "Mesa 1" at bounding box center [260, 207] width 122 height 20
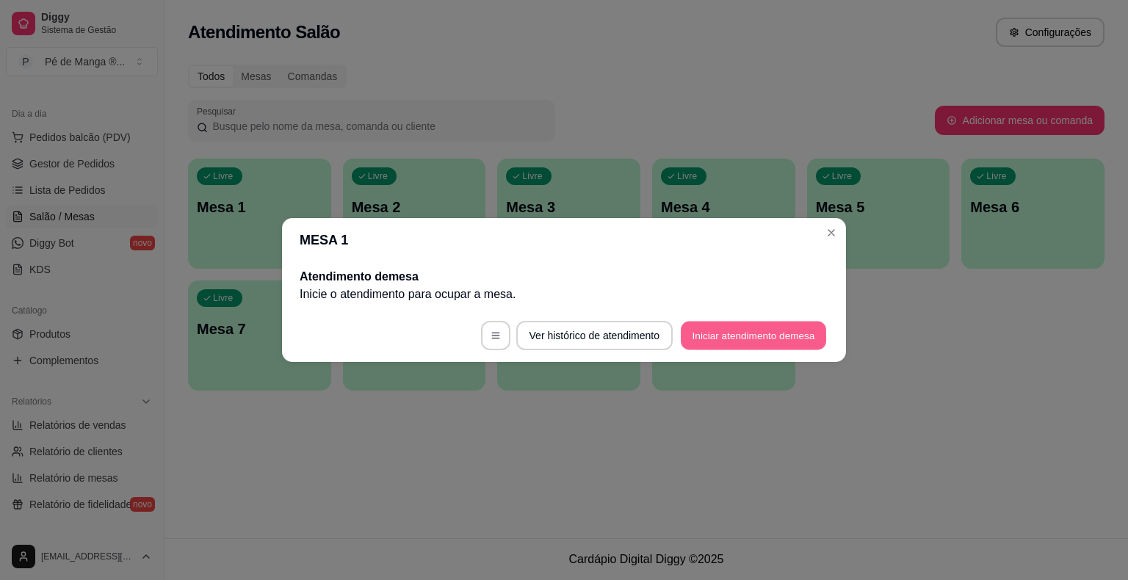
click at [777, 326] on button "Iniciar atendimento de mesa" at bounding box center [752, 336] width 145 height 29
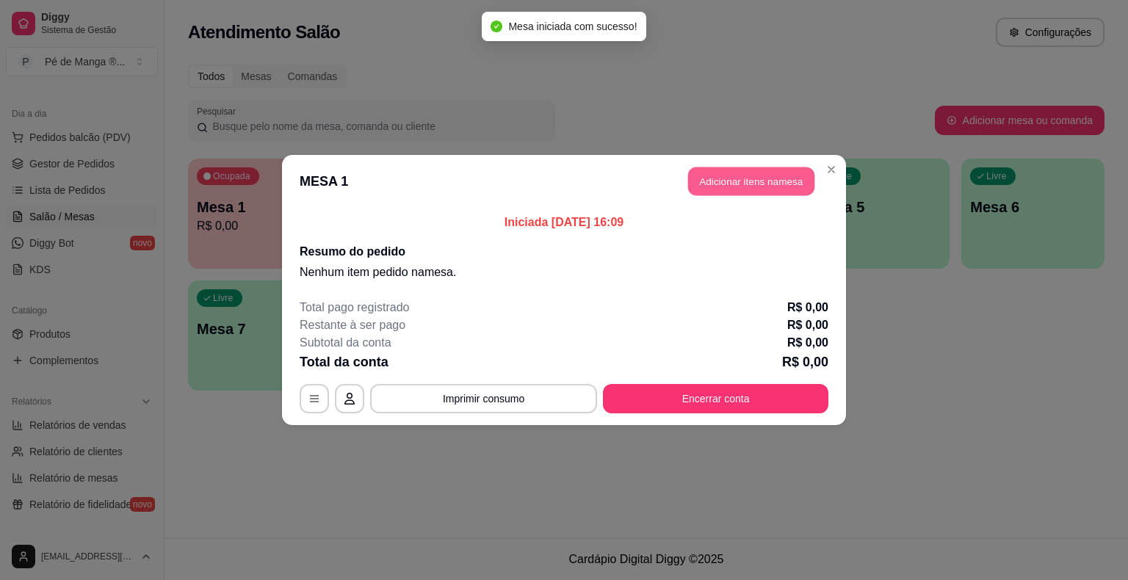
click at [749, 188] on button "Adicionar itens na mesa" at bounding box center [751, 181] width 126 height 29
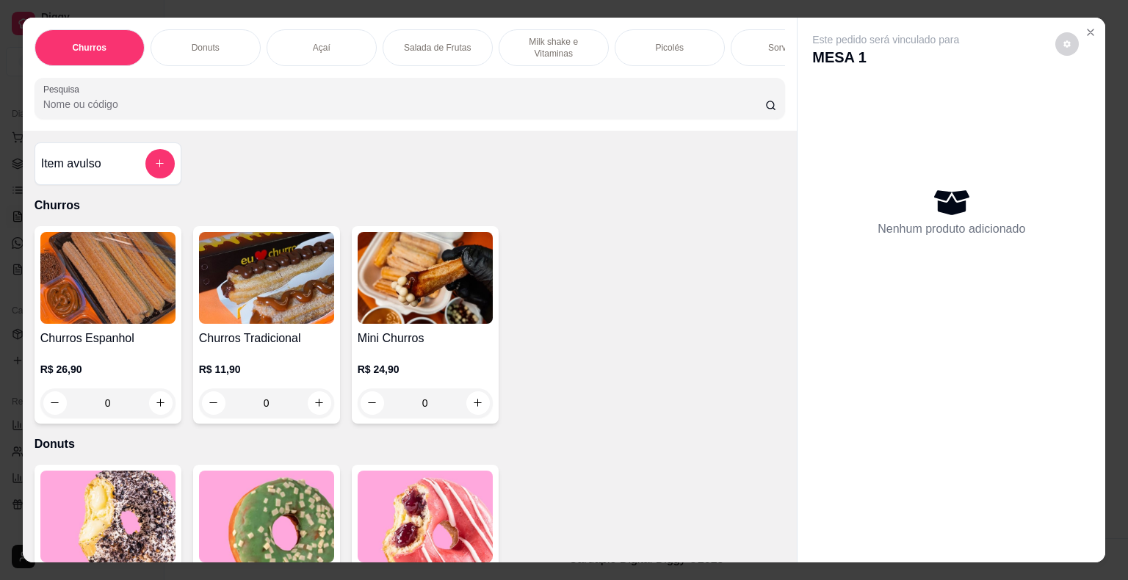
click at [683, 51] on div "Picolés" at bounding box center [669, 47] width 110 height 37
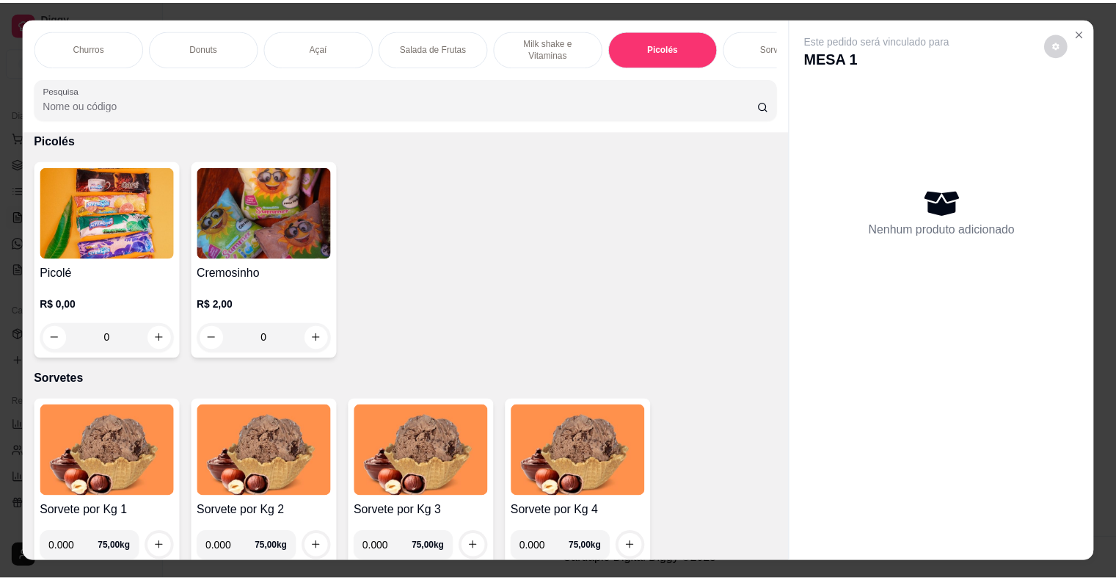
scroll to position [35, 0]
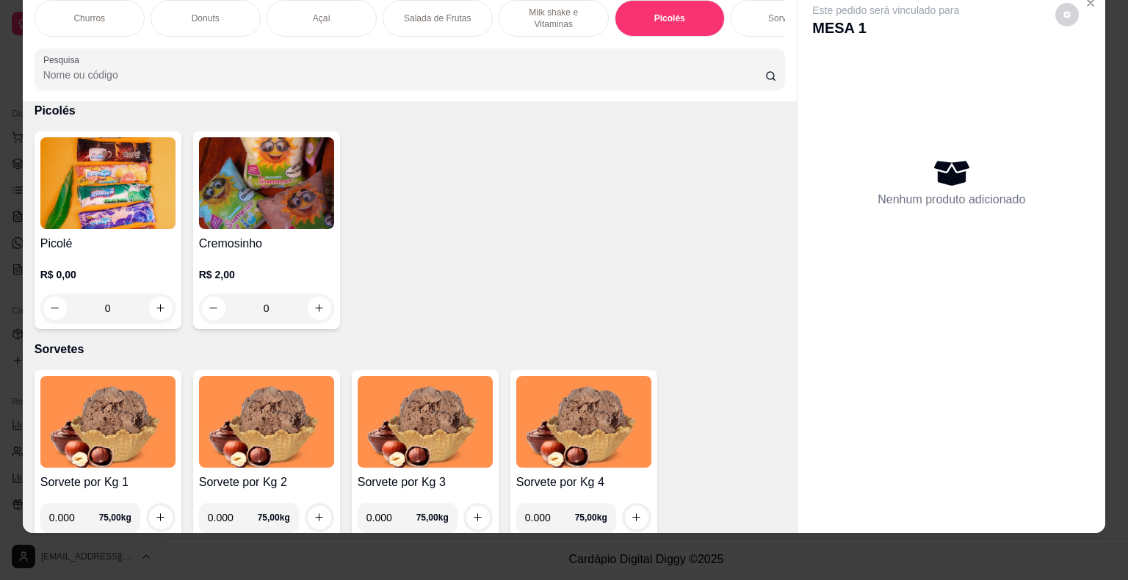
click at [150, 302] on div "0" at bounding box center [107, 308] width 135 height 29
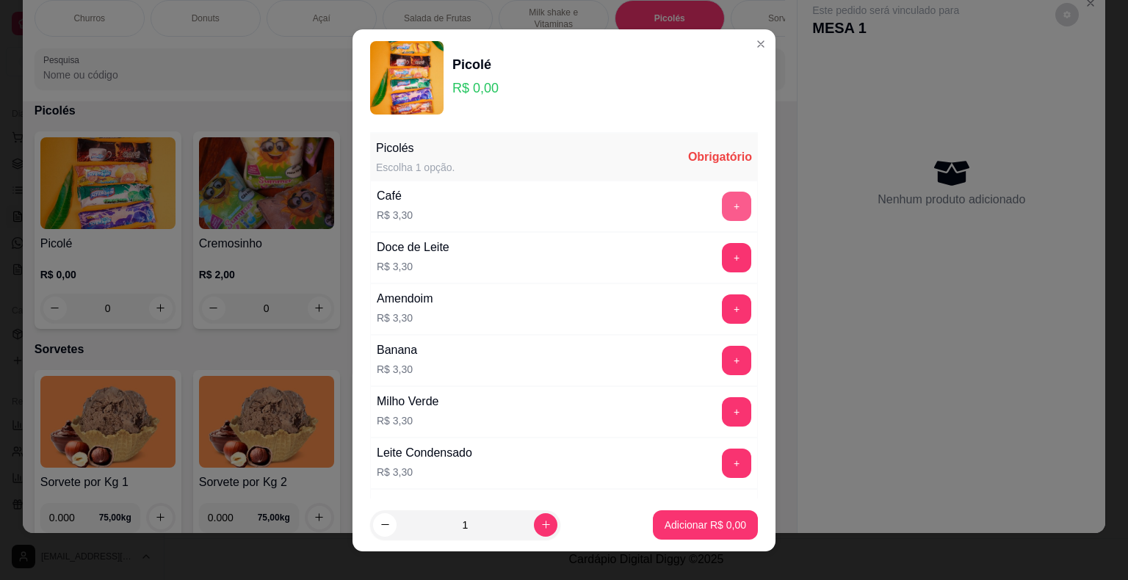
click at [722, 211] on button "+" at bounding box center [736, 206] width 29 height 29
click at [700, 520] on p "Adicionar R$ 3,30" at bounding box center [704, 525] width 81 height 15
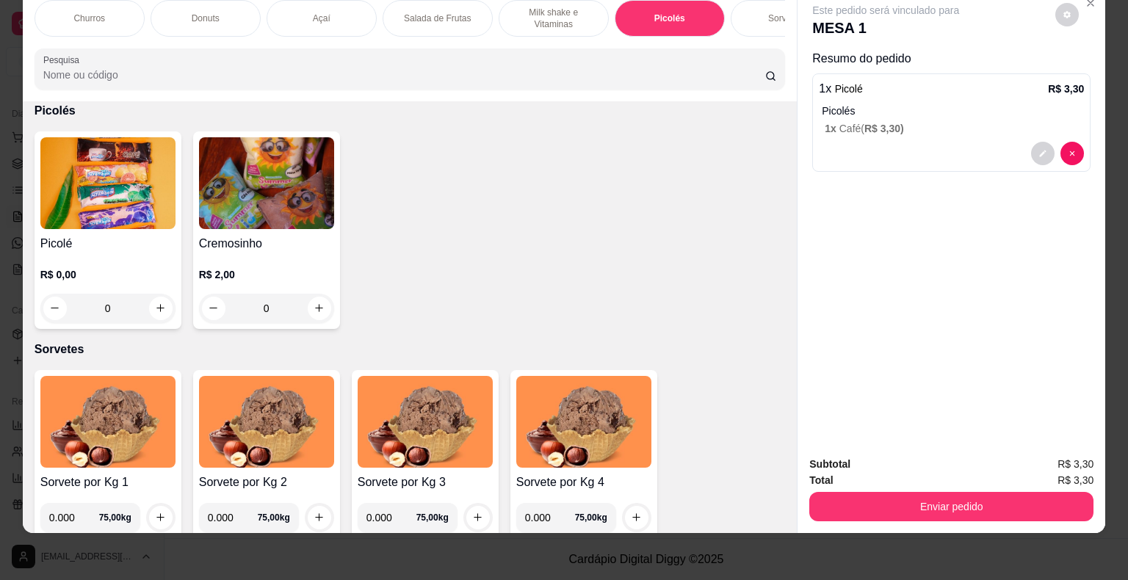
click at [895, 488] on div "Enviar pedido" at bounding box center [951, 504] width 284 height 33
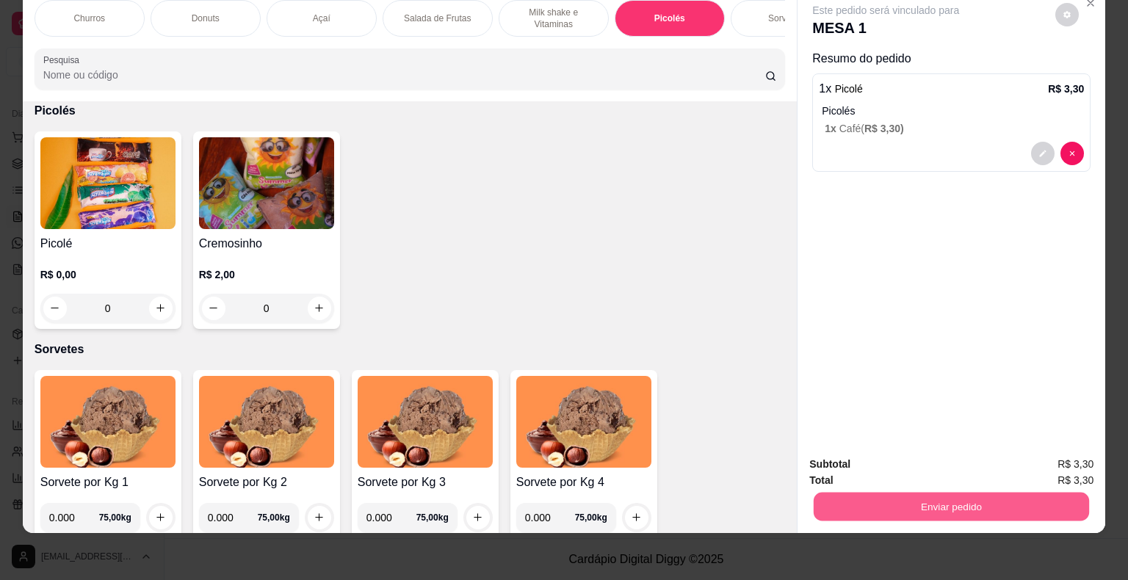
click at [910, 497] on button "Enviar pedido" at bounding box center [950, 507] width 275 height 29
click at [907, 465] on button "Não registrar e enviar pedido" at bounding box center [902, 460] width 153 height 28
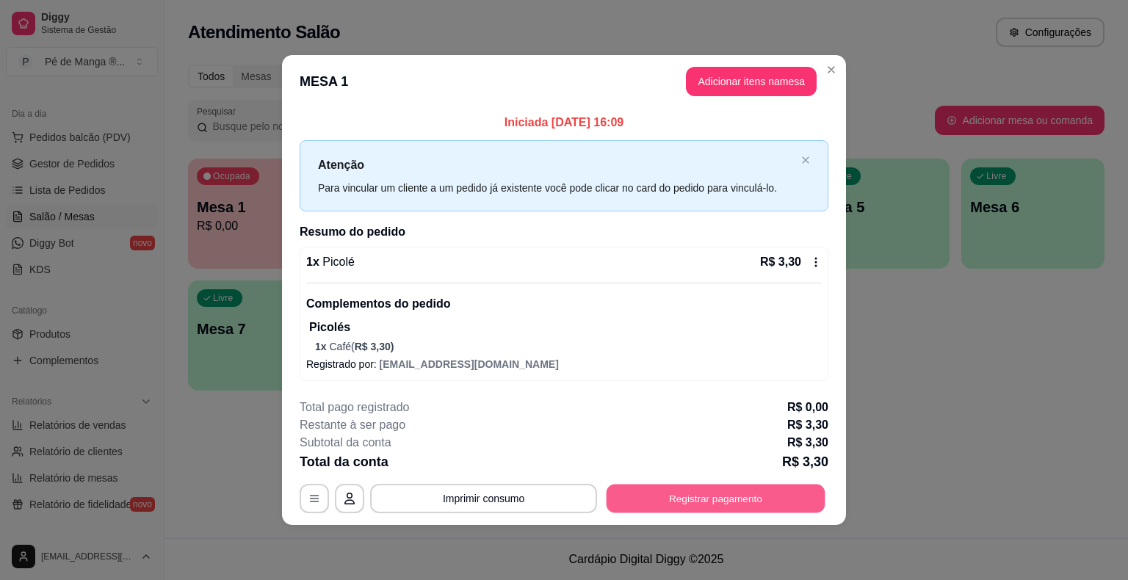
click at [716, 503] on button "Registrar pagamento" at bounding box center [715, 498] width 219 height 29
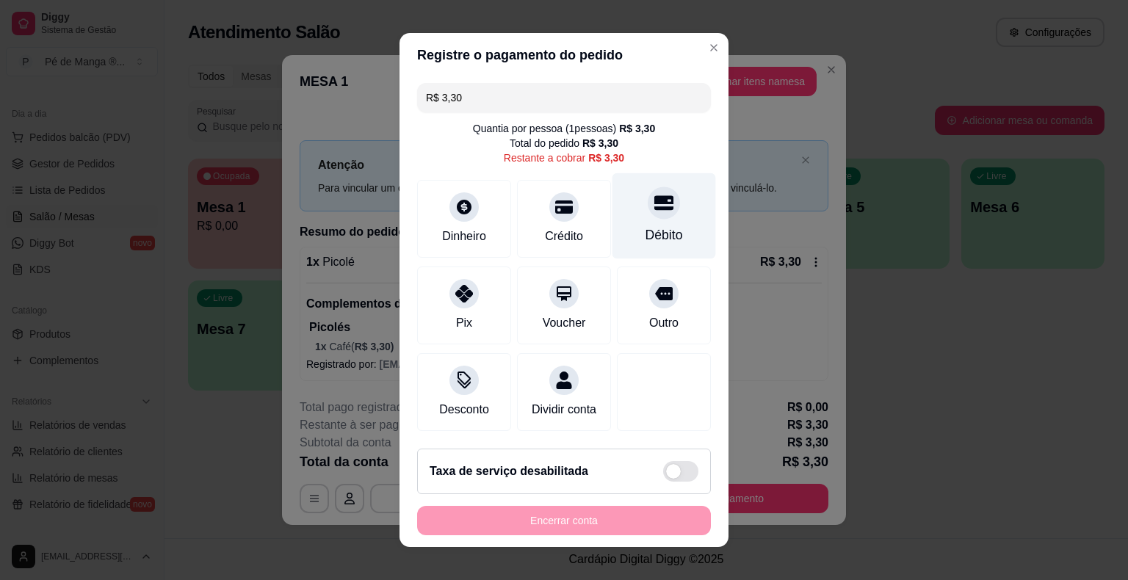
click at [622, 214] on div "Débito" at bounding box center [664, 216] width 104 height 86
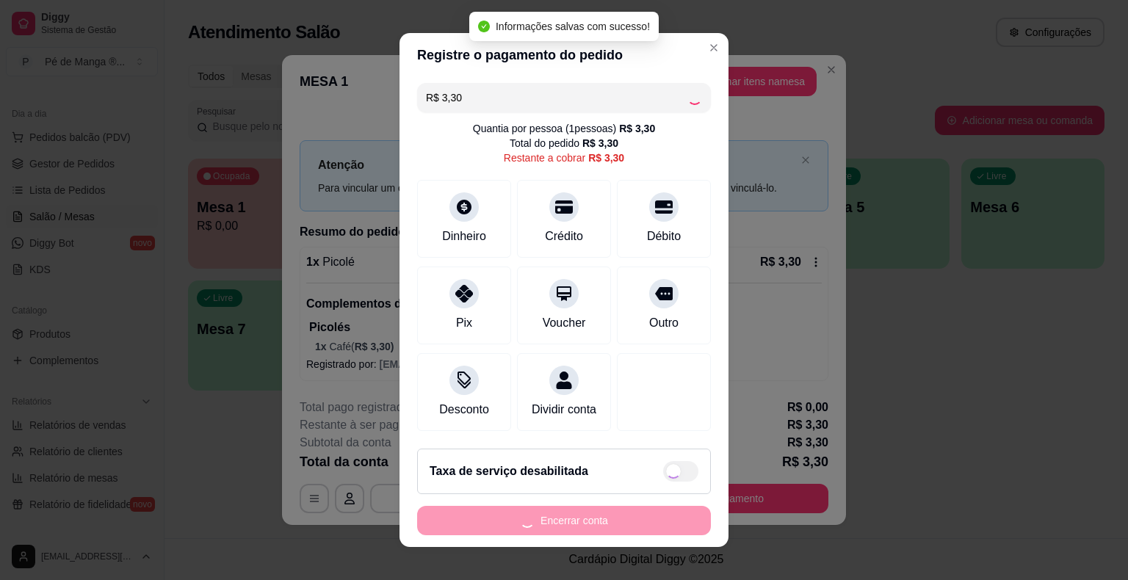
type input "R$ 0,00"
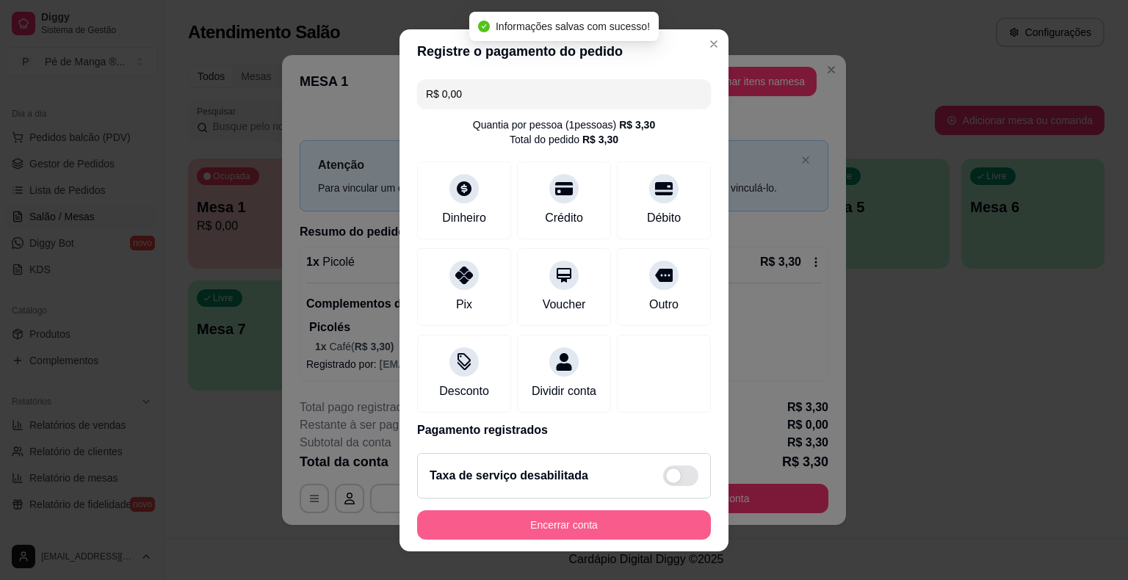
click at [602, 517] on button "Encerrar conta" at bounding box center [564, 524] width 294 height 29
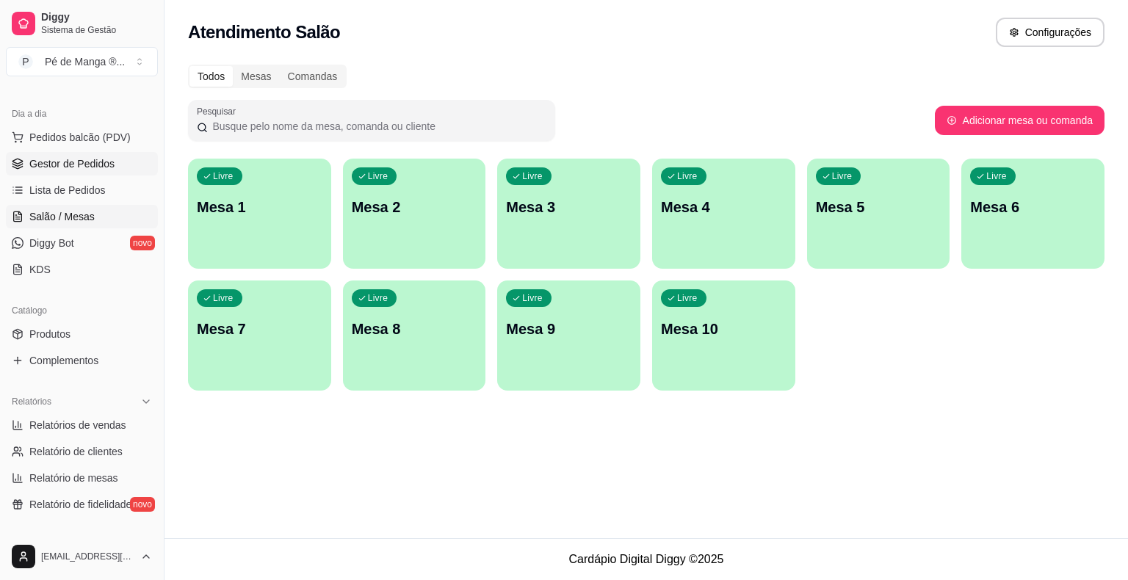
click at [91, 159] on span "Gestor de Pedidos" at bounding box center [71, 163] width 85 height 15
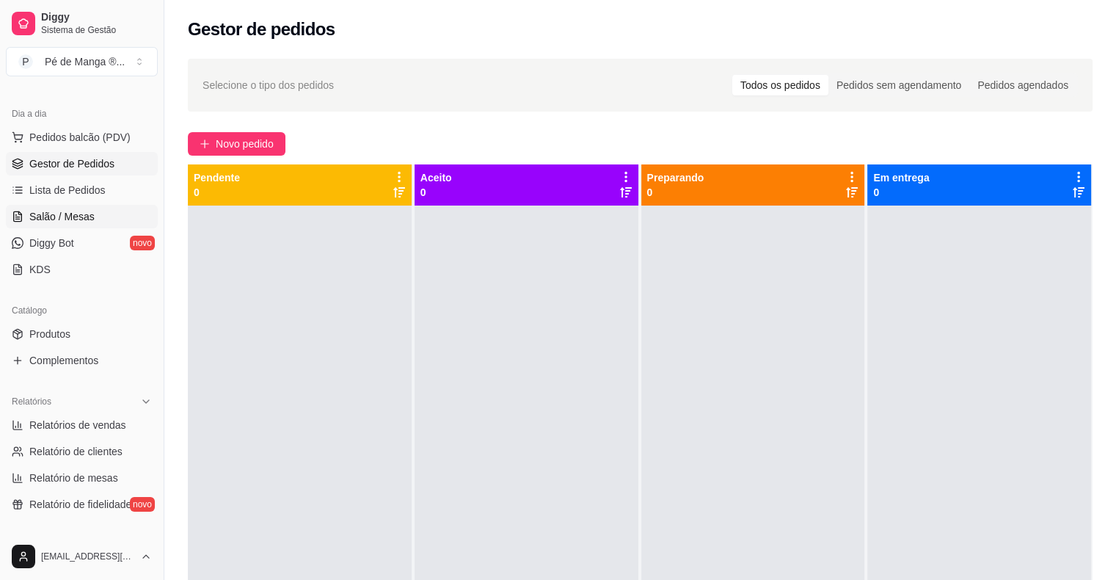
click at [60, 220] on span "Salão / Mesas" at bounding box center [61, 216] width 65 height 15
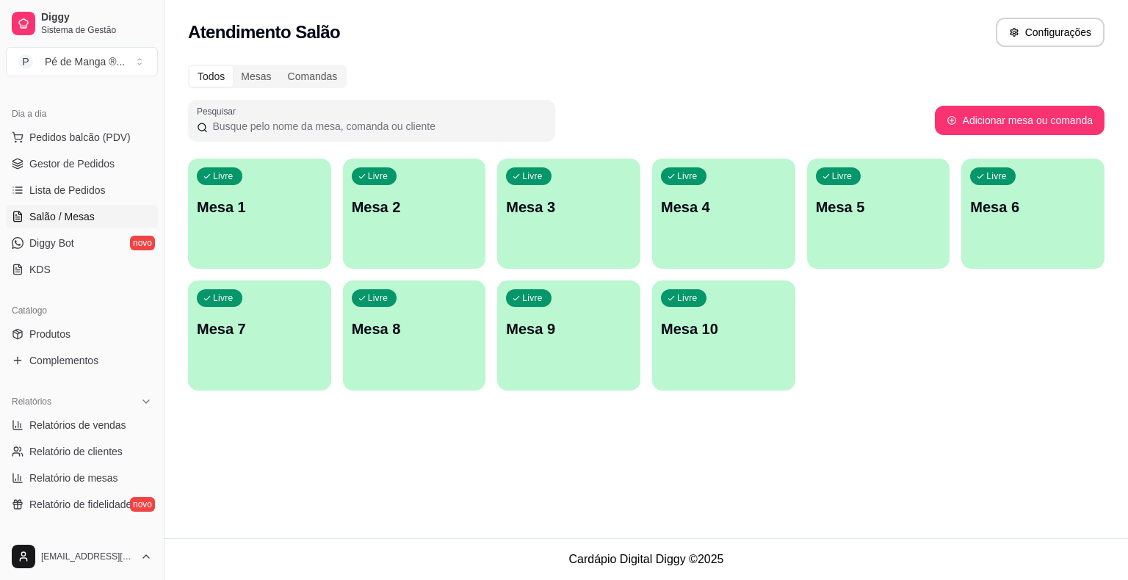
click at [285, 208] on p "Mesa 1" at bounding box center [260, 207] width 126 height 21
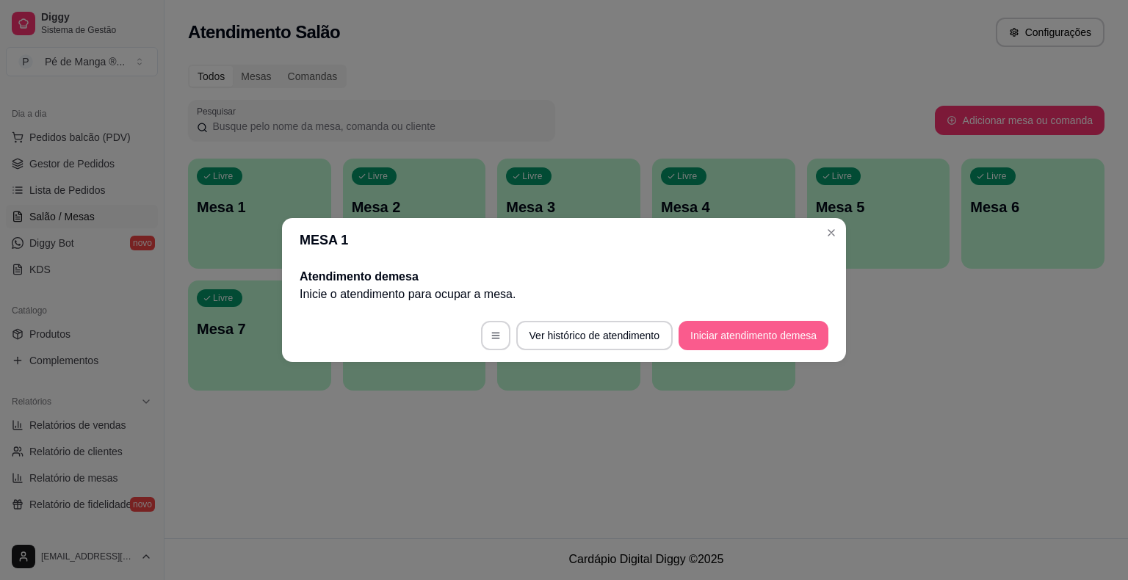
click at [763, 323] on button "Iniciar atendimento de mesa" at bounding box center [753, 335] width 150 height 29
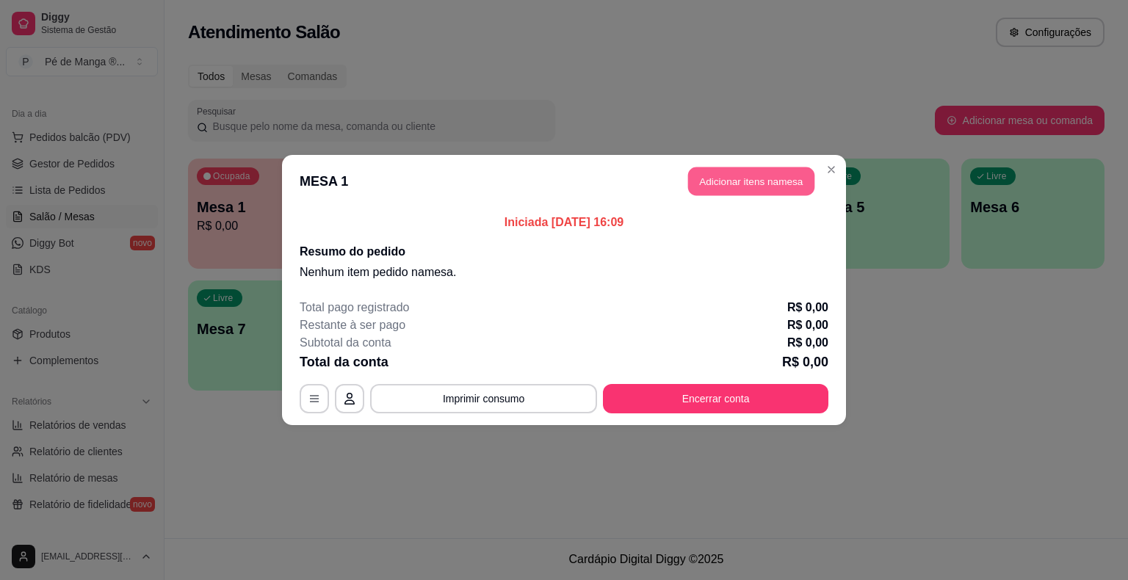
click at [736, 177] on button "Adicionar itens na mesa" at bounding box center [751, 181] width 126 height 29
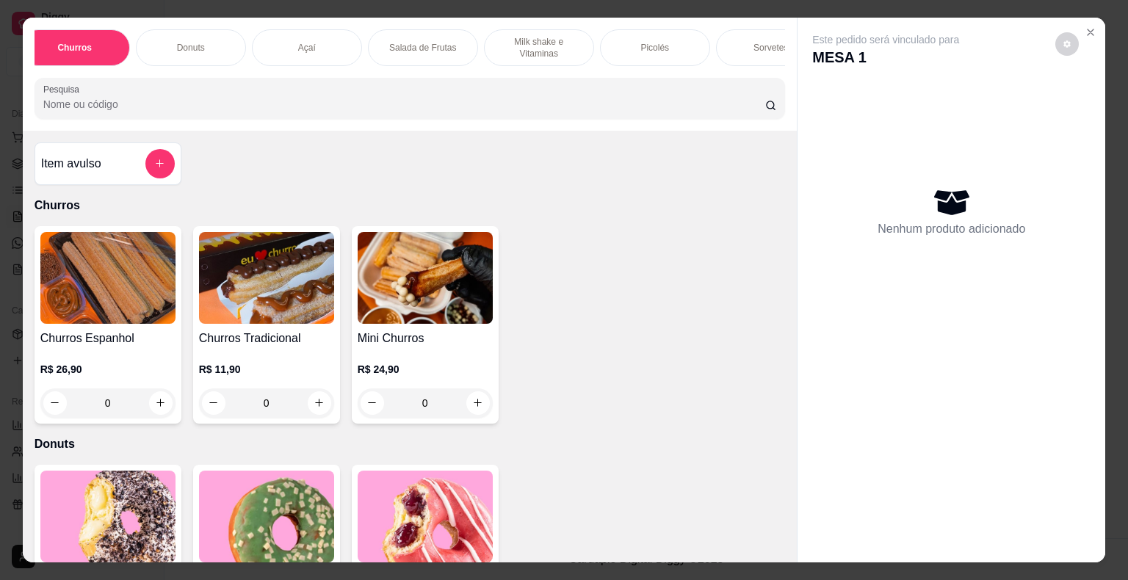
scroll to position [0, 177]
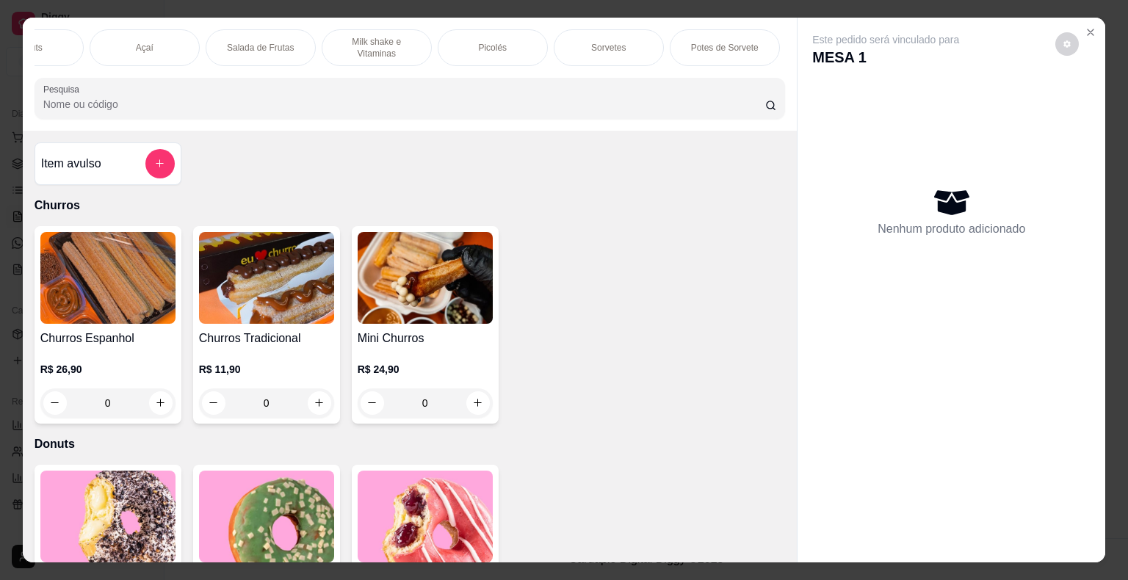
click at [691, 42] on p "Potes de Sorvete" at bounding box center [725, 48] width 68 height 12
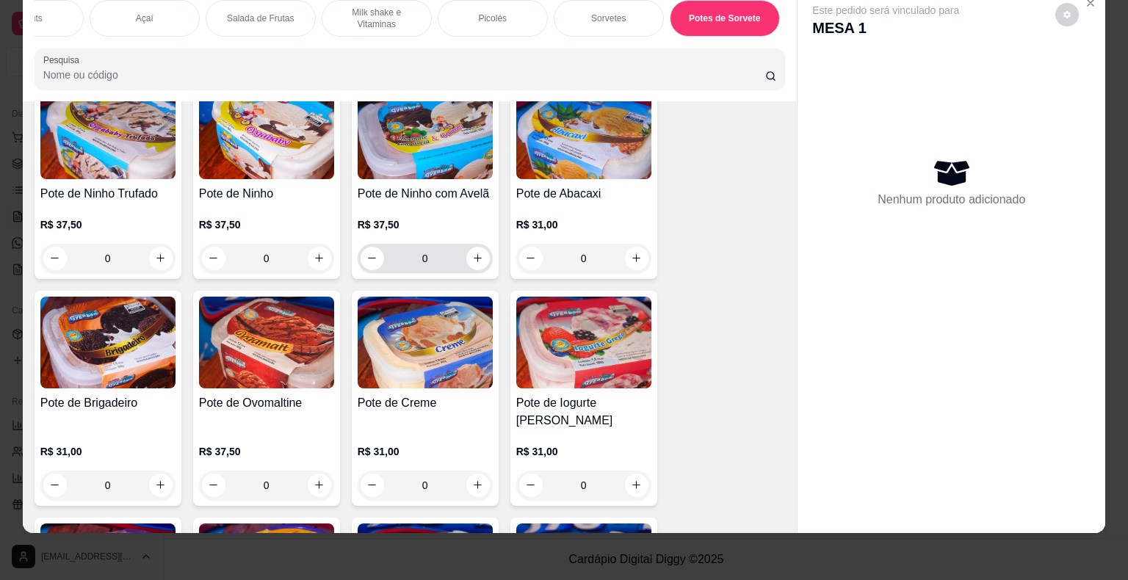
scroll to position [3058, 0]
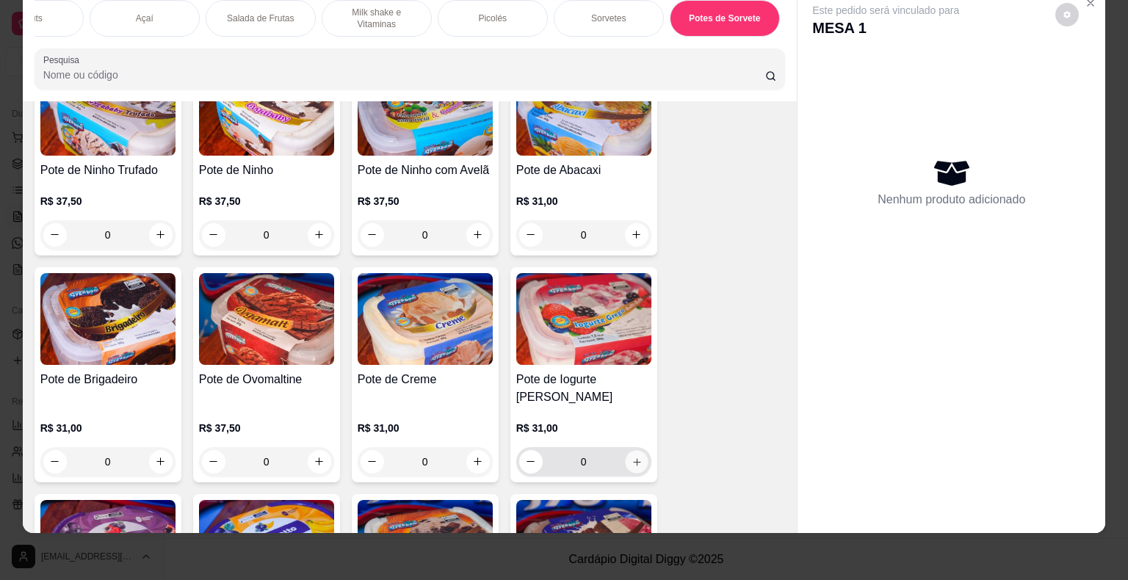
click at [630, 450] on button "increase-product-quantity" at bounding box center [636, 461] width 23 height 23
type input "1"
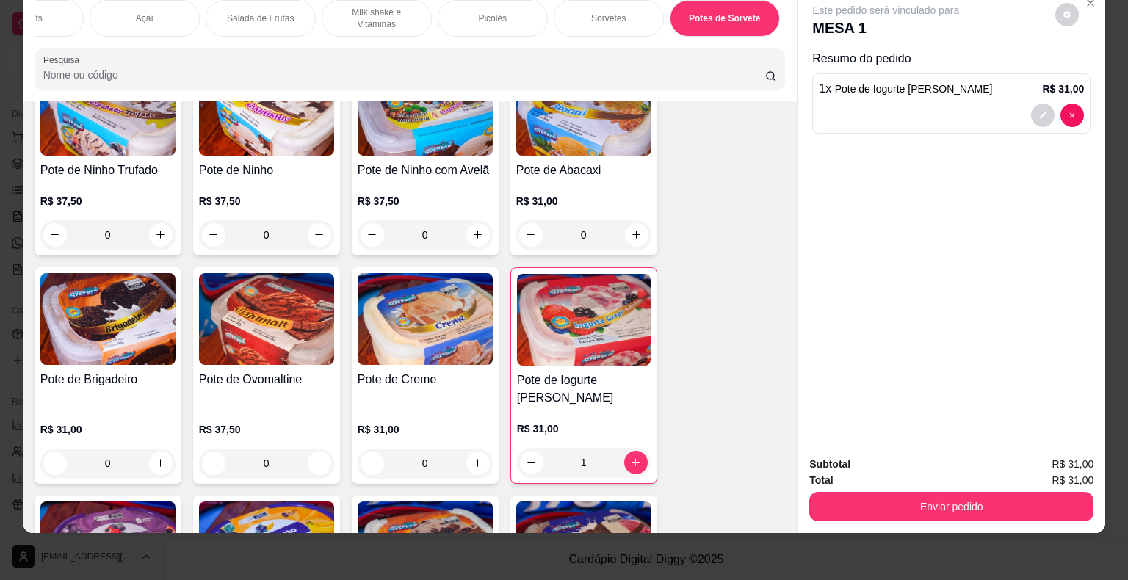
click at [516, 16] on div "Picolés" at bounding box center [492, 18] width 110 height 37
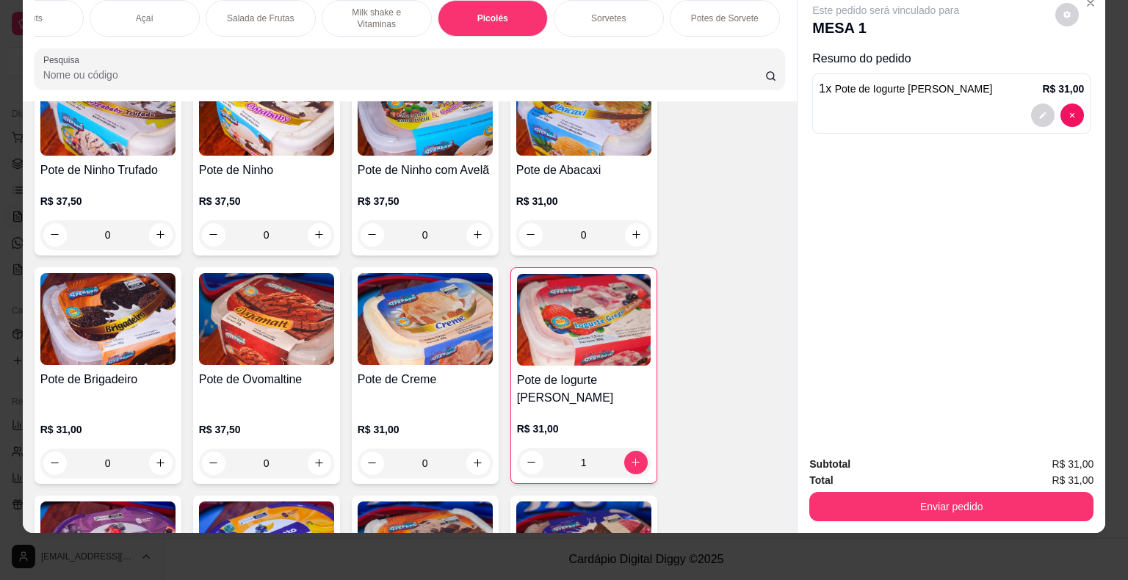
scroll to position [1694, 0]
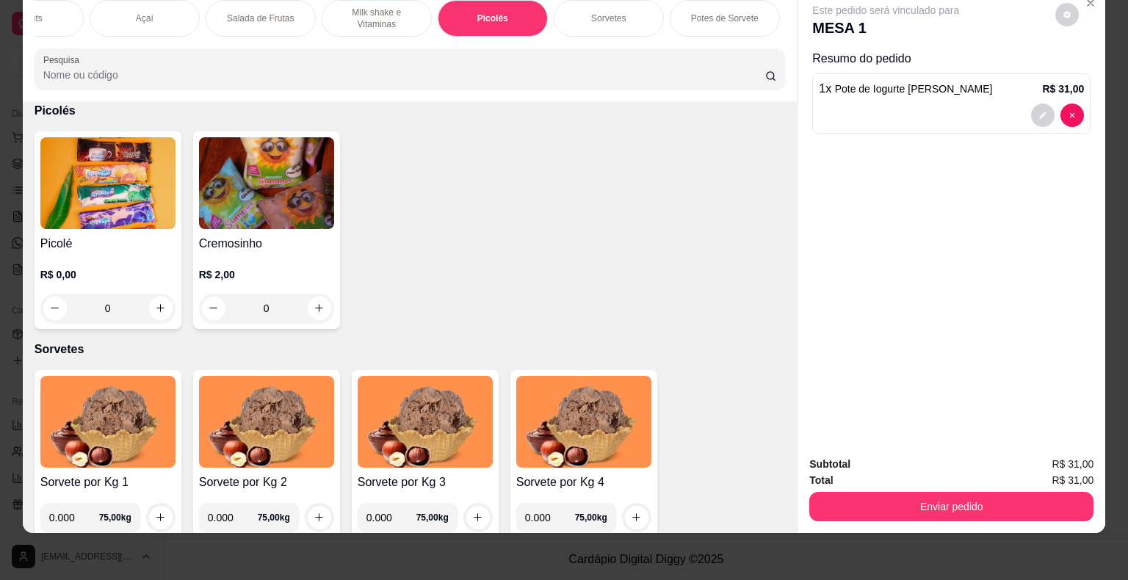
click at [153, 310] on div "0" at bounding box center [107, 308] width 135 height 29
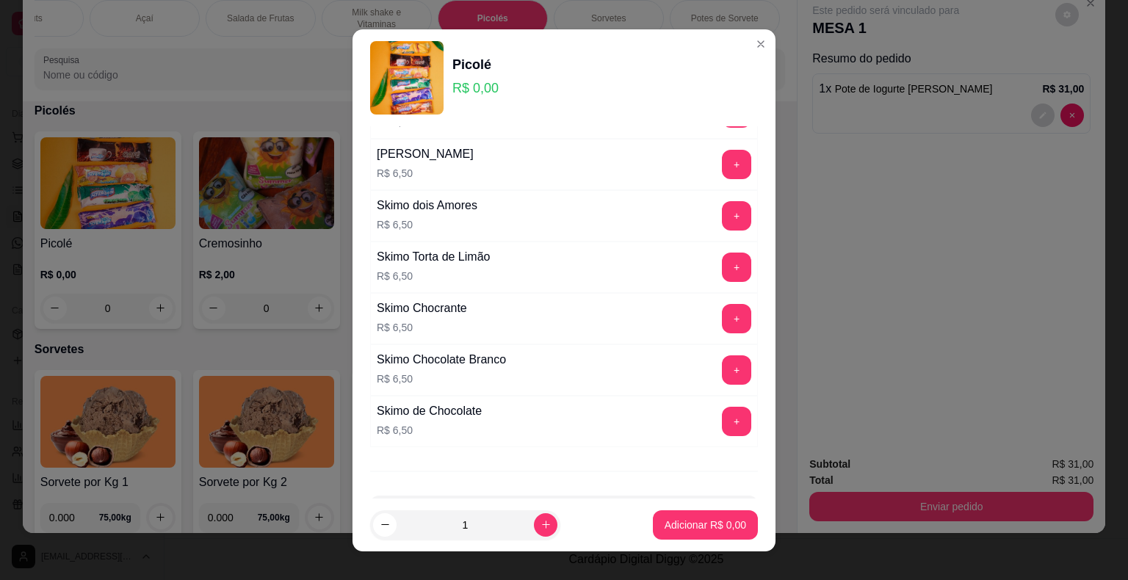
scroll to position [1017, 0]
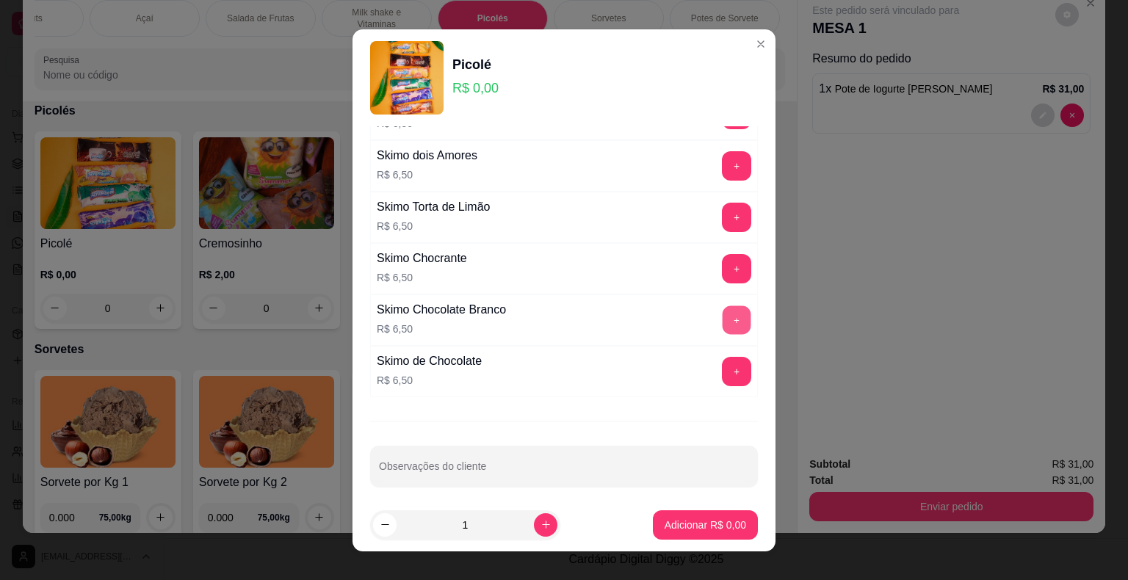
click at [722, 307] on button "+" at bounding box center [736, 319] width 29 height 29
click at [724, 518] on p "Adicionar R$ 6,50" at bounding box center [704, 525] width 79 height 14
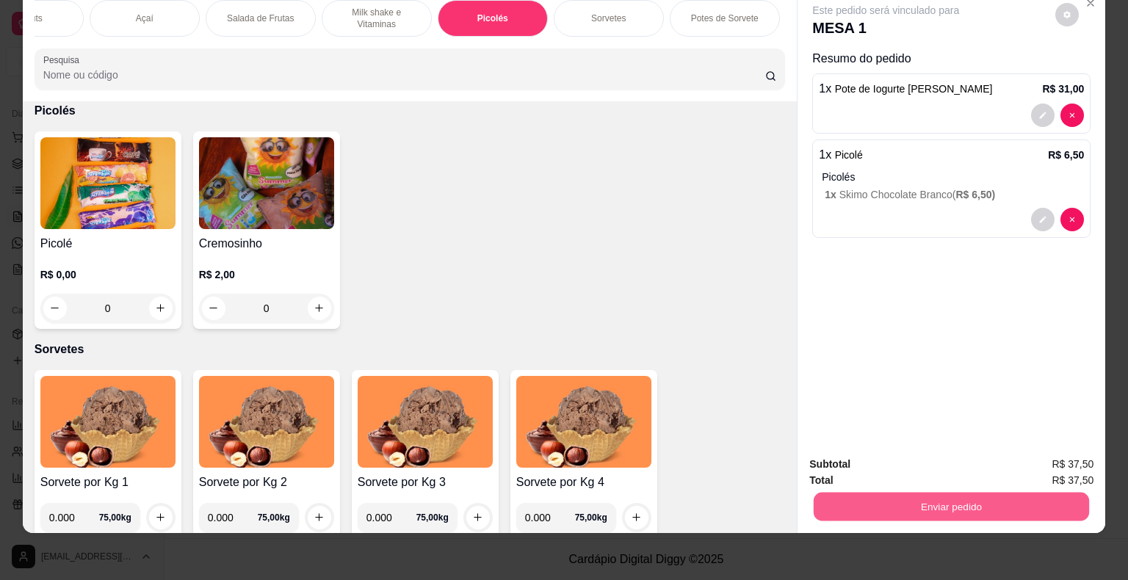
click at [966, 493] on button "Enviar pedido" at bounding box center [950, 507] width 275 height 29
click at [919, 457] on button "Não registrar e enviar pedido" at bounding box center [902, 460] width 153 height 28
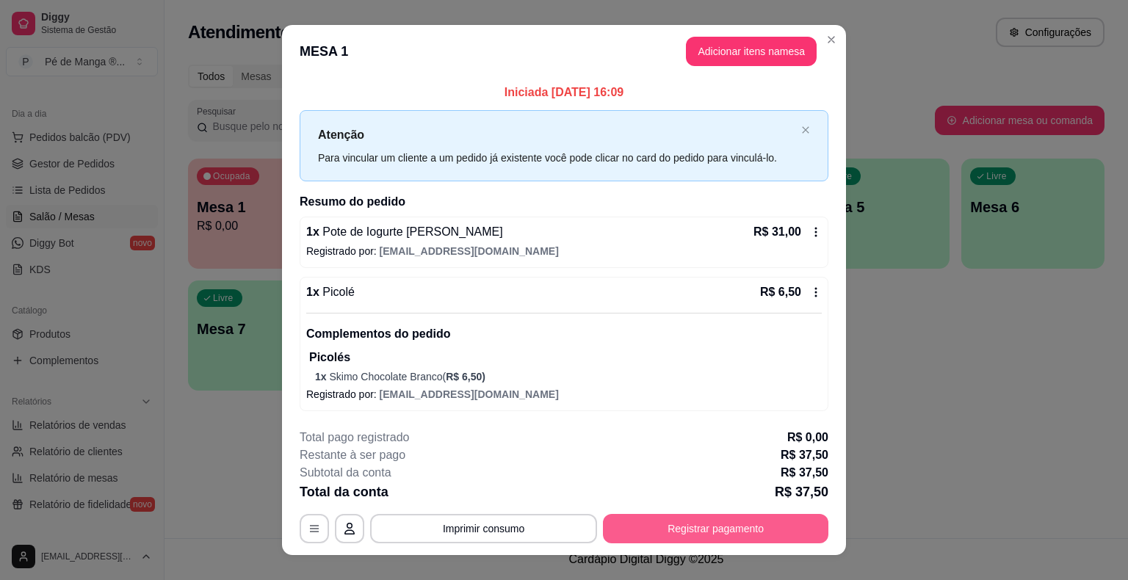
click at [747, 516] on button "Registrar pagamento" at bounding box center [715, 528] width 225 height 29
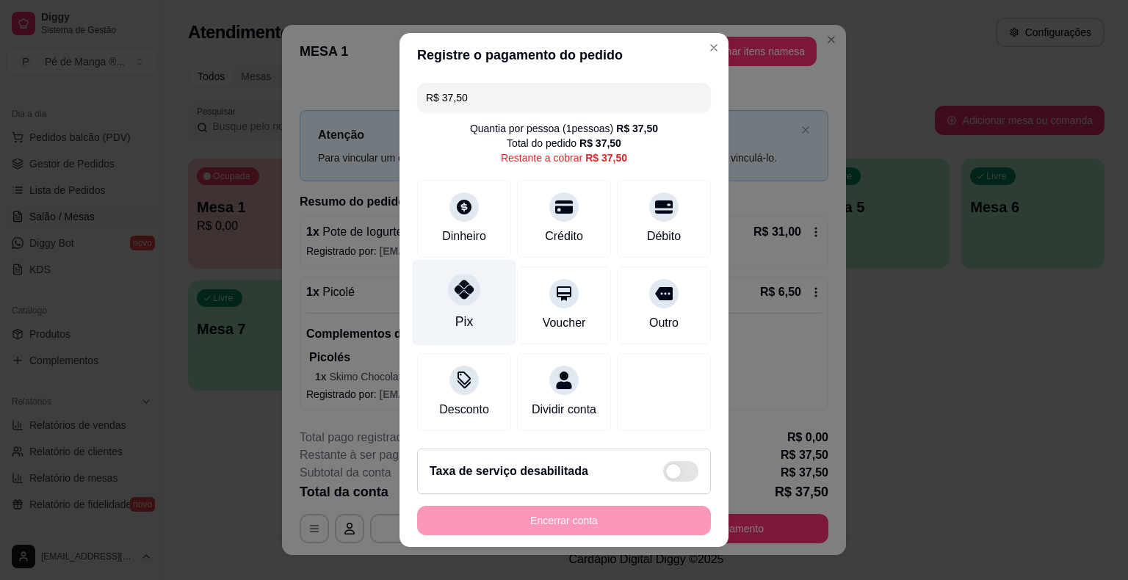
drag, startPoint x: 458, startPoint y: 292, endPoint x: 458, endPoint y: 307, distance: 14.7
click at [458, 292] on icon at bounding box center [463, 289] width 19 height 19
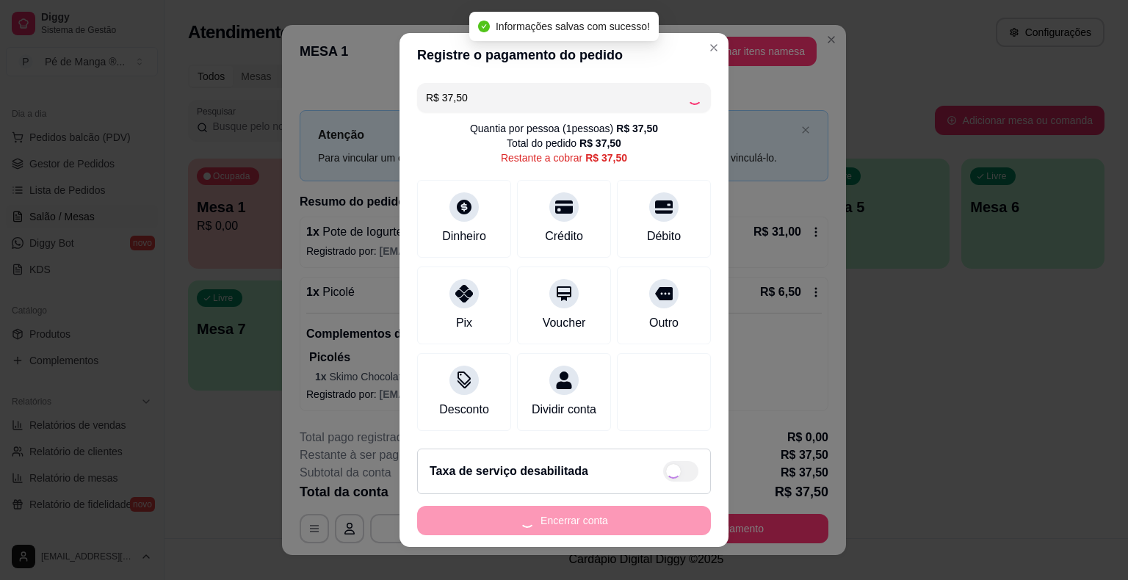
type input "R$ 0,00"
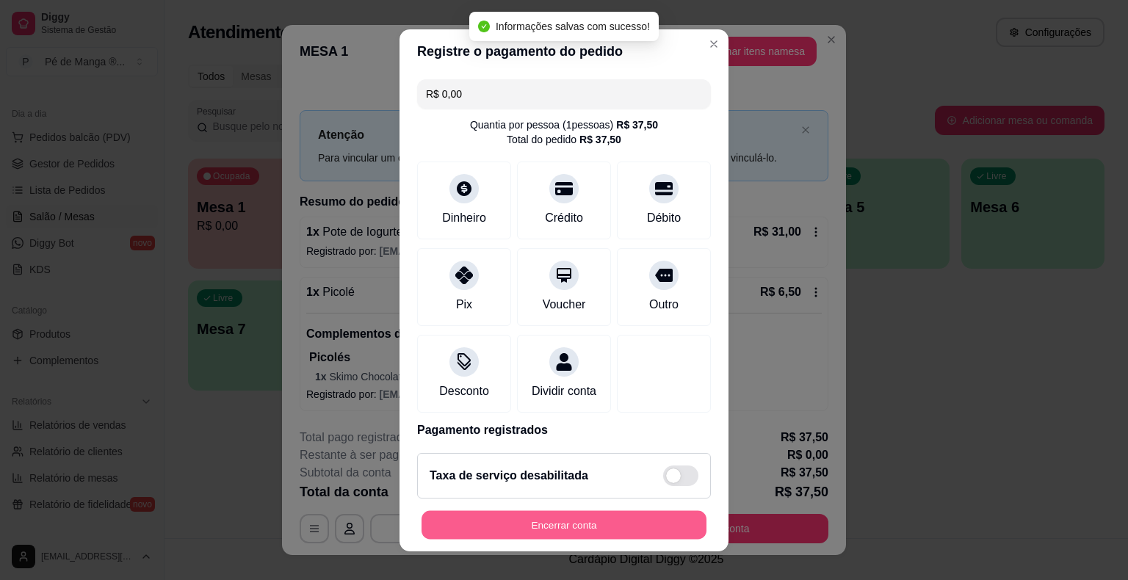
click at [580, 530] on button "Encerrar conta" at bounding box center [563, 524] width 285 height 29
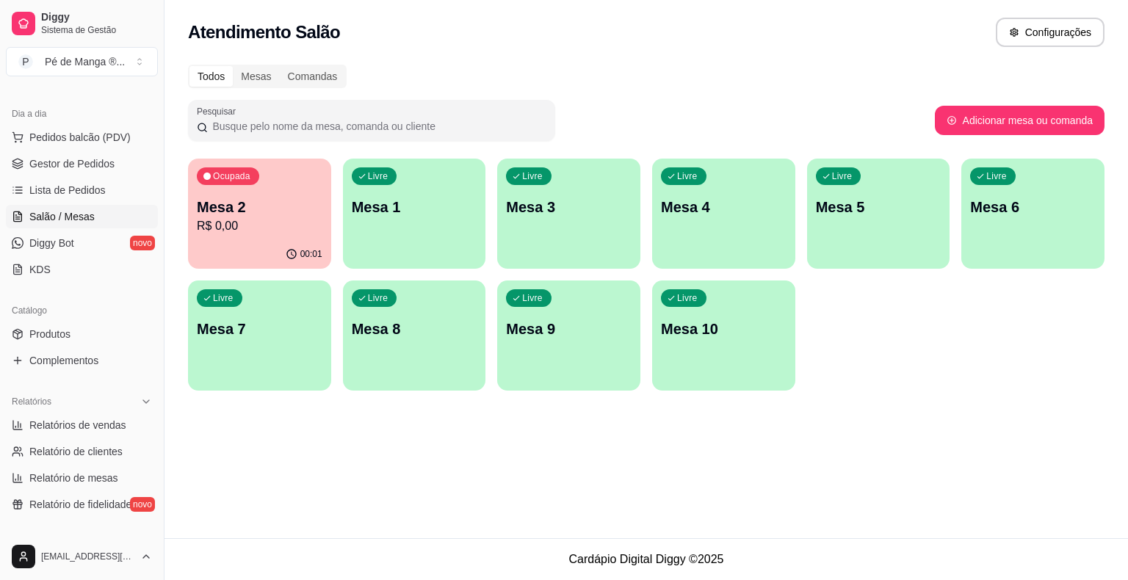
click at [243, 219] on div "Mesa 2 R$ 0,00" at bounding box center [260, 216] width 126 height 38
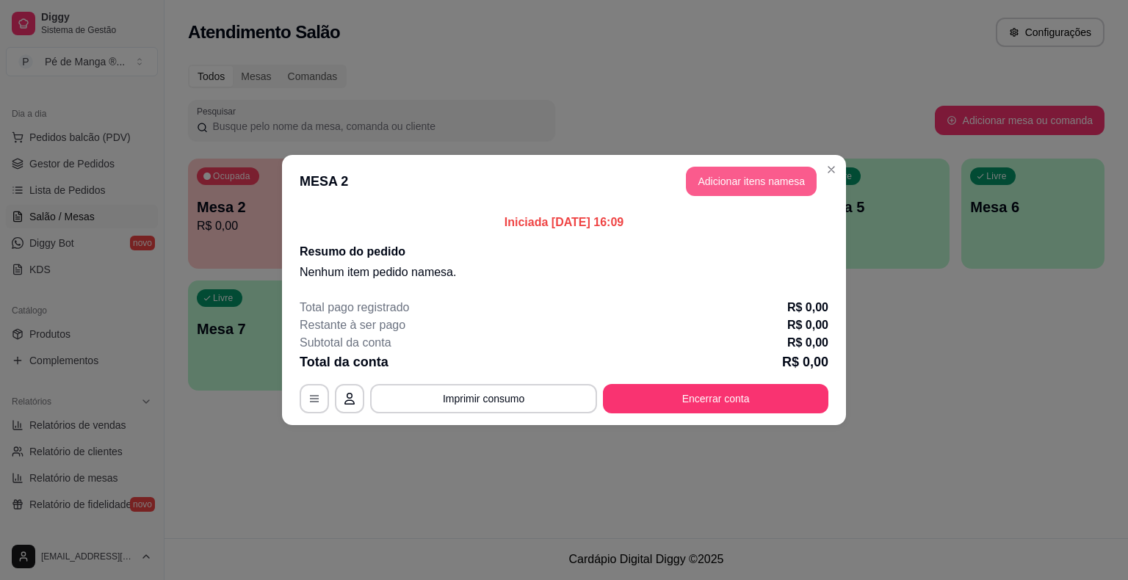
click at [758, 181] on button "Adicionar itens na mesa" at bounding box center [751, 181] width 131 height 29
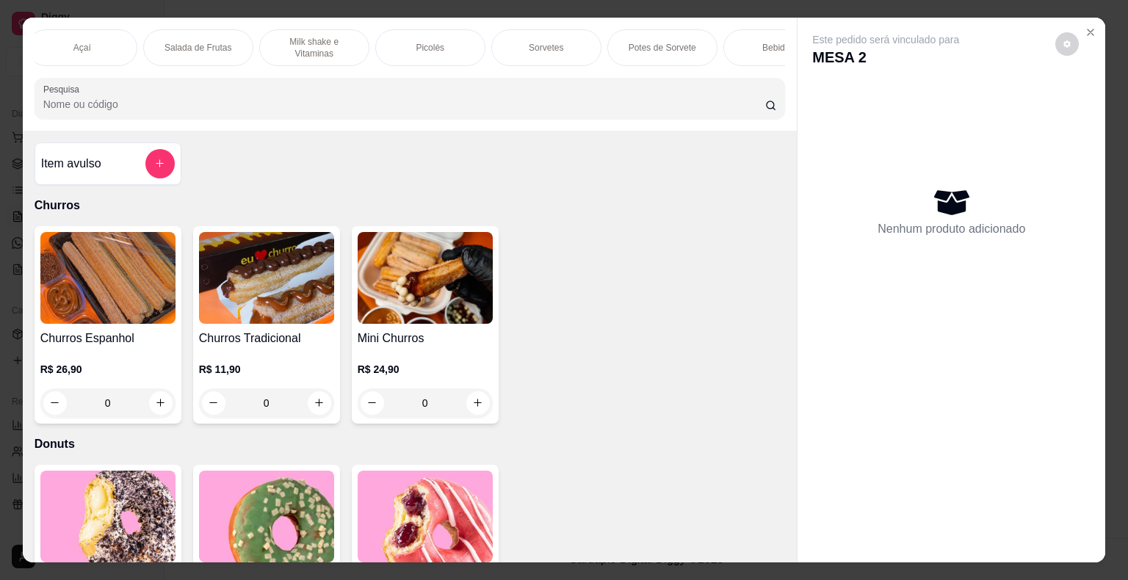
scroll to position [0, 287]
click at [479, 29] on div "Sorvetes" at bounding box center [498, 47] width 110 height 37
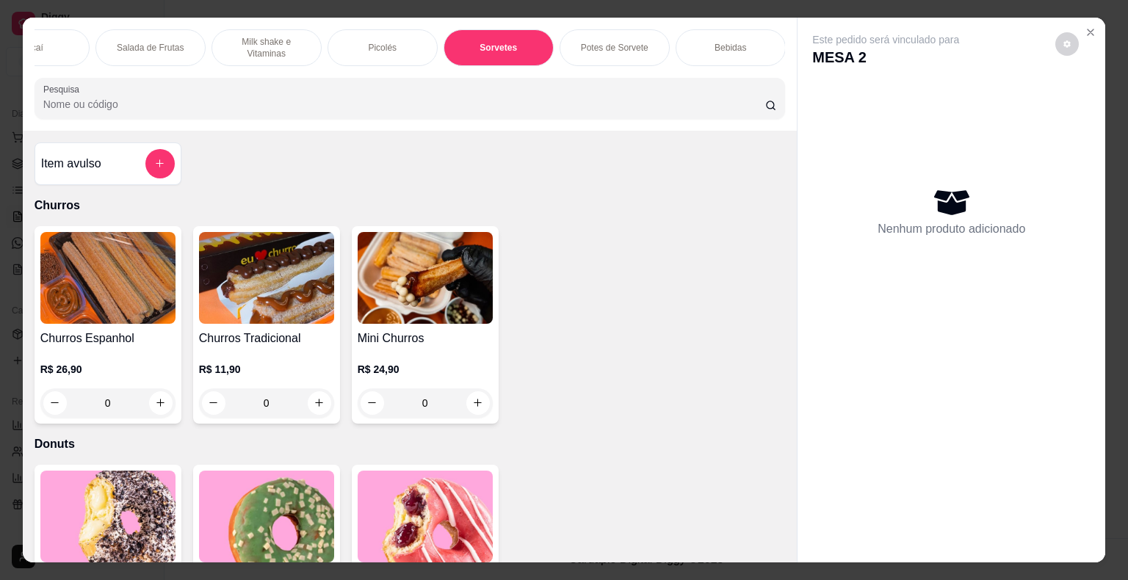
scroll to position [35, 0]
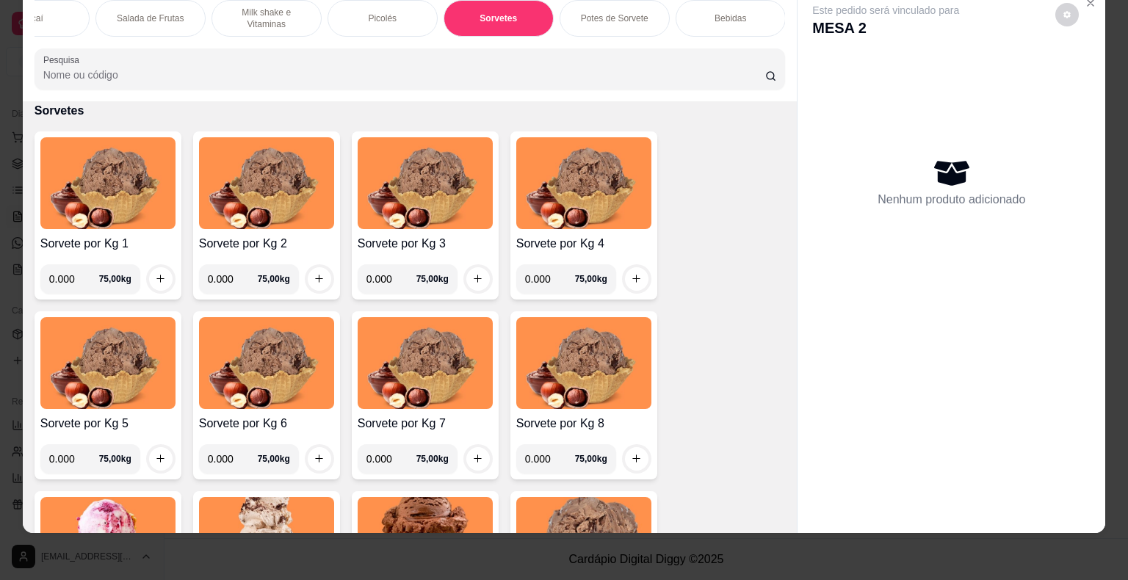
click at [69, 269] on input "0.000" at bounding box center [74, 278] width 50 height 29
type input "0.152"
click at [156, 279] on icon "increase-product-quantity" at bounding box center [160, 278] width 11 height 11
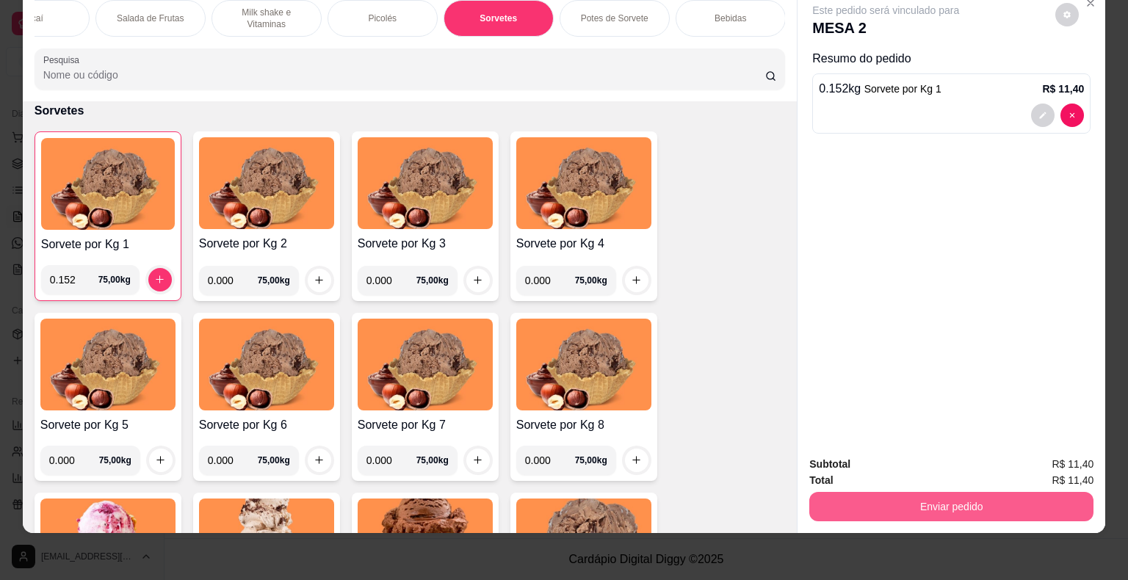
click at [896, 502] on button "Enviar pedido" at bounding box center [951, 506] width 284 height 29
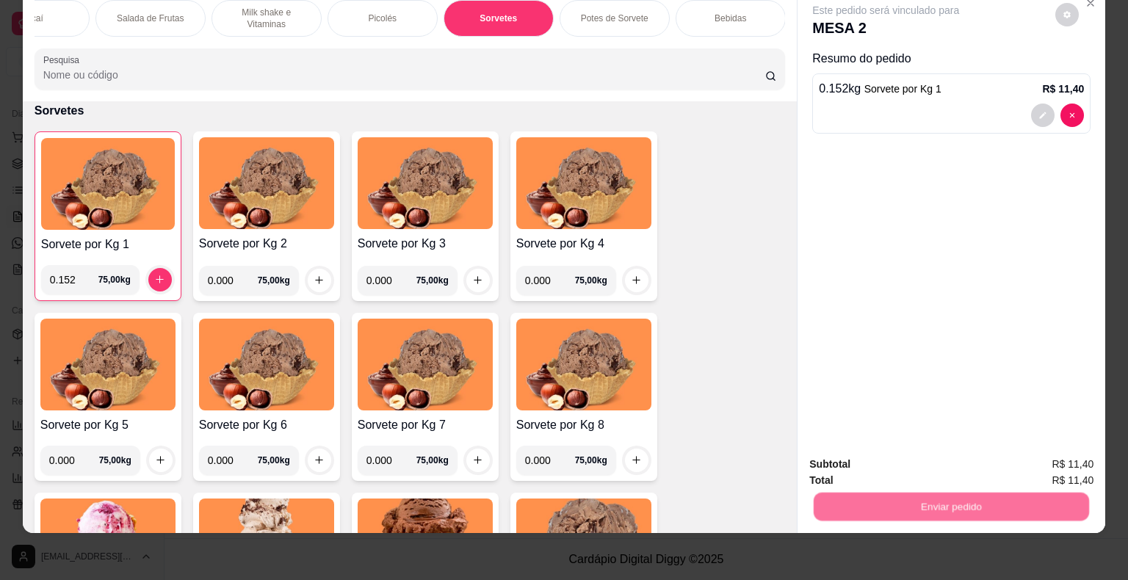
click at [891, 460] on button "Não registrar e enviar pedido" at bounding box center [902, 459] width 148 height 27
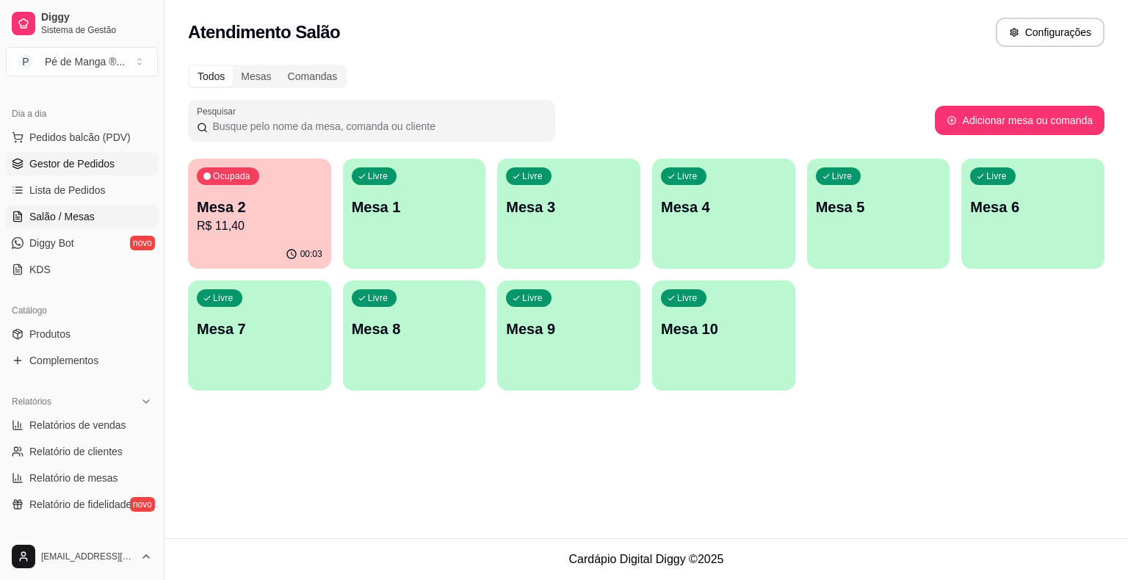
click at [100, 166] on span "Gestor de Pedidos" at bounding box center [71, 163] width 85 height 15
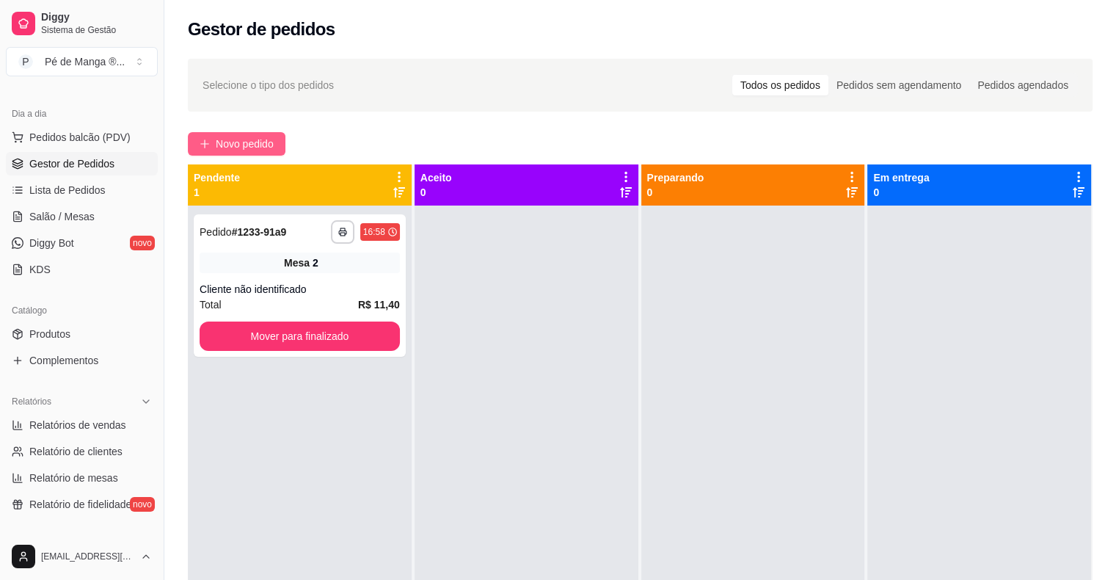
click at [212, 149] on button "Novo pedido" at bounding box center [237, 143] width 98 height 23
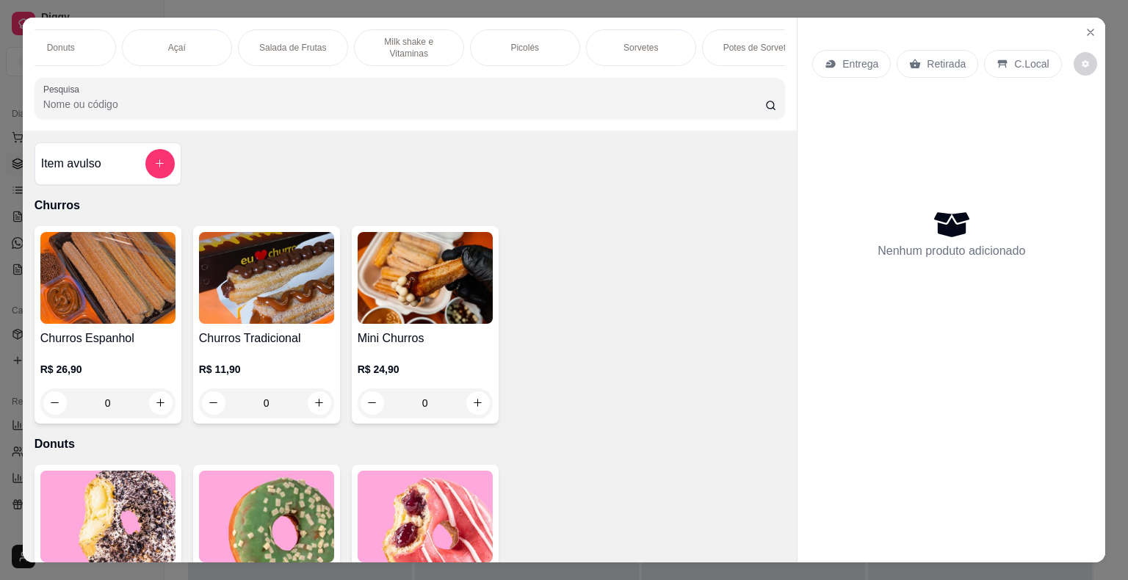
scroll to position [0, 154]
click at [716, 45] on p "Potes de Sorvete" at bounding box center [748, 48] width 68 height 12
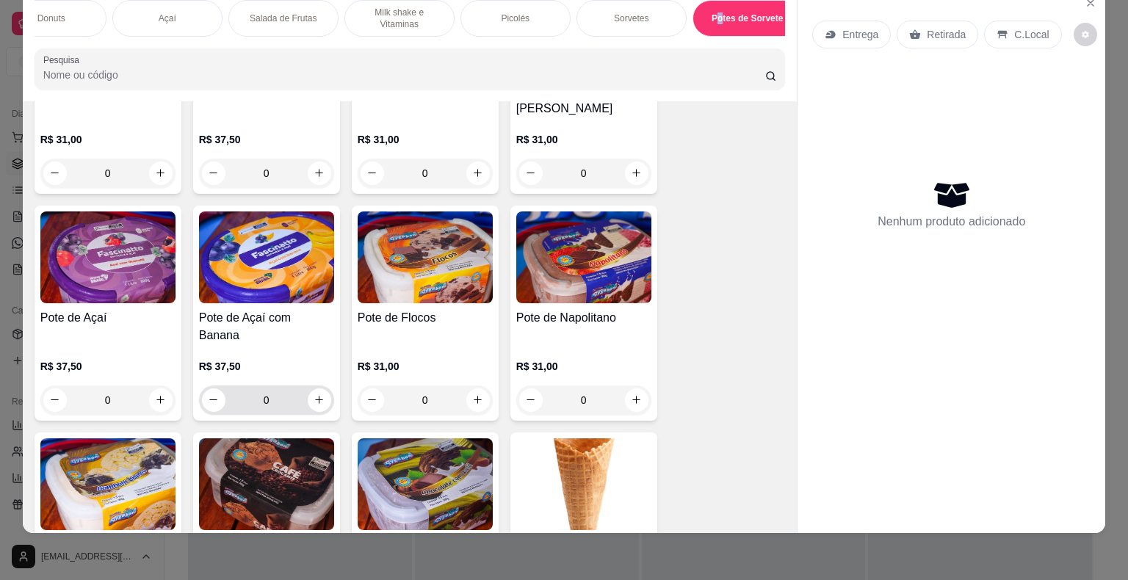
scroll to position [3425, 0]
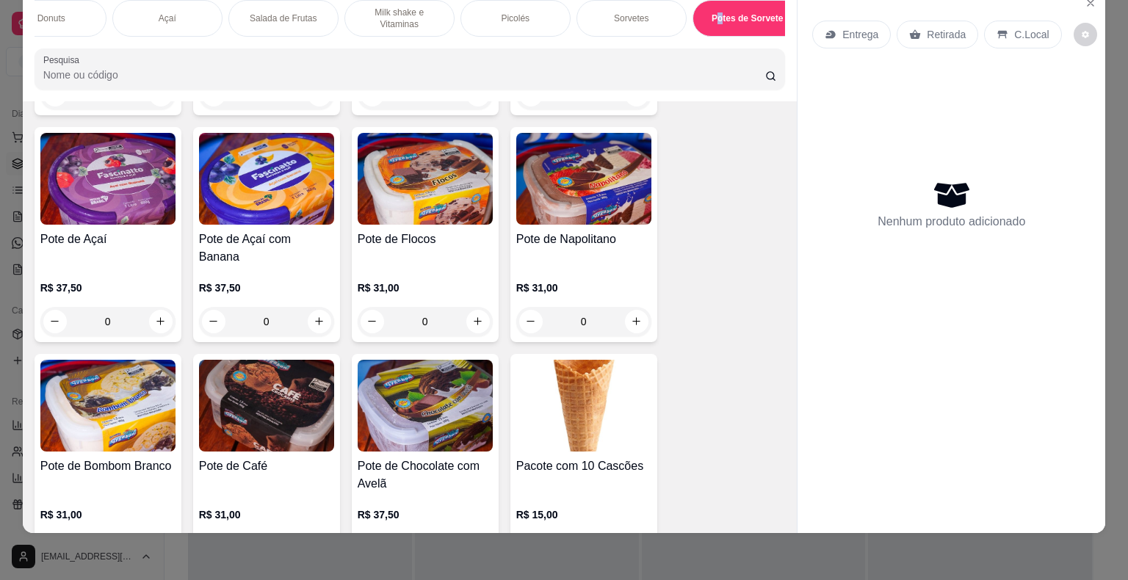
click at [129, 398] on img at bounding box center [107, 406] width 135 height 92
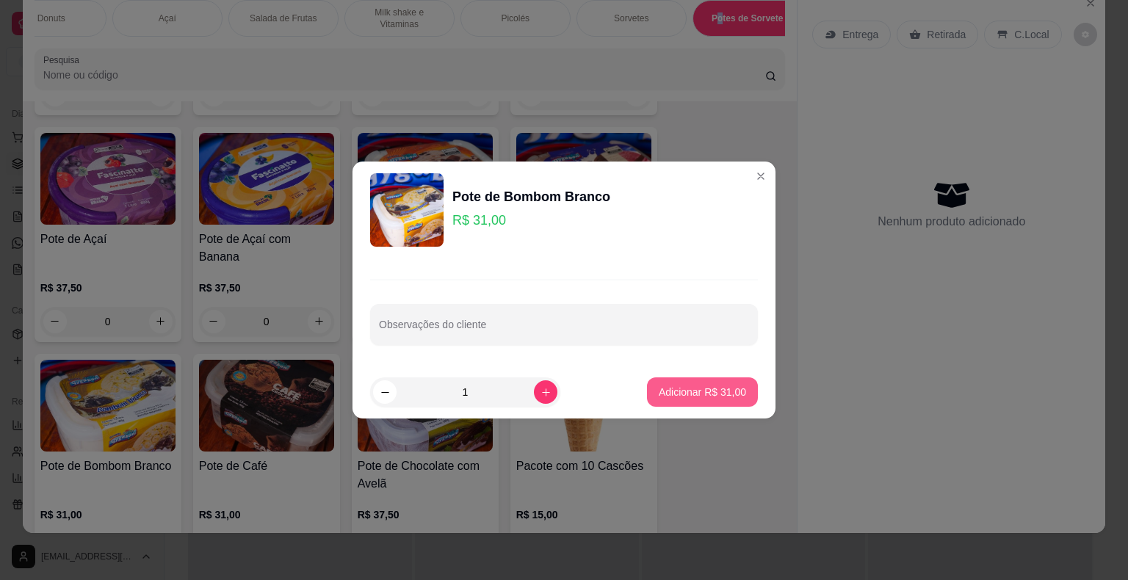
click at [740, 402] on button "Adicionar R$ 31,00" at bounding box center [702, 391] width 111 height 29
type input "1"
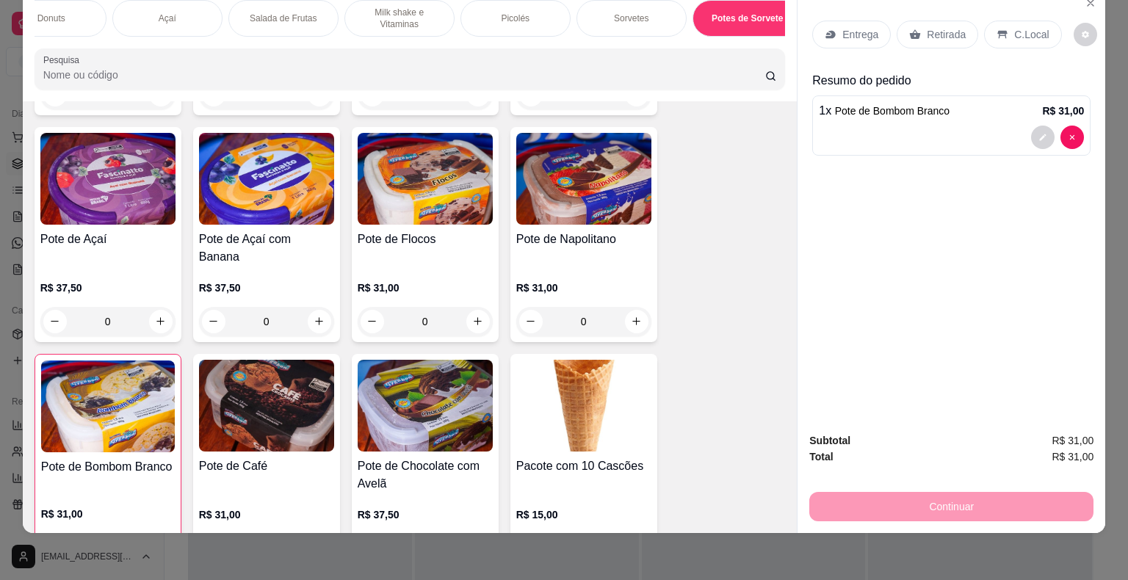
click at [865, 21] on div "Entrega" at bounding box center [851, 35] width 79 height 28
click at [849, 27] on p "Entrega" at bounding box center [860, 34] width 36 height 15
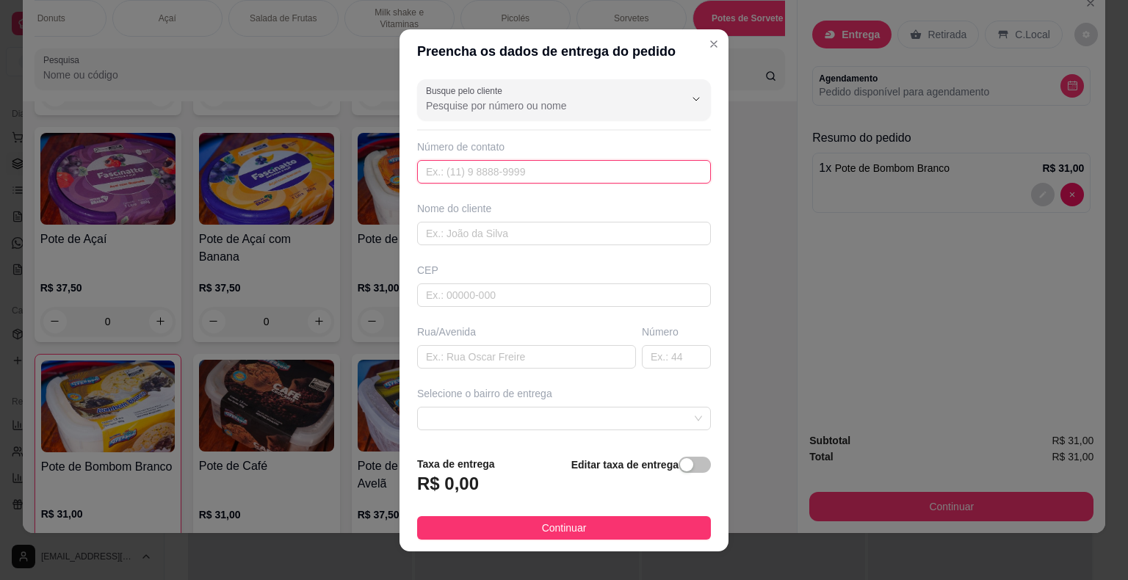
click at [504, 175] on input "text" at bounding box center [564, 171] width 294 height 23
click at [517, 166] on input "text" at bounding box center [564, 171] width 294 height 23
paste input "(15) 99842-9728"
type input "(15) 99842-9728"
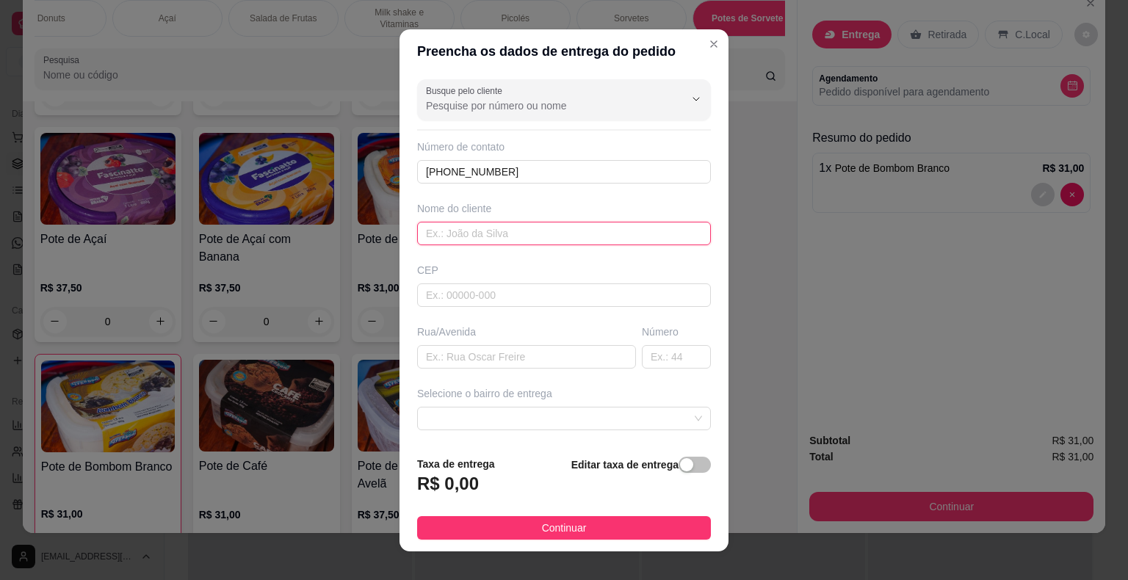
click at [545, 230] on input "text" at bounding box center [564, 233] width 294 height 23
type input "Zeus"
click at [510, 361] on input "text" at bounding box center [526, 356] width 219 height 23
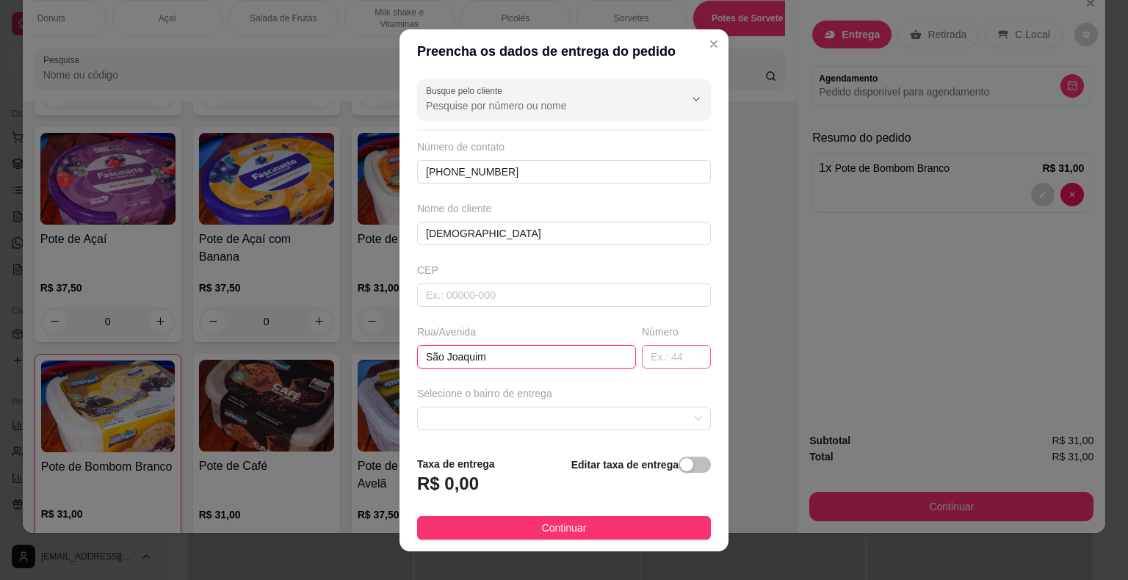
type input "São Joaquim"
click at [665, 349] on input "text" at bounding box center [676, 356] width 69 height 23
click at [620, 407] on span at bounding box center [564, 418] width 276 height 22
type input "28"
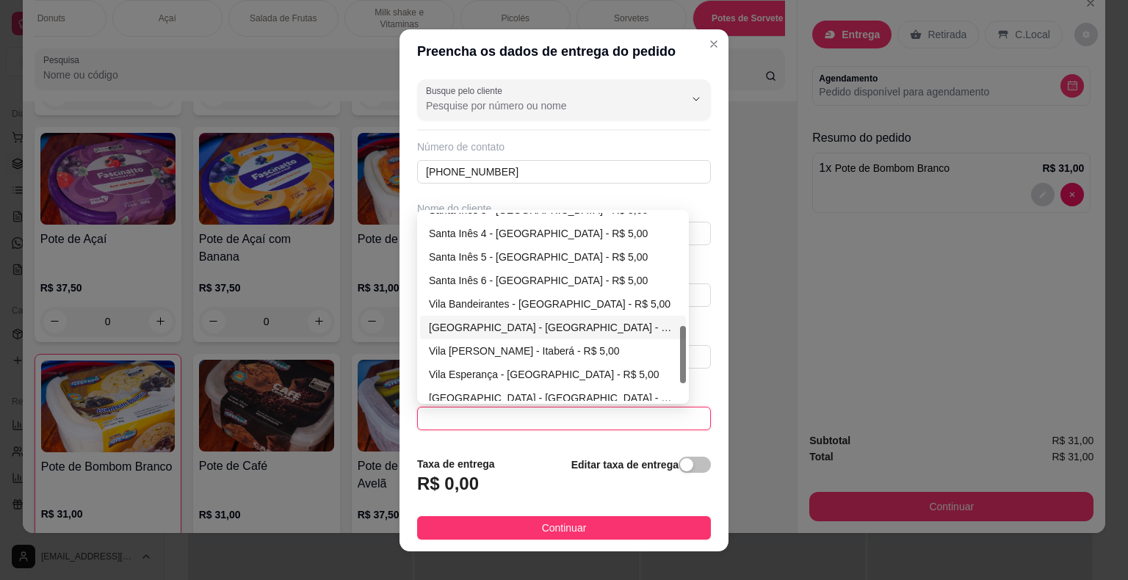
scroll to position [423, 0]
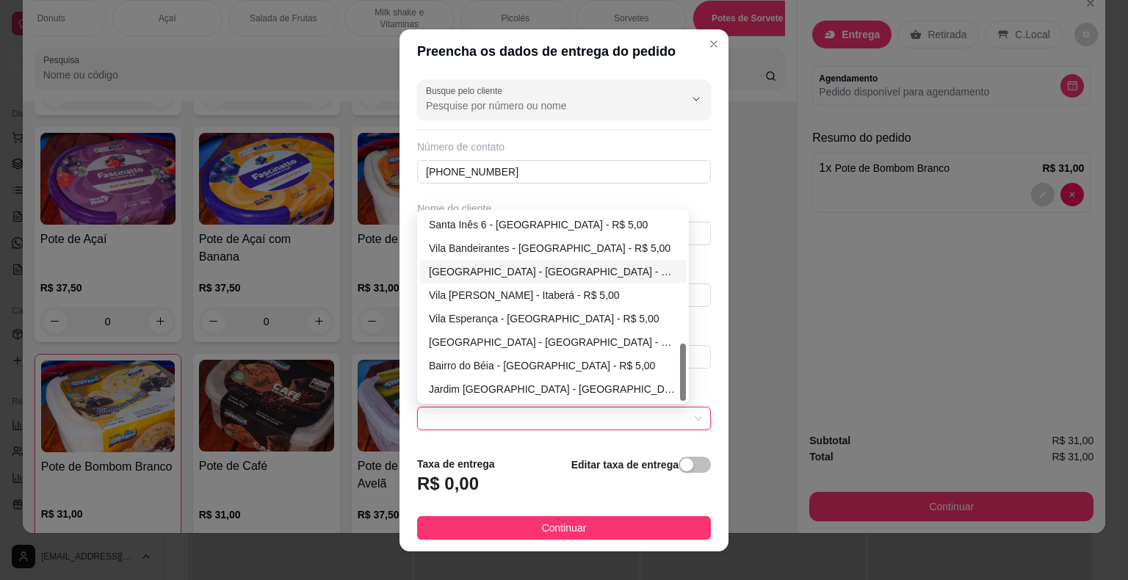
click at [515, 272] on div "[GEOGRAPHIC_DATA] - [GEOGRAPHIC_DATA] - R$ 5,00" at bounding box center [553, 272] width 248 height 16
type input "Itaberá"
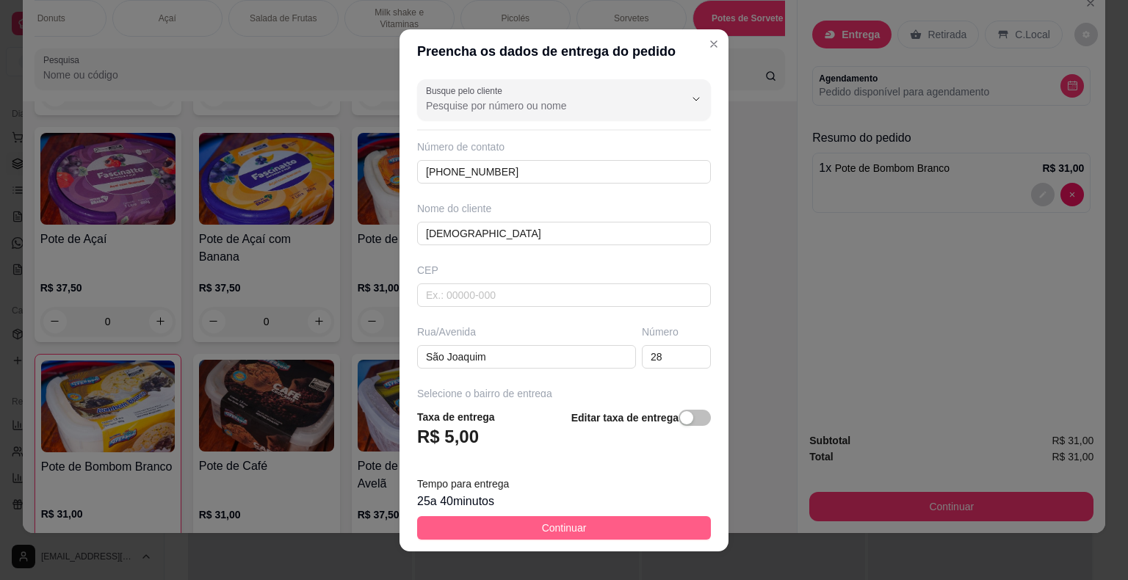
click at [556, 531] on span "Continuar" at bounding box center [564, 528] width 45 height 16
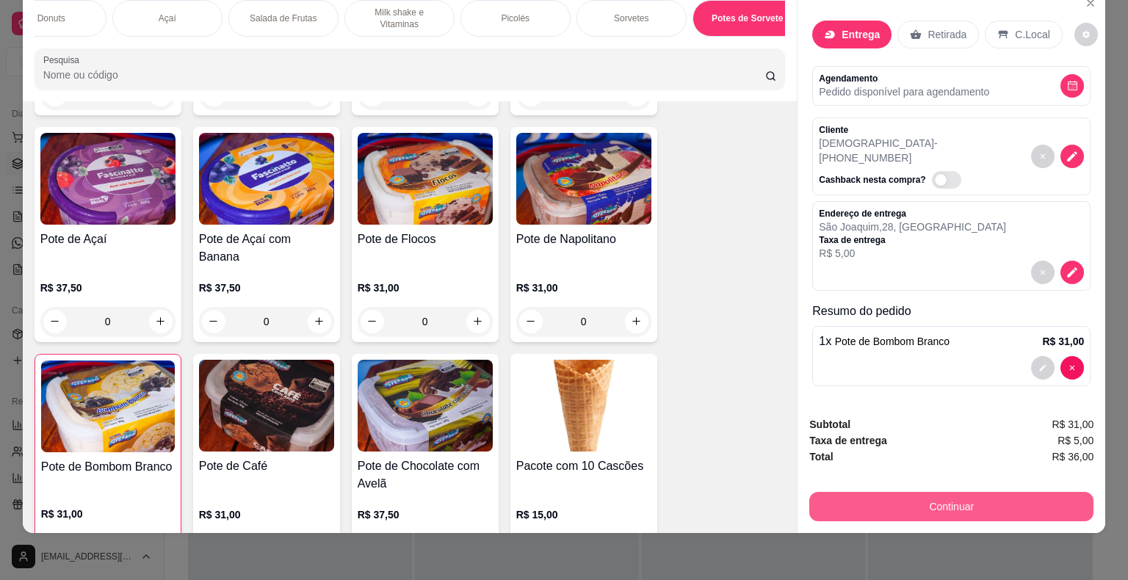
click at [907, 492] on button "Continuar" at bounding box center [951, 506] width 284 height 29
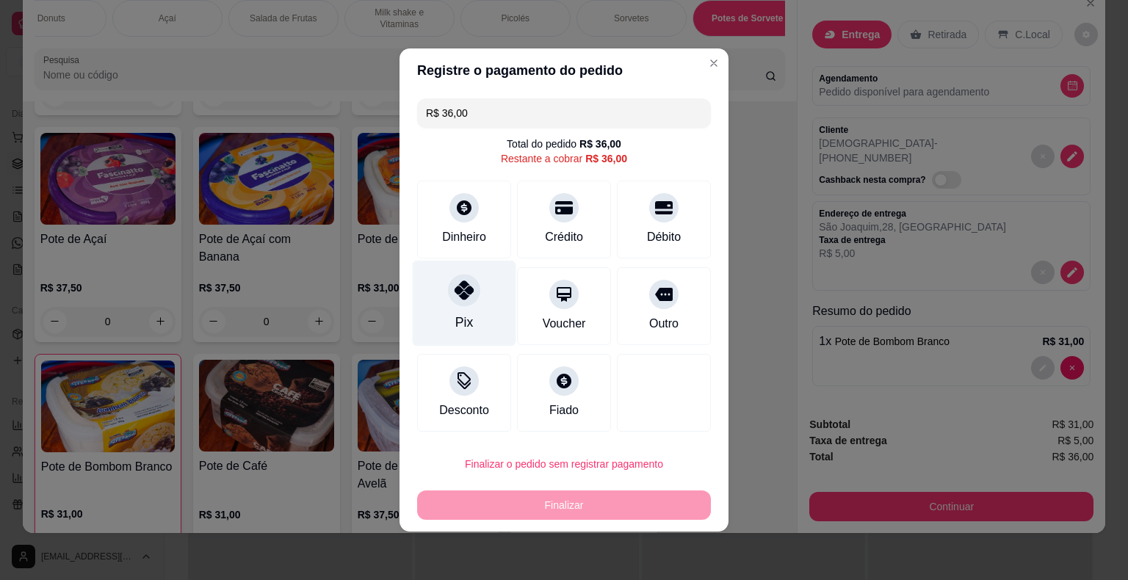
click at [450, 304] on div "Pix" at bounding box center [465, 304] width 104 height 86
type input "R$ 0,00"
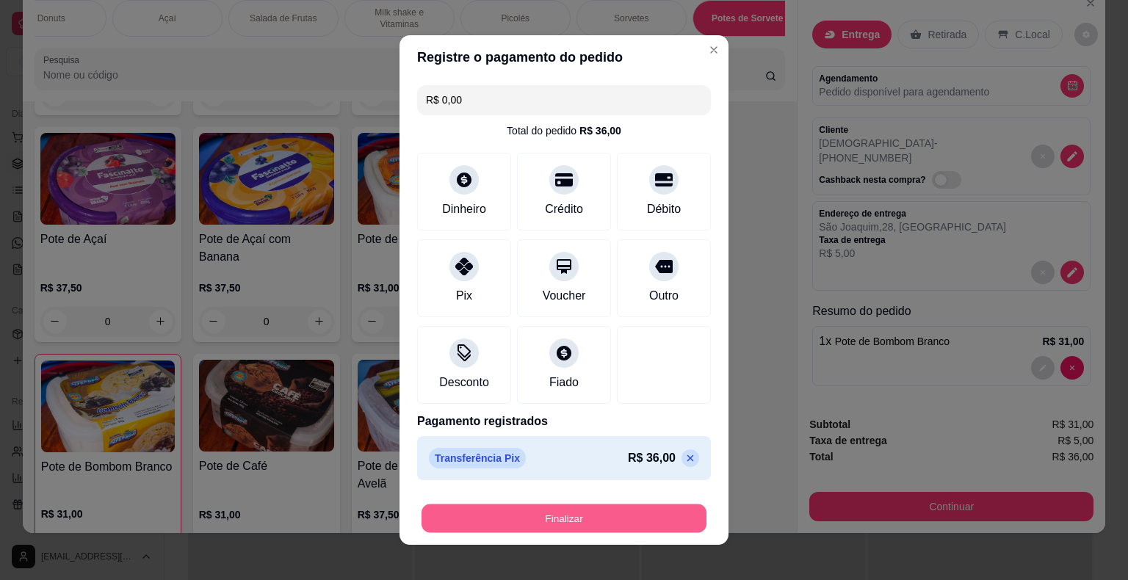
click at [568, 520] on button "Finalizar" at bounding box center [563, 518] width 285 height 29
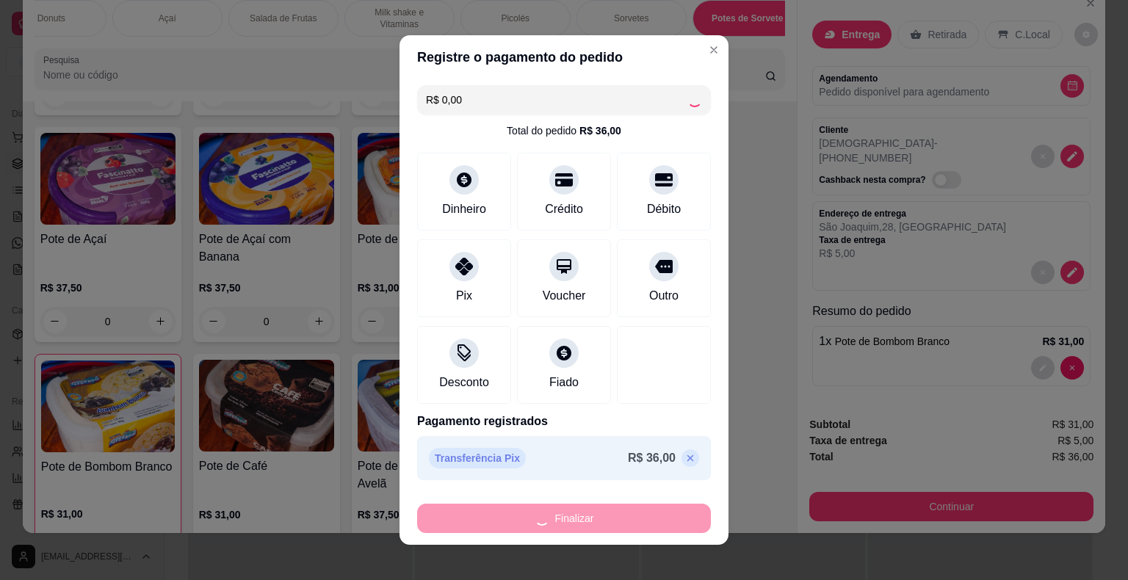
type input "0"
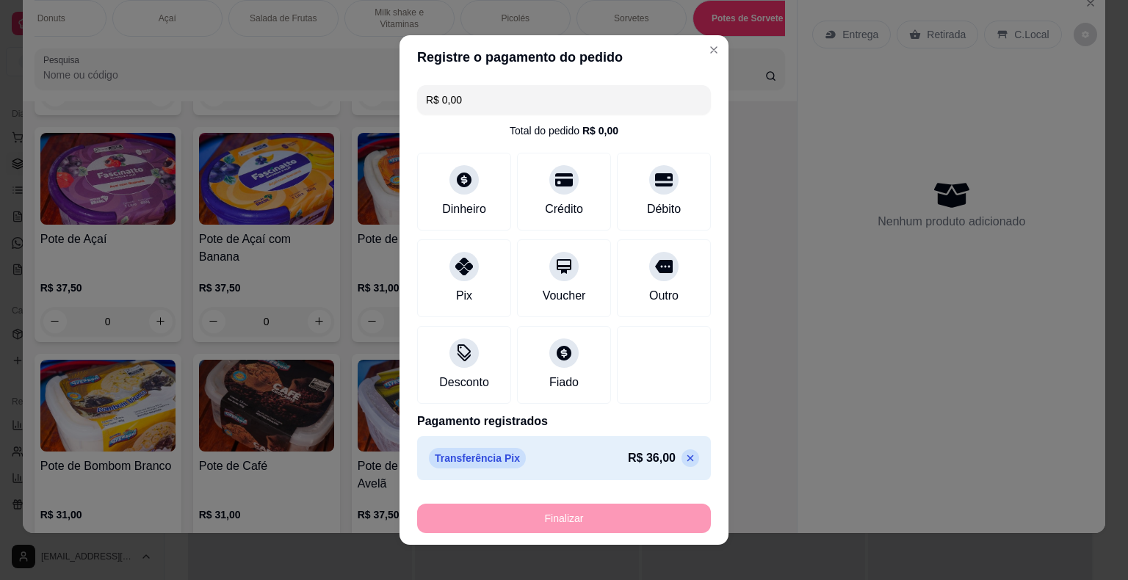
type input "-R$ 36,00"
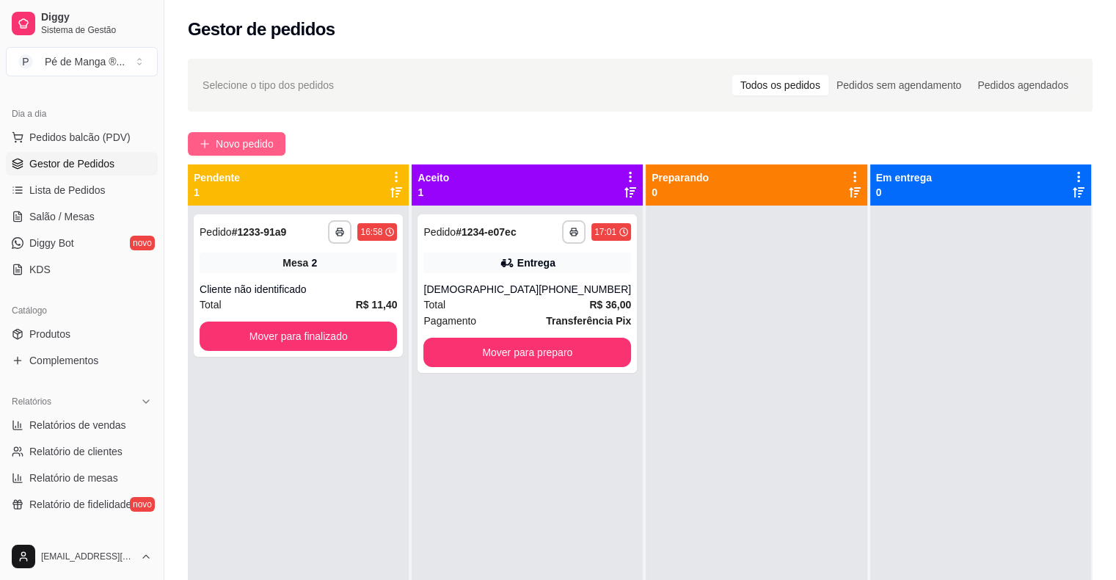
click at [267, 145] on span "Novo pedido" at bounding box center [245, 144] width 58 height 16
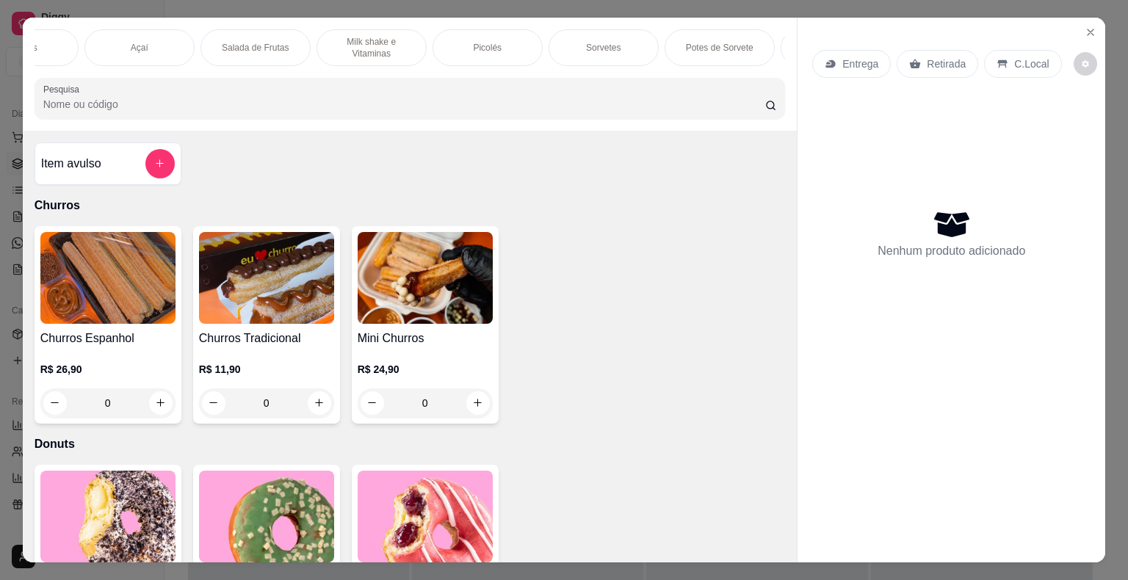
scroll to position [0, 287]
click at [581, 43] on p "Potes de Sorvete" at bounding box center [615, 48] width 68 height 12
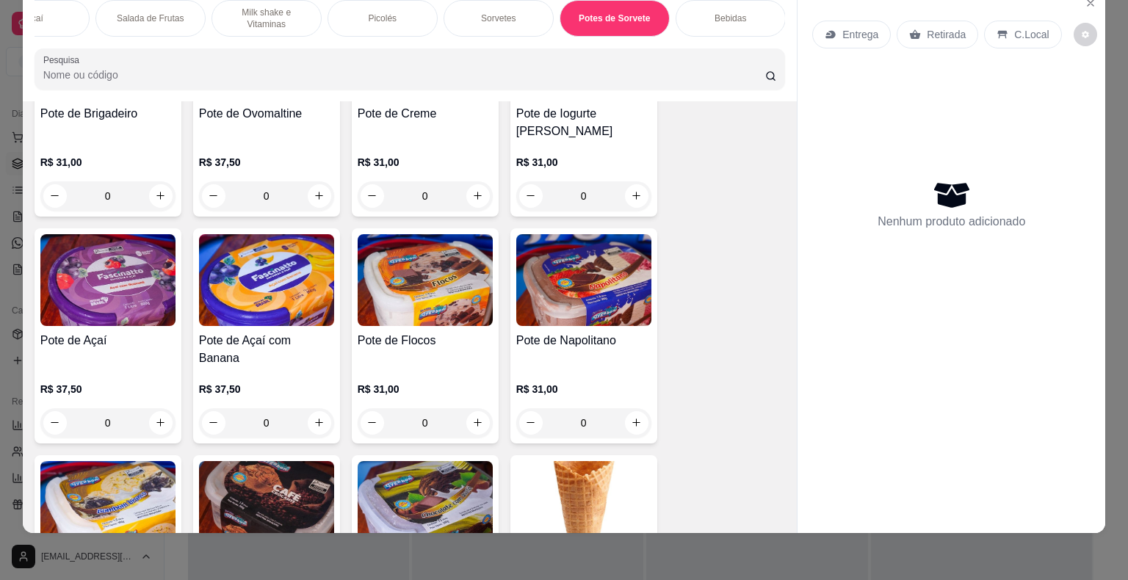
scroll to position [3352, 0]
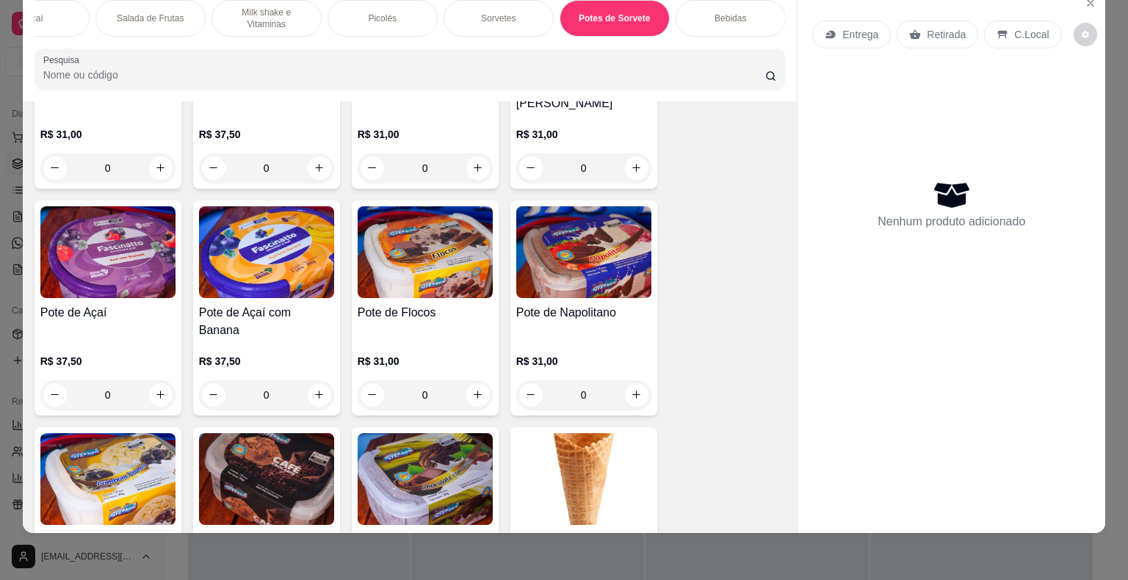
click at [104, 283] on div "Pote de Açaí R$ 37,50 0" at bounding box center [108, 307] width 147 height 215
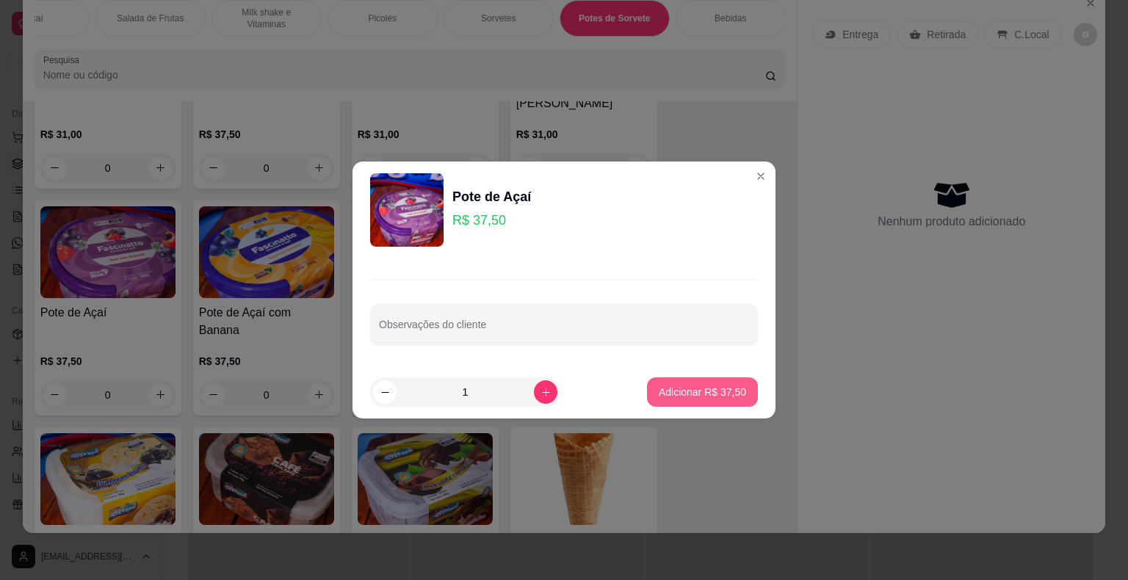
click at [699, 381] on button "Adicionar R$ 37,50" at bounding box center [702, 391] width 111 height 29
type input "1"
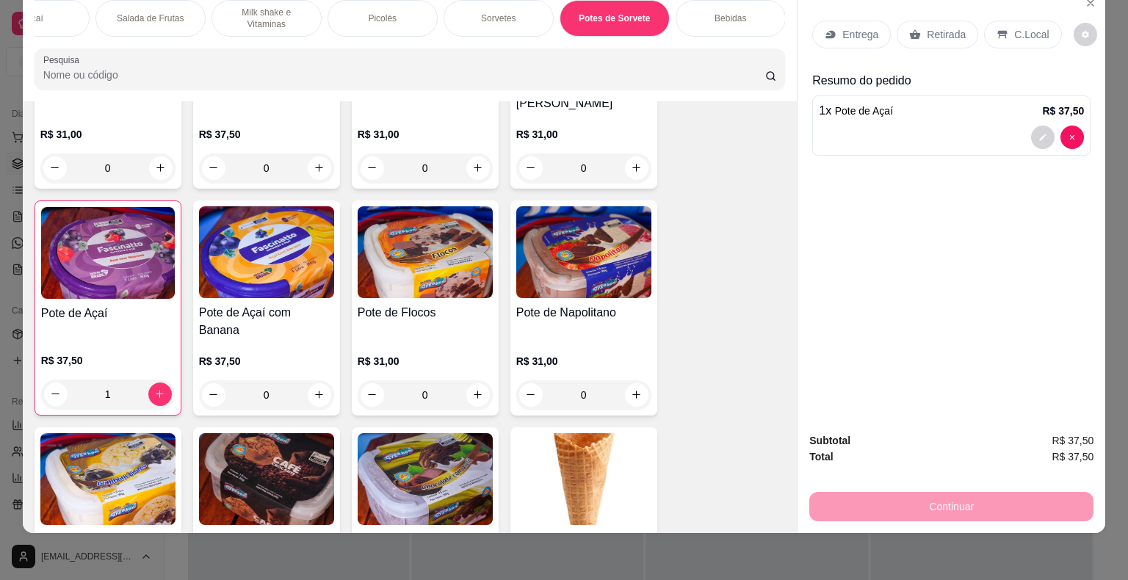
click at [836, 21] on div "Entrega" at bounding box center [851, 35] width 79 height 28
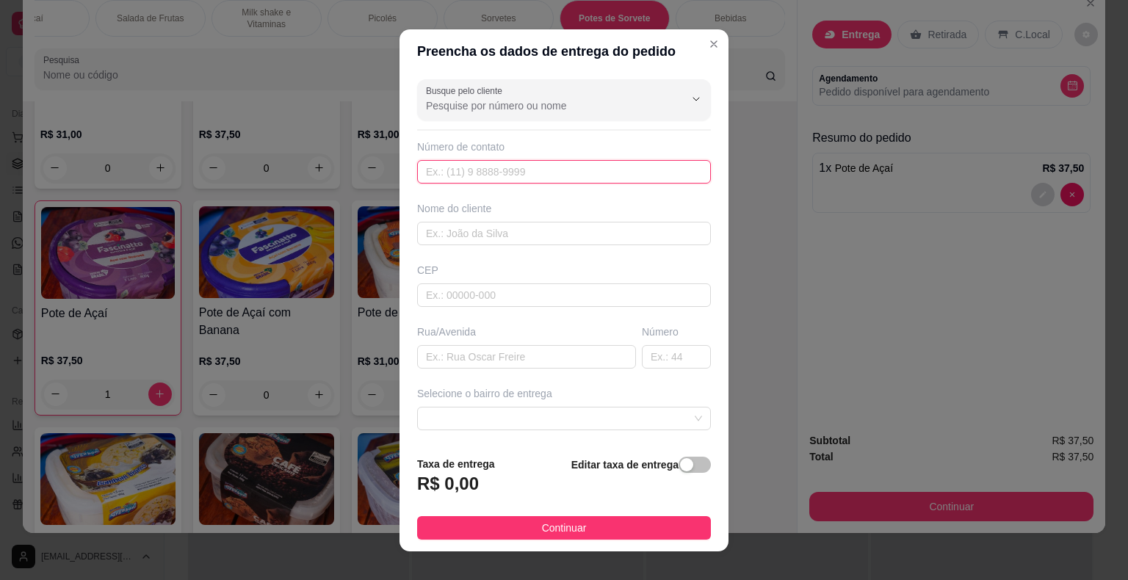
click at [562, 175] on input "text" at bounding box center [564, 171] width 294 height 23
click at [527, 106] on input "Busque pelo cliente" at bounding box center [543, 105] width 235 height 15
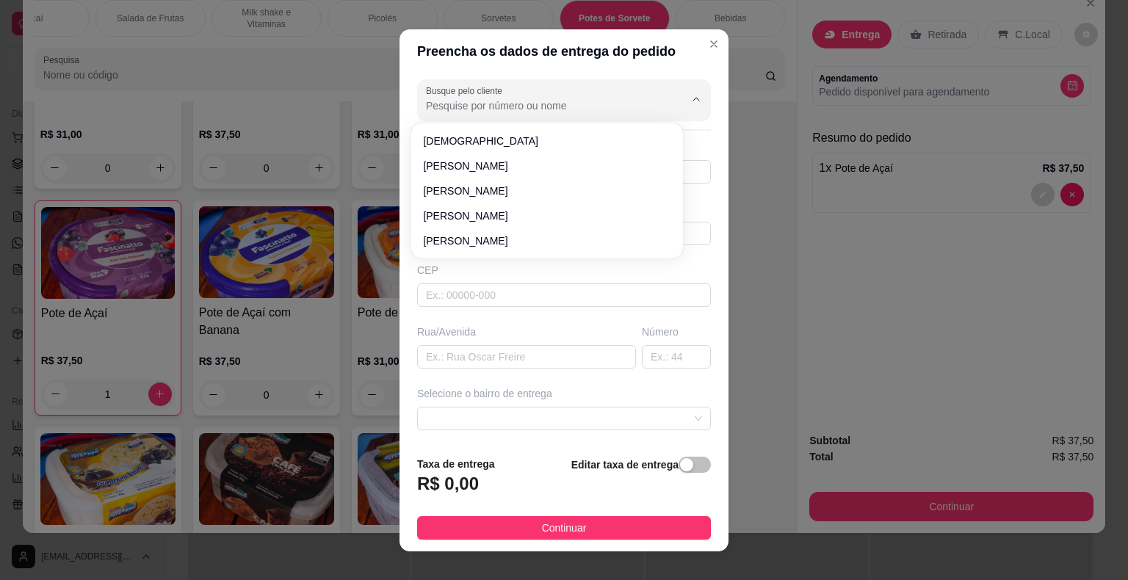
paste input "15 99632-5033"
type input "15 99632-5033"
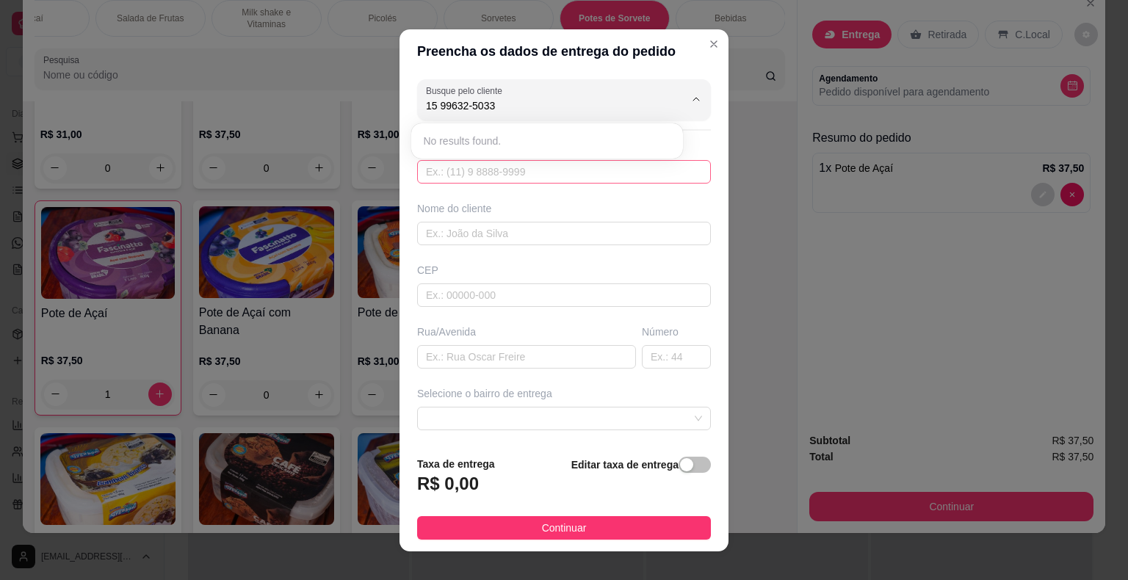
click at [568, 176] on input "text" at bounding box center [564, 171] width 294 height 23
paste input "15 99632-5033"
type input "15 99632-5033"
click at [564, 288] on input "text" at bounding box center [564, 294] width 294 height 23
click at [539, 167] on input "text" at bounding box center [564, 171] width 294 height 23
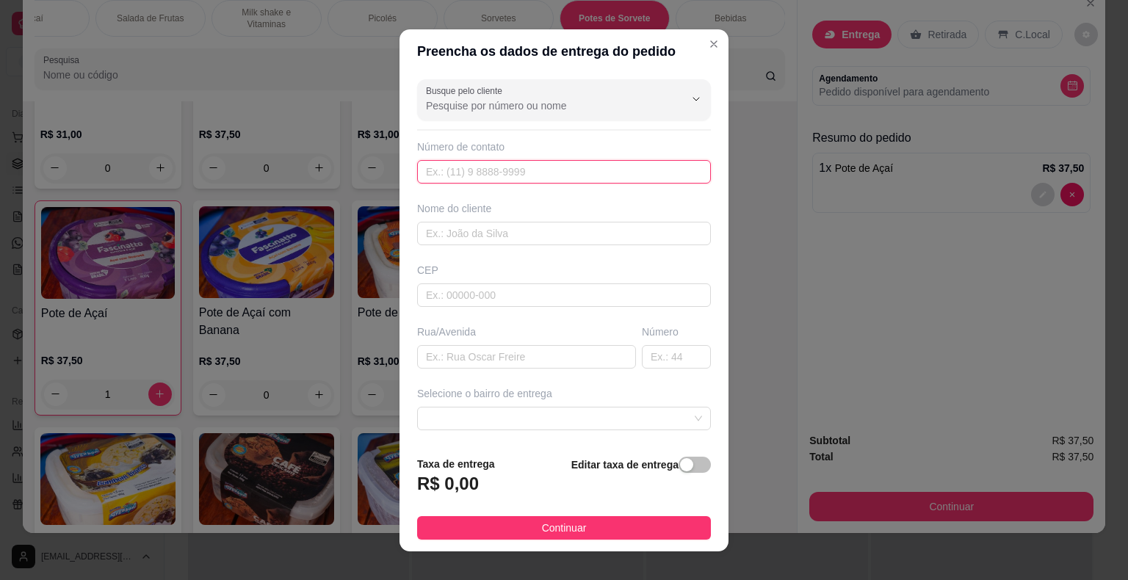
click at [542, 170] on input "text" at bounding box center [564, 171] width 294 height 23
paste input "(15) 99632-5033"
type input "(15) 99632-5033"
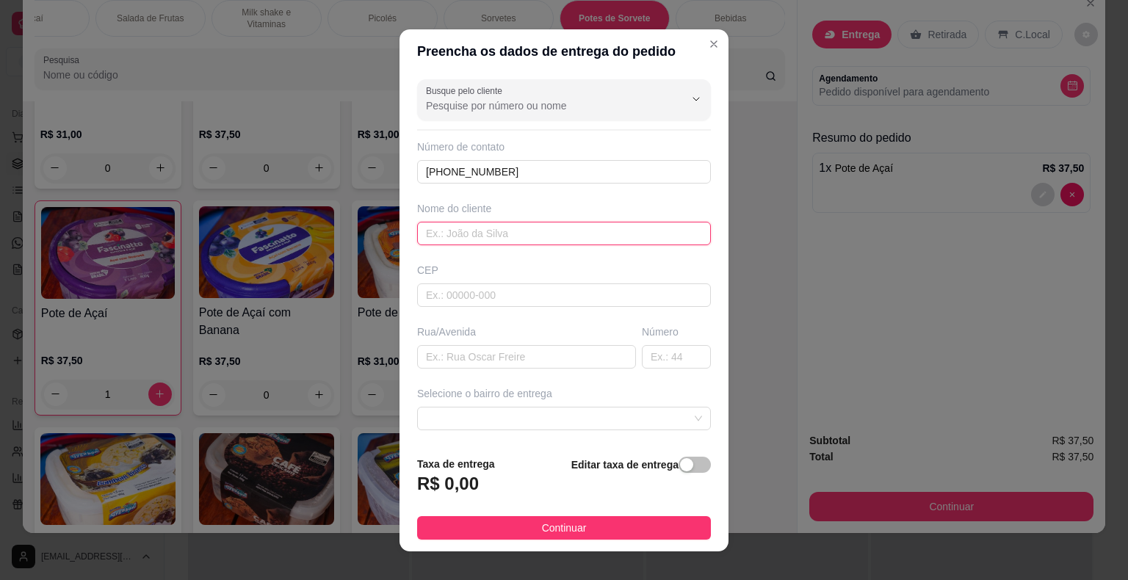
click at [509, 225] on input "text" at bounding box center [564, 233] width 294 height 23
type input "[PERSON_NAME]"
click at [562, 291] on input "text" at bounding box center [564, 294] width 294 height 23
click at [536, 360] on input "text" at bounding box center [526, 356] width 219 height 23
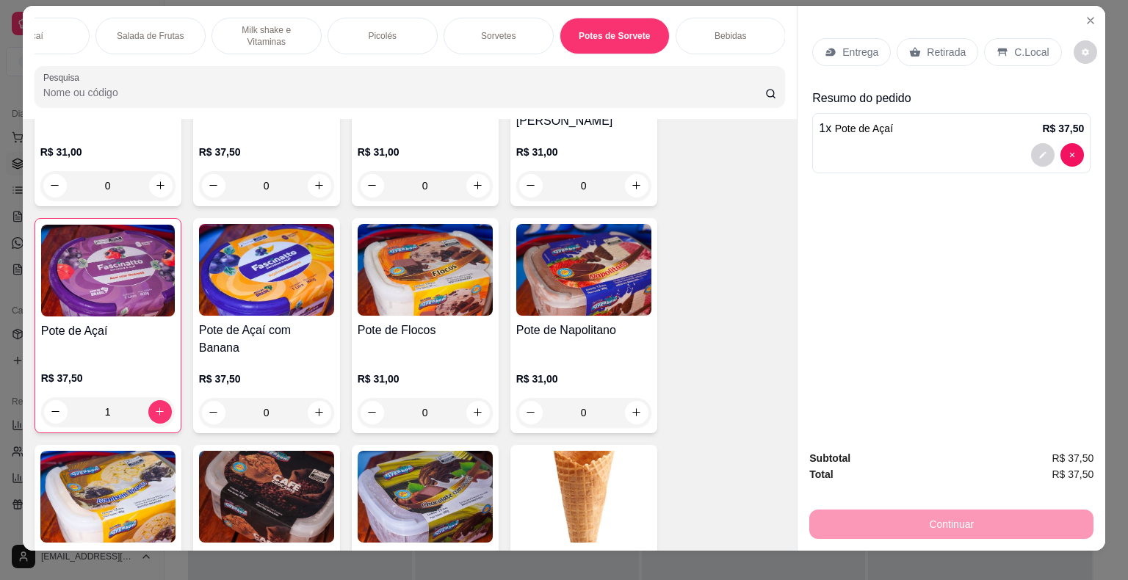
scroll to position [0, 0]
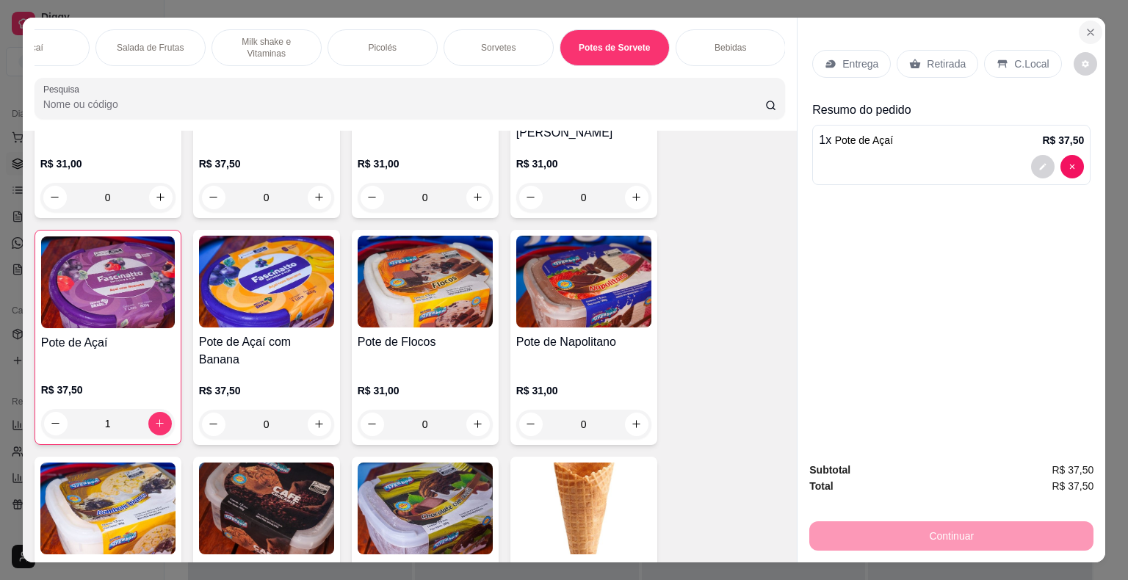
click at [1085, 21] on button "Close" at bounding box center [1089, 32] width 23 height 23
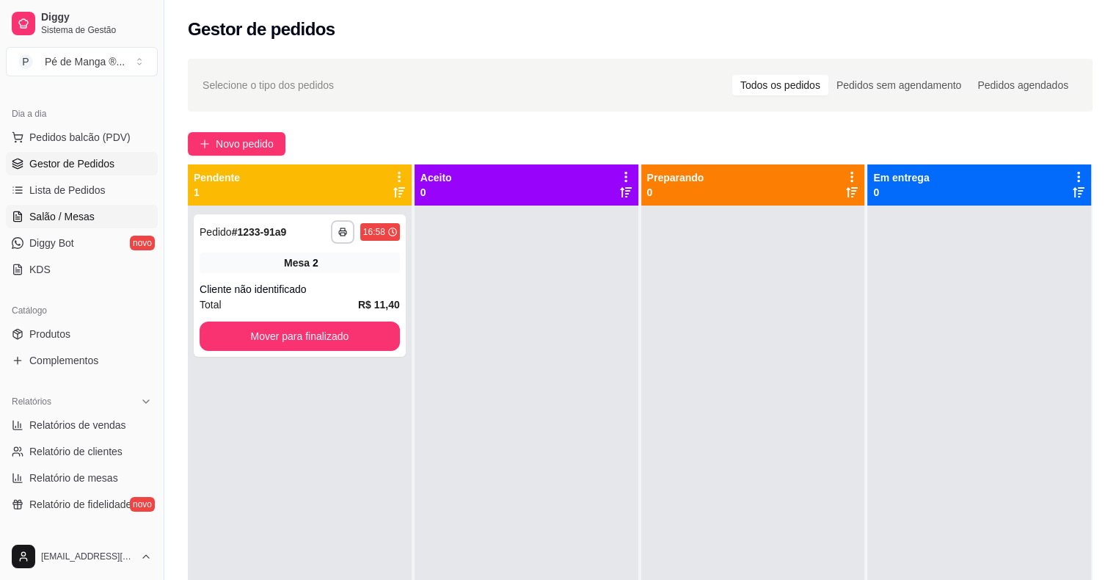
drag, startPoint x: 82, startPoint y: 211, endPoint x: 97, endPoint y: 217, distance: 15.6
click at [82, 213] on span "Salão / Mesas" at bounding box center [61, 216] width 65 height 15
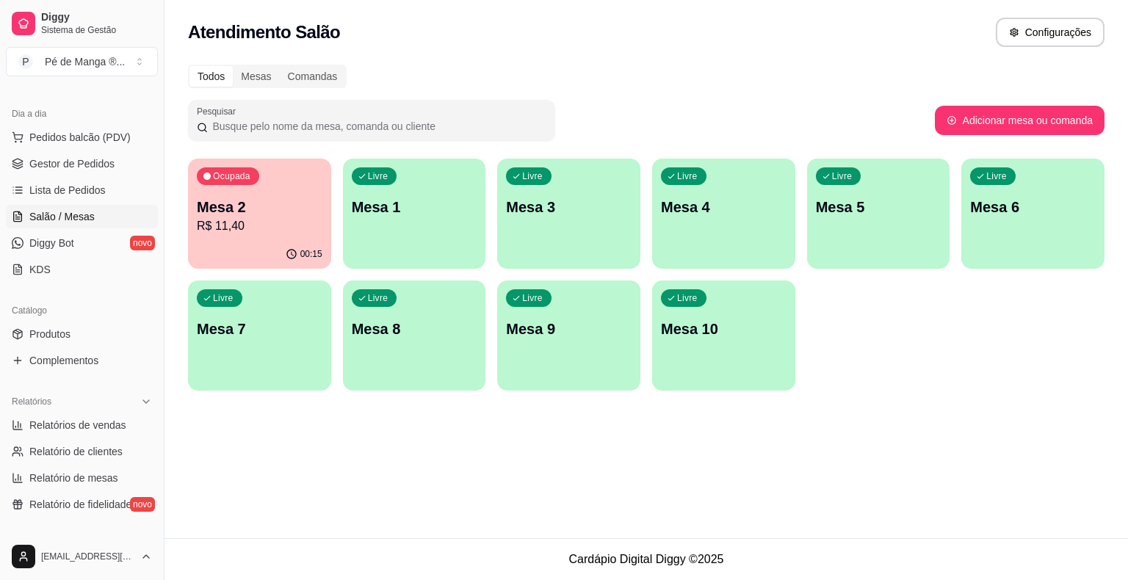
click at [311, 255] on p "00:15" at bounding box center [311, 254] width 22 height 12
click at [430, 236] on div "Livre Mesa 1" at bounding box center [414, 205] width 143 height 92
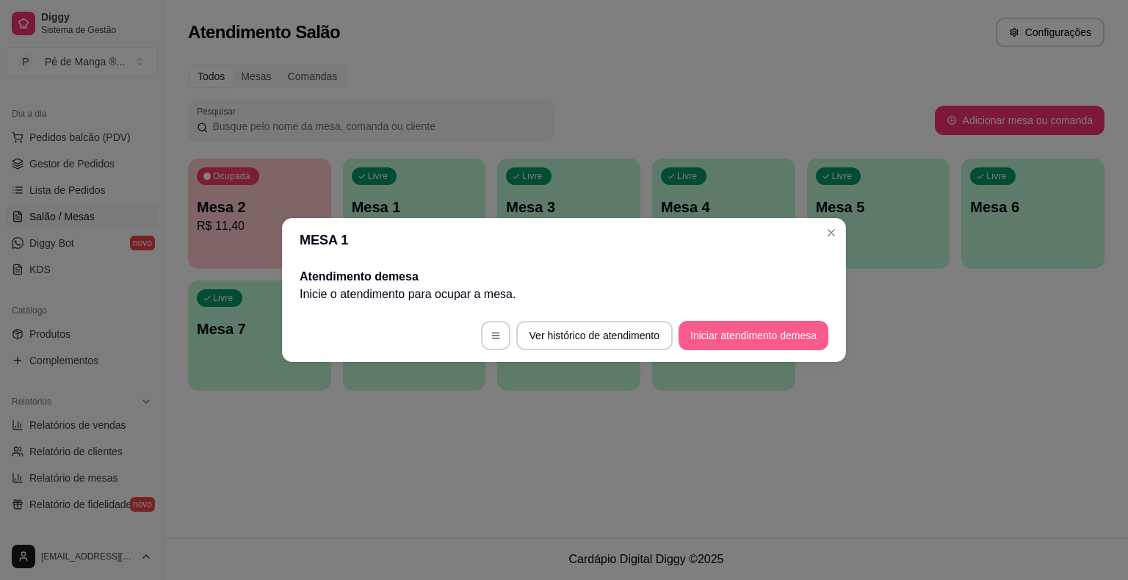
click at [755, 333] on button "Iniciar atendimento de mesa" at bounding box center [753, 335] width 150 height 29
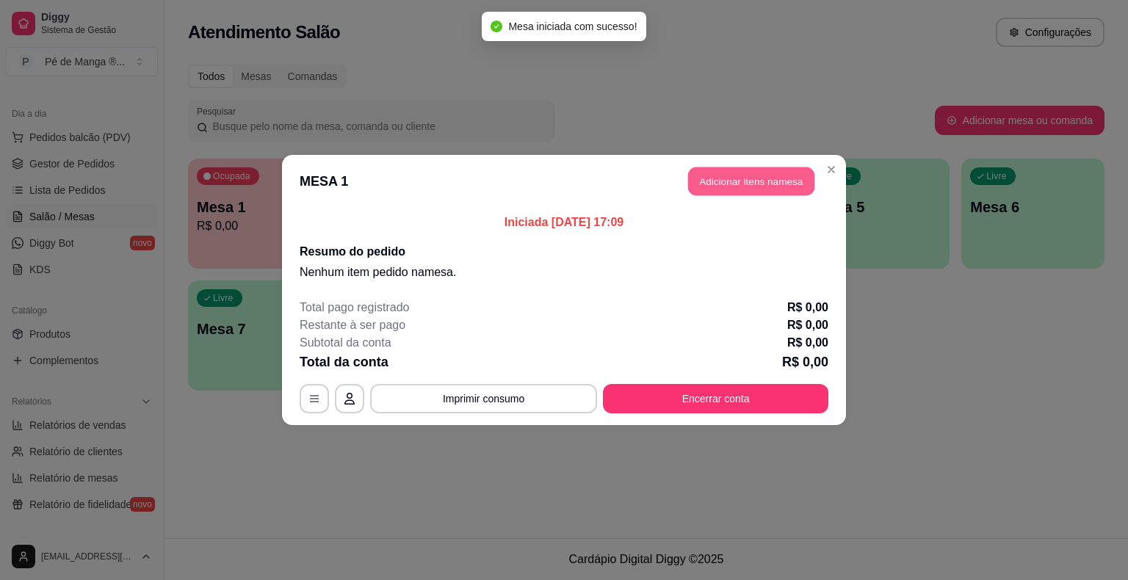
click at [762, 181] on button "Adicionar itens na mesa" at bounding box center [751, 181] width 126 height 29
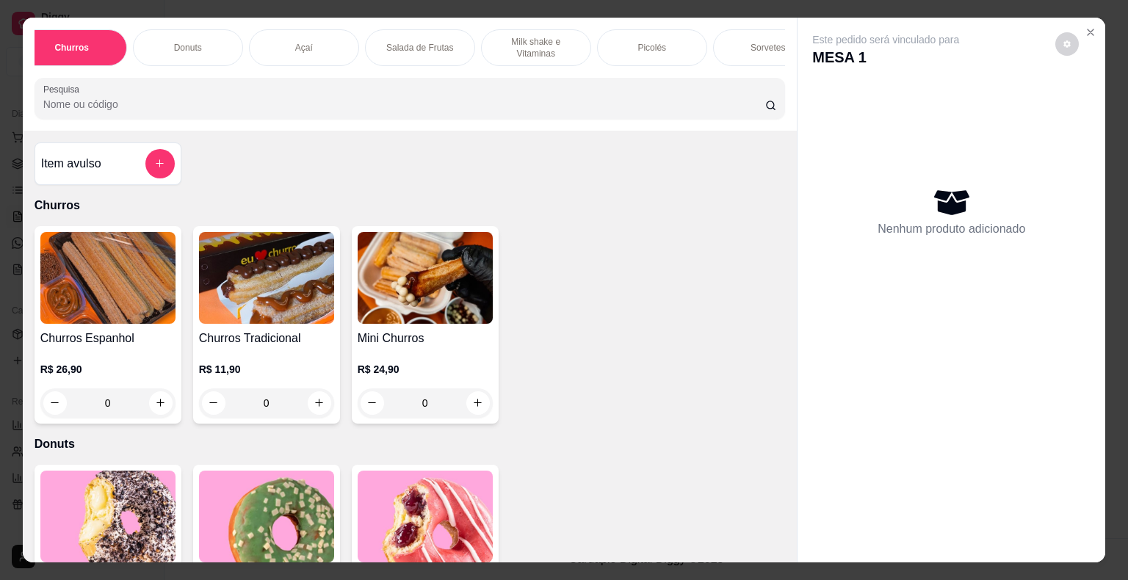
scroll to position [0, 287]
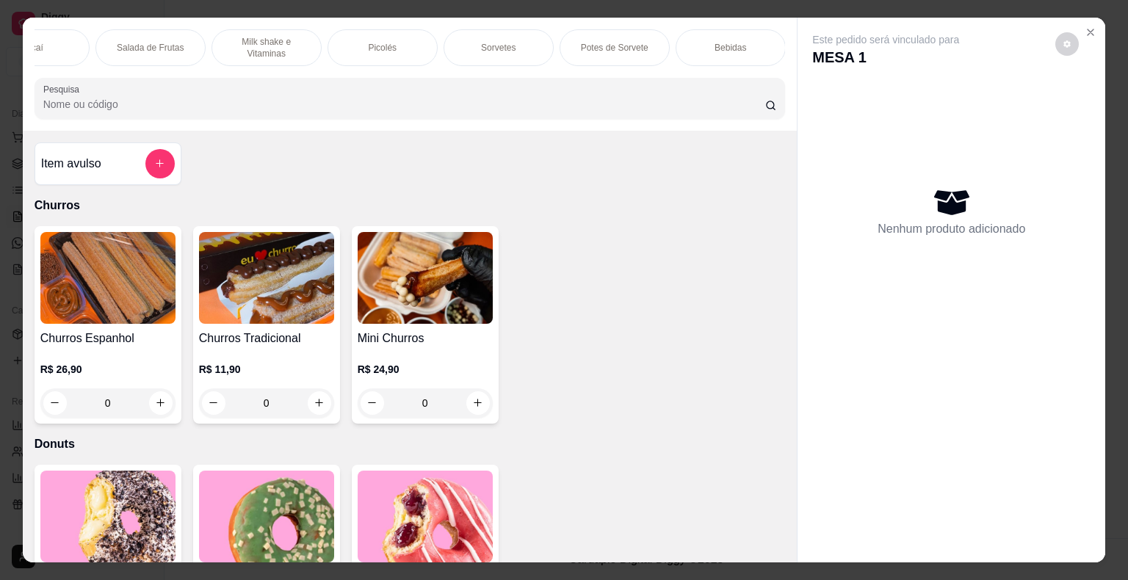
drag, startPoint x: 529, startPoint y: 38, endPoint x: 520, endPoint y: 35, distance: 9.3
click at [528, 37] on div "Sorvetes" at bounding box center [498, 47] width 110 height 37
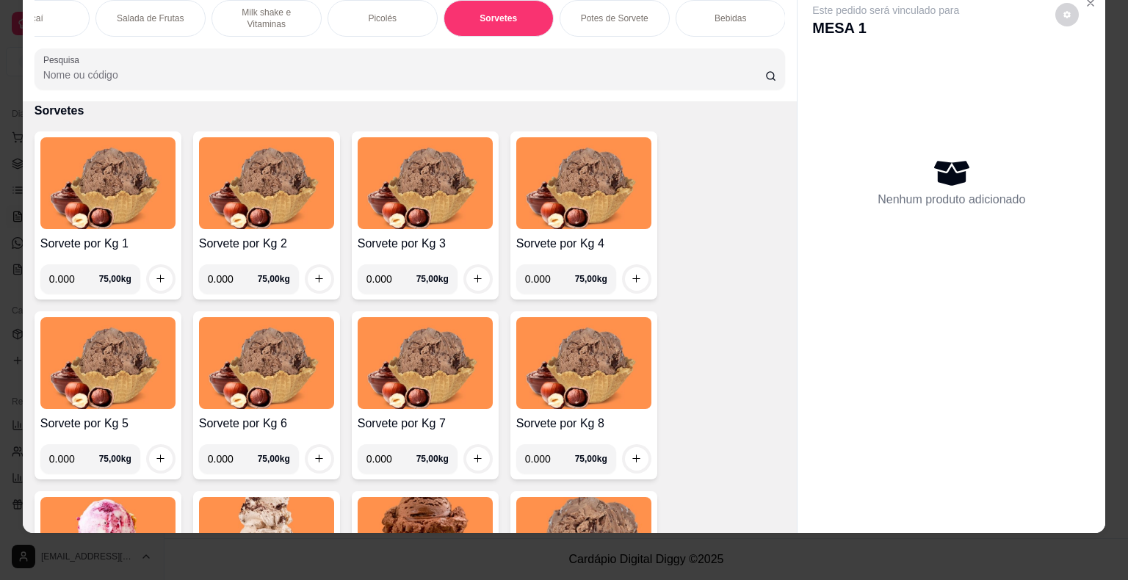
click at [73, 277] on input "0.000" at bounding box center [74, 278] width 50 height 29
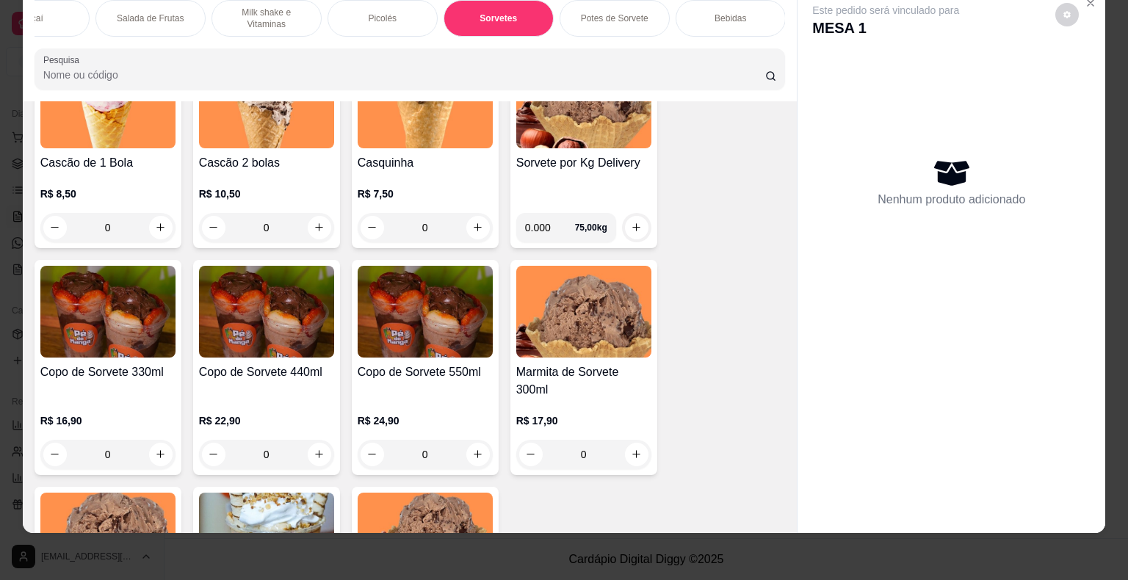
scroll to position [2300, 0]
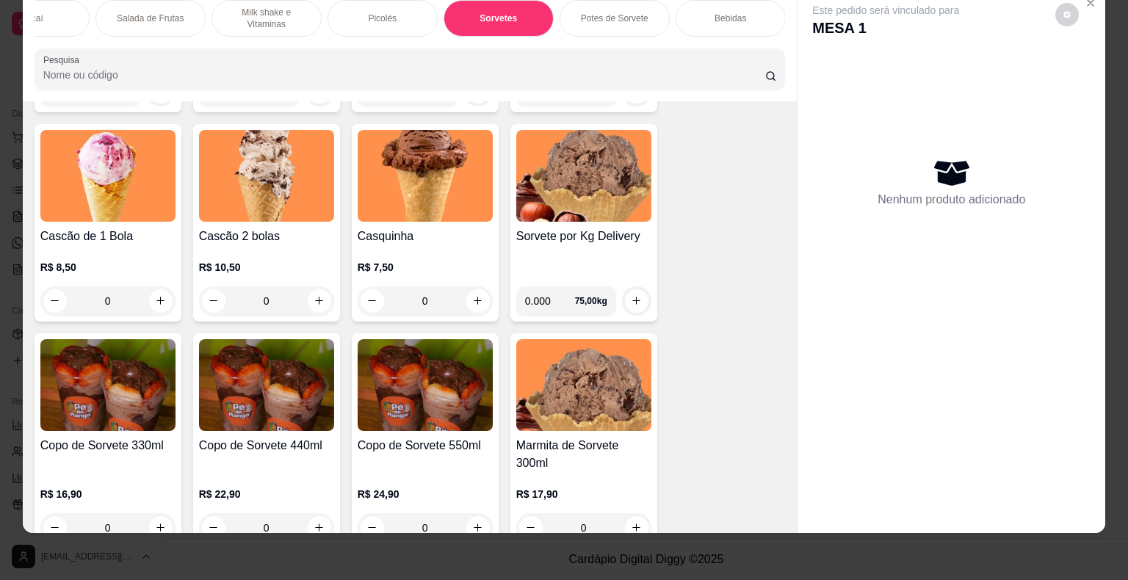
click at [154, 293] on div "0" at bounding box center [107, 300] width 135 height 29
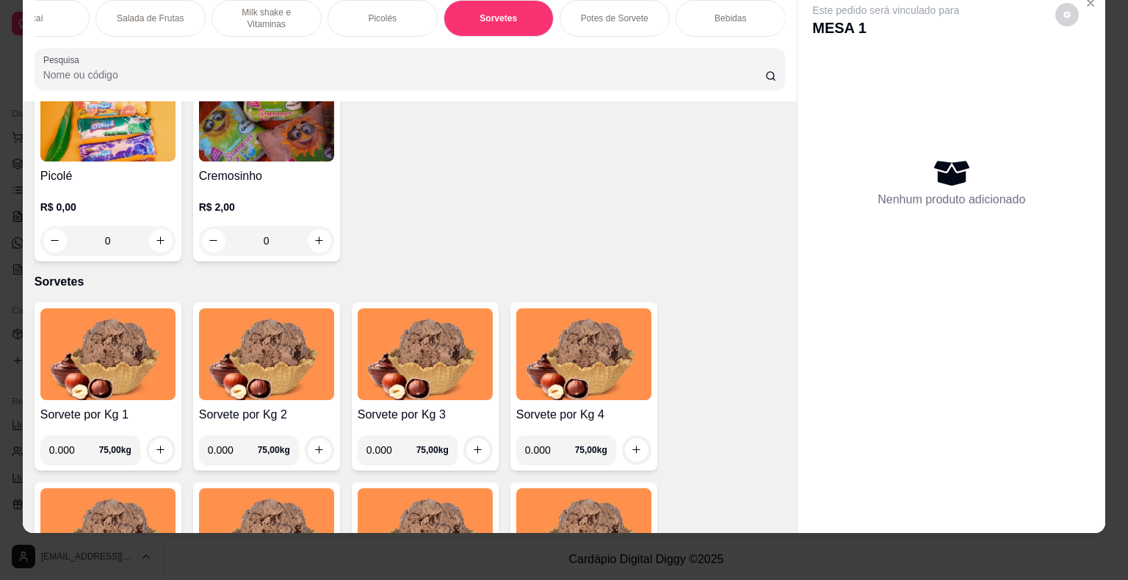
scroll to position [1786, 0]
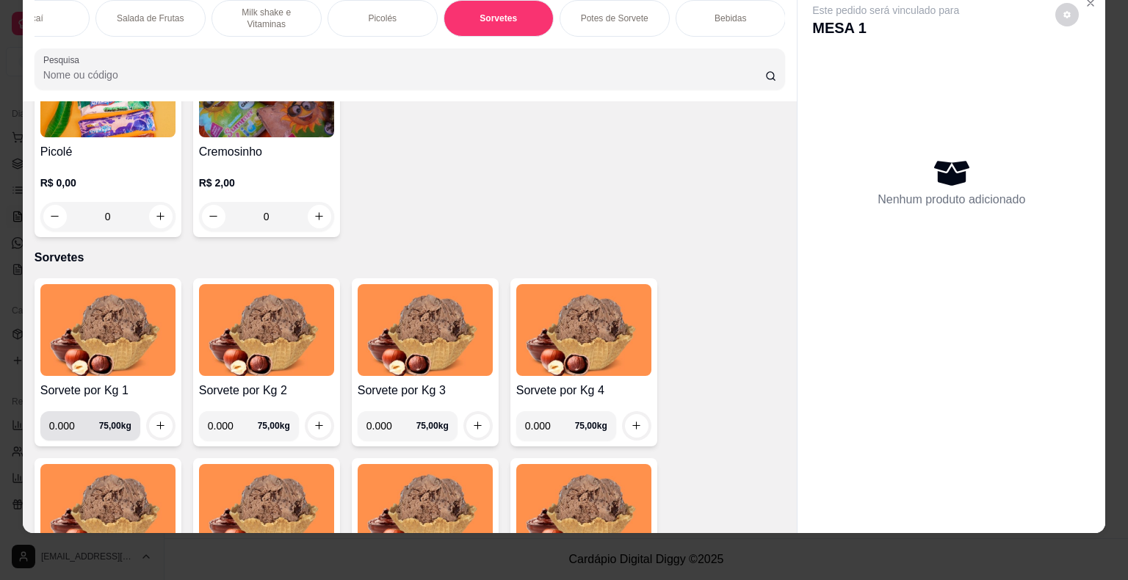
click at [67, 424] on input "0.000" at bounding box center [74, 425] width 50 height 29
type input "0.142"
click at [155, 425] on icon "increase-product-quantity" at bounding box center [160, 425] width 11 height 11
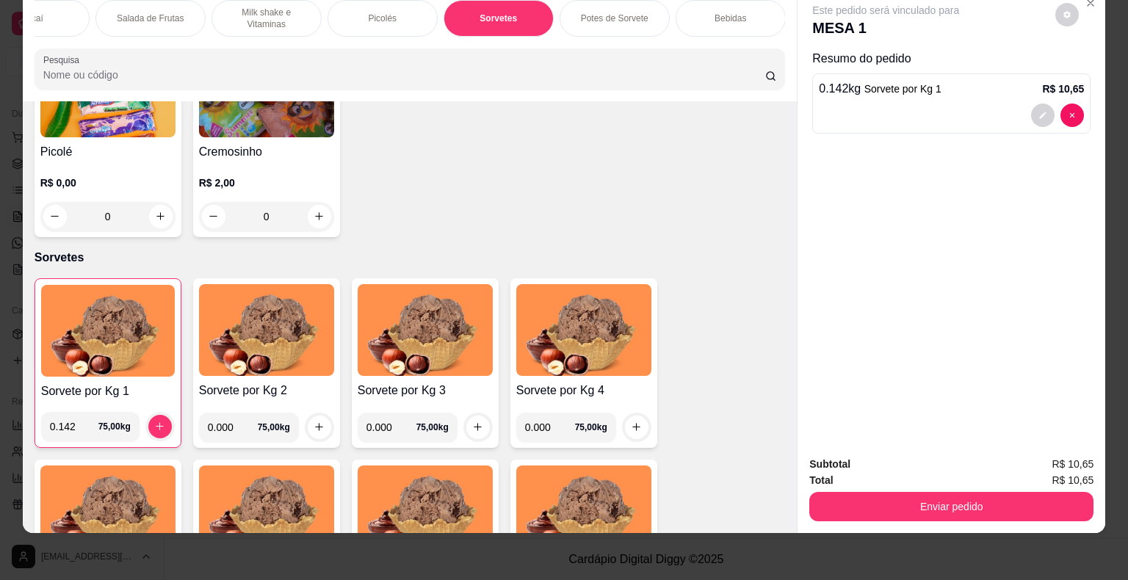
click at [70, 17] on div "Açaí" at bounding box center [34, 18] width 110 height 37
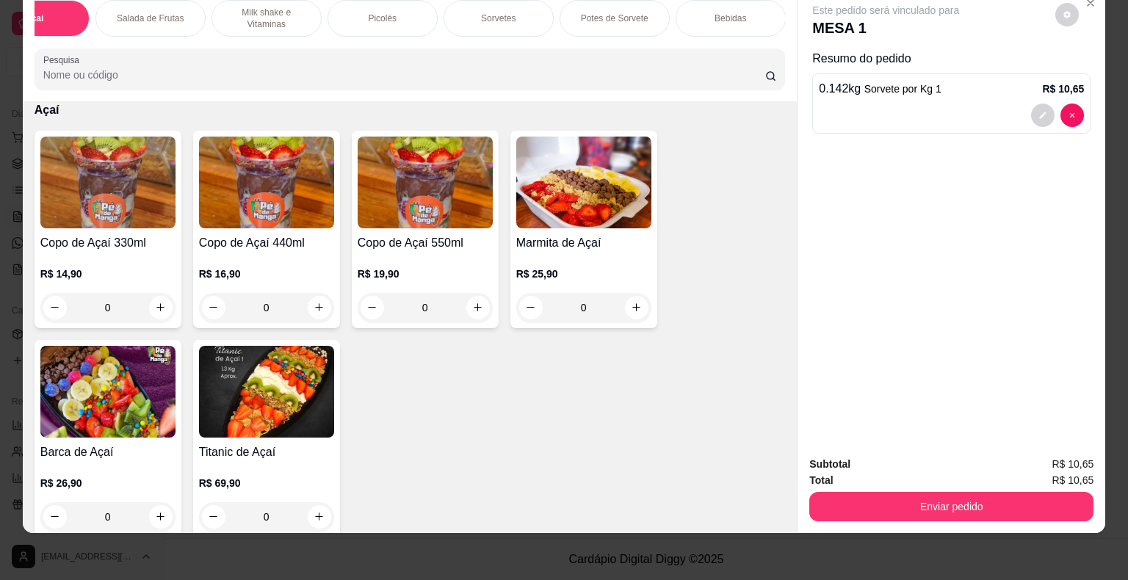
click at [313, 304] on div "0" at bounding box center [266, 307] width 135 height 29
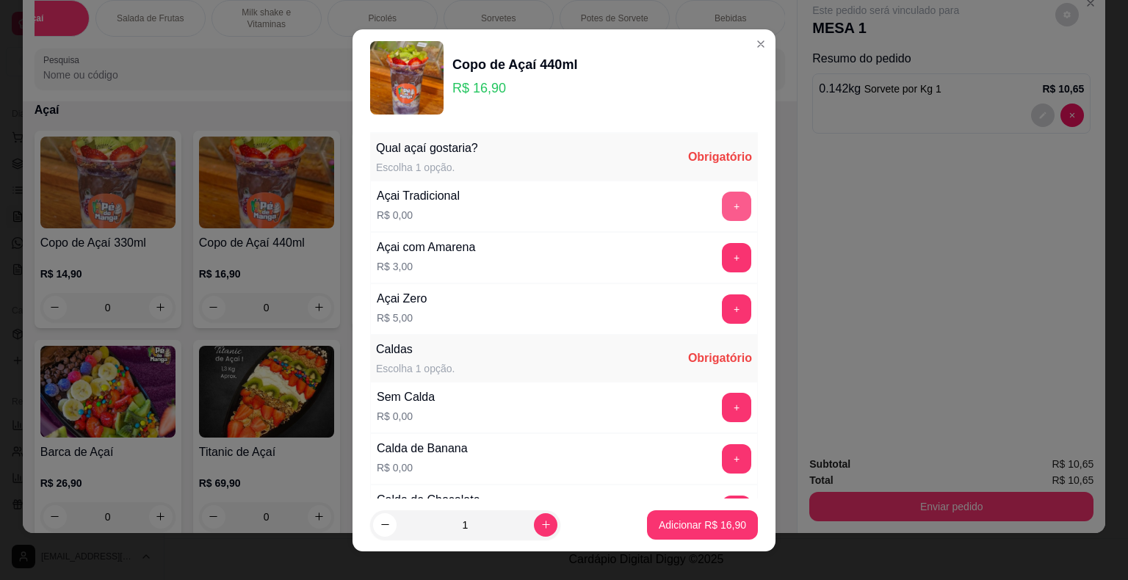
click at [722, 210] on button "+" at bounding box center [736, 206] width 29 height 29
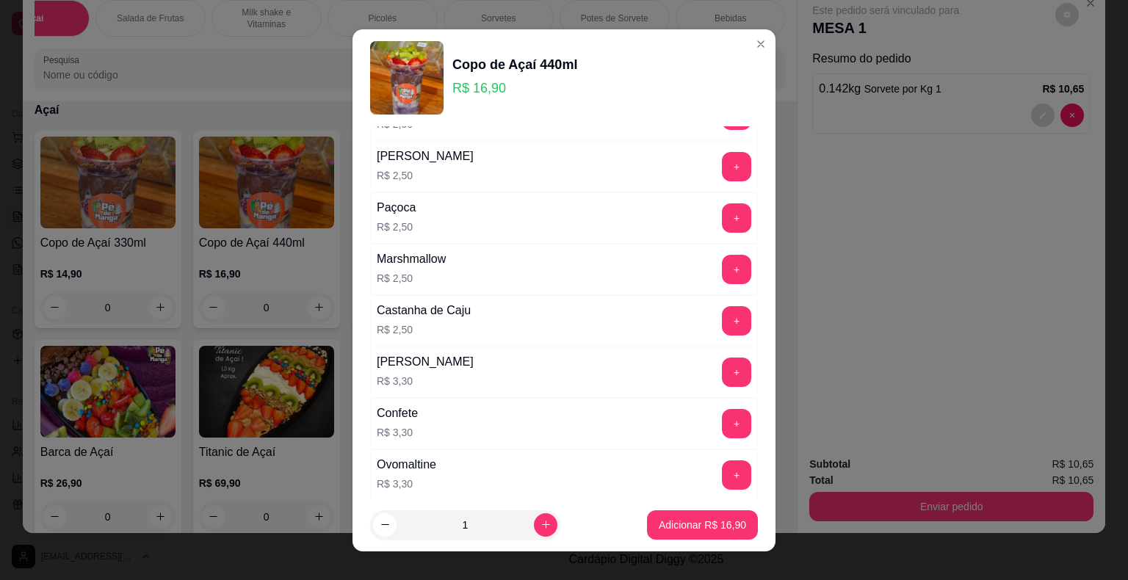
scroll to position [1248, 0]
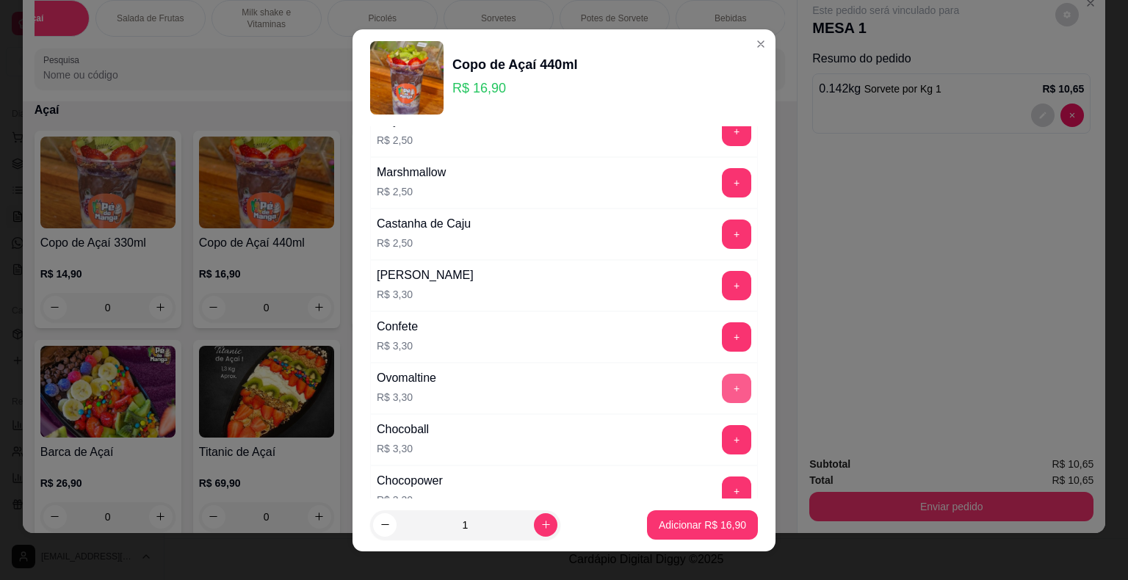
click at [722, 374] on button "+" at bounding box center [736, 388] width 29 height 29
click at [722, 329] on button "+" at bounding box center [736, 336] width 29 height 29
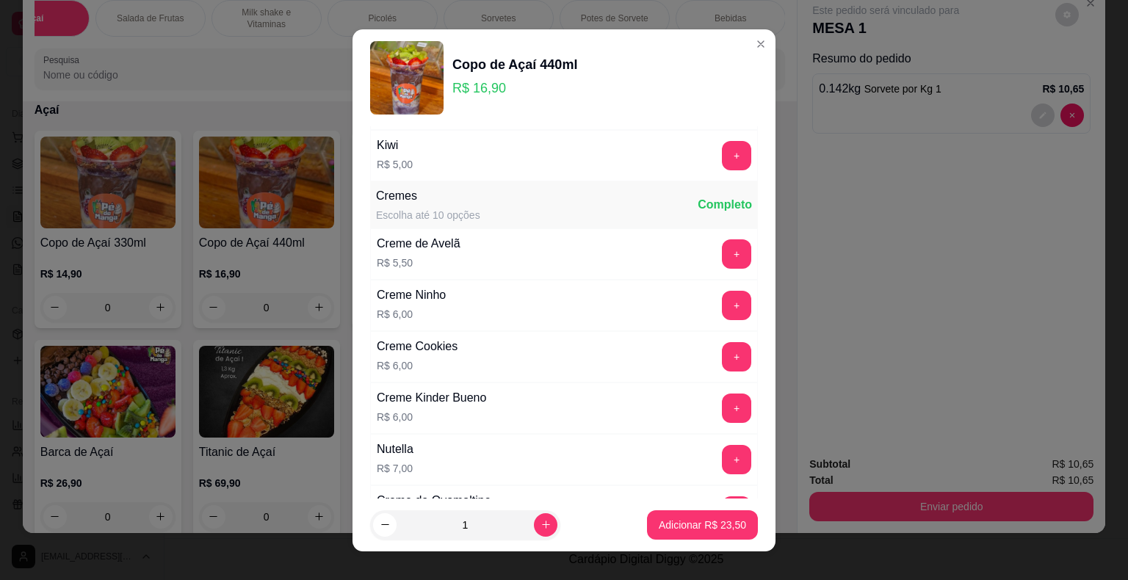
scroll to position [2055, 0]
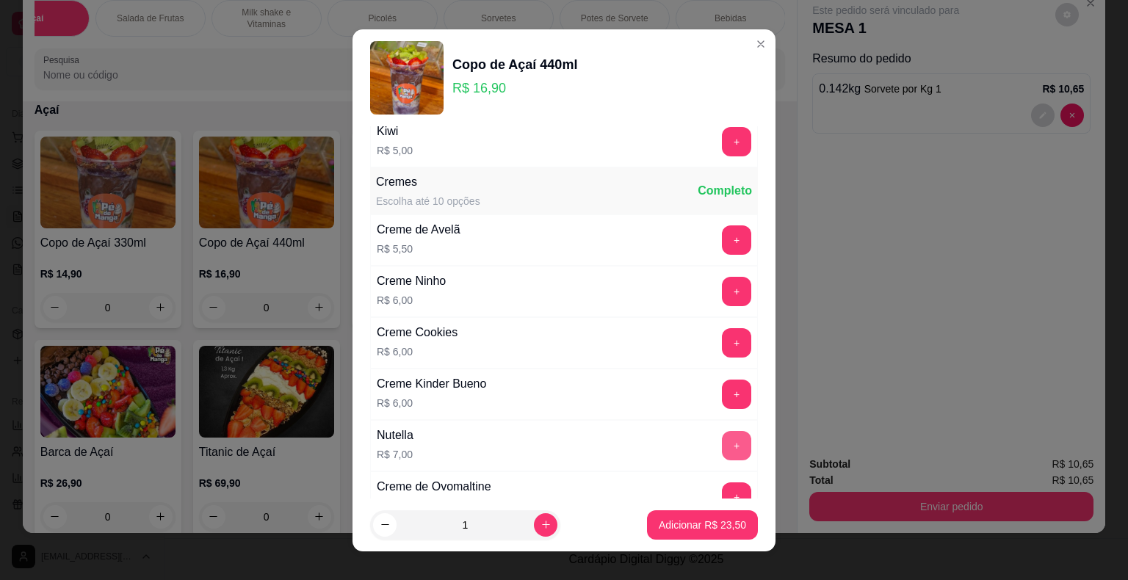
click at [722, 431] on button "+" at bounding box center [736, 445] width 29 height 29
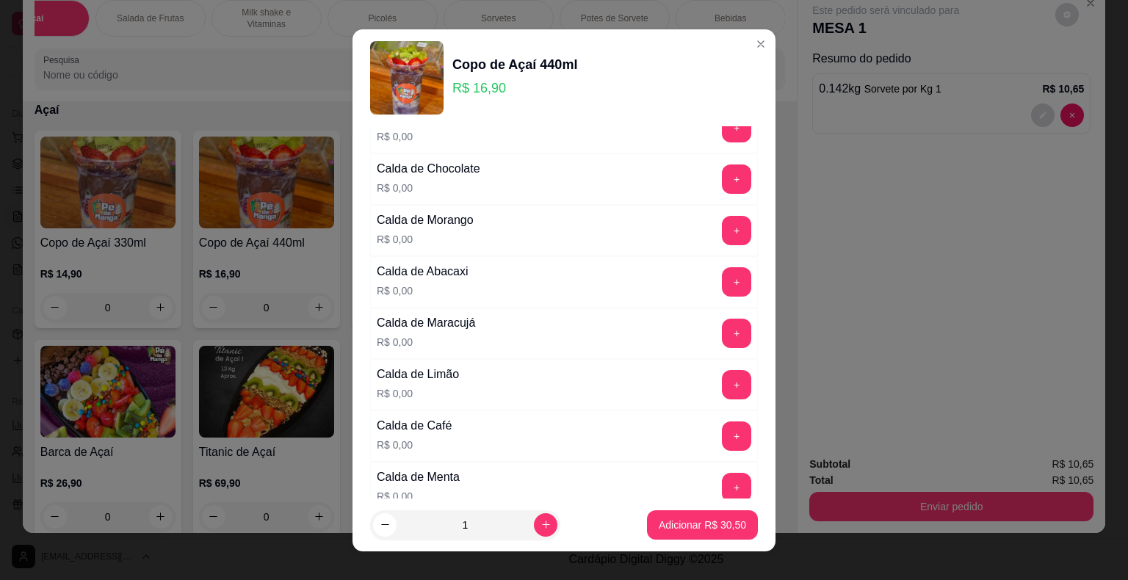
scroll to position [147, 0]
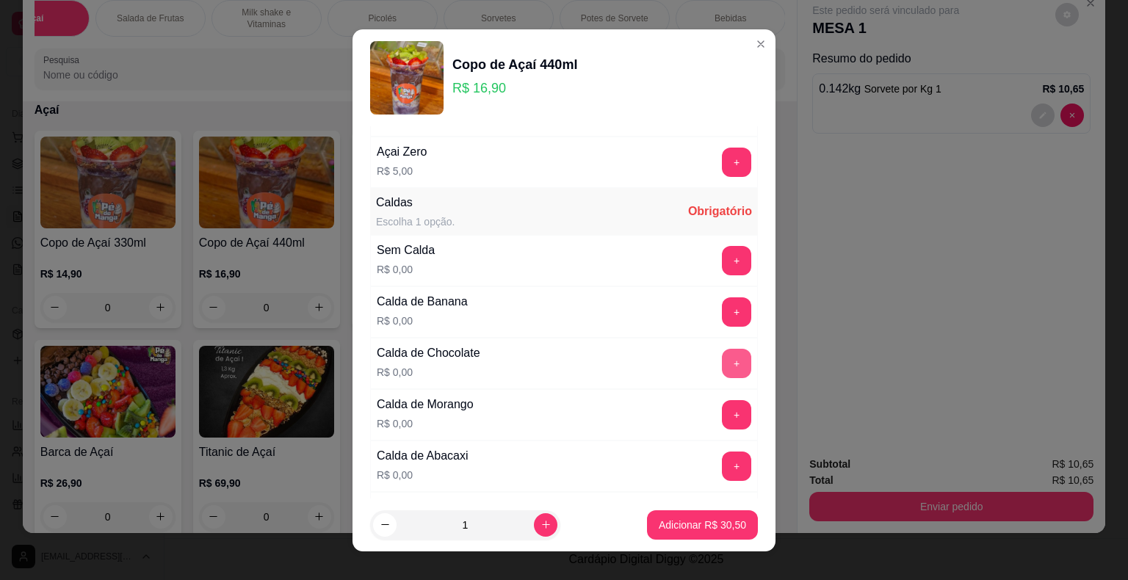
click at [722, 360] on button "+" at bounding box center [736, 363] width 29 height 29
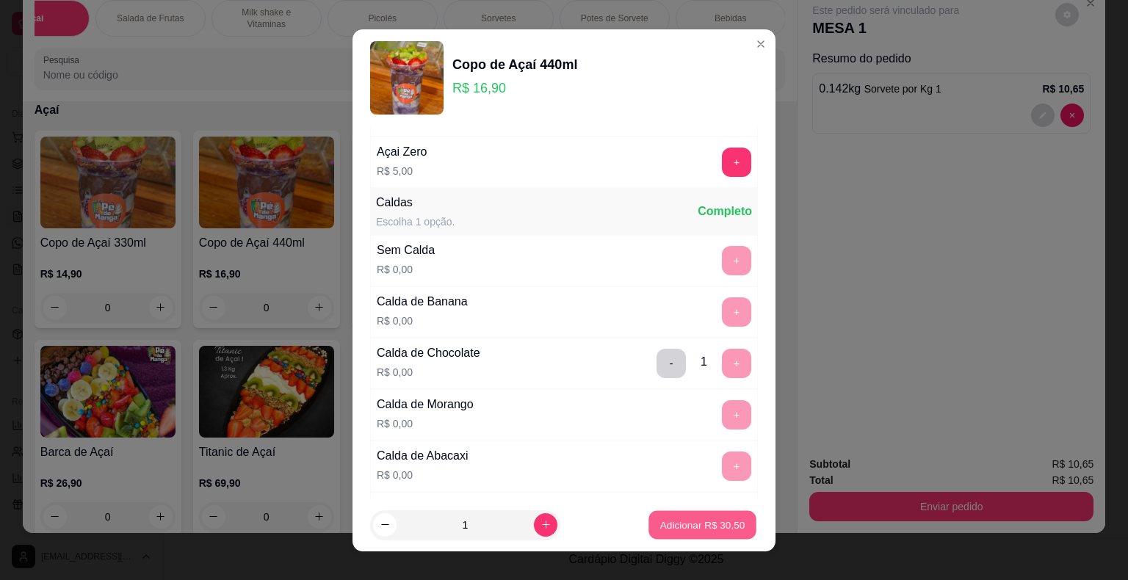
click at [699, 529] on p "Adicionar R$ 30,50" at bounding box center [702, 525] width 85 height 14
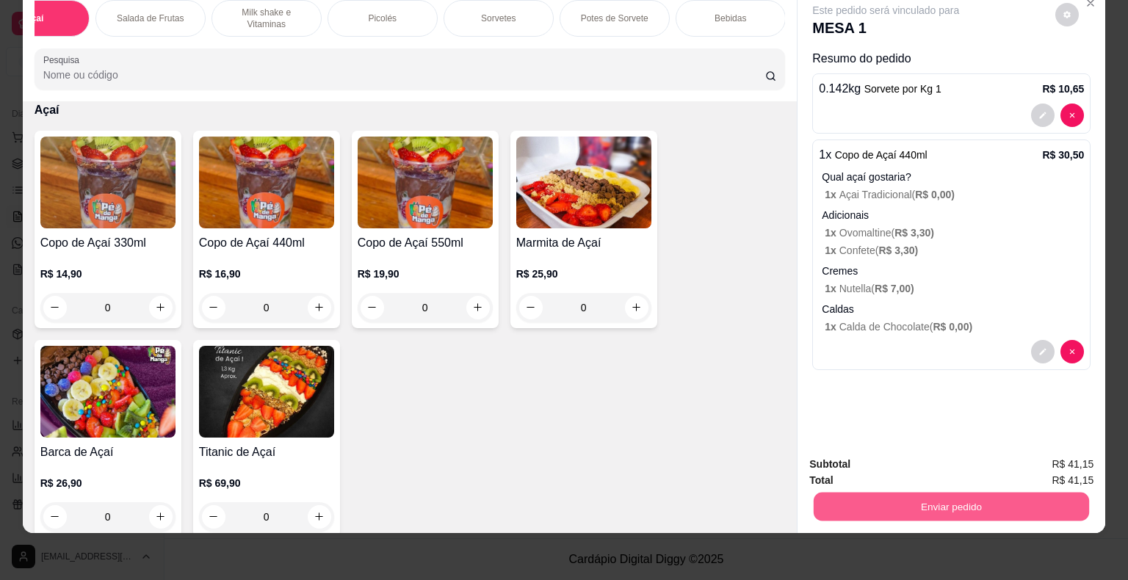
click at [879, 493] on button "Enviar pedido" at bounding box center [950, 507] width 275 height 29
click at [871, 450] on button "Não registrar e enviar pedido" at bounding box center [902, 460] width 153 height 28
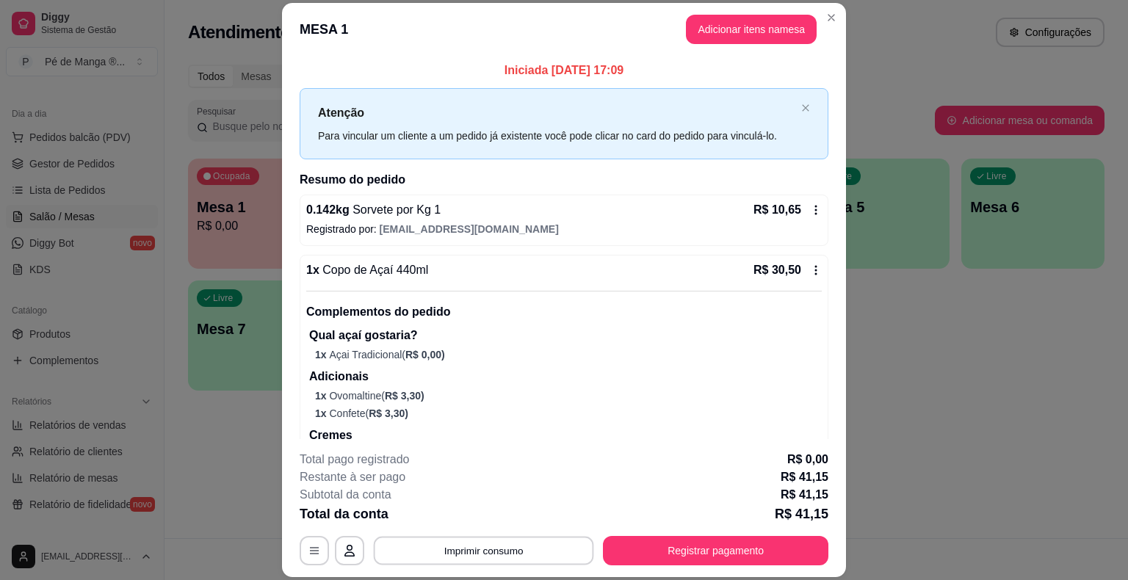
click at [482, 551] on button "Imprimir consumo" at bounding box center [484, 551] width 220 height 29
click at [479, 520] on button "IMPRESSORA" at bounding box center [482, 517] width 103 height 23
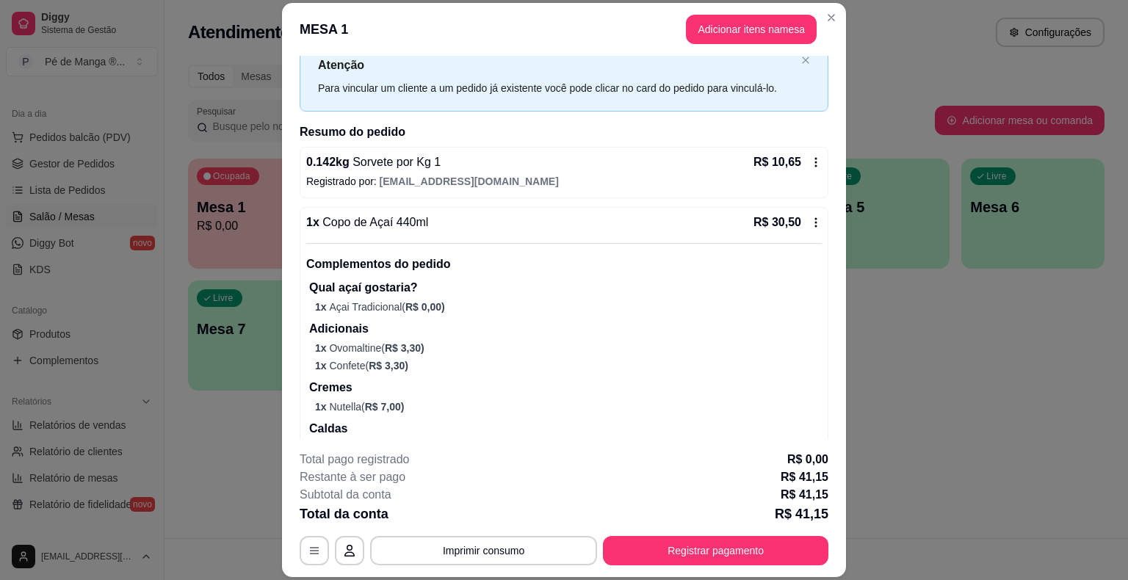
scroll to position [73, 0]
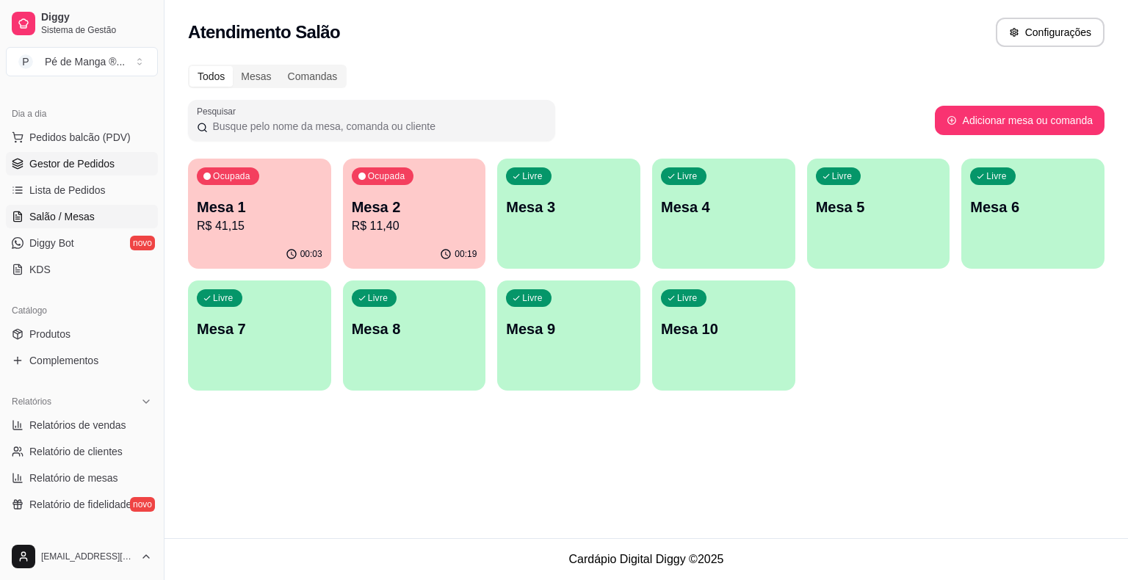
click at [93, 160] on span "Gestor de Pedidos" at bounding box center [71, 163] width 85 height 15
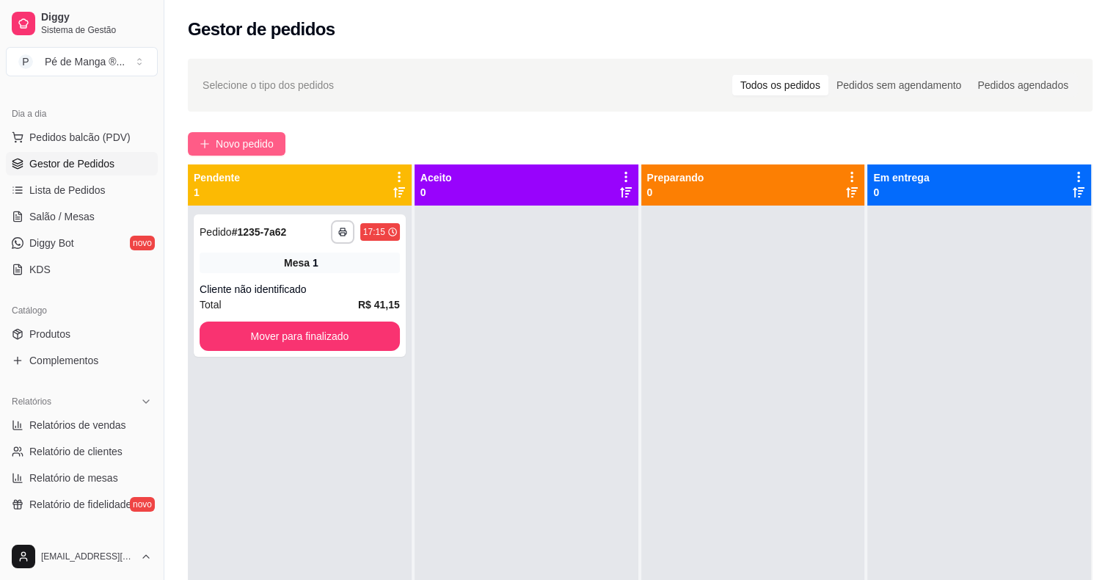
click at [231, 148] on span "Novo pedido" at bounding box center [245, 144] width 58 height 16
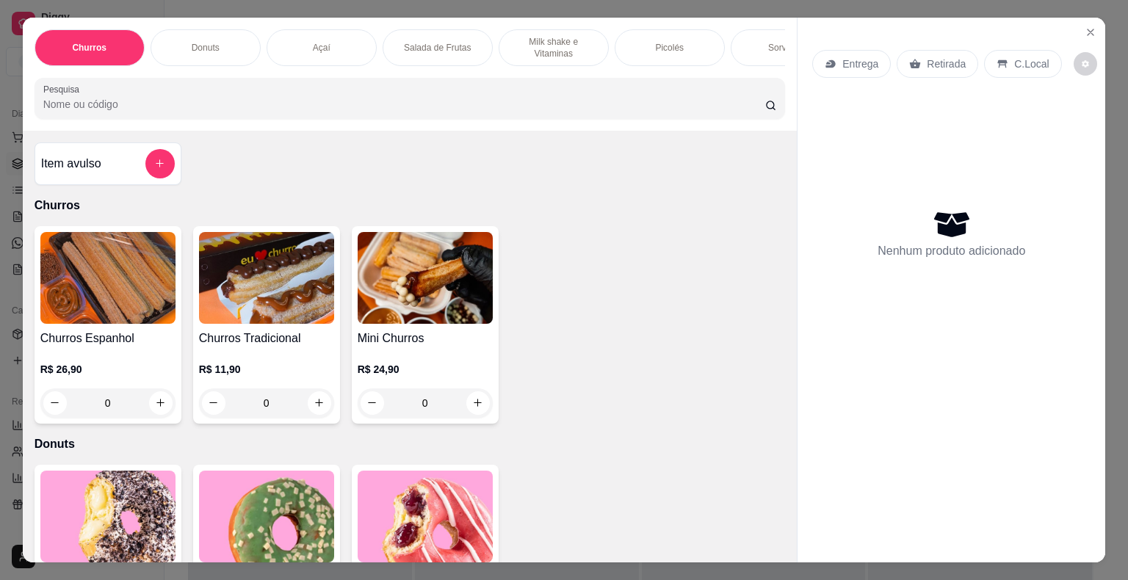
drag, startPoint x: 340, startPoint y: 51, endPoint x: 299, endPoint y: 96, distance: 60.3
click at [338, 52] on div "Açaí" at bounding box center [321, 47] width 110 height 37
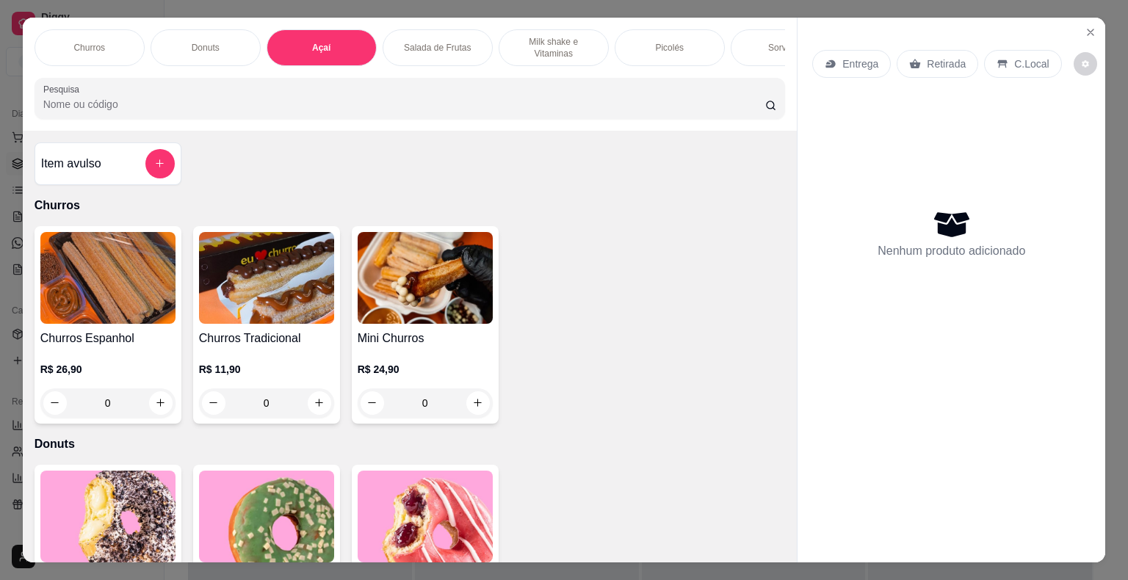
scroll to position [35, 0]
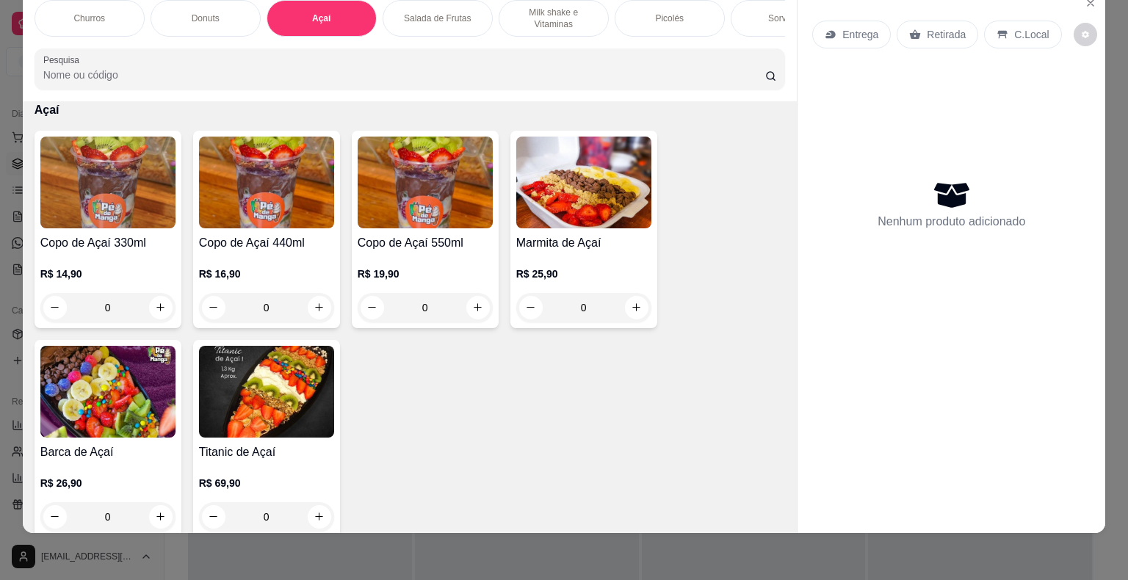
click at [147, 303] on div "0" at bounding box center [107, 307] width 135 height 29
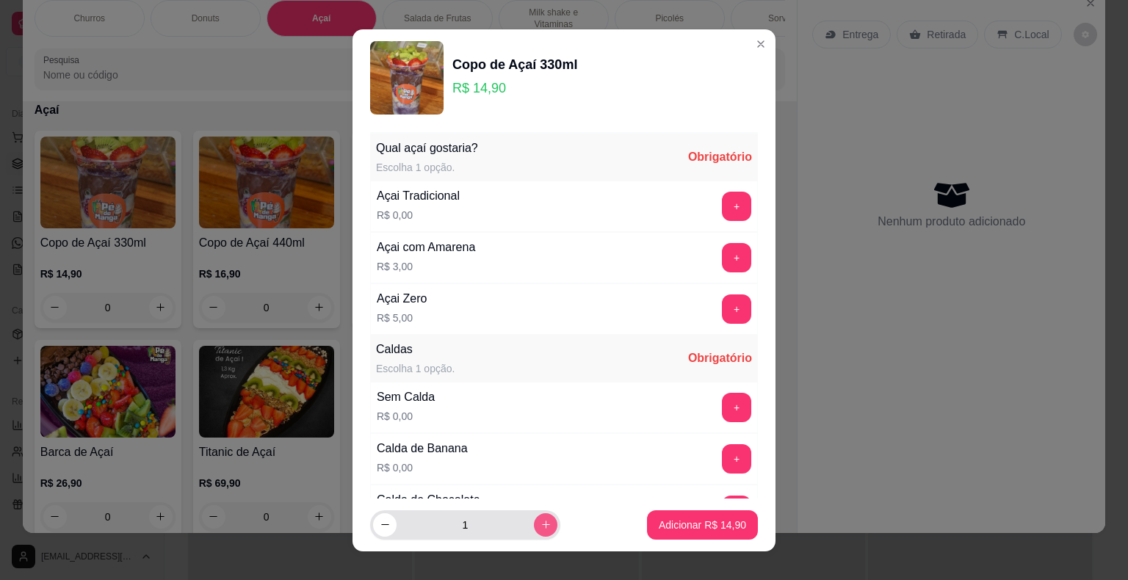
click at [540, 521] on icon "increase-product-quantity" at bounding box center [545, 524] width 11 height 11
type input "2"
click at [722, 204] on button "+" at bounding box center [736, 206] width 29 height 29
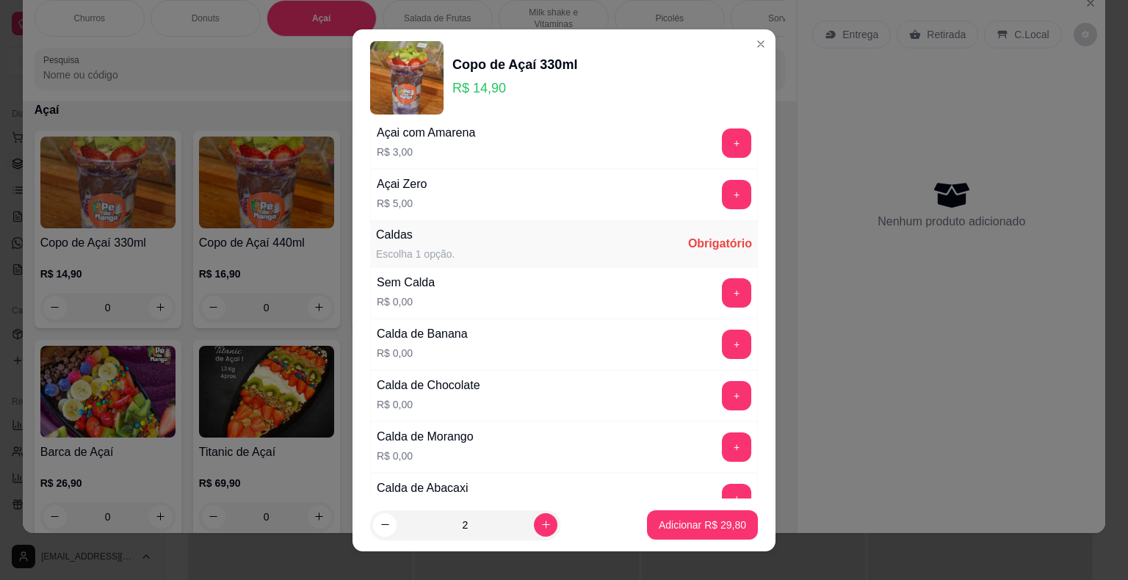
scroll to position [147, 0]
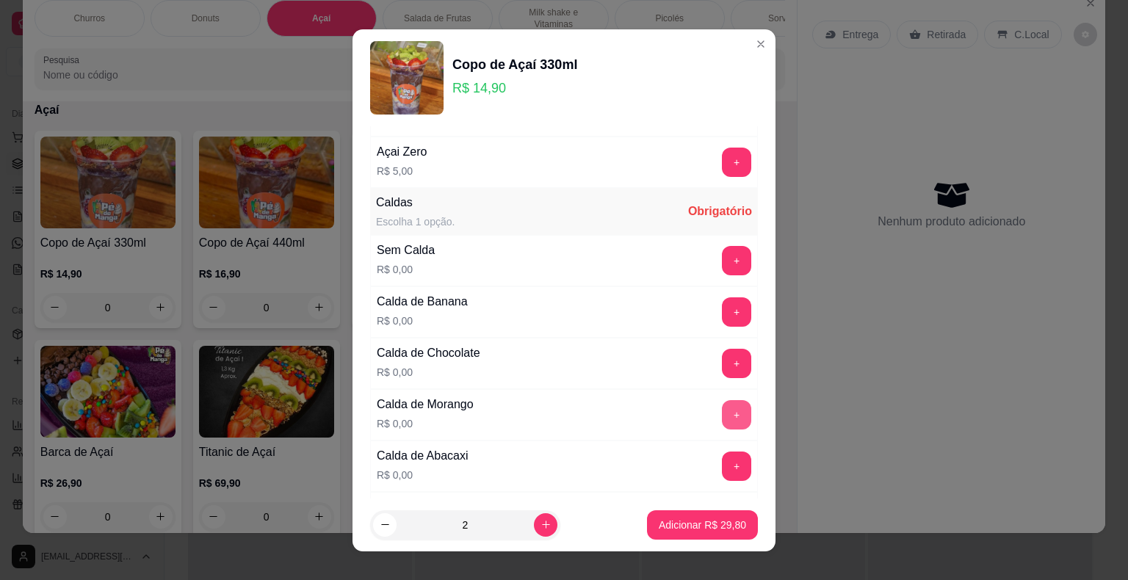
click at [722, 410] on button "+" at bounding box center [736, 414] width 29 height 29
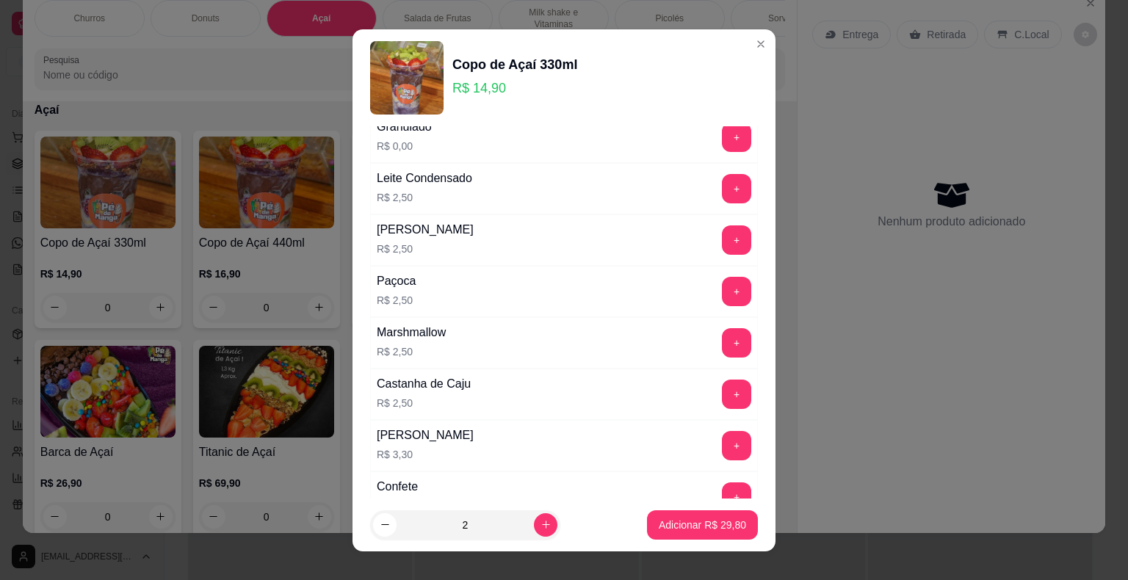
scroll to position [1101, 0]
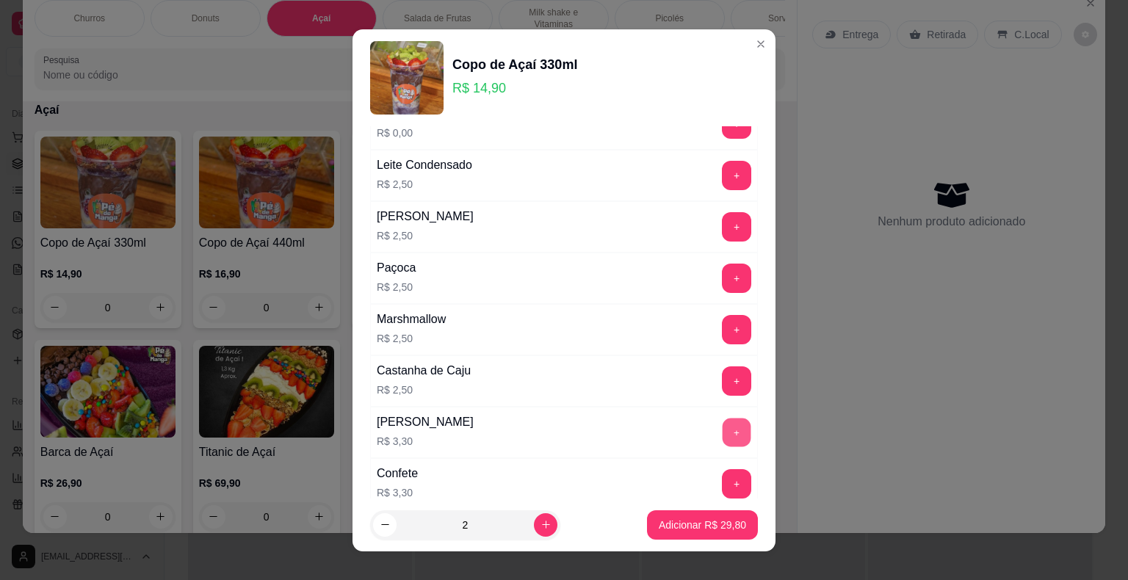
click at [722, 418] on button "+" at bounding box center [736, 432] width 29 height 29
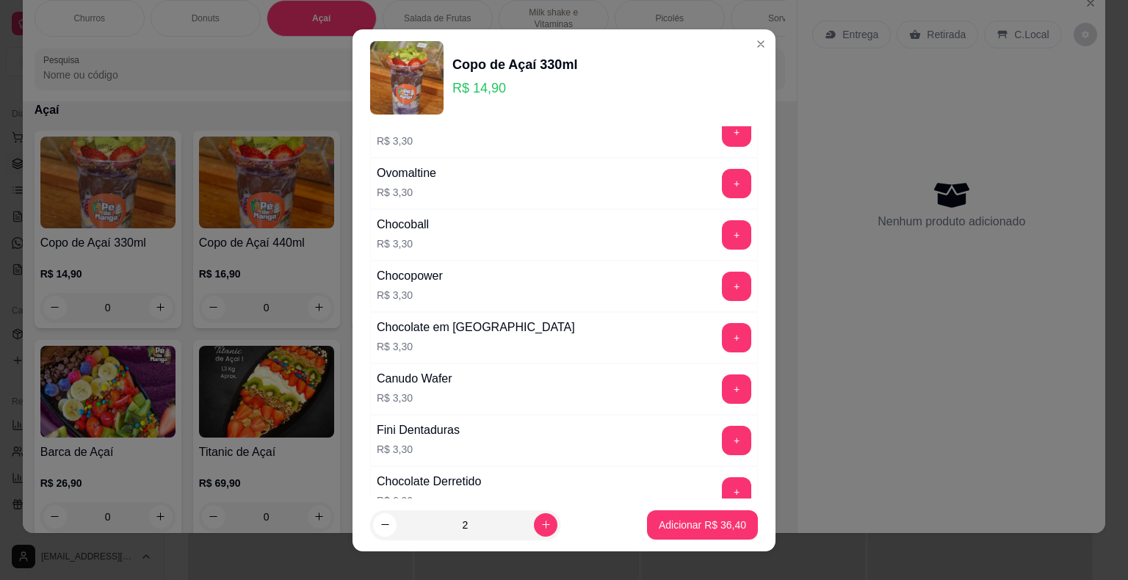
scroll to position [1762, 0]
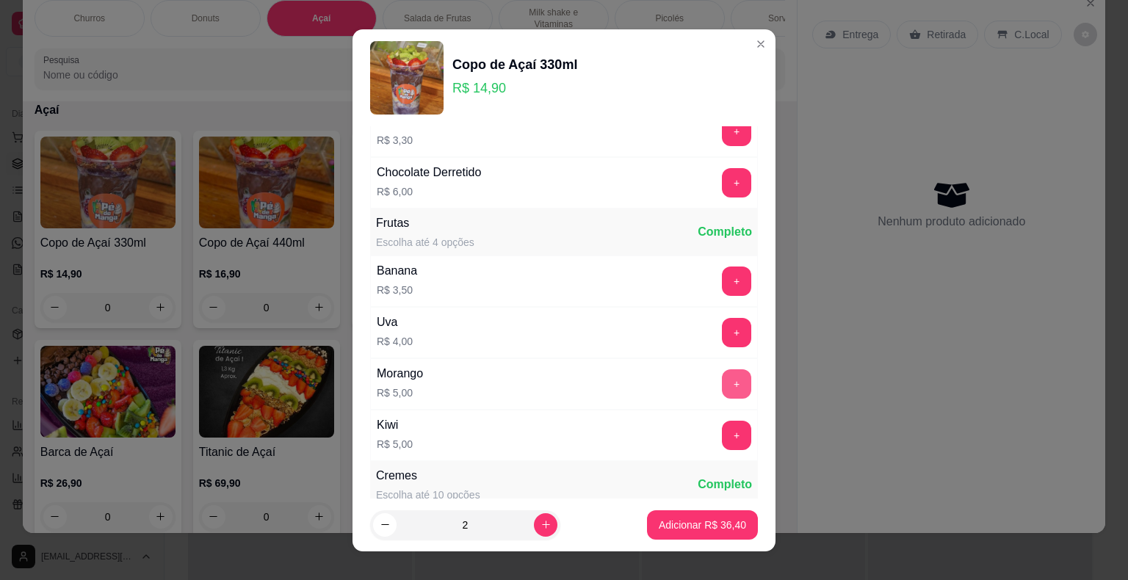
click at [722, 369] on button "+" at bounding box center [736, 383] width 29 height 29
click at [686, 526] on p "Adicionar R$ 46,40" at bounding box center [701, 525] width 87 height 15
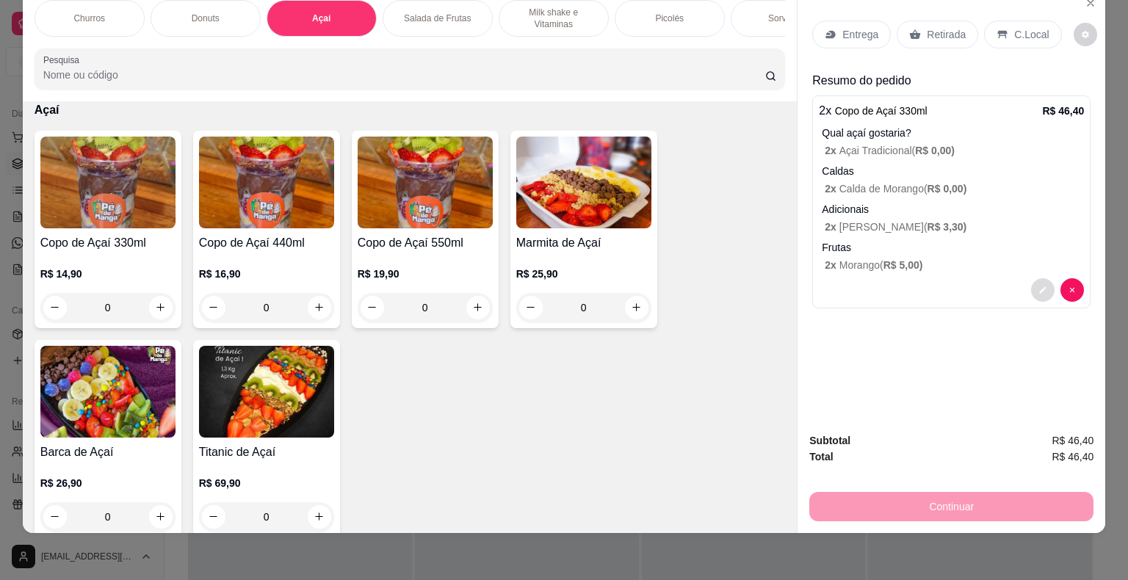
click at [1042, 282] on button "decrease-product-quantity" at bounding box center [1042, 289] width 23 height 23
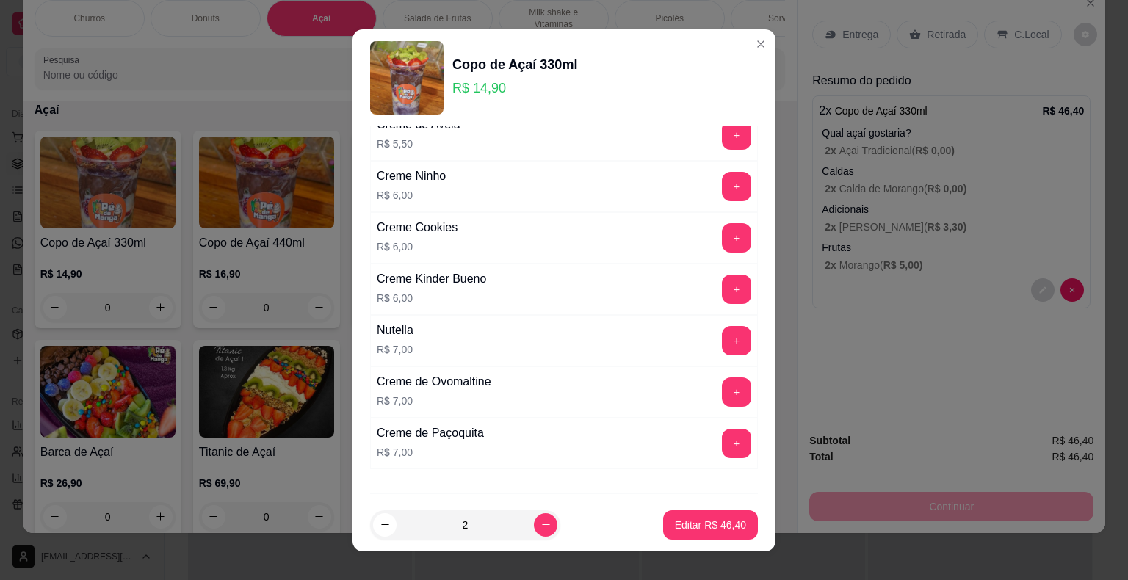
scroll to position [2129, 0]
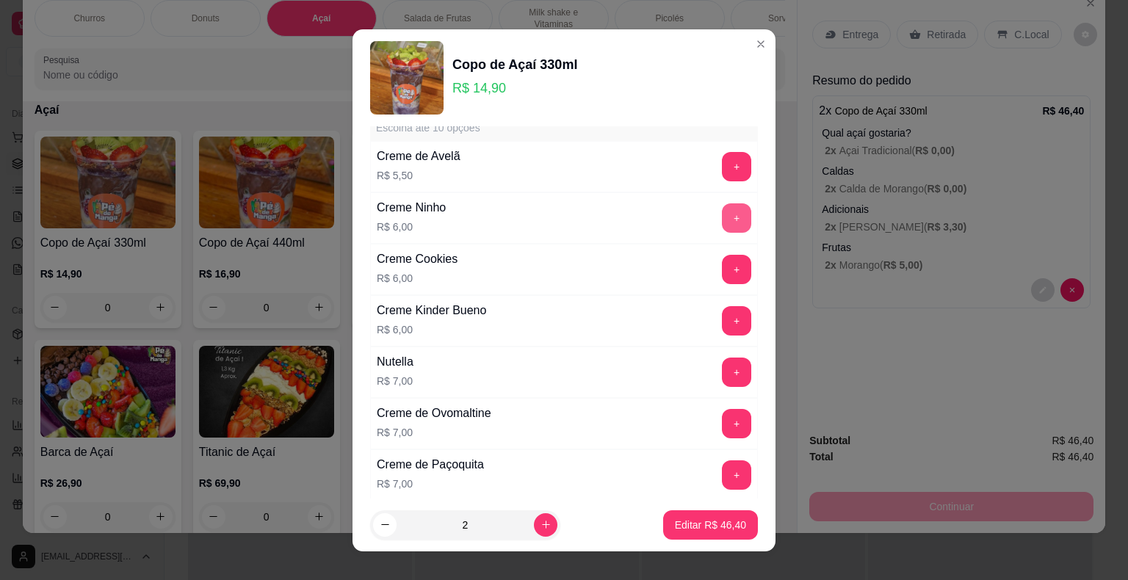
click at [722, 208] on button "+" at bounding box center [736, 217] width 29 height 29
click at [698, 518] on p "Editar R$ 58,40" at bounding box center [710, 525] width 71 height 15
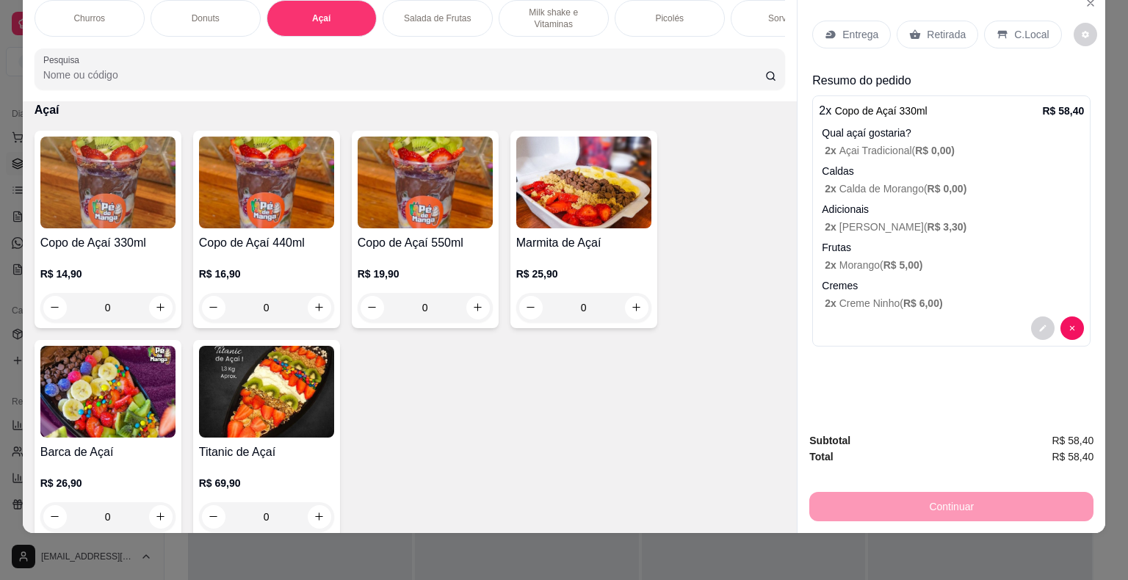
click at [842, 27] on p "Entrega" at bounding box center [860, 34] width 36 height 15
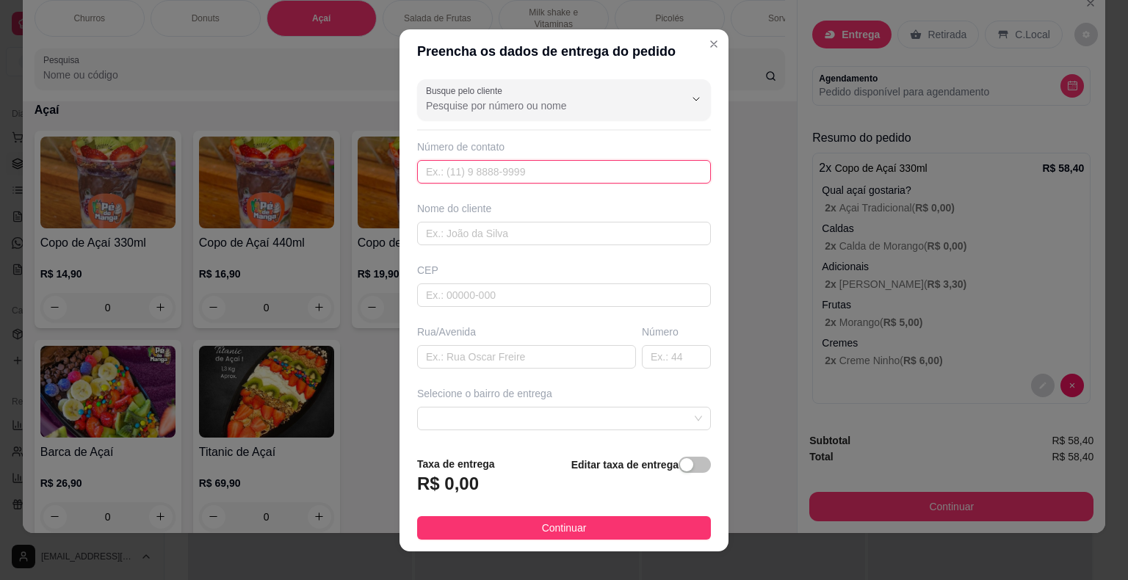
click at [533, 173] on input "text" at bounding box center [564, 171] width 294 height 23
click at [534, 172] on input "text" at bounding box center [564, 171] width 294 height 23
paste input "(15) 99702-2428"
type input "(15) 99702-2428"
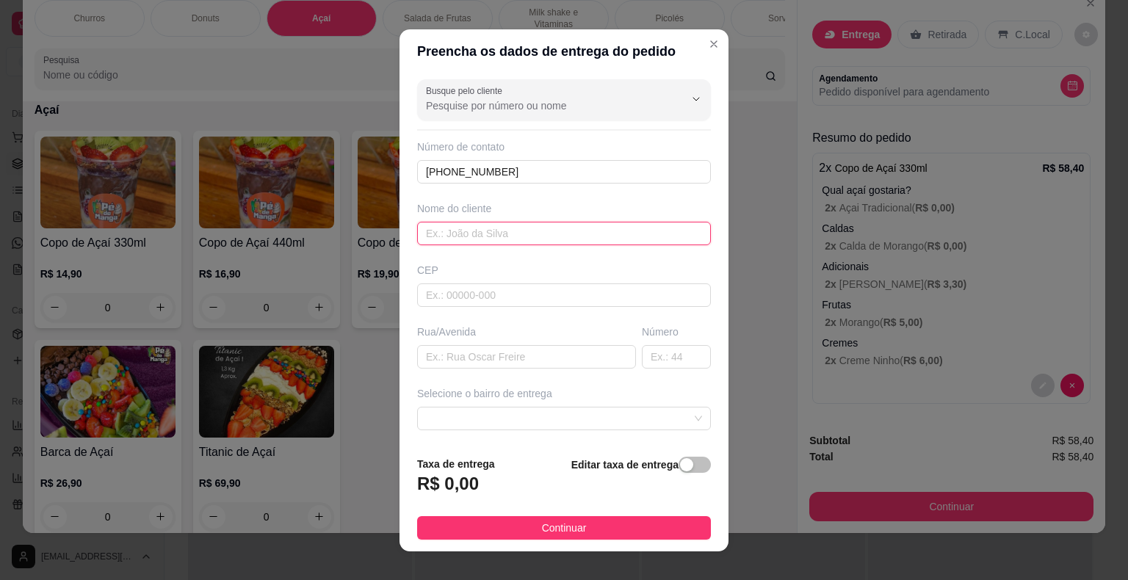
click at [555, 236] on input "text" at bounding box center [564, 233] width 294 height 23
type input "Sheila Michele"
click at [493, 354] on input "text" at bounding box center [526, 356] width 219 height 23
type input "c"
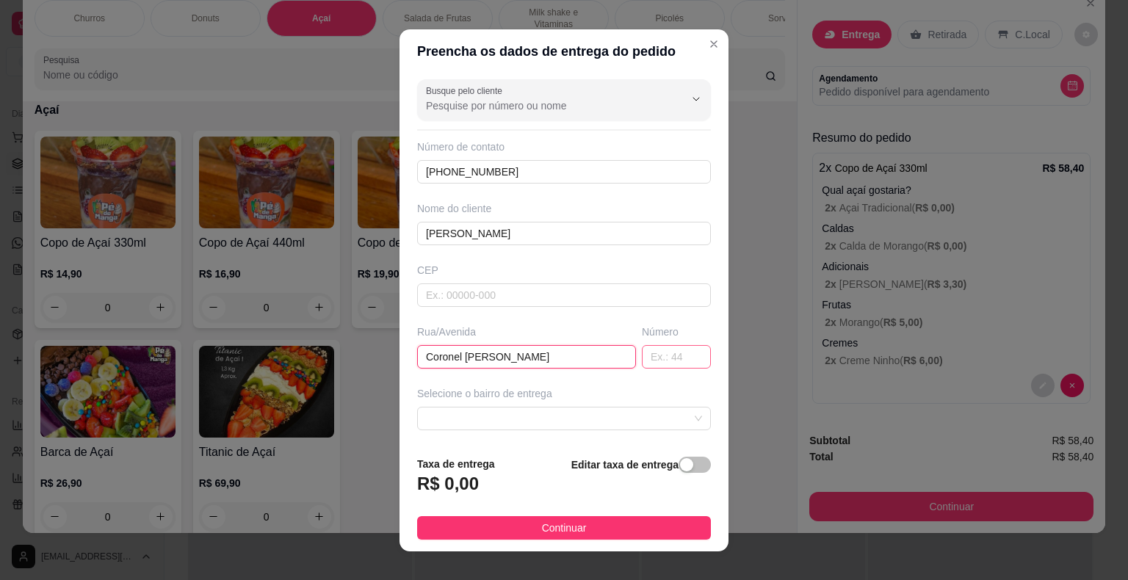
type input "Coronel José Pedro de Lima"
click at [661, 345] on input "text" at bounding box center [676, 356] width 69 height 23
click at [549, 416] on span at bounding box center [564, 418] width 276 height 22
type input "951"
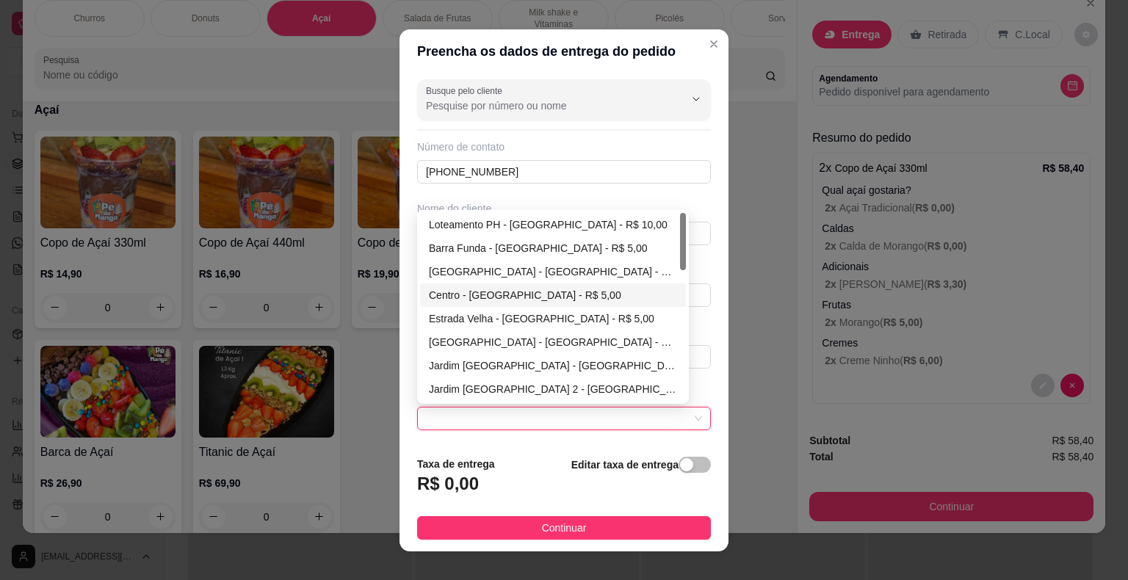
drag, startPoint x: 492, startPoint y: 295, endPoint x: 493, endPoint y: 308, distance: 13.3
click at [493, 298] on div "Centro - [GEOGRAPHIC_DATA] - R$ 5,00" at bounding box center [553, 295] width 248 height 16
type input "Itaberá"
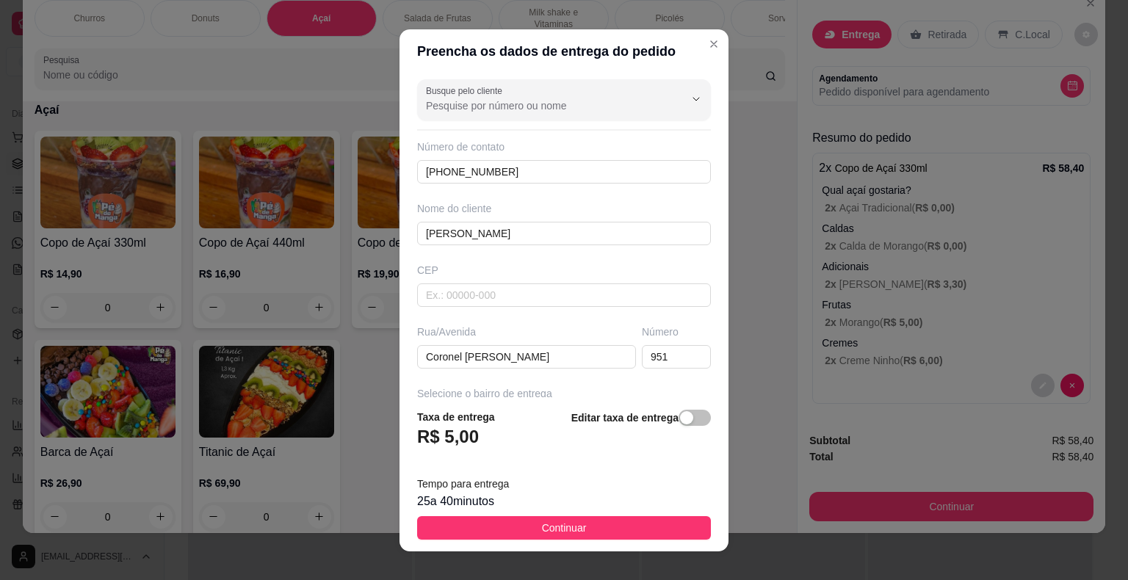
click at [482, 517] on button "Continuar" at bounding box center [564, 527] width 294 height 23
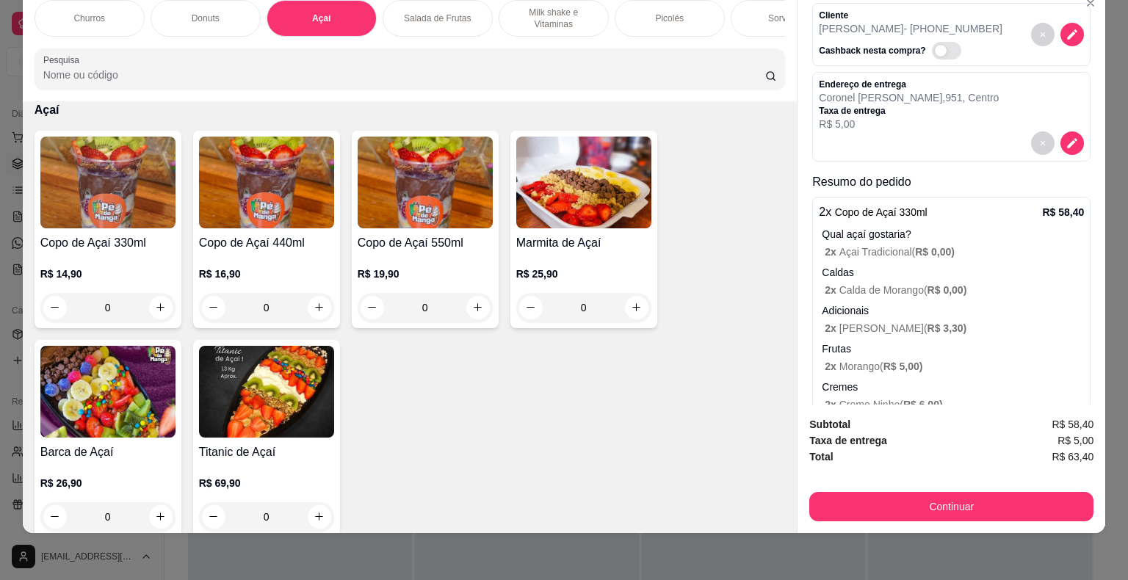
scroll to position [176, 0]
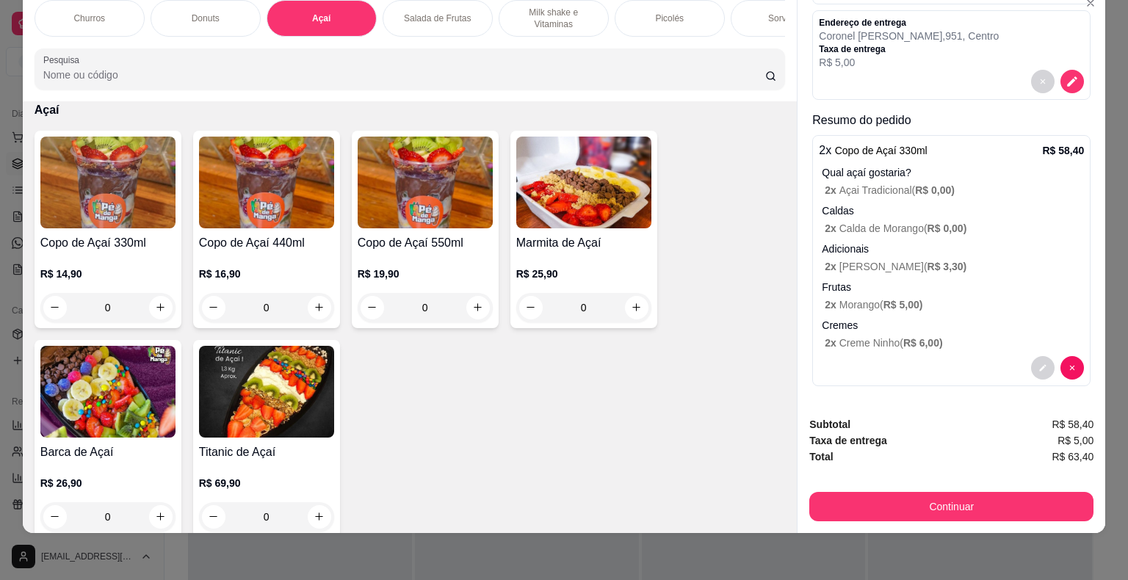
click at [900, 488] on div "Continuar" at bounding box center [951, 504] width 284 height 33
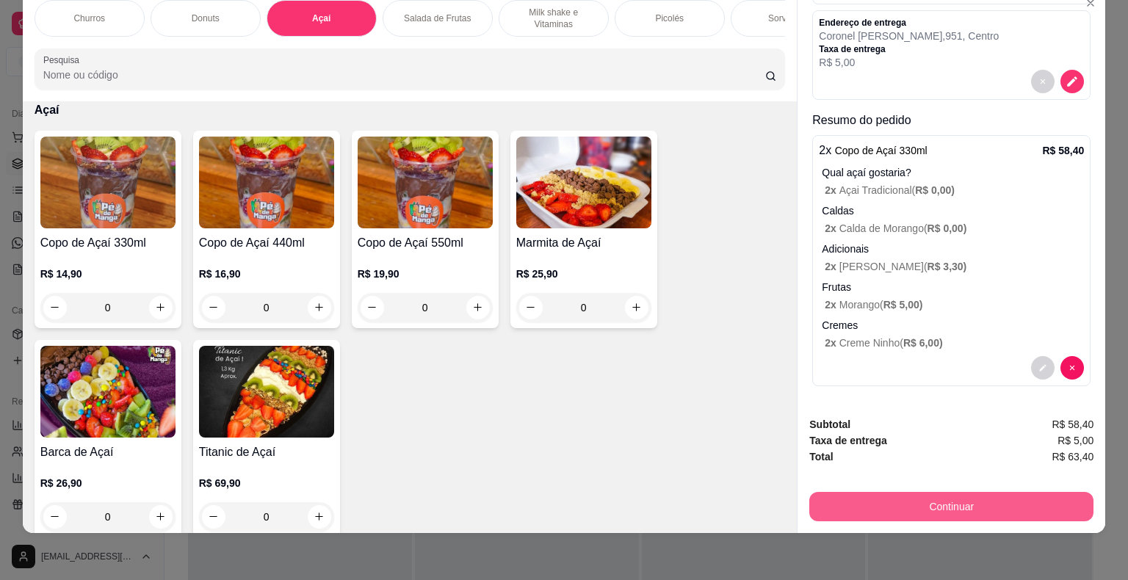
click at [907, 492] on button "Continuar" at bounding box center [951, 506] width 284 height 29
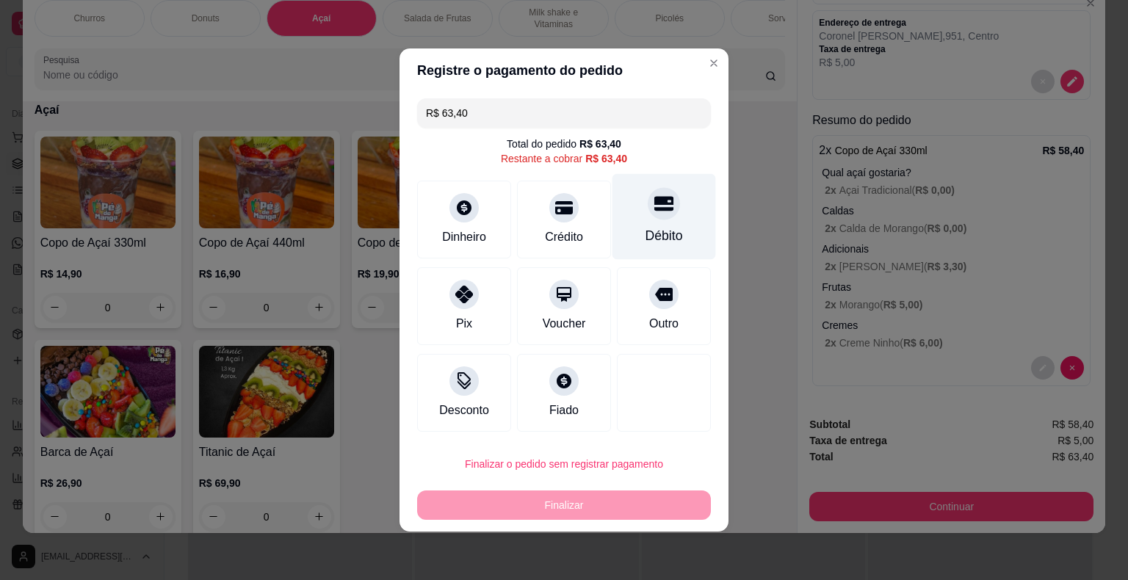
click at [672, 225] on div "Débito" at bounding box center [664, 217] width 104 height 86
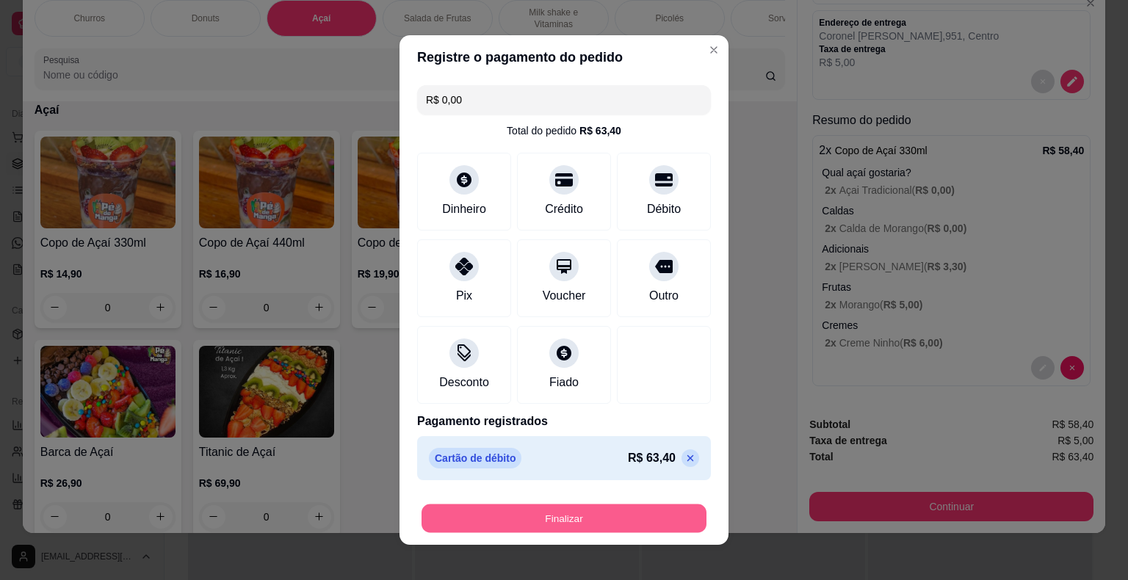
click at [630, 521] on button "Finalizar" at bounding box center [563, 518] width 285 height 29
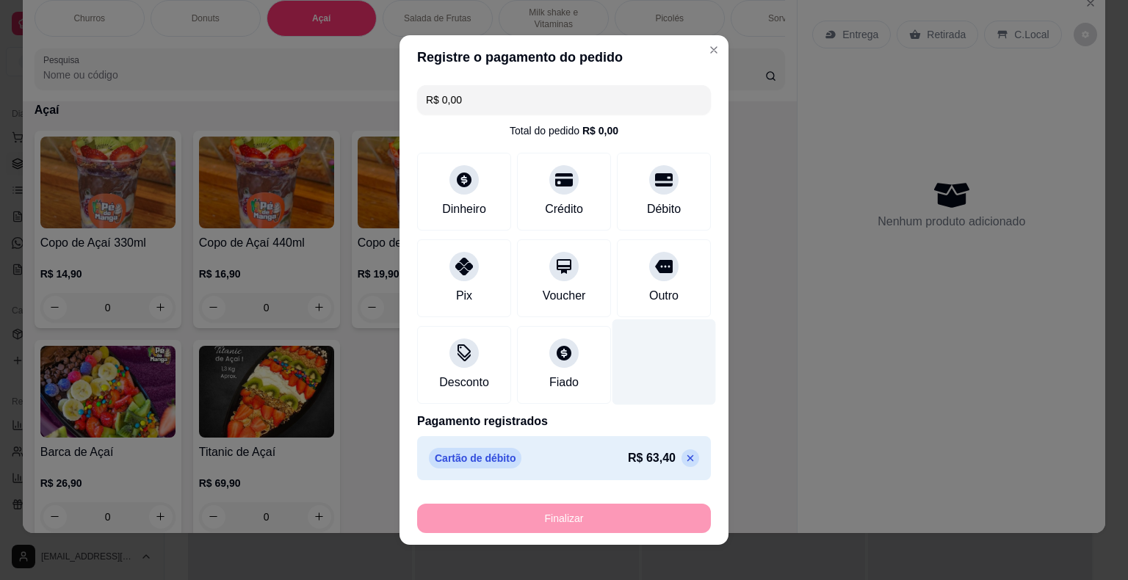
type input "-R$ 63,40"
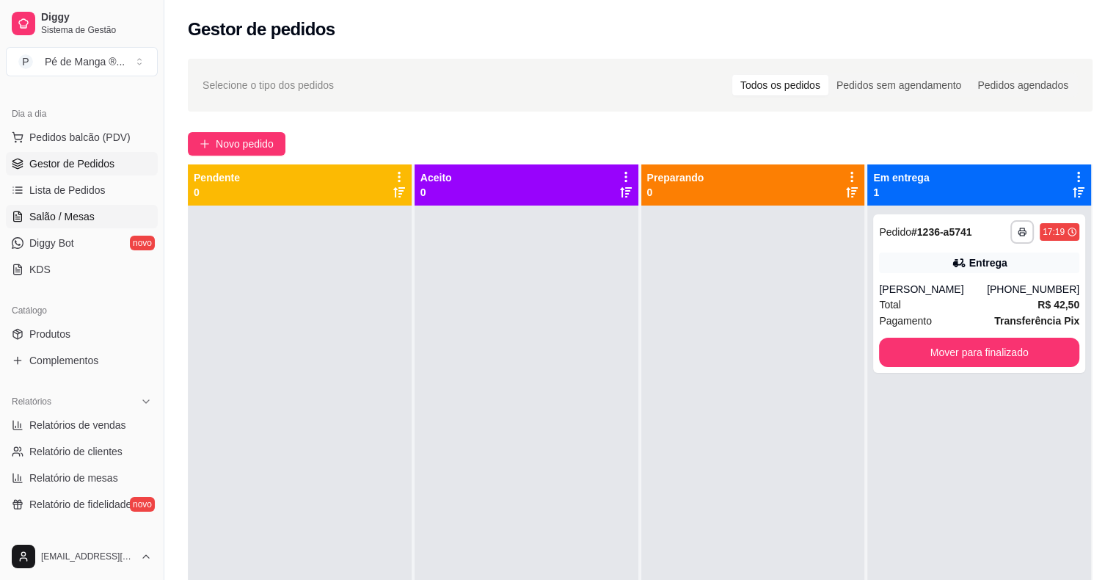
click at [43, 213] on span "Salão / Mesas" at bounding box center [61, 216] width 65 height 15
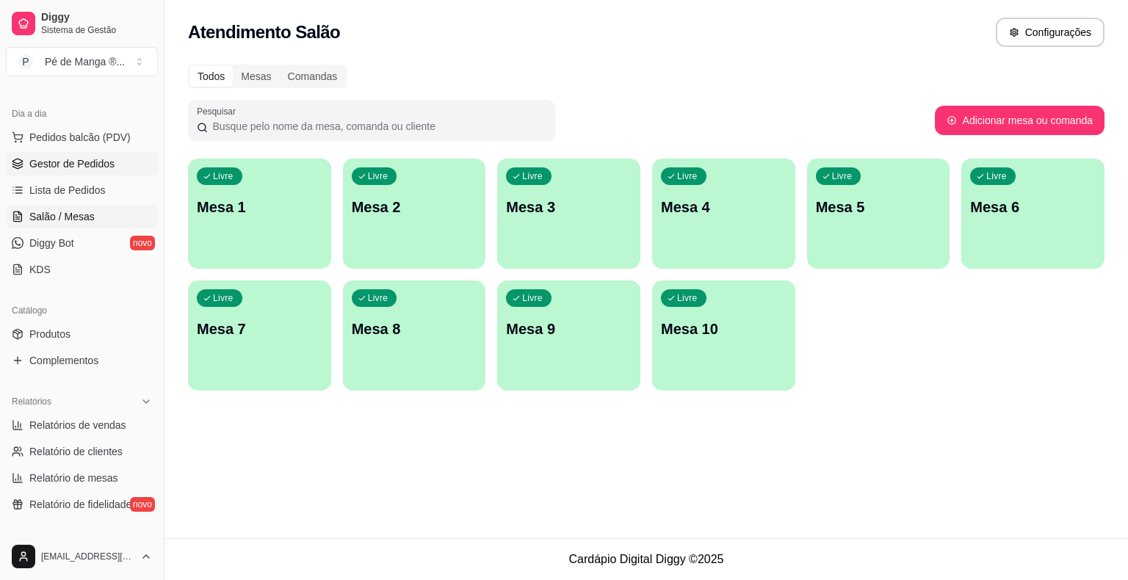
click at [65, 164] on span "Gestor de Pedidos" at bounding box center [71, 163] width 85 height 15
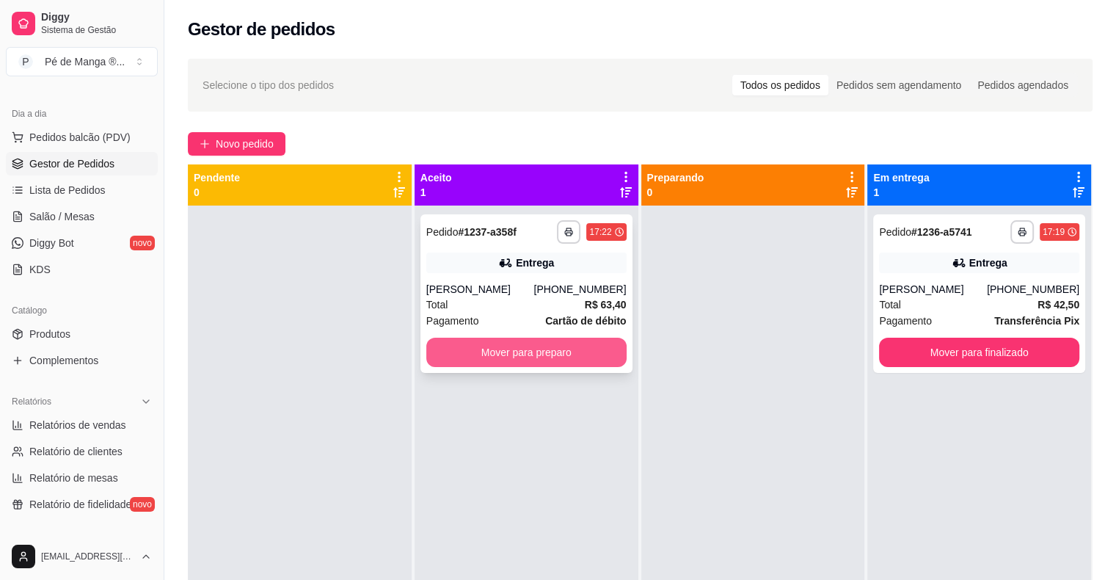
click at [512, 351] on button "Mover para preparo" at bounding box center [526, 352] width 200 height 29
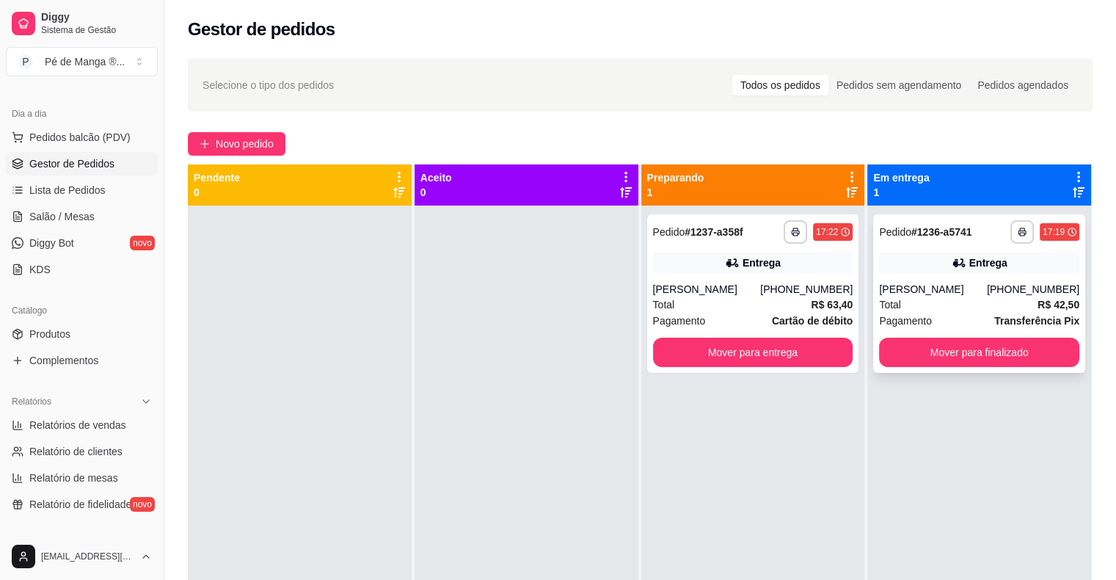
click at [948, 298] on div "Total R$ 42,50" at bounding box center [979, 305] width 200 height 16
click at [252, 123] on div "**********" at bounding box center [640, 406] width 952 height 712
click at [249, 136] on span "Novo pedido" at bounding box center [245, 144] width 58 height 16
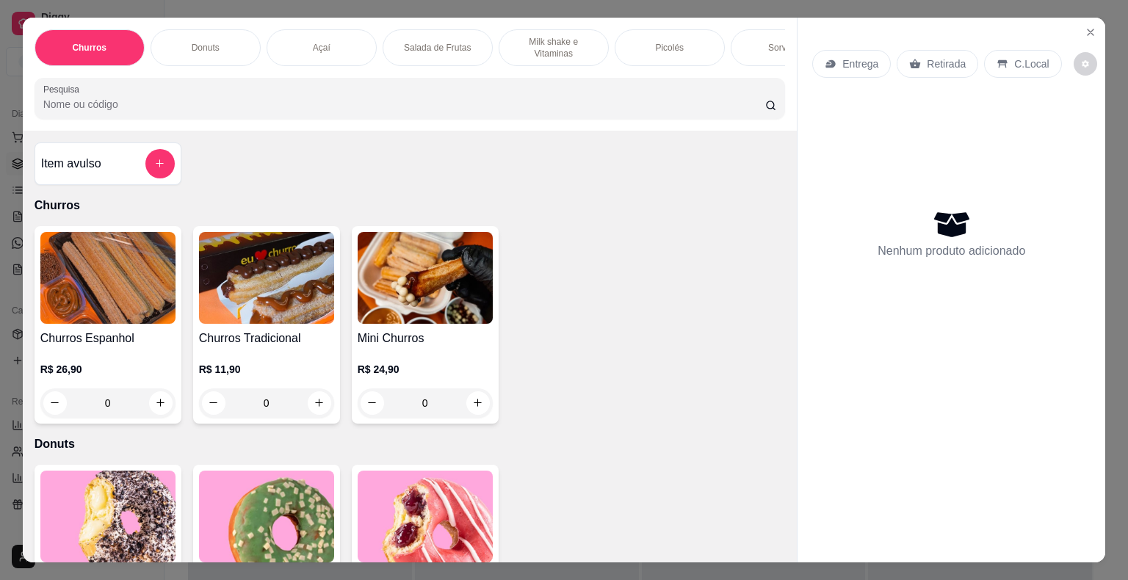
drag, startPoint x: 730, startPoint y: 31, endPoint x: 686, endPoint y: 69, distance: 58.3
click at [730, 32] on div "Sorvetes" at bounding box center [785, 47] width 110 height 37
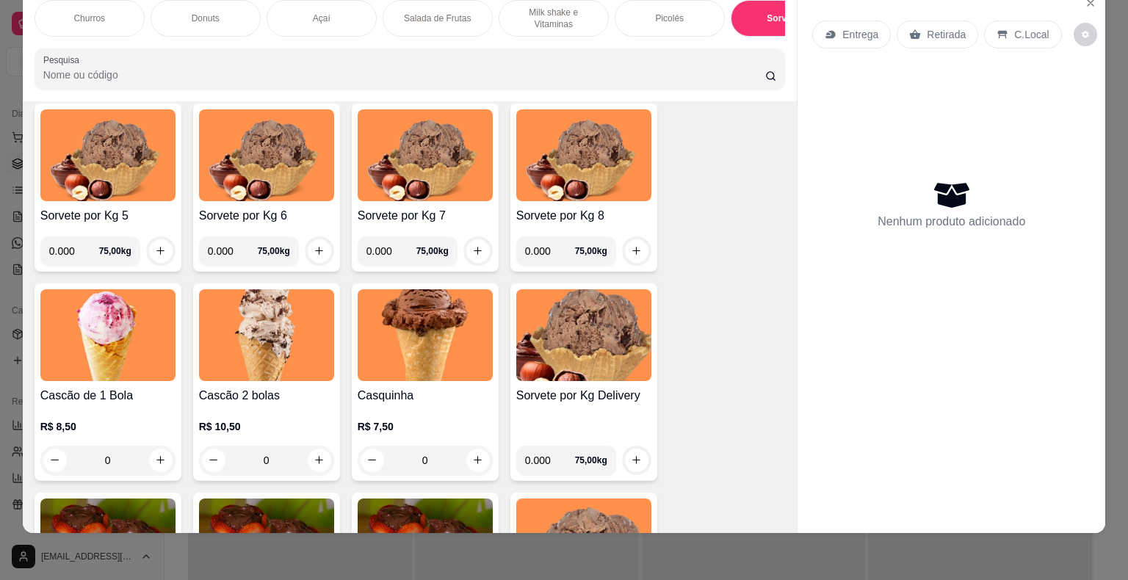
scroll to position [2447, 0]
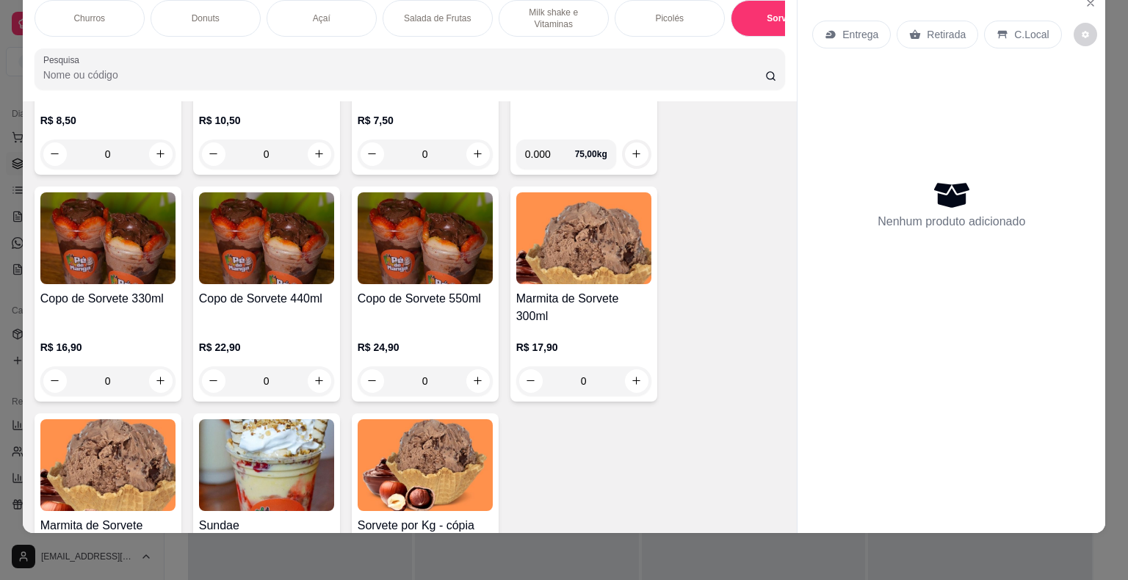
click at [155, 377] on div "0" at bounding box center [107, 380] width 135 height 29
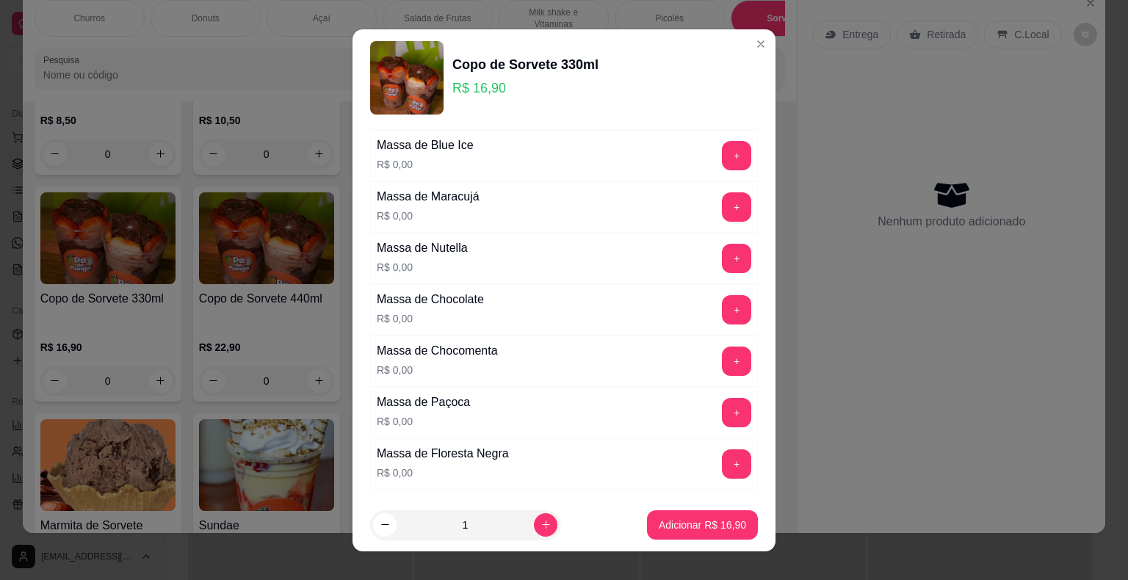
scroll to position [514, 0]
click at [722, 302] on button "+" at bounding box center [736, 308] width 29 height 29
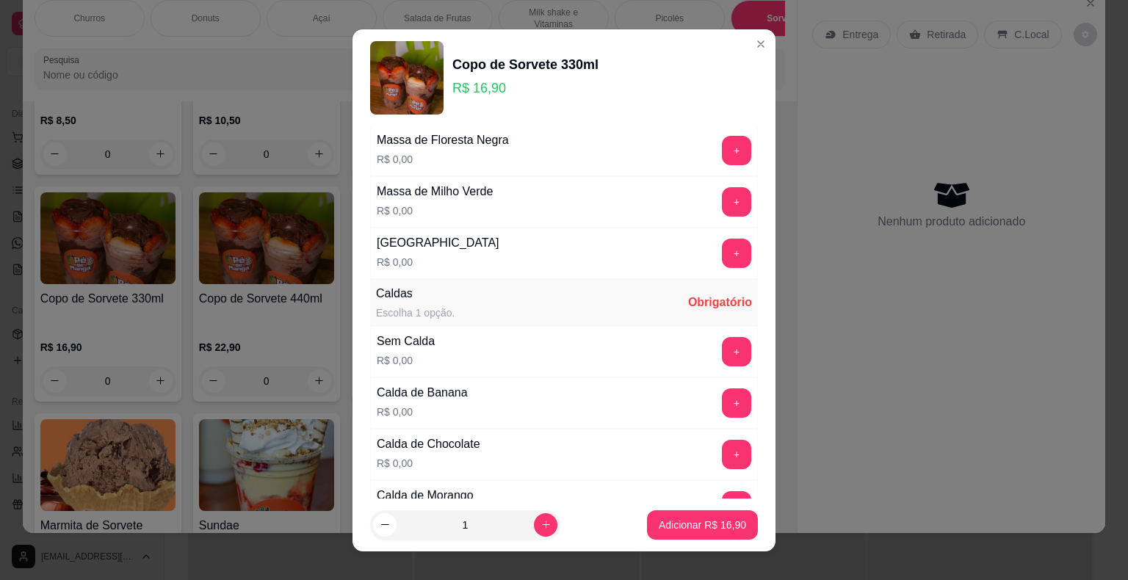
scroll to position [881, 0]
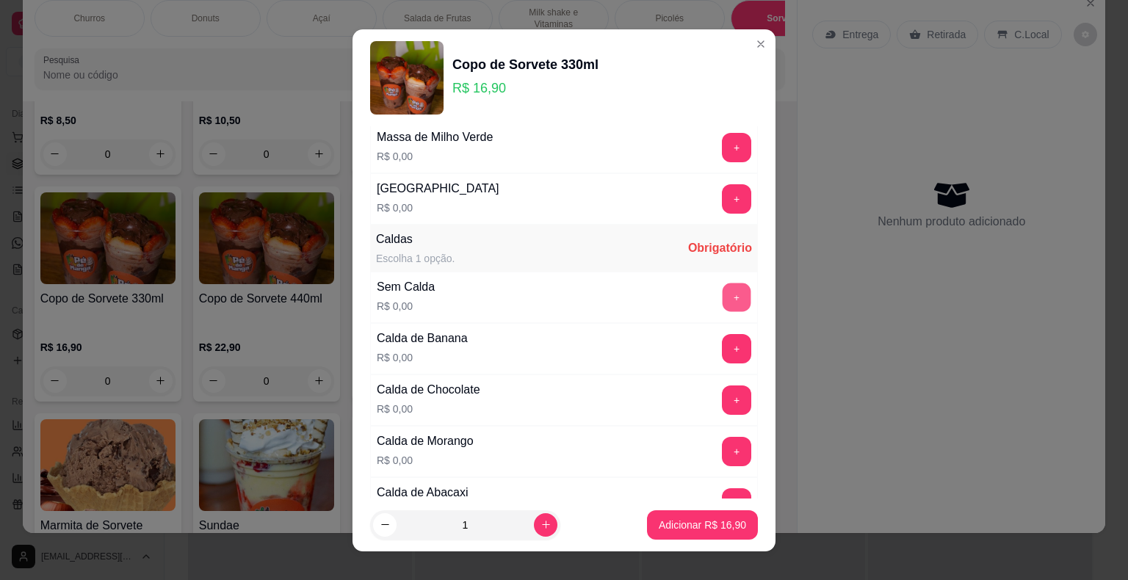
click at [722, 294] on button "+" at bounding box center [736, 297] width 29 height 29
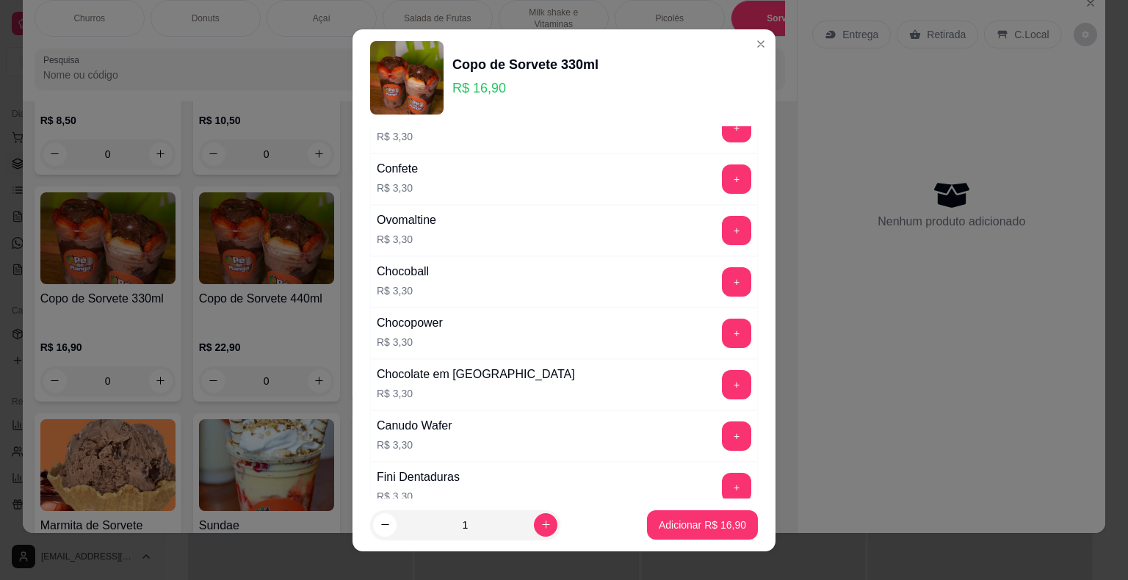
scroll to position [2202, 0]
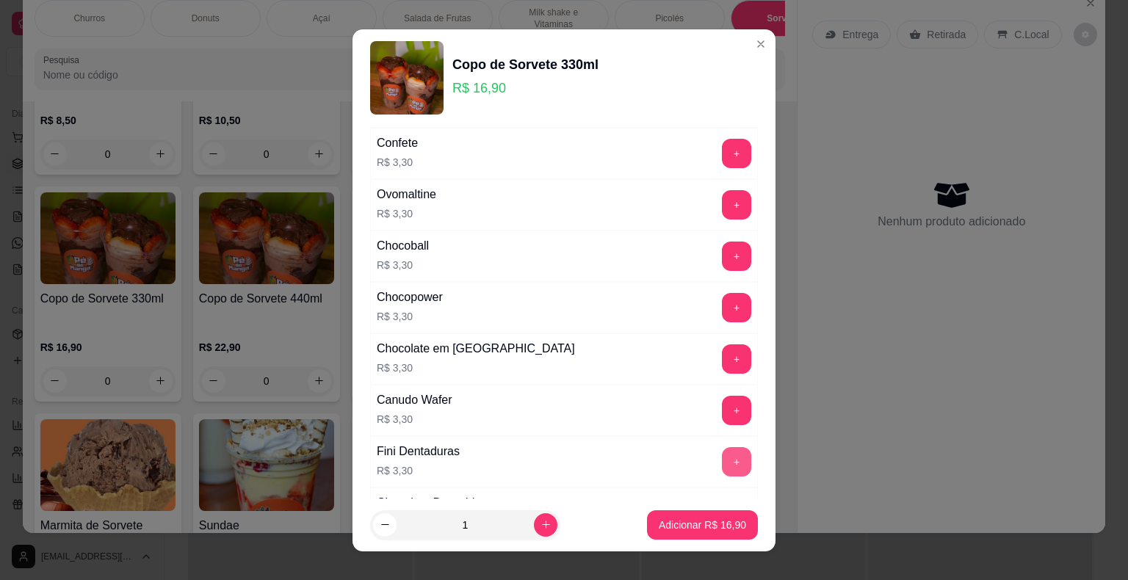
click at [722, 447] on button "+" at bounding box center [736, 461] width 29 height 29
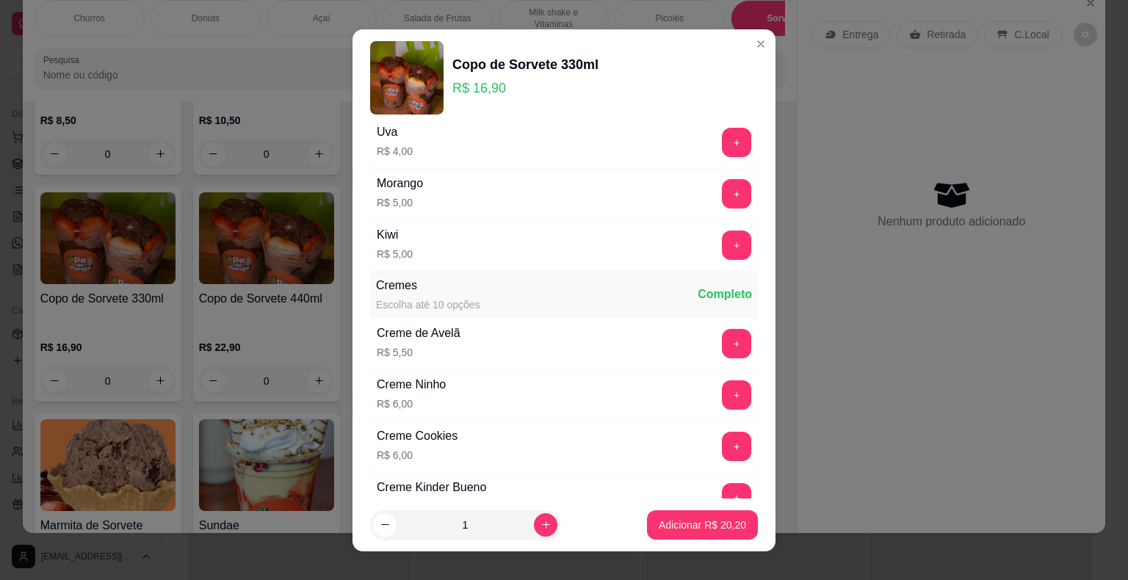
scroll to position [2626, 0]
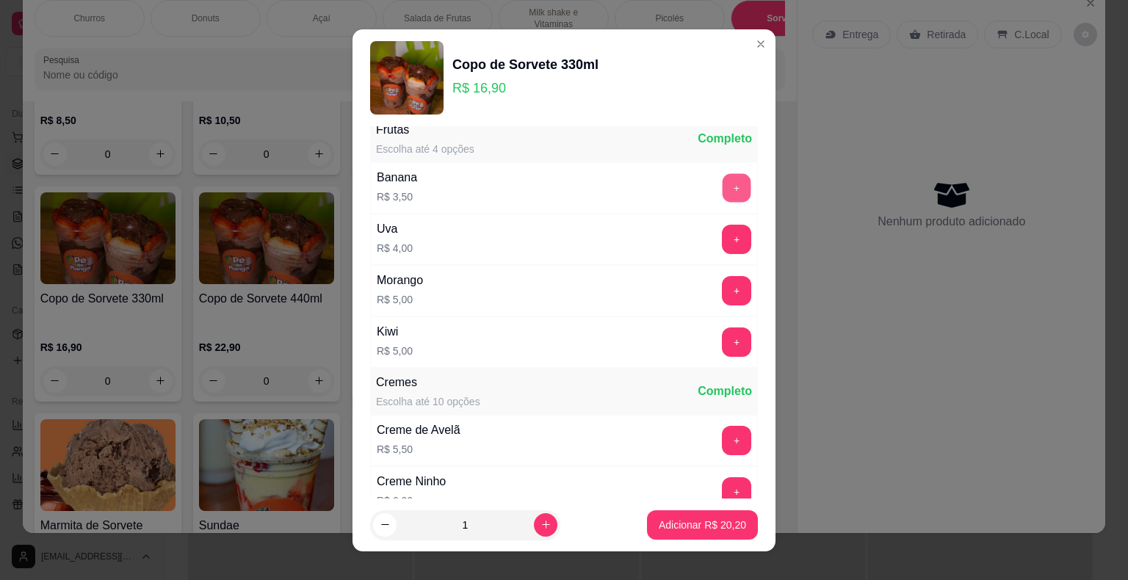
click at [722, 173] on button "+" at bounding box center [736, 187] width 29 height 29
click at [693, 520] on p "Adicionar R$ 23,70" at bounding box center [701, 525] width 87 height 15
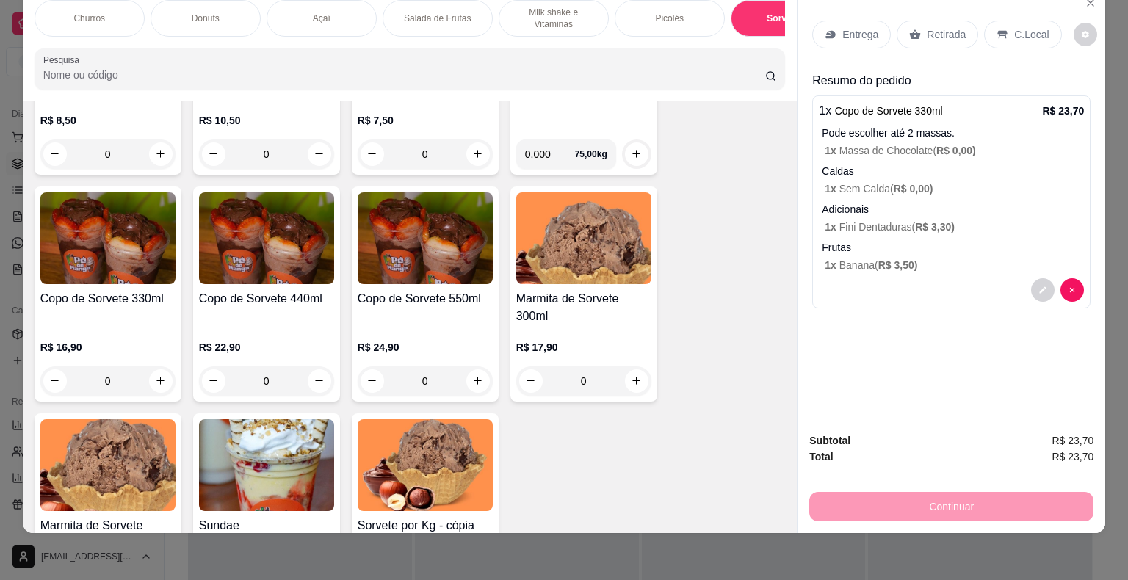
click at [852, 27] on p "Entrega" at bounding box center [860, 34] width 36 height 15
click at [843, 27] on p "Entrega" at bounding box center [860, 34] width 36 height 15
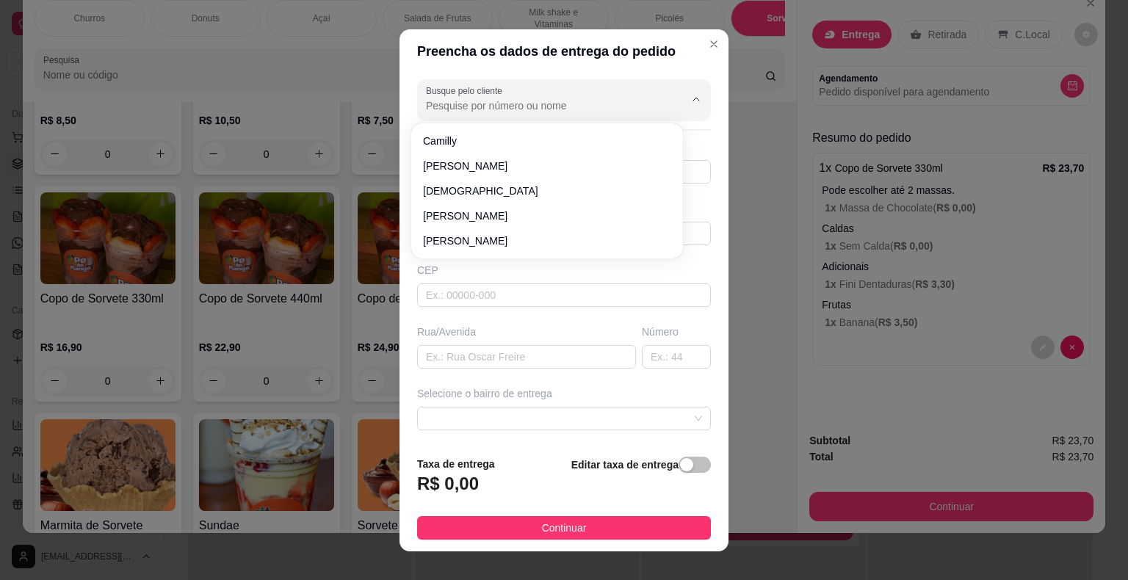
click at [568, 101] on input "Busque pelo cliente" at bounding box center [543, 105] width 235 height 15
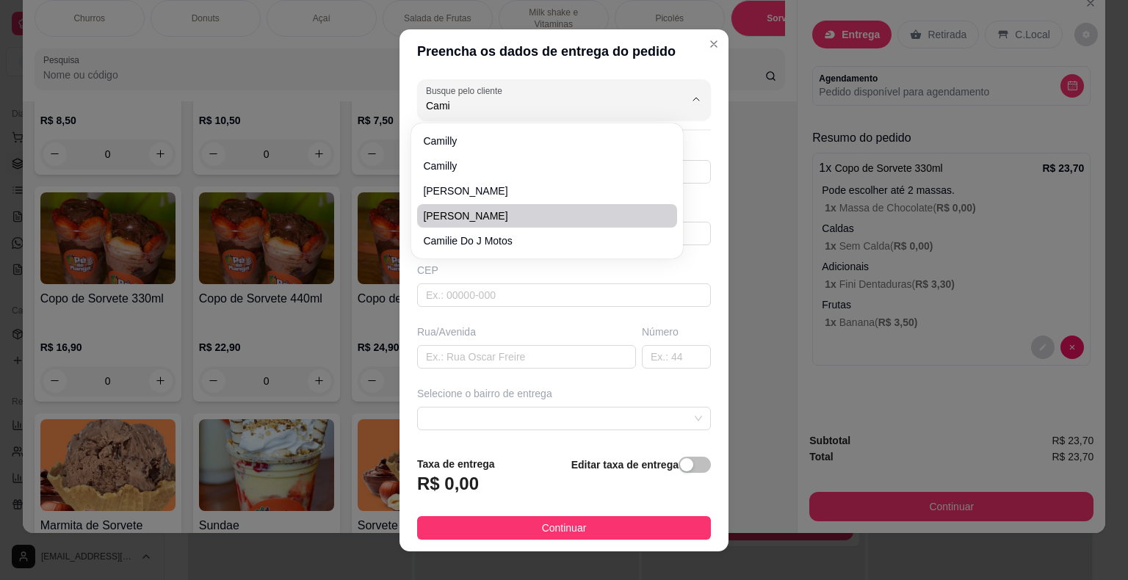
click at [537, 219] on span "Camila Magalhães" at bounding box center [539, 215] width 233 height 15
type input "Camila Magalhães"
type input "15996454376"
type input "Camila Magalhães"
type input "18440000"
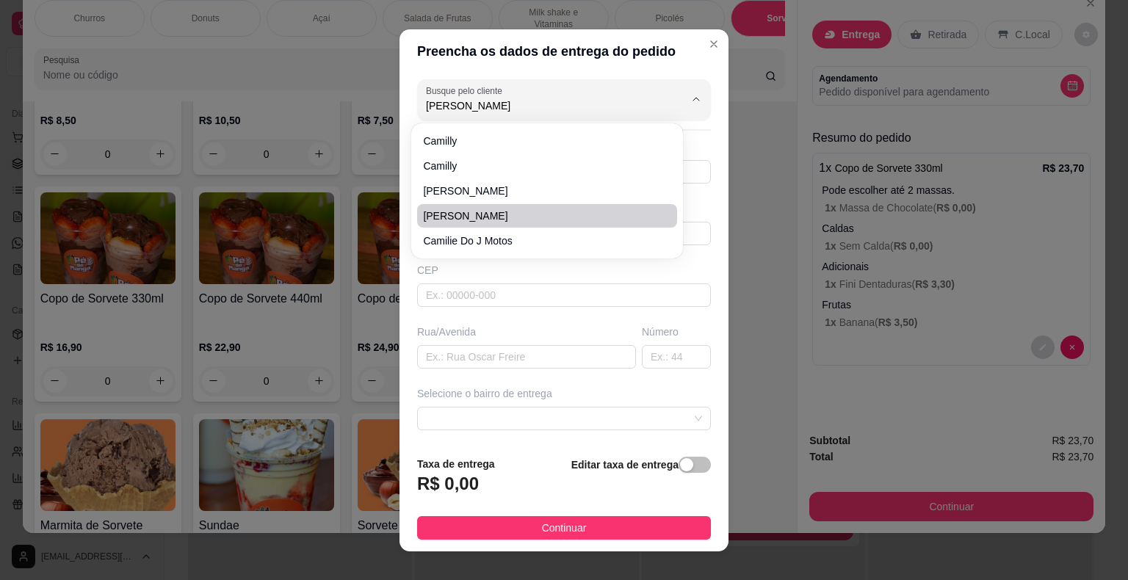
type input "Joana Francisca Simon Sola"
type input "92"
type input "Itaberá"
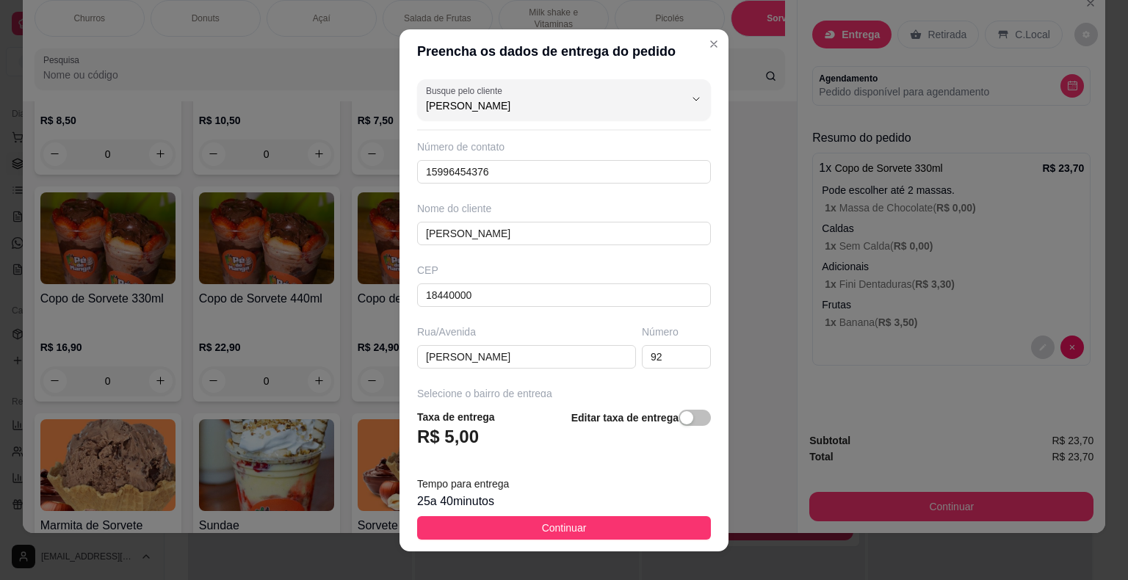
type input "Camila Magalhães"
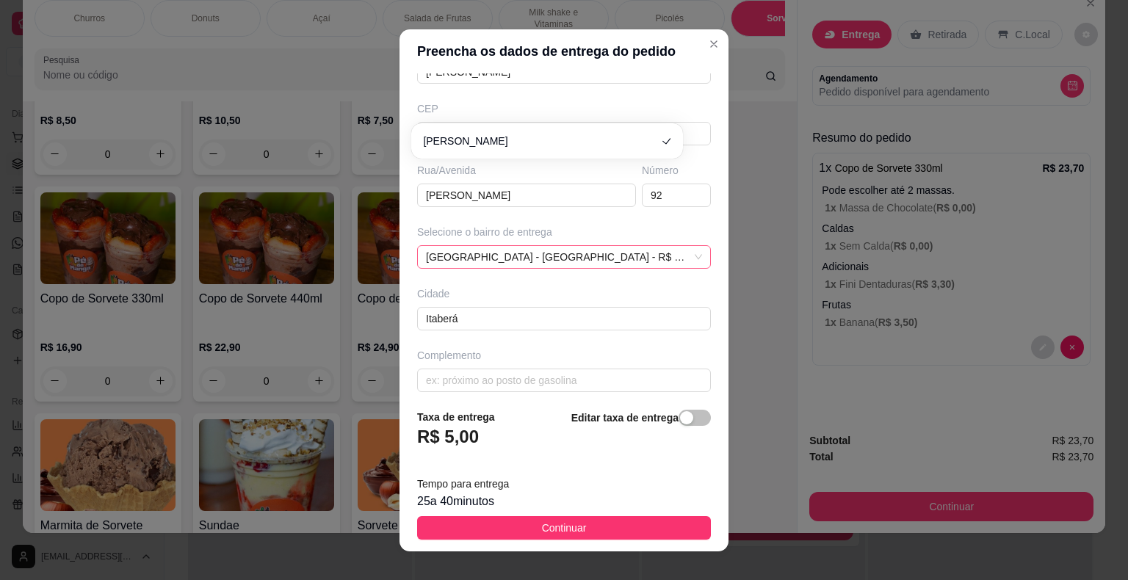
scroll to position [168, 0]
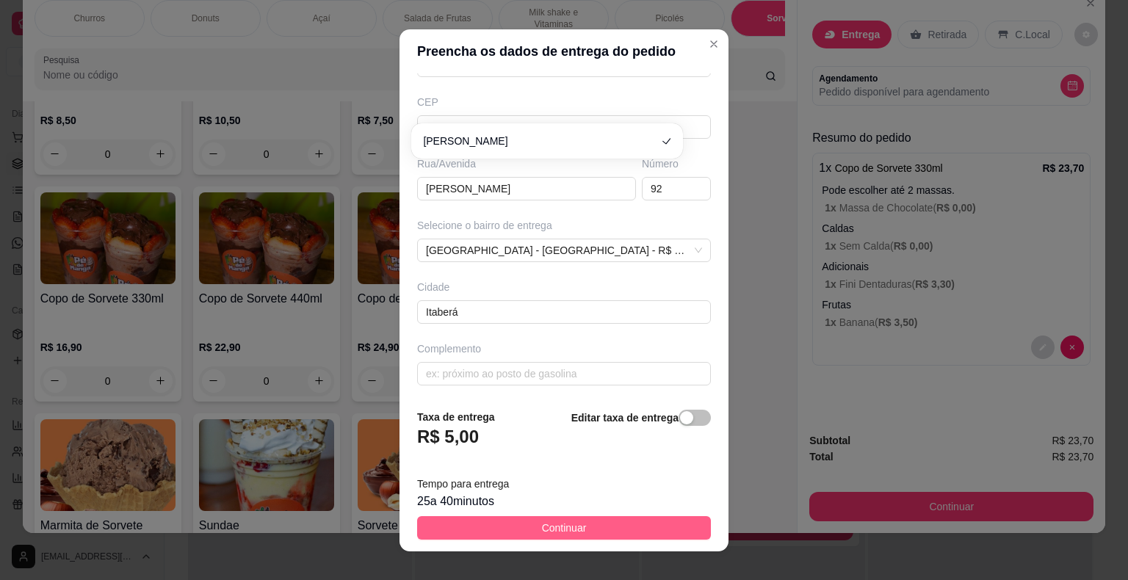
click at [435, 523] on button "Continuar" at bounding box center [564, 527] width 294 height 23
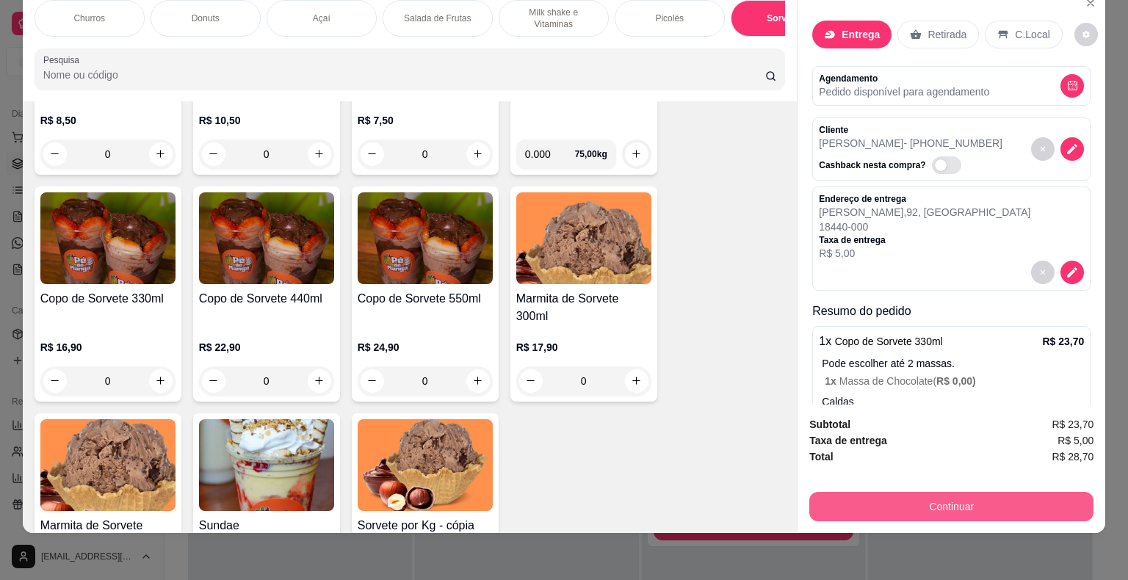
click at [898, 492] on button "Continuar" at bounding box center [951, 506] width 284 height 29
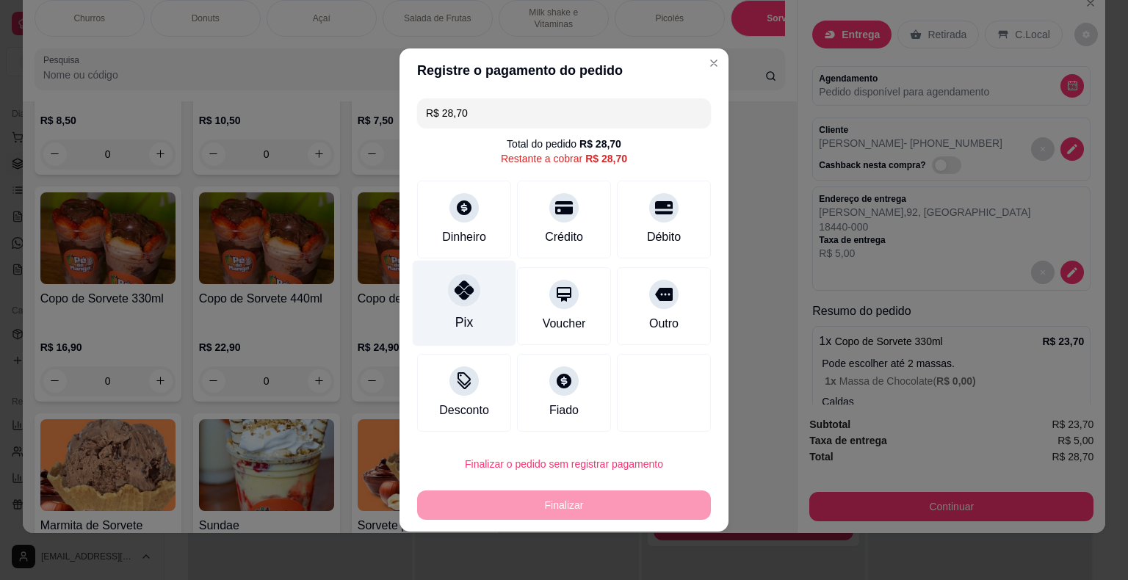
click at [483, 324] on div "Pix" at bounding box center [465, 304] width 104 height 86
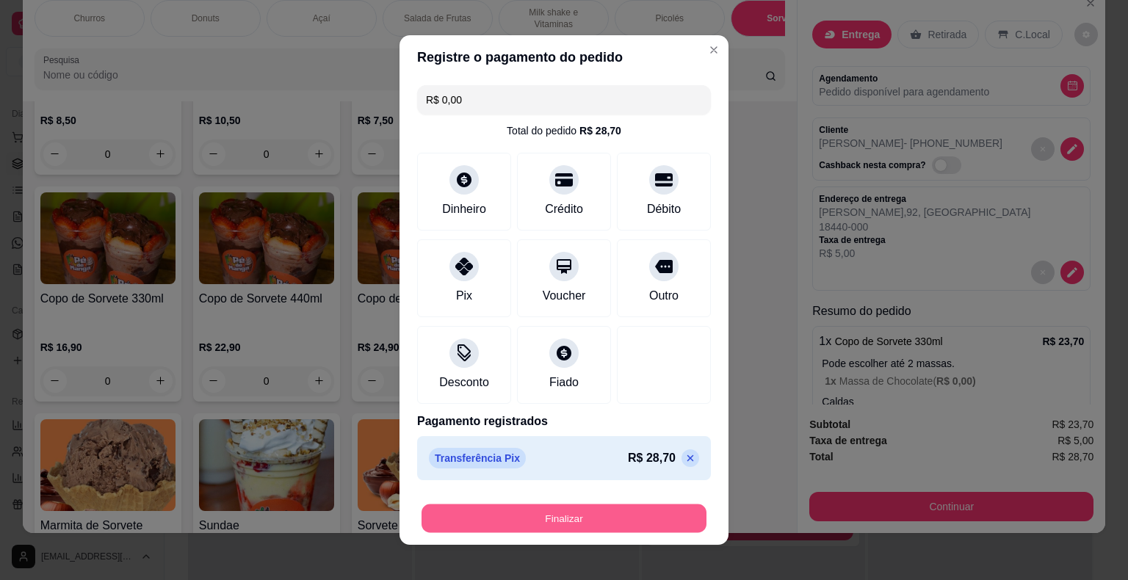
click at [540, 507] on button "Finalizar" at bounding box center [563, 518] width 285 height 29
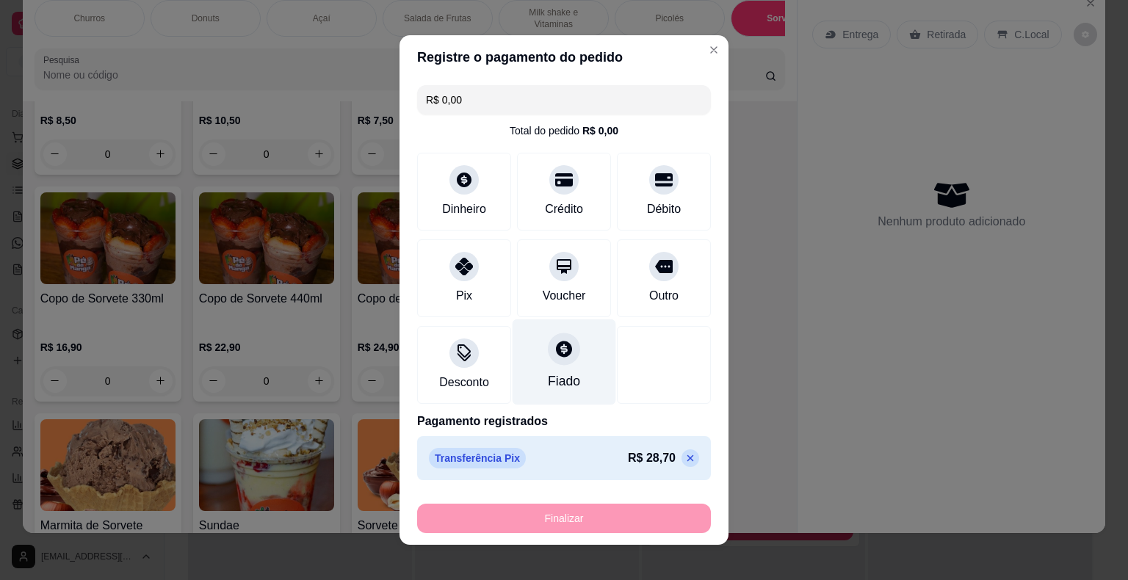
type input "-R$ 28,70"
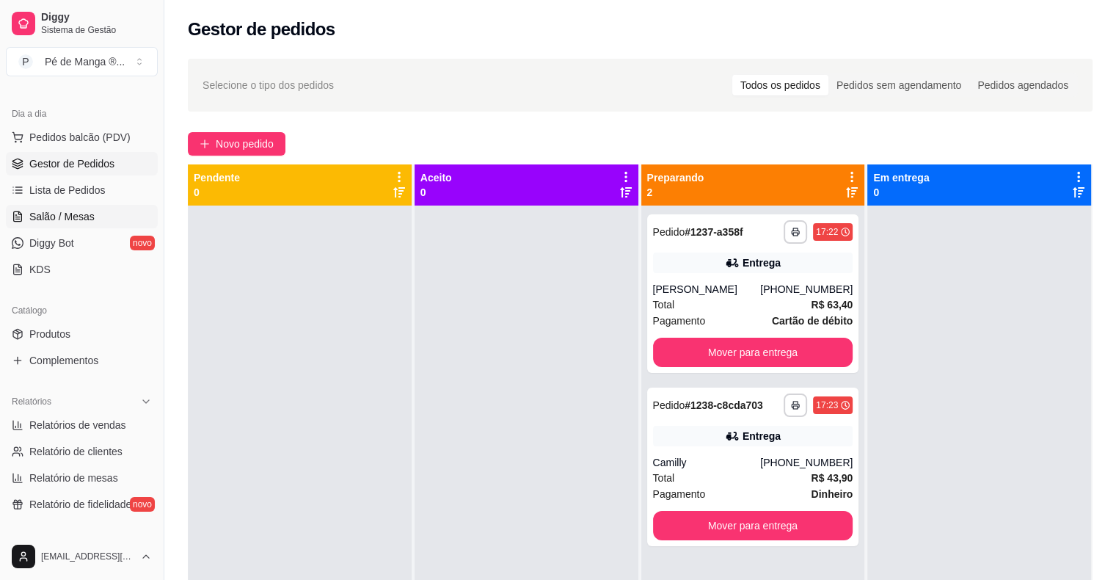
click at [35, 213] on span "Salão / Mesas" at bounding box center [61, 216] width 65 height 15
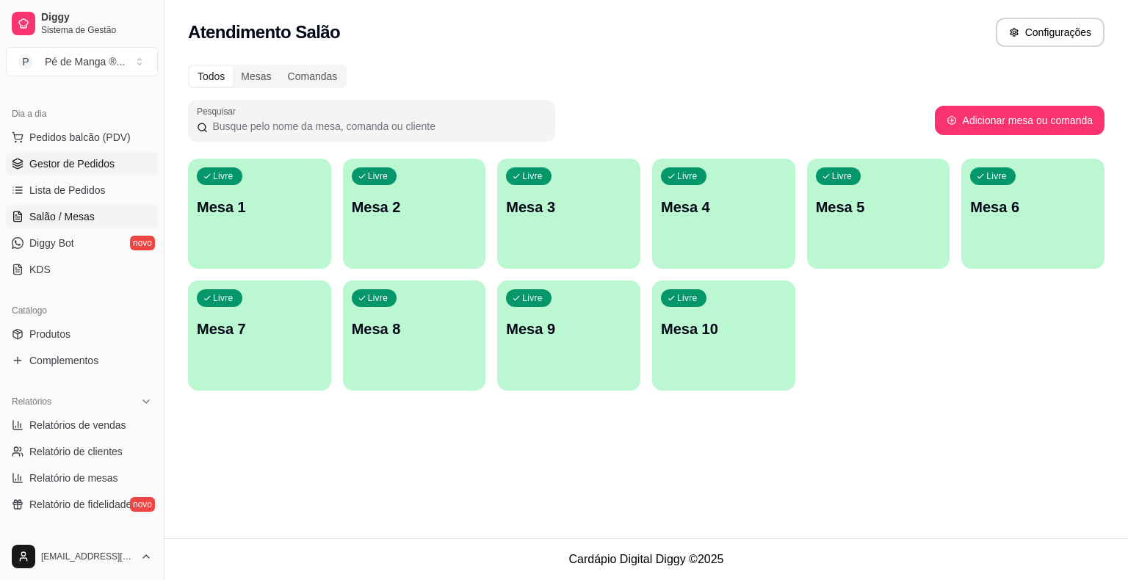
drag, startPoint x: 56, startPoint y: 160, endPoint x: 65, endPoint y: 163, distance: 10.0
click at [57, 160] on span "Gestor de Pedidos" at bounding box center [71, 163] width 85 height 15
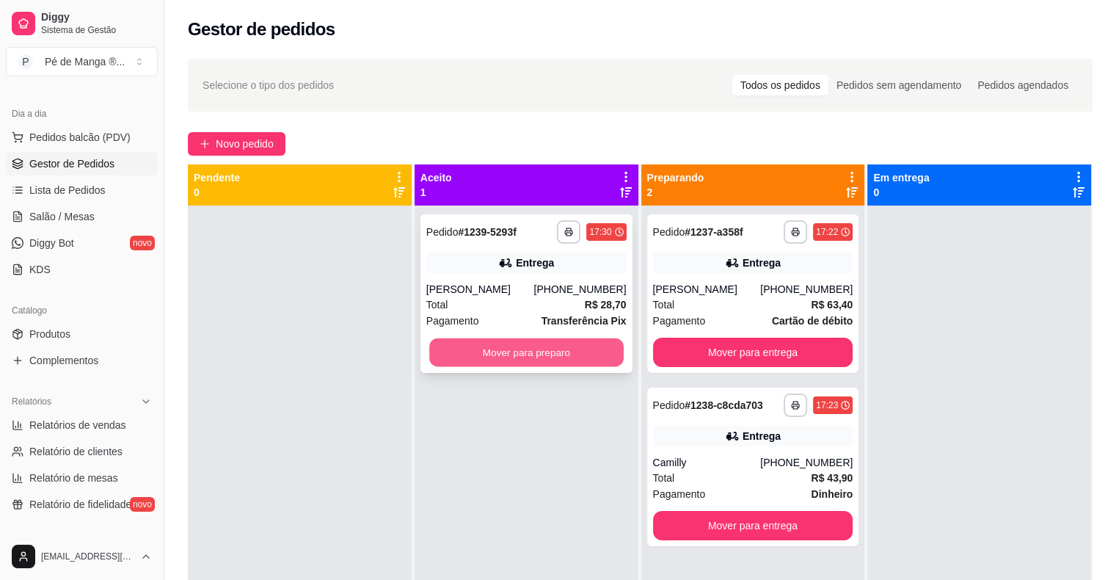
click at [543, 351] on button "Mover para preparo" at bounding box center [526, 352] width 195 height 29
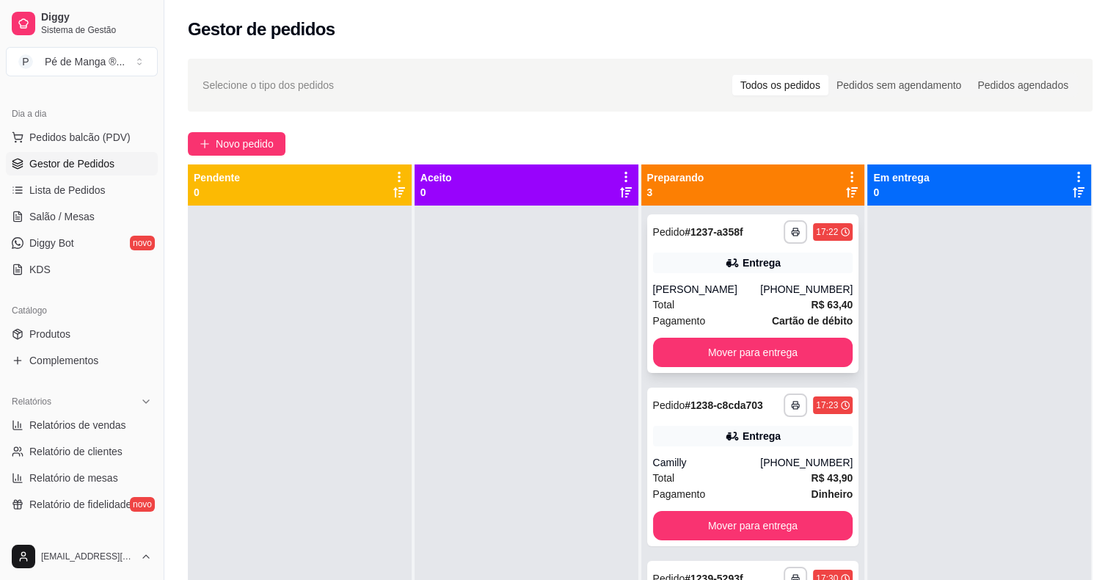
click at [732, 280] on div "**********" at bounding box center [753, 293] width 212 height 159
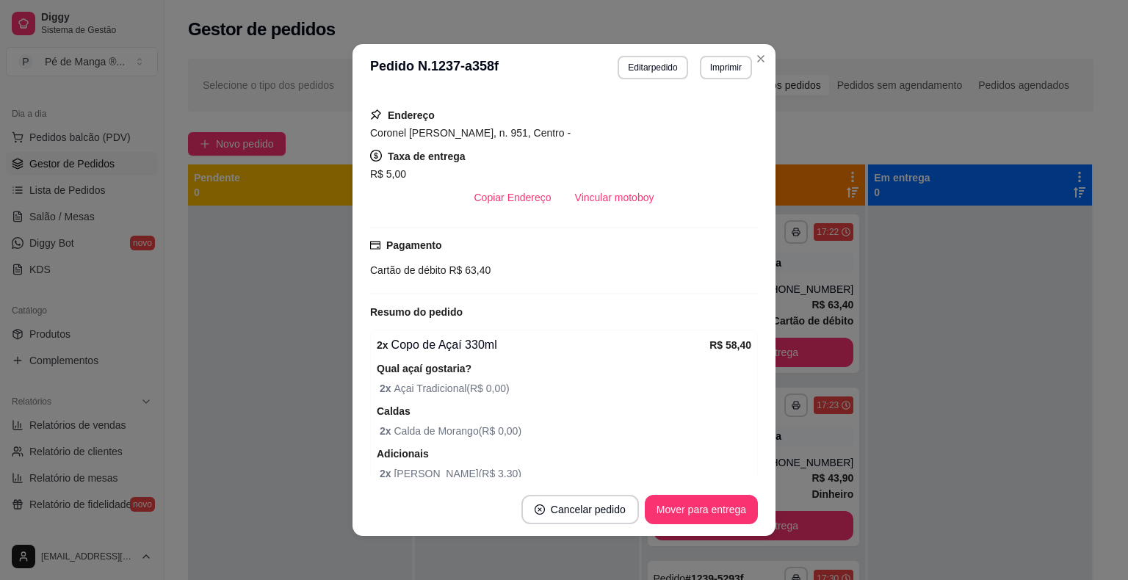
scroll to position [357, 0]
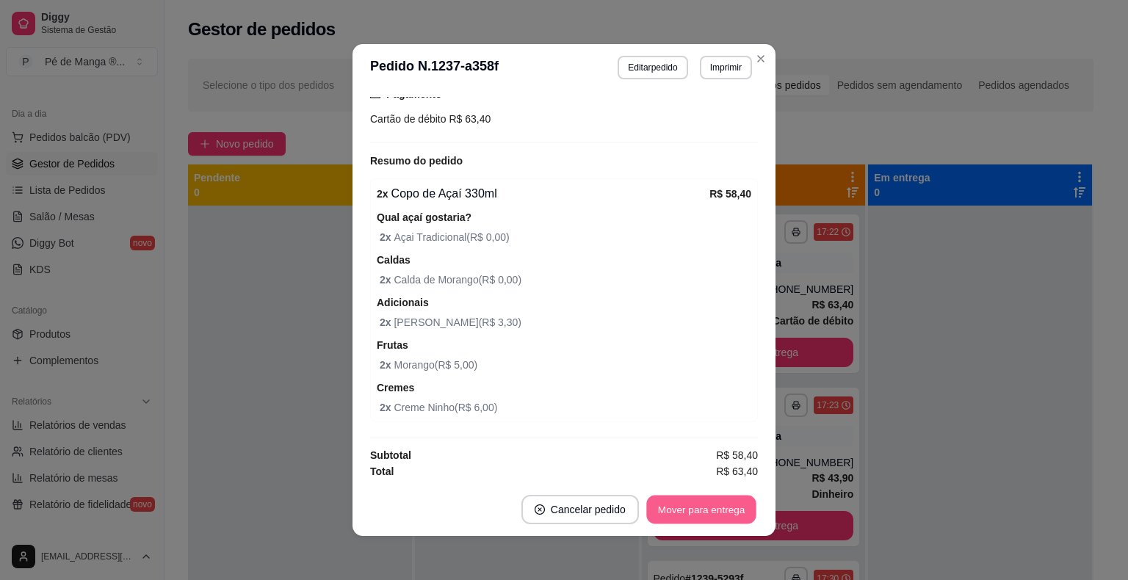
click at [700, 504] on button "Mover para entrega" at bounding box center [701, 509] width 110 height 29
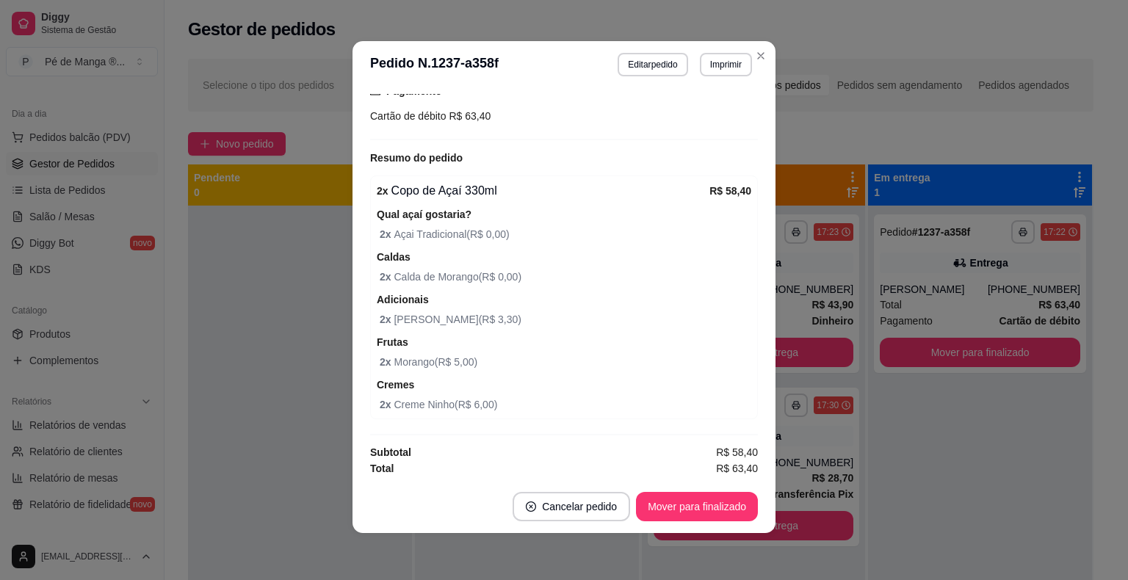
scroll to position [0, 0]
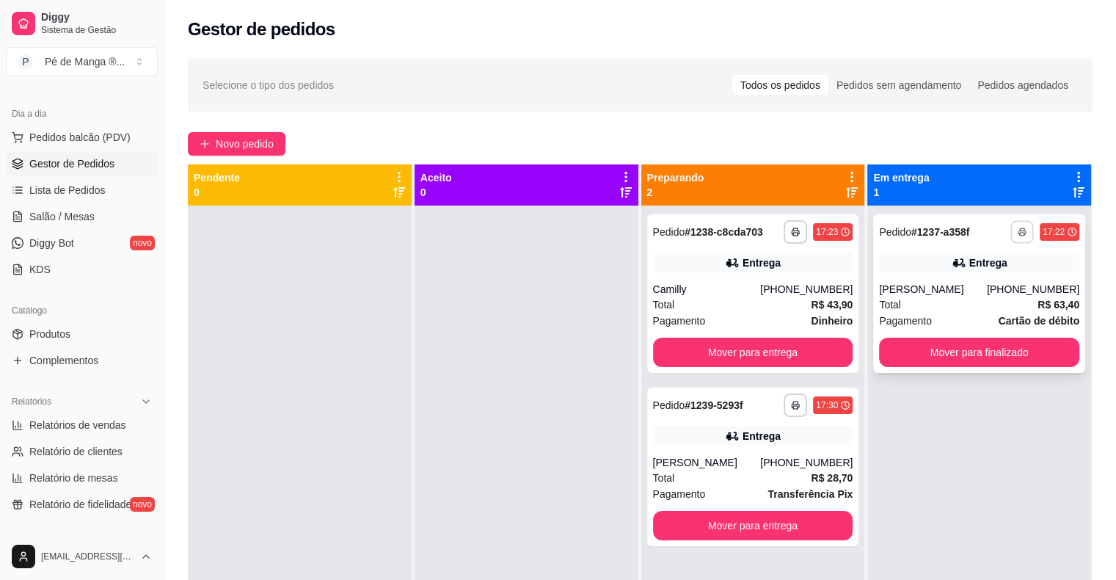
click at [1017, 225] on button "button" at bounding box center [1022, 231] width 23 height 23
click at [981, 277] on button "IMPRESSORA" at bounding box center [972, 283] width 103 height 23
click at [699, 298] on div "Total R$ 43,90" at bounding box center [753, 305] width 200 height 16
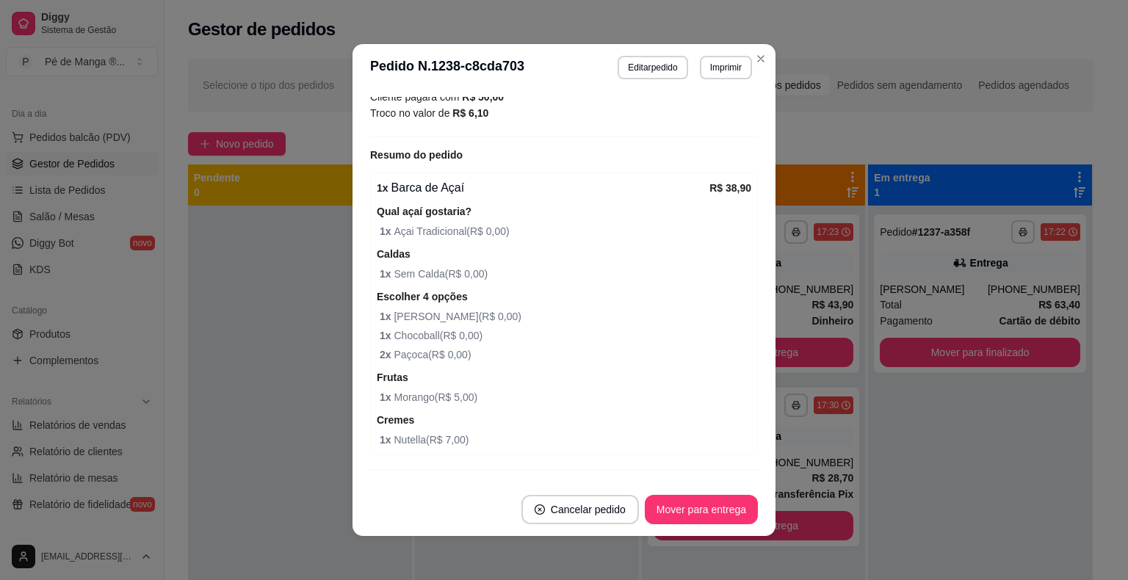
scroll to position [414, 0]
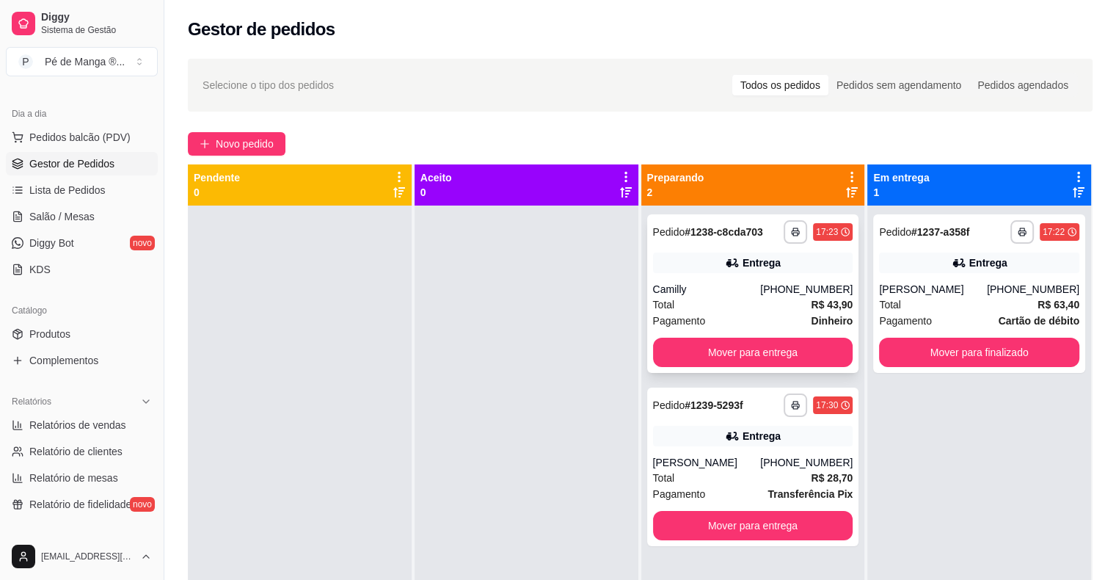
click at [691, 278] on div "**********" at bounding box center [753, 293] width 212 height 159
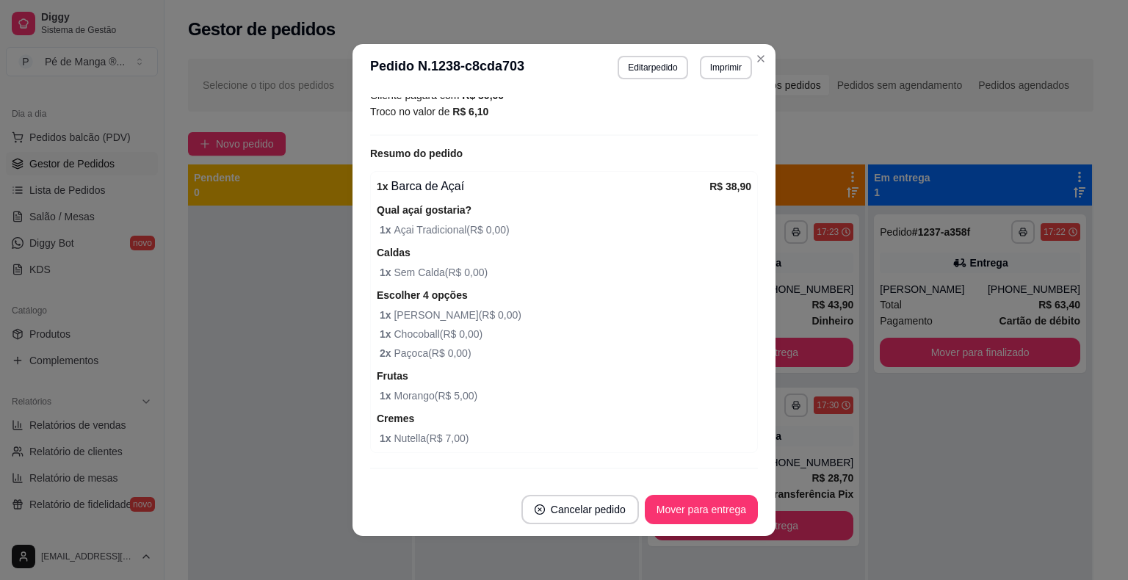
scroll to position [367, 0]
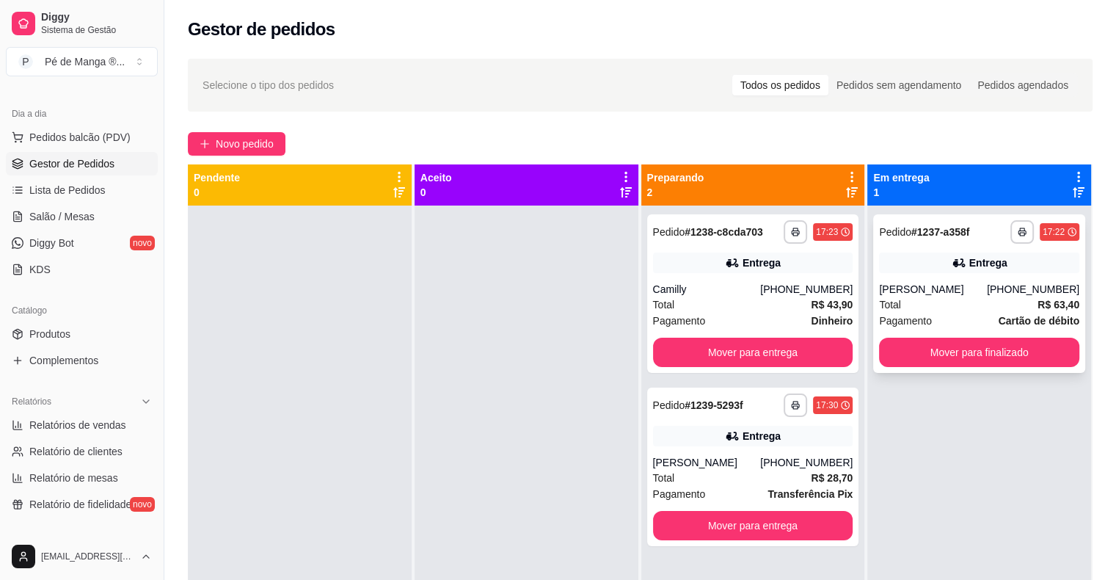
click at [901, 292] on div "Sheila Michele" at bounding box center [933, 289] width 108 height 15
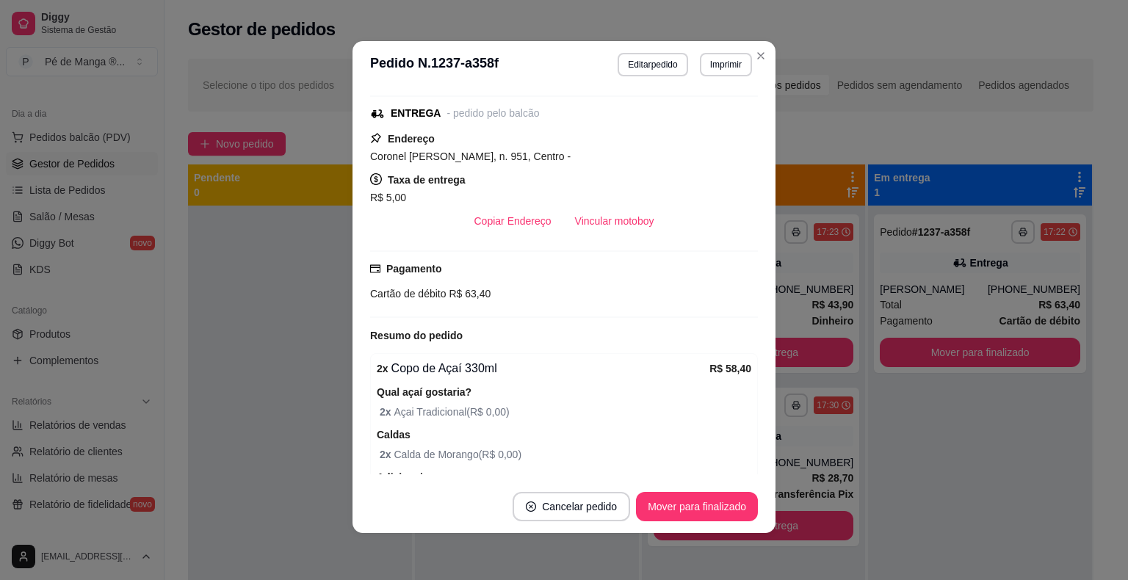
scroll to position [63, 0]
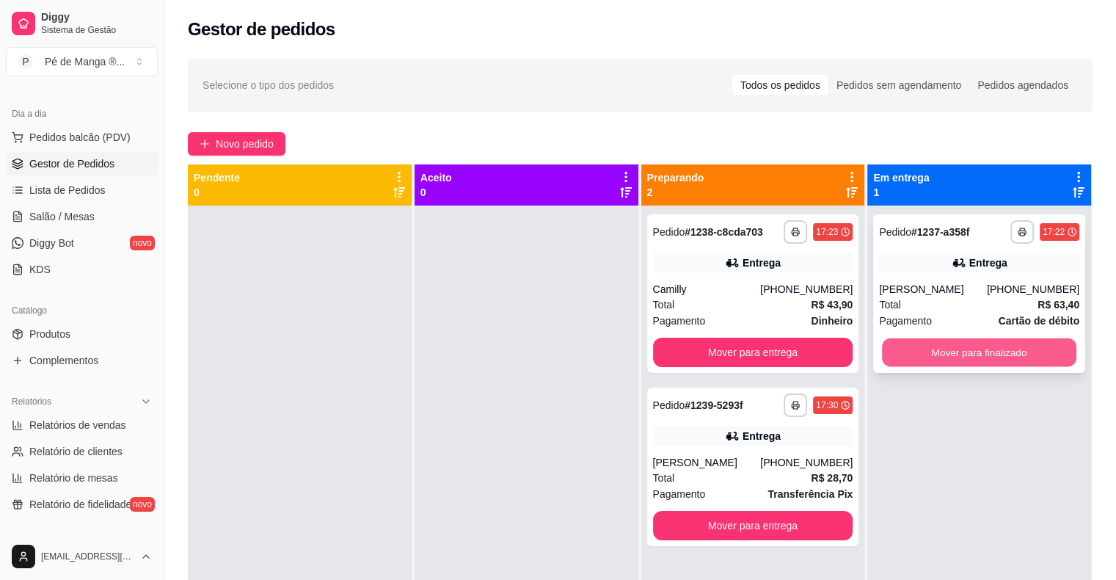
click at [950, 346] on button "Mover para finalizado" at bounding box center [979, 352] width 195 height 29
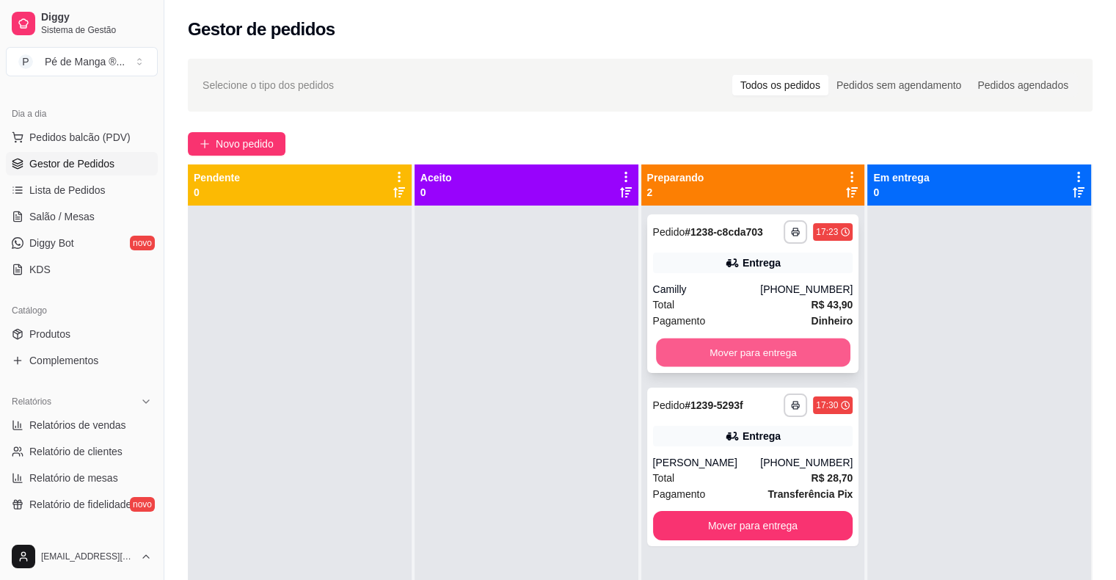
click at [740, 351] on button "Mover para entrega" at bounding box center [753, 352] width 195 height 29
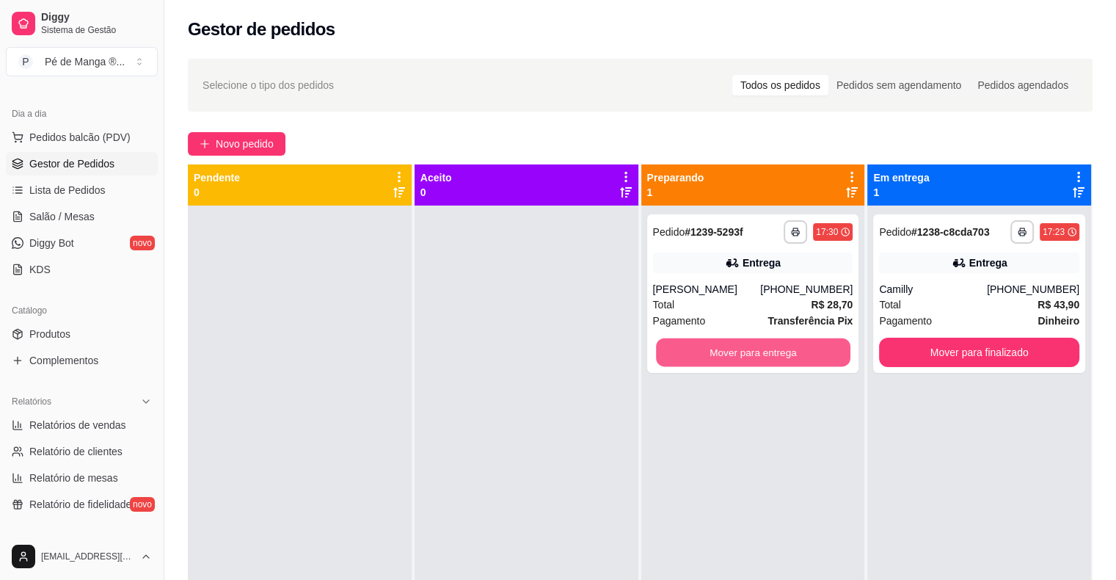
click at [739, 350] on button "Mover para entrega" at bounding box center [753, 352] width 195 height 29
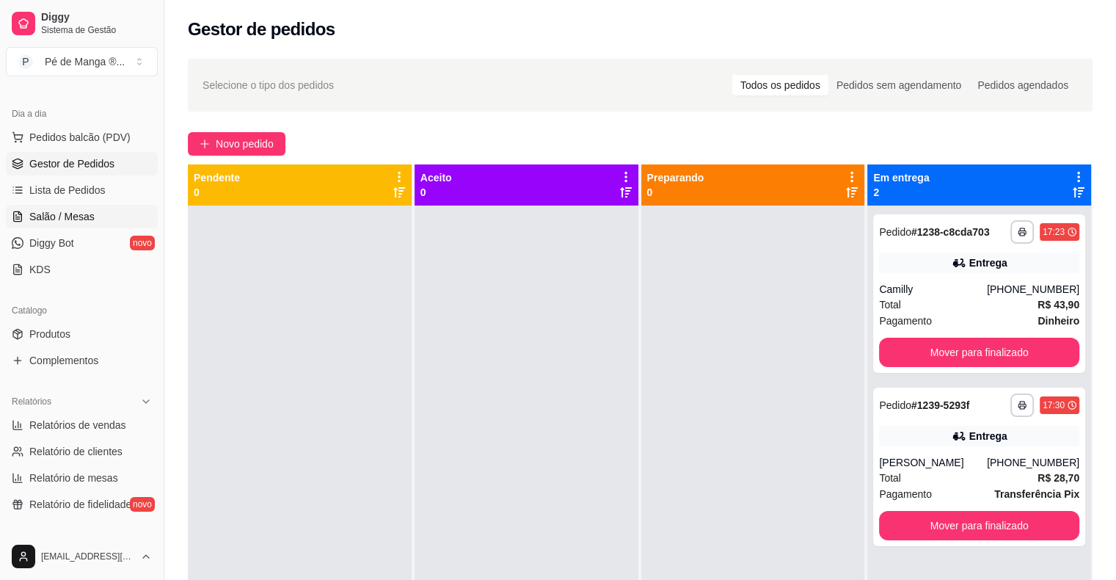
click at [57, 211] on span "Salão / Mesas" at bounding box center [61, 216] width 65 height 15
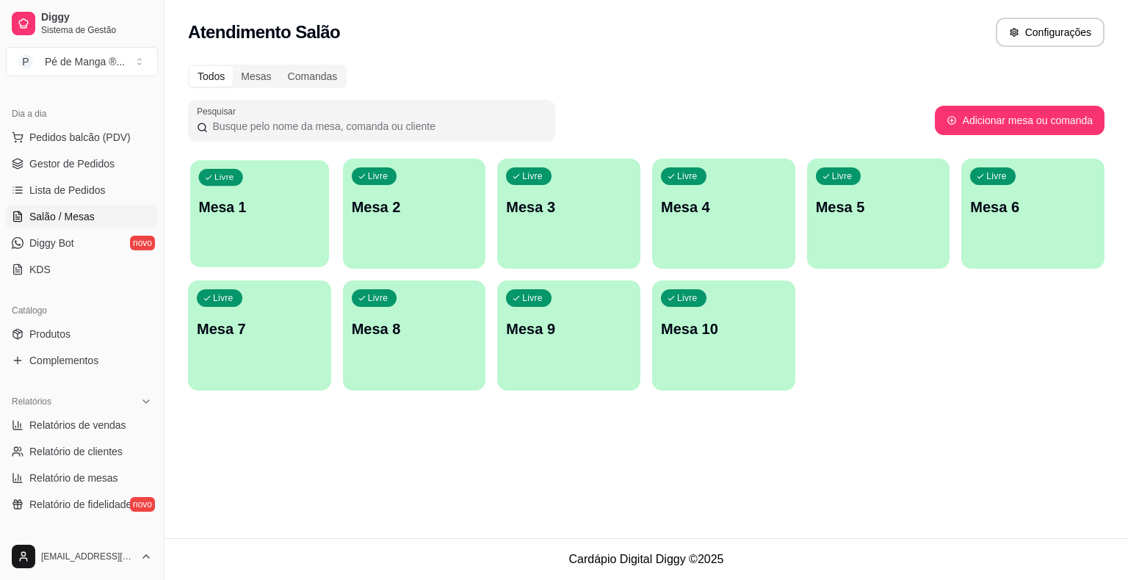
click at [291, 196] on div "Livre Mesa 1" at bounding box center [259, 205] width 139 height 90
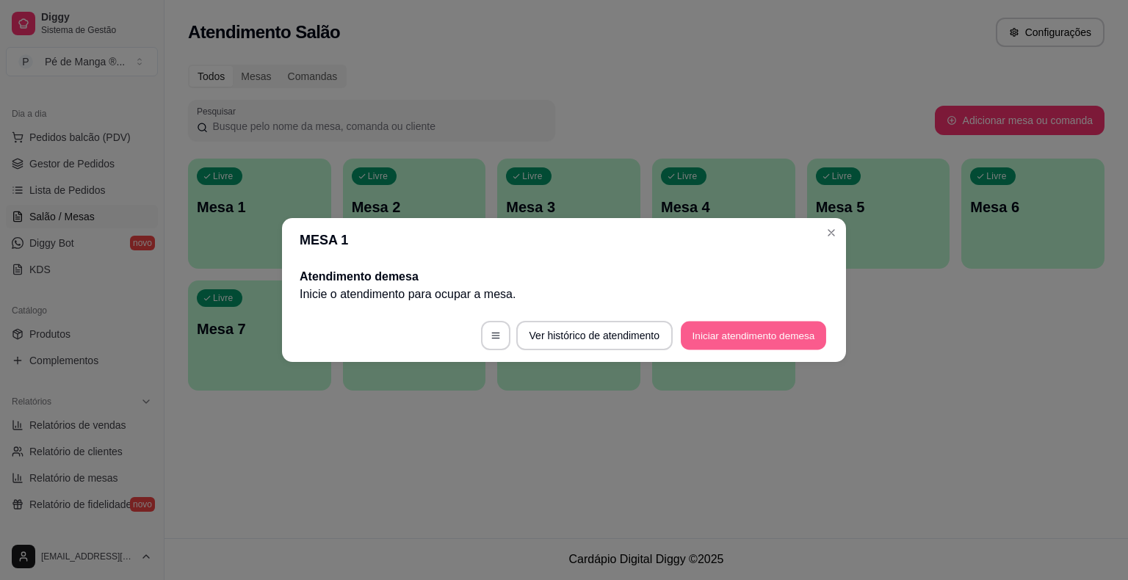
click at [767, 342] on button "Iniciar atendimento de mesa" at bounding box center [752, 336] width 145 height 29
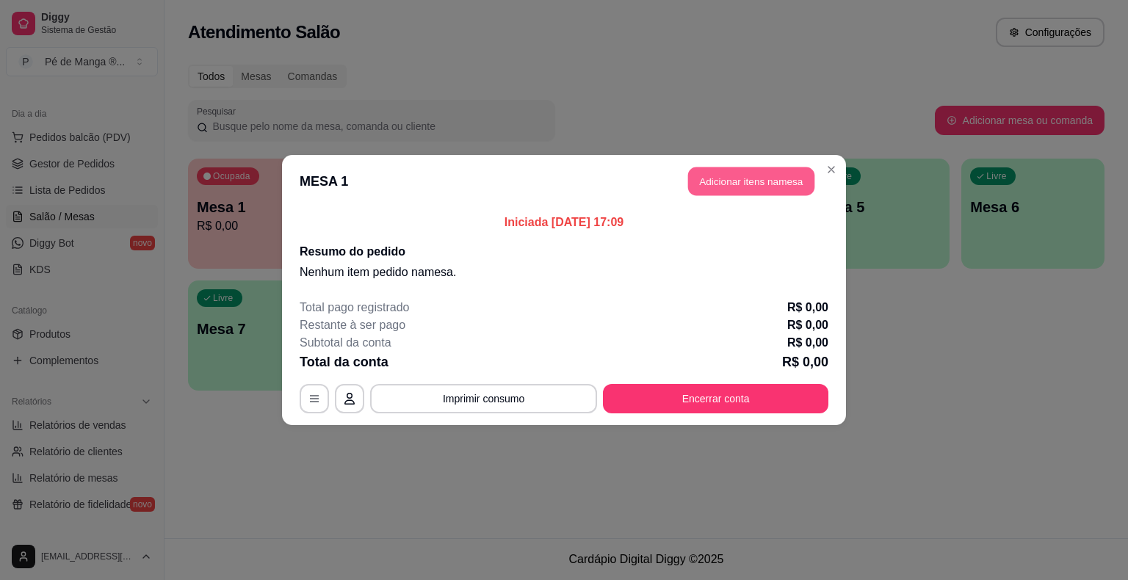
click at [758, 178] on button "Adicionar itens na mesa" at bounding box center [751, 181] width 126 height 29
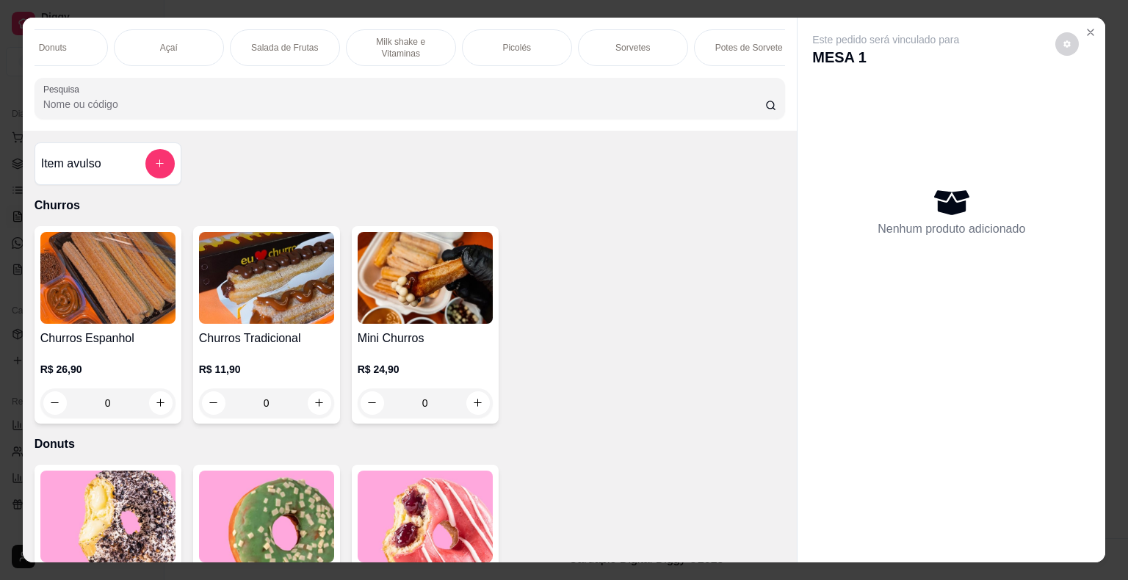
scroll to position [0, 273]
click at [345, 40] on div "Picolés" at bounding box center [396, 47] width 110 height 37
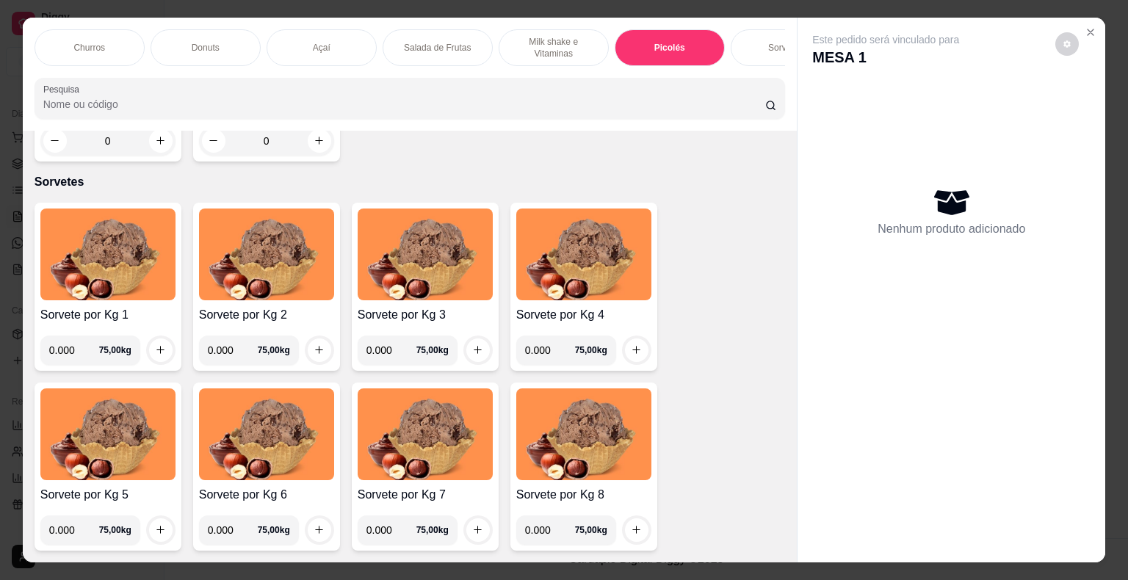
scroll to position [1914, 0]
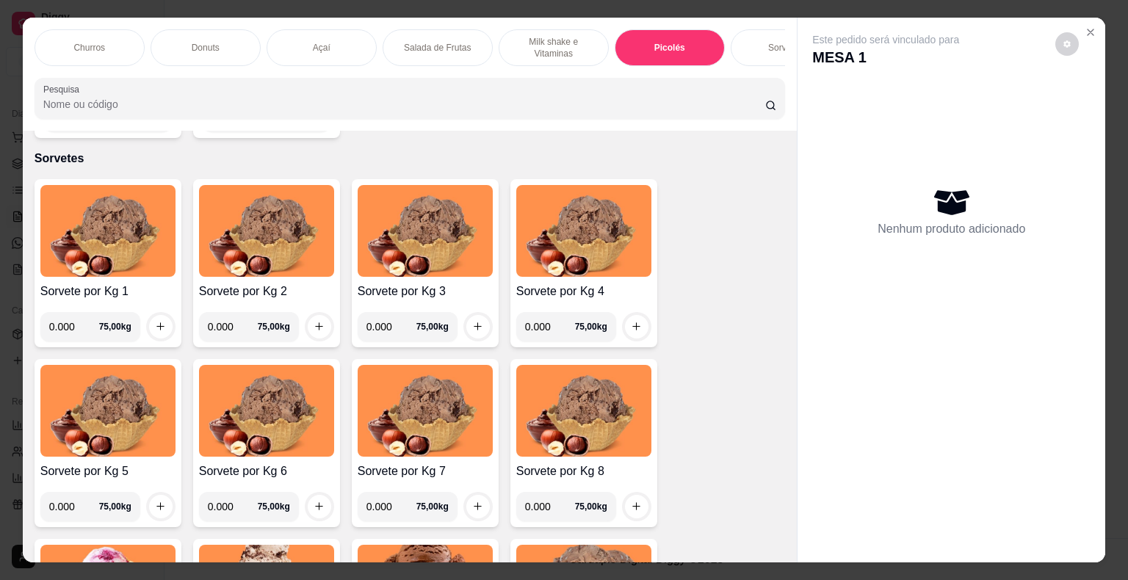
click at [71, 329] on input "0.000" at bounding box center [74, 326] width 50 height 29
type input "0.308"
click at [155, 332] on icon "increase-product-quantity" at bounding box center [160, 326] width 11 height 11
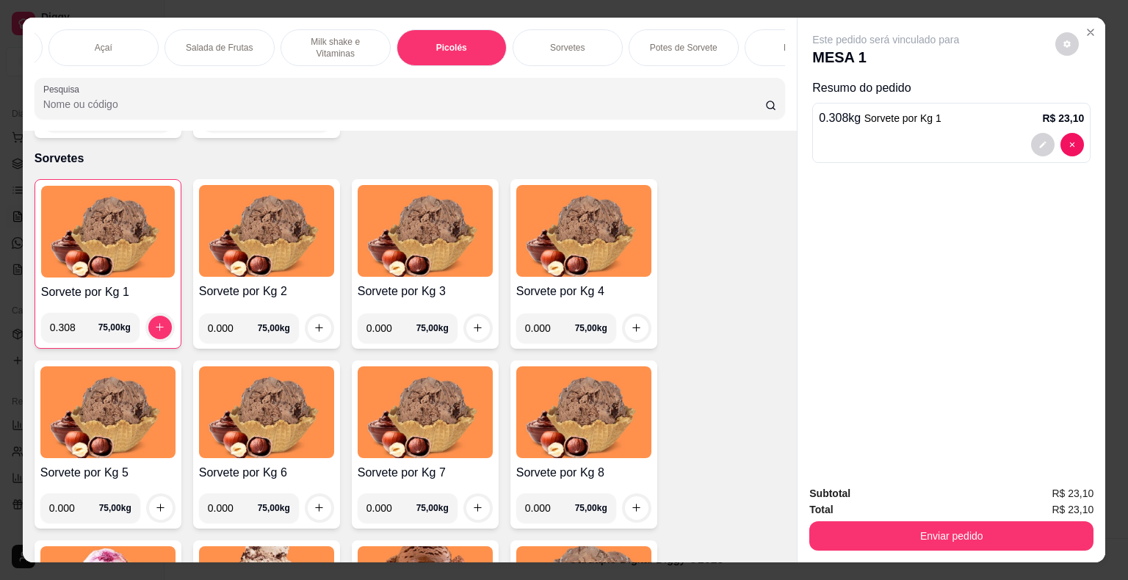
scroll to position [0, 287]
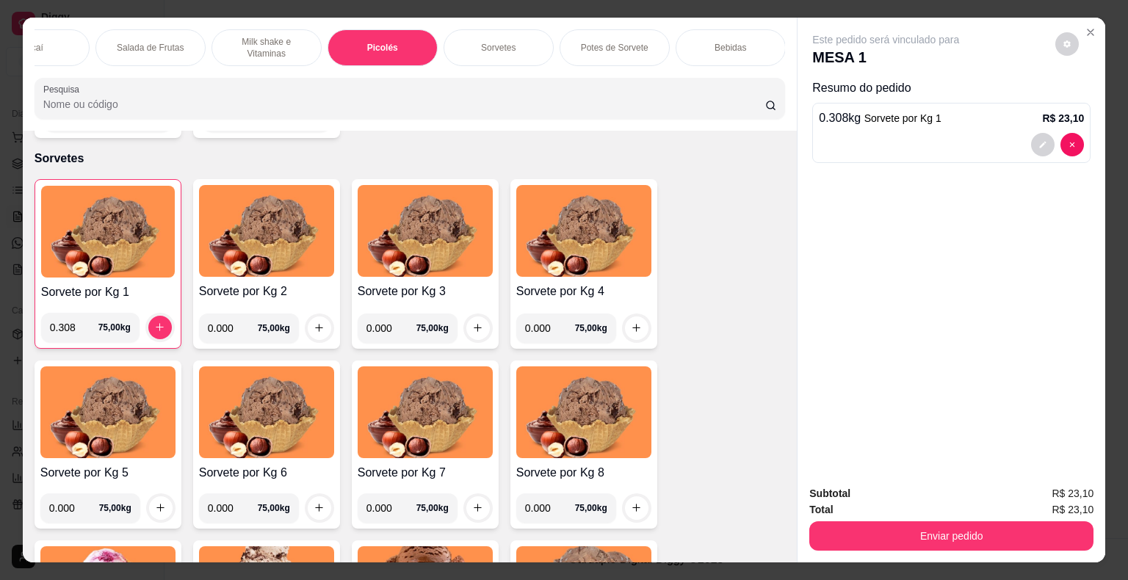
click at [714, 46] on p "Bebidas" at bounding box center [730, 48] width 32 height 12
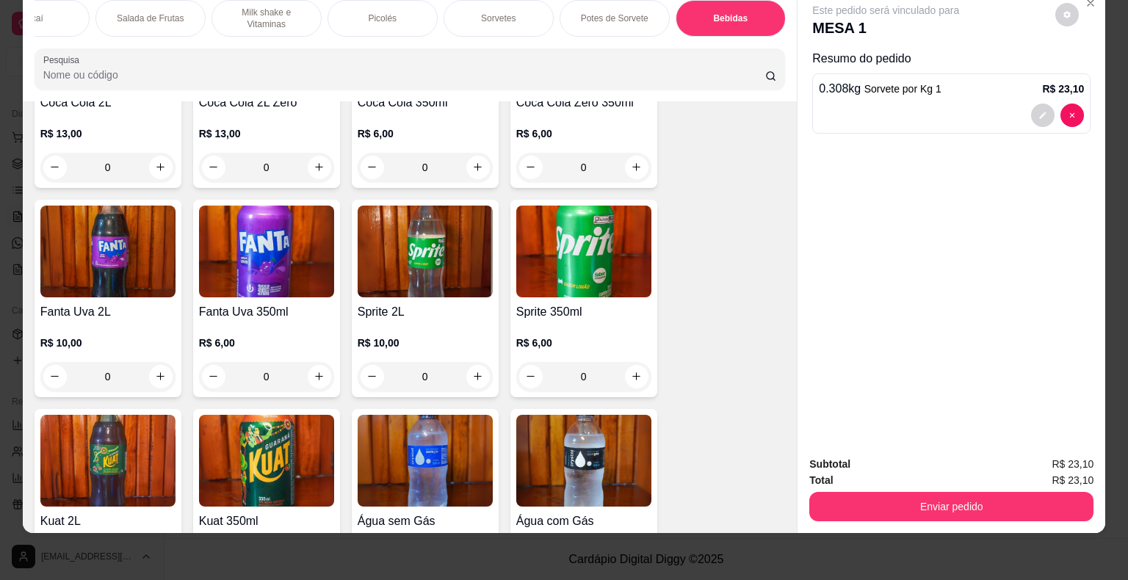
scroll to position [4317, 0]
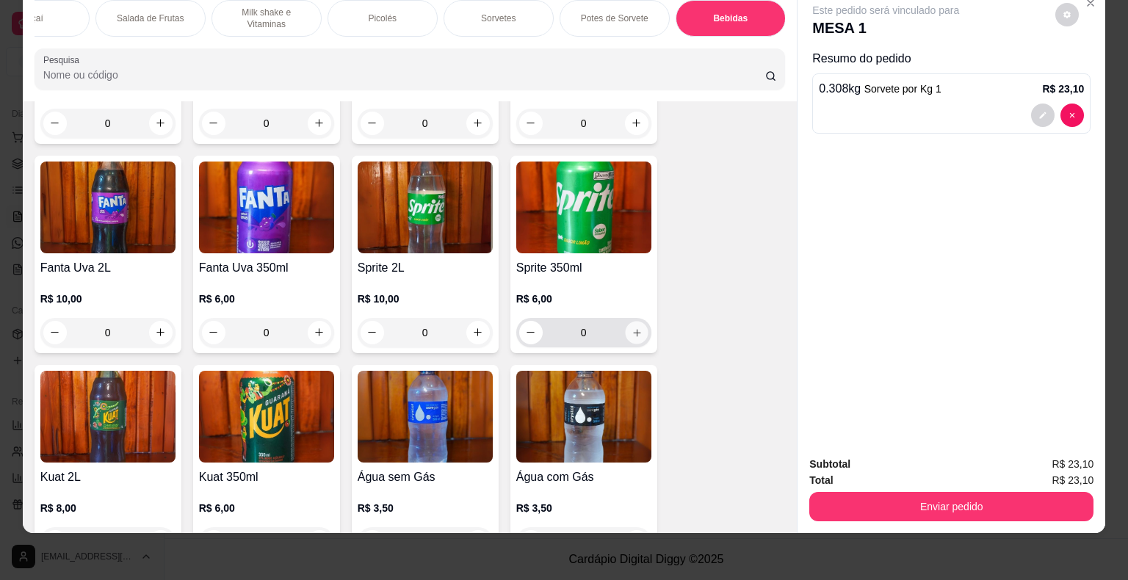
click at [631, 321] on button "increase-product-quantity" at bounding box center [636, 332] width 23 height 23
type input "1"
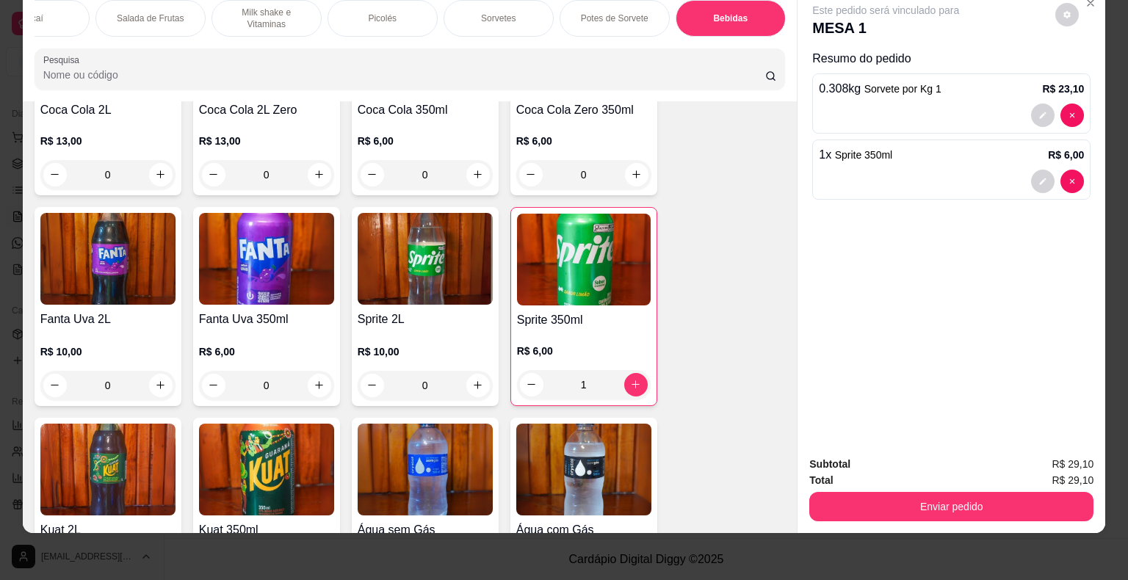
scroll to position [4244, 0]
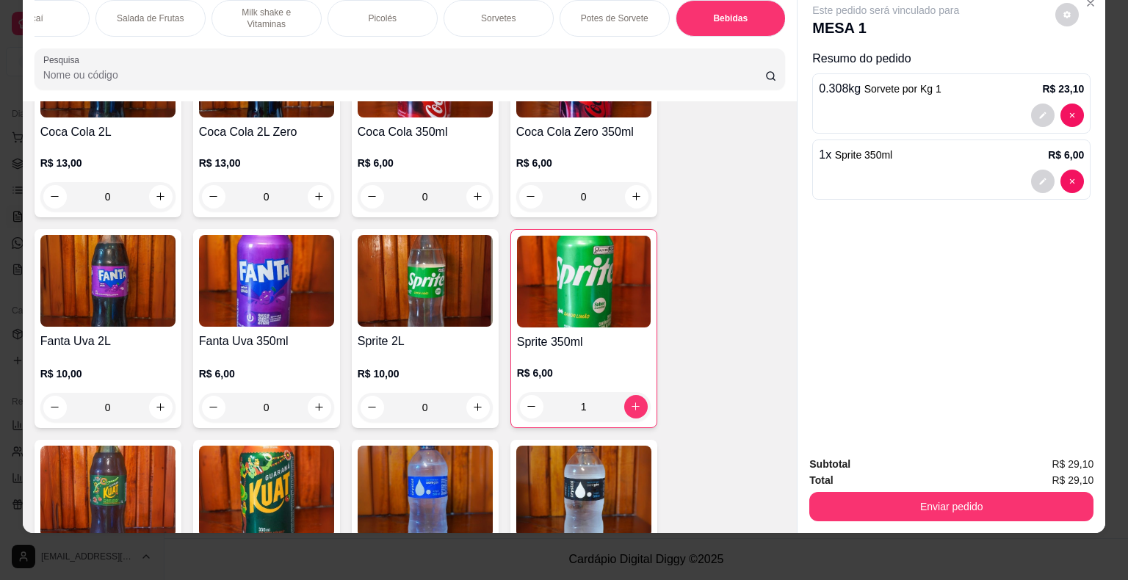
click at [512, 8] on div "Sorvetes" at bounding box center [498, 18] width 110 height 37
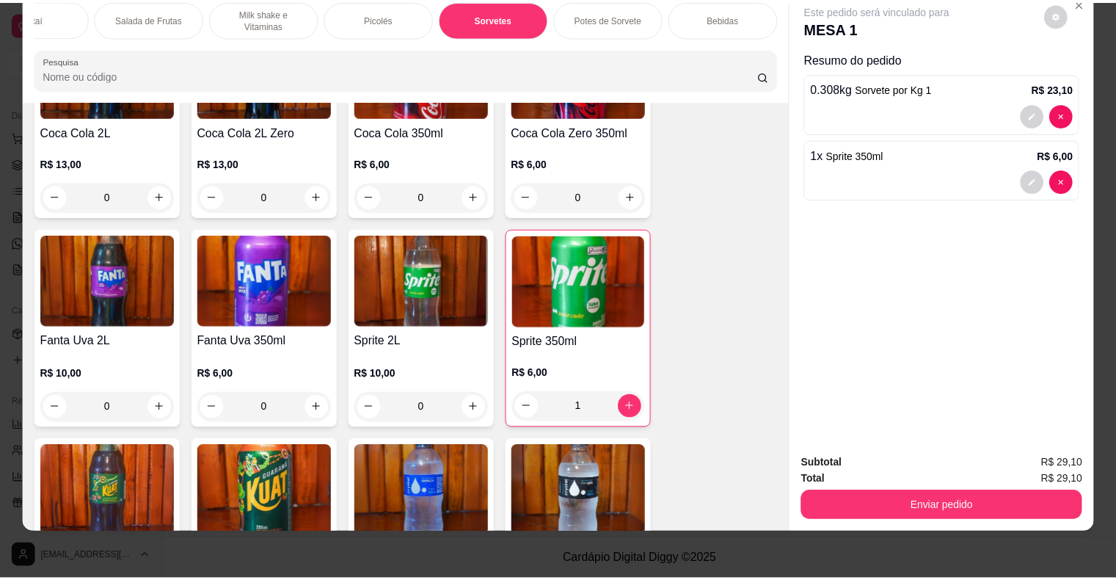
scroll to position [1933, 0]
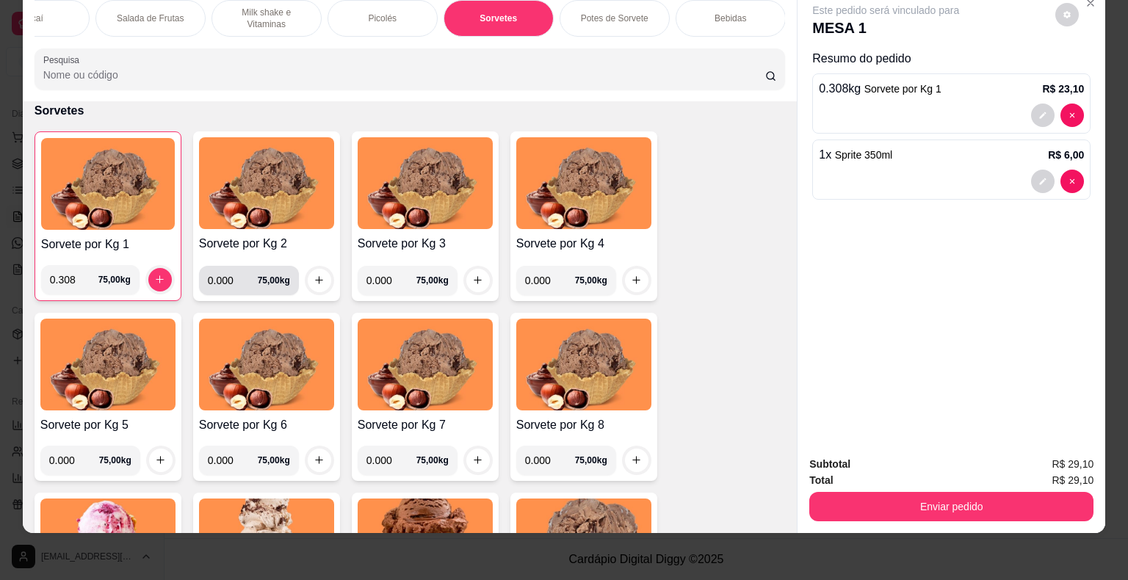
click at [225, 279] on input "0.000" at bounding box center [233, 280] width 50 height 29
type input "0.262"
click at [313, 286] on button "increase-product-quantity" at bounding box center [319, 280] width 23 height 23
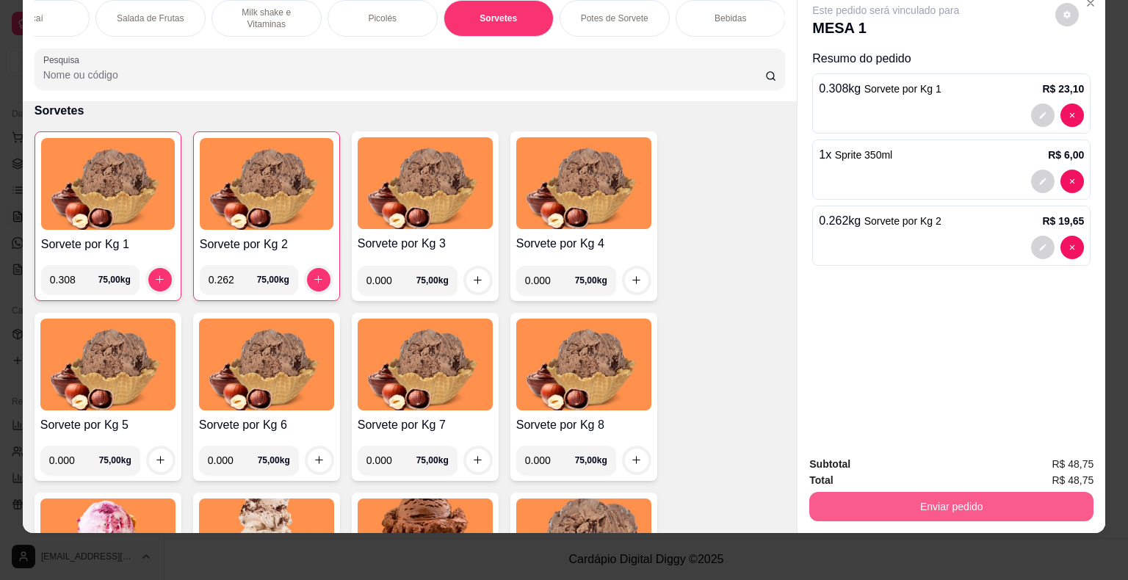
click at [901, 492] on button "Enviar pedido" at bounding box center [951, 506] width 284 height 29
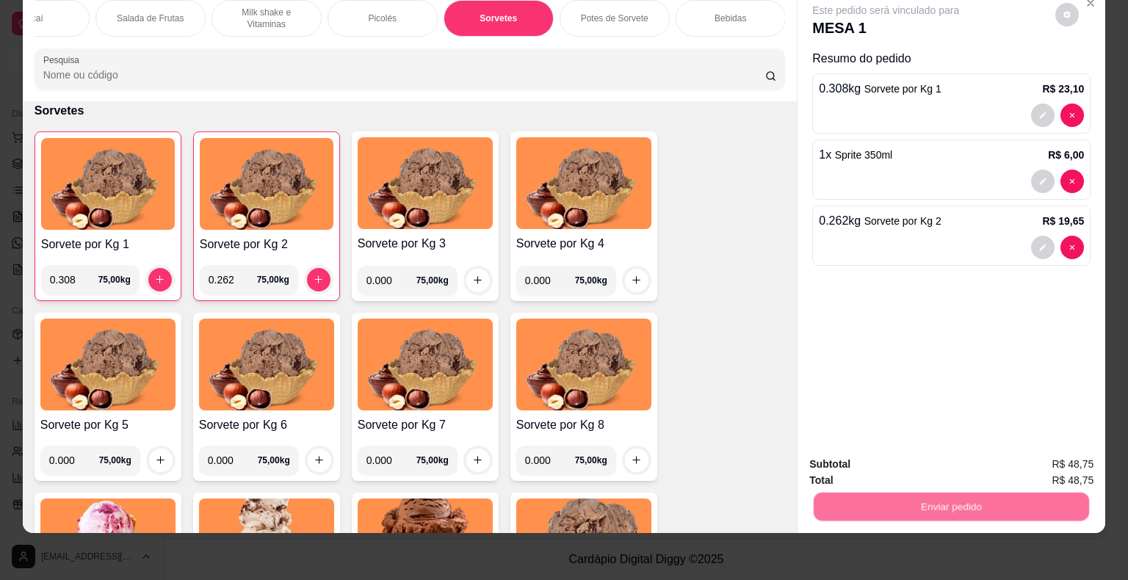
click at [897, 457] on button "Não registrar e enviar pedido" at bounding box center [902, 460] width 153 height 28
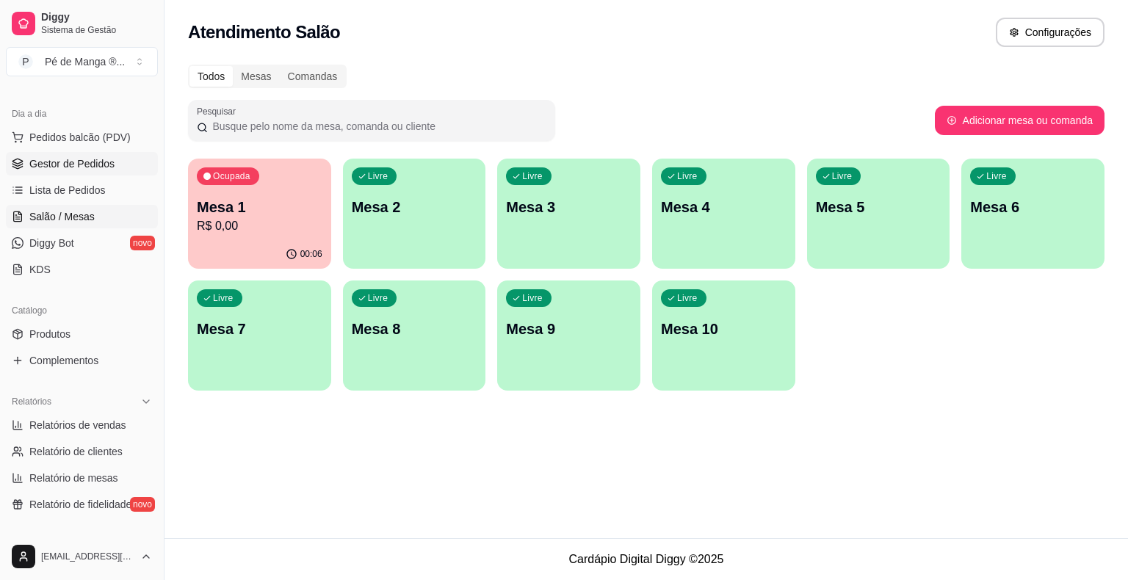
click at [39, 161] on span "Gestor de Pedidos" at bounding box center [71, 163] width 85 height 15
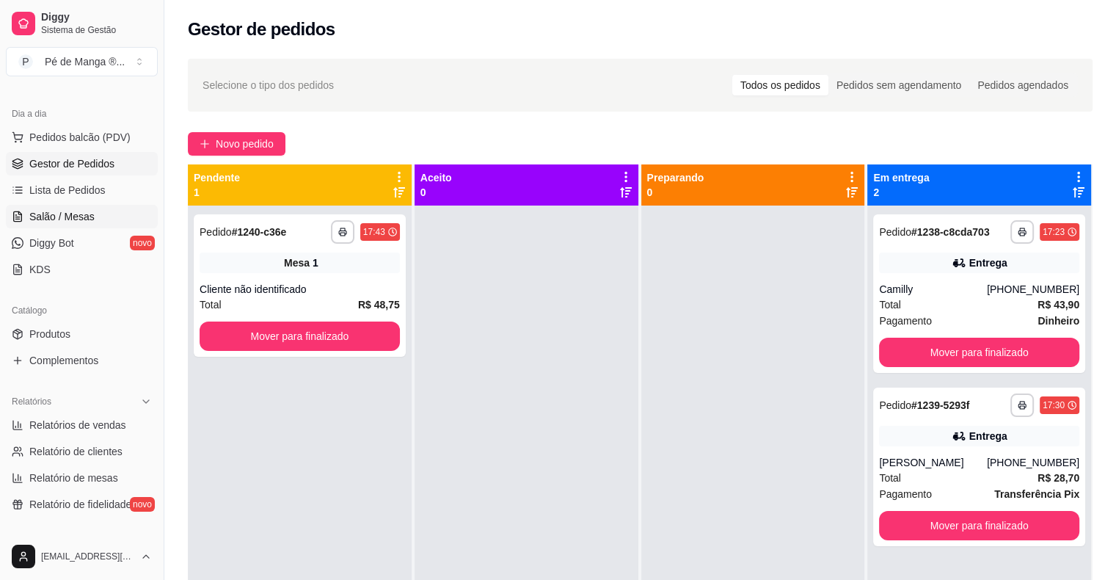
click at [46, 216] on span "Salão / Mesas" at bounding box center [61, 216] width 65 height 15
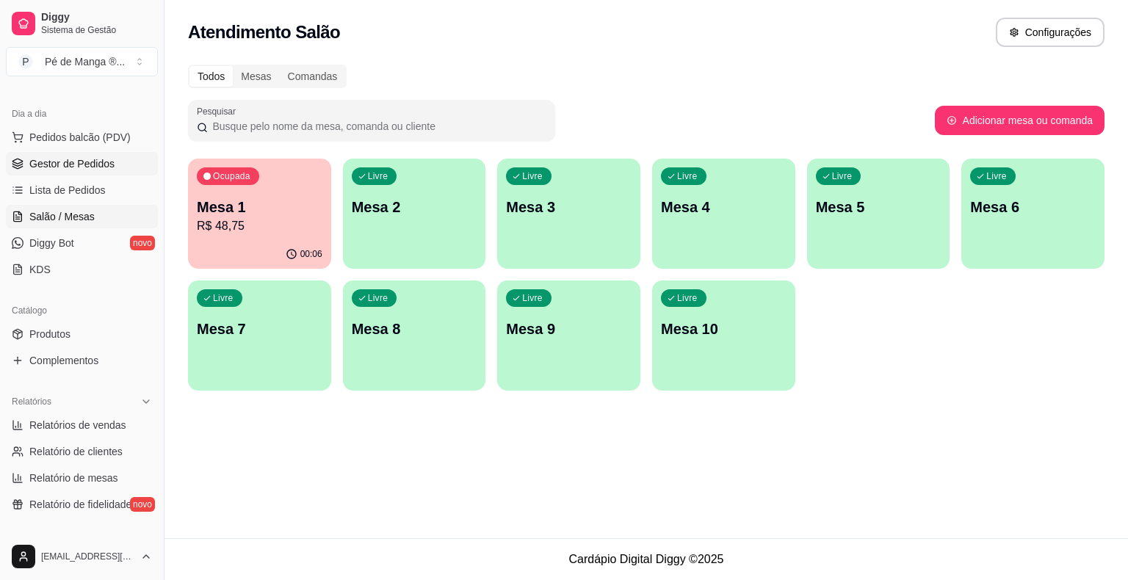
click at [43, 167] on span "Gestor de Pedidos" at bounding box center [71, 163] width 85 height 15
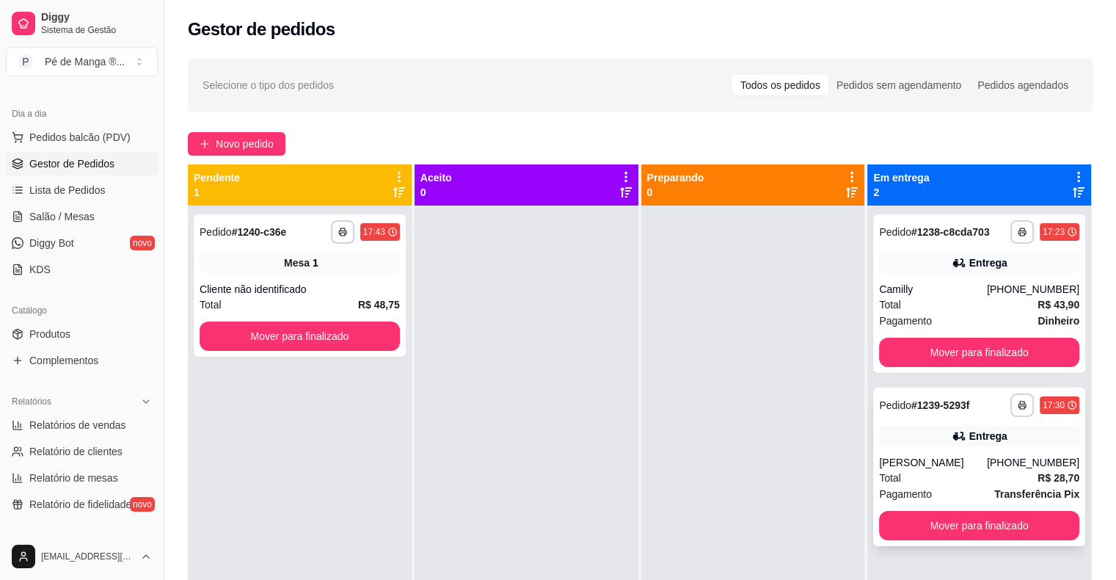
click at [951, 443] on div "Entrega" at bounding box center [979, 436] width 200 height 21
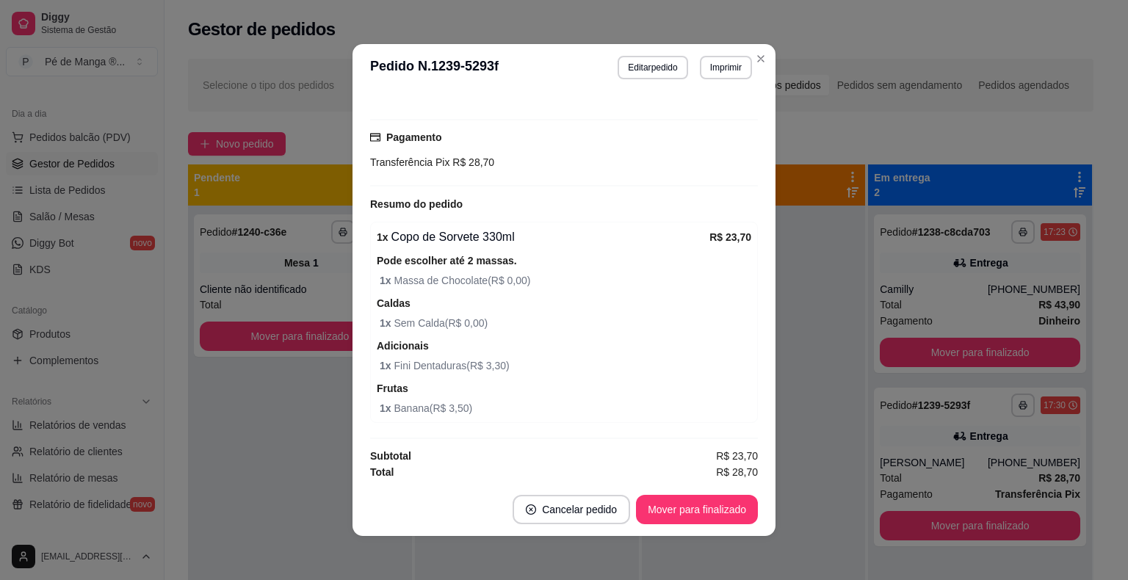
scroll to position [314, 0]
click at [759, 46] on div "**********" at bounding box center [564, 290] width 1128 height 580
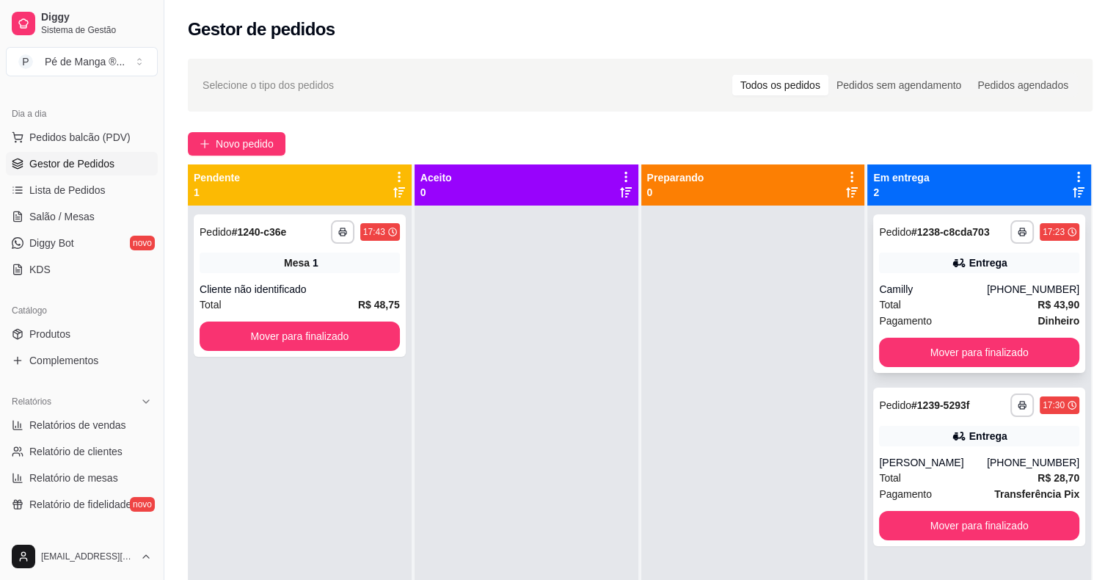
click at [963, 291] on div "Camilly" at bounding box center [933, 289] width 108 height 15
click at [69, 213] on span "Salão / Mesas" at bounding box center [61, 216] width 65 height 15
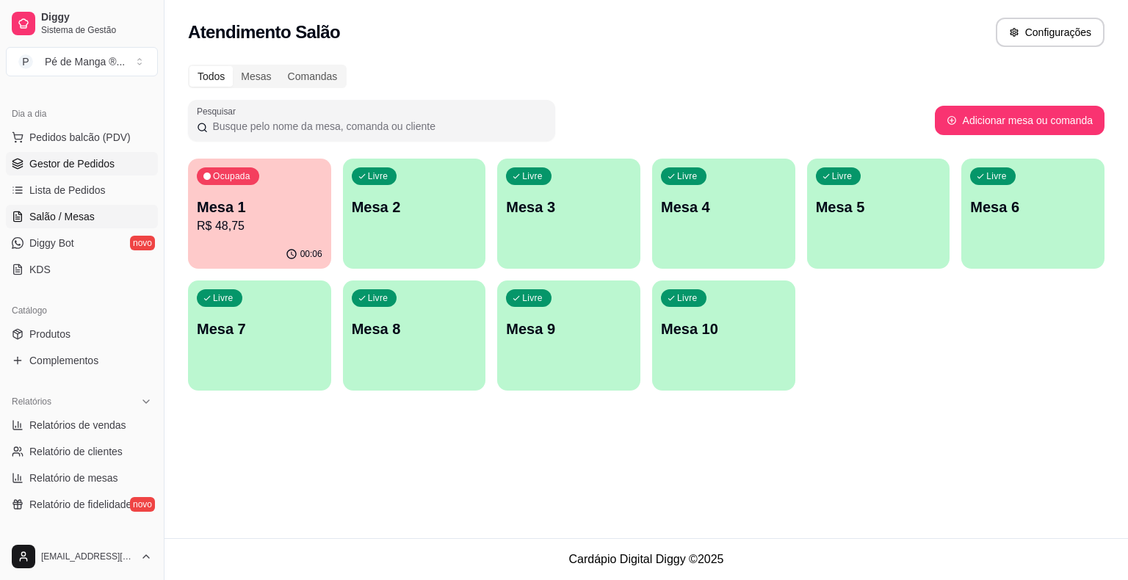
click at [26, 161] on link "Gestor de Pedidos" at bounding box center [82, 163] width 152 height 23
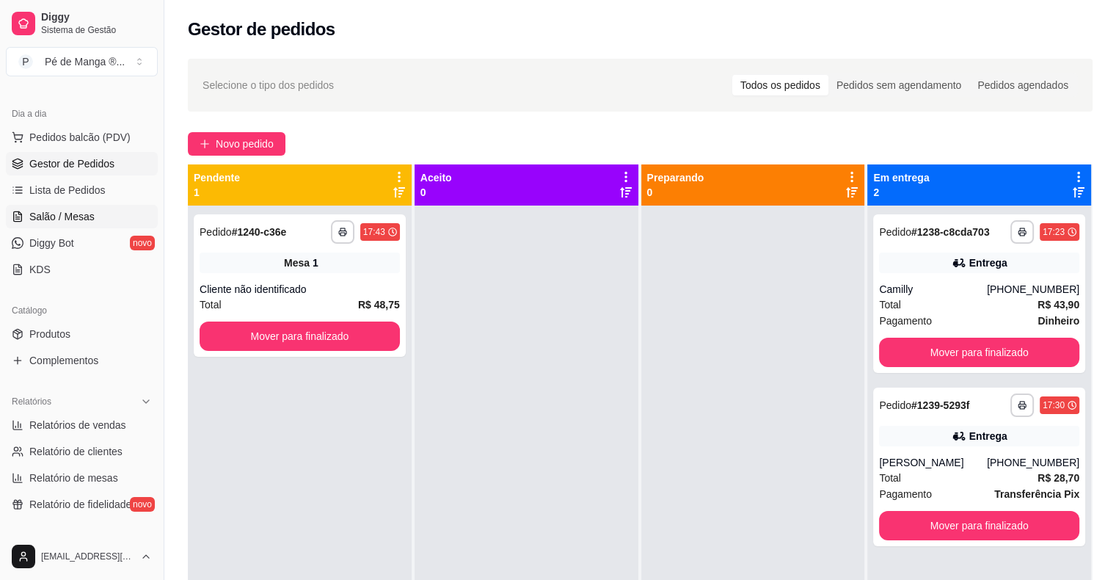
click at [57, 206] on link "Salão / Mesas" at bounding box center [82, 216] width 152 height 23
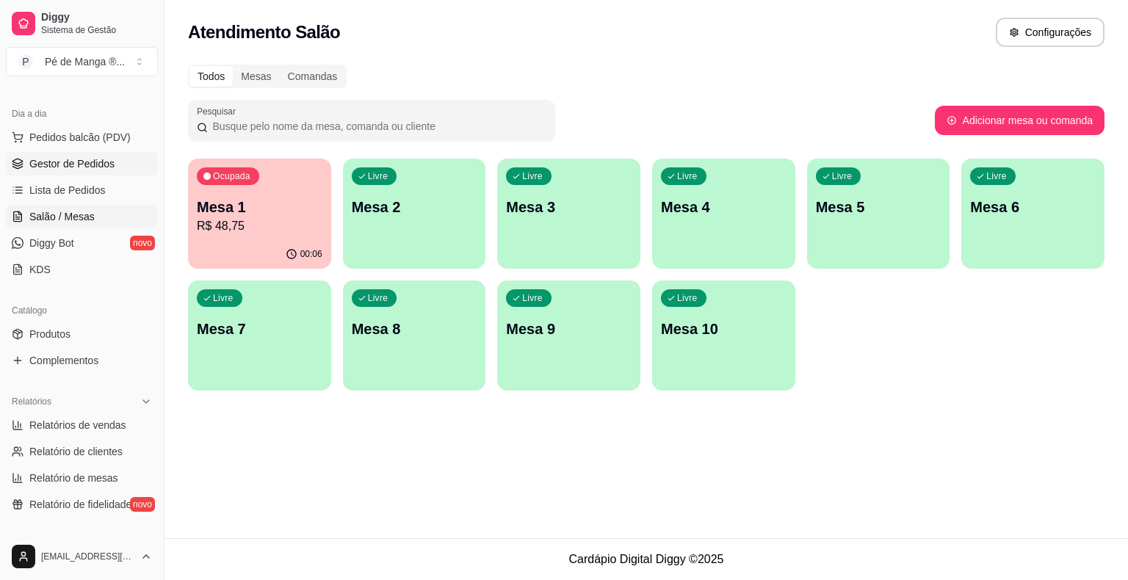
click at [76, 157] on span "Gestor de Pedidos" at bounding box center [71, 163] width 85 height 15
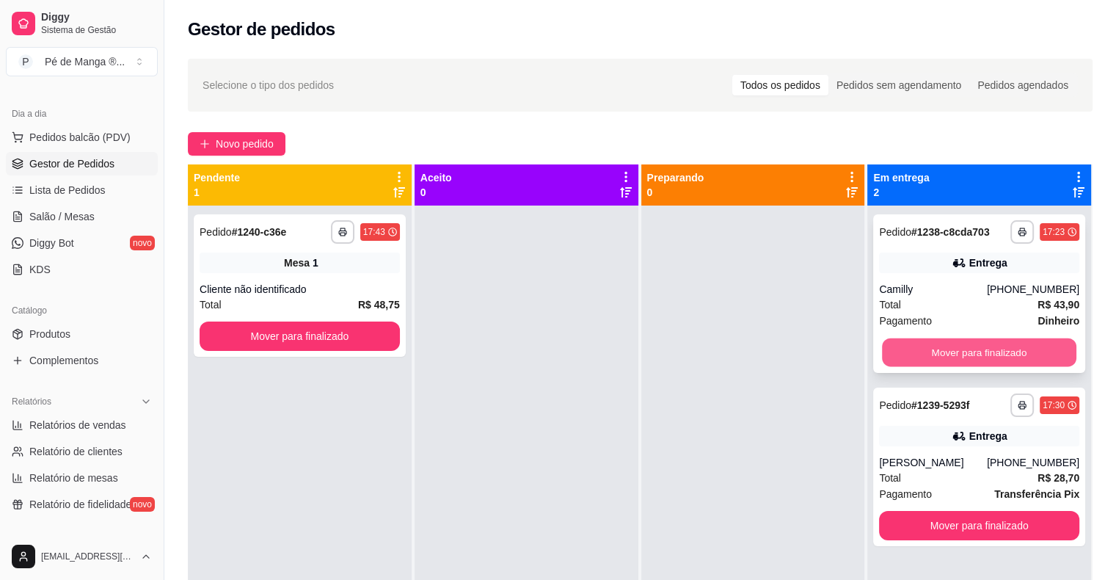
click at [1002, 352] on button "Mover para finalizado" at bounding box center [979, 352] width 195 height 29
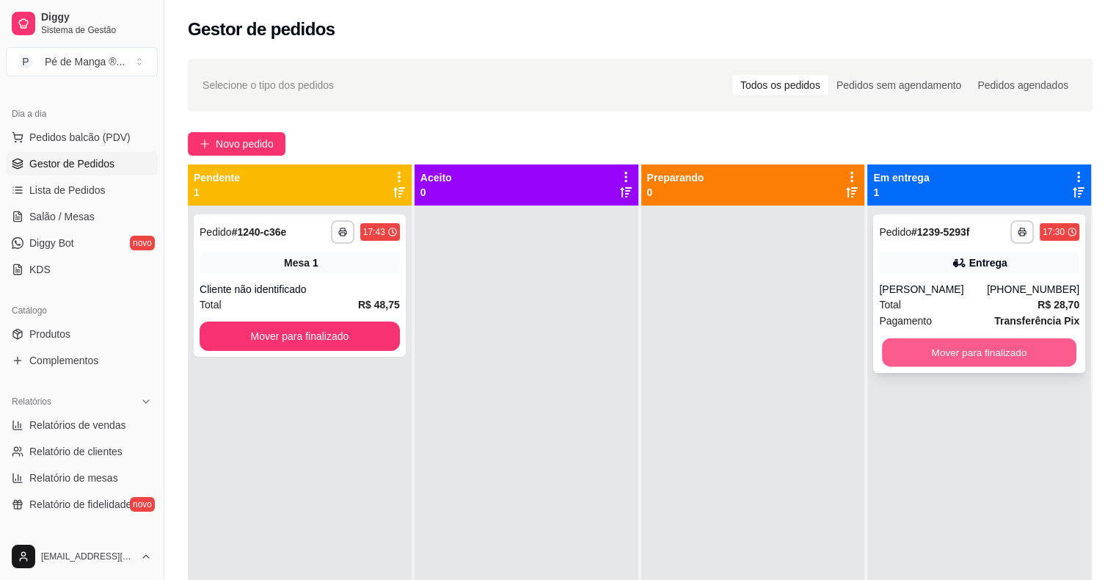
click at [1002, 348] on button "Mover para finalizado" at bounding box center [979, 352] width 195 height 29
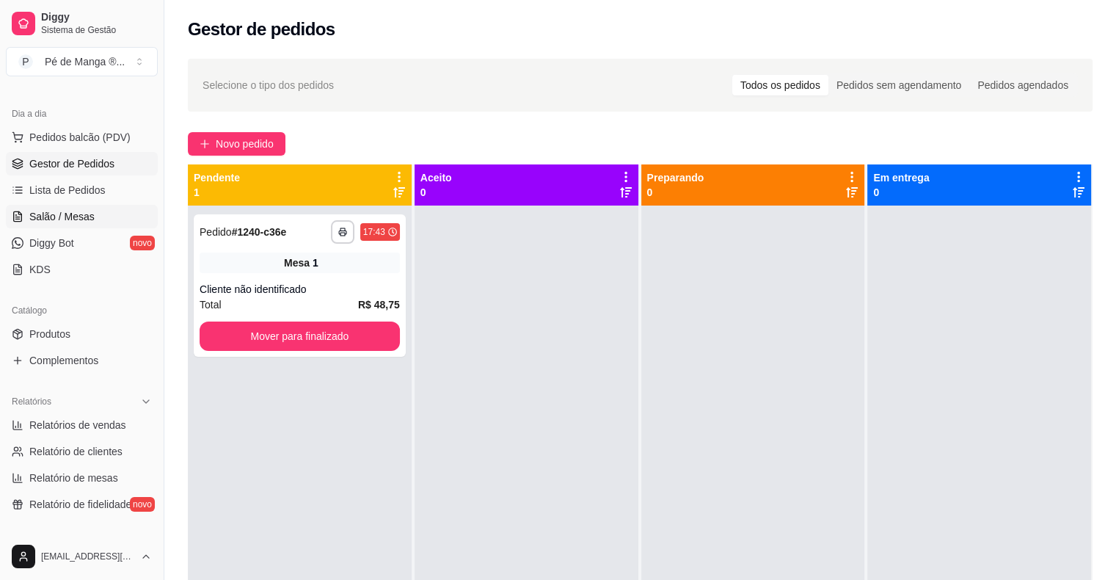
click at [86, 209] on span "Salão / Mesas" at bounding box center [61, 216] width 65 height 15
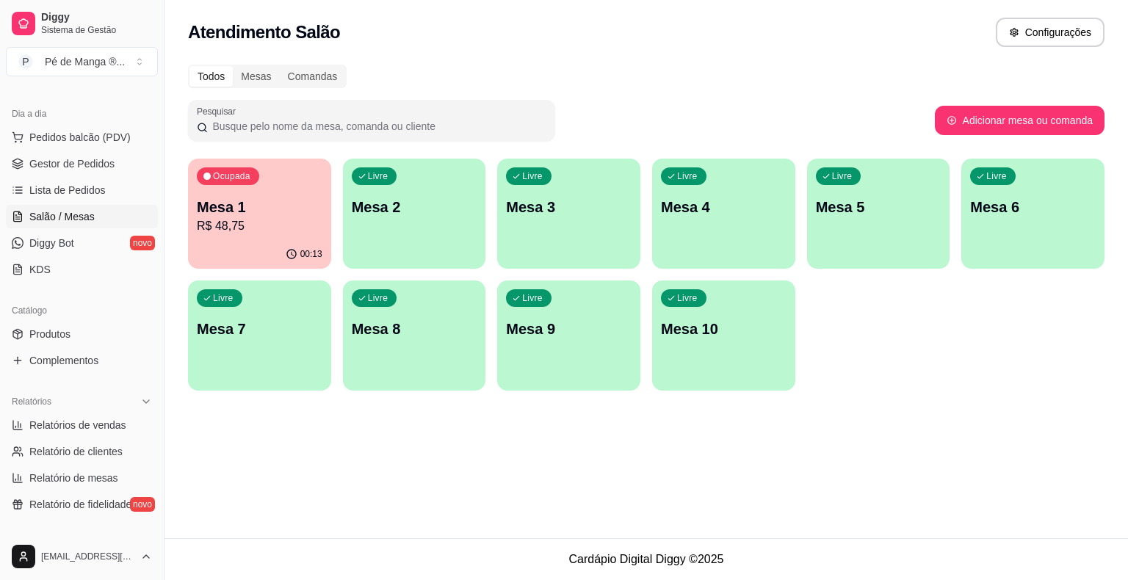
click at [460, 225] on div "Livre Mesa 2" at bounding box center [414, 205] width 143 height 92
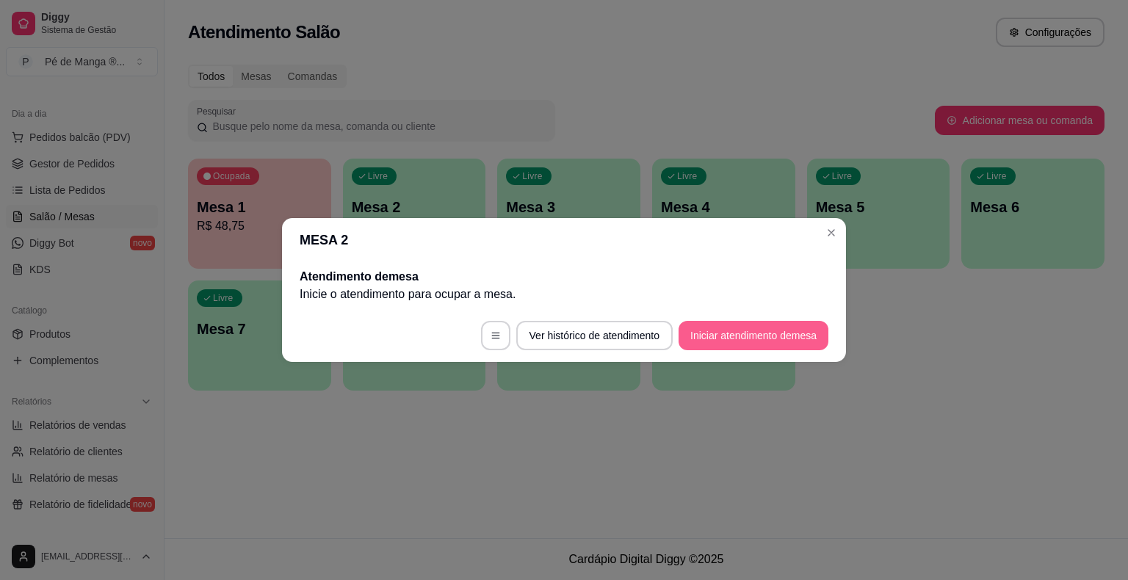
click at [746, 335] on button "Iniciar atendimento de mesa" at bounding box center [753, 335] width 150 height 29
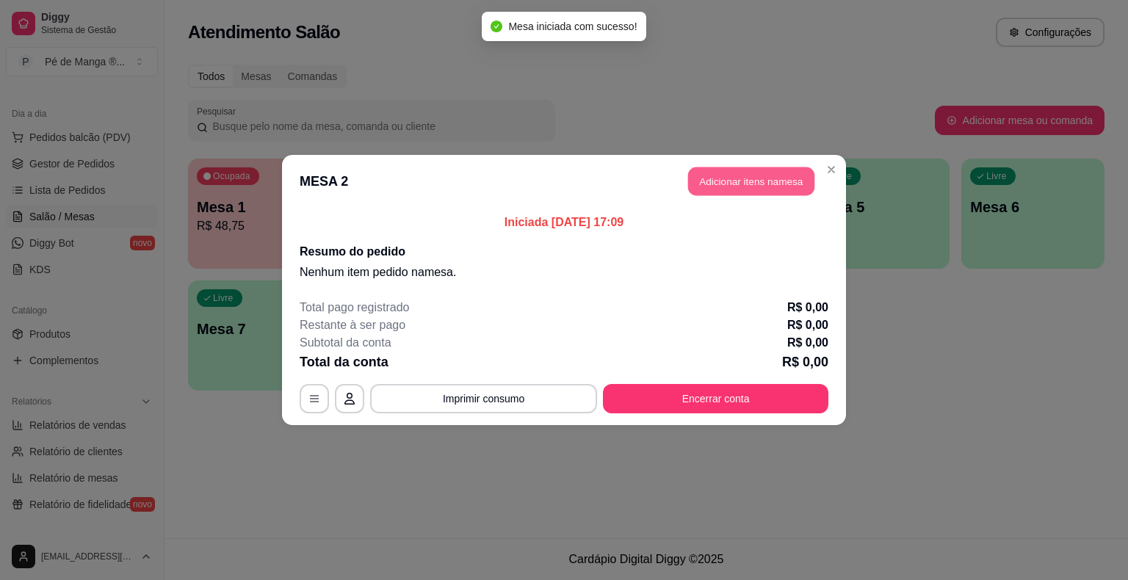
click at [754, 186] on button "Adicionar itens na mesa" at bounding box center [751, 181] width 126 height 29
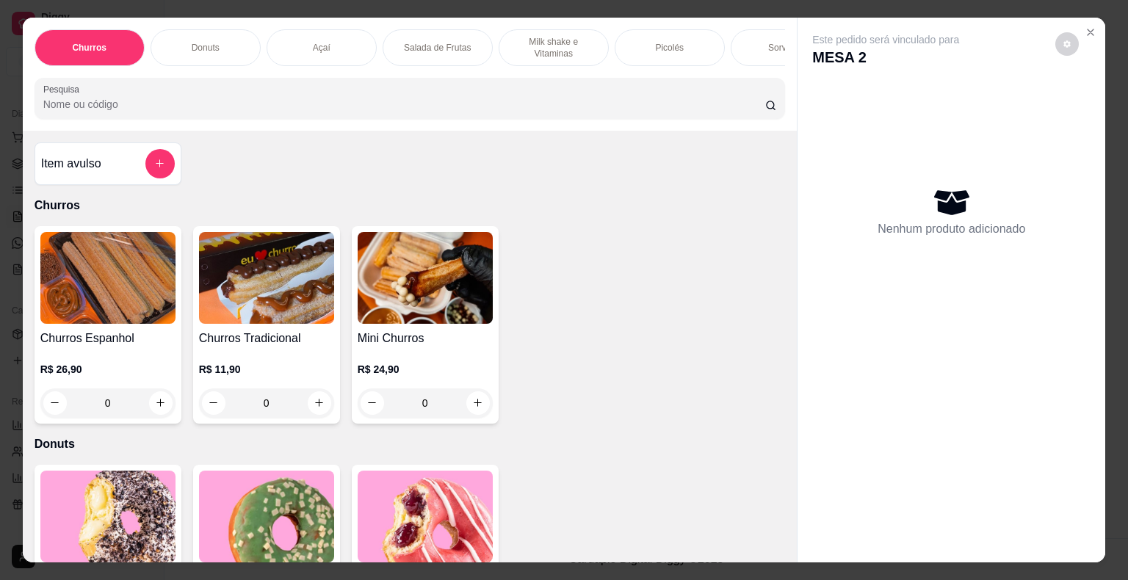
click at [766, 51] on div "Sorvetes" at bounding box center [785, 47] width 110 height 37
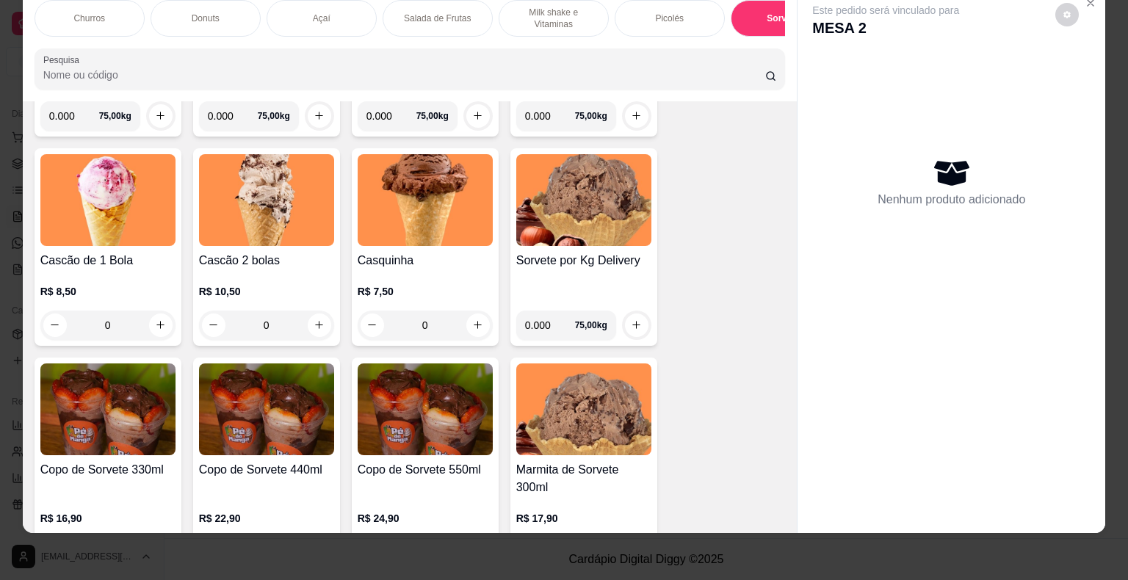
scroll to position [2226, 0]
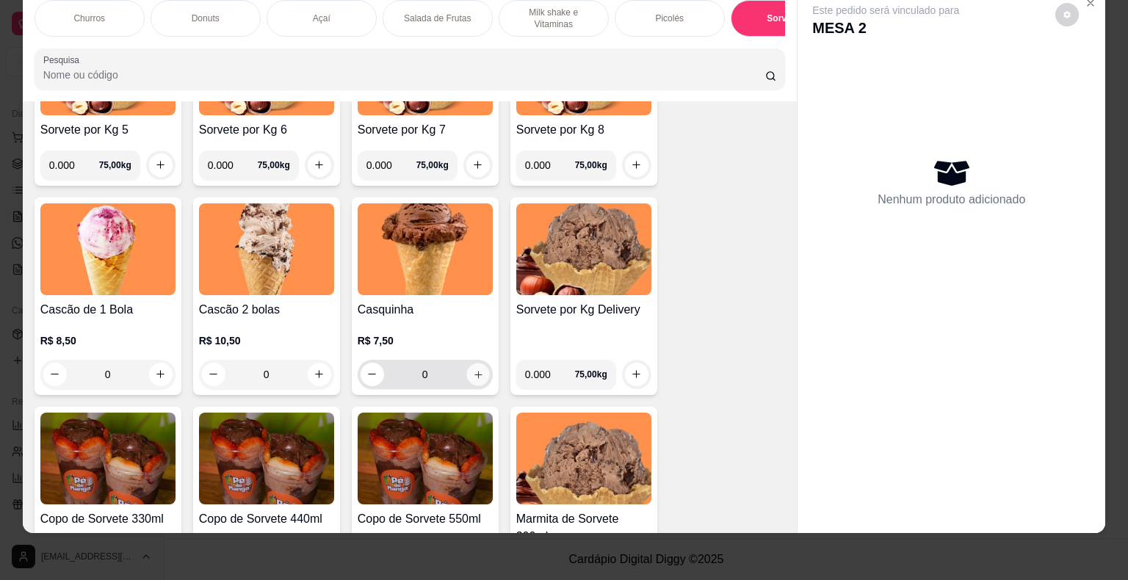
click at [467, 373] on button "increase-product-quantity" at bounding box center [477, 374] width 23 height 23
type input "1"
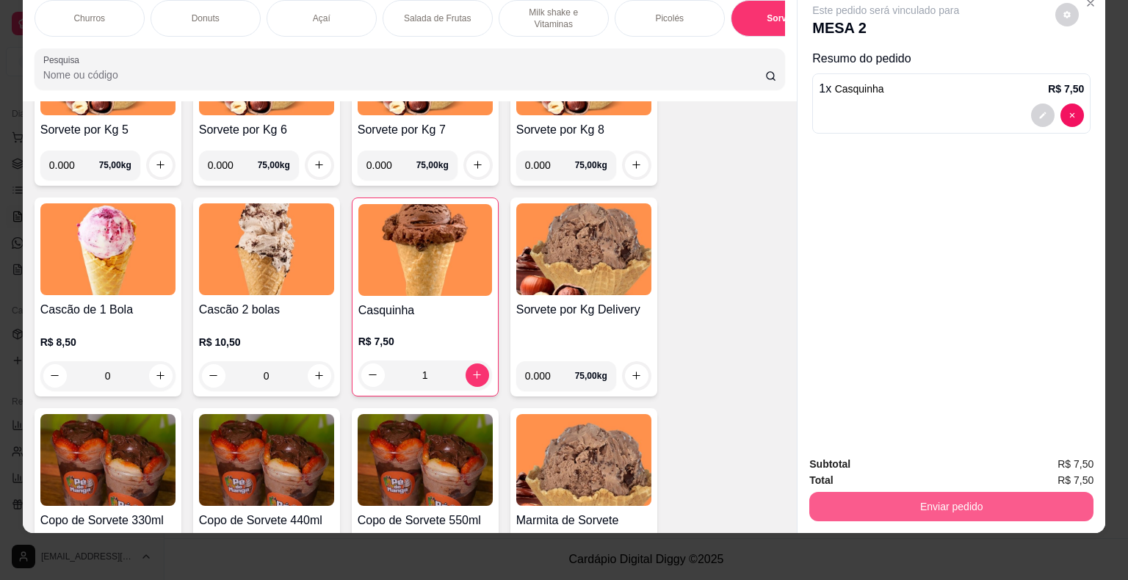
click at [914, 492] on button "Enviar pedido" at bounding box center [951, 506] width 284 height 29
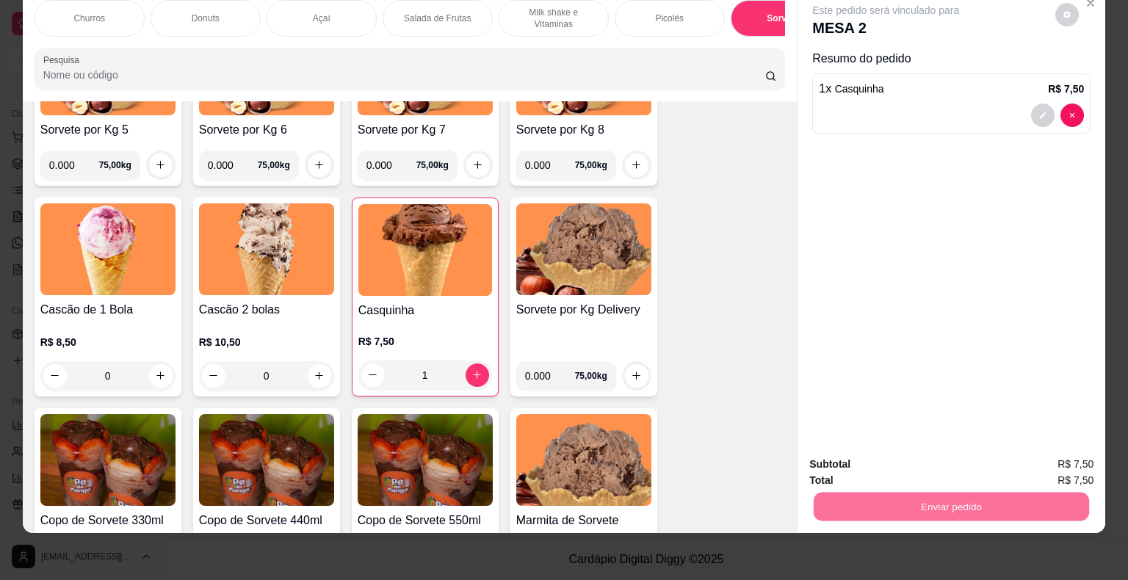
click at [913, 365] on div "Este pedido será vinculado para MESA 2 Resumo do pedido 1 x Casquinha R$ 7,50" at bounding box center [951, 216] width 308 height 457
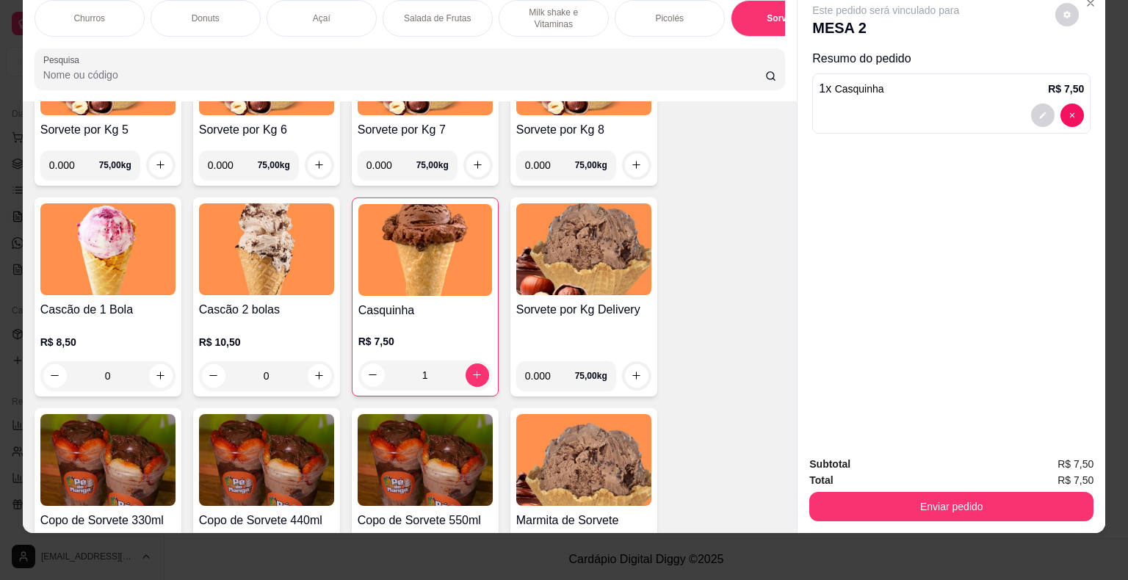
click at [312, 377] on div "0" at bounding box center [266, 375] width 135 height 29
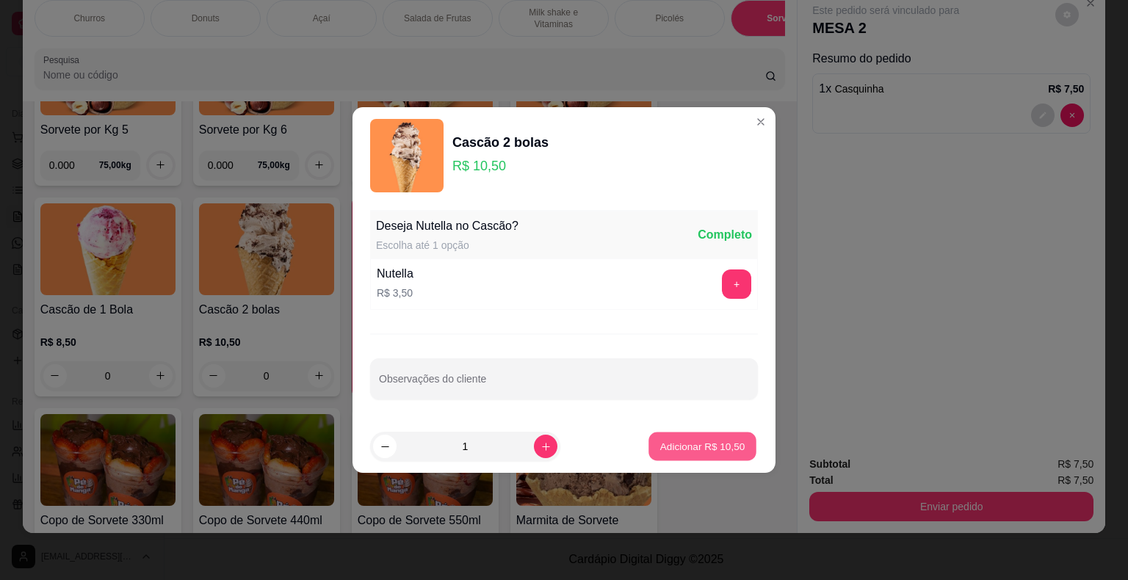
click at [675, 455] on button "Adicionar R$ 10,50" at bounding box center [702, 446] width 108 height 29
type input "1"
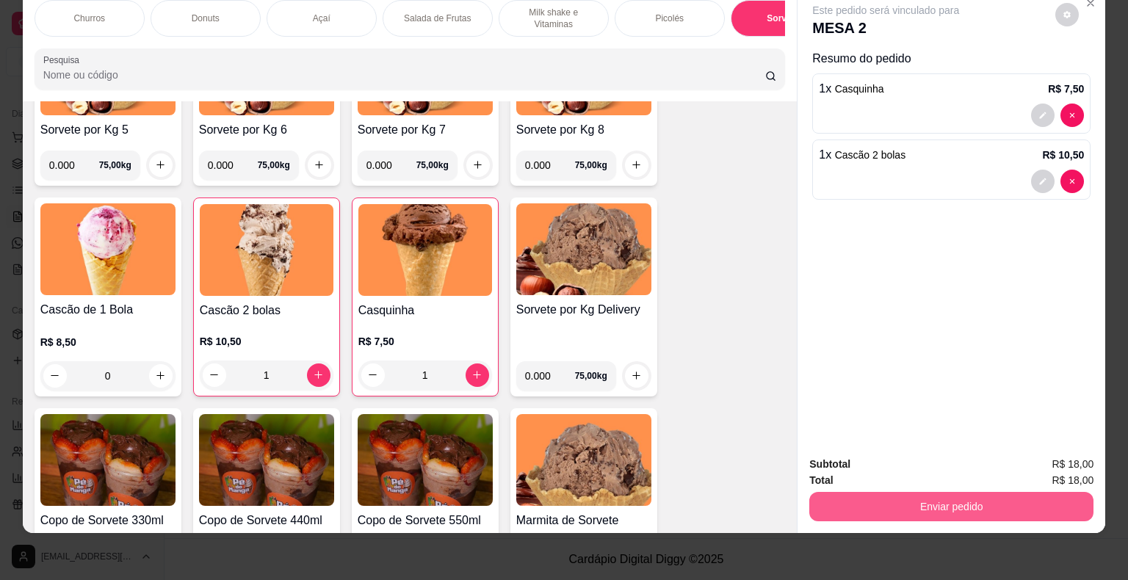
click at [953, 495] on button "Enviar pedido" at bounding box center [951, 506] width 284 height 29
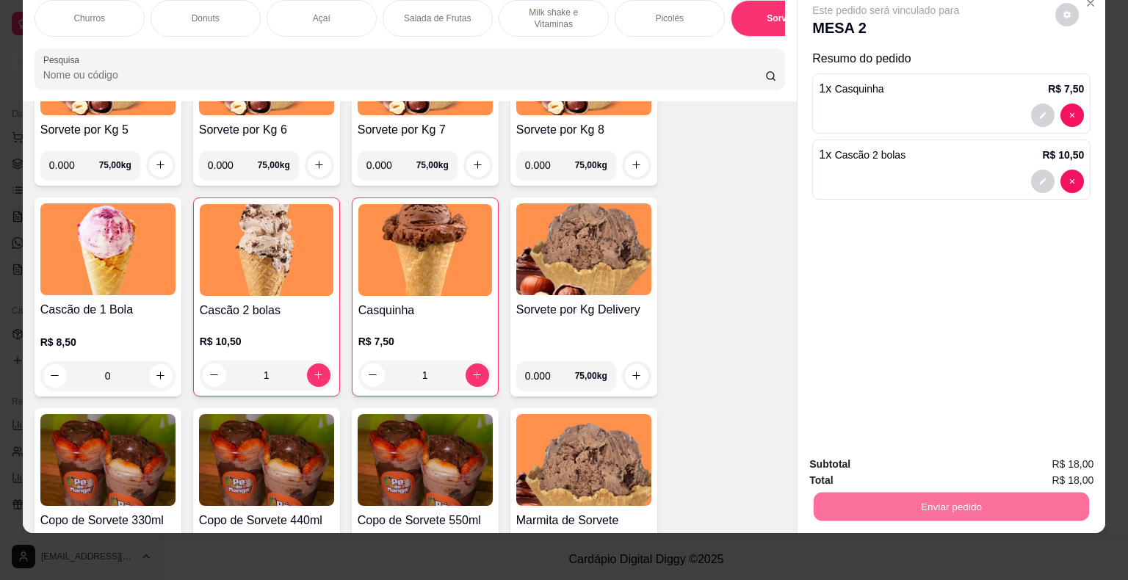
click at [932, 460] on button "Não registrar e enviar pedido" at bounding box center [902, 460] width 153 height 28
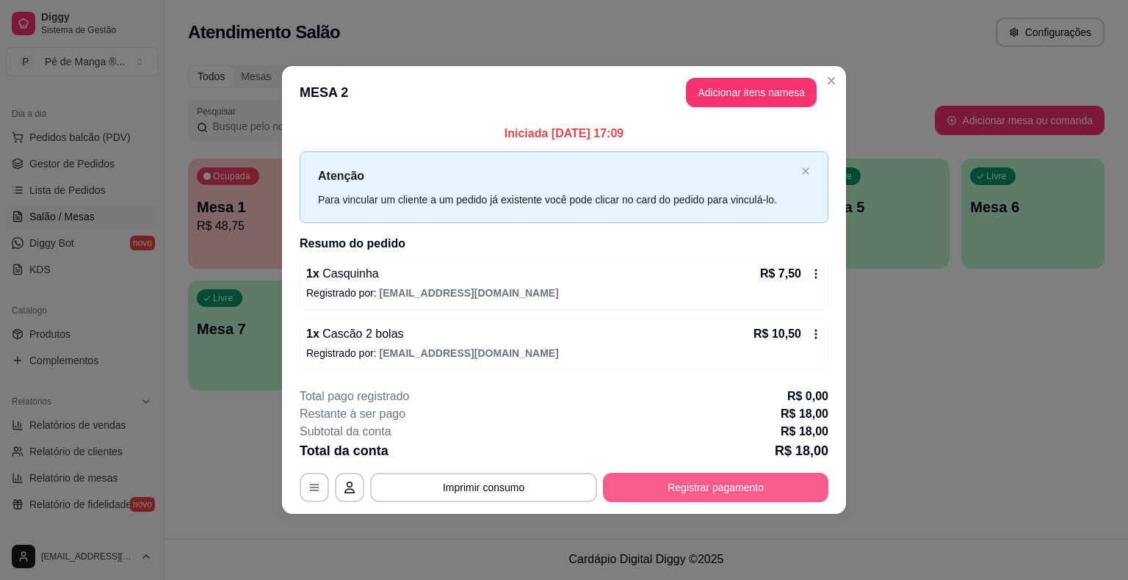
click at [714, 481] on button "Registrar pagamento" at bounding box center [715, 487] width 225 height 29
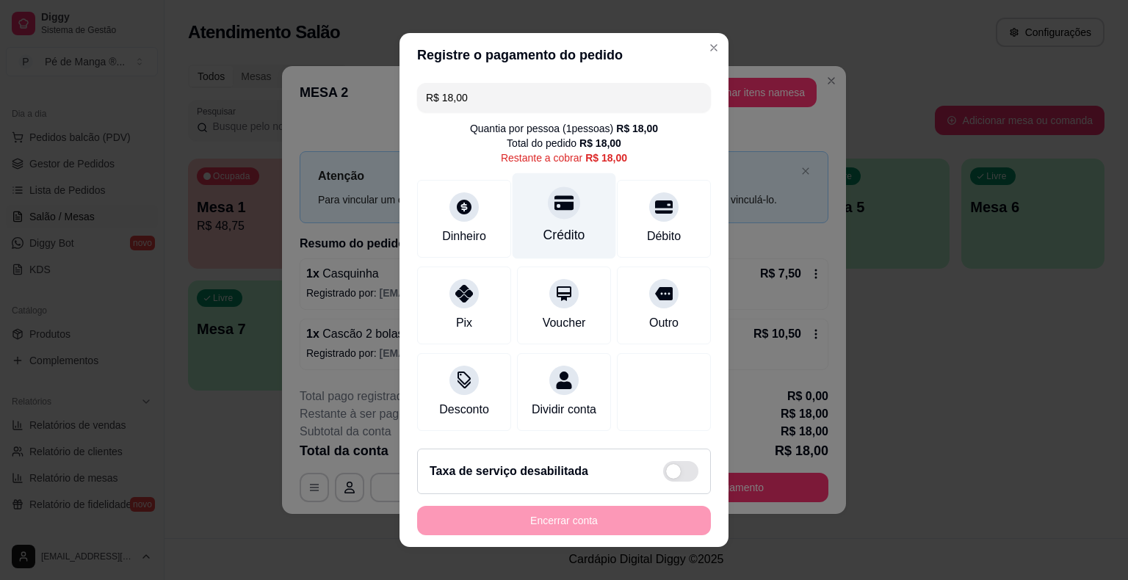
click at [537, 220] on div "Crédito" at bounding box center [564, 216] width 104 height 86
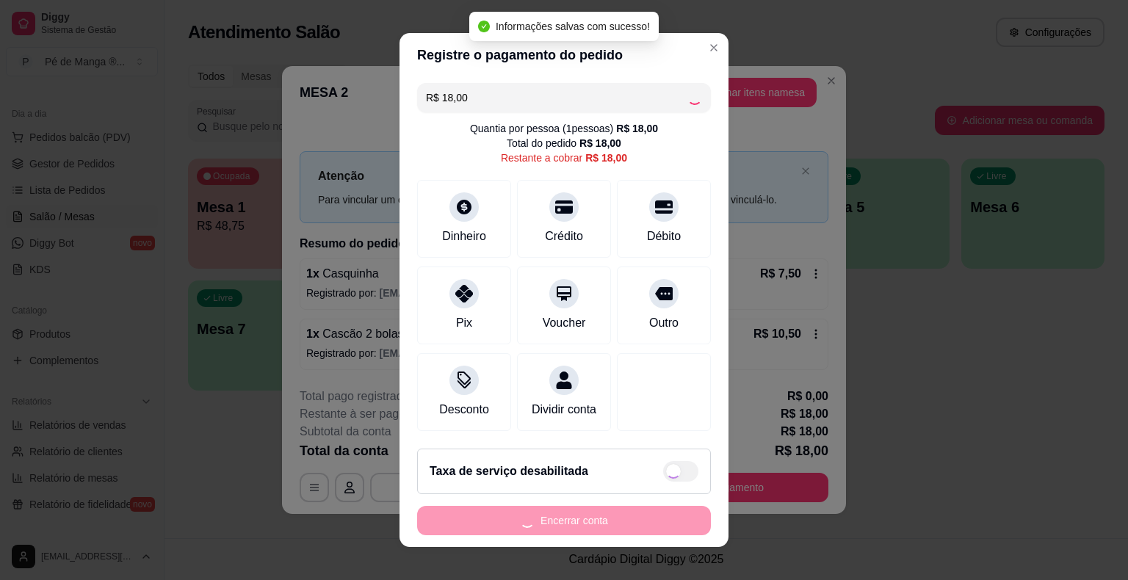
type input "R$ 0,00"
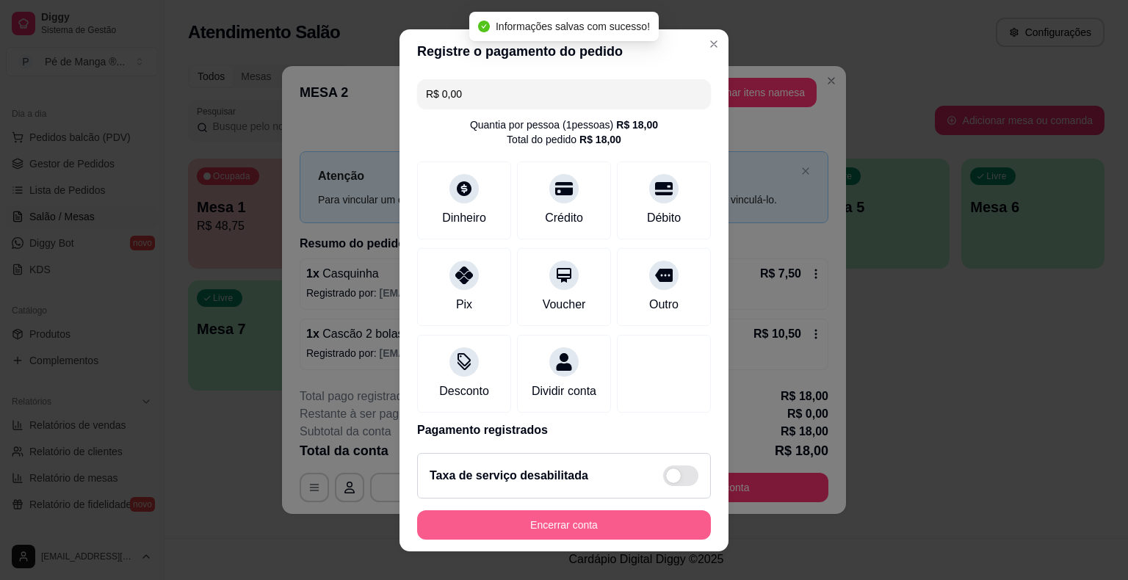
click at [553, 522] on button "Encerrar conta" at bounding box center [564, 524] width 294 height 29
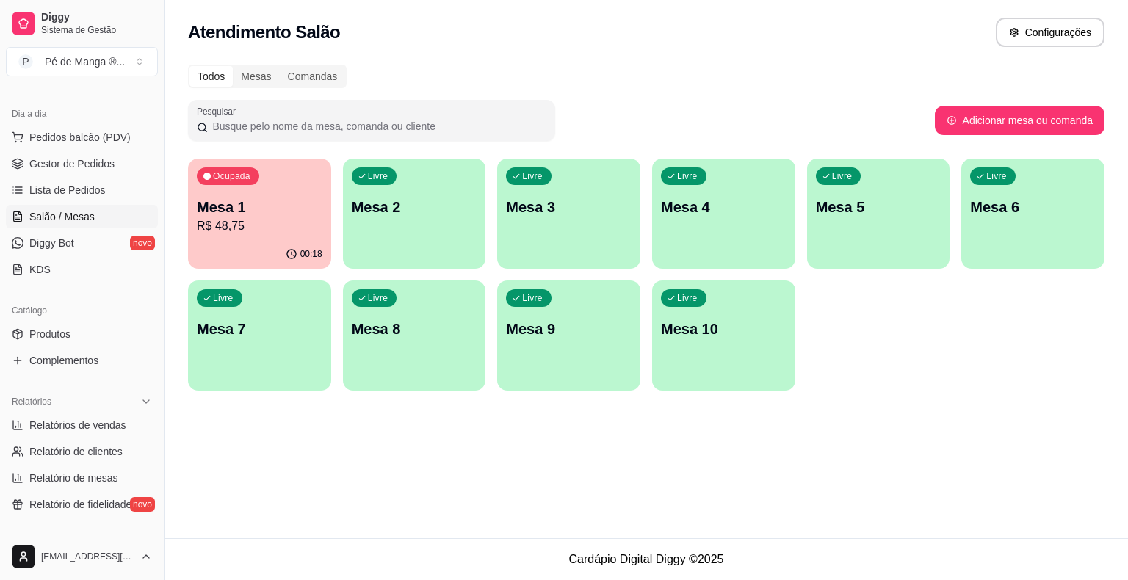
click at [277, 260] on div "00:18" at bounding box center [259, 254] width 143 height 29
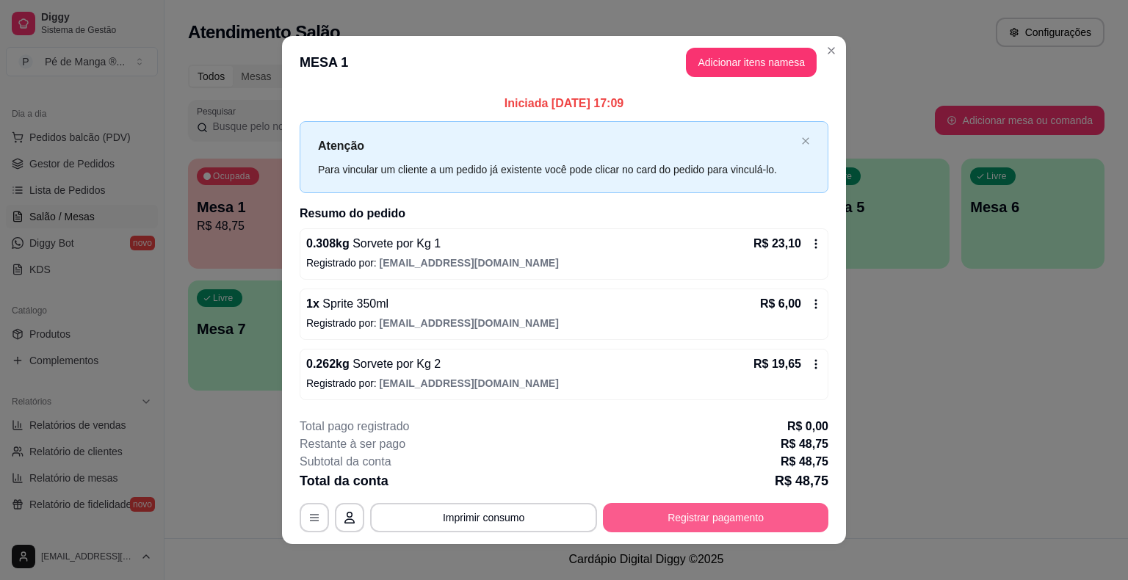
click at [686, 511] on button "Registrar pagamento" at bounding box center [715, 517] width 225 height 29
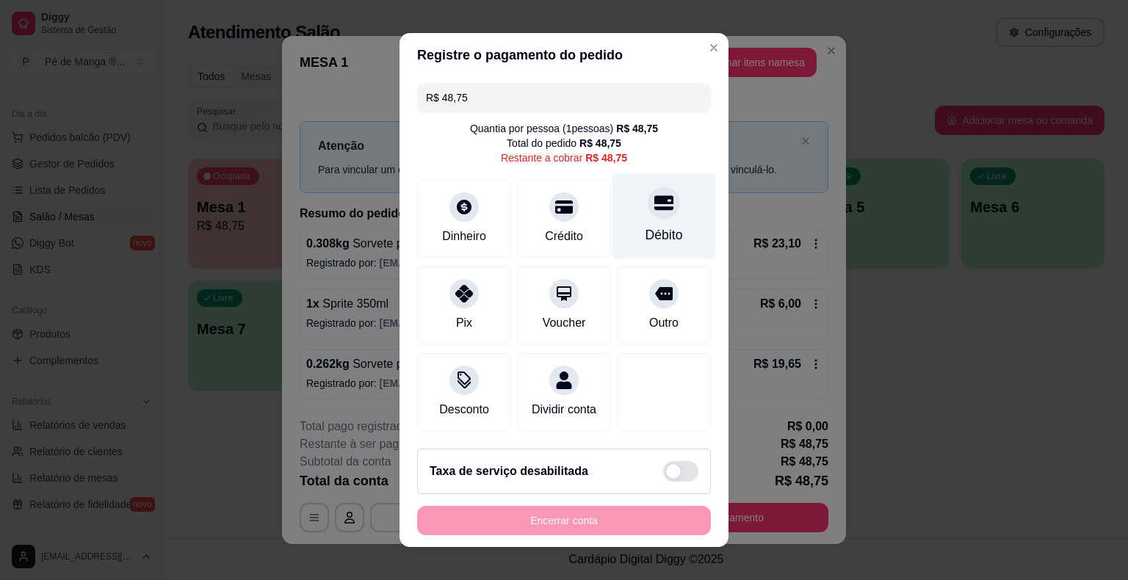
click at [669, 220] on div "Débito" at bounding box center [664, 216] width 104 height 86
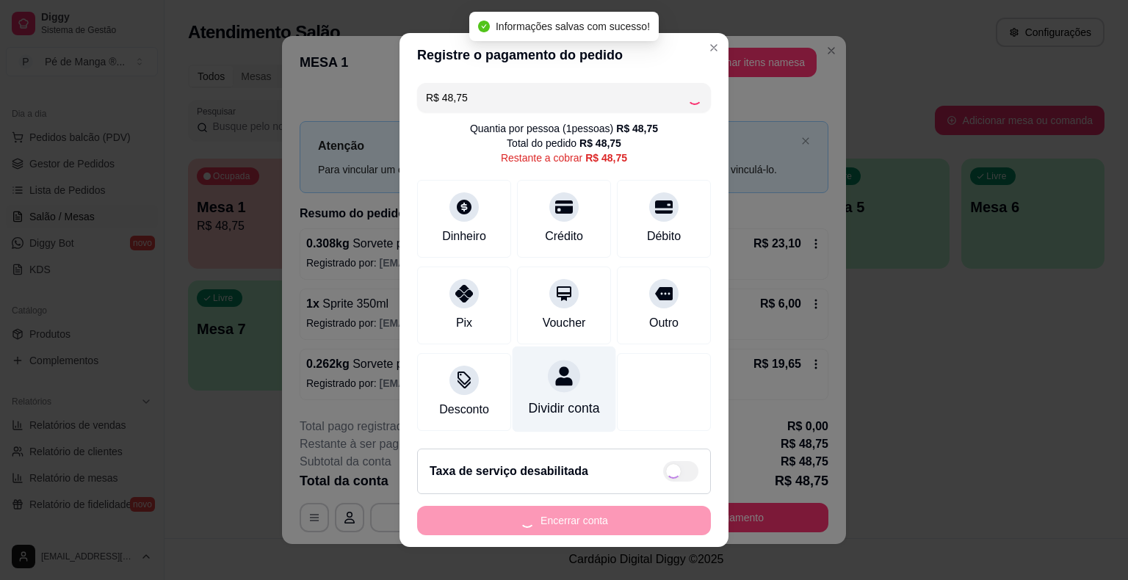
type input "R$ 0,00"
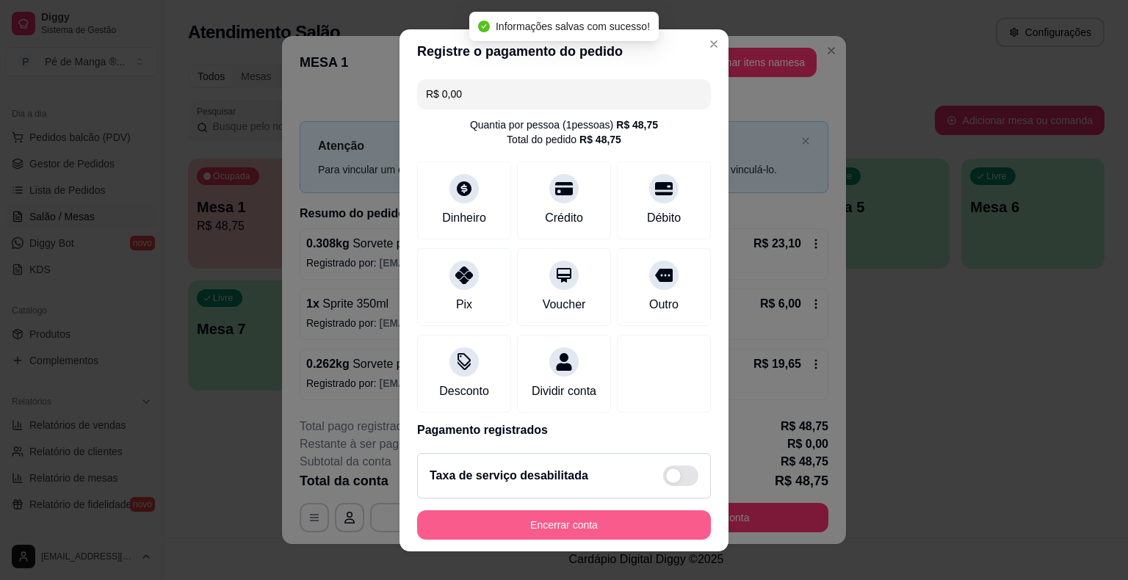
click at [593, 523] on button "Encerrar conta" at bounding box center [564, 524] width 294 height 29
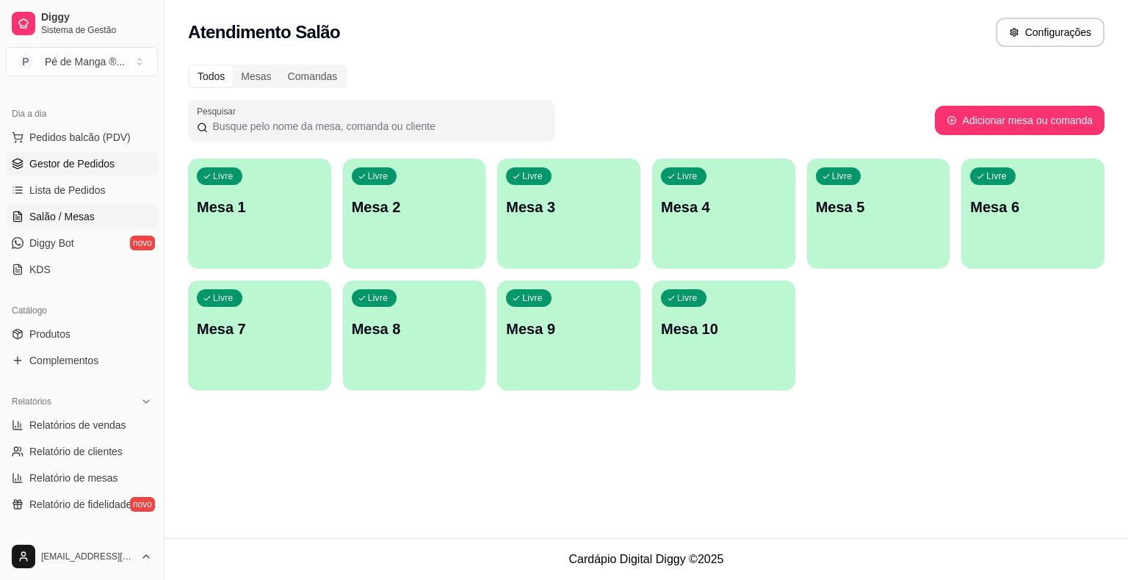
click at [54, 160] on span "Gestor de Pedidos" at bounding box center [71, 163] width 85 height 15
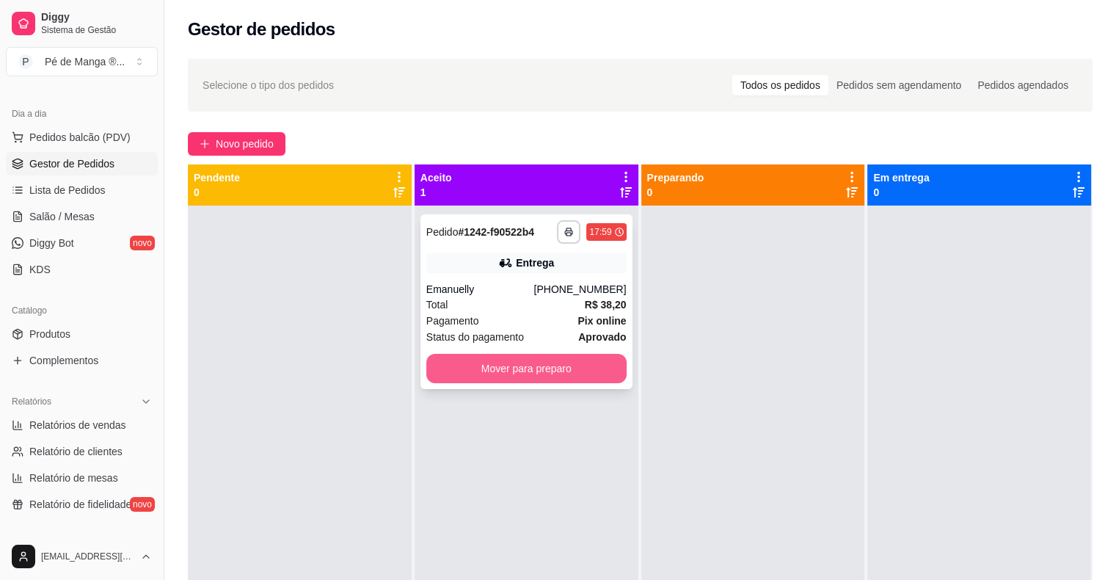
click at [487, 366] on button "Mover para preparo" at bounding box center [526, 368] width 200 height 29
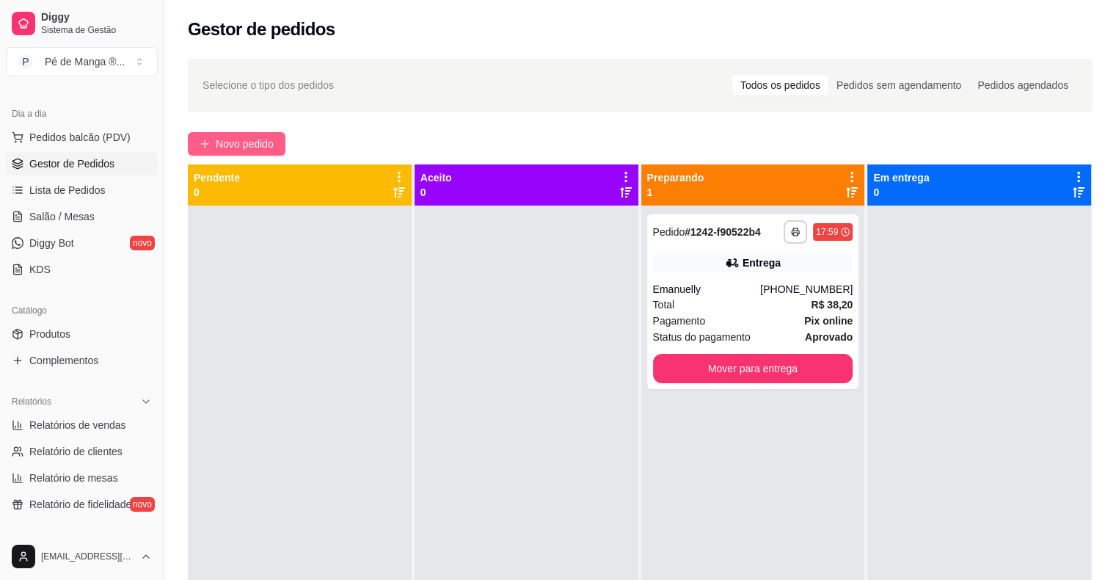
click at [251, 137] on span "Novo pedido" at bounding box center [245, 144] width 58 height 16
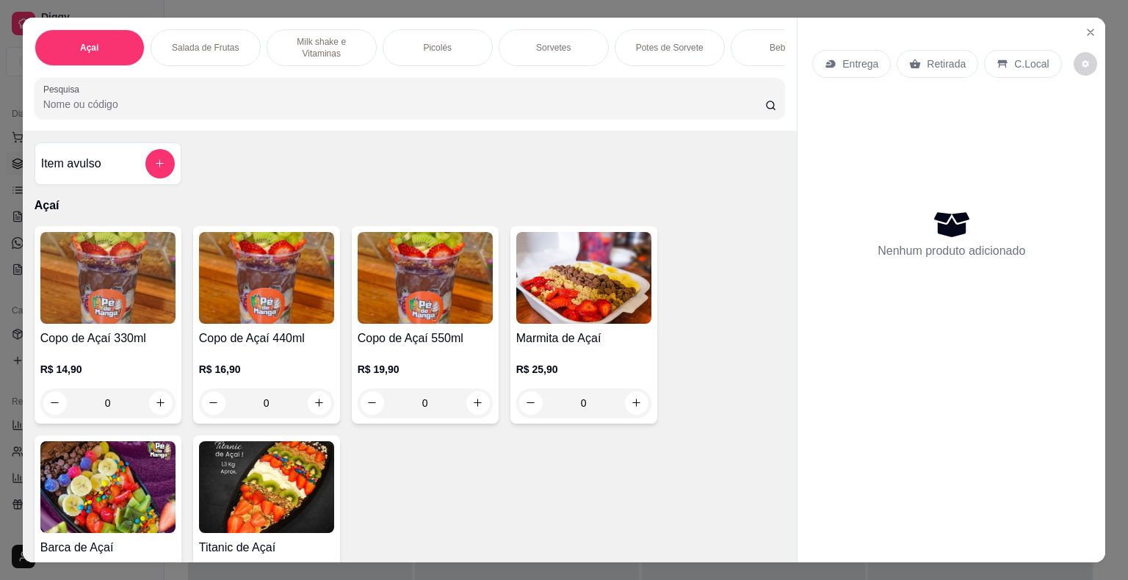
click at [470, 404] on div "0" at bounding box center [424, 402] width 135 height 29
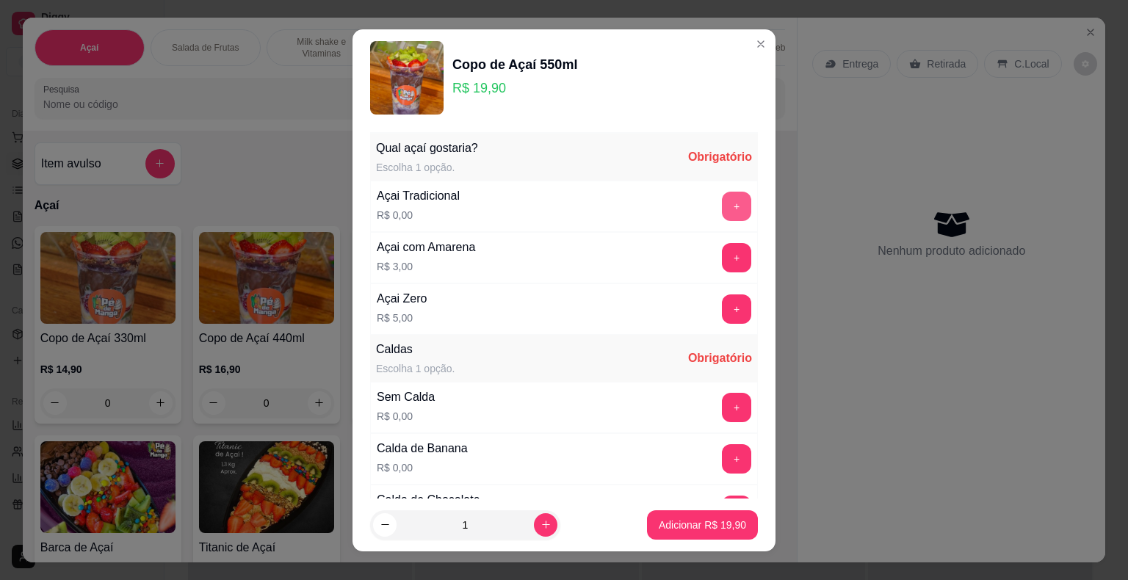
click at [722, 206] on button "+" at bounding box center [736, 206] width 29 height 29
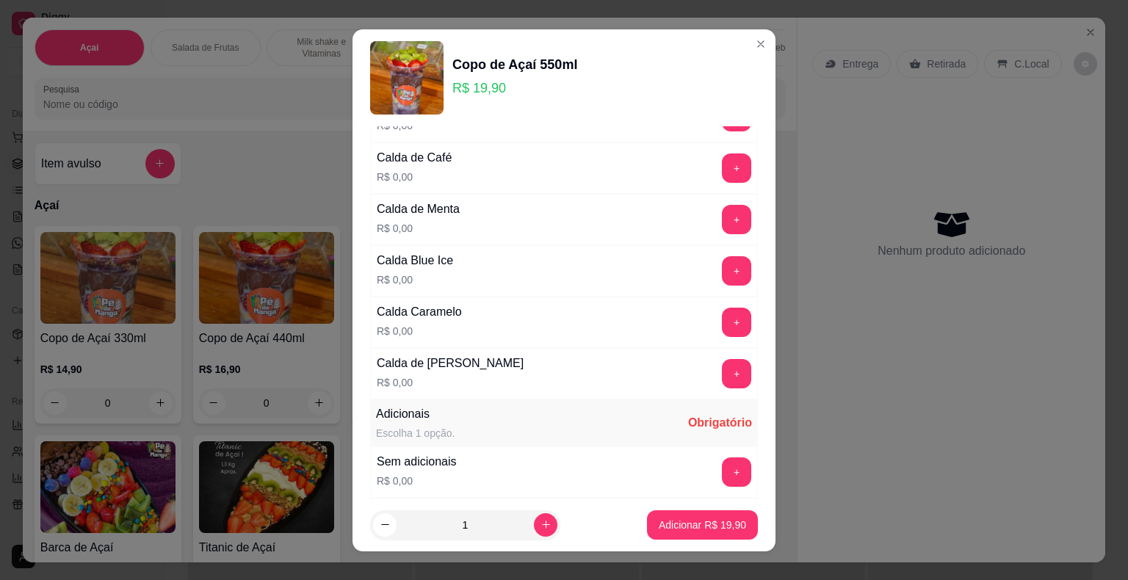
scroll to position [881, 0]
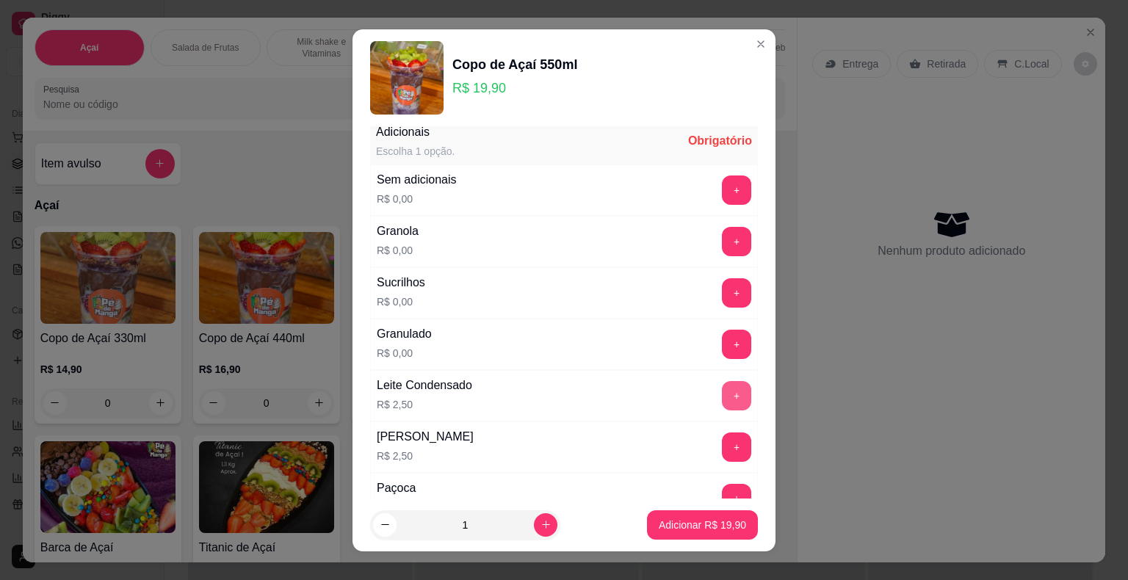
click at [722, 381] on button "+" at bounding box center [736, 395] width 29 height 29
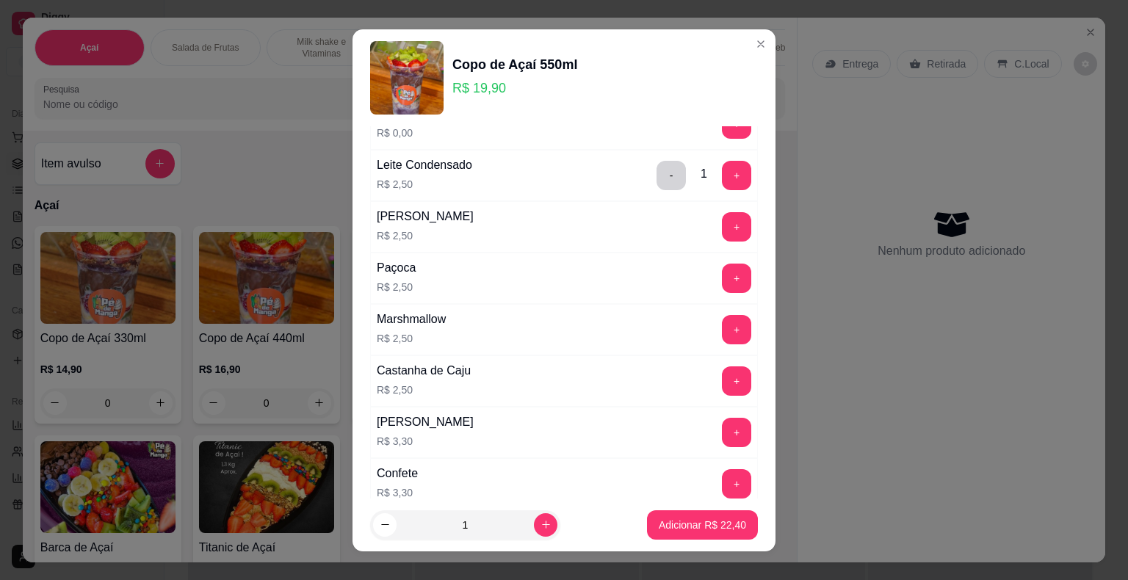
scroll to position [1174, 0]
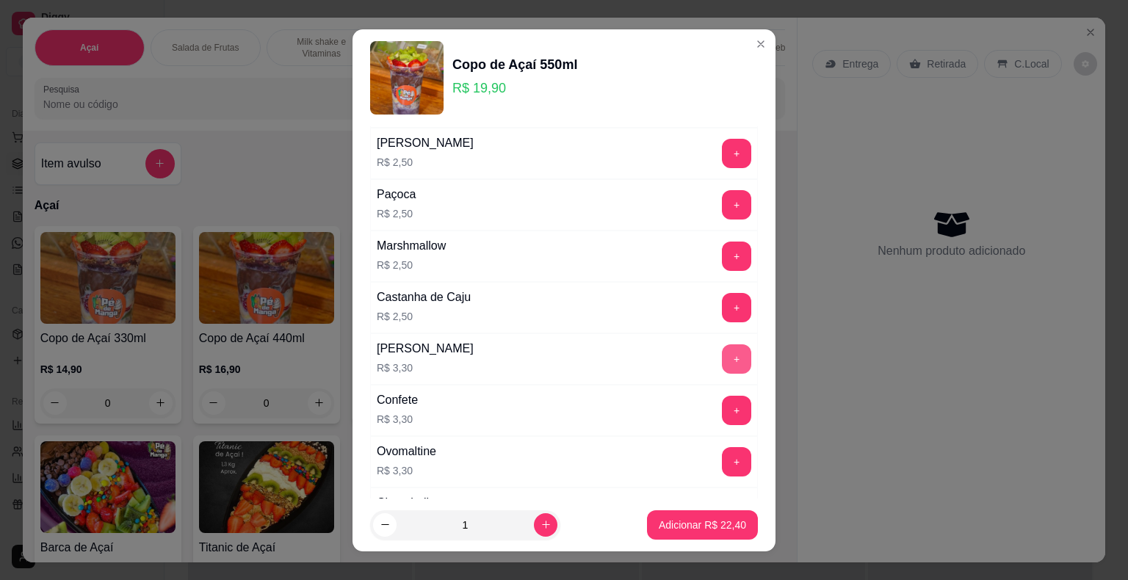
click at [722, 346] on button "+" at bounding box center [736, 358] width 29 height 29
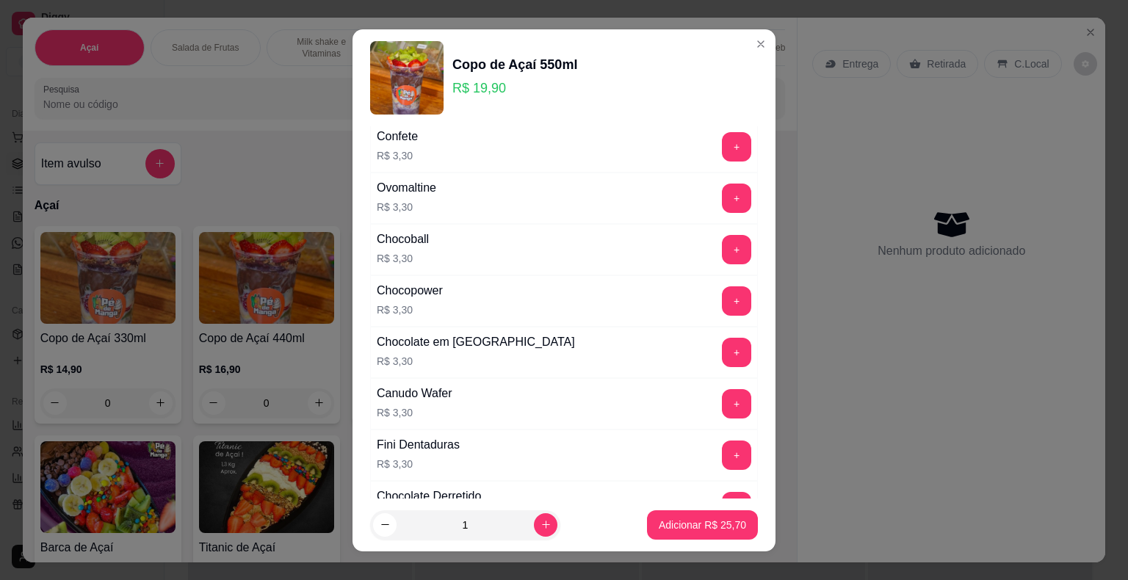
scroll to position [1321, 0]
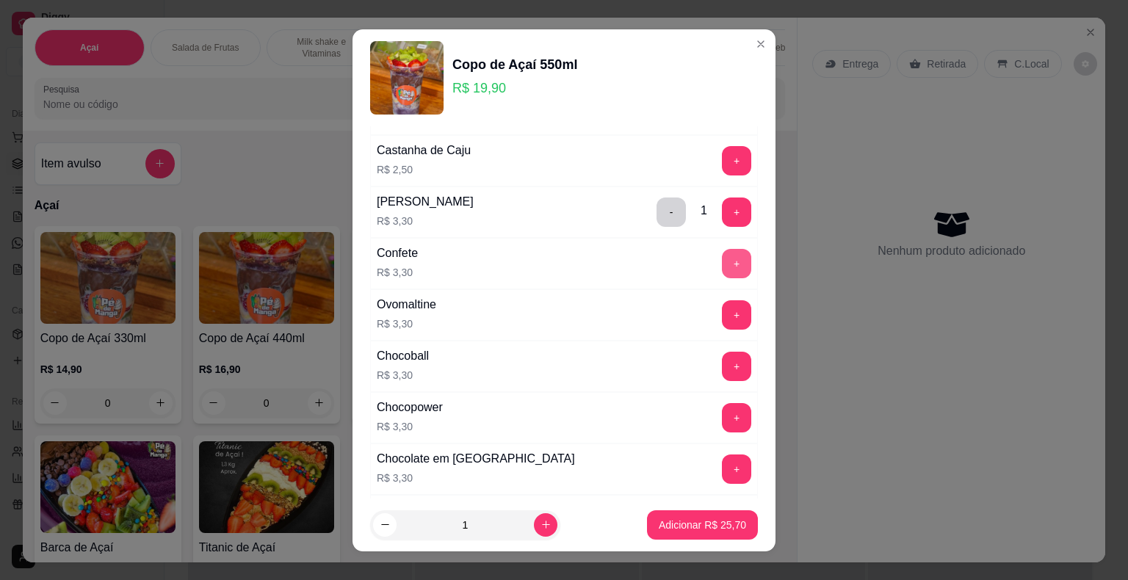
click at [722, 252] on button "+" at bounding box center [736, 263] width 29 height 29
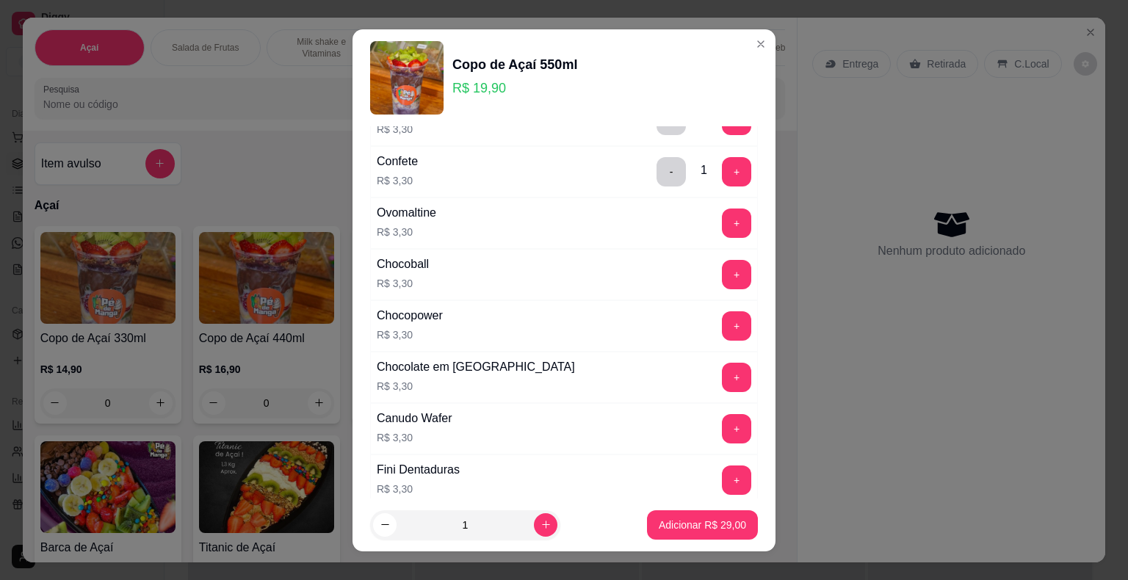
scroll to position [1395, 0]
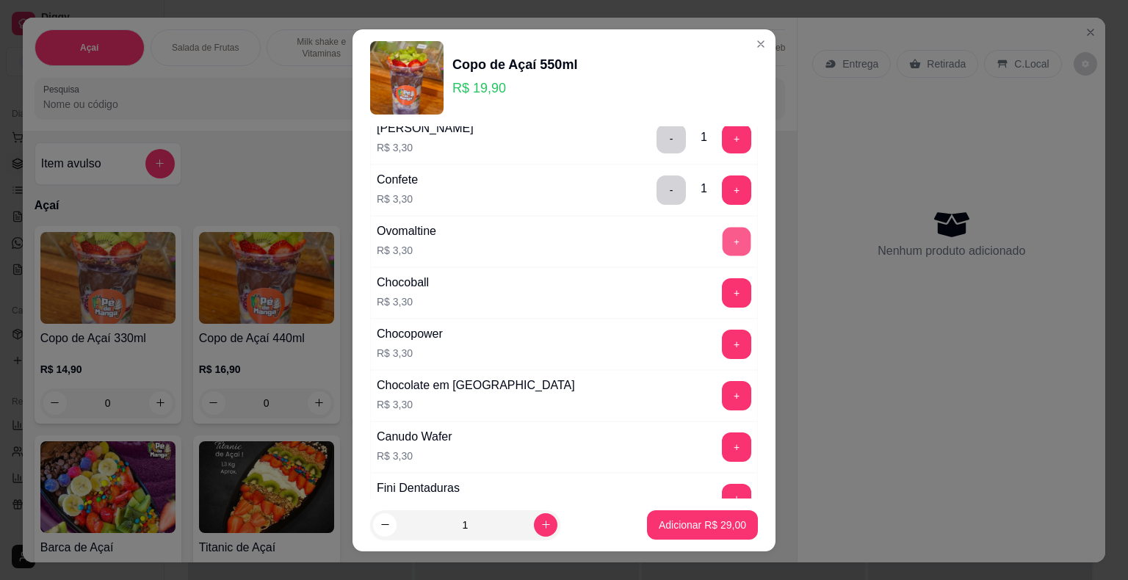
click at [722, 233] on button "+" at bounding box center [736, 241] width 29 height 29
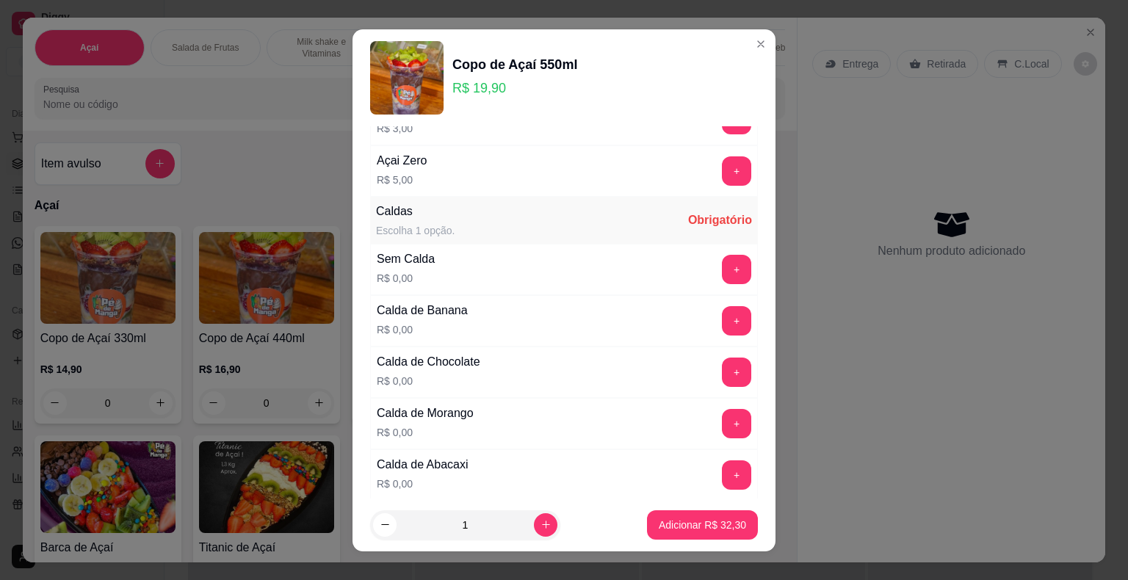
scroll to position [73, 0]
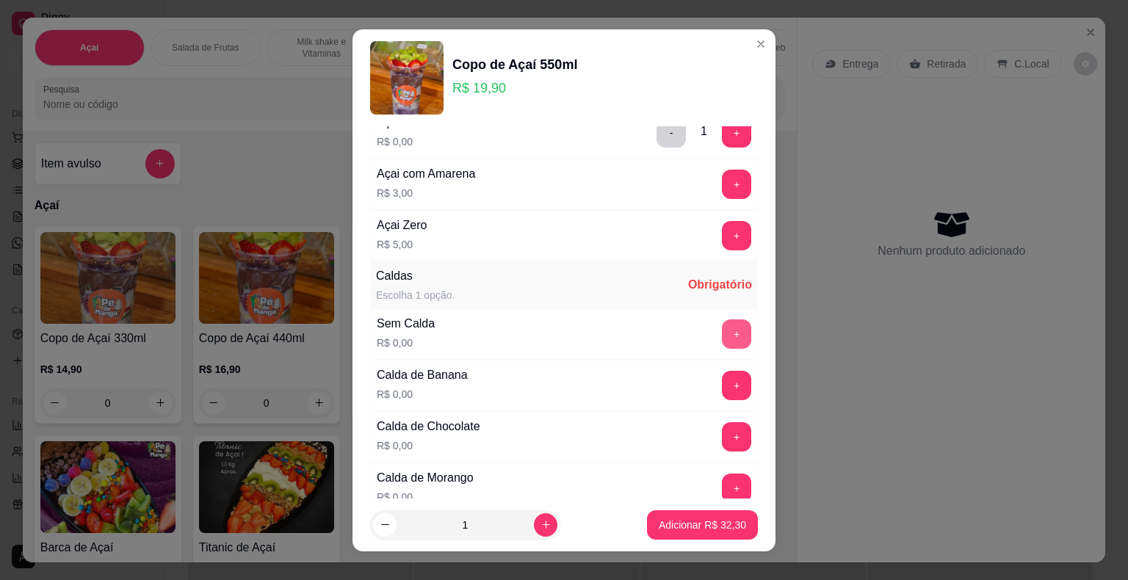
click at [722, 333] on button "+" at bounding box center [736, 333] width 29 height 29
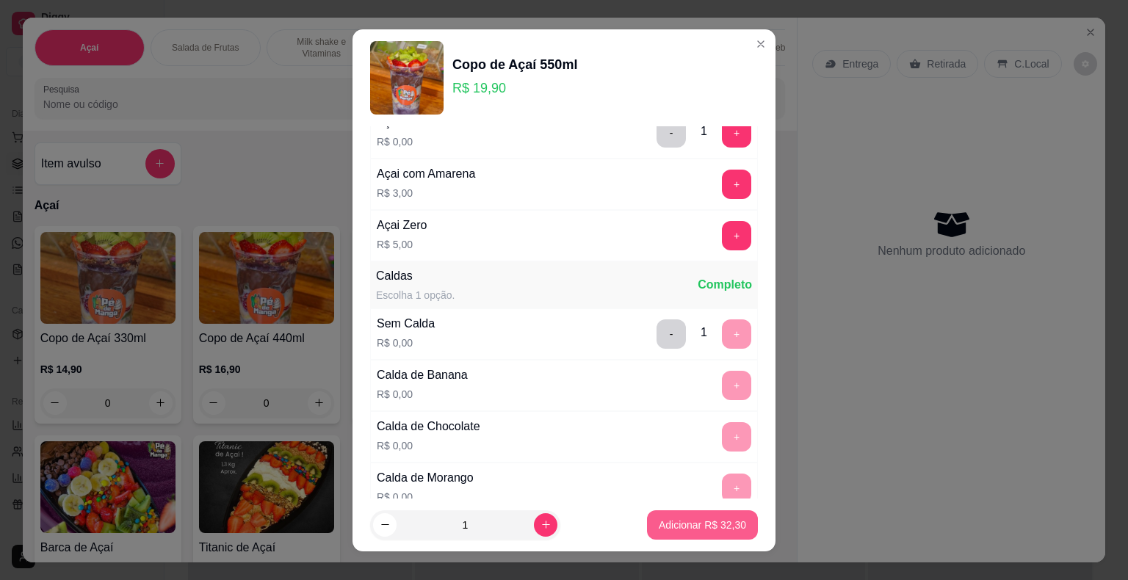
click at [694, 520] on p "Adicionar R$ 32,30" at bounding box center [701, 525] width 87 height 15
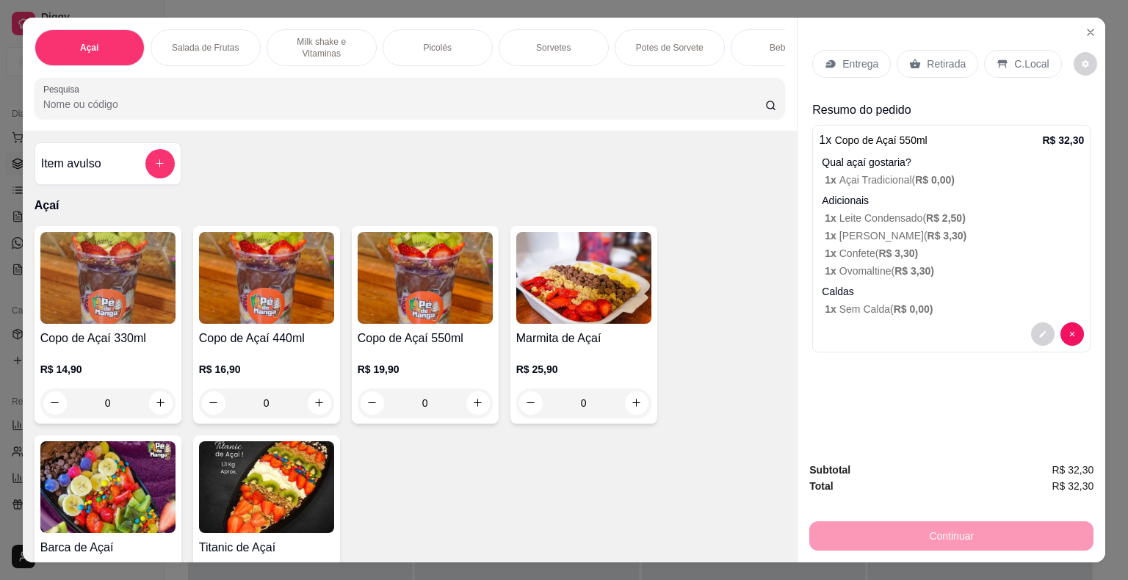
click at [828, 58] on icon at bounding box center [830, 64] width 12 height 12
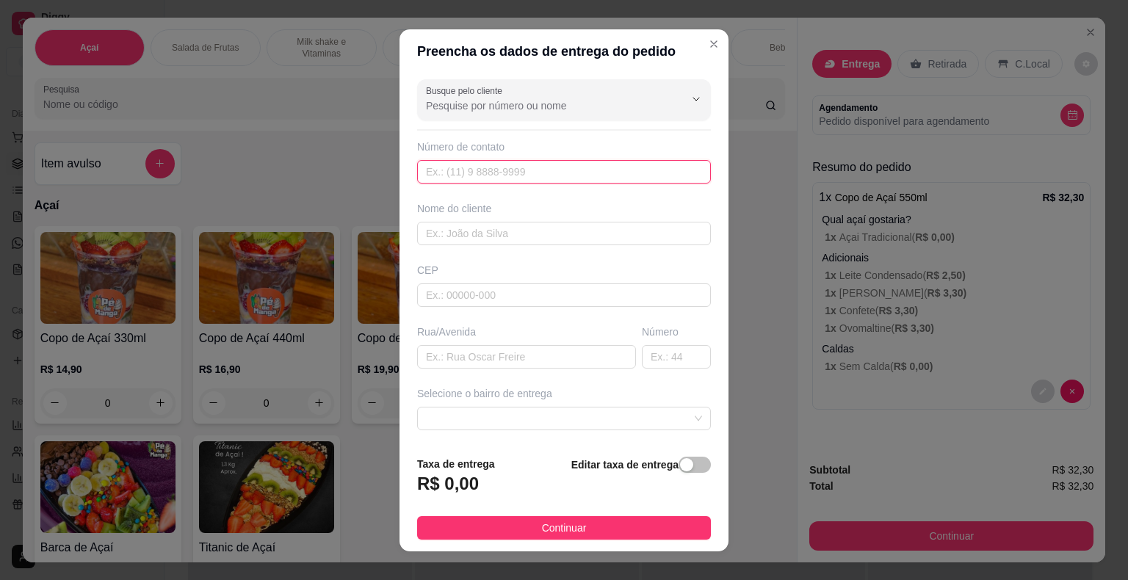
click at [520, 167] on input "text" at bounding box center [564, 171] width 294 height 23
click at [478, 174] on input "text" at bounding box center [564, 171] width 294 height 23
paste input "(15) 99702-2428"
type input "(15) 99702-2428"
drag, startPoint x: 543, startPoint y: 164, endPoint x: 269, endPoint y: 190, distance: 275.1
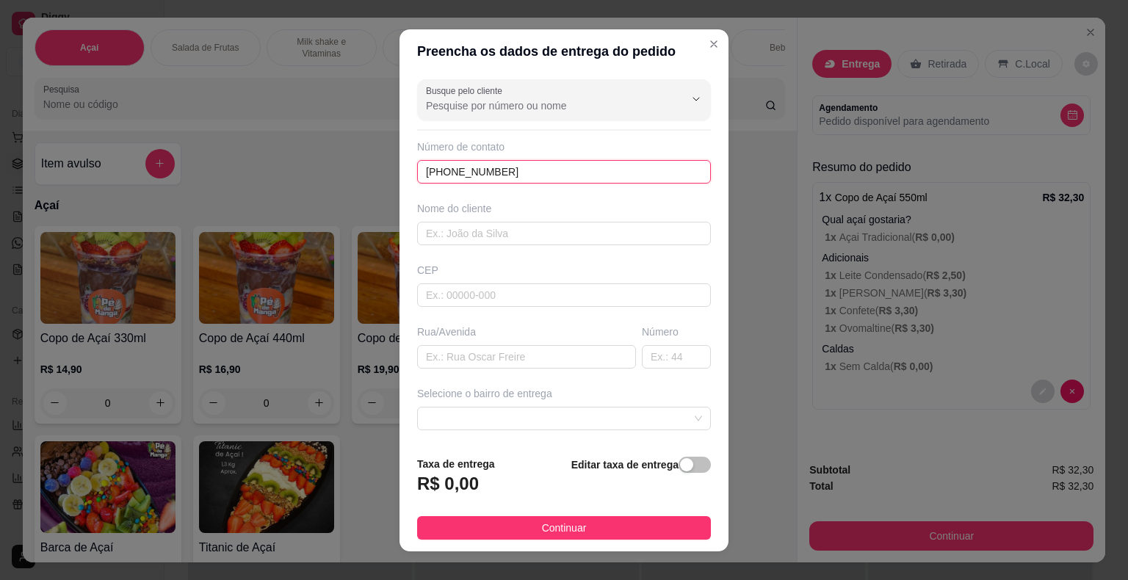
click at [260, 187] on div "Preencha os dados de entrega do pedido Busque pelo cliente Número de contato (1…" at bounding box center [564, 290] width 1128 height 580
paste input "(15) 98124-6061"
type input "(15) 98124-6061"
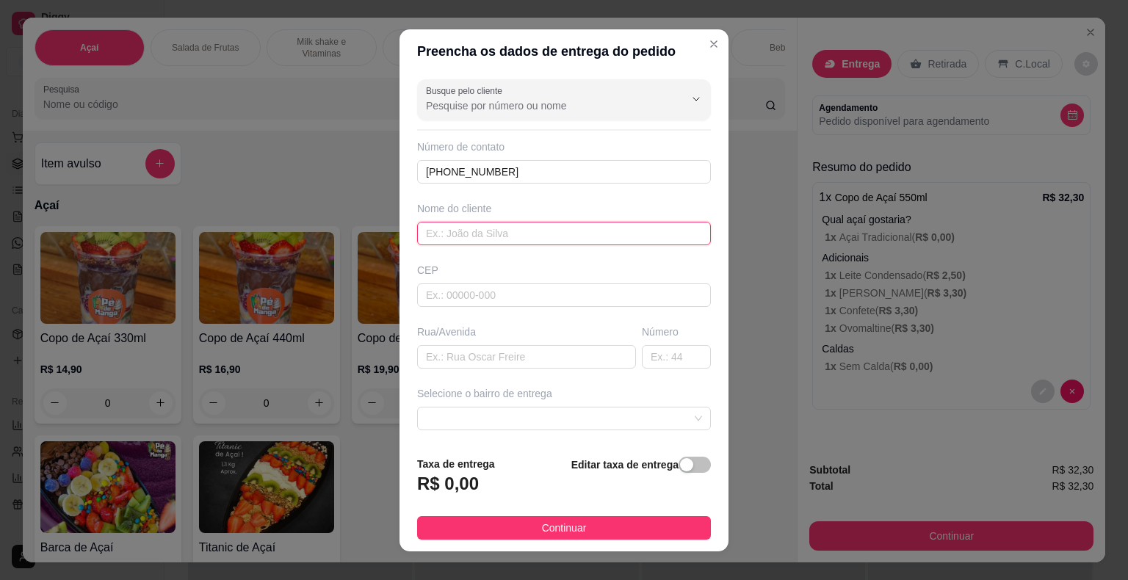
click at [509, 228] on input "text" at bounding box center [564, 233] width 294 height 23
drag, startPoint x: 487, startPoint y: 243, endPoint x: 490, endPoint y: 231, distance: 12.3
click at [487, 242] on input "text" at bounding box center [564, 233] width 294 height 23
click at [490, 227] on input "text" at bounding box center [564, 233] width 294 height 23
type input "Daya"
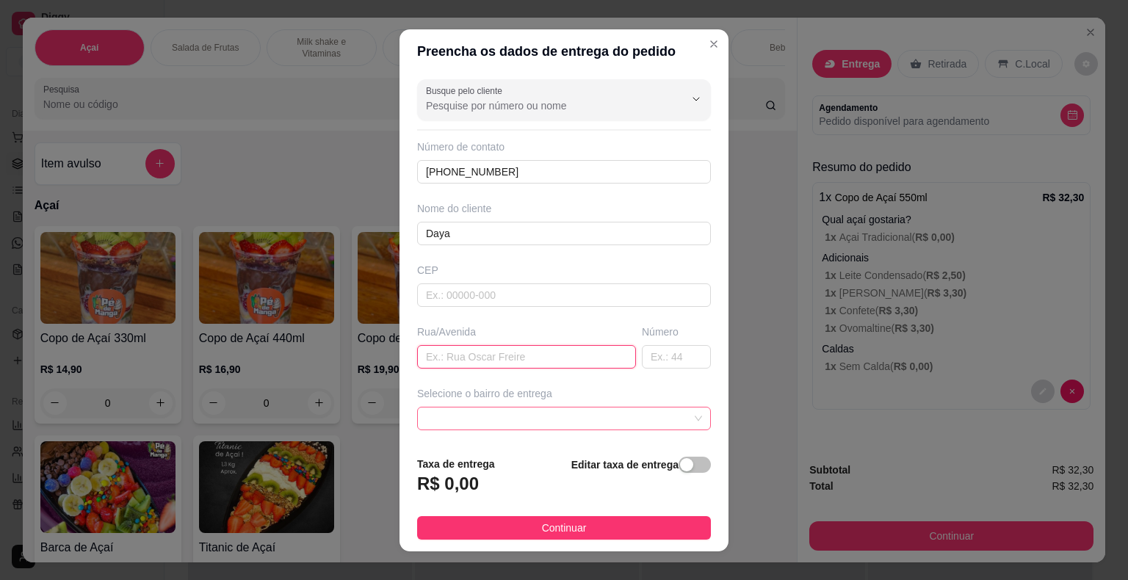
drag, startPoint x: 482, startPoint y: 355, endPoint x: 505, endPoint y: 426, distance: 75.0
click at [482, 355] on input "text" at bounding box center [526, 356] width 219 height 23
type input "Jango Ferraz"
drag, startPoint x: 642, startPoint y: 375, endPoint x: 645, endPoint y: 366, distance: 9.5
click at [645, 368] on div "Busque pelo cliente Número de contato (15) 98124-6061 Nome do cliente Daya CEP …" at bounding box center [563, 258] width 329 height 371
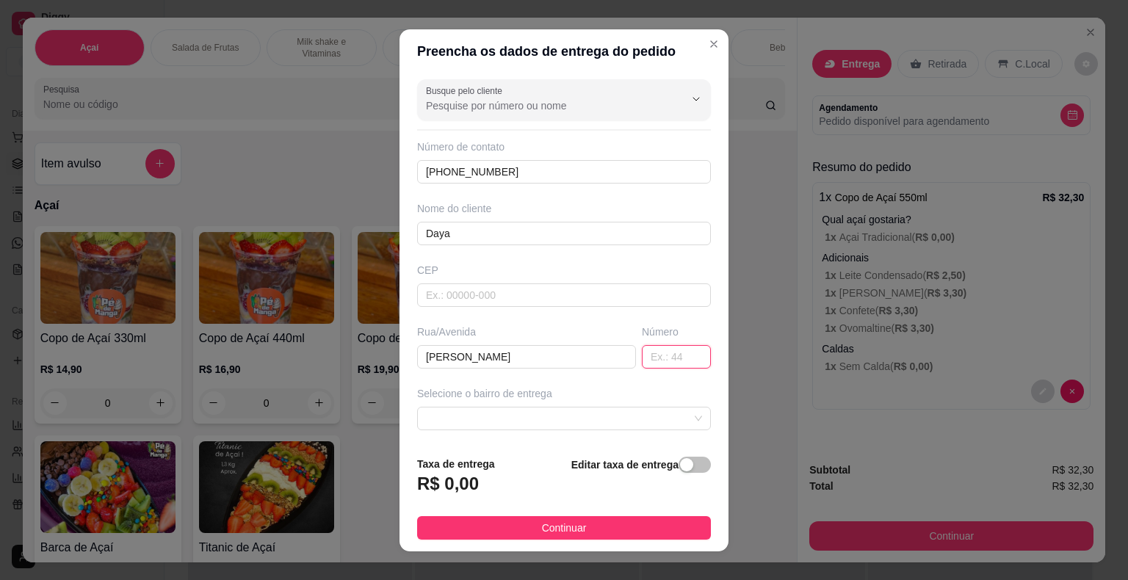
click at [649, 357] on input "text" at bounding box center [676, 356] width 69 height 23
type input "102"
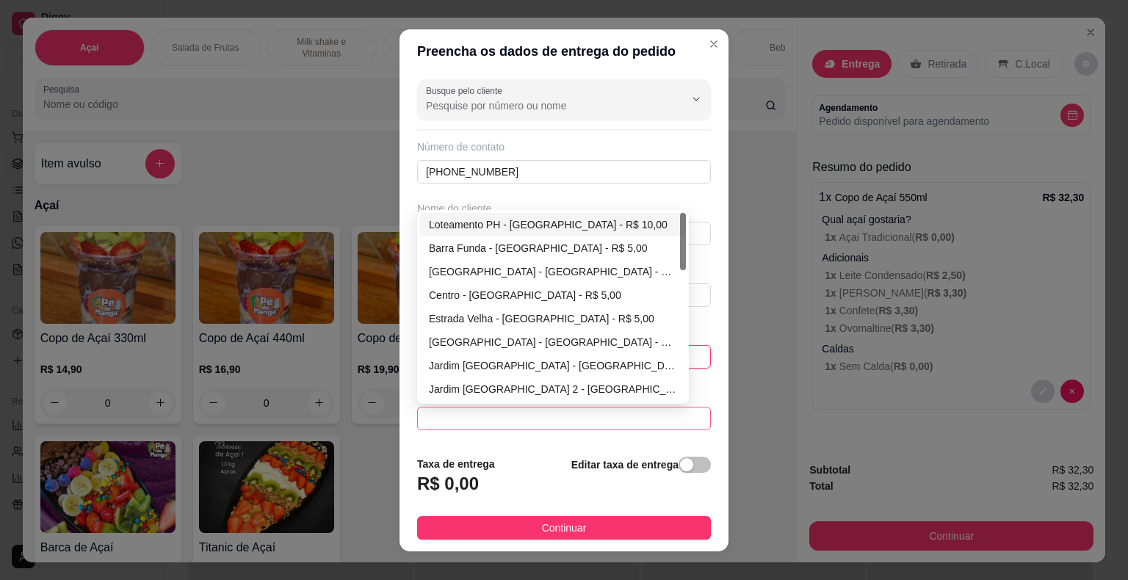
click at [497, 414] on span at bounding box center [564, 418] width 276 height 22
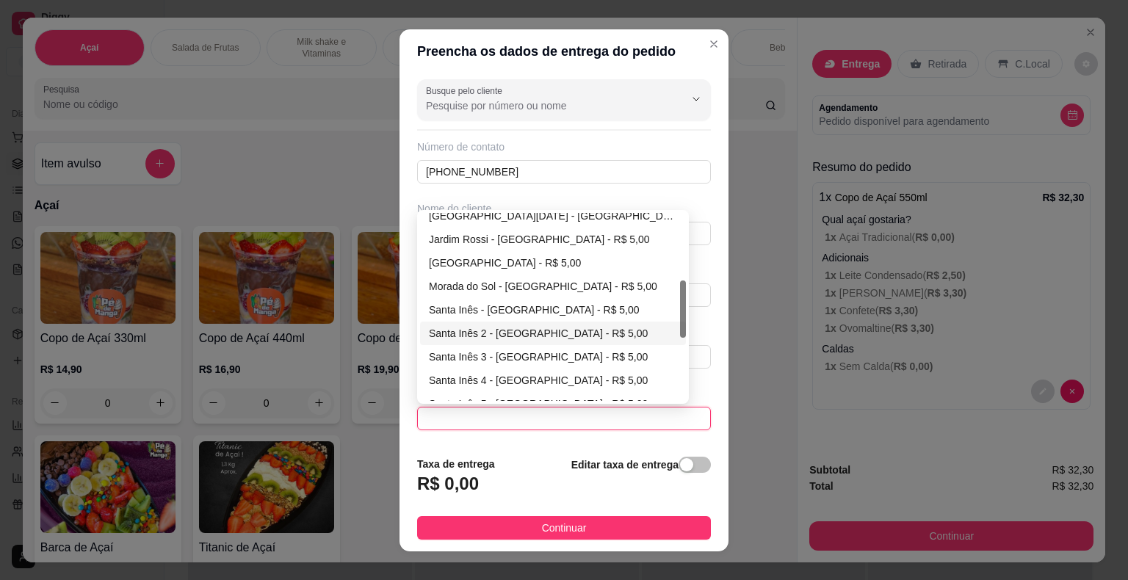
scroll to position [294, 0]
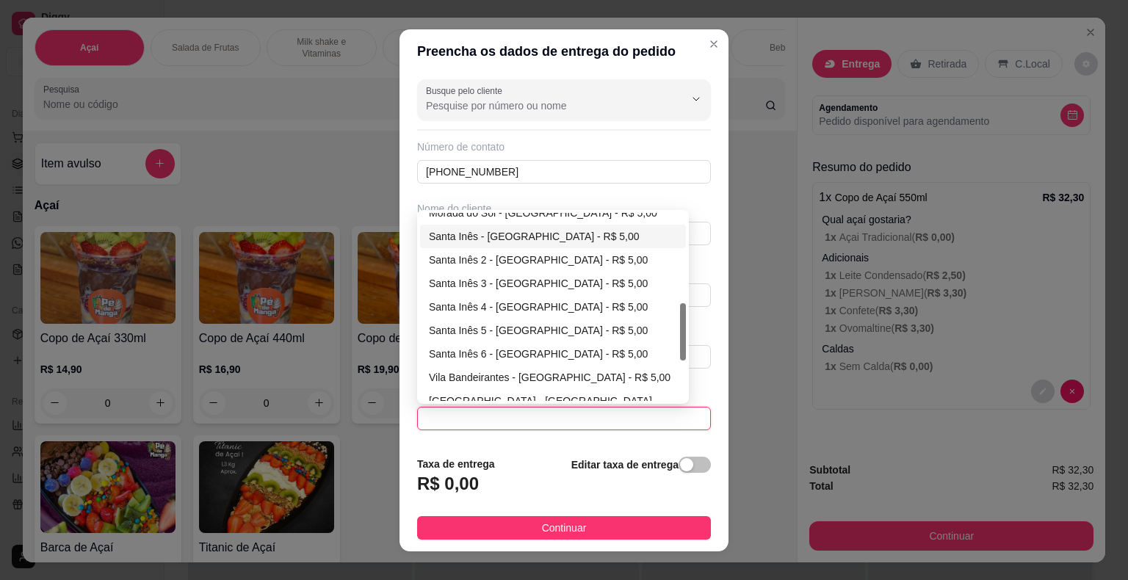
click at [520, 239] on div "Santa Inês - [GEOGRAPHIC_DATA] - R$ 5,00" at bounding box center [553, 236] width 248 height 16
type input "Itaberá"
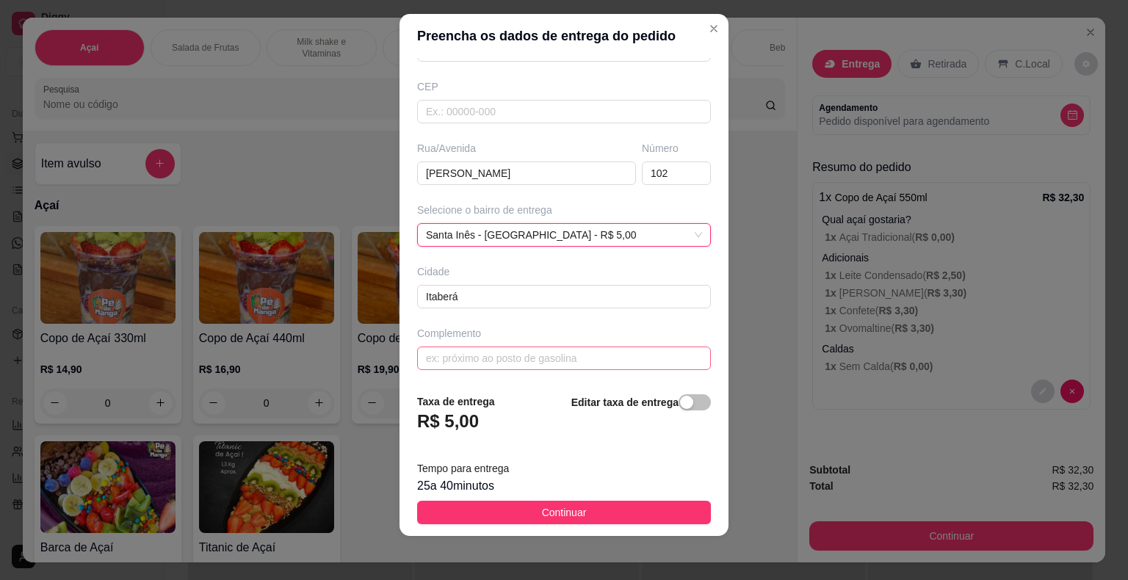
scroll to position [18, 0]
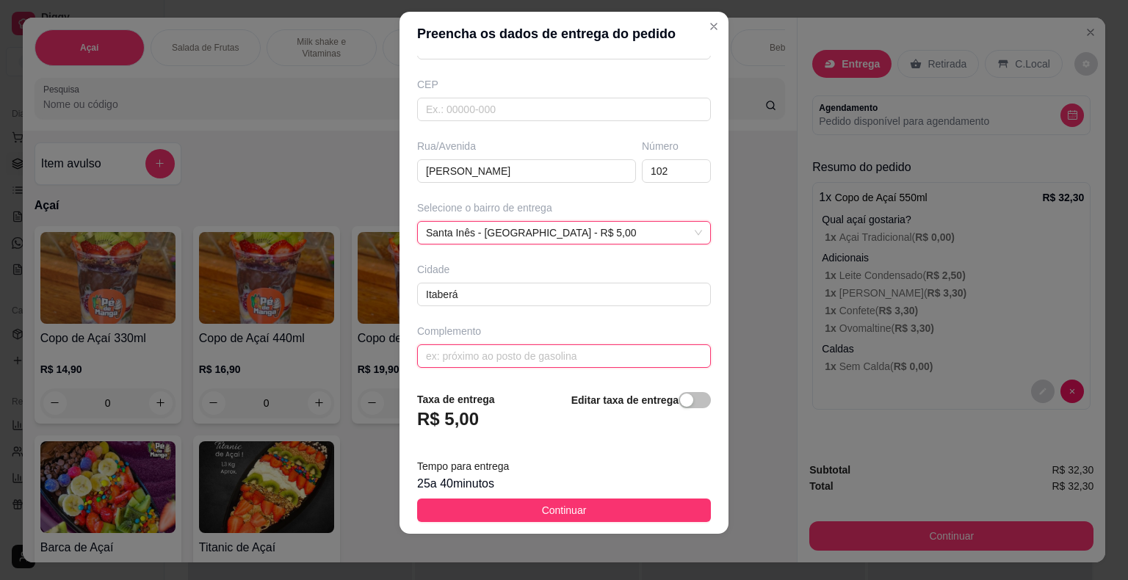
click at [492, 360] on input "text" at bounding box center [564, 355] width 294 height 23
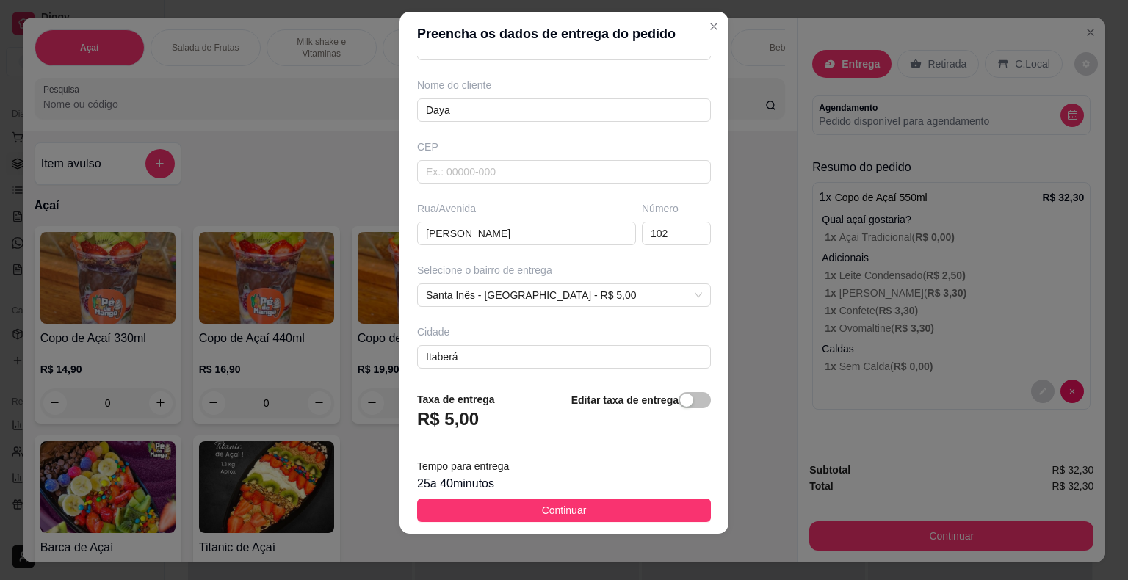
scroll to position [168, 0]
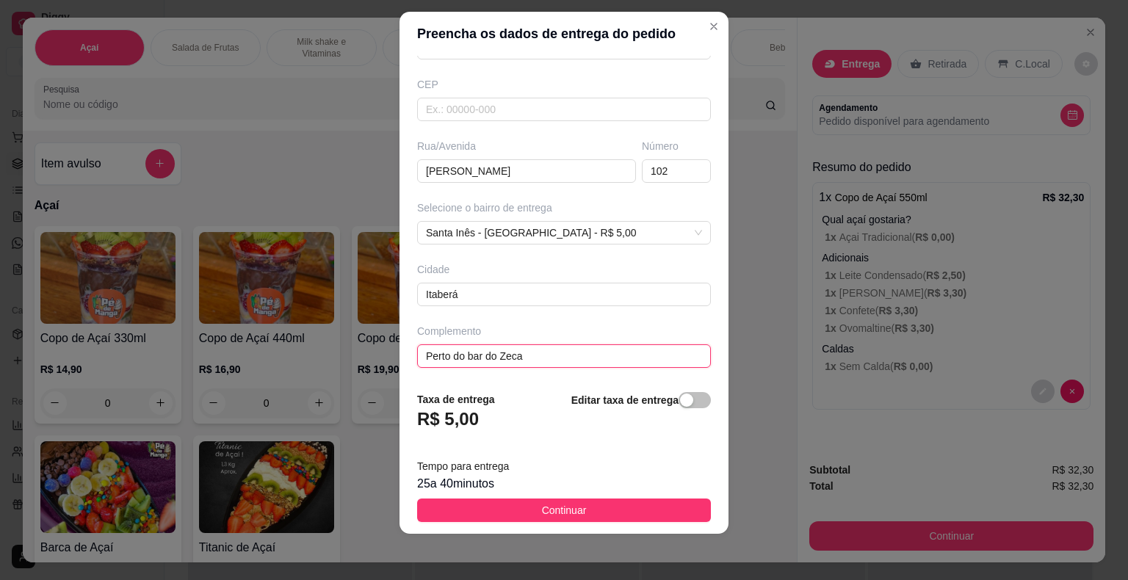
type input "Perto do bar do Zeca"
drag, startPoint x: 566, startPoint y: 504, endPoint x: 570, endPoint y: 495, distance: 9.5
click at [567, 504] on span "Continuar" at bounding box center [564, 510] width 45 height 16
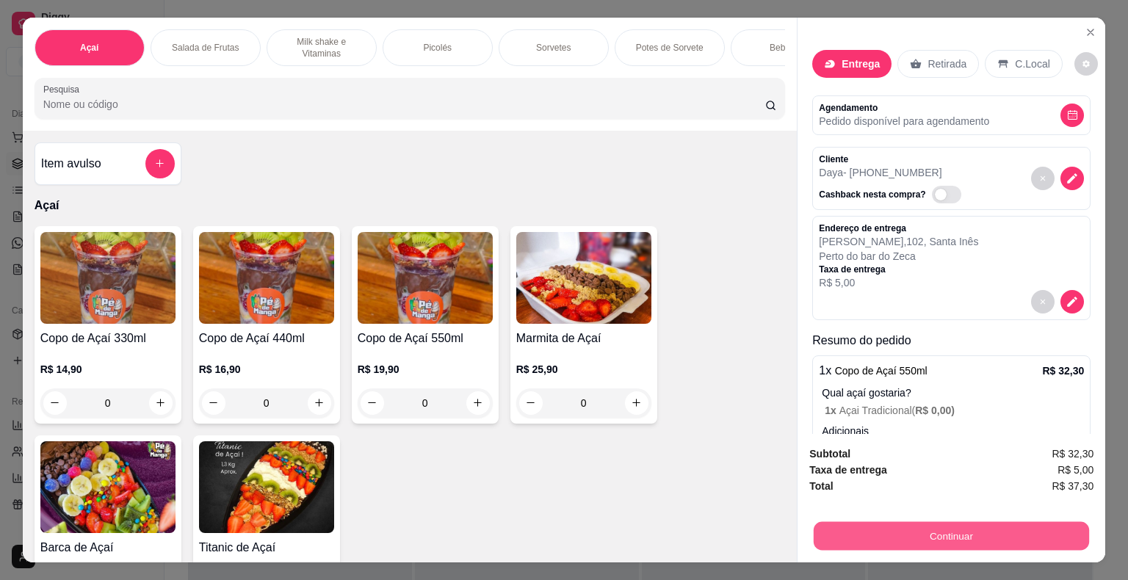
click at [921, 522] on button "Continuar" at bounding box center [950, 536] width 275 height 29
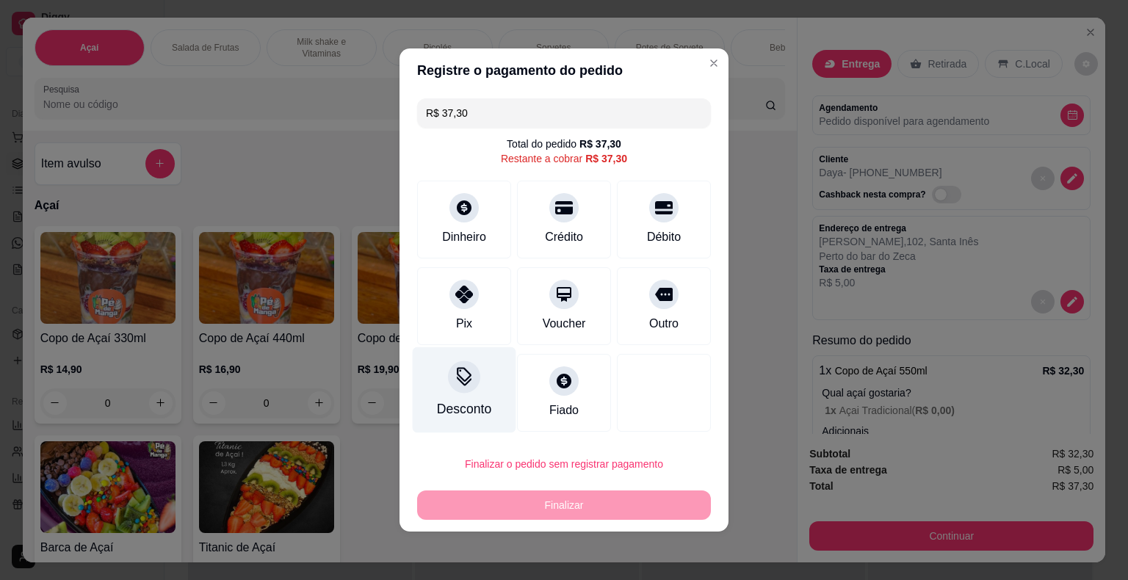
drag, startPoint x: 468, startPoint y: 326, endPoint x: 479, endPoint y: 345, distance: 22.0
click at [468, 327] on div "Pix" at bounding box center [464, 324] width 16 height 18
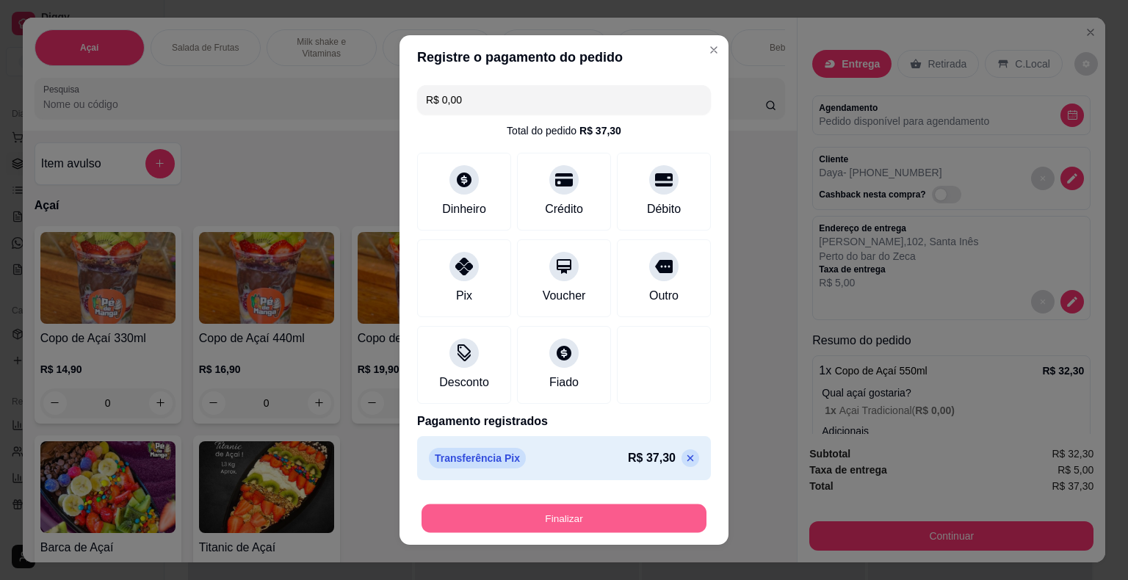
click at [553, 512] on button "Finalizar" at bounding box center [563, 518] width 285 height 29
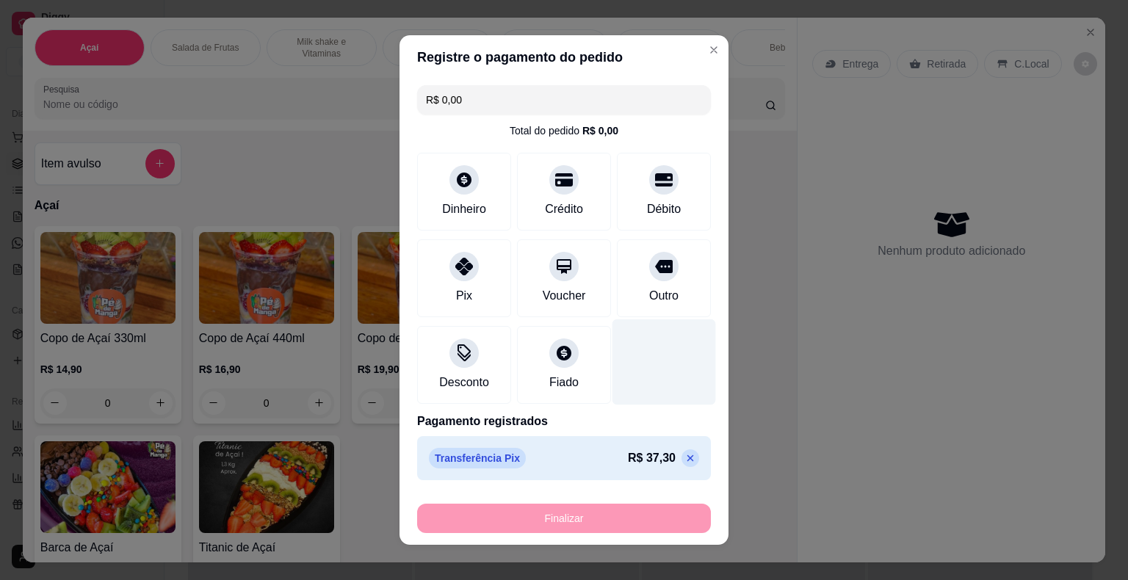
type input "-R$ 37,30"
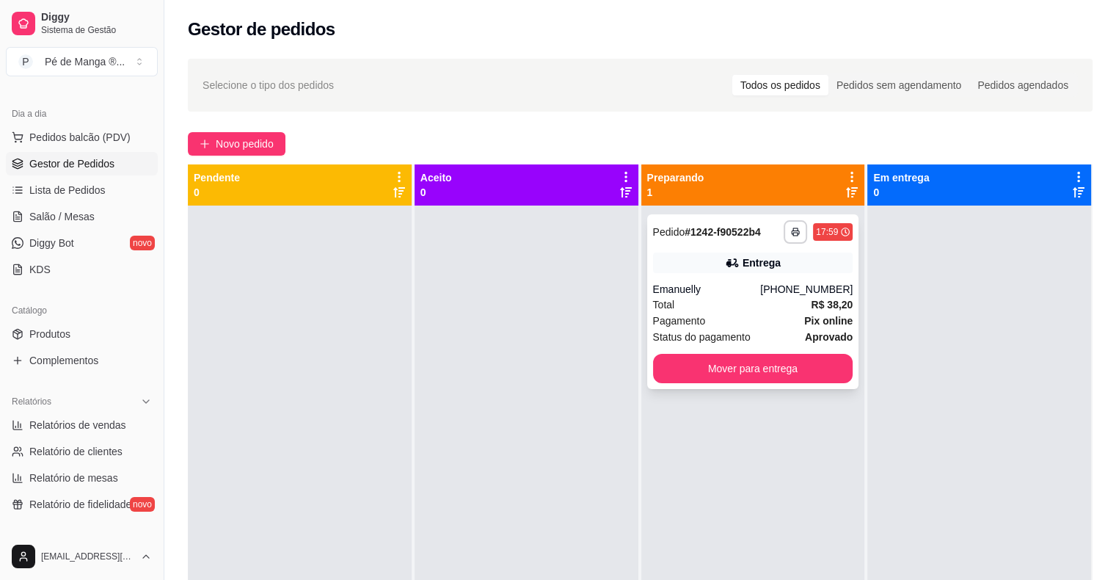
click at [738, 349] on div "**********" at bounding box center [753, 301] width 212 height 175
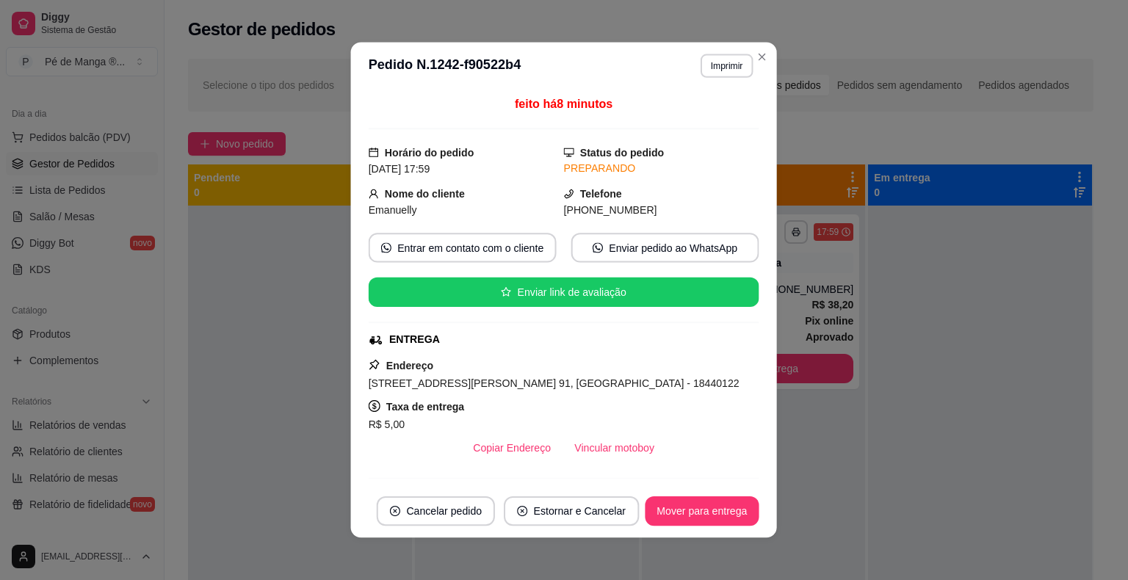
scroll to position [333, 0]
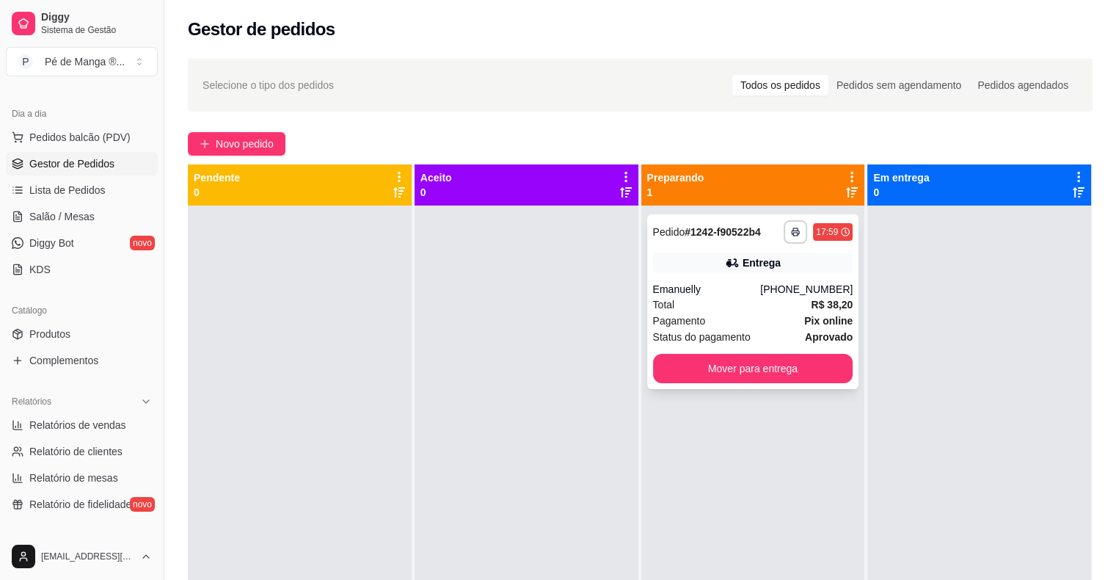
click at [777, 357] on button "Mover para entrega" at bounding box center [753, 368] width 200 height 29
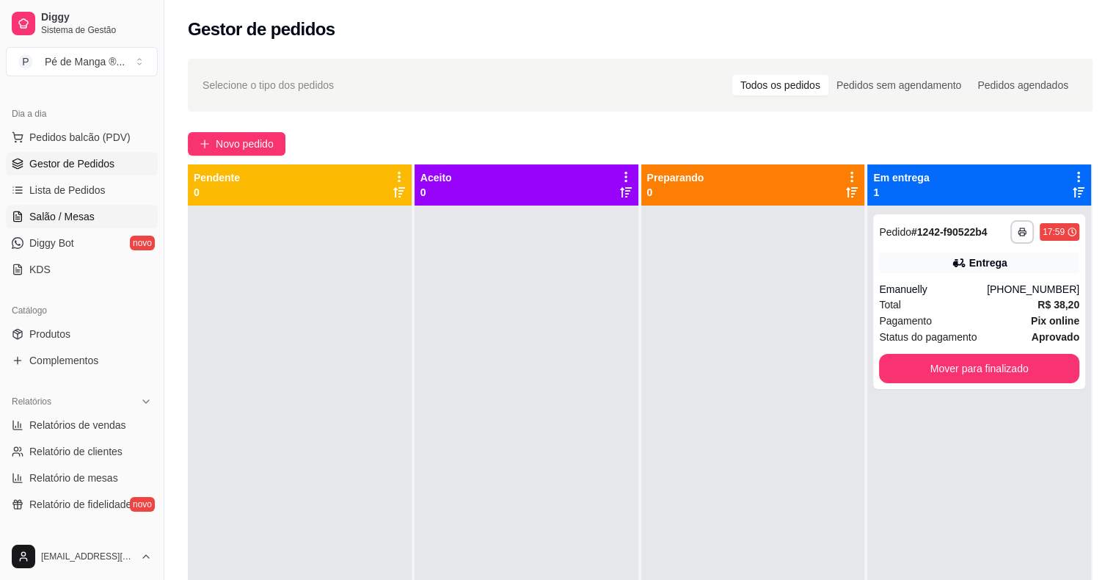
click at [61, 212] on span "Salão / Mesas" at bounding box center [61, 216] width 65 height 15
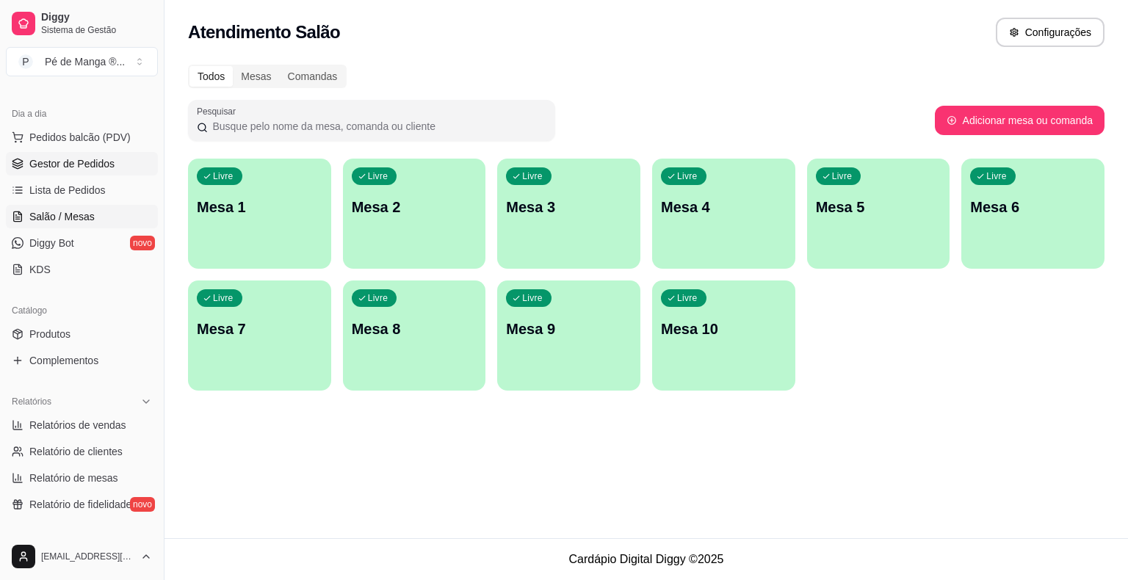
click at [57, 156] on span "Gestor de Pedidos" at bounding box center [71, 163] width 85 height 15
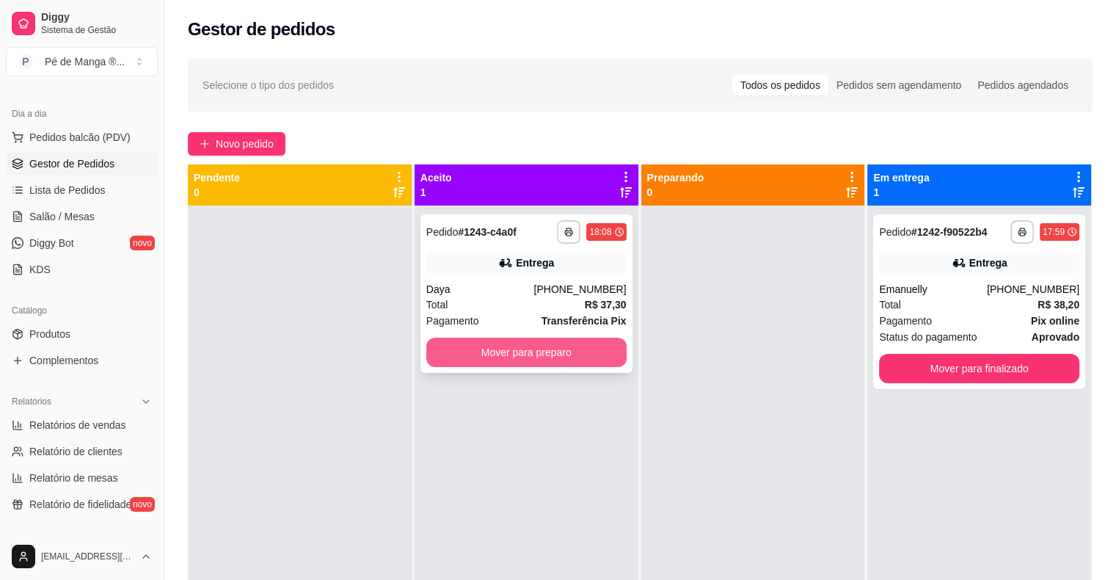
click at [523, 352] on button "Mover para preparo" at bounding box center [526, 352] width 200 height 29
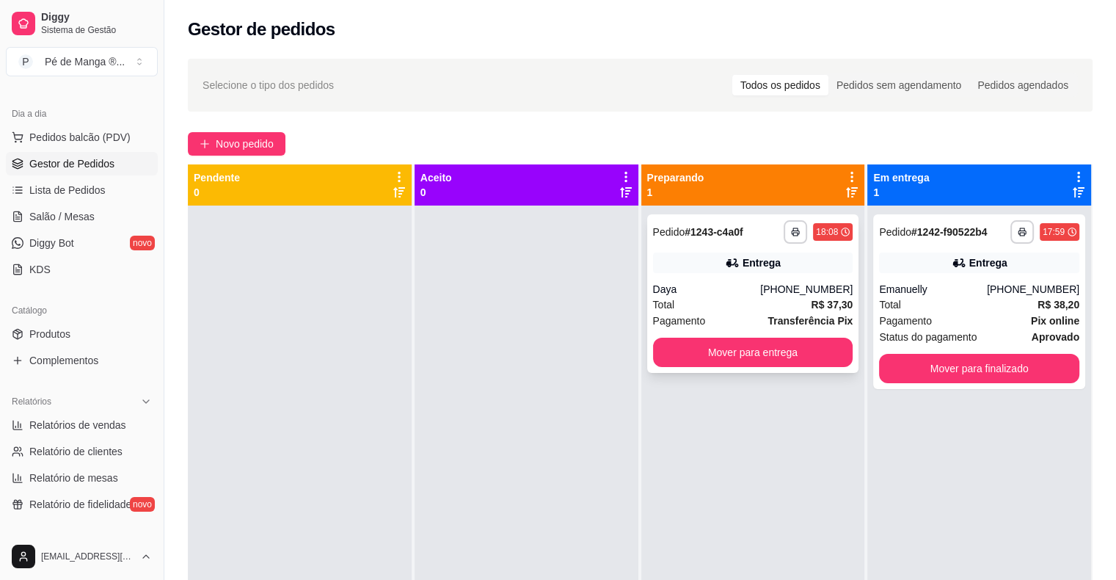
click at [764, 283] on div "**********" at bounding box center [753, 293] width 212 height 159
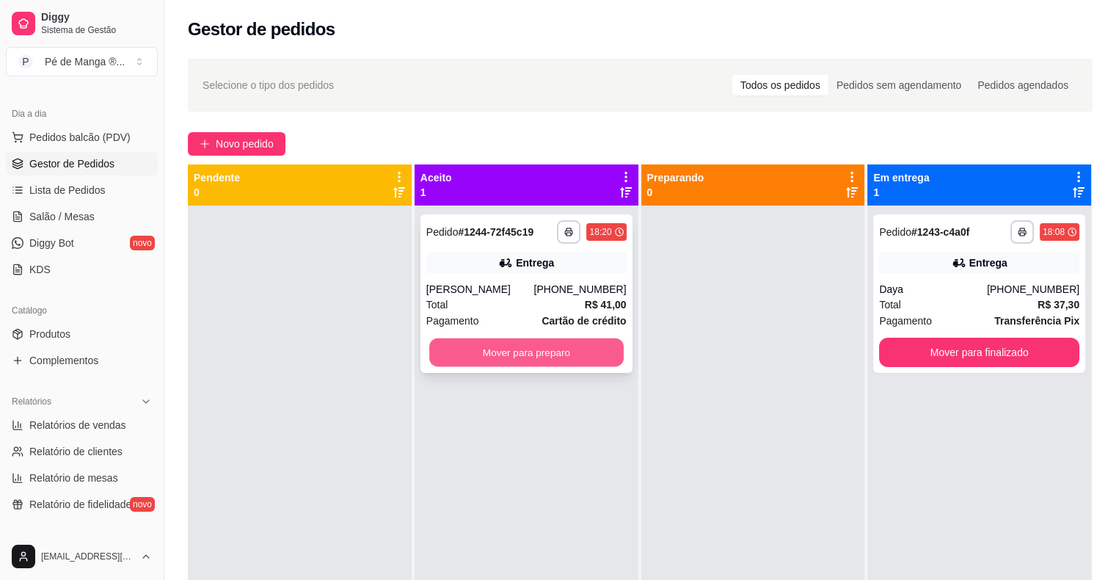
click at [541, 354] on button "Mover para preparo" at bounding box center [526, 352] width 195 height 29
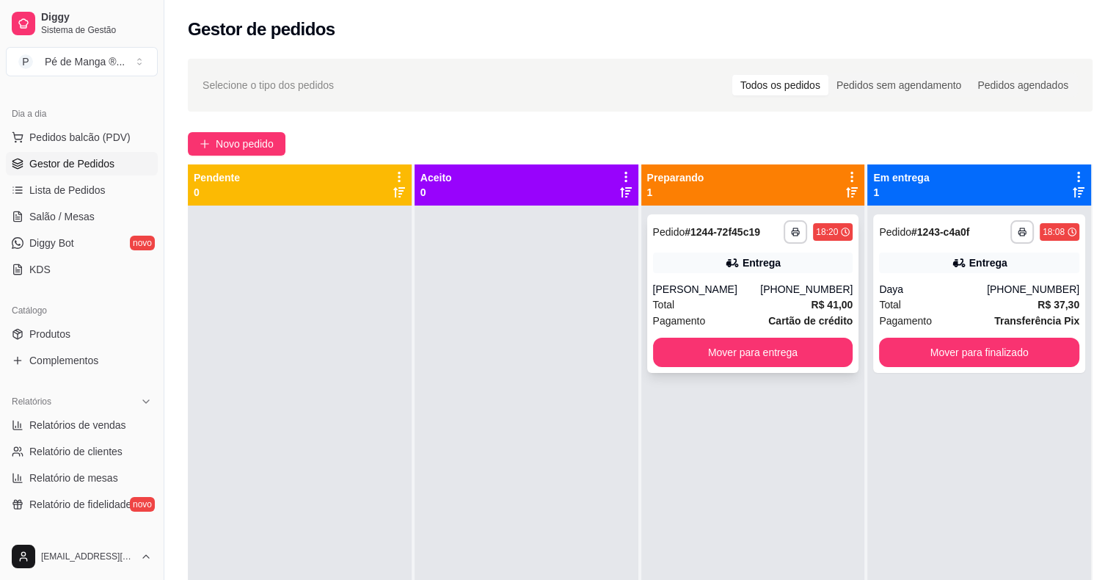
click at [728, 293] on div "Beatriz" at bounding box center [707, 289] width 108 height 15
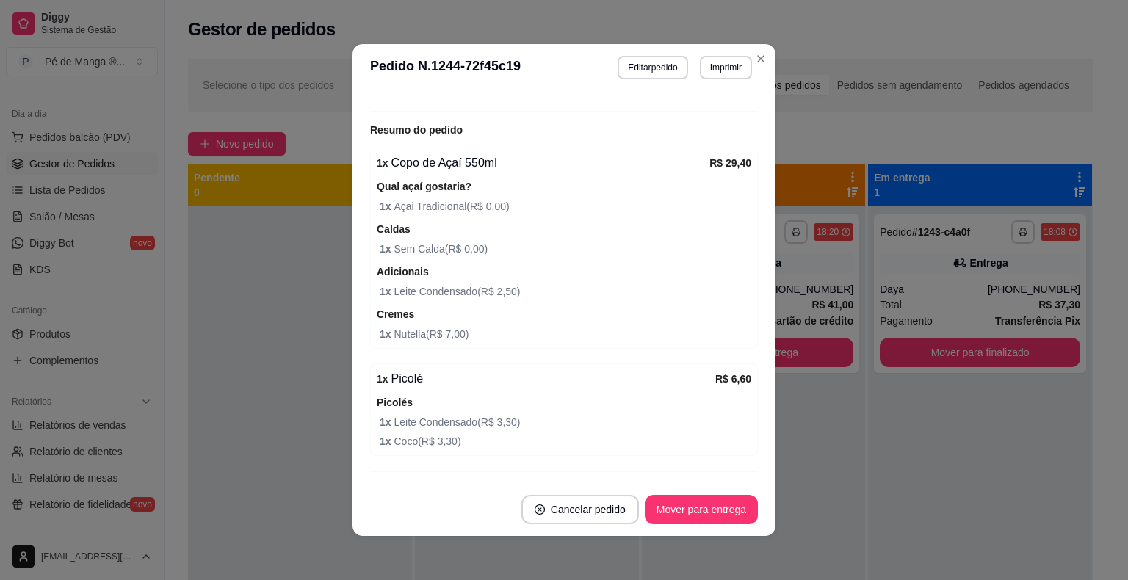
scroll to position [482, 0]
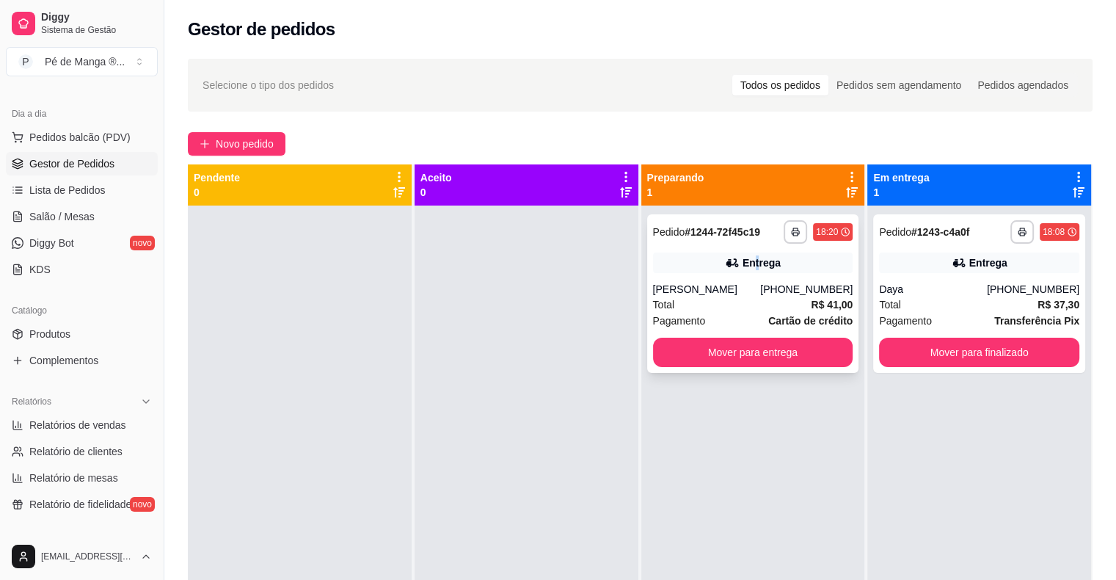
click at [751, 265] on div "Entrega" at bounding box center [762, 262] width 38 height 15
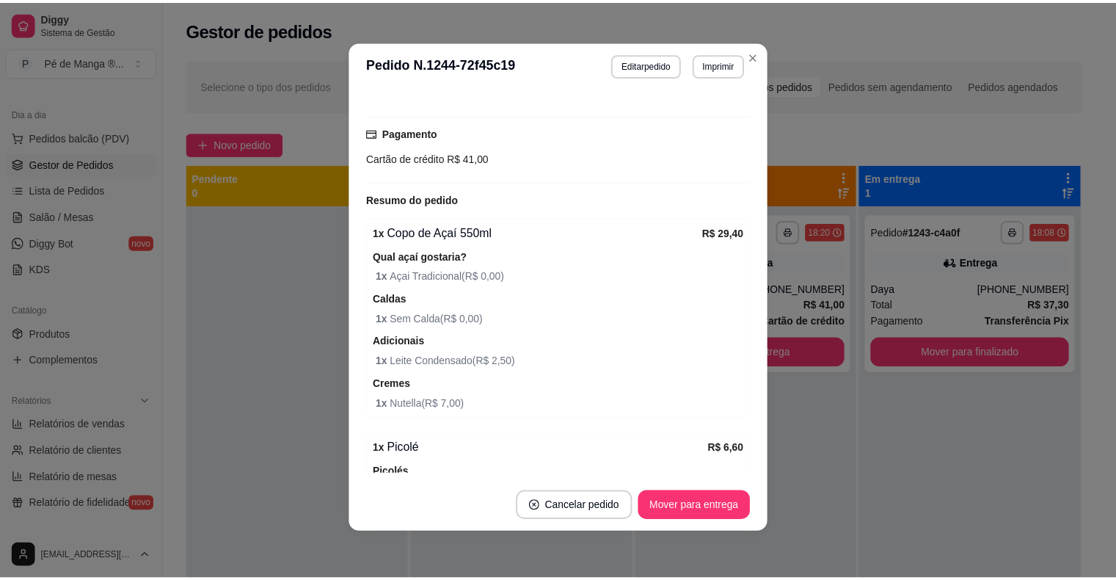
scroll to position [188, 0]
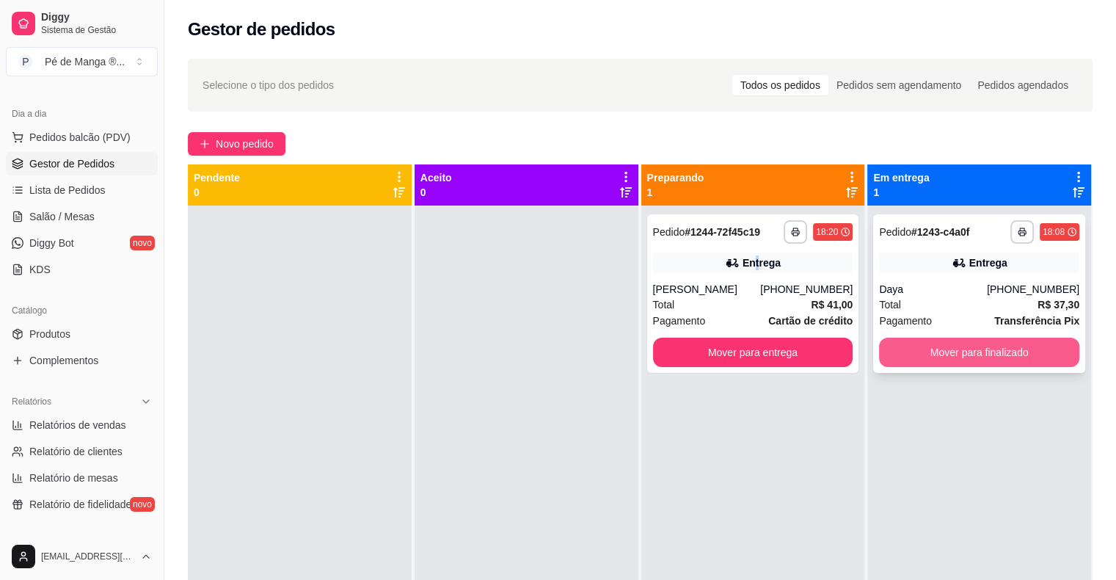
click at [1028, 348] on button "Mover para finalizado" at bounding box center [979, 352] width 200 height 29
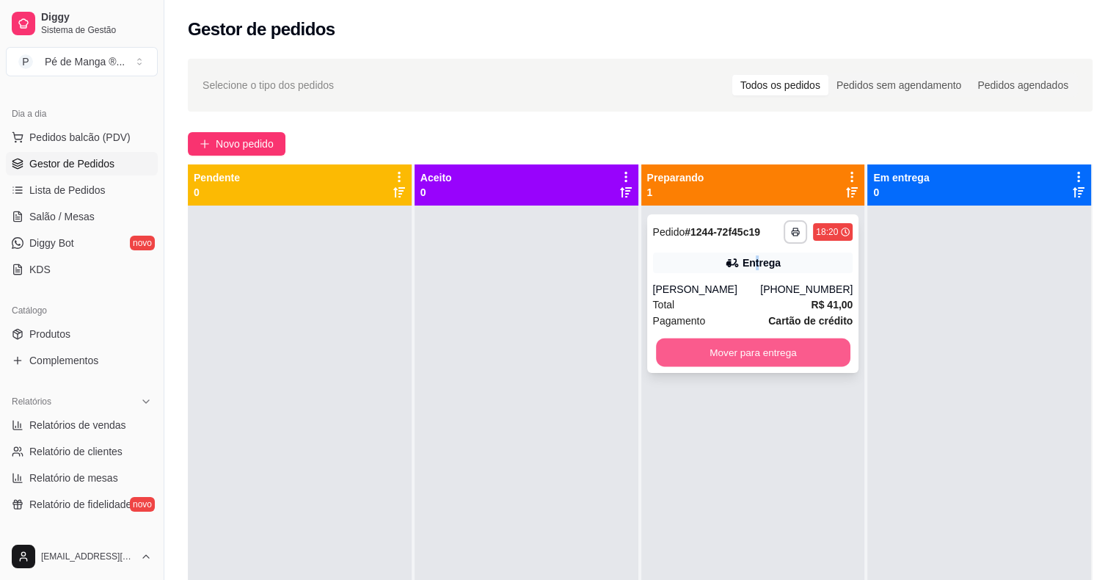
click at [808, 348] on button "Mover para entrega" at bounding box center [753, 352] width 195 height 29
